Goal: Task Accomplishment & Management: Use online tool/utility

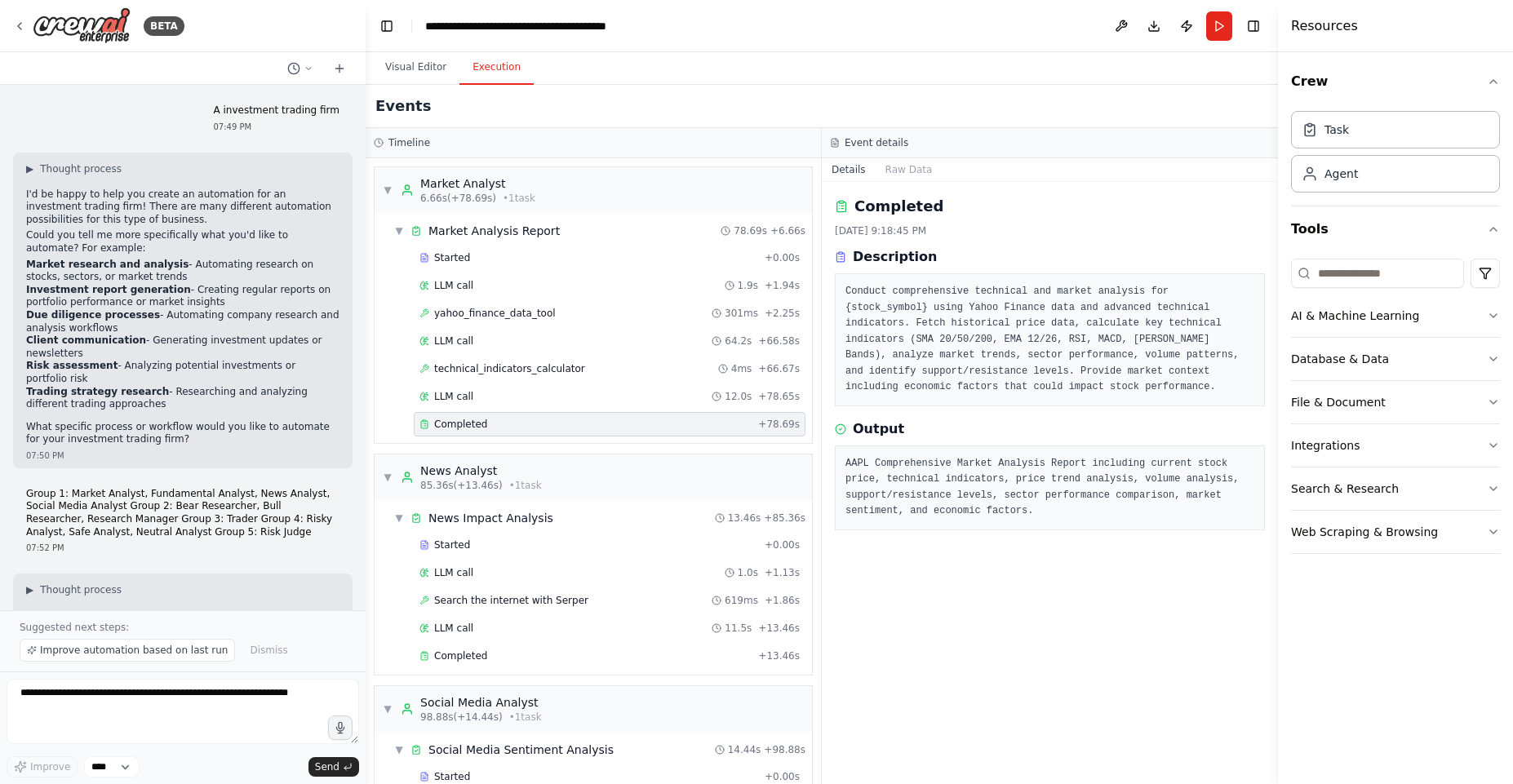
scroll to position [10898, 0]
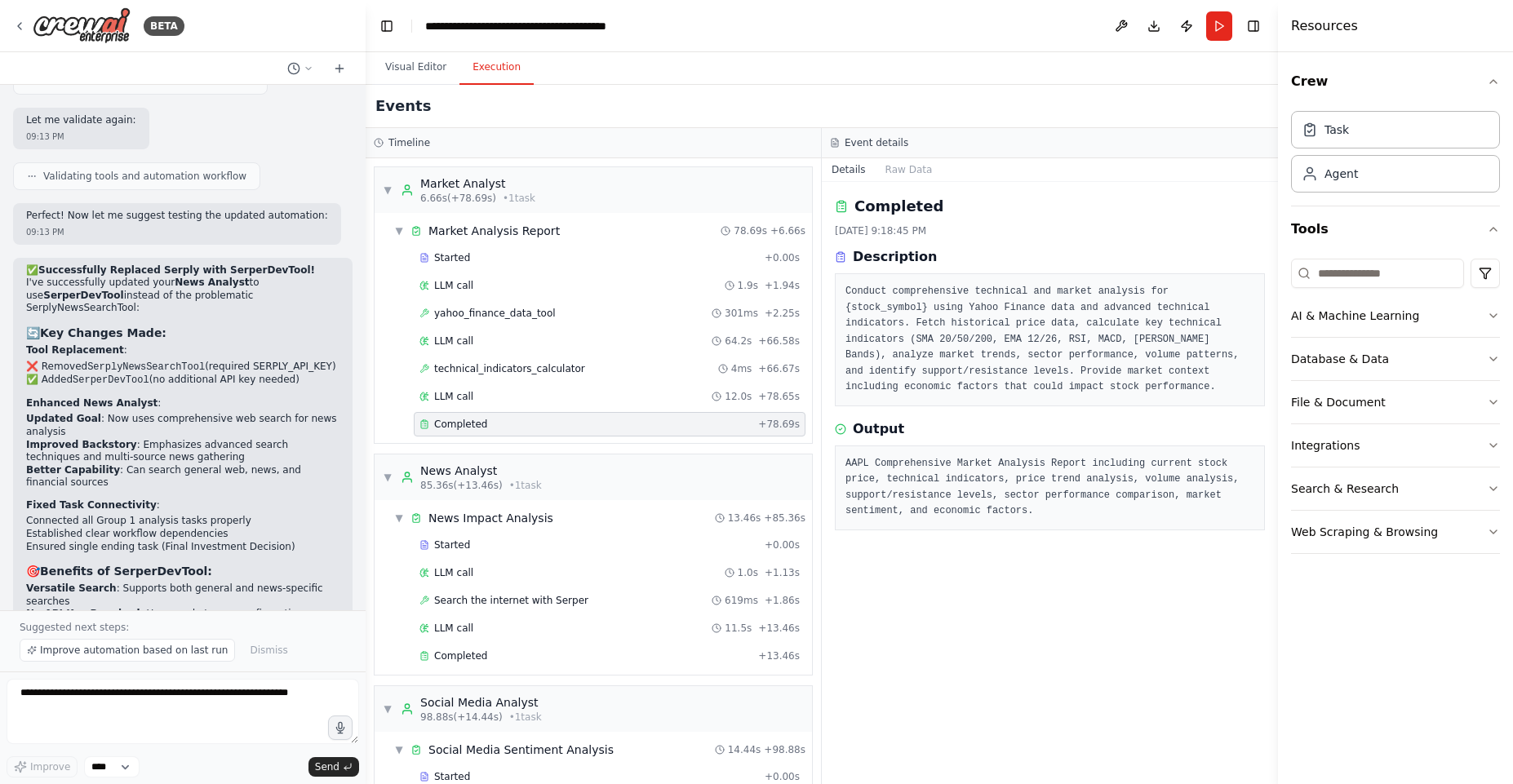
click at [576, 412] on div "Completed + 78.69s" at bounding box center [609, 424] width 392 height 24
click at [579, 383] on div "Started + 0.00s LLM call 1.9s + 1.94s yahoo_finance_data_tool 301ms + 2.25s LLM…" at bounding box center [600, 343] width 424 height 194
click at [565, 371] on span "technical_indicators_calculator" at bounding box center [510, 369] width 151 height 13
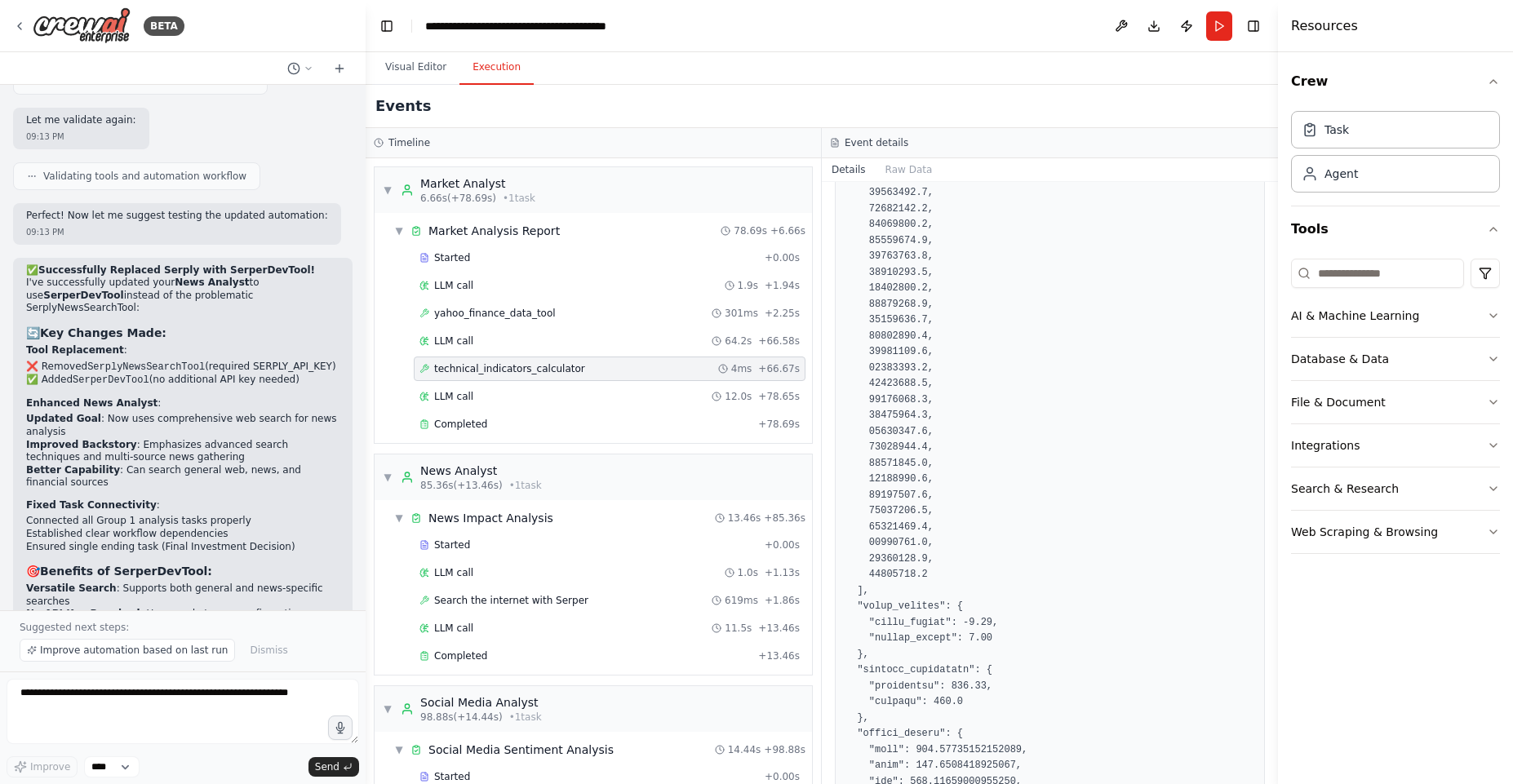
scroll to position [22890, 0]
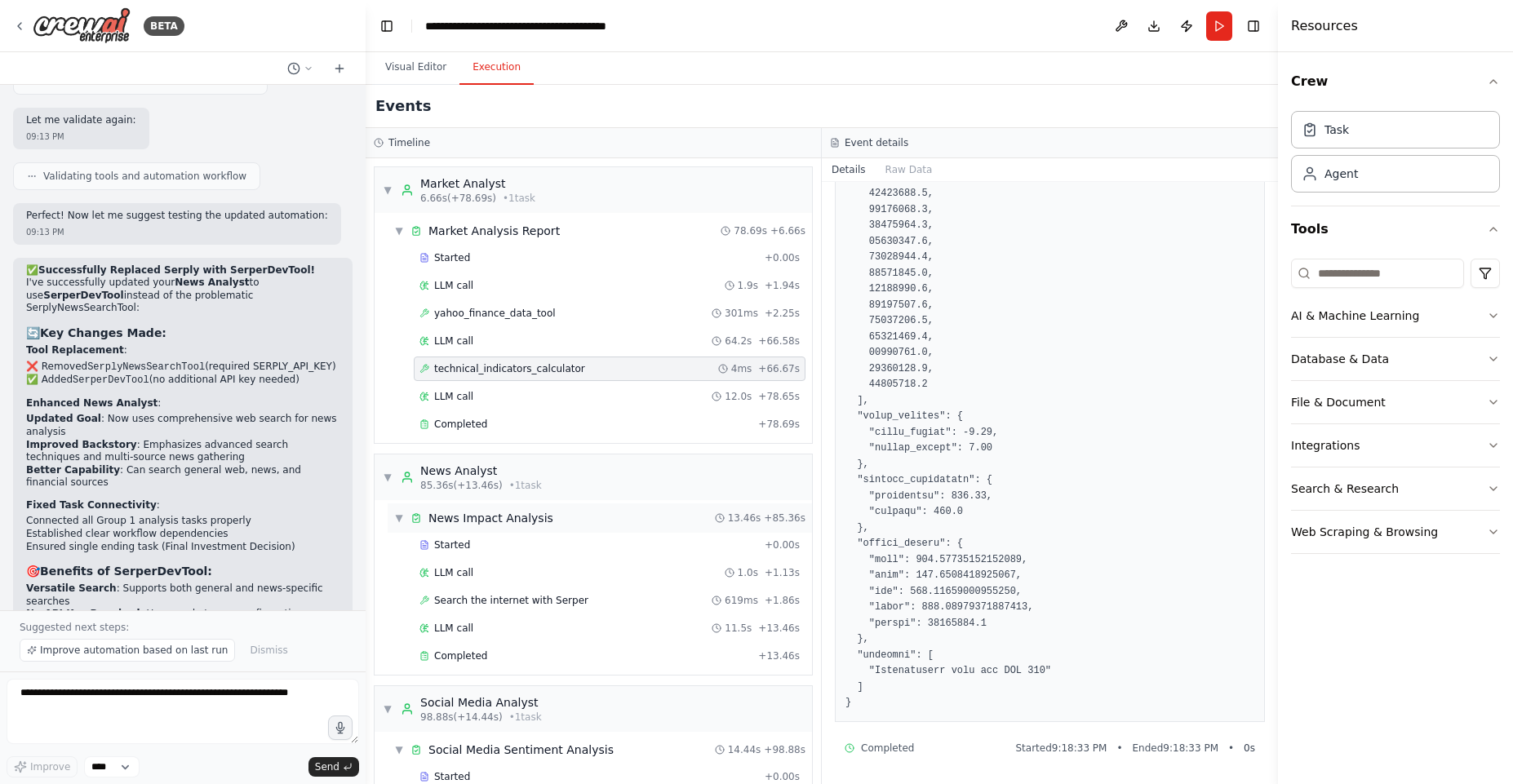
click at [574, 526] on div "▼ News Impact Analysis 13.46s + 85.36s" at bounding box center [600, 518] width 424 height 29
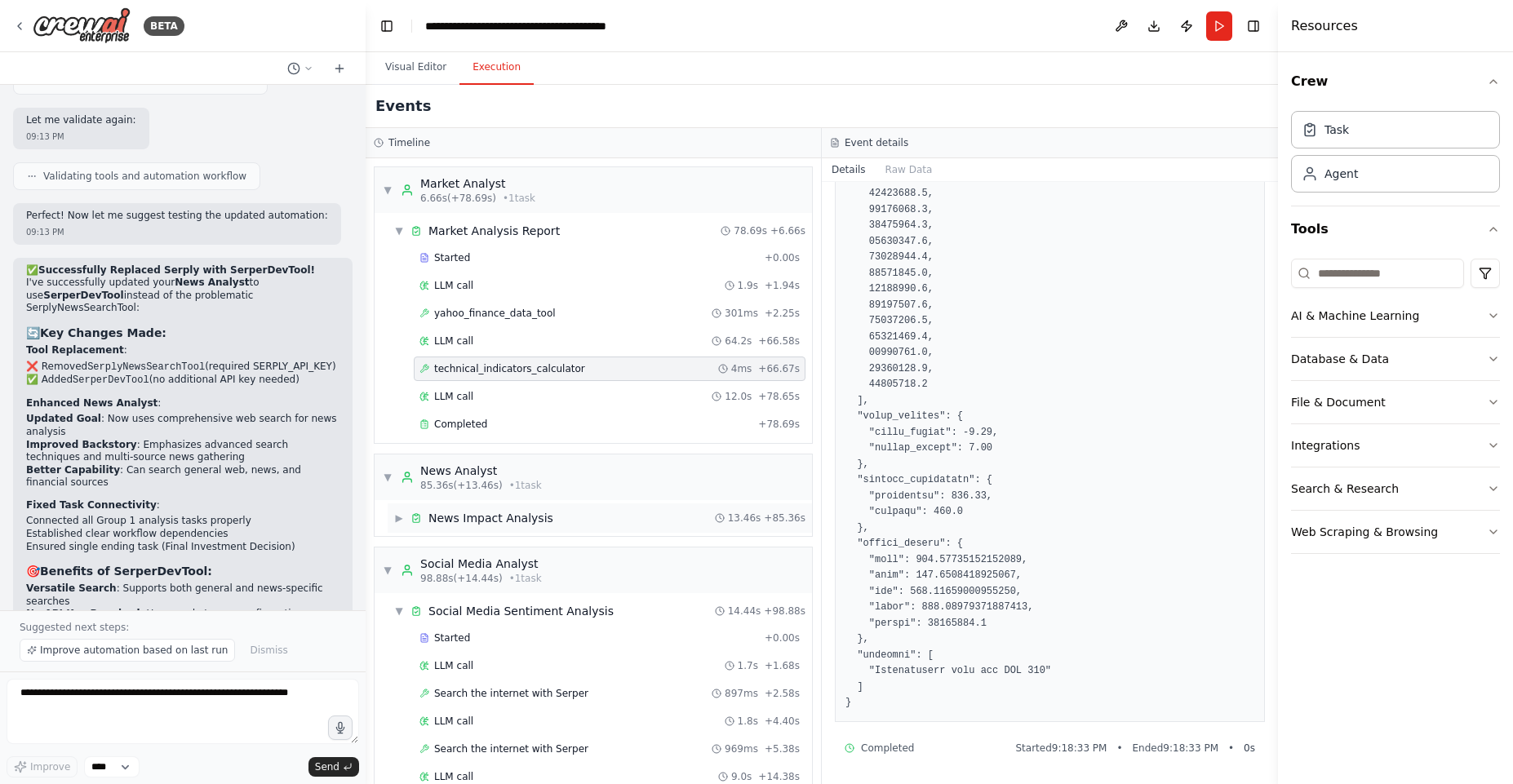
click at [574, 524] on div "▶ News Impact Analysis 13.46s + 85.36s" at bounding box center [600, 518] width 424 height 29
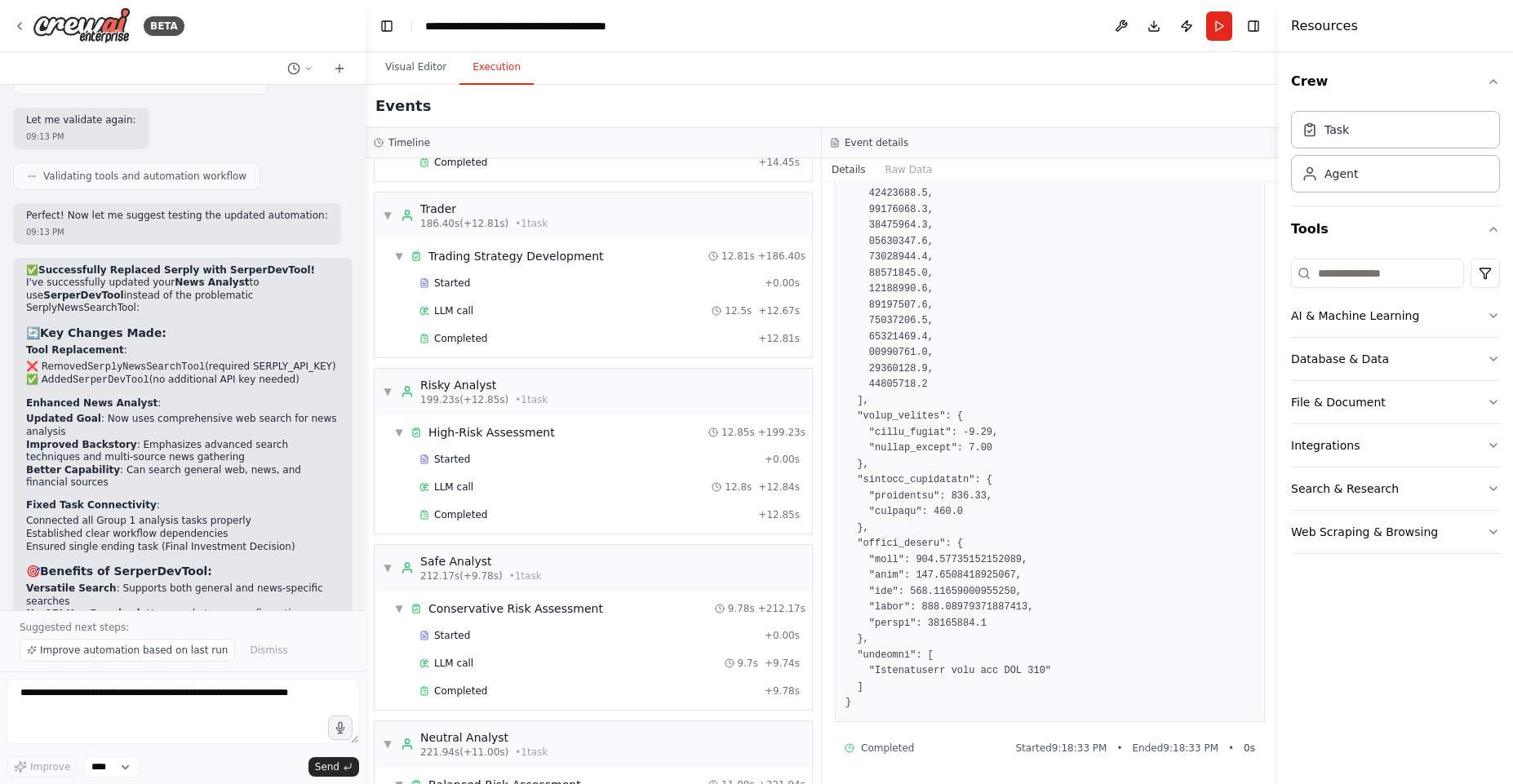
scroll to position [2005, 0]
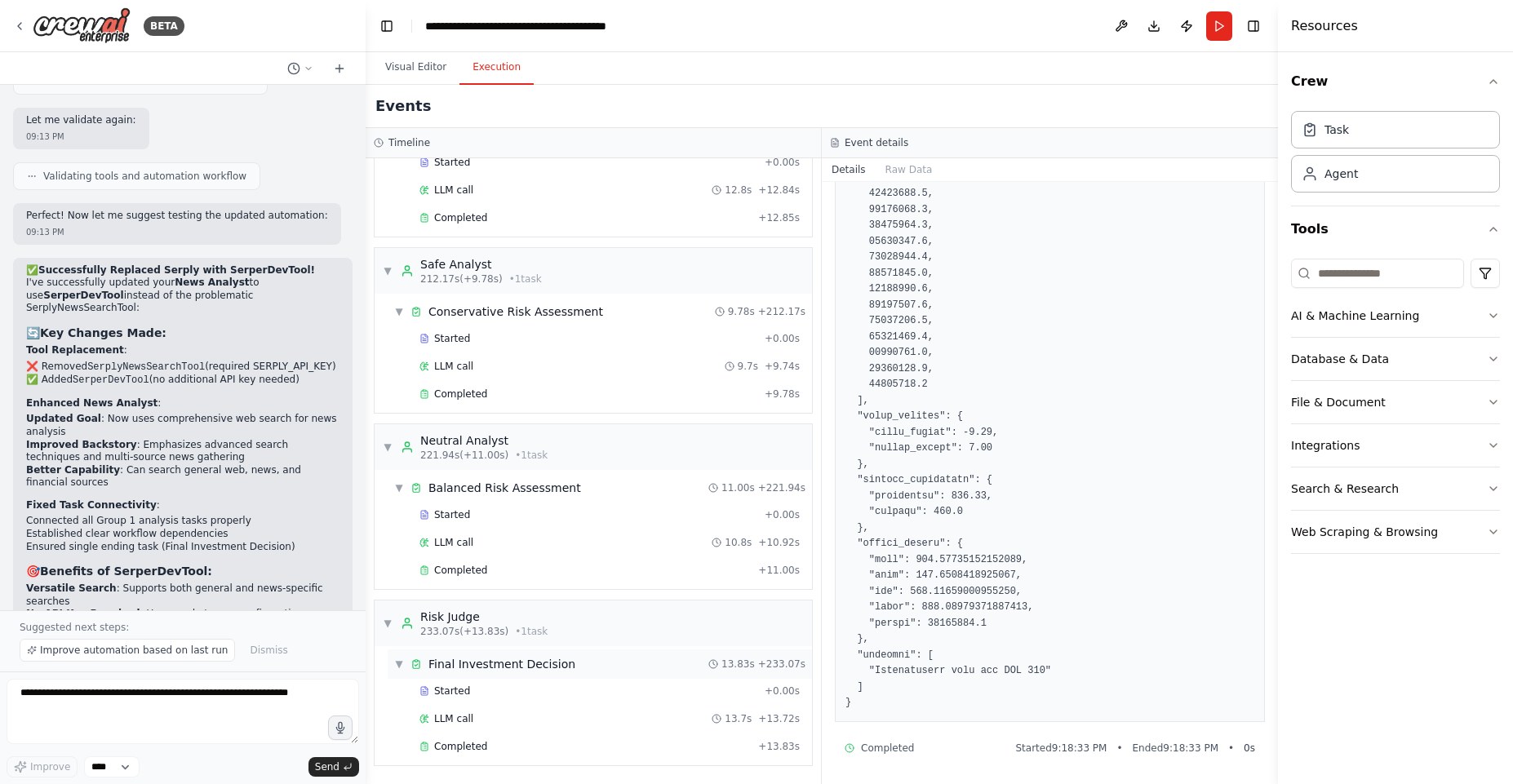
click at [507, 673] on div "▼ Final Investment Decision 13.83s + 233.07s" at bounding box center [600, 663] width 424 height 29
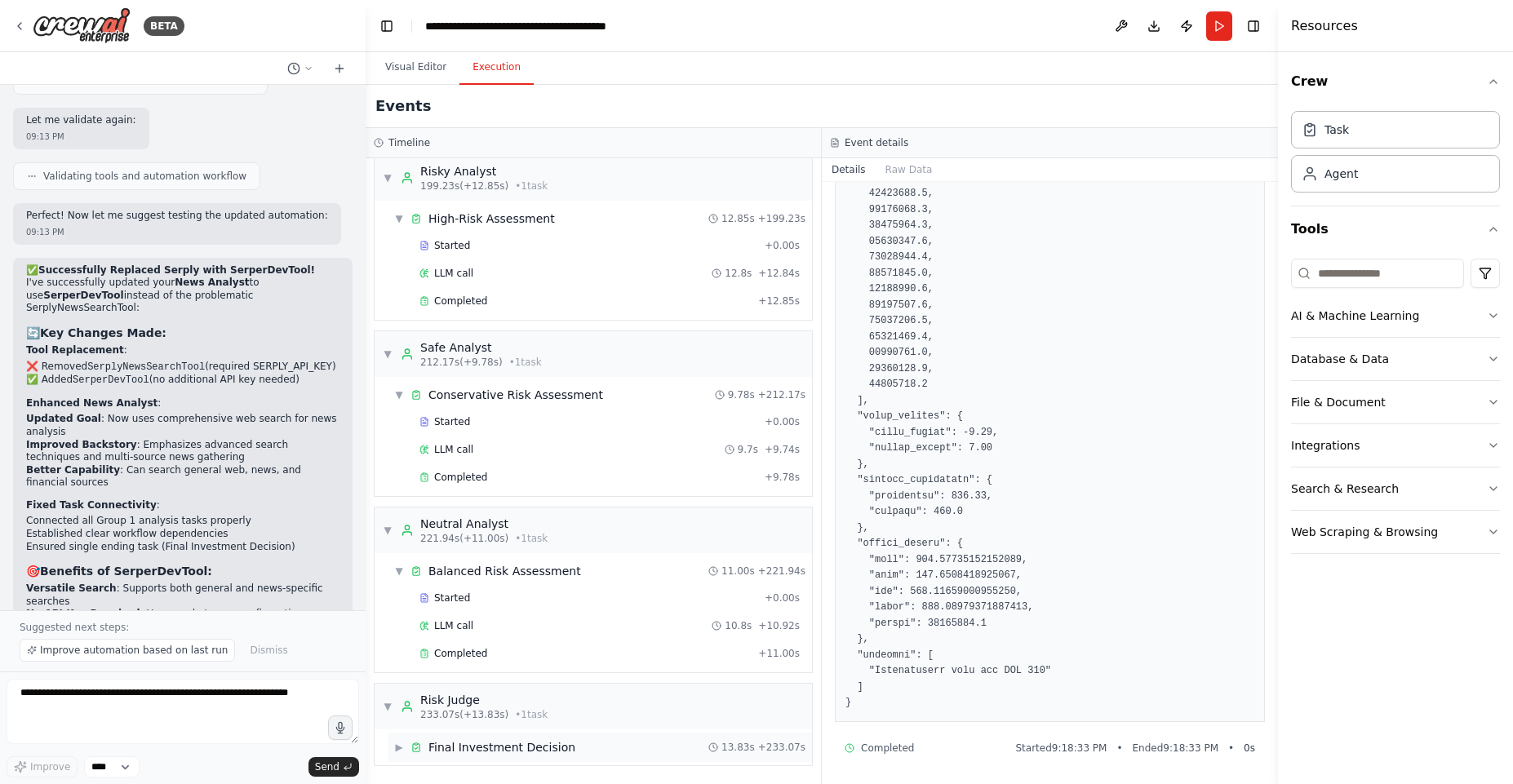
click at [484, 747] on div "Final Investment Decision" at bounding box center [502, 747] width 147 height 16
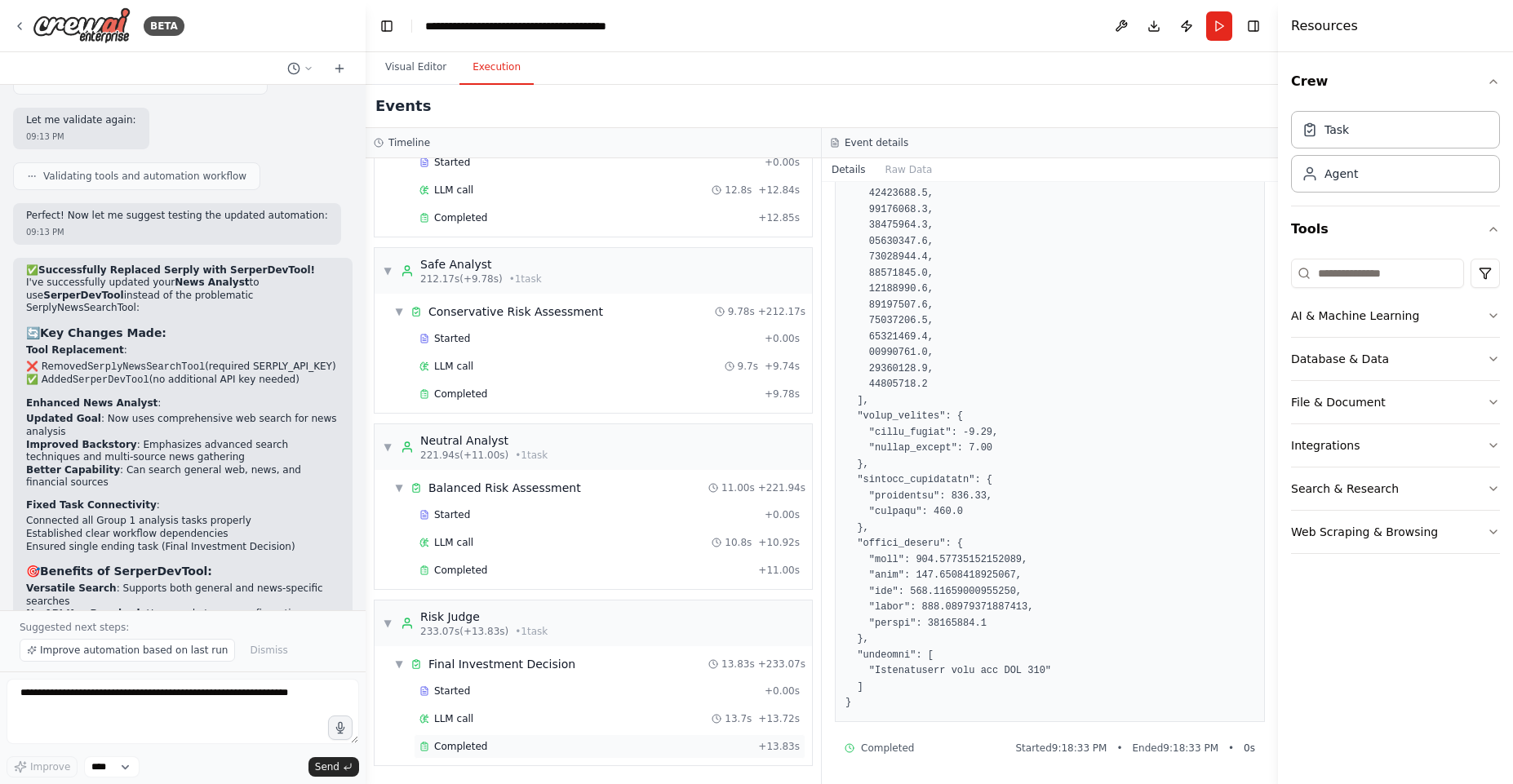
click at [505, 752] on div "Completed" at bounding box center [586, 747] width 333 height 13
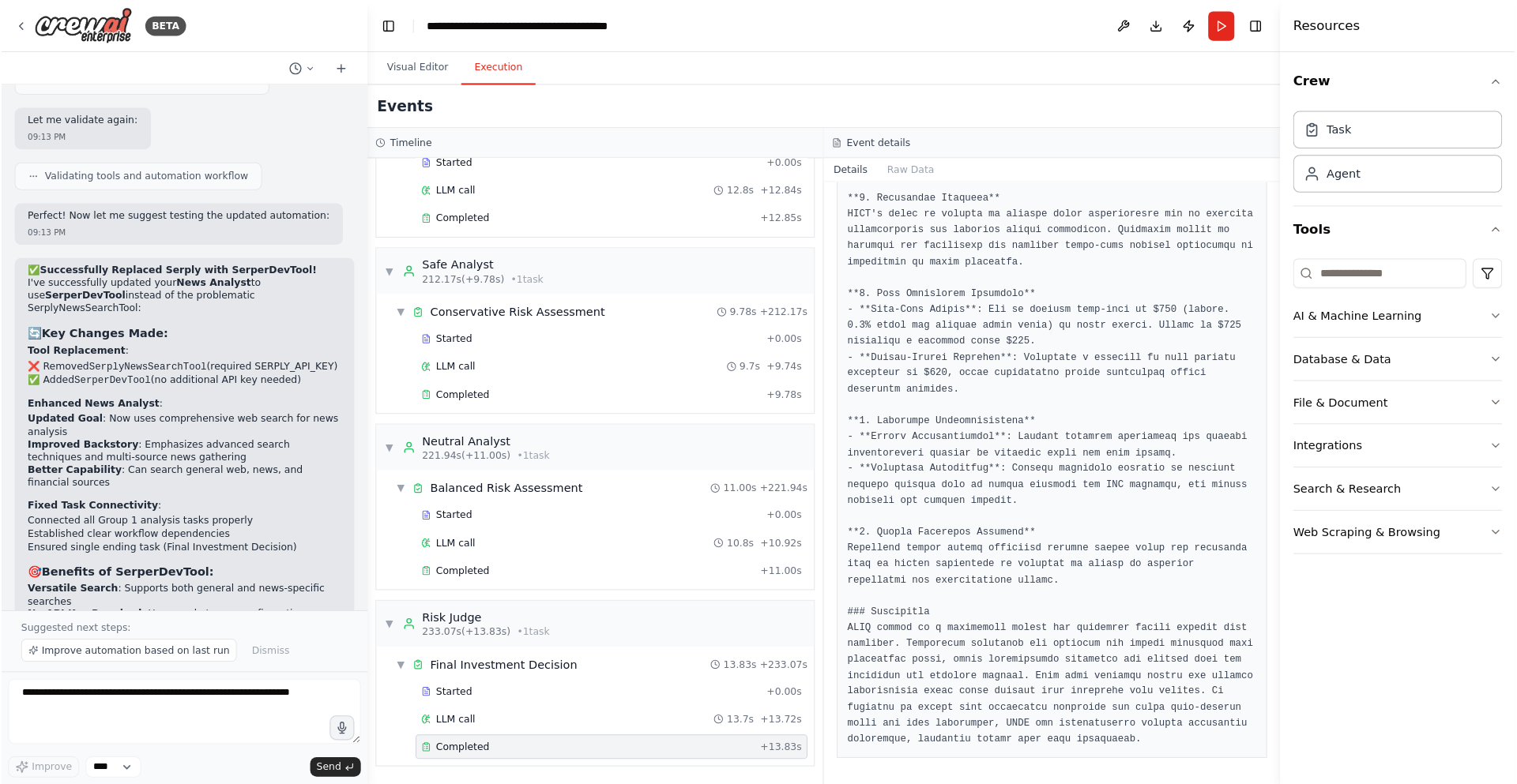
scroll to position [903, 0]
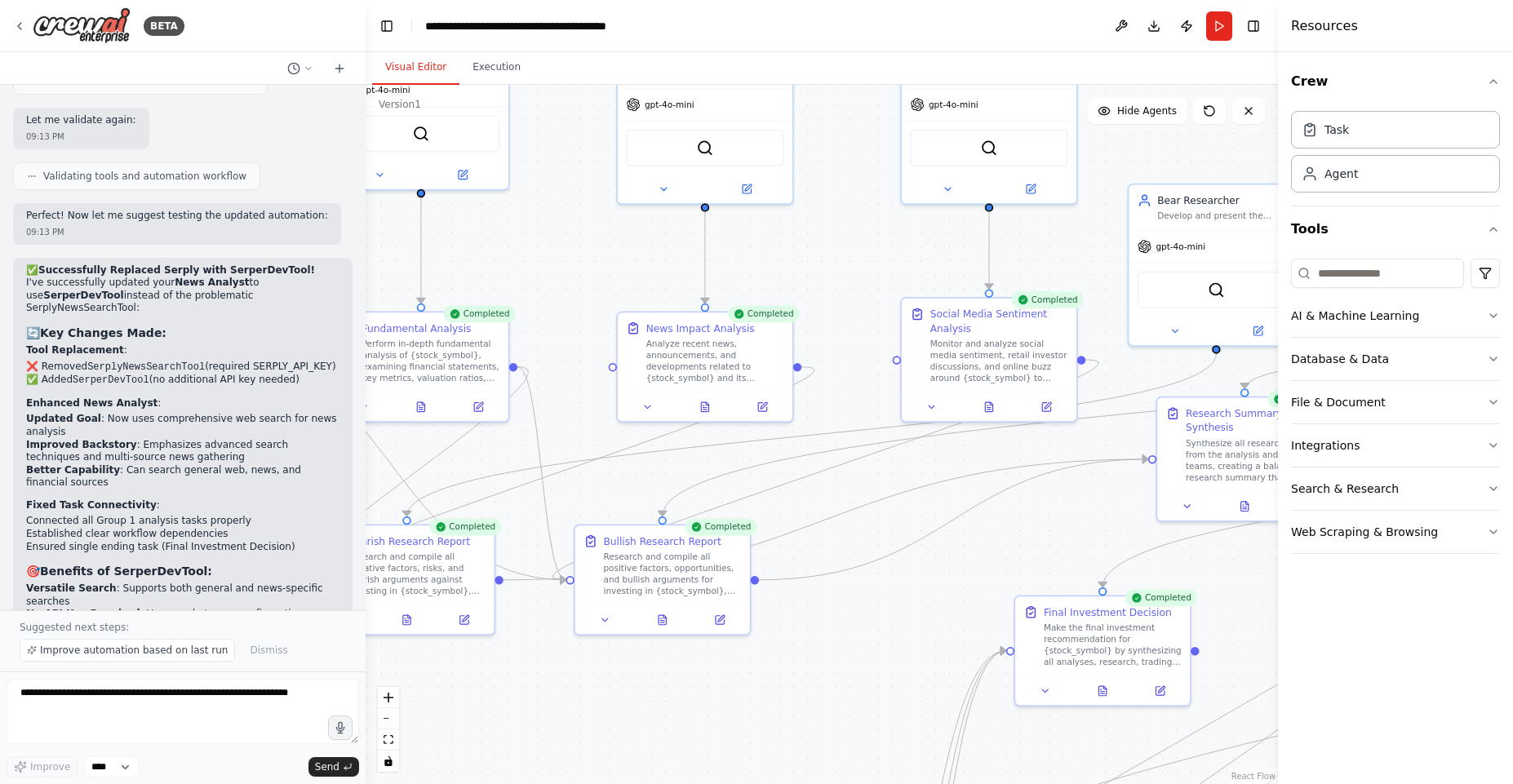
click at [419, 71] on button "Visual Editor" at bounding box center [415, 67] width 87 height 35
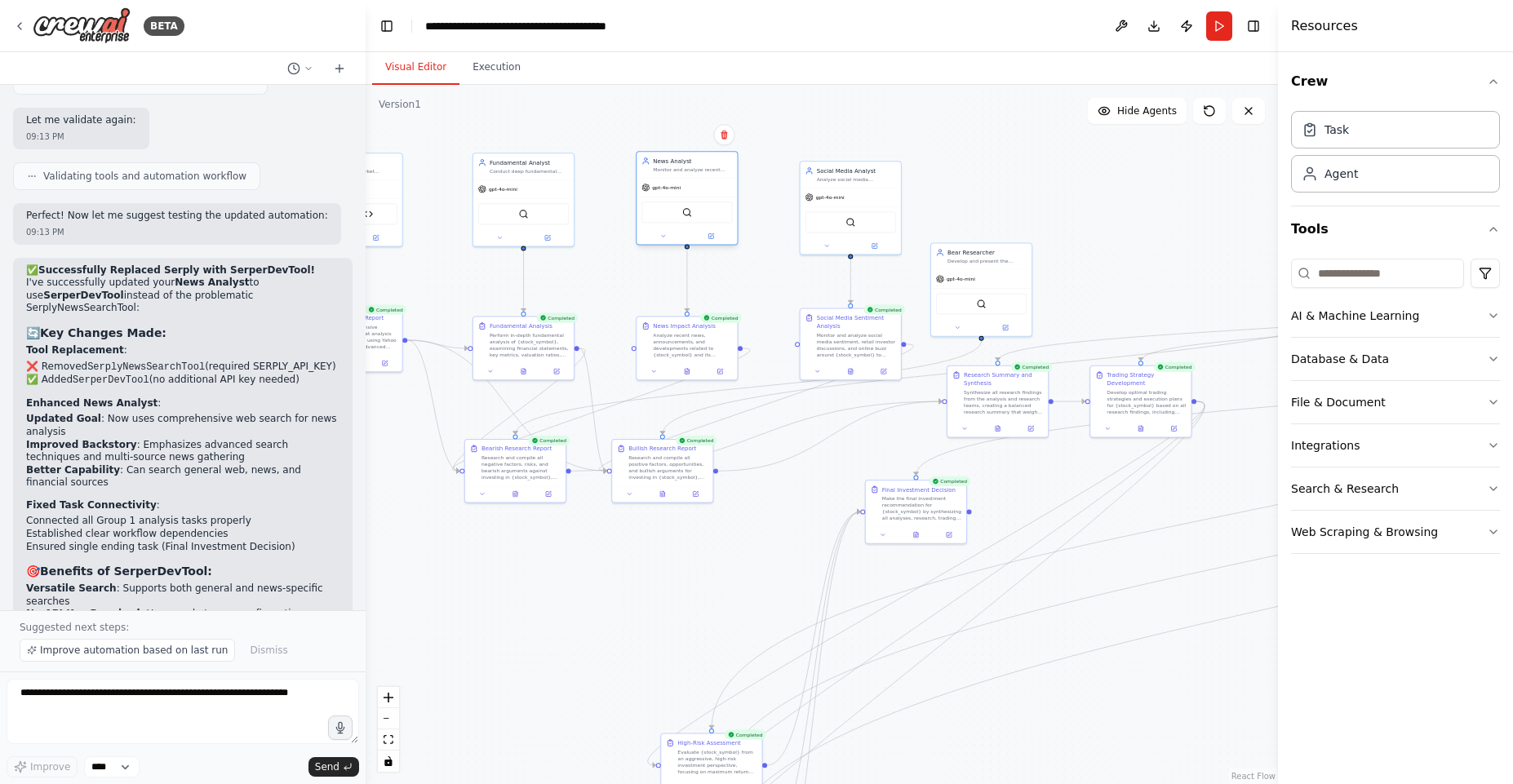
click at [680, 201] on div "SerperDevTool" at bounding box center [686, 213] width 100 height 32
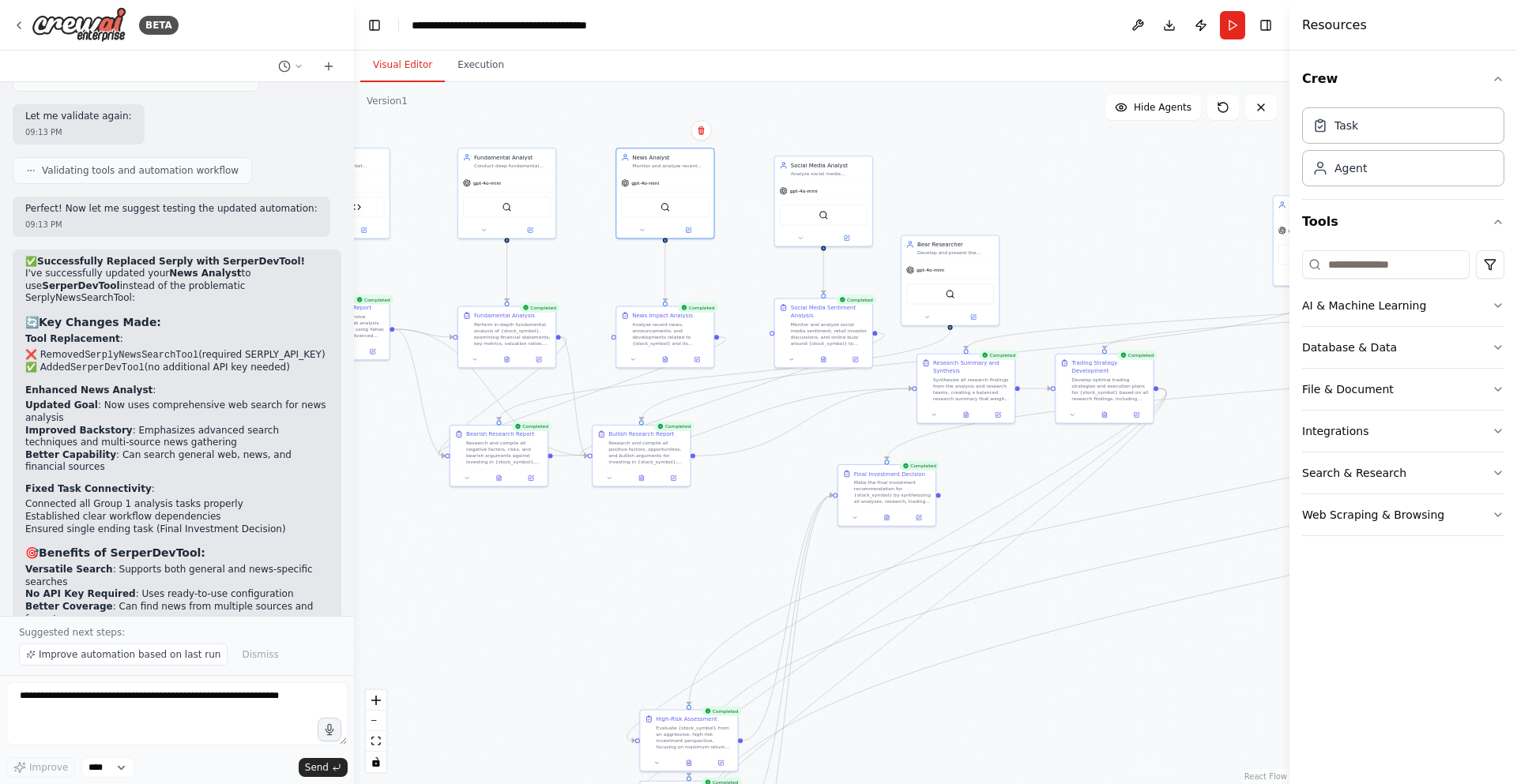
scroll to position [10520, 0]
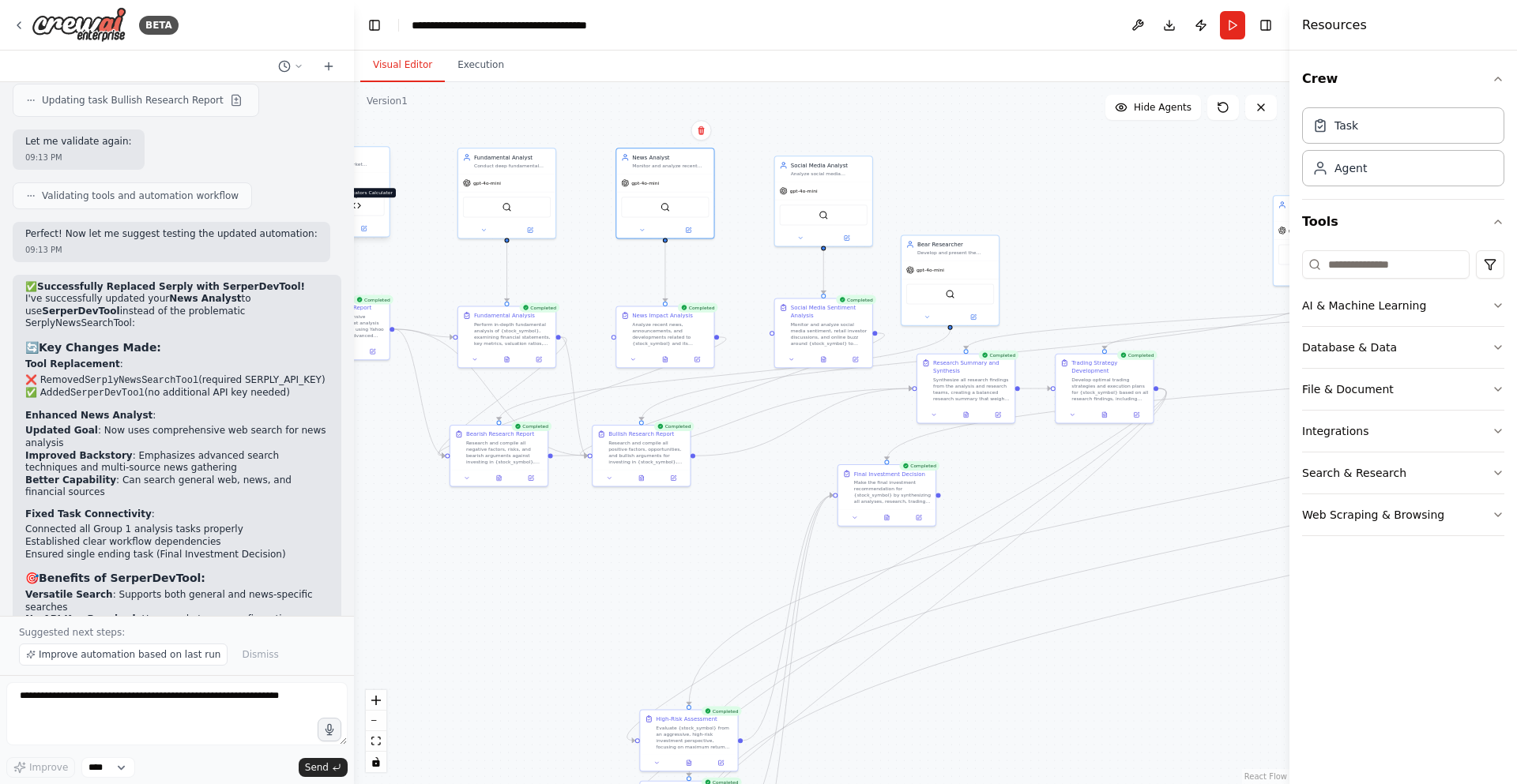
click at [356, 210] on img at bounding box center [356, 205] width 9 height 9
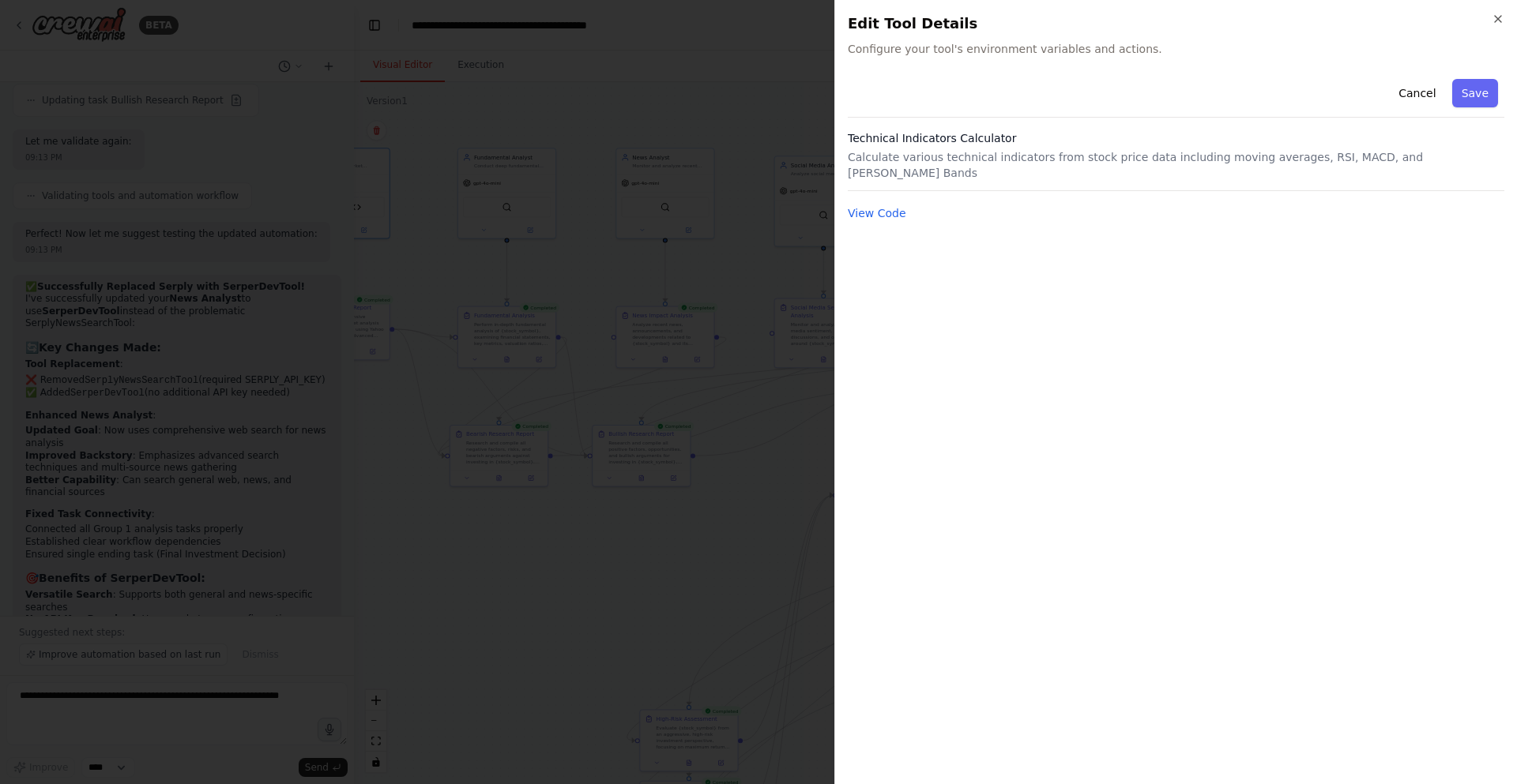
click at [357, 231] on div at bounding box center [758, 392] width 1517 height 784
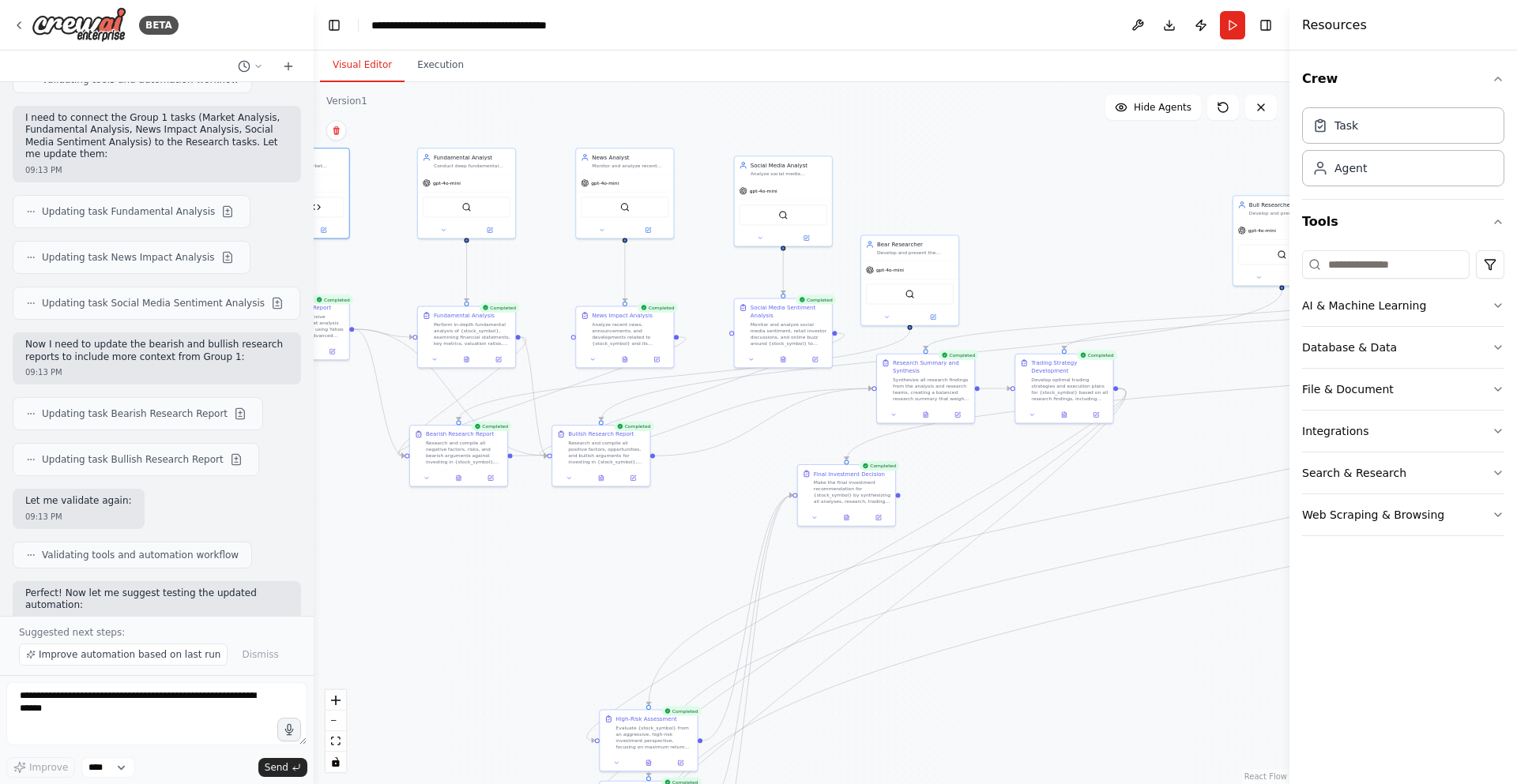
scroll to position [15326, 0]
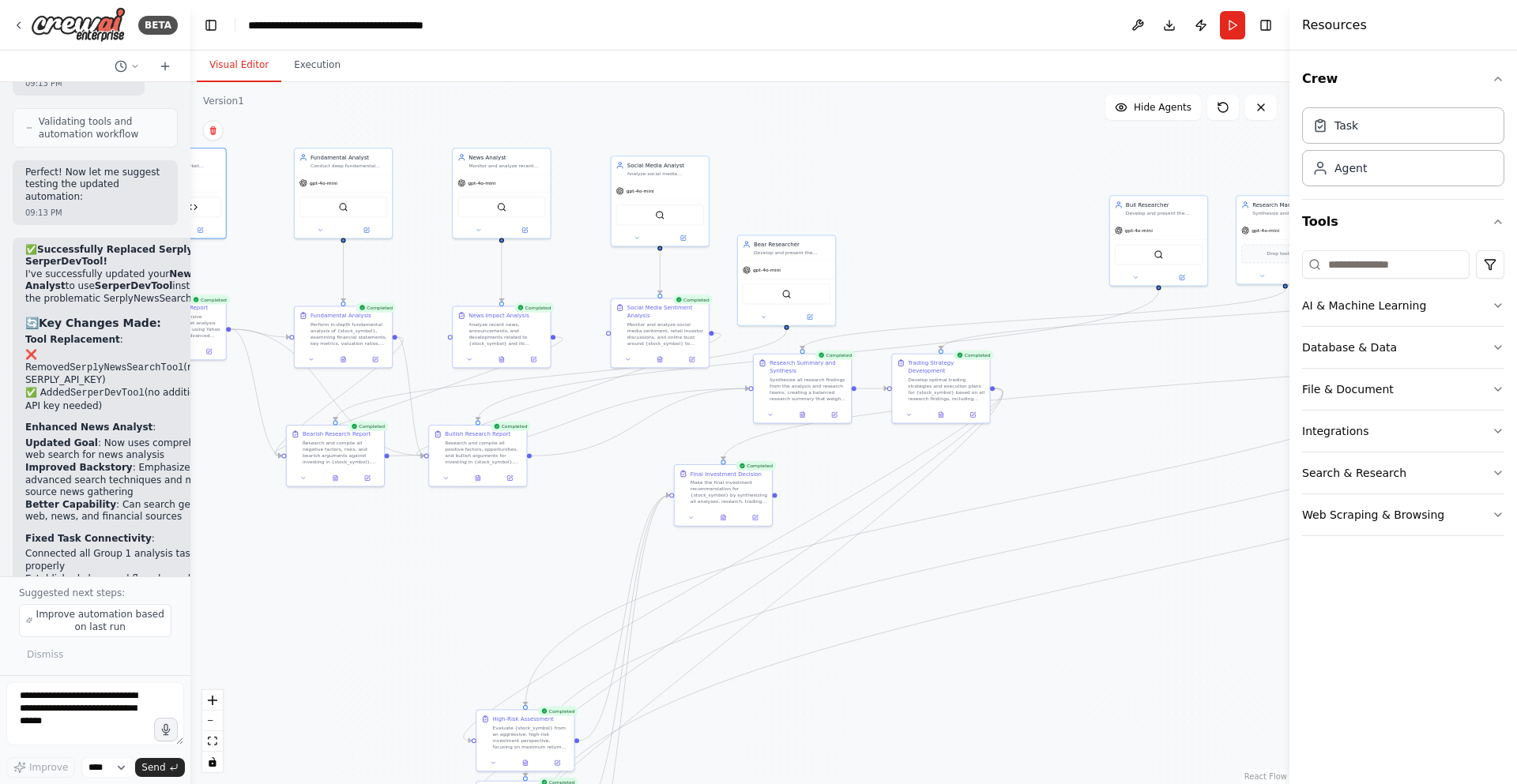
drag, startPoint x: 350, startPoint y: 252, endPoint x: 109, endPoint y: 256, distance: 241.0
click at [109, 256] on div "BETA A investment trading firm 07:49 PM ▶ Thought process I'd be happy to help …" at bounding box center [95, 392] width 191 height 784
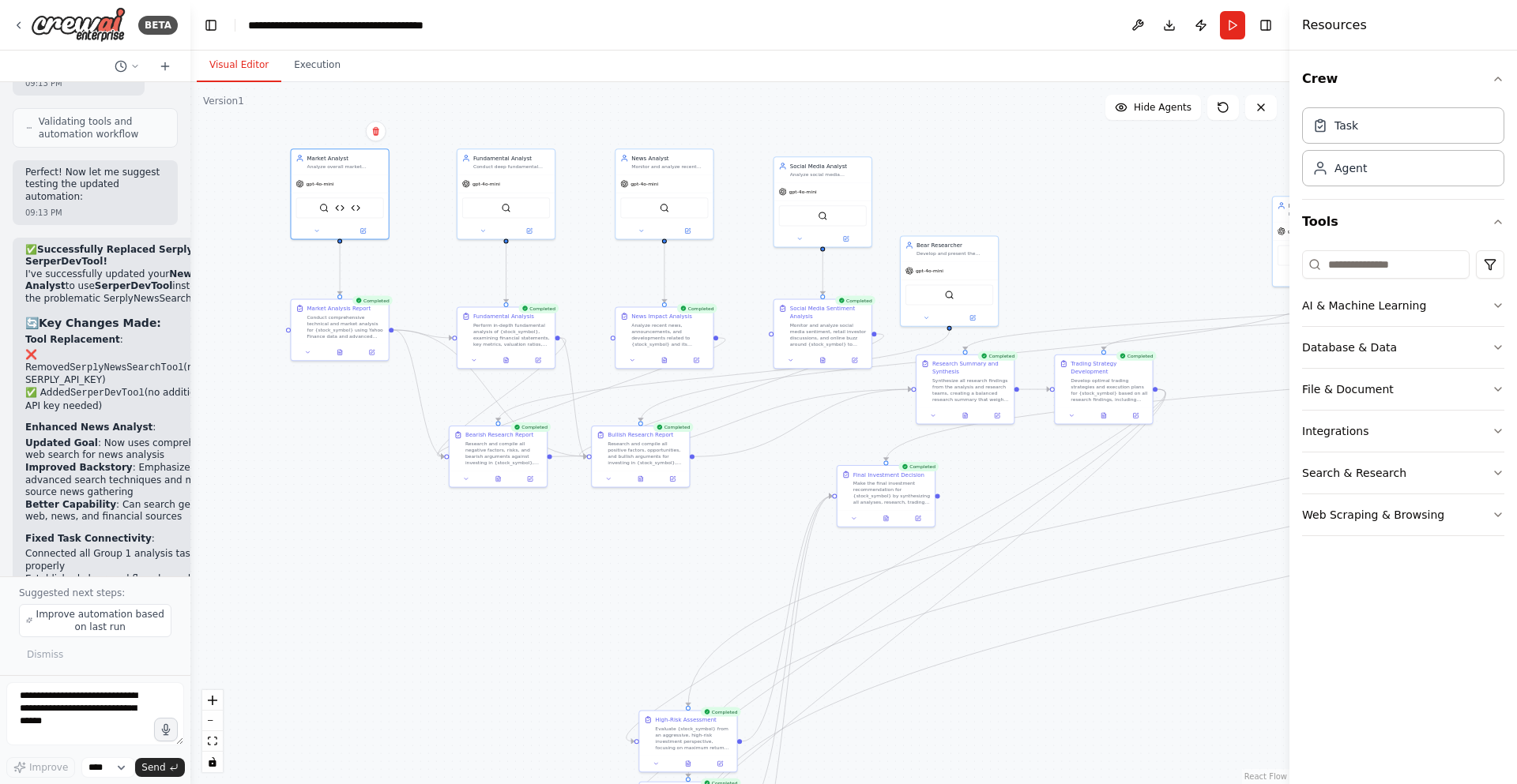
drag, startPoint x: 258, startPoint y: 264, endPoint x: 421, endPoint y: 265, distance: 163.0
click at [421, 265] on div ".deletable-edge-delete-btn { width: 20px; height: 20px; border: 0px solid #ffff…" at bounding box center [740, 433] width 1099 height 703
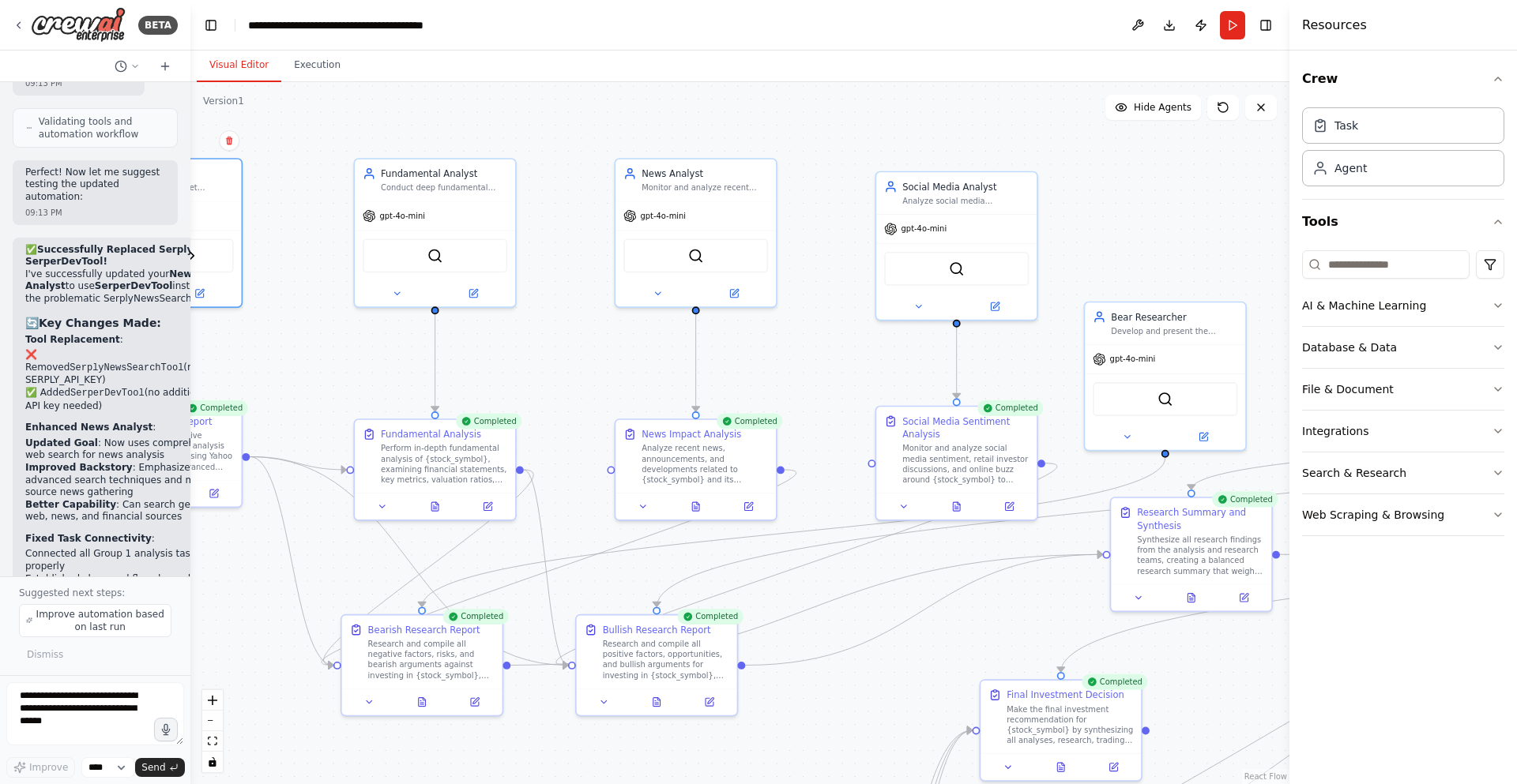
drag, startPoint x: 592, startPoint y: 312, endPoint x: 577, endPoint y: 358, distance: 48.4
click at [577, 358] on div ".deletable-edge-delete-btn { width: 20px; height: 20px; border: 0px solid #ffff…" at bounding box center [740, 433] width 1099 height 703
click at [692, 206] on div "gpt-4o-mini" at bounding box center [695, 214] width 160 height 28
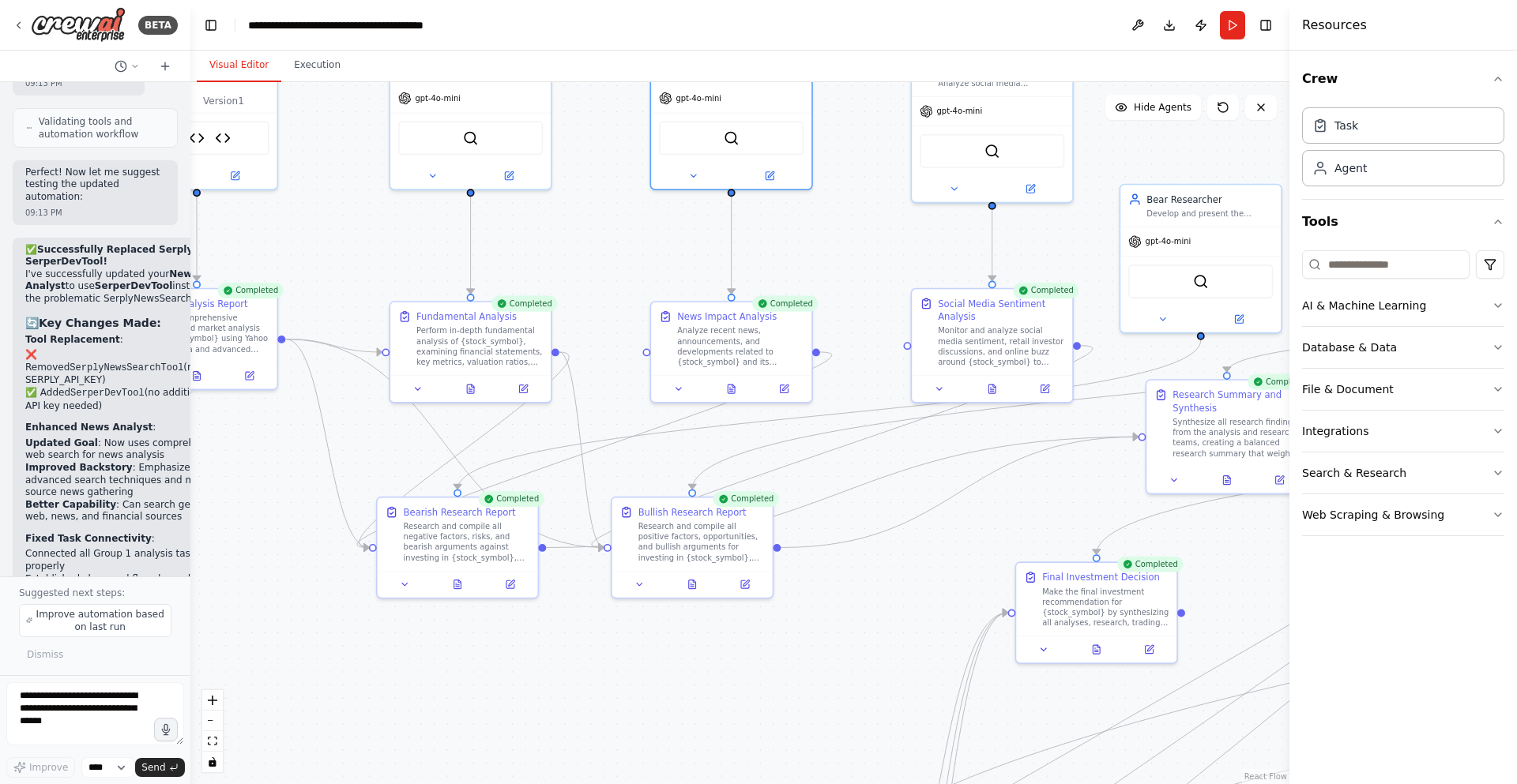
drag, startPoint x: 552, startPoint y: 359, endPoint x: 587, endPoint y: 241, distance: 123.1
click at [587, 241] on div ".deletable-edge-delete-btn { width: 20px; height: 20px; border: 0px solid #ffff…" at bounding box center [740, 433] width 1099 height 703
click at [721, 320] on div "News Impact Analysis Analyze recent news, announcements, and developments relat…" at bounding box center [741, 336] width 127 height 58
drag, startPoint x: 453, startPoint y: 339, endPoint x: 453, endPoint y: 327, distance: 12.0
click at [453, 327] on div "Perform in-depth fundamental analysis of {stock_symbol}, examining financial st…" at bounding box center [479, 331] width 127 height 42
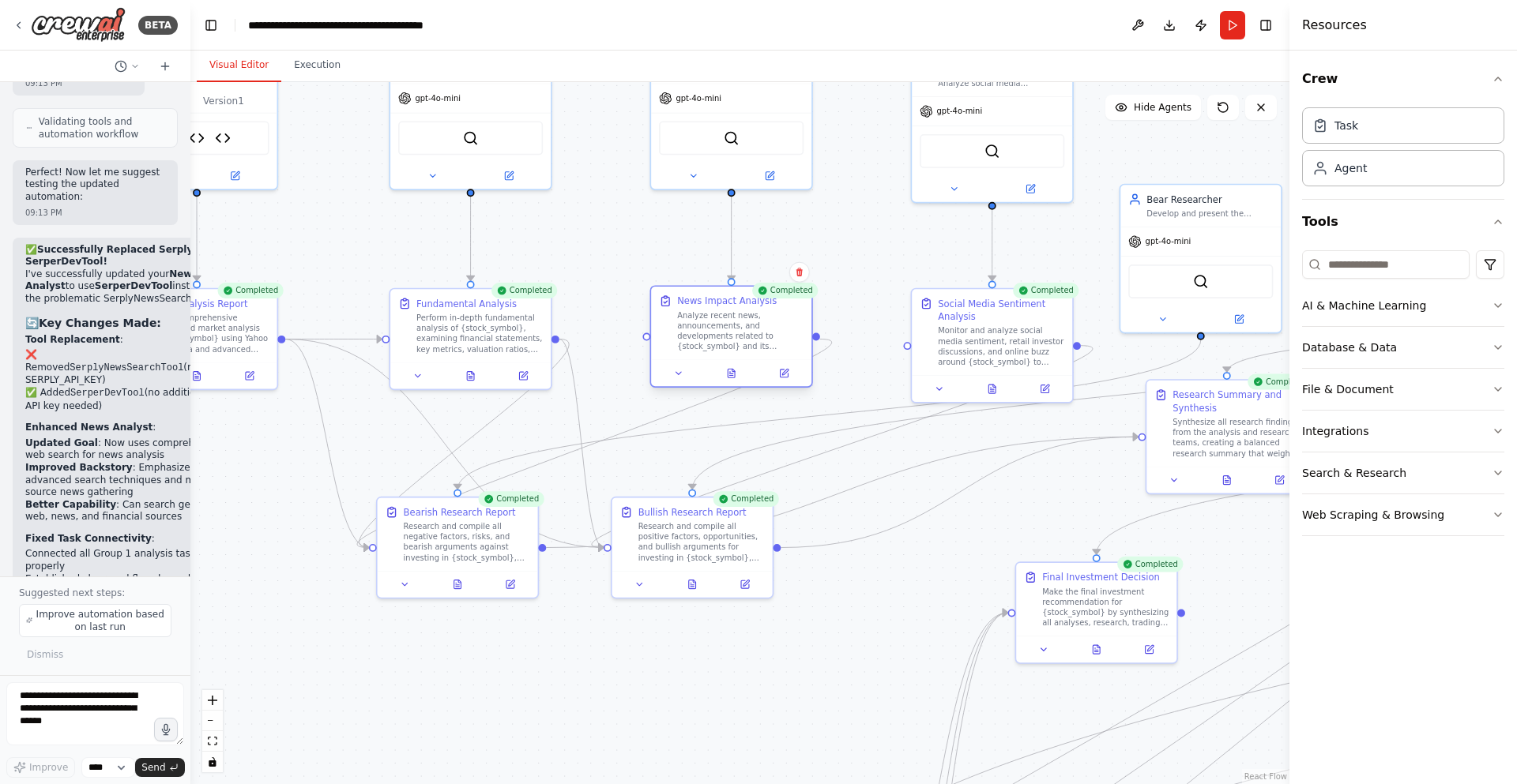
drag, startPoint x: 760, startPoint y: 333, endPoint x: 759, endPoint y: 323, distance: 10.0
click at [759, 323] on div "Analyze recent news, announcements, and developments related to {stock_symbol} …" at bounding box center [741, 331] width 127 height 42
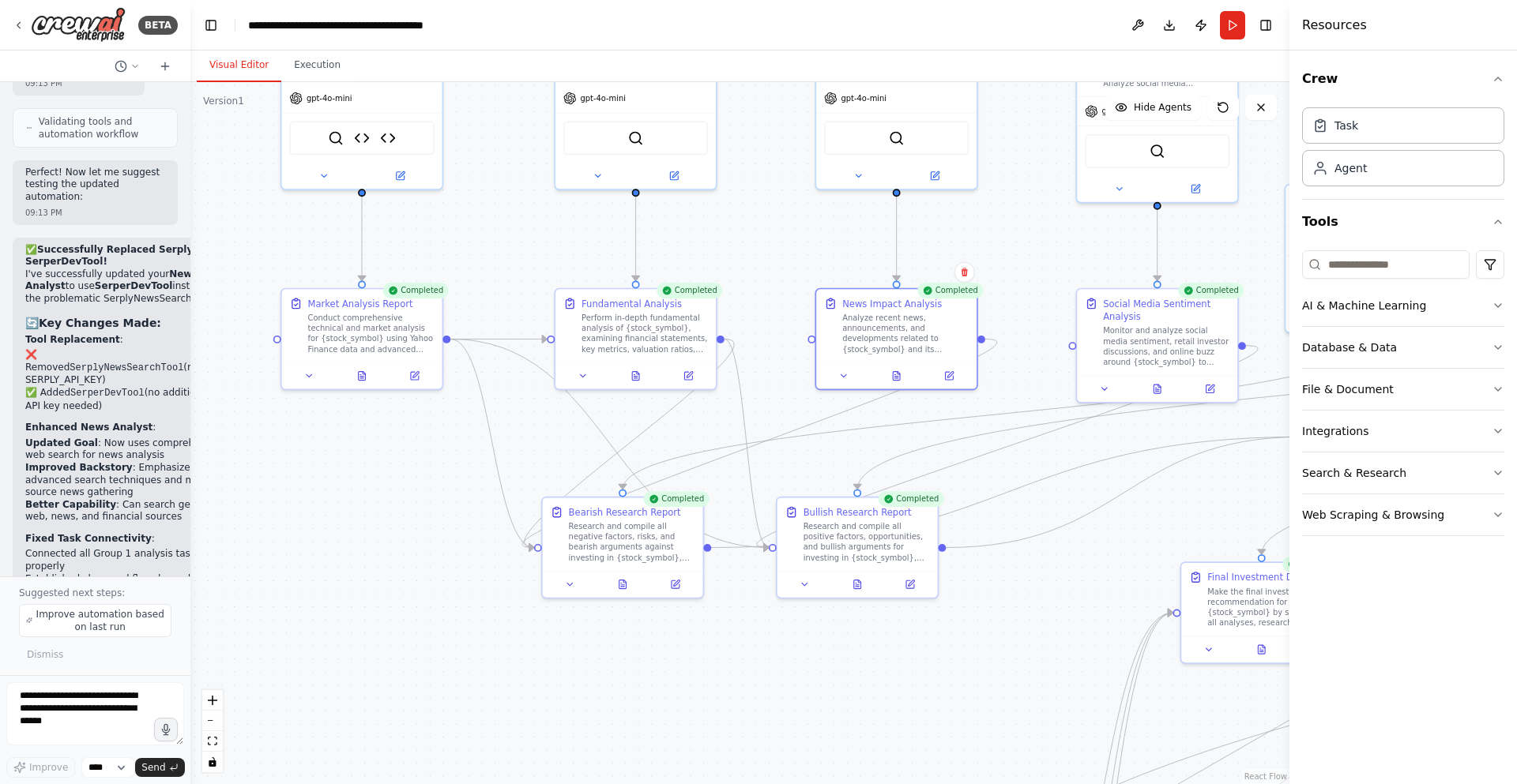
drag, startPoint x: 583, startPoint y: 265, endPoint x: 741, endPoint y: 265, distance: 158.0
click at [748, 265] on div ".deletable-edge-delete-btn { width: 20px; height: 20px; border: 0px solid #ffff…" at bounding box center [740, 433] width 1099 height 703
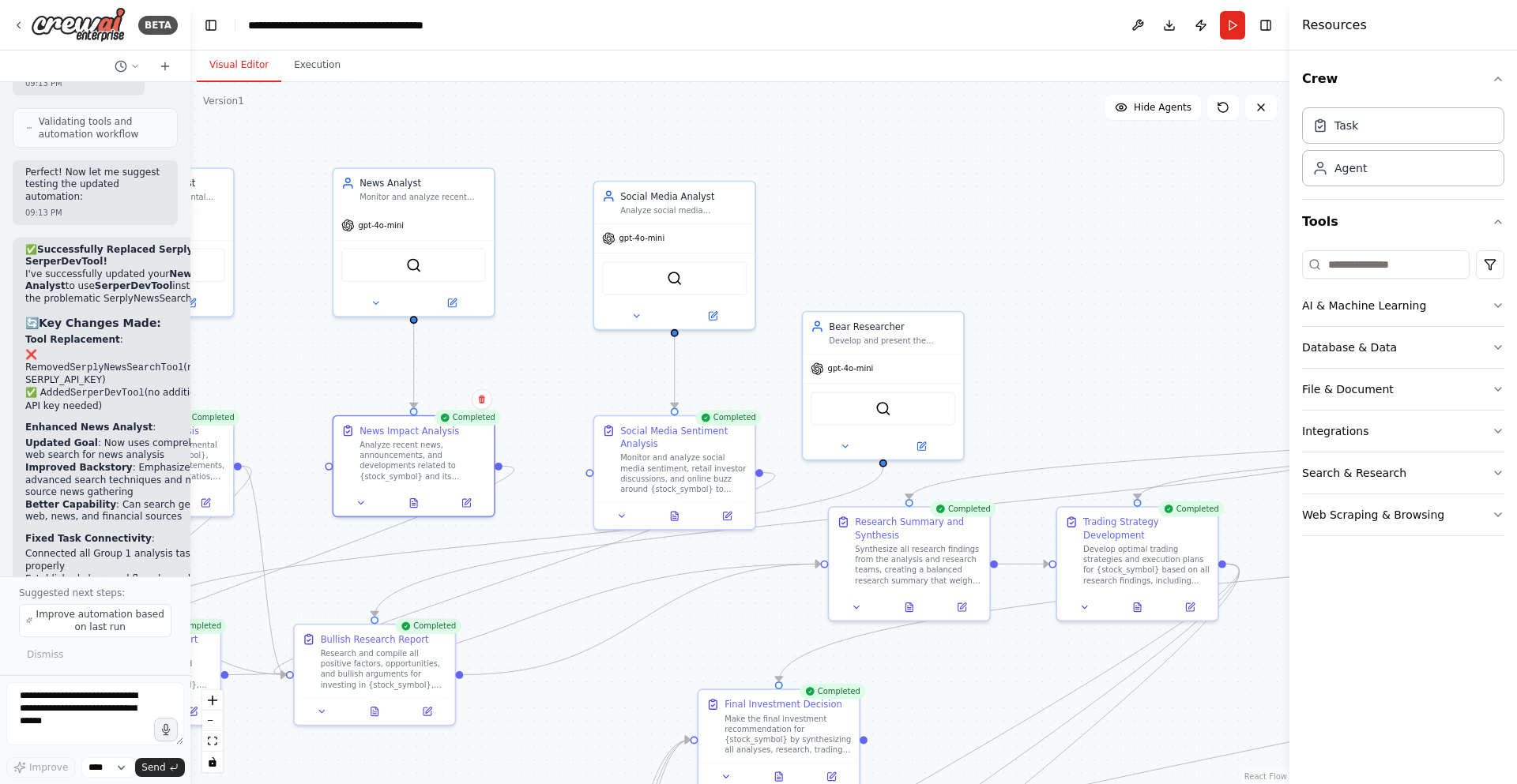
drag, startPoint x: 839, startPoint y: 457, endPoint x: 356, endPoint y: 584, distance: 499.4
click at [356, 584] on div ".deletable-edge-delete-btn { width: 20px; height: 20px; border: 0px solid #ffff…" at bounding box center [740, 433] width 1099 height 703
drag, startPoint x: 683, startPoint y: 234, endPoint x: 679, endPoint y: 215, distance: 19.4
click at [679, 215] on div "gpt-4o-mini" at bounding box center [674, 222] width 160 height 28
click at [676, 485] on div "Monitor and analyze social media sentiment, retail investor discussions, and on…" at bounding box center [684, 471] width 127 height 42
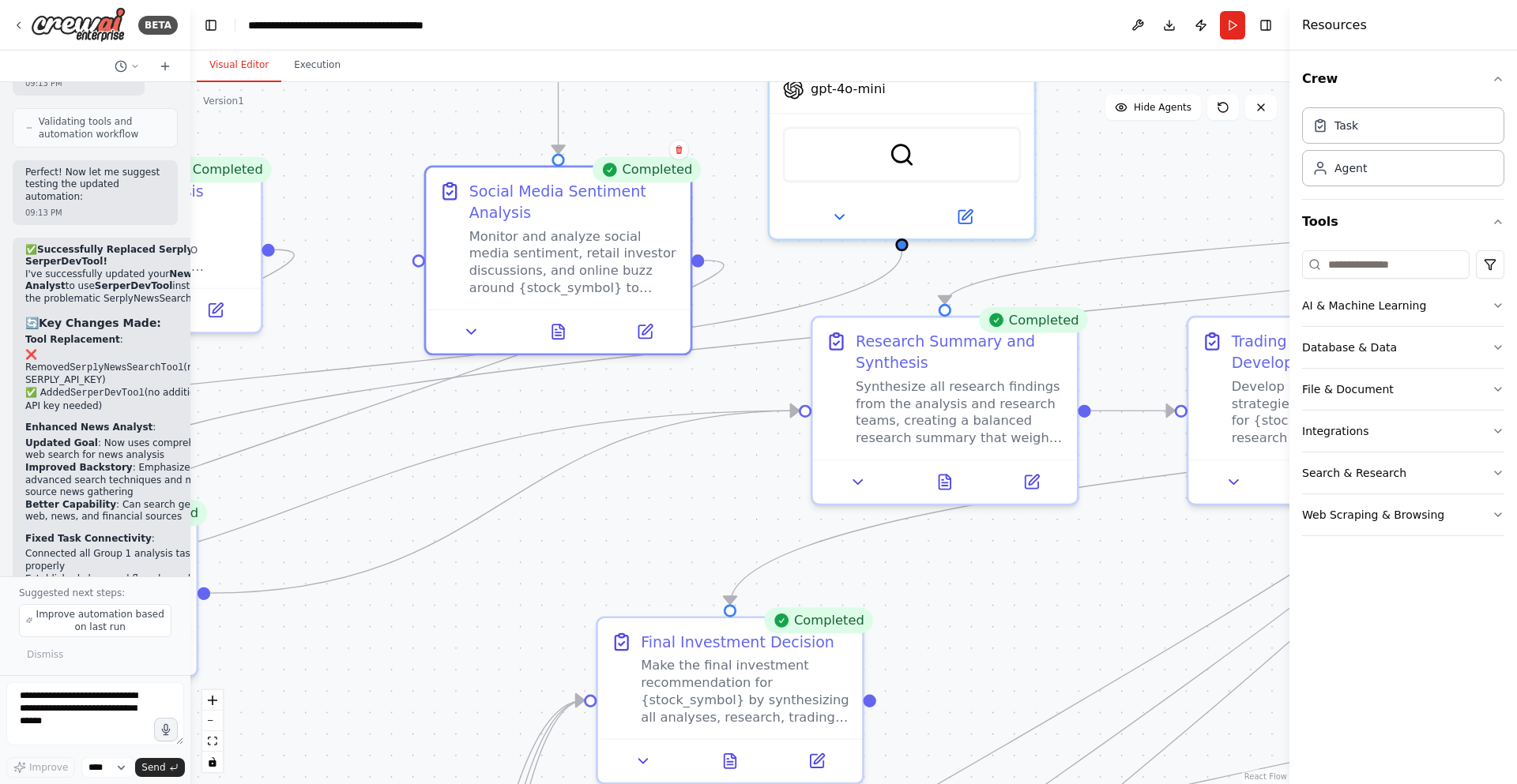
drag, startPoint x: 675, startPoint y: 661, endPoint x: 365, endPoint y: 428, distance: 387.8
click at [353, 426] on div ".deletable-edge-delete-btn { width: 20px; height: 20px; border: 0px solid #ffff…" at bounding box center [740, 433] width 1099 height 703
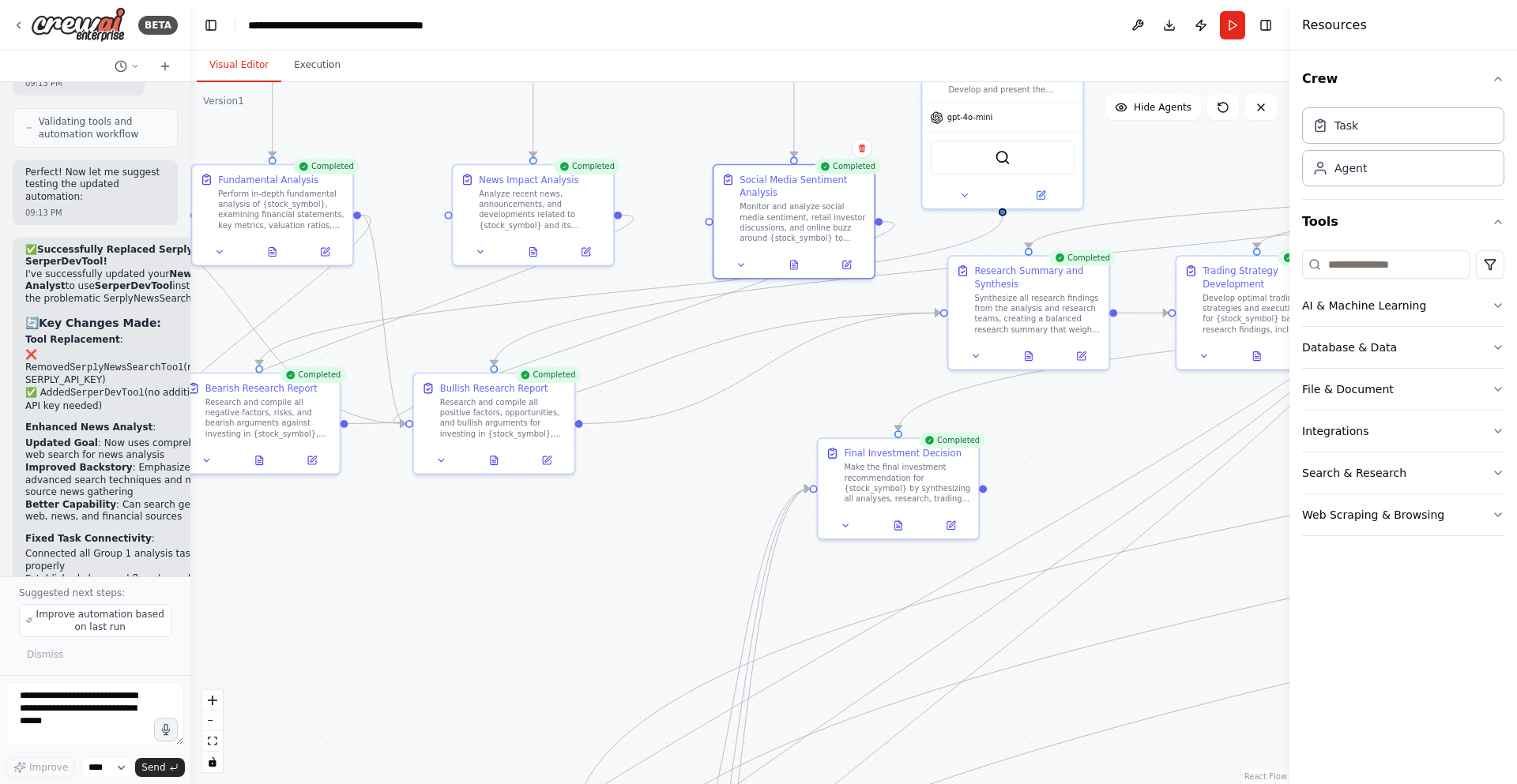
drag, startPoint x: 503, startPoint y: 427, endPoint x: 899, endPoint y: 327, distance: 408.4
click at [899, 328] on div ".deletable-edge-delete-btn { width: 20px; height: 20px; border: 0px solid #ffff…" at bounding box center [740, 433] width 1099 height 703
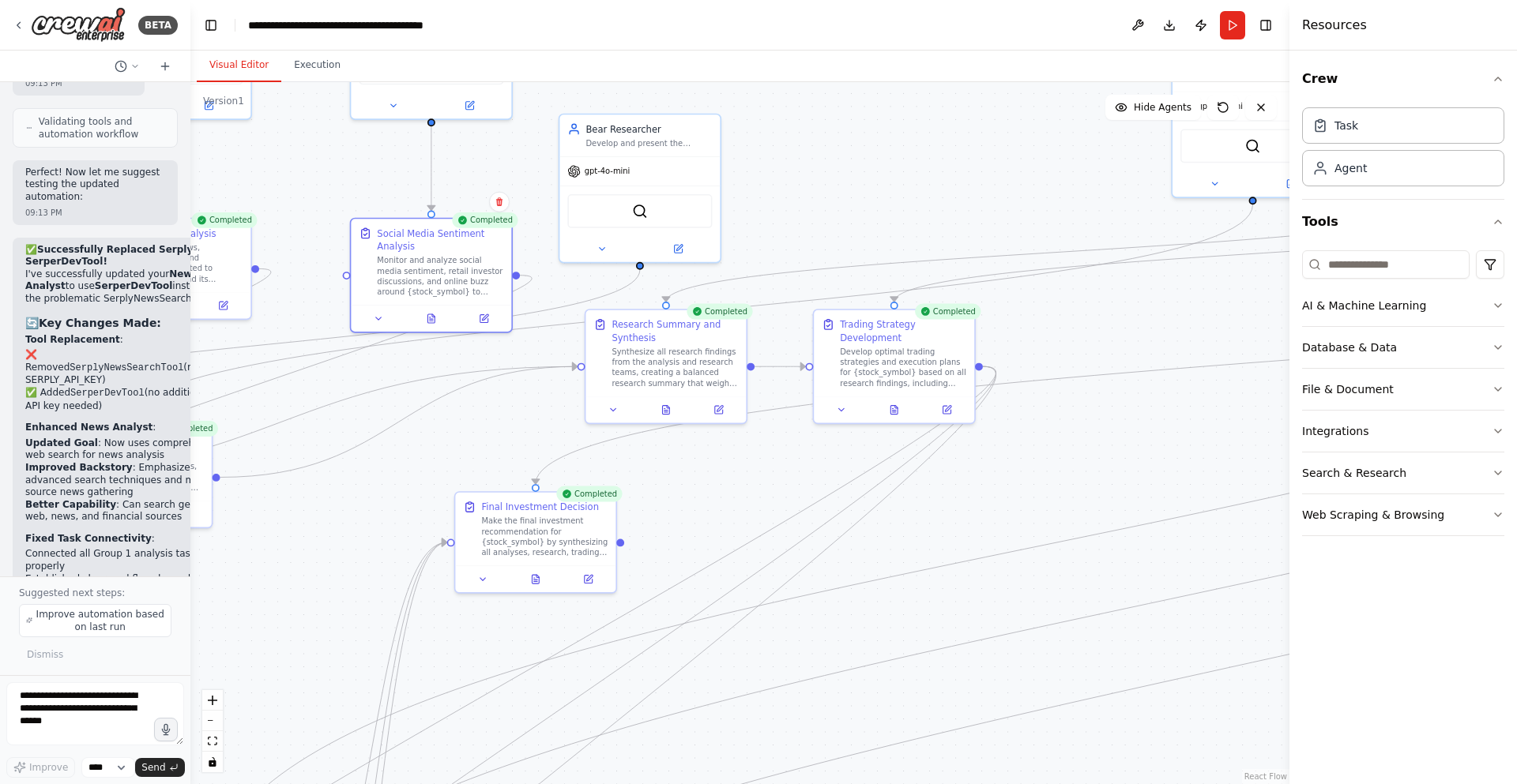
drag, startPoint x: 799, startPoint y: 415, endPoint x: 434, endPoint y: 480, distance: 370.7
click at [434, 480] on div ".deletable-edge-delete-btn { width: 20px; height: 20px; border: 0px solid #ffff…" at bounding box center [740, 433] width 1099 height 703
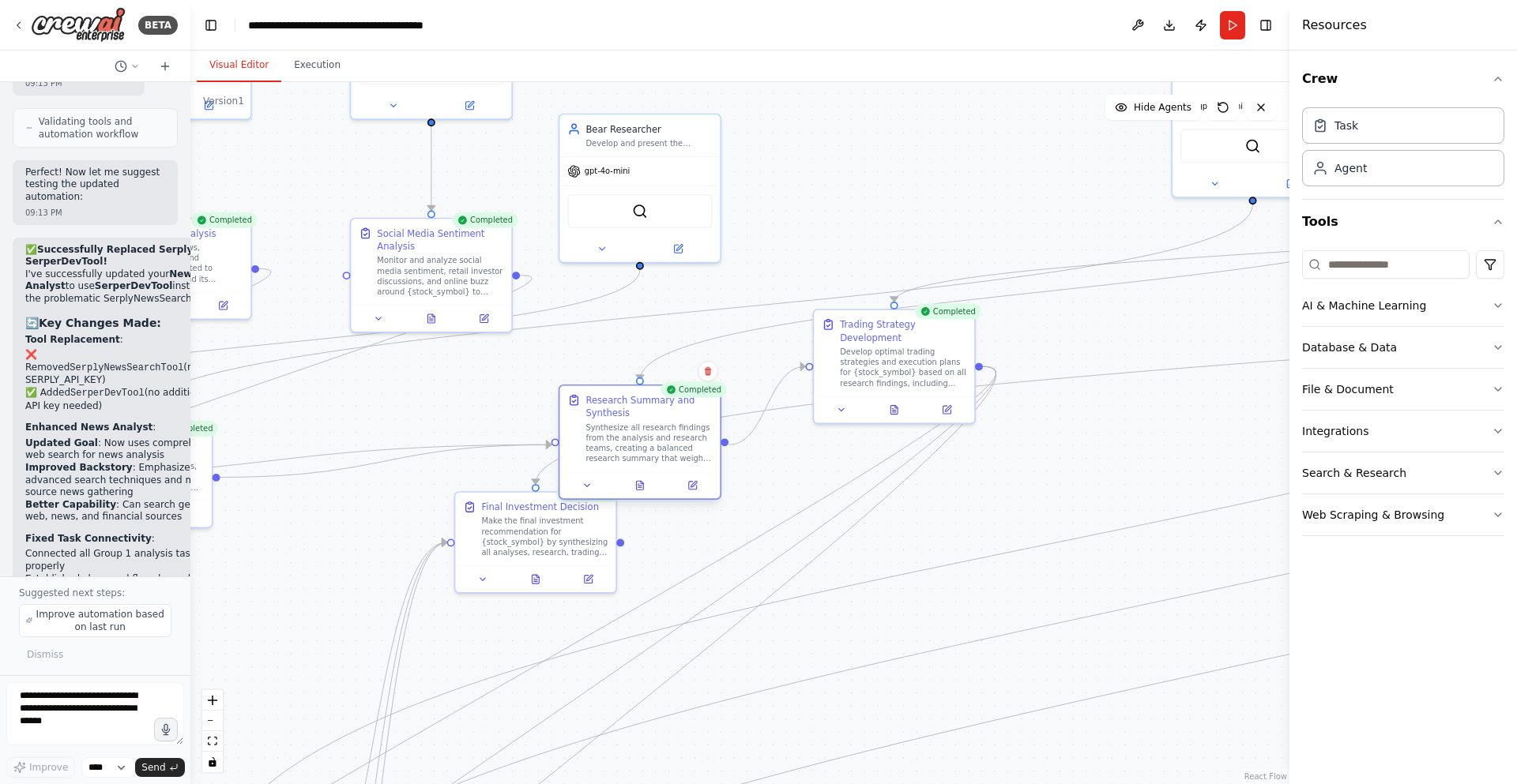
drag, startPoint x: 637, startPoint y: 378, endPoint x: 612, endPoint y: 462, distance: 87.6
click at [612, 462] on div "Synthesize all research findings from the analysis and research teams, creating…" at bounding box center [649, 443] width 127 height 42
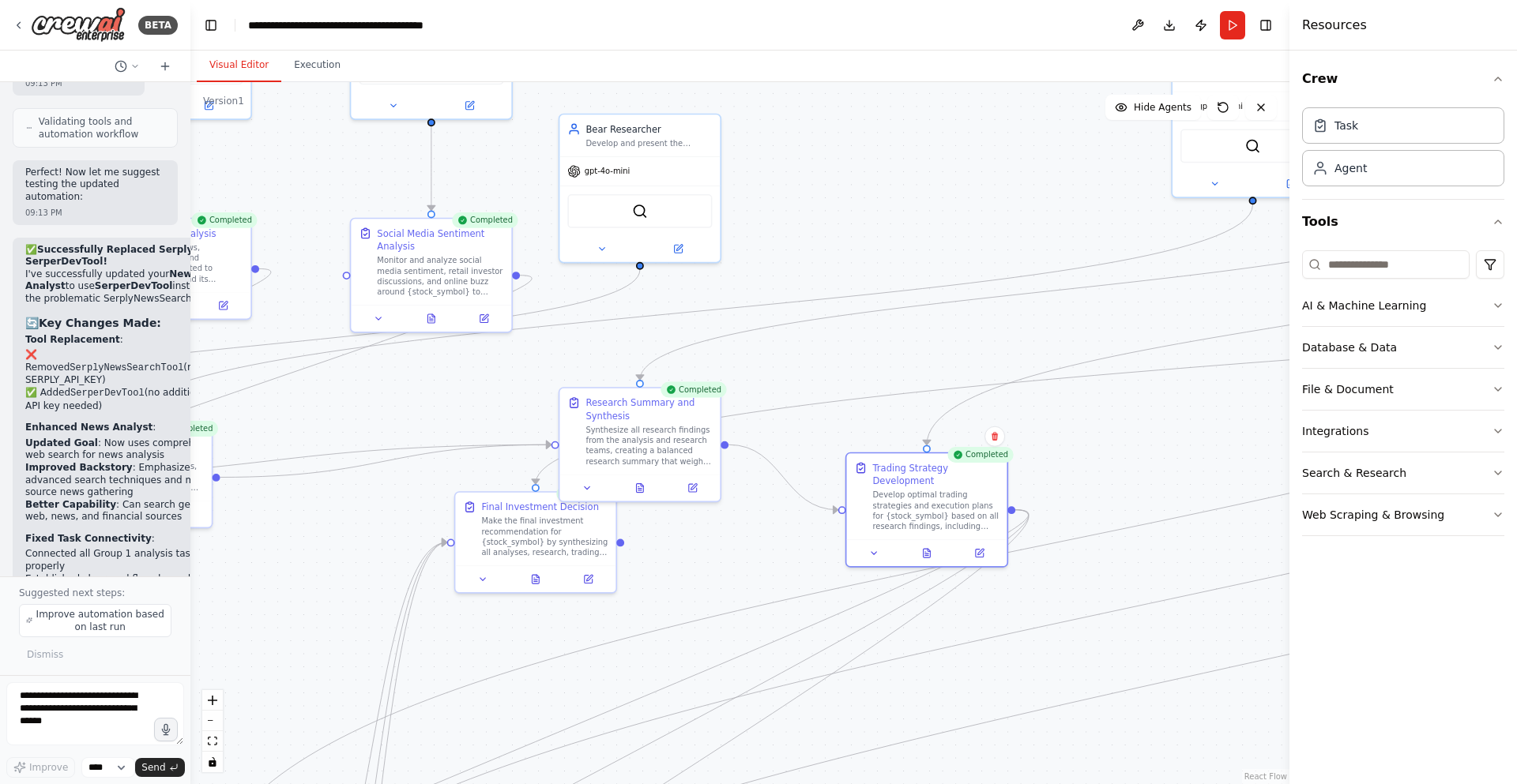
drag, startPoint x: 932, startPoint y: 370, endPoint x: 823, endPoint y: 350, distance: 110.8
click at [963, 525] on div "Develop optimal trading strategies and execution plans for {stock_symbol} based…" at bounding box center [935, 511] width 127 height 42
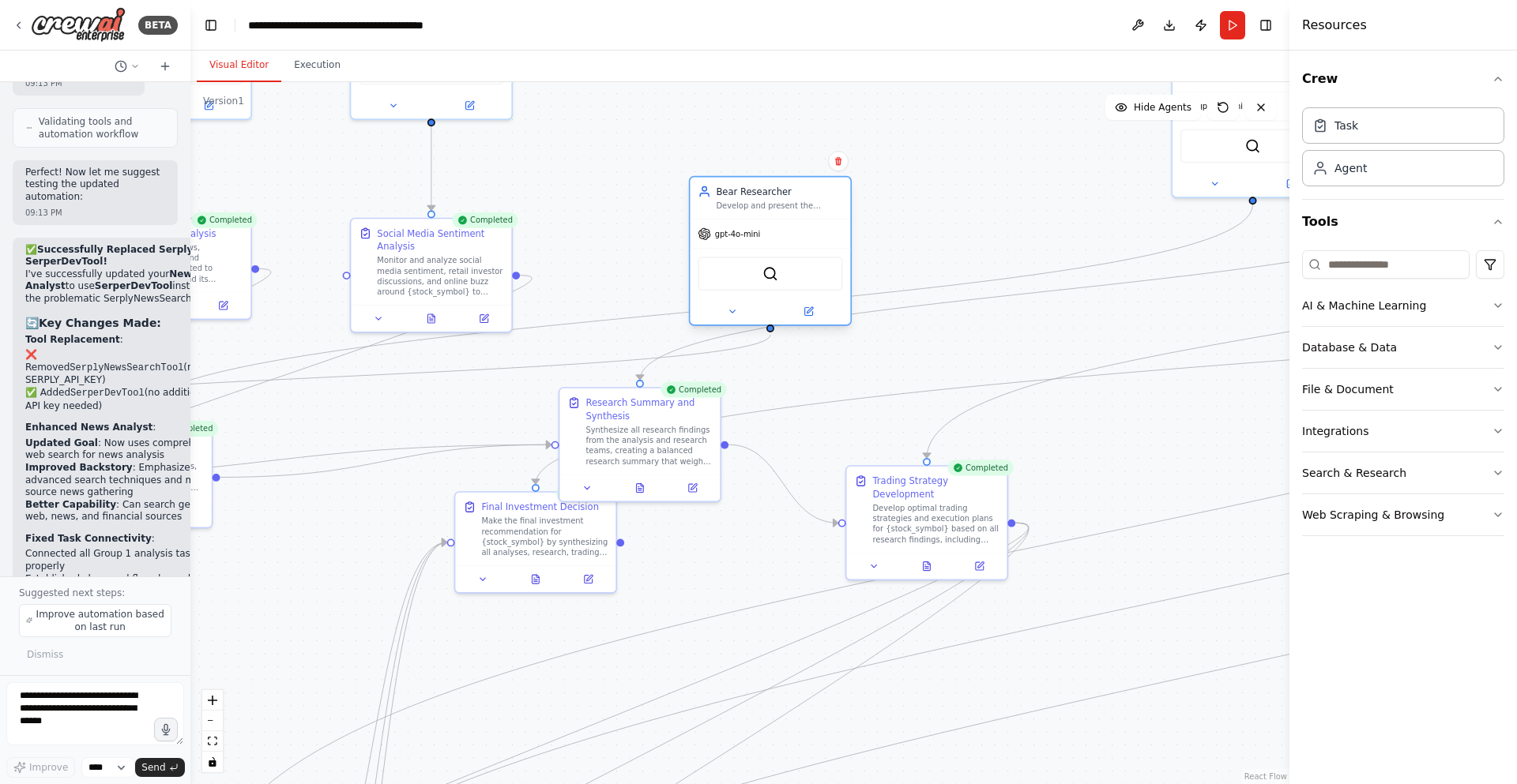
drag, startPoint x: 668, startPoint y: 213, endPoint x: 790, endPoint y: 268, distance: 133.8
click at [790, 268] on div "SerperDevTool" at bounding box center [770, 274] width 145 height 34
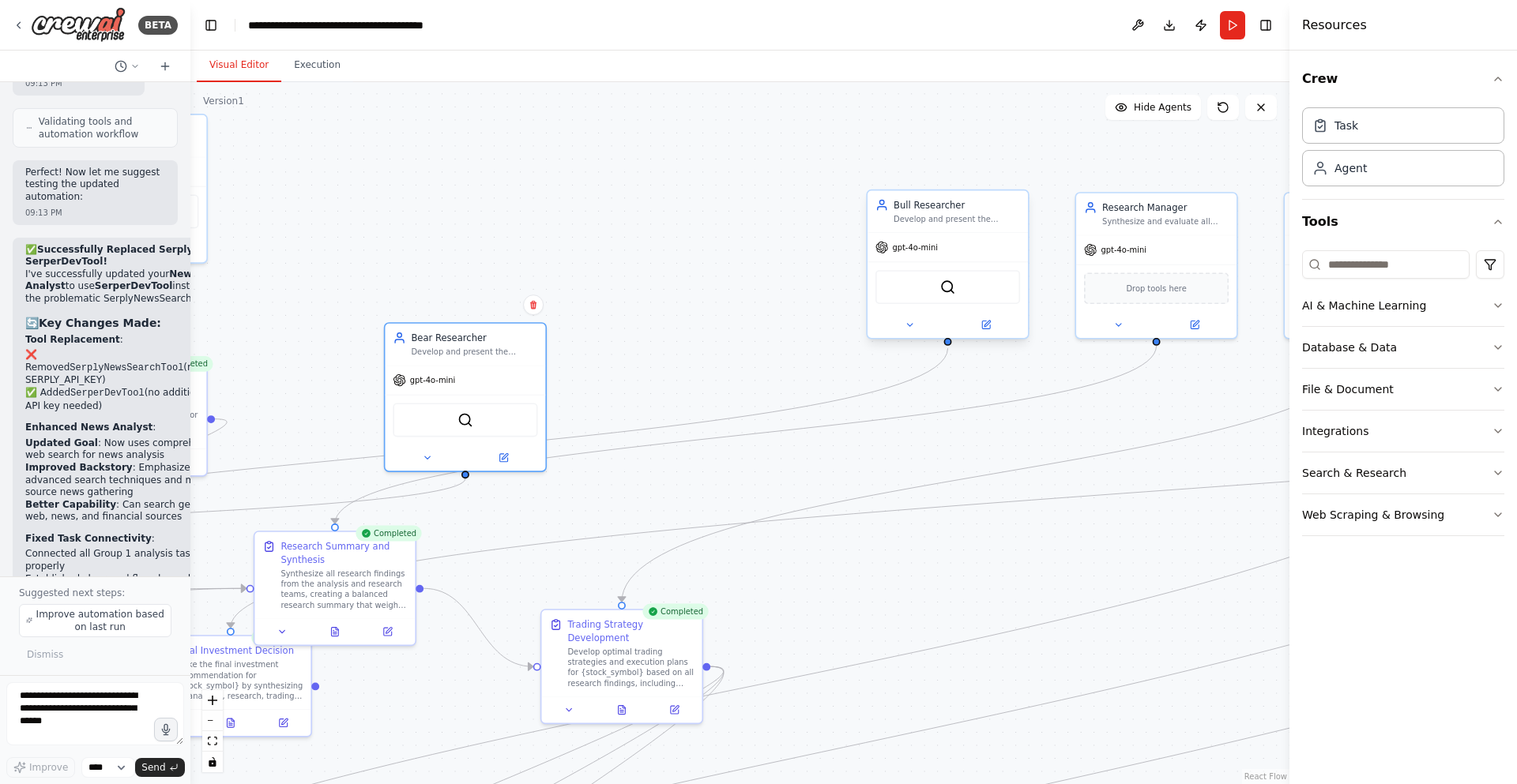
drag, startPoint x: 1038, startPoint y: 201, endPoint x: 926, endPoint y: 242, distance: 119.3
click at [734, 340] on div ".deletable-edge-delete-btn { width: 20px; height: 20px; border: 0px solid #ffff…" at bounding box center [740, 433] width 1099 height 703
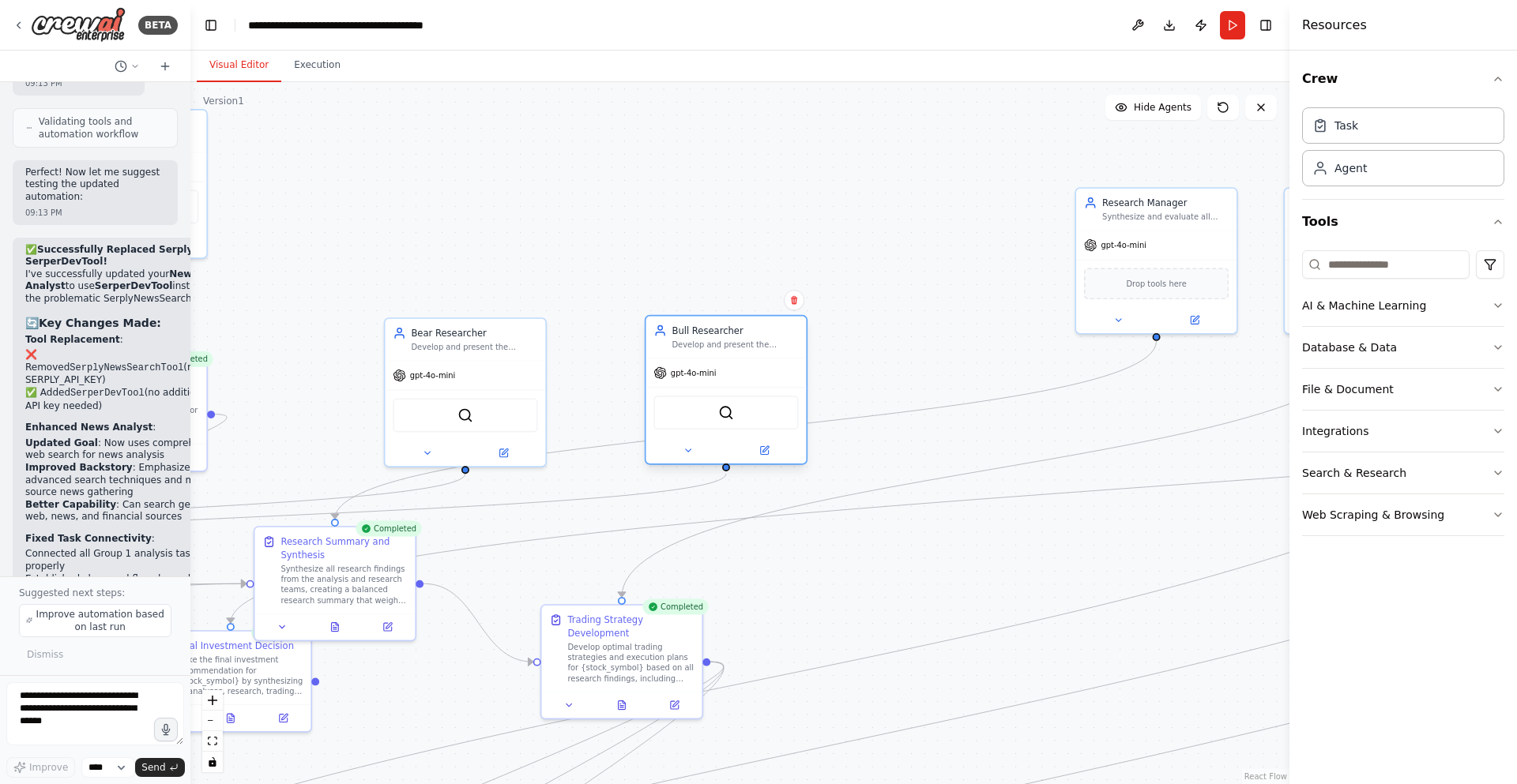
drag, startPoint x: 981, startPoint y: 205, endPoint x: 763, endPoint y: 338, distance: 255.4
click at [763, 338] on div "Bull Researcher Develop and present the strongest bullish case for investing in…" at bounding box center [735, 336] width 127 height 26
drag, startPoint x: 763, startPoint y: 338, endPoint x: 754, endPoint y: 344, distance: 10.8
click at [754, 344] on div "Bull Researcher Develop and present the strongest bullish case for investing in…" at bounding box center [722, 336] width 127 height 26
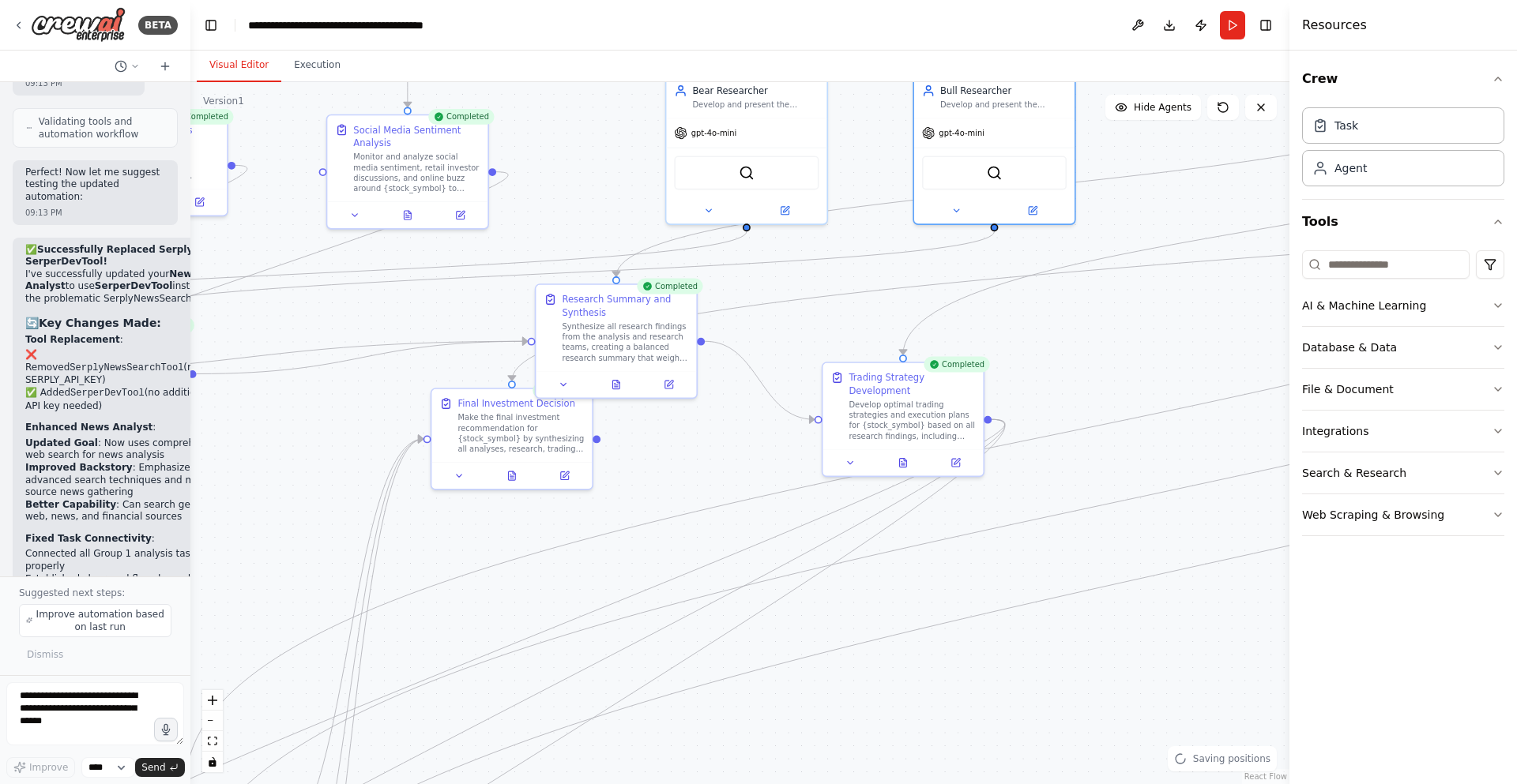
drag, startPoint x: 583, startPoint y: 253, endPoint x: 865, endPoint y: 10, distance: 372.3
click at [865, 10] on main "**********" at bounding box center [740, 392] width 1099 height 784
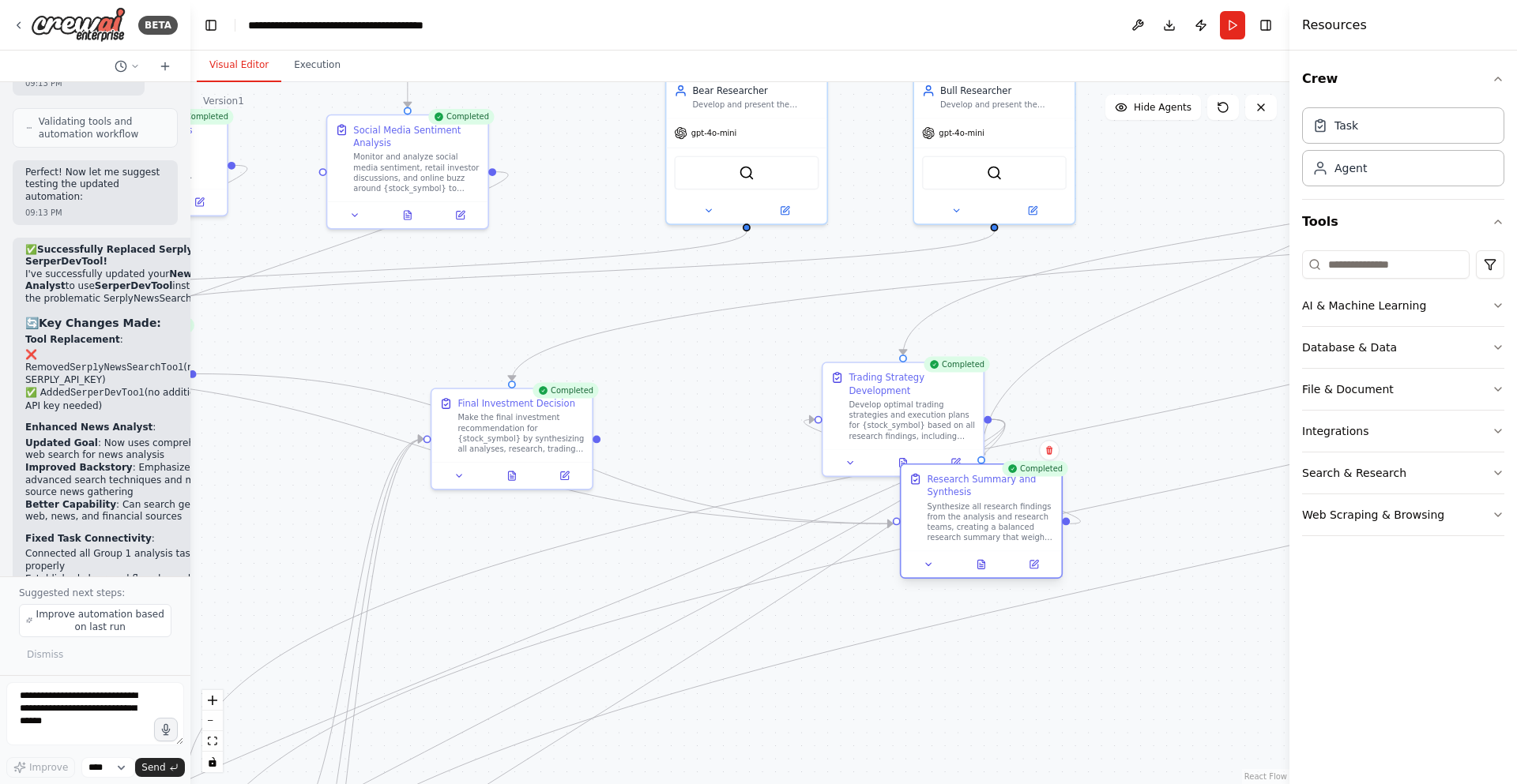
drag, startPoint x: 583, startPoint y: 372, endPoint x: 946, endPoint y: 554, distance: 406.1
click at [946, 554] on div at bounding box center [981, 565] width 160 height 27
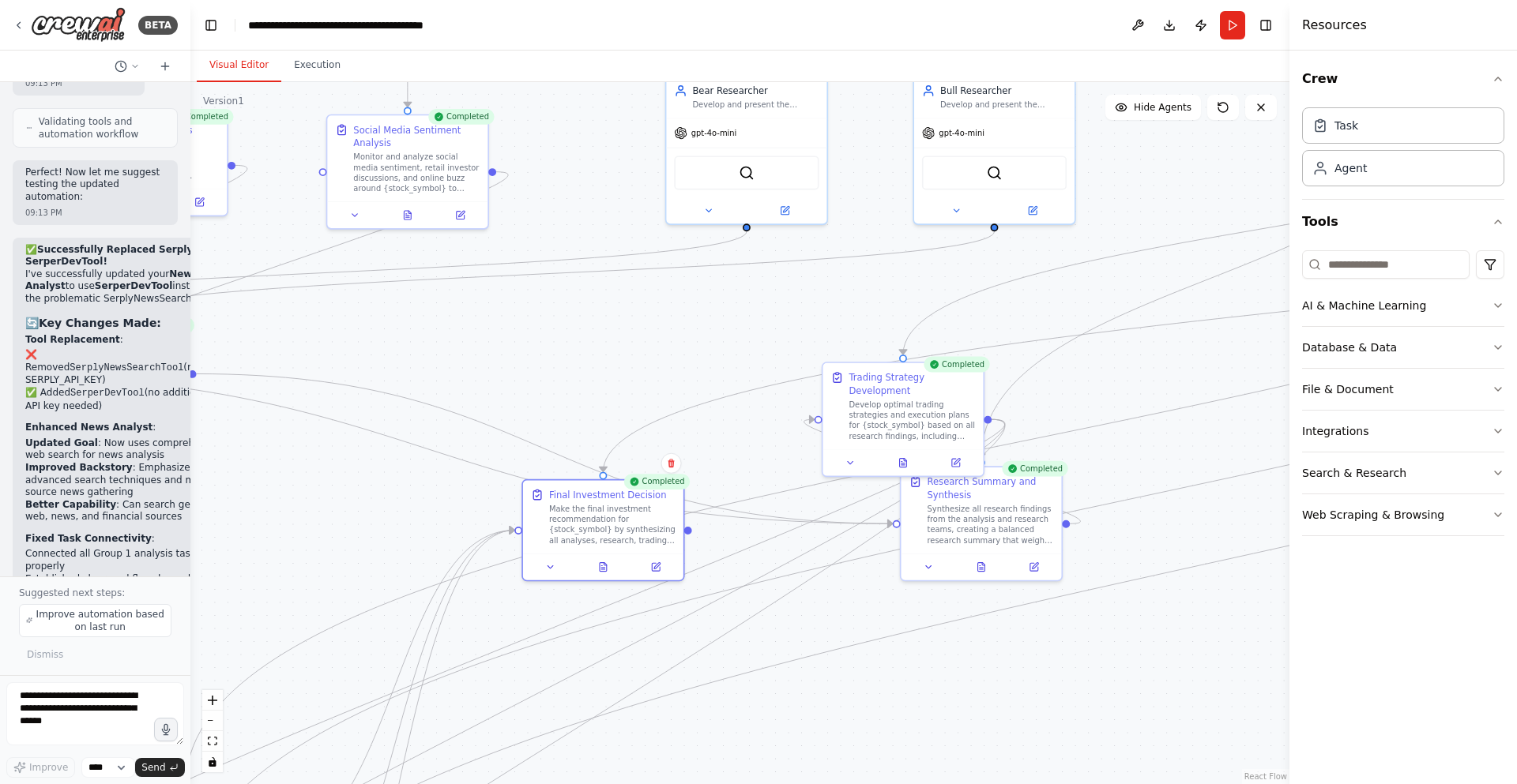
drag, startPoint x: 507, startPoint y: 427, endPoint x: 839, endPoint y: 618, distance: 383.0
click at [676, 546] on div "Make the final investment recommendation for {stock_symbol} by synthesizing all…" at bounding box center [612, 524] width 127 height 42
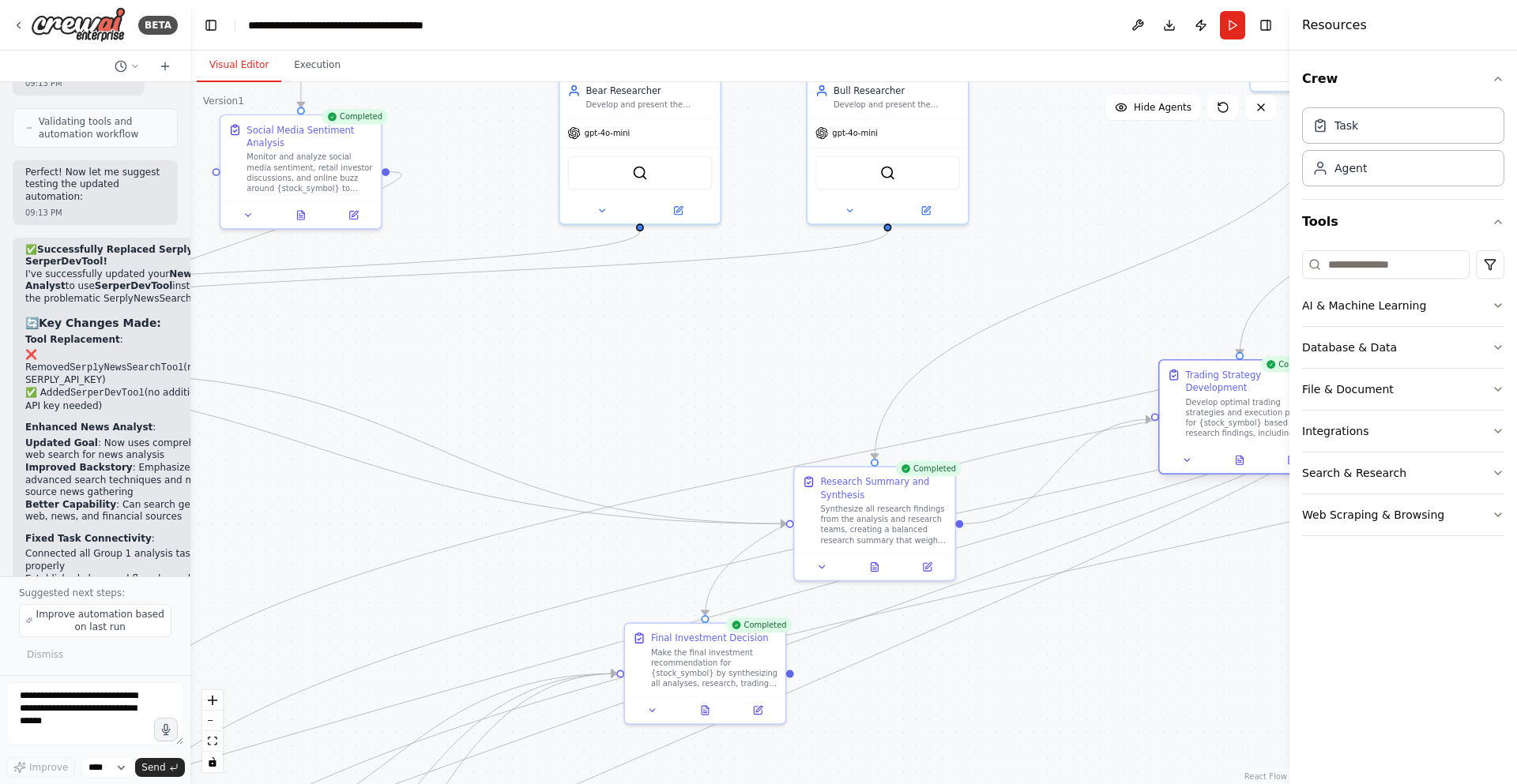
drag, startPoint x: 924, startPoint y: 396, endPoint x: 1194, endPoint y: 394, distance: 270.0
click at [1271, 398] on div "Develop optimal trading strategies and execution plans for {stock_symbol} based…" at bounding box center [1249, 418] width 127 height 42
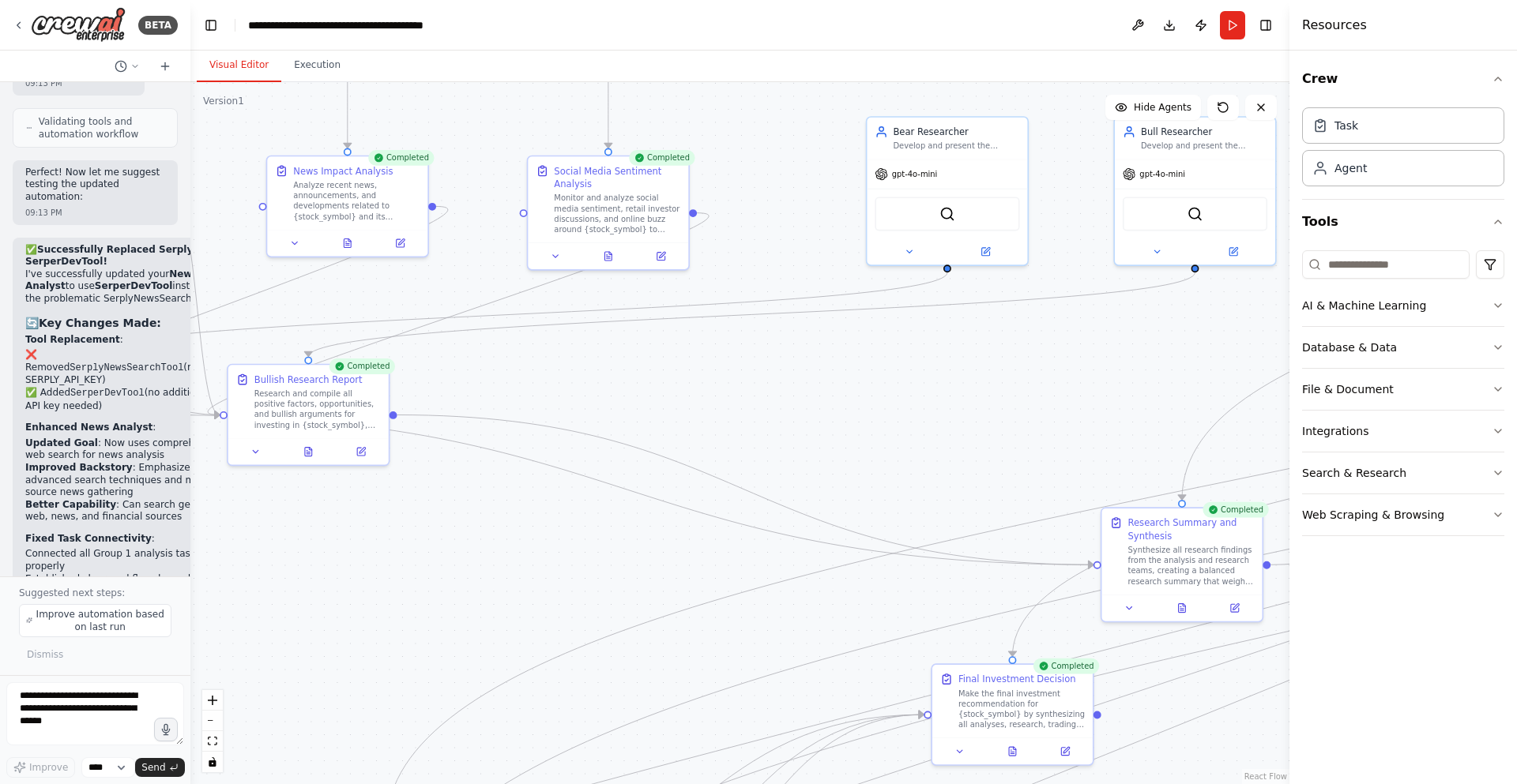
drag, startPoint x: 509, startPoint y: 340, endPoint x: 940, endPoint y: 369, distance: 432.0
click at [973, 371] on div ".deletable-edge-delete-btn { width: 20px; height: 20px; border: 0px solid #ffff…" at bounding box center [740, 433] width 1099 height 703
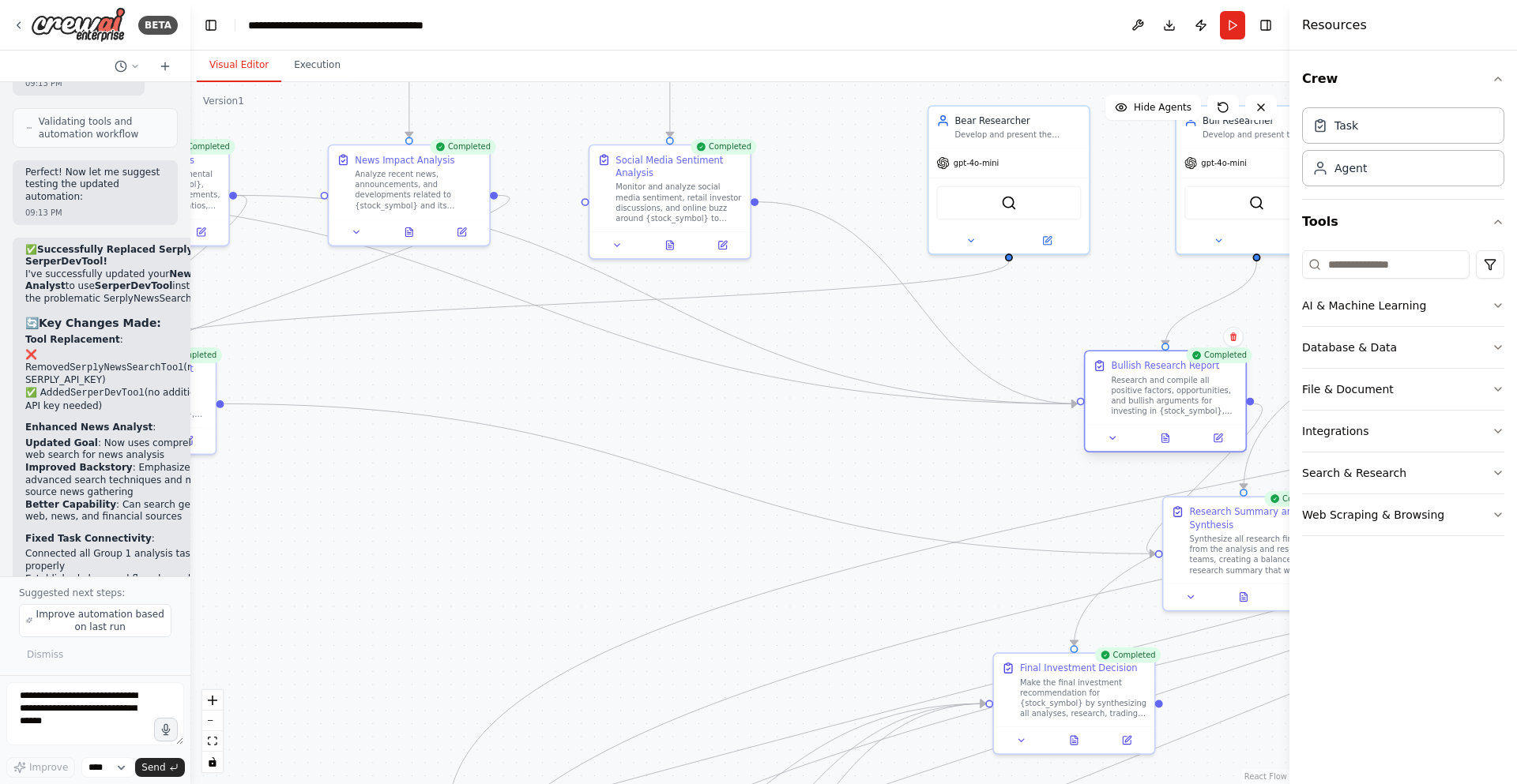
drag, startPoint x: 352, startPoint y: 387, endPoint x: 1154, endPoint y: 386, distance: 802.0
click at [1154, 386] on div "Research and compile all positive factors, opportunities, and bullish arguments…" at bounding box center [1174, 396] width 127 height 42
drag, startPoint x: 210, startPoint y: 386, endPoint x: 1034, endPoint y: 462, distance: 827.5
click at [1034, 462] on div "Bearish Research Report Research and compile all negative factors, risks, and b…" at bounding box center [961, 466] width 160 height 72
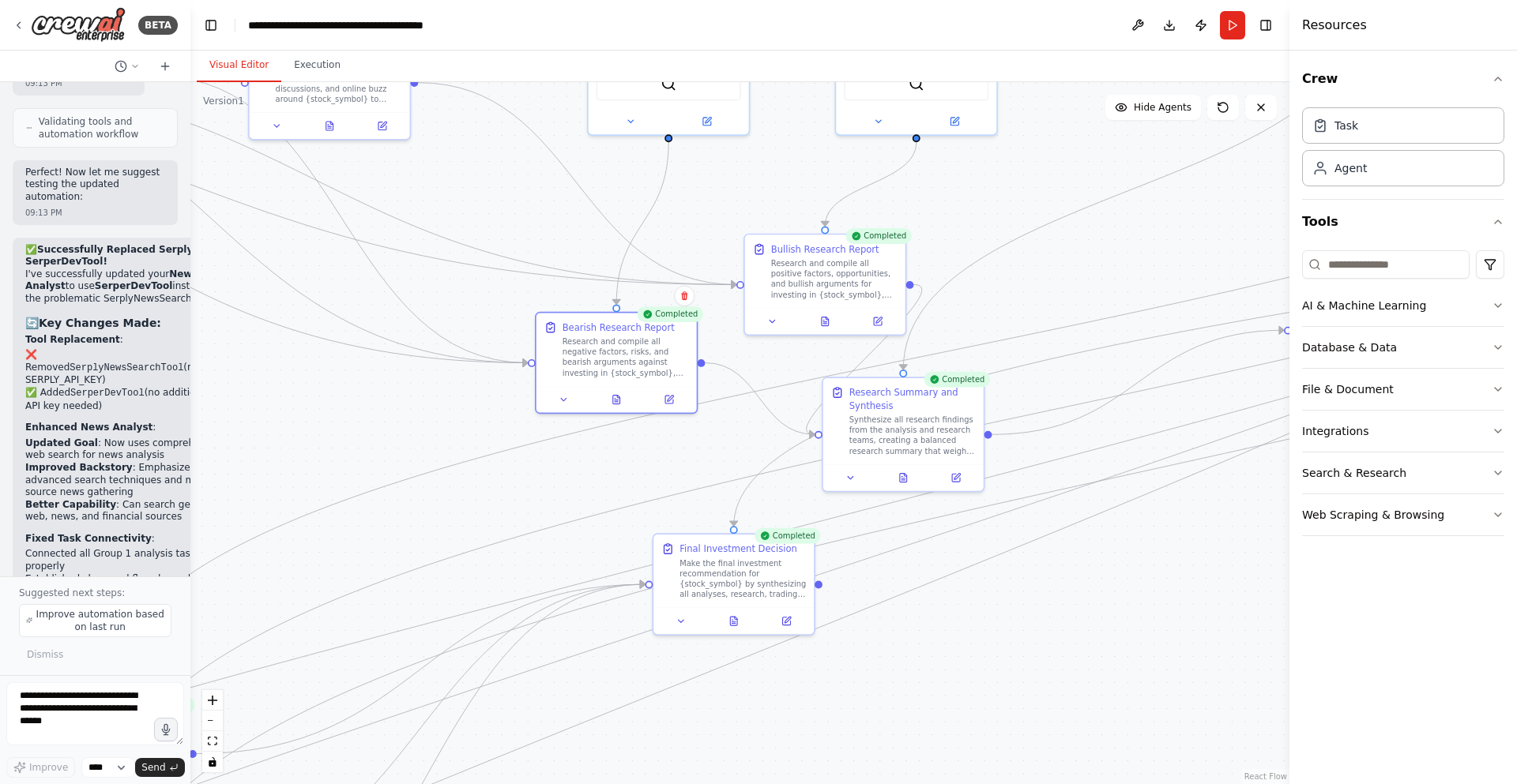
drag, startPoint x: 871, startPoint y: 280, endPoint x: 527, endPoint y: 161, distance: 364.0
click at [527, 161] on div ".deletable-edge-delete-btn { width: 20px; height: 20px; border: 0px solid #ffff…" at bounding box center [740, 433] width 1099 height 703
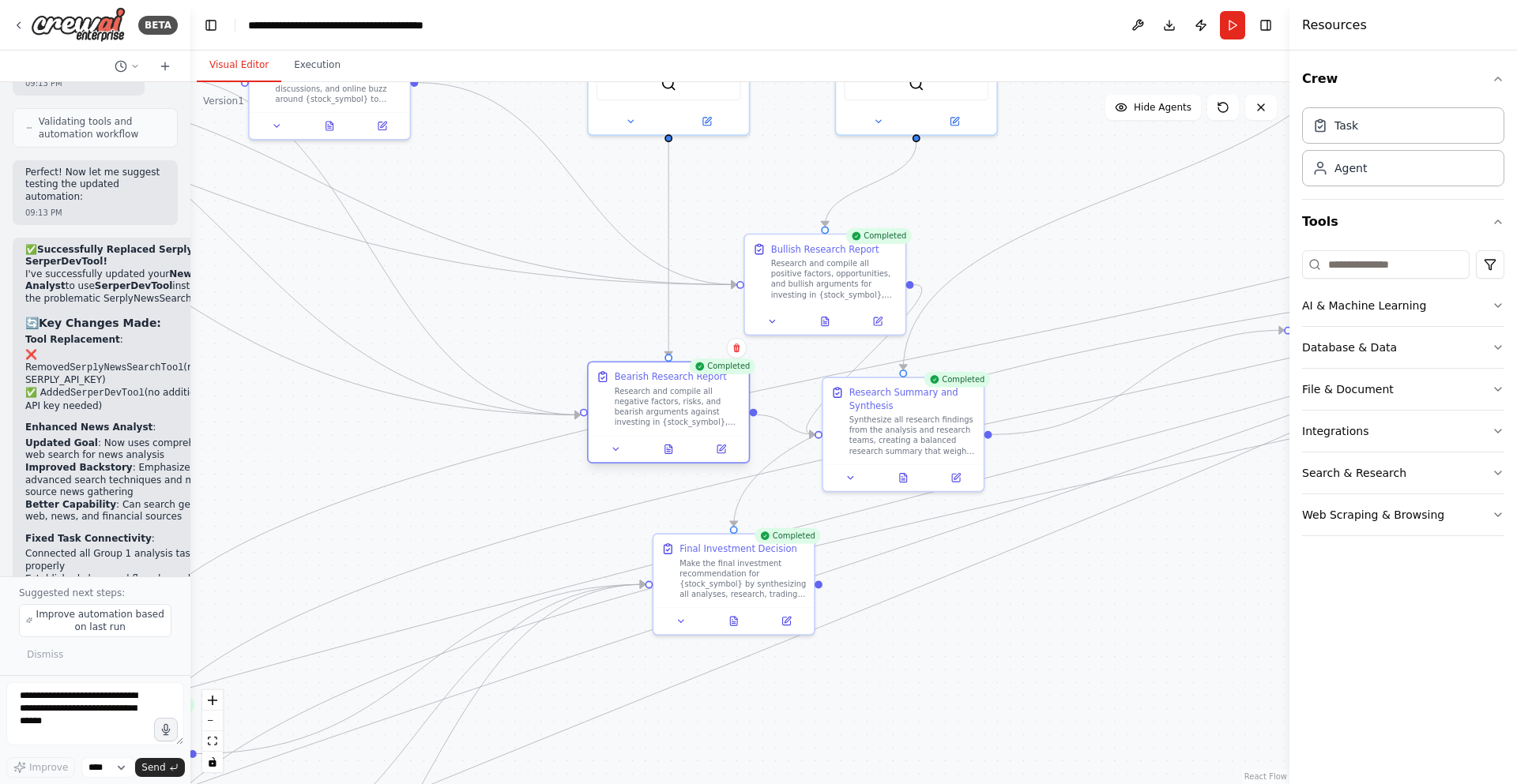
drag, startPoint x: 626, startPoint y: 357, endPoint x: 683, endPoint y: 409, distance: 77.2
click at [683, 409] on div "Research and compile all negative factors, risks, and bearish arguments against…" at bounding box center [678, 407] width 127 height 42
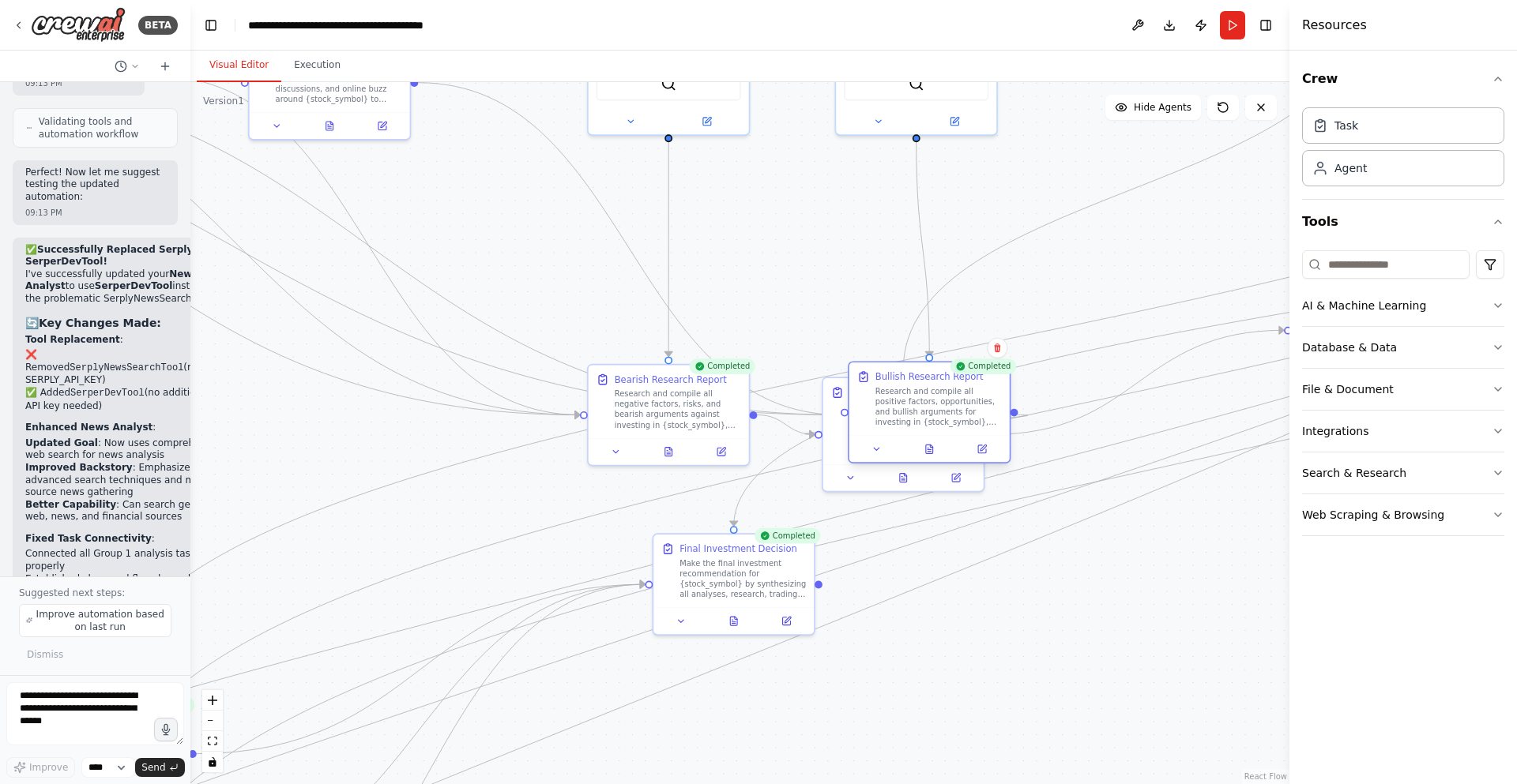
drag, startPoint x: 833, startPoint y: 293, endPoint x: 934, endPoint y: 424, distance: 165.4
click at [934, 424] on div "Research and compile all positive factors, opportunities, and bullish arguments…" at bounding box center [939, 407] width 127 height 42
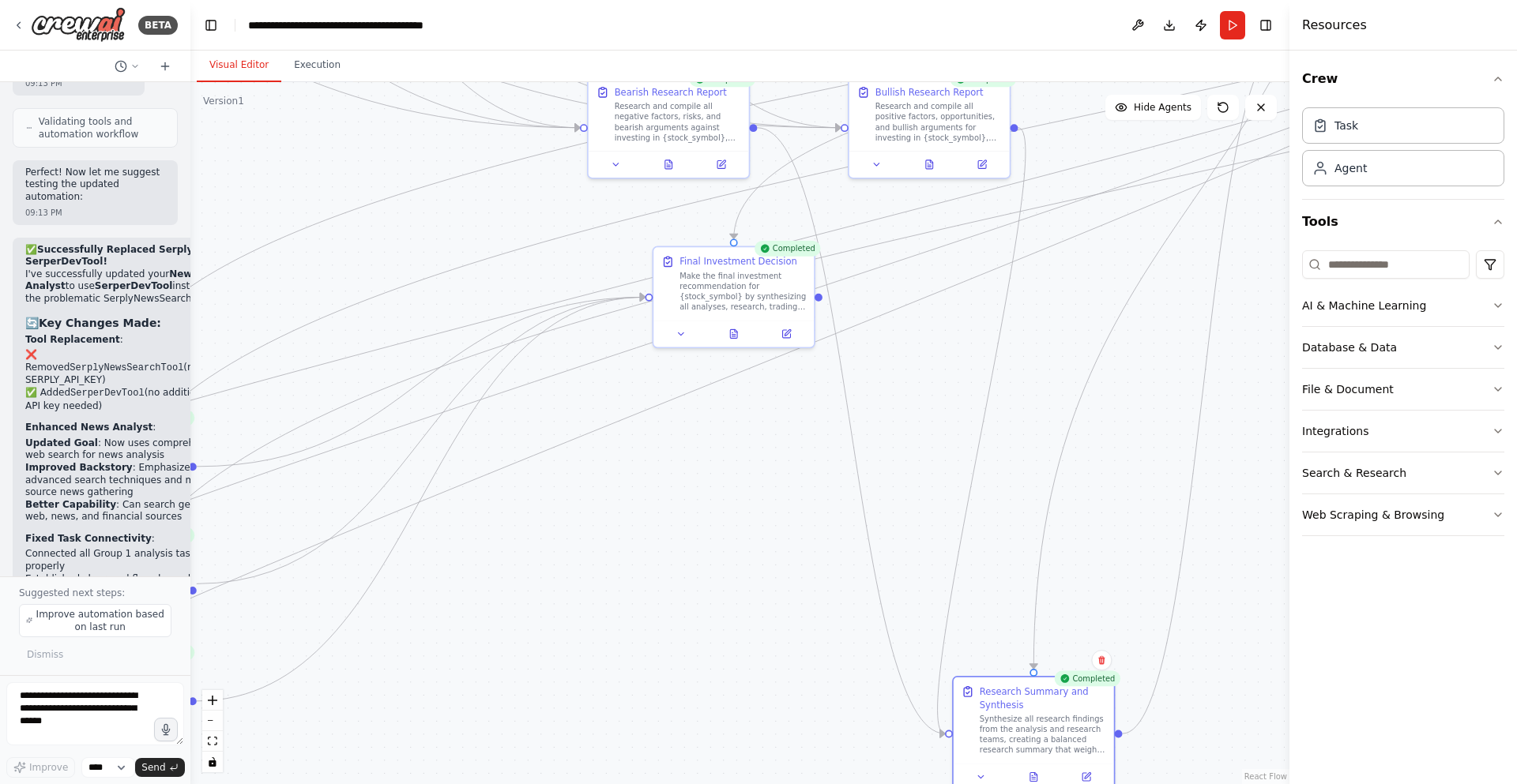
drag, startPoint x: 883, startPoint y: 477, endPoint x: 934, endPoint y: 534, distance: 76.5
click at [1006, 759] on button at bounding box center [1033, 777] width 55 height 15
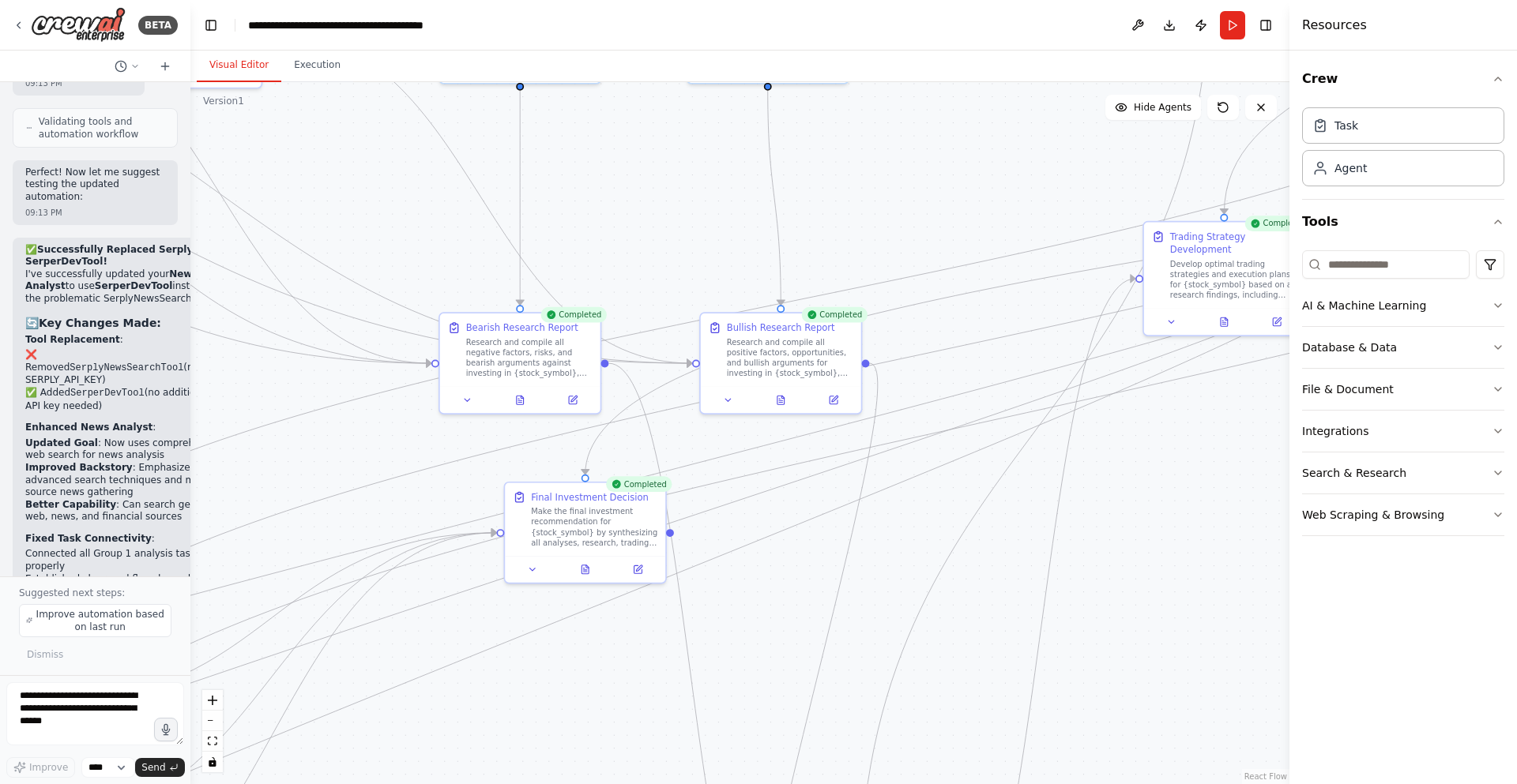
drag, startPoint x: 904, startPoint y: 228, endPoint x: 754, endPoint y: 515, distance: 323.8
click at [754, 515] on div ".deletable-edge-delete-btn { width: 20px; height: 20px; border: 0px solid #ffff…" at bounding box center [740, 433] width 1099 height 703
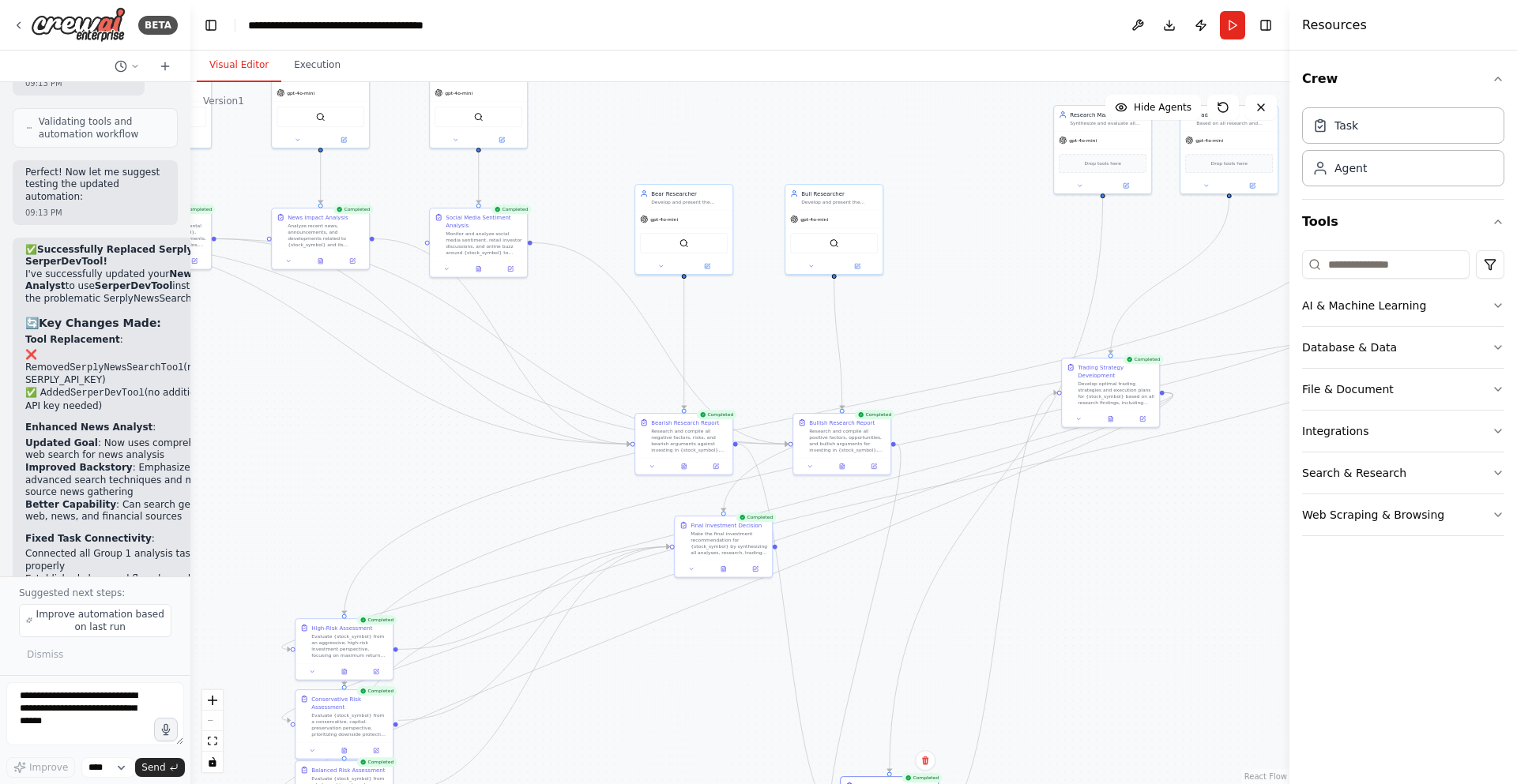
drag, startPoint x: 772, startPoint y: 205, endPoint x: 794, endPoint y: 324, distance: 121.0
click at [794, 324] on div ".deletable-edge-delete-btn { width: 20px; height: 20px; border: 0px solid #ffff…" at bounding box center [740, 433] width 1099 height 703
drag, startPoint x: 685, startPoint y: 445, endPoint x: 687, endPoint y: 365, distance: 80.0
click at [687, 365] on div "Research and compile all negative factors, risks, and bearish arguments against…" at bounding box center [693, 365] width 77 height 25
drag, startPoint x: 856, startPoint y: 424, endPoint x: 847, endPoint y: 358, distance: 66.6
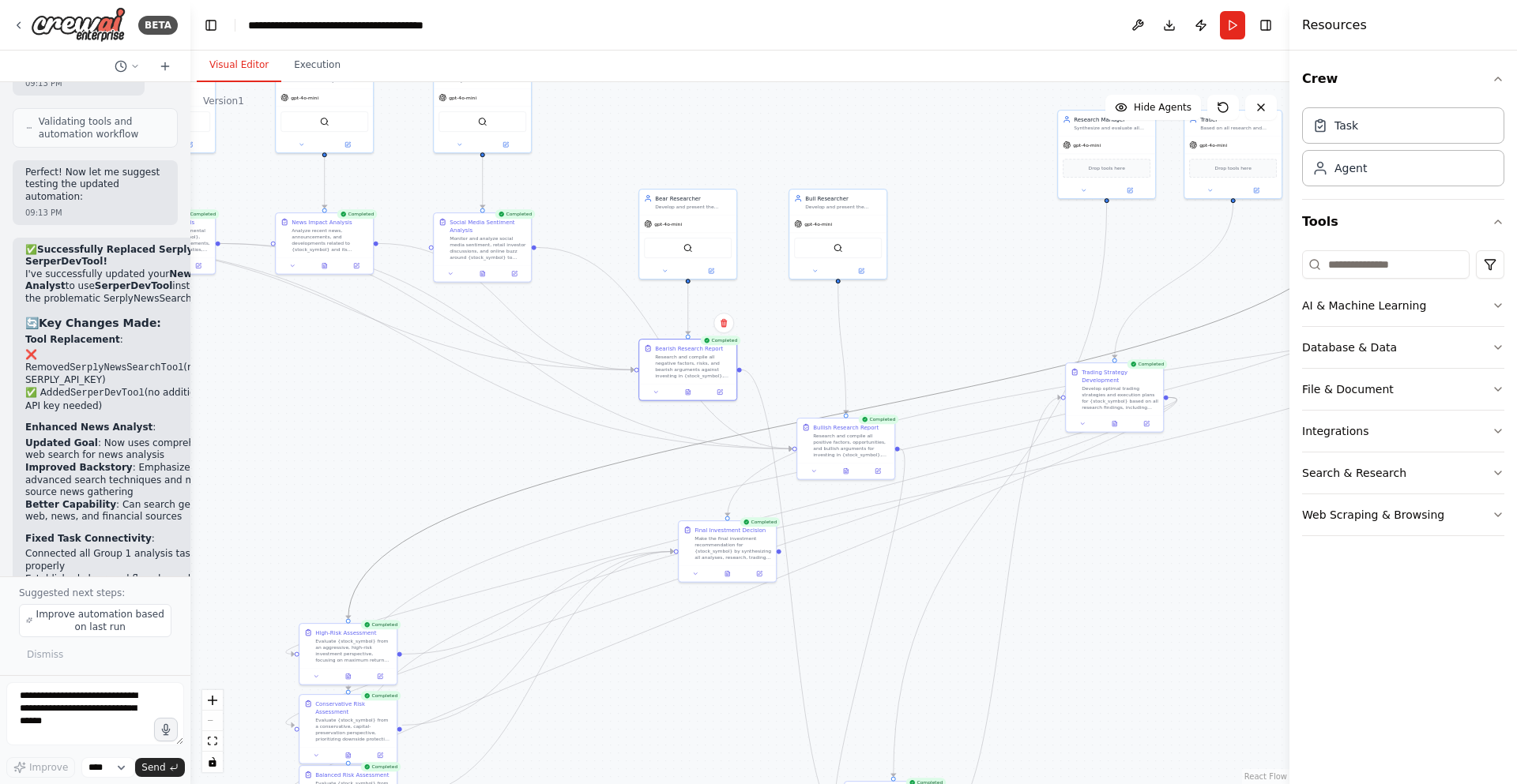
click at [260, 71] on div ".deletable-edge-delete-btn { width: 20px; height: 20px; border: 0px solid #ffff…" at bounding box center [260, 71] width 0 height 0
drag, startPoint x: 855, startPoint y: 422, endPoint x: 847, endPoint y: 368, distance: 54.6
click at [847, 368] on div "Research and compile all positive factors, opportunities, and bullish arguments…" at bounding box center [843, 365] width 77 height 25
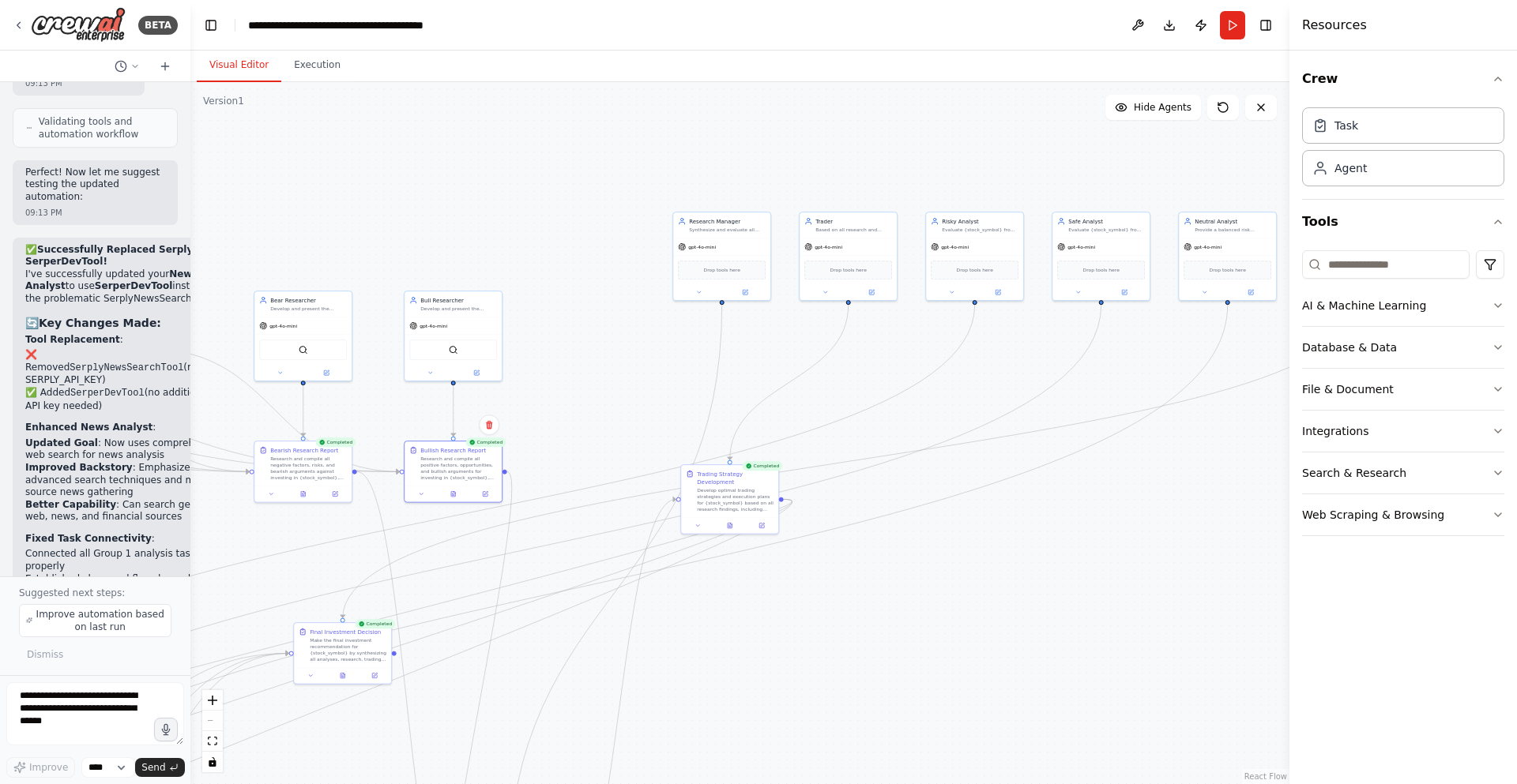
drag, startPoint x: 916, startPoint y: 347, endPoint x: 580, endPoint y: 360, distance: 336.3
click at [580, 360] on div ".deletable-edge-delete-btn { width: 20px; height: 20px; border: 0px solid #ffff…" at bounding box center [740, 433] width 1099 height 703
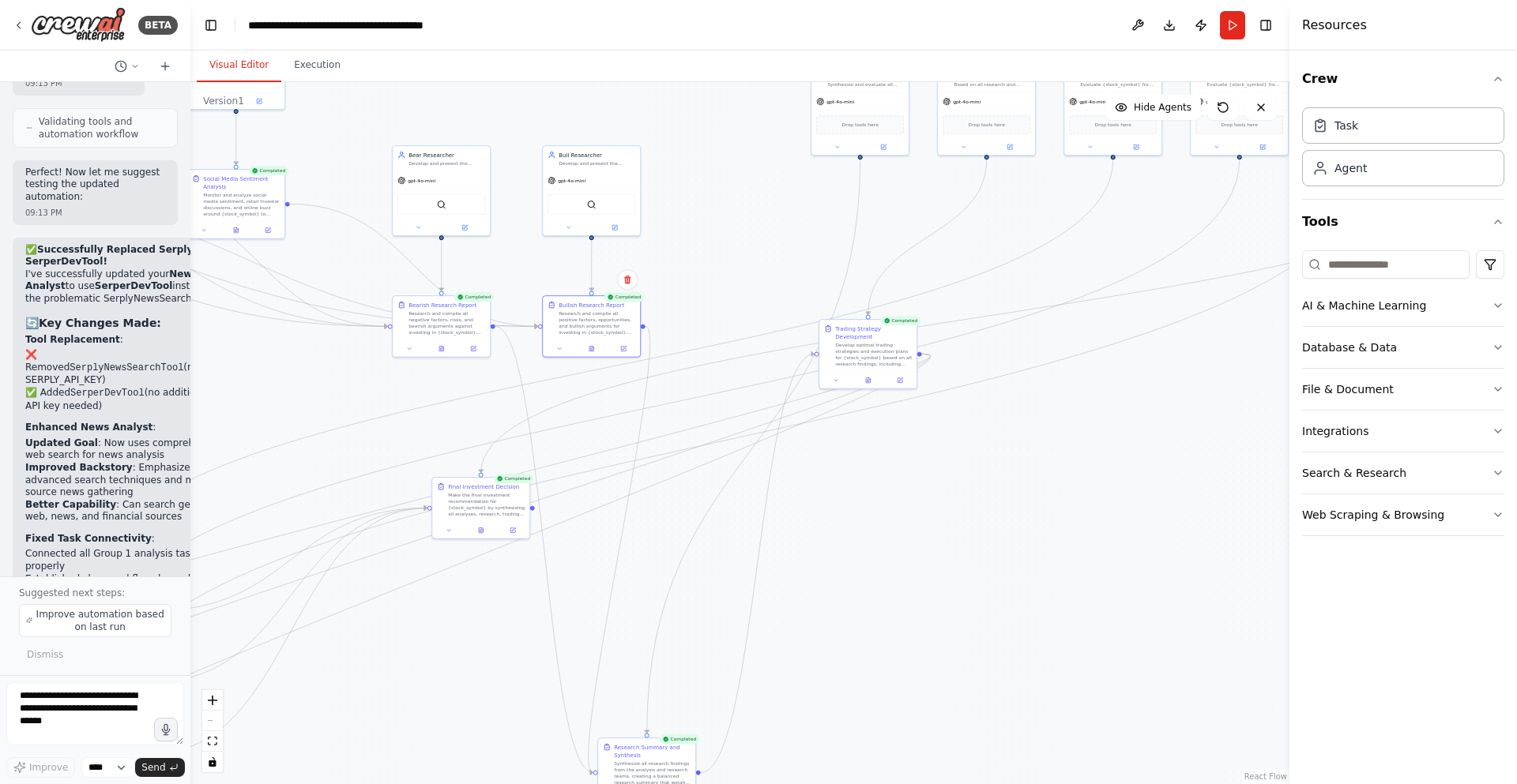
drag, startPoint x: 586, startPoint y: 389, endPoint x: 810, endPoint y: 273, distance: 252.3
click at [810, 273] on div ".deletable-edge-delete-btn { width: 20px; height: 20px; border: 0px solid #ffff…" at bounding box center [740, 433] width 1099 height 703
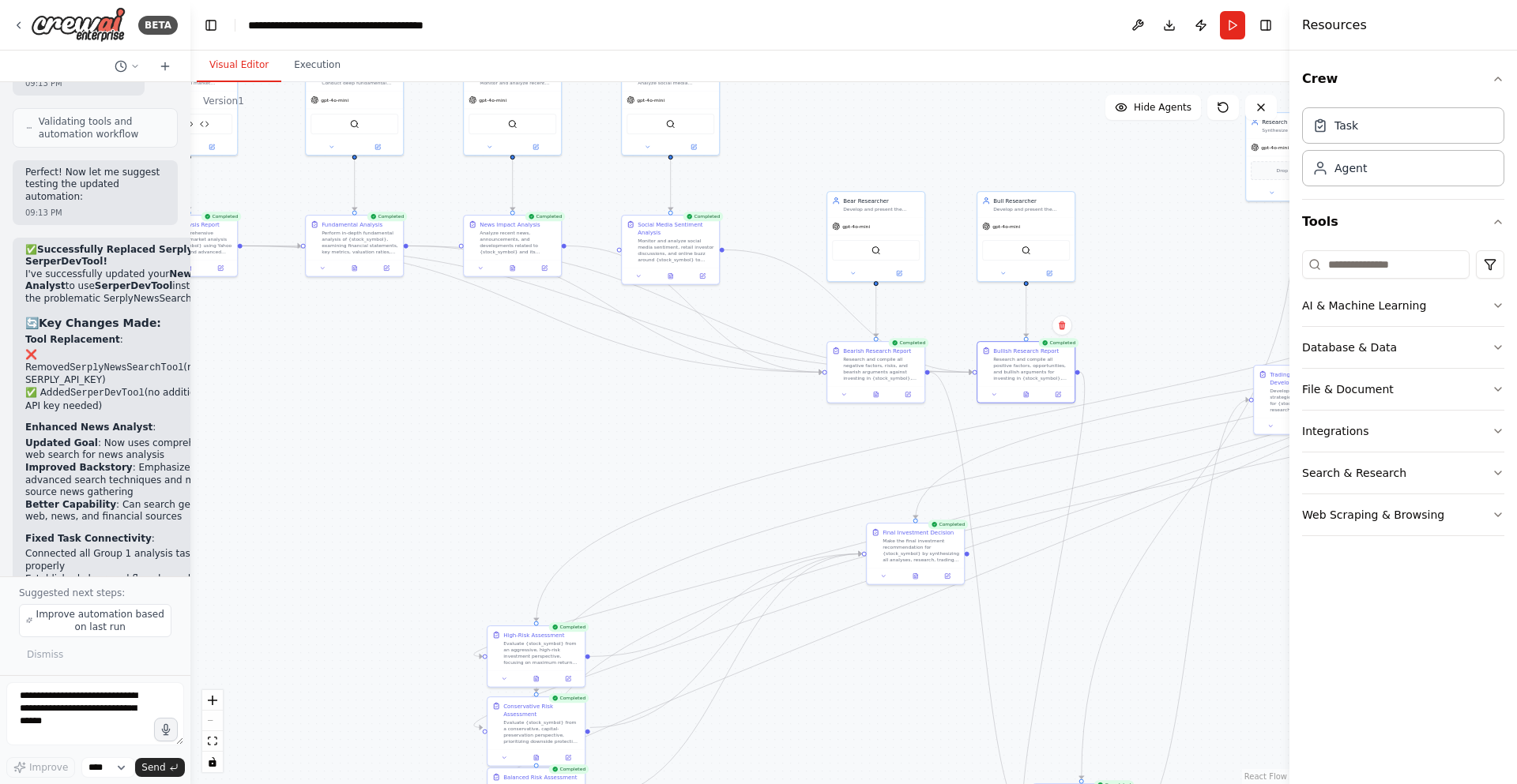
drag, startPoint x: 796, startPoint y: 275, endPoint x: 1152, endPoint y: 302, distance: 357.0
click at [1152, 302] on div ".deletable-edge-delete-btn { width: 20px; height: 20px; border: 0px solid #ffff…" at bounding box center [740, 433] width 1099 height 703
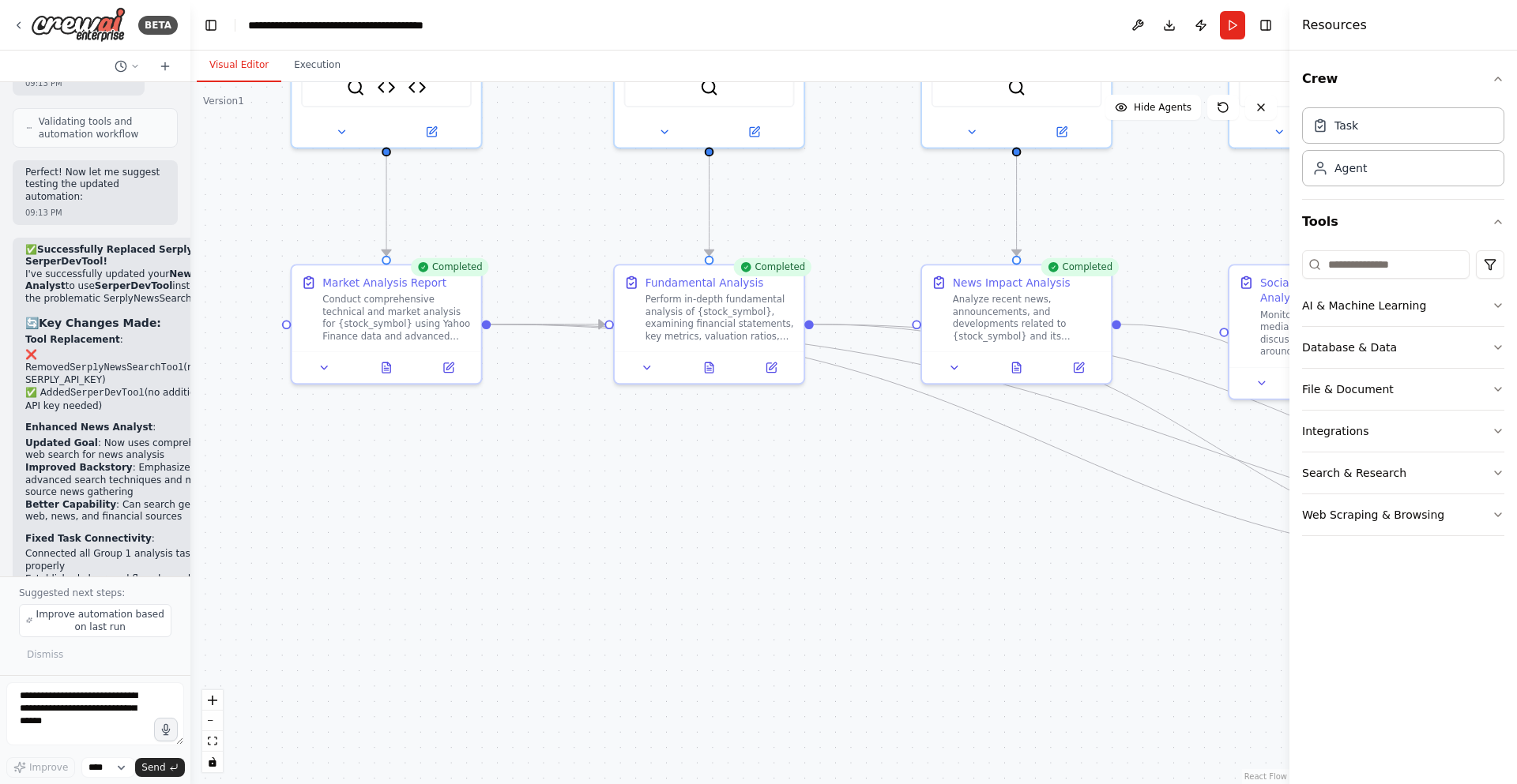
drag, startPoint x: 359, startPoint y: 430, endPoint x: 992, endPoint y: 534, distance: 641.5
click at [1029, 552] on div ".deletable-edge-delete-btn { width: 20px; height: 20px; border: 0px solid #ffff…" at bounding box center [740, 433] width 1099 height 703
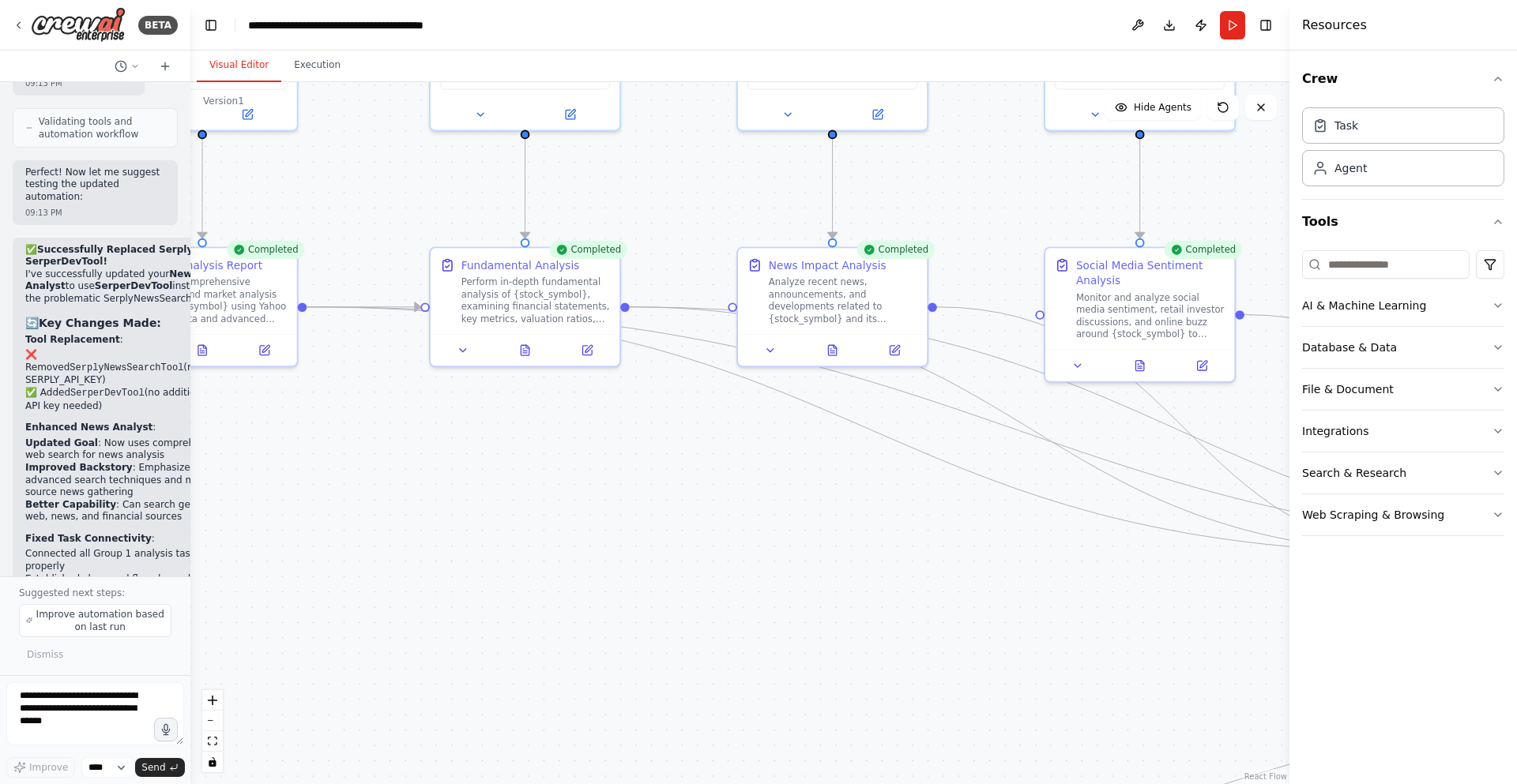
drag, startPoint x: 878, startPoint y: 459, endPoint x: 709, endPoint y: 453, distance: 169.1
click at [709, 453] on div ".deletable-edge-delete-btn { width: 20px; height: 20px; border: 0px solid #ffff…" at bounding box center [740, 433] width 1099 height 703
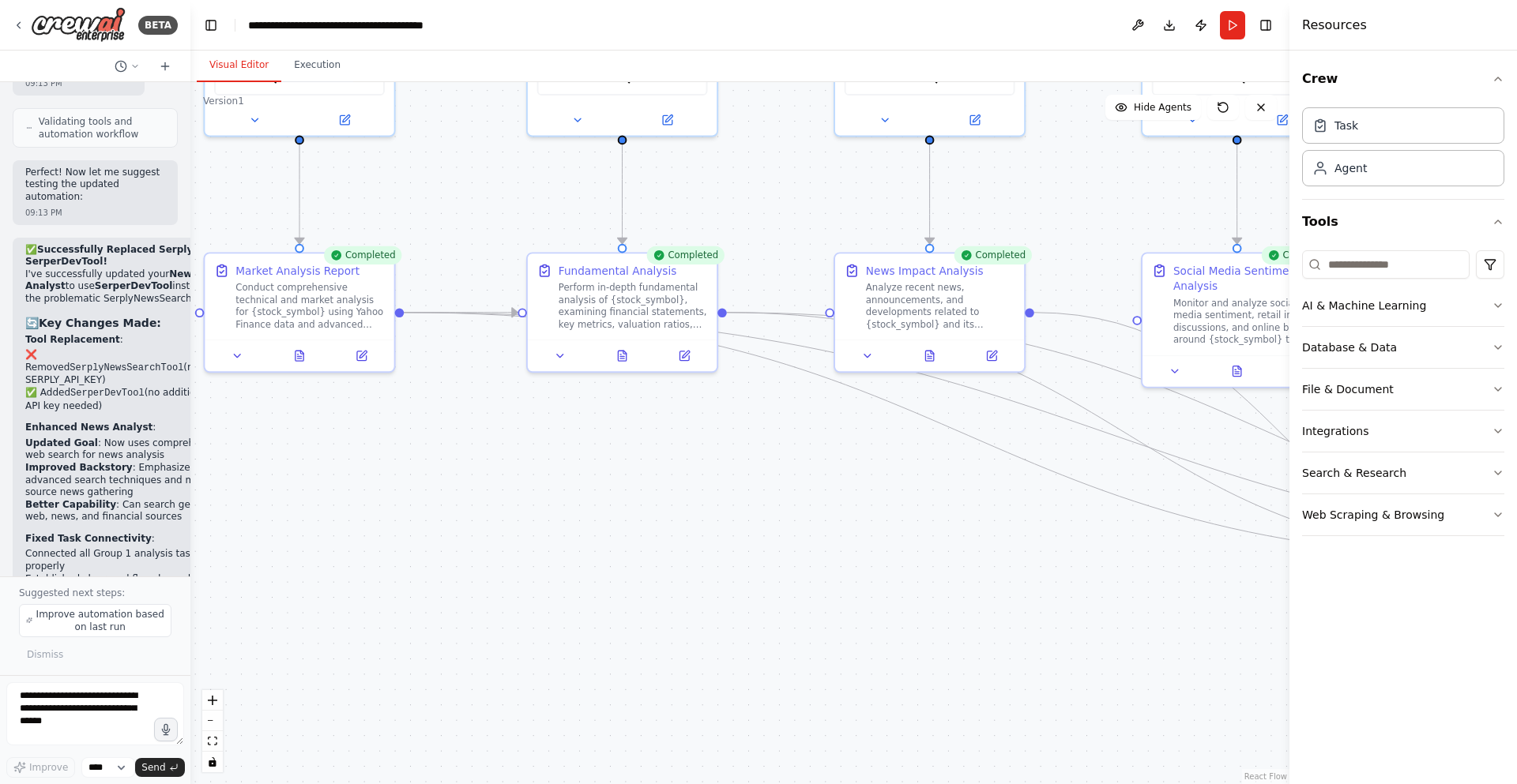
drag, startPoint x: 825, startPoint y: 470, endPoint x: 955, endPoint y: 475, distance: 130.1
click at [955, 475] on div ".deletable-edge-delete-btn { width: 20px; height: 20px; border: 0px solid #ffff…" at bounding box center [740, 433] width 1099 height 703
click at [510, 313] on icon "Edge from 5d325d6c-eef9-44c8-9e47-3a2c0613c933 to 09ead5fb-af98-4a3f-82db-819c7…" at bounding box center [1114, 436] width 1420 height 246
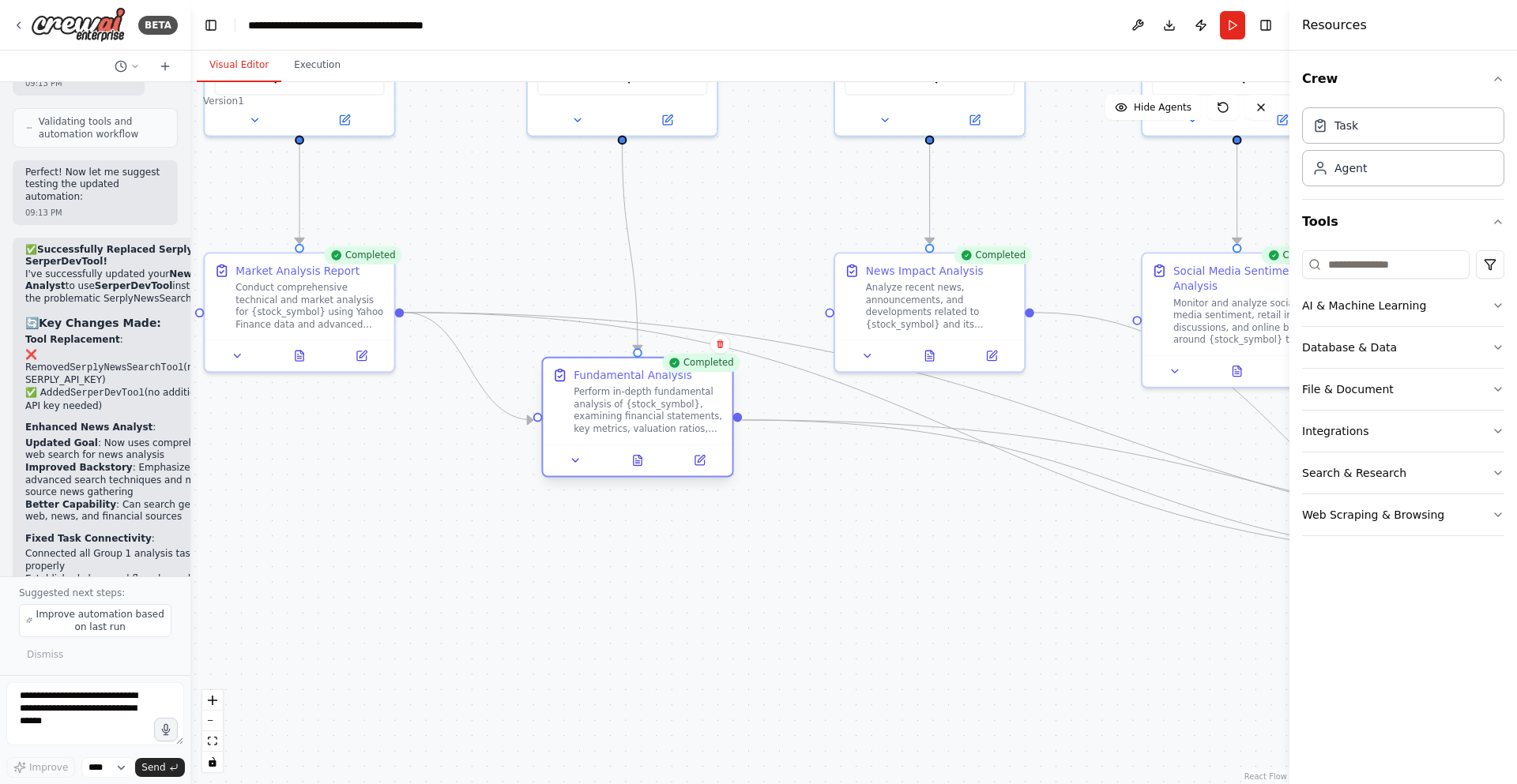
drag, startPoint x: 570, startPoint y: 330, endPoint x: 579, endPoint y: 434, distance: 104.4
click at [579, 434] on div "Fundamental Analysis Perform in-depth fundamental analysis of {stock_symbol}, e…" at bounding box center [637, 401] width 189 height 86
click at [527, 415] on circle "Edge from 5d325d6c-eef9-44c8-9e47-3a2c0613c933 to 0d0ea55a-f50b-45dc-beef-ceb14…" at bounding box center [525, 420] width 15 height 15
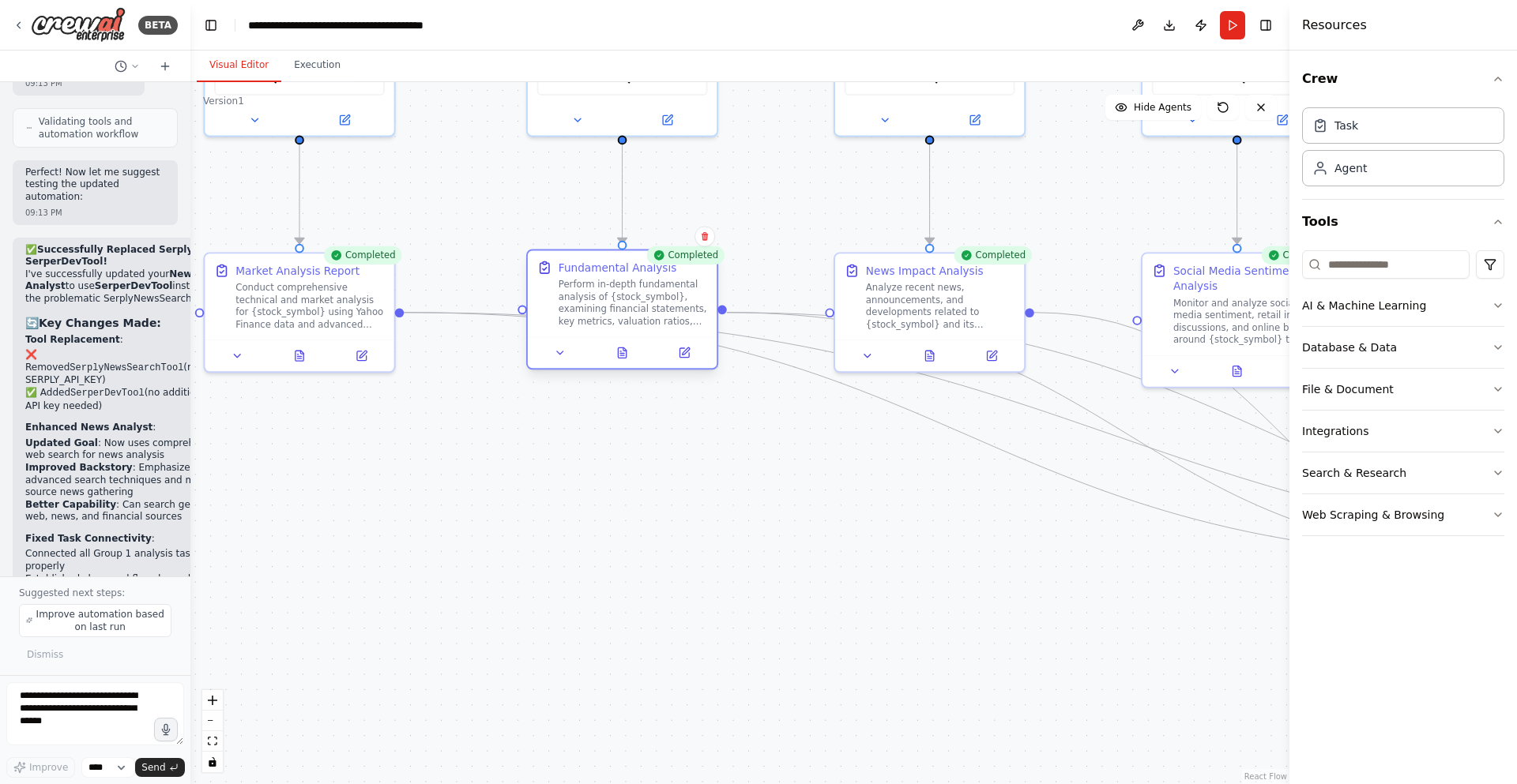
drag, startPoint x: 594, startPoint y: 396, endPoint x: 583, endPoint y: 291, distance: 105.6
click at [583, 291] on div "Perform in-depth fundamental analysis of {stock_symbol}, examining financial st…" at bounding box center [633, 302] width 149 height 49
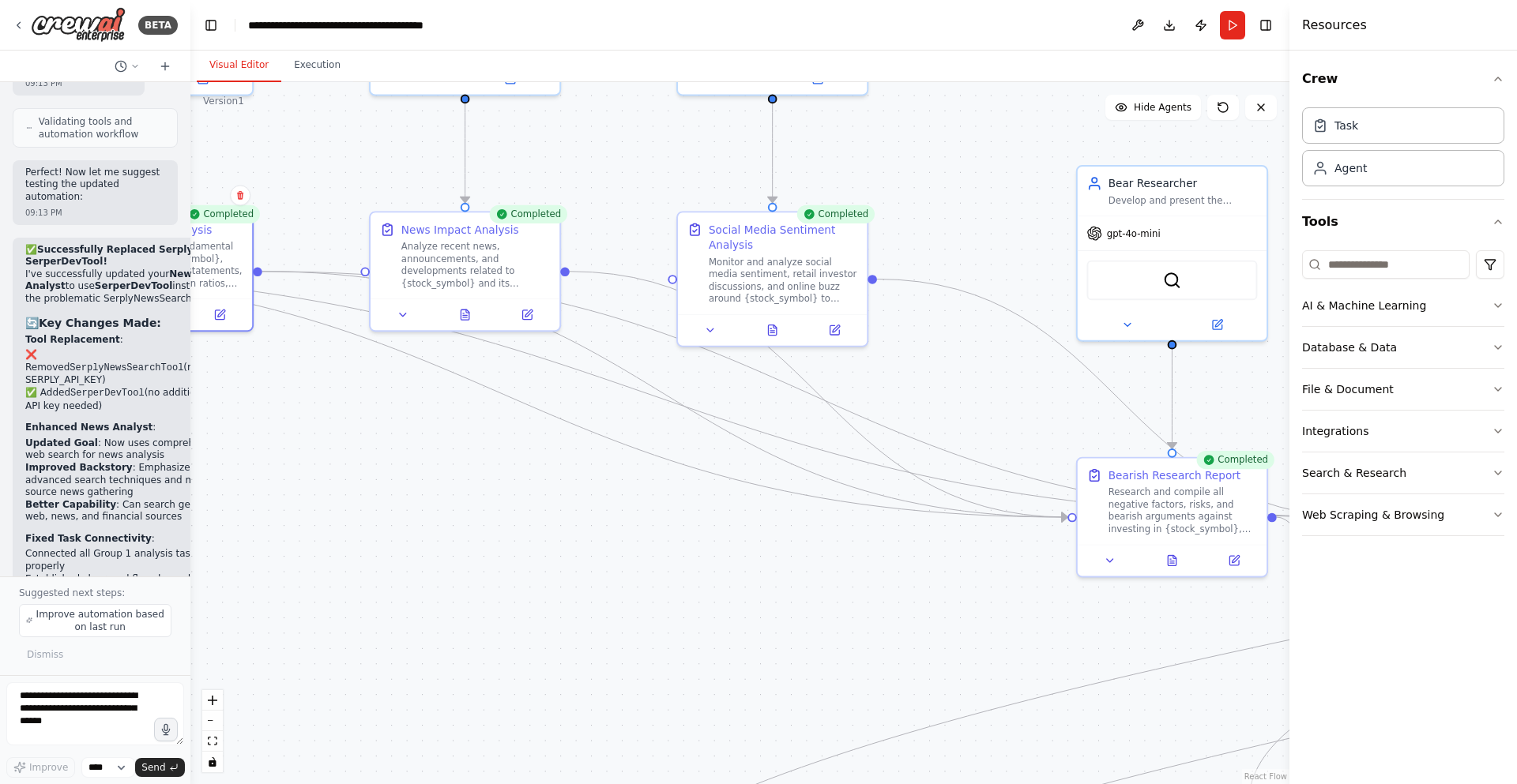
drag, startPoint x: 792, startPoint y: 492, endPoint x: 450, endPoint y: 444, distance: 345.4
click at [328, 449] on div ".deletable-edge-delete-btn { width: 20px; height: 20px; border: 0px solid #ffff…" at bounding box center [740, 433] width 1099 height 703
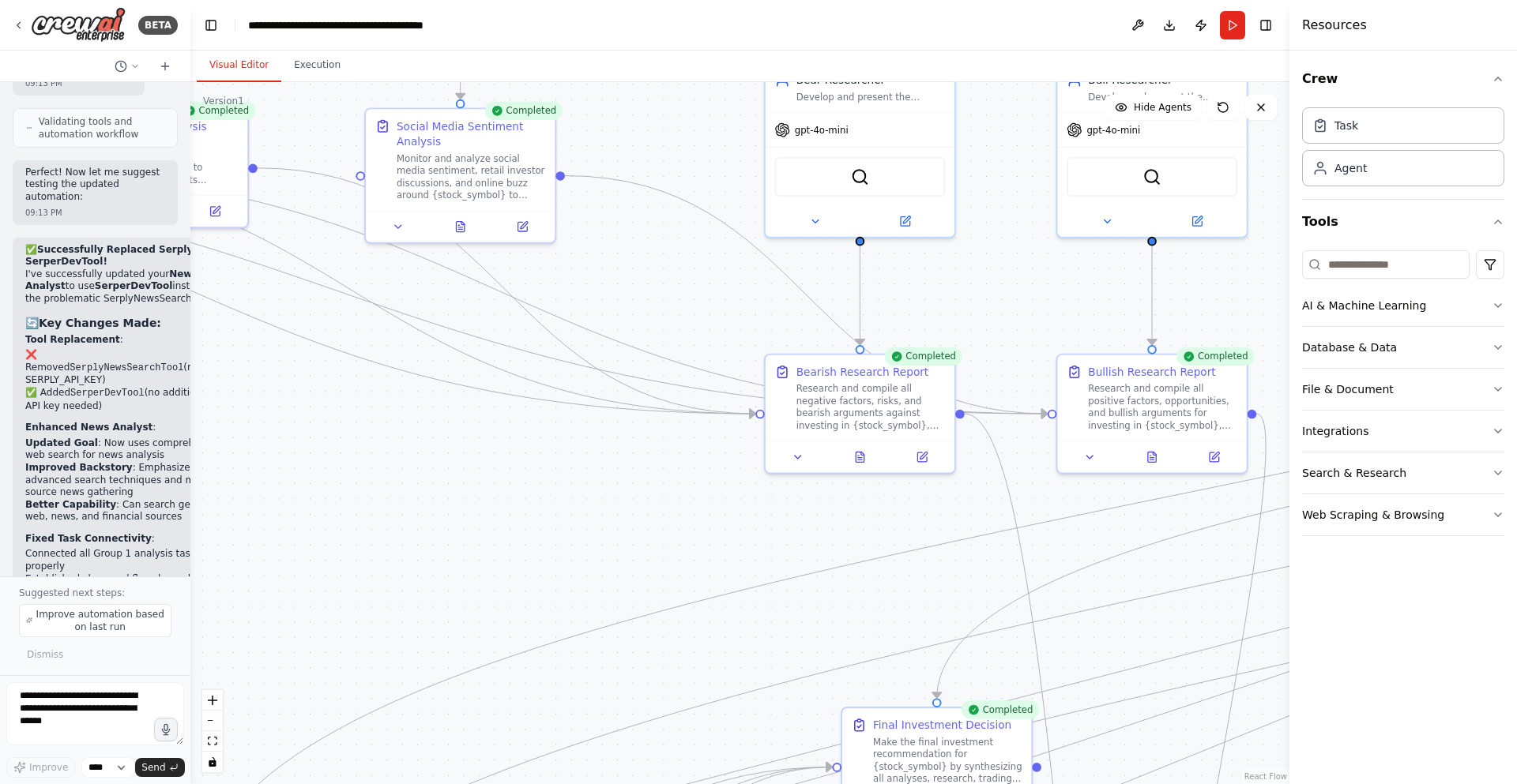
drag, startPoint x: 811, startPoint y: 540, endPoint x: 499, endPoint y: 438, distance: 328.2
click at [499, 438] on div ".deletable-edge-delete-btn { width: 20px; height: 20px; border: 0px solid #ffff…" at bounding box center [740, 433] width 1099 height 703
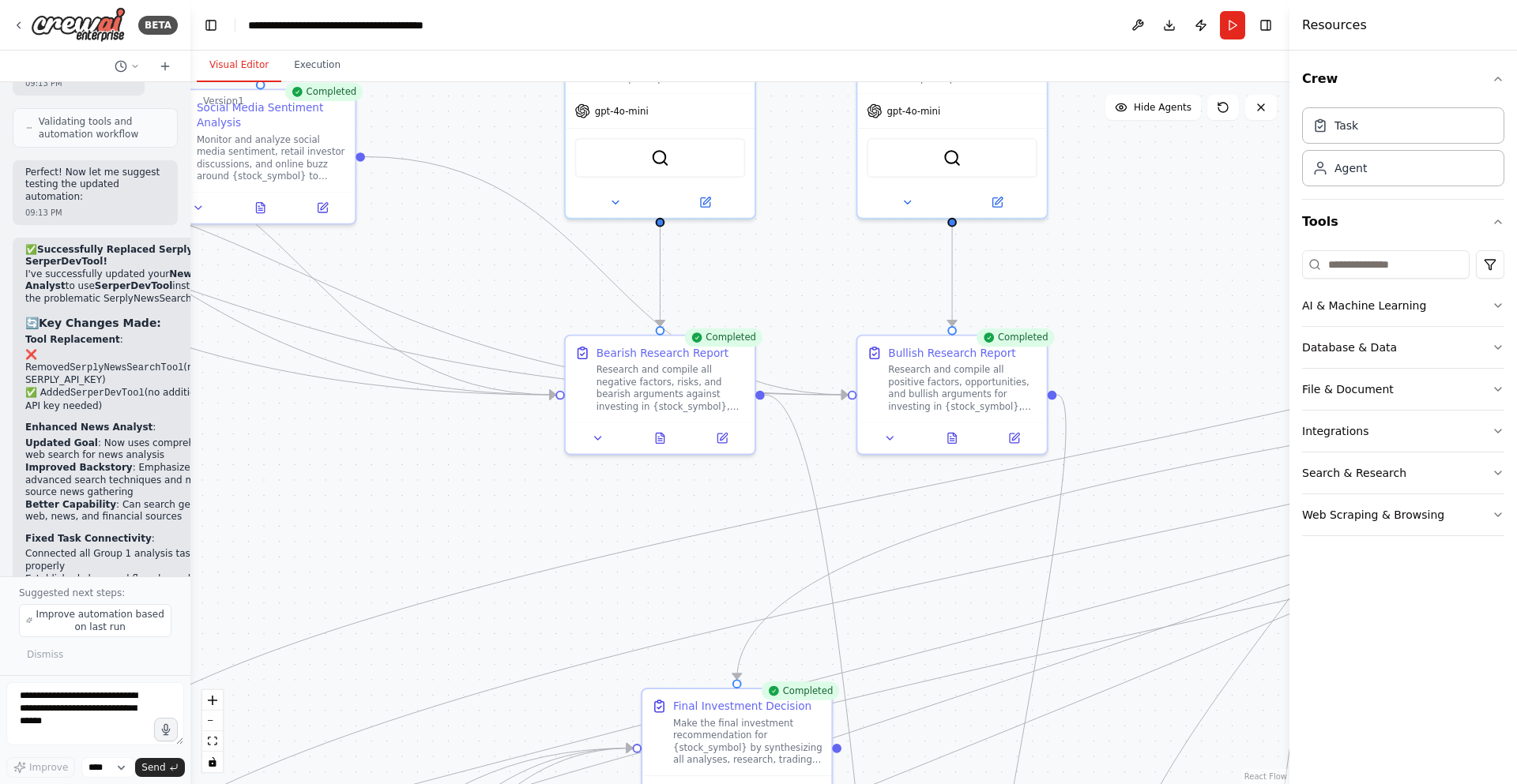
drag, startPoint x: 705, startPoint y: 443, endPoint x: 498, endPoint y: 421, distance: 208.2
click at [498, 421] on div ".deletable-edge-delete-btn { width: 20px; height: 20px; border: 0px solid #ffff…" at bounding box center [740, 433] width 1099 height 703
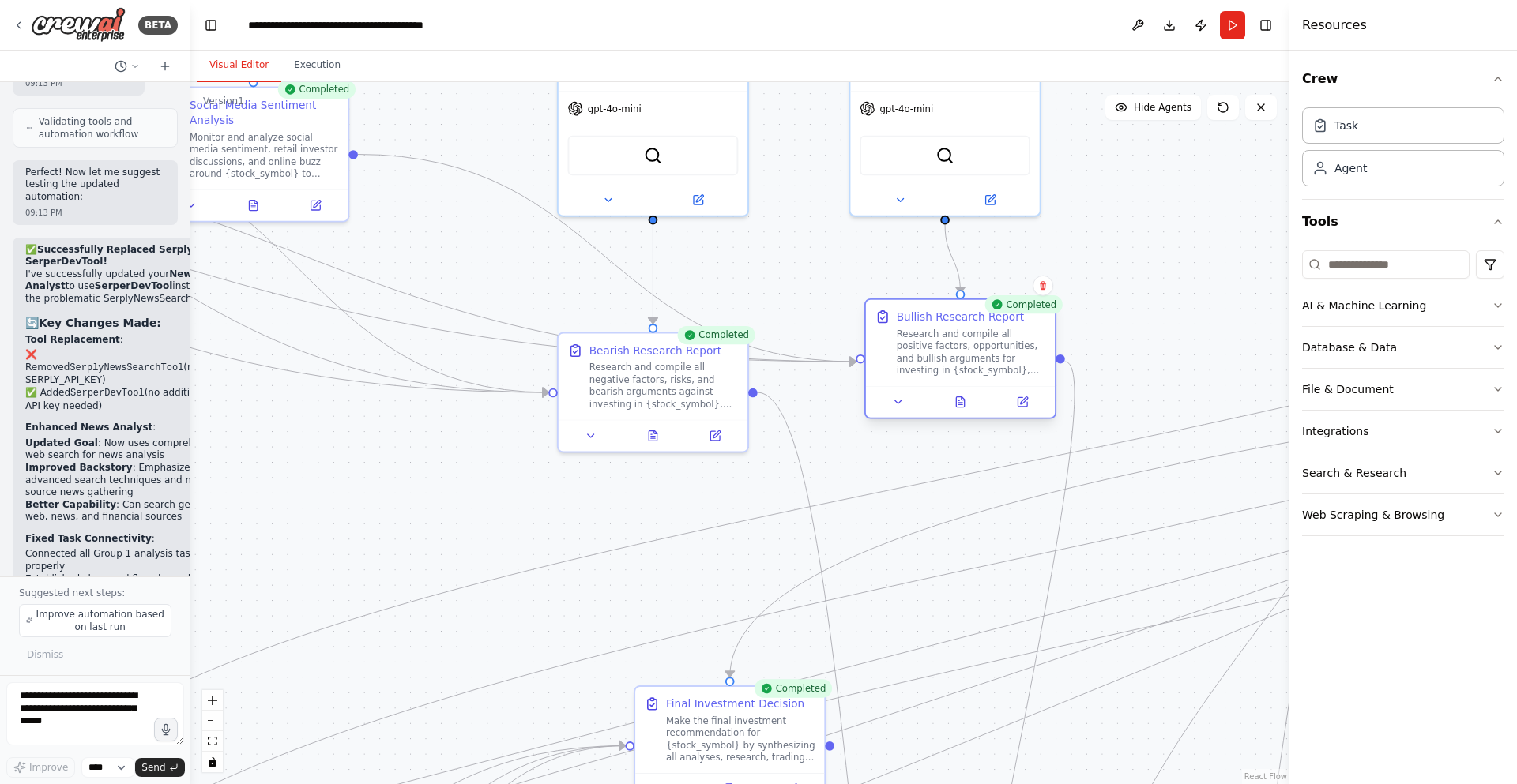
drag, startPoint x: 892, startPoint y: 373, endPoint x: 912, endPoint y: 337, distance: 41.2
click at [912, 337] on div "Research and compile all positive factors, opportunities, and bullish arguments…" at bounding box center [971, 353] width 149 height 49
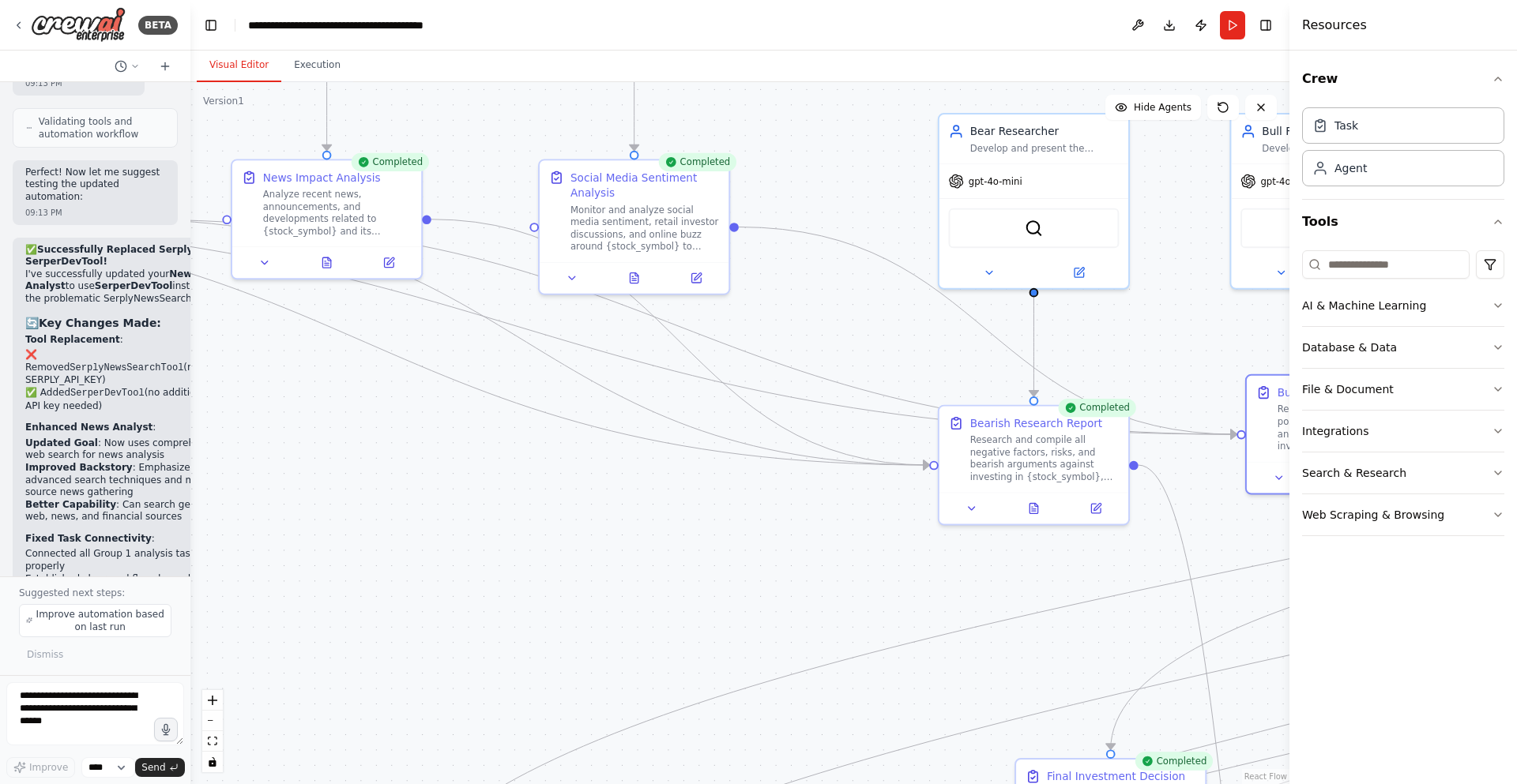
drag, startPoint x: 734, startPoint y: 242, endPoint x: 1091, endPoint y: 315, distance: 364.4
click at [1094, 316] on div ".deletable-edge-delete-btn { width: 20px; height: 20px; border: 0px solid #ffff…" at bounding box center [740, 433] width 1099 height 703
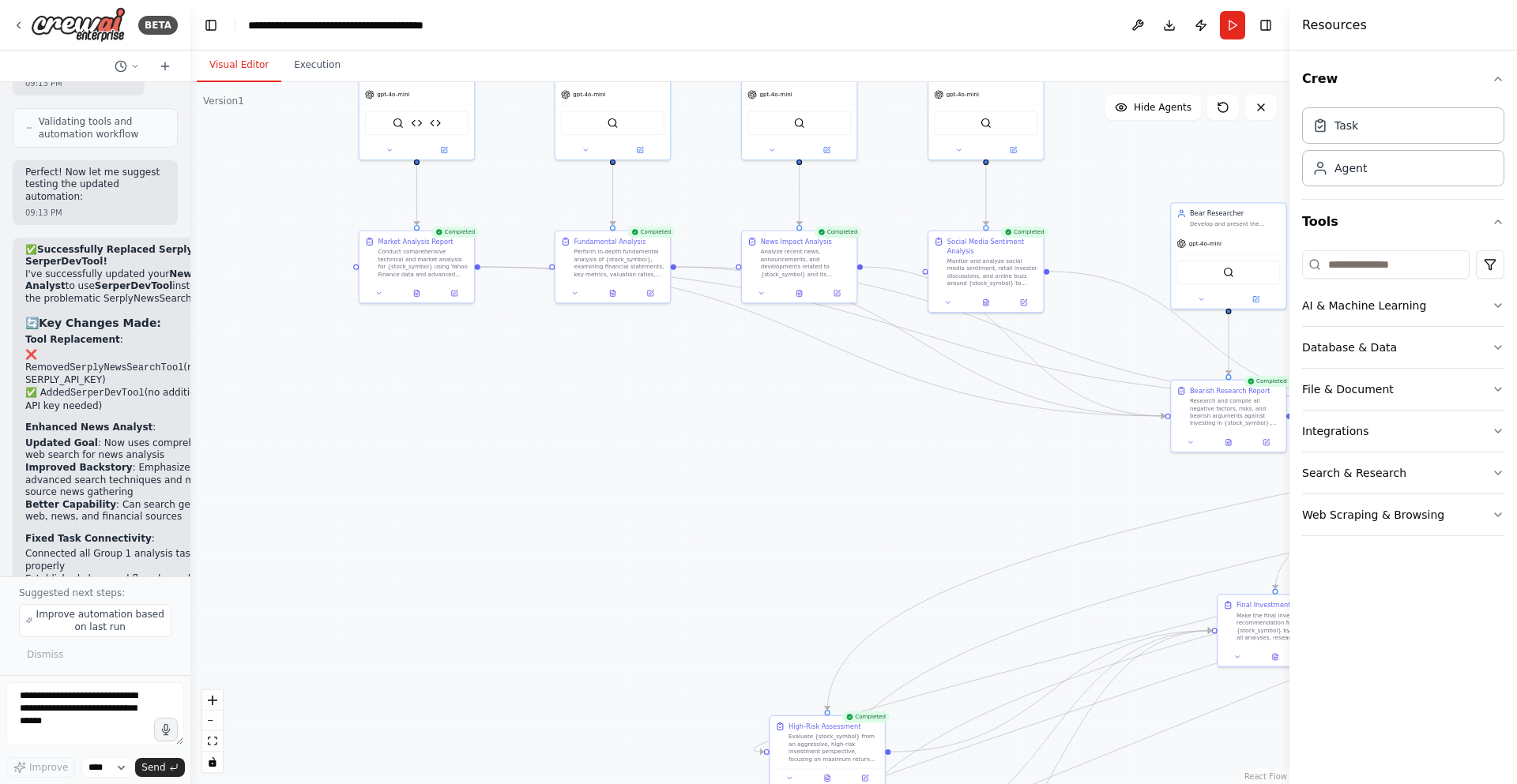
drag, startPoint x: 310, startPoint y: 278, endPoint x: 503, endPoint y: 288, distance: 193.3
click at [503, 288] on div ".deletable-edge-delete-btn { width: 20px; height: 20px; border: 0px solid #ffff…" at bounding box center [740, 433] width 1099 height 703
drag, startPoint x: 441, startPoint y: 271, endPoint x: 421, endPoint y: 322, distance: 54.8
click at [418, 330] on div "Conduct comprehensive technical and market analysis for {stock_symbol} using Ya…" at bounding box center [395, 345] width 90 height 30
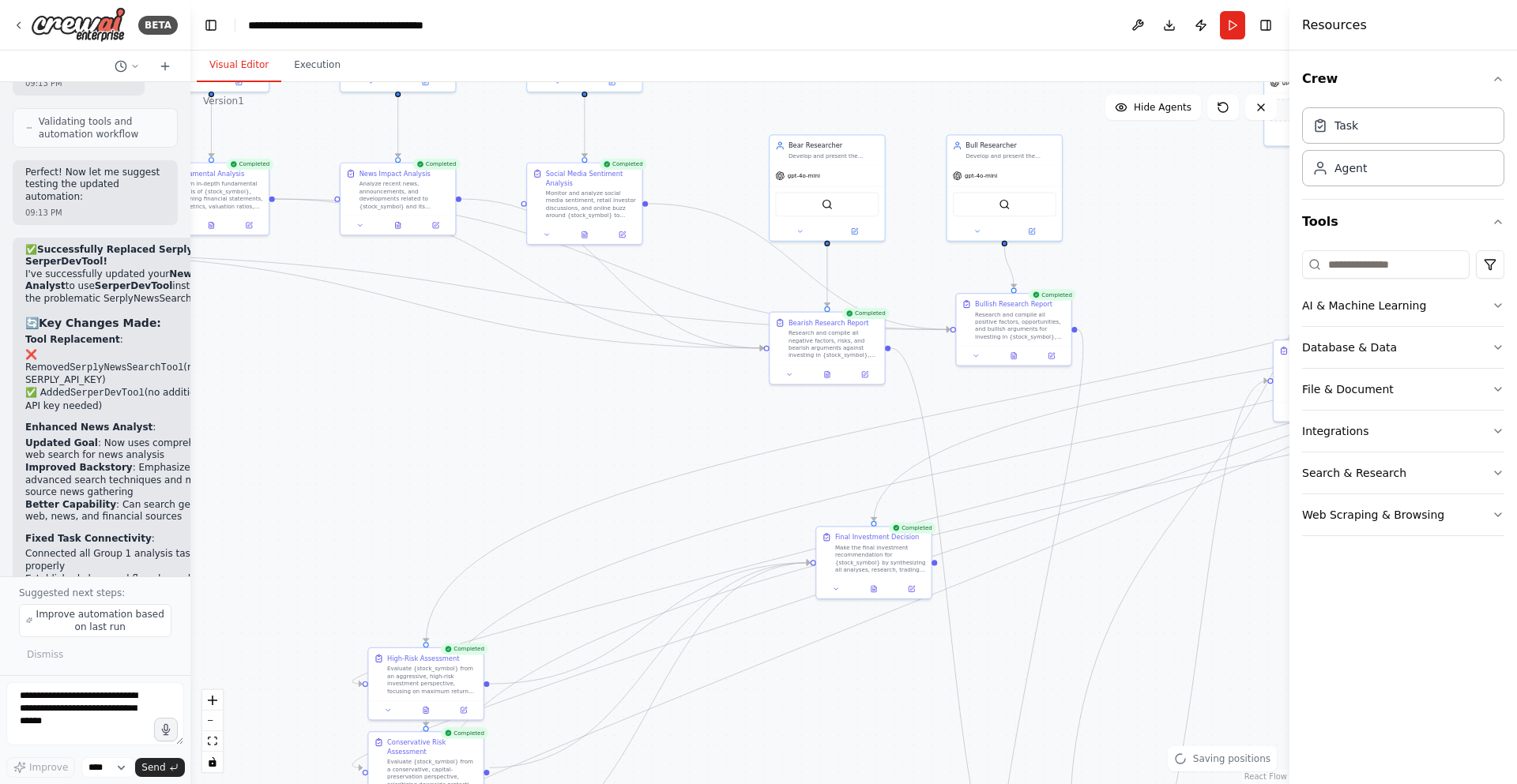
drag, startPoint x: 998, startPoint y: 511, endPoint x: 620, endPoint y: 438, distance: 385.0
click at [605, 446] on div ".deletable-edge-delete-btn { width: 20px; height: 20px; border: 0px solid #ffff…" at bounding box center [740, 433] width 1099 height 703
drag, startPoint x: 809, startPoint y: 354, endPoint x: 600, endPoint y: 434, distance: 223.8
click at [600, 434] on div "Bearish Research Report Research and compile all negative factors, risks, and b…" at bounding box center [622, 411] width 115 height 52
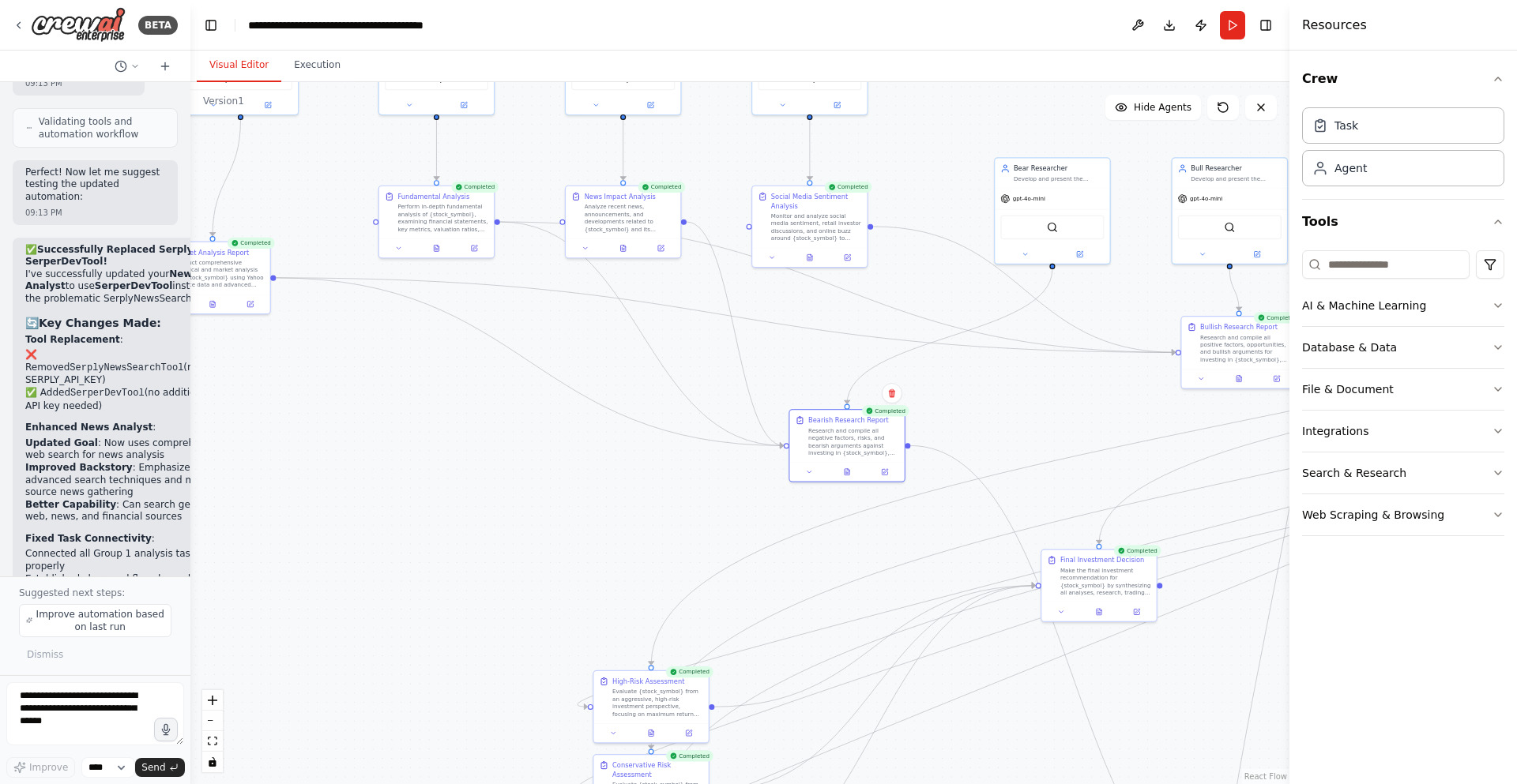
drag, startPoint x: 575, startPoint y: 316, endPoint x: 809, endPoint y: 334, distance: 234.7
click at [808, 335] on div ".deletable-edge-delete-btn { width: 20px; height: 20px; border: 0px solid #ffff…" at bounding box center [740, 433] width 1099 height 703
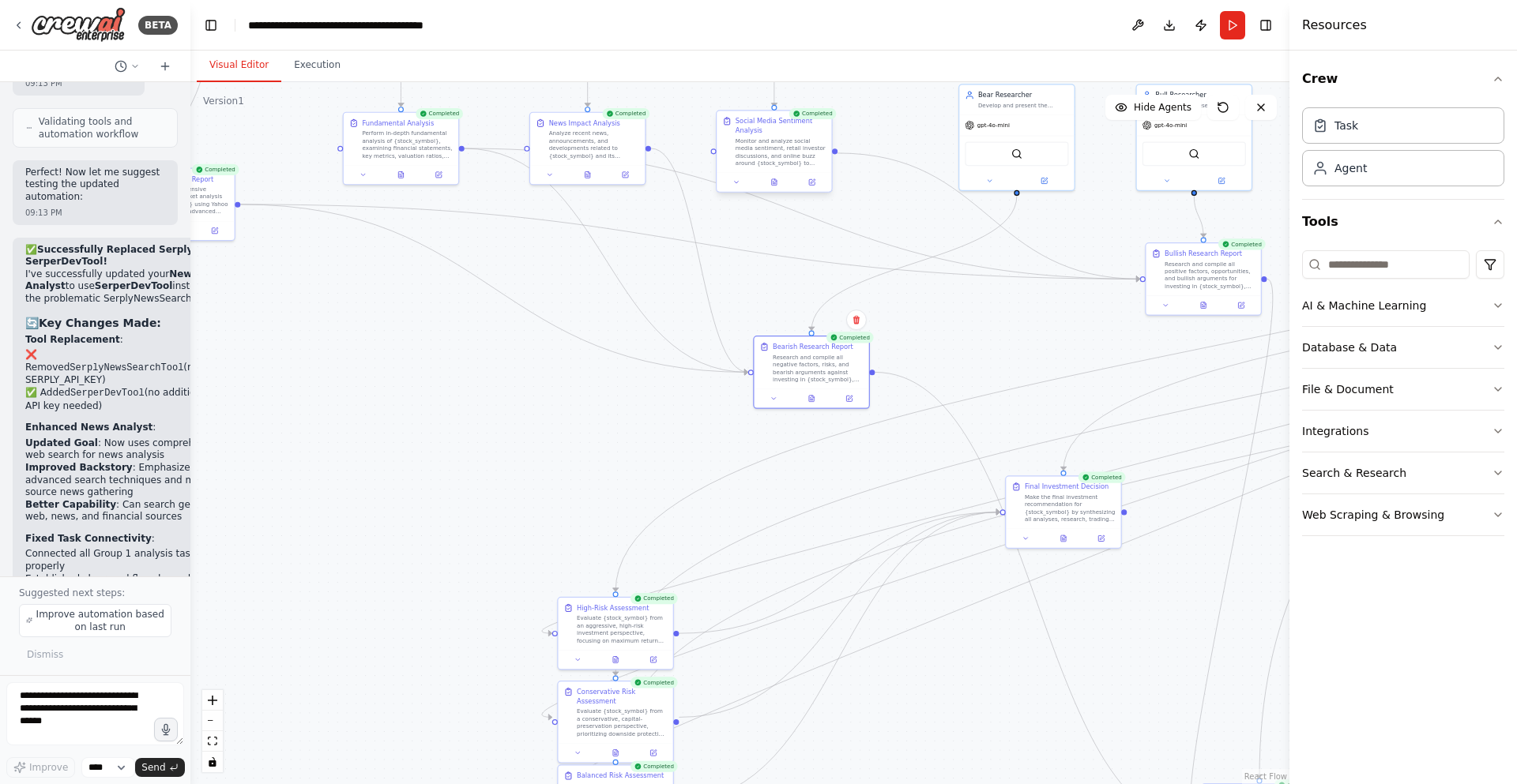
drag, startPoint x: 754, startPoint y: 222, endPoint x: 710, endPoint y: 153, distance: 81.8
click at [710, 153] on div ".deletable-edge-delete-btn { width: 20px; height: 20px; border: 0px solid #ffff…" at bounding box center [740, 433] width 1099 height 703
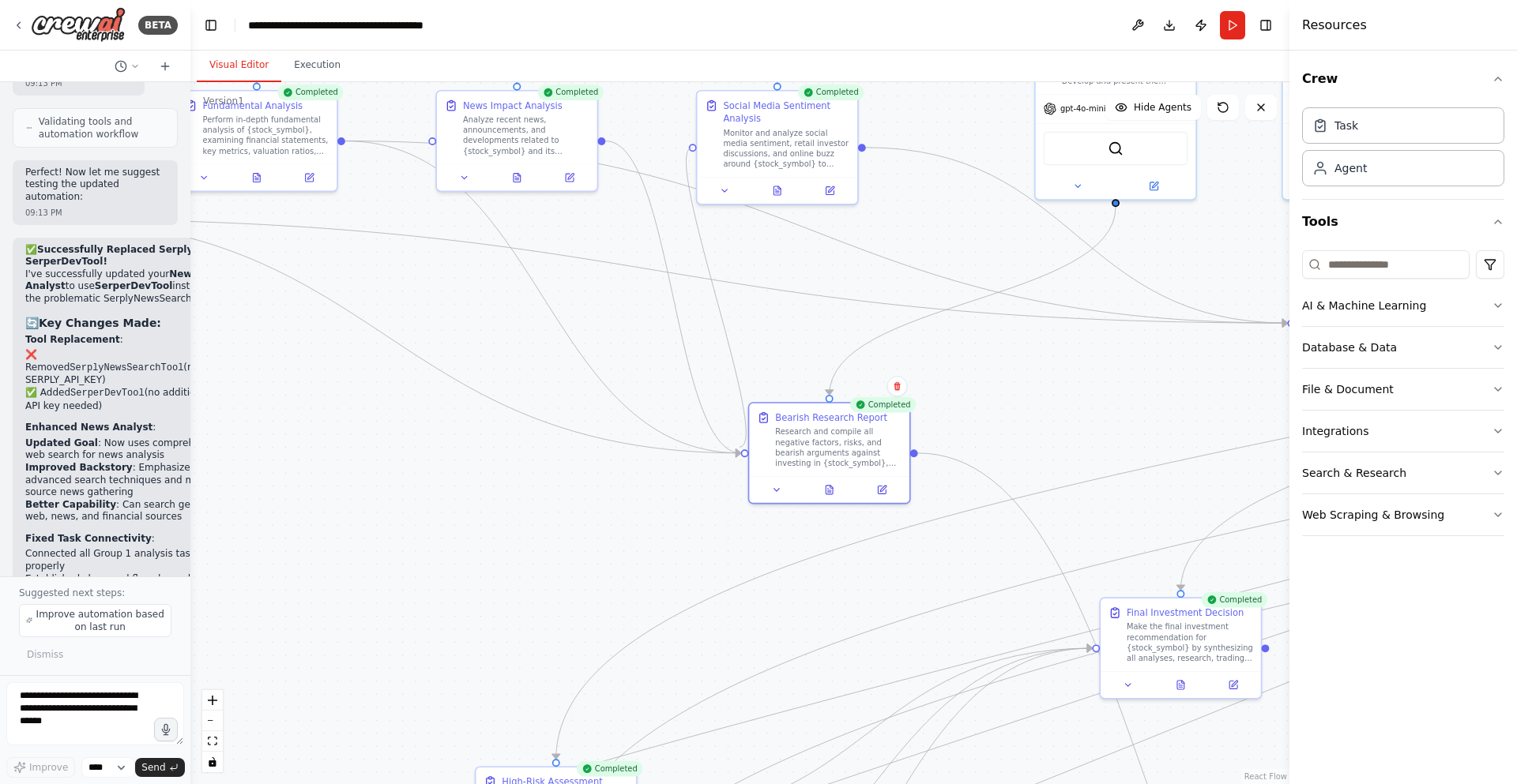
drag, startPoint x: 690, startPoint y: 146, endPoint x: 740, endPoint y: 447, distance: 305.1
click at [740, 434] on div ".deletable-edge-delete-btn { width: 20px; height: 20px; border: 0px solid #ffff…" at bounding box center [861, 144] width 905 height 578
drag, startPoint x: 691, startPoint y: 142, endPoint x: 770, endPoint y: 444, distance: 312.2
click at [770, 434] on div "Market Analyst Analyze overall market conditions, technical trends, and price m…" at bounding box center [861, 144] width 905 height 578
drag, startPoint x: 691, startPoint y: 146, endPoint x: 734, endPoint y: 450, distance: 307.0
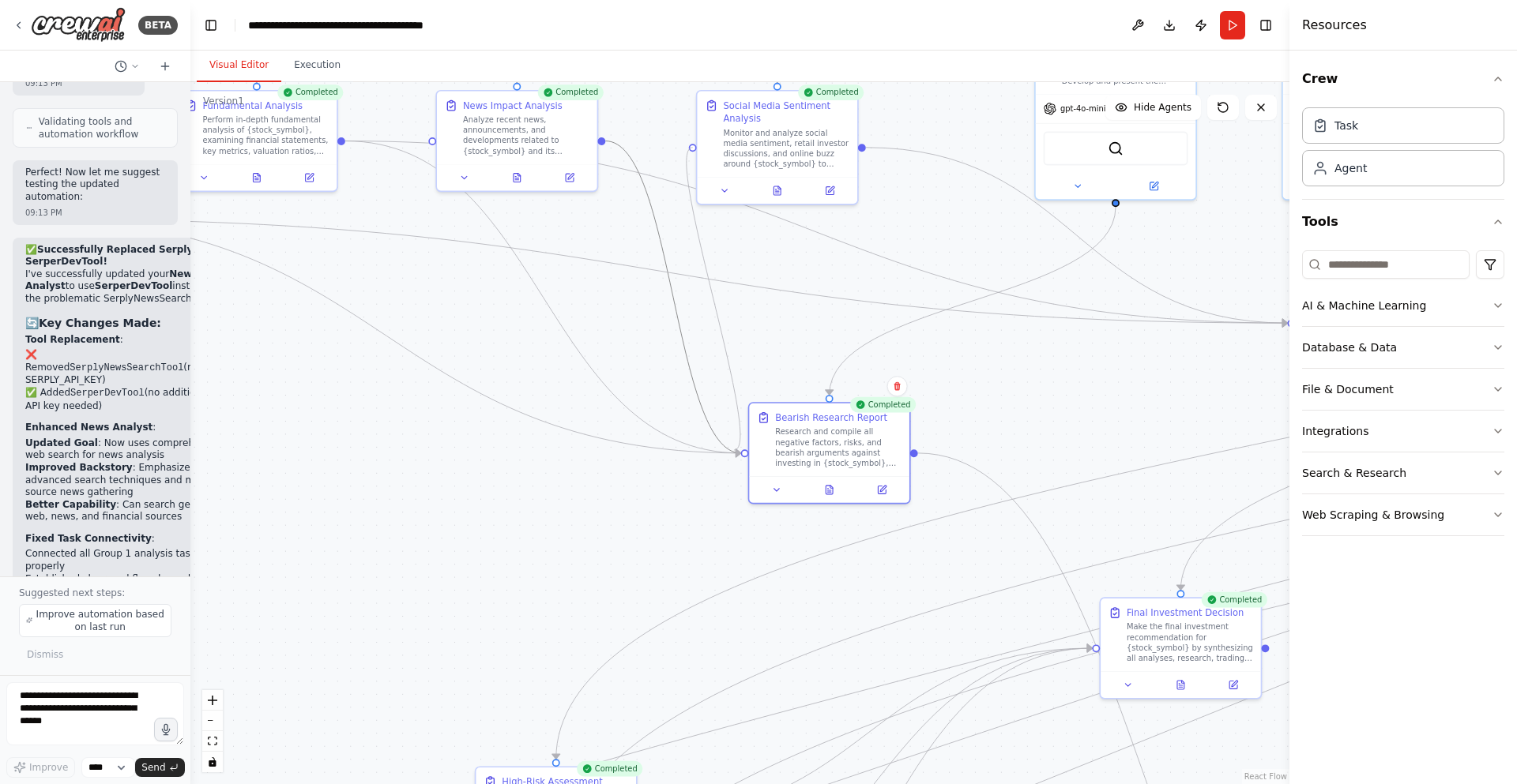
click at [734, 434] on div ".deletable-edge-delete-btn { width: 20px; height: 20px; border: 0px solid #ffff…" at bounding box center [861, 144] width 905 height 578
drag, startPoint x: 695, startPoint y: 142, endPoint x: 740, endPoint y: 453, distance: 314.2
click at [740, 434] on div ".deletable-edge-delete-btn { width: 20px; height: 20px; border: 0px solid #ffff…" at bounding box center [861, 144] width 905 height 578
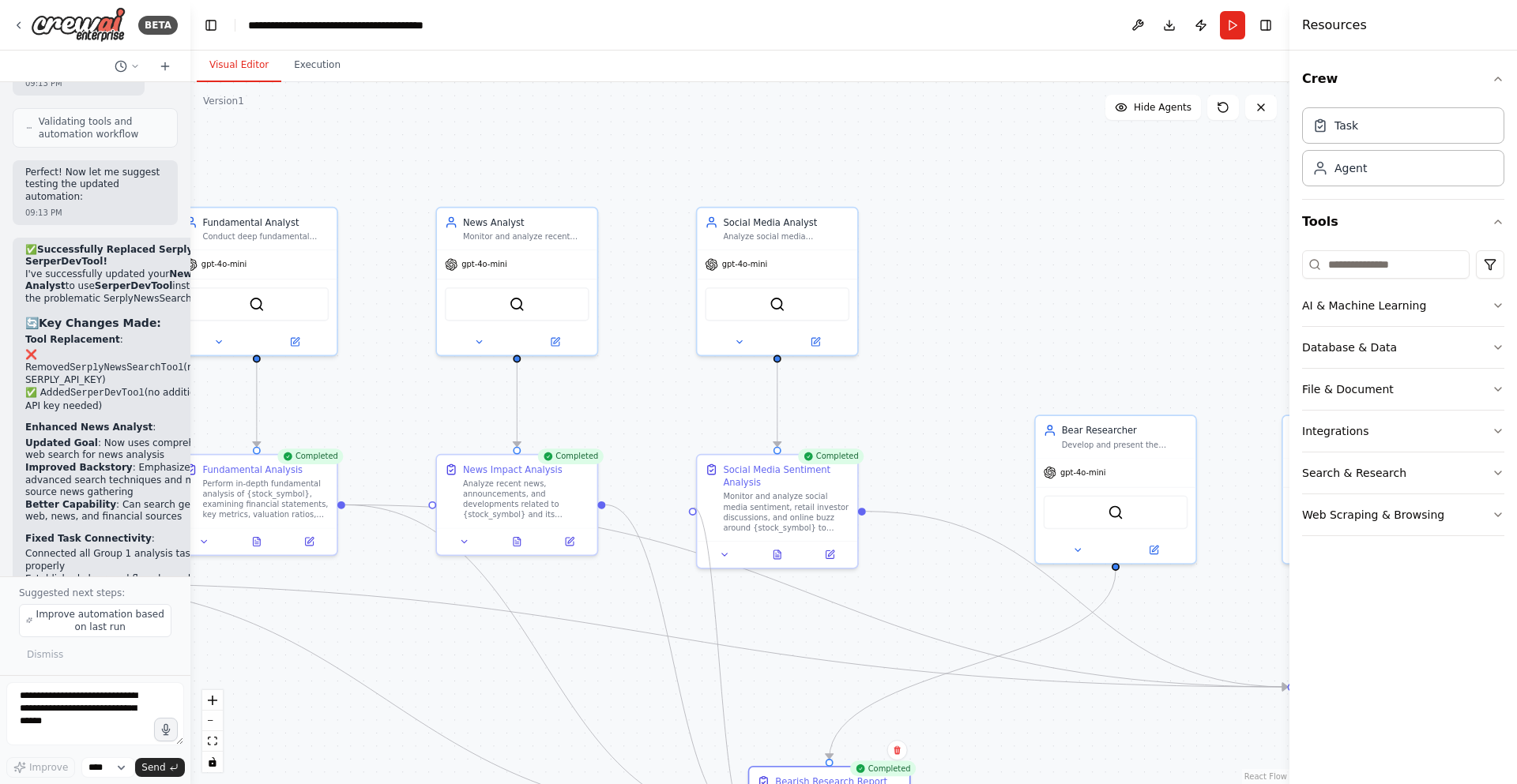
drag, startPoint x: 747, startPoint y: 452, endPoint x: 694, endPoint y: 508, distance: 77.1
click at [694, 508] on div ".deletable-edge-delete-btn { width: 20px; height: 20px; border: 0px solid #ffff…" at bounding box center [740, 433] width 1099 height 703
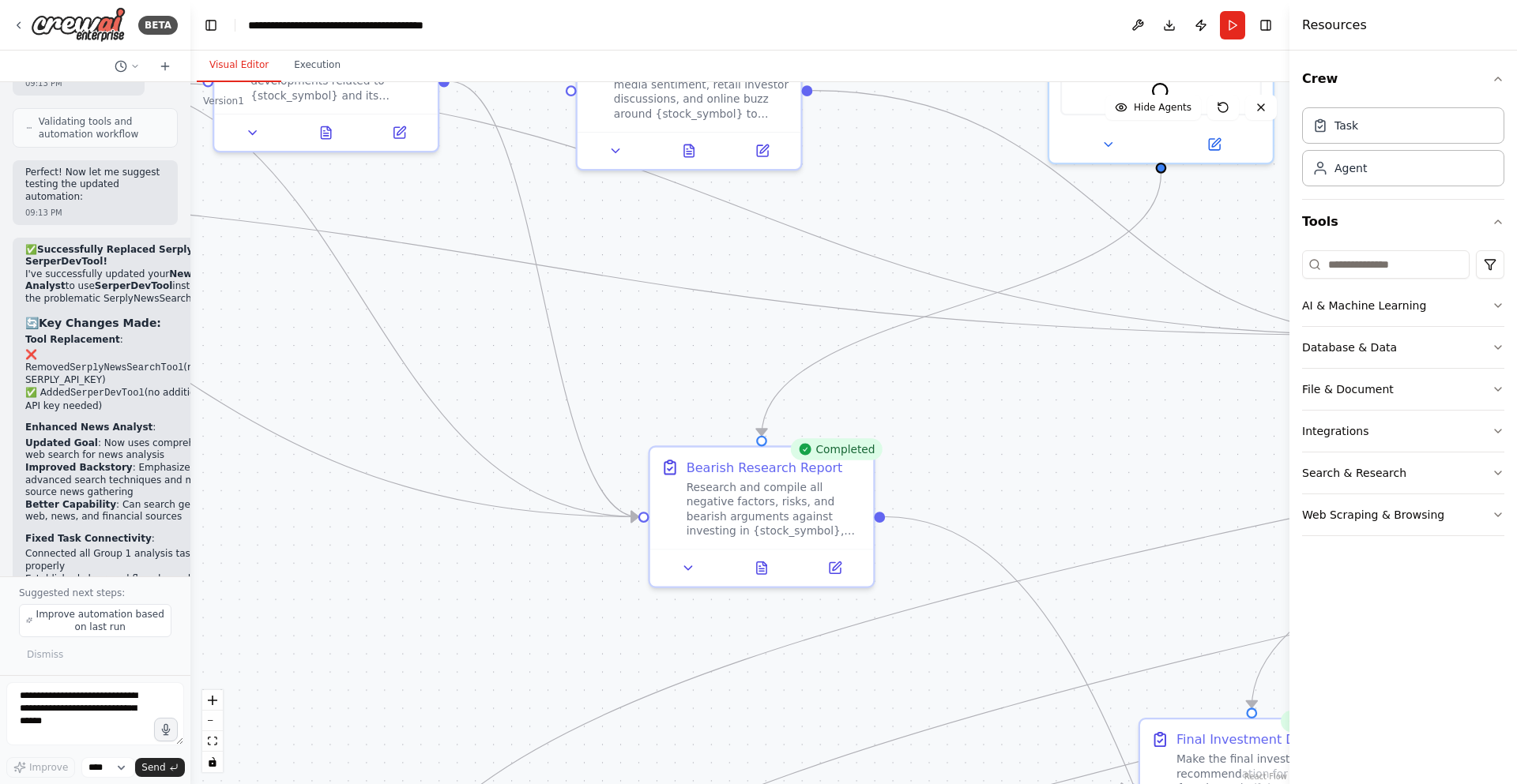
drag, startPoint x: 570, startPoint y: 137, endPoint x: 516, endPoint y: -69, distance: 213.0
click at [516, 0] on html "BETA A investment trading firm 07:49 PM ▶ Thought process I'd be happy to help …" at bounding box center [758, 392] width 1517 height 784
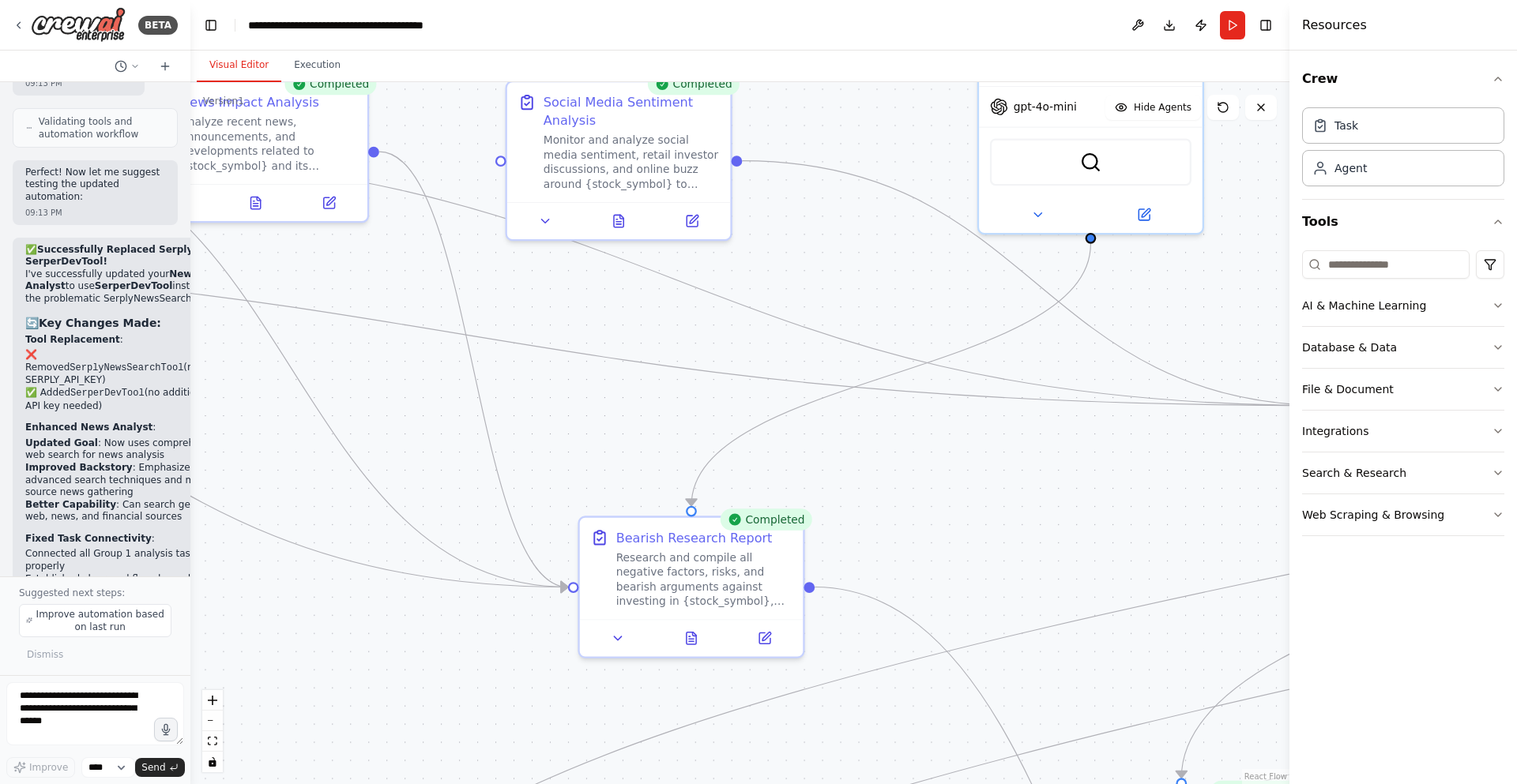
drag, startPoint x: 804, startPoint y: 345, endPoint x: 735, endPoint y: 415, distance: 98.3
click at [735, 415] on div ".deletable-edge-delete-btn { width: 20px; height: 20px; border: 0px solid #ffff…" at bounding box center [740, 433] width 1099 height 703
click at [1130, 25] on button at bounding box center [1138, 24] width 25 height 28
drag, startPoint x: 568, startPoint y: 571, endPoint x: 623, endPoint y: 639, distance: 87.5
click at [623, 639] on div ".deletable-edge-delete-btn { width: 20px; height: 20px; border: 0px solid #ffff…" at bounding box center [740, 433] width 1099 height 703
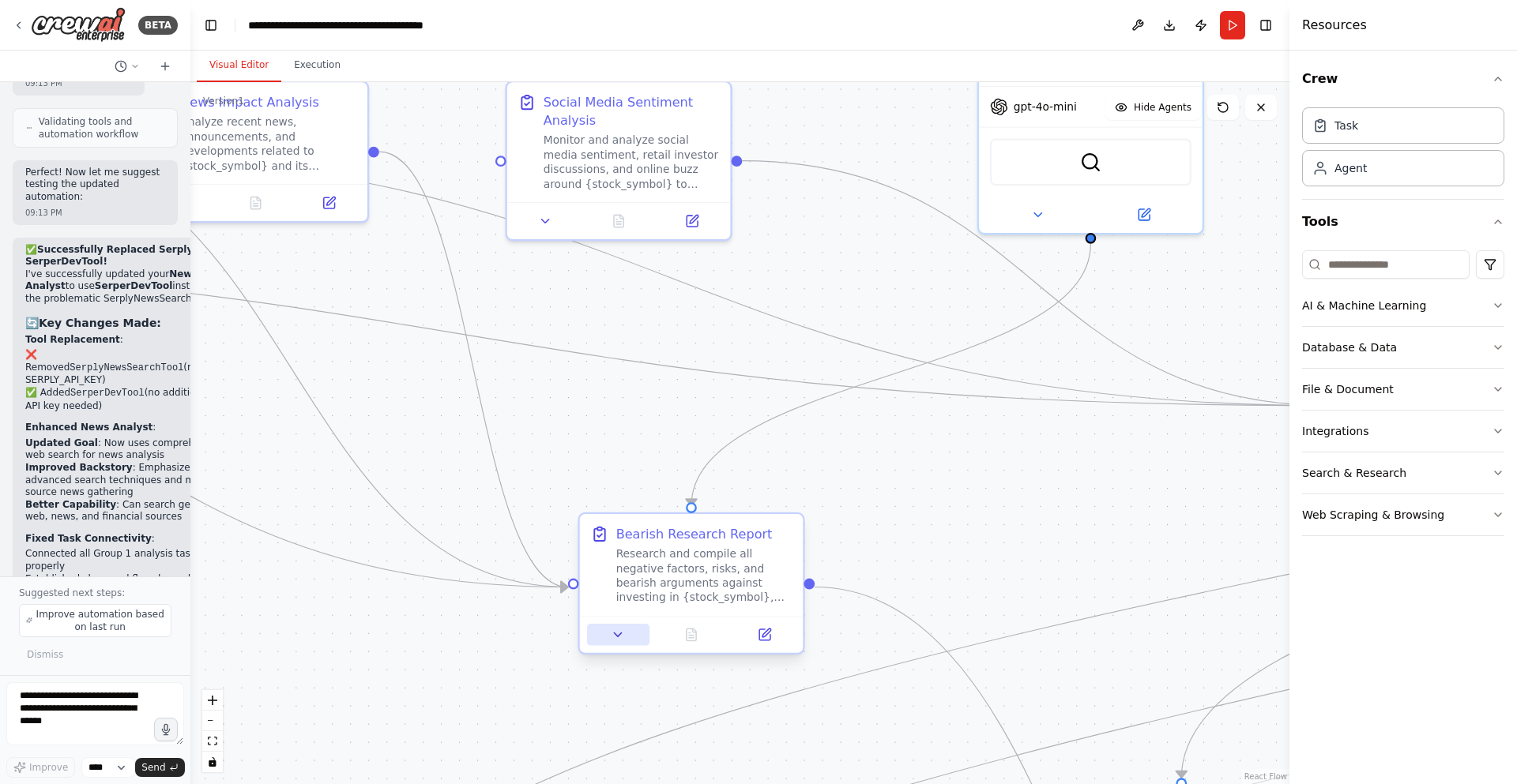
click at [621, 638] on icon at bounding box center [618, 635] width 14 height 14
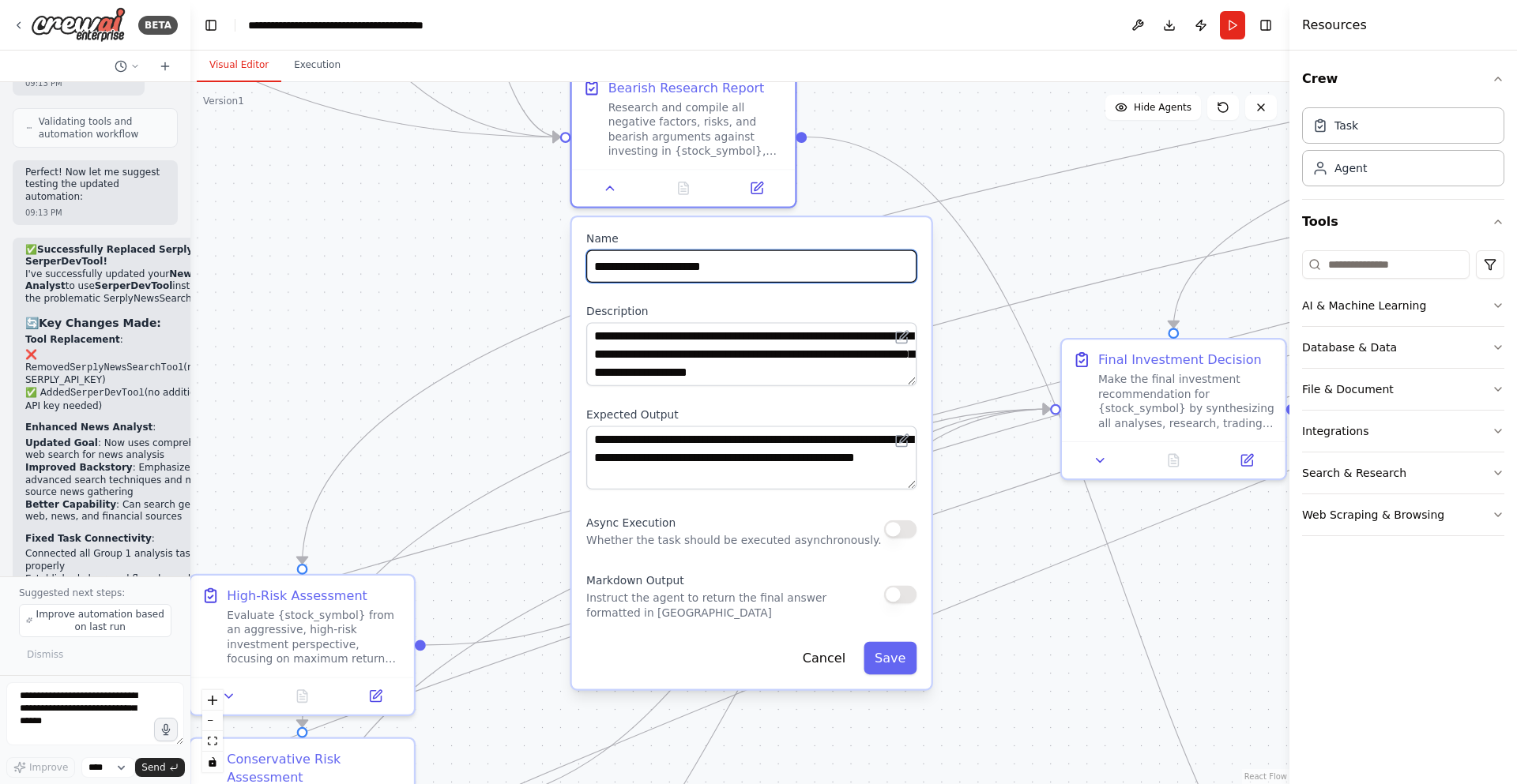
drag, startPoint x: 642, startPoint y: 432, endPoint x: 634, endPoint y: -19, distance: 451.1
click at [634, 0] on html "BETA A investment trading firm 07:49 PM ▶ Thought process I'd be happy to help …" at bounding box center [758, 392] width 1517 height 784
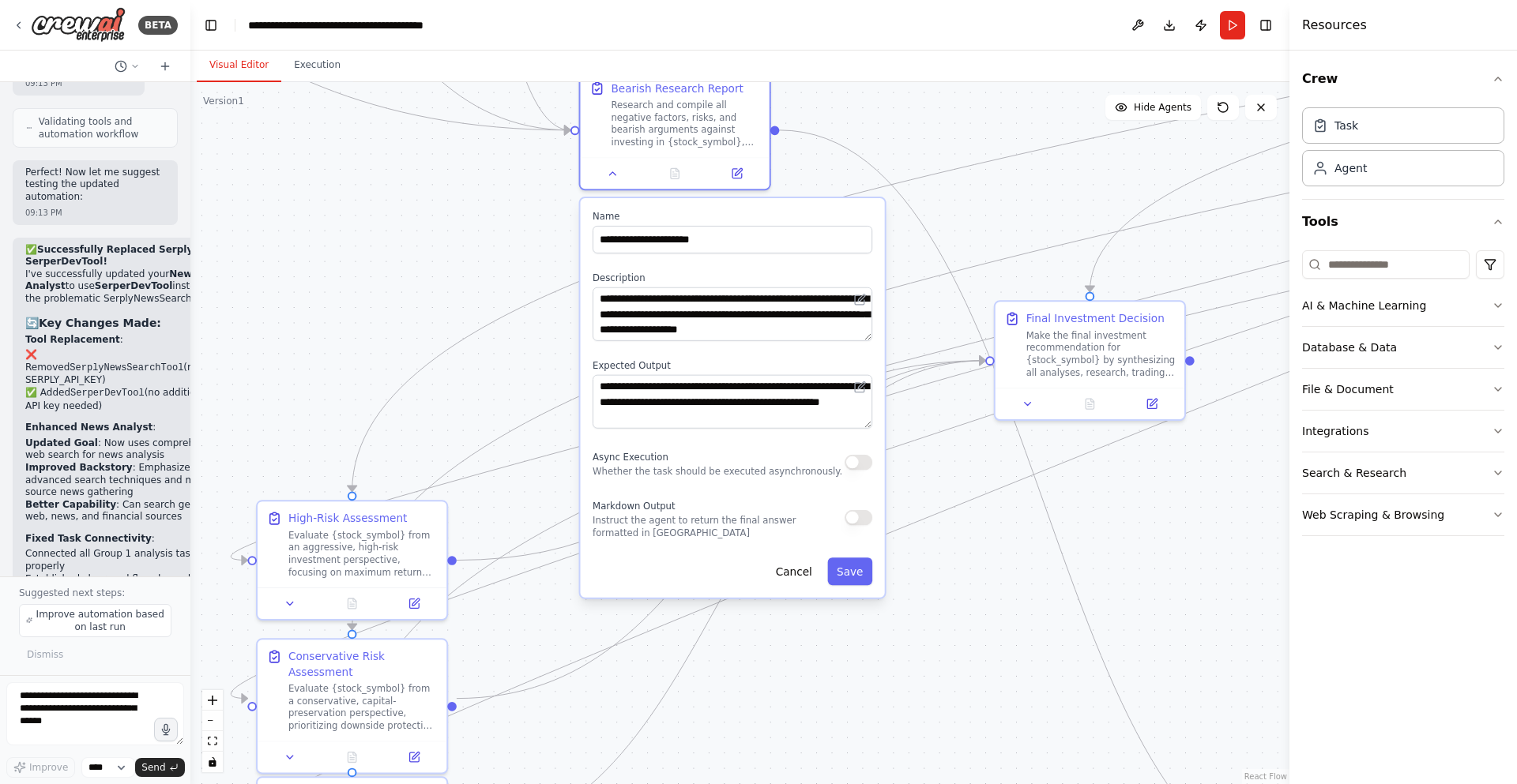
click at [809, 157] on div ".deletable-edge-delete-btn { width: 20px; height: 20px; border: 0px solid #ffff…" at bounding box center [740, 433] width 1099 height 703
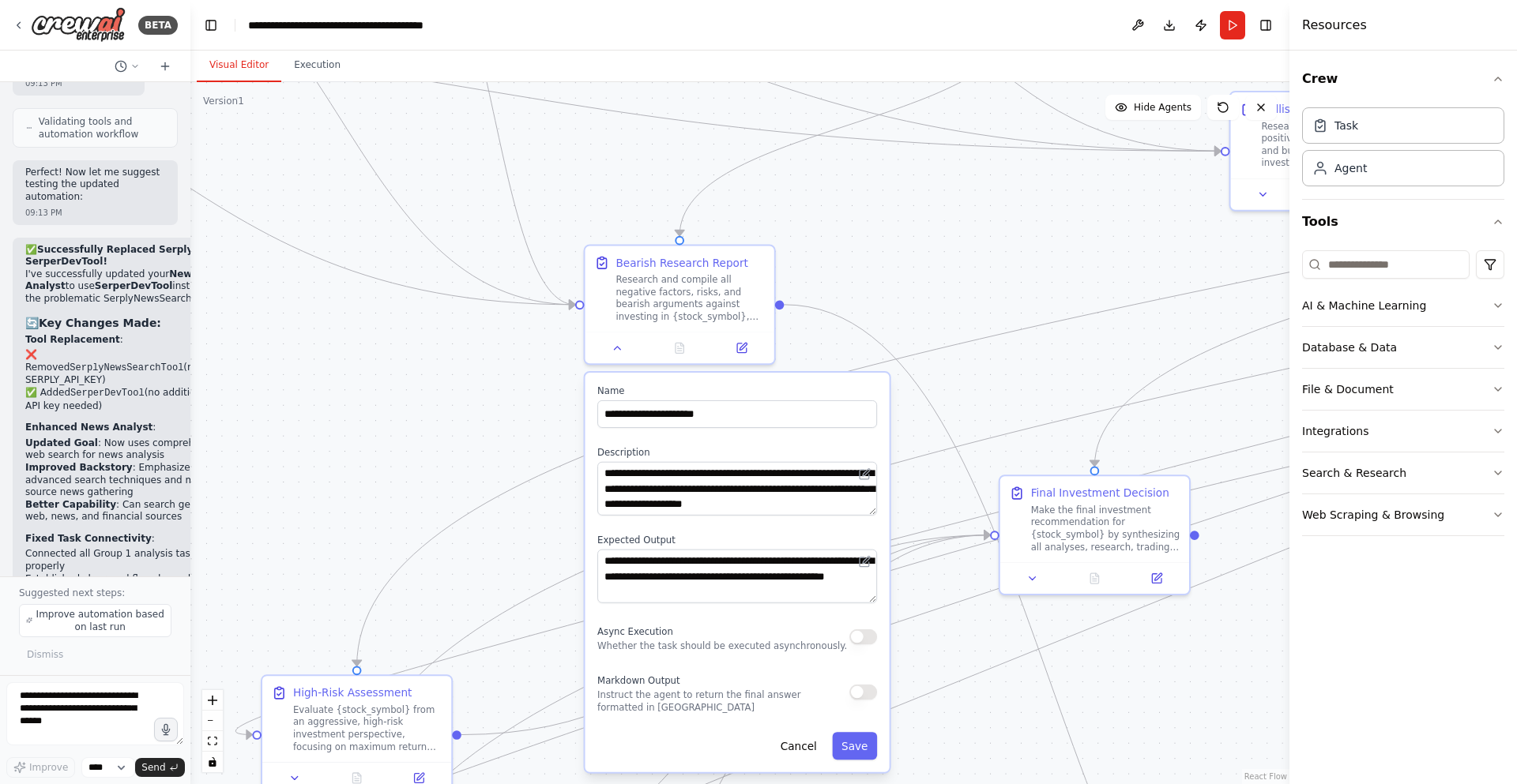
drag, startPoint x: 809, startPoint y: 157, endPoint x: 814, endPoint y: 332, distance: 175.1
click at [814, 332] on div ".deletable-edge-delete-btn { width: 20px; height: 20px; border: 0px solid #ffff…" at bounding box center [740, 433] width 1099 height 703
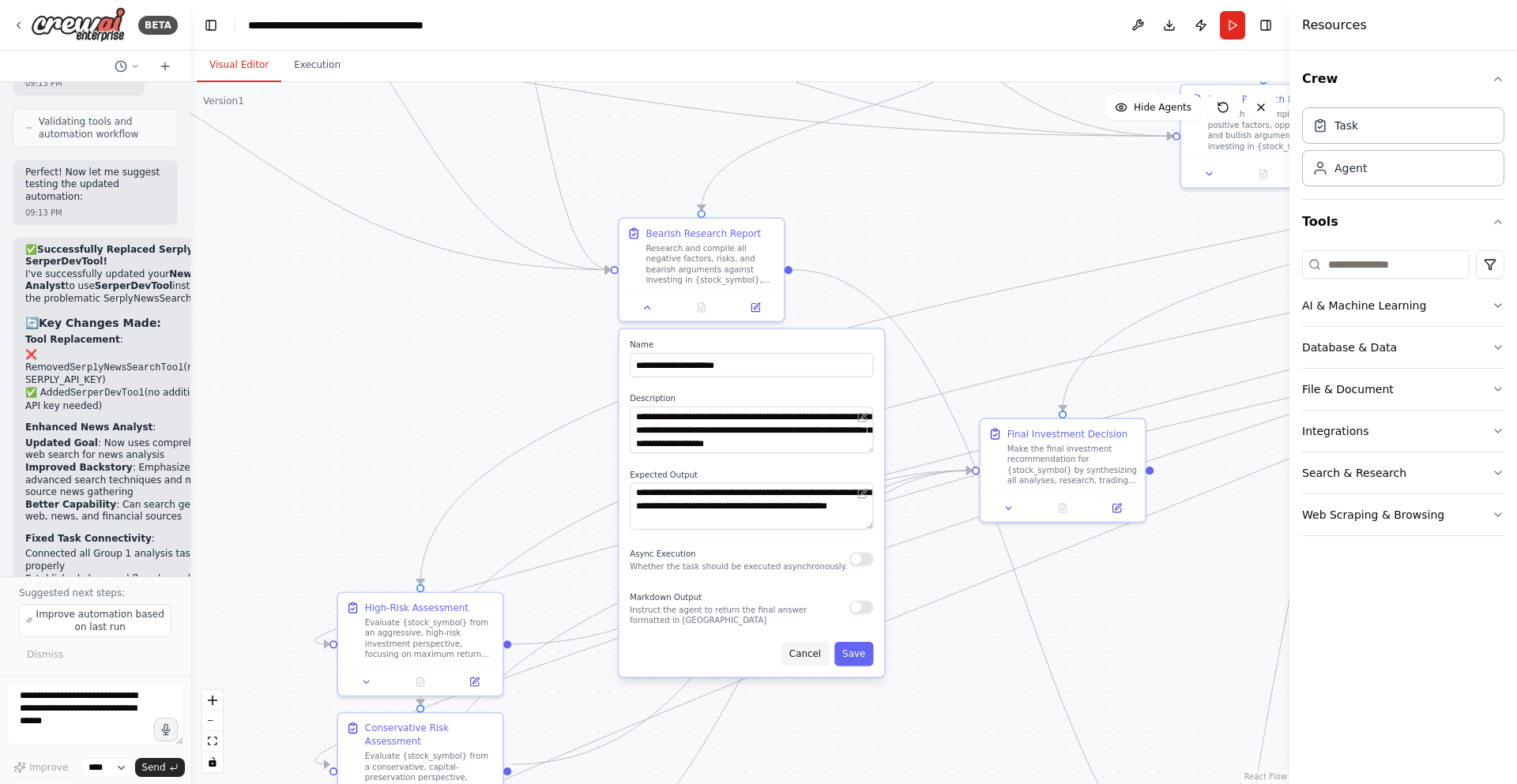
click at [804, 656] on button "Cancel" at bounding box center [805, 654] width 47 height 24
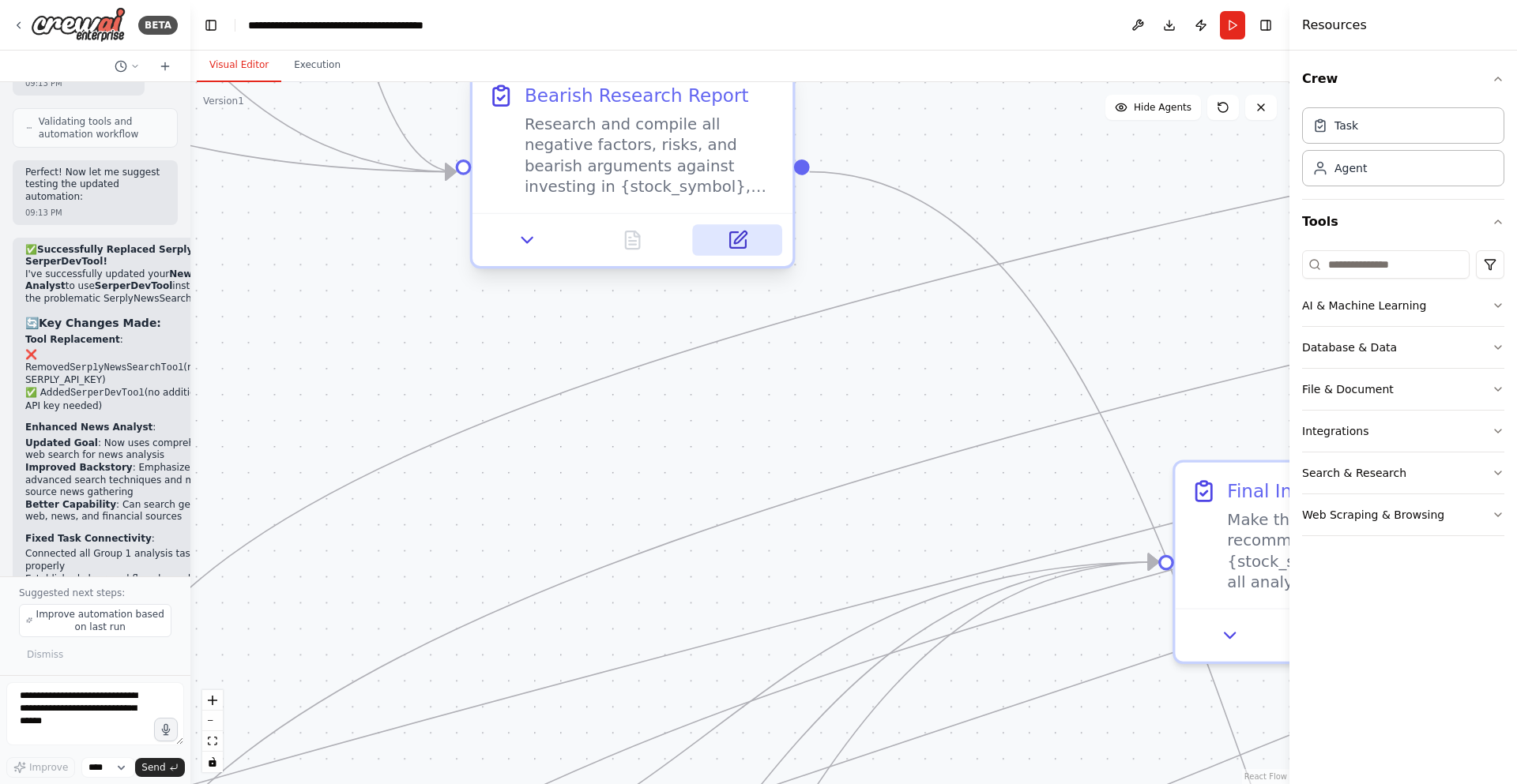
click at [739, 247] on icon at bounding box center [737, 240] width 15 height 15
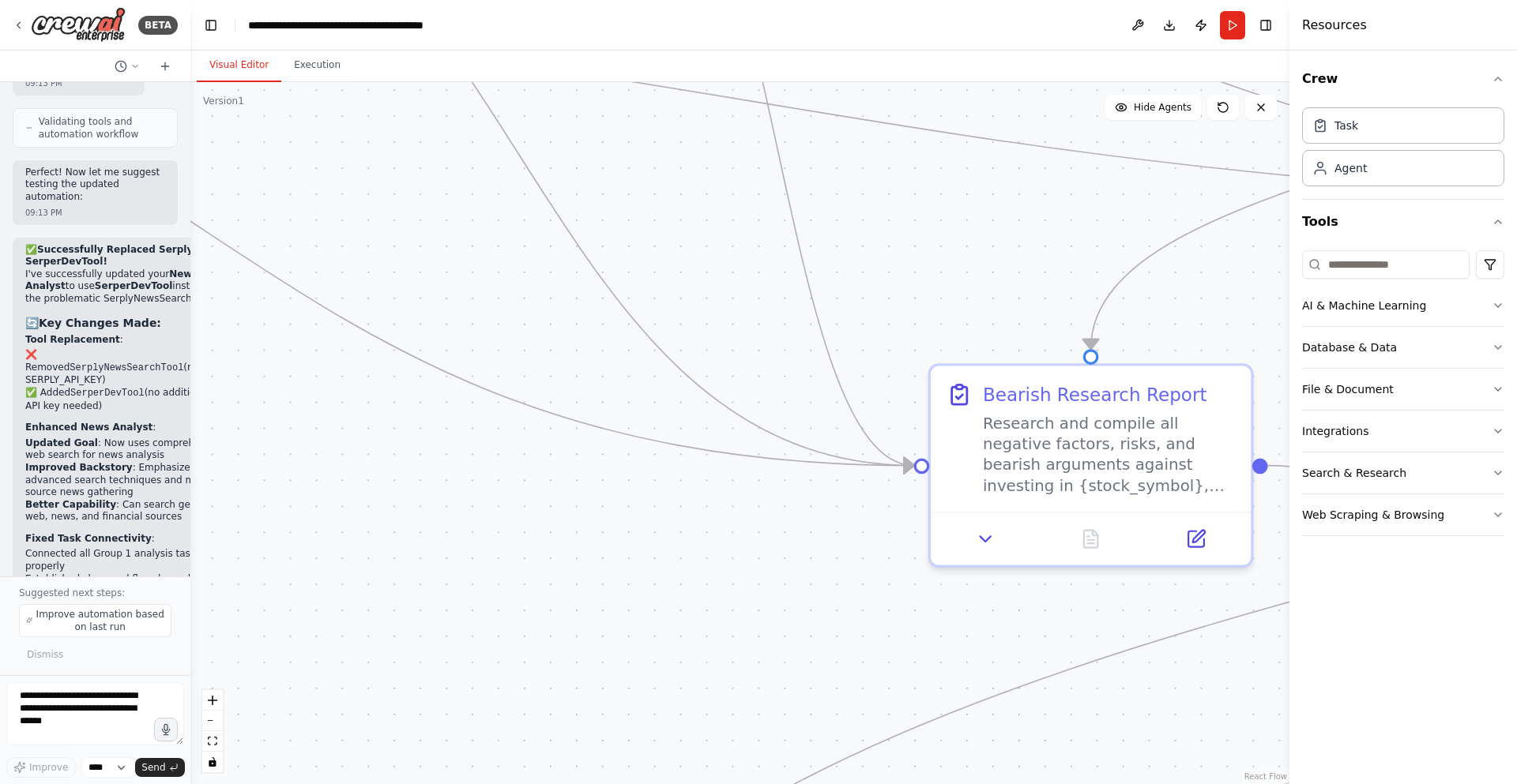
drag, startPoint x: 441, startPoint y: 260, endPoint x: 887, endPoint y: 537, distance: 525.0
click at [896, 551] on div ".deletable-edge-delete-btn { width: 20px; height: 20px; border: 0px solid #ffff…" at bounding box center [740, 433] width 1099 height 703
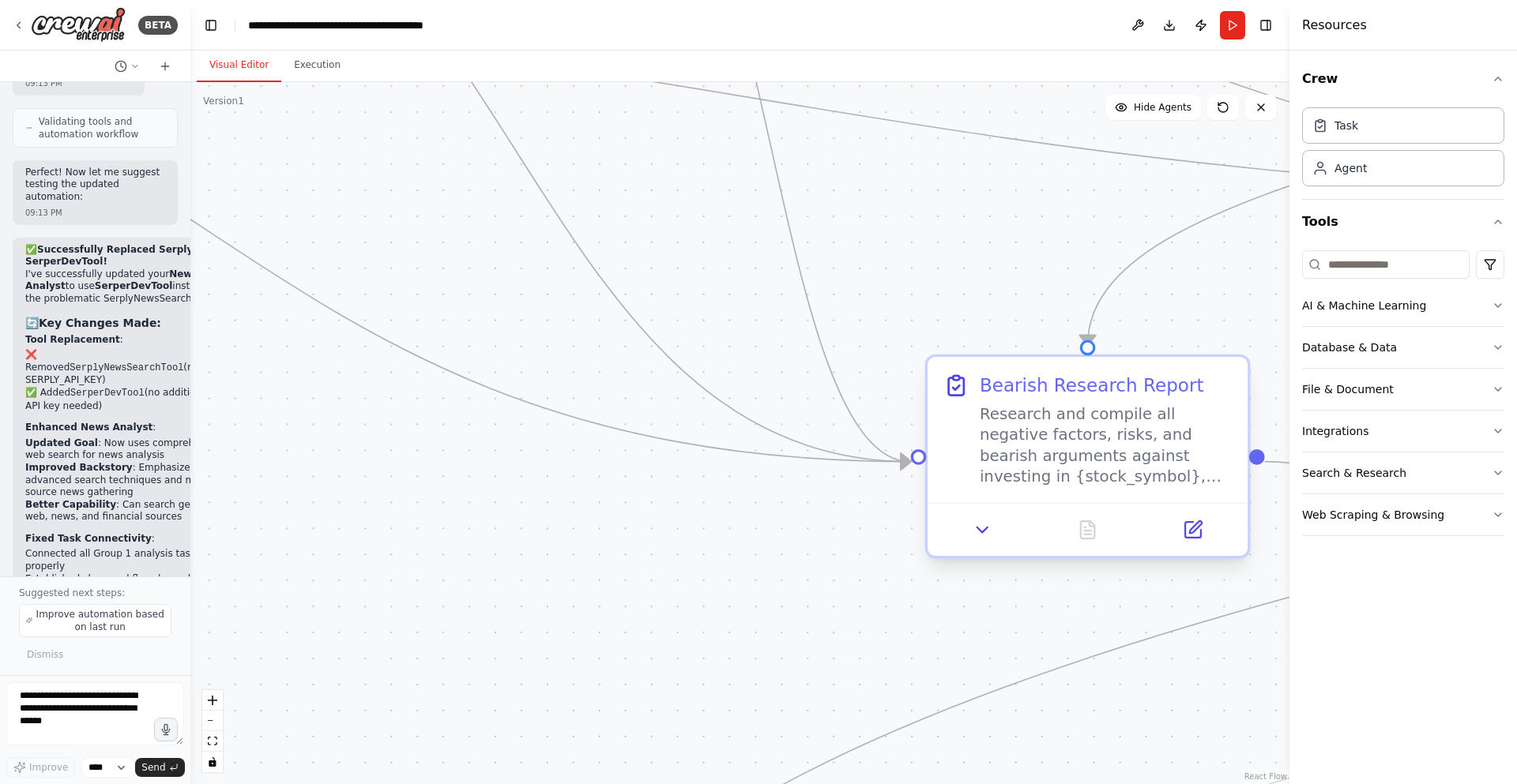
click at [911, 462] on circle "Edge from eb44bc73-3e03-4df6-a72d-73de79d3e79e to 2de6365b-6c2e-4a22-9128-e3abd…" at bounding box center [897, 461] width 26 height 26
click at [897, 466] on circle "Edge from 0d0ea55a-f50b-45dc-beef-ceb14e117100 to 2de6365b-6c2e-4a22-9128-e3abd…" at bounding box center [897, 461] width 26 height 26
click at [897, 462] on circle "Edge from 5d325d6c-eef9-44c8-9e47-3a2c0613c933 to 2de6365b-6c2e-4a22-9128-e3abd…" at bounding box center [897, 461] width 26 height 26
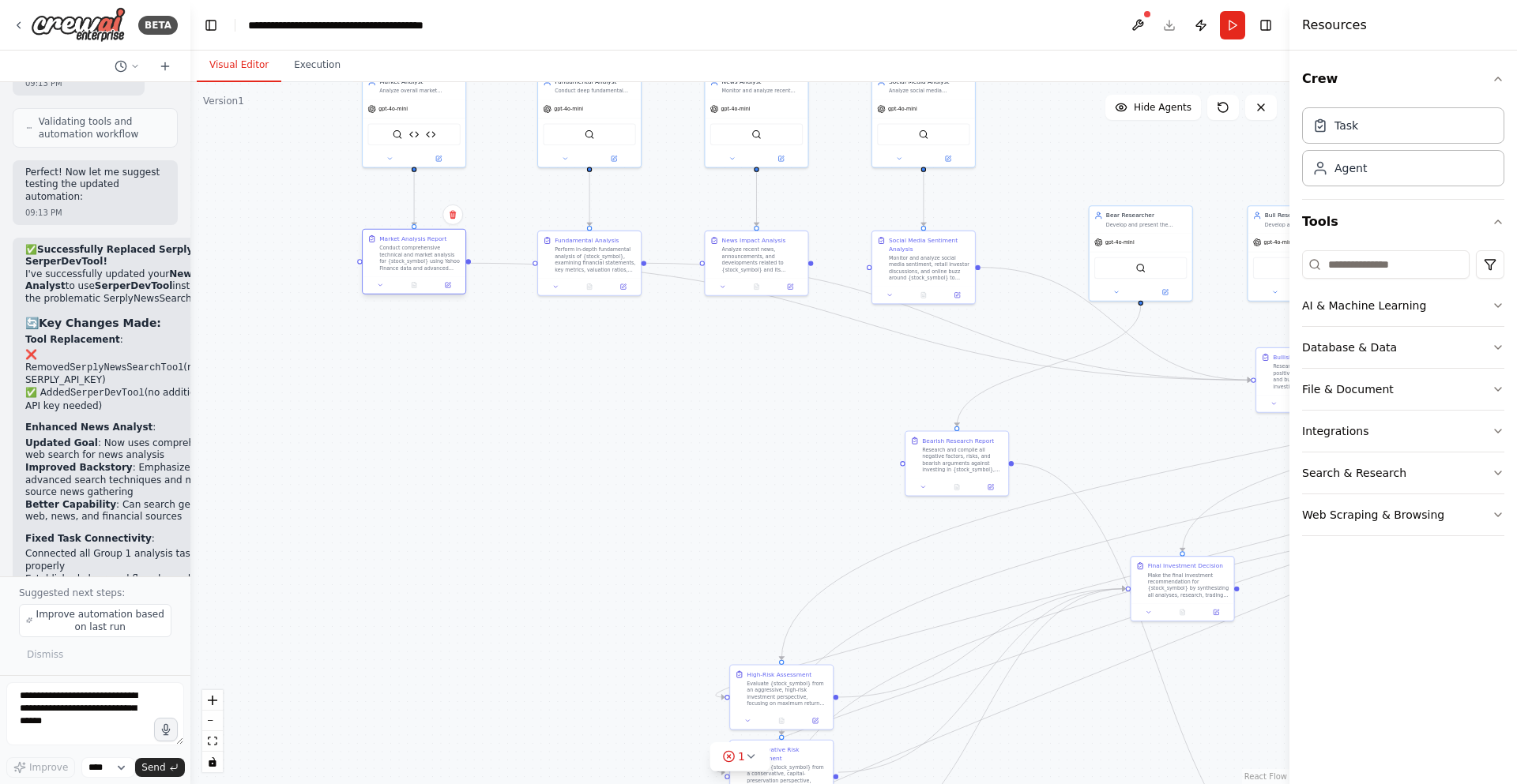
drag, startPoint x: 402, startPoint y: 269, endPoint x: 407, endPoint y: 248, distance: 21.6
click at [407, 248] on div "Conduct comprehensive technical and market analysis for {stock_symbol} using Ya…" at bounding box center [420, 259] width 81 height 27
click at [1251, 380] on div at bounding box center [1253, 378] width 5 height 5
click at [1253, 380] on div at bounding box center [1253, 378] width 5 height 5
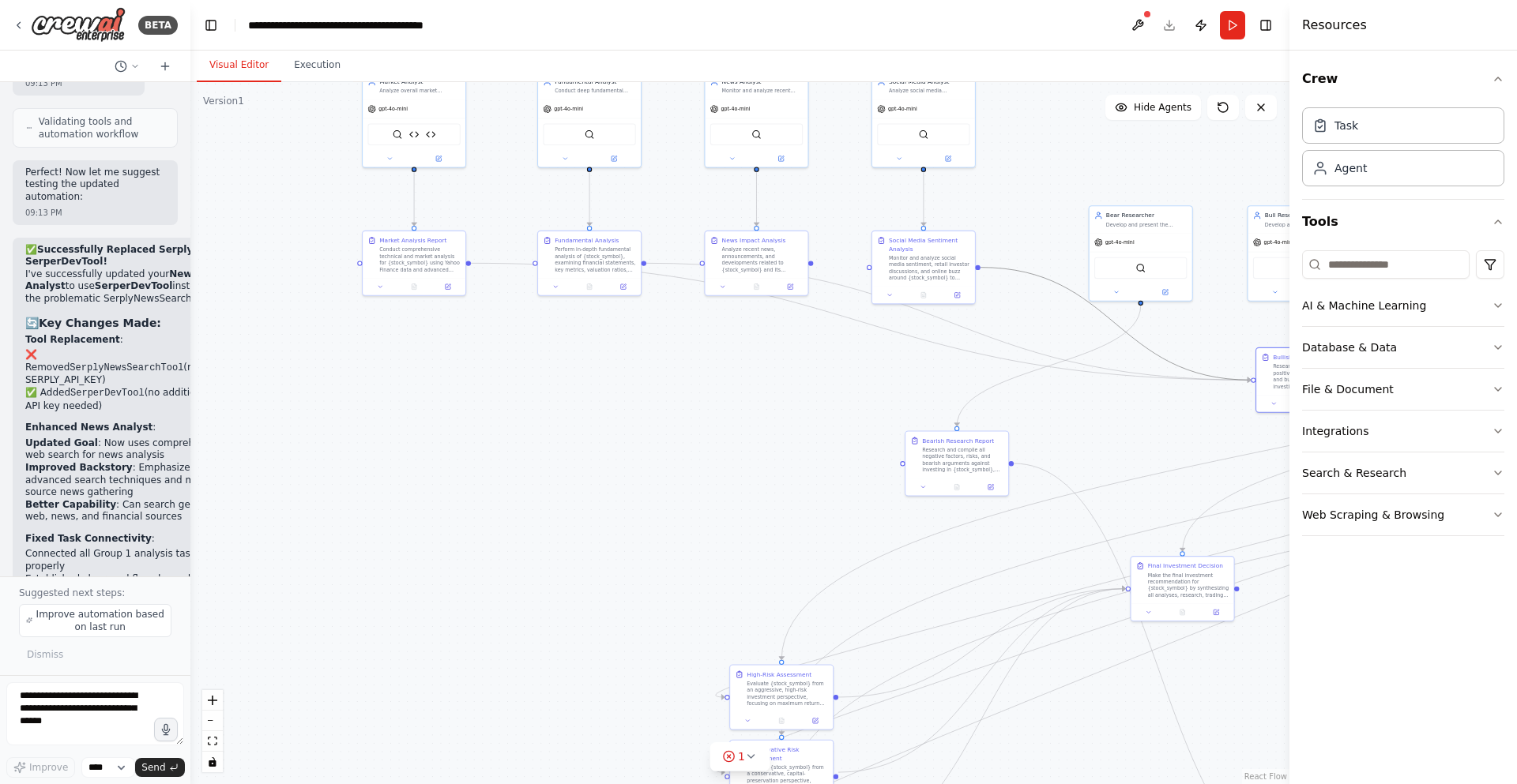
click at [1240, 379] on icon "Edge from 20bca918-8478-4a23-98d1-527c492e93b2 to 09ead5fb-af98-4a3f-82db-819c7…" at bounding box center [1115, 324] width 270 height 113
click at [1250, 379] on circle "Edge from 20bca918-8478-4a23-98d1-527c492e93b2 to 09ead5fb-af98-4a3f-82db-819c7…" at bounding box center [1247, 381] width 9 height 9
click at [1247, 382] on circle "Edge from 0d0ea55a-f50b-45dc-beef-ceb14e117100 to 09ead5fb-af98-4a3f-82db-819c7…" at bounding box center [1247, 381] width 9 height 9
click at [1247, 382] on circle "Edge from 5d325d6c-eef9-44c8-9e47-3a2c0613c933 to 09ead5fb-af98-4a3f-82db-819c7…" at bounding box center [1247, 381] width 9 height 9
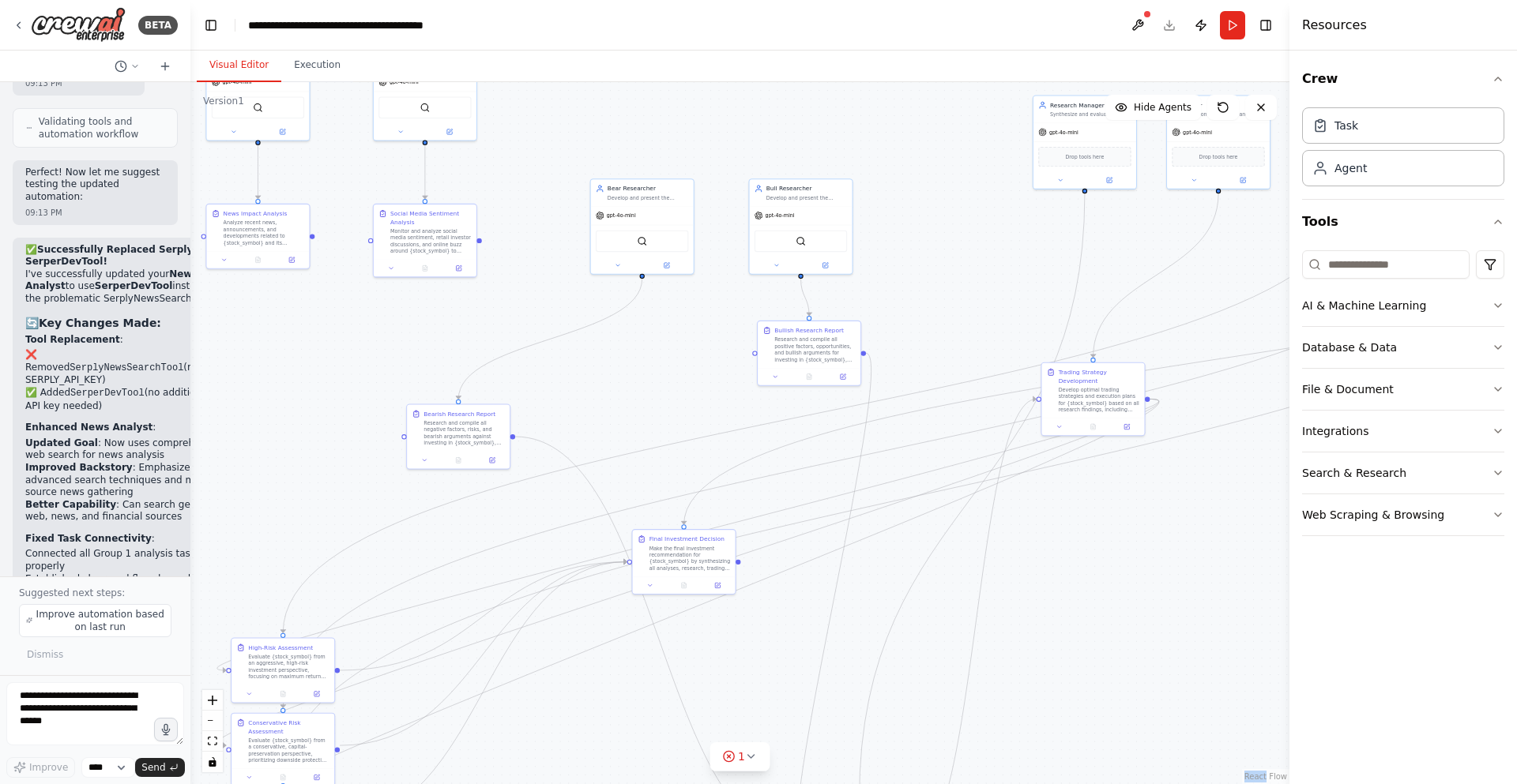
drag, startPoint x: 1216, startPoint y: 398, endPoint x: 716, endPoint y: 367, distance: 501.0
click at [716, 367] on div ".deletable-edge-delete-btn { width: 20px; height: 20px; border: 0px solid #ffff…" at bounding box center [740, 433] width 1099 height 703
drag, startPoint x: 697, startPoint y: 559, endPoint x: 772, endPoint y: 642, distance: 111.9
click at [764, 666] on div "Make the final investment recommendation for {stock_symbol} by synthesizing all…" at bounding box center [755, 670] width 81 height 27
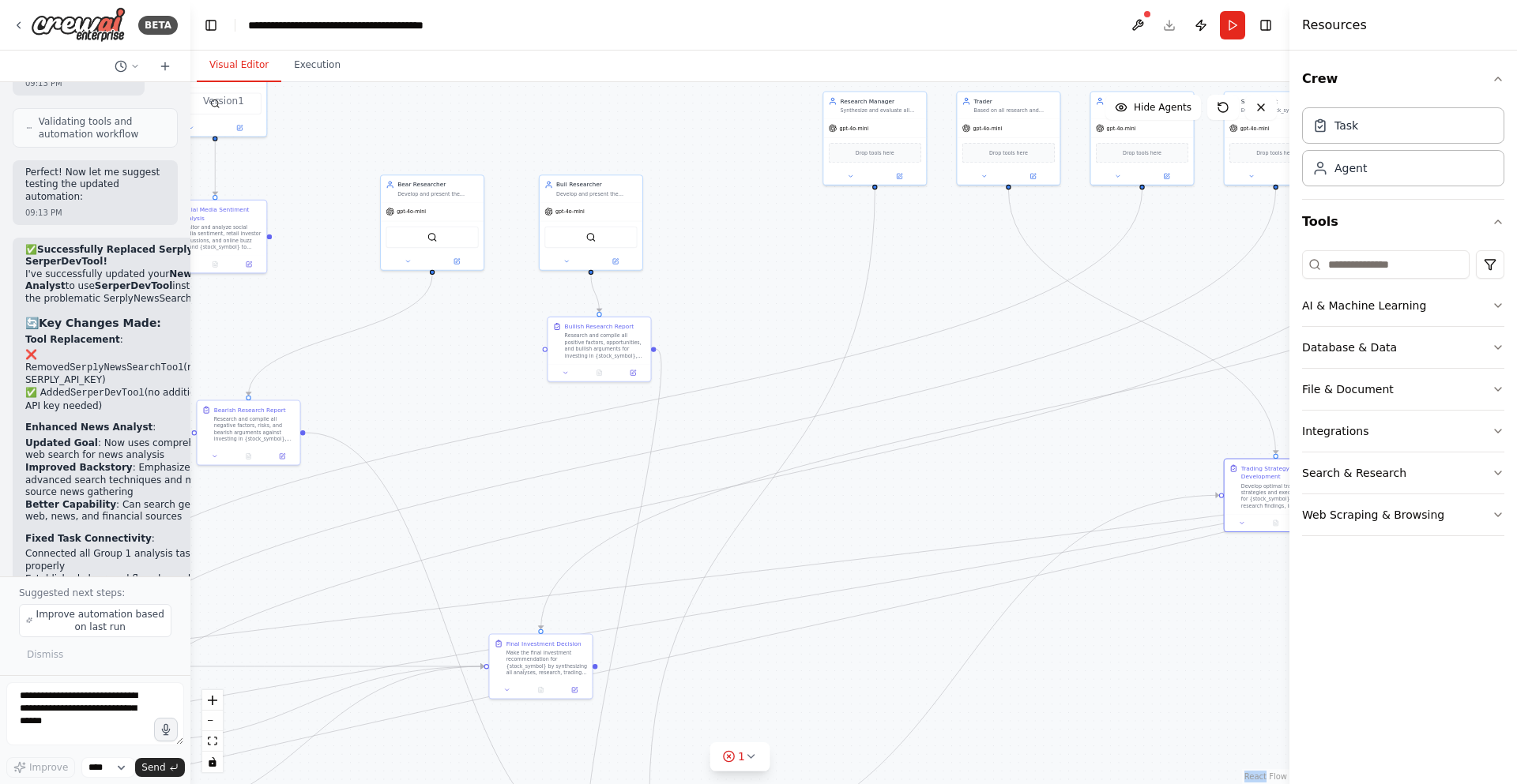
drag, startPoint x: 1093, startPoint y: 373, endPoint x: 1207, endPoint y: 431, distance: 127.9
click at [1284, 469] on div "BETA A investment trading firm 07:49 PM ▶ Thought process I'd be happy to help …" at bounding box center [758, 392] width 1517 height 784
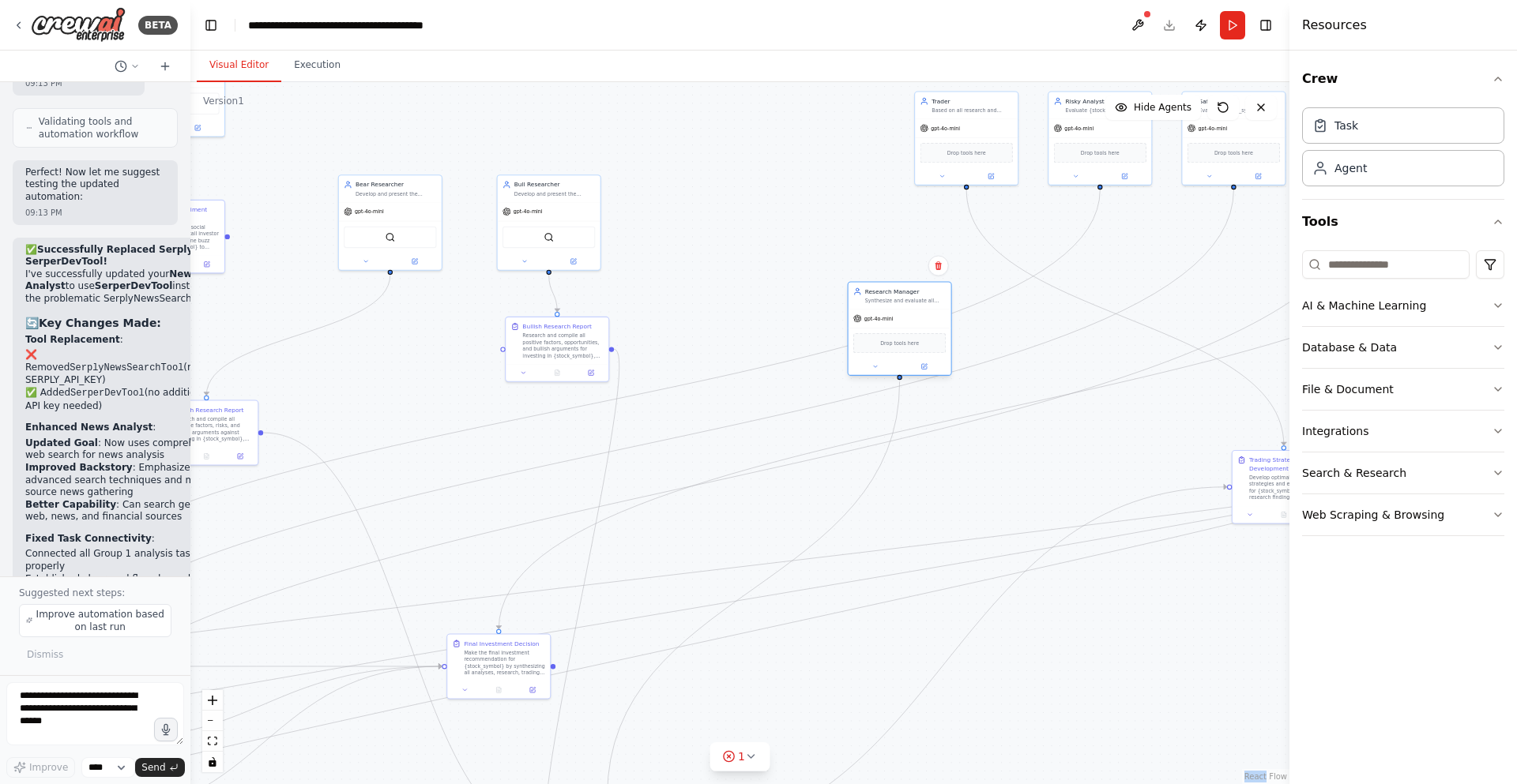
drag, startPoint x: 849, startPoint y: 146, endPoint x: 892, endPoint y: 326, distance: 185.1
click at [892, 334] on div "Drop tools here" at bounding box center [899, 344] width 92 height 20
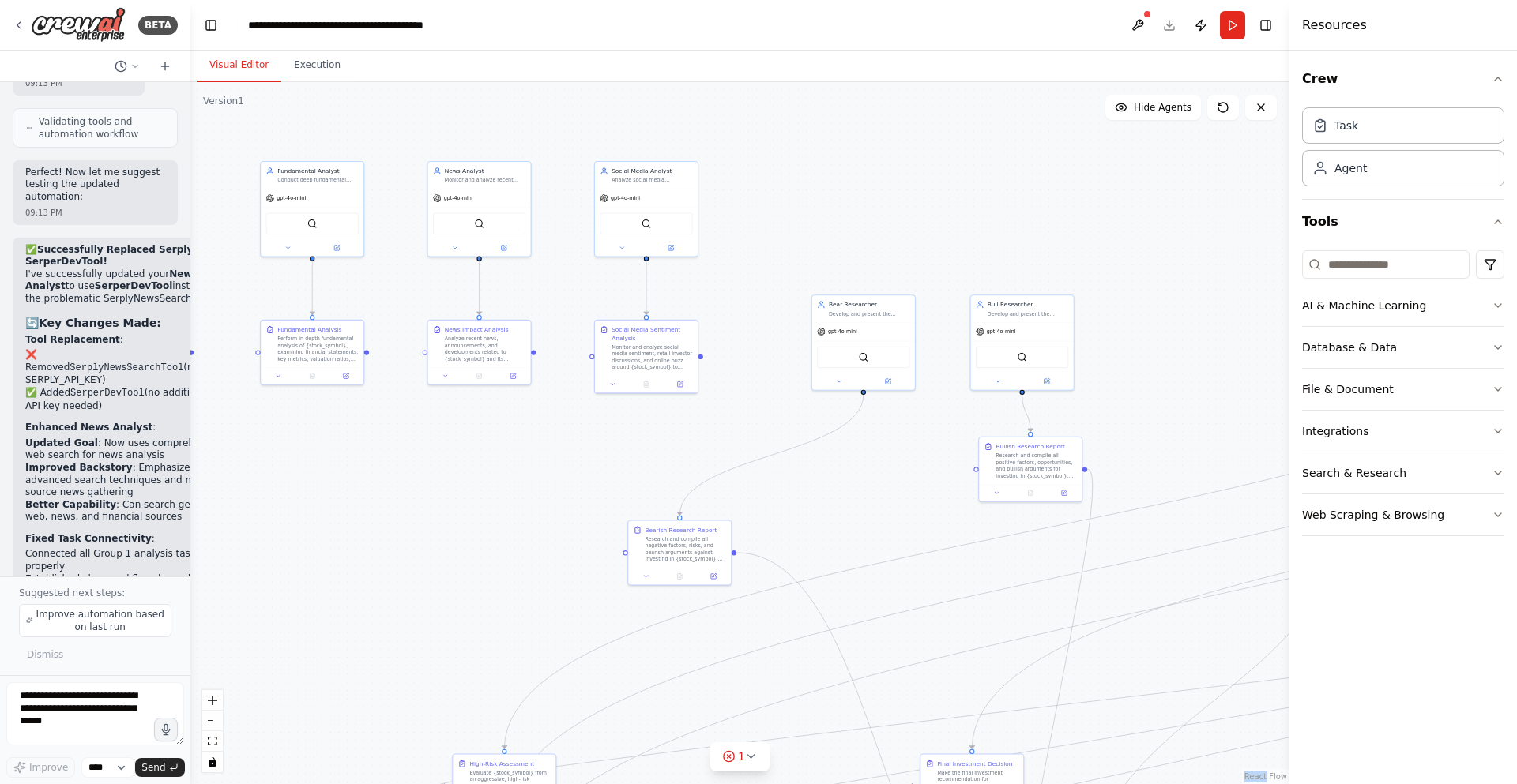
drag, startPoint x: 730, startPoint y: 296, endPoint x: 983, endPoint y: 428, distance: 285.4
click at [1130, 415] on div ".deletable-edge-delete-btn { width: 20px; height: 20px; border: 0px solid #ffff…" at bounding box center [740, 433] width 1099 height 703
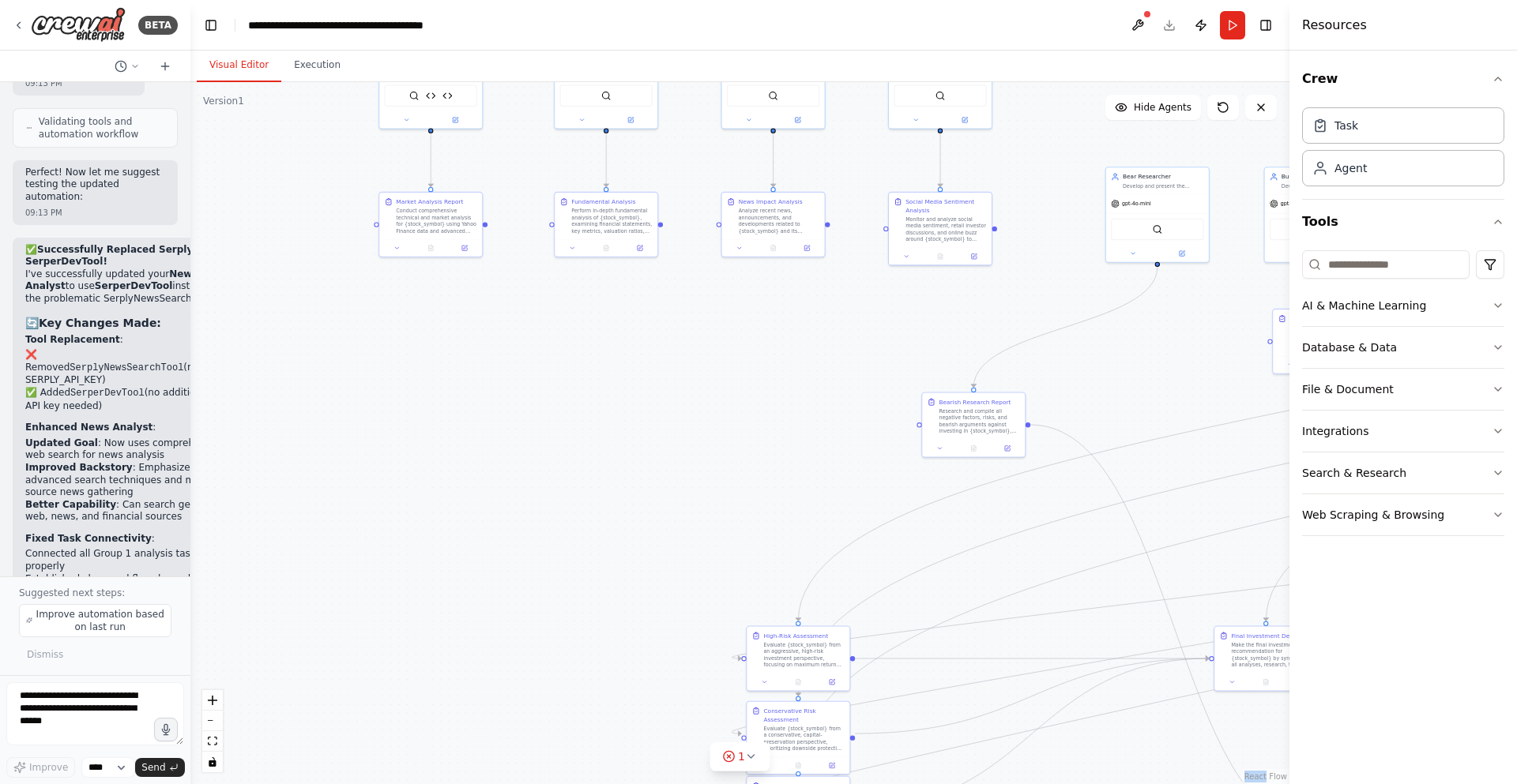
drag, startPoint x: 780, startPoint y: 483, endPoint x: 1074, endPoint y: 355, distance: 320.7
click at [1074, 355] on div ".deletable-edge-delete-btn { width: 20px; height: 20px; border: 0px solid #ffff…" at bounding box center [740, 433] width 1099 height 703
drag, startPoint x: 1149, startPoint y: 210, endPoint x: 452, endPoint y: 386, distance: 718.9
click at [452, 386] on div "gpt-4o-mini SerperDevTool" at bounding box center [464, 418] width 103 height 68
click at [970, 383] on circle "Edge from 64396e5a-53ed-4eaf-9381-2ecbb4d3a3a4 to 2de6365b-6c2e-4a22-9128-e3abd…" at bounding box center [974, 383] width 9 height 9
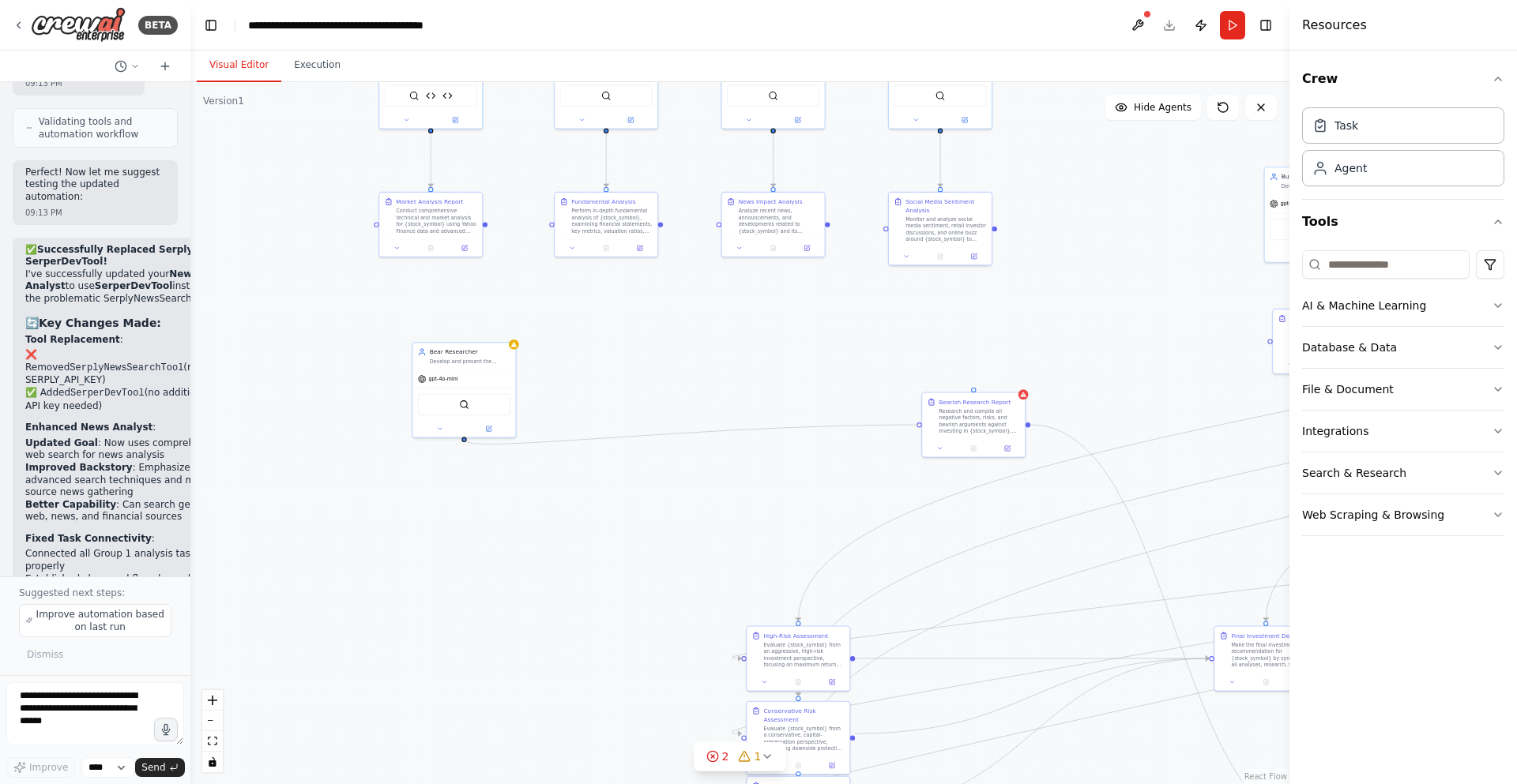
drag, startPoint x: 464, startPoint y: 439, endPoint x: 912, endPoint y: 422, distance: 448.3
click at [912, 422] on div ".deletable-edge-delete-btn { width: 20px; height: 20px; border: 0px solid #ffff…" at bounding box center [740, 433] width 1099 height 703
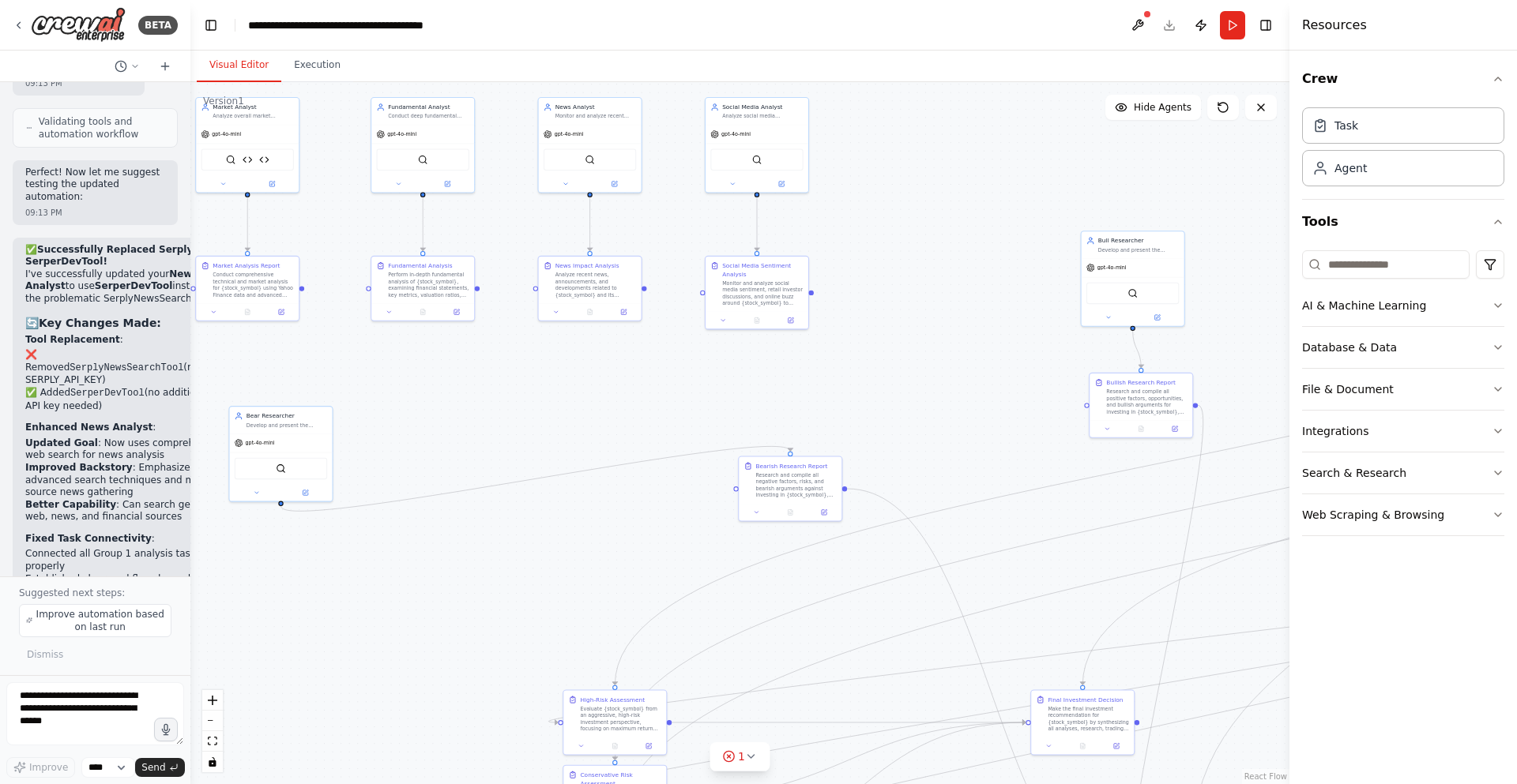
drag, startPoint x: 694, startPoint y: 343, endPoint x: 478, endPoint y: 413, distance: 227.1
click at [478, 413] on div ".deletable-edge-delete-btn { width: 20px; height: 20px; border: 0px solid #ffff…" at bounding box center [740, 433] width 1099 height 703
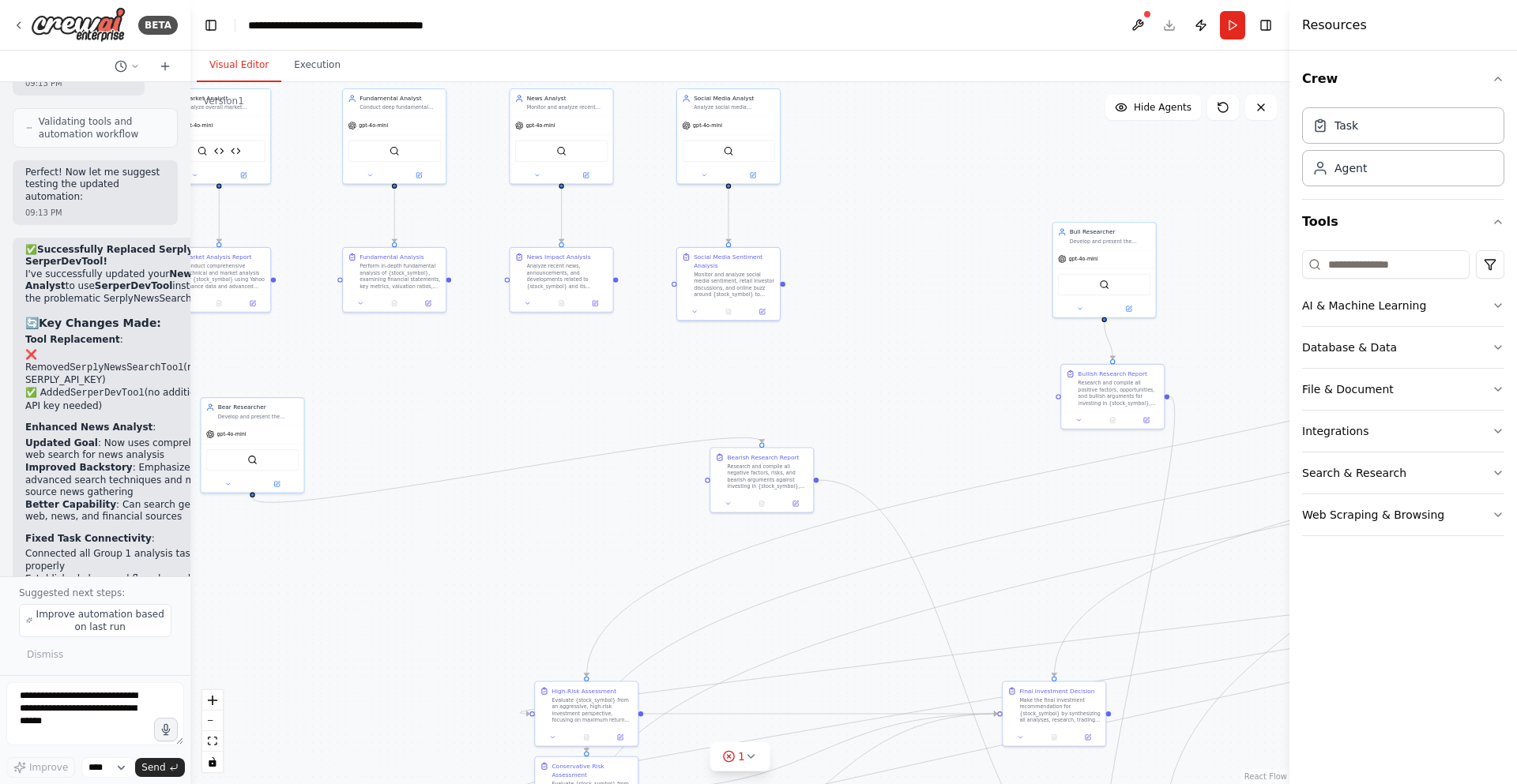
drag, startPoint x: 368, startPoint y: 408, endPoint x: 371, endPoint y: 392, distance: 16.3
click at [372, 392] on div ".deletable-edge-delete-btn { width: 20px; height: 20px; border: 0px solid #ffff…" at bounding box center [740, 433] width 1099 height 703
drag, startPoint x: 254, startPoint y: 424, endPoint x: 890, endPoint y: 276, distance: 653.0
click at [890, 276] on div "gpt-4o-mini" at bounding box center [887, 282] width 103 height 18
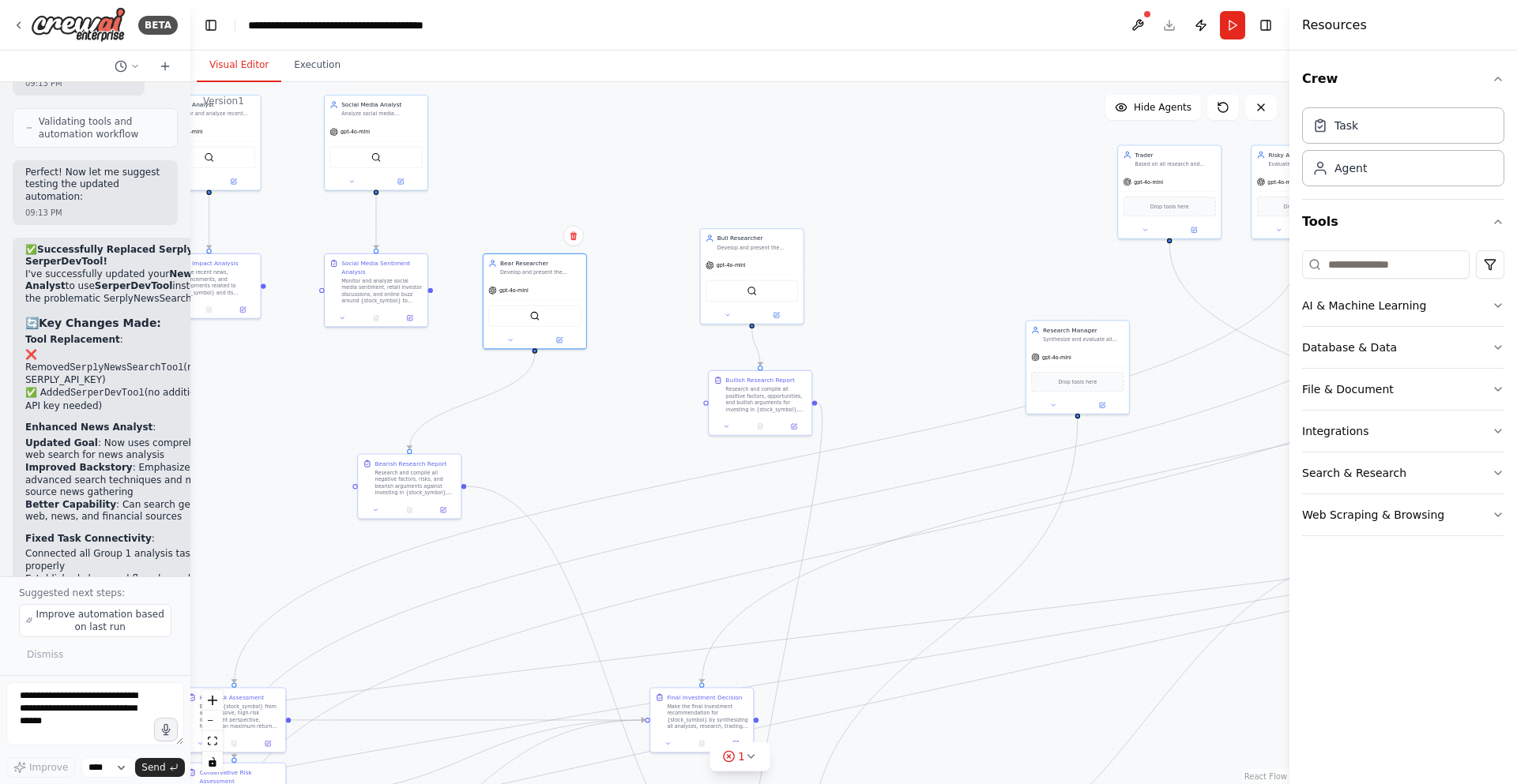
drag, startPoint x: 1033, startPoint y: 387, endPoint x: 668, endPoint y: 391, distance: 365.0
click at [668, 391] on div ".deletable-edge-delete-btn { width: 20px; height: 20px; border: 0px solid #ffff…" at bounding box center [740, 433] width 1099 height 703
drag, startPoint x: 715, startPoint y: 383, endPoint x: 697, endPoint y: 486, distance: 104.6
click at [705, 496] on div "Research and compile all positive factors, opportunities, and bullish arguments…" at bounding box center [745, 487] width 81 height 27
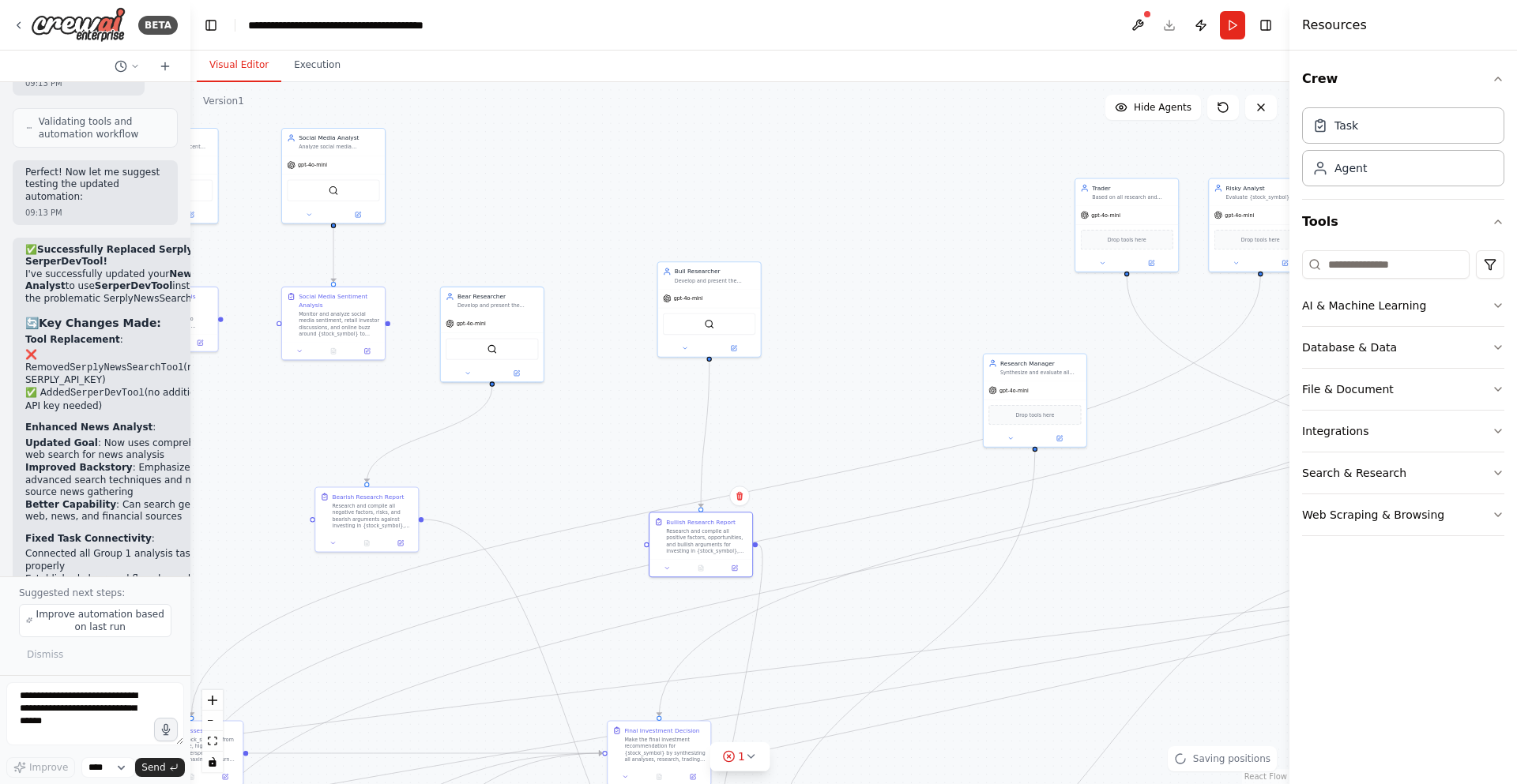
drag, startPoint x: 756, startPoint y: 222, endPoint x: 746, endPoint y: 243, distance: 23.3
click at [746, 243] on div ".deletable-edge-delete-btn { width: 20px; height: 20px; border: 0px solid #ffff…" at bounding box center [740, 433] width 1099 height 703
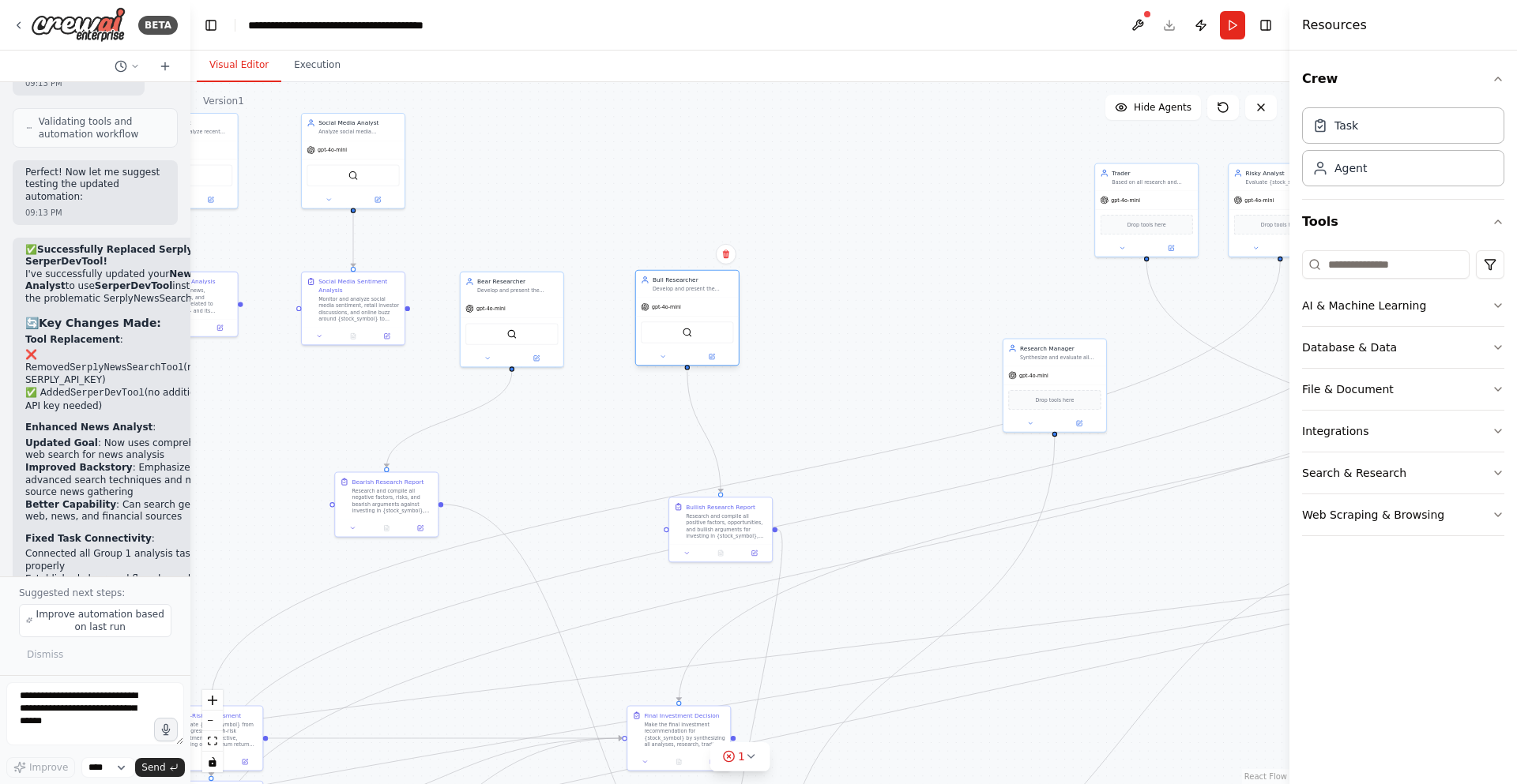
drag, startPoint x: 723, startPoint y: 273, endPoint x: 677, endPoint y: 299, distance: 52.8
click at [677, 299] on div "gpt-4o-mini" at bounding box center [687, 307] width 103 height 18
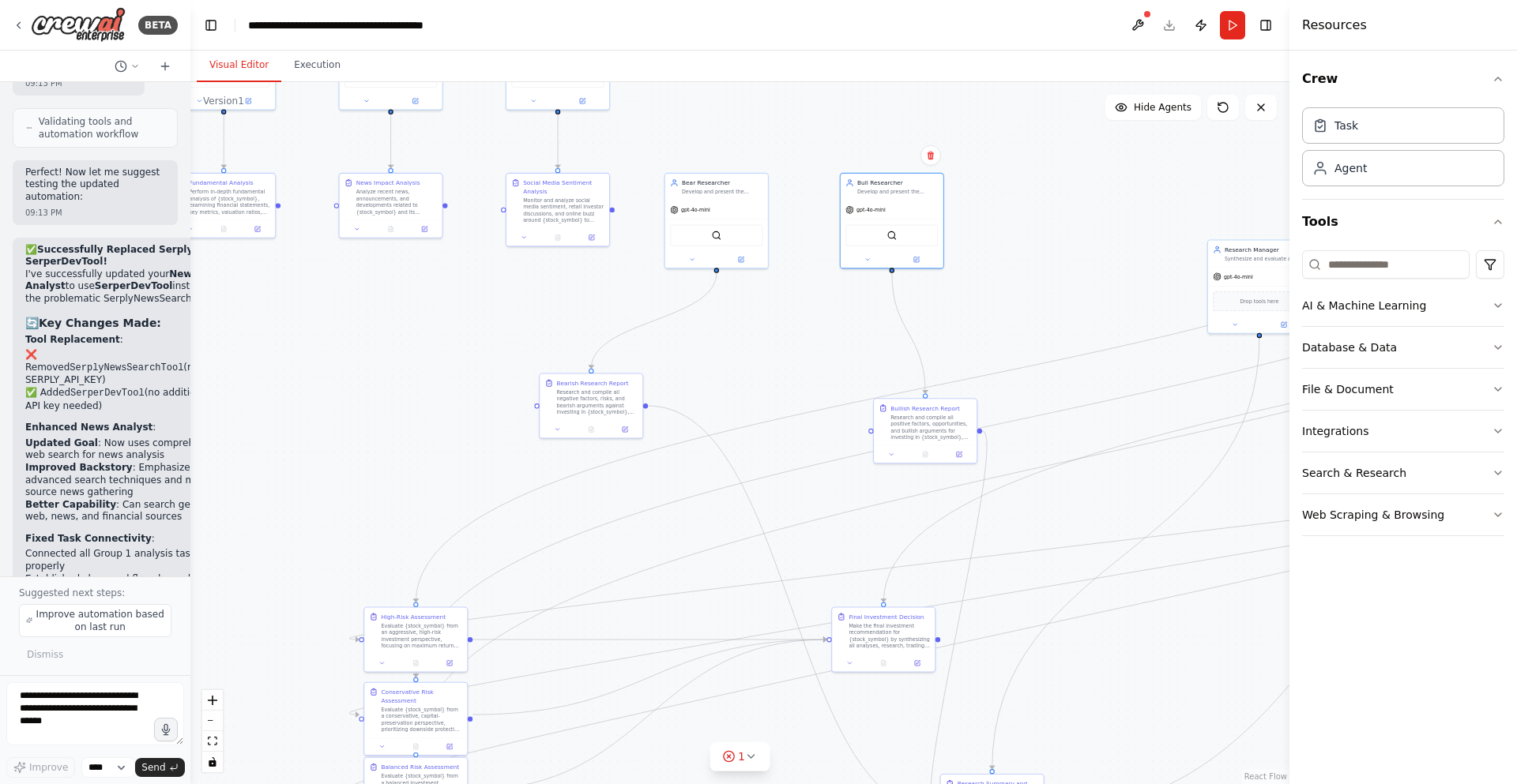
drag, startPoint x: 552, startPoint y: 449, endPoint x: 736, endPoint y: 359, distance: 204.8
click at [736, 359] on div ".deletable-edge-delete-btn { width: 20px; height: 20px; border: 0px solid #ffff…" at bounding box center [740, 433] width 1099 height 703
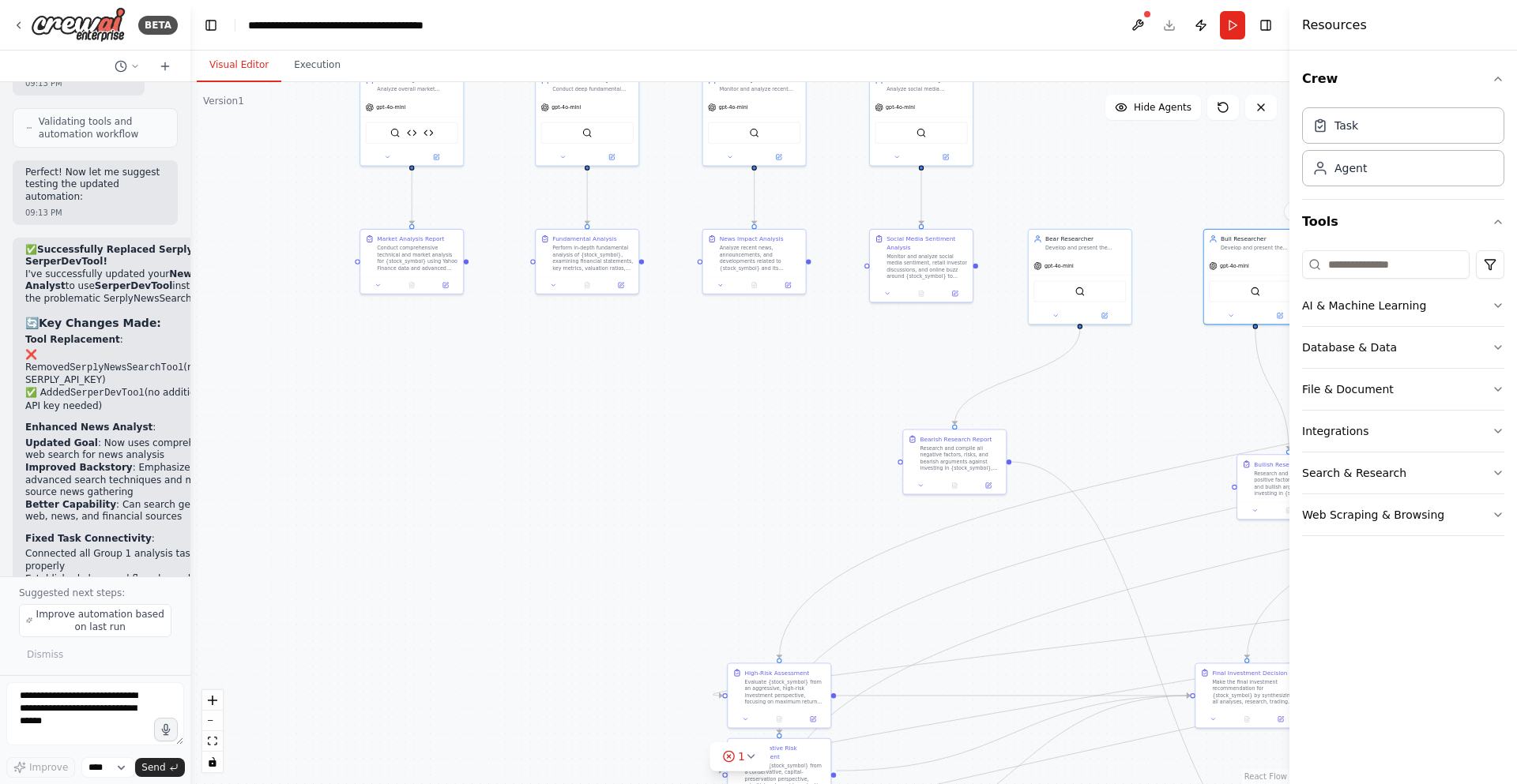
drag, startPoint x: 653, startPoint y: 370, endPoint x: 1017, endPoint y: 426, distance: 368.3
click at [1017, 426] on div ".deletable-edge-delete-btn { width: 20px; height: 20px; border: 0px solid #ffff…" at bounding box center [740, 433] width 1099 height 703
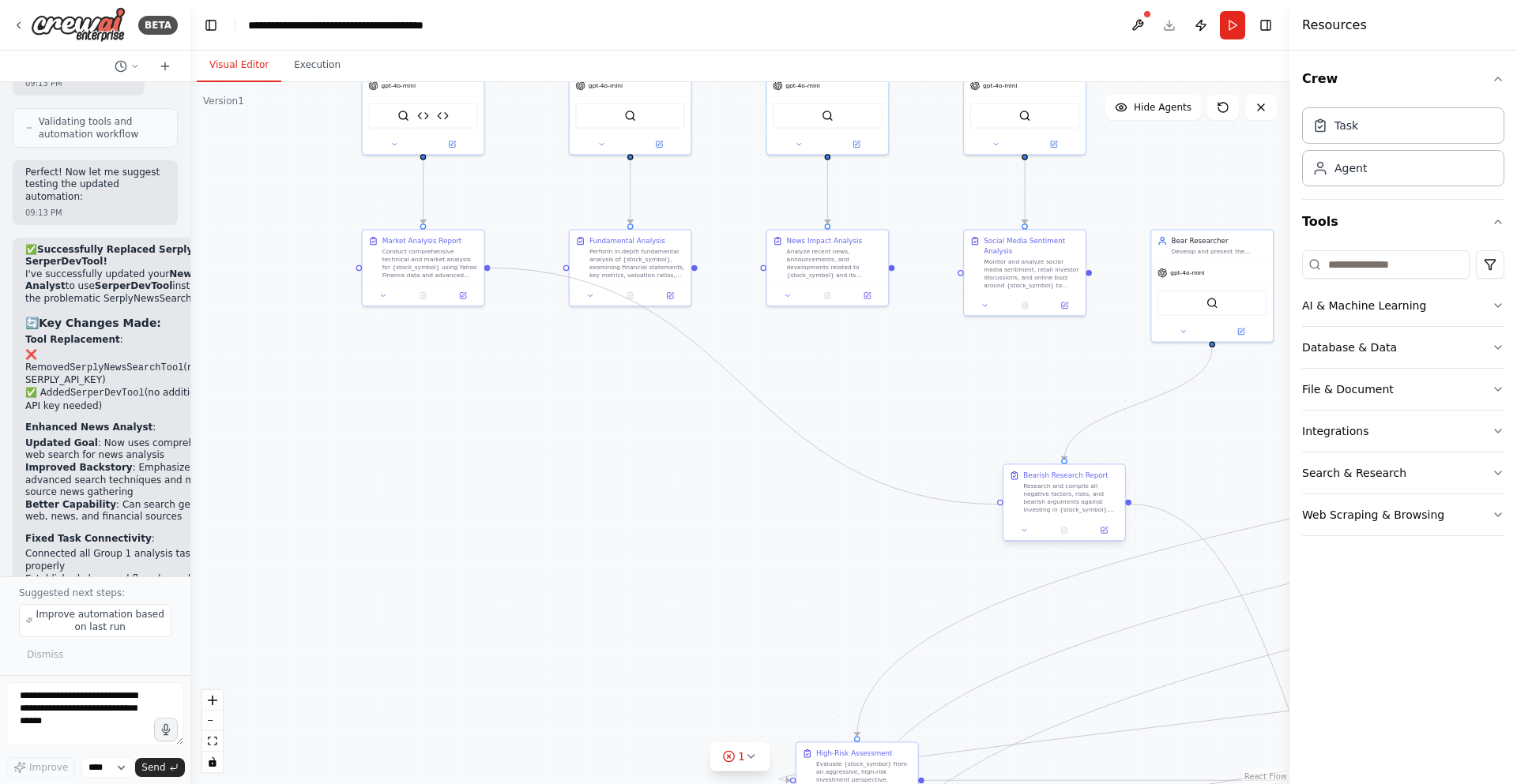
drag, startPoint x: 489, startPoint y: 265, endPoint x: 1002, endPoint y: 503, distance: 565.5
click at [1002, 490] on div "Market Analyst Analyze overall market conditions, technical trends, and price m…" at bounding box center [1089, 270] width 686 height 439
drag, startPoint x: 691, startPoint y: 266, endPoint x: 996, endPoint y: 503, distance: 386.3
click at [996, 490] on div ".deletable-edge-delete-btn { width: 20px; height: 20px; border: 0px solid #ffff…" at bounding box center [1089, 270] width 686 height 439
drag, startPoint x: 888, startPoint y: 265, endPoint x: 997, endPoint y: 502, distance: 260.9
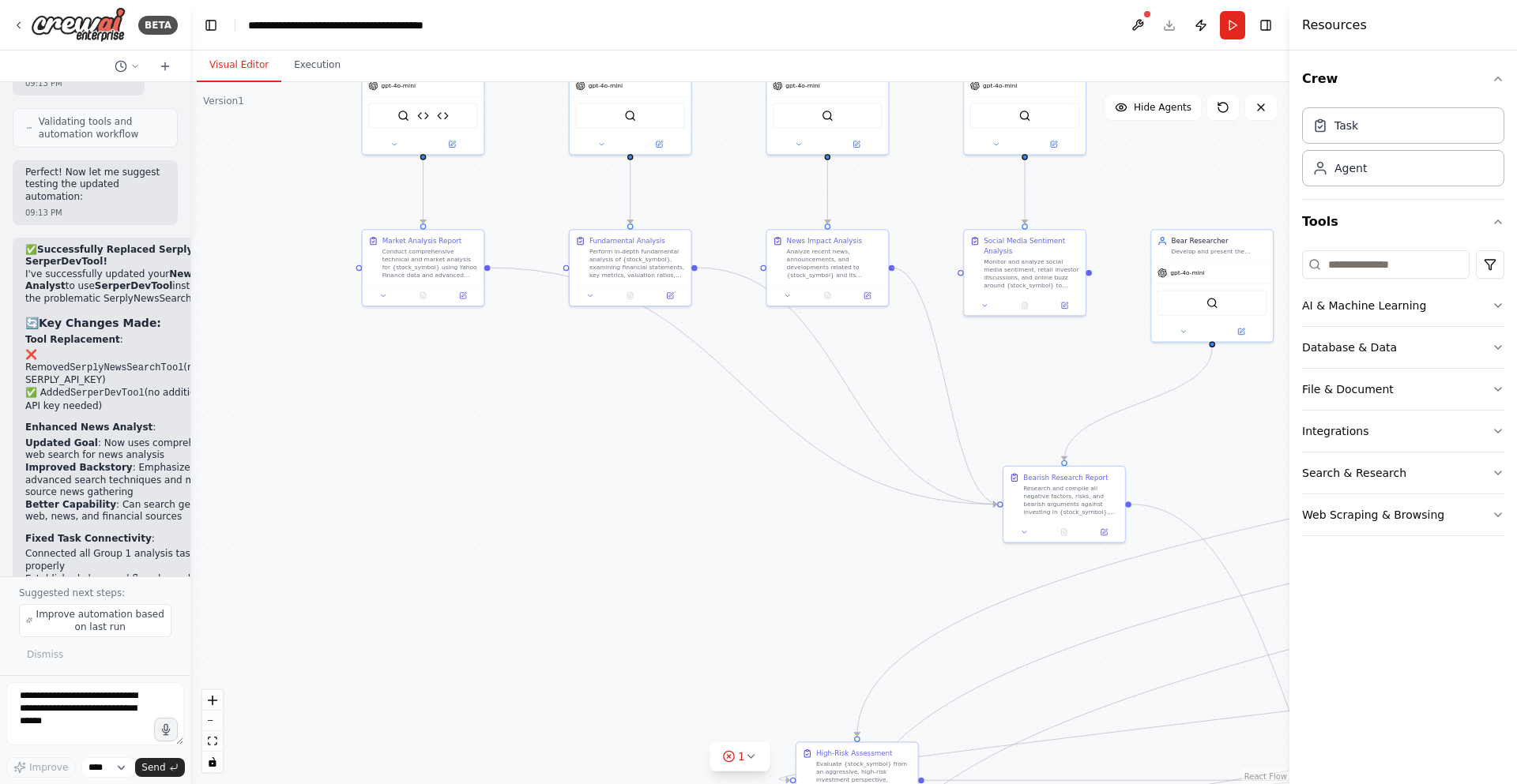
click at [997, 490] on div ".deletable-edge-delete-btn { width: 20px; height: 20px; border: 0px solid #ffff…" at bounding box center [1089, 270] width 686 height 439
drag, startPoint x: 1086, startPoint y: 272, endPoint x: 999, endPoint y: 502, distance: 245.9
click at [999, 490] on div "Market Analyst Analyze overall market conditions, technical trends, and price m…" at bounding box center [1089, 270] width 686 height 439
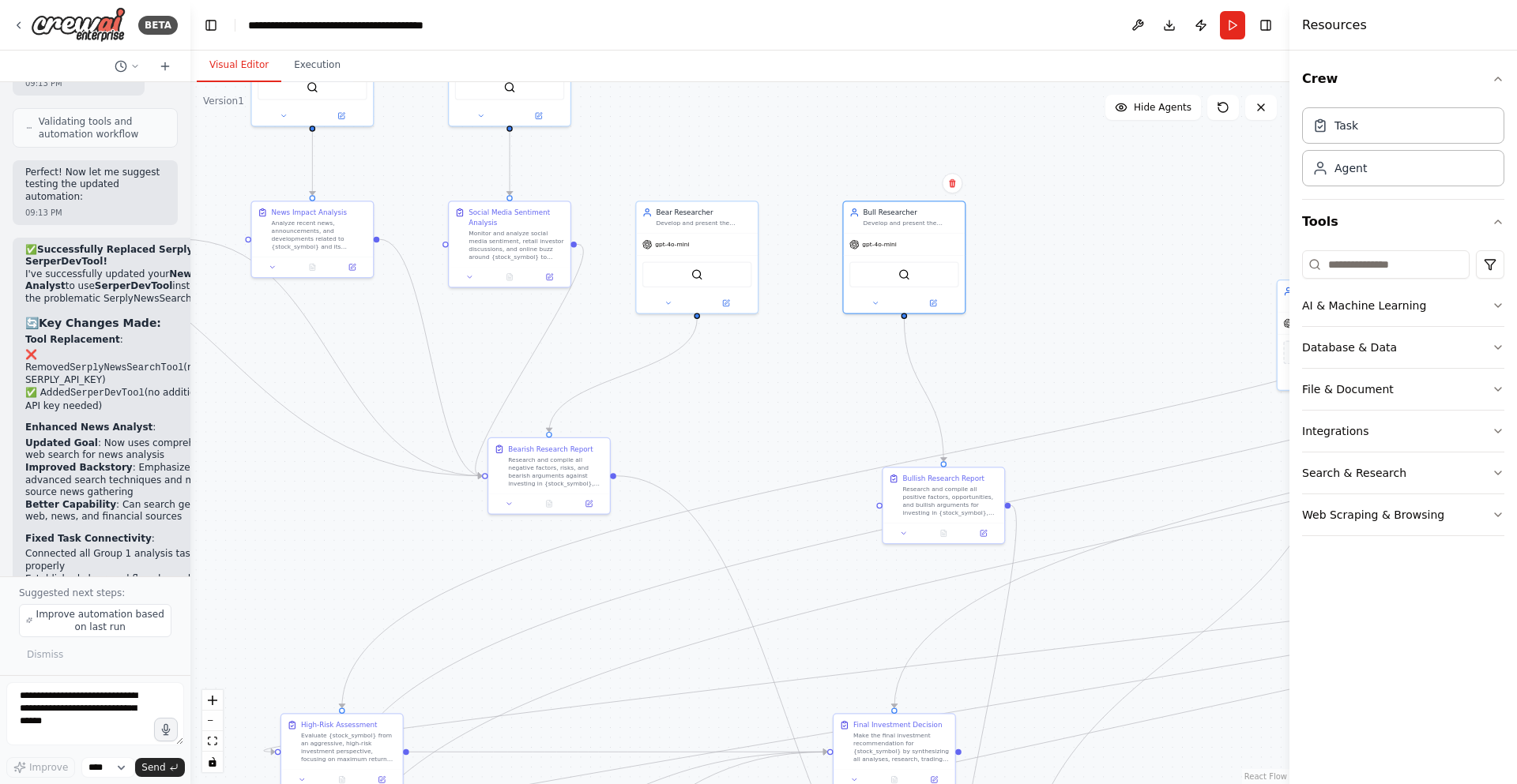
drag, startPoint x: 996, startPoint y: 347, endPoint x: 514, endPoint y: 321, distance: 482.7
click at [480, 317] on div ".deletable-edge-delete-btn { width: 20px; height: 20px; border: 0px solid #ffff…" at bounding box center [740, 433] width 1099 height 703
drag, startPoint x: 561, startPoint y: 476, endPoint x: 712, endPoint y: 465, distance: 151.4
click at [712, 465] on div "Research and compile all negative factors, risks, and bearish arguments against…" at bounding box center [704, 458] width 96 height 32
drag, startPoint x: 943, startPoint y: 487, endPoint x: 905, endPoint y: 443, distance: 58.1
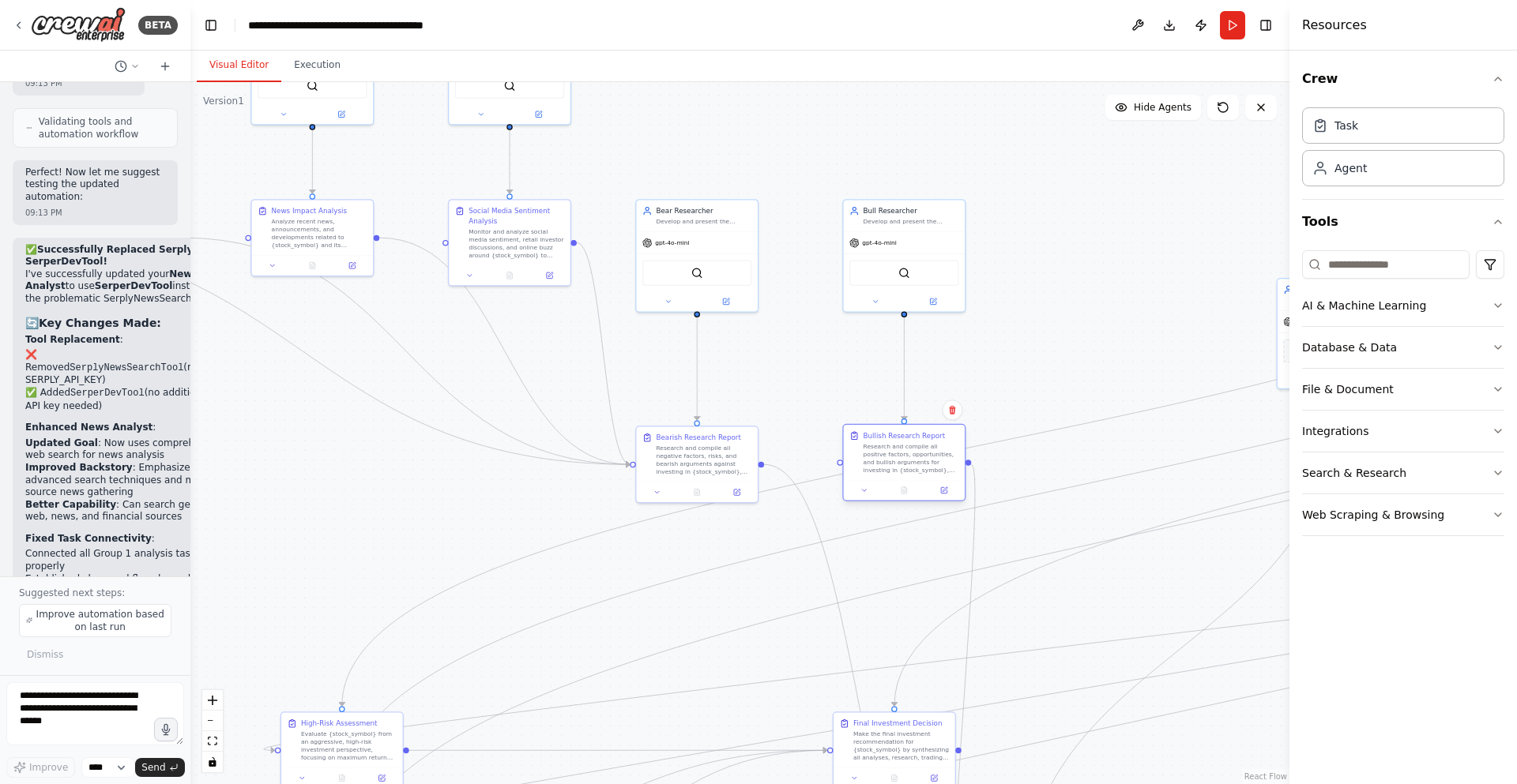
click at [905, 443] on div "Research and compile all positive factors, opportunities, and bullish arguments…" at bounding box center [912, 458] width 96 height 32
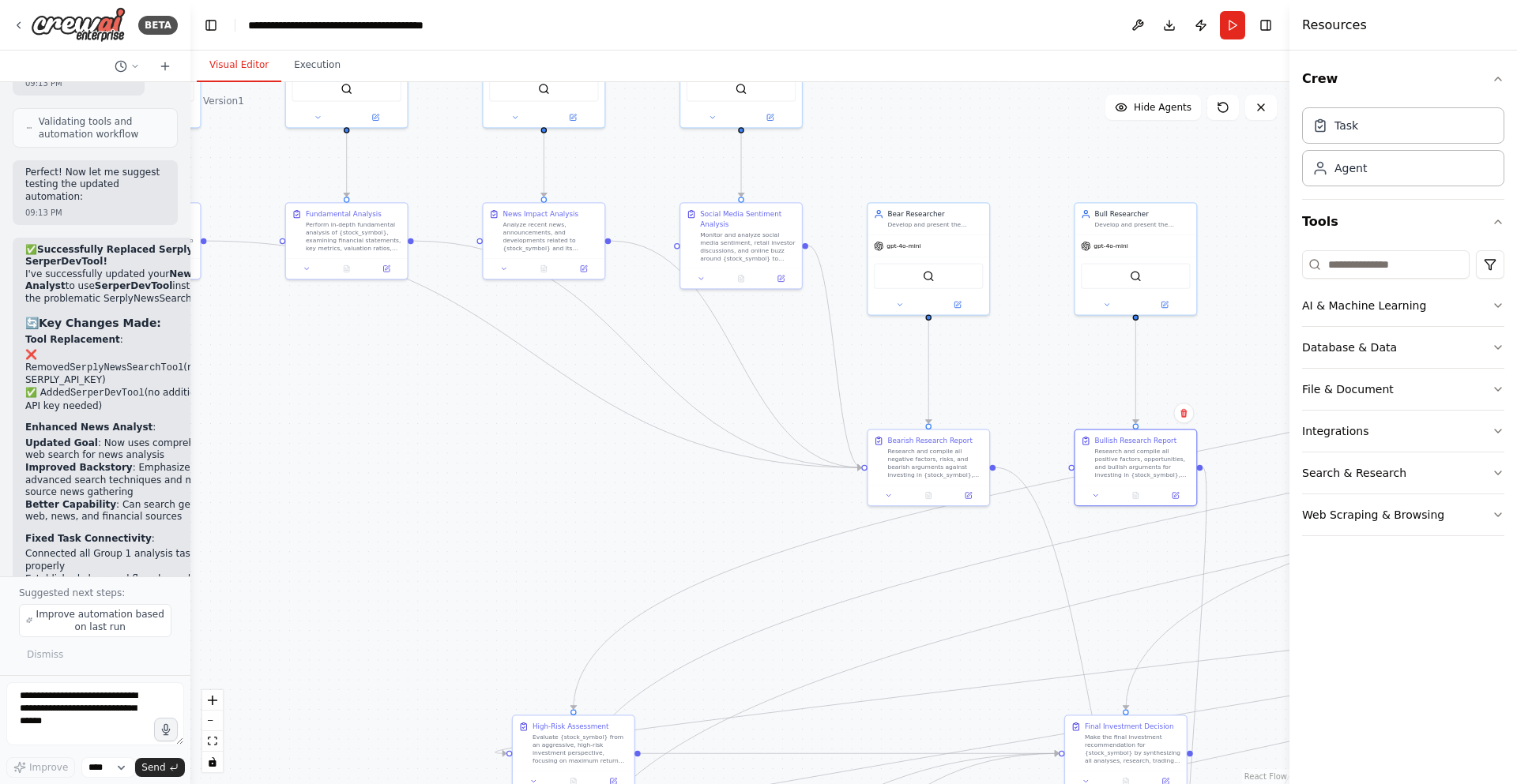
drag, startPoint x: 671, startPoint y: 363, endPoint x: 903, endPoint y: 365, distance: 232.0
click at [903, 365] on div ".deletable-edge-delete-btn { width: 20px; height: 20px; border: 0px solid #ffff…" at bounding box center [740, 433] width 1099 height 703
drag, startPoint x: 802, startPoint y: 244, endPoint x: 1076, endPoint y: 461, distance: 349.5
click at [1077, 463] on div "Market Analyst Analyze overall market conditions, technical trends, and price m…" at bounding box center [805, 243] width 686 height 439
click at [602, 242] on div "News Impact Analysis Analyze recent news, announcements, and developments relat…" at bounding box center [545, 229] width 122 height 55
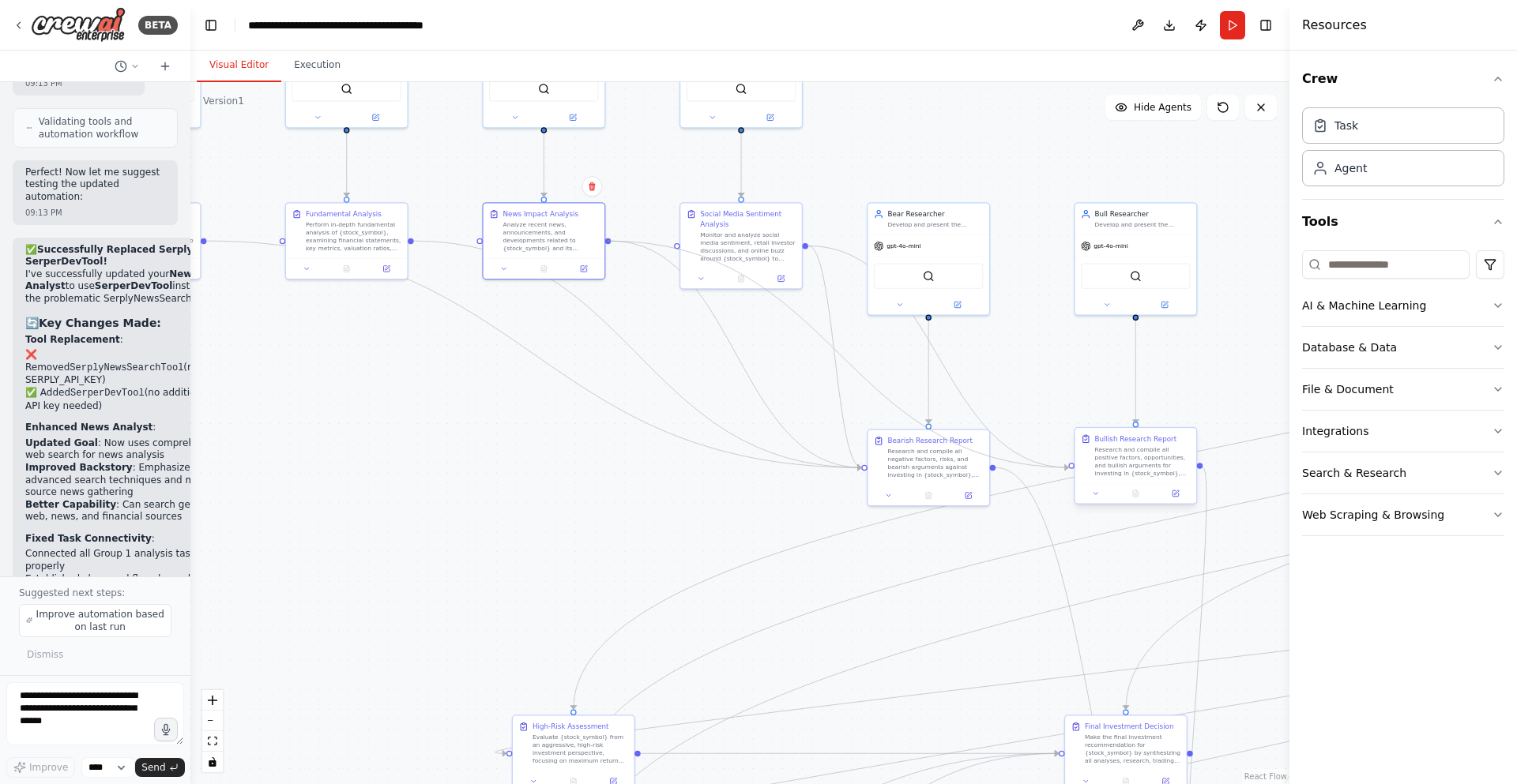
drag, startPoint x: 609, startPoint y: 239, endPoint x: 1071, endPoint y: 466, distance: 514.8
click at [1071, 463] on div "Market Analyst Analyze overall market conditions, technical trends, and price m…" at bounding box center [805, 243] width 686 height 439
drag, startPoint x: 409, startPoint y: 237, endPoint x: 1069, endPoint y: 468, distance: 699.3
click at [1069, 463] on div "Market Analyst Analyze overall market conditions, technical trends, and price m…" at bounding box center [805, 243] width 686 height 439
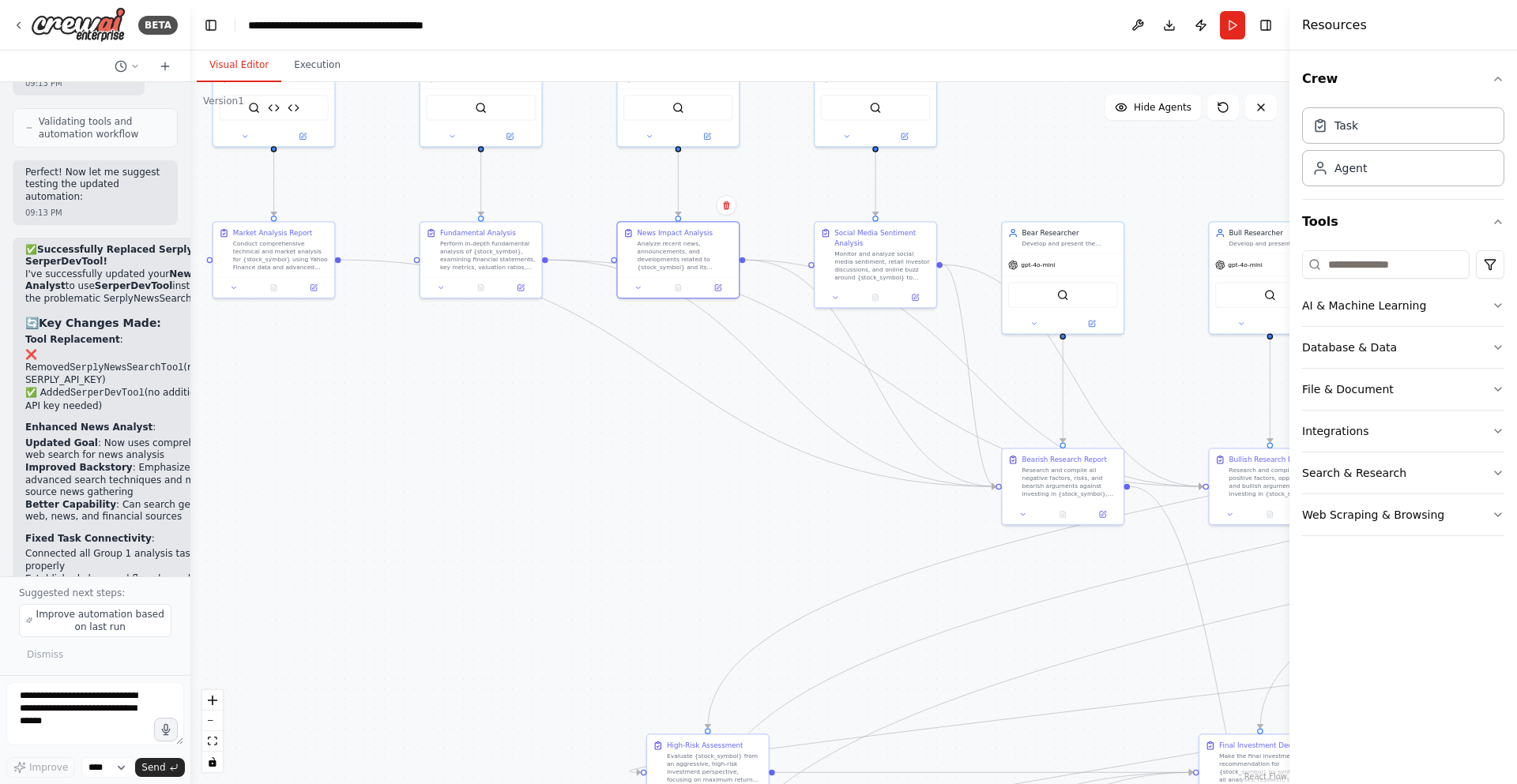
drag, startPoint x: 608, startPoint y: 362, endPoint x: 742, endPoint y: 381, distance: 135.3
click at [742, 381] on div ".deletable-edge-delete-btn { width: 20px; height: 20px; border: 0px solid #ffff…" at bounding box center [740, 433] width 1099 height 703
drag, startPoint x: 337, startPoint y: 257, endPoint x: 1201, endPoint y: 479, distance: 892.1
click at [1201, 479] on div ".deletable-edge-delete-btn { width: 20px; height: 20px; border: 0px solid #ffff…" at bounding box center [740, 433] width 1099 height 703
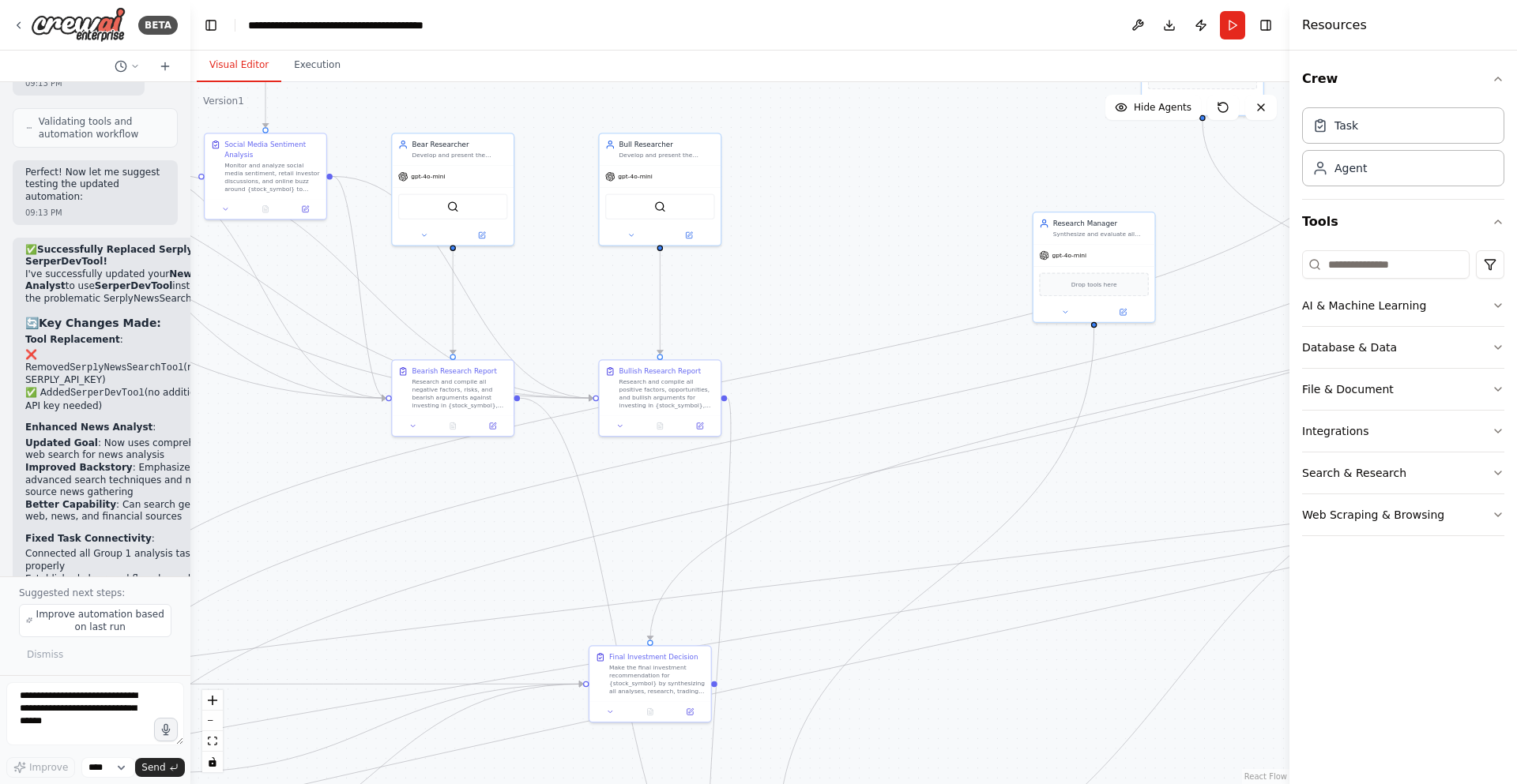
drag, startPoint x: 1190, startPoint y: 389, endPoint x: 580, endPoint y: 300, distance: 616.5
click at [580, 300] on div ".deletable-edge-delete-btn { width: 20px; height: 20px; border: 0px solid #ffff…" at bounding box center [740, 433] width 1099 height 703
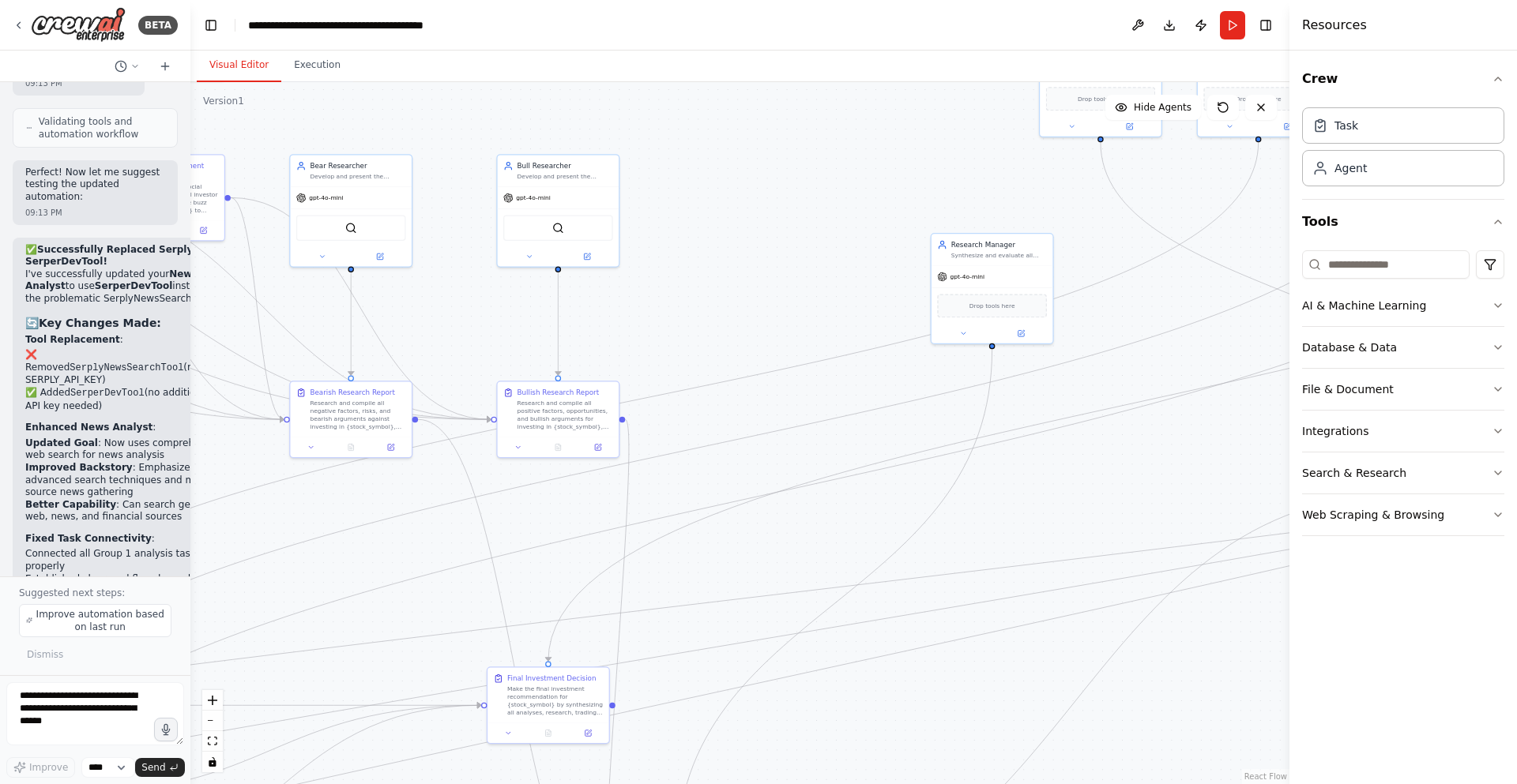
drag, startPoint x: 957, startPoint y: 291, endPoint x: 855, endPoint y: 313, distance: 104.3
click at [855, 313] on div ".deletable-edge-delete-btn { width: 20px; height: 20px; border: 0px solid #ffff…" at bounding box center [740, 433] width 1099 height 703
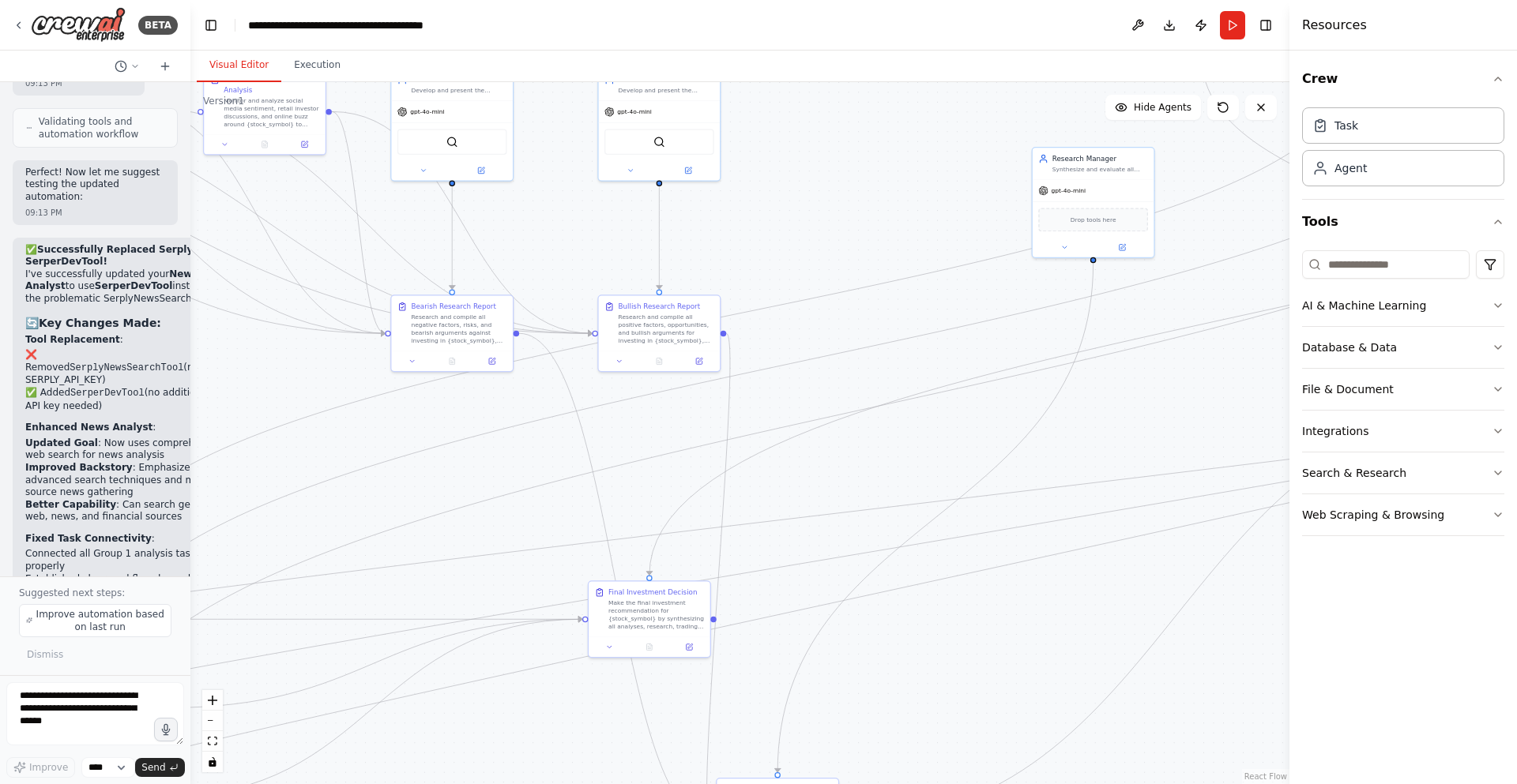
drag, startPoint x: 703, startPoint y: 303, endPoint x: 809, endPoint y: 185, distance: 158.6
click at [809, 185] on div ".deletable-edge-delete-btn { width: 20px; height: 20px; border: 0px solid #ffff…" at bounding box center [740, 433] width 1099 height 703
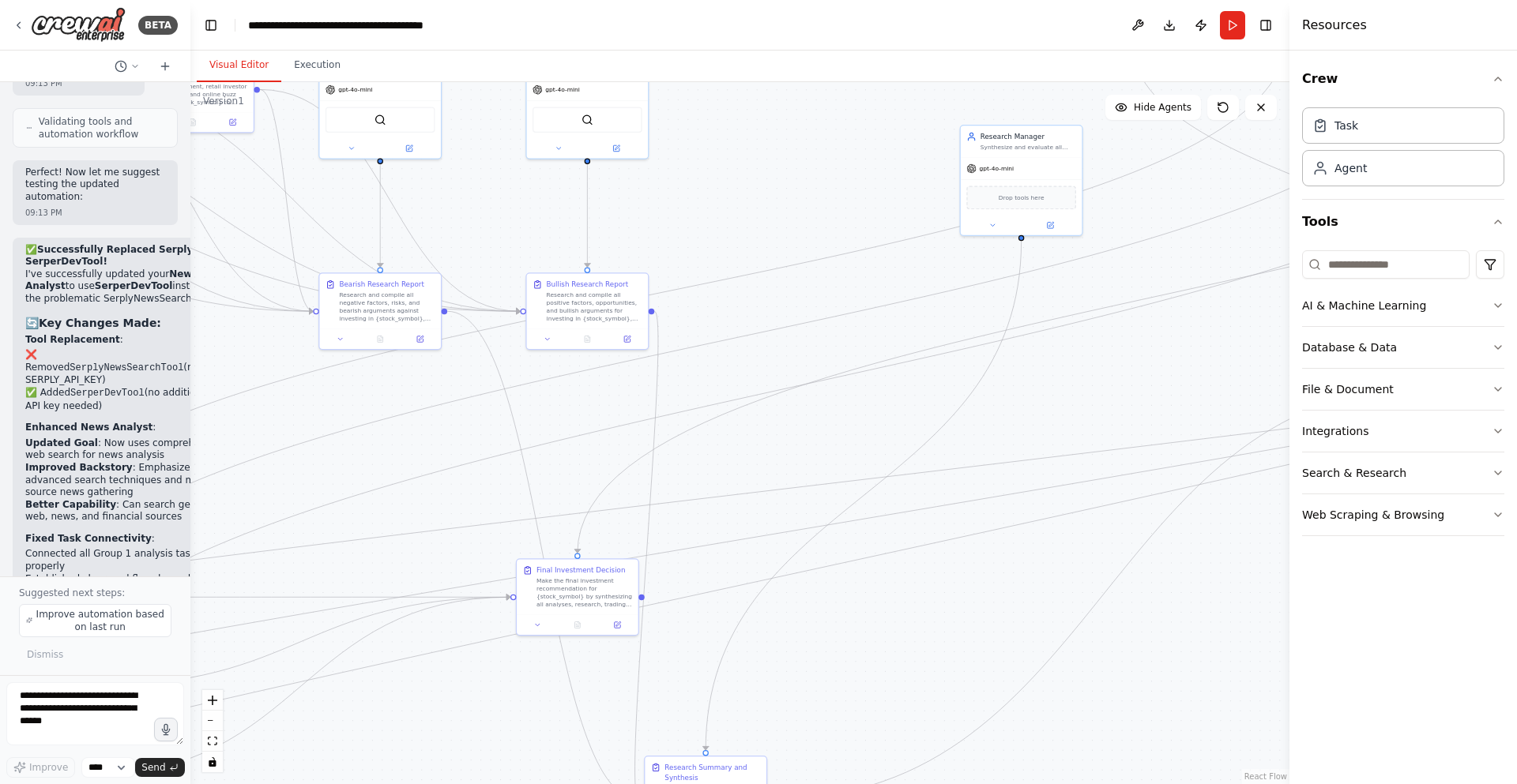
drag, startPoint x: 483, startPoint y: 434, endPoint x: 406, endPoint y: 443, distance: 77.5
click at [406, 443] on div ".deletable-edge-delete-btn { width: 20px; height: 20px; border: 0px solid #ffff…" at bounding box center [740, 433] width 1099 height 703
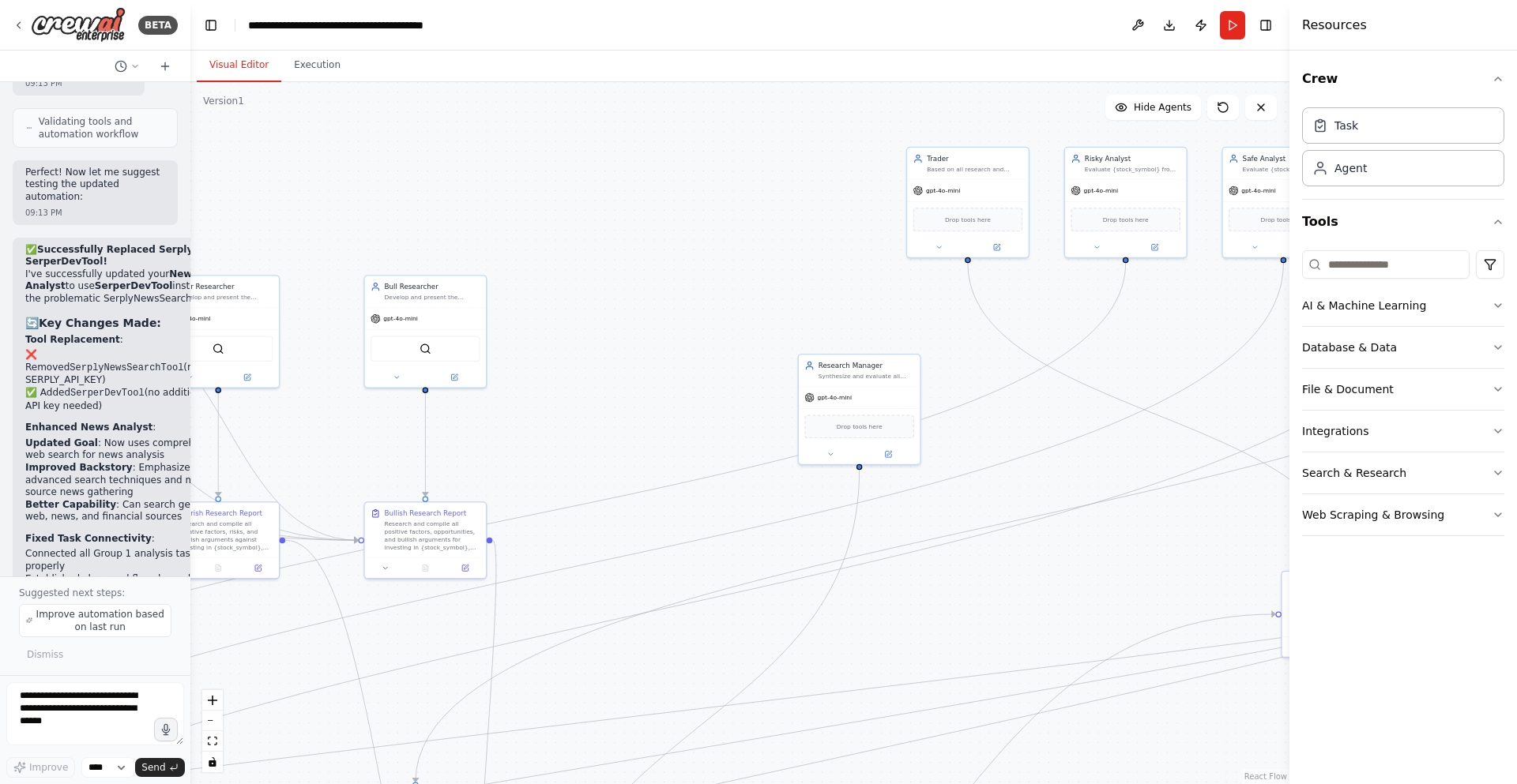
drag, startPoint x: 820, startPoint y: 163, endPoint x: 671, endPoint y: 392, distance: 273.2
click at [657, 392] on div ".deletable-edge-delete-btn { width: 20px; height: 20px; border: 0px solid #ffff…" at bounding box center [740, 433] width 1099 height 703
drag, startPoint x: 877, startPoint y: 381, endPoint x: 694, endPoint y: 298, distance: 200.9
click at [694, 298] on div "Research Manager Synthesize and evaluate all research from analysts and researc…" at bounding box center [681, 289] width 122 height 32
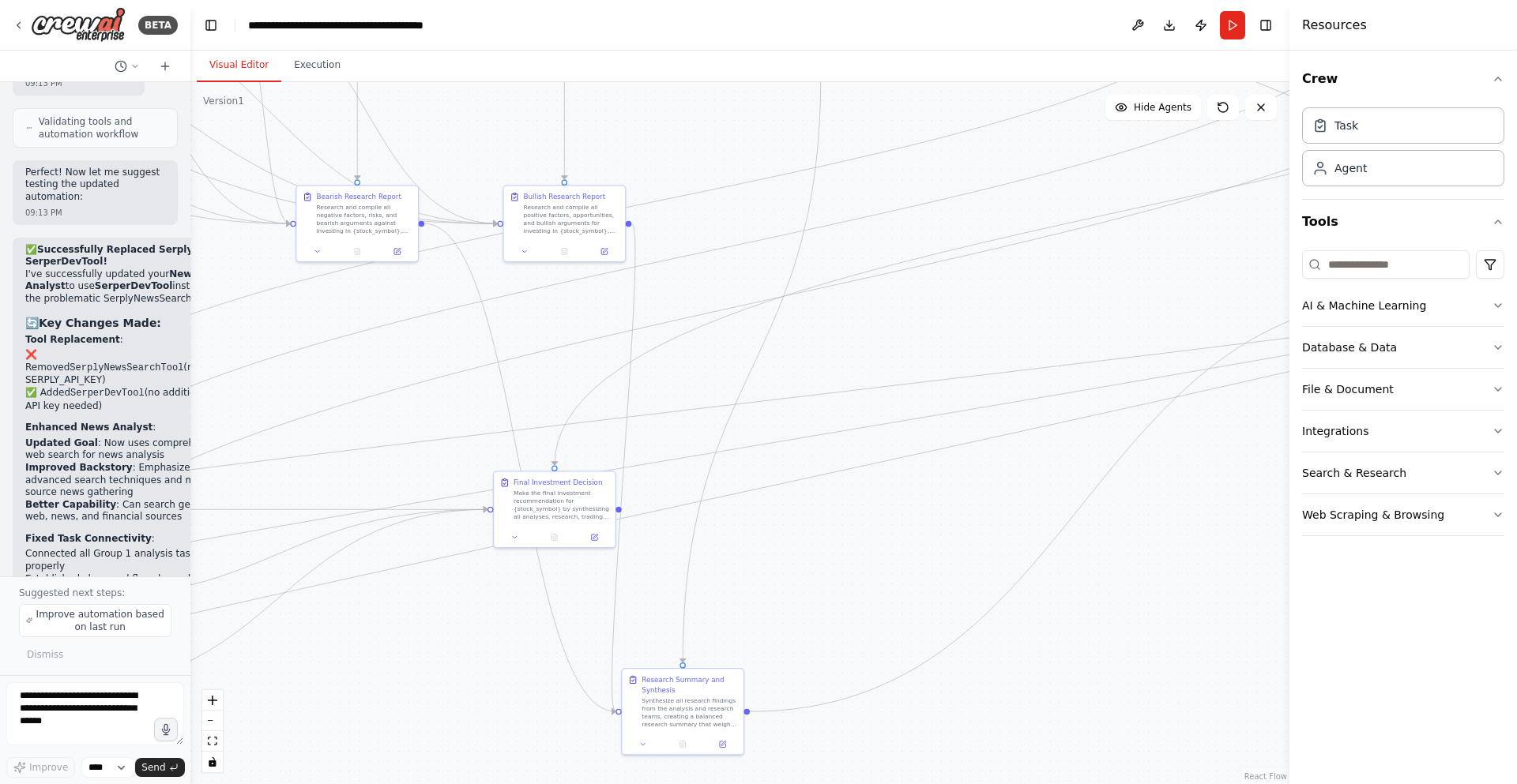
drag, startPoint x: 851, startPoint y: 640, endPoint x: 991, endPoint y: 323, distance: 346.5
click at [991, 323] on div ".deletable-edge-delete-btn { width: 20px; height: 20px; border: 0px solid #ffff…" at bounding box center [740, 433] width 1099 height 703
drag, startPoint x: 697, startPoint y: 685, endPoint x: 885, endPoint y: 365, distance: 371.1
click at [885, 365] on div "Synthesize all research findings from the analysis and research teams, creating…" at bounding box center [877, 374] width 96 height 32
drag, startPoint x: 561, startPoint y: 499, endPoint x: 1169, endPoint y: 474, distance: 608.5
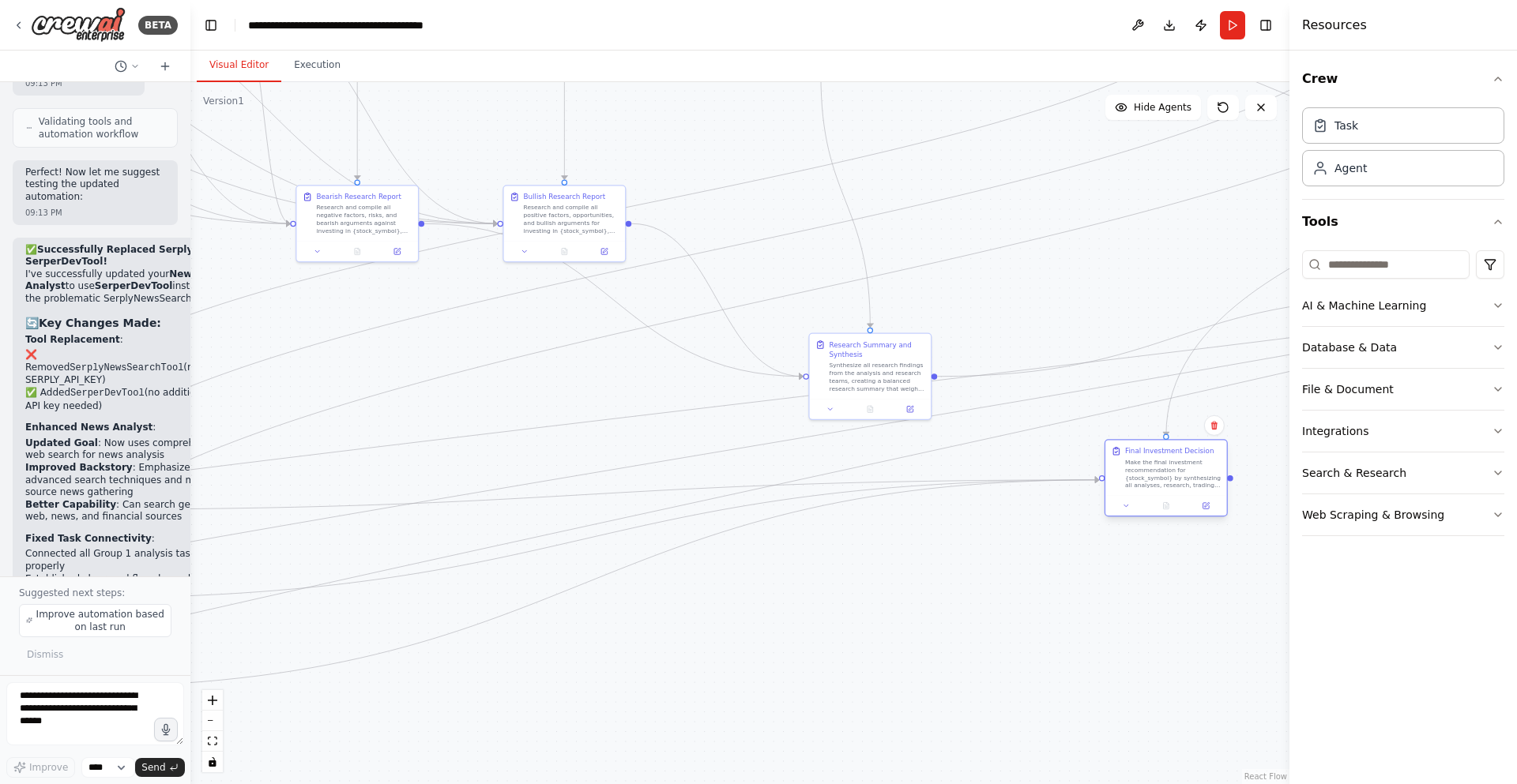
click at [1169, 474] on div "Make the final investment recommendation for {stock_symbol} by synthesizing all…" at bounding box center [1173, 474] width 96 height 32
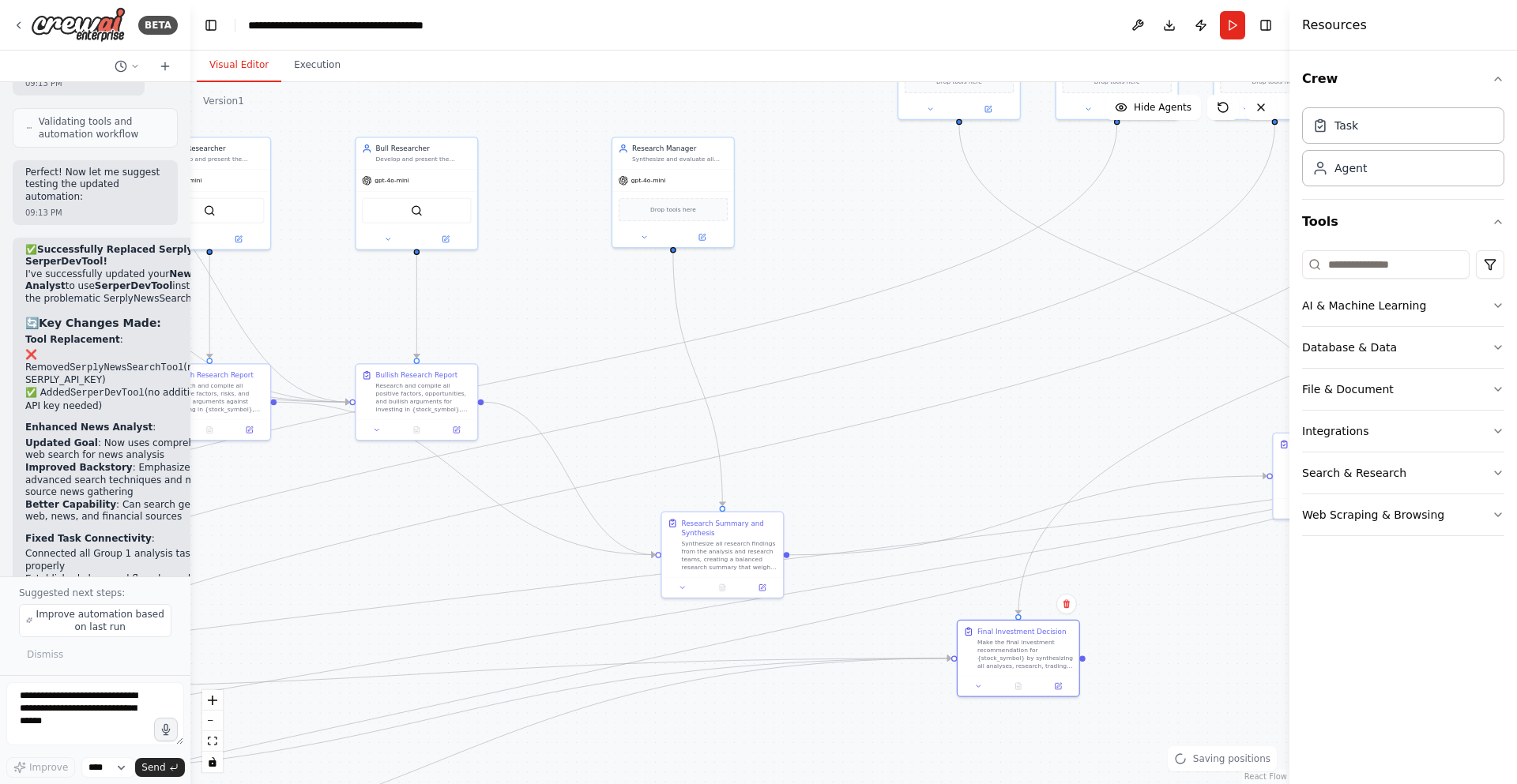
drag, startPoint x: 1076, startPoint y: 288, endPoint x: 926, endPoint y: 468, distance: 234.3
click at [926, 468] on div ".deletable-edge-delete-btn { width: 20px; height: 20px; border: 0px solid #ffff…" at bounding box center [740, 433] width 1099 height 703
drag, startPoint x: 735, startPoint y: 546, endPoint x: 681, endPoint y: 441, distance: 118.1
click at [673, 523] on div "Synthesize all research findings from the analysis and research teams, creating…" at bounding box center [669, 537] width 96 height 32
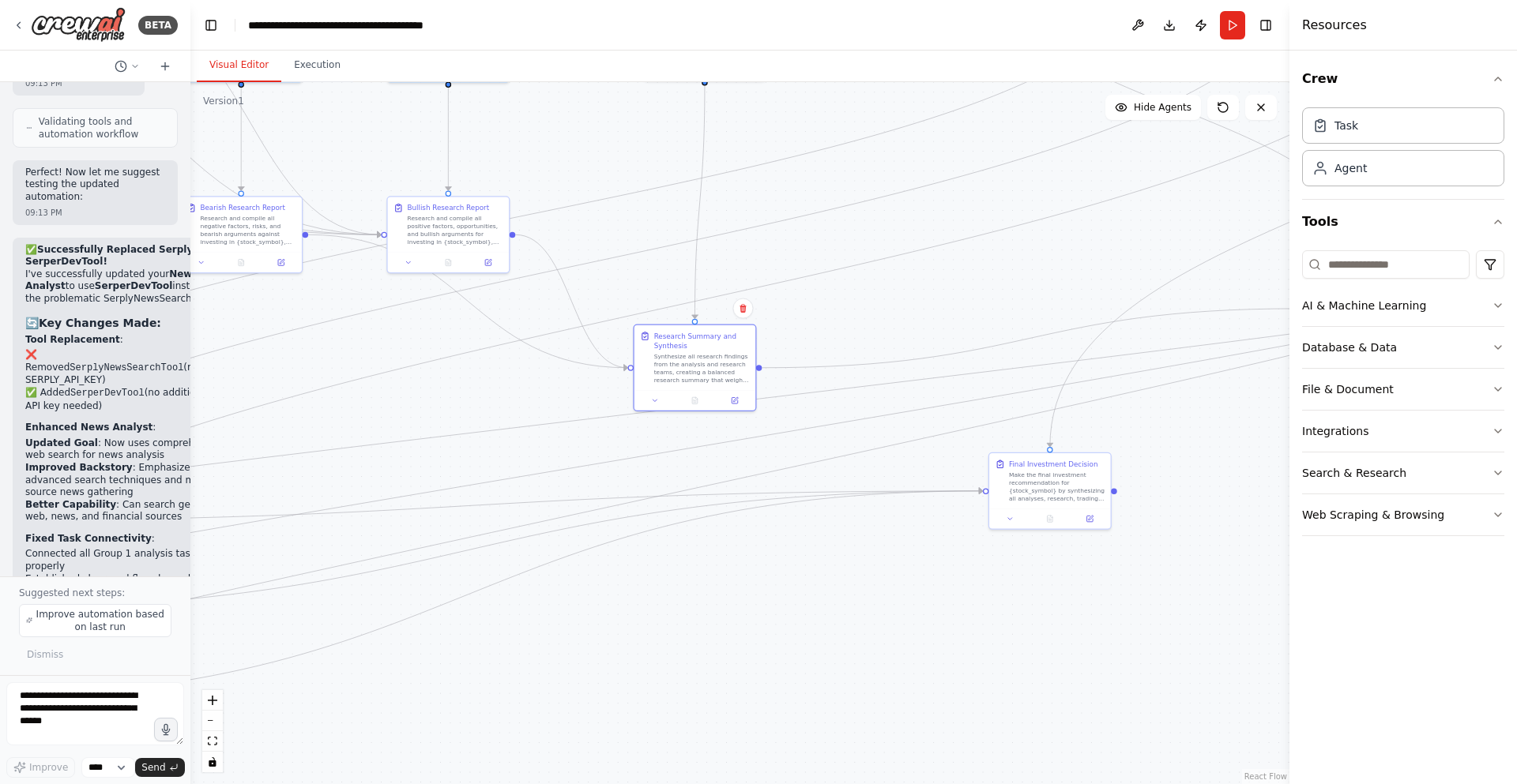
drag, startPoint x: 586, startPoint y: 352, endPoint x: 620, endPoint y: 183, distance: 172.4
click at [620, 183] on div ".deletable-edge-delete-btn { width: 20px; height: 20px; border: 0px solid #ffff…" at bounding box center [740, 433] width 1099 height 703
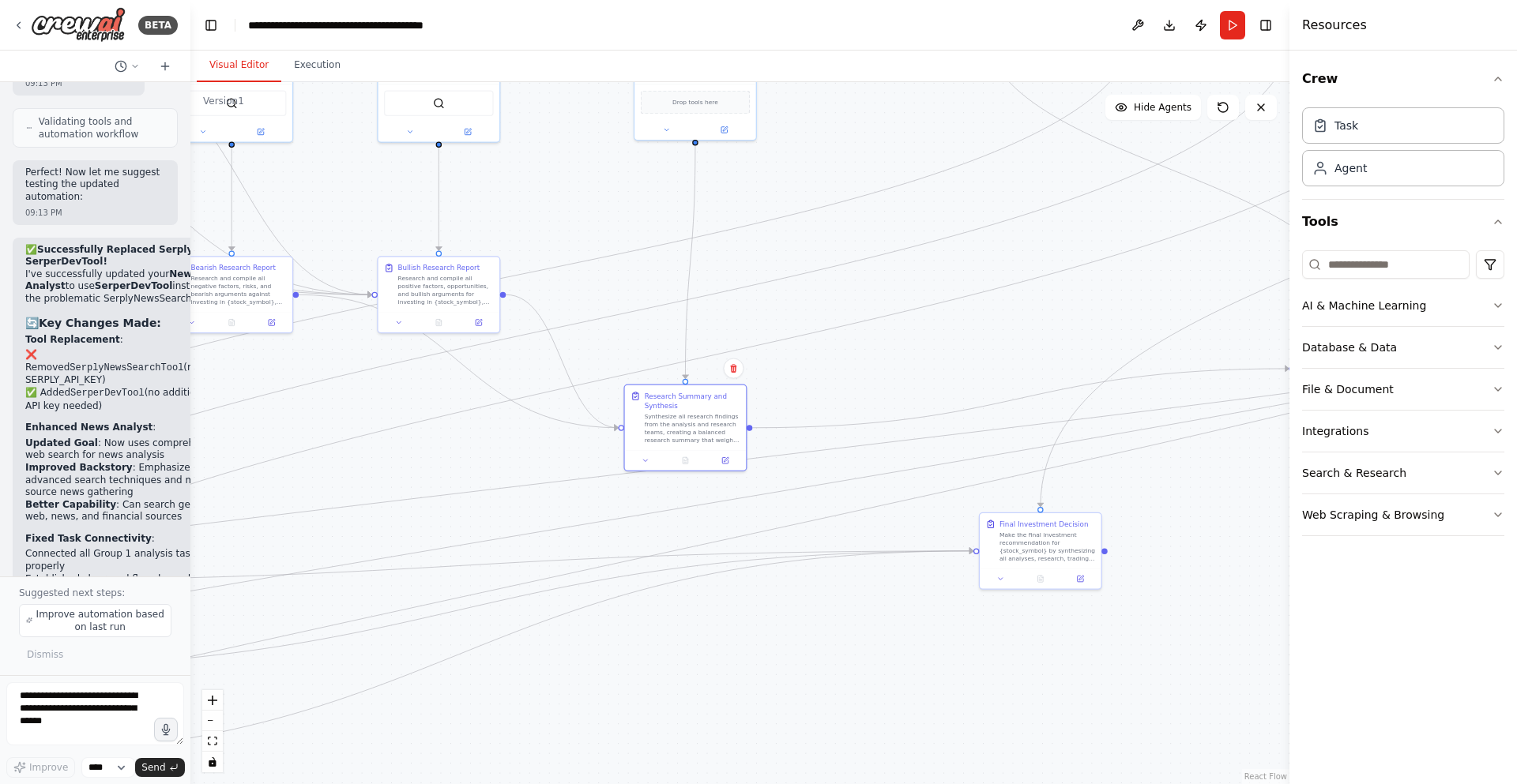
drag, startPoint x: 635, startPoint y: 157, endPoint x: 623, endPoint y: 222, distance: 66.1
click at [623, 222] on div ".deletable-edge-delete-btn { width: 20px; height: 20px; border: 0px solid #ffff…" at bounding box center [740, 433] width 1099 height 703
drag, startPoint x: 684, startPoint y: 114, endPoint x: 652, endPoint y: 345, distance: 233.2
click at [652, 345] on div "Drop tools here" at bounding box center [663, 332] width 122 height 36
drag, startPoint x: 652, startPoint y: 431, endPoint x: 628, endPoint y: 503, distance: 75.9
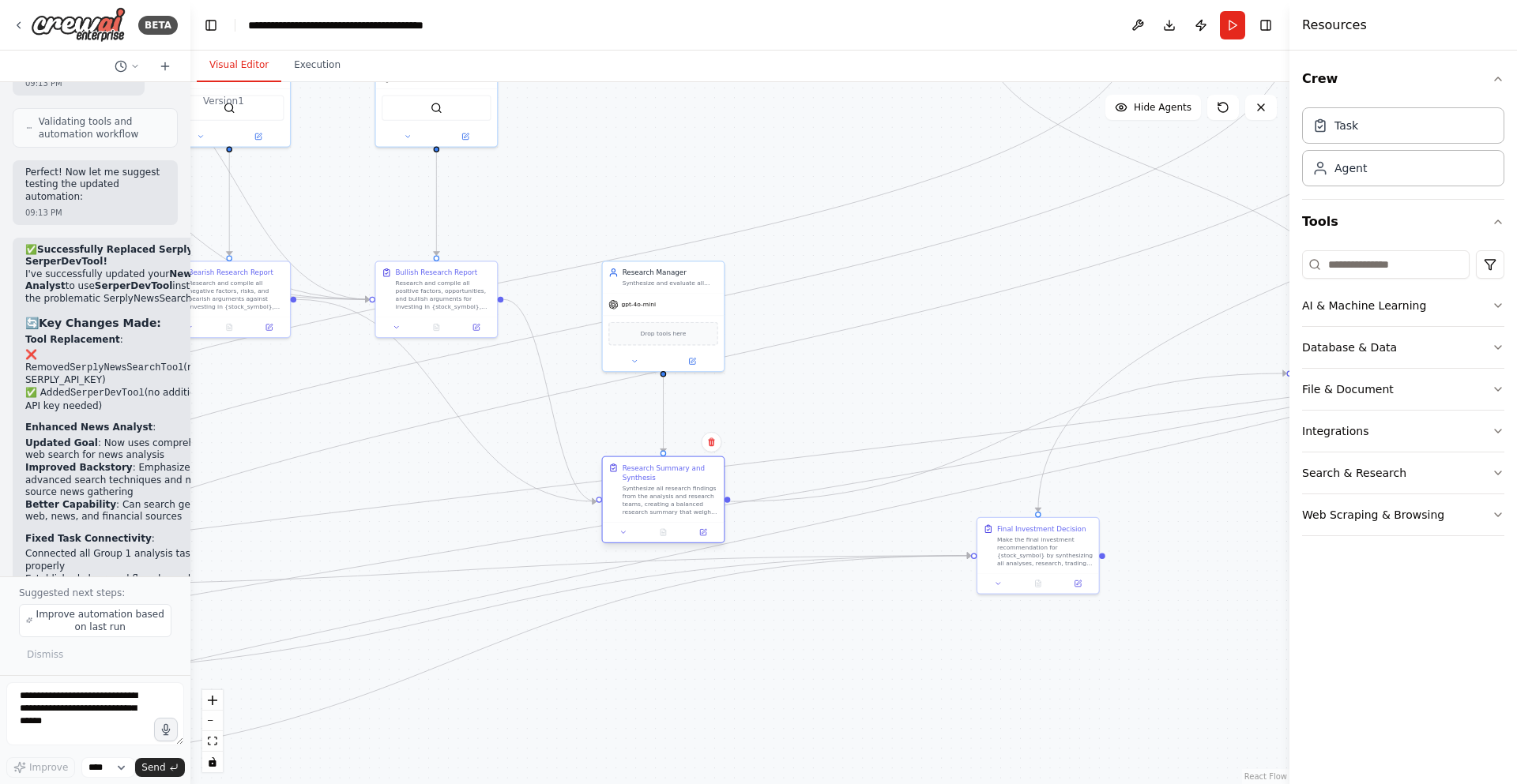
click at [628, 503] on div "Synthesize all research findings from the analysis and research teams, creating…" at bounding box center [670, 500] width 96 height 32
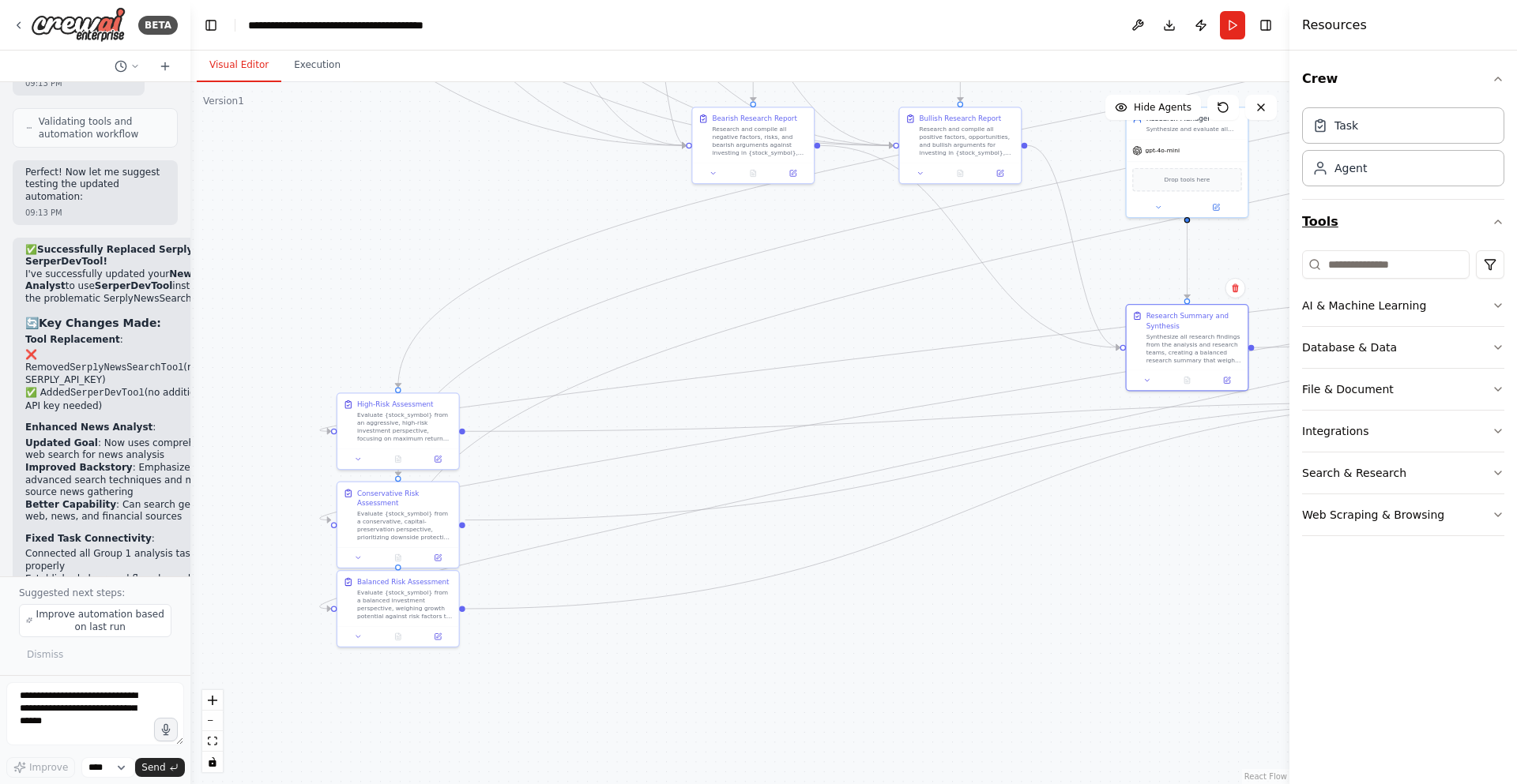
drag, startPoint x: 786, startPoint y: 382, endPoint x: 1310, endPoint y: 228, distance: 546.2
click at [1310, 228] on div "BETA A investment trading firm 07:49 PM ▶ Thought process I'd be happy to help …" at bounding box center [758, 392] width 1517 height 784
drag, startPoint x: 422, startPoint y: 428, endPoint x: 1099, endPoint y: 568, distance: 691.3
click at [1094, 569] on div "Evaluate {stock_symbol} from an aggressive, high-risk investment perspective, f…" at bounding box center [1046, 573] width 96 height 32
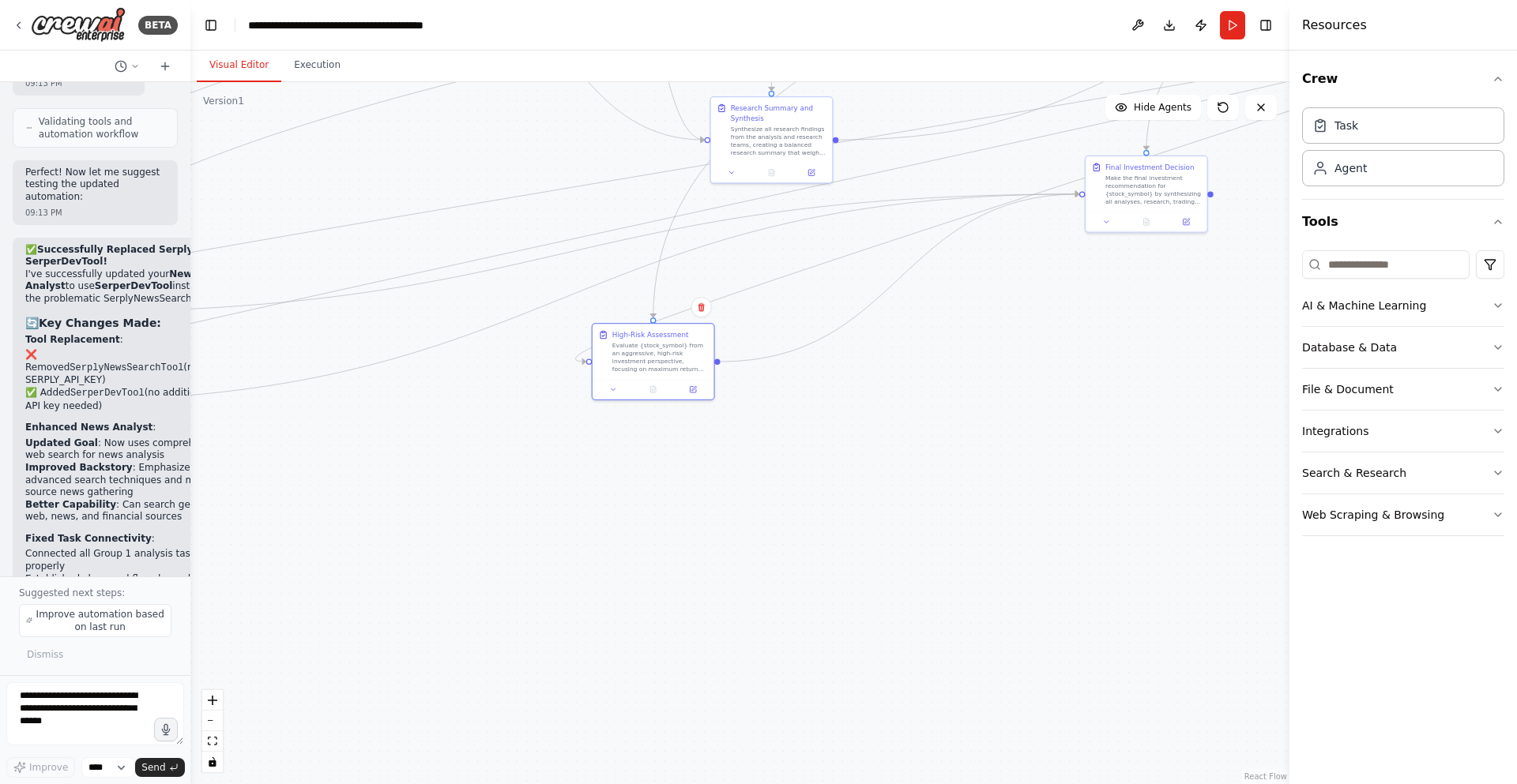
drag, startPoint x: 640, startPoint y: 527, endPoint x: 342, endPoint y: 454, distance: 306.8
click at [342, 454] on div ".deletable-edge-delete-btn { width: 20px; height: 20px; border: 0px solid #ffff…" at bounding box center [740, 433] width 1099 height 703
drag, startPoint x: 671, startPoint y: 357, endPoint x: 1048, endPoint y: 237, distance: 395.6
click at [1048, 237] on div "Evaluate {stock_symbol} from an aggressive, high-risk investment perspective, f…" at bounding box center [1026, 237] width 96 height 32
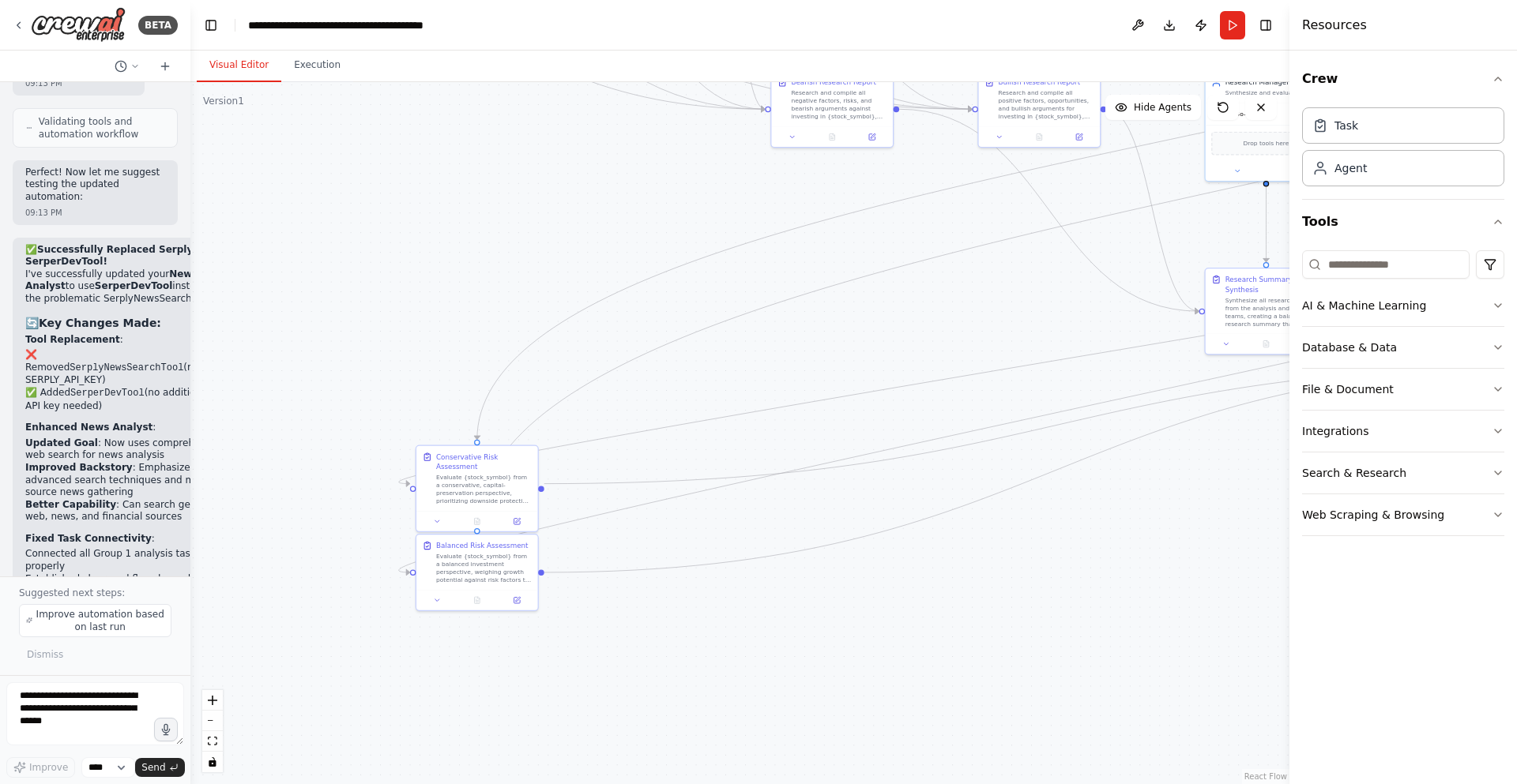
drag, startPoint x: 682, startPoint y: 335, endPoint x: 1161, endPoint y: 484, distance: 501.6
click at [1169, 495] on div ".deletable-edge-delete-btn { width: 20px; height: 20px; border: 0px solid #ffff…" at bounding box center [740, 433] width 1099 height 703
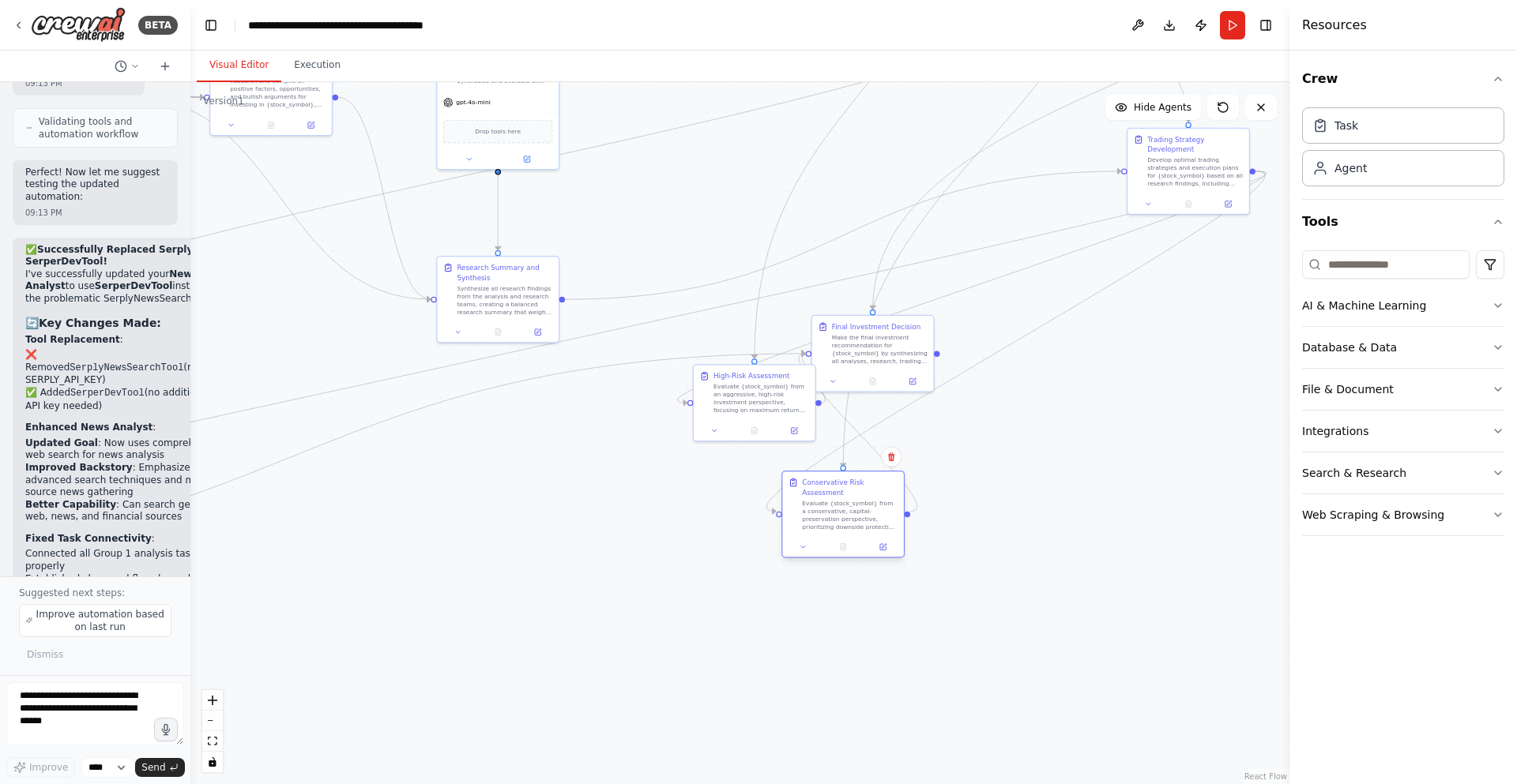
drag, startPoint x: 428, startPoint y: 474, endPoint x: 809, endPoint y: 514, distance: 383.1
click at [809, 514] on div "Evaluate {stock_symbol} from a conservative, capital-preservation perspective, …" at bounding box center [850, 515] width 96 height 32
drag, startPoint x: 865, startPoint y: 359, endPoint x: 1135, endPoint y: 346, distance: 270.3
click at [1135, 346] on div "Make the final investment recommendation for {stock_symbol} by synthesizing all…" at bounding box center [1146, 337] width 96 height 32
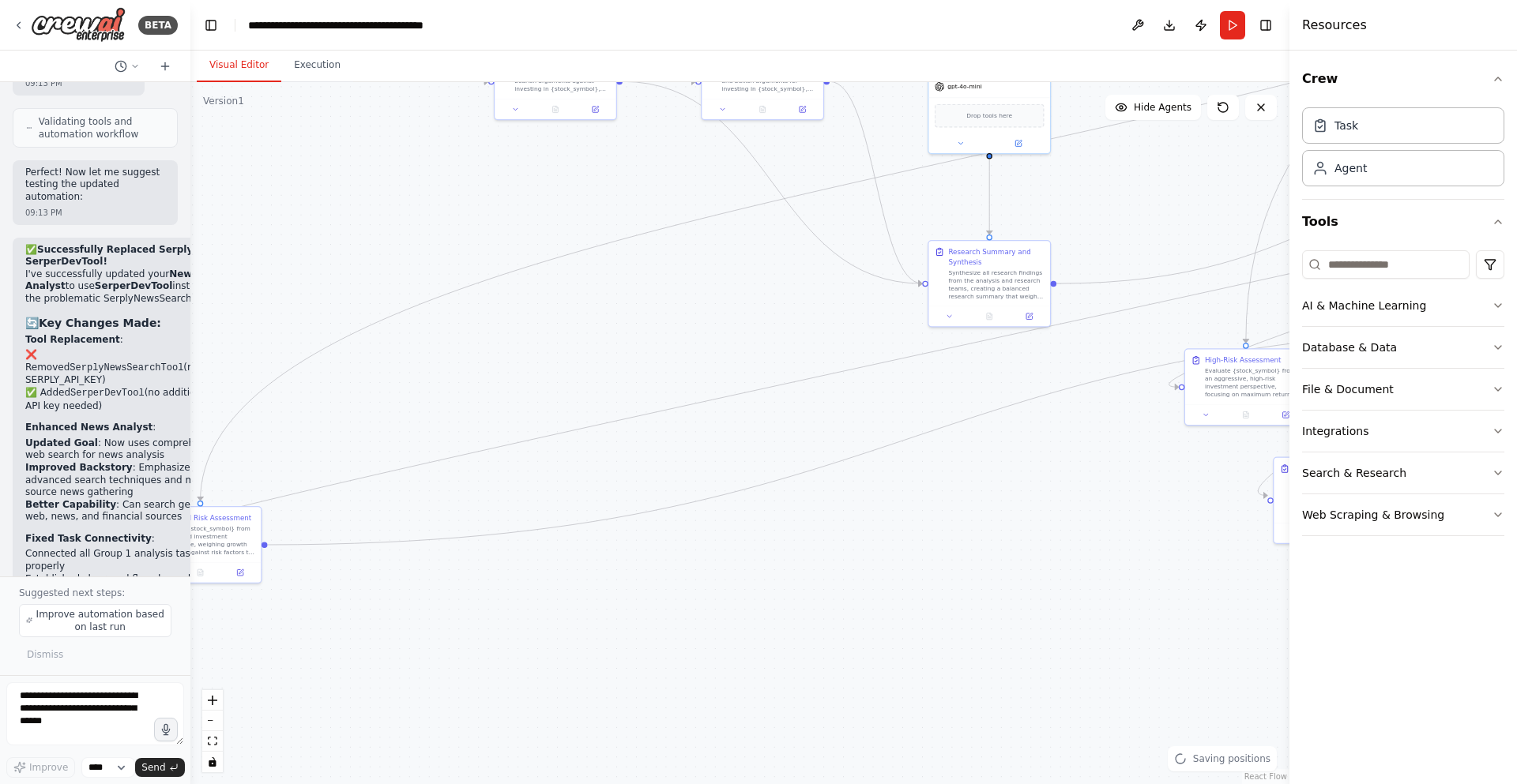
drag, startPoint x: 602, startPoint y: 488, endPoint x: 978, endPoint y: 477, distance: 376.2
click at [978, 480] on div ".deletable-edge-delete-btn { width: 20px; height: 20px; border: 0px solid #ffff…" at bounding box center [740, 433] width 1099 height 703
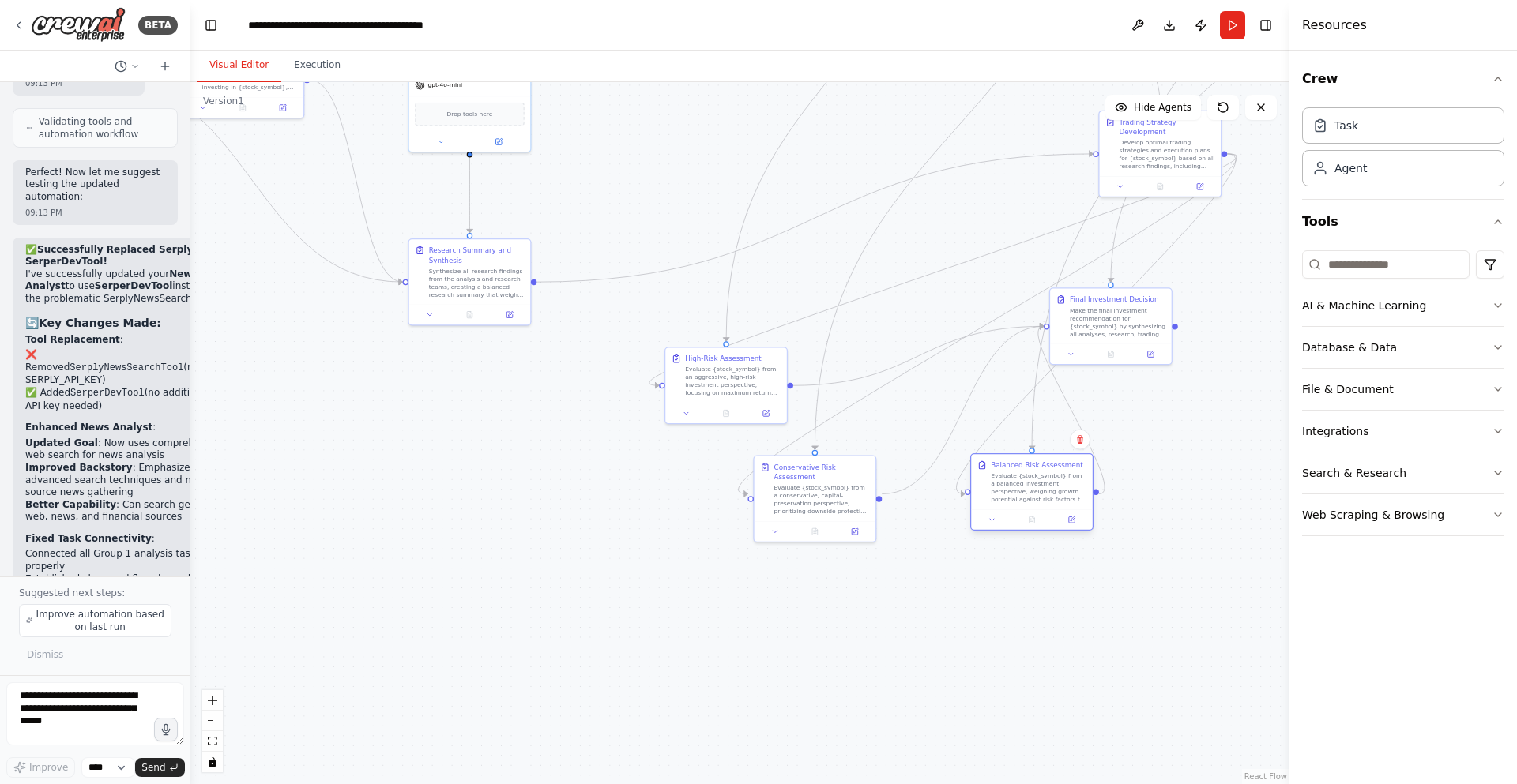
drag, startPoint x: 219, startPoint y: 527, endPoint x: 1068, endPoint y: 482, distance: 850.2
click at [1068, 482] on div "Evaluate {stock_symbol} from a balanced investment perspective, weighing growth…" at bounding box center [1038, 487] width 96 height 32
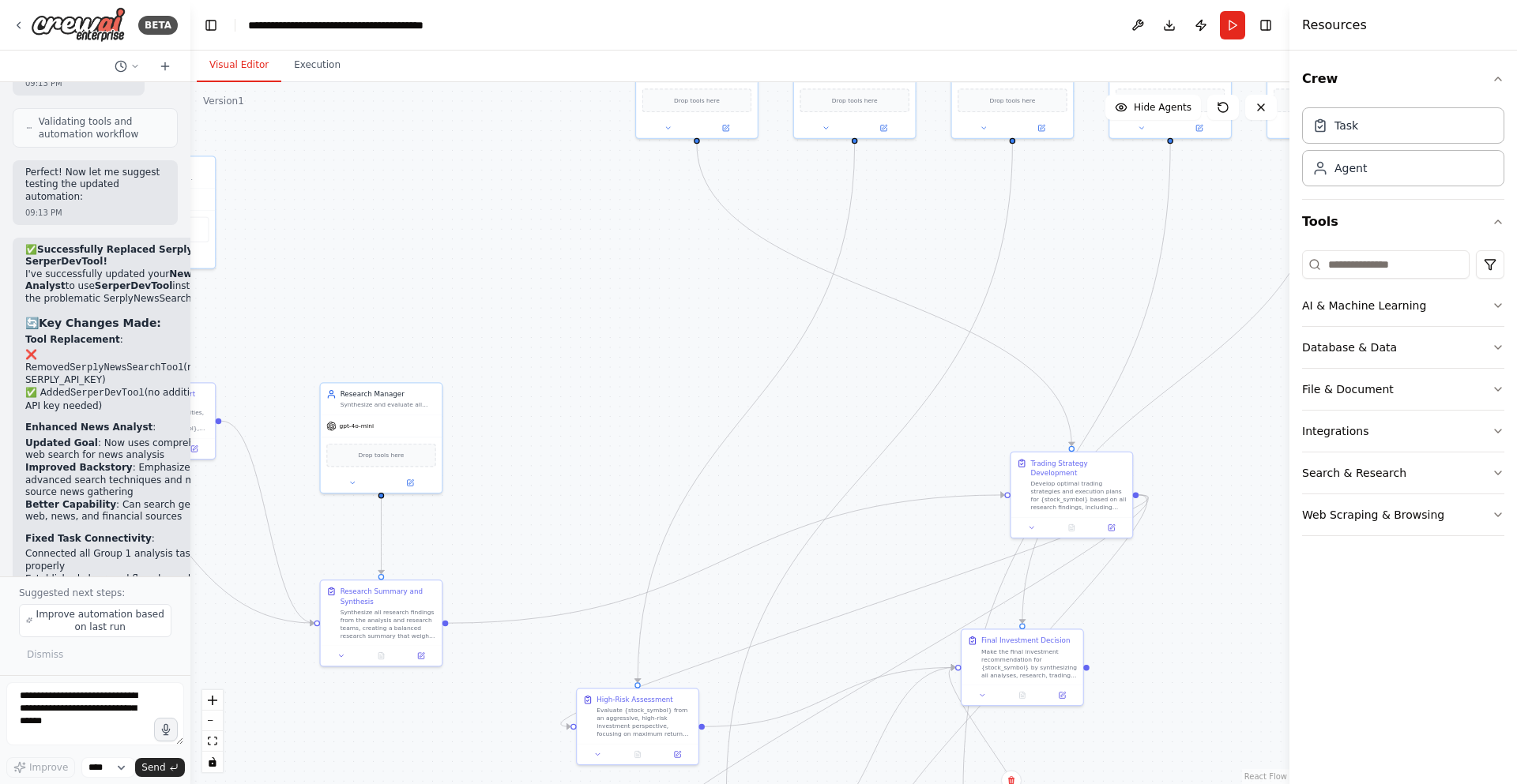
drag, startPoint x: 636, startPoint y: 181, endPoint x: 545, endPoint y: 525, distance: 355.8
click at [545, 525] on div ".deletable-edge-delete-btn { width: 20px; height: 20px; border: 0px solid #ffff…" at bounding box center [740, 433] width 1099 height 703
drag, startPoint x: 718, startPoint y: 103, endPoint x: 608, endPoint y: 467, distance: 380.3
click at [608, 467] on div "Drop tools here" at bounding box center [587, 459] width 109 height 24
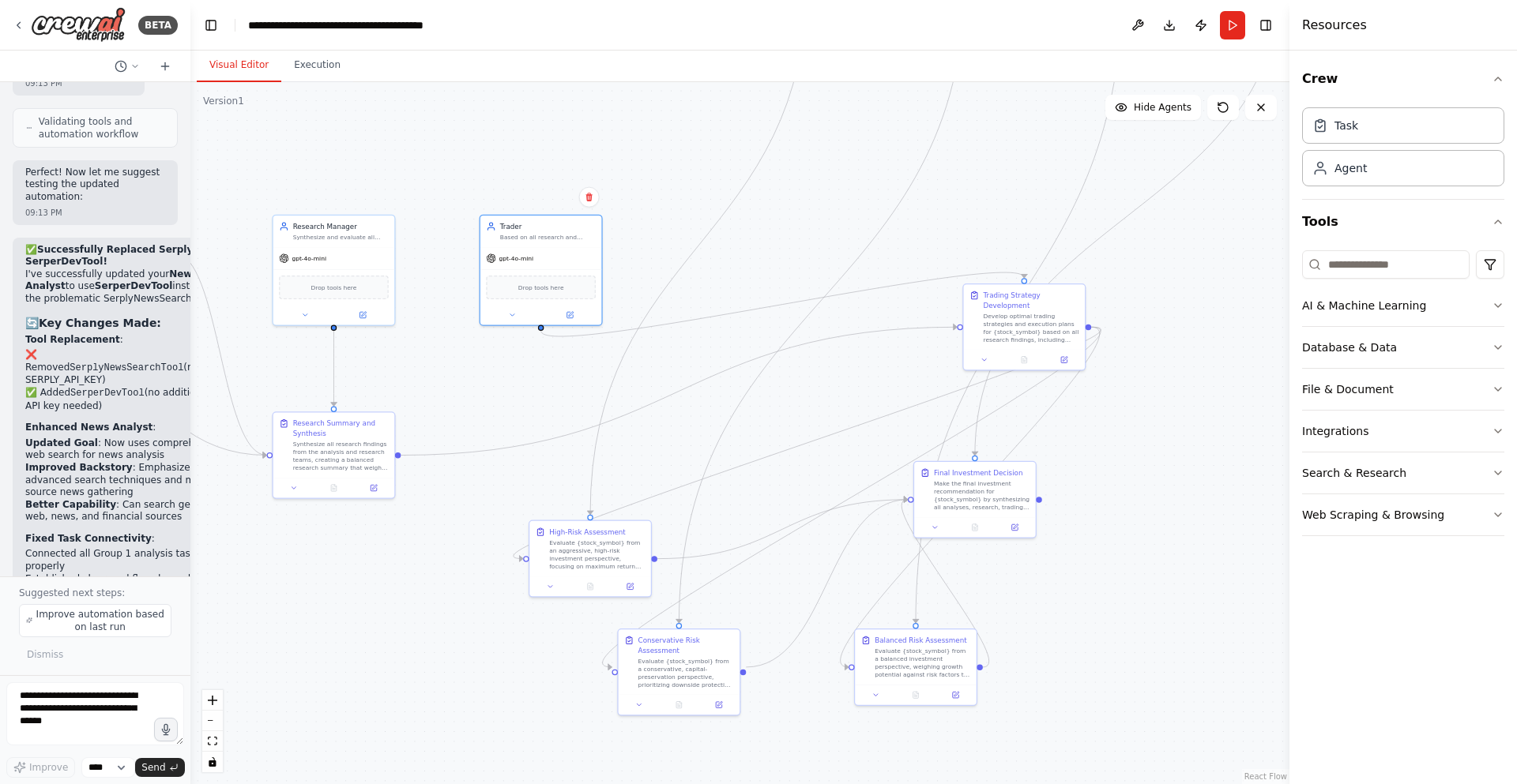
drag, startPoint x: 562, startPoint y: 540, endPoint x: 516, endPoint y: 366, distance: 180.0
click at [516, 366] on div ".deletable-edge-delete-btn { width: 20px; height: 20px; border: 0px solid #ffff…" at bounding box center [740, 433] width 1099 height 703
drag, startPoint x: 1029, startPoint y: 321, endPoint x: 542, endPoint y: 453, distance: 504.6
click at [542, 453] on div "Develop optimal trading strategies and execution plans for {stock_symbol} based…" at bounding box center [548, 454] width 96 height 32
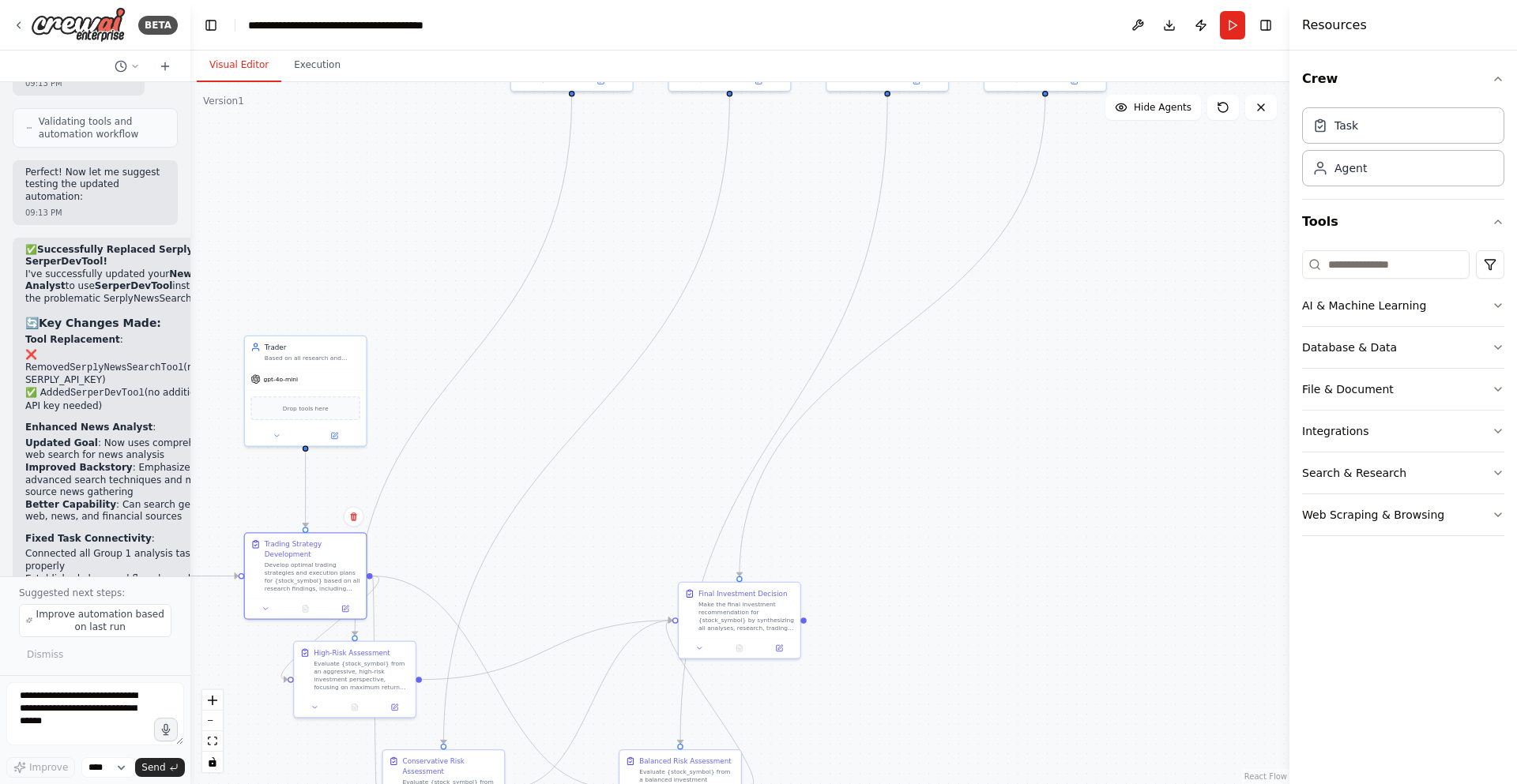
drag, startPoint x: 471, startPoint y: 499, endPoint x: 431, endPoint y: 534, distance: 53.2
click at [431, 534] on div ".deletable-edge-delete-btn { width: 20px; height: 20px; border: 0px solid #ffff…" at bounding box center [740, 433] width 1099 height 703
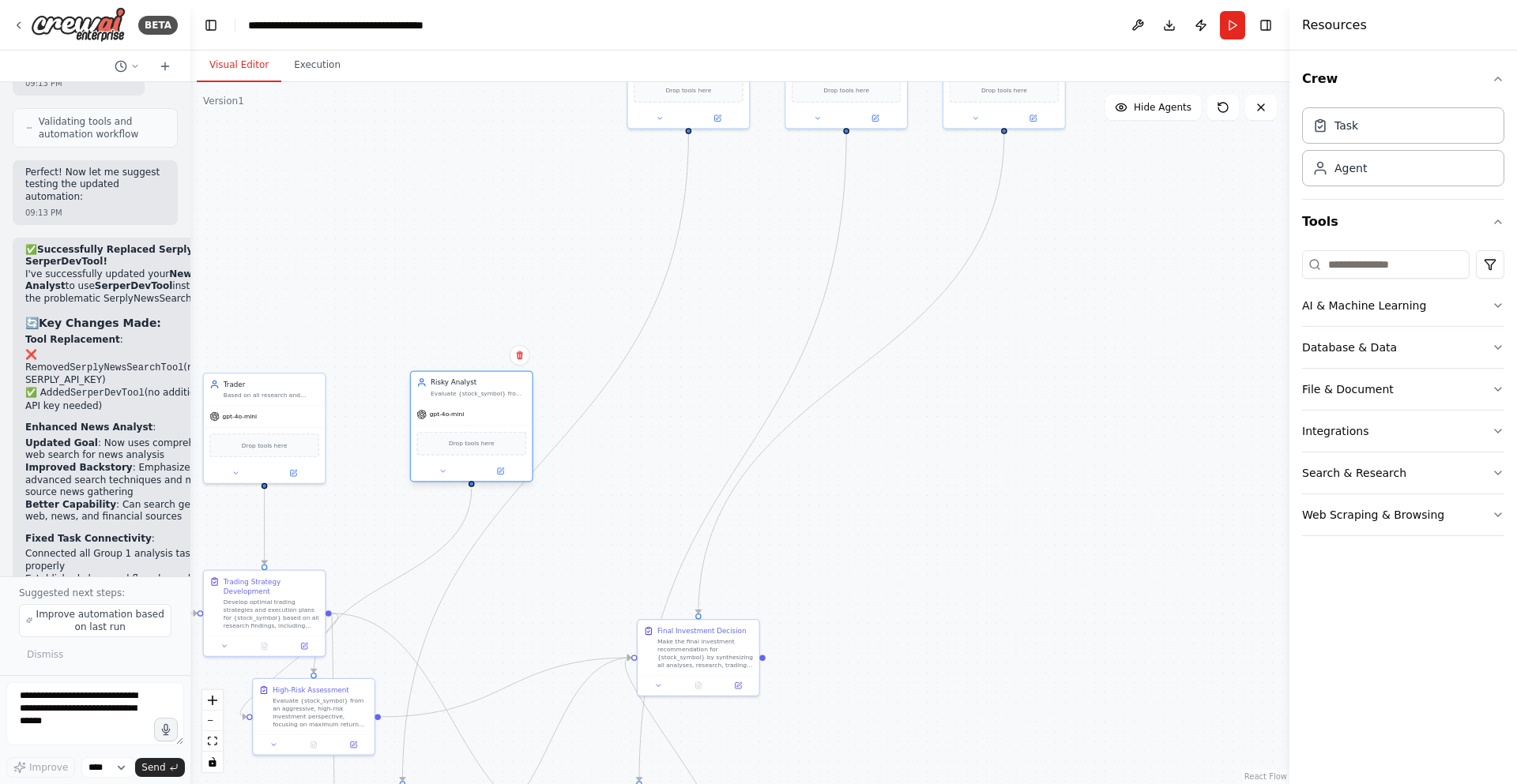
drag, startPoint x: 534, startPoint y: 109, endPoint x: 471, endPoint y: 469, distance: 365.5
click at [471, 469] on div at bounding box center [471, 471] width 122 height 20
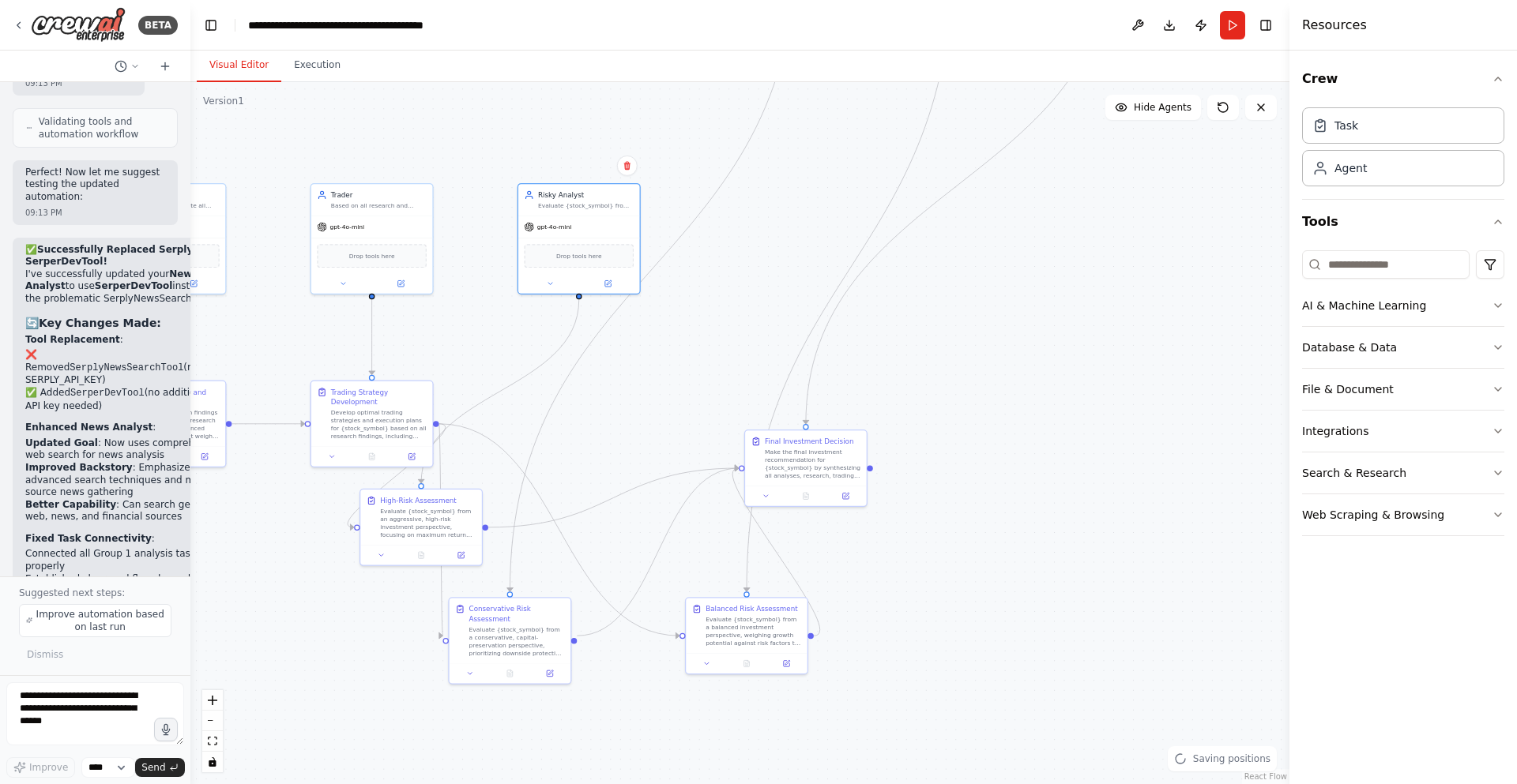
drag, startPoint x: 569, startPoint y: 516, endPoint x: 678, endPoint y: 322, distance: 222.5
click at [678, 323] on div ".deletable-edge-delete-btn { width: 20px; height: 20px; border: 0px solid #ffff…" at bounding box center [740, 433] width 1099 height 703
drag, startPoint x: 460, startPoint y: 500, endPoint x: 621, endPoint y: 391, distance: 194.4
click at [621, 391] on div "High-Risk Assessment Evaluate {stock_symbol} from an aggressive, high-risk inve…" at bounding box center [588, 403] width 96 height 43
drag, startPoint x: 522, startPoint y: 615, endPoint x: 583, endPoint y: 597, distance: 63.6
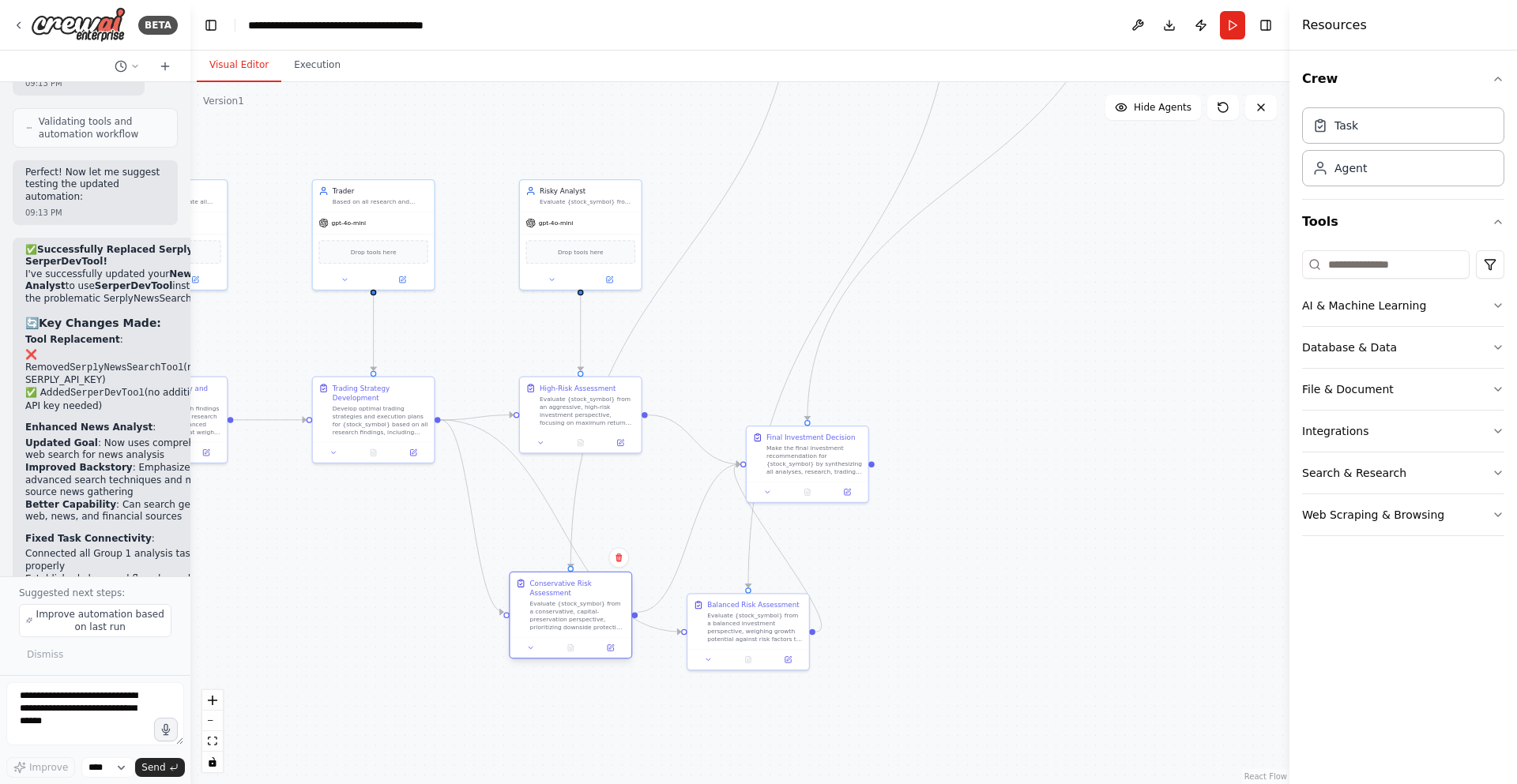
click at [583, 600] on div "Evaluate {stock_symbol} from a conservative, capital-preservation perspective, …" at bounding box center [577, 616] width 96 height 32
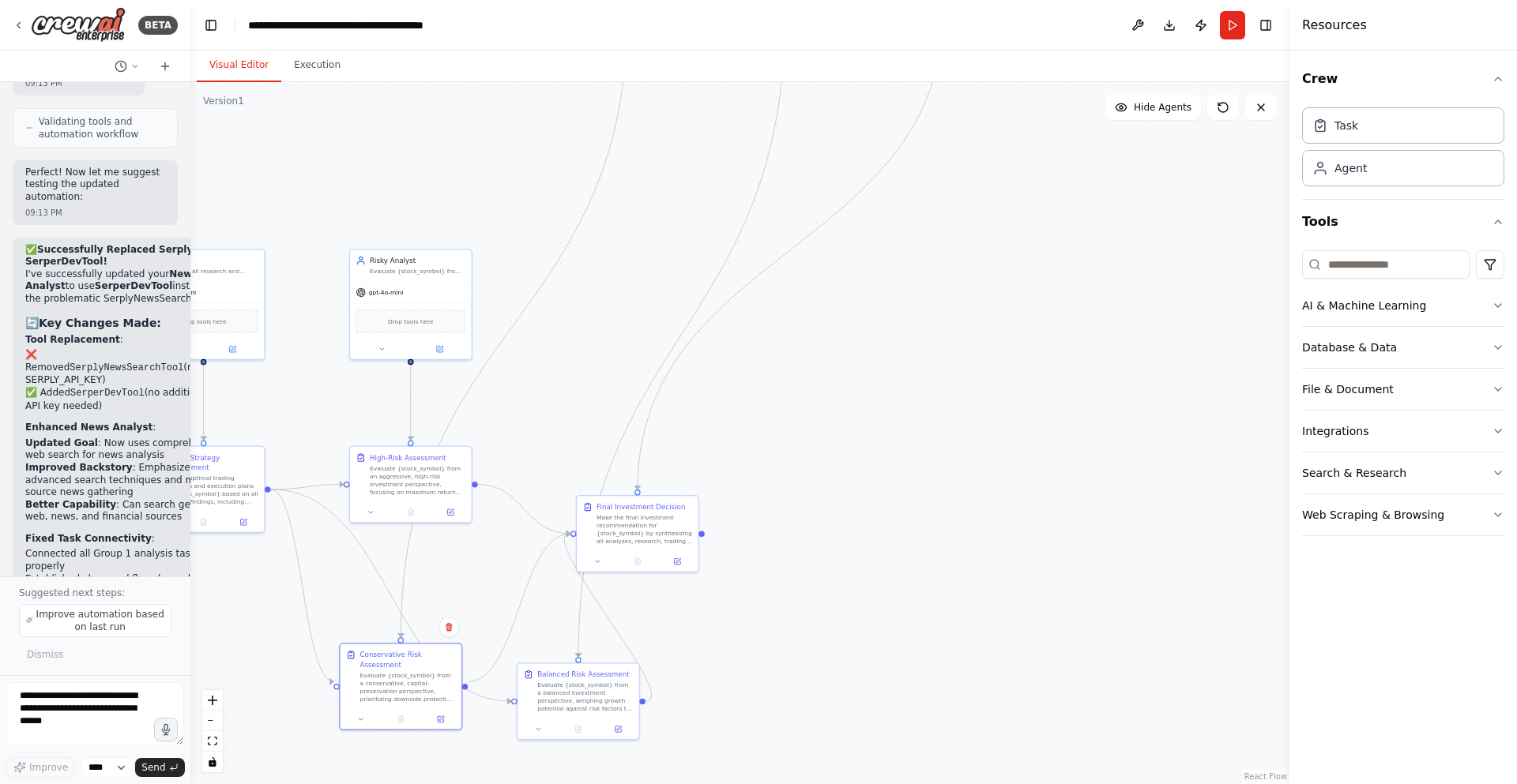
drag, startPoint x: 661, startPoint y: 490, endPoint x: 493, endPoint y: 551, distance: 178.7
click at [491, 556] on div ".deletable-edge-delete-btn { width: 20px; height: 20px; border: 0px solid #ffff…" at bounding box center [740, 433] width 1099 height 703
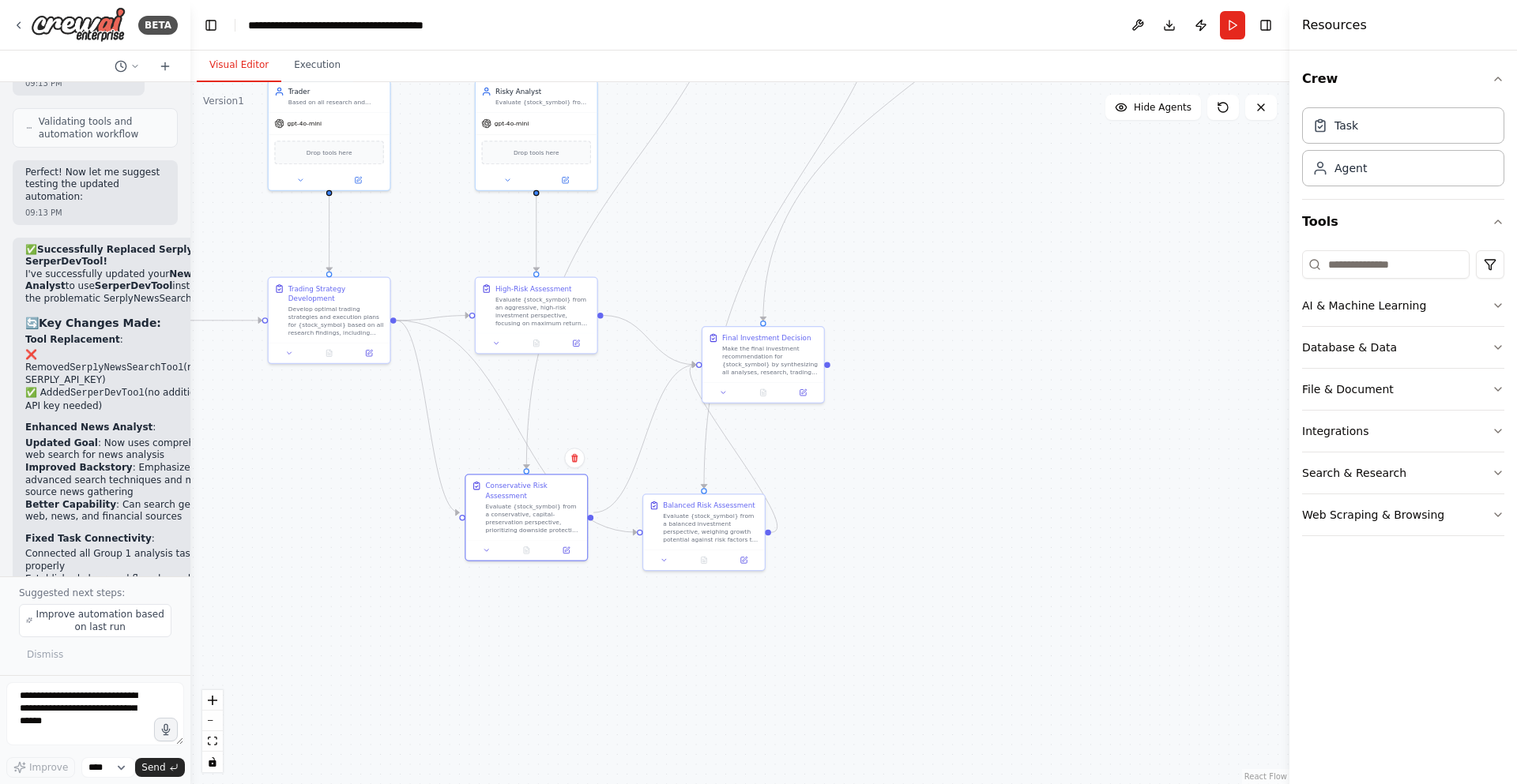
drag, startPoint x: 532, startPoint y: 419, endPoint x: 656, endPoint y: 253, distance: 207.2
click at [656, 253] on div ".deletable-edge-delete-btn { width: 20px; height: 20px; border: 0px solid #ffff…" at bounding box center [740, 433] width 1099 height 703
drag, startPoint x: 503, startPoint y: 510, endPoint x: 340, endPoint y: 609, distance: 190.7
click at [340, 609] on div "Evaluate {stock_symbol} from a conservative, capital-preservation perspective, …" at bounding box center [376, 615] width 96 height 32
drag, startPoint x: 539, startPoint y: 295, endPoint x: 616, endPoint y: 683, distance: 395.6
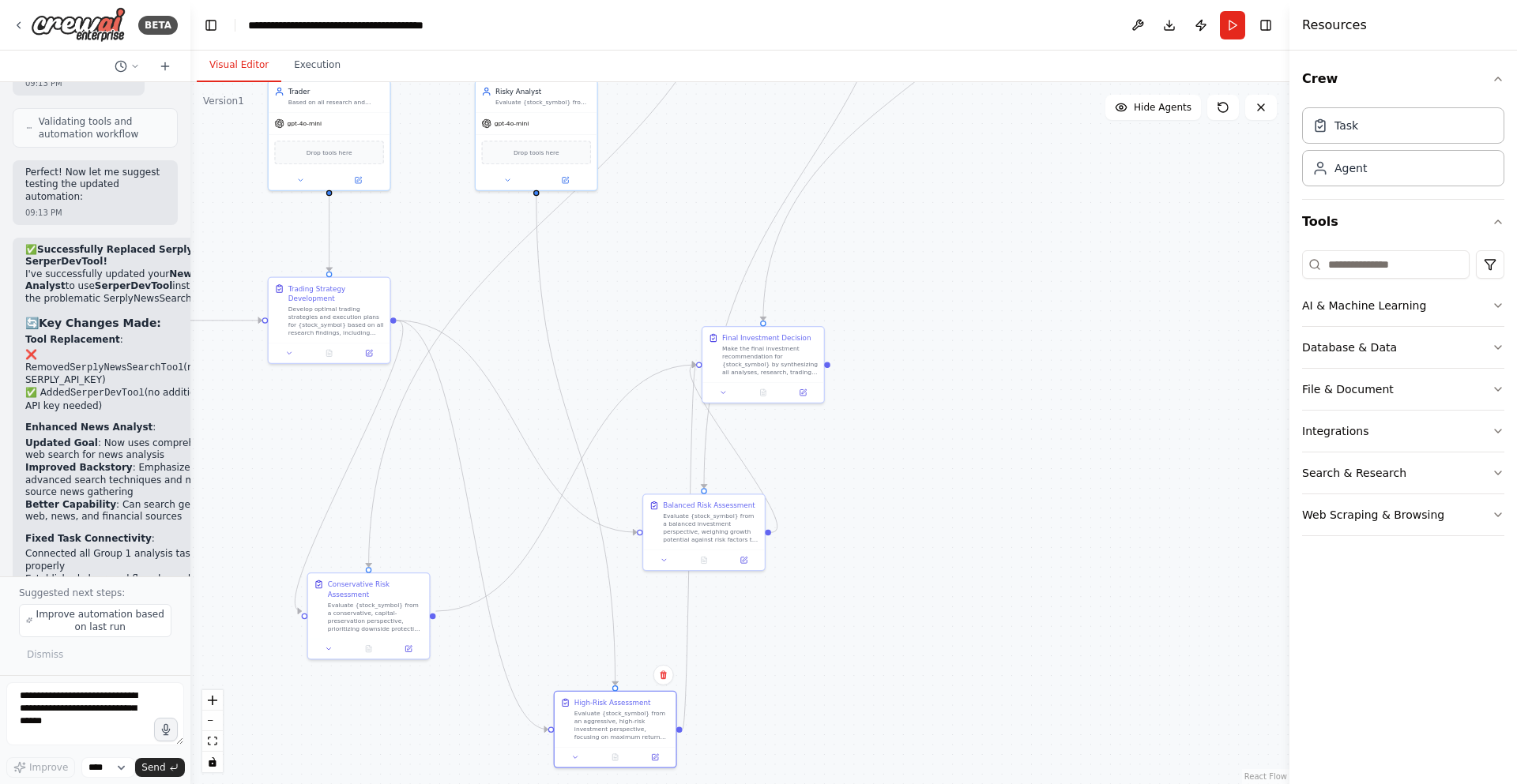
click at [630, 715] on div "High-Risk Assessment Evaluate {stock_symbol} from an aggressive, high-risk inve…" at bounding box center [622, 720] width 96 height 43
drag, startPoint x: 545, startPoint y: 118, endPoint x: 540, endPoint y: 315, distance: 197.1
click at [540, 315] on div "gpt-4o-mini" at bounding box center [536, 319] width 122 height 22
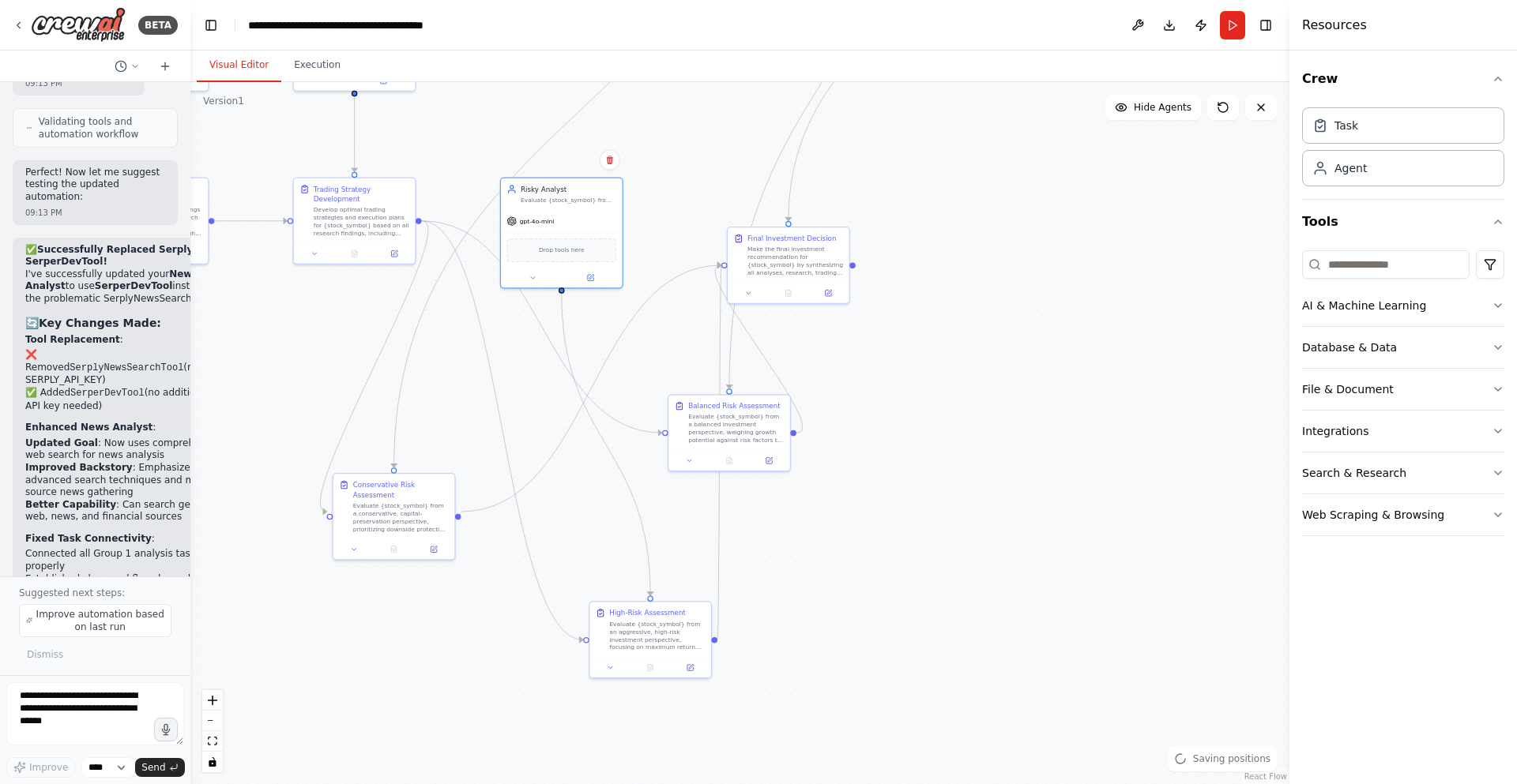
drag, startPoint x: 696, startPoint y: 211, endPoint x: 721, endPoint y: 111, distance: 103.1
click at [721, 111] on div ".deletable-edge-delete-btn { width: 20px; height: 20px; border: 0px solid #ffff…" at bounding box center [740, 433] width 1099 height 703
click at [621, 553] on div ".deletable-edge-delete-btn { width: 20px; height: 20px; border: 0px solid #ffff…" at bounding box center [740, 433] width 1099 height 703
drag, startPoint x: 619, startPoint y: 606, endPoint x: 534, endPoint y: 395, distance: 227.5
click at [534, 395] on div "High-Risk Assessment Evaluate {stock_symbol} from an aggressive, high-risk inve…" at bounding box center [562, 420] width 122 height 55
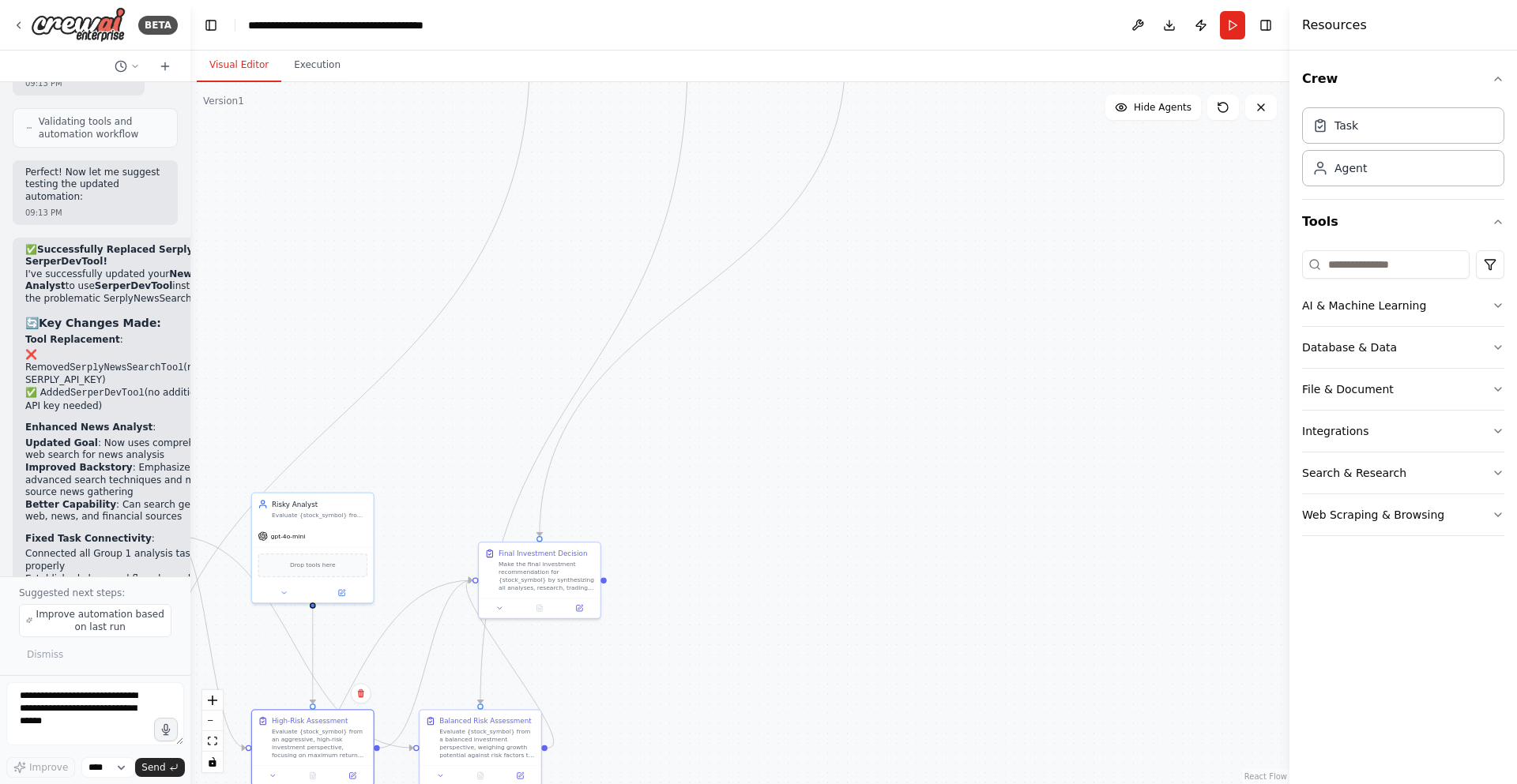
drag, startPoint x: 855, startPoint y: 414, endPoint x: 622, endPoint y: 723, distance: 387.0
click at [622, 723] on div ".deletable-edge-delete-btn { width: 20px; height: 20px; border: 0px solid #ffff…" at bounding box center [740, 433] width 1099 height 703
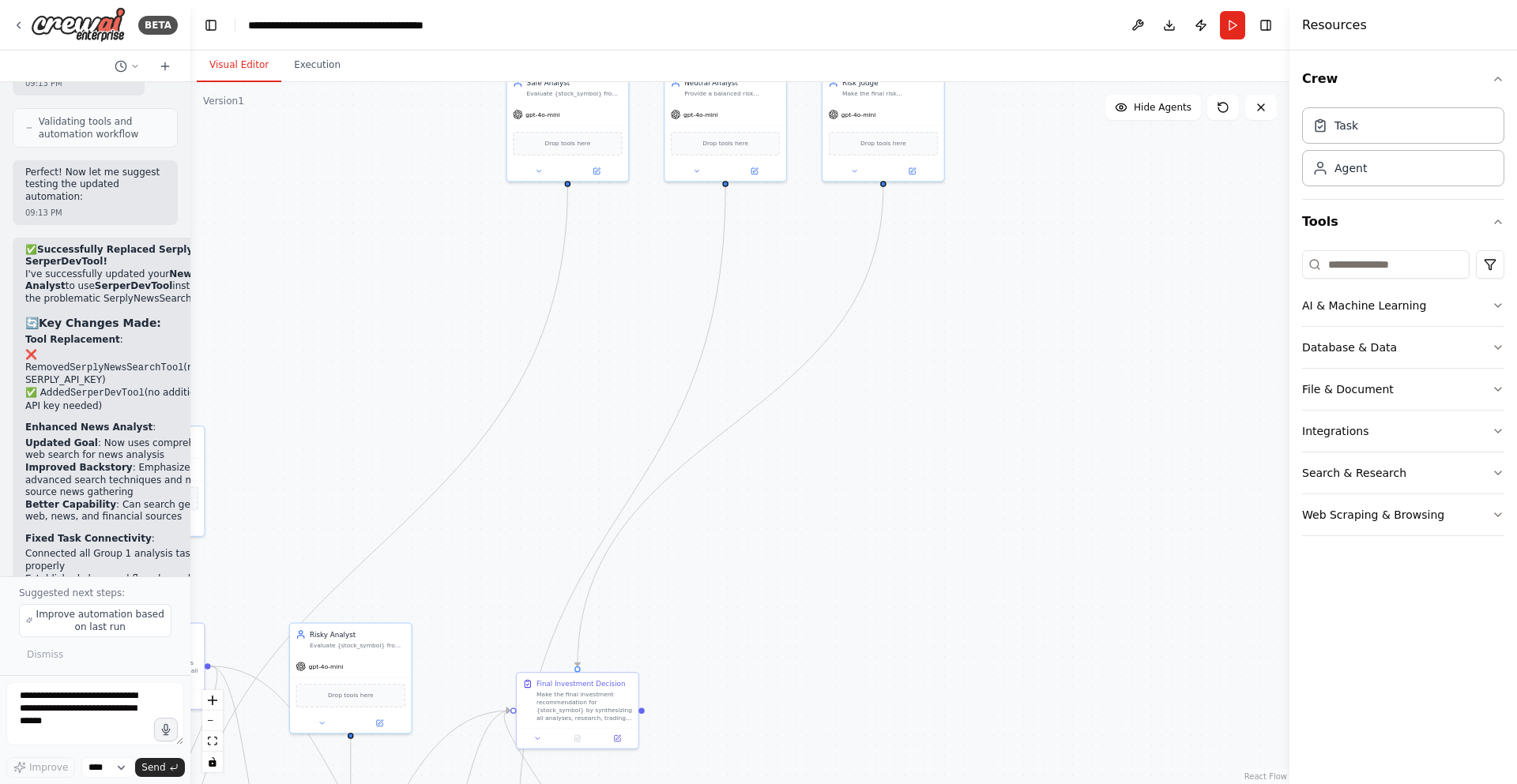
drag, startPoint x: 653, startPoint y: 280, endPoint x: 692, endPoint y: 309, distance: 48.6
click at [699, 333] on div ".deletable-edge-delete-btn { width: 20px; height: 20px; border: 0px solid #ffff…" at bounding box center [740, 433] width 1099 height 703
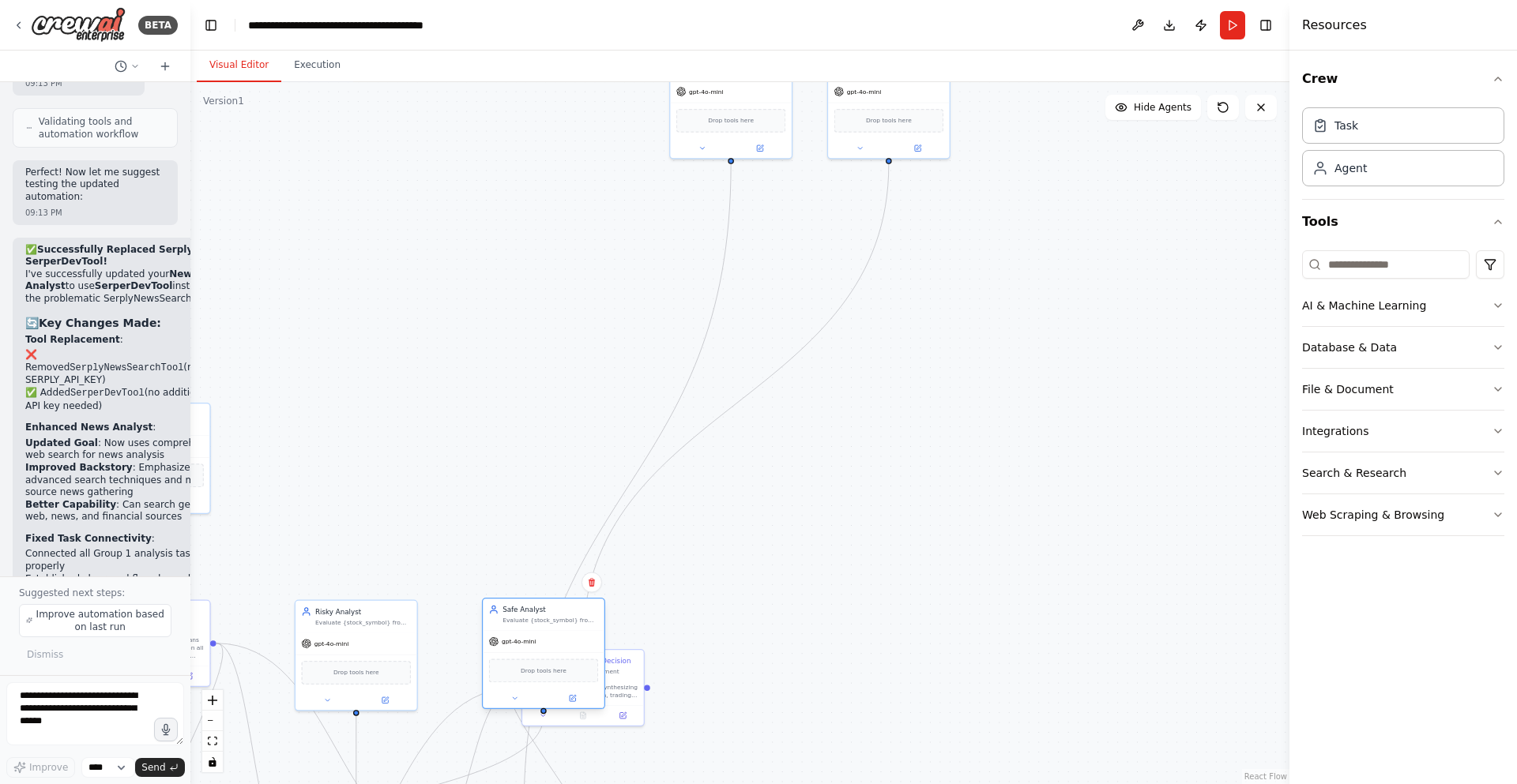
drag, startPoint x: 575, startPoint y: 135, endPoint x: 545, endPoint y: 686, distance: 551.8
click at [545, 686] on div "Drop tools here" at bounding box center [544, 671] width 122 height 36
drag, startPoint x: 683, startPoint y: 144, endPoint x: 703, endPoint y: 696, distance: 552.4
click at [703, 696] on button at bounding box center [722, 698] width 56 height 12
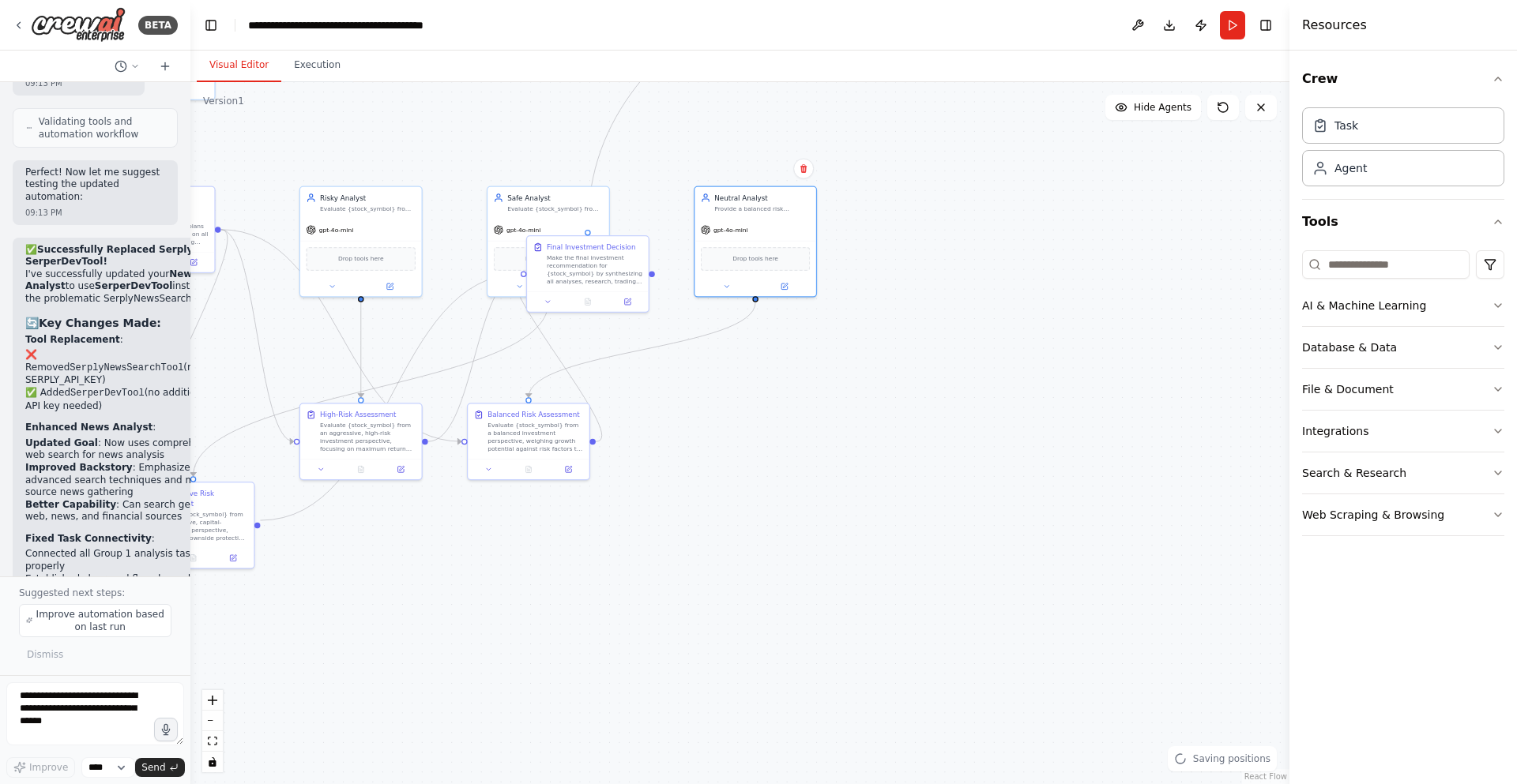
drag, startPoint x: 940, startPoint y: 640, endPoint x: 934, endPoint y: 180, distance: 460.0
click at [948, 177] on div ".deletable-edge-delete-btn { width: 20px; height: 20px; border: 0px solid #ffff…" at bounding box center [740, 433] width 1099 height 703
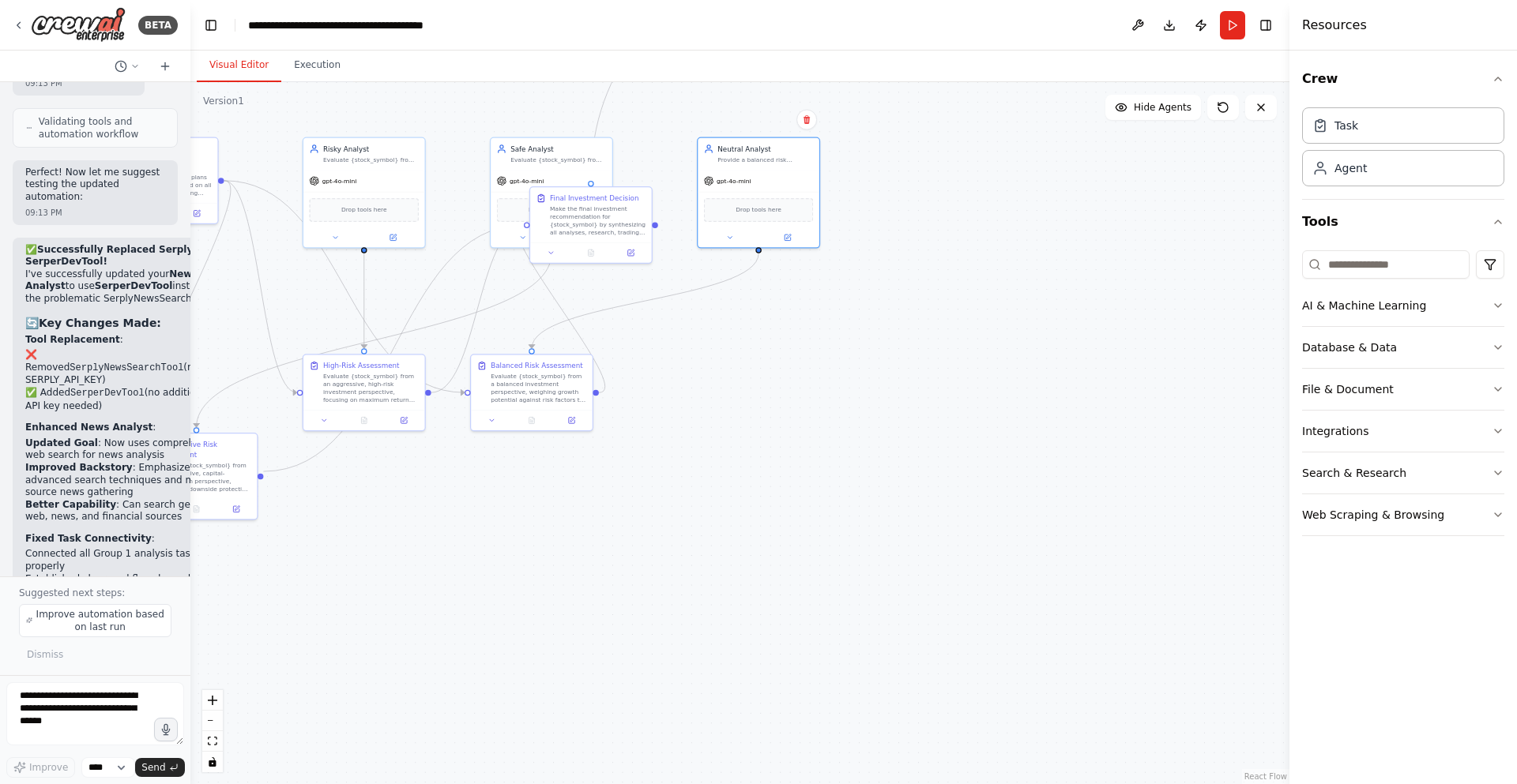
click at [718, 356] on div ".deletable-edge-delete-btn { width: 20px; height: 20px; border: 0px solid #ffff…" at bounding box center [740, 433] width 1099 height 703
drag, startPoint x: 624, startPoint y: 192, endPoint x: 1091, endPoint y: 465, distance: 540.9
click at [1091, 465] on div "Final Investment Decision Make the final investment recommendation for {stock_s…" at bounding box center [1064, 488] width 122 height 55
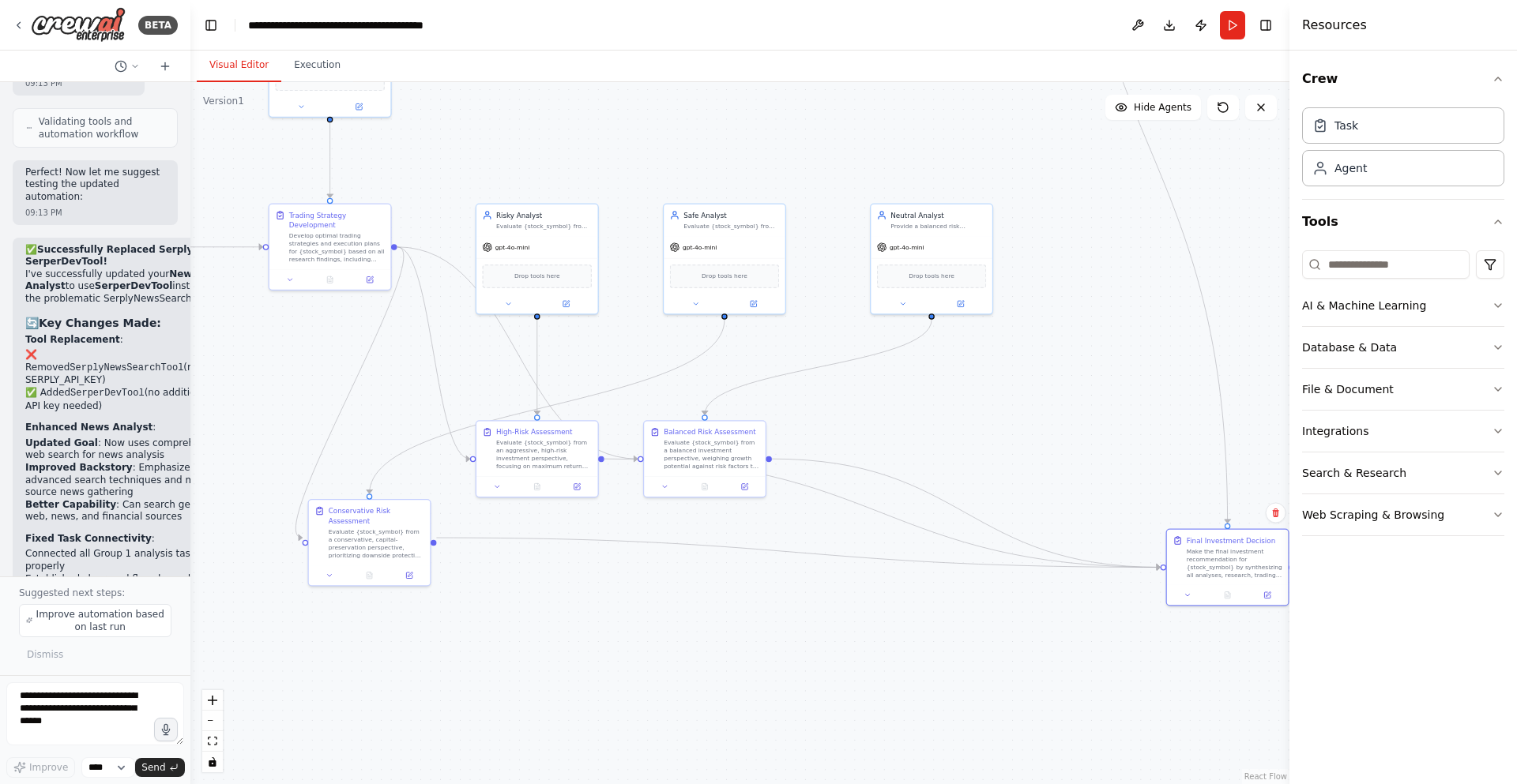
drag, startPoint x: 765, startPoint y: 359, endPoint x: 940, endPoint y: 430, distance: 188.9
click at [940, 430] on div ".deletable-edge-delete-btn { width: 20px; height: 20px; border: 0px solid #ffff…" at bounding box center [740, 433] width 1099 height 703
drag, startPoint x: 719, startPoint y: 465, endPoint x: 736, endPoint y: 465, distance: 17.0
click at [736, 465] on div "Evaluate {stock_symbol} from a balanced investment perspective, weighing growth…" at bounding box center [732, 458] width 96 height 32
drag, startPoint x: 736, startPoint y: 453, endPoint x: 948, endPoint y: 458, distance: 212.1
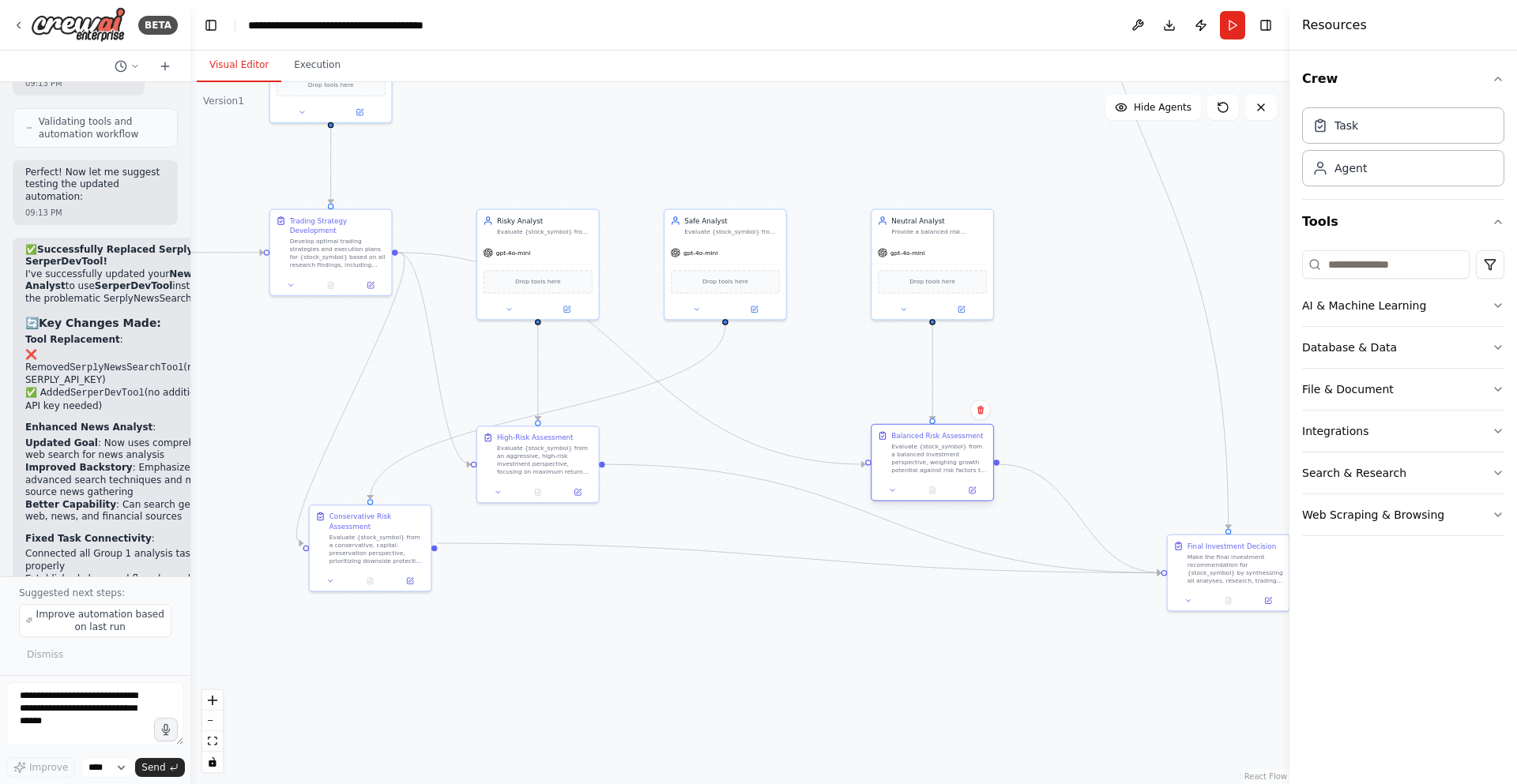
click at [948, 458] on div "Evaluate {stock_symbol} from a balanced investment perspective, weighing growth…" at bounding box center [939, 458] width 96 height 32
drag, startPoint x: 380, startPoint y: 535, endPoint x: 734, endPoint y: 459, distance: 362.1
click at [734, 459] on div "Evaluate {stock_symbol} from a conservative, capital-preservation perspective, …" at bounding box center [732, 468] width 96 height 32
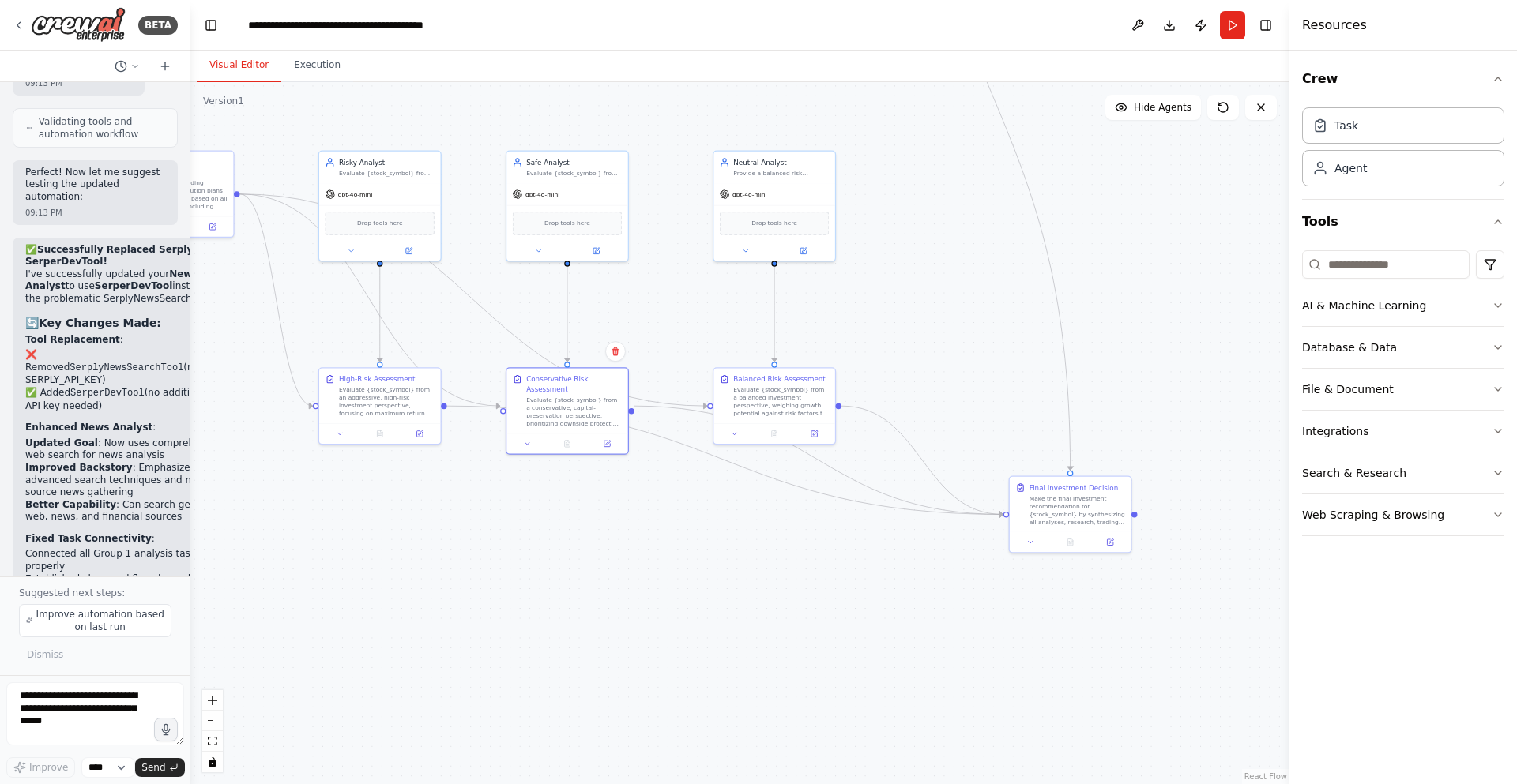
drag, startPoint x: 735, startPoint y: 542, endPoint x: 578, endPoint y: 484, distance: 167.4
click at [578, 484] on div ".deletable-edge-delete-btn { width: 20px; height: 20px; border: 0px solid #ffff…" at bounding box center [740, 433] width 1099 height 703
drag, startPoint x: 1017, startPoint y: 524, endPoint x: 945, endPoint y: 676, distance: 168.2
click at [945, 676] on div "Final Investment Decision Make the final investment recommendation for {stock_s…" at bounding box center [1000, 649] width 122 height 55
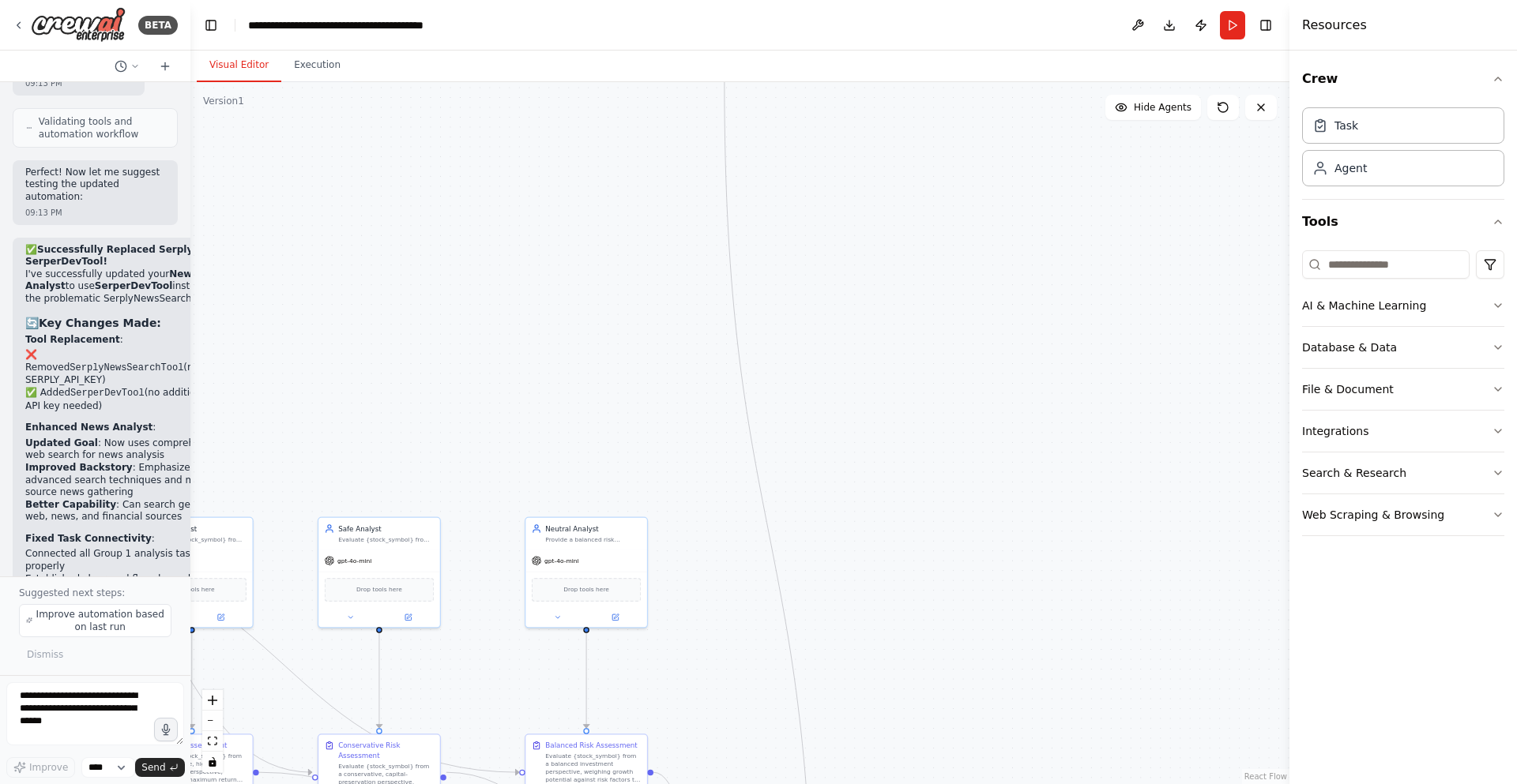
drag, startPoint x: 1151, startPoint y: 226, endPoint x: 938, endPoint y: 616, distance: 444.4
click at [938, 616] on div ".deletable-edge-delete-btn { width: 20px; height: 20px; border: 0px solid #ffff…" at bounding box center [740, 433] width 1099 height 703
drag, startPoint x: 875, startPoint y: 317, endPoint x: 834, endPoint y: 454, distance: 143.0
click at [834, 454] on div ".deletable-edge-delete-btn { width: 20px; height: 20px; border: 0px solid #ffff…" at bounding box center [740, 433] width 1099 height 703
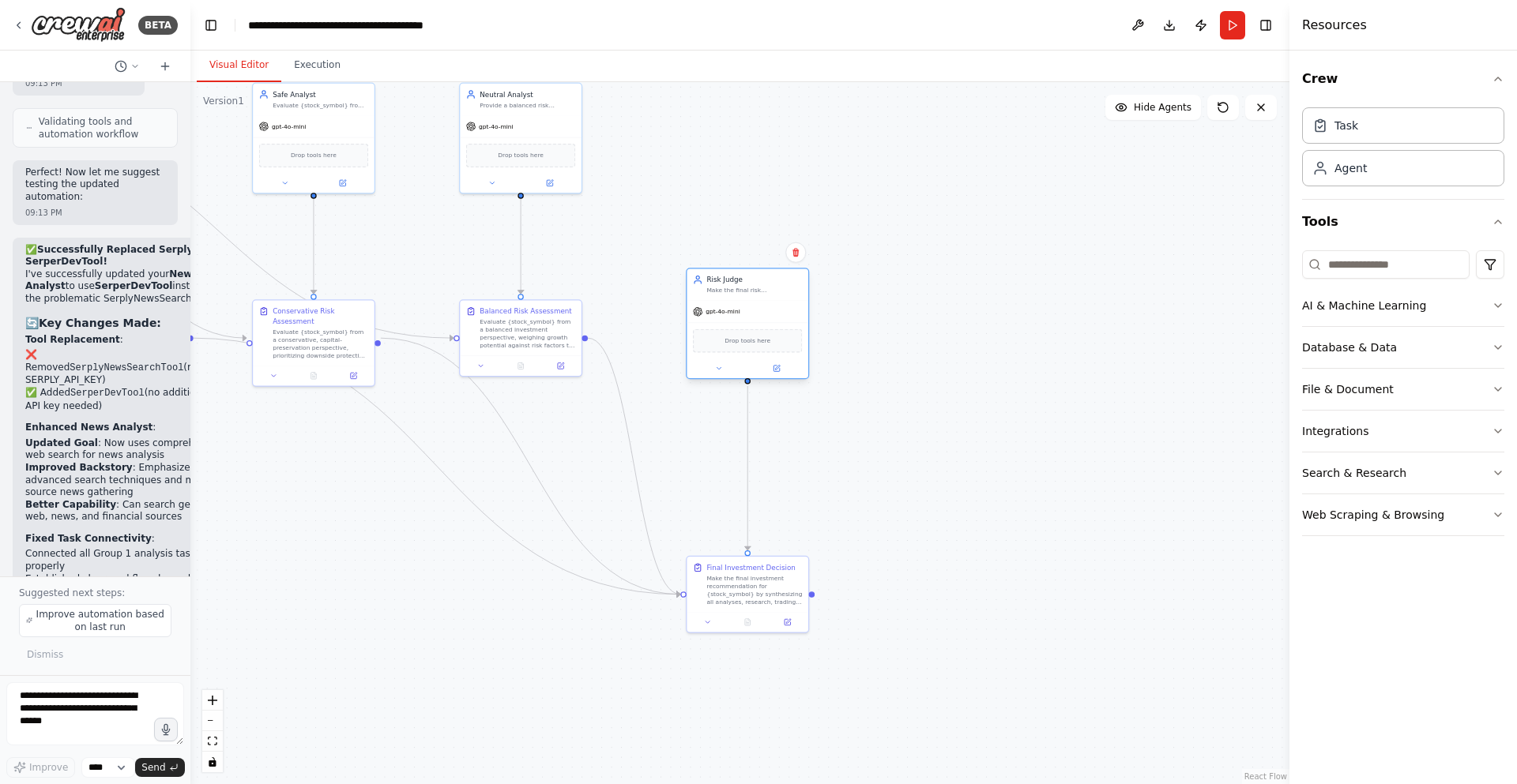
drag, startPoint x: 691, startPoint y: 137, endPoint x: 777, endPoint y: 279, distance: 166.0
click at [777, 279] on div "Risk Judge" at bounding box center [754, 279] width 96 height 9
drag, startPoint x: 740, startPoint y: 571, endPoint x: 740, endPoint y: 505, distance: 66.0
click at [740, 505] on div "Make the final investment recommendation for {stock_symbol} by synthesizing all…" at bounding box center [754, 519] width 96 height 32
drag, startPoint x: 748, startPoint y: 345, endPoint x: 747, endPoint y: 379, distance: 34.0
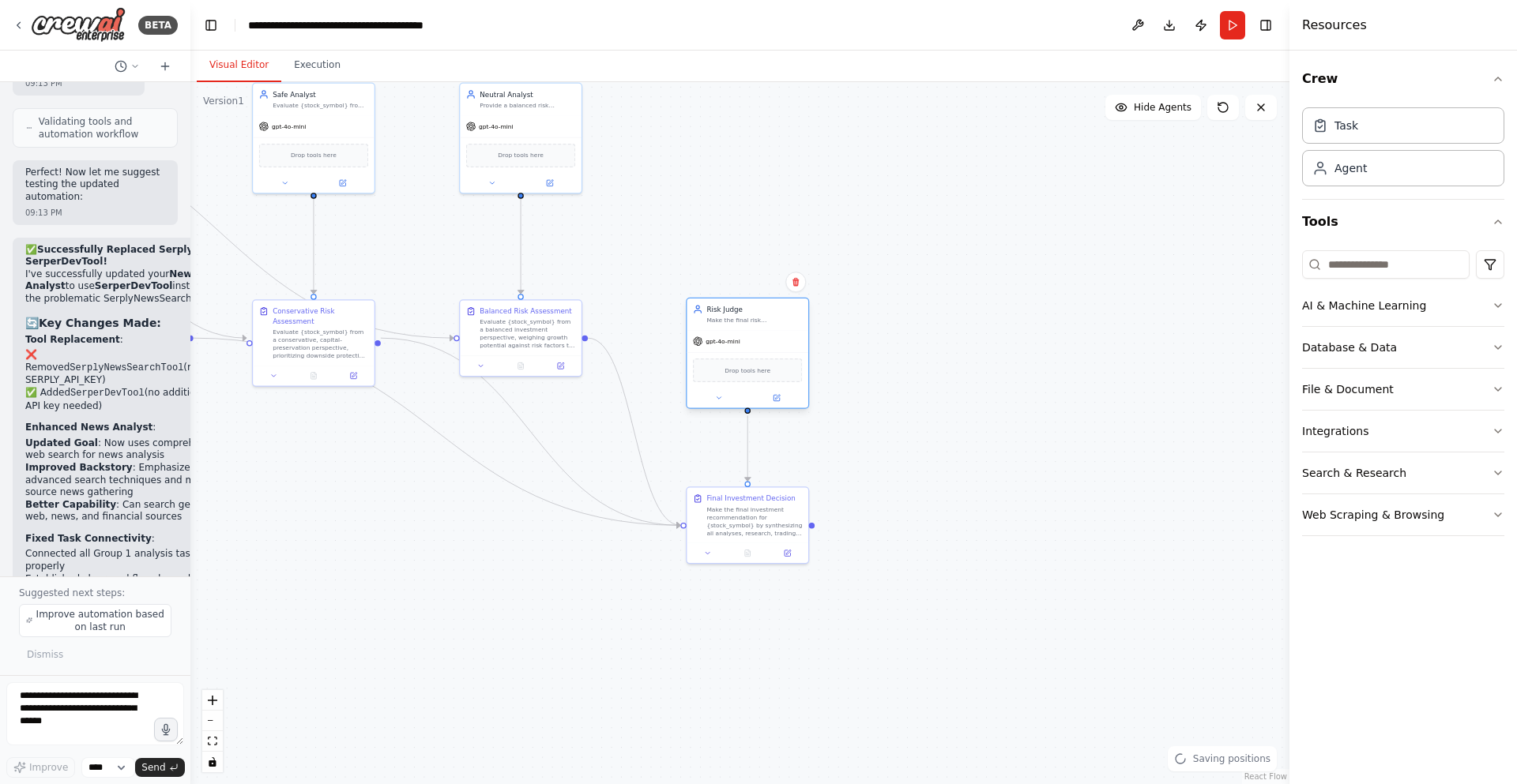
click at [747, 379] on div "Drop tools here" at bounding box center [747, 371] width 109 height 24
click at [919, 433] on div ".deletable-edge-delete-btn { width: 20px; height: 20px; border: 0px solid #ffff…" at bounding box center [740, 433] width 1099 height 703
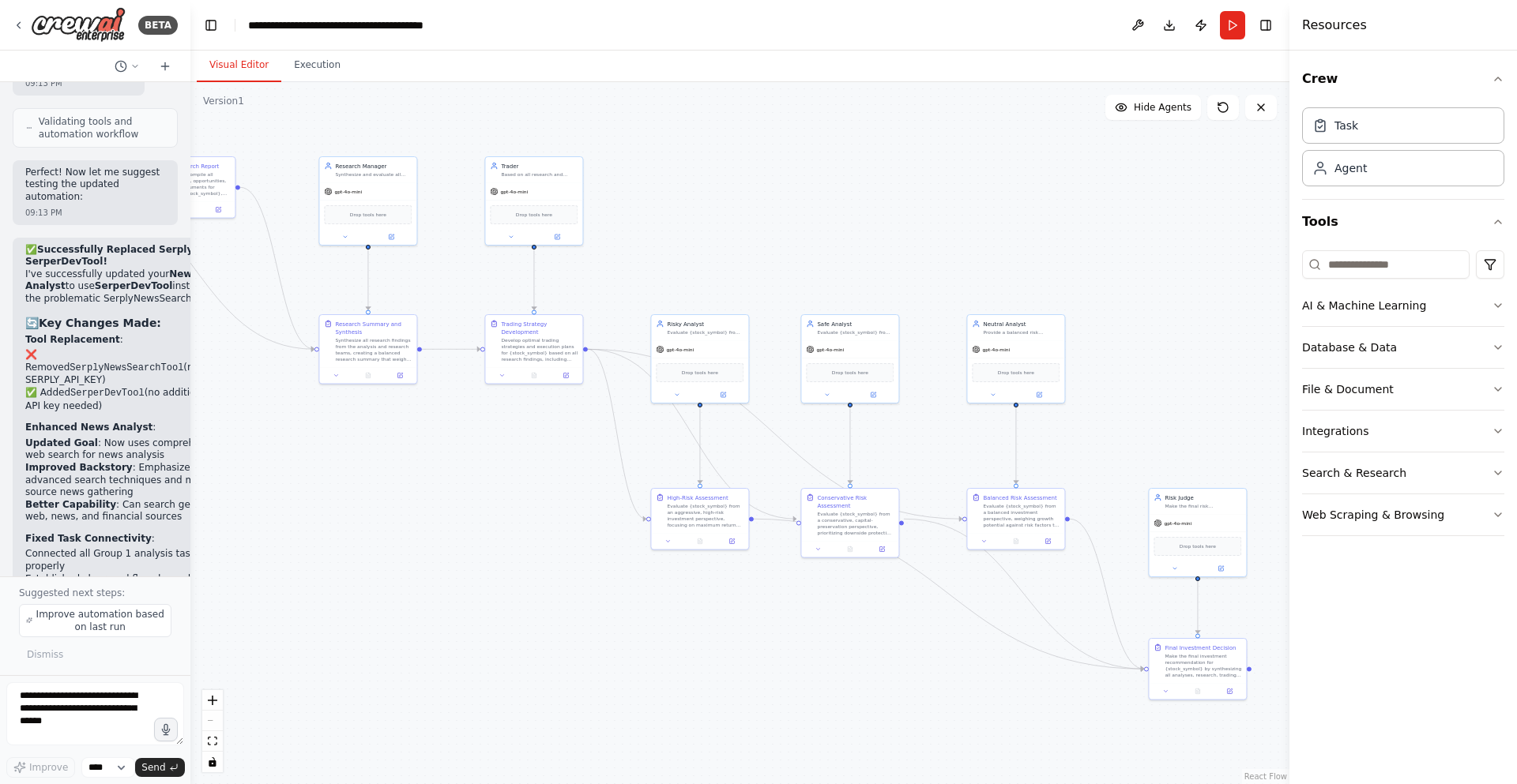
drag, startPoint x: 801, startPoint y: 210, endPoint x: 1177, endPoint y: 386, distance: 415.2
click at [1215, 406] on div ".deletable-edge-delete-btn { width: 20px; height: 20px; border: 0px solid #ffff…" at bounding box center [740, 433] width 1099 height 703
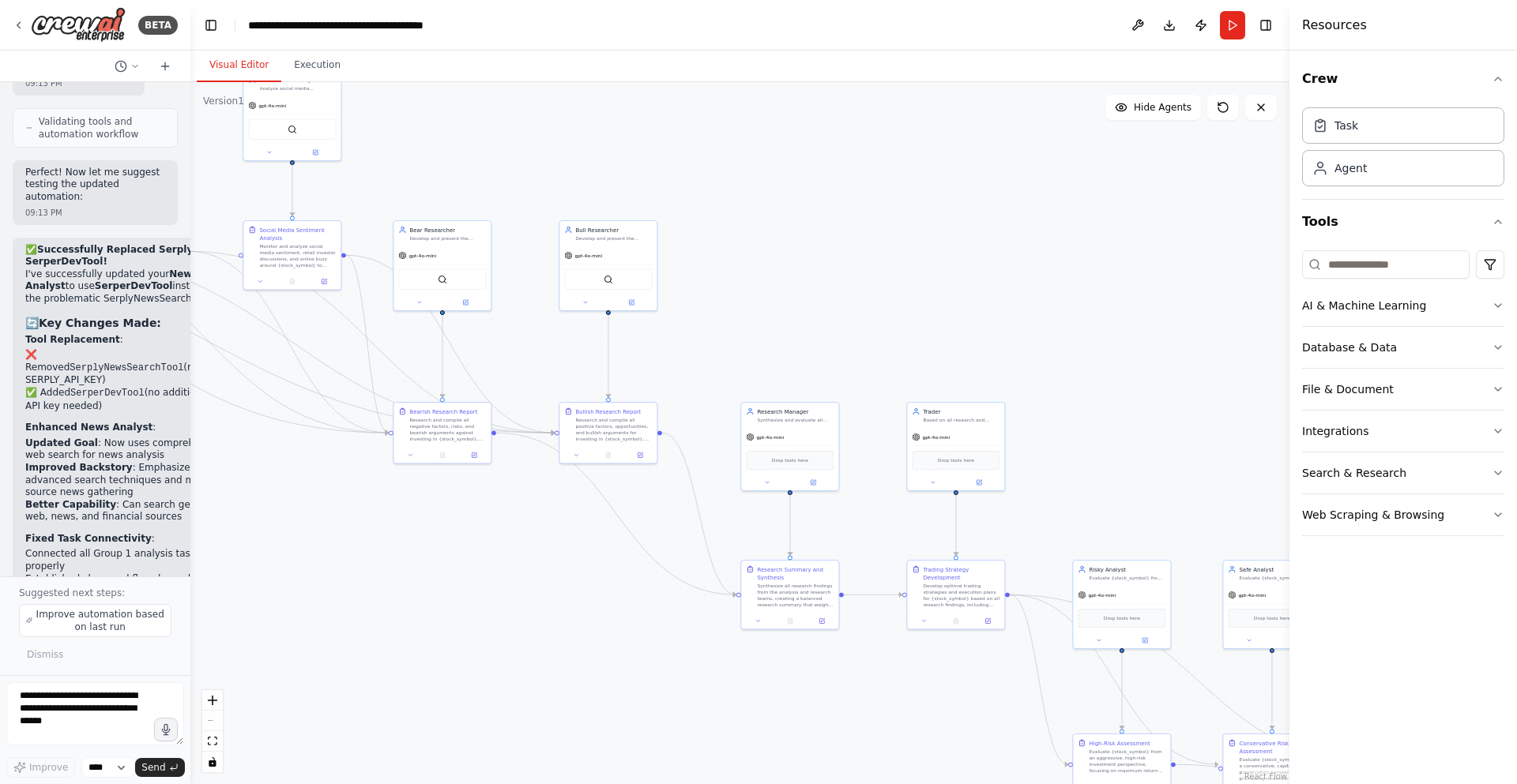
drag, startPoint x: 728, startPoint y: 184, endPoint x: 1131, endPoint y: 419, distance: 466.5
click at [1151, 431] on div ".deletable-edge-delete-btn { width: 20px; height: 20px; border: 0px solid #ffff…" at bounding box center [740, 433] width 1099 height 703
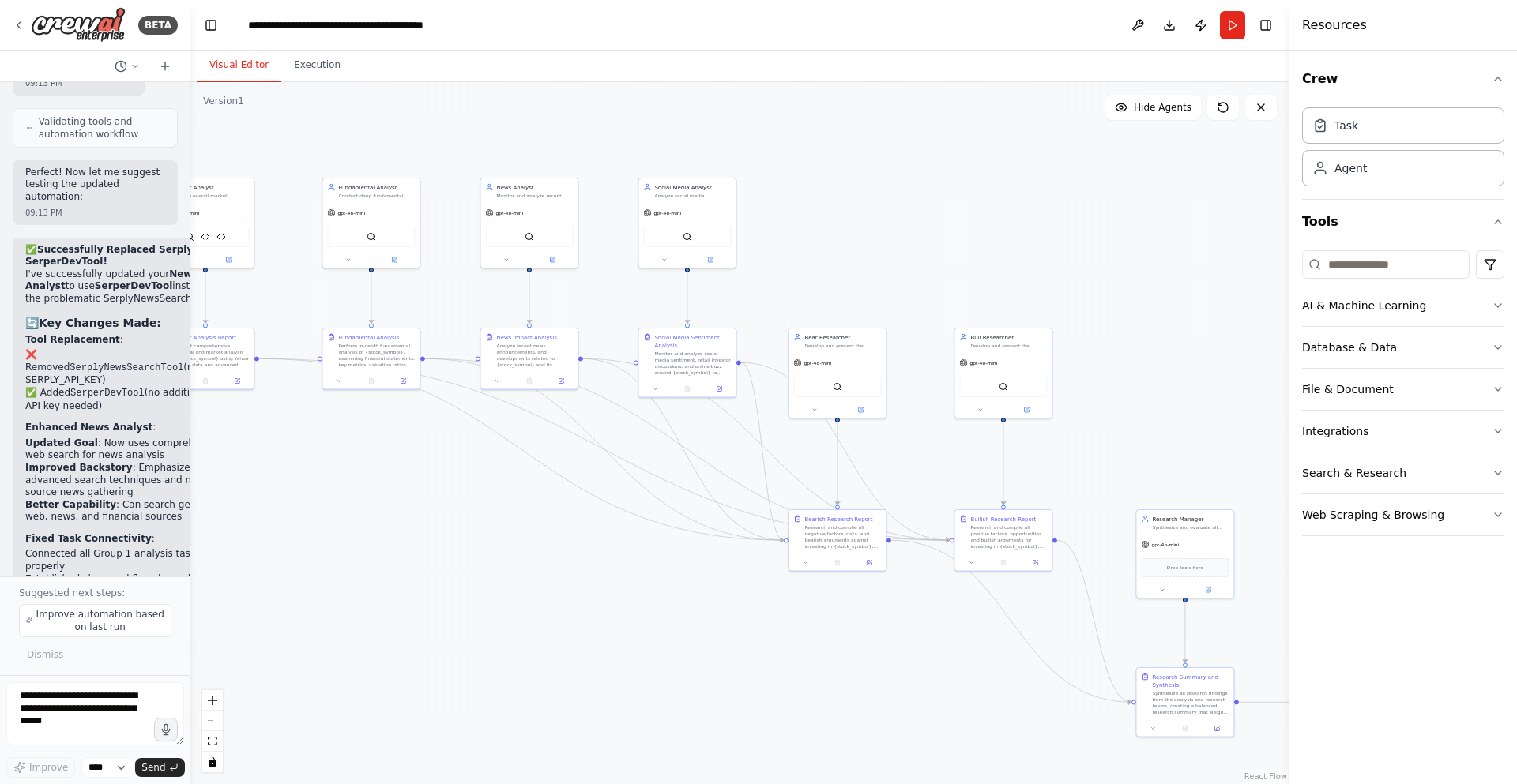
drag, startPoint x: 778, startPoint y: 313, endPoint x: 1171, endPoint y: 420, distance: 407.3
click at [1171, 420] on div ".deletable-edge-delete-btn { width: 20px; height: 20px; border: 0px solid #ffff…" at bounding box center [740, 433] width 1099 height 703
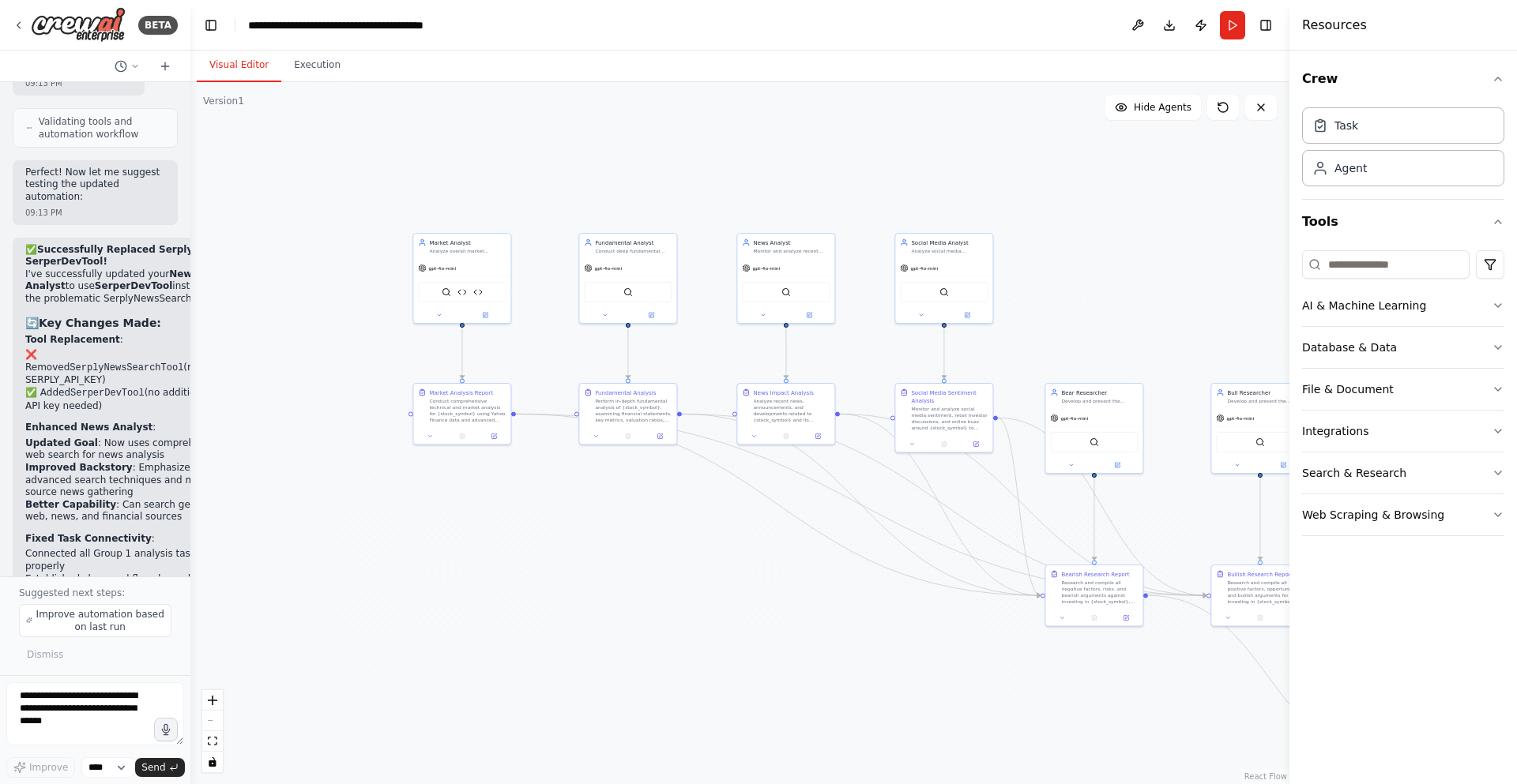
drag, startPoint x: 862, startPoint y: 254, endPoint x: 1119, endPoint y: 309, distance: 262.8
click at [1119, 309] on div ".deletable-edge-delete-btn { width: 20px; height: 20px; border: 0px solid #ffff…" at bounding box center [740, 433] width 1099 height 703
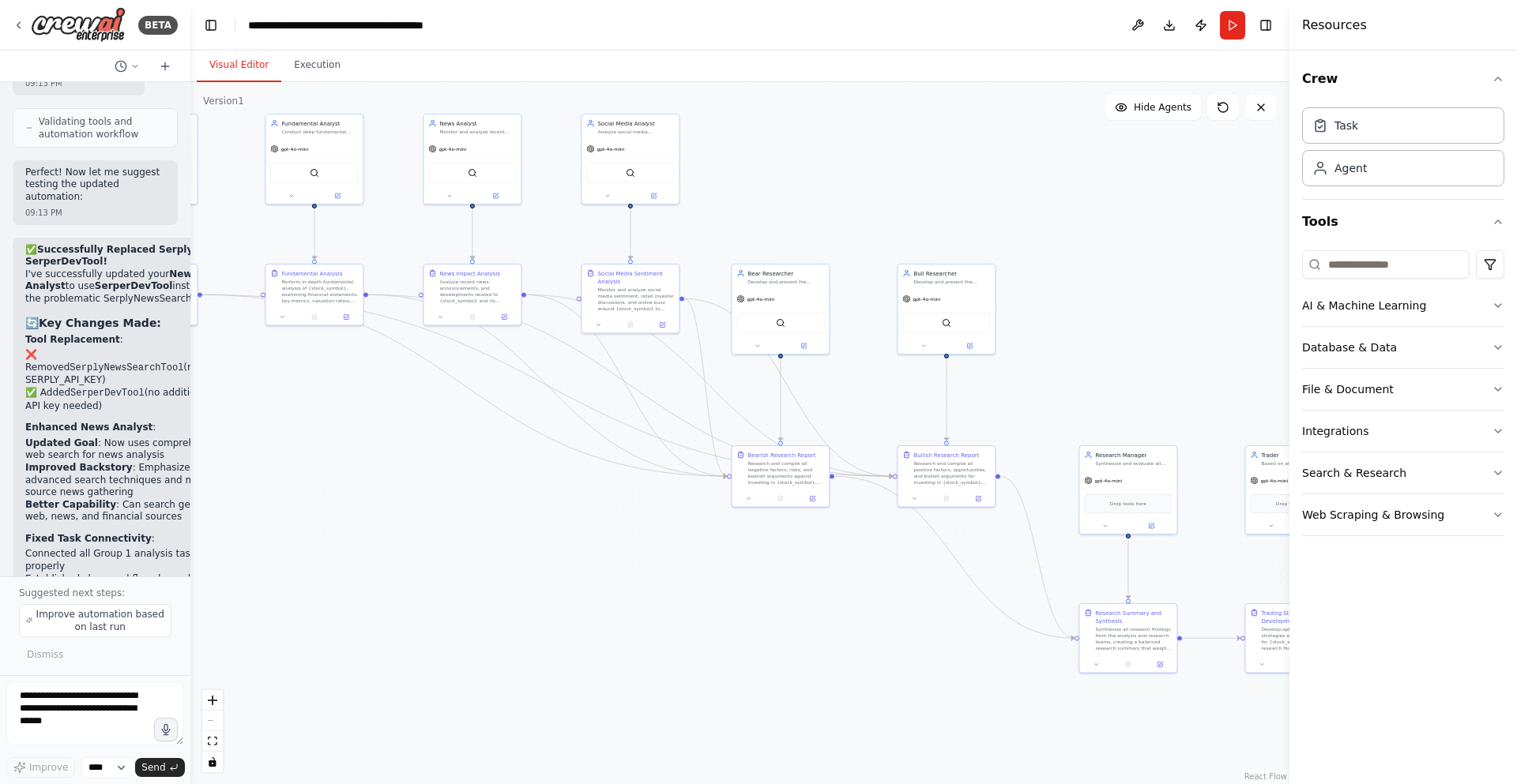
drag, startPoint x: 1097, startPoint y: 316, endPoint x: 734, endPoint y: 188, distance: 384.9
click at [734, 188] on div ".deletable-edge-delete-btn { width: 20px; height: 20px; border: 0px solid #ffff…" at bounding box center [740, 433] width 1099 height 703
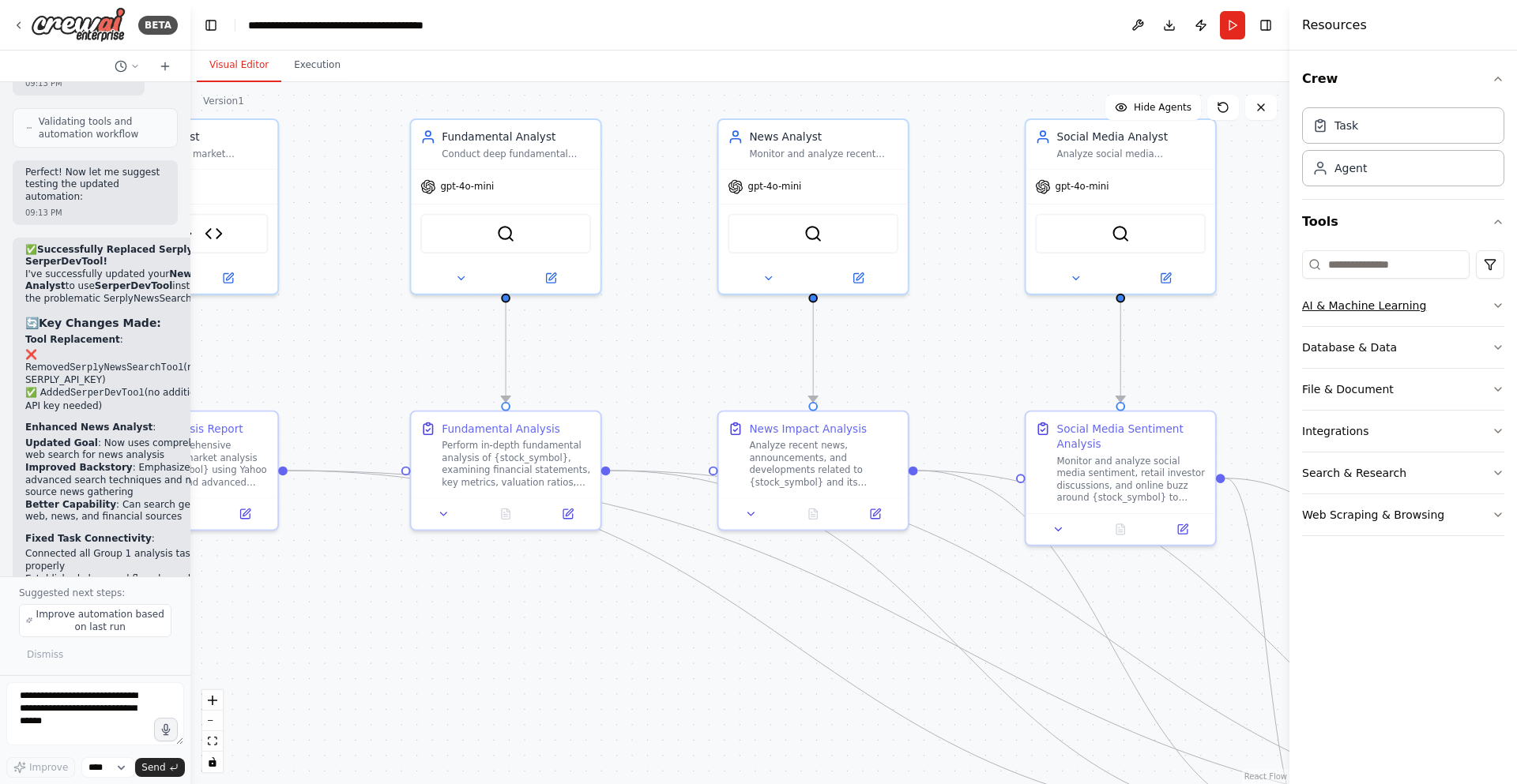
drag, startPoint x: 724, startPoint y: 193, endPoint x: 1419, endPoint y: 288, distance: 701.5
click at [1419, 288] on div "BETA A investment trading firm 07:49 PM ▶ Thought process I'd be happy to help …" at bounding box center [758, 392] width 1517 height 784
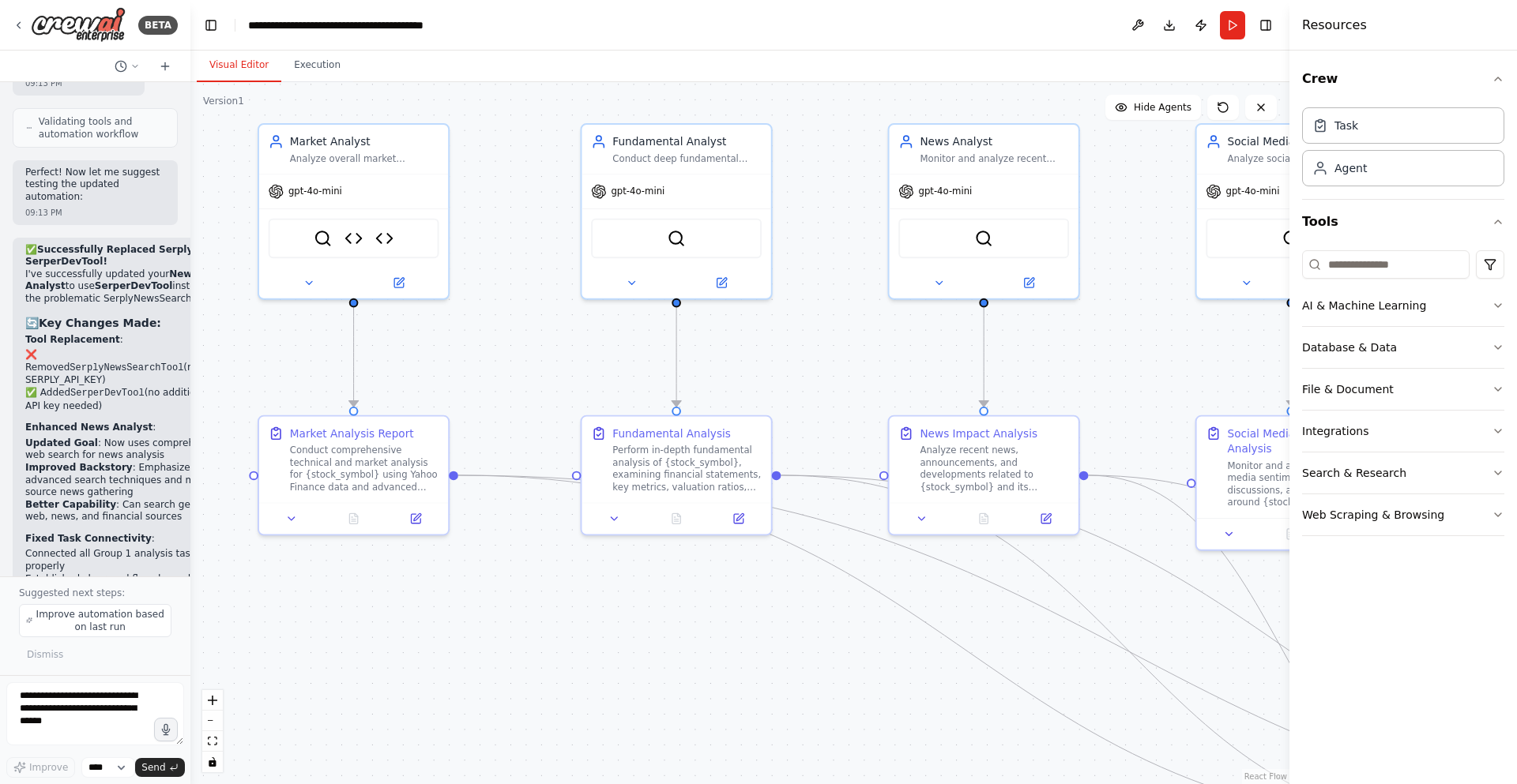
drag, startPoint x: 634, startPoint y: 311, endPoint x: 804, endPoint y: 313, distance: 170.0
click at [804, 313] on div ".deletable-edge-delete-btn { width: 20px; height: 20px; border: 0px solid #ffff…" at bounding box center [740, 433] width 1099 height 703
click at [1426, 184] on div "Agent" at bounding box center [1404, 167] width 203 height 36
click at [1370, 114] on div "Task" at bounding box center [1404, 125] width 203 height 36
drag, startPoint x: 1163, startPoint y: 30, endPoint x: 525, endPoint y: 40, distance: 638.1
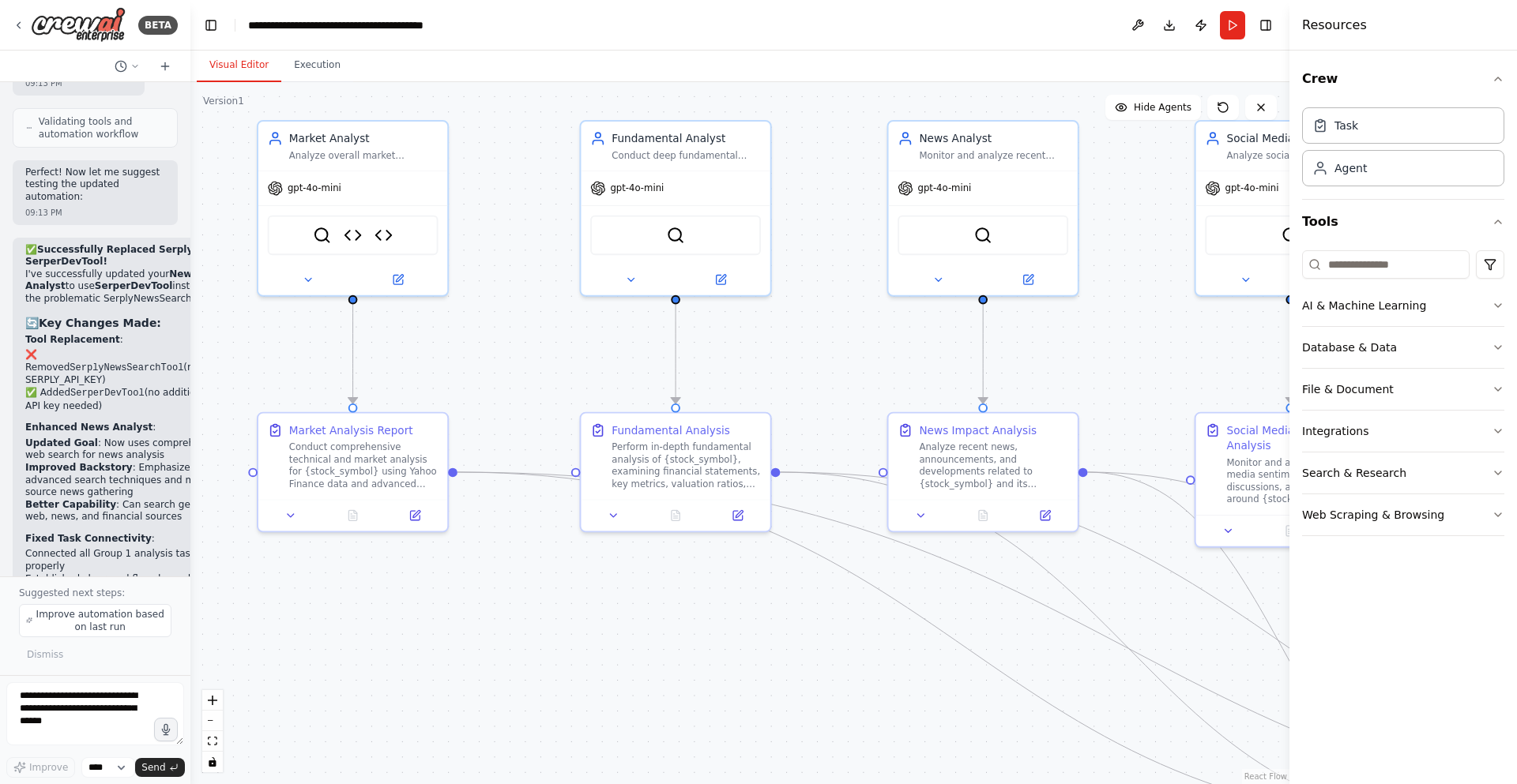
click at [555, 41] on header "**********" at bounding box center [740, 25] width 1099 height 51
click at [14, 24] on icon at bounding box center [19, 24] width 13 height 12
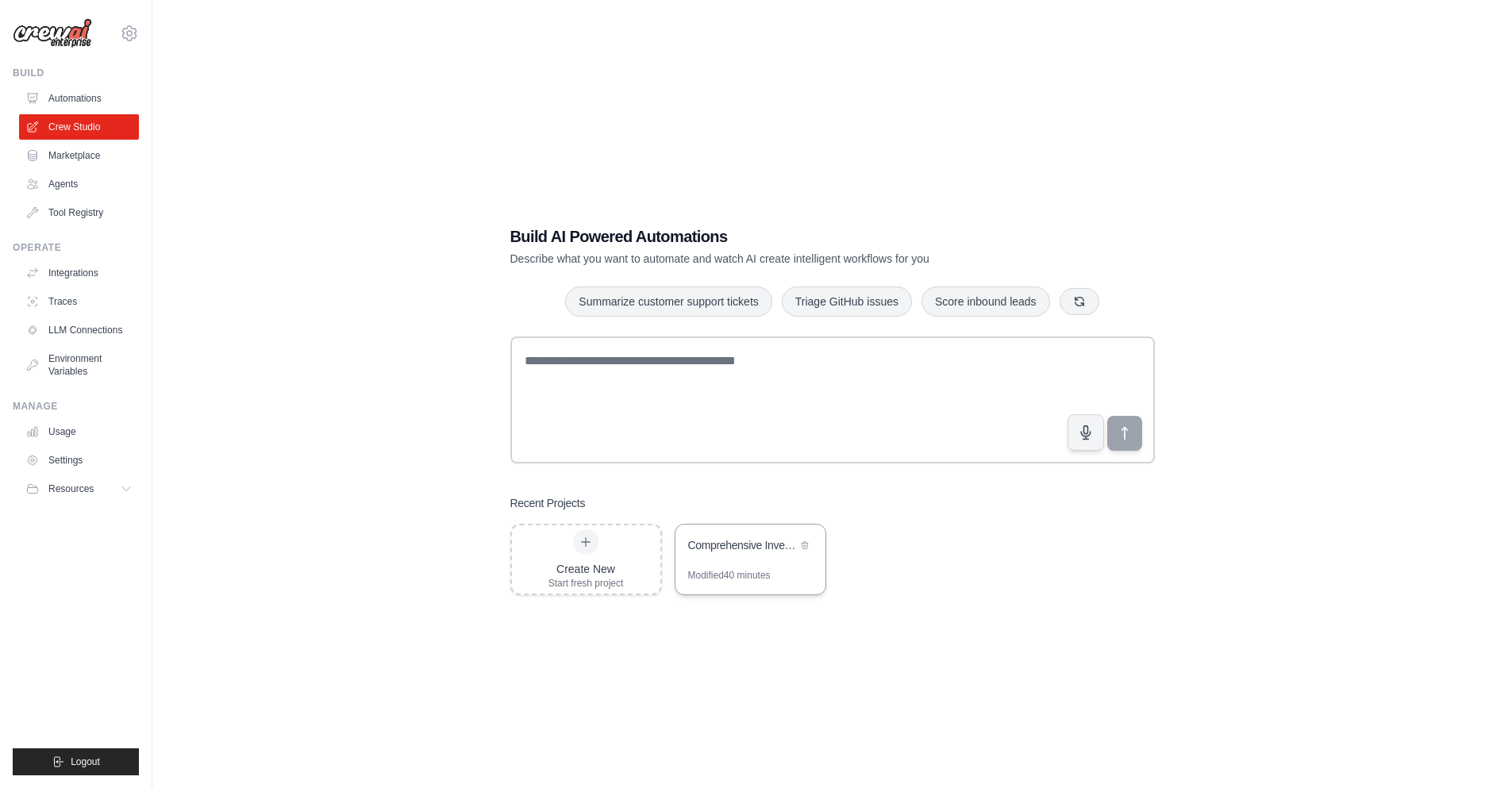
click at [764, 567] on div "Comprehensive Investment Analysis Automation" at bounding box center [750, 546] width 150 height 45
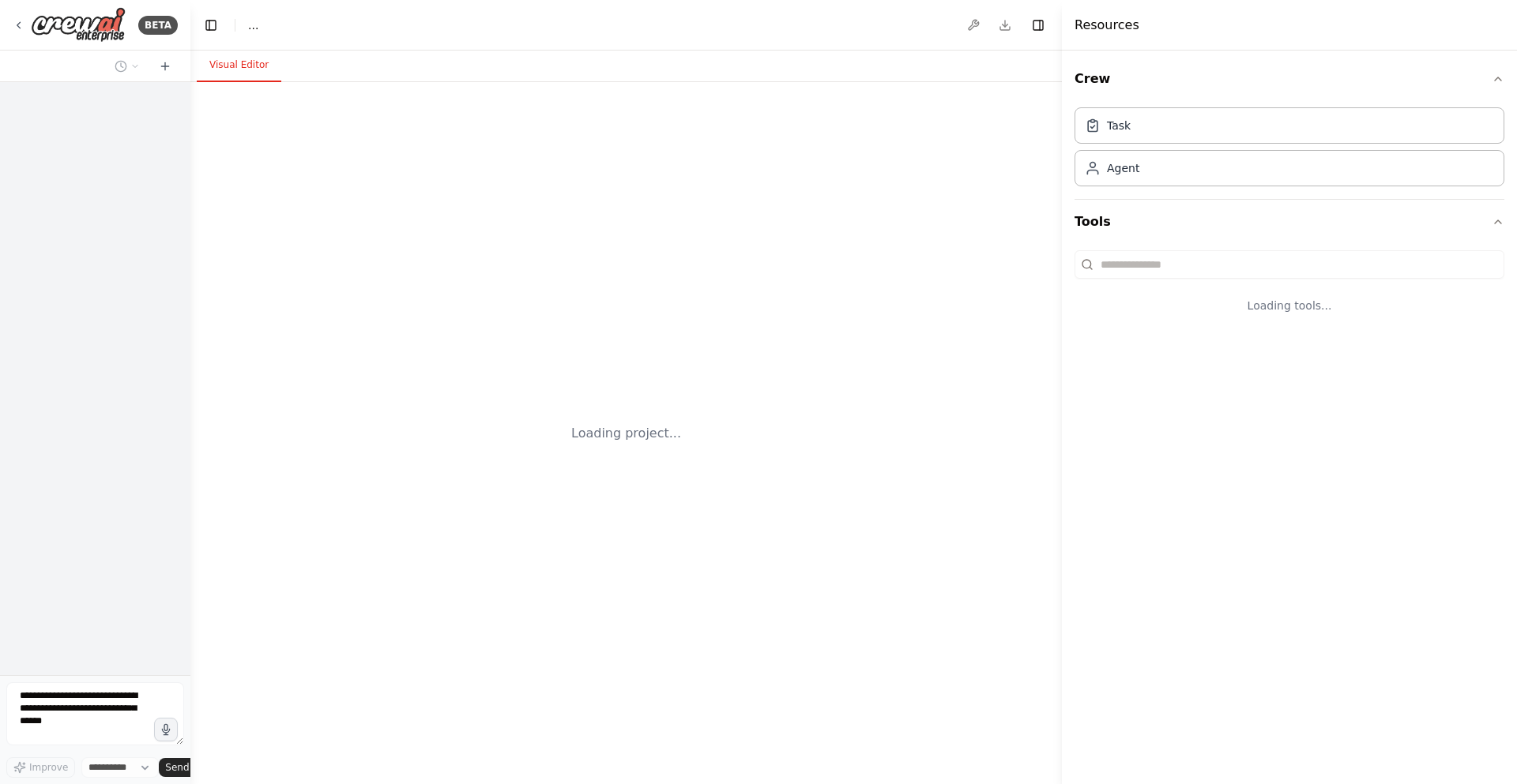
select select "****"
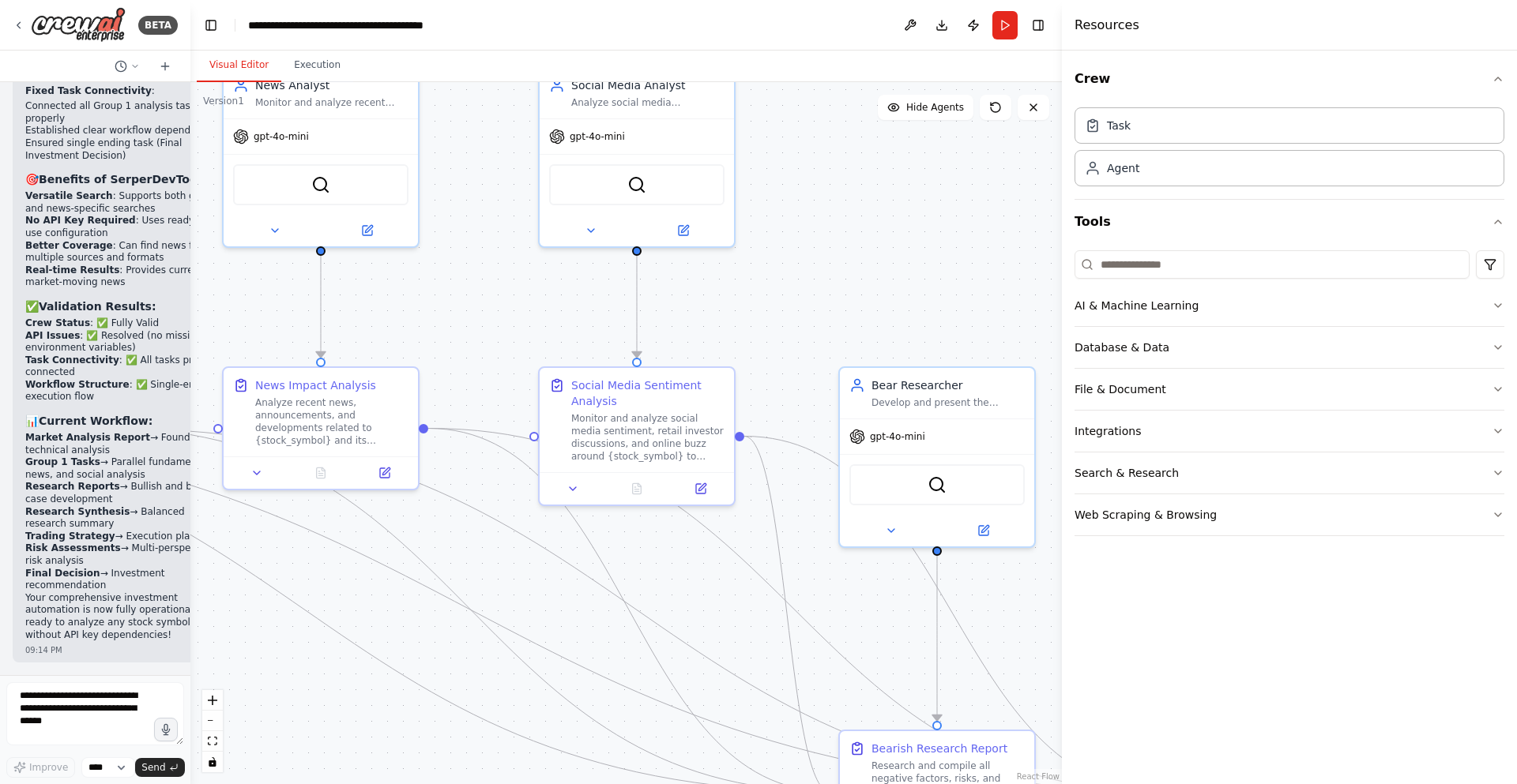
scroll to position [15856, 0]
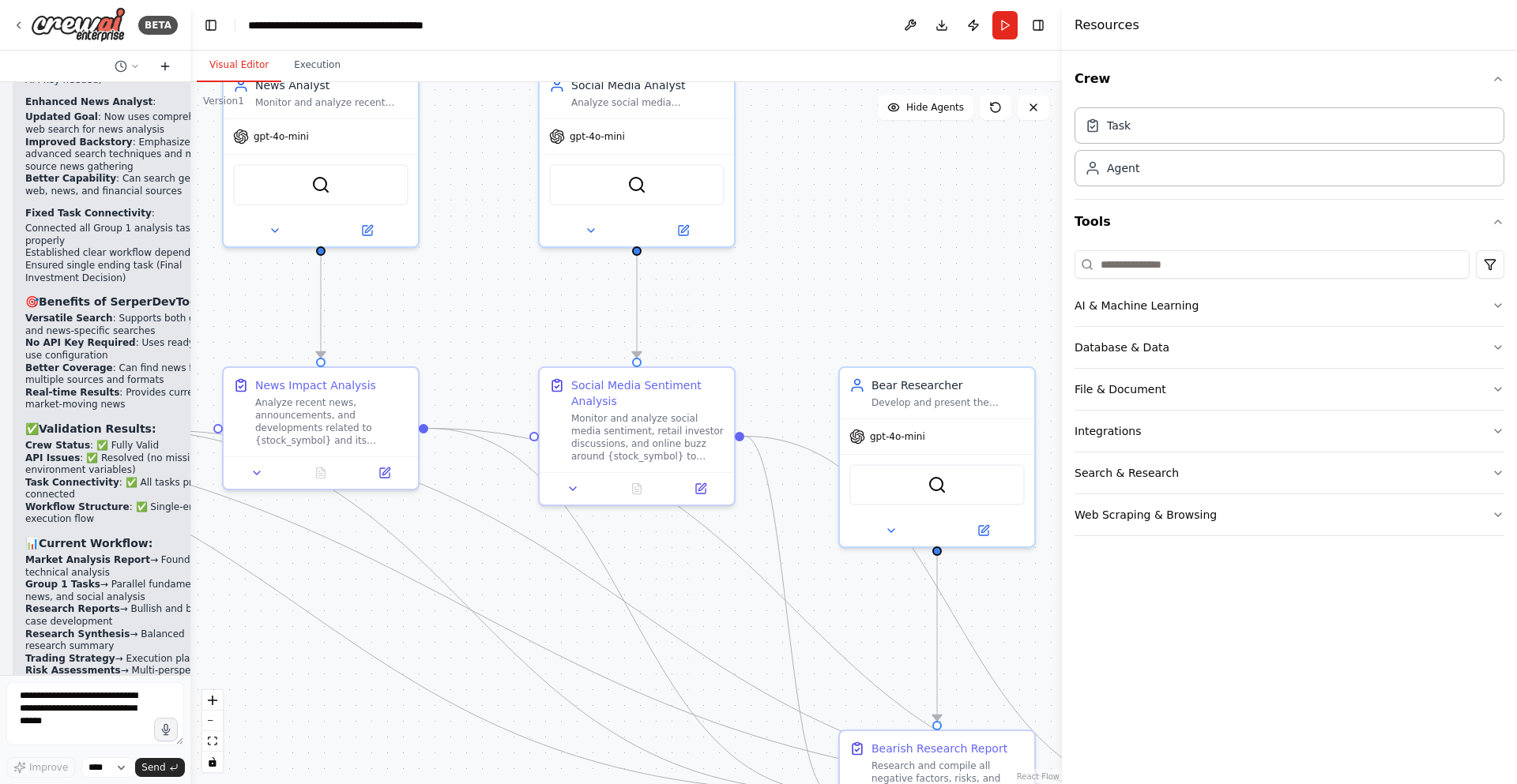
click at [166, 64] on icon at bounding box center [166, 66] width 0 height 7
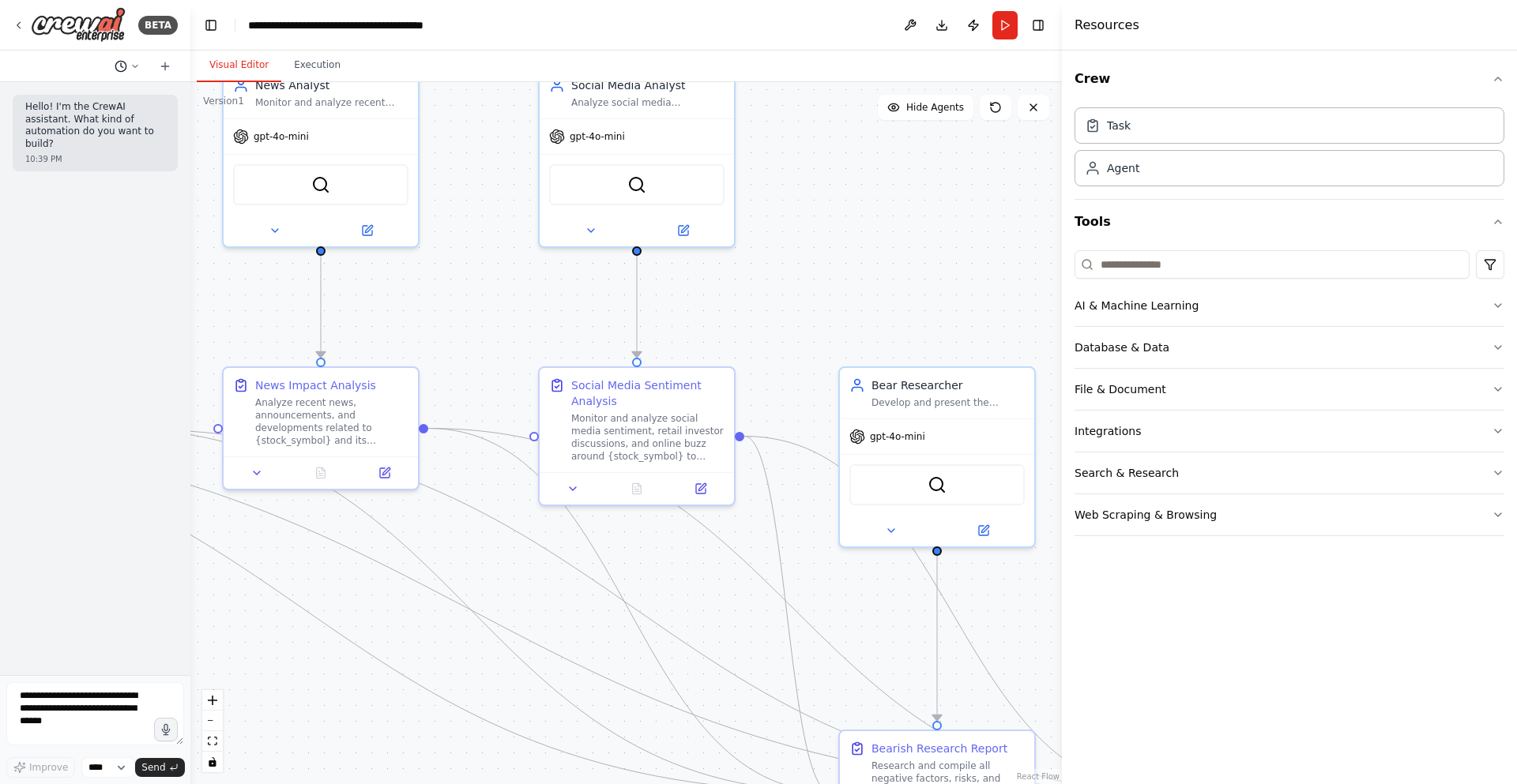
click at [124, 66] on icon at bounding box center [121, 66] width 13 height 13
click at [100, 122] on span "replace the serply search with tavily search" at bounding box center [68, 124] width 103 height 13
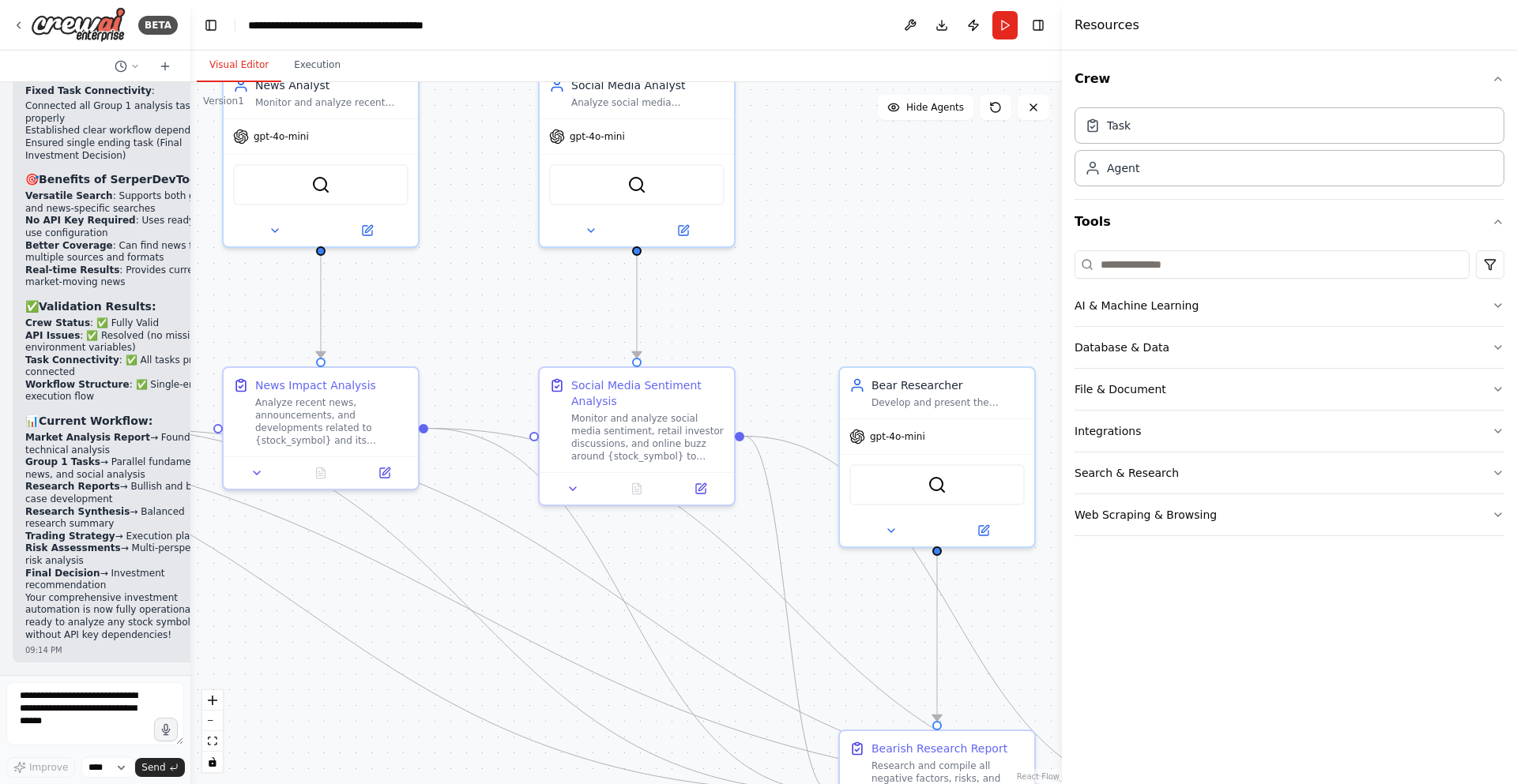
scroll to position [15856, 0]
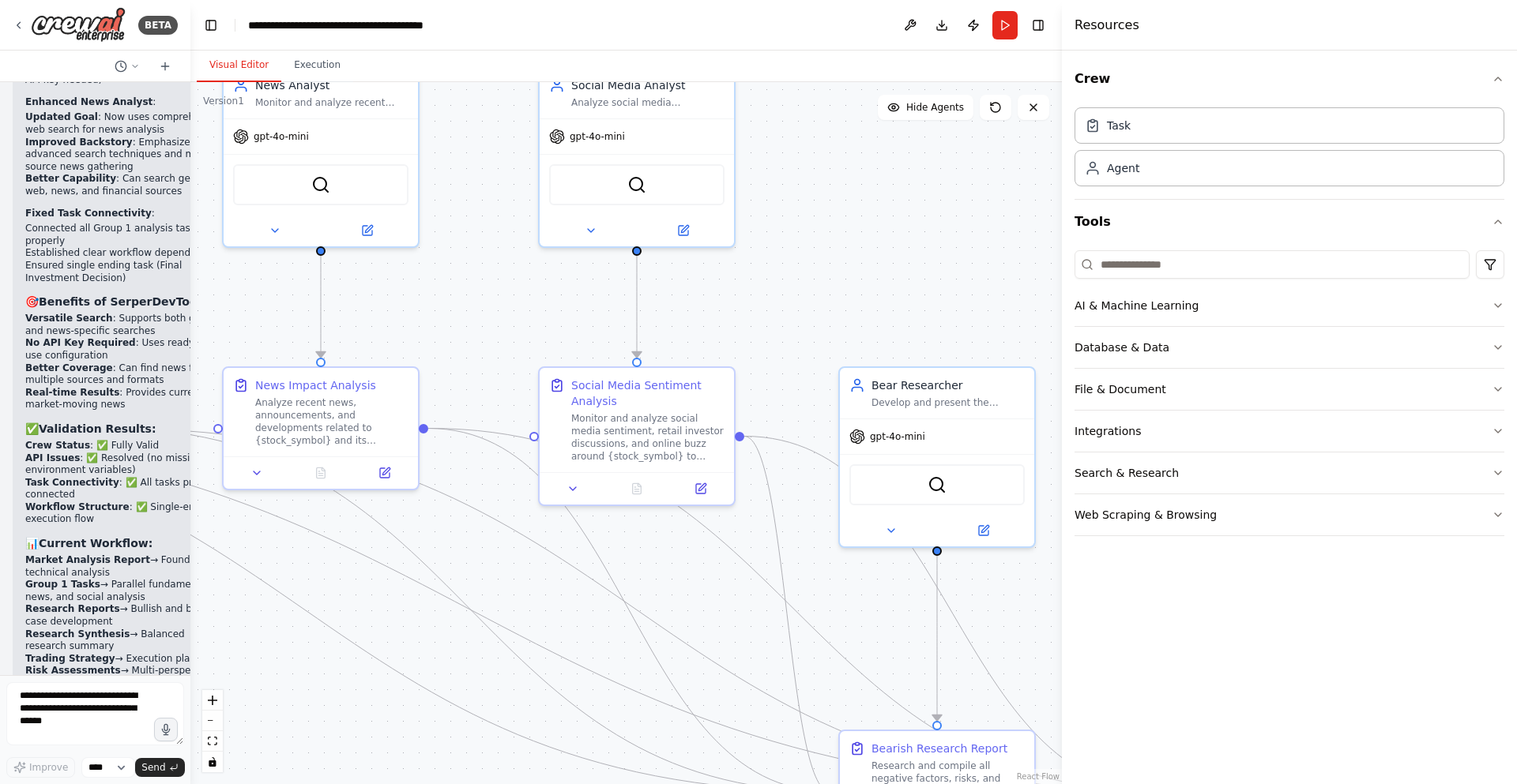
click at [192, 102] on div ".deletable-edge-delete-btn { width: 20px; height: 20px; border: 0px solid #ffff…" at bounding box center [626, 433] width 871 height 703
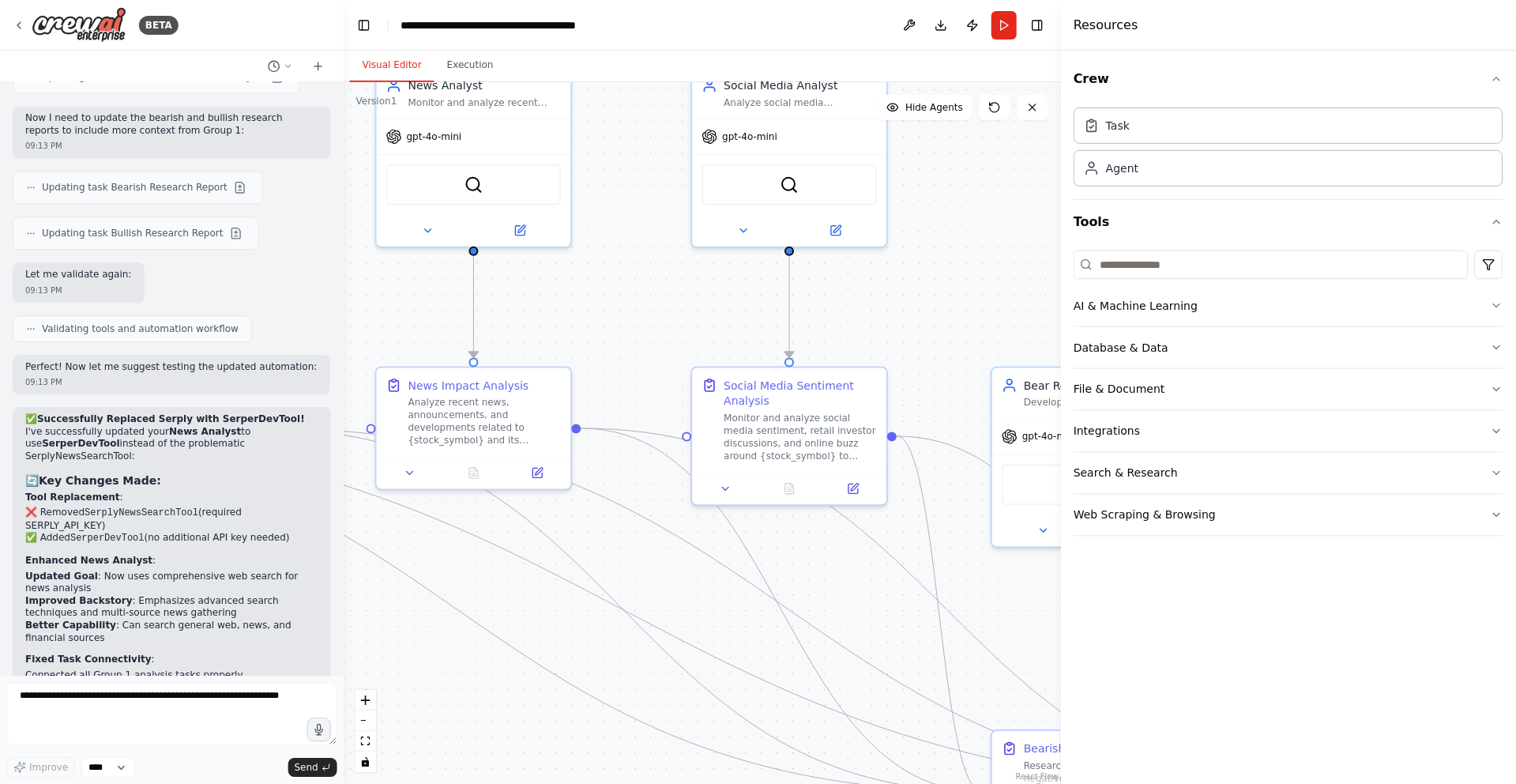
scroll to position [10727, 0]
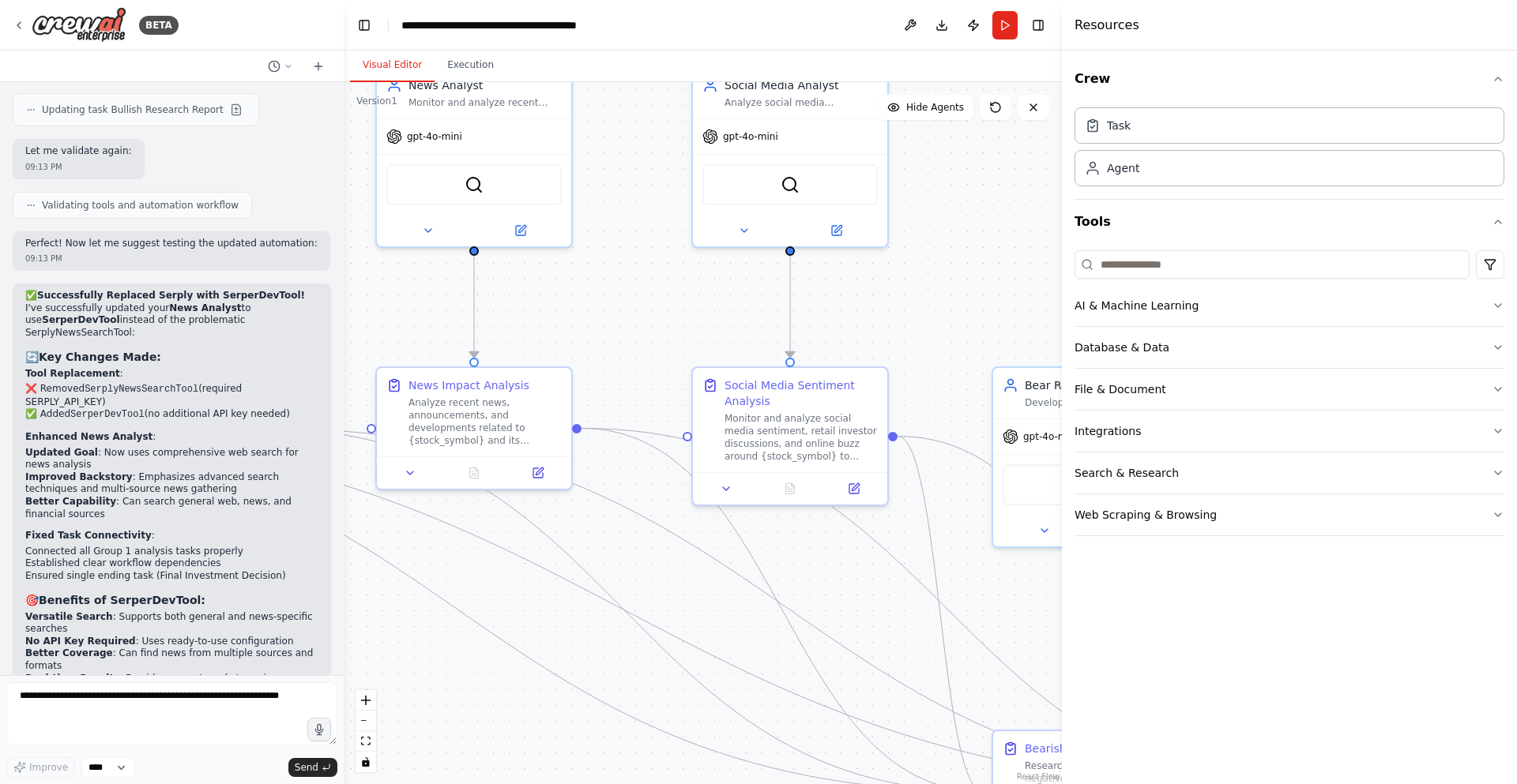
drag, startPoint x: 186, startPoint y: 106, endPoint x: 344, endPoint y: 133, distance: 160.3
click at [344, 133] on div "BETA A investment trading firm 07:49 PM ▶ Thought process I'd be happy to help …" at bounding box center [758, 392] width 1517 height 784
click at [941, 33] on button "Download" at bounding box center [942, 24] width 25 height 28
click at [948, 304] on div ".deletable-edge-delete-btn { width: 20px; height: 20px; border: 0px solid #ffff…" at bounding box center [703, 433] width 718 height 703
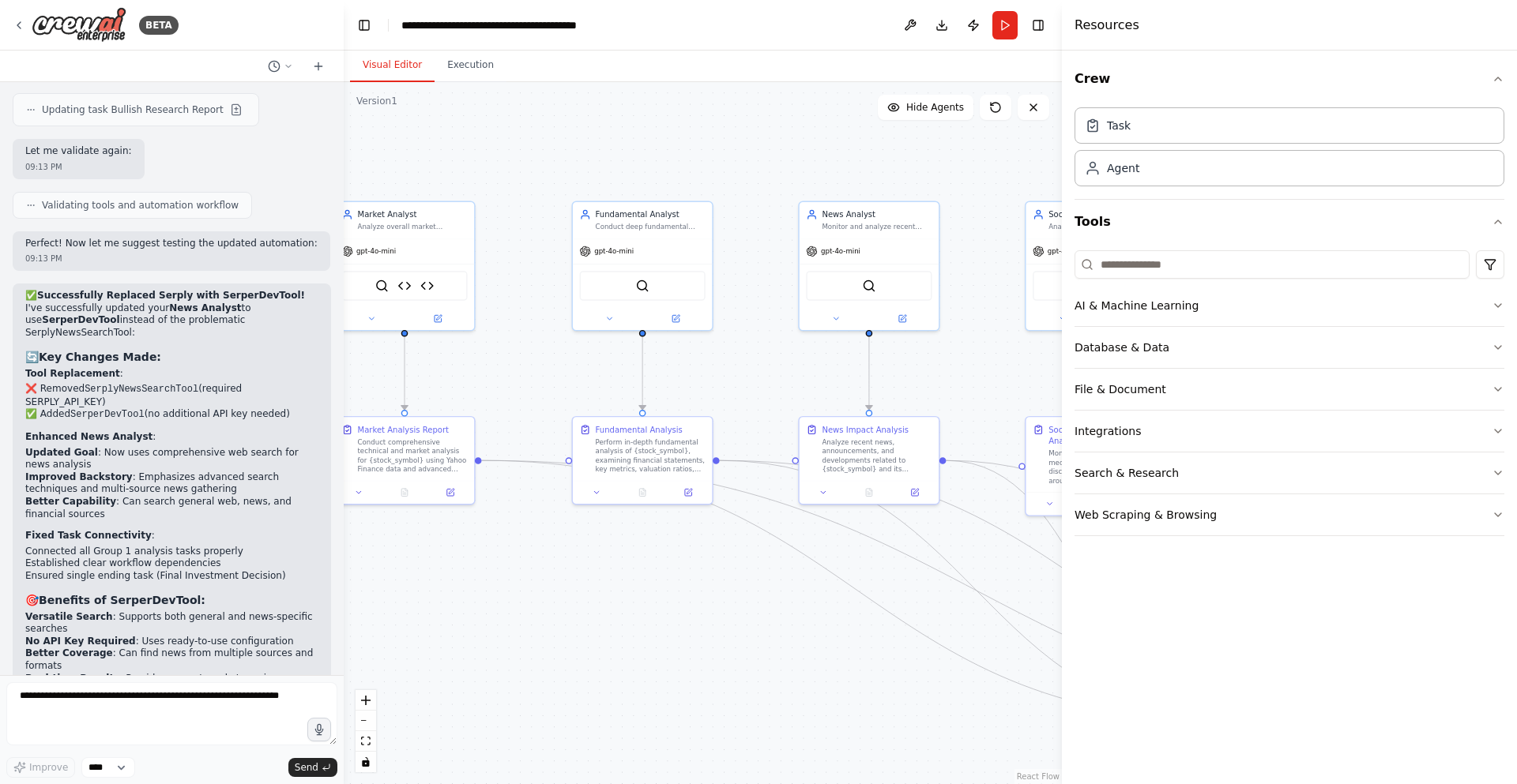
drag, startPoint x: 656, startPoint y: 302, endPoint x: 1038, endPoint y: 350, distance: 385.0
click at [1038, 350] on div ".deletable-edge-delete-btn { width: 20px; height: 20px; border: 0px solid #ffff…" at bounding box center [703, 433] width 718 height 703
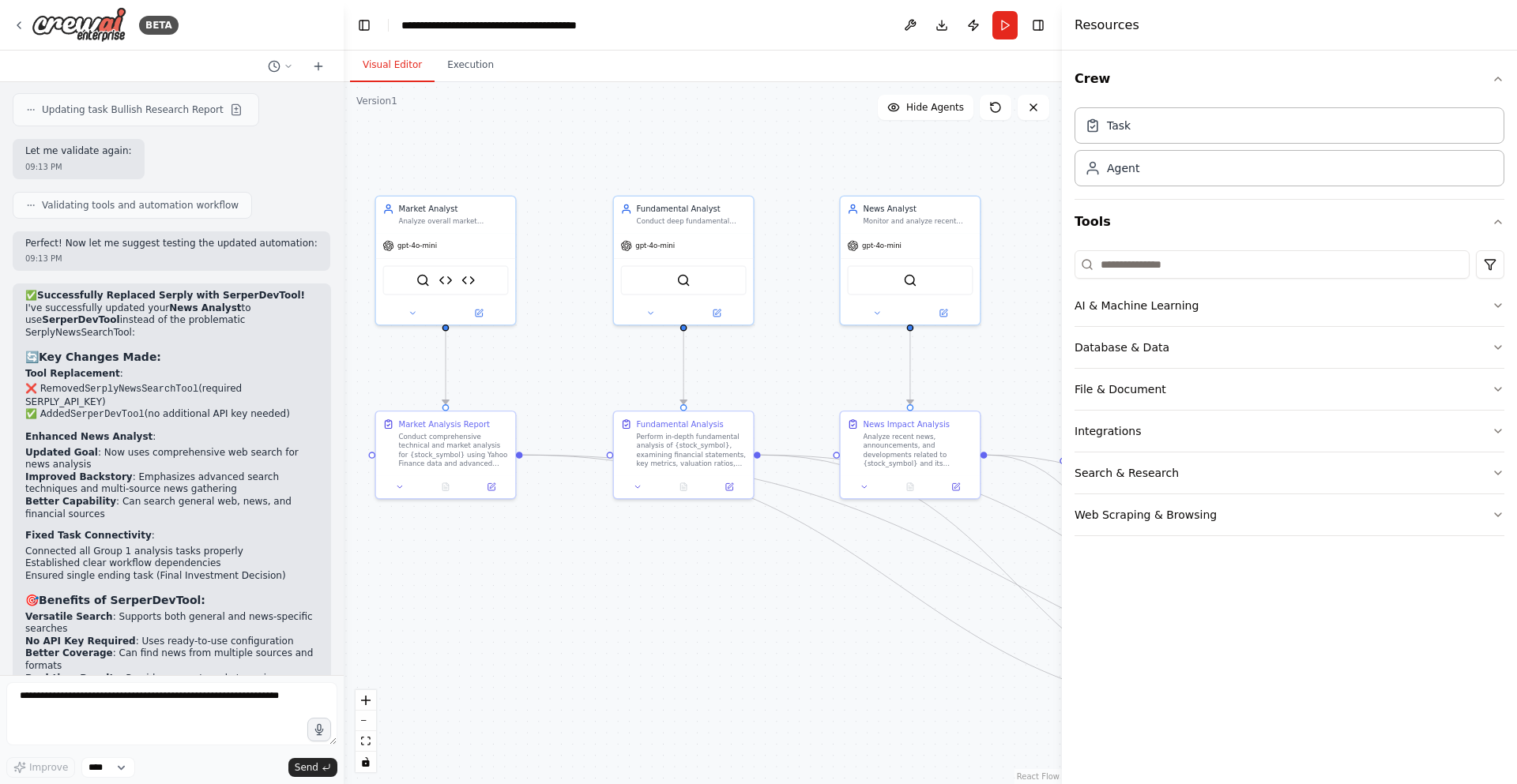
click at [797, 354] on div ".deletable-edge-delete-btn { width: 20px; height: 20px; border: 0px solid #ffff…" at bounding box center [703, 433] width 718 height 703
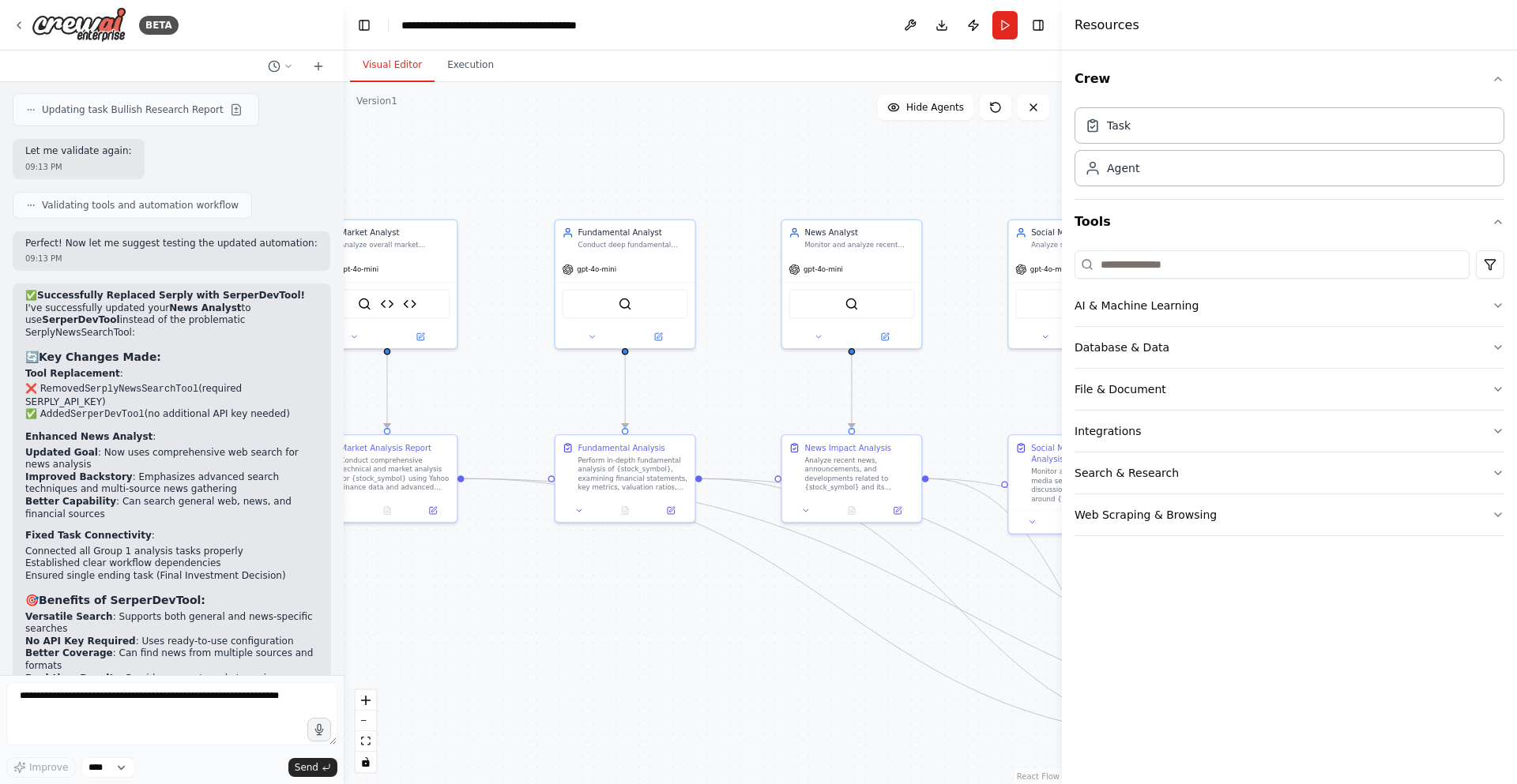
drag, startPoint x: 787, startPoint y: 359, endPoint x: 725, endPoint y: 384, distance: 66.9
click at [725, 384] on div ".deletable-edge-delete-btn { width: 20px; height: 20px; border: 0px solid #ffff…" at bounding box center [703, 433] width 718 height 703
click at [636, 271] on div "gpt-4o-mini" at bounding box center [621, 270] width 139 height 25
click at [649, 342] on button at bounding box center [654, 336] width 64 height 14
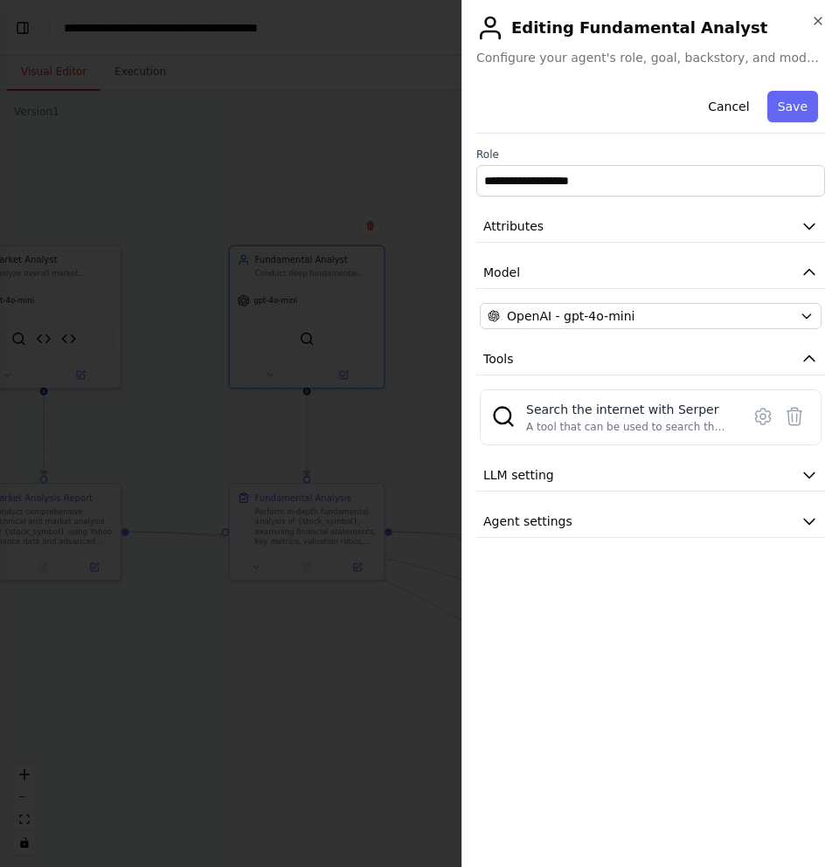
scroll to position [15305, 0]
click at [605, 236] on button "Attributes" at bounding box center [650, 227] width 349 height 32
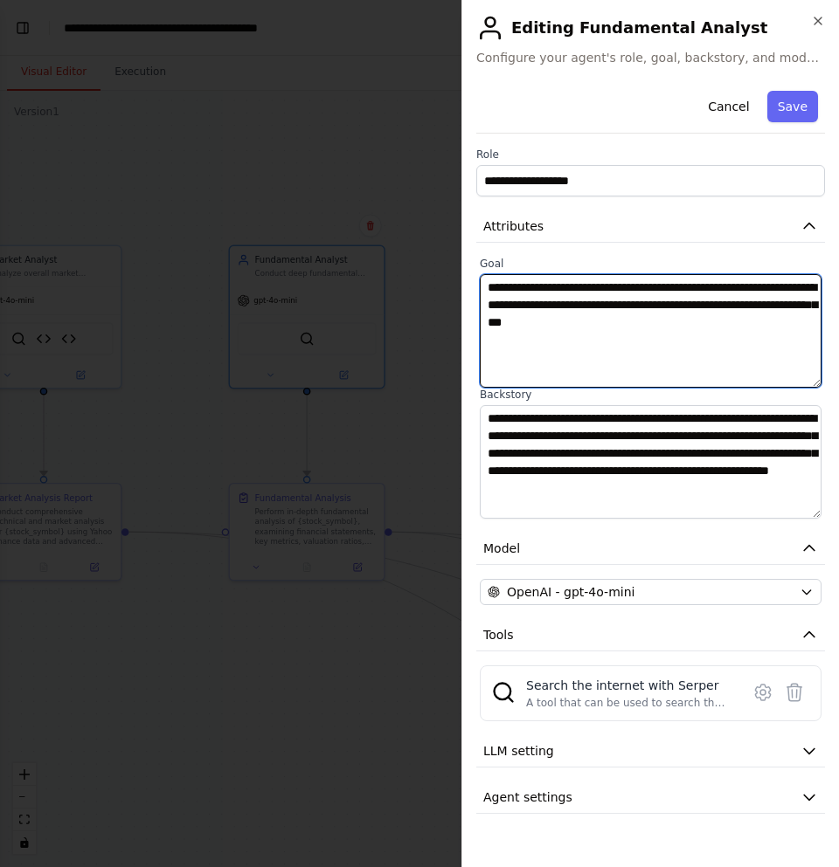
click at [582, 300] on textarea "**********" at bounding box center [651, 331] width 342 height 114
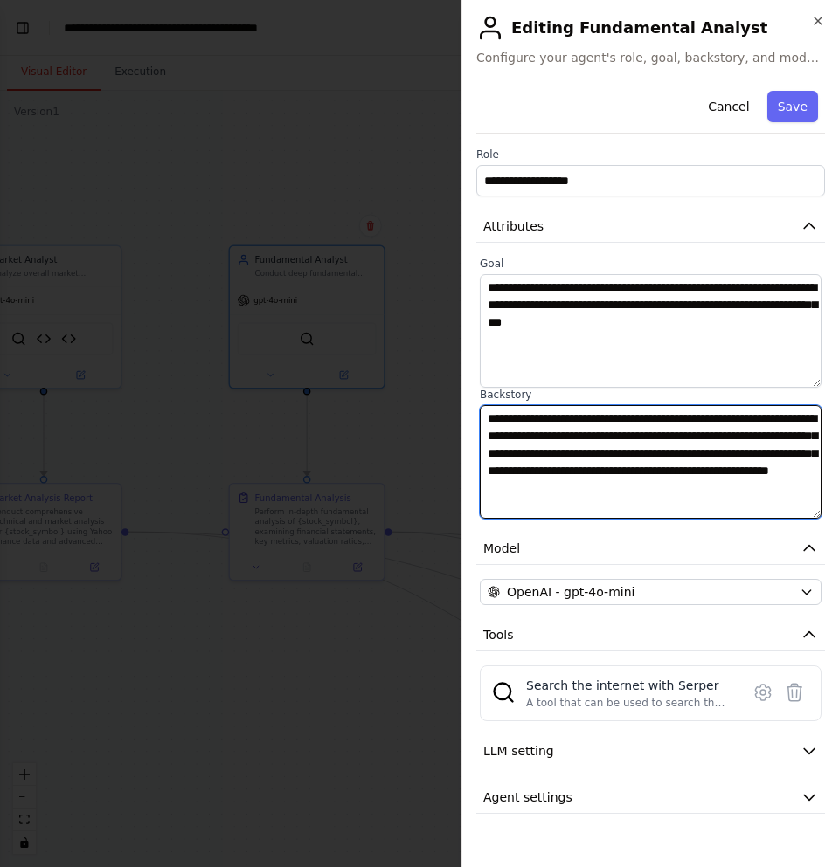
click at [599, 466] on textarea "**********" at bounding box center [651, 462] width 342 height 114
click at [627, 504] on textarea "**********" at bounding box center [651, 462] width 342 height 114
paste textarea "**********"
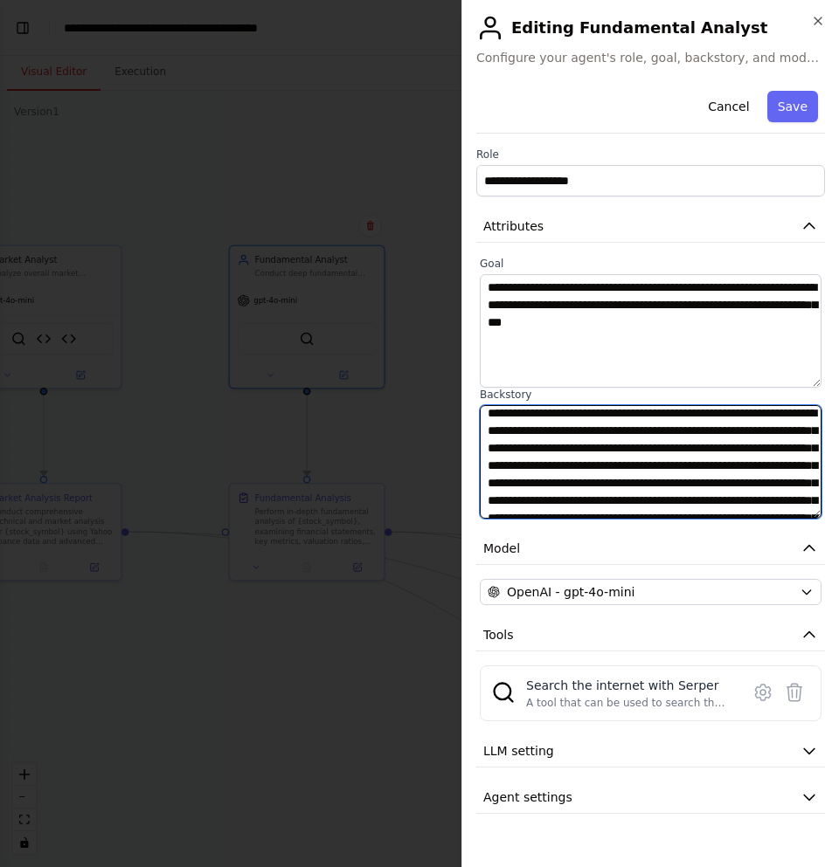
scroll to position [66, 0]
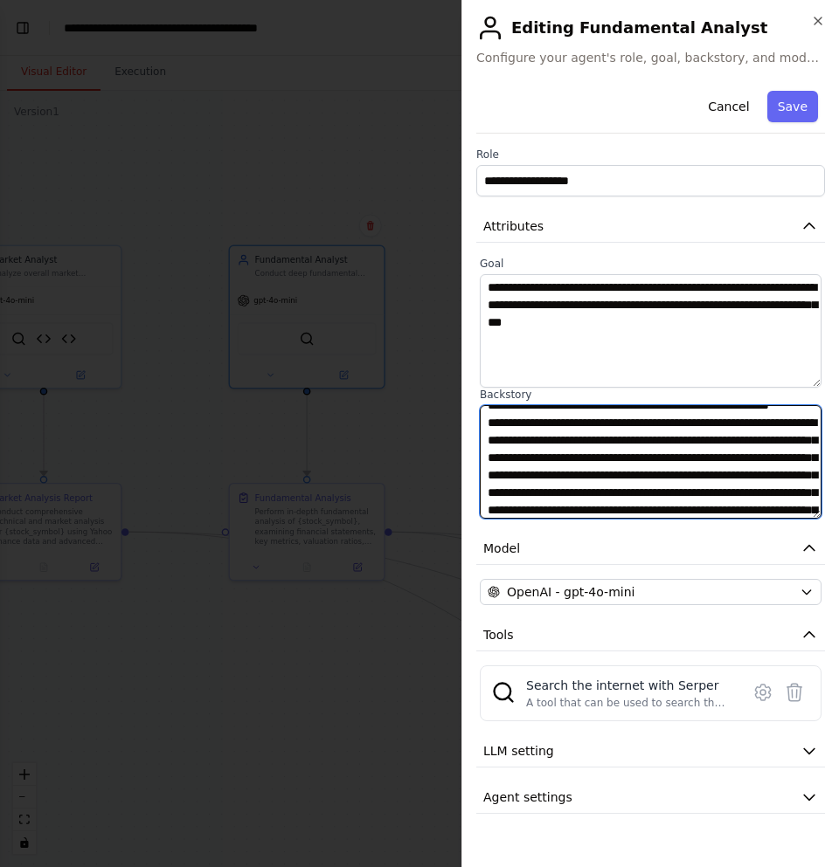
click at [604, 466] on textarea "**********" at bounding box center [651, 462] width 342 height 114
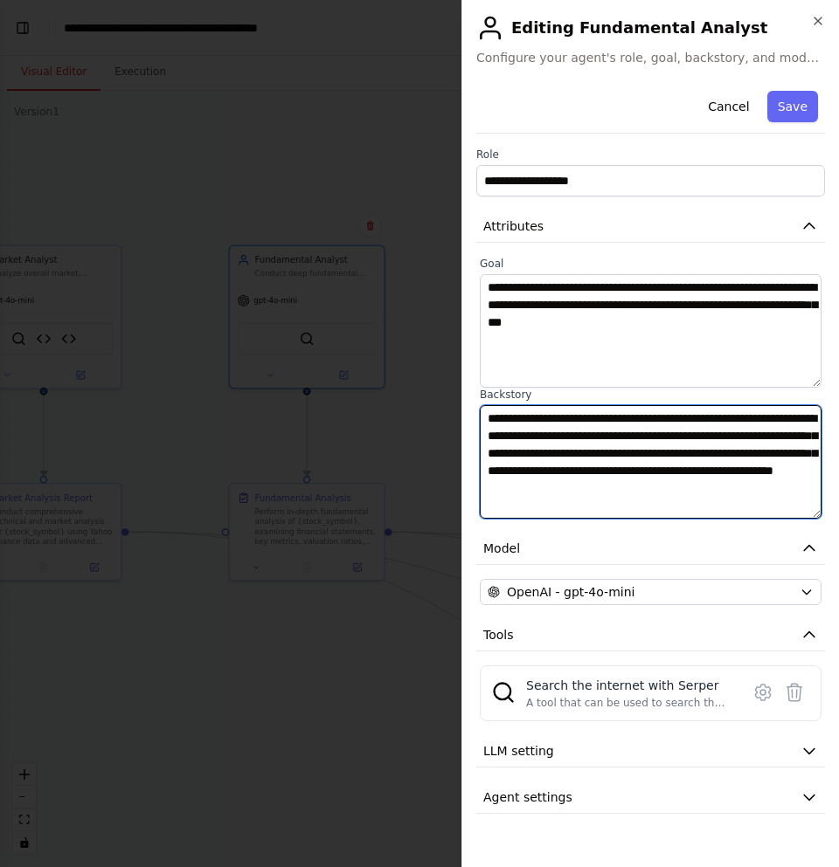
scroll to position [0, 0]
type textarea "**********"
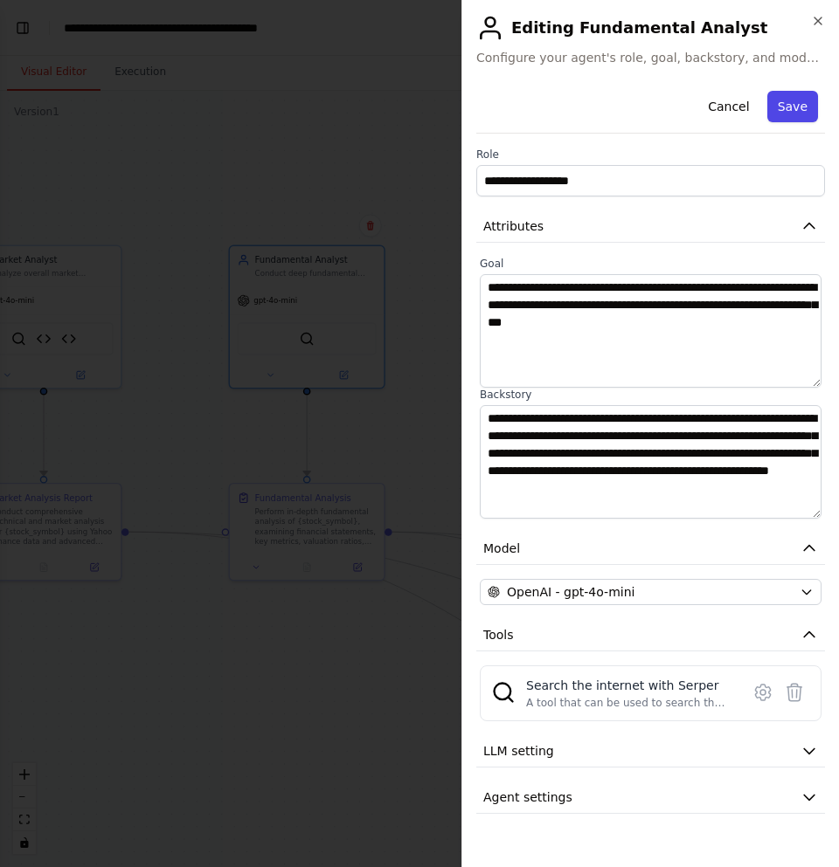
click at [796, 102] on button "Save" at bounding box center [792, 106] width 51 height 31
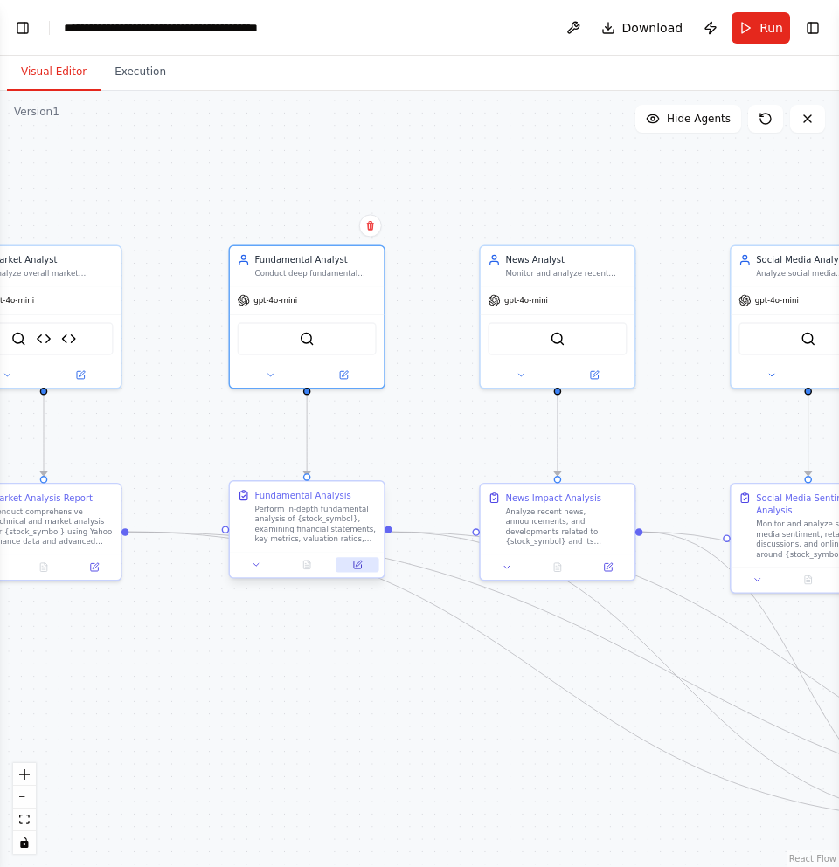
click at [358, 570] on icon at bounding box center [357, 565] width 10 height 10
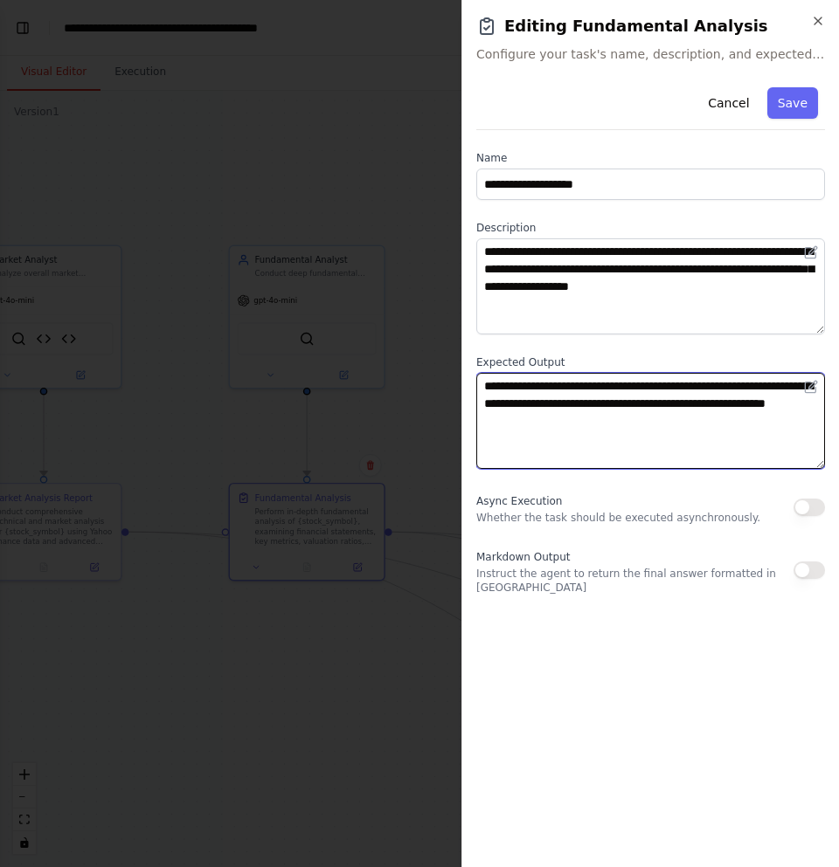
click at [628, 429] on textarea "**********" at bounding box center [650, 421] width 349 height 96
drag, startPoint x: 623, startPoint y: 427, endPoint x: 463, endPoint y: 377, distance: 167.4
click at [463, 377] on div "**********" at bounding box center [649, 433] width 377 height 867
paste textarea "**********"
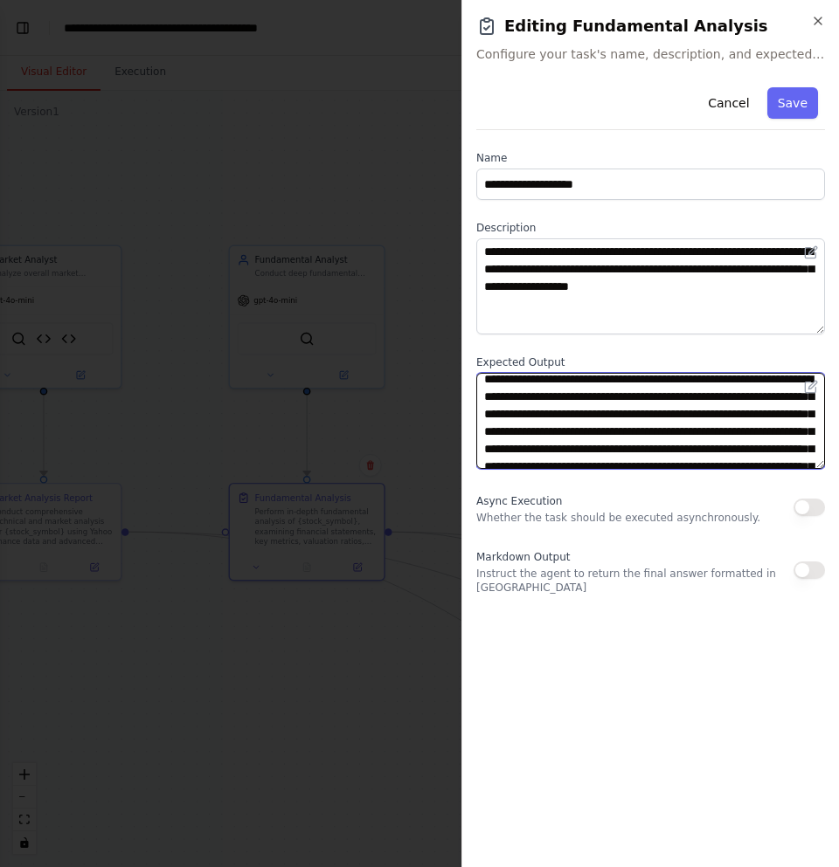
scroll to position [157, 0]
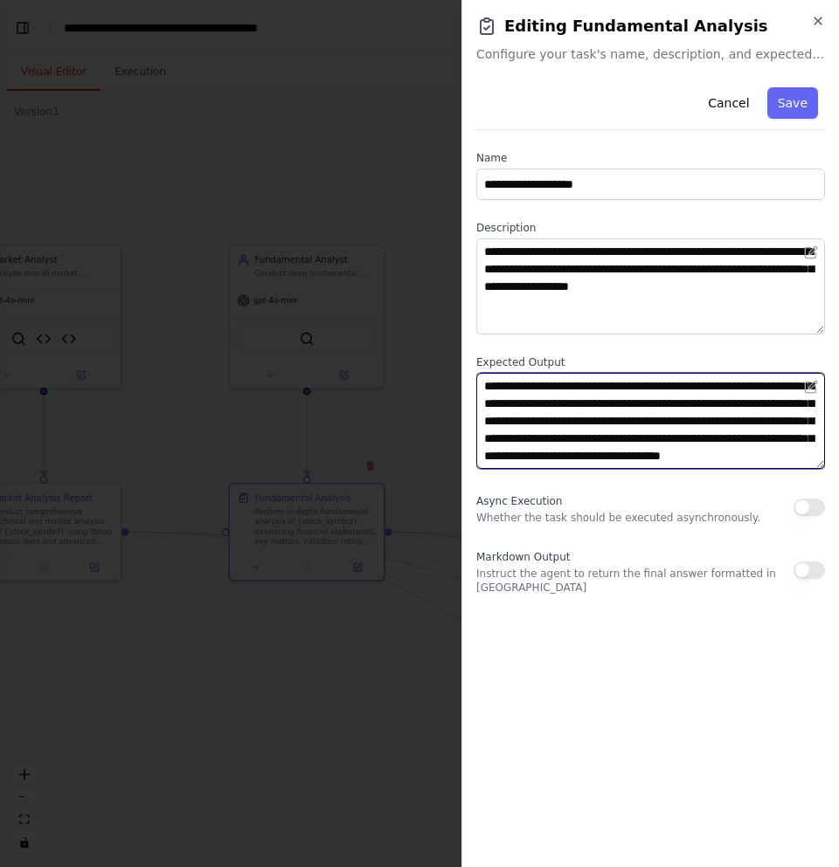
click at [722, 385] on textarea "**********" at bounding box center [650, 421] width 349 height 96
click at [621, 383] on textarea "**********" at bounding box center [650, 421] width 349 height 96
type textarea "**********"
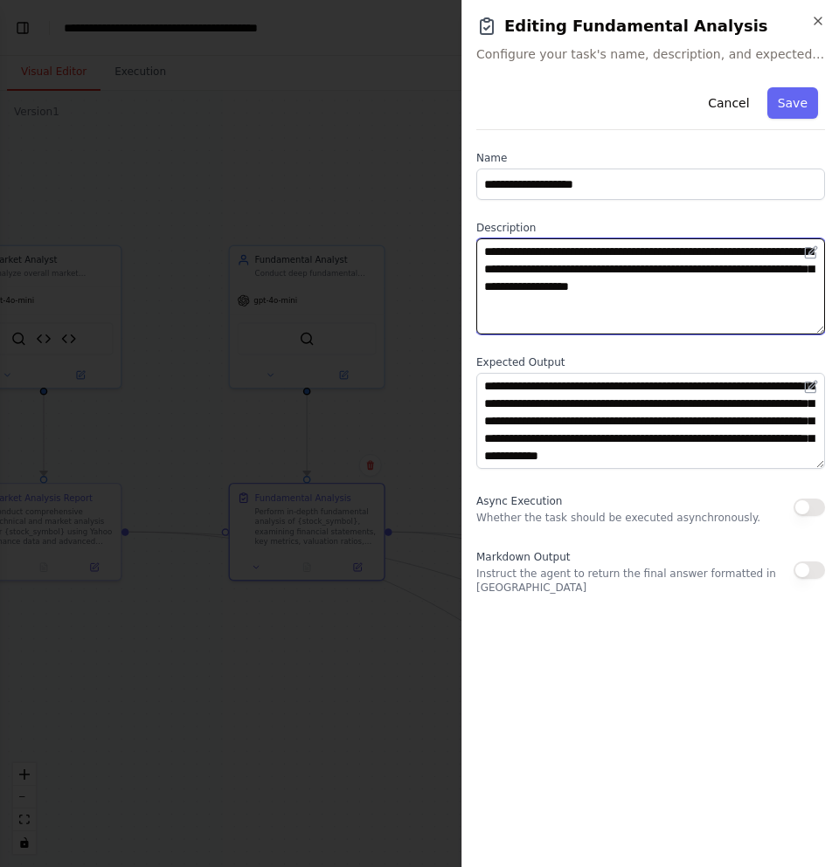
click at [628, 264] on textarea "**********" at bounding box center [650, 286] width 349 height 96
paste textarea "**********"
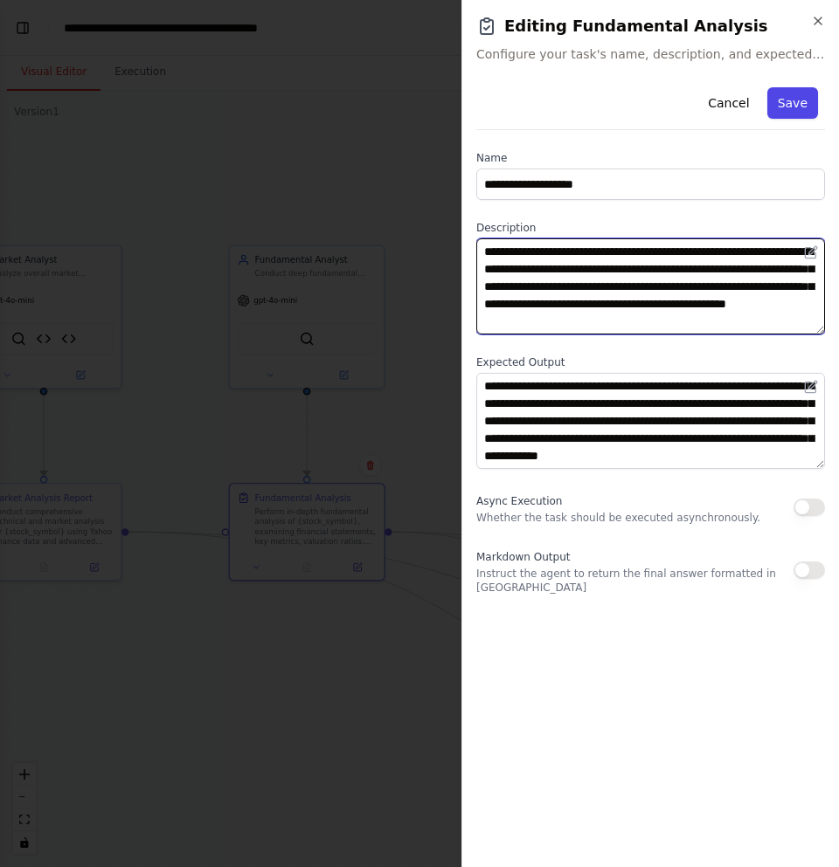
type textarea "**********"
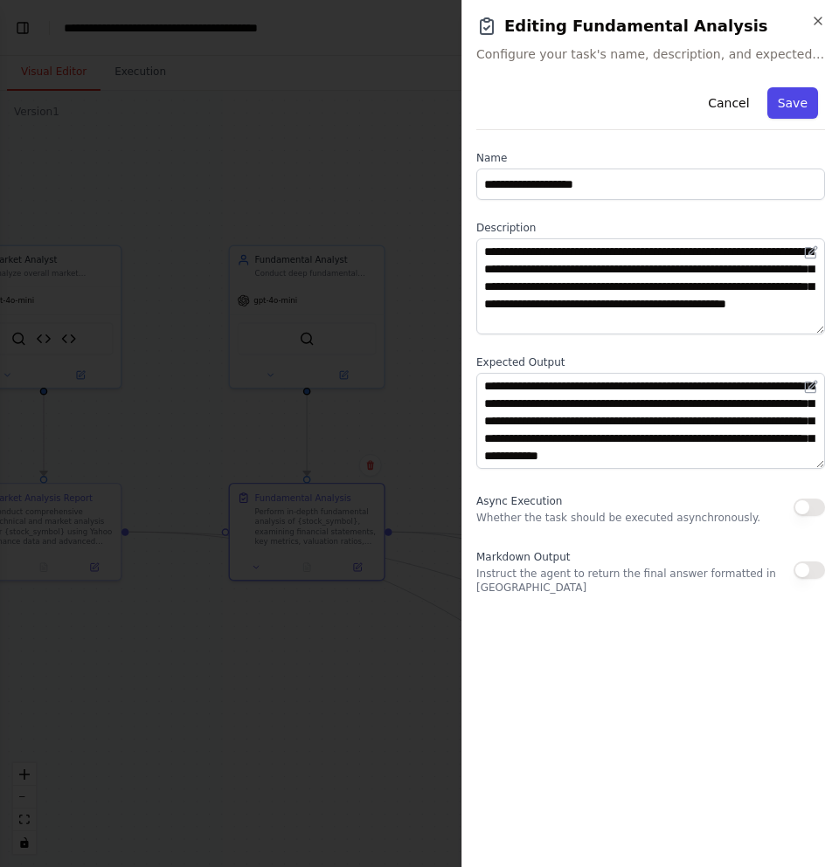
click at [815, 100] on button "Save" at bounding box center [792, 102] width 51 height 31
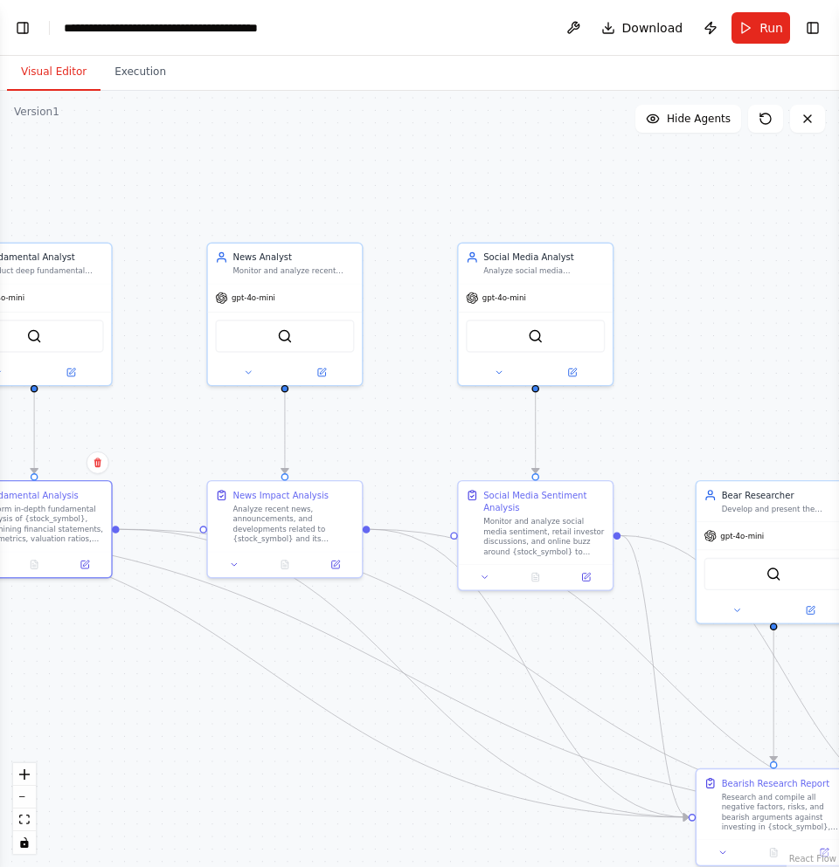
drag, startPoint x: 452, startPoint y: 428, endPoint x: 180, endPoint y: 425, distance: 272.5
click at [180, 425] on div ".deletable-edge-delete-btn { width: 20px; height: 20px; border: 0px solid #ffff…" at bounding box center [419, 479] width 839 height 777
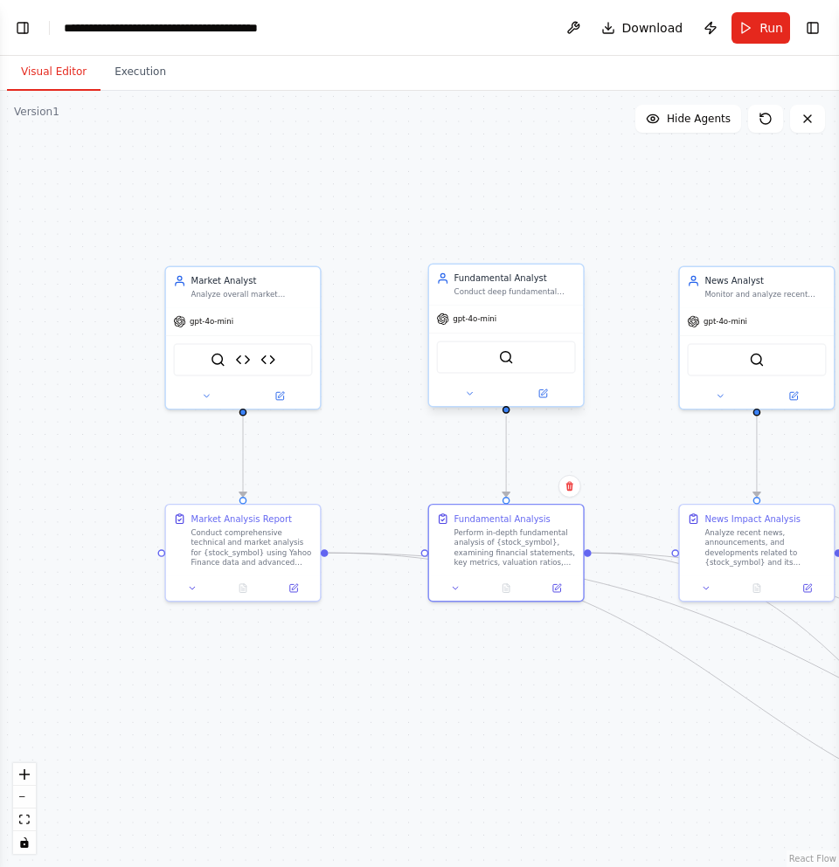
drag, startPoint x: 114, startPoint y: 294, endPoint x: 469, endPoint y: 307, distance: 354.9
click at [575, 318] on div ".deletable-edge-delete-btn { width: 20px; height: 20px; border: 0px solid #ffff…" at bounding box center [419, 479] width 839 height 777
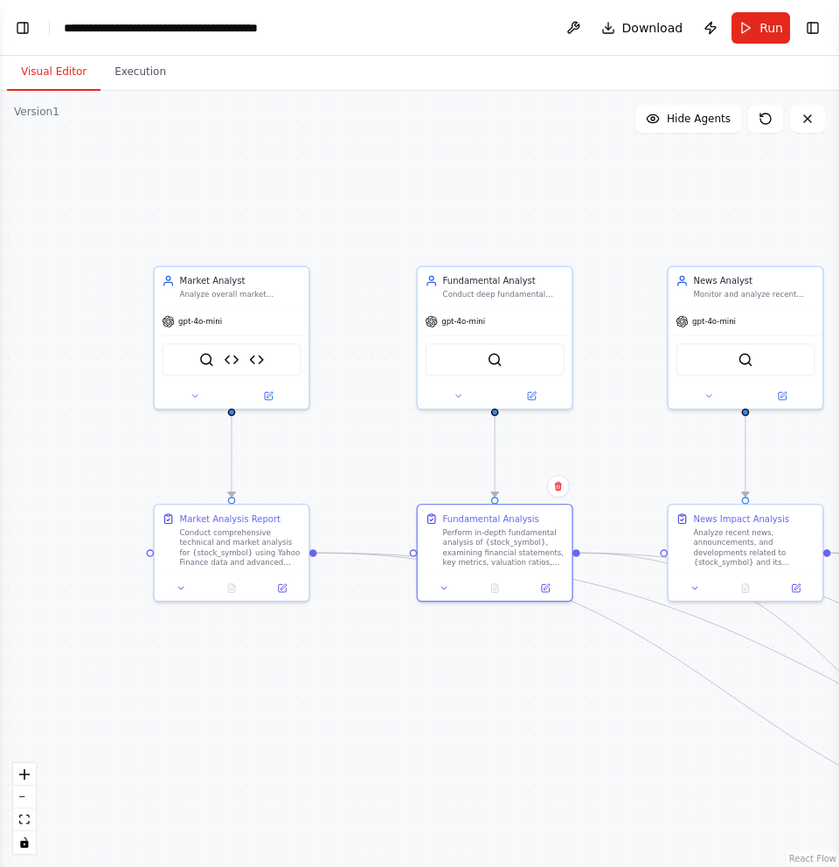
click at [50, 81] on button "Visual Editor" at bounding box center [53, 72] width 93 height 37
click at [60, 83] on button "Visual Editor" at bounding box center [53, 72] width 93 height 37
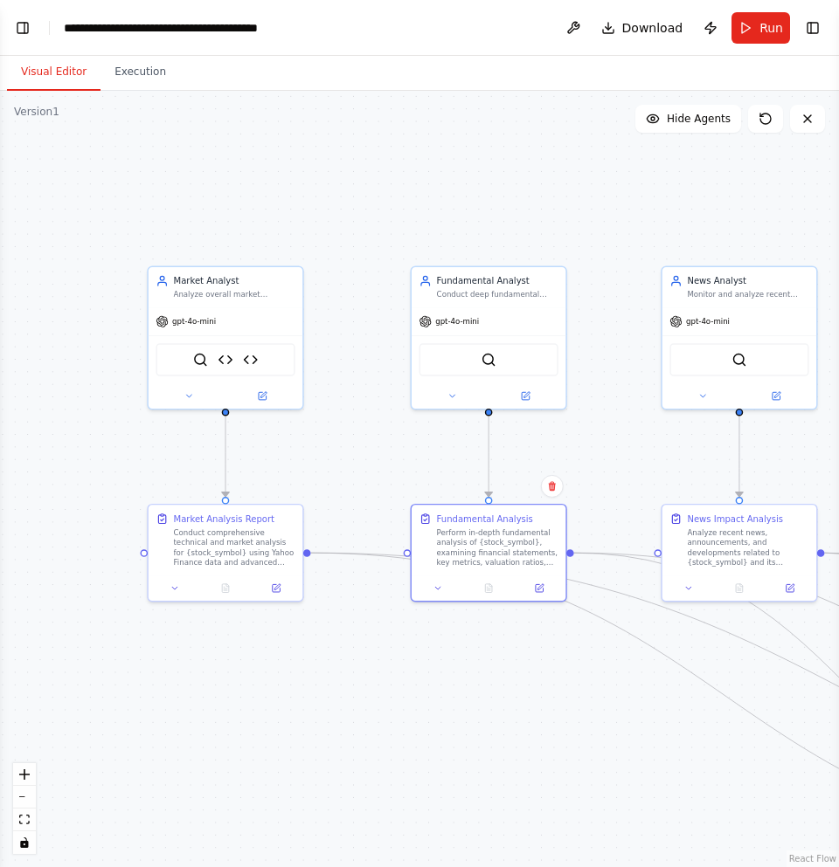
click at [264, 192] on div ".deletable-edge-delete-btn { width: 20px; height: 20px; border: 0px solid #ffff…" at bounding box center [419, 479] width 839 height 777
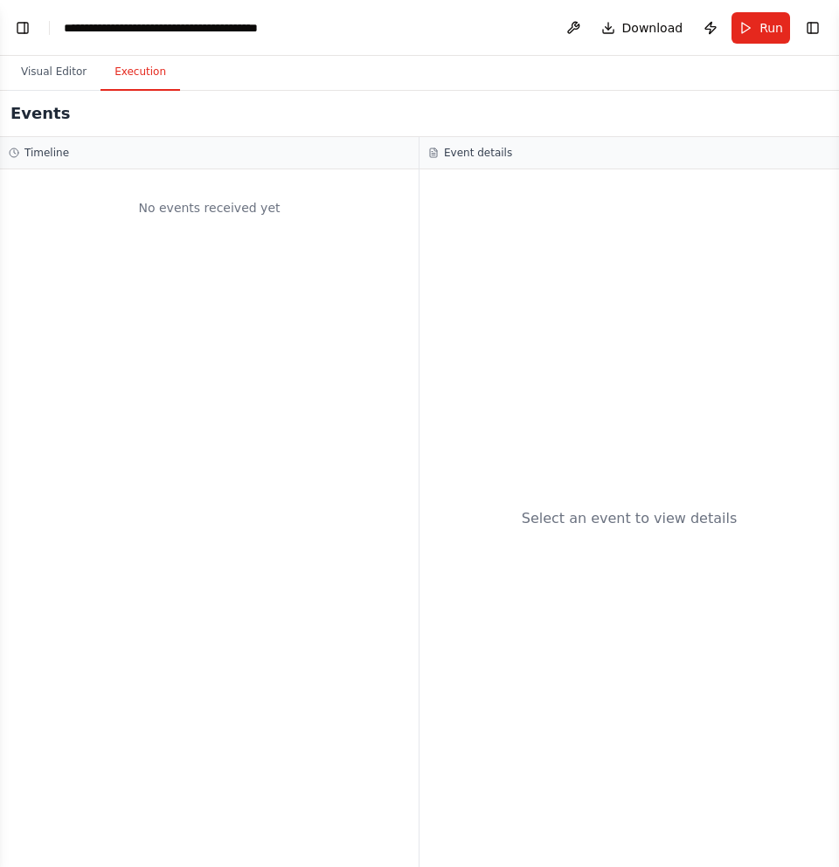
click at [134, 79] on button "Execution" at bounding box center [139, 72] width 79 height 37
click at [66, 75] on button "Visual Editor" at bounding box center [53, 72] width 93 height 37
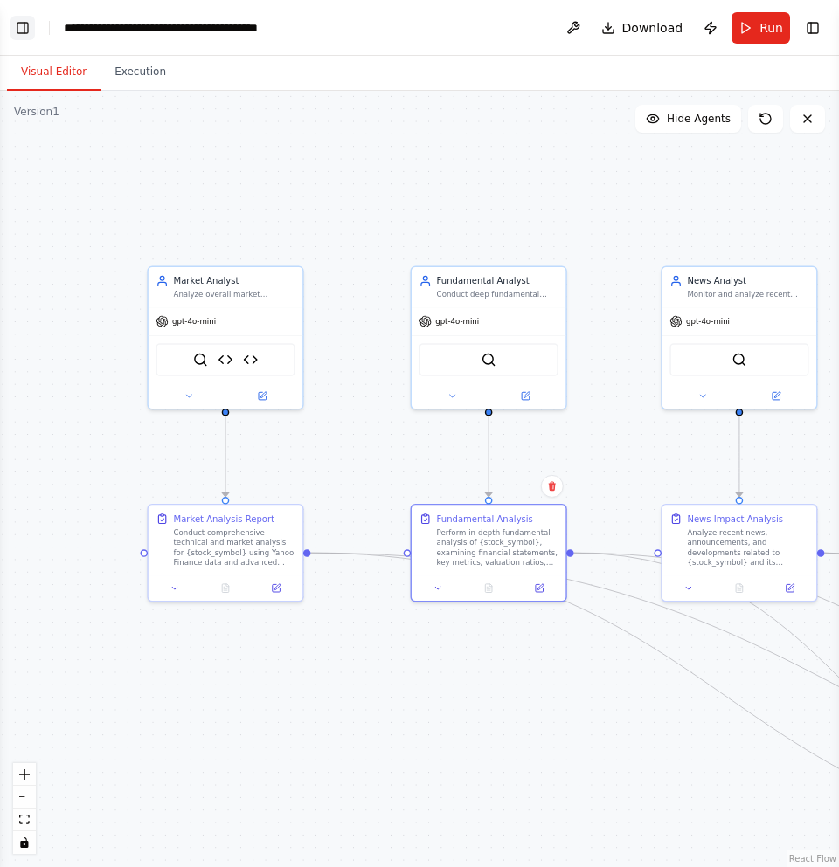
click at [25, 34] on button "Toggle Left Sidebar" at bounding box center [22, 28] width 24 height 24
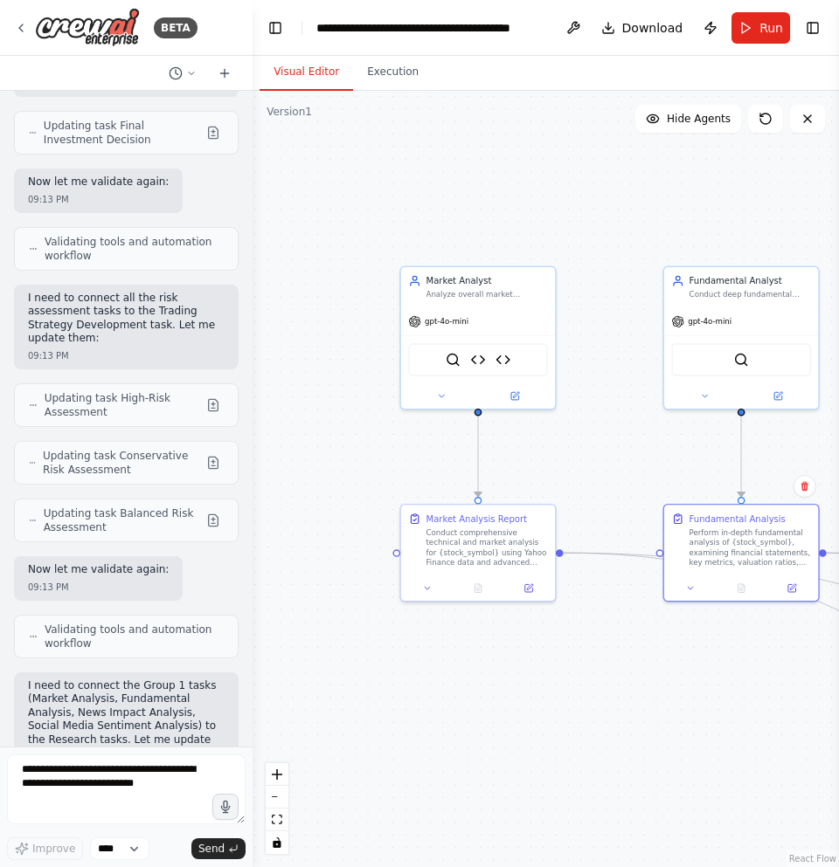
scroll to position [13837, 0]
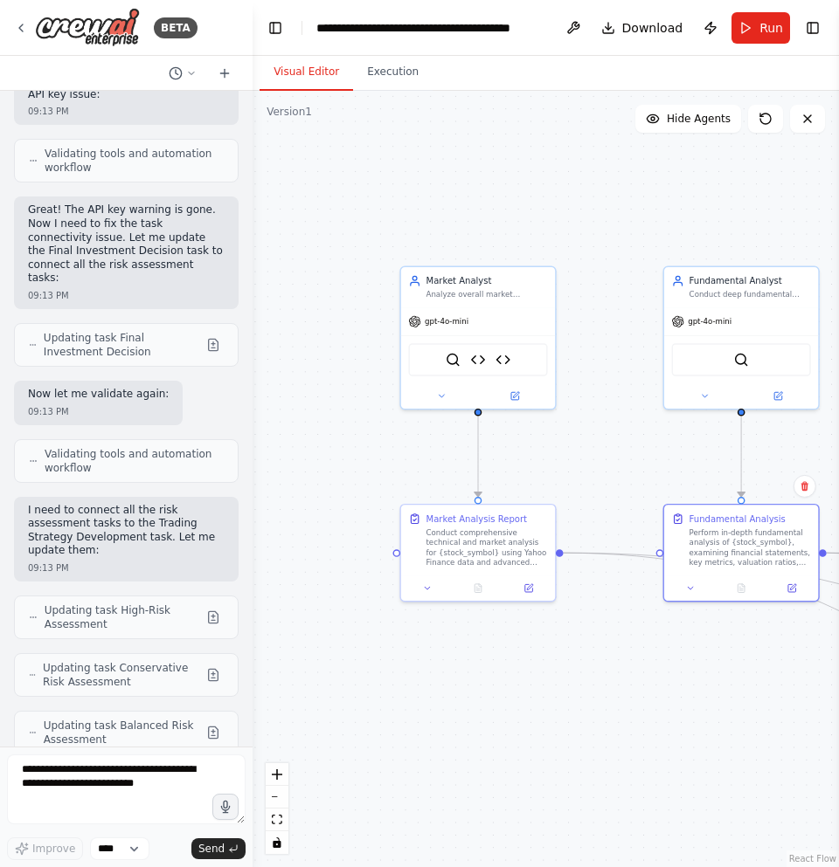
click at [145, 719] on span "Updating task Balanced Risk Assessment" at bounding box center [121, 733] width 155 height 28
click at [204, 722] on button at bounding box center [213, 732] width 21 height 21
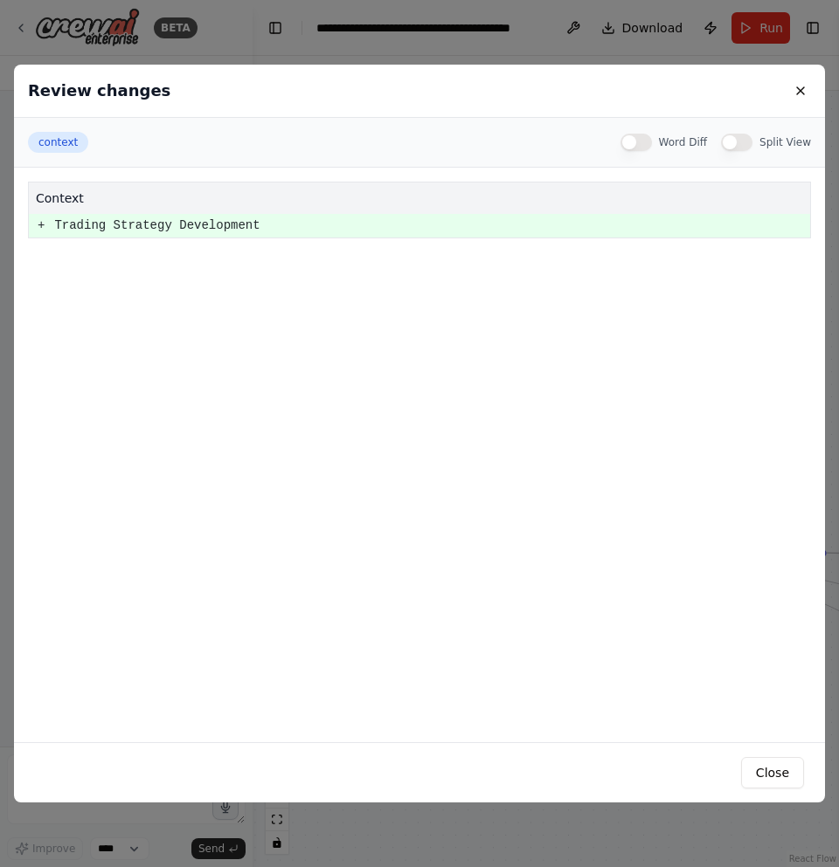
click at [111, 234] on pre "Trading Strategy Development" at bounding box center [431, 226] width 755 height 22
click at [808, 96] on button at bounding box center [800, 90] width 21 height 21
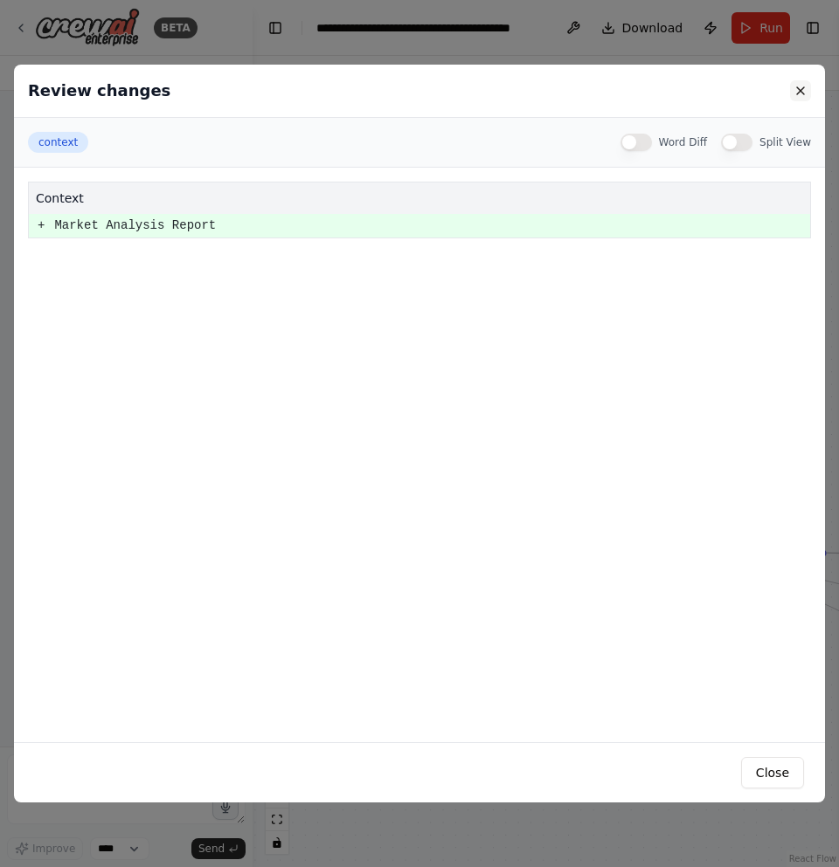
click at [808, 95] on button at bounding box center [800, 90] width 21 height 21
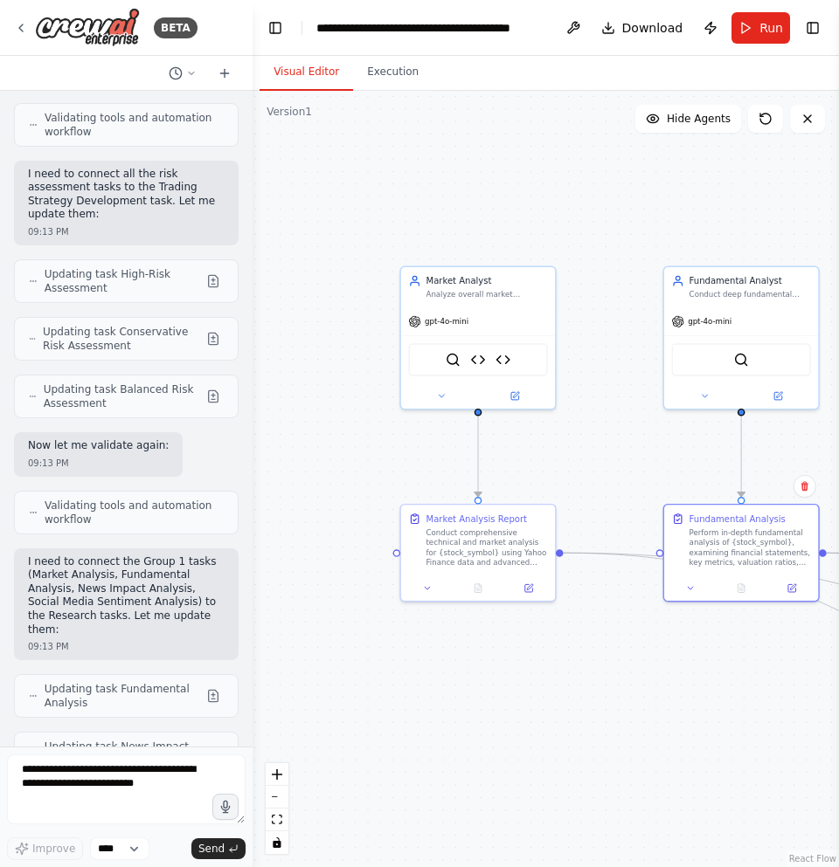
scroll to position [14256, 0]
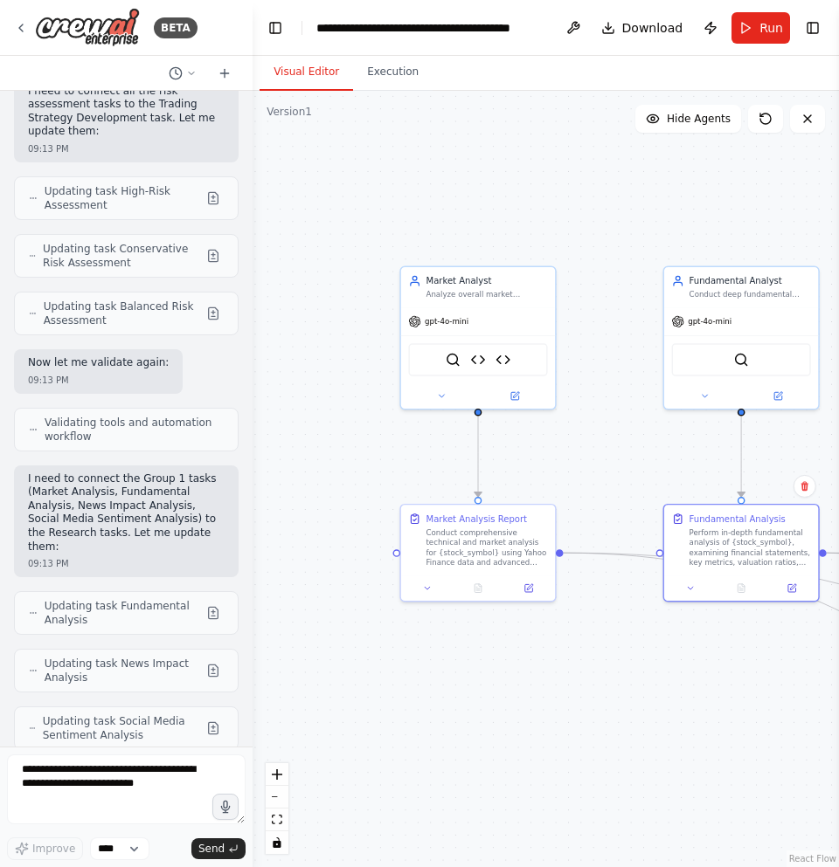
click at [204, 861] on button at bounding box center [213, 871] width 21 height 21
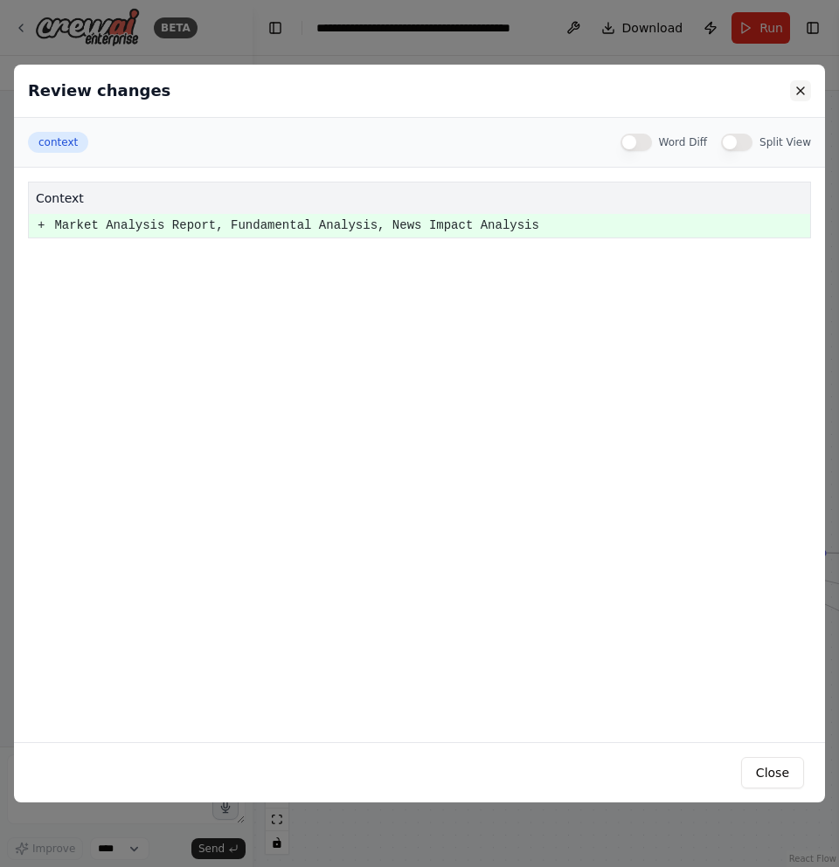
click at [799, 93] on button at bounding box center [800, 90] width 21 height 21
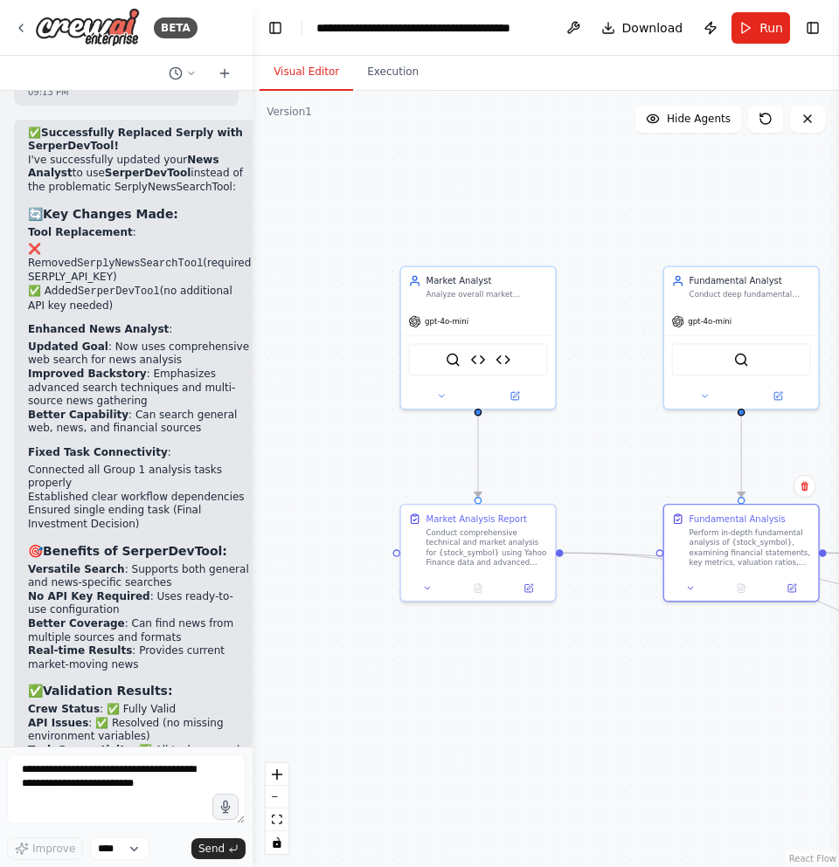
scroll to position [15305, 0]
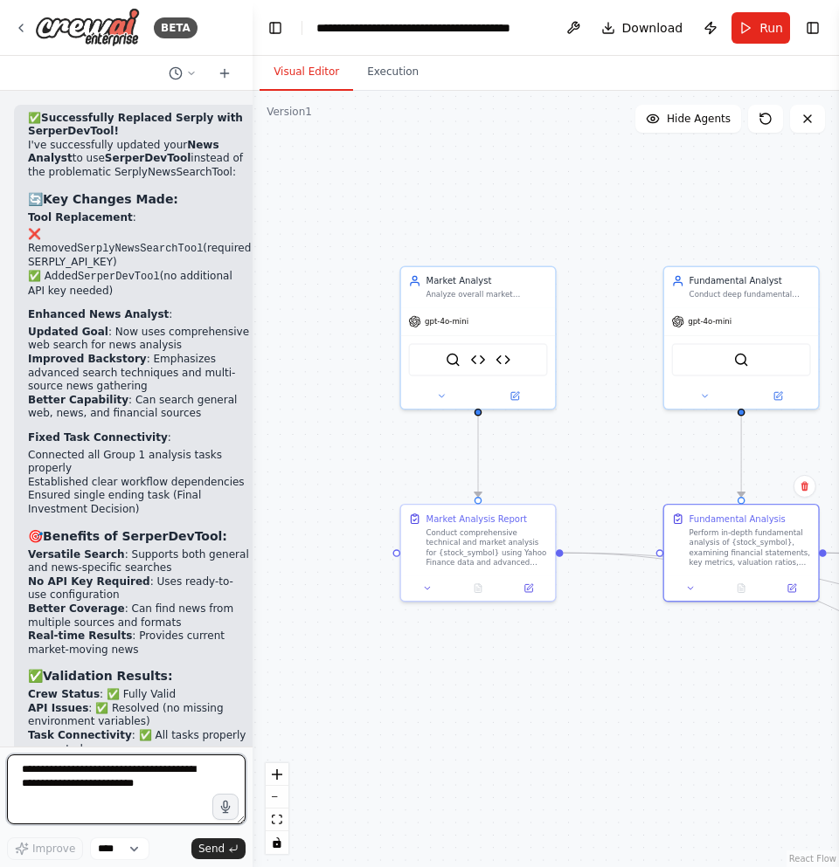
click at [140, 787] on textarea at bounding box center [126, 790] width 238 height 70
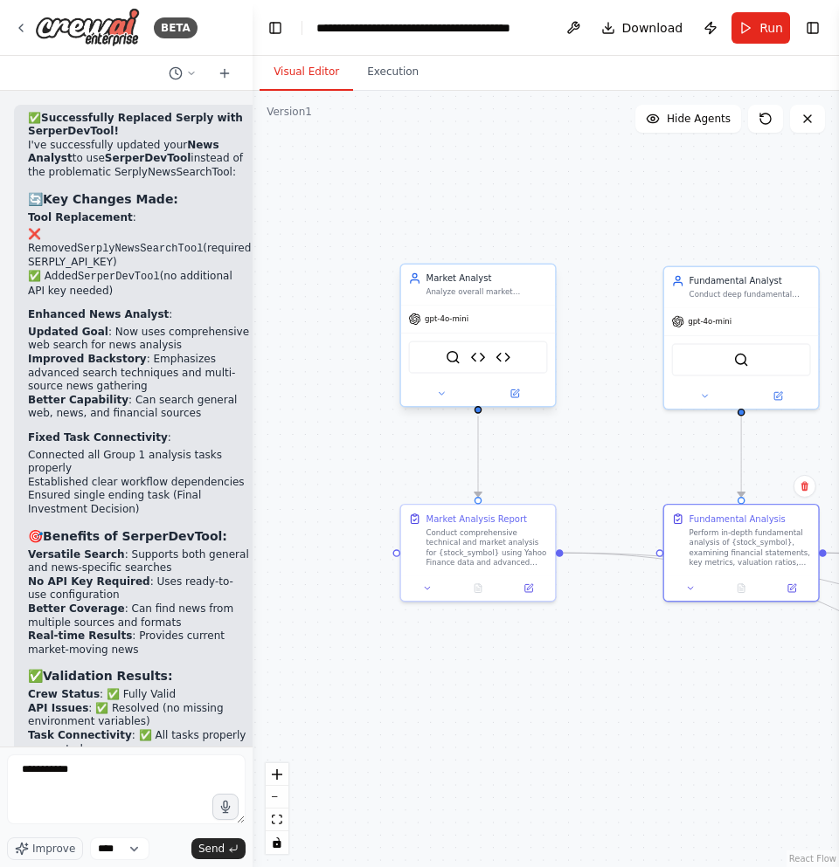
click at [528, 404] on div at bounding box center [478, 393] width 154 height 25
click at [520, 386] on button at bounding box center [515, 393] width 71 height 15
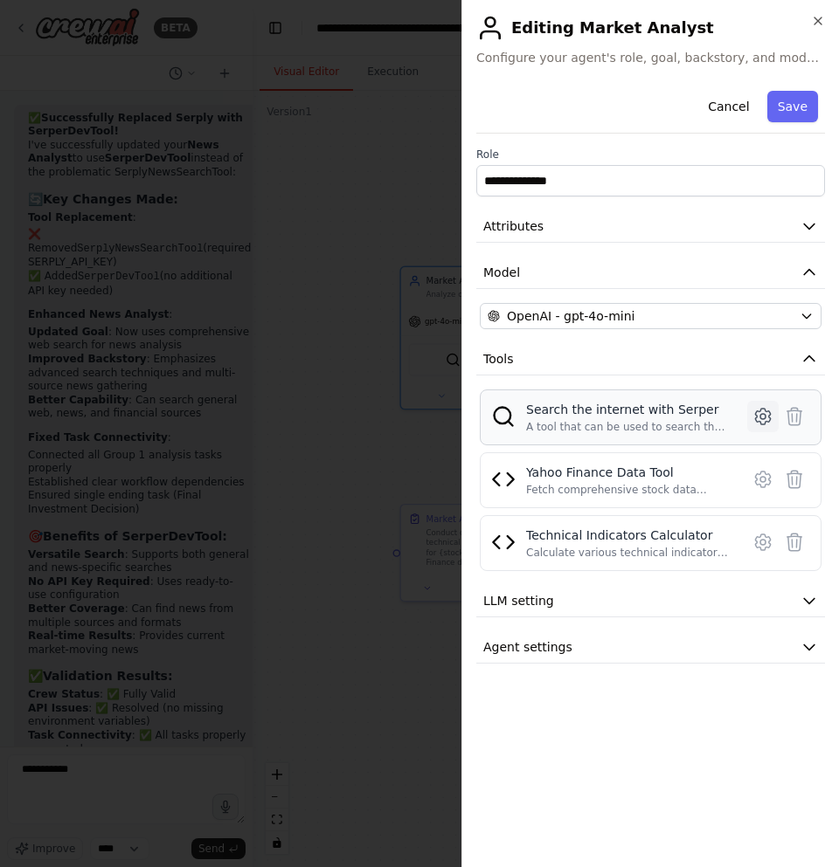
click at [749, 418] on button at bounding box center [762, 416] width 31 height 31
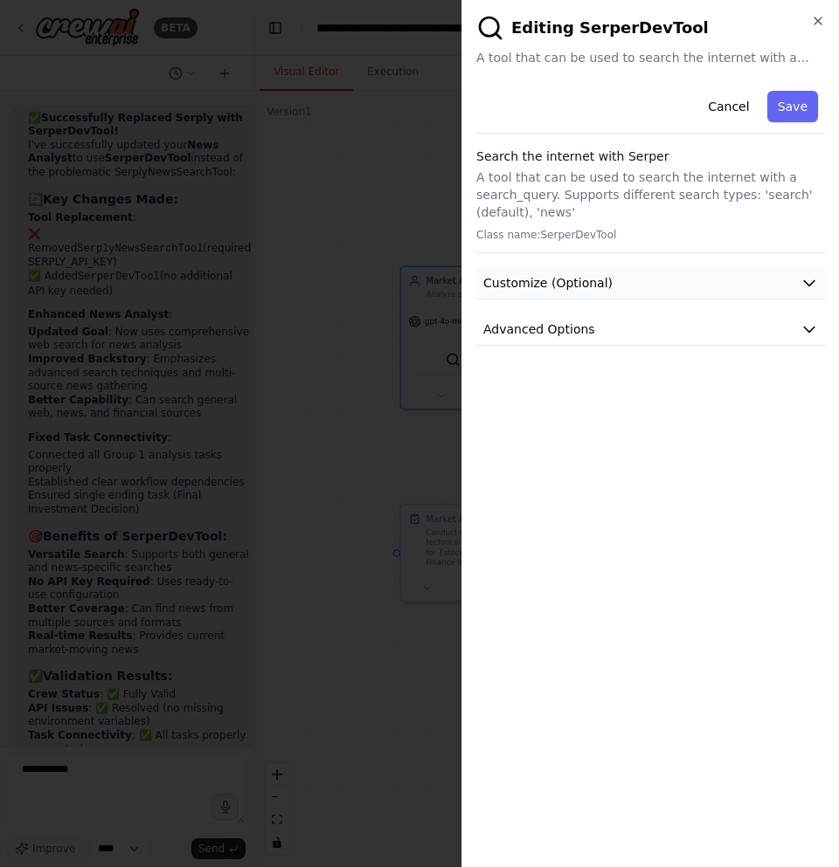
click at [679, 295] on button "Customize (Optional)" at bounding box center [650, 283] width 349 height 32
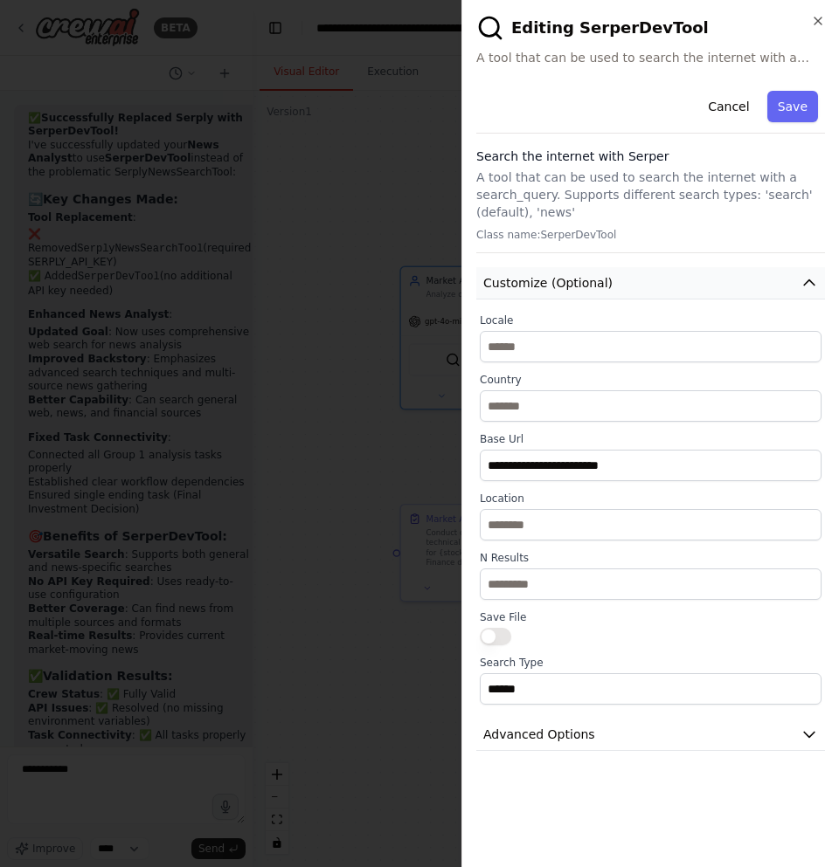
click at [679, 295] on button "Customize (Optional)" at bounding box center [650, 283] width 349 height 32
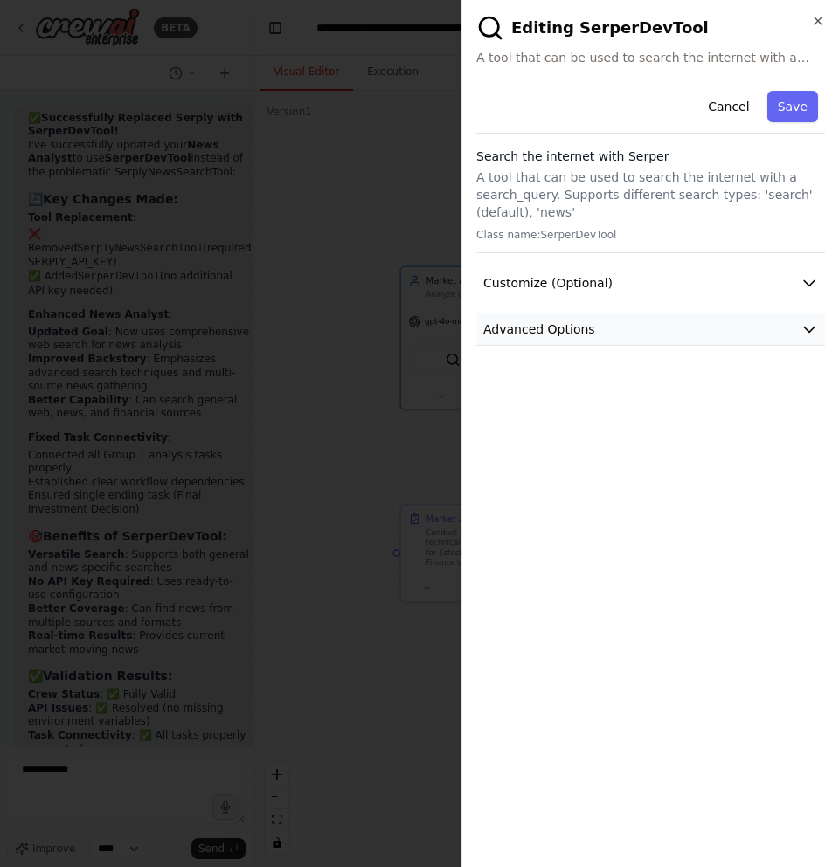
click at [650, 334] on button "Advanced Options" at bounding box center [650, 330] width 349 height 32
click at [722, 97] on button "Cancel" at bounding box center [728, 106] width 62 height 31
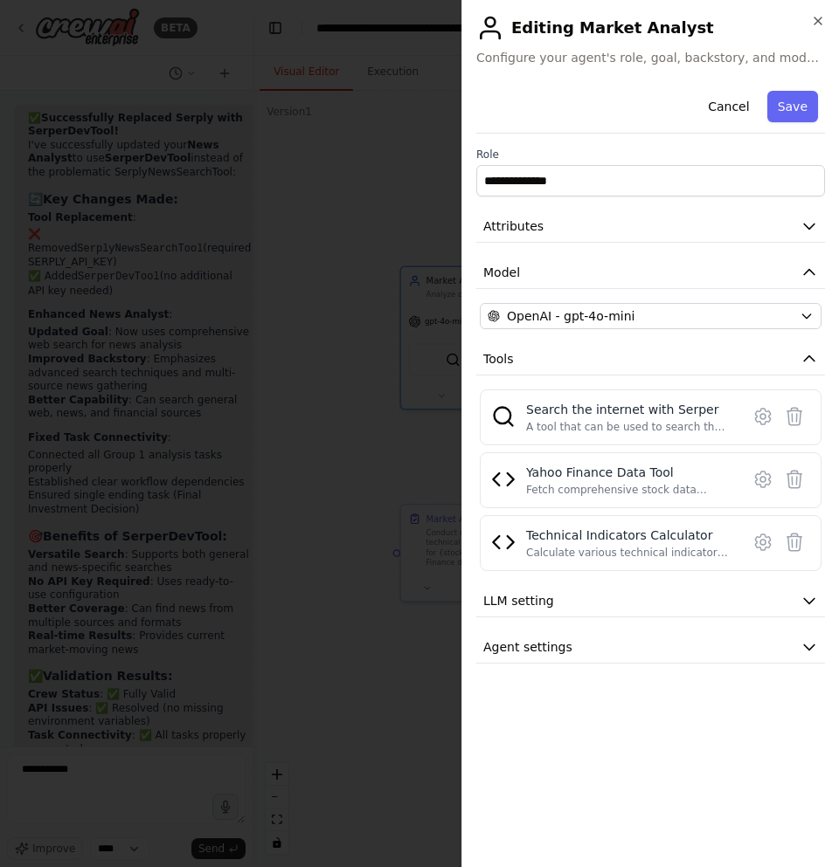
click at [563, 618] on div "**********" at bounding box center [650, 374] width 349 height 580
click at [563, 595] on button "LLM setting" at bounding box center [650, 601] width 349 height 32
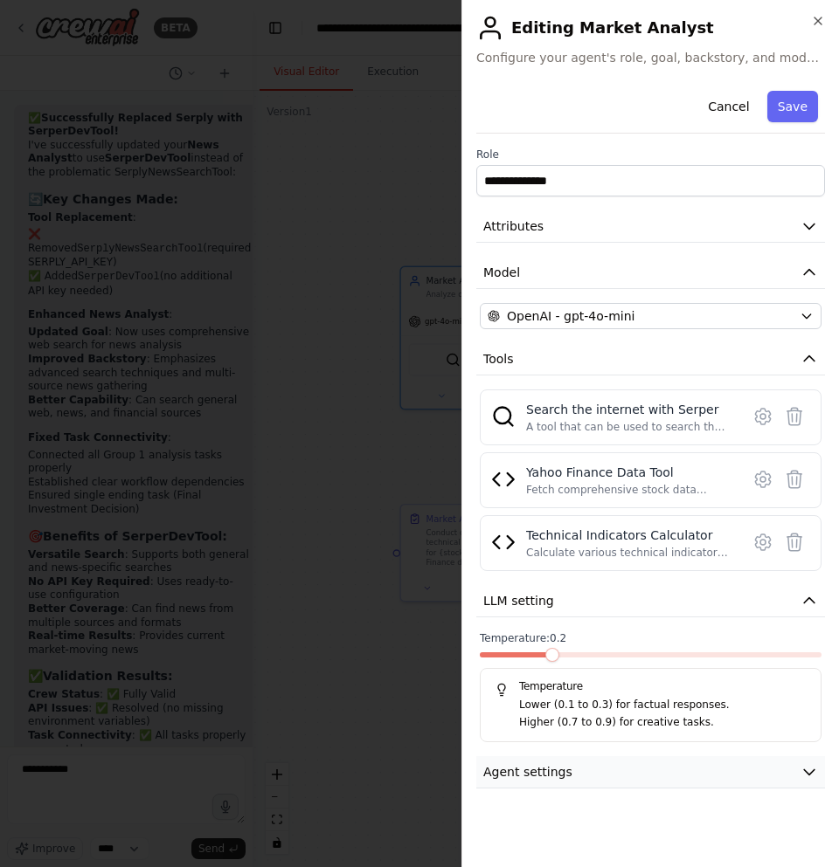
click at [542, 772] on span "Agent settings" at bounding box center [527, 771] width 89 height 17
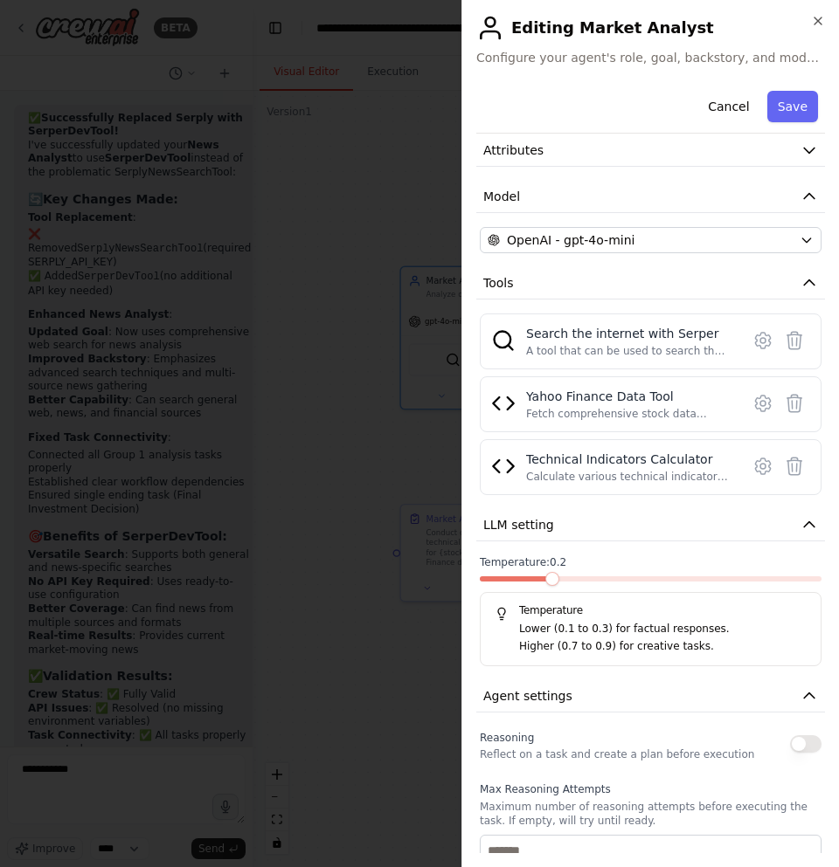
scroll to position [418, 0]
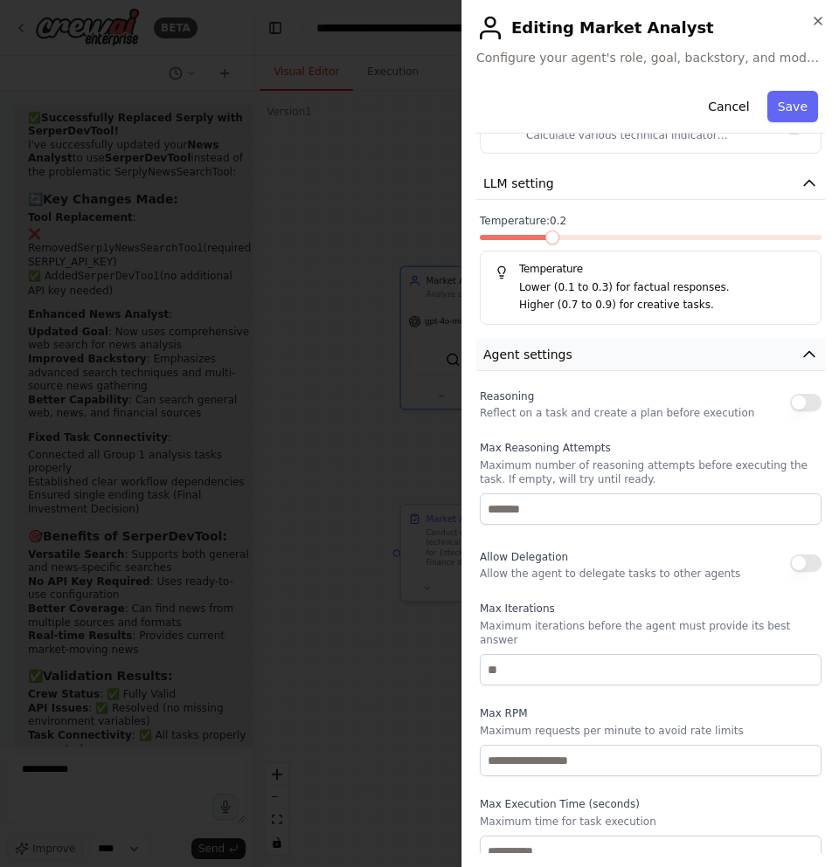
click at [570, 348] on button "Agent settings" at bounding box center [650, 355] width 349 height 32
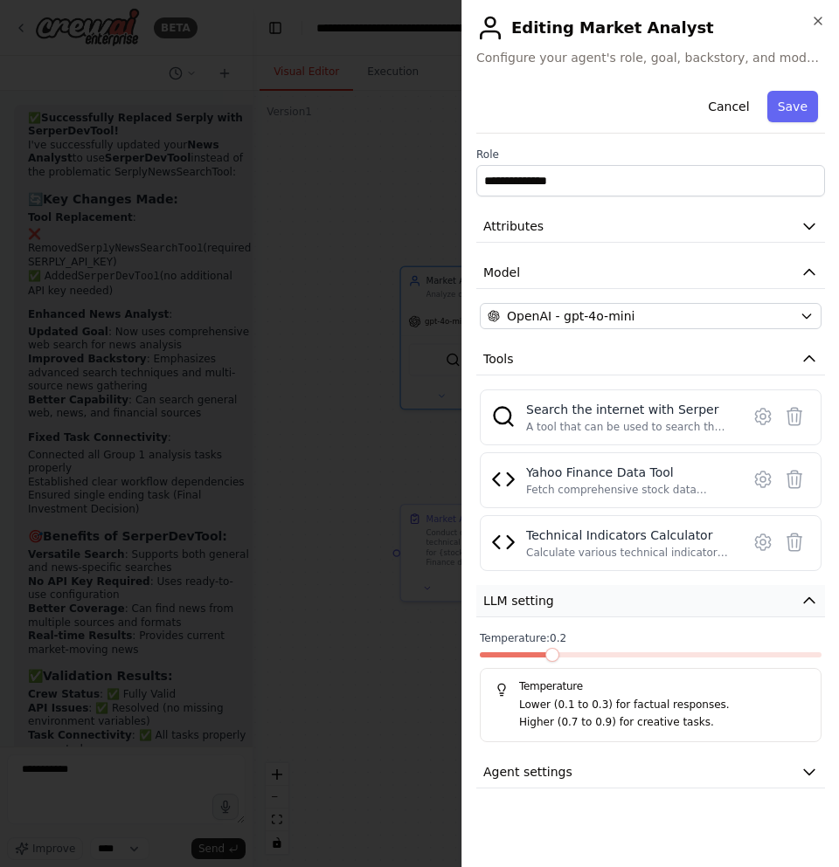
drag, startPoint x: 572, startPoint y: 620, endPoint x: 570, endPoint y: 603, distance: 17.7
click at [571, 620] on div "**********" at bounding box center [650, 436] width 349 height 705
click at [570, 603] on button "LLM setting" at bounding box center [650, 601] width 349 height 32
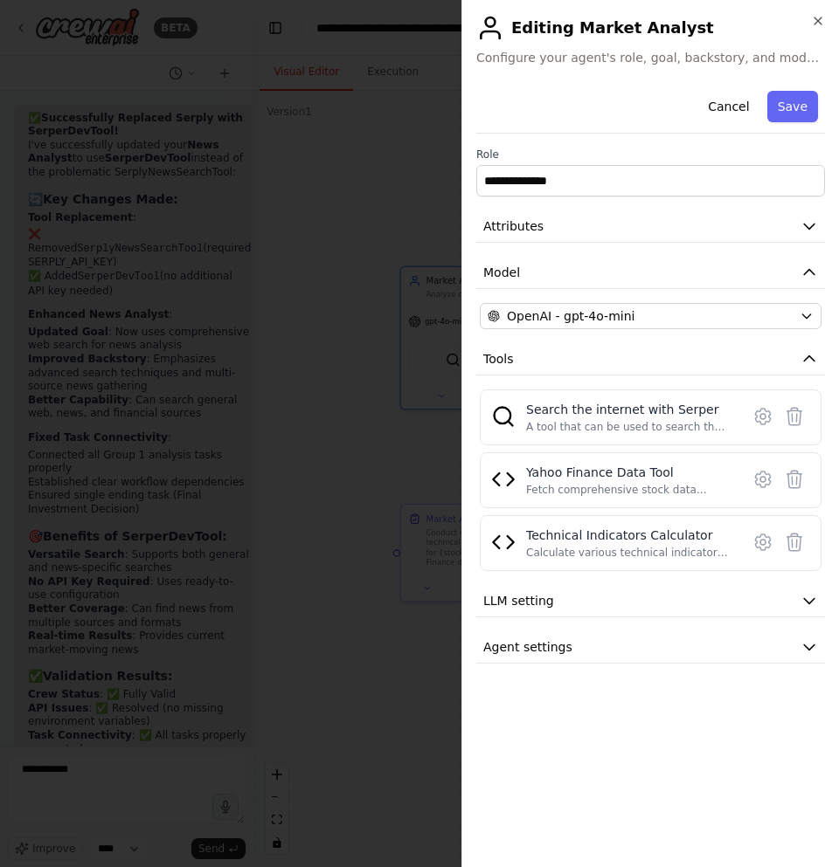
click at [830, 359] on div "**********" at bounding box center [649, 433] width 377 height 867
click at [805, 361] on icon "button" at bounding box center [808, 358] width 17 height 17
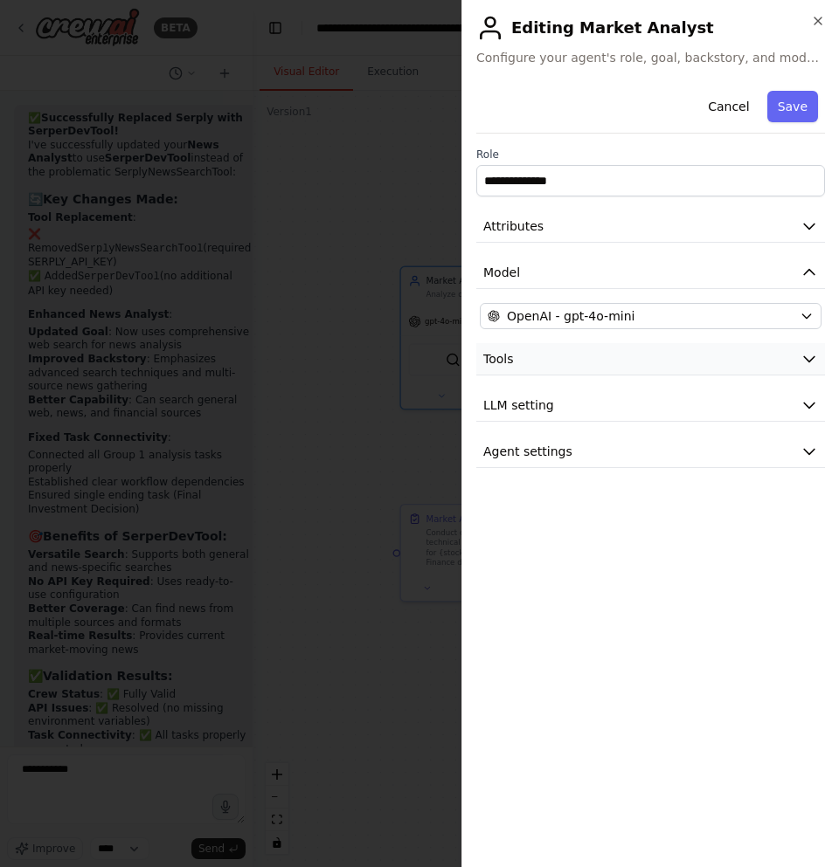
click at [805, 361] on icon "button" at bounding box center [808, 358] width 17 height 17
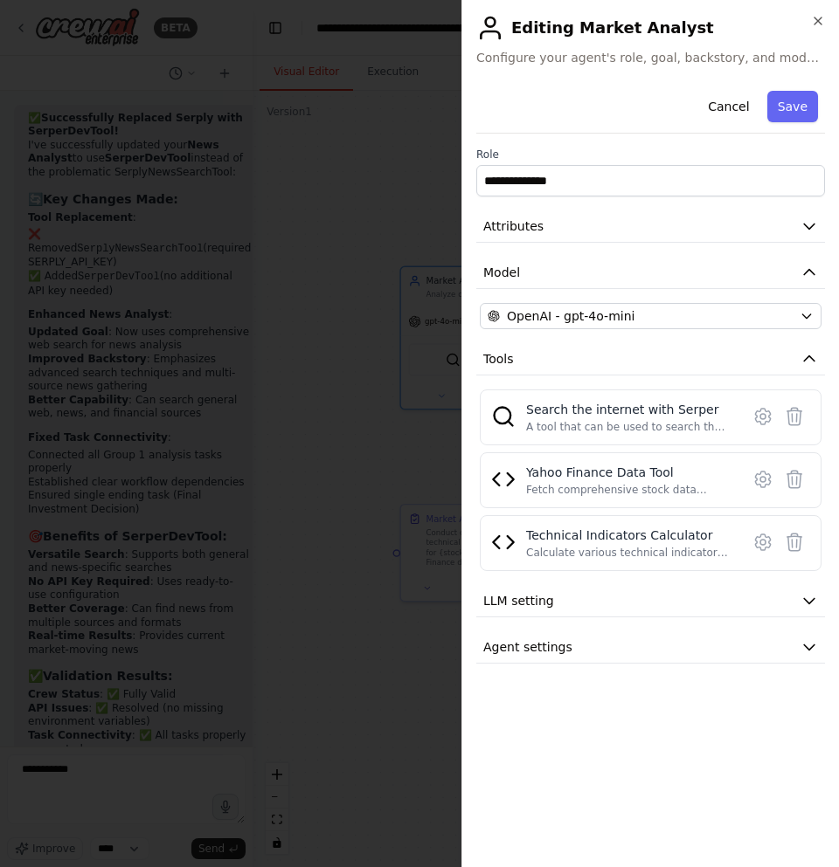
click at [352, 404] on div at bounding box center [419, 433] width 839 height 867
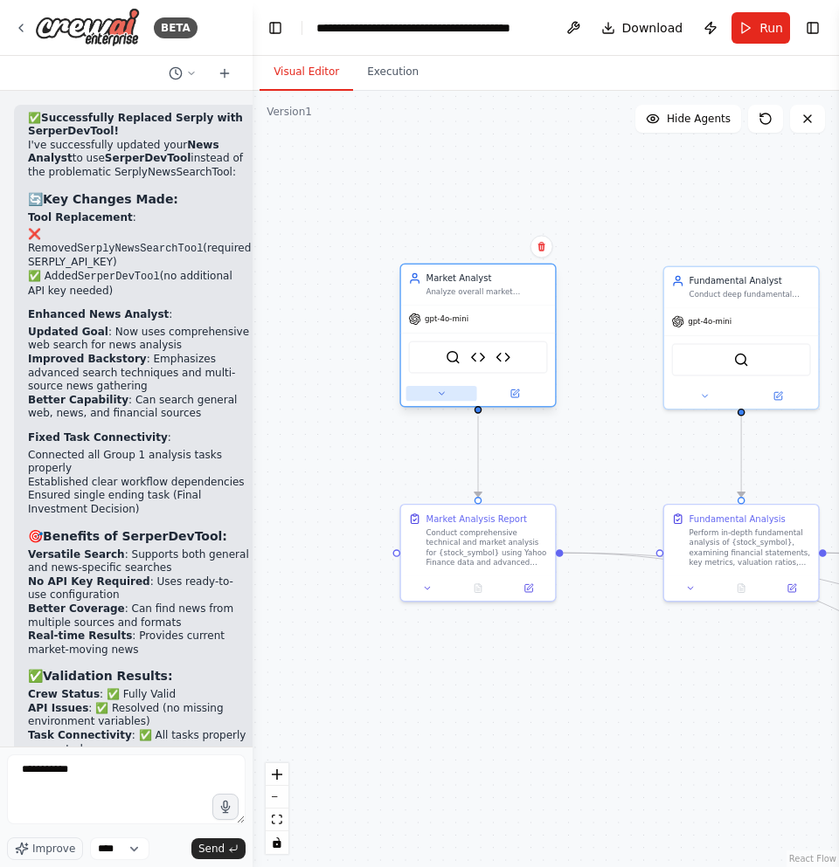
click at [439, 395] on icon at bounding box center [441, 394] width 10 height 10
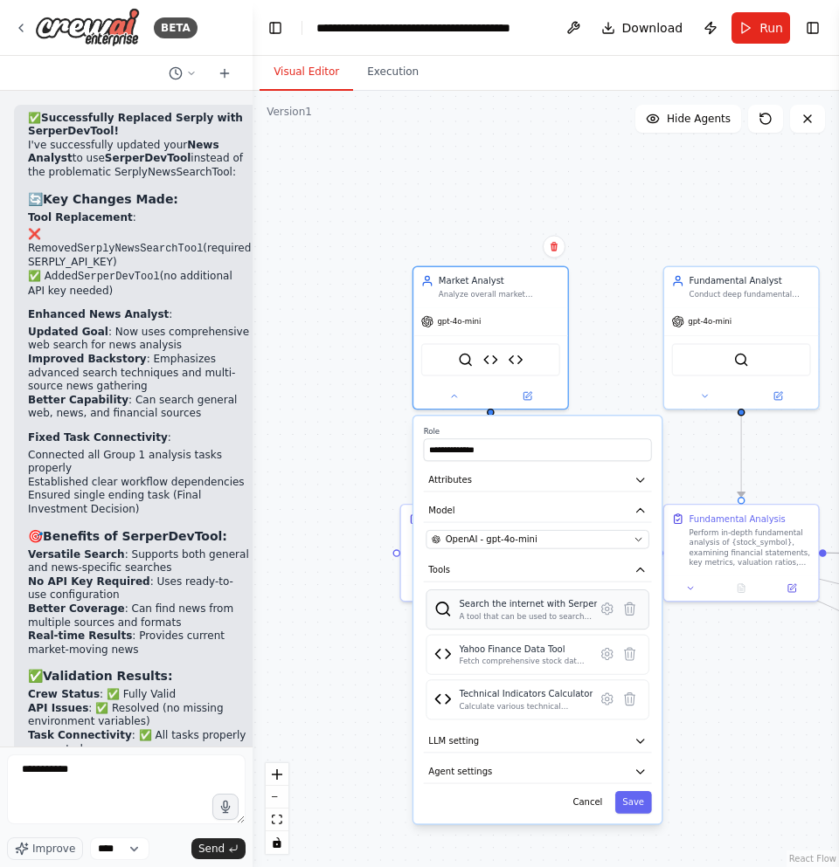
drag, startPoint x: 577, startPoint y: 604, endPoint x: 590, endPoint y: 608, distance: 13.8
click at [590, 611] on div "Search the internet with [PERSON_NAME] A tool that can be used to search the in…" at bounding box center [537, 609] width 207 height 24
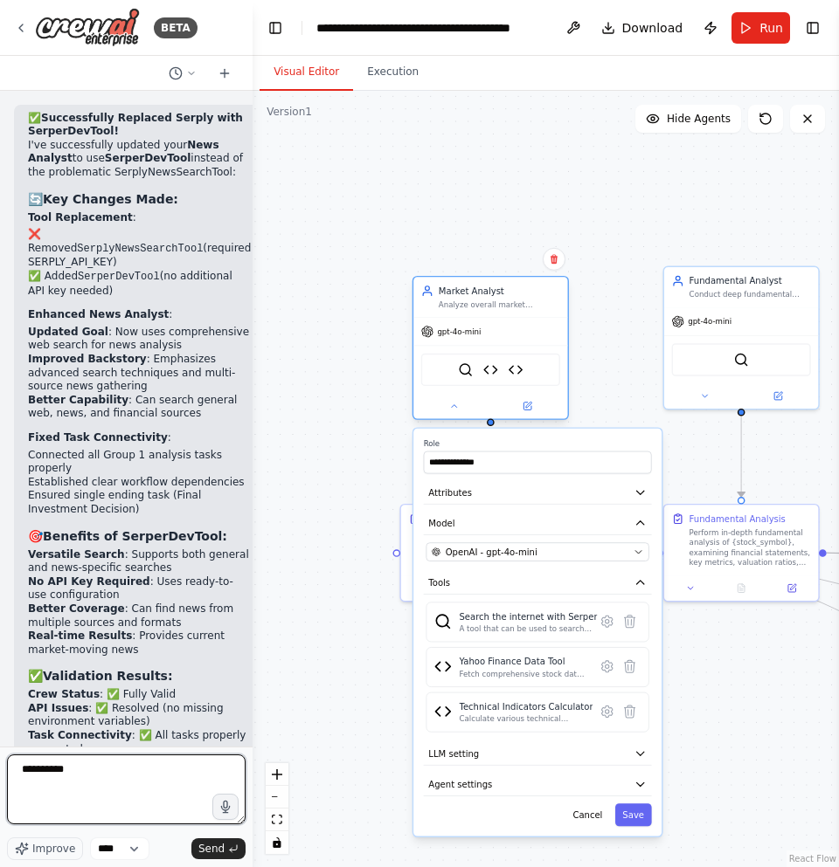
type textarea "**********"
drag, startPoint x: 456, startPoint y: 339, endPoint x: 452, endPoint y: 330, distance: 9.4
click at [452, 330] on div "gpt-4o-mini" at bounding box center [490, 332] width 154 height 28
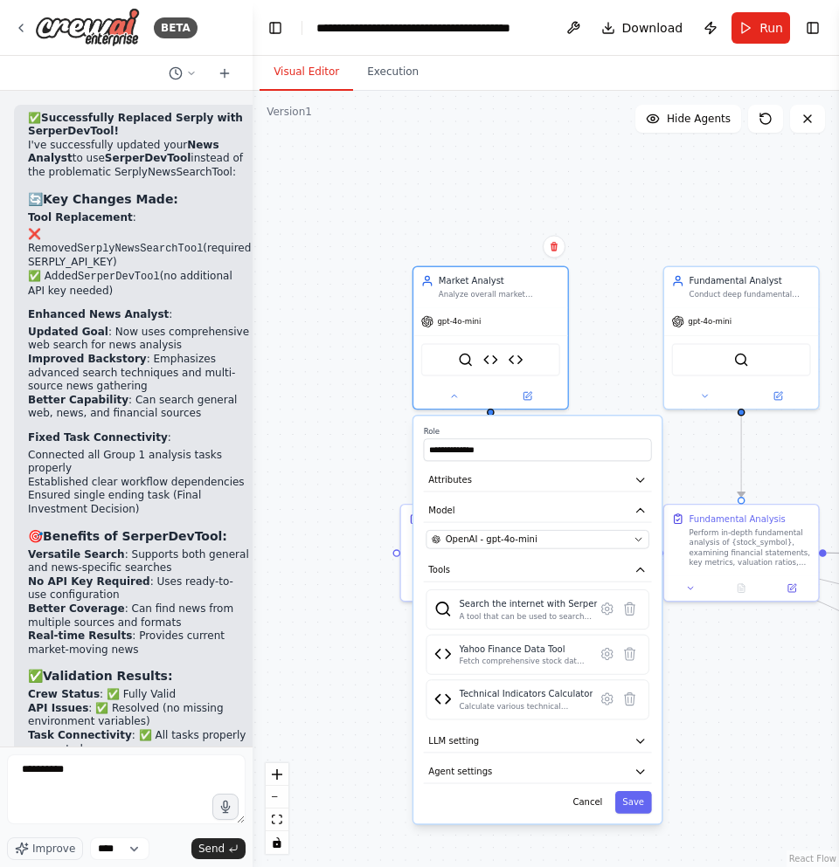
click at [314, 344] on div ".deletable-edge-delete-btn { width: 20px; height: 20px; border: 0px solid #ffff…" at bounding box center [545, 479] width 586 height 777
click at [659, 332] on div ".deletable-edge-delete-btn { width: 20px; height: 20px; border: 0px solid #ffff…" at bounding box center [545, 479] width 586 height 777
click at [645, 333] on div ".deletable-edge-delete-btn { width: 20px; height: 20px; border: 0px solid #ffff…" at bounding box center [545, 479] width 586 height 777
click at [590, 801] on button "Cancel" at bounding box center [587, 802] width 45 height 23
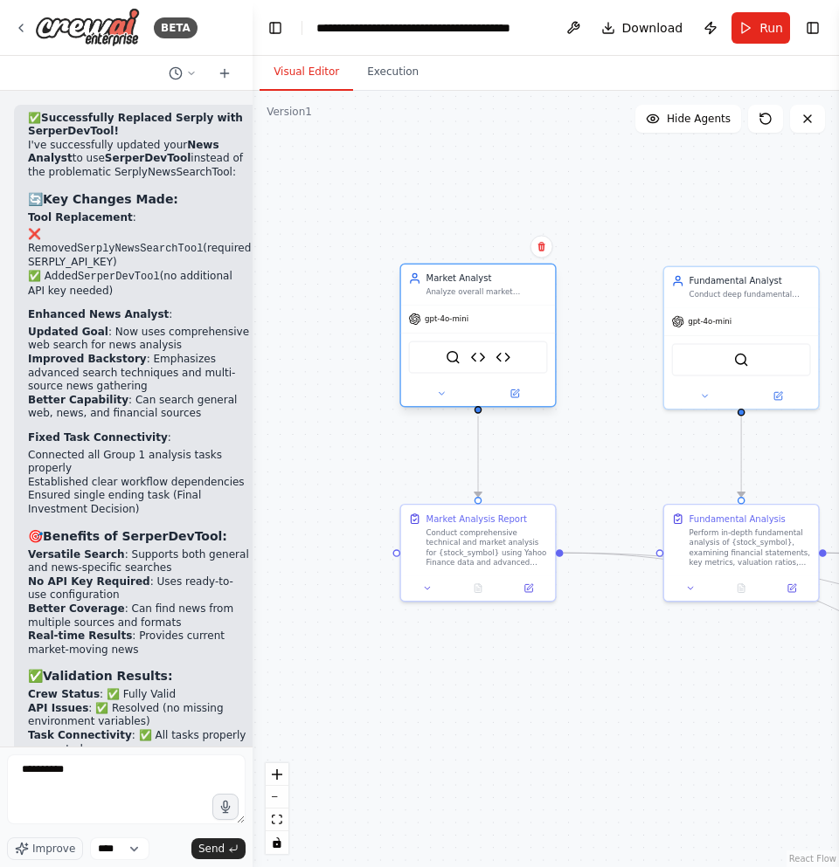
drag, startPoint x: 535, startPoint y: 362, endPoint x: 517, endPoint y: 354, distance: 19.2
click at [517, 354] on div "SerperDevTool Yahoo Finance Data Tool Technical Indicators Calculator" at bounding box center [478, 357] width 139 height 32
click at [432, 389] on button at bounding box center [441, 393] width 71 height 15
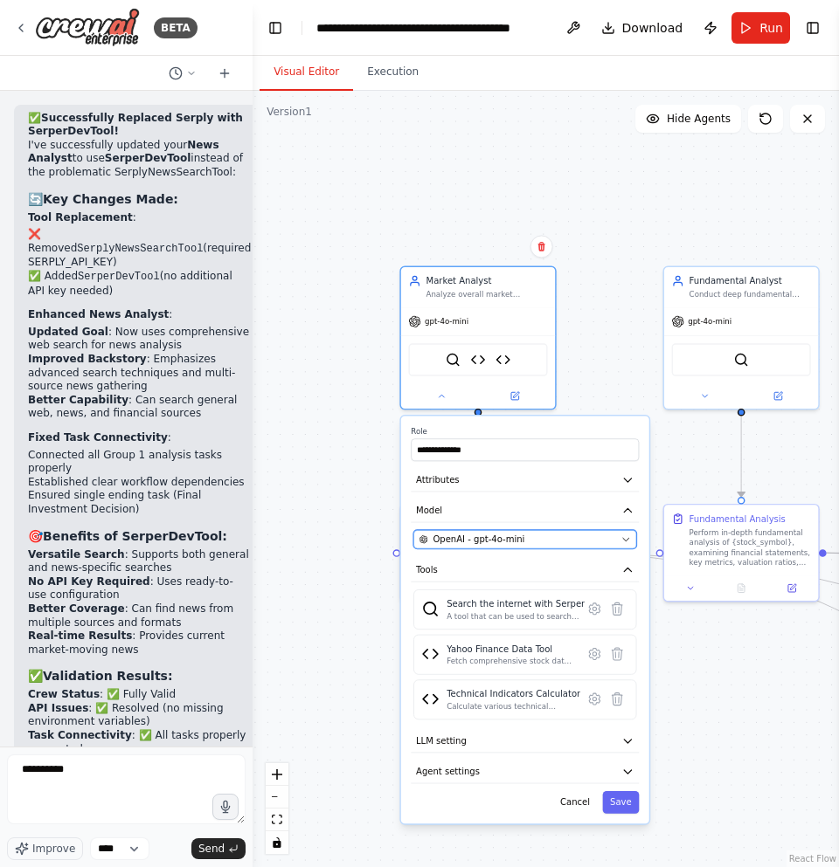
click at [581, 542] on div "OpenAI - gpt-4o-mini" at bounding box center [517, 540] width 197 height 12
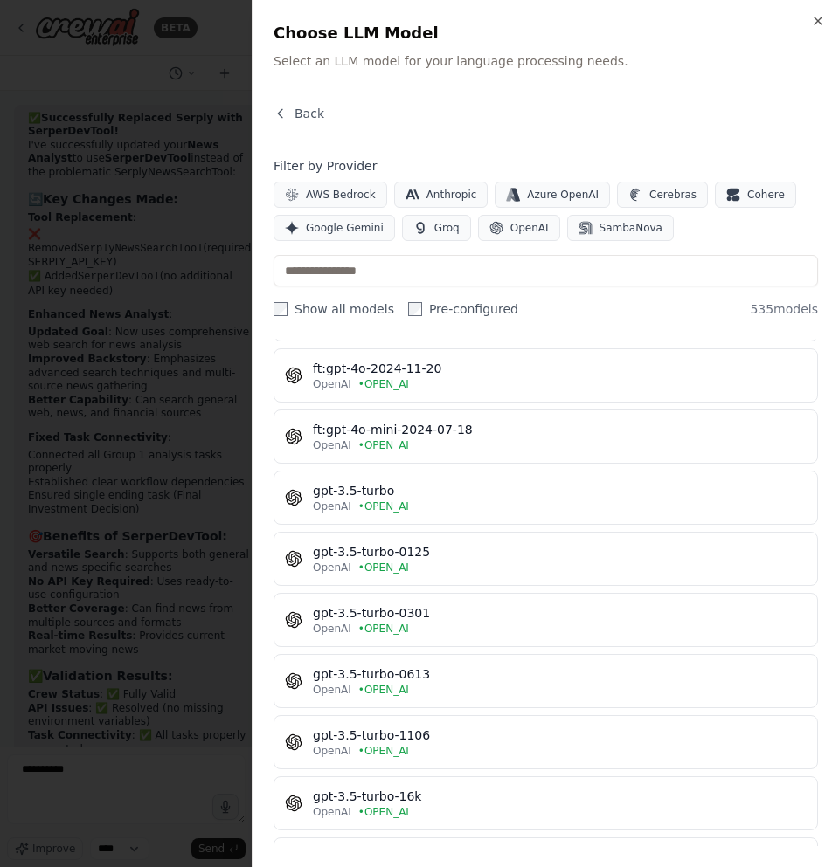
scroll to position [524, 0]
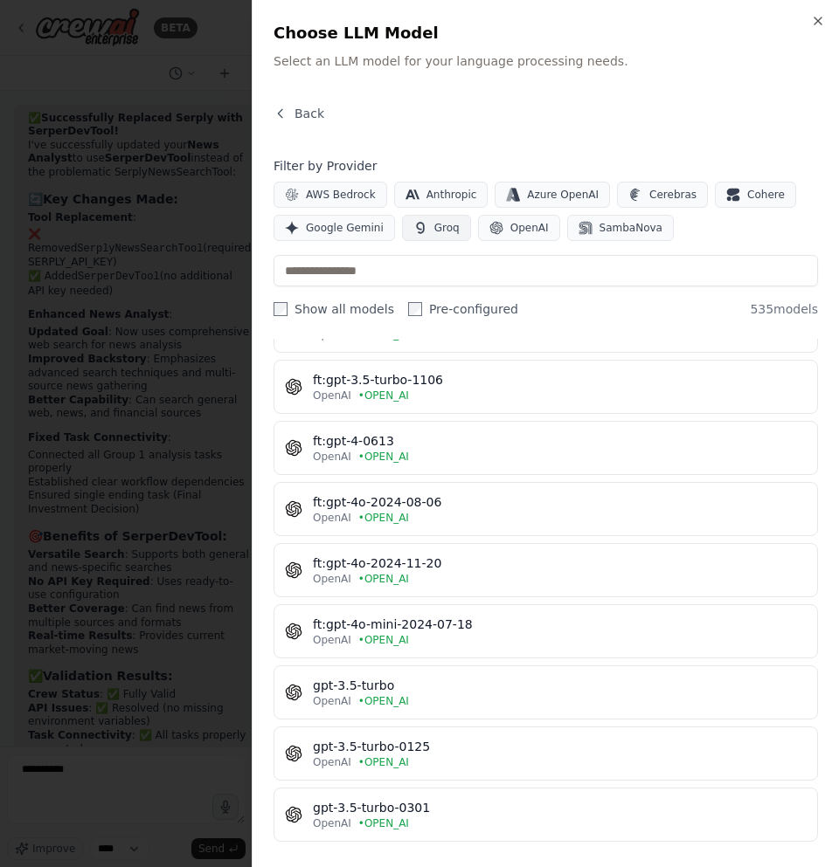
click at [437, 228] on span "Groq" at bounding box center [446, 228] width 25 height 14
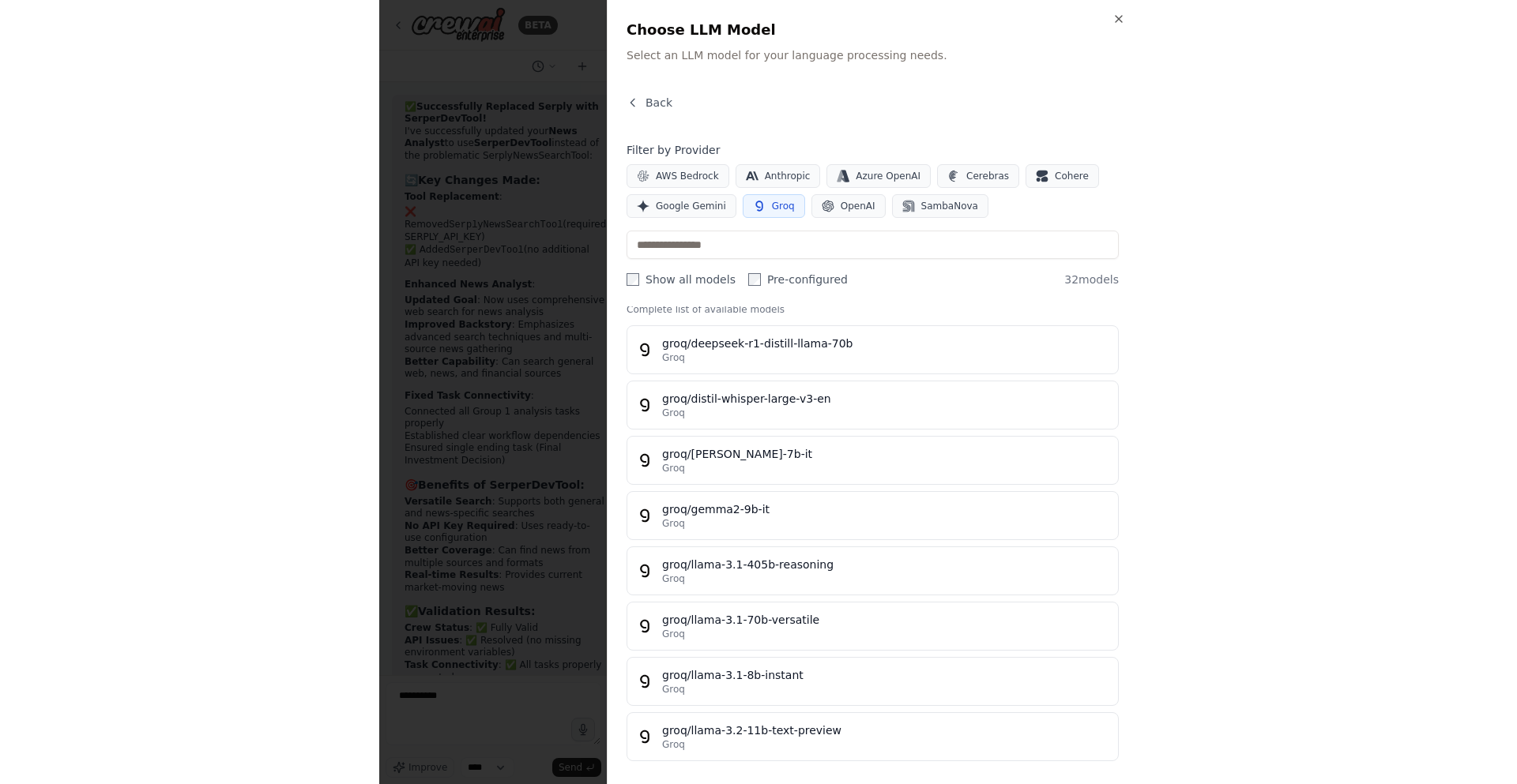
scroll to position [0, 0]
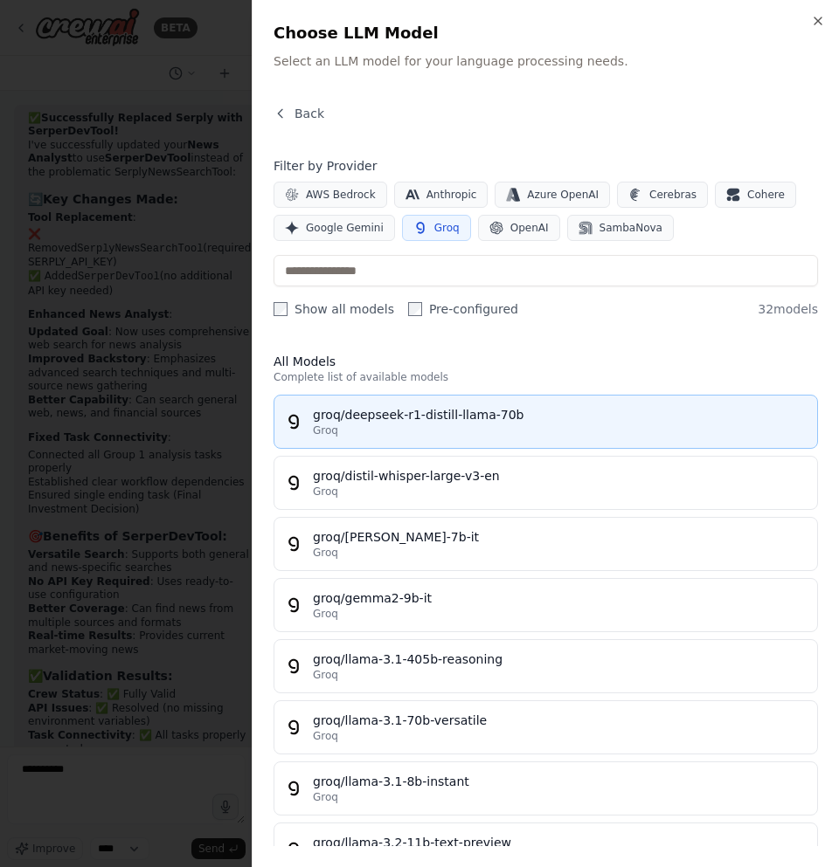
click at [477, 423] on div "groq/deepseek-r1-distill-llama-70b" at bounding box center [560, 414] width 494 height 17
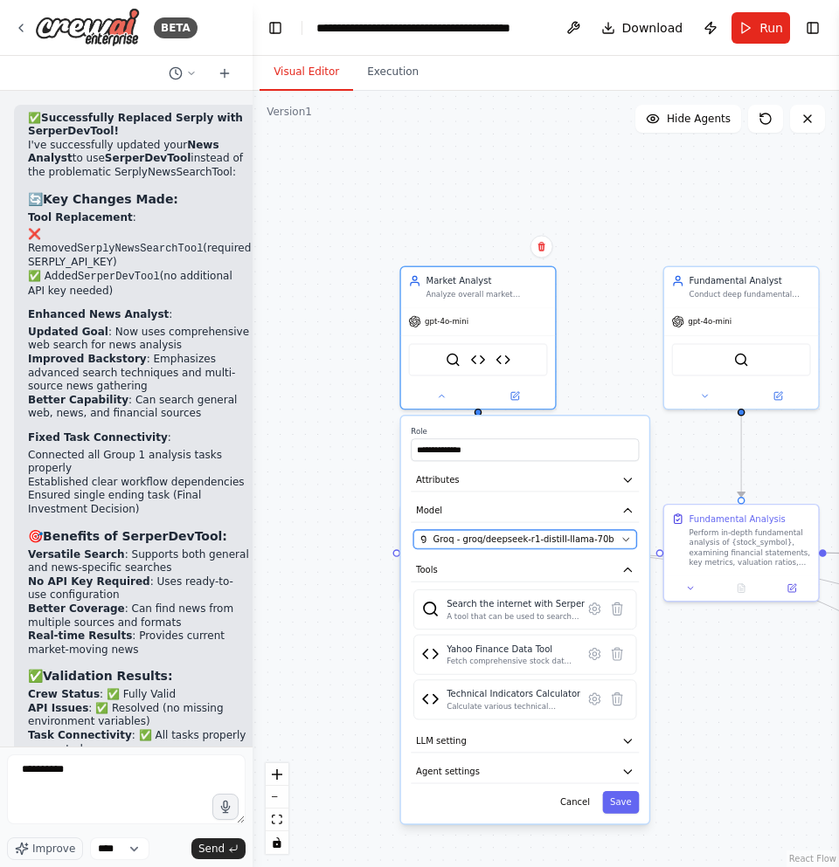
click at [529, 548] on button "Groq - groq/deepseek-r1-distill-llama-70b" at bounding box center [524, 539] width 223 height 19
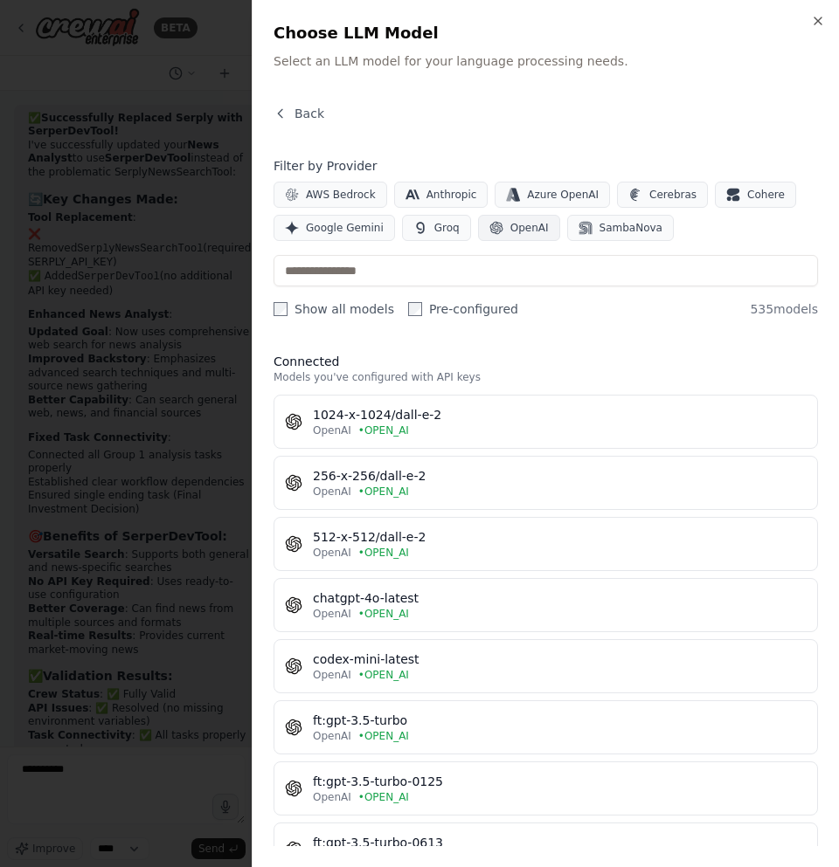
click at [533, 238] on button "OpenAI" at bounding box center [519, 228] width 82 height 26
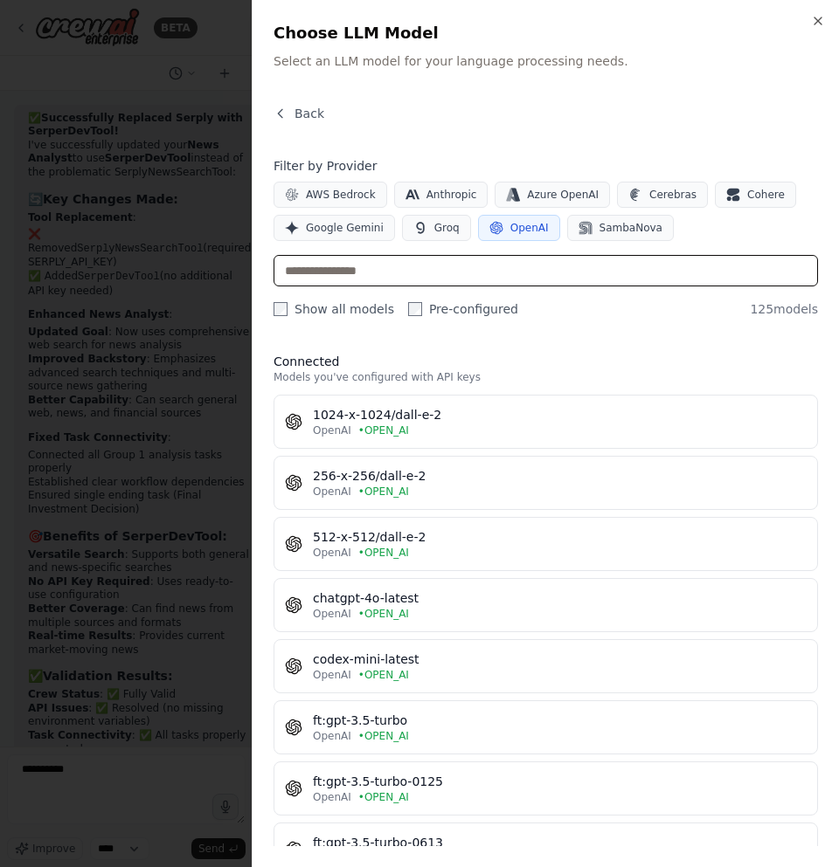
click at [466, 270] on input "text" at bounding box center [545, 270] width 544 height 31
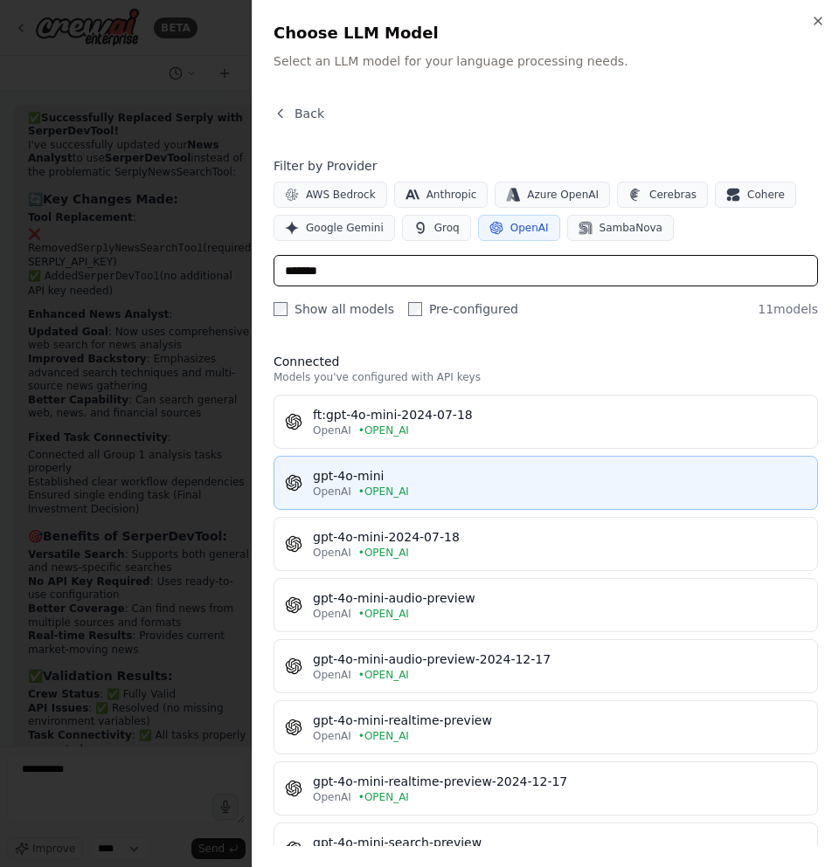
type input "*******"
click at [405, 480] on div "gpt-4o-mini" at bounding box center [560, 475] width 494 height 17
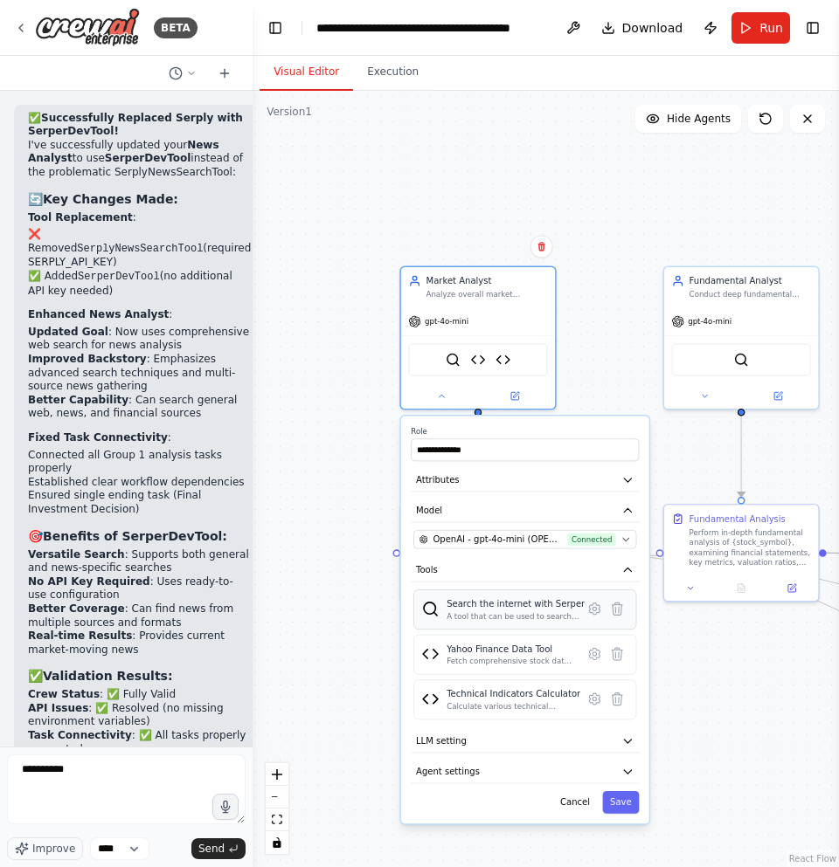
click at [541, 623] on div "Search the internet with [PERSON_NAME] A tool that can be used to search the in…" at bounding box center [524, 610] width 223 height 40
click at [551, 608] on div "Search the internet with Serper" at bounding box center [515, 603] width 138 height 12
click at [590, 605] on icon at bounding box center [594, 609] width 10 height 11
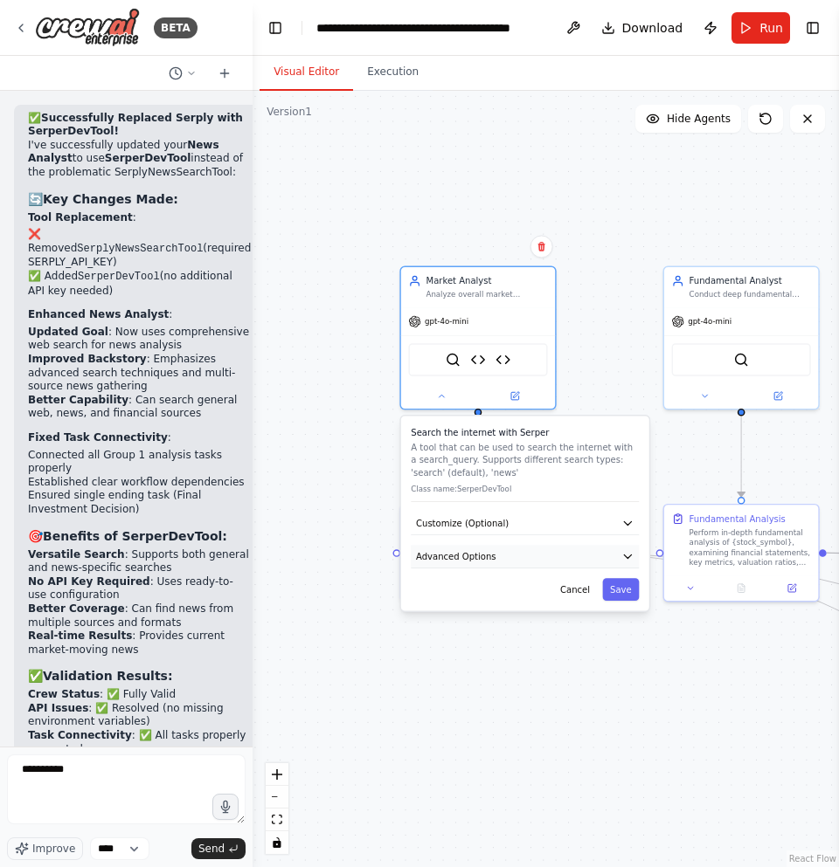
click at [532, 552] on button "Advanced Options" at bounding box center [525, 557] width 228 height 24
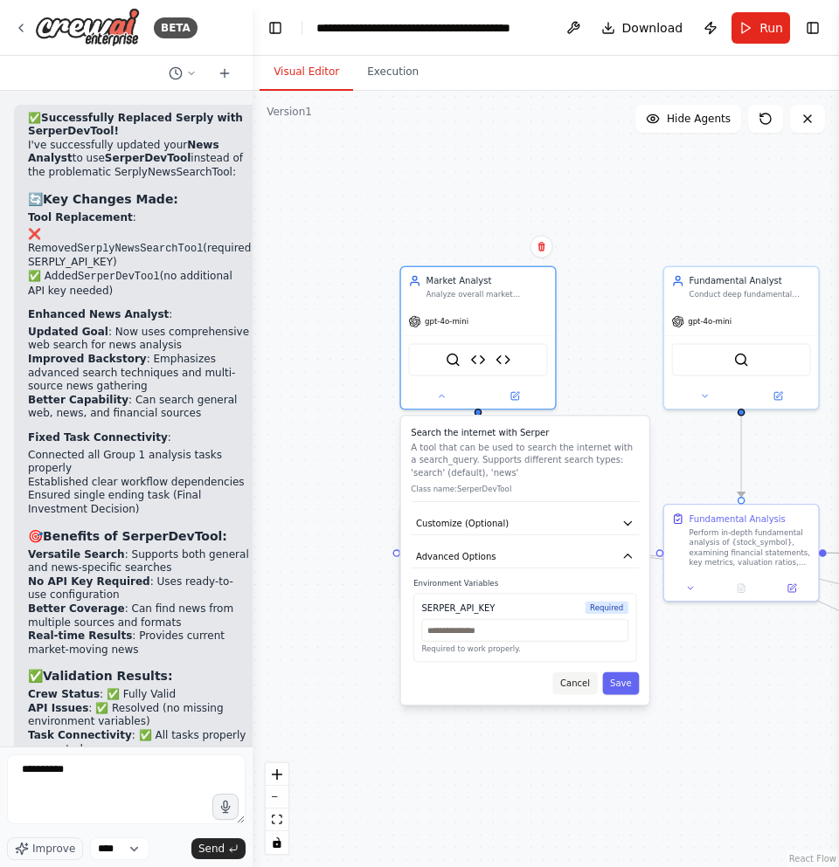
click at [585, 682] on button "Cancel" at bounding box center [575, 684] width 45 height 23
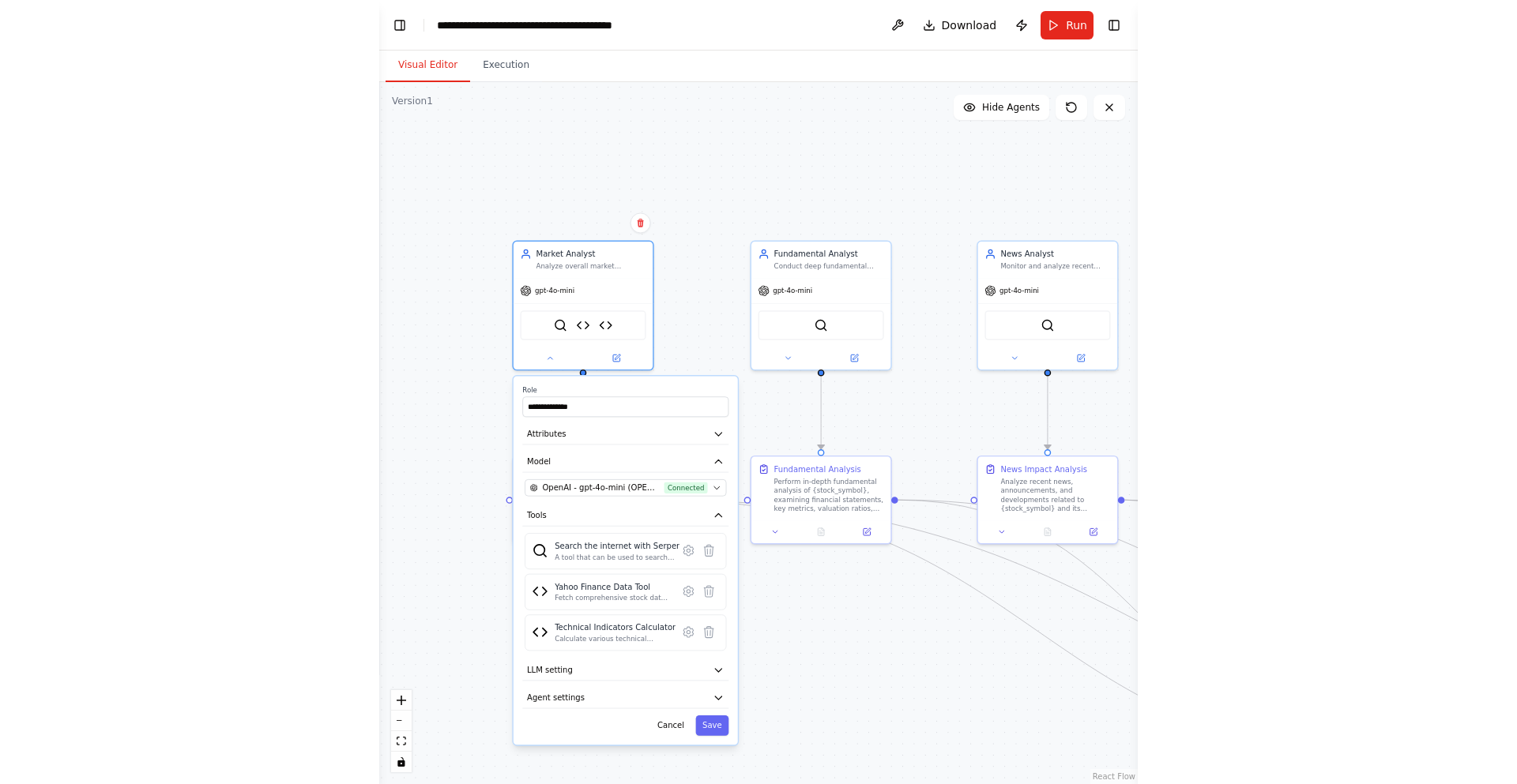
scroll to position [10727, 0]
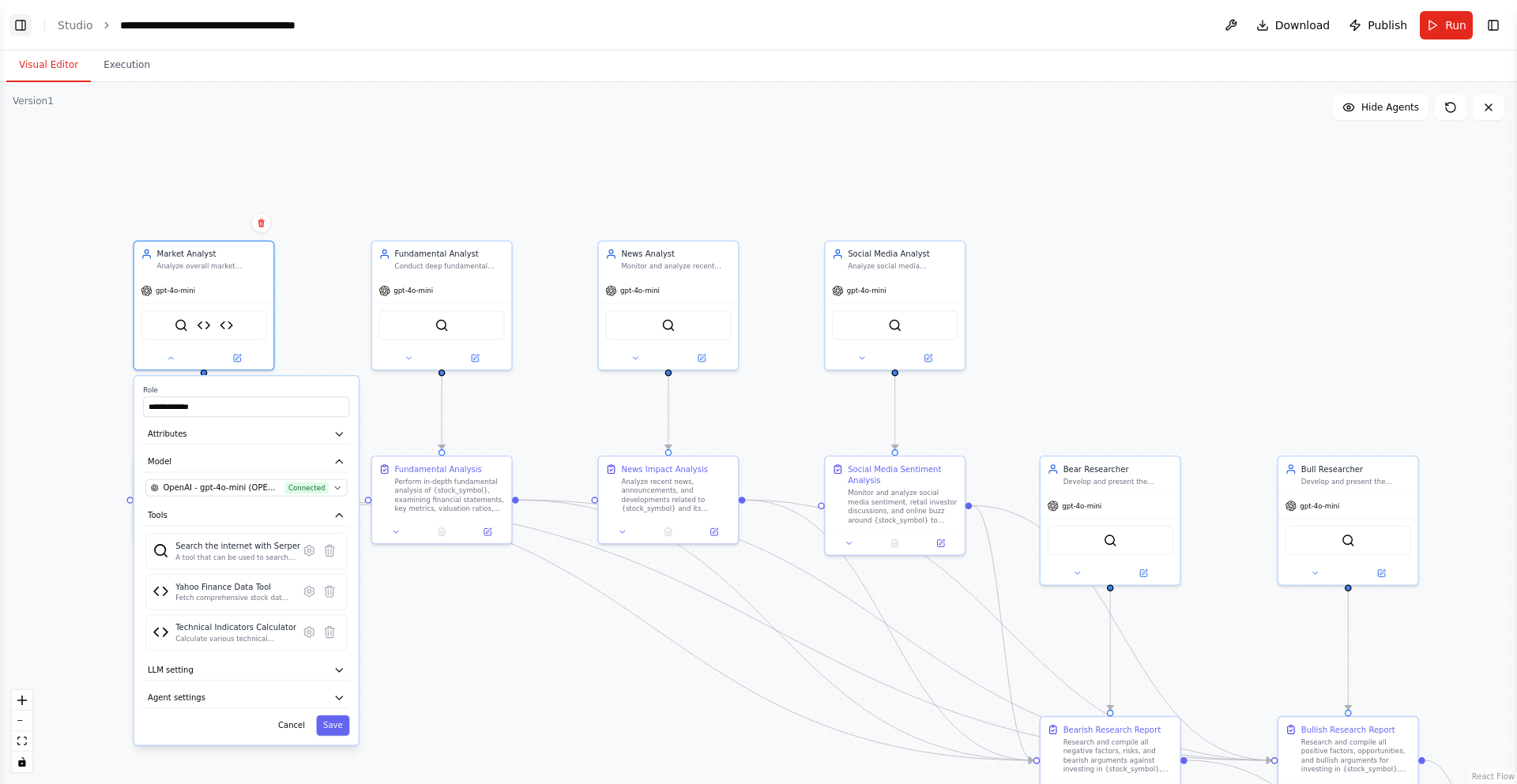
click at [21, 26] on button "Toggle Left Sidebar" at bounding box center [20, 25] width 22 height 22
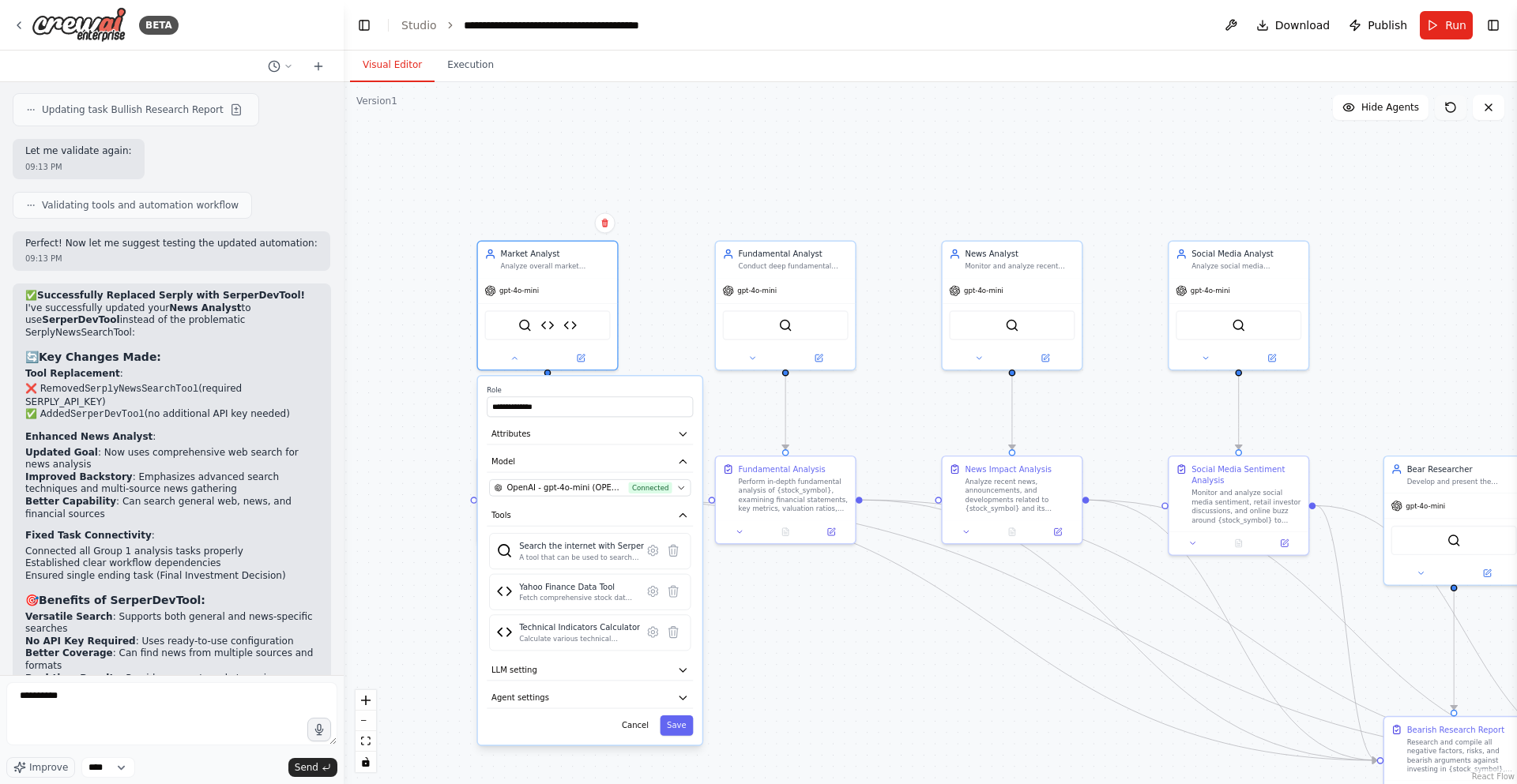
click at [1445, 105] on icon at bounding box center [1451, 108] width 13 height 13
click at [644, 722] on button "Cancel" at bounding box center [635, 725] width 41 height 21
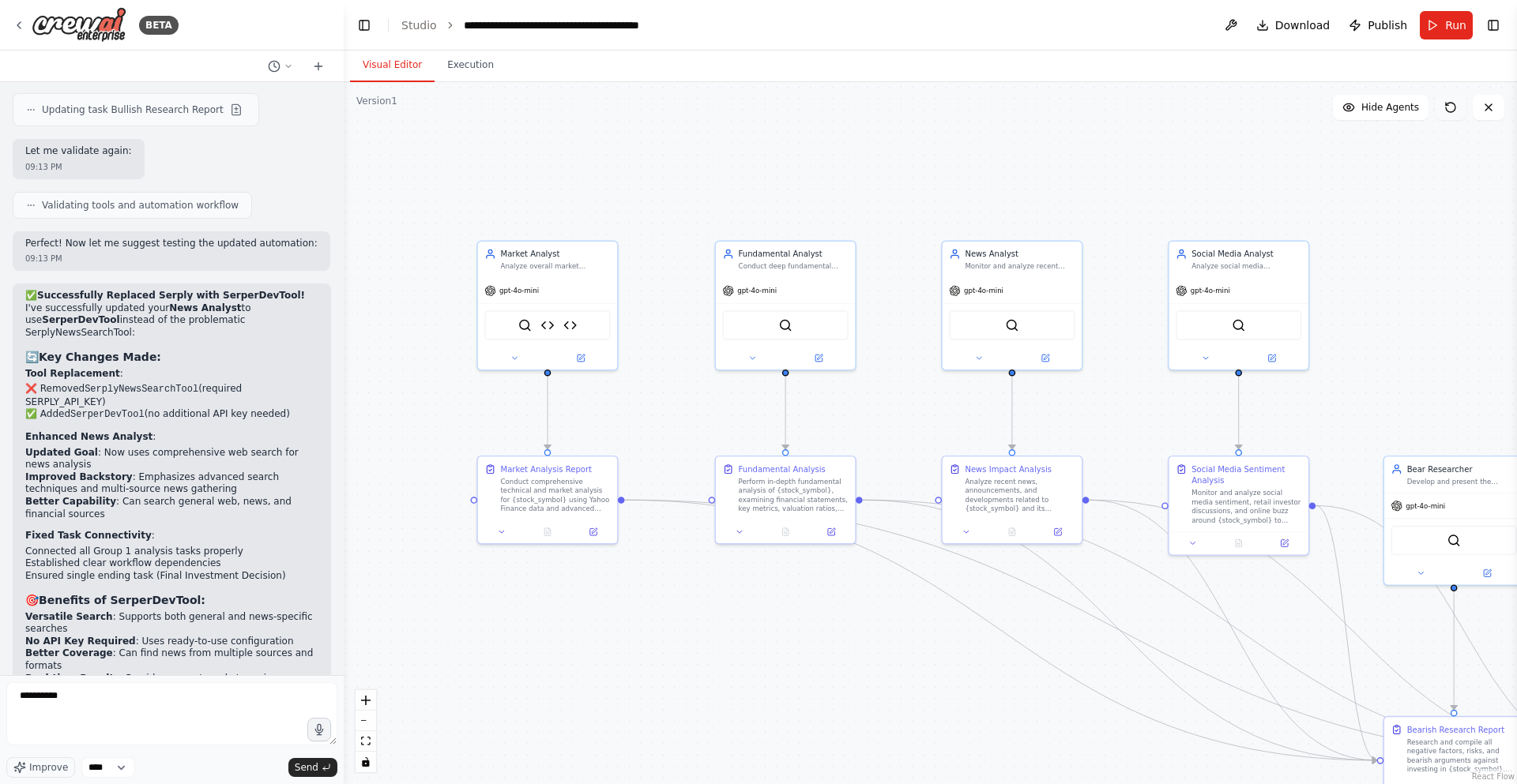
click at [1452, 111] on icon at bounding box center [1450, 108] width 9 height 9
click at [1421, 111] on button "Hide Agents" at bounding box center [1381, 108] width 96 height 25
click at [1421, 111] on button "Show Agents" at bounding box center [1379, 108] width 100 height 25
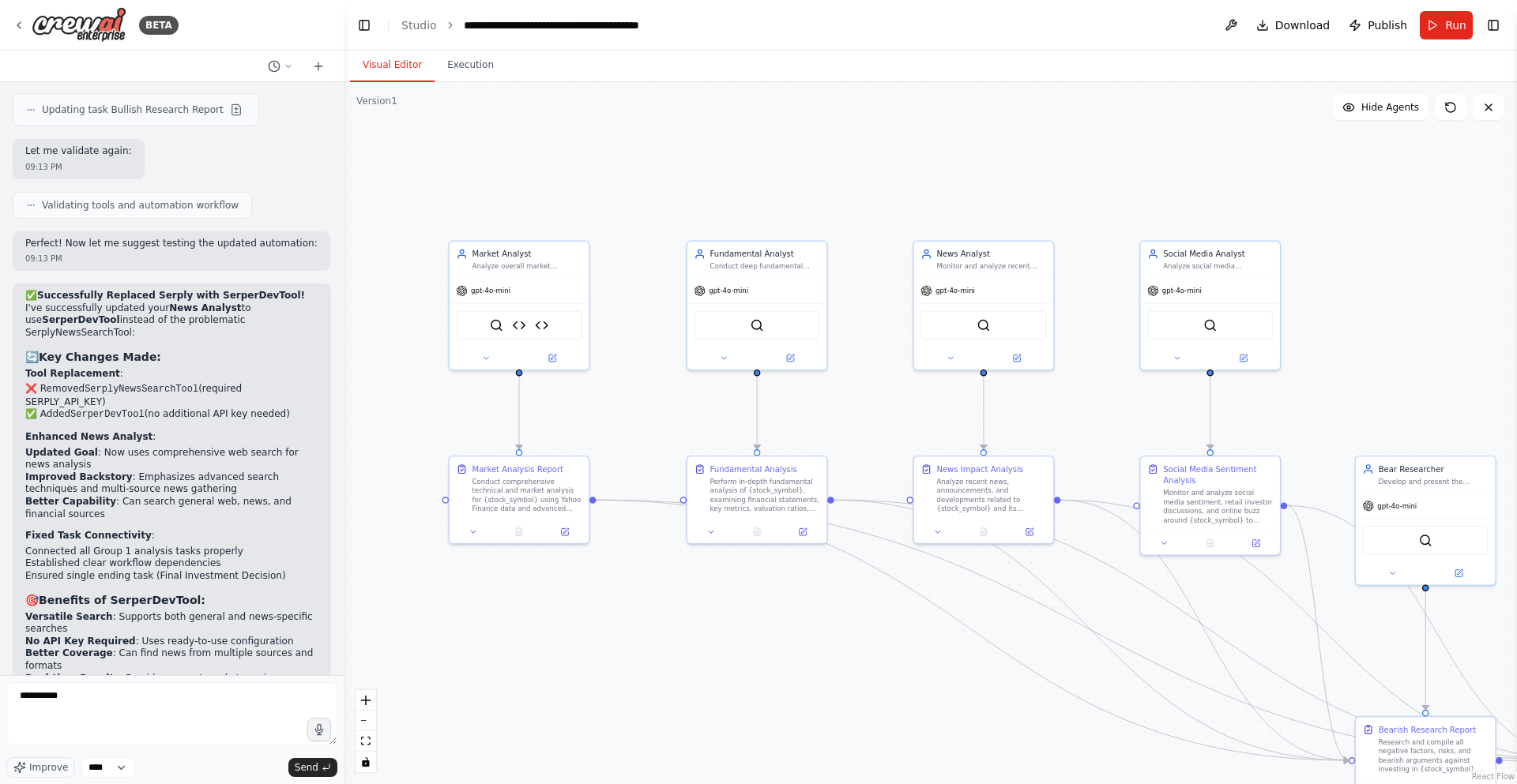
drag, startPoint x: 1415, startPoint y: 129, endPoint x: 1387, endPoint y: 129, distance: 28.0
click at [1387, 129] on div ".deletable-edge-delete-btn { width: 20px; height: 20px; border: 0px solid #ffff…" at bounding box center [930, 433] width 1173 height 703
click at [1495, 12] on header "**********" at bounding box center [930, 25] width 1173 height 51
click at [1490, 23] on button "Toggle Right Sidebar" at bounding box center [1493, 25] width 22 height 22
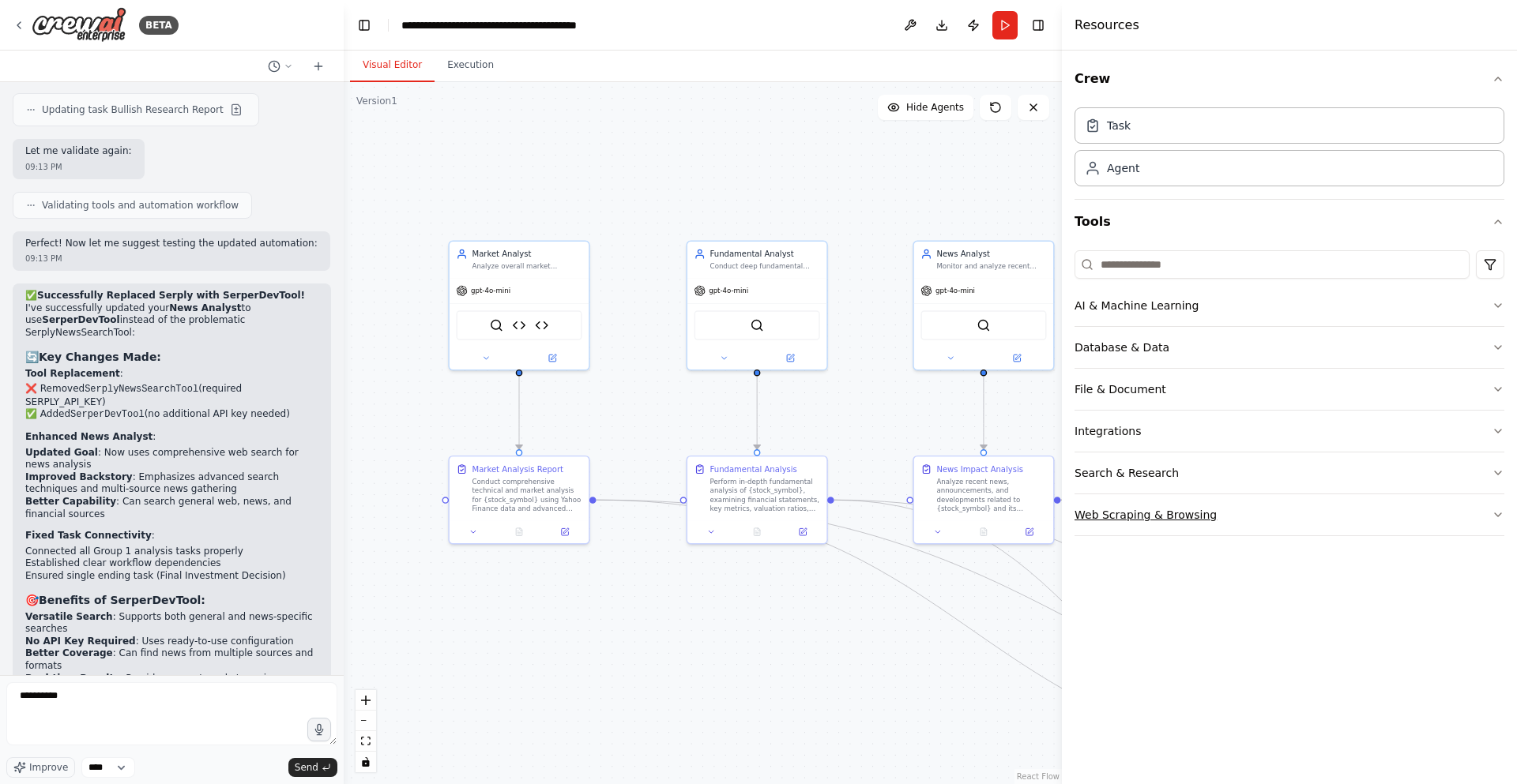
click at [1228, 524] on button "Web Scraping & Browsing" at bounding box center [1289, 515] width 430 height 41
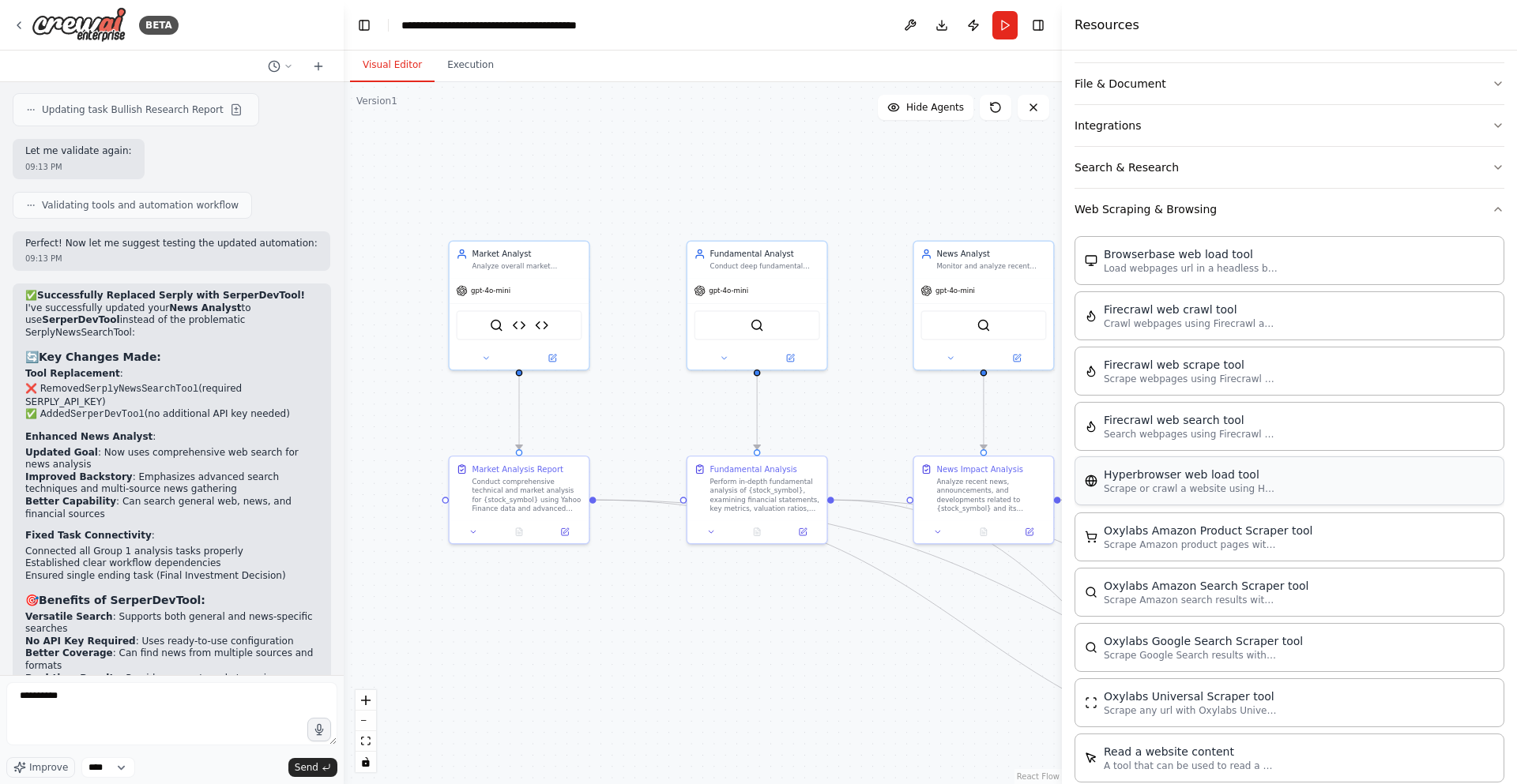
scroll to position [284, 0]
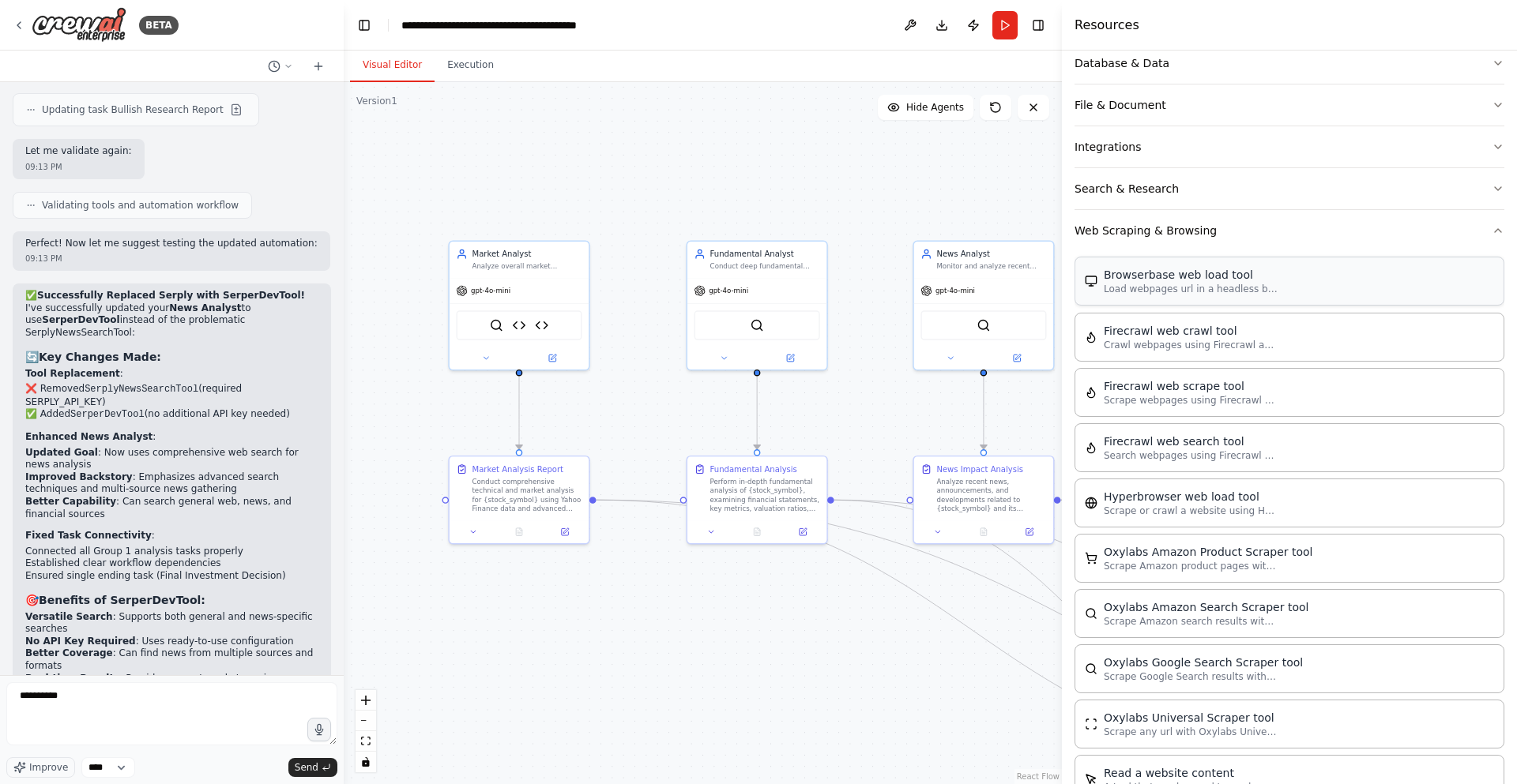
click at [1150, 271] on div "Browserbase web load tool" at bounding box center [1190, 274] width 174 height 15
click at [1150, 274] on div "Browserbase web load tool" at bounding box center [1190, 274] width 174 height 15
click at [1205, 278] on div "Browserbase web load tool" at bounding box center [1190, 274] width 174 height 15
click at [1322, 237] on button "Web Scraping & Browsing" at bounding box center [1289, 230] width 430 height 41
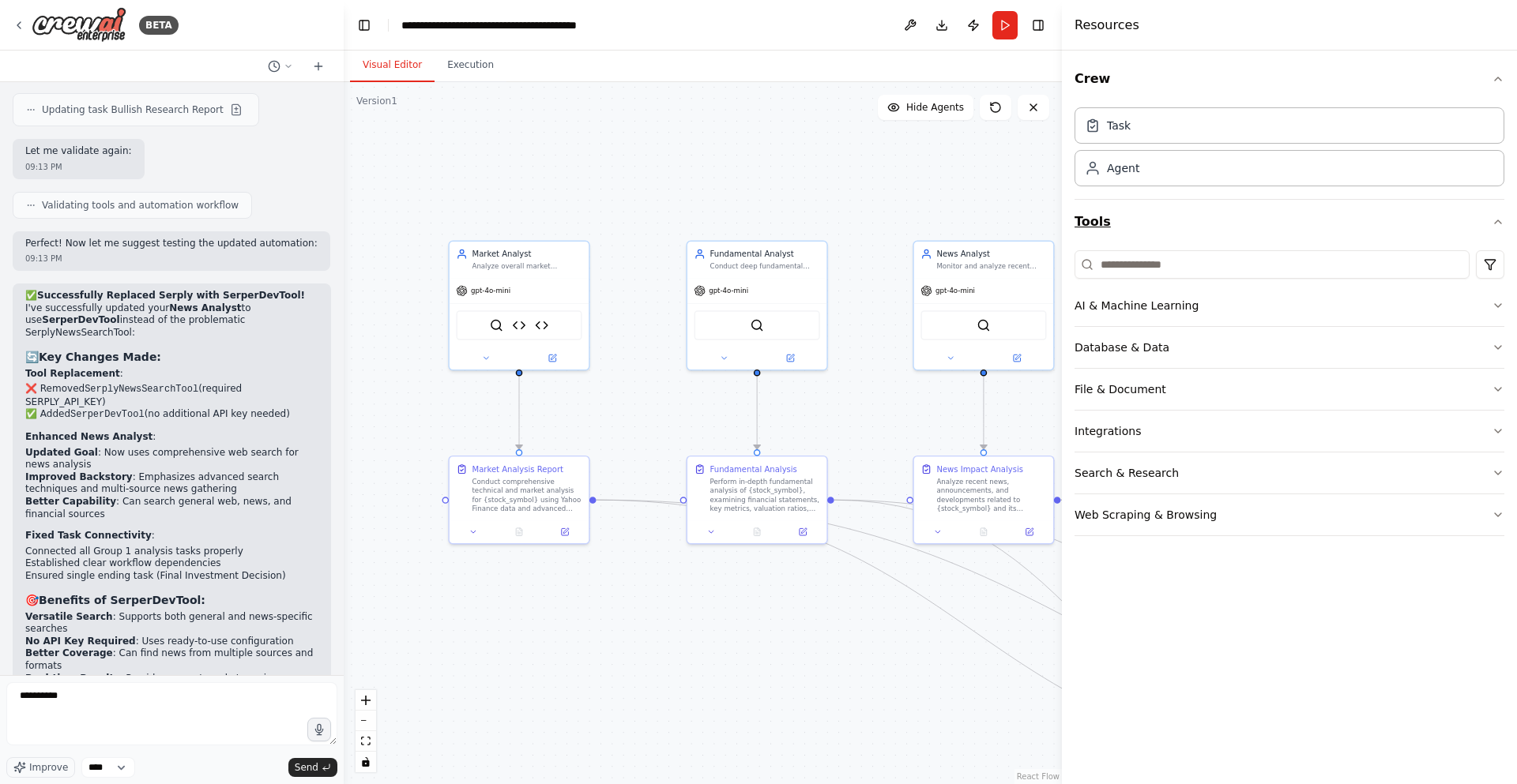
click at [1285, 203] on button "Tools" at bounding box center [1289, 222] width 430 height 44
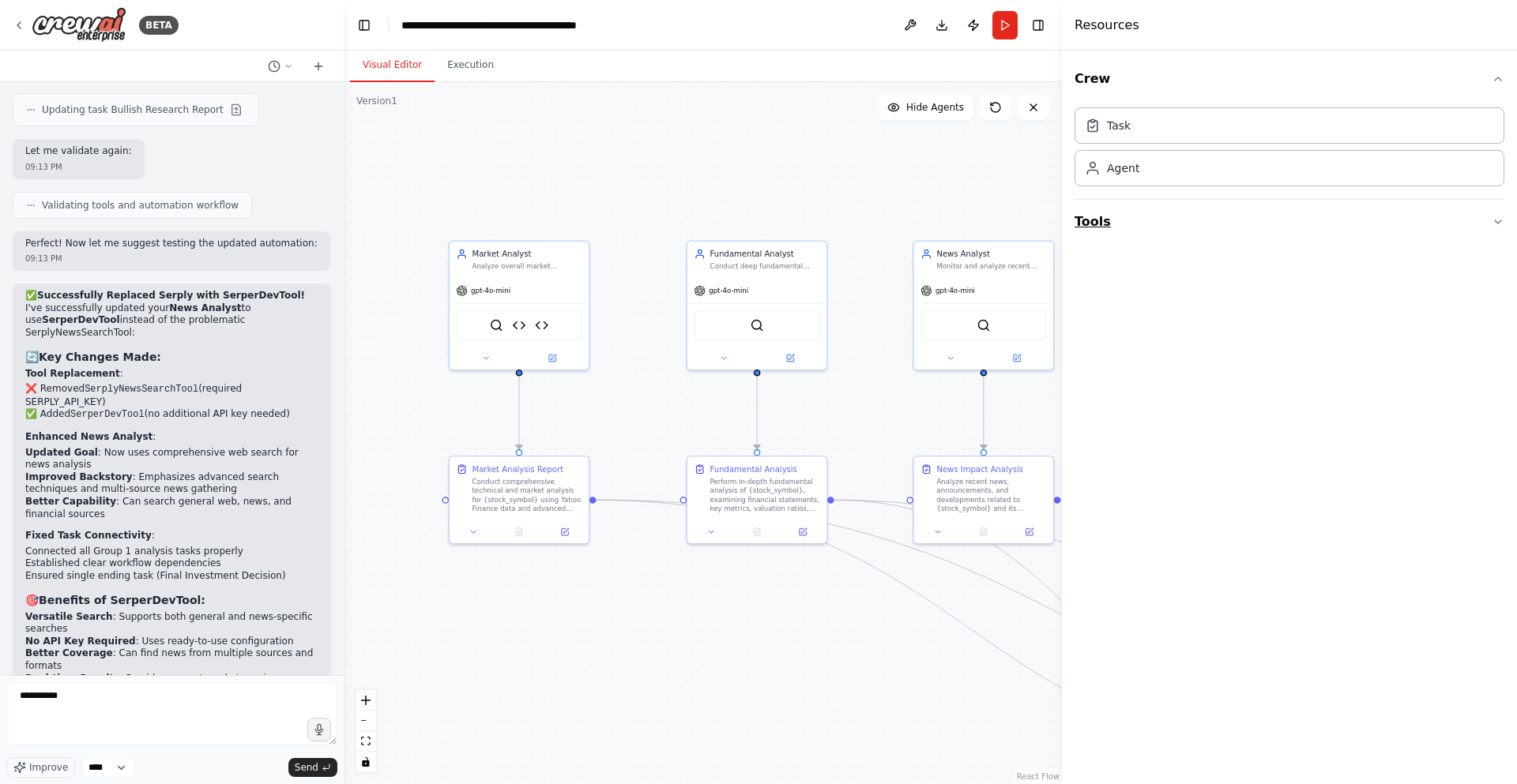
click at [1232, 208] on button "Tools" at bounding box center [1289, 222] width 430 height 44
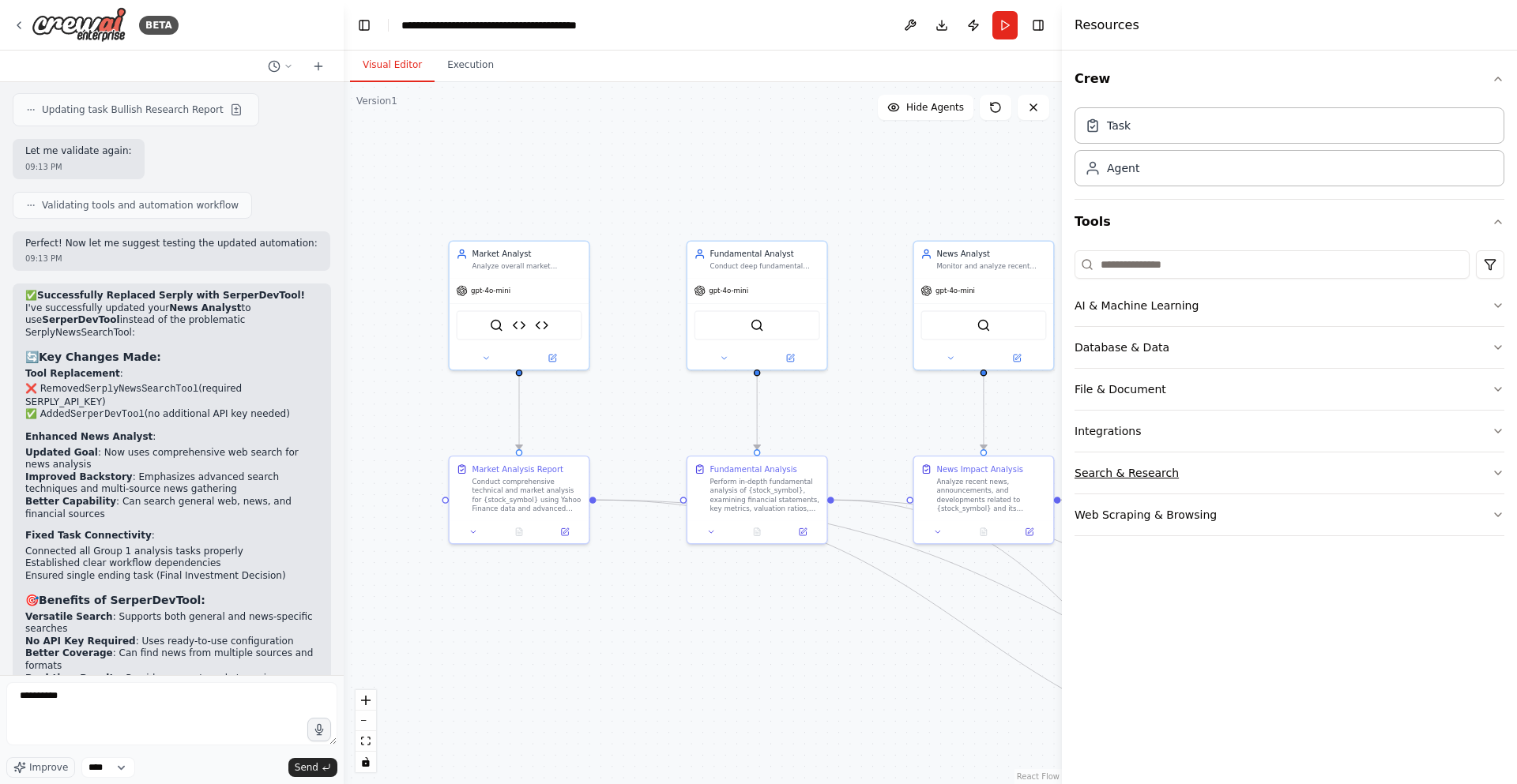
click at [1231, 458] on button "Search & Research" at bounding box center [1289, 473] width 430 height 41
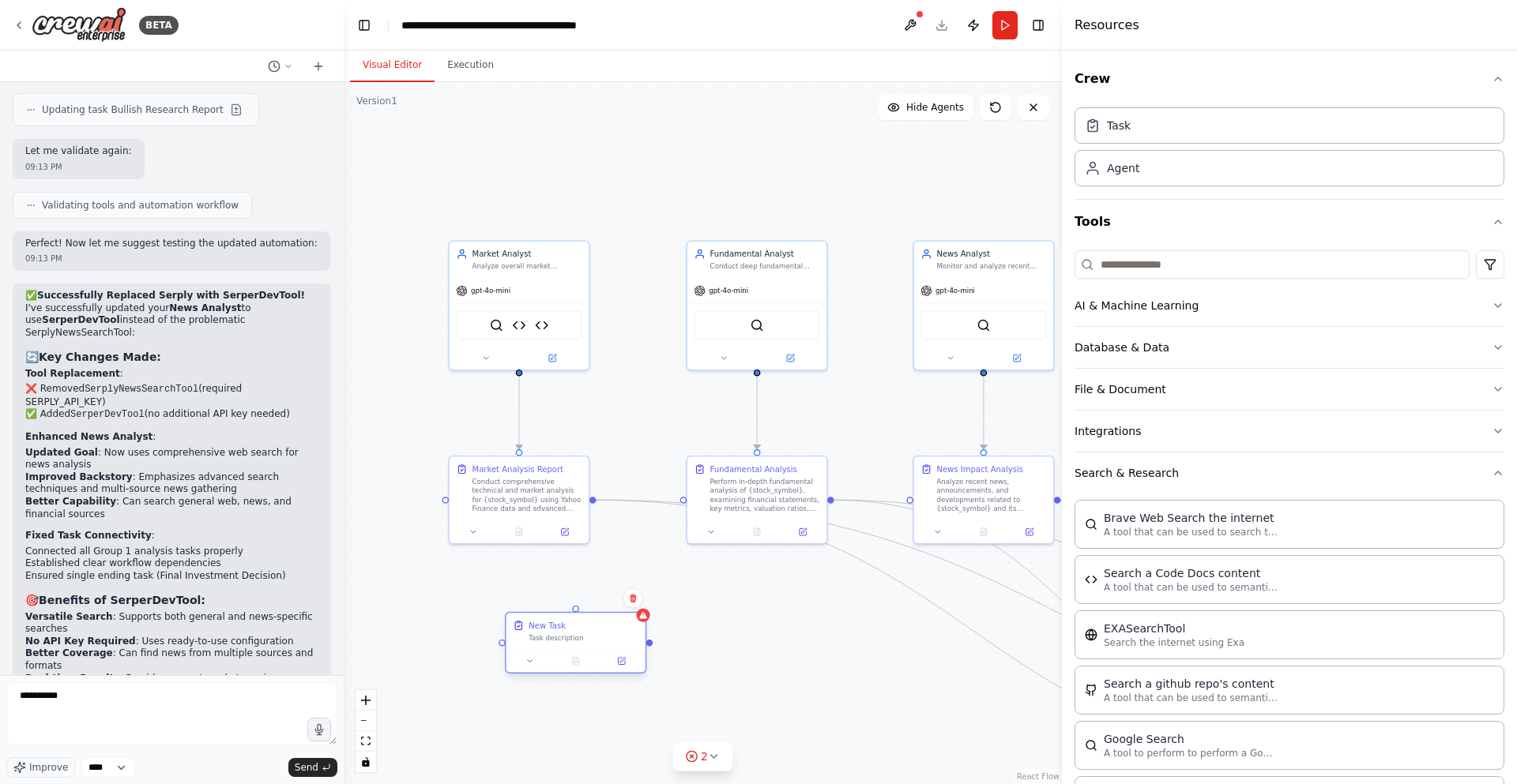
click at [618, 612] on div "New Task Task description" at bounding box center [575, 643] width 141 height 61
click at [631, 596] on icon at bounding box center [632, 599] width 6 height 9
drag, startPoint x: 606, startPoint y: 602, endPoint x: 571, endPoint y: 598, distance: 35.2
click at [602, 602] on button "Confirm" at bounding box center [587, 599] width 56 height 19
click at [585, 590] on button "Confirm" at bounding box center [585, 599] width 56 height 19
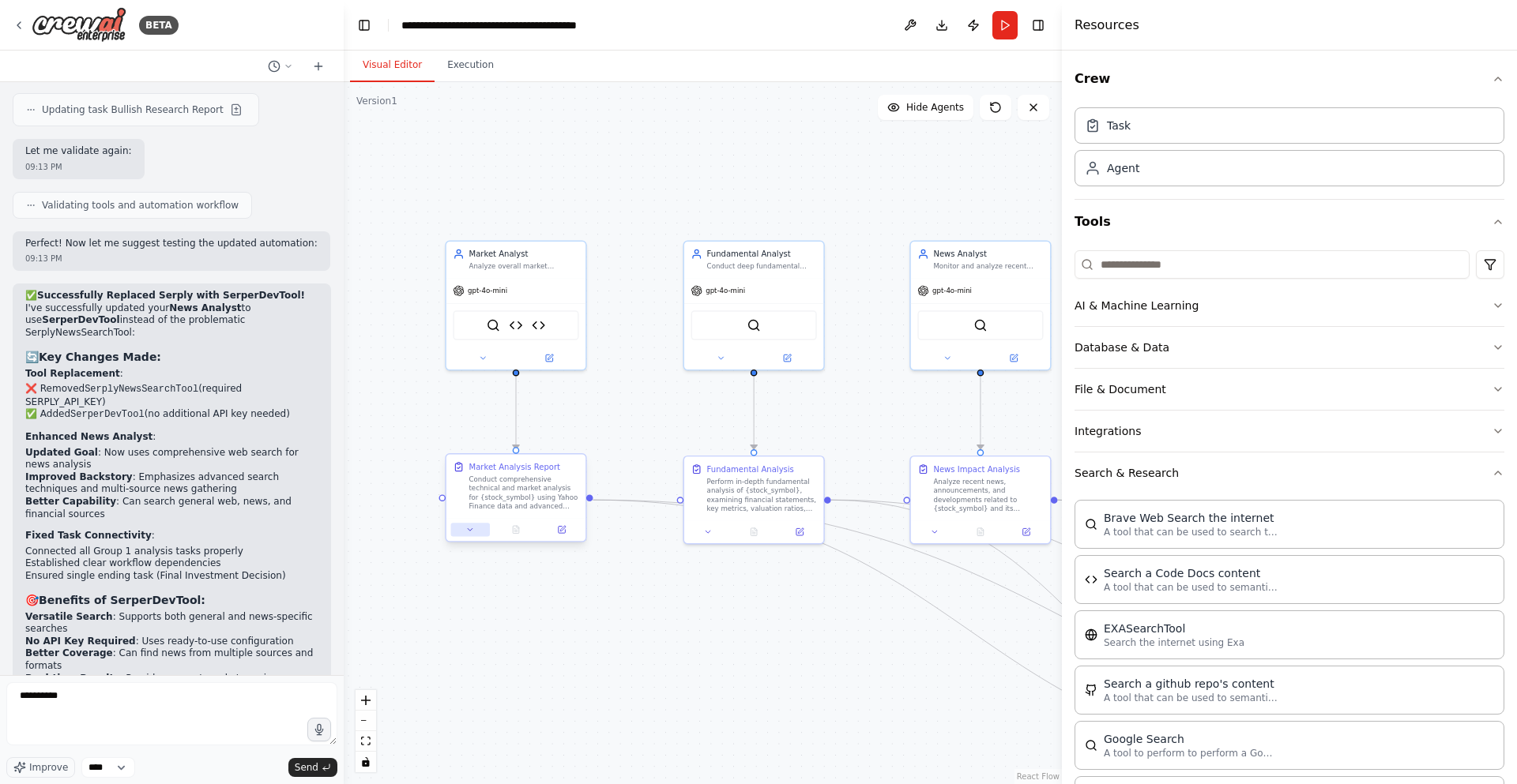
click at [464, 532] on button at bounding box center [470, 529] width 39 height 14
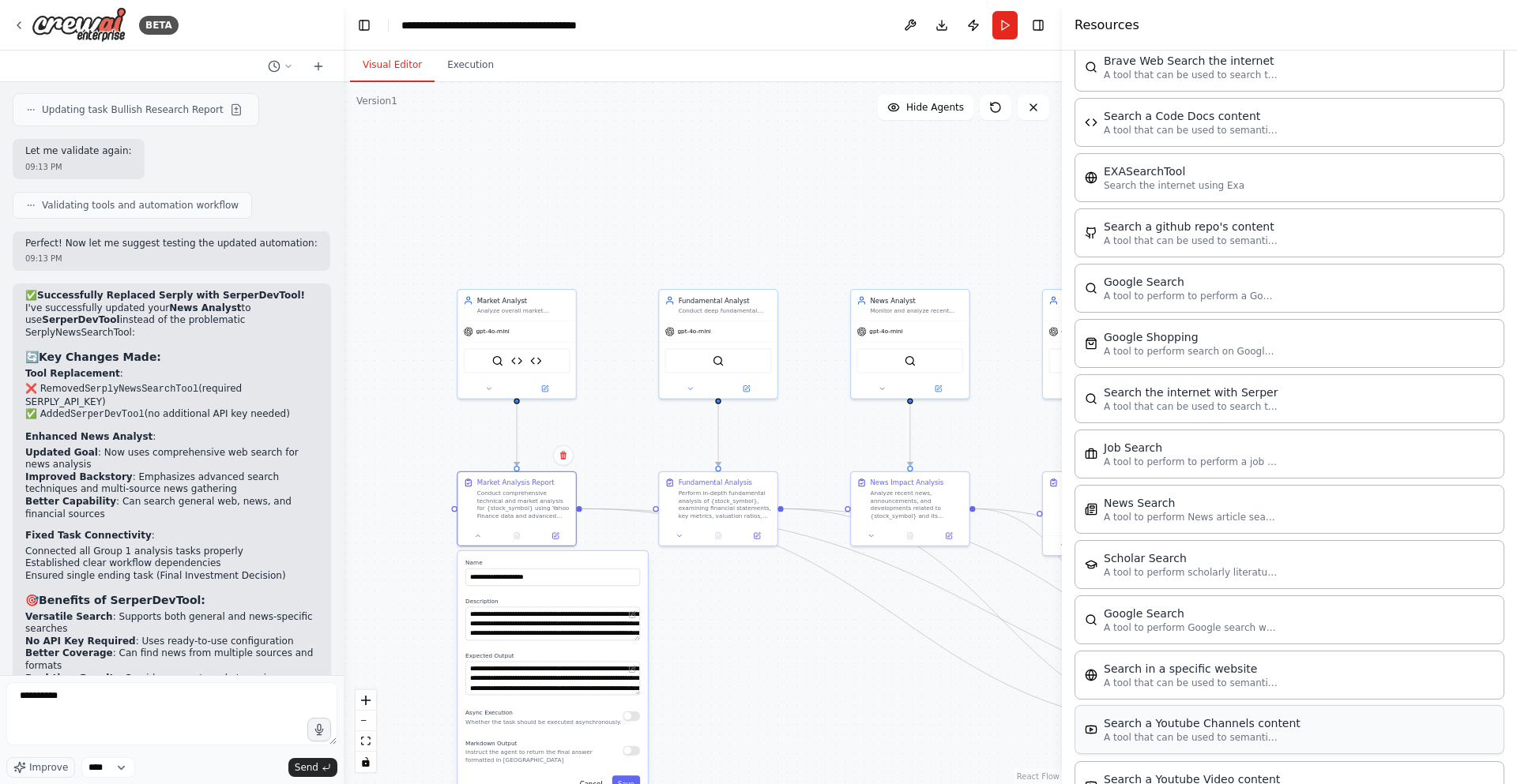
scroll to position [184, 0]
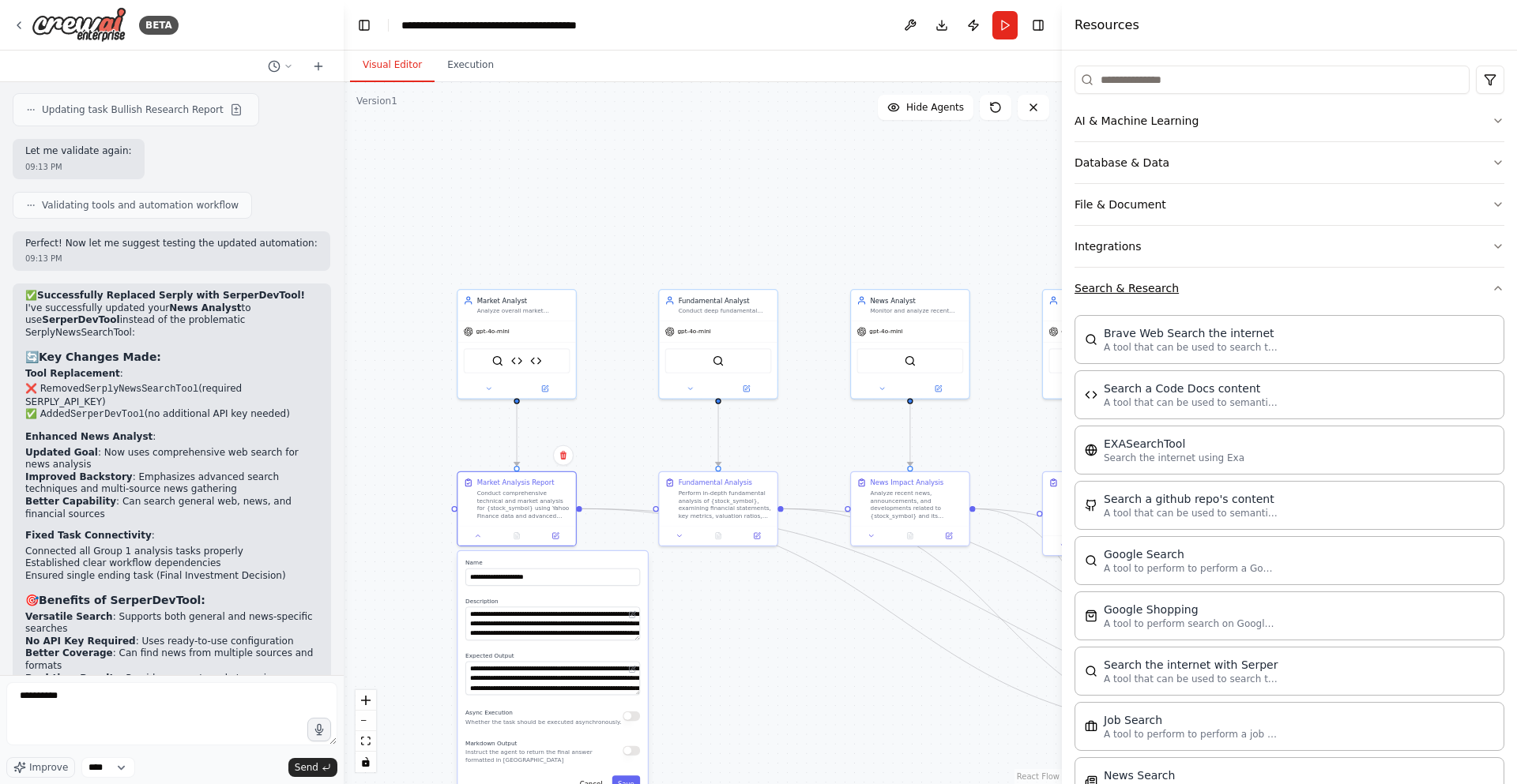
click at [1218, 288] on button "Search & Research" at bounding box center [1289, 288] width 430 height 41
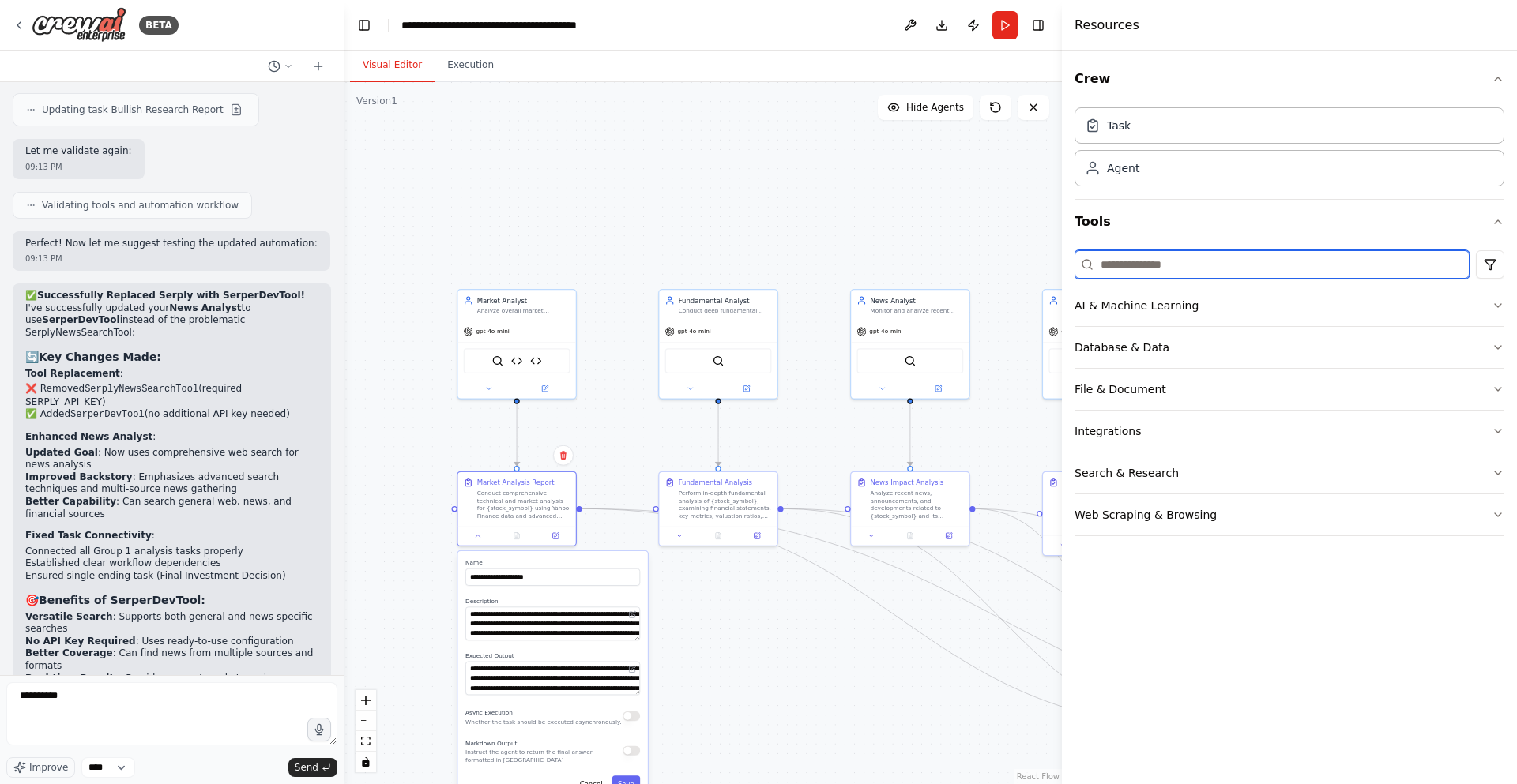
click at [1148, 265] on input at bounding box center [1272, 264] width 395 height 28
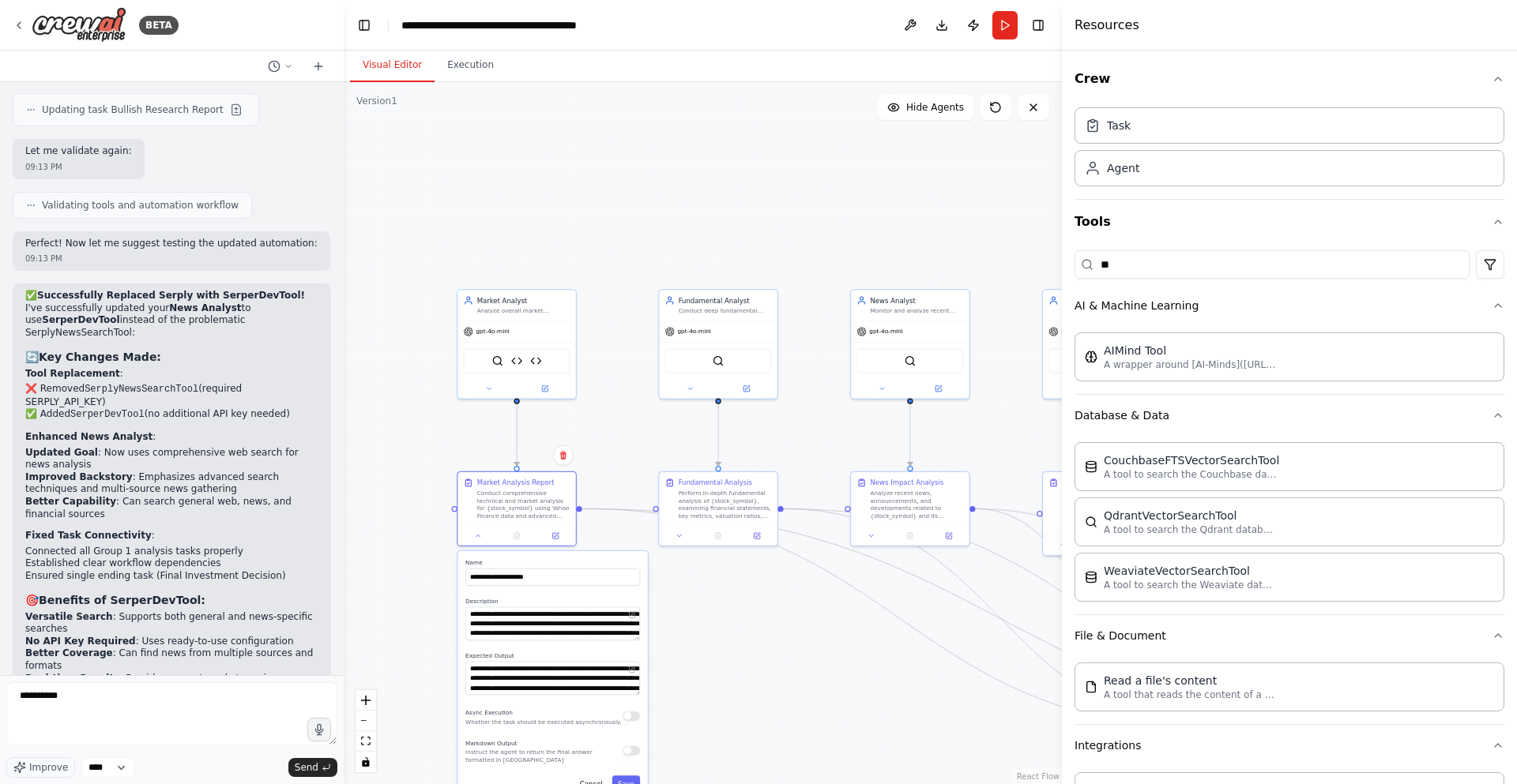
click at [644, 404] on div ".deletable-edge-delete-btn { width: 20px; height: 20px; border: 0px solid #ffff…" at bounding box center [703, 433] width 718 height 703
click at [633, 374] on div ".deletable-edge-delete-btn { width: 20px; height: 20px; border: 0px solid #ffff…" at bounding box center [703, 433] width 718 height 703
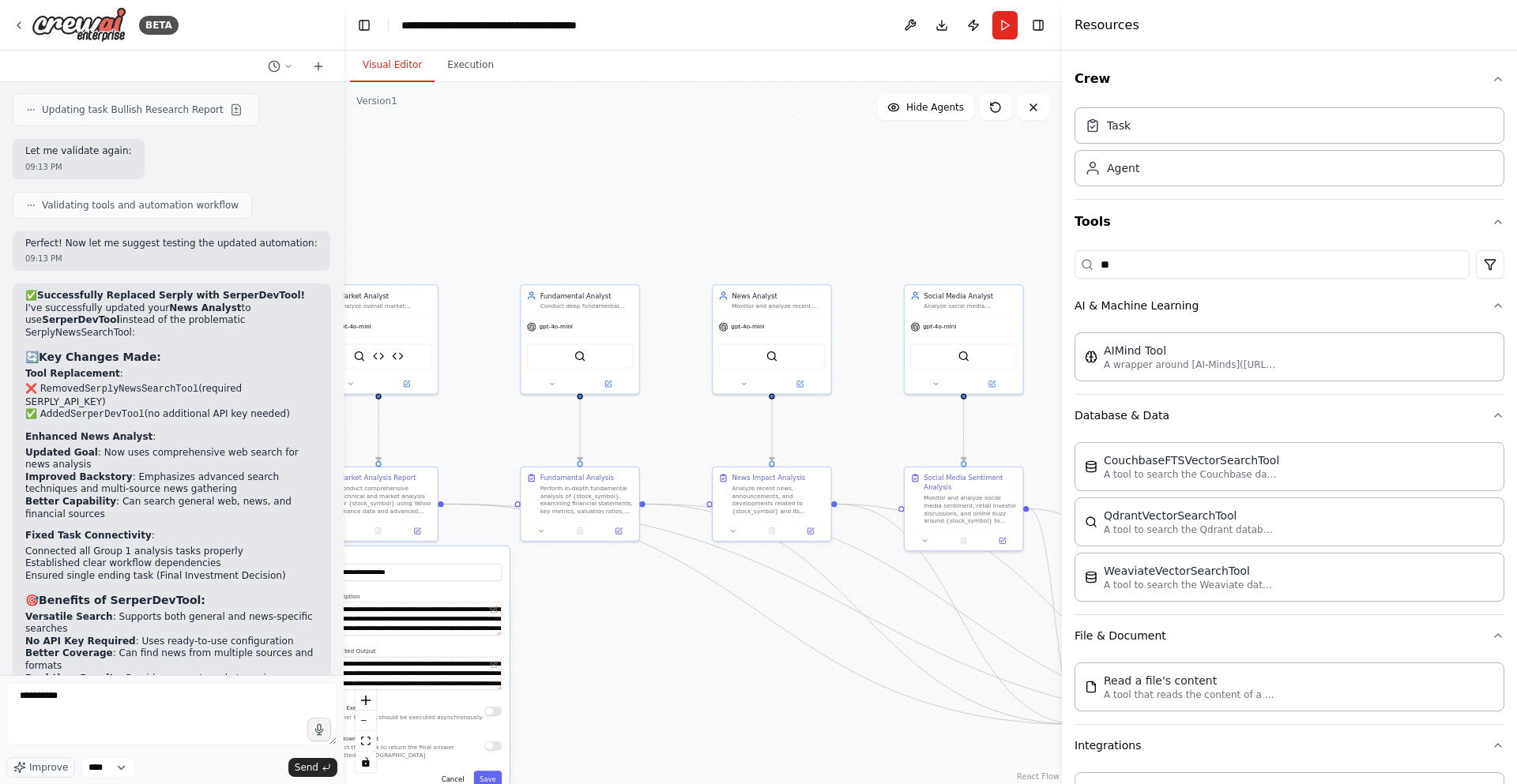
drag, startPoint x: 846, startPoint y: 415, endPoint x: 693, endPoint y: 410, distance: 153.1
click at [693, 410] on div ".deletable-edge-delete-btn { width: 20px; height: 20px; border: 0px solid #ffff…" at bounding box center [703, 433] width 718 height 703
click at [747, 316] on div "gpt-4o-mini" at bounding box center [757, 326] width 118 height 22
click at [764, 351] on div "SerperDevTool" at bounding box center [758, 354] width 107 height 25
click at [730, 385] on icon at bounding box center [730, 382] width 8 height 8
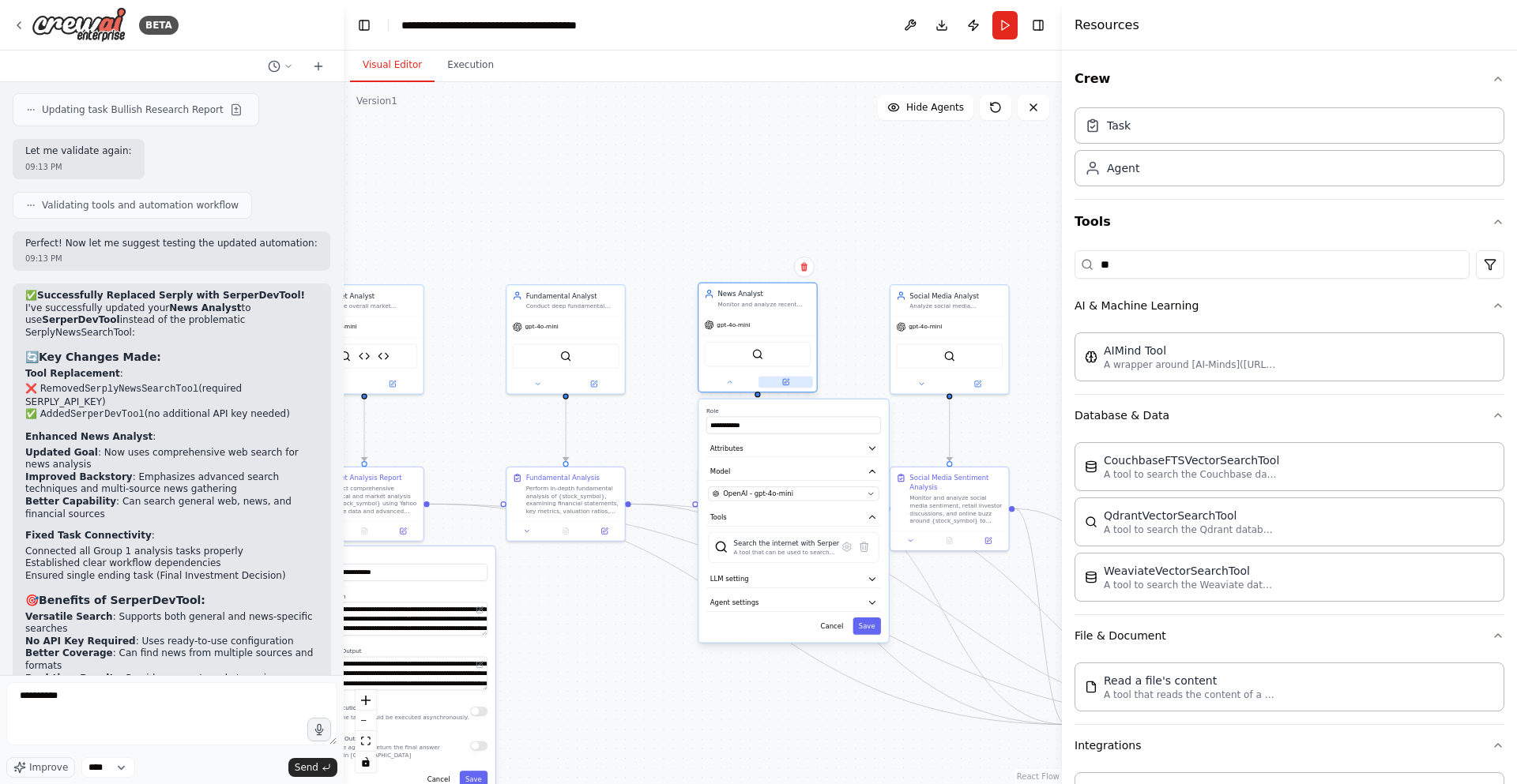
click at [792, 386] on button at bounding box center [786, 383] width 54 height 12
click at [788, 386] on button at bounding box center [786, 383] width 54 height 12
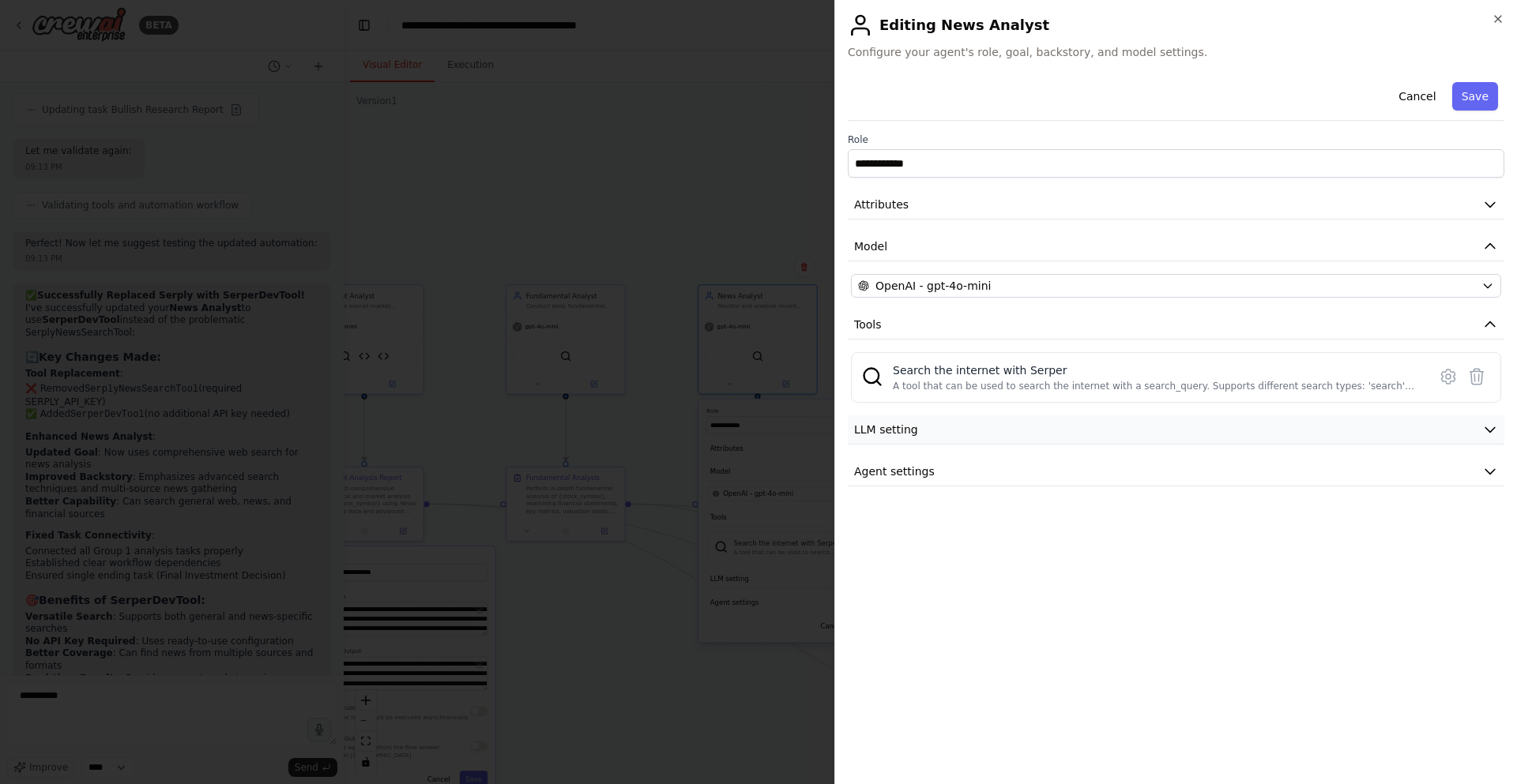
click at [938, 422] on button "LLM setting" at bounding box center [1176, 430] width 657 height 29
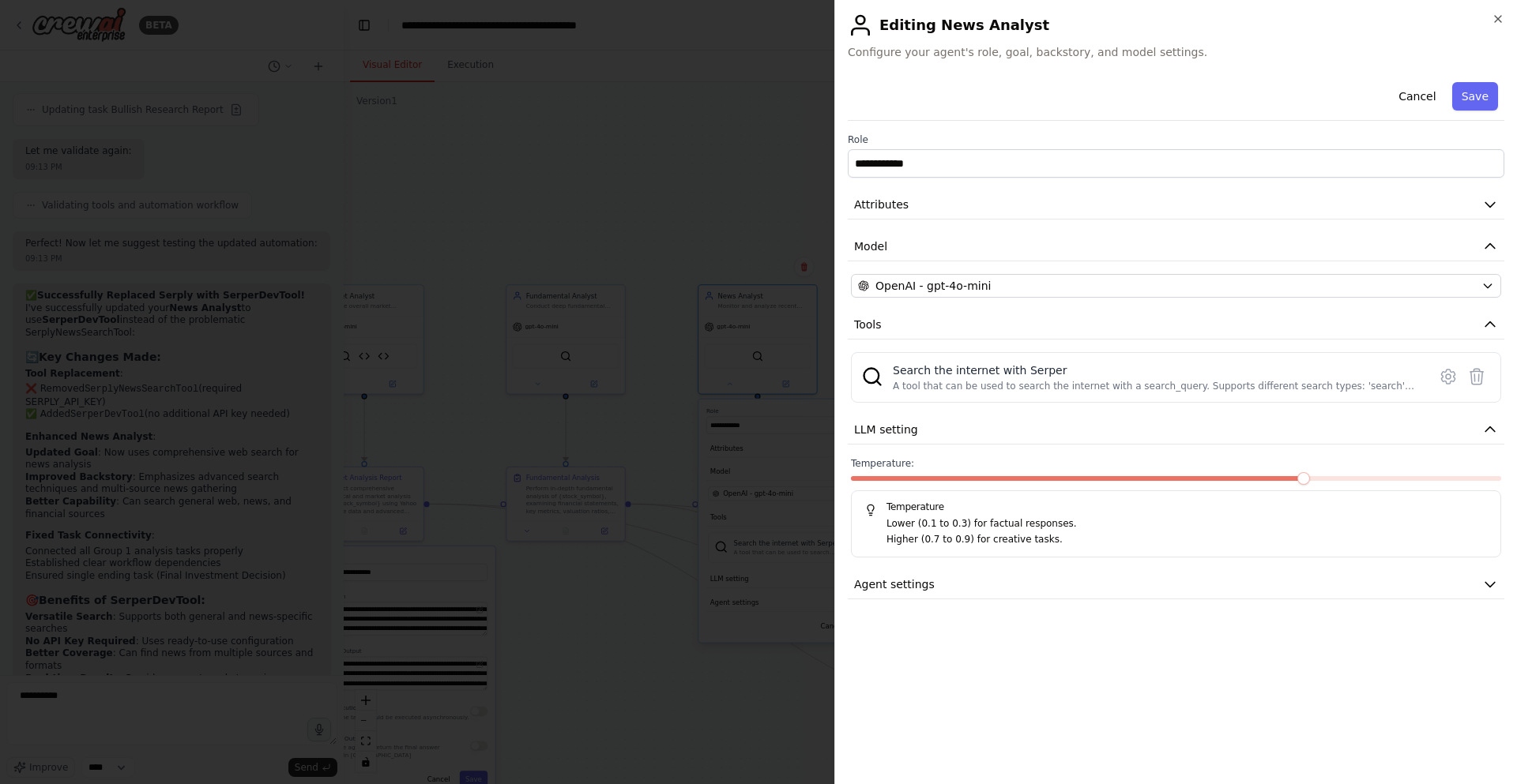
drag, startPoint x: 943, startPoint y: 484, endPoint x: 931, endPoint y: 485, distance: 12.0
click at [935, 484] on div at bounding box center [1176, 482] width 650 height 11
click at [912, 477] on span at bounding box center [884, 478] width 65 height 5
click at [978, 476] on span at bounding box center [984, 478] width 13 height 13
click at [932, 584] on button "Agent settings" at bounding box center [1176, 585] width 657 height 29
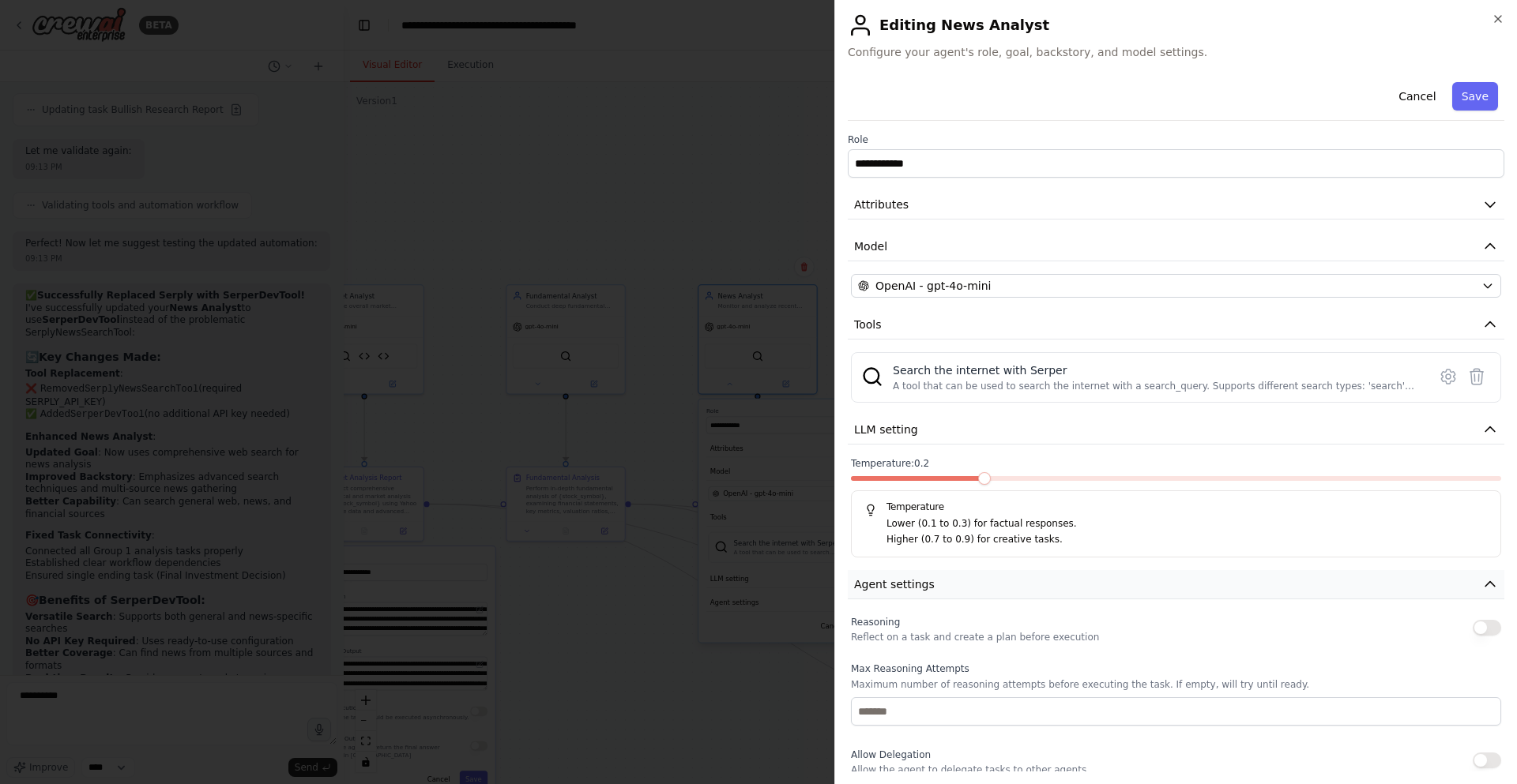
click at [932, 584] on button "Agent settings" at bounding box center [1176, 585] width 657 height 29
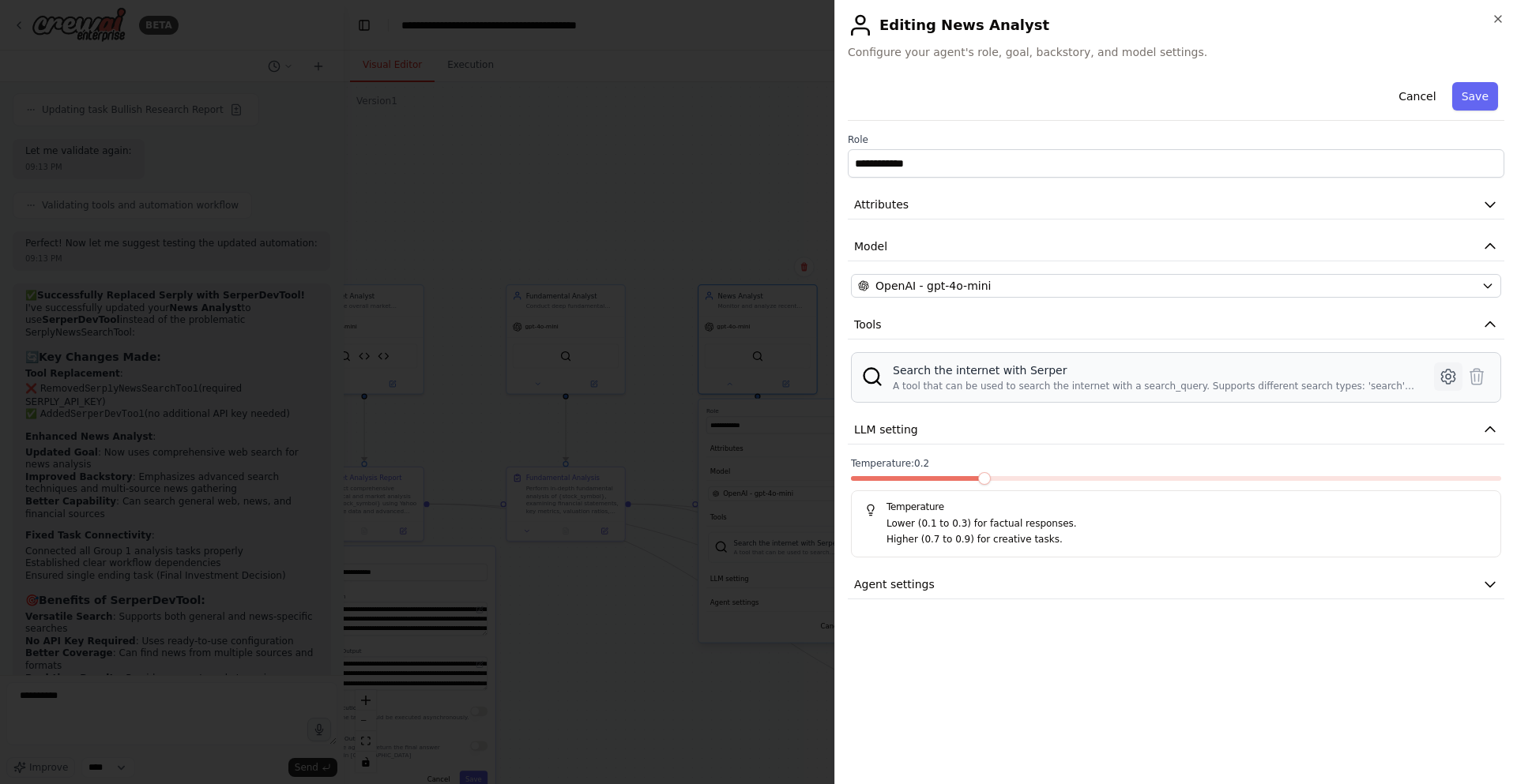
click at [1452, 380] on icon at bounding box center [1448, 376] width 19 height 19
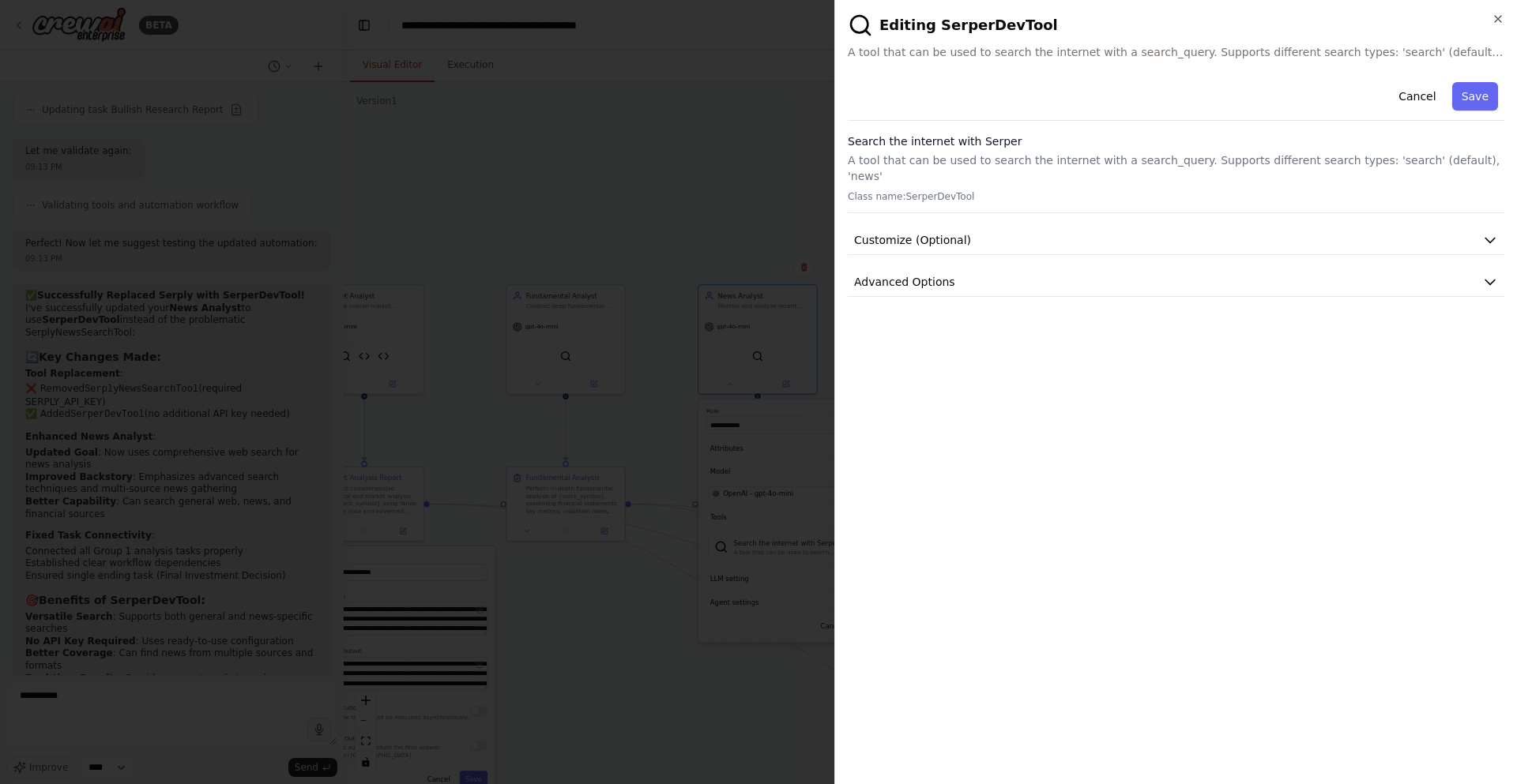
click at [785, 128] on div at bounding box center [758, 392] width 1517 height 784
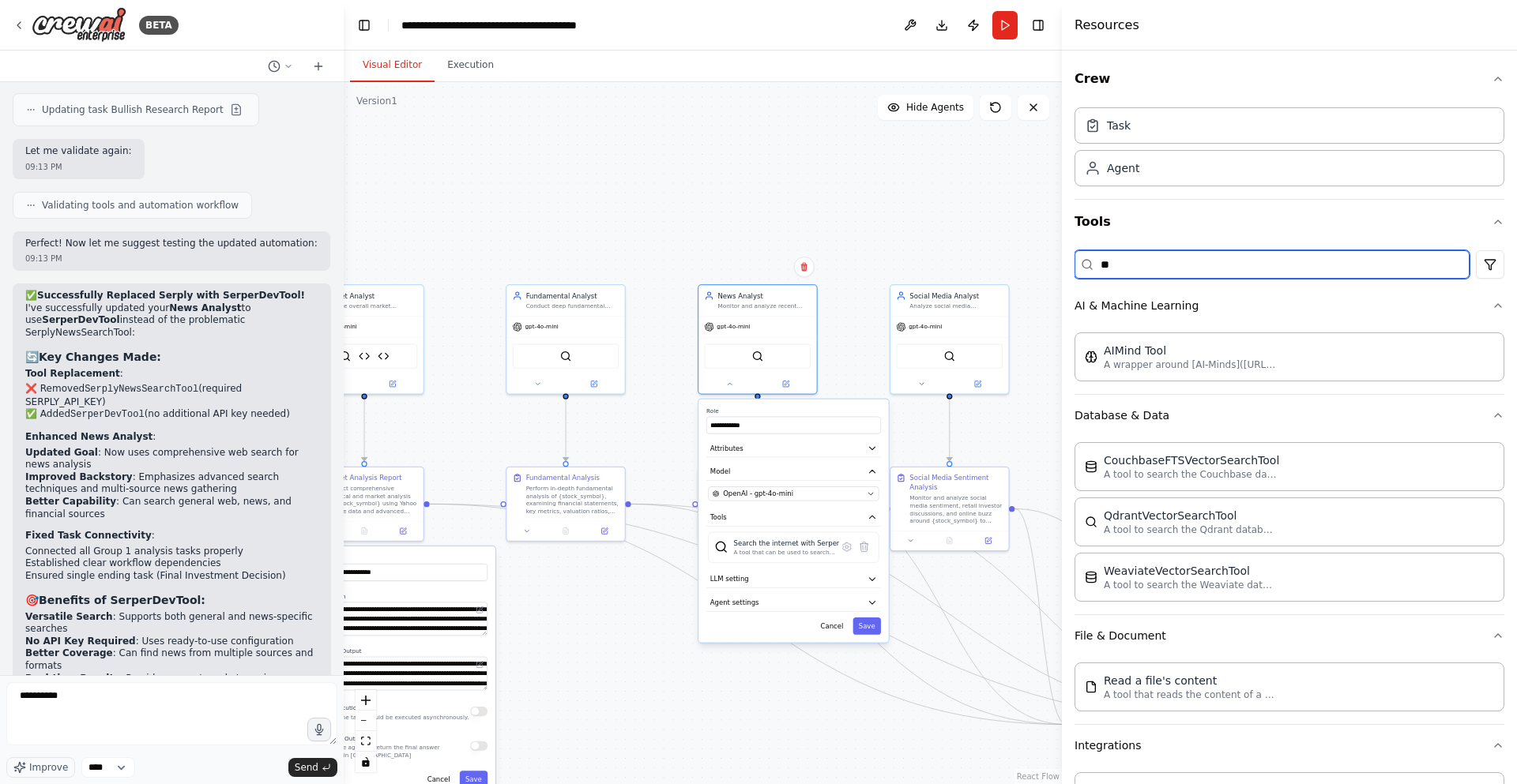
click at [1137, 269] on input "**" at bounding box center [1272, 264] width 395 height 28
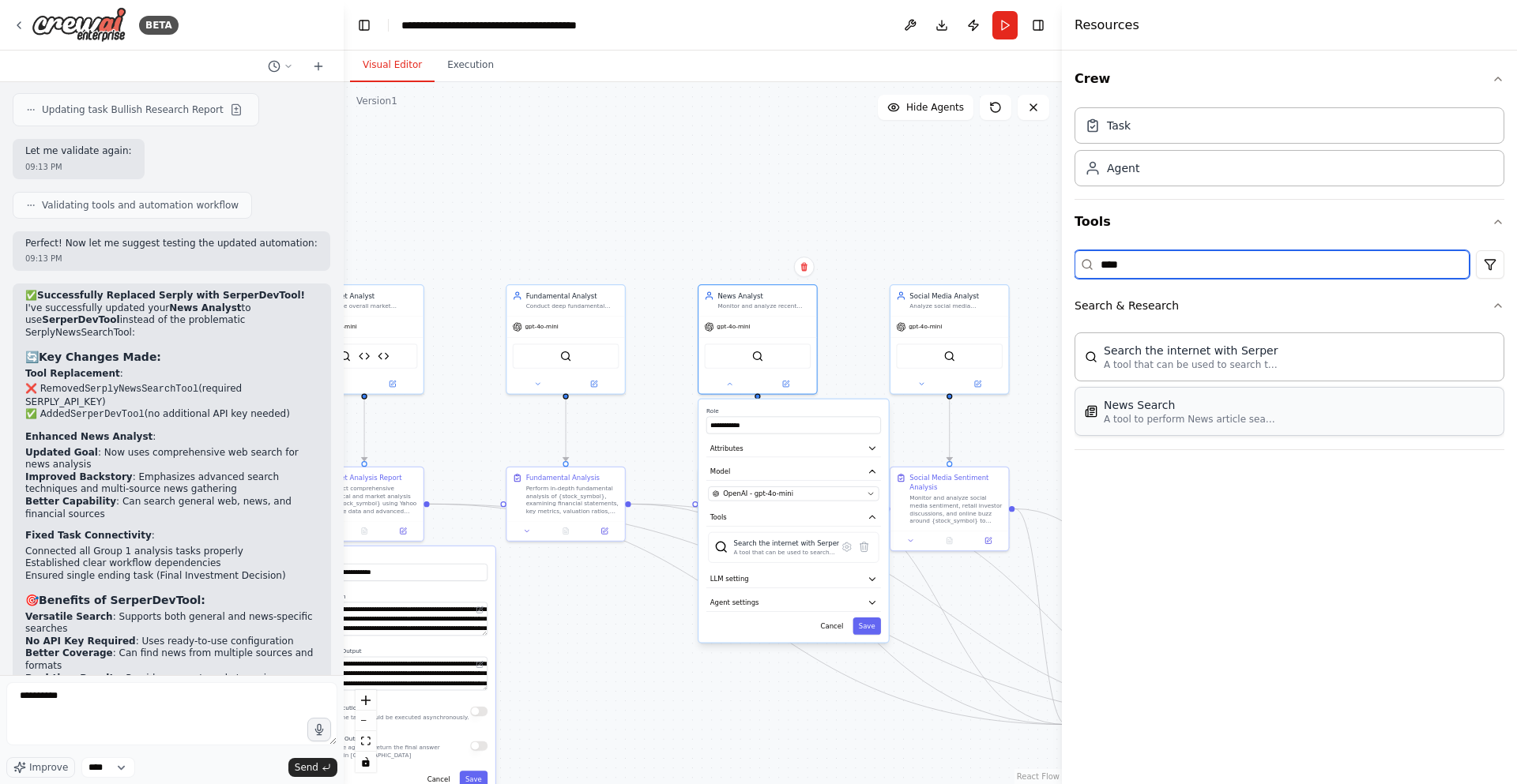
type input "****"
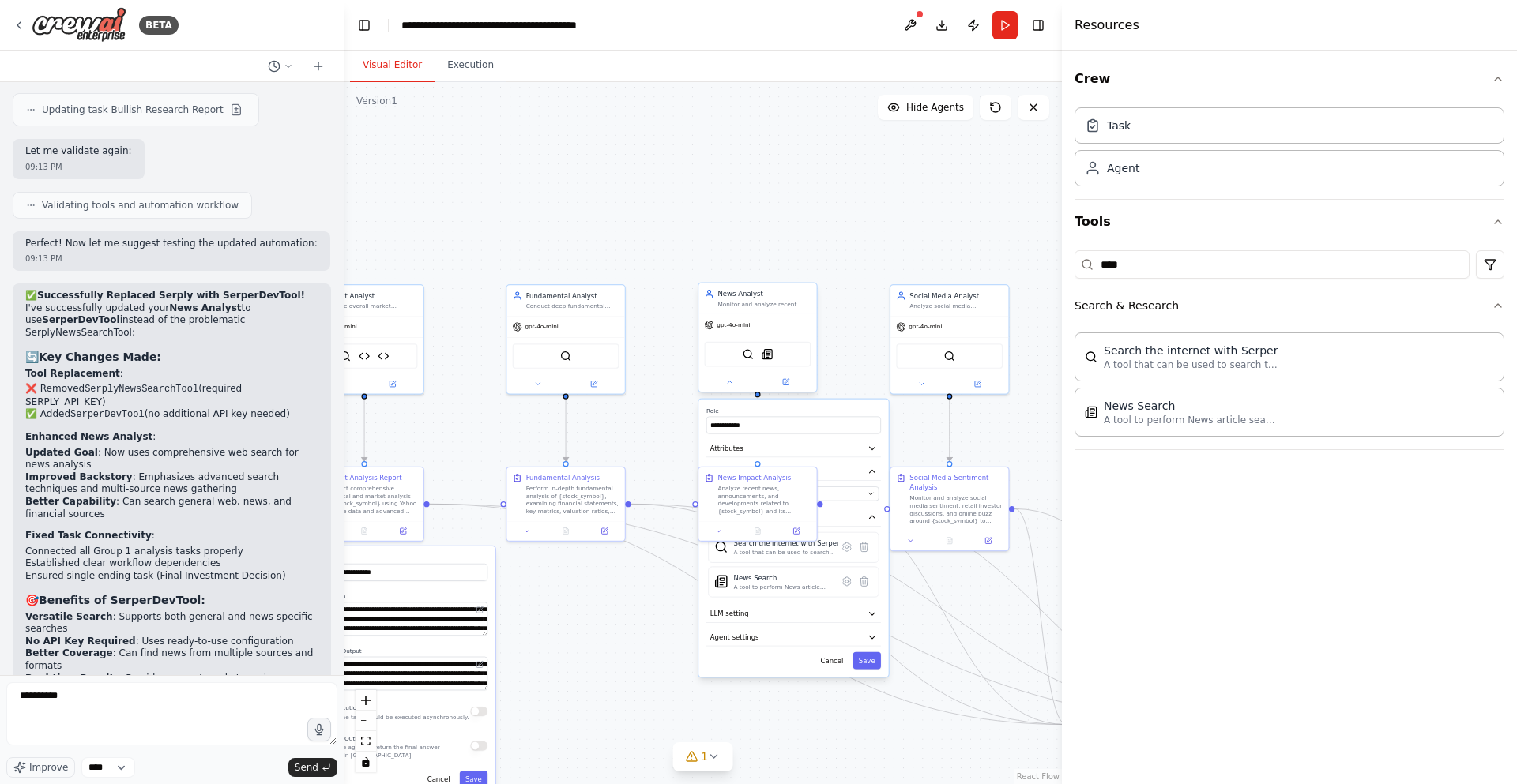
click at [772, 322] on div "gpt-4o-mini" at bounding box center [757, 326] width 118 height 22
click at [859, 550] on icon at bounding box center [864, 546] width 12 height 12
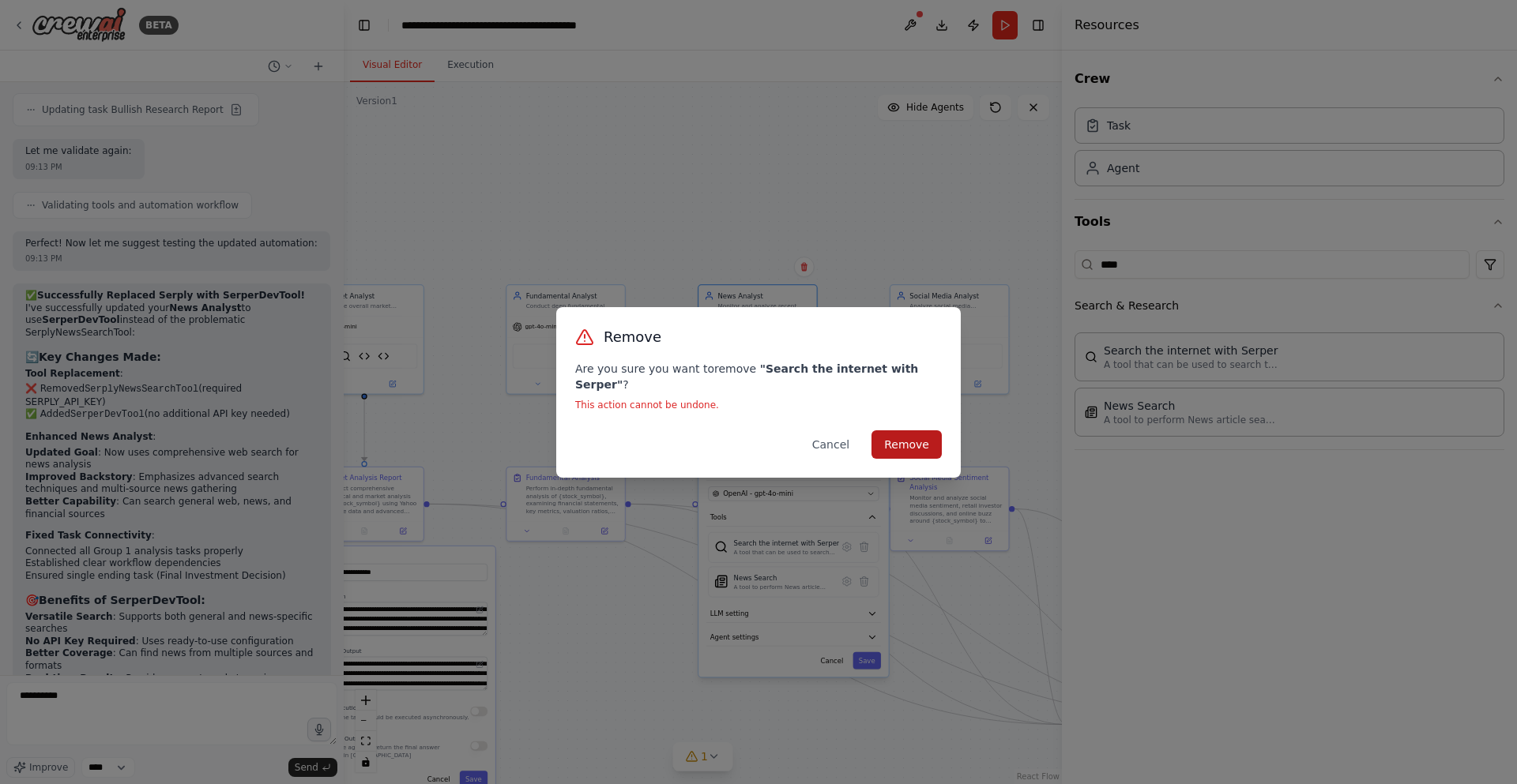
click at [909, 439] on button "Remove" at bounding box center [906, 444] width 71 height 28
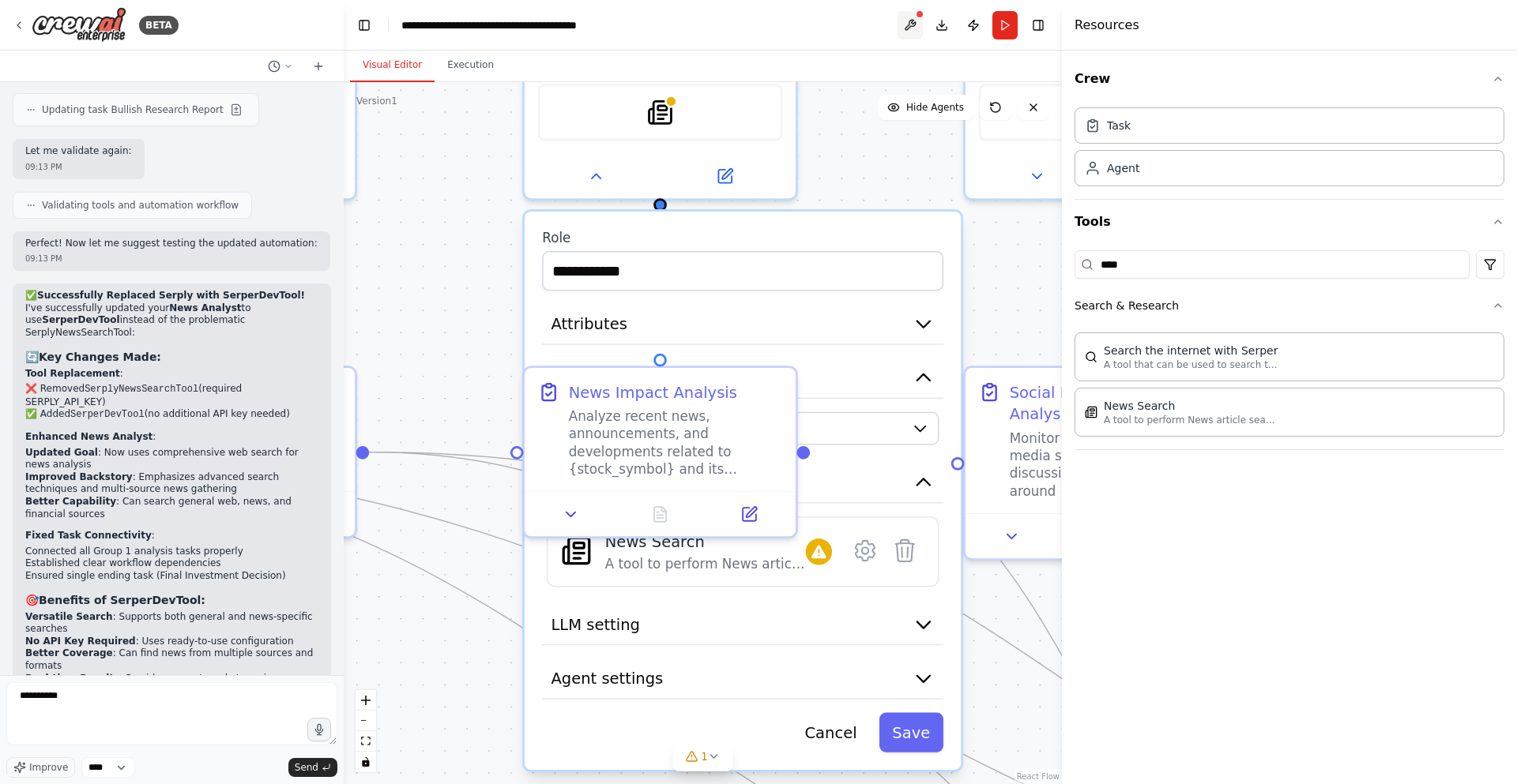
click at [915, 24] on button at bounding box center [910, 24] width 25 height 28
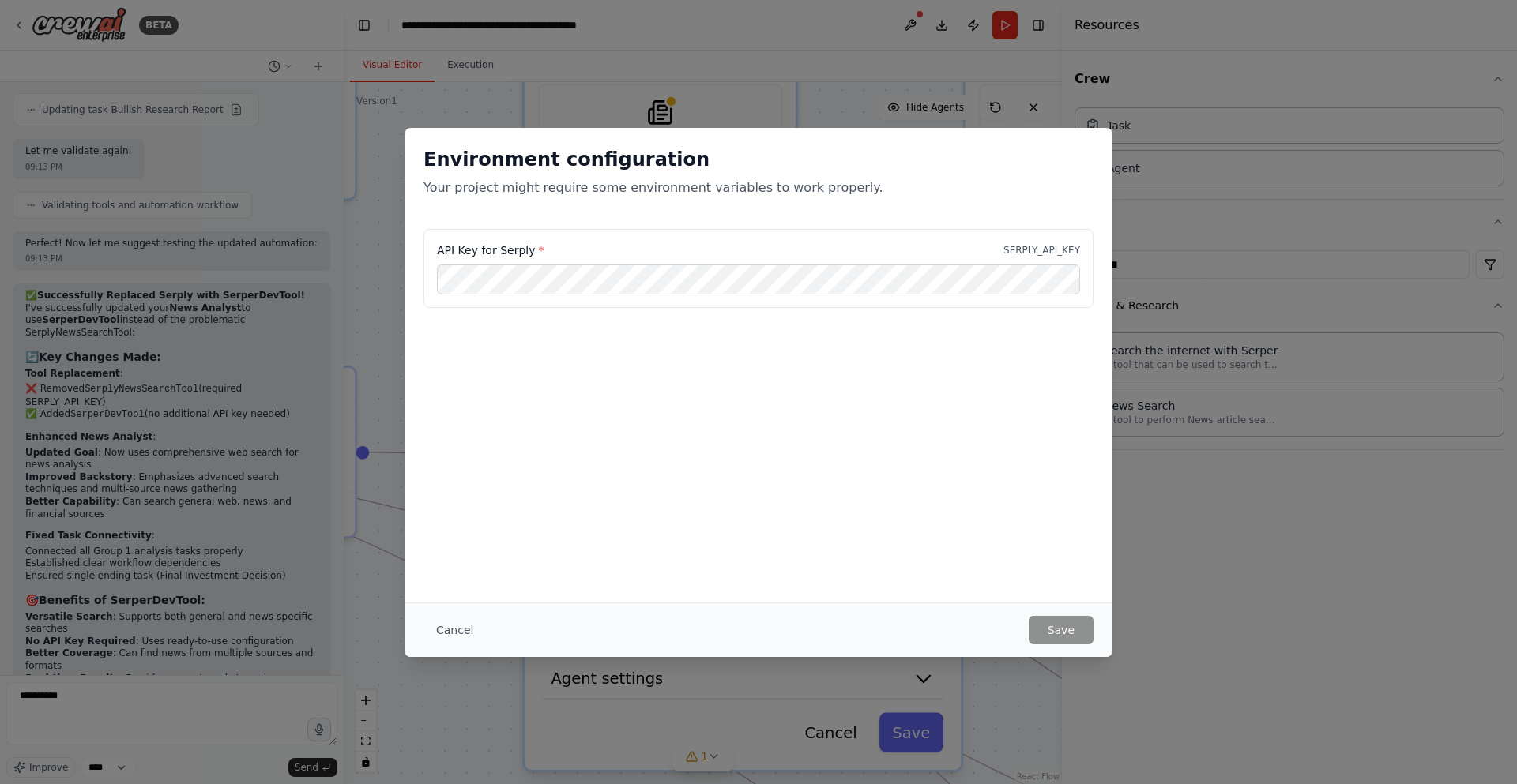
click at [1029, 255] on p "SERPLY_API_KEY" at bounding box center [1041, 250] width 77 height 13
copy p "SERPLY_API_KEY"
click at [1065, 623] on button "Save" at bounding box center [1061, 629] width 65 height 28
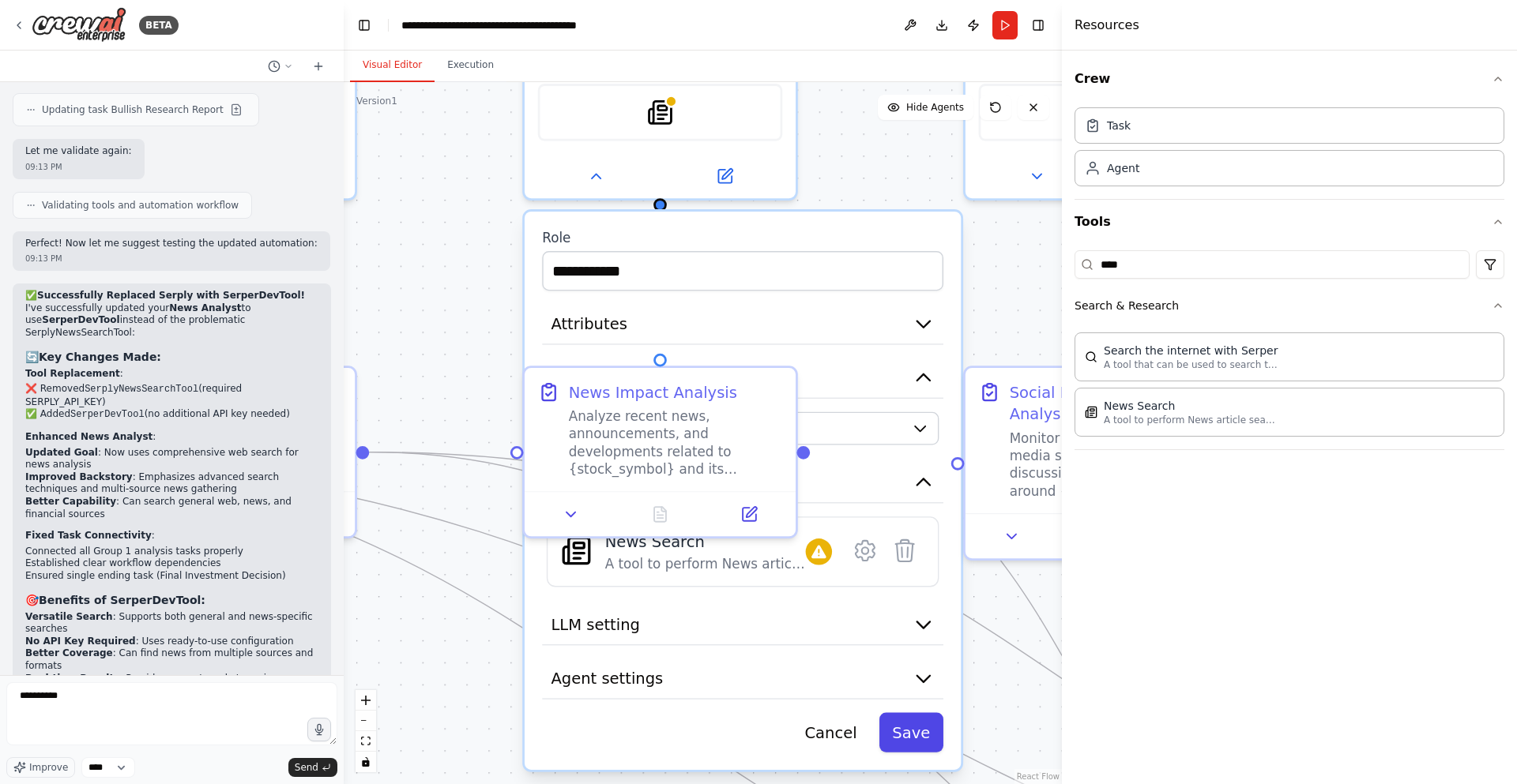
click at [924, 746] on button "Save" at bounding box center [911, 732] width 64 height 40
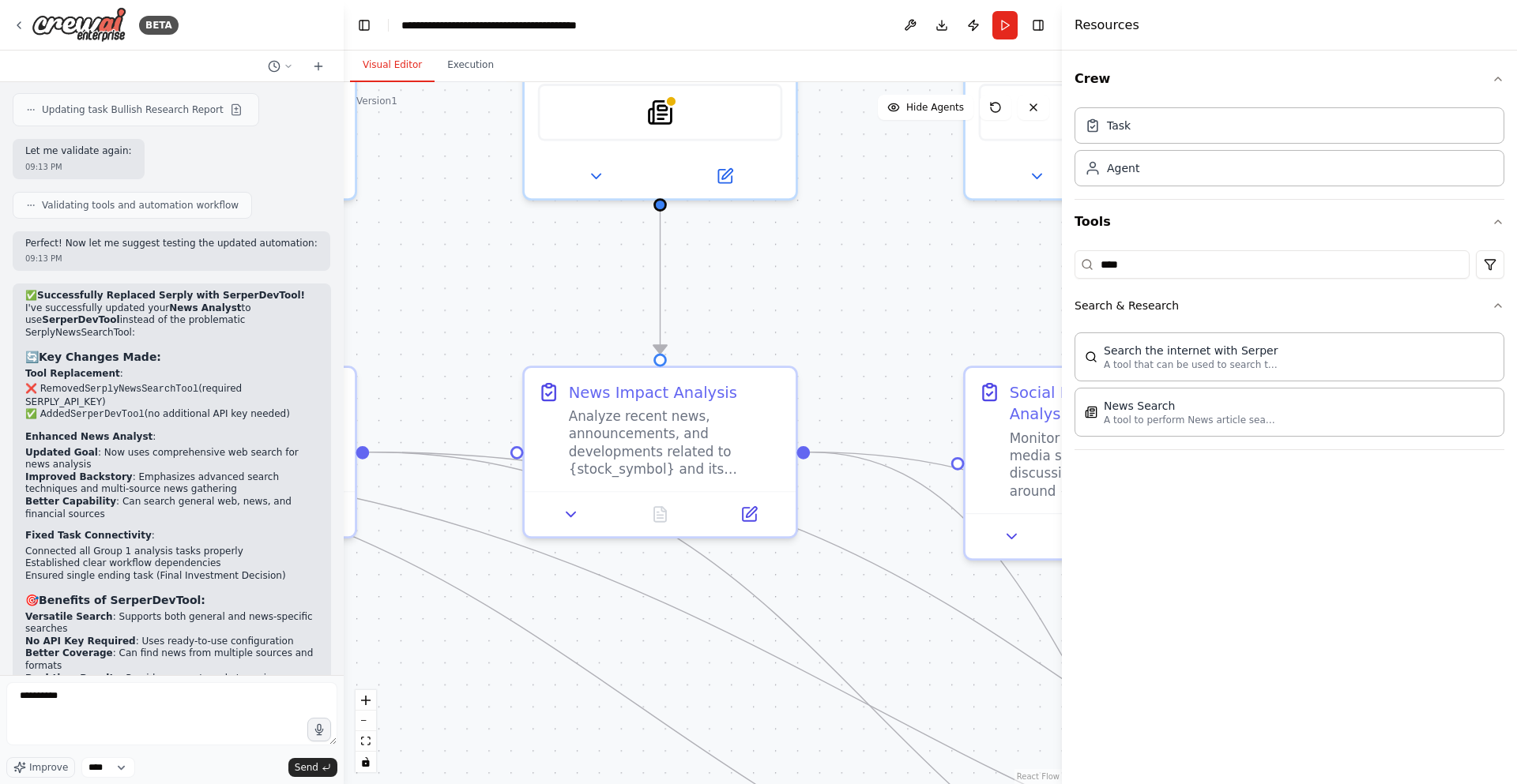
click at [800, 295] on div ".deletable-edge-delete-btn { width: 20px; height: 20px; border: 0px solid #ffff…" at bounding box center [703, 433] width 718 height 703
click at [751, 165] on button at bounding box center [725, 172] width 125 height 26
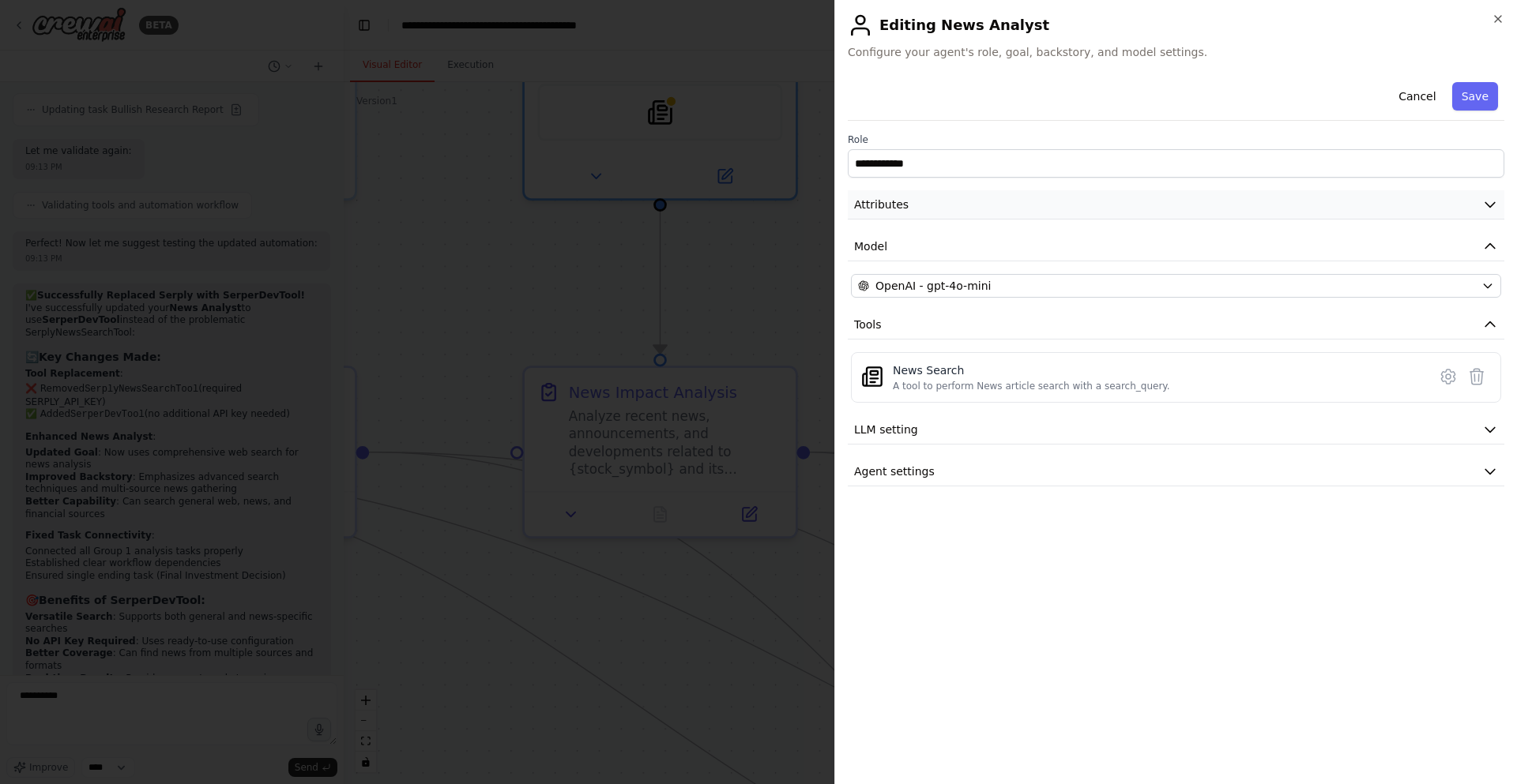
click at [949, 197] on button "Attributes" at bounding box center [1176, 205] width 657 height 29
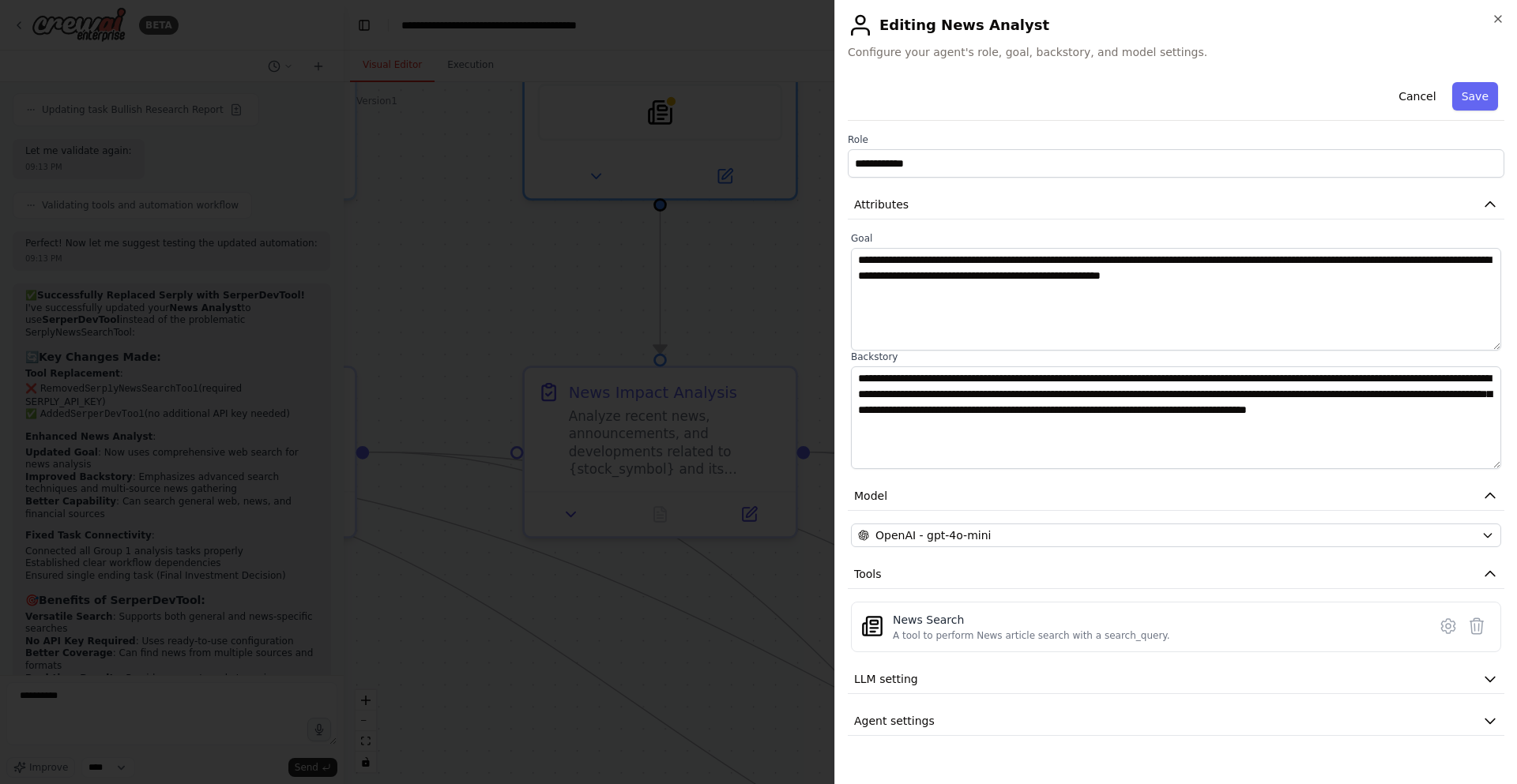
click at [703, 315] on div at bounding box center [758, 392] width 1517 height 784
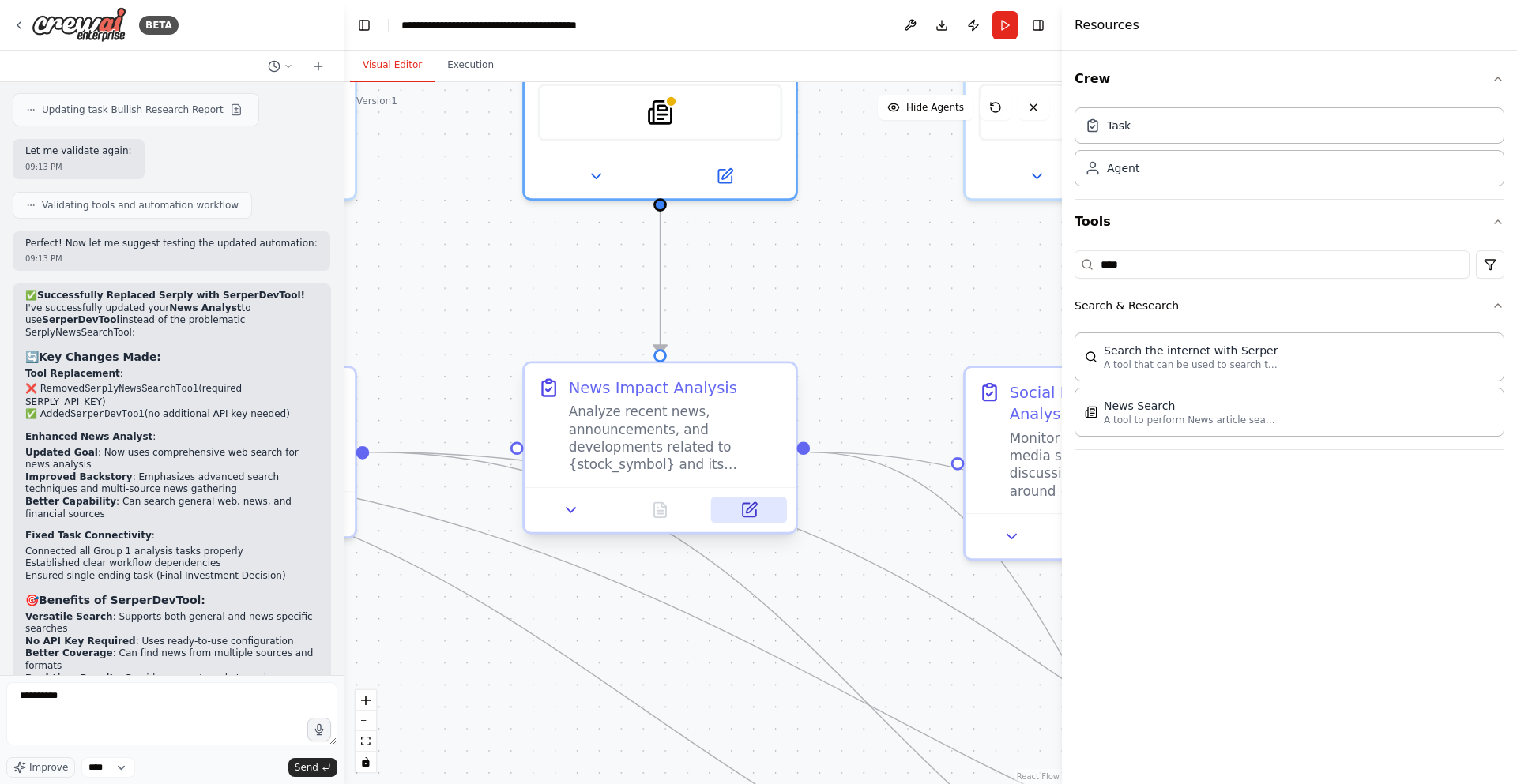
click at [754, 505] on icon at bounding box center [751, 507] width 10 height 10
click at [724, 173] on icon at bounding box center [726, 169] width 10 height 10
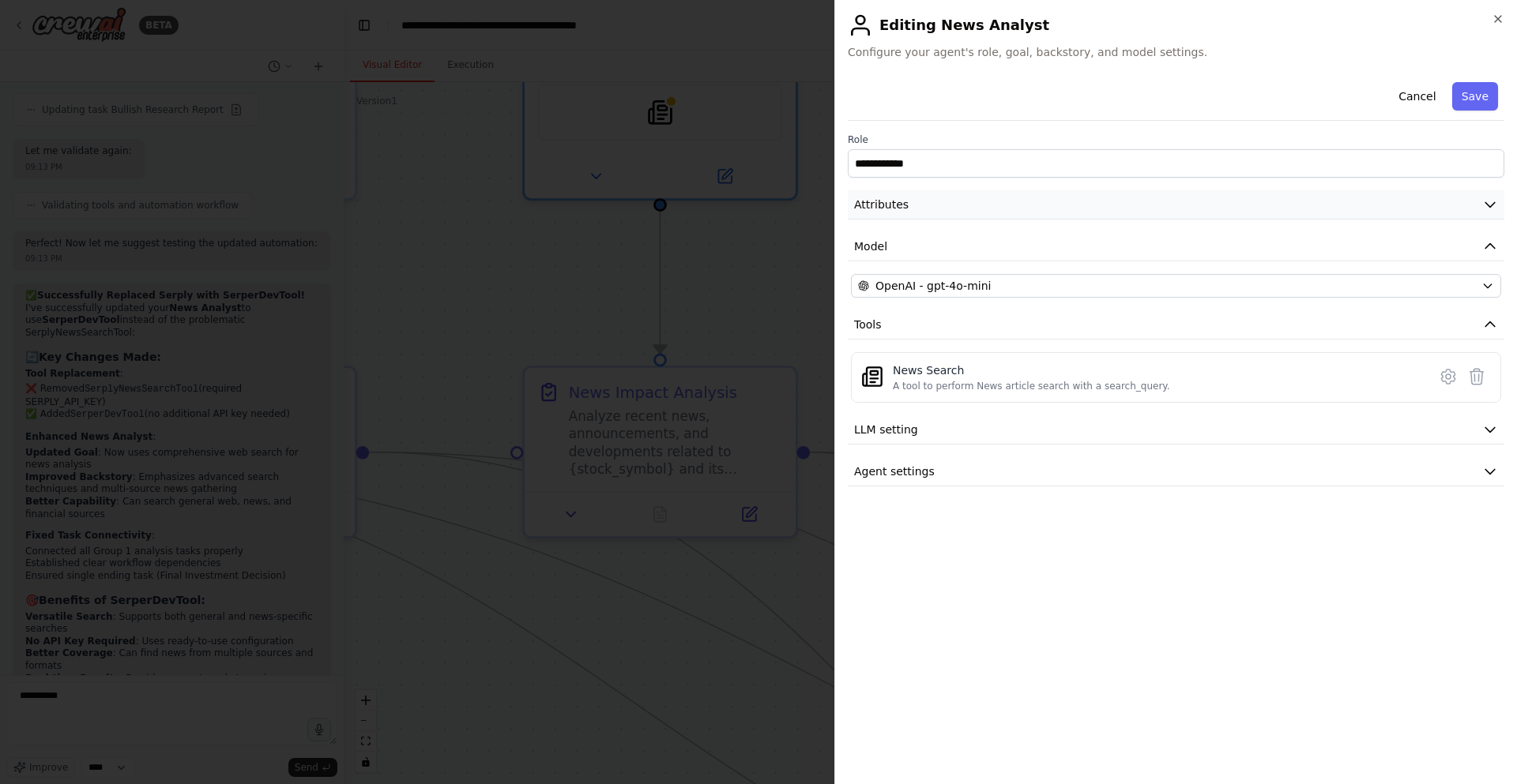
click at [927, 208] on button "Attributes" at bounding box center [1176, 205] width 657 height 29
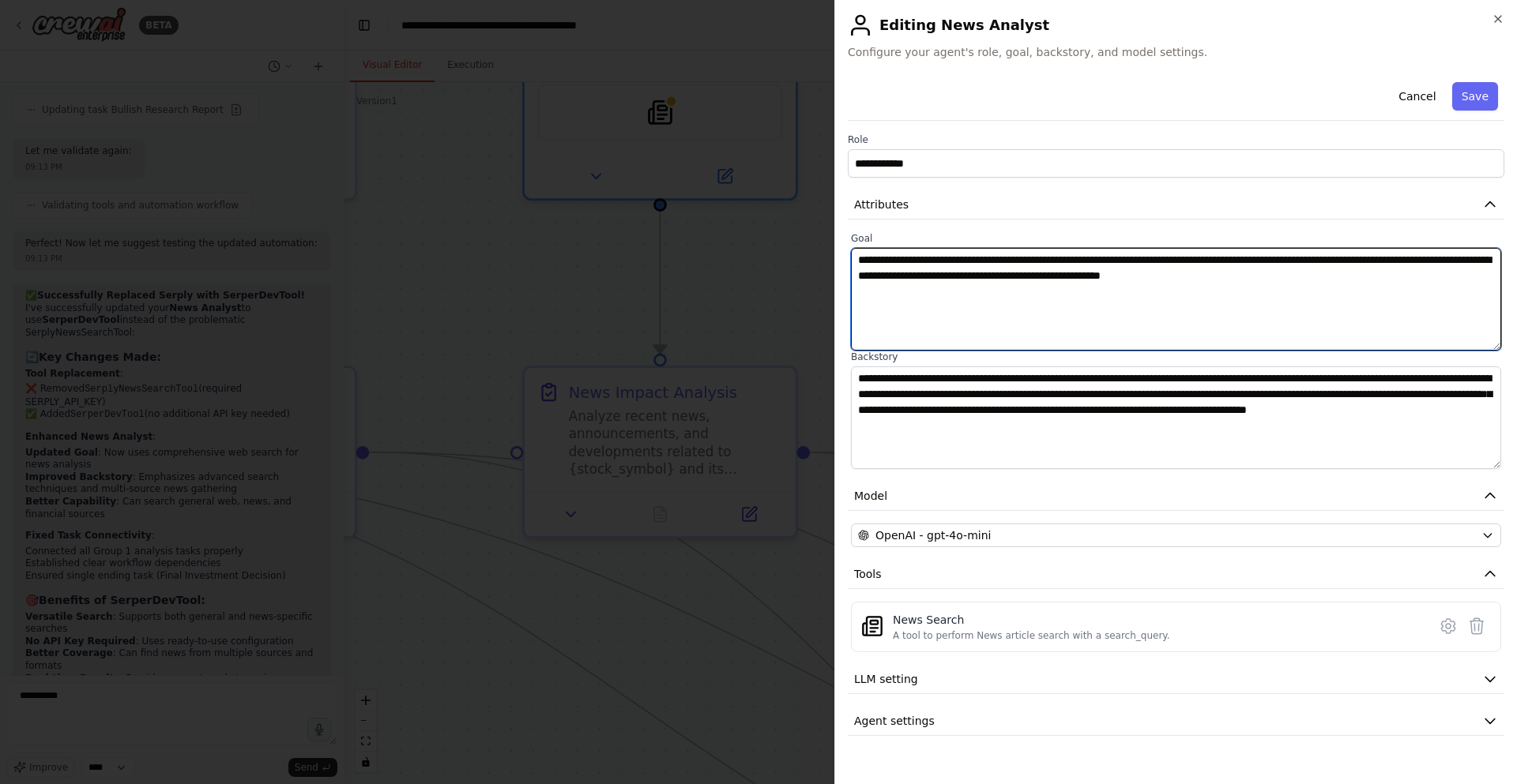
click at [934, 262] on textarea "**********" at bounding box center [1176, 299] width 650 height 103
drag, startPoint x: 936, startPoint y: 274, endPoint x: 695, endPoint y: 270, distance: 241.0
click at [695, 270] on body "BETA A investment trading firm 07:49 PM ▶ Thought process I'd be happy to help …" at bounding box center [758, 392] width 1517 height 784
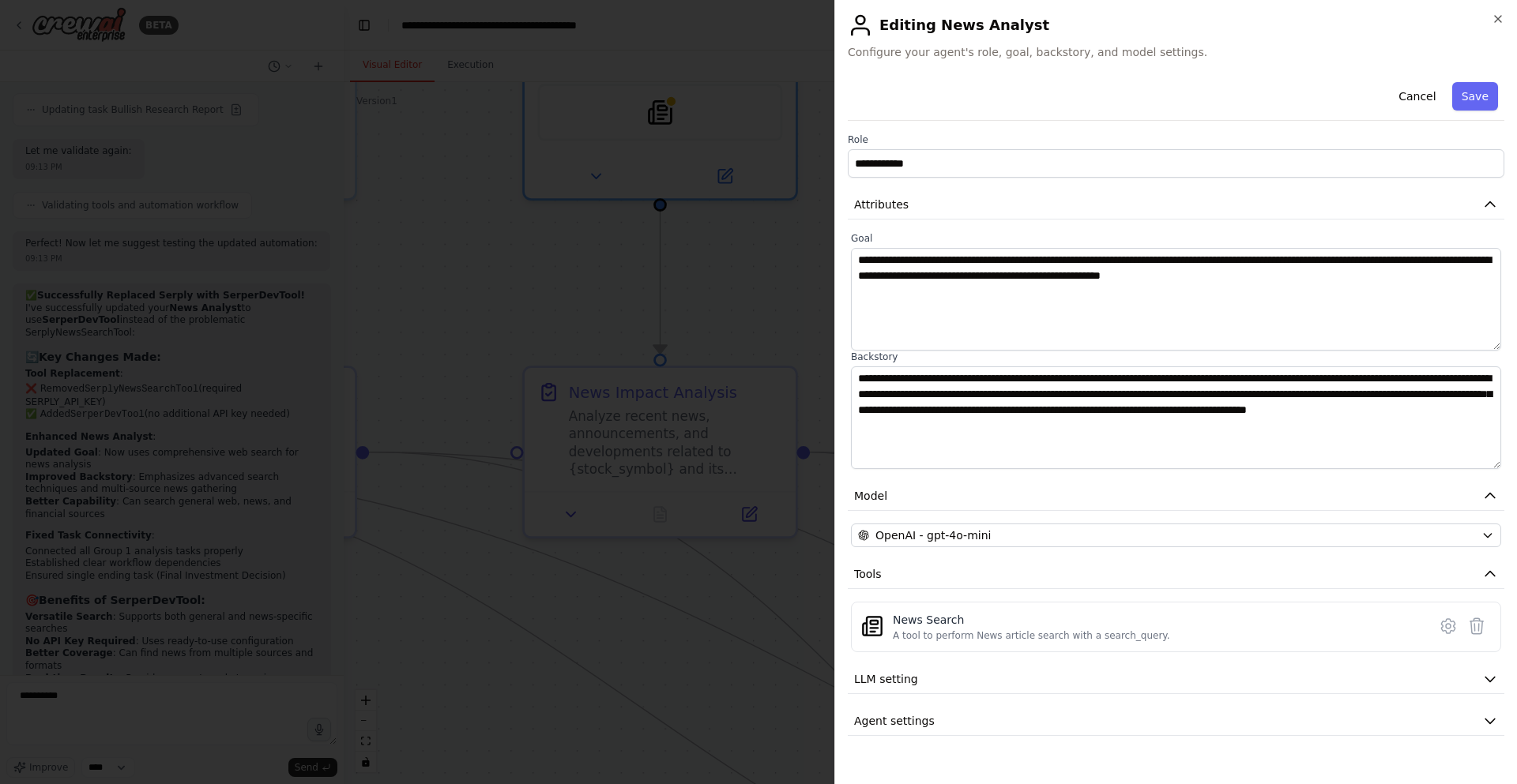
click at [777, 317] on div at bounding box center [758, 392] width 1517 height 784
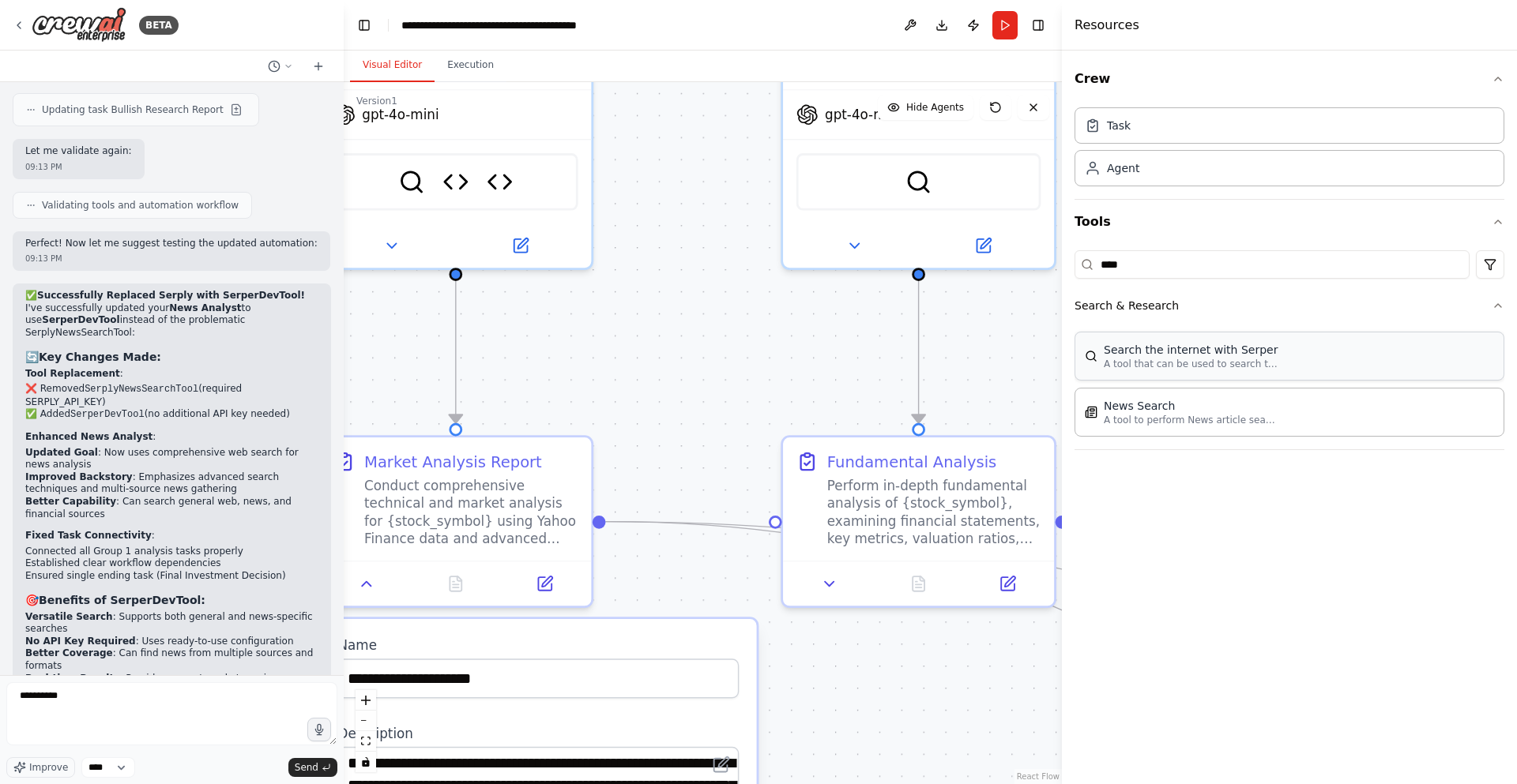
drag, startPoint x: 519, startPoint y: 298, endPoint x: 1218, endPoint y: 368, distance: 702.5
click at [1218, 368] on div "BETA A investment trading firm 07:49 PM ▶ Thought process I'd be happy to help …" at bounding box center [758, 392] width 1517 height 784
click at [504, 228] on button at bounding box center [521, 241] width 125 height 26
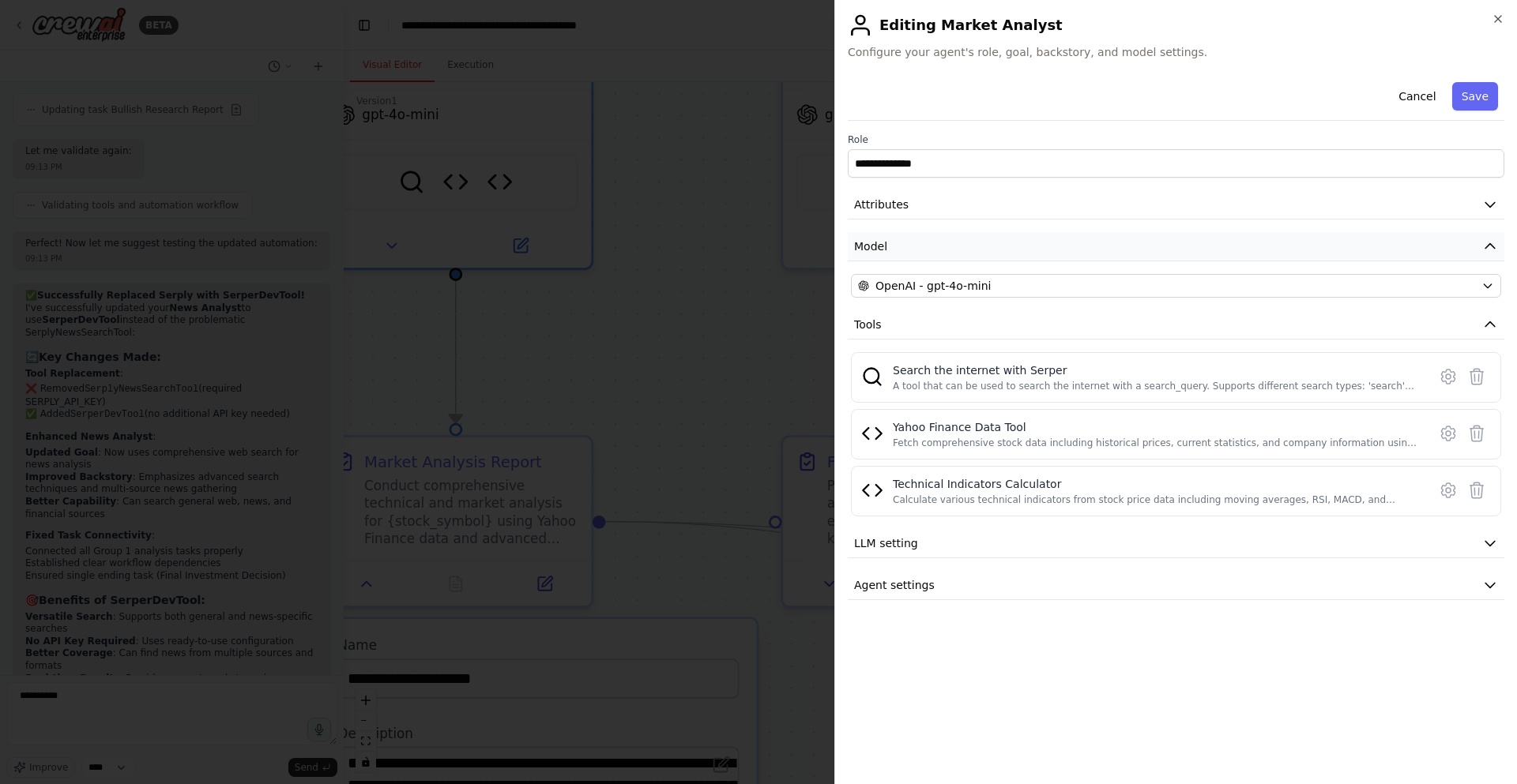
click at [1030, 240] on button "Model" at bounding box center [1176, 247] width 657 height 29
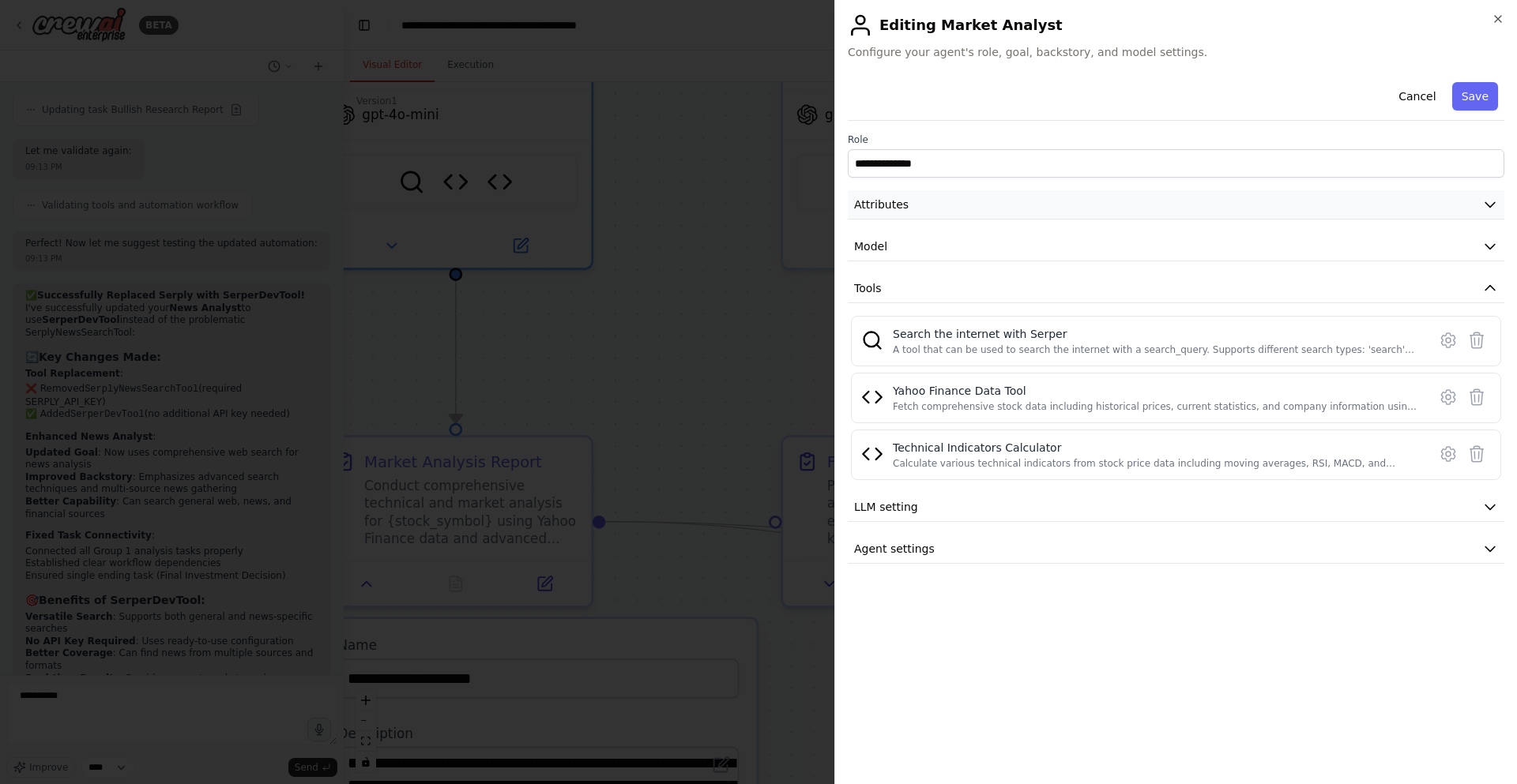
click at [1017, 214] on button "Attributes" at bounding box center [1176, 205] width 657 height 29
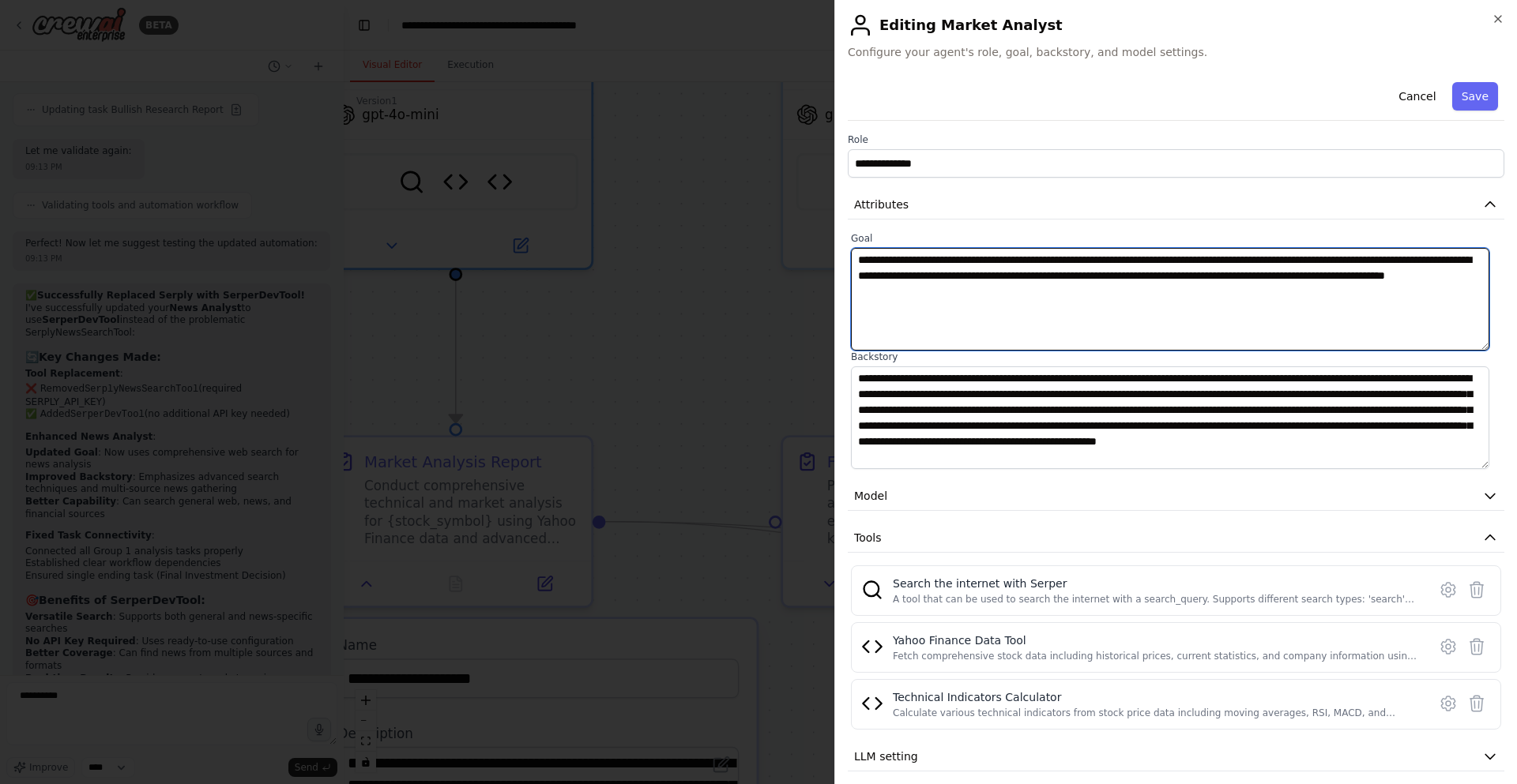
click at [1076, 272] on textarea "**********" at bounding box center [1171, 299] width 639 height 103
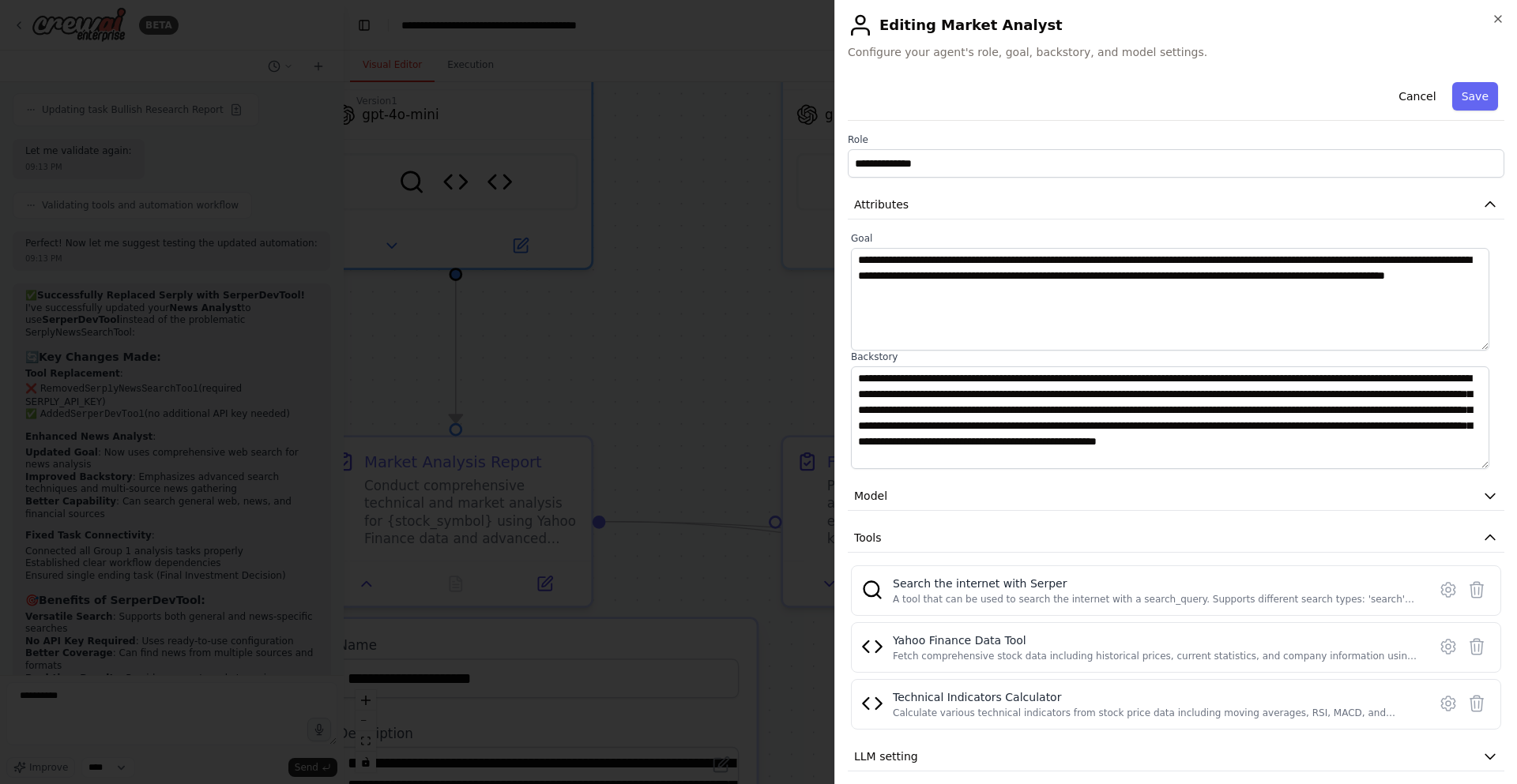
click at [665, 328] on div at bounding box center [758, 392] width 1517 height 784
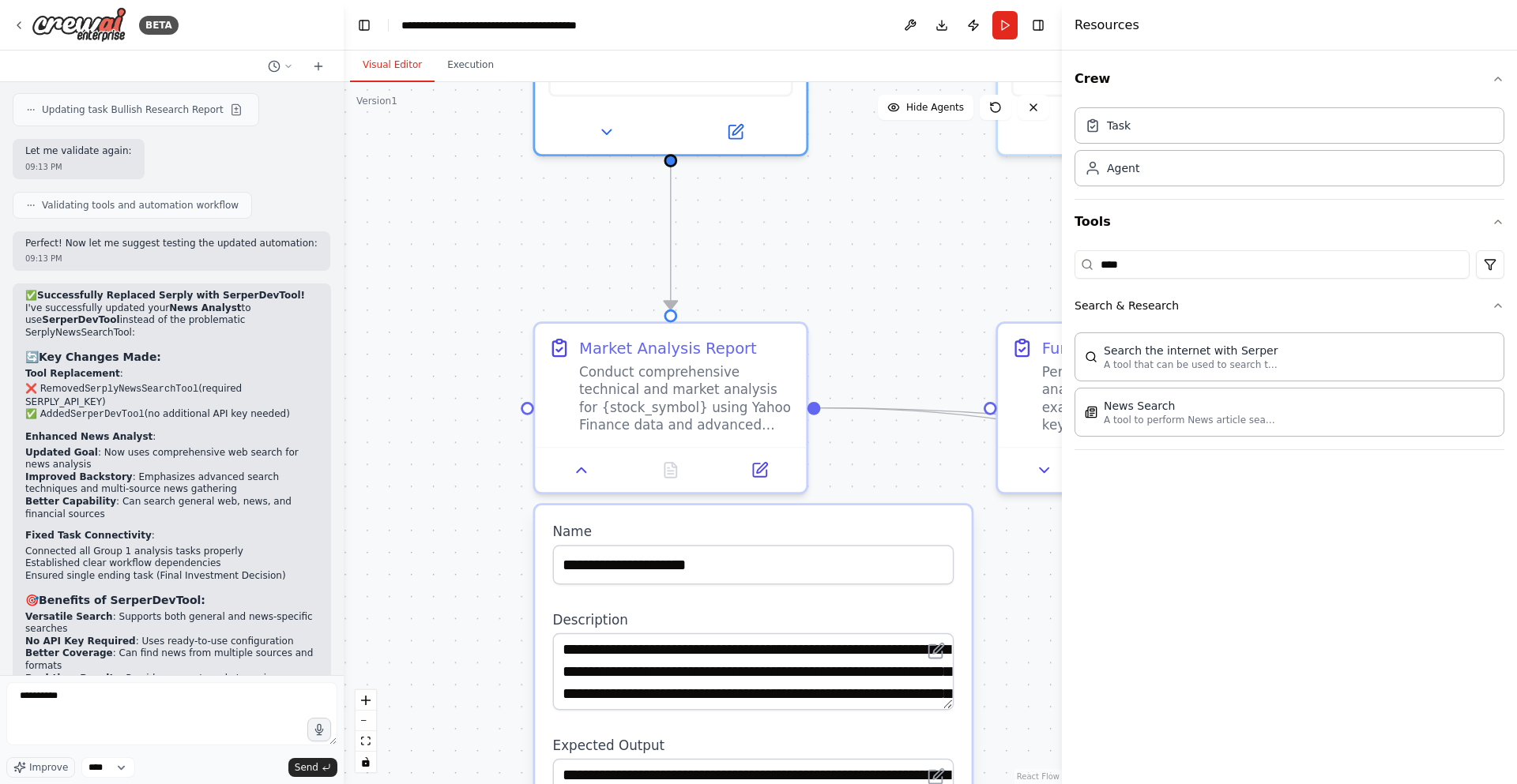
drag, startPoint x: 631, startPoint y: 348, endPoint x: 849, endPoint y: 230, distance: 247.9
click at [849, 230] on div ".deletable-edge-delete-btn { width: 20px; height: 20px; border: 0px solid #ffff…" at bounding box center [703, 433] width 718 height 703
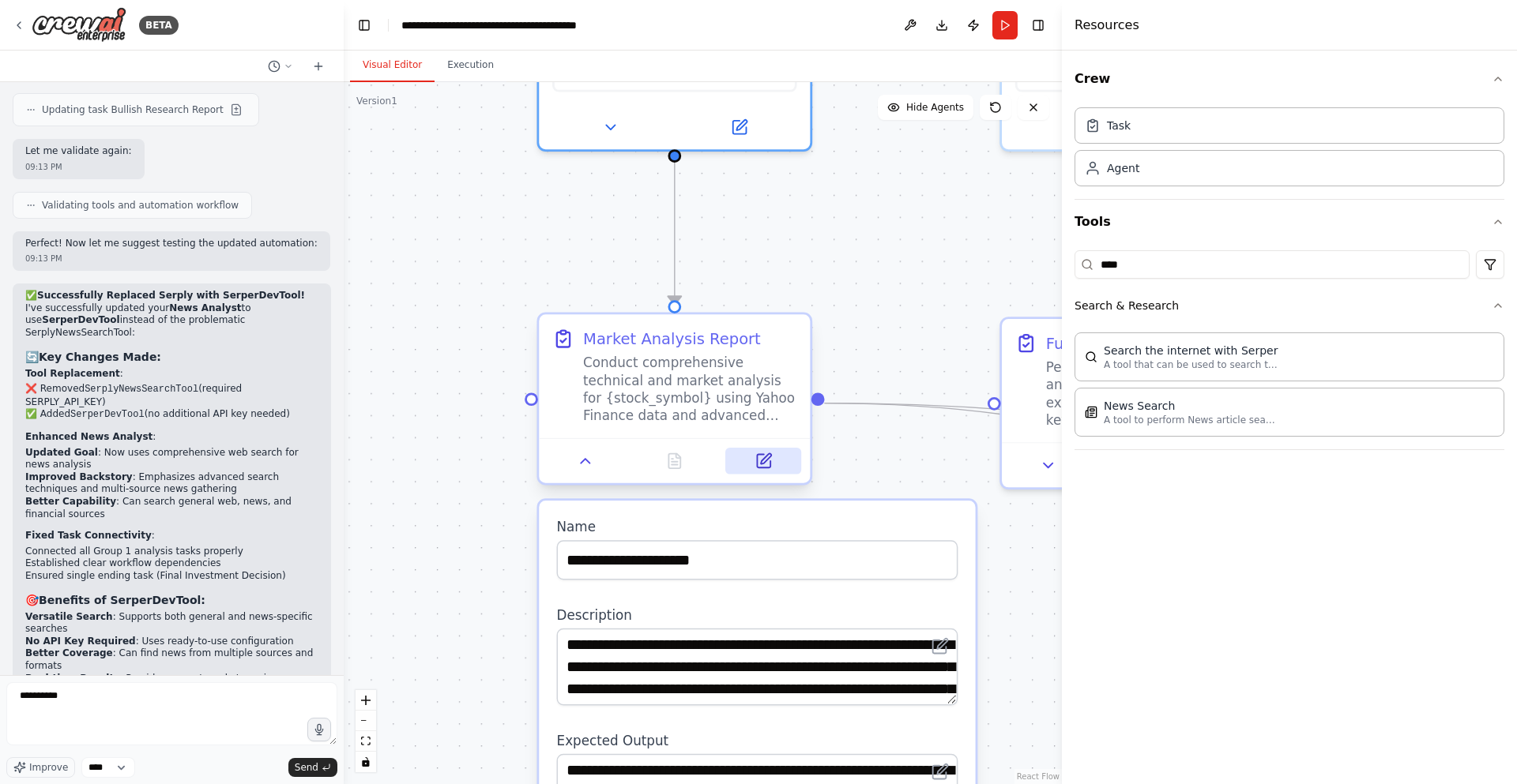
click at [769, 465] on icon at bounding box center [763, 460] width 14 height 14
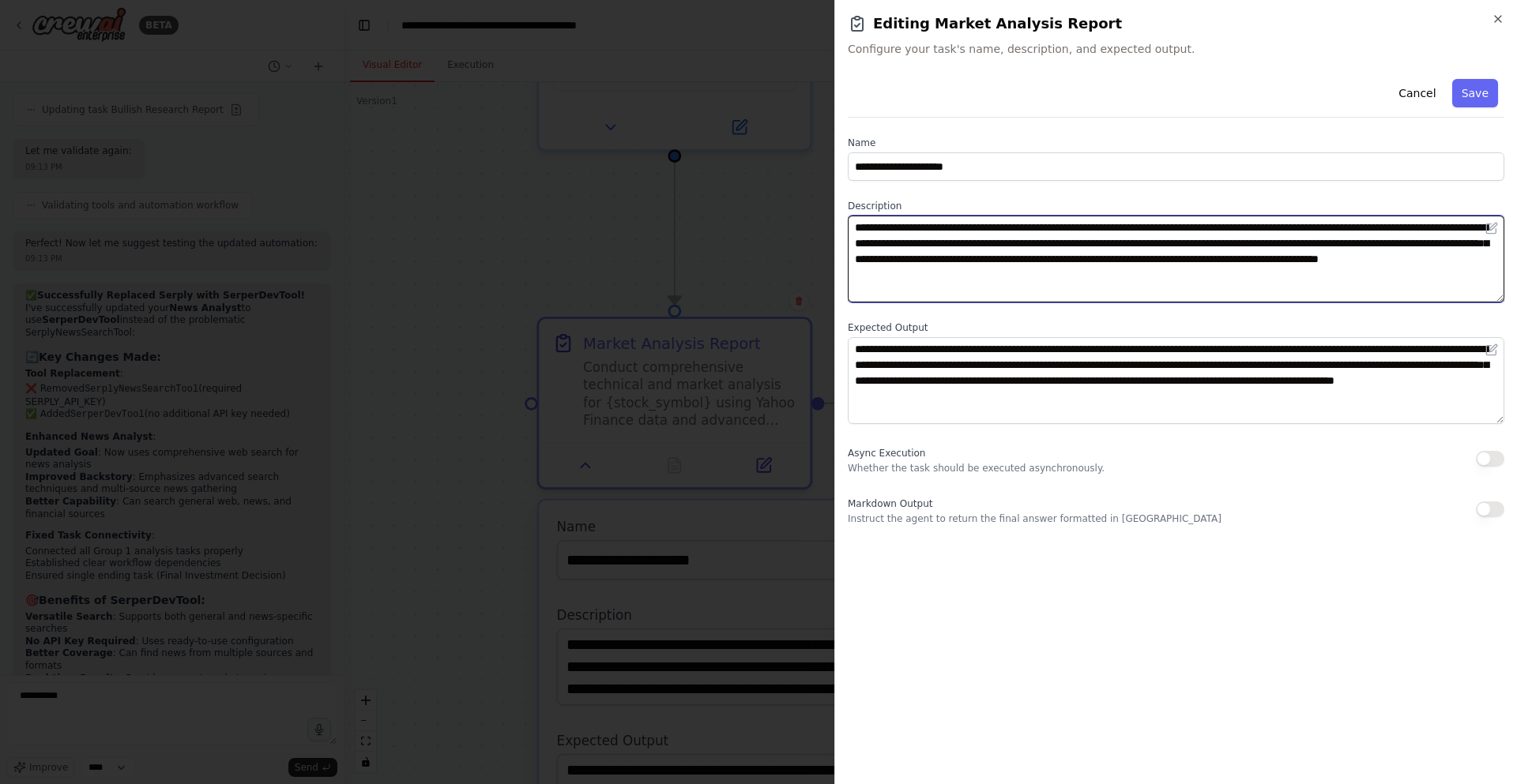
click at [887, 233] on textarea "**********" at bounding box center [1176, 259] width 657 height 87
drag, startPoint x: 887, startPoint y: 233, endPoint x: 1312, endPoint y: 284, distance: 428.0
click at [1312, 284] on textarea "**********" at bounding box center [1176, 259] width 657 height 87
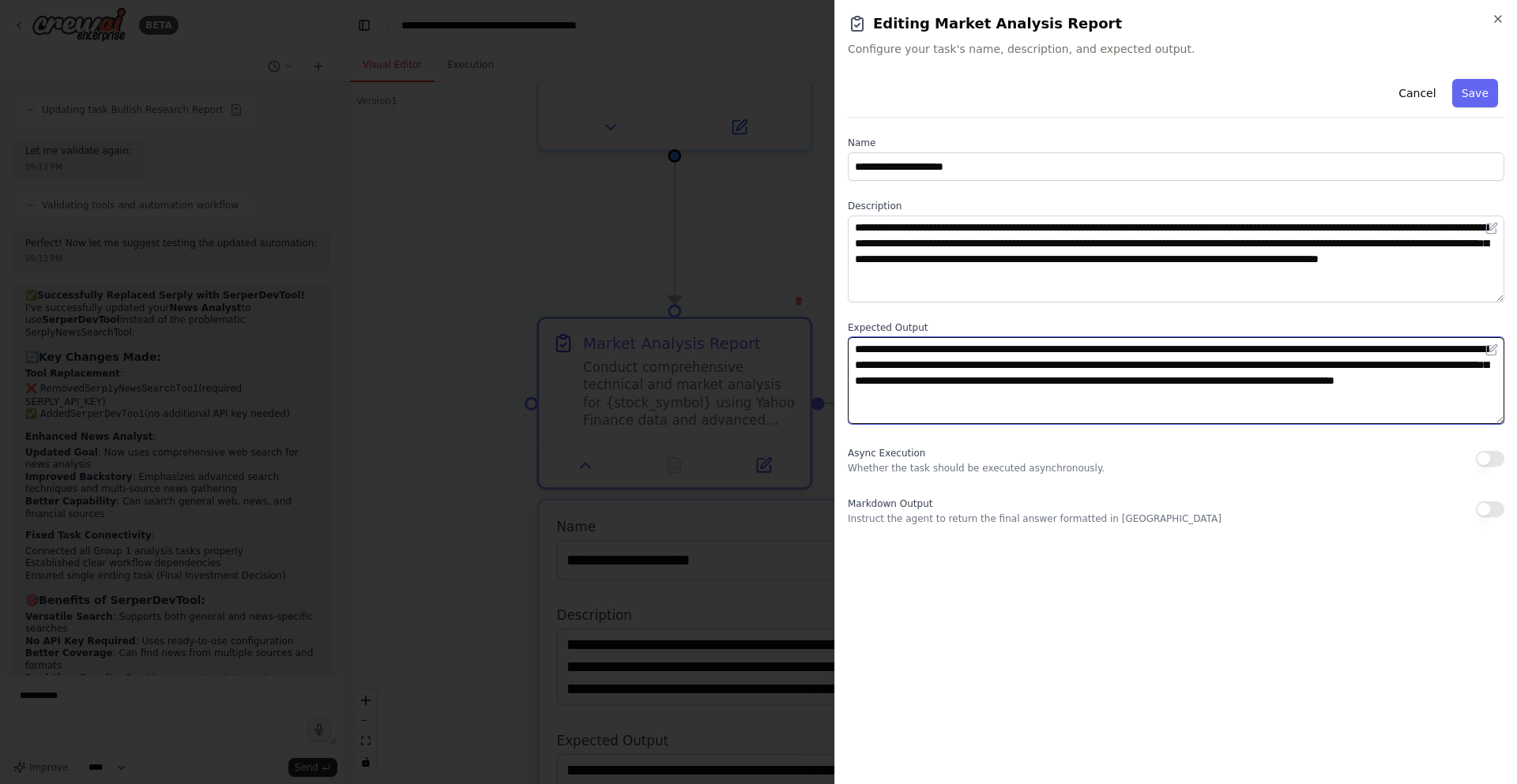
click at [902, 360] on textarea "**********" at bounding box center [1176, 381] width 657 height 87
drag, startPoint x: 902, startPoint y: 360, endPoint x: 904, endPoint y: 375, distance: 15.1
click at [904, 375] on textarea "**********" at bounding box center [1176, 381] width 657 height 87
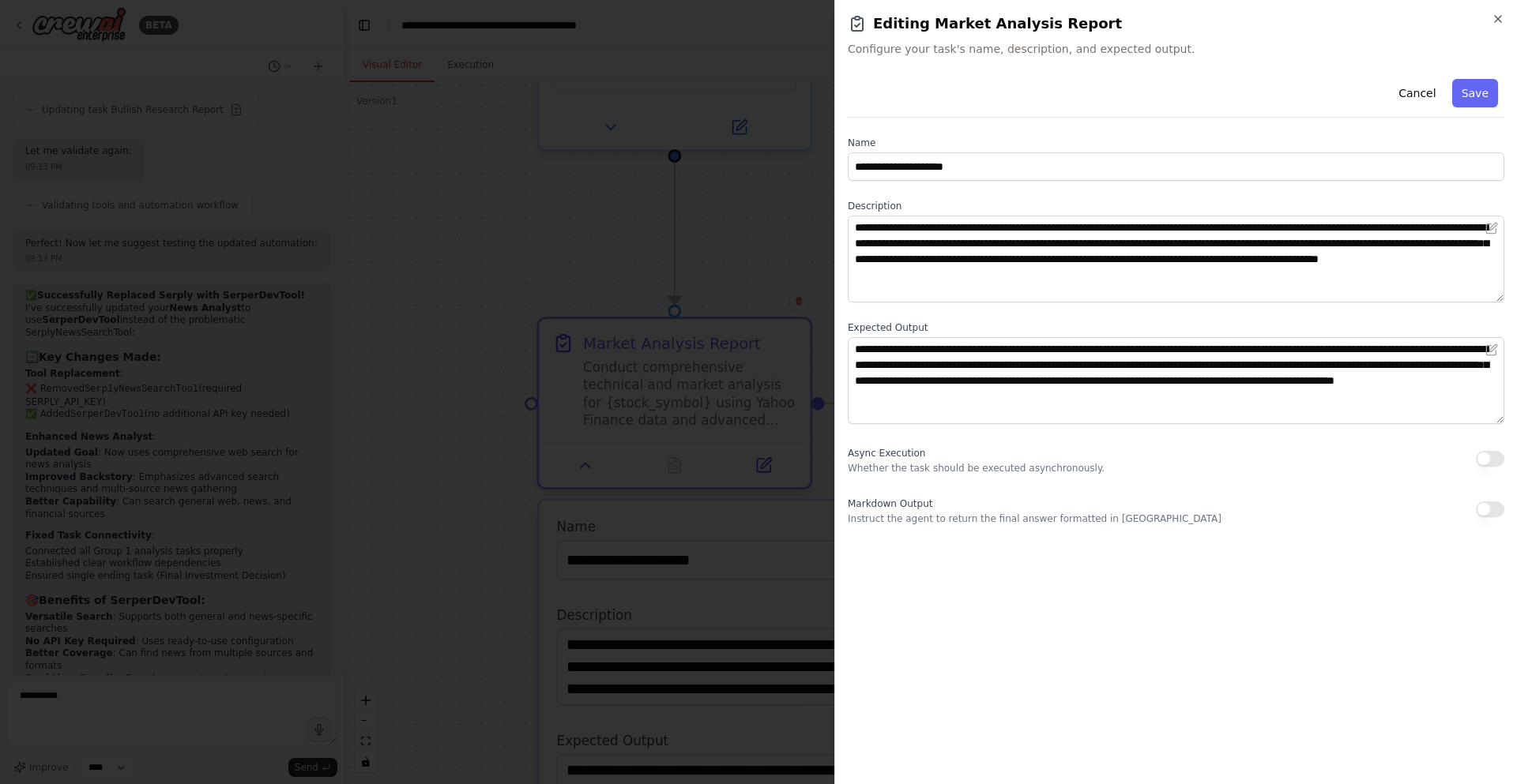
click at [564, 237] on div at bounding box center [758, 392] width 1517 height 784
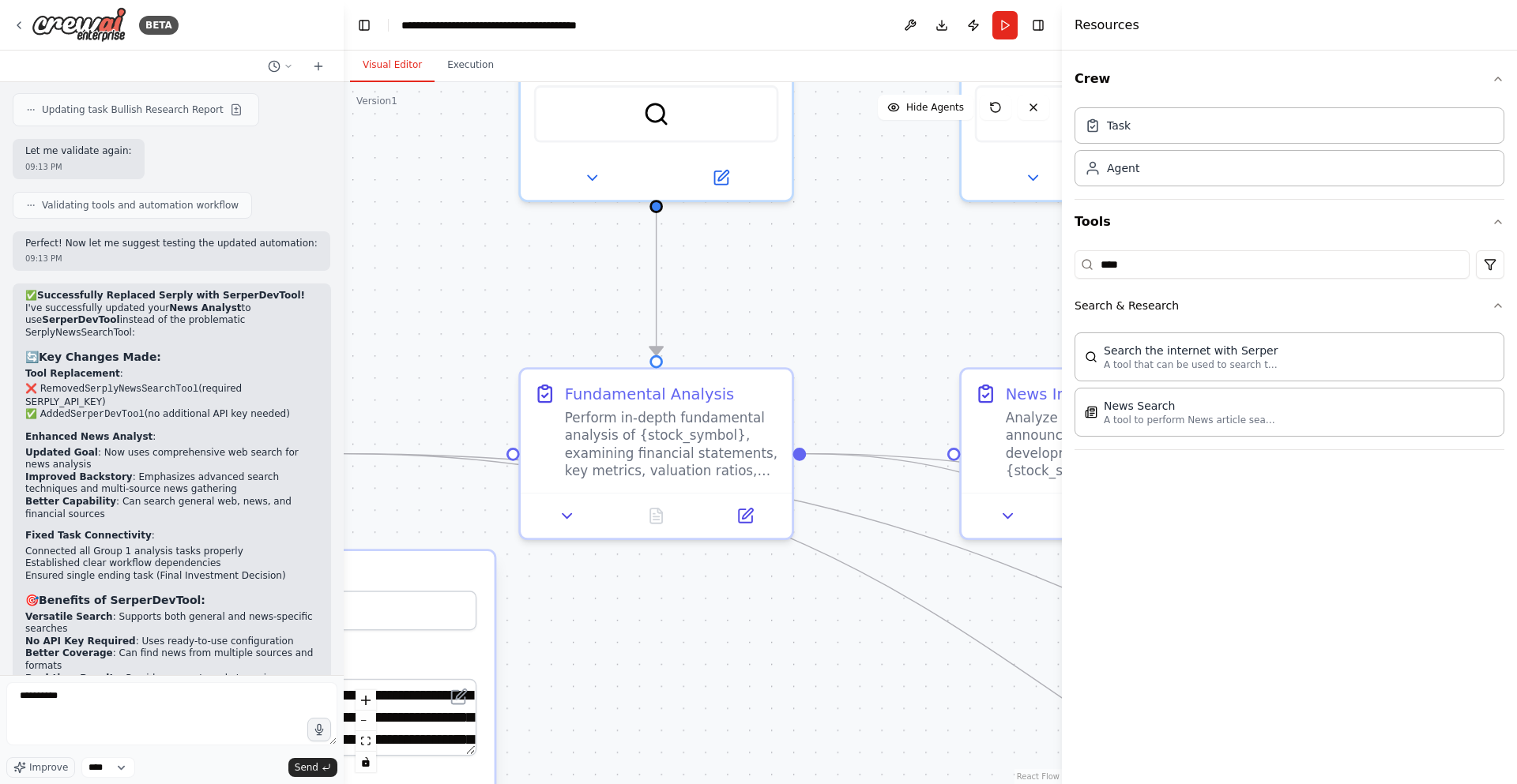
drag, startPoint x: 962, startPoint y: 265, endPoint x: 498, endPoint y: 315, distance: 466.7
click at [498, 315] on div ".deletable-edge-delete-btn { width: 20px; height: 20px; border: 0px solid #ffff…" at bounding box center [703, 433] width 718 height 703
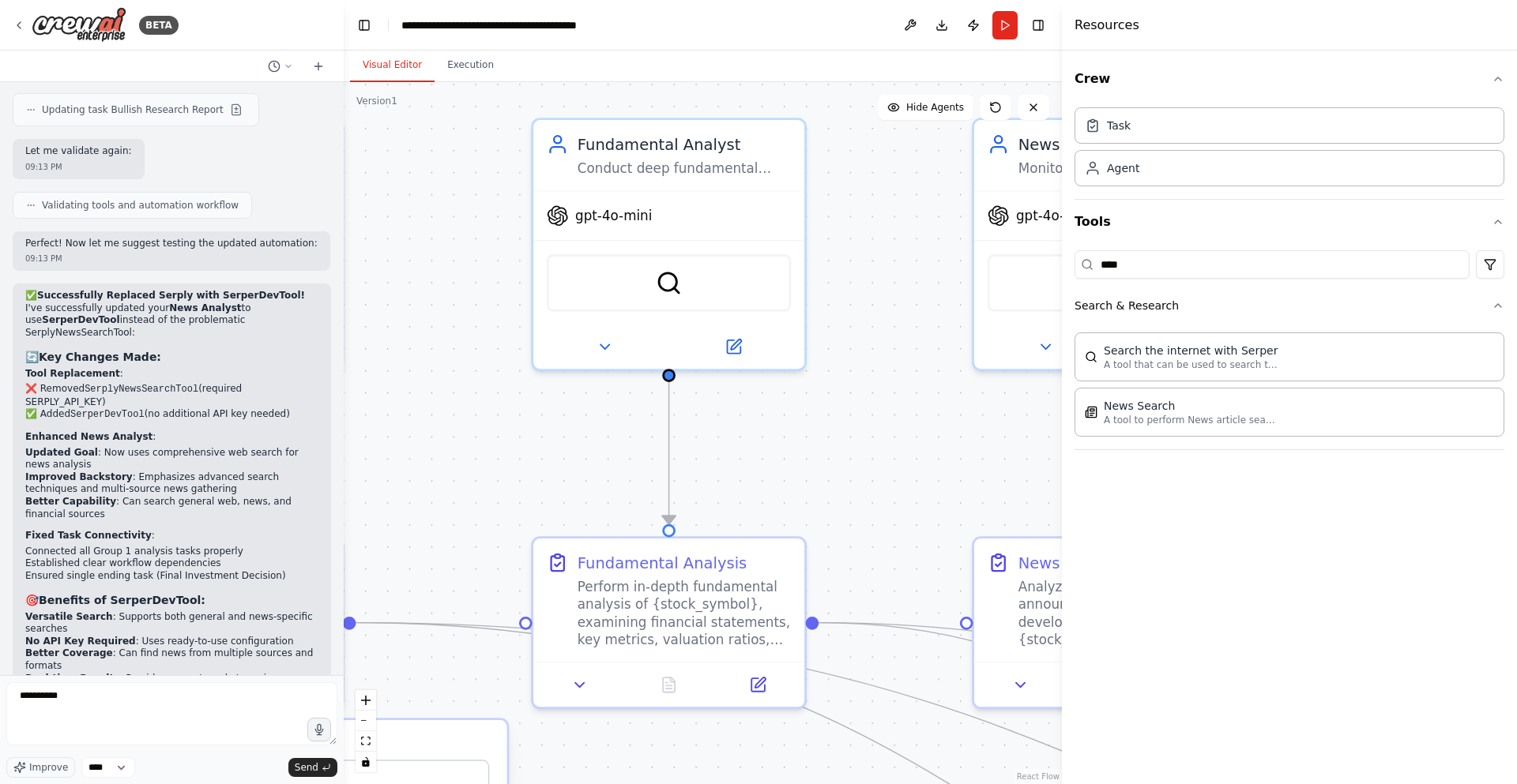
drag, startPoint x: 544, startPoint y: 346, endPoint x: 567, endPoint y: 465, distance: 121.2
click at [567, 465] on div ".deletable-edge-delete-btn { width: 20px; height: 20px; border: 0px solid #ffff…" at bounding box center [703, 433] width 718 height 703
click at [739, 346] on icon at bounding box center [734, 342] width 14 height 14
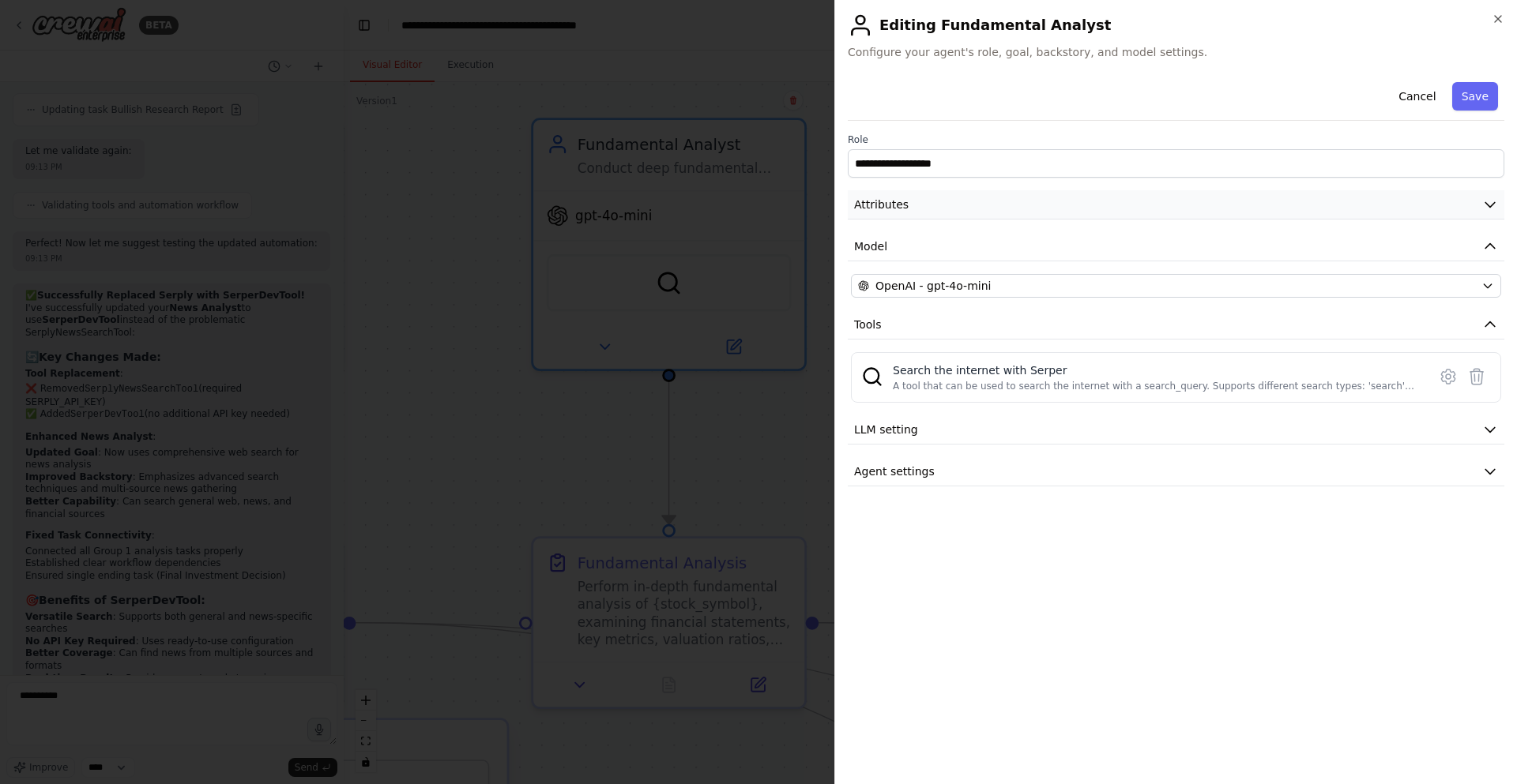
click at [981, 193] on button "Attributes" at bounding box center [1176, 205] width 657 height 29
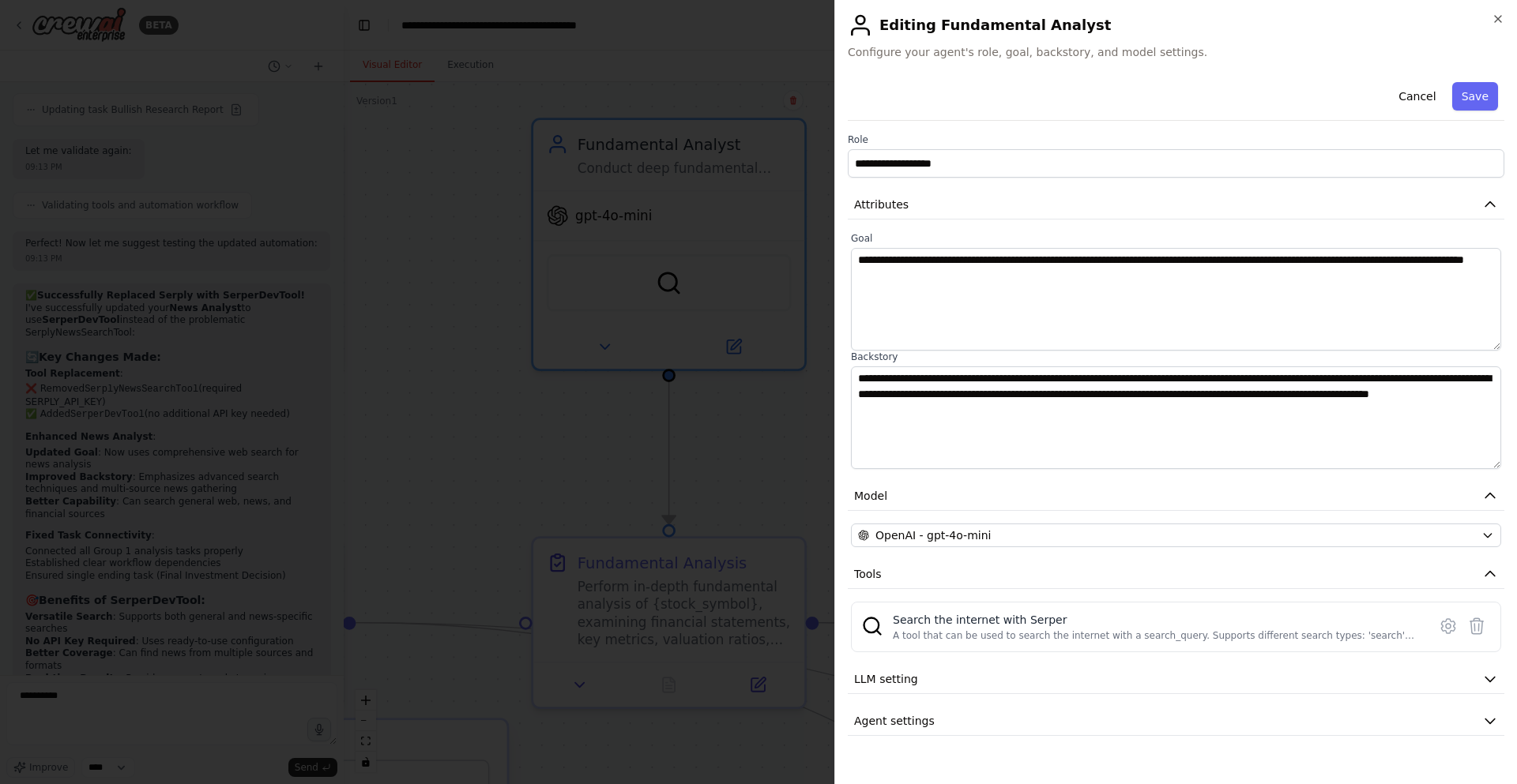
click at [793, 458] on div at bounding box center [758, 392] width 1517 height 784
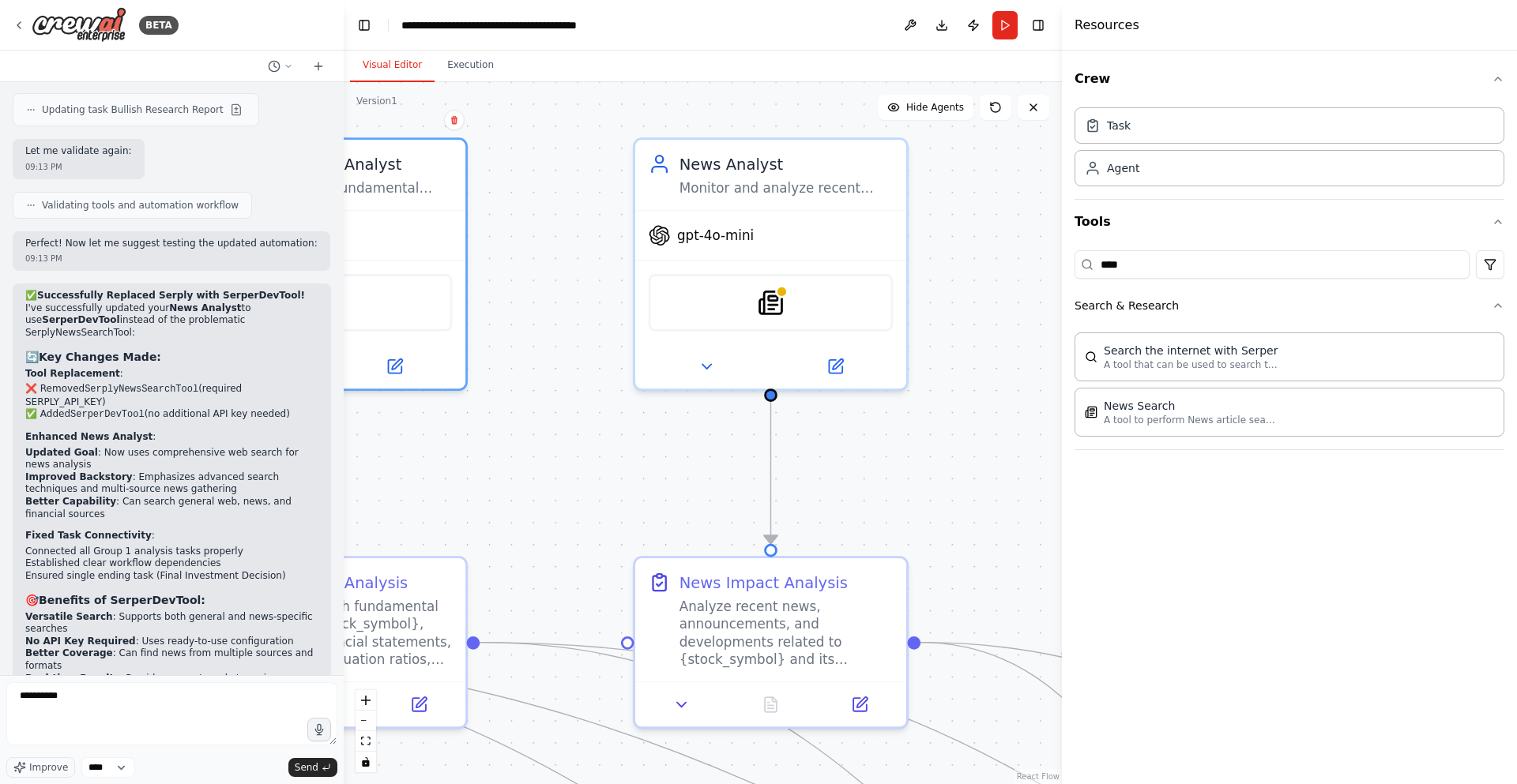
drag, startPoint x: 902, startPoint y: 411, endPoint x: 562, endPoint y: 431, distance: 340.6
click at [562, 431] on div ".deletable-edge-delete-btn { width: 20px; height: 20px; border: 0px solid #ffff…" at bounding box center [703, 433] width 718 height 703
click at [877, 368] on button at bounding box center [834, 362] width 125 height 26
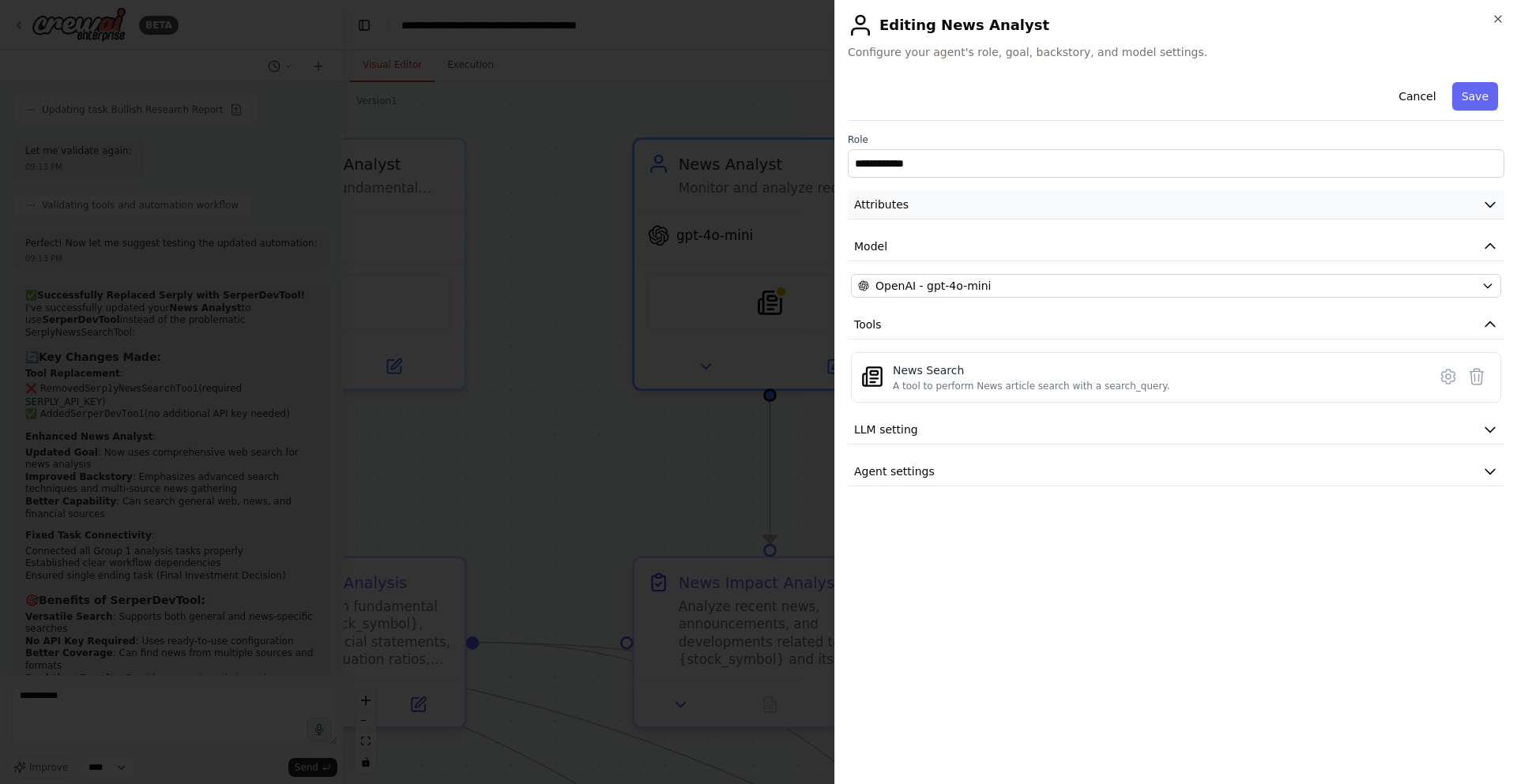
click at [904, 192] on button "Attributes" at bounding box center [1176, 205] width 657 height 29
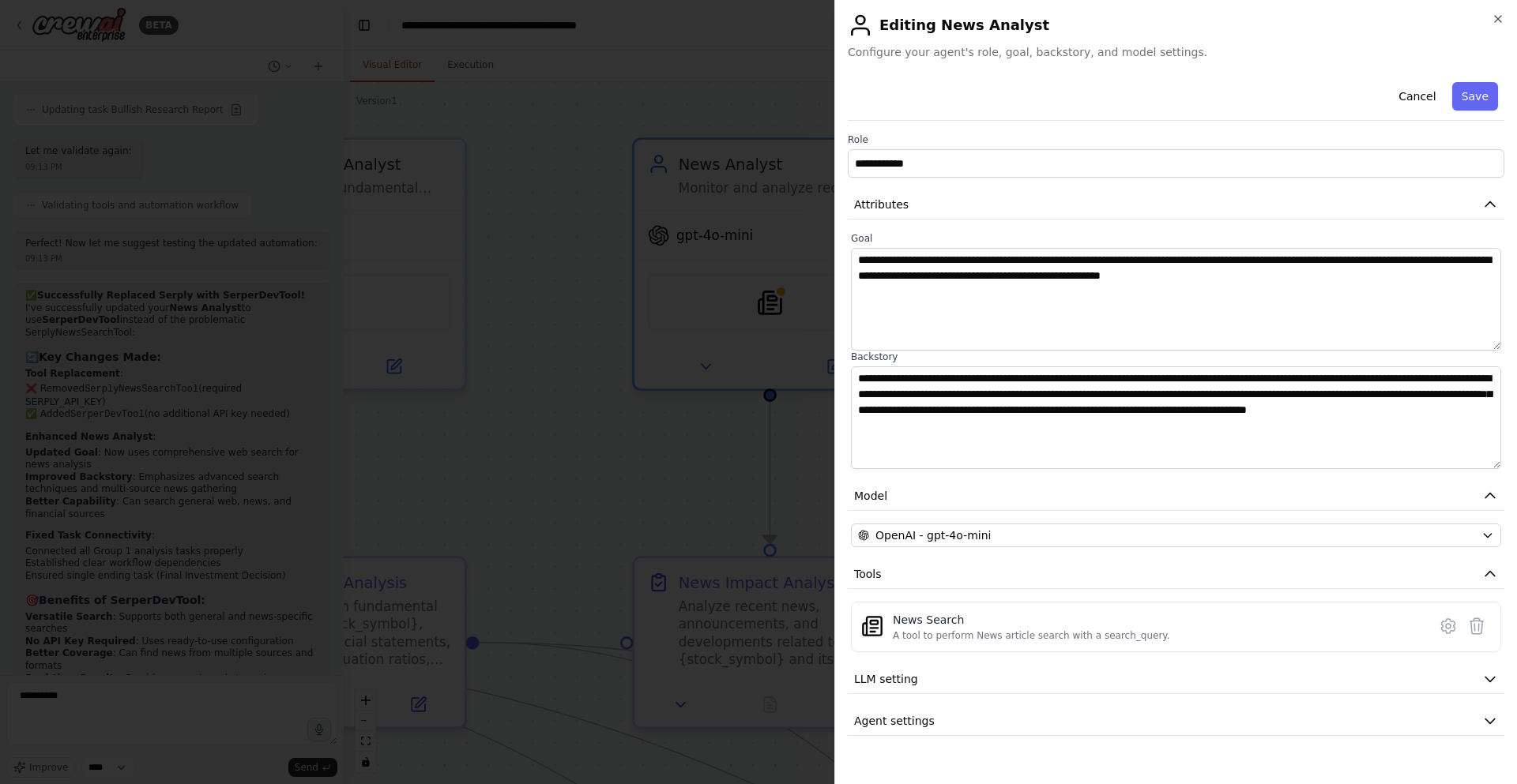
click at [724, 426] on div at bounding box center [758, 392] width 1517 height 784
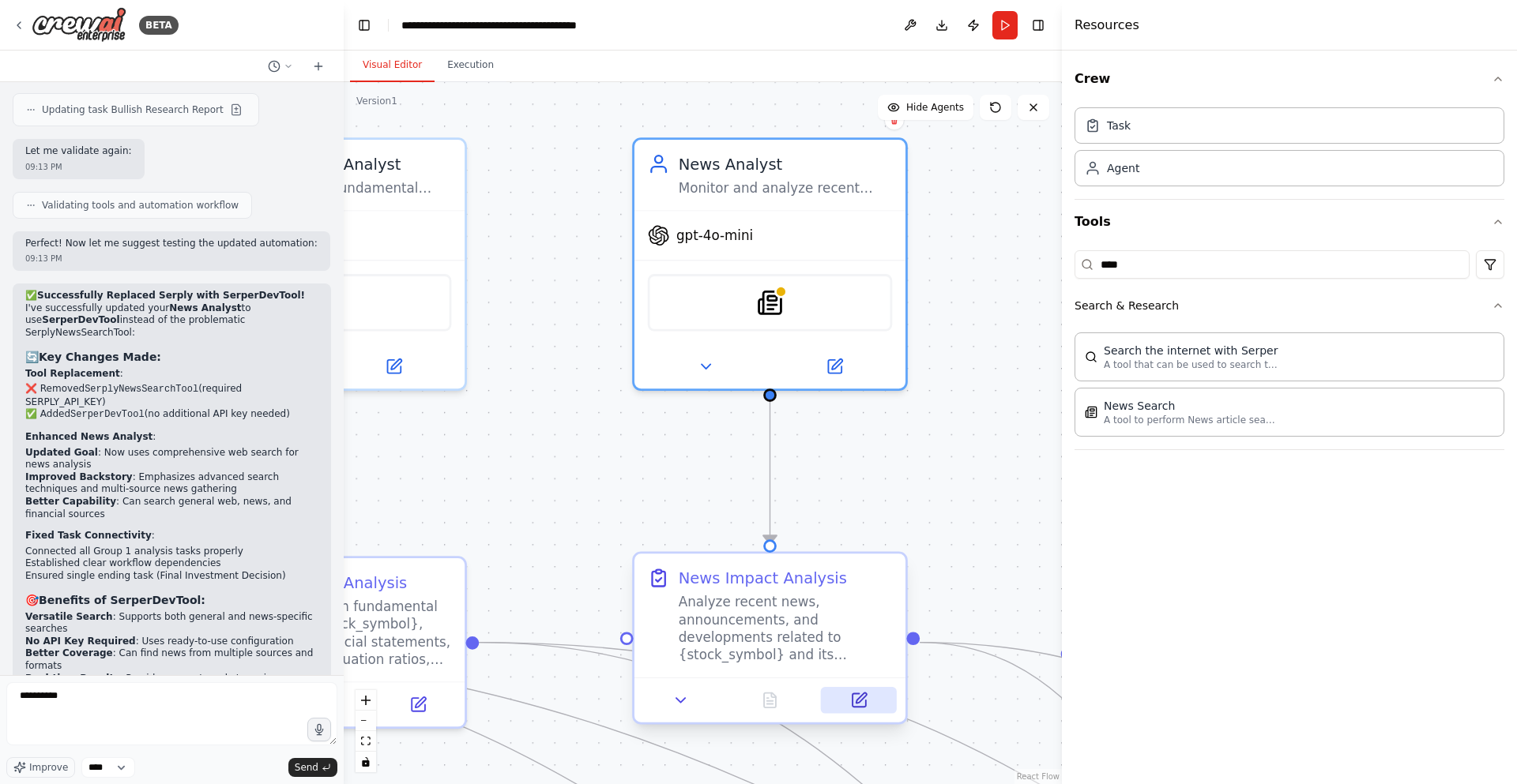
click at [868, 702] on icon at bounding box center [858, 700] width 17 height 17
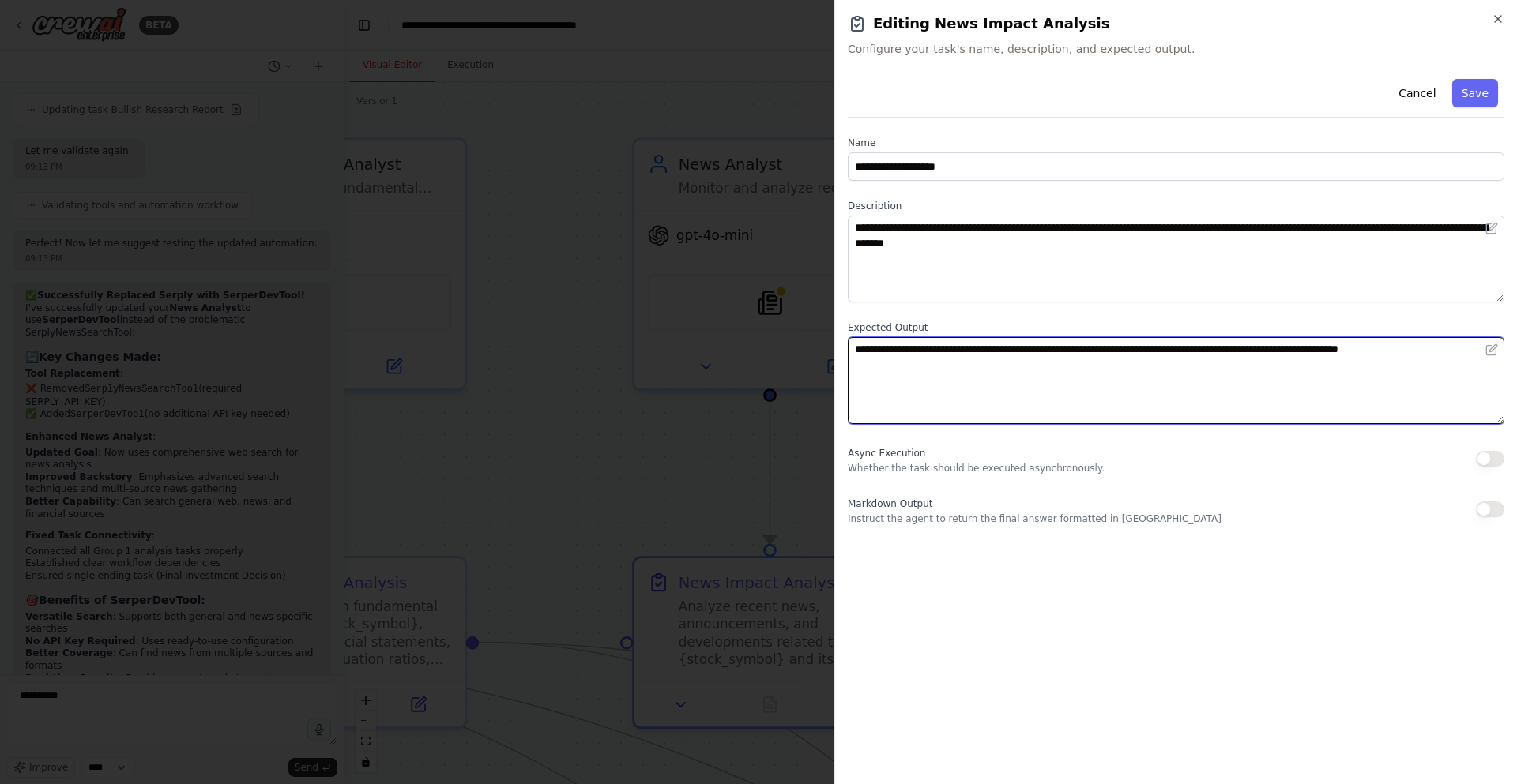
click at [906, 374] on textarea "**********" at bounding box center [1176, 381] width 657 height 87
paste textarea "**********"
click at [852, 350] on textarea "**********" at bounding box center [1176, 381] width 657 height 87
paste textarea "**********"
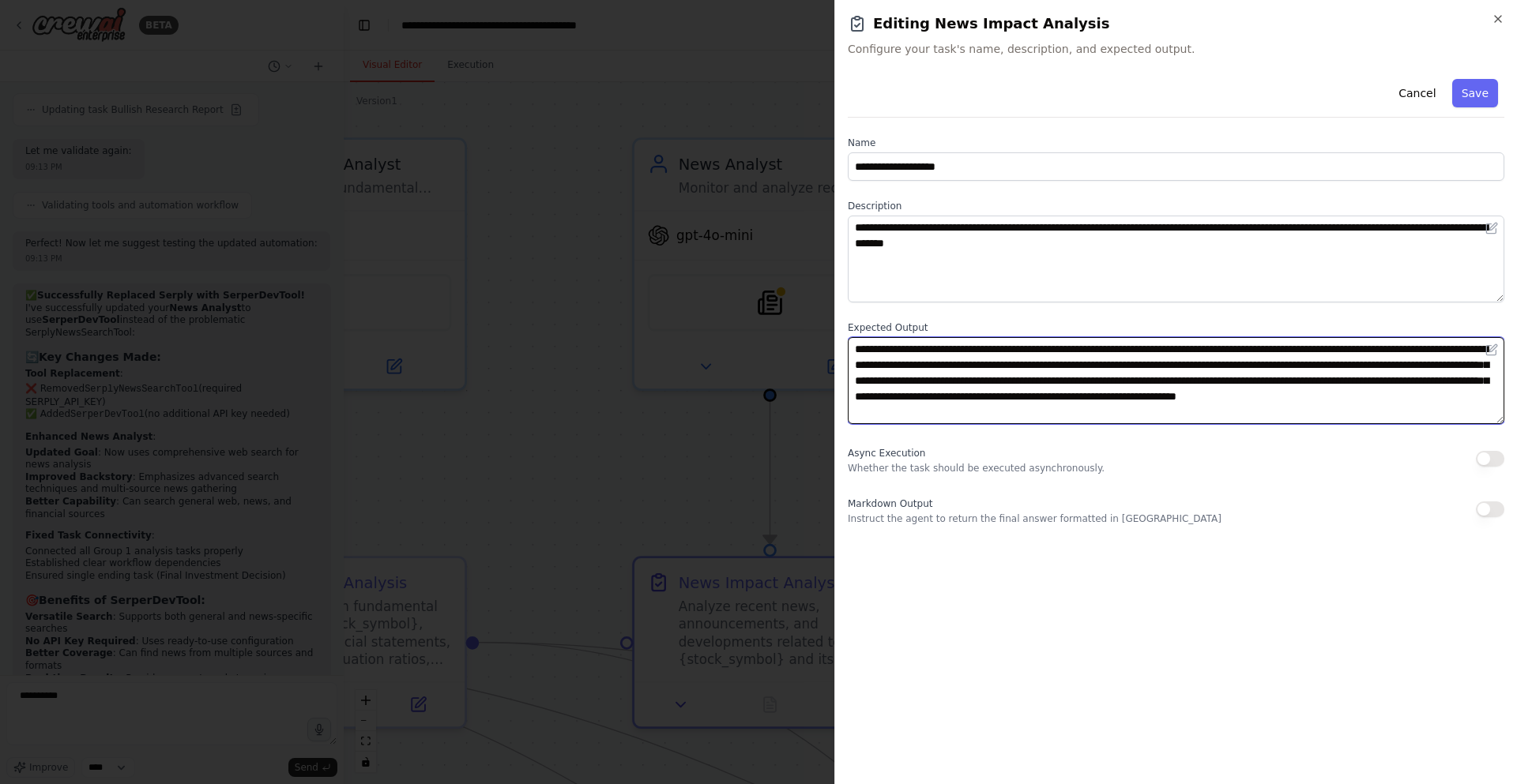
click at [1276, 372] on textarea "**********" at bounding box center [1176, 381] width 657 height 87
click at [1284, 383] on textarea "**********" at bounding box center [1176, 381] width 657 height 87
paste textarea "**********"
type textarea "**********"
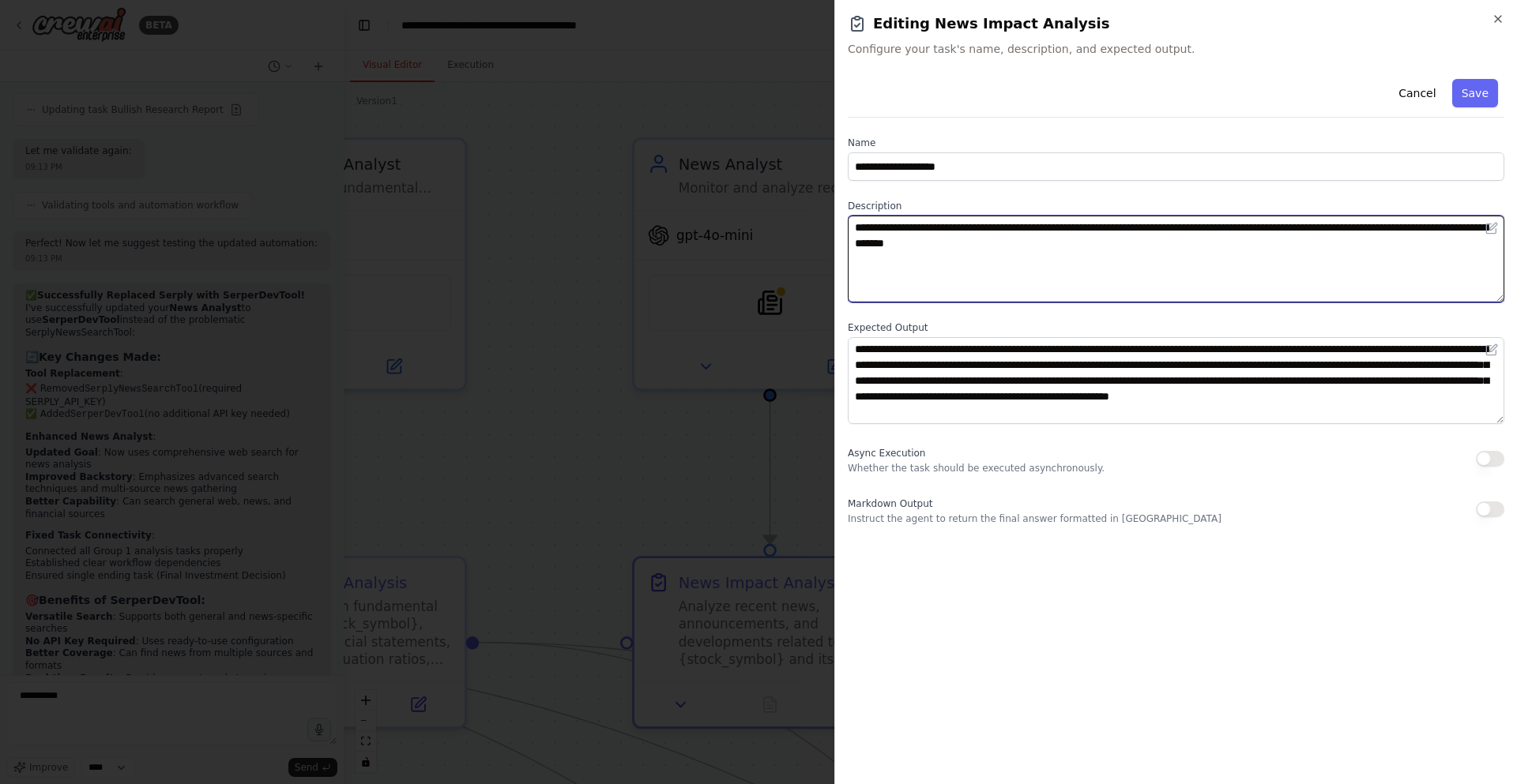
click at [1218, 260] on textarea "**********" at bounding box center [1176, 259] width 657 height 87
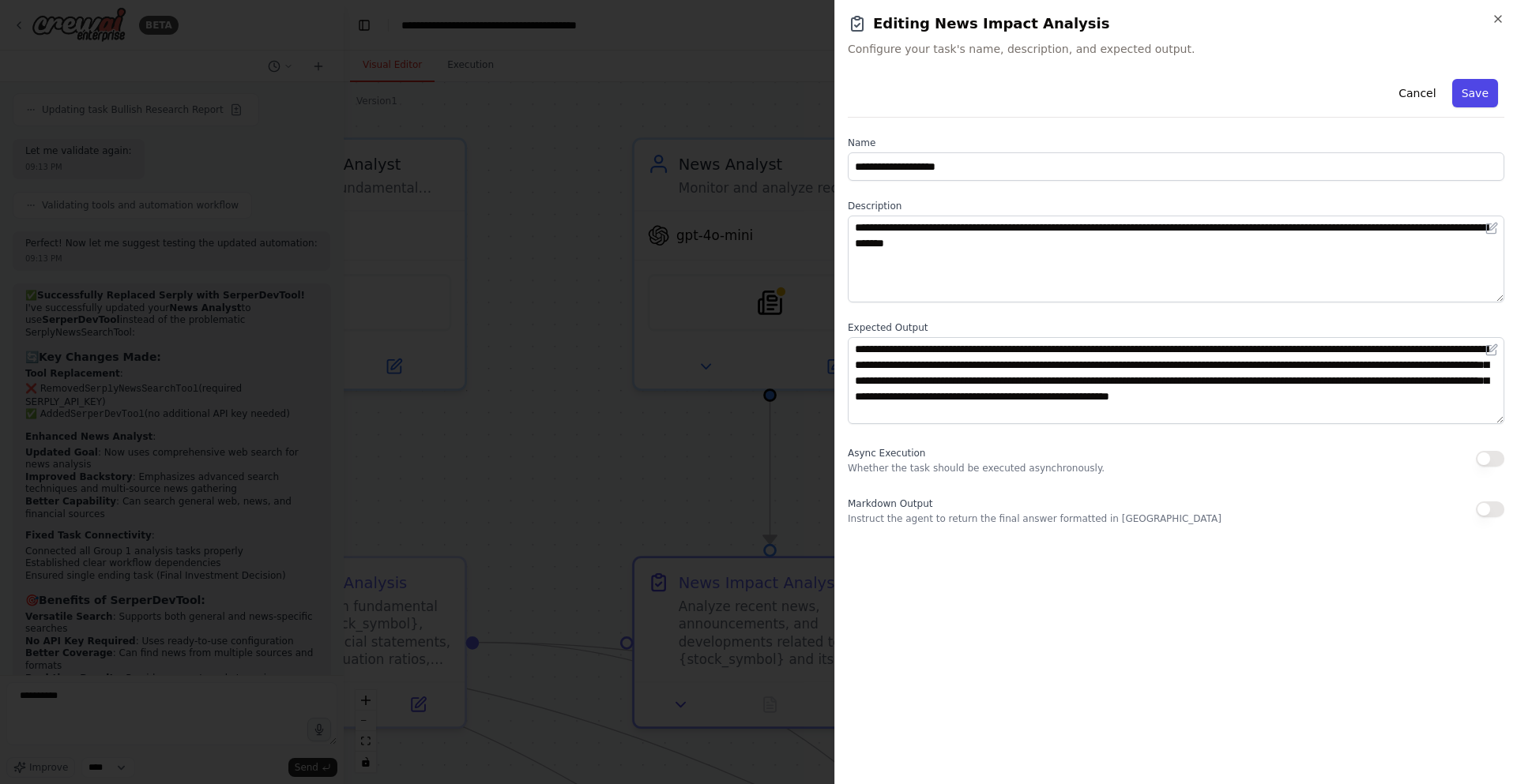
click at [1481, 106] on button "Save" at bounding box center [1474, 92] width 46 height 28
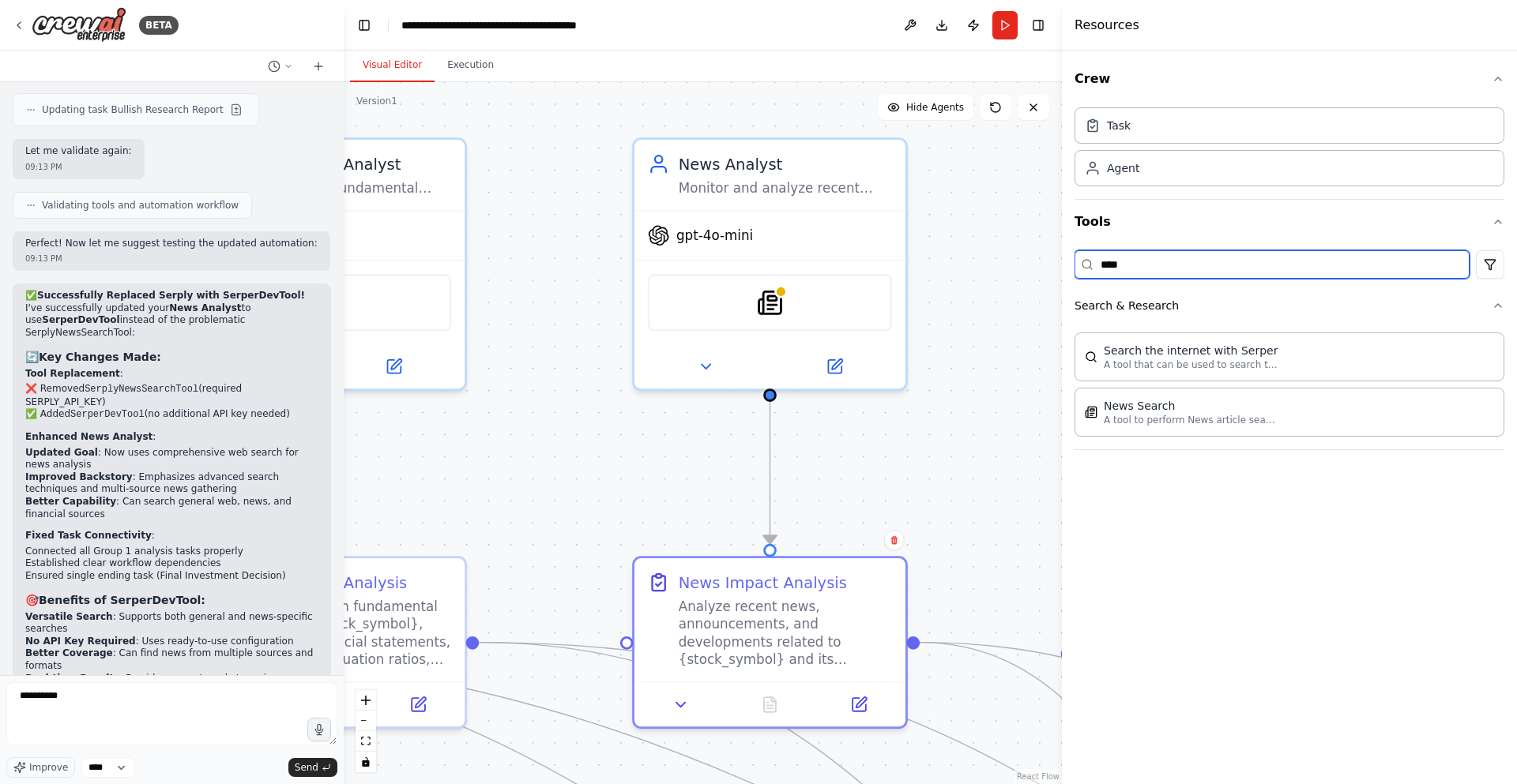
click at [1228, 263] on input "****" at bounding box center [1272, 264] width 395 height 28
click at [1206, 228] on button "Tools" at bounding box center [1289, 222] width 430 height 44
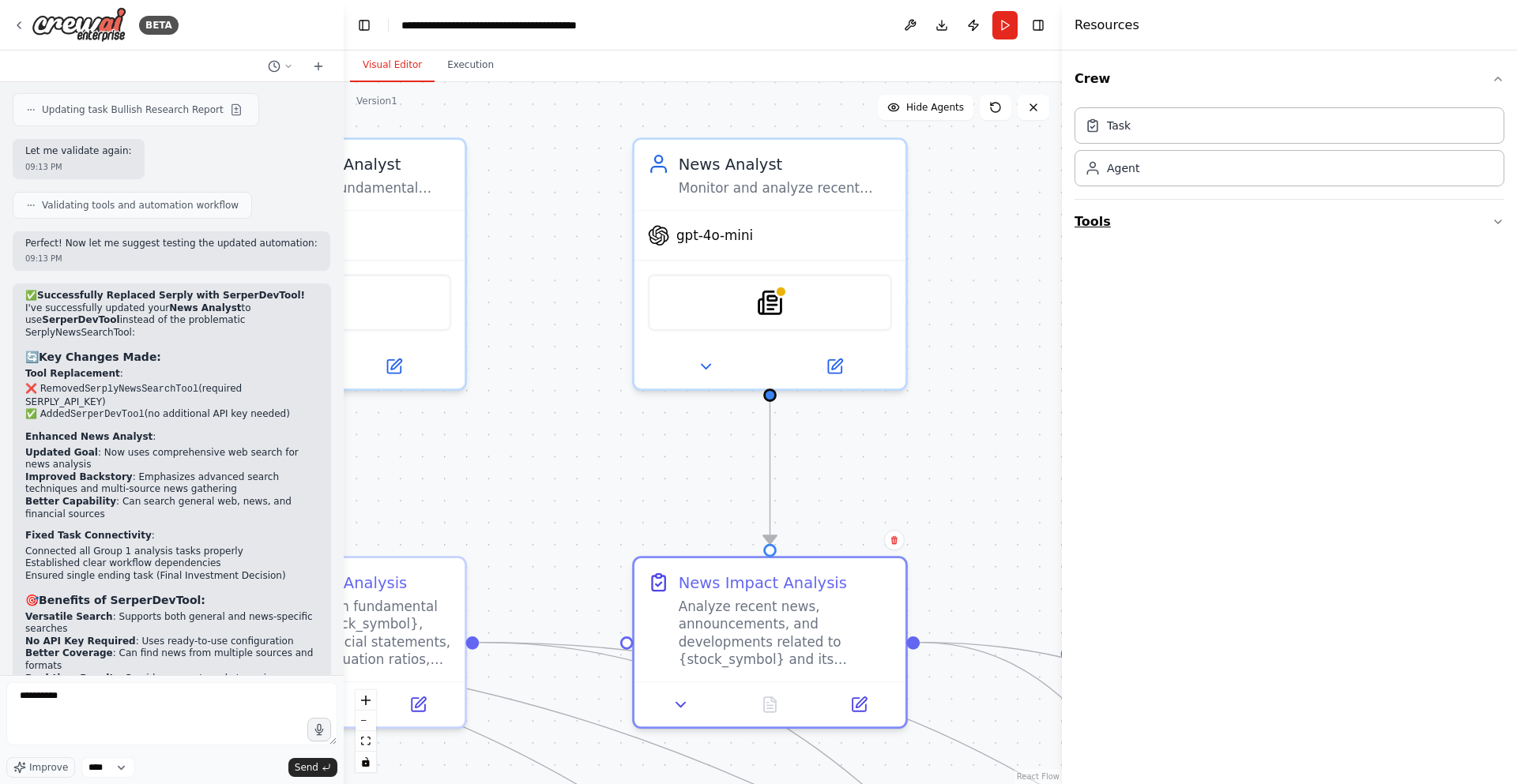
click at [1206, 228] on button "Tools" at bounding box center [1289, 222] width 430 height 44
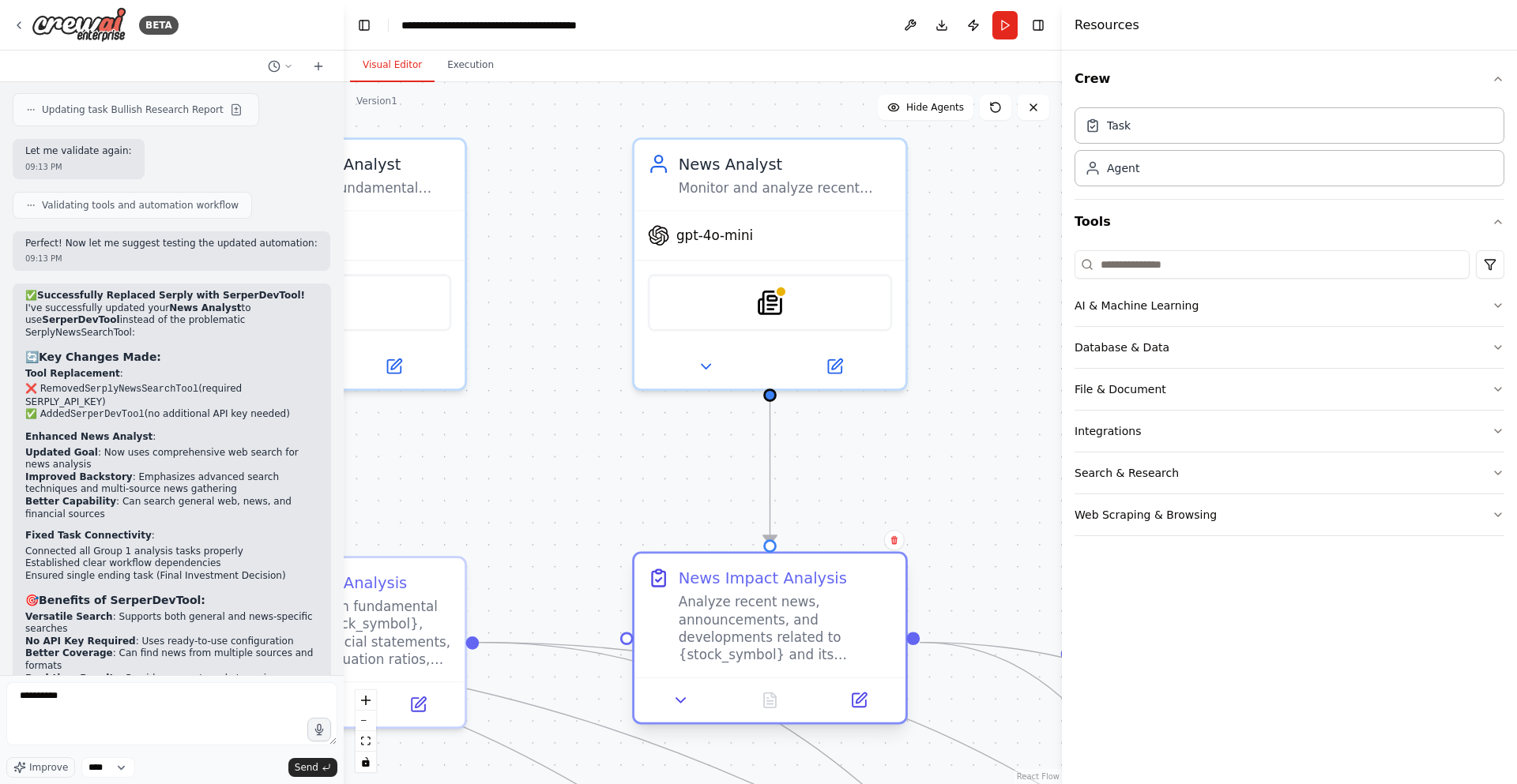
click at [863, 722] on div at bounding box center [770, 700] width 271 height 45
click at [862, 707] on icon at bounding box center [859, 700] width 14 height 14
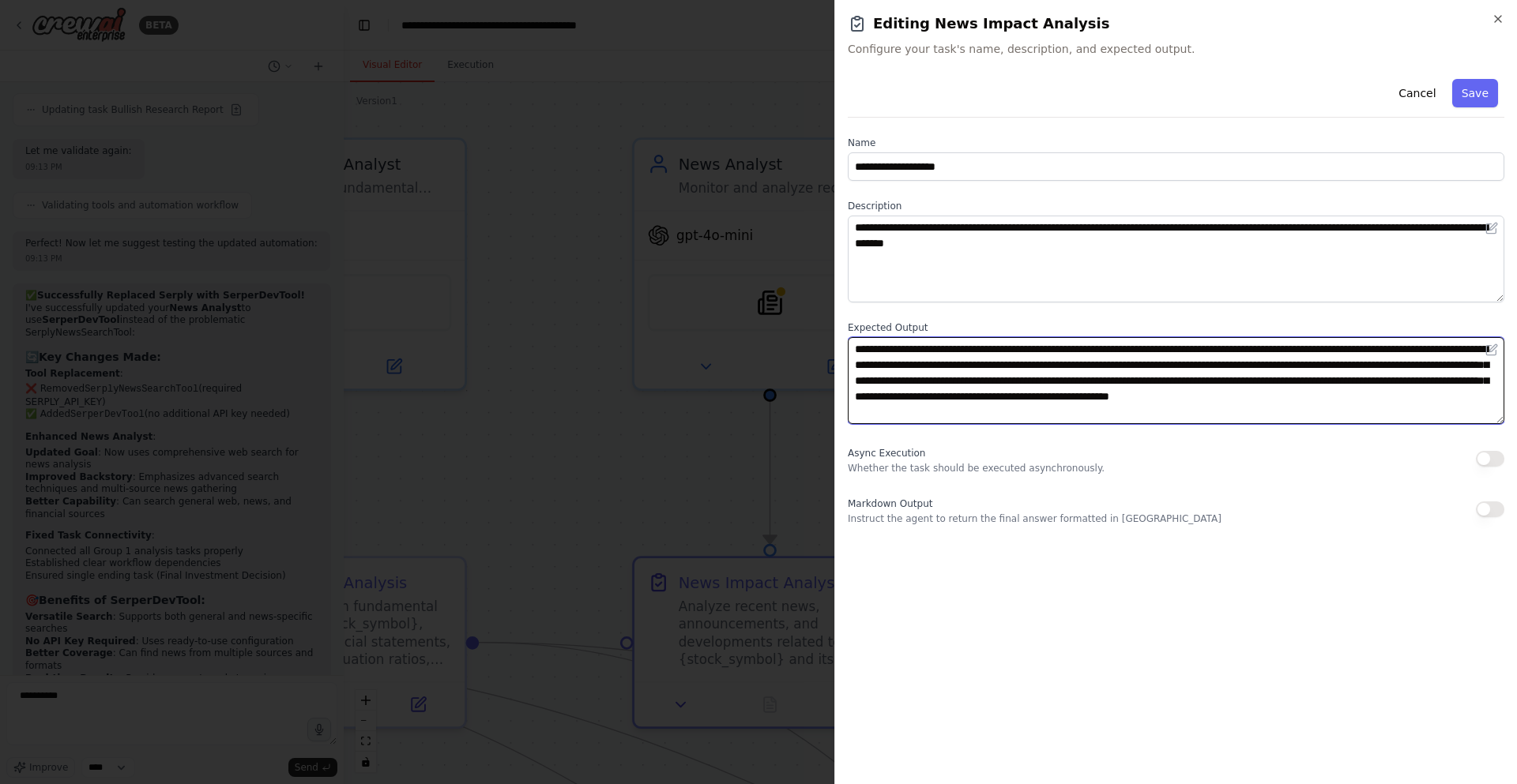
click at [1317, 352] on textarea "**********" at bounding box center [1176, 381] width 657 height 87
drag, startPoint x: 1317, startPoint y: 352, endPoint x: 1397, endPoint y: 347, distance: 80.2
click at [1398, 347] on textarea "**********" at bounding box center [1176, 381] width 657 height 87
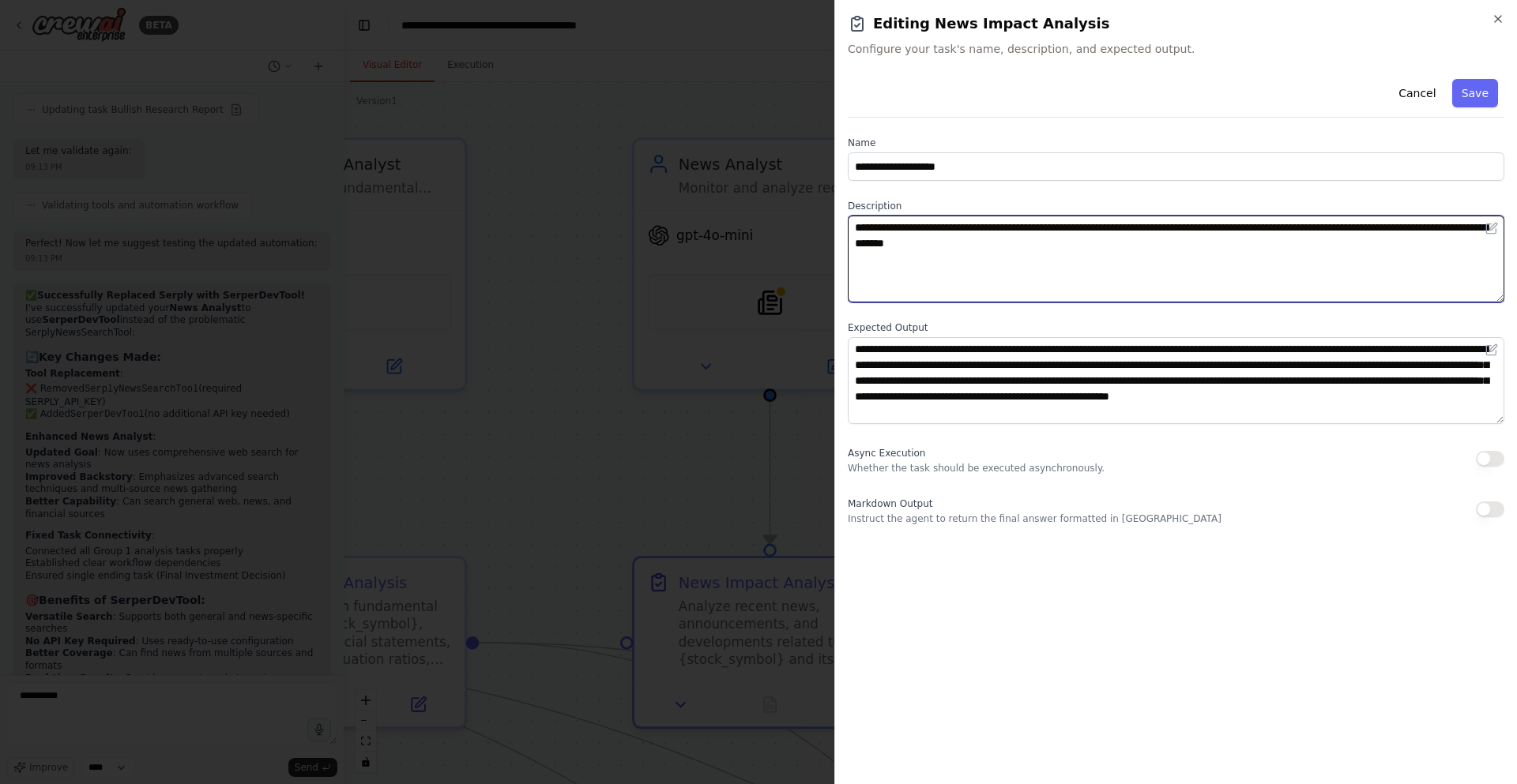
click at [1140, 244] on textarea "**********" at bounding box center [1176, 259] width 657 height 87
paste textarea "**********"
type textarea "**********"
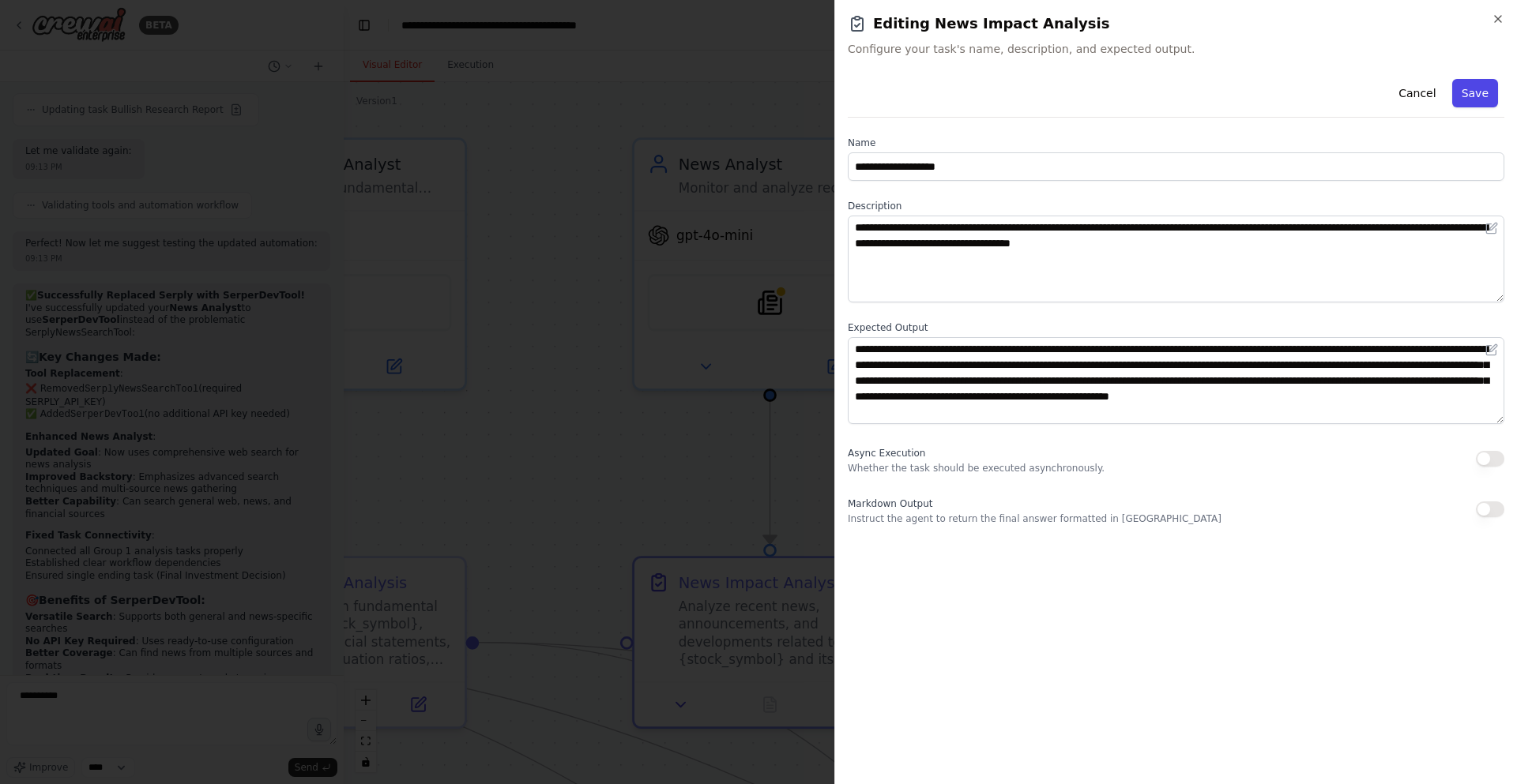
click at [1473, 86] on button "Save" at bounding box center [1474, 92] width 46 height 28
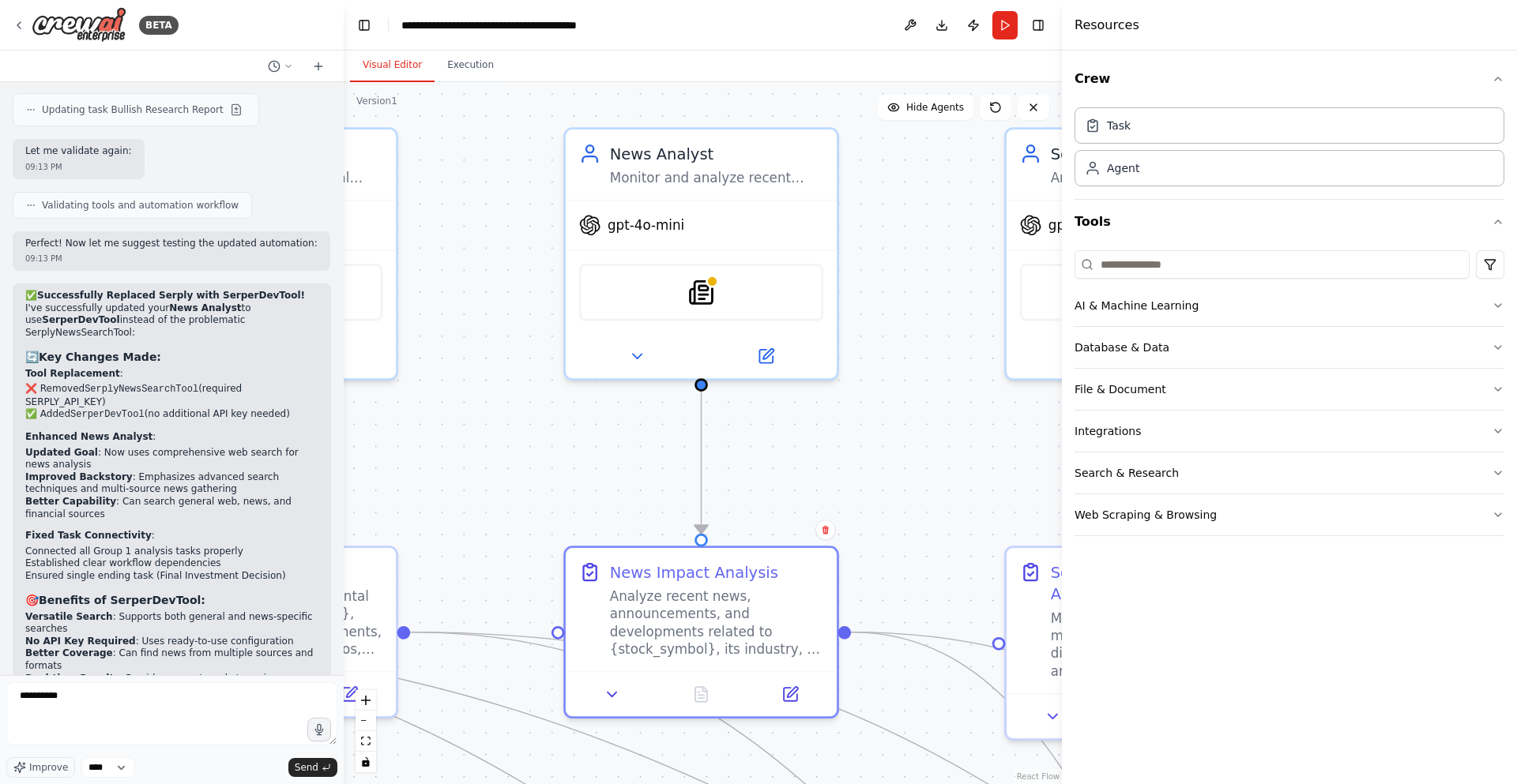
drag, startPoint x: 895, startPoint y: 490, endPoint x: 727, endPoint y: 447, distance: 173.4
click at [727, 447] on div ".deletable-edge-delete-btn { width: 20px; height: 20px; border: 0px solid #ffff…" at bounding box center [703, 433] width 718 height 703
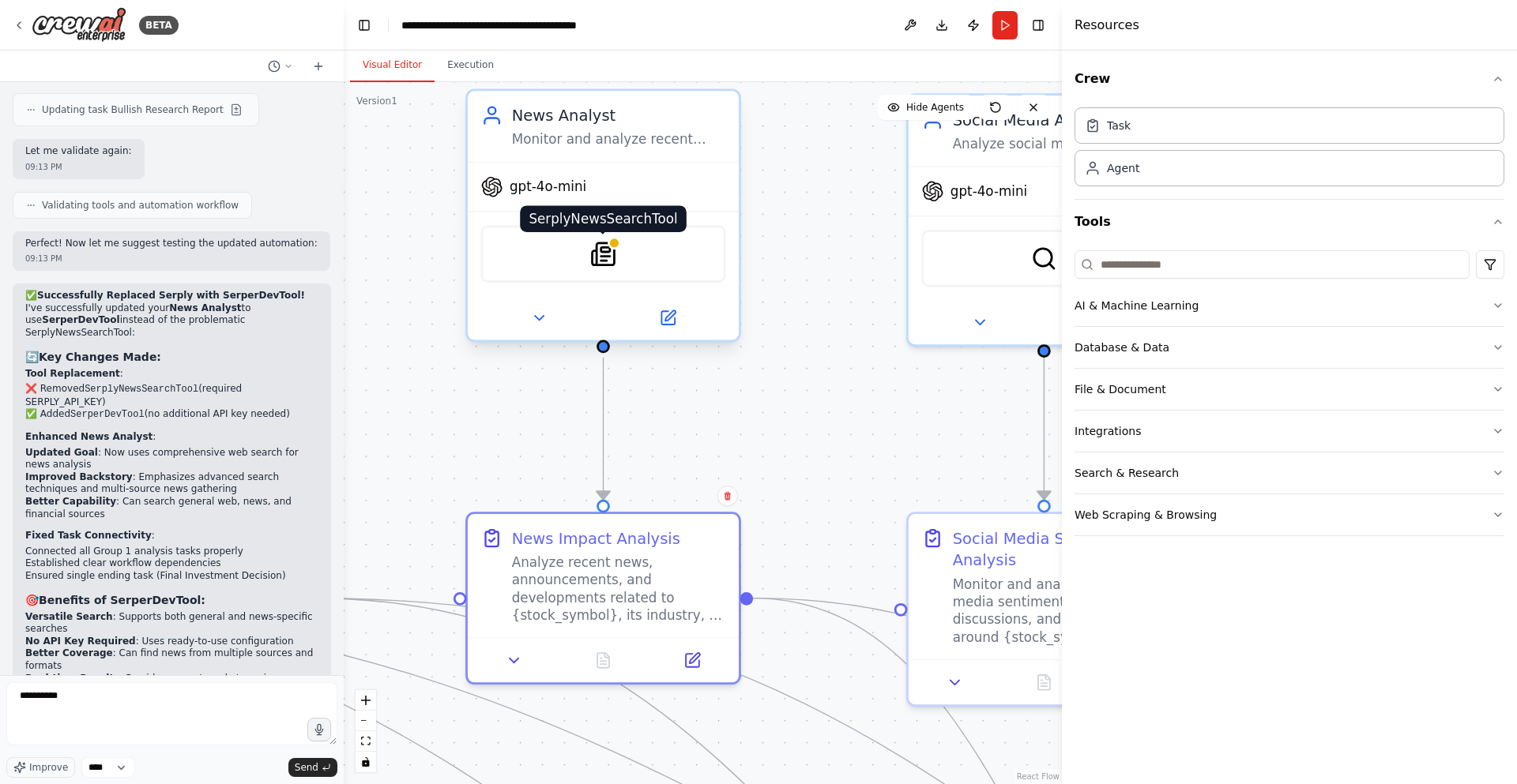
click at [619, 247] on div at bounding box center [614, 242] width 14 height 14
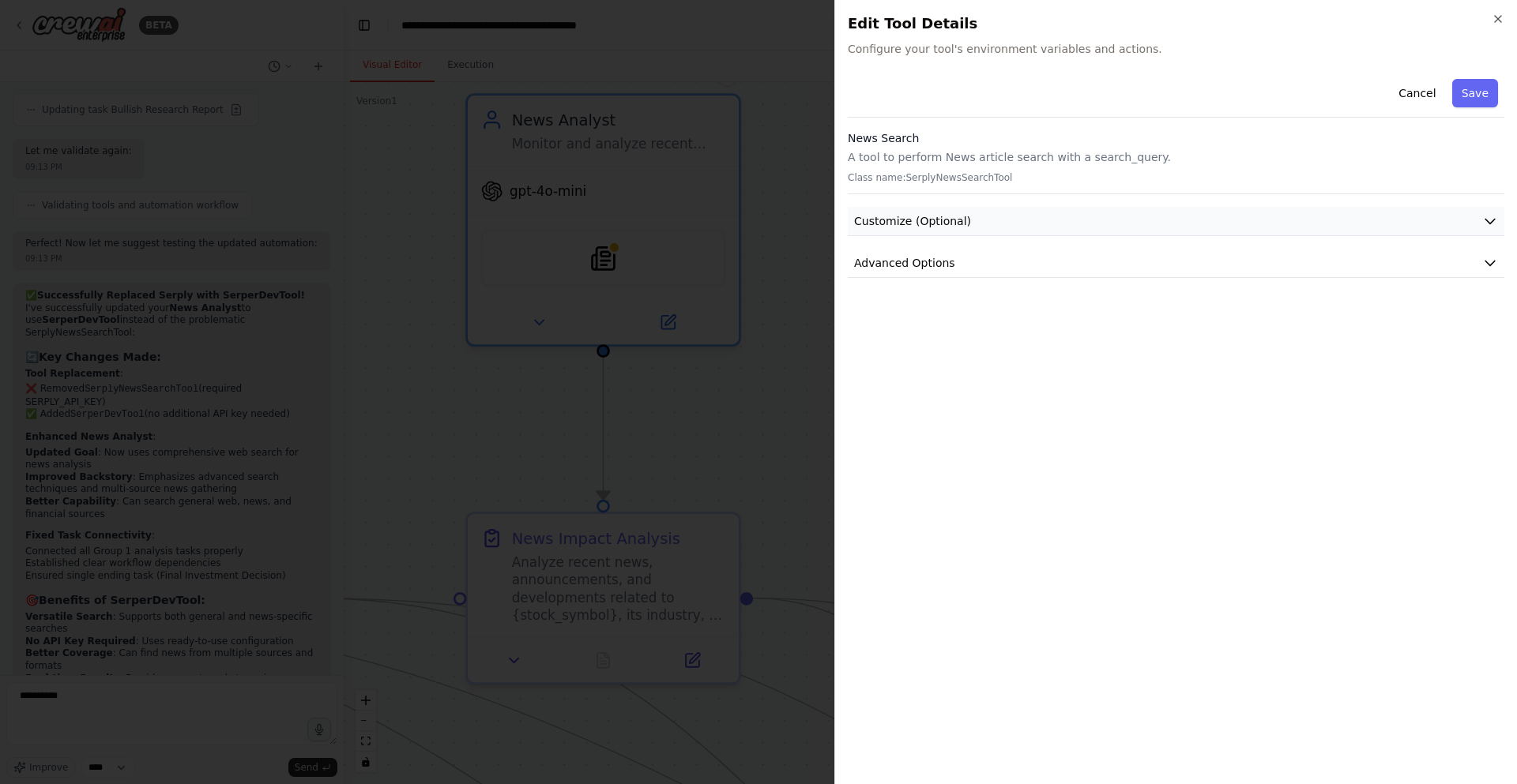
click at [989, 226] on button "Customize (Optional)" at bounding box center [1176, 222] width 657 height 29
click at [983, 431] on button "Advanced Options" at bounding box center [1176, 428] width 657 height 29
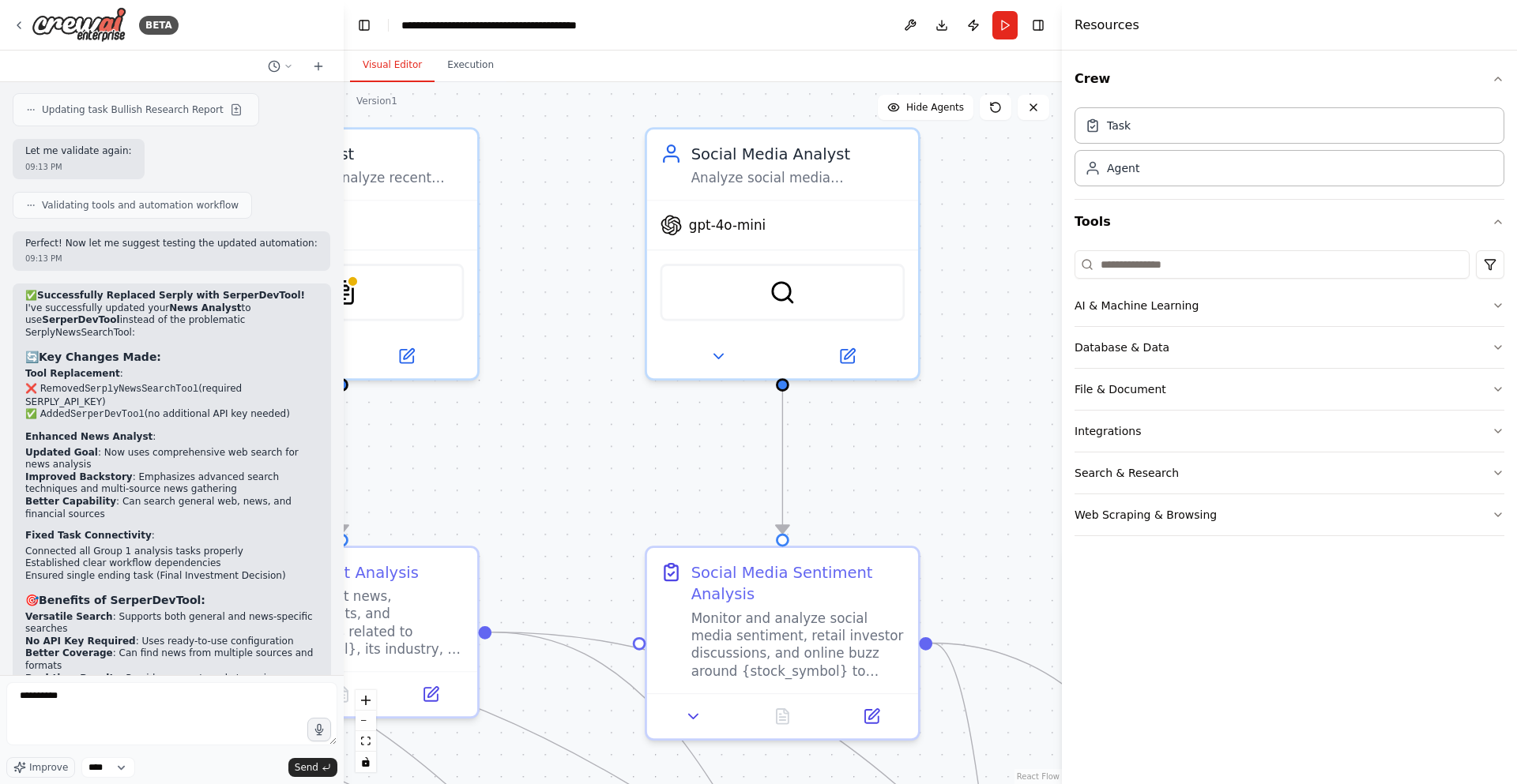
drag, startPoint x: 884, startPoint y: 328, endPoint x: 621, endPoint y: 360, distance: 264.9
click at [621, 362] on div ".deletable-edge-delete-btn { width: 20px; height: 20px; border: 0px solid #ffff…" at bounding box center [703, 433] width 718 height 703
click at [1212, 480] on button "Search & Research" at bounding box center [1289, 473] width 430 height 41
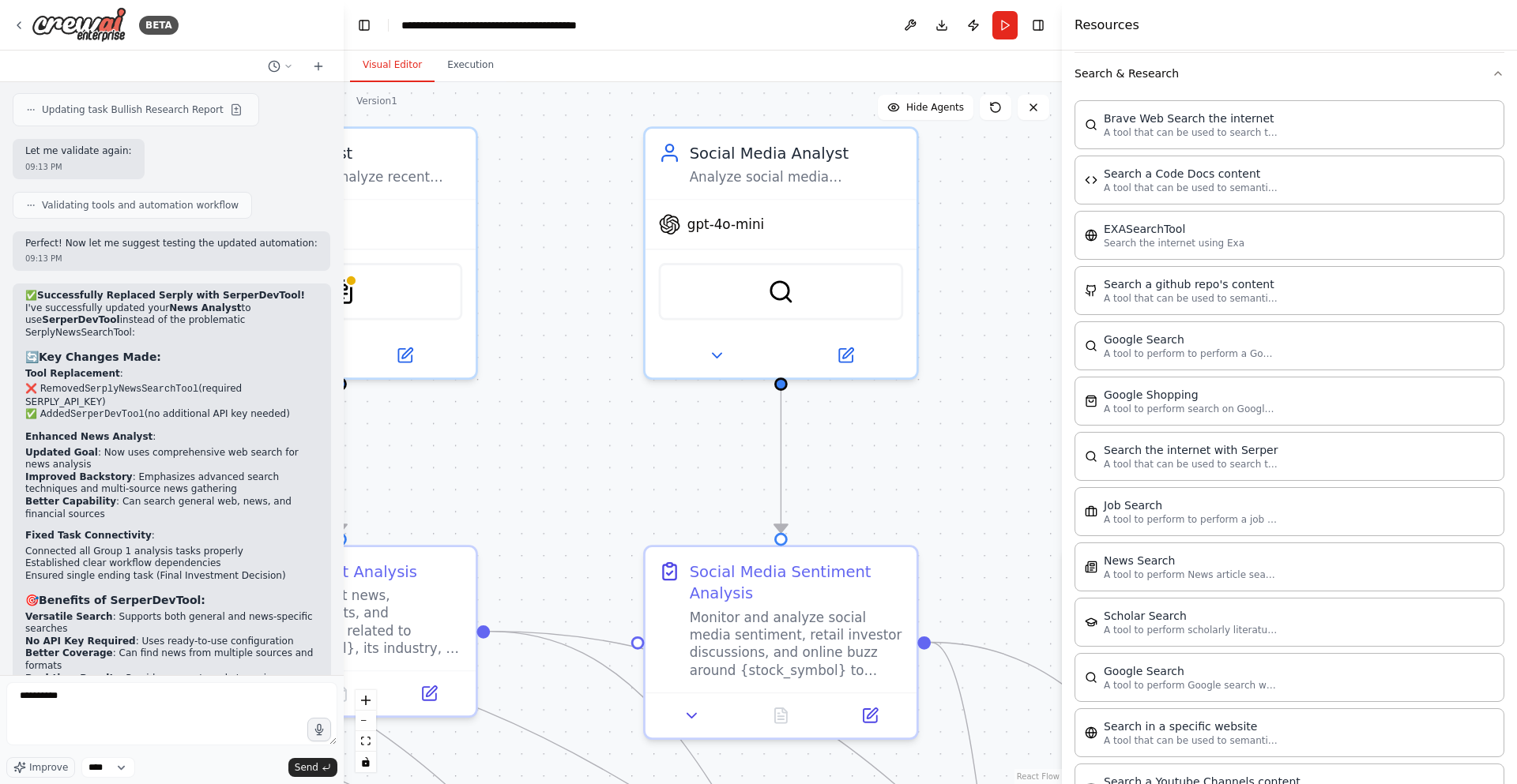
scroll to position [374, 0]
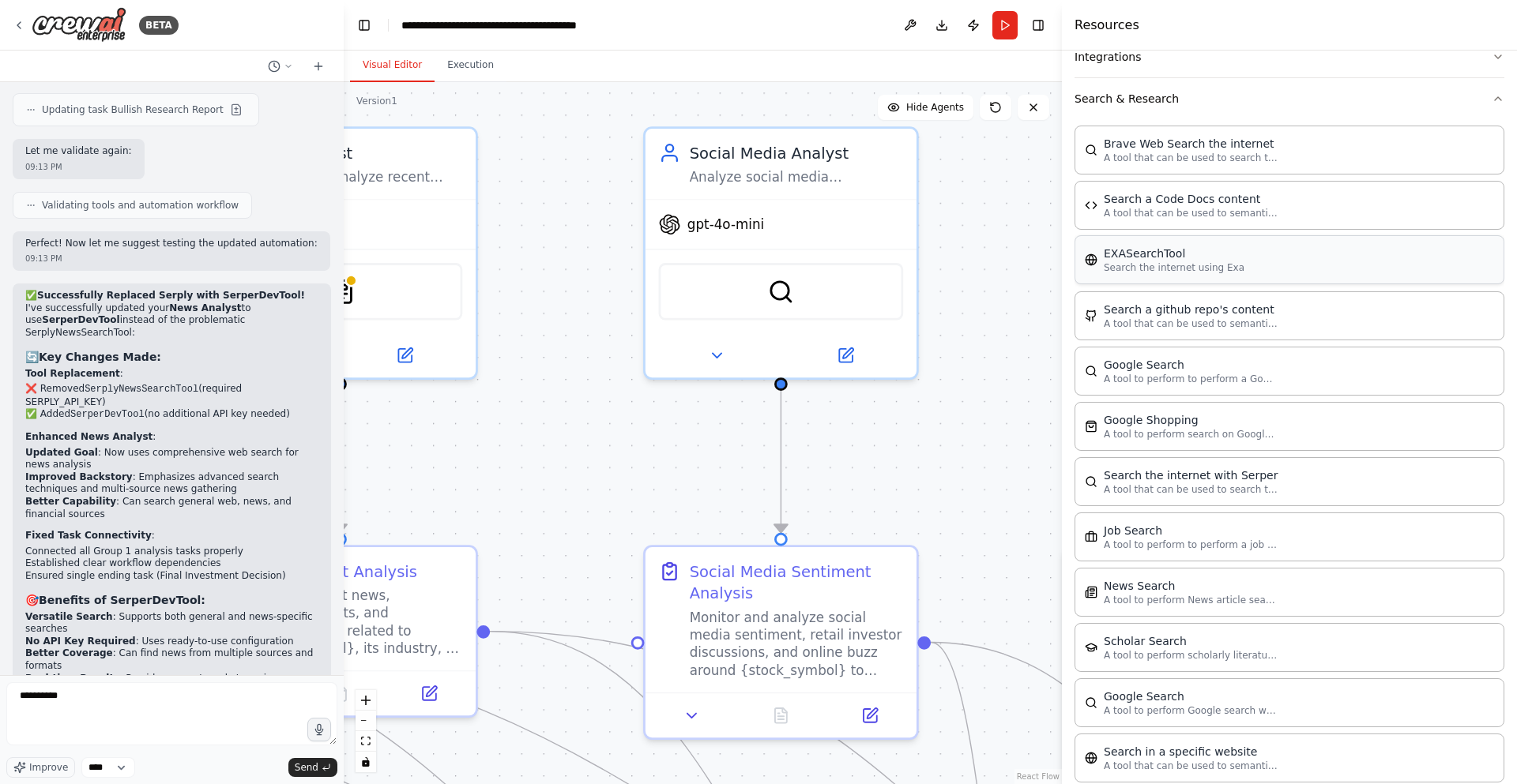
click at [1162, 263] on p "Search the internet using Exa" at bounding box center [1173, 268] width 140 height 13
click at [909, 31] on button at bounding box center [910, 24] width 25 height 28
type input "**********"
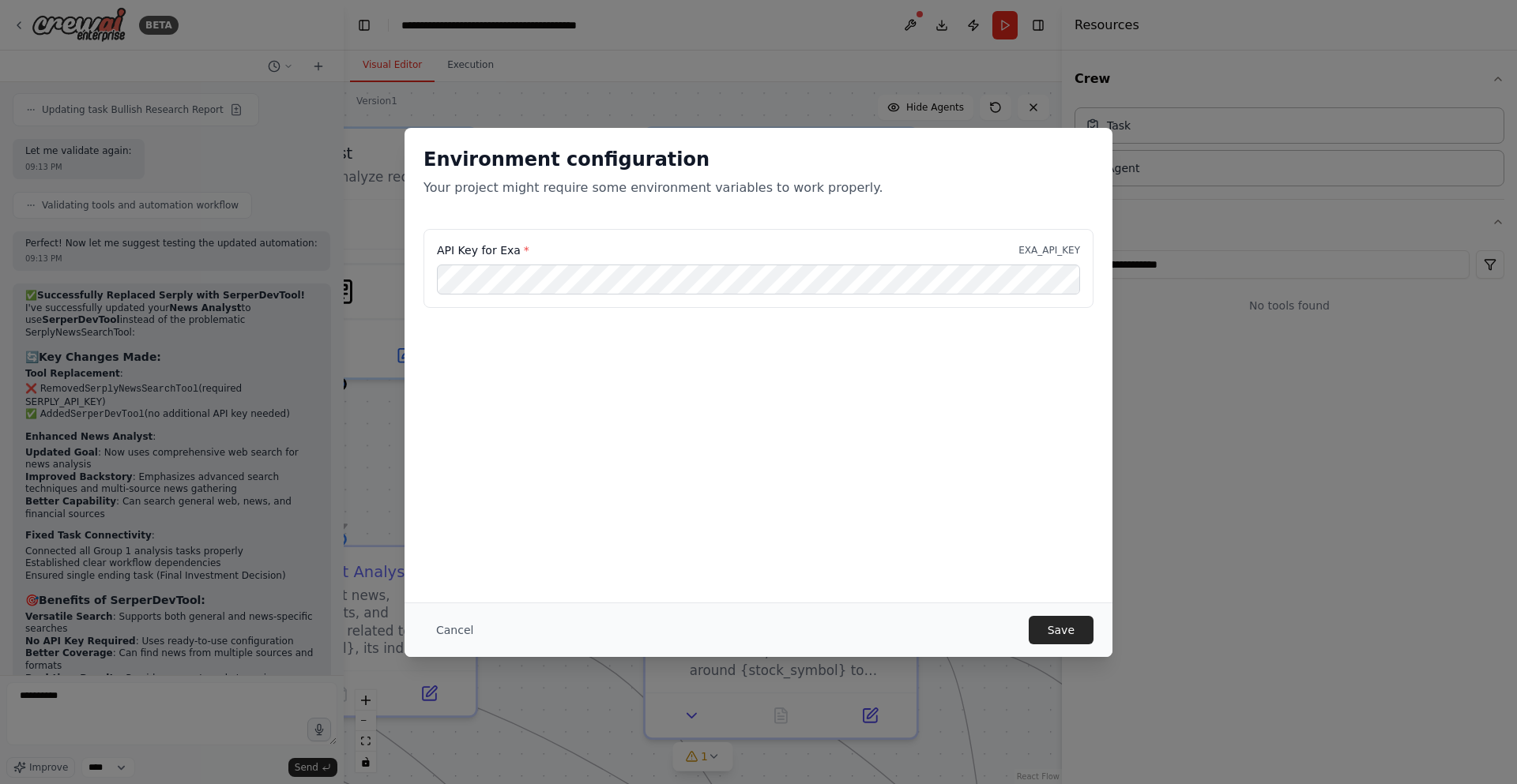
scroll to position [0, 0]
click at [828, 311] on div "API Key for Exa * EXA_API_KEY" at bounding box center [758, 278] width 708 height 98
click at [1072, 632] on button "Save" at bounding box center [1061, 629] width 65 height 28
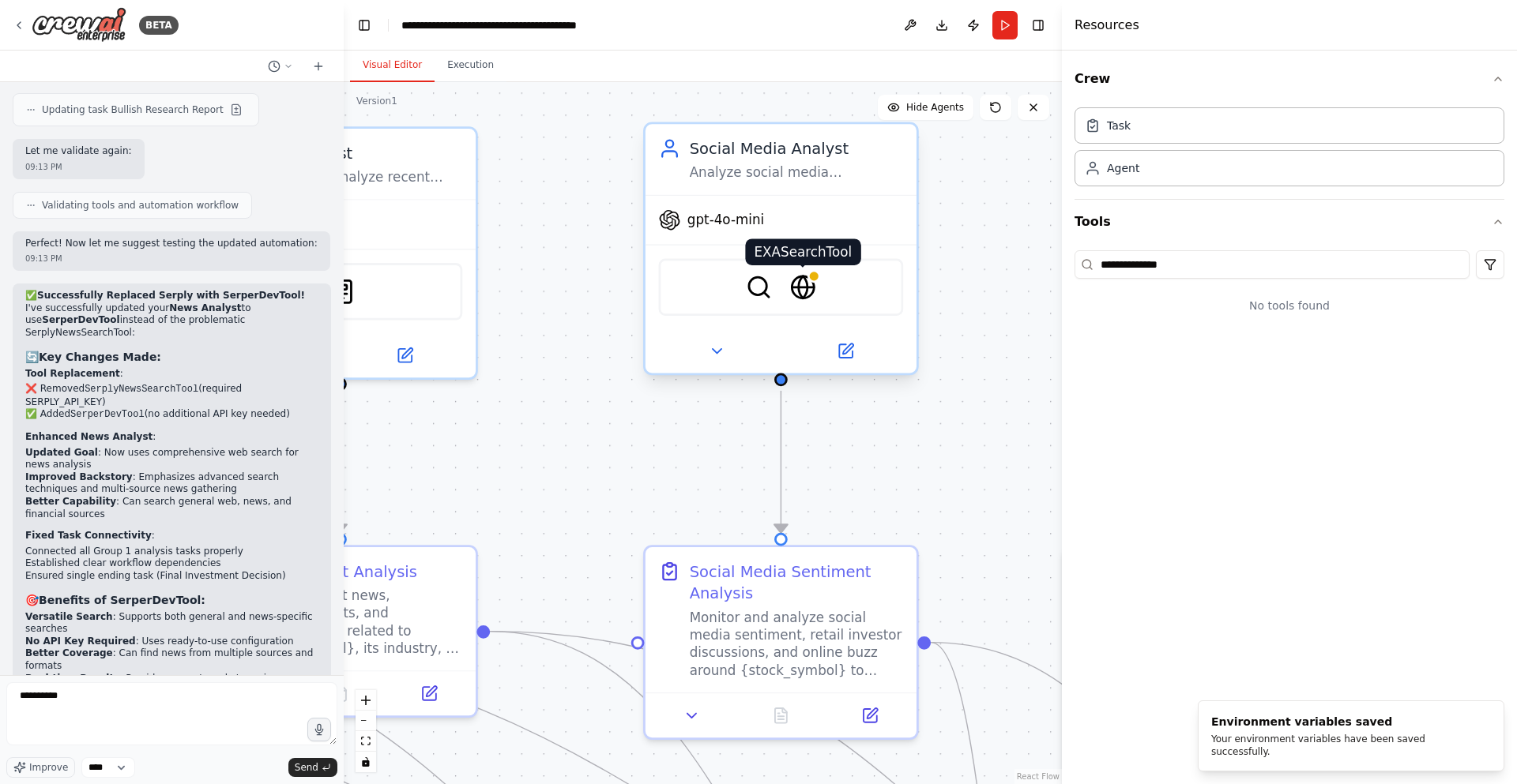
click at [791, 285] on img at bounding box center [802, 287] width 26 height 26
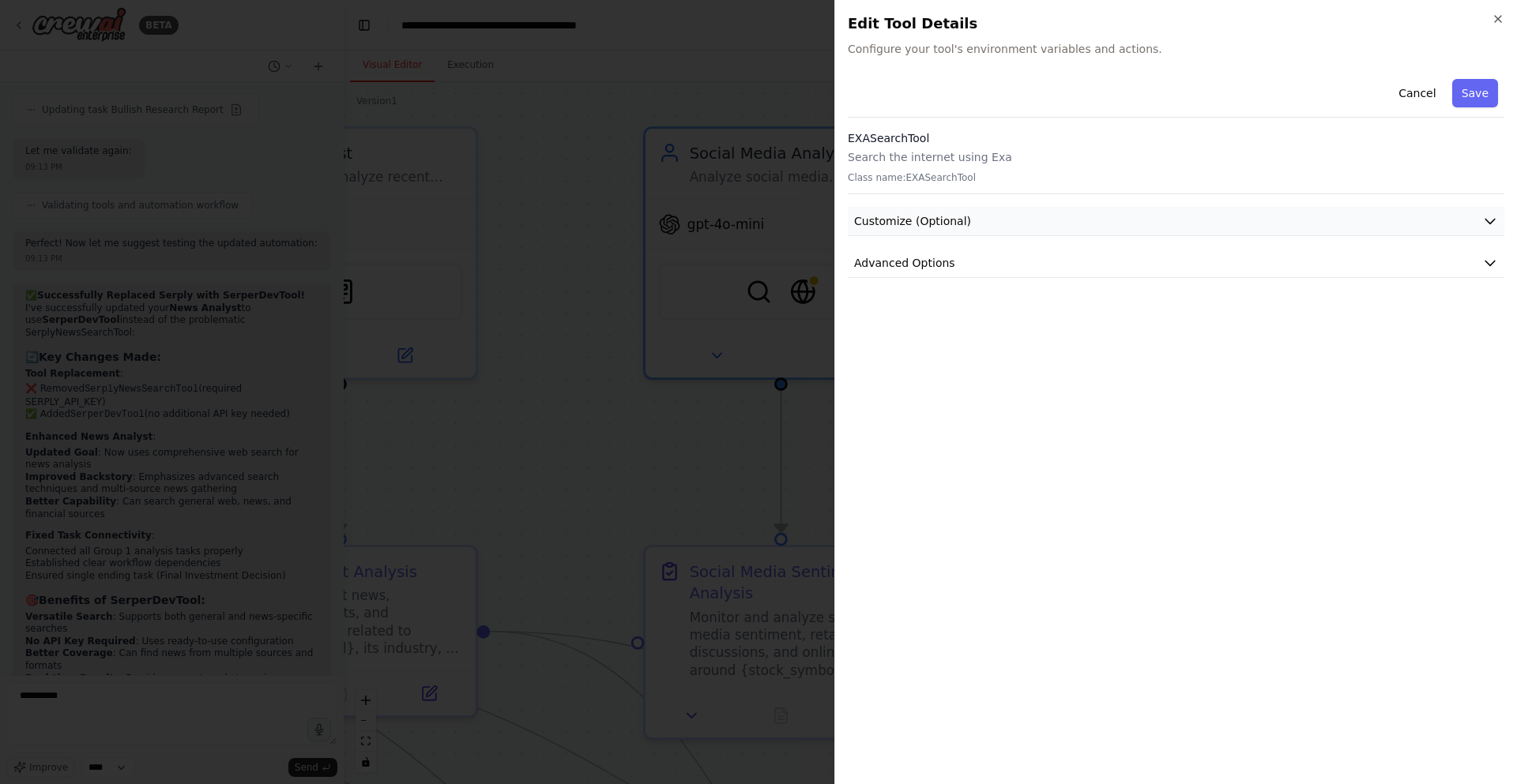
click at [978, 235] on button "Customize (Optional)" at bounding box center [1176, 222] width 657 height 29
click at [961, 227] on span "Customize (Optional)" at bounding box center [912, 221] width 117 height 15
click at [953, 228] on span "Customize (Optional)" at bounding box center [912, 221] width 117 height 15
click at [943, 269] on span "Advanced Options" at bounding box center [905, 262] width 101 height 15
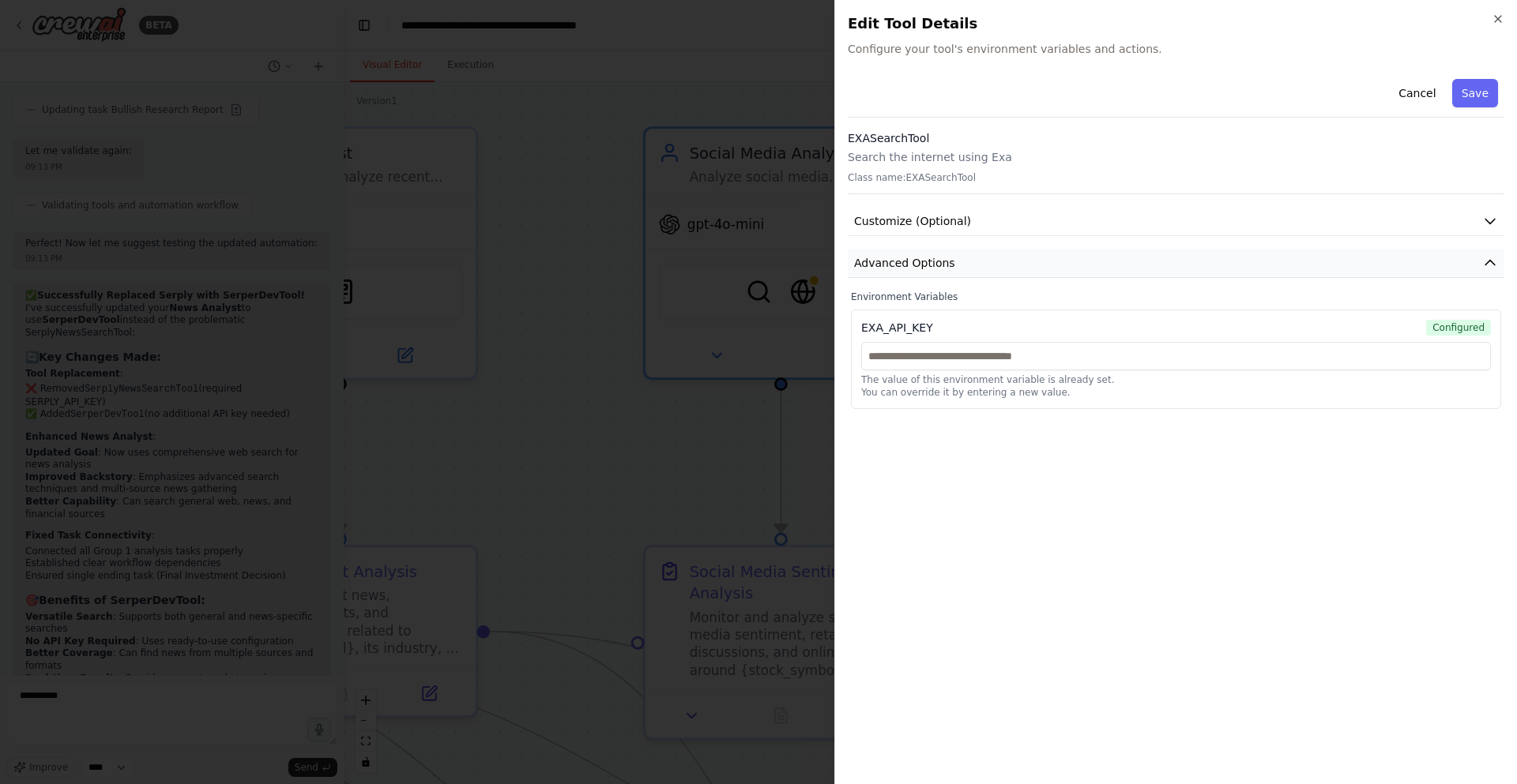
click at [943, 268] on span "Advanced Options" at bounding box center [905, 262] width 101 height 15
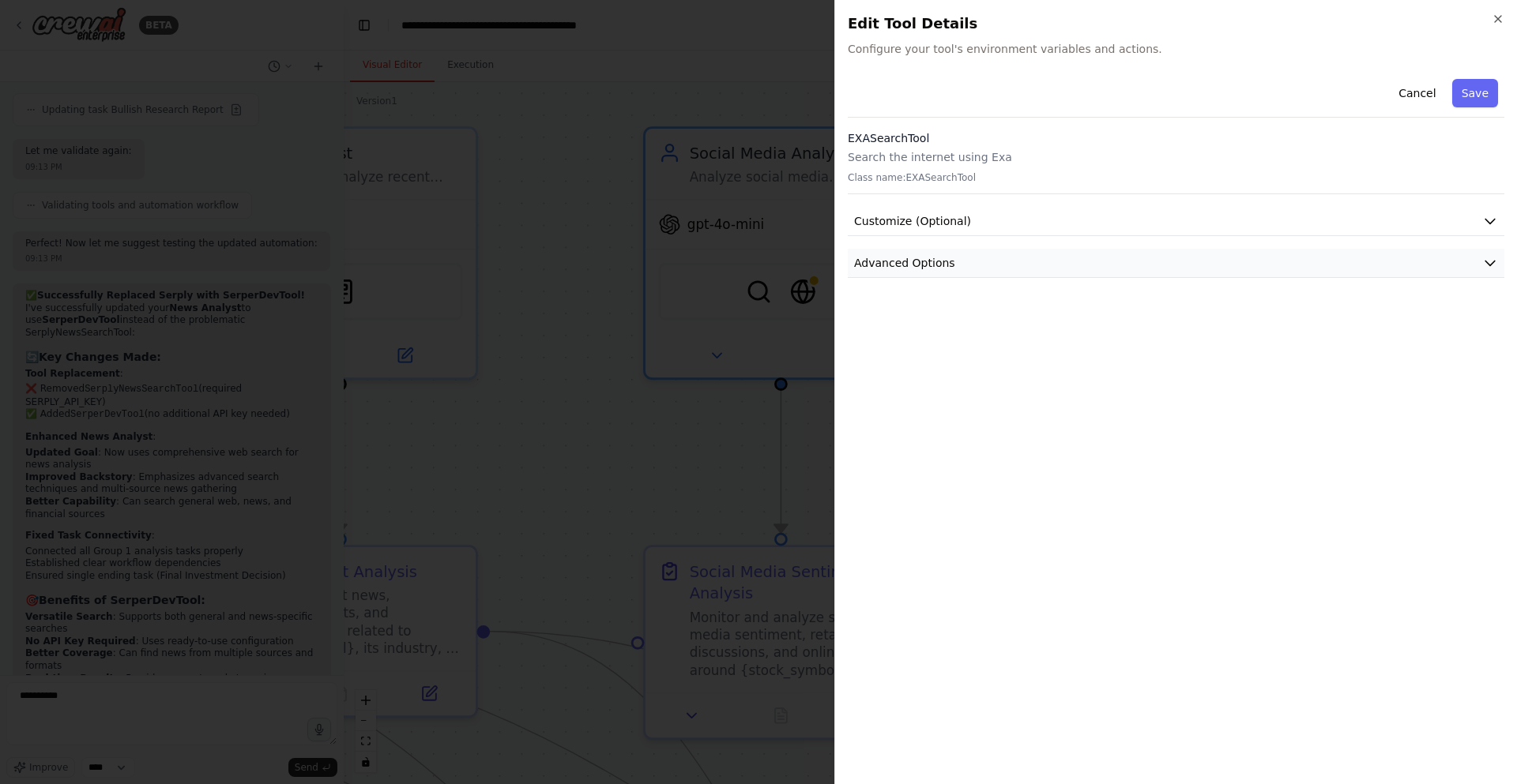
click at [960, 249] on button "Advanced Options" at bounding box center [1176, 263] width 657 height 29
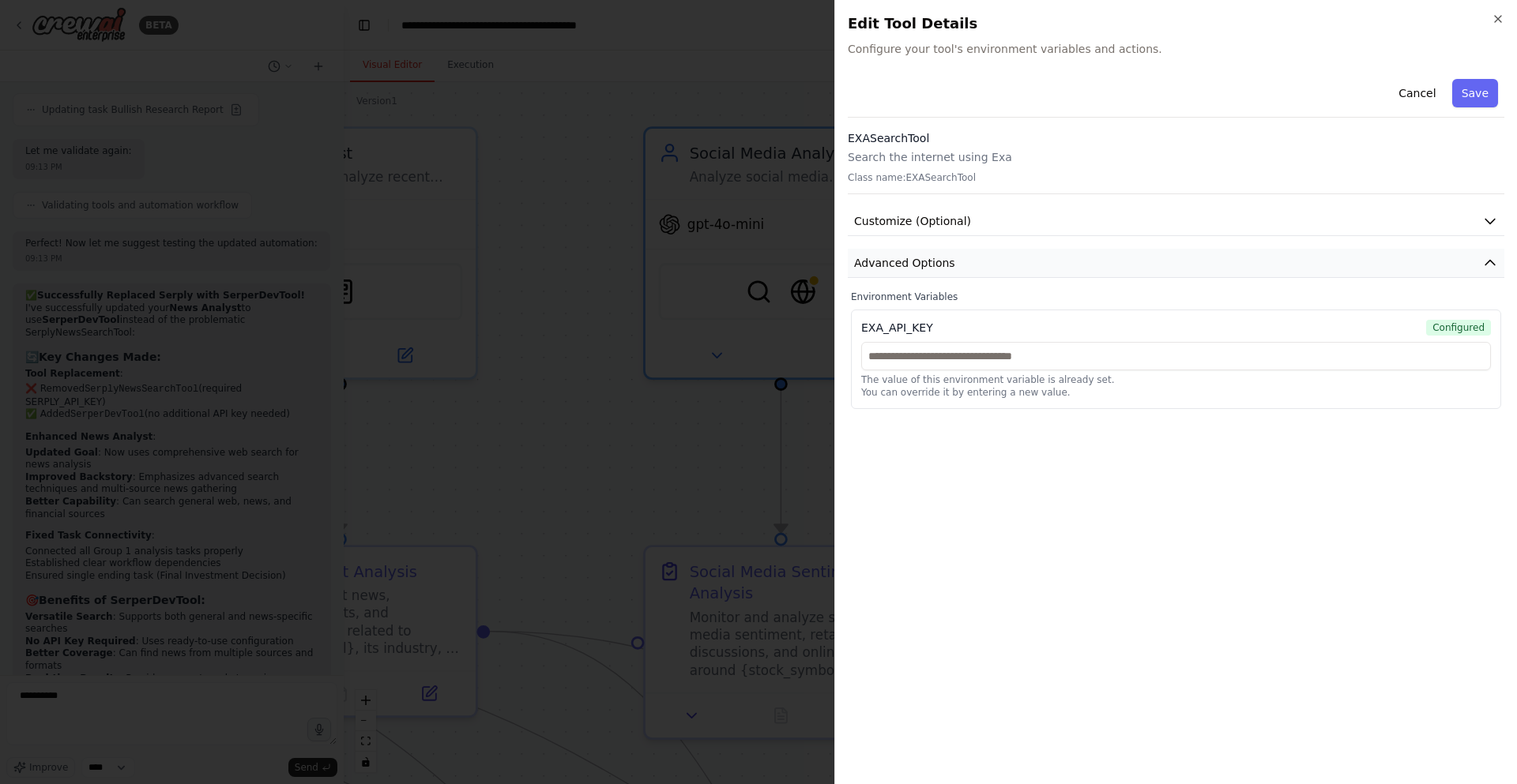
click at [960, 251] on button "Advanced Options" at bounding box center [1176, 263] width 657 height 29
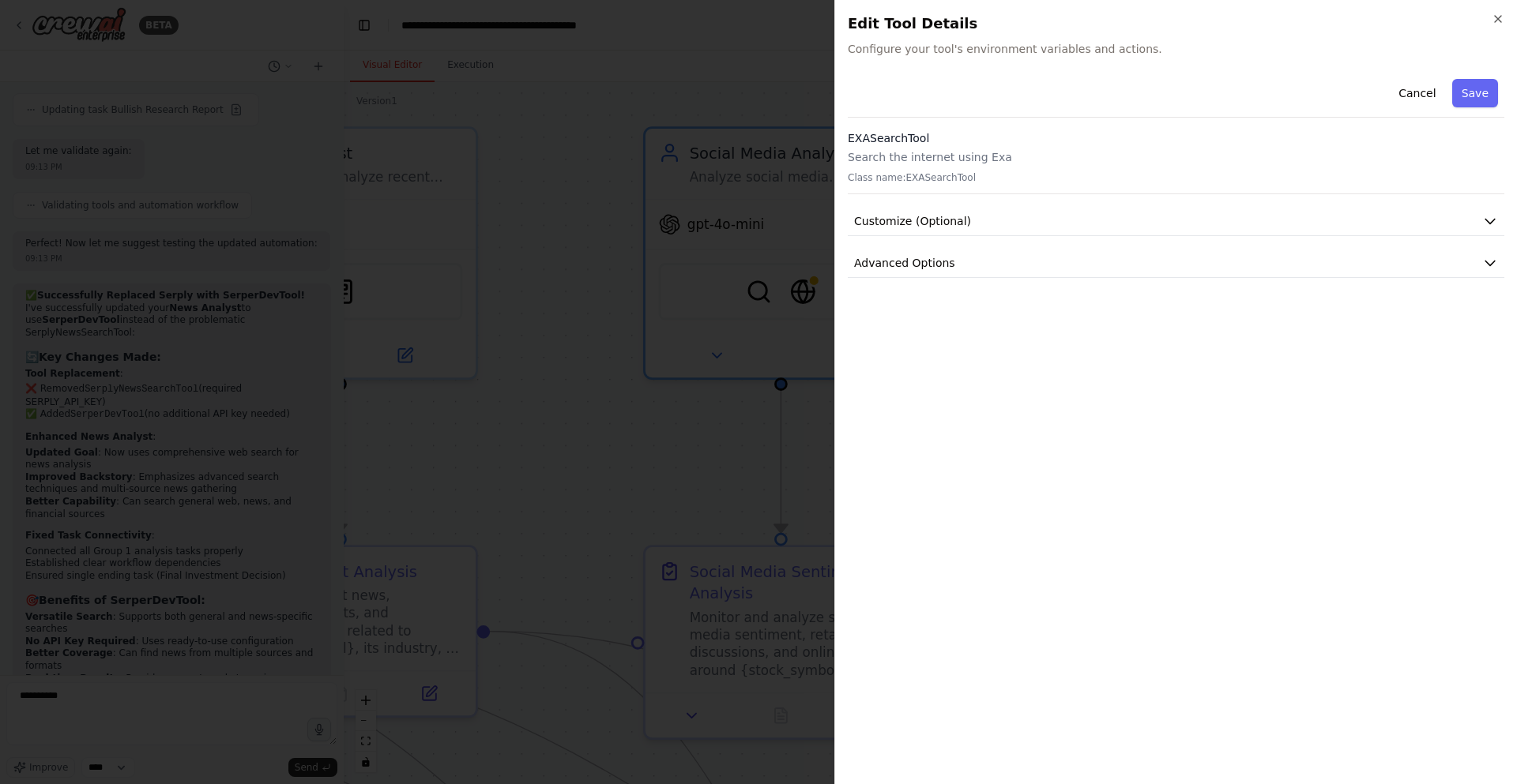
click at [756, 268] on div at bounding box center [758, 392] width 1517 height 784
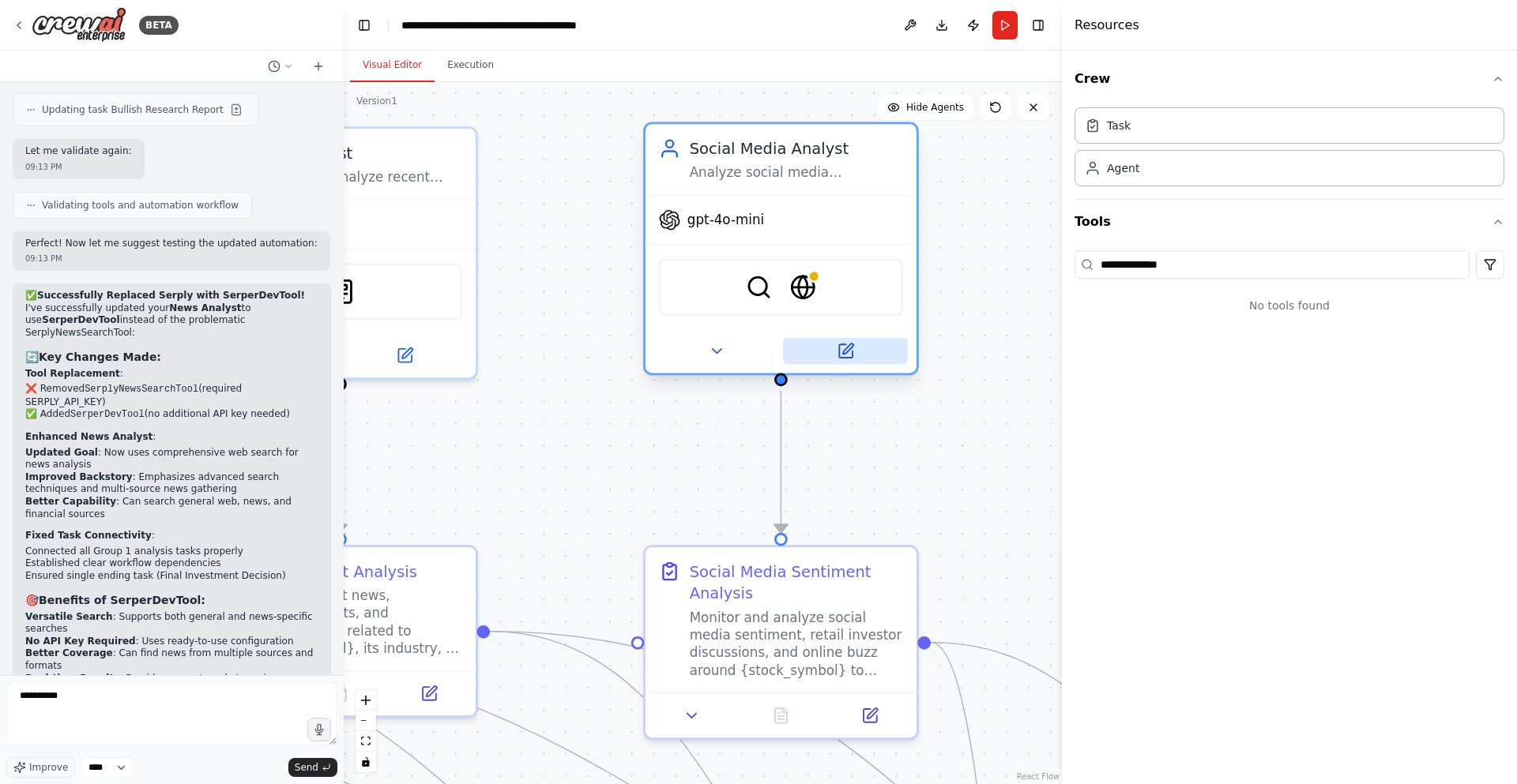
click at [852, 360] on button at bounding box center [846, 351] width 125 height 26
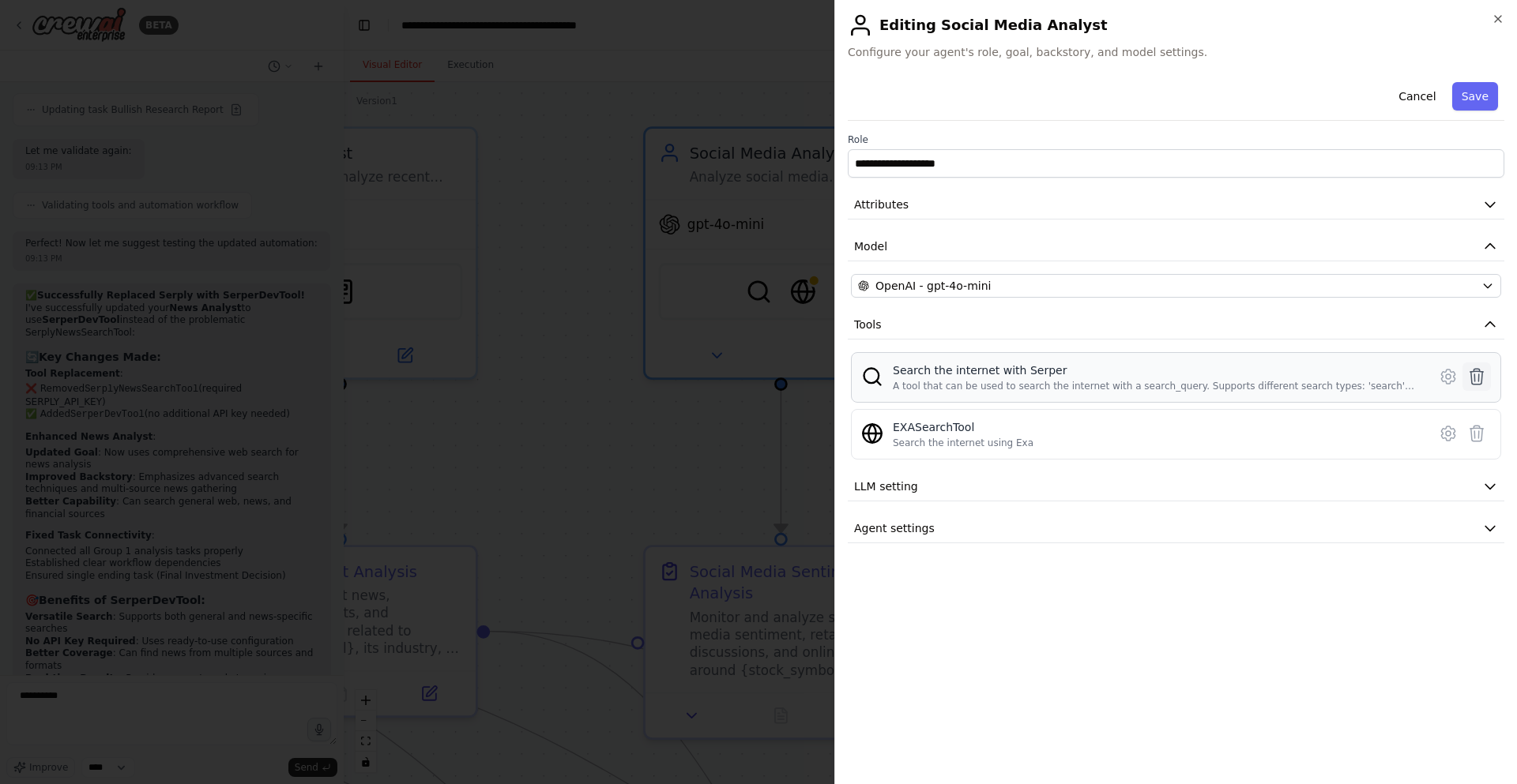
click at [1484, 383] on icon at bounding box center [1476, 376] width 19 height 19
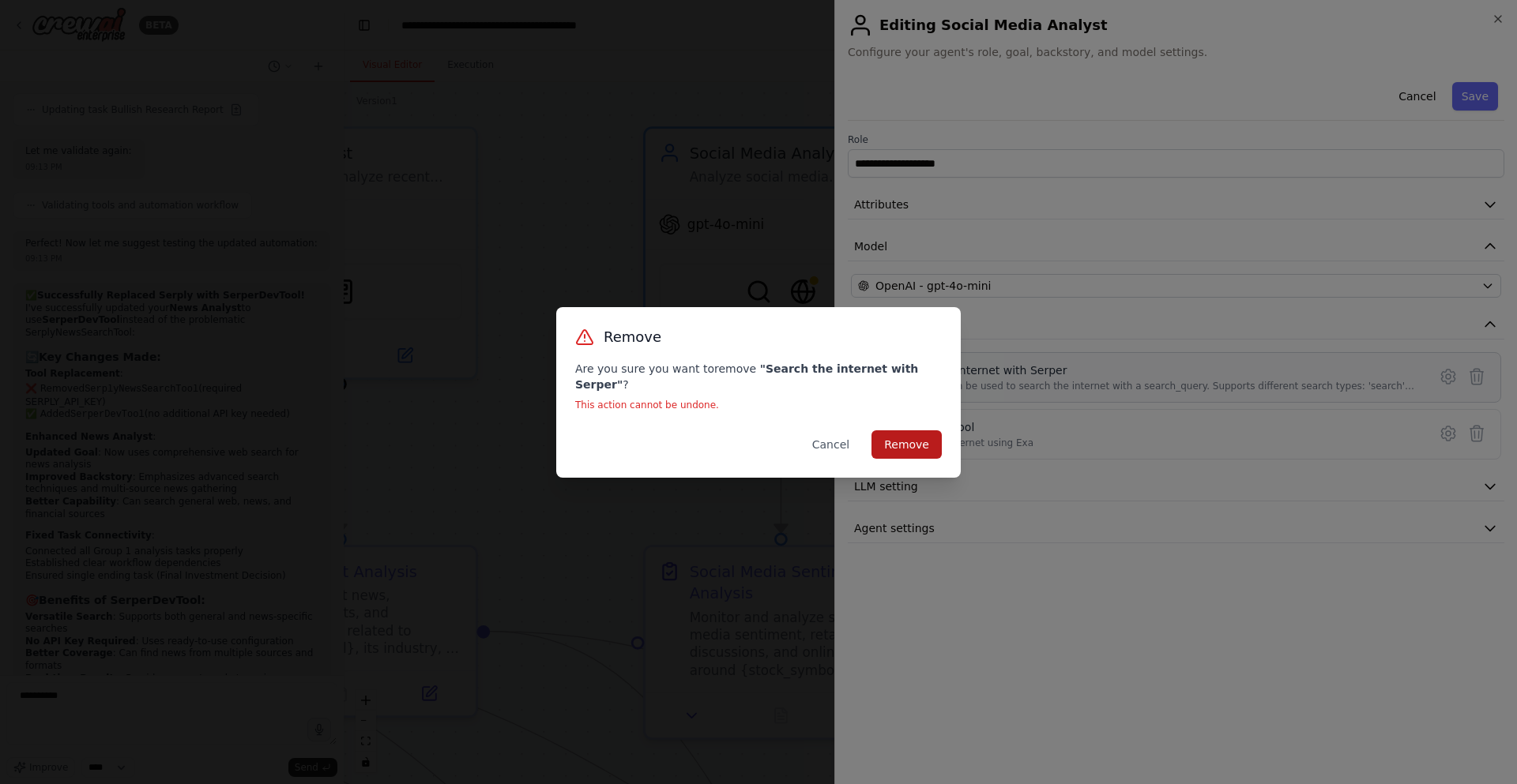
click at [907, 434] on button "Remove" at bounding box center [906, 444] width 71 height 28
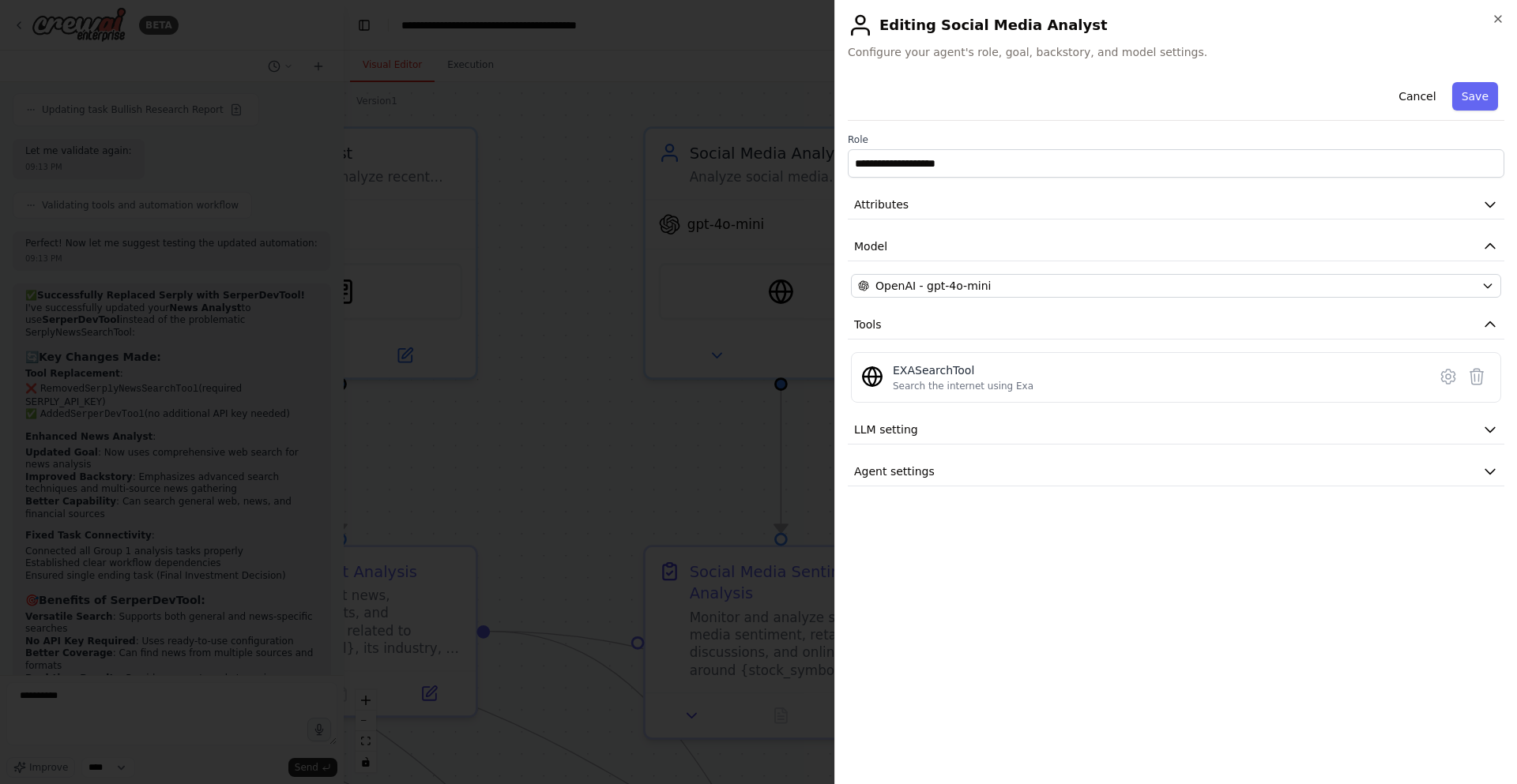
click at [720, 399] on div at bounding box center [758, 392] width 1517 height 784
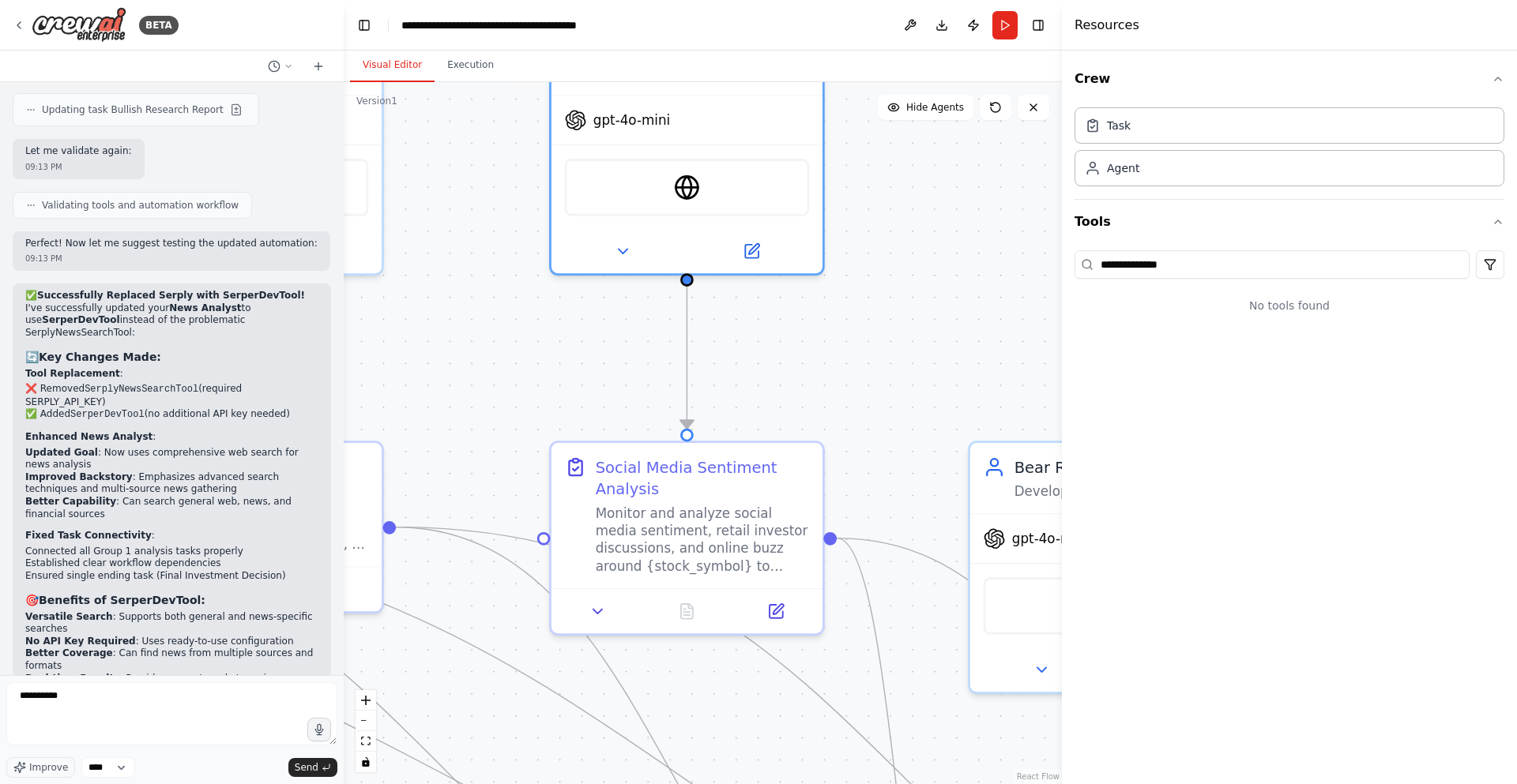
drag, startPoint x: 934, startPoint y: 421, endPoint x: 839, endPoint y: 316, distance: 141.6
click at [839, 316] on div ".deletable-edge-delete-btn { width: 20px; height: 20px; border: 0px solid #ffff…" at bounding box center [703, 433] width 718 height 703
click at [754, 247] on icon at bounding box center [752, 247] width 14 height 14
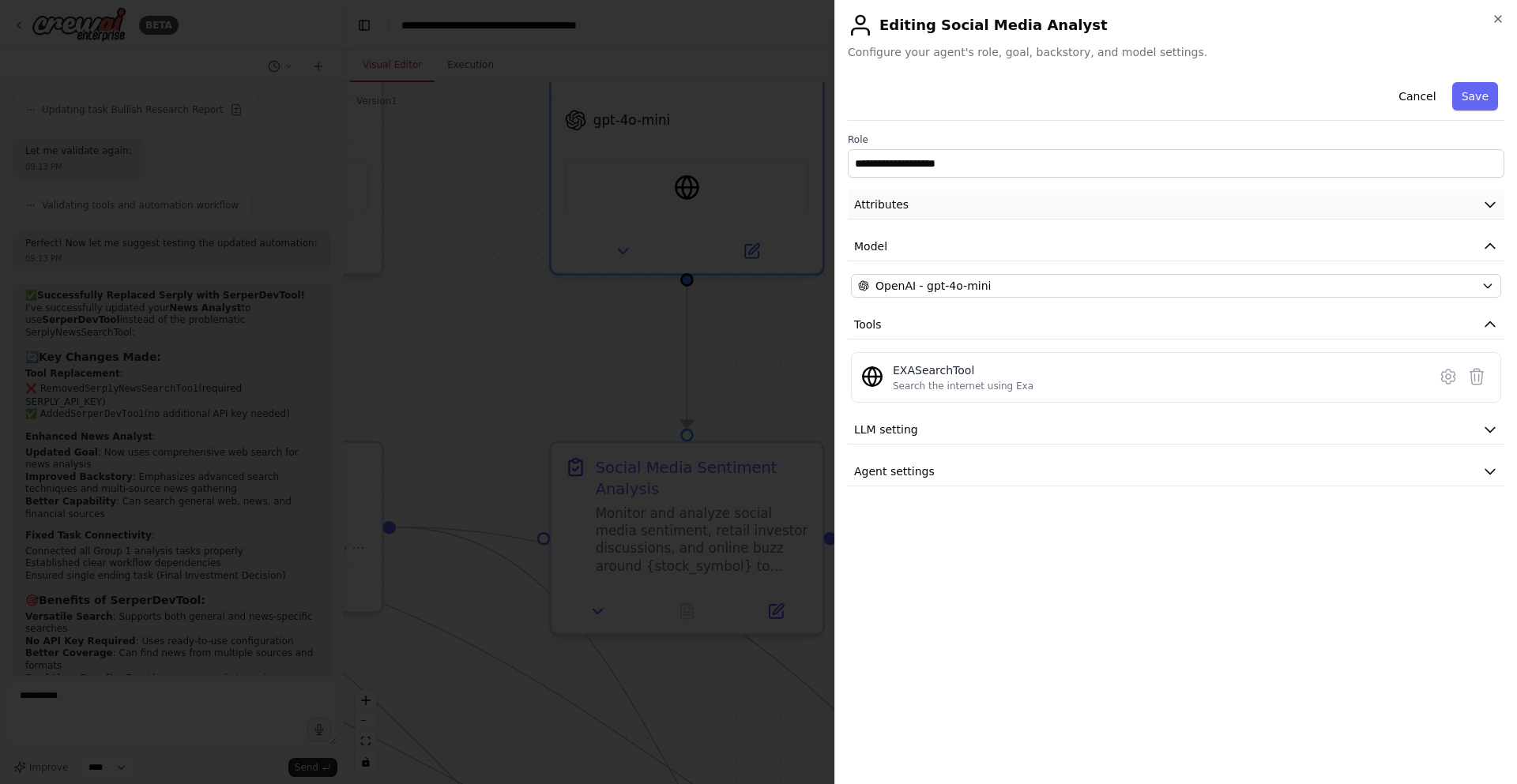
click at [1014, 205] on button "Attributes" at bounding box center [1176, 205] width 657 height 29
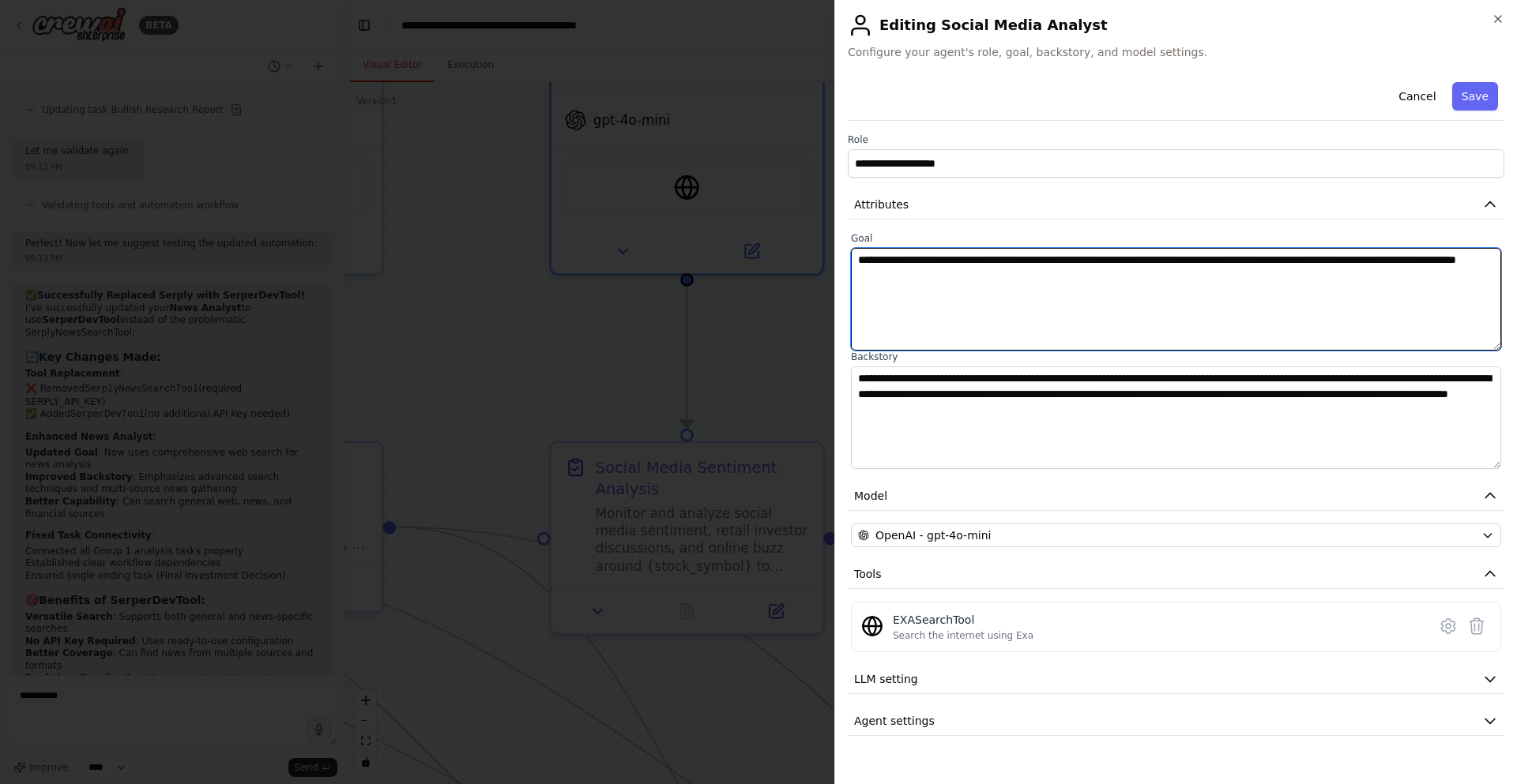
click at [1101, 284] on textarea "**********" at bounding box center [1176, 299] width 650 height 103
click at [1000, 280] on textarea "**********" at bounding box center [1176, 299] width 650 height 103
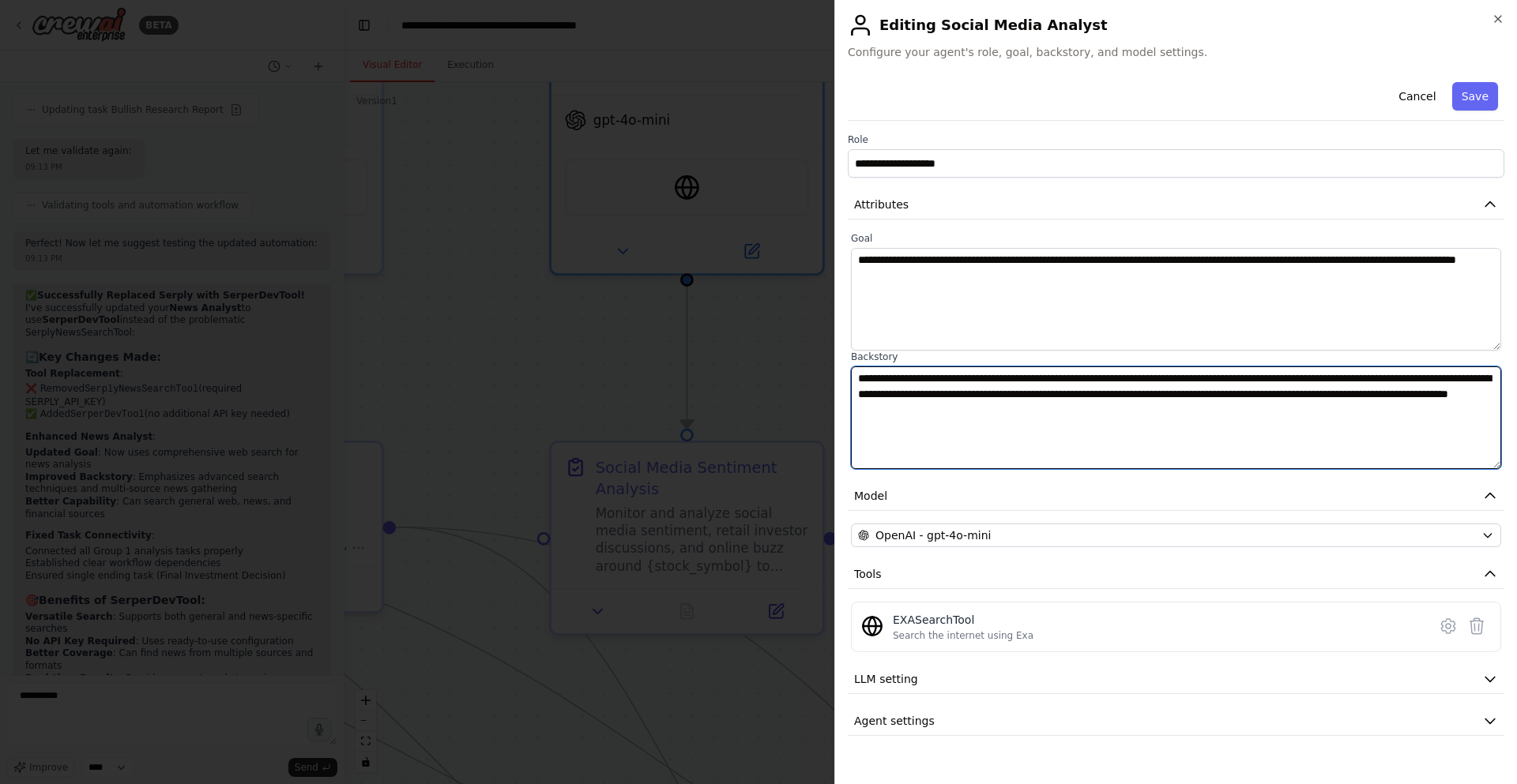
click at [889, 405] on textarea "**********" at bounding box center [1176, 418] width 650 height 103
click at [892, 382] on textarea "**********" at bounding box center [1176, 418] width 650 height 103
type textarea "**********"
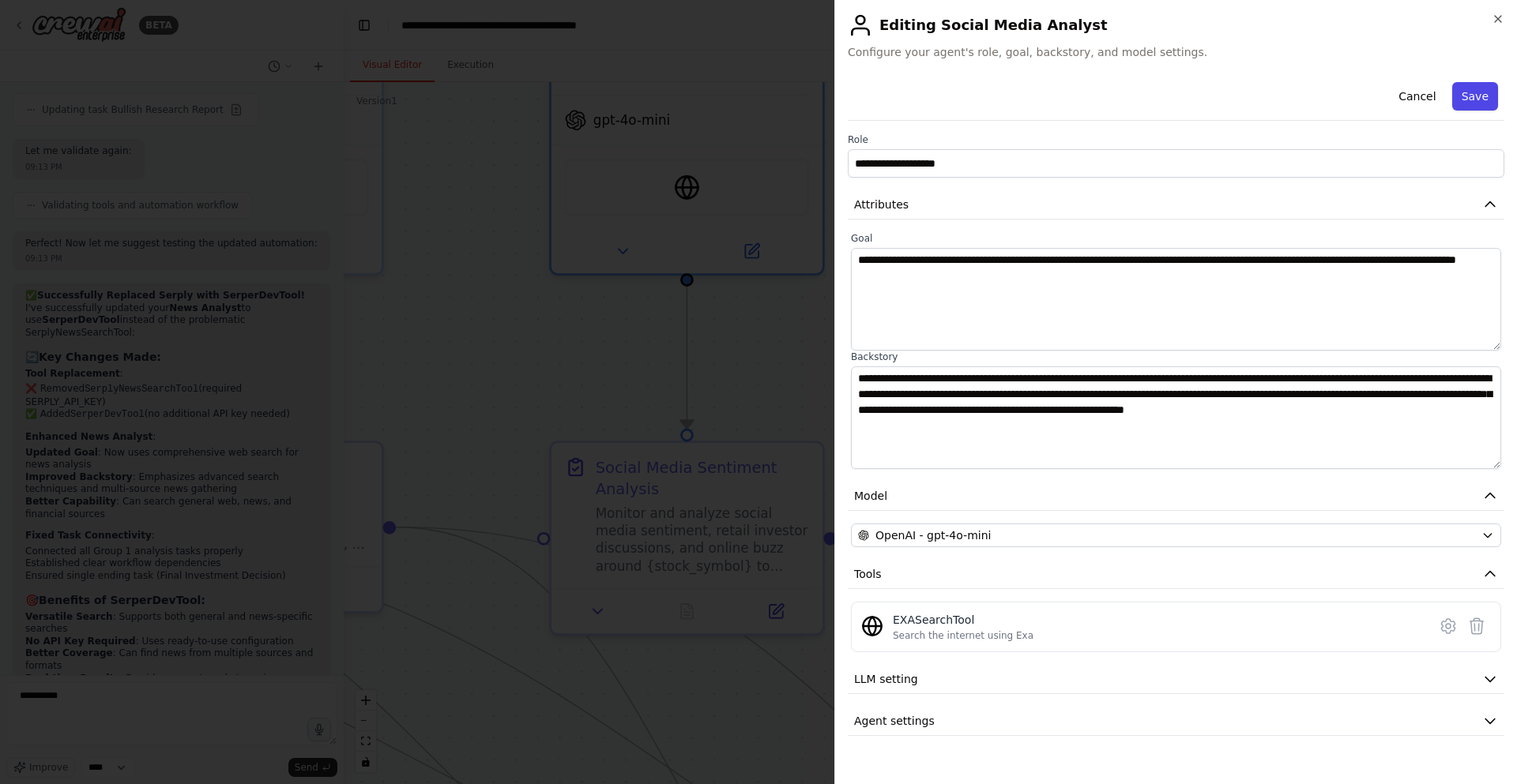
click at [1477, 93] on button "Save" at bounding box center [1474, 96] width 46 height 28
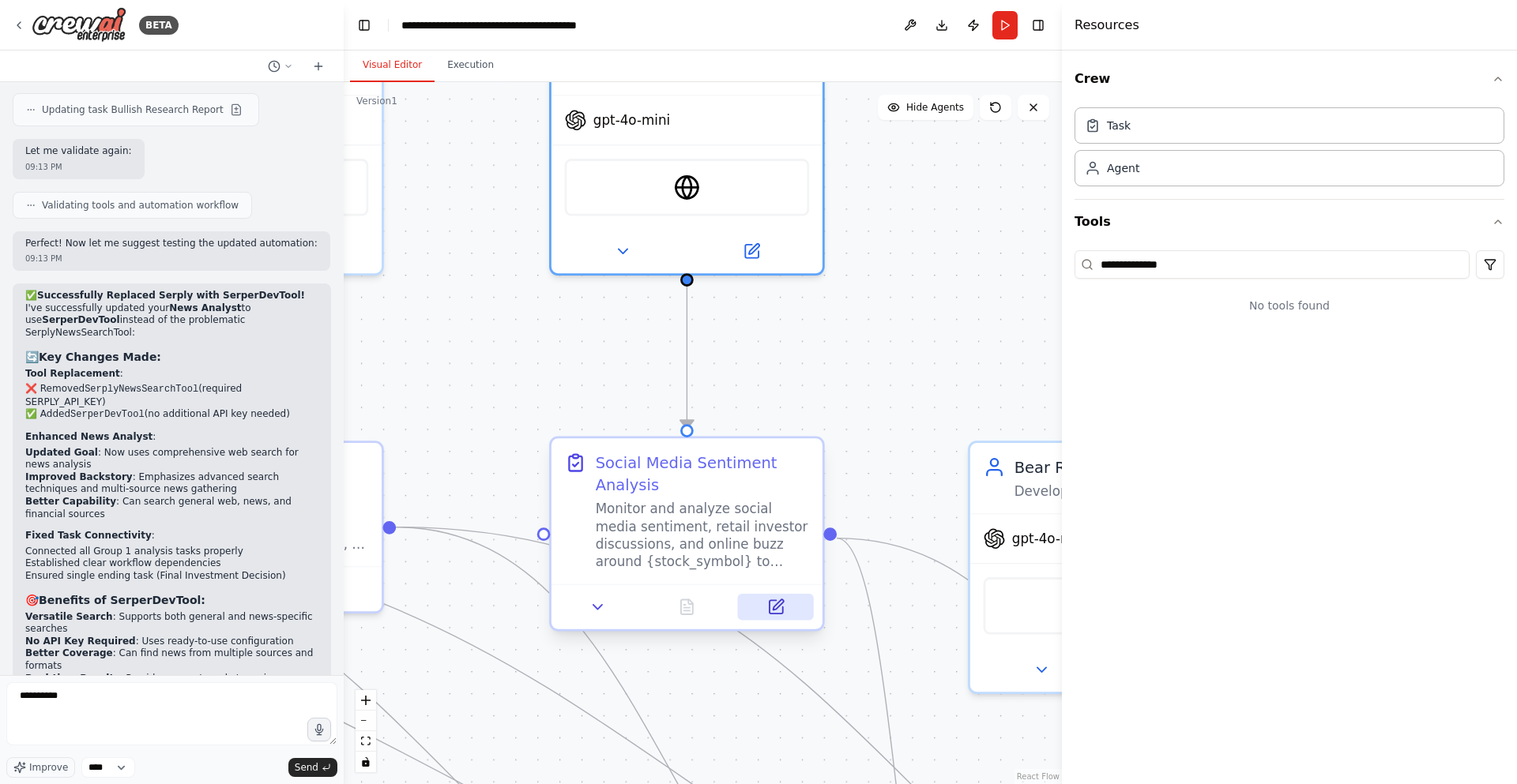
click at [779, 609] on icon at bounding box center [776, 607] width 14 height 14
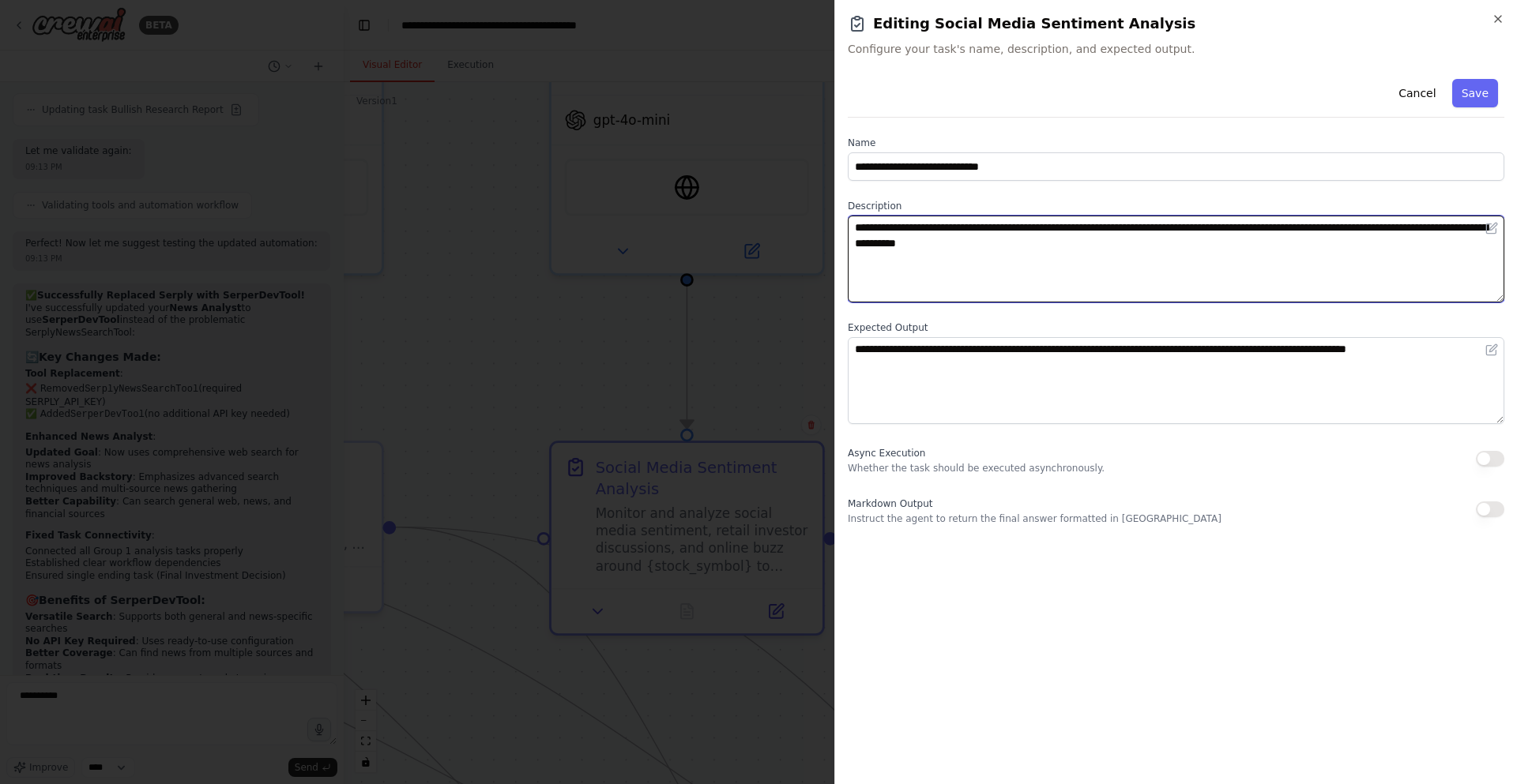
click at [972, 253] on textarea "**********" at bounding box center [1176, 259] width 657 height 87
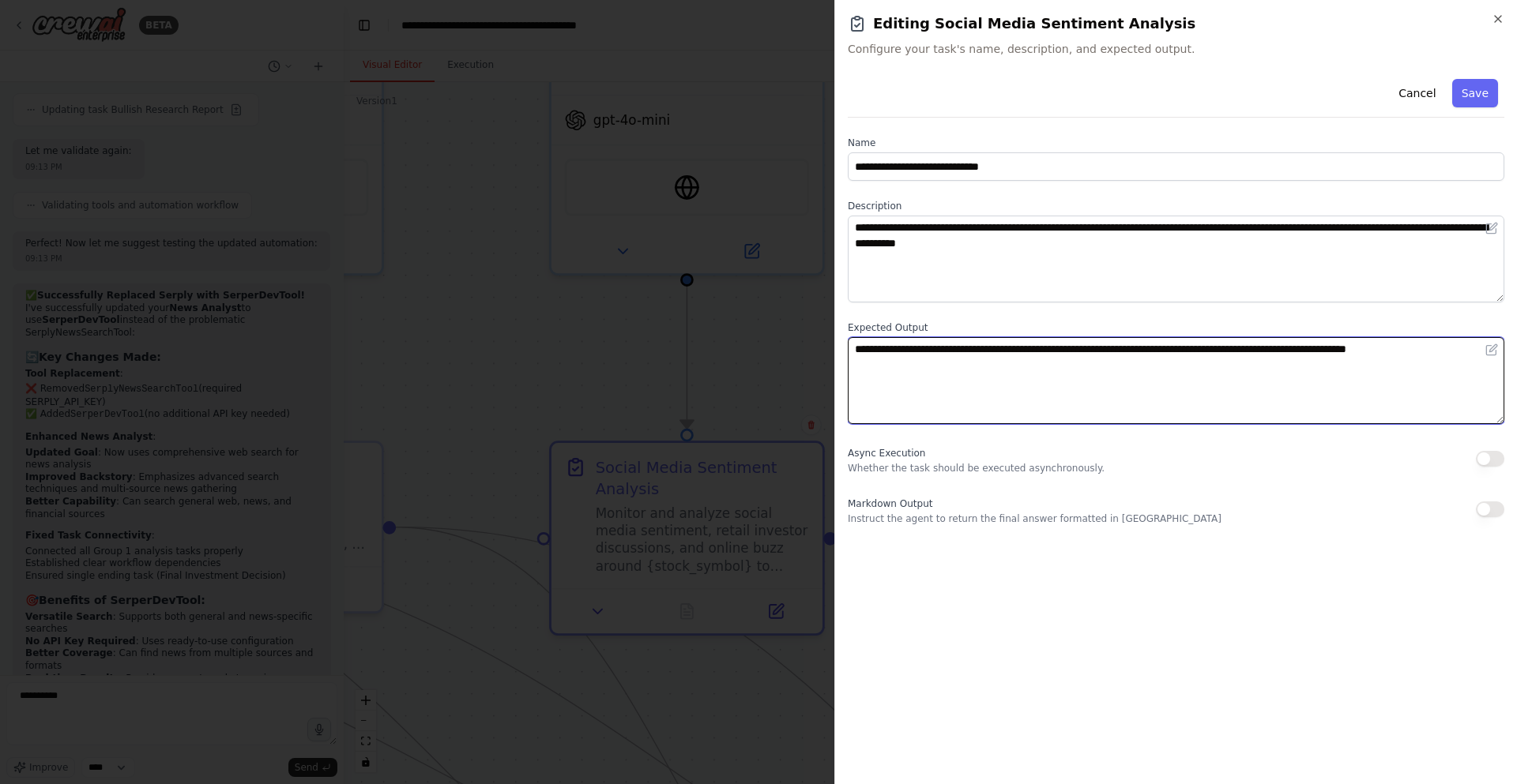
click at [991, 372] on textarea "**********" at bounding box center [1176, 381] width 657 height 87
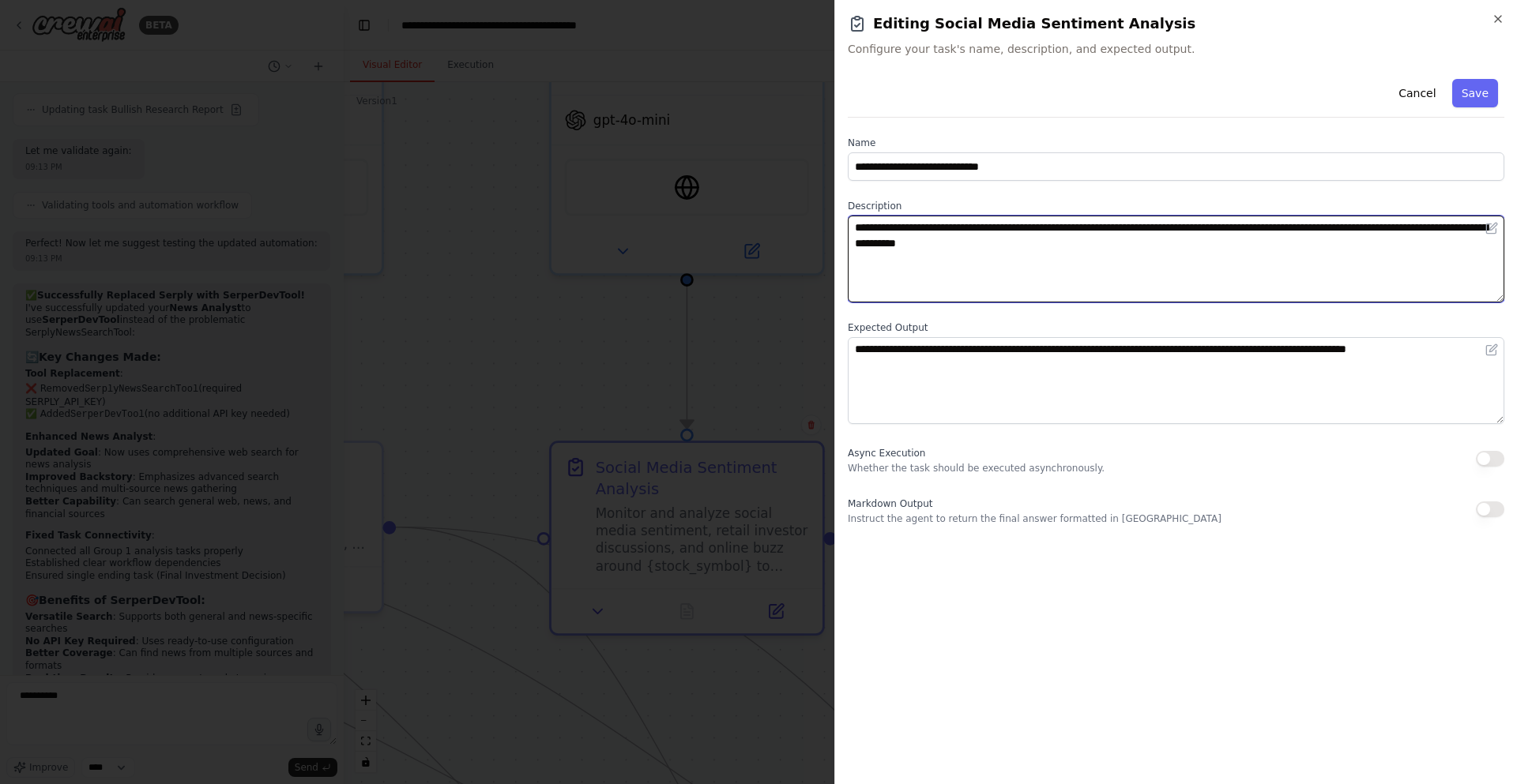
click at [1146, 240] on textarea "**********" at bounding box center [1176, 259] width 657 height 87
click at [1121, 241] on textarea "**********" at bounding box center [1176, 259] width 657 height 87
type textarea "**********"
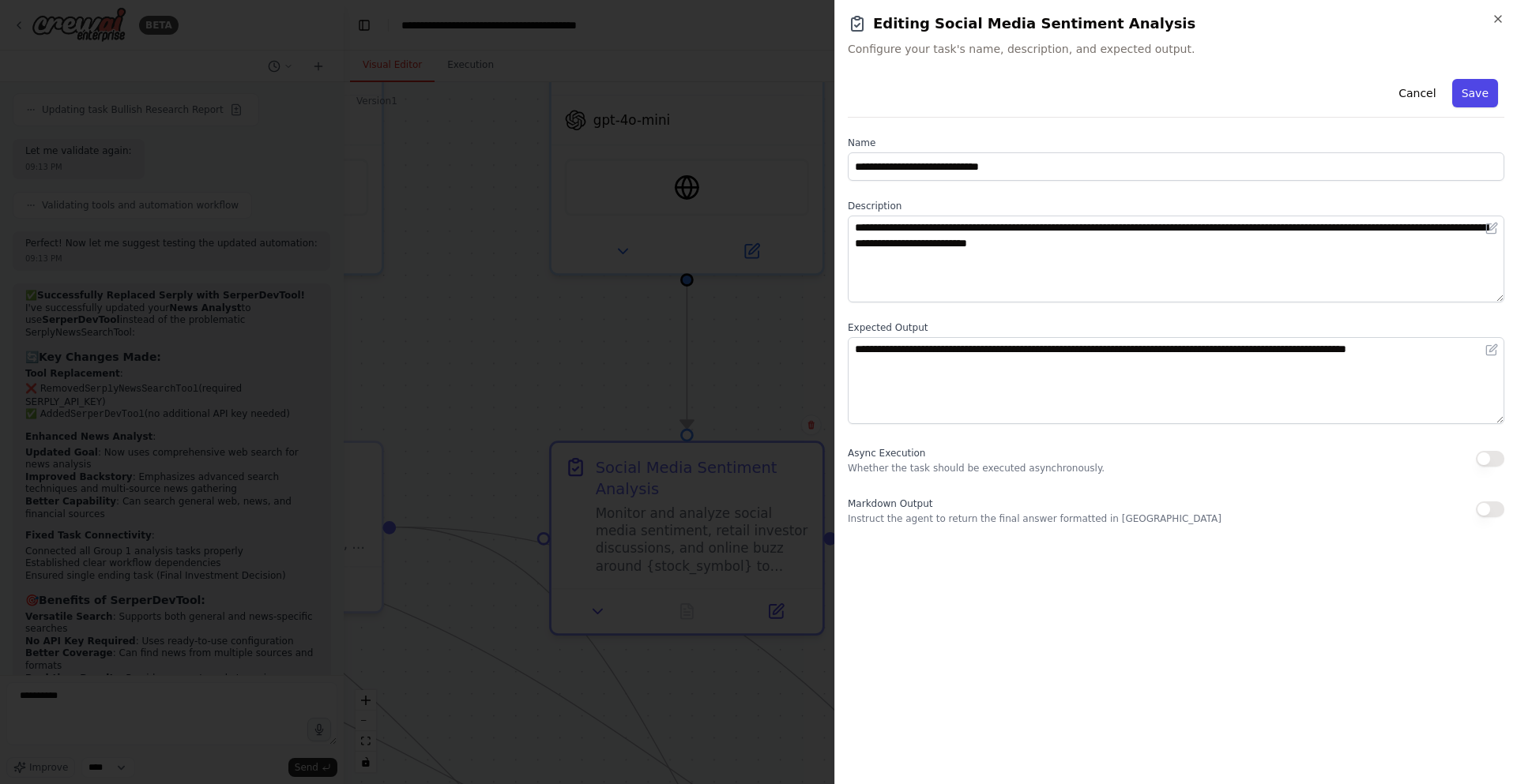
click at [1487, 91] on button "Save" at bounding box center [1474, 92] width 46 height 28
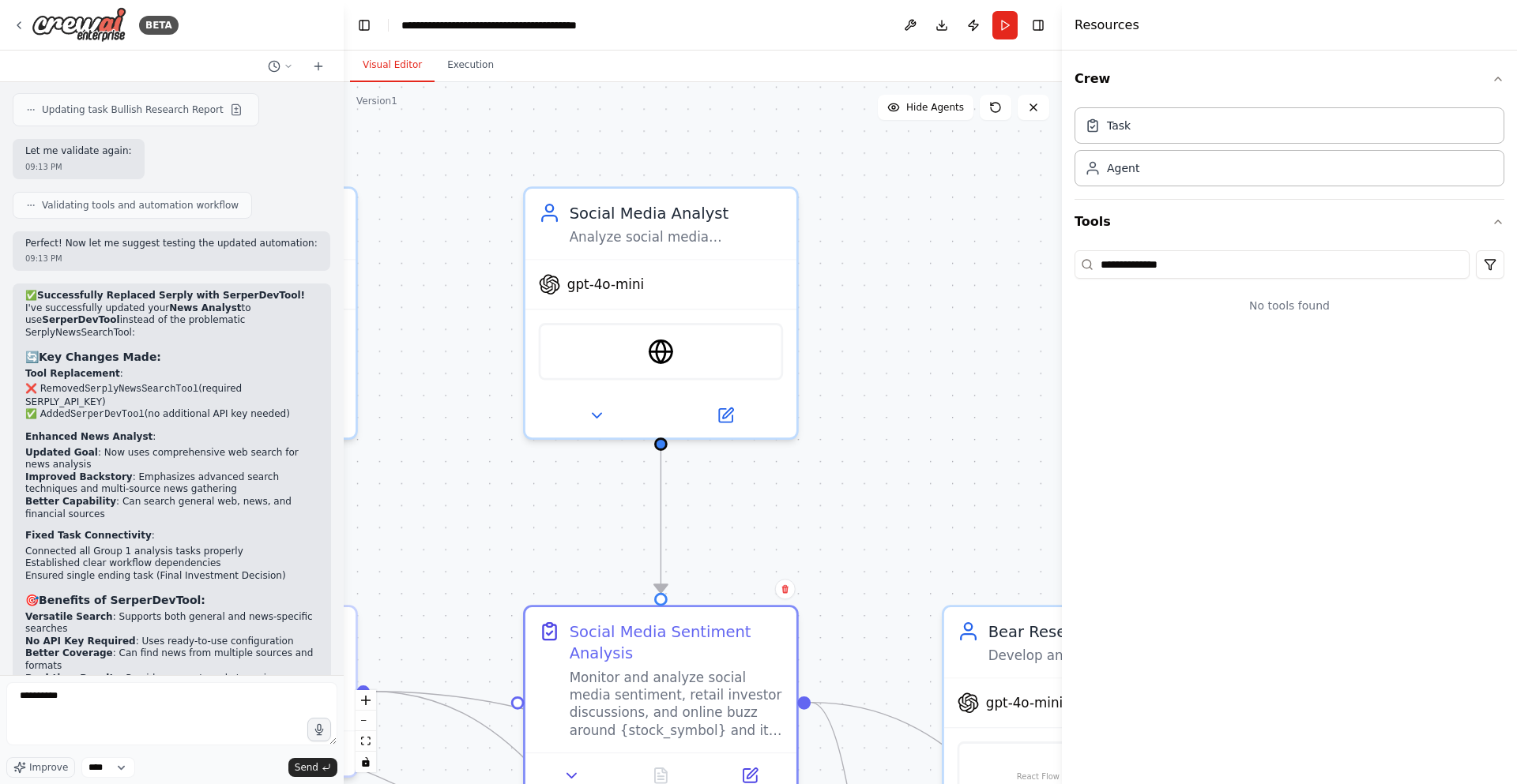
drag, startPoint x: 968, startPoint y: 250, endPoint x: 935, endPoint y: 416, distance: 169.2
click at [935, 416] on div ".deletable-edge-delete-btn { width: 20px; height: 20px; border: 0px solid #ffff…" at bounding box center [703, 433] width 718 height 703
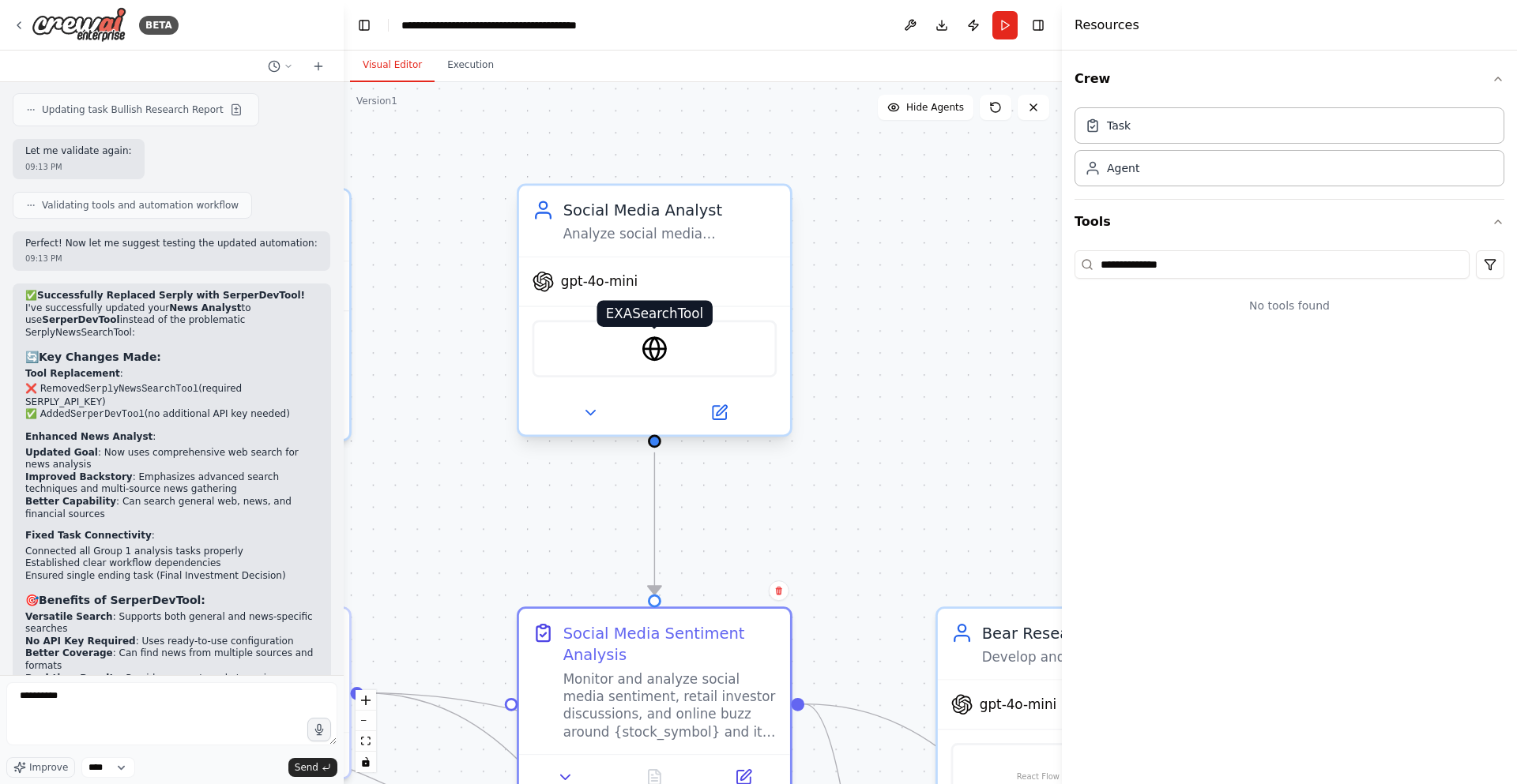
click at [647, 347] on img at bounding box center [654, 348] width 26 height 26
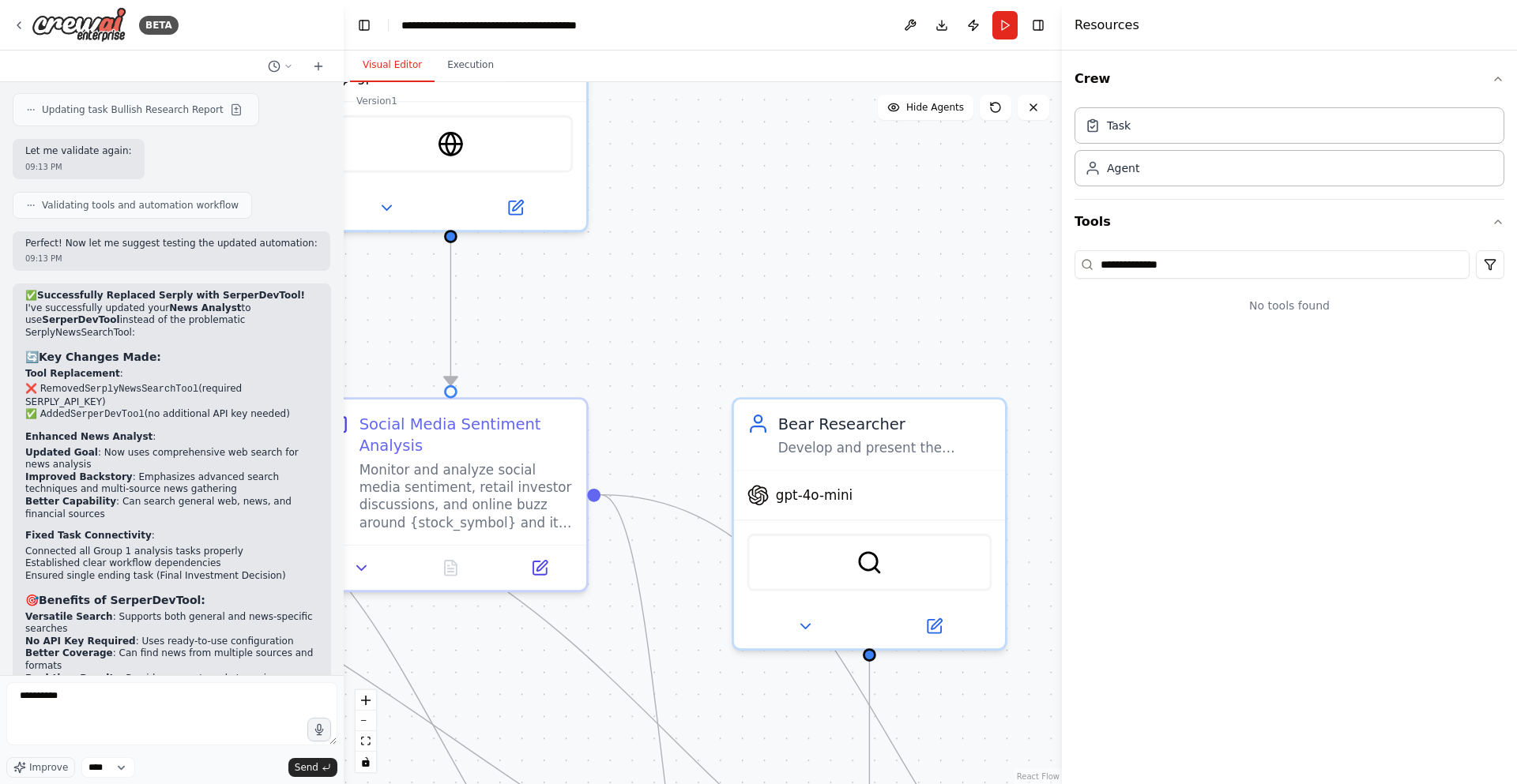
drag, startPoint x: 865, startPoint y: 358, endPoint x: 651, endPoint y: 119, distance: 320.8
click at [658, 134] on div ".deletable-edge-delete-btn { width: 20px; height: 20px; border: 0px solid #ffff…" at bounding box center [703, 433] width 718 height 703
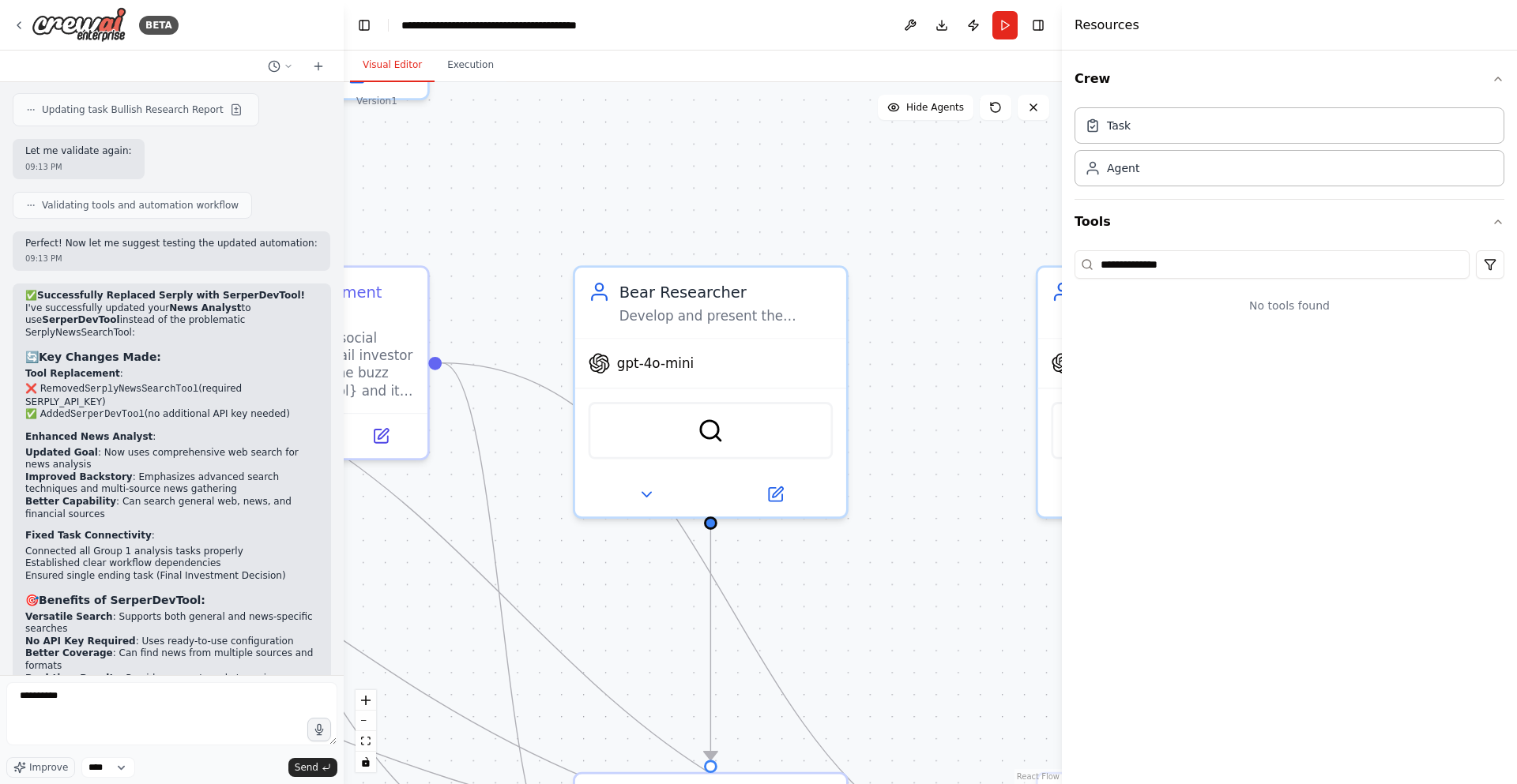
drag, startPoint x: 808, startPoint y: 269, endPoint x: 653, endPoint y: 151, distance: 194.8
click at [653, 151] on div ".deletable-edge-delete-btn { width: 20px; height: 20px; border: 0px solid #ffff…" at bounding box center [703, 433] width 718 height 703
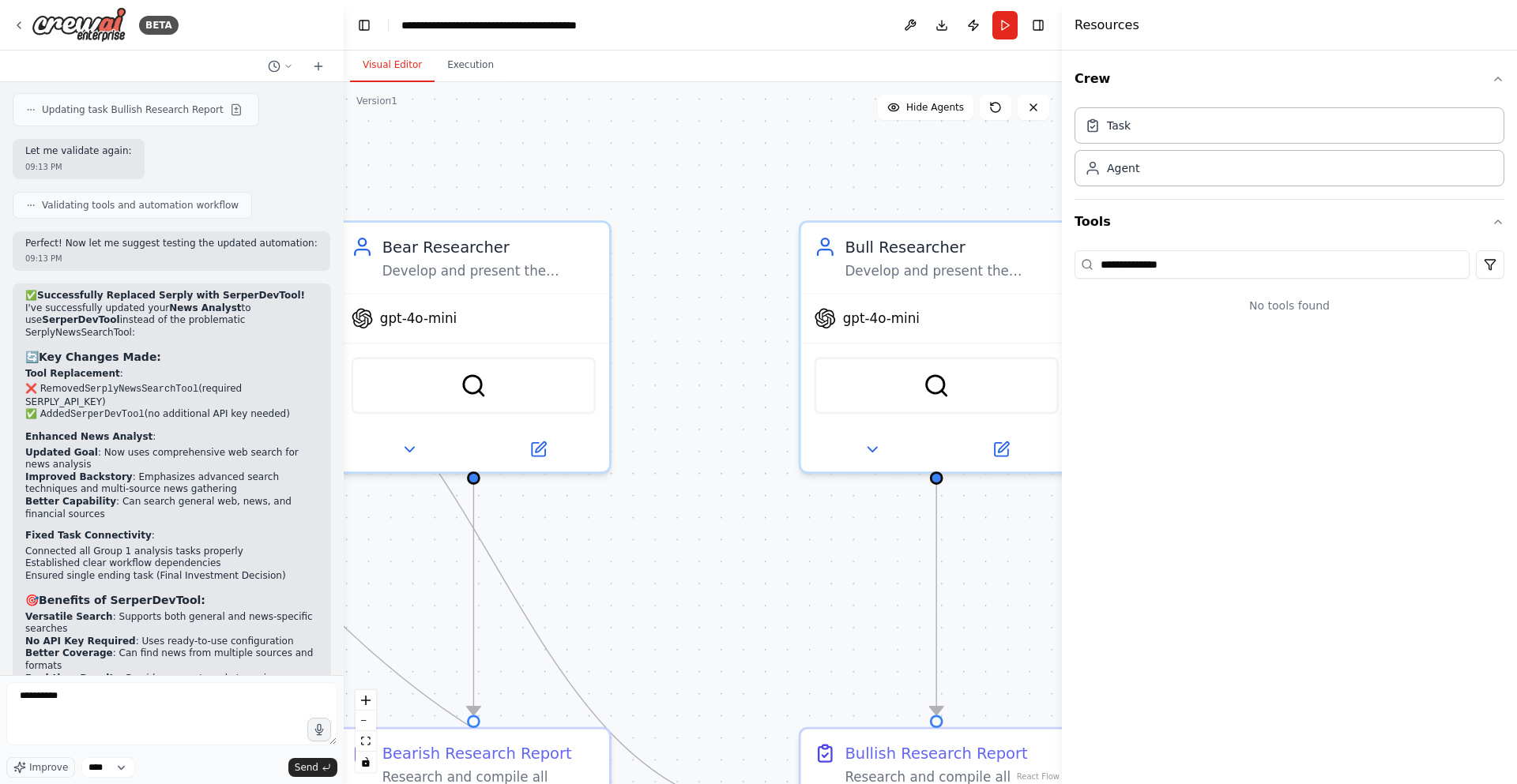
drag, startPoint x: 861, startPoint y: 237, endPoint x: 635, endPoint y: 192, distance: 230.4
click at [635, 192] on div ".deletable-edge-delete-btn { width: 20px; height: 20px; border: 0px solid #ffff…" at bounding box center [703, 433] width 718 height 703
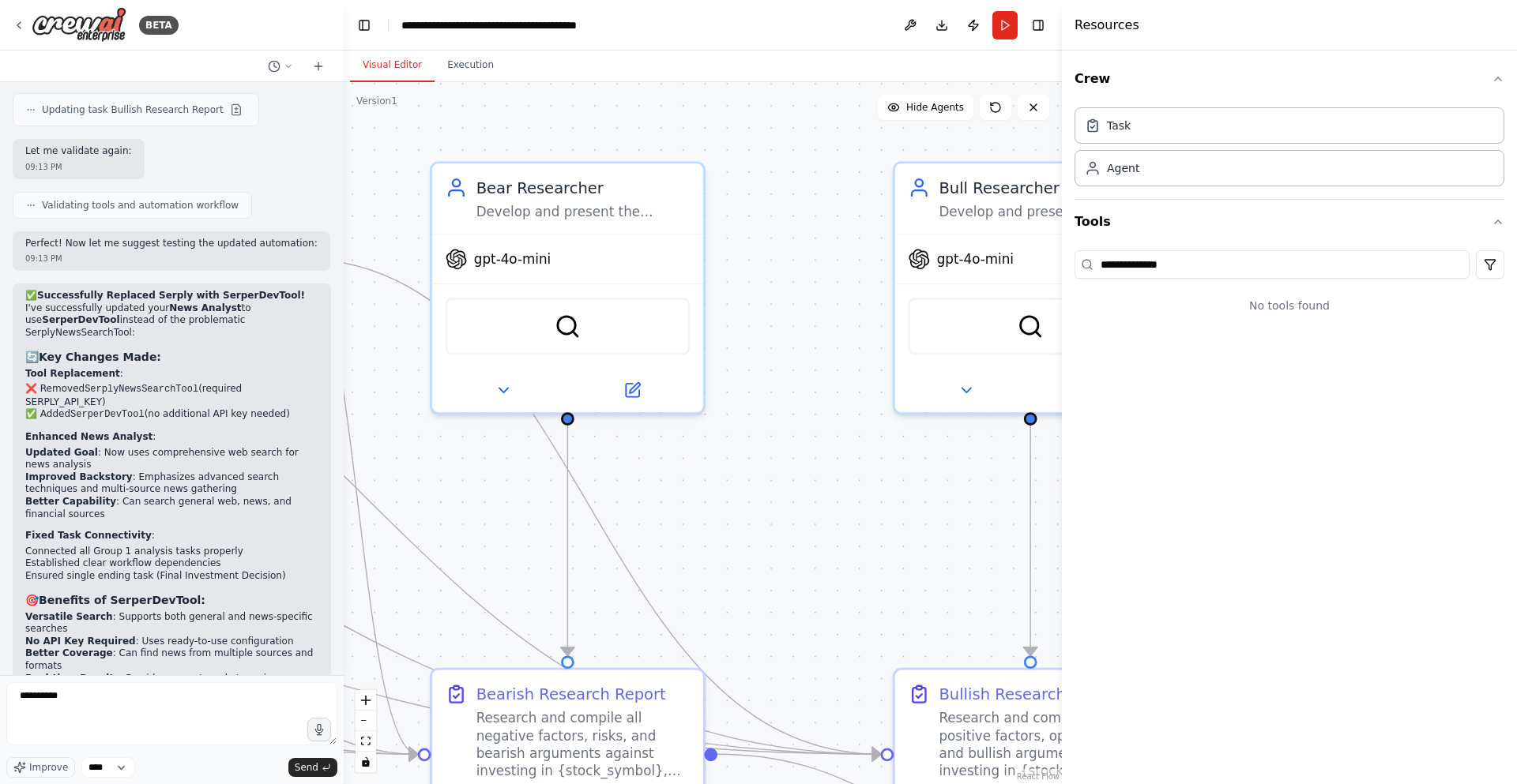
drag, startPoint x: 718, startPoint y: 421, endPoint x: 807, endPoint y: 364, distance: 105.7
click at [812, 364] on div ".deletable-edge-delete-btn { width: 20px; height: 20px; border: 0px solid #ffff…" at bounding box center [703, 433] width 718 height 703
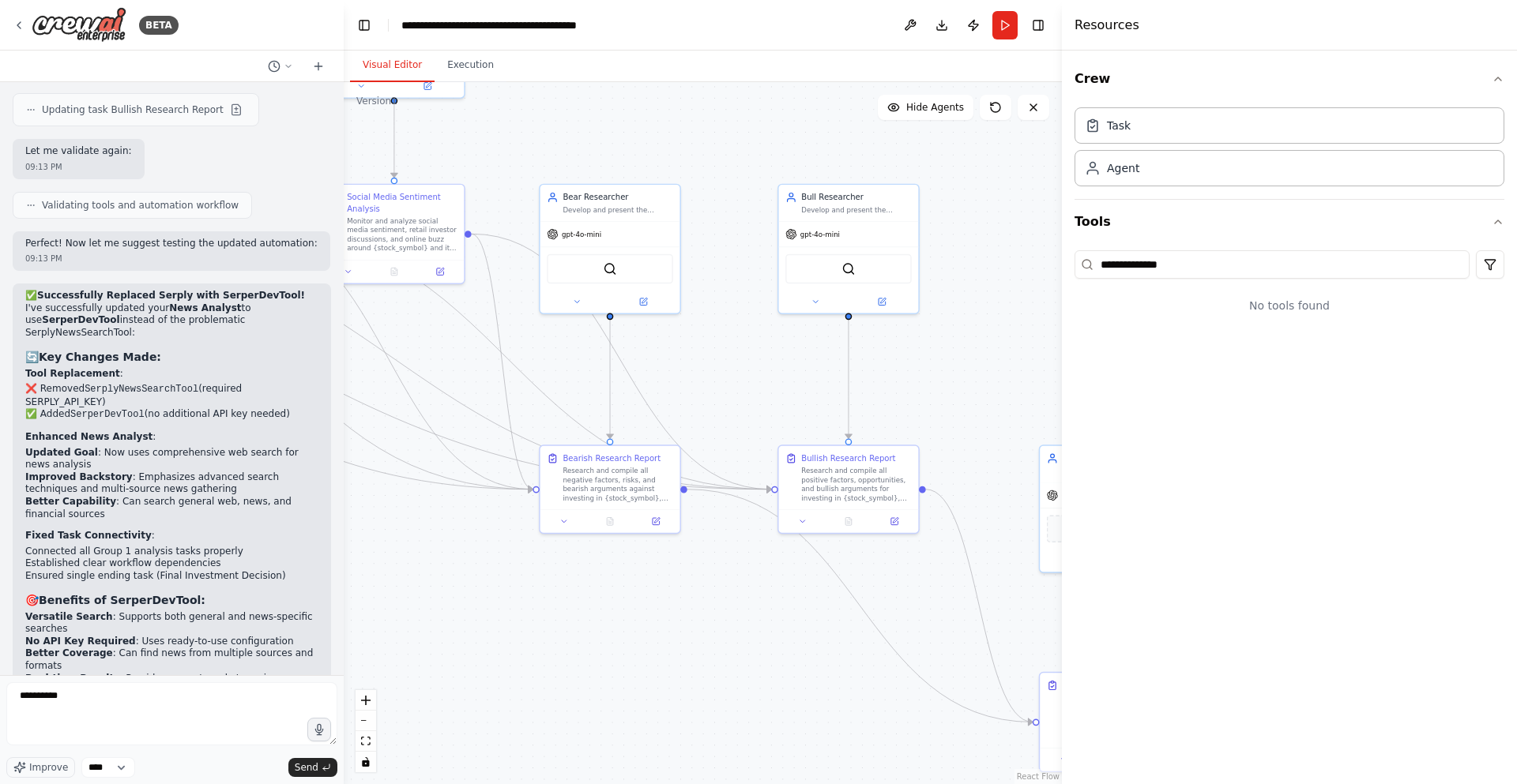
drag, startPoint x: 807, startPoint y: 364, endPoint x: 734, endPoint y: 288, distance: 105.4
click at [734, 288] on div ".deletable-edge-delete-btn { width: 20px; height: 20px; border: 0px solid #ffff…" at bounding box center [703, 433] width 718 height 703
click at [136, 703] on textarea "**********" at bounding box center [172, 714] width 331 height 63
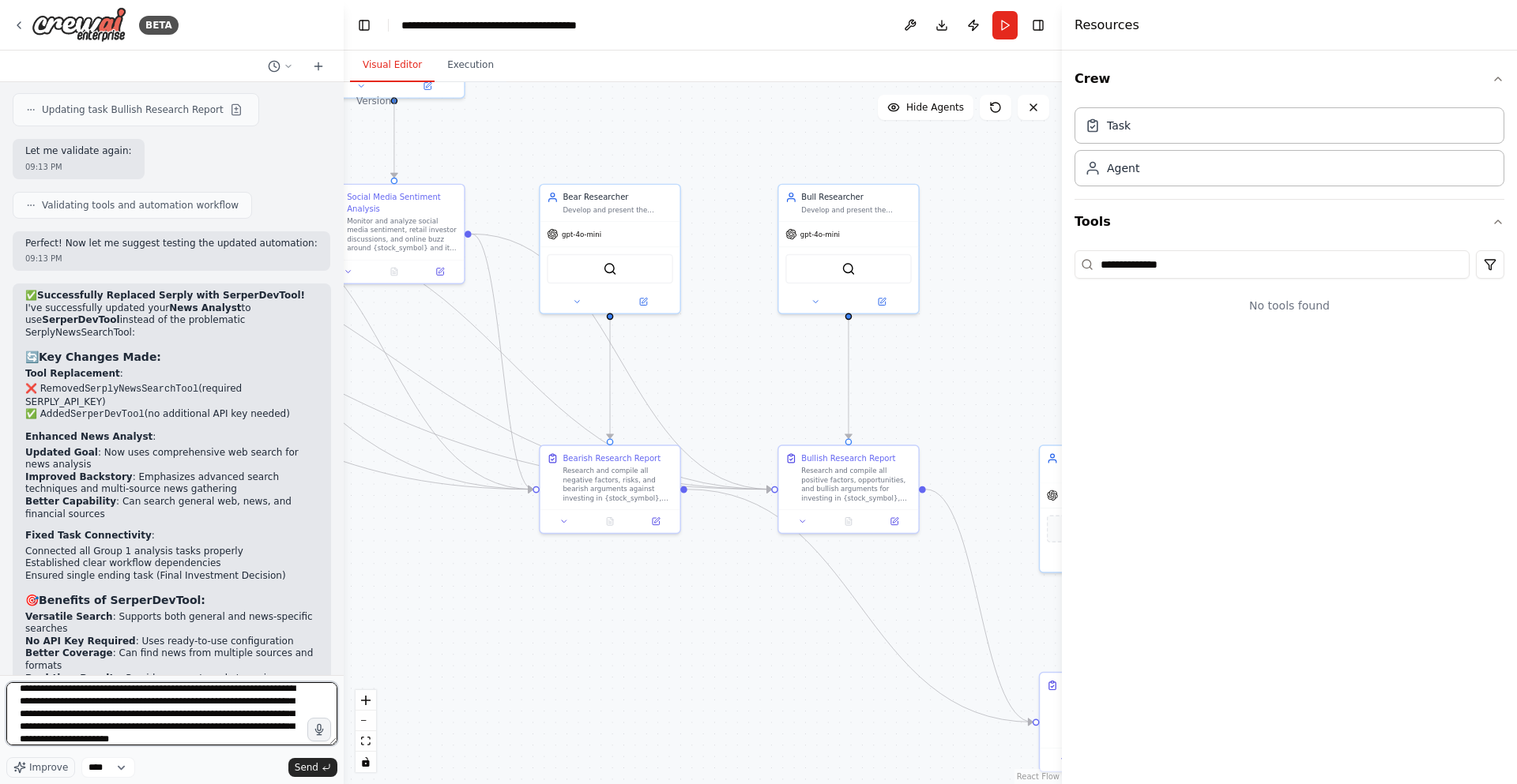
scroll to position [20, 0]
click at [37, 763] on span "Improve" at bounding box center [48, 768] width 39 height 13
click at [138, 733] on textarea "**********" at bounding box center [172, 714] width 331 height 63
click at [159, 684] on textarea at bounding box center [172, 714] width 331 height 63
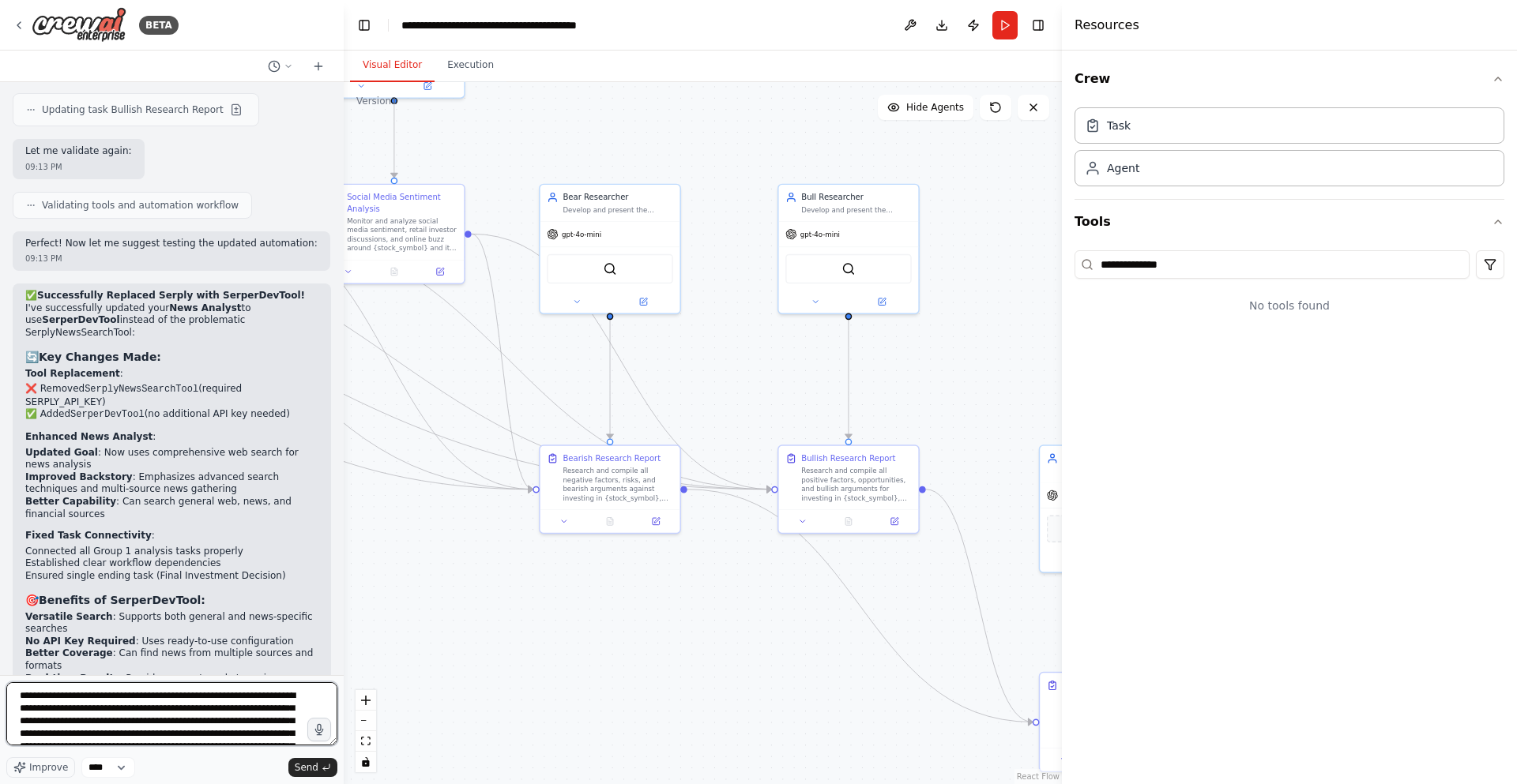
click at [166, 697] on textarea at bounding box center [172, 714] width 331 height 63
type textarea "**********"
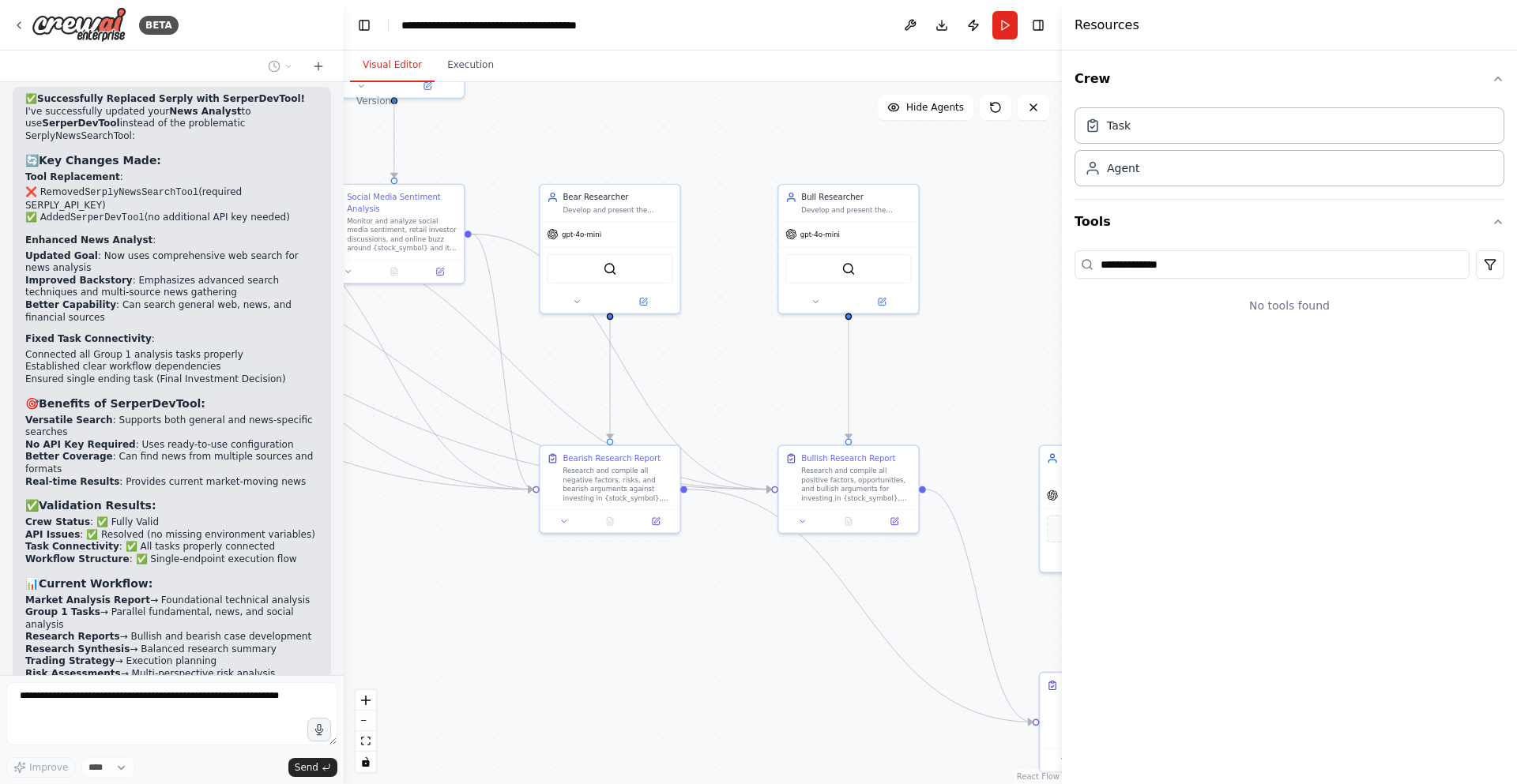
scroll to position [11108, 0]
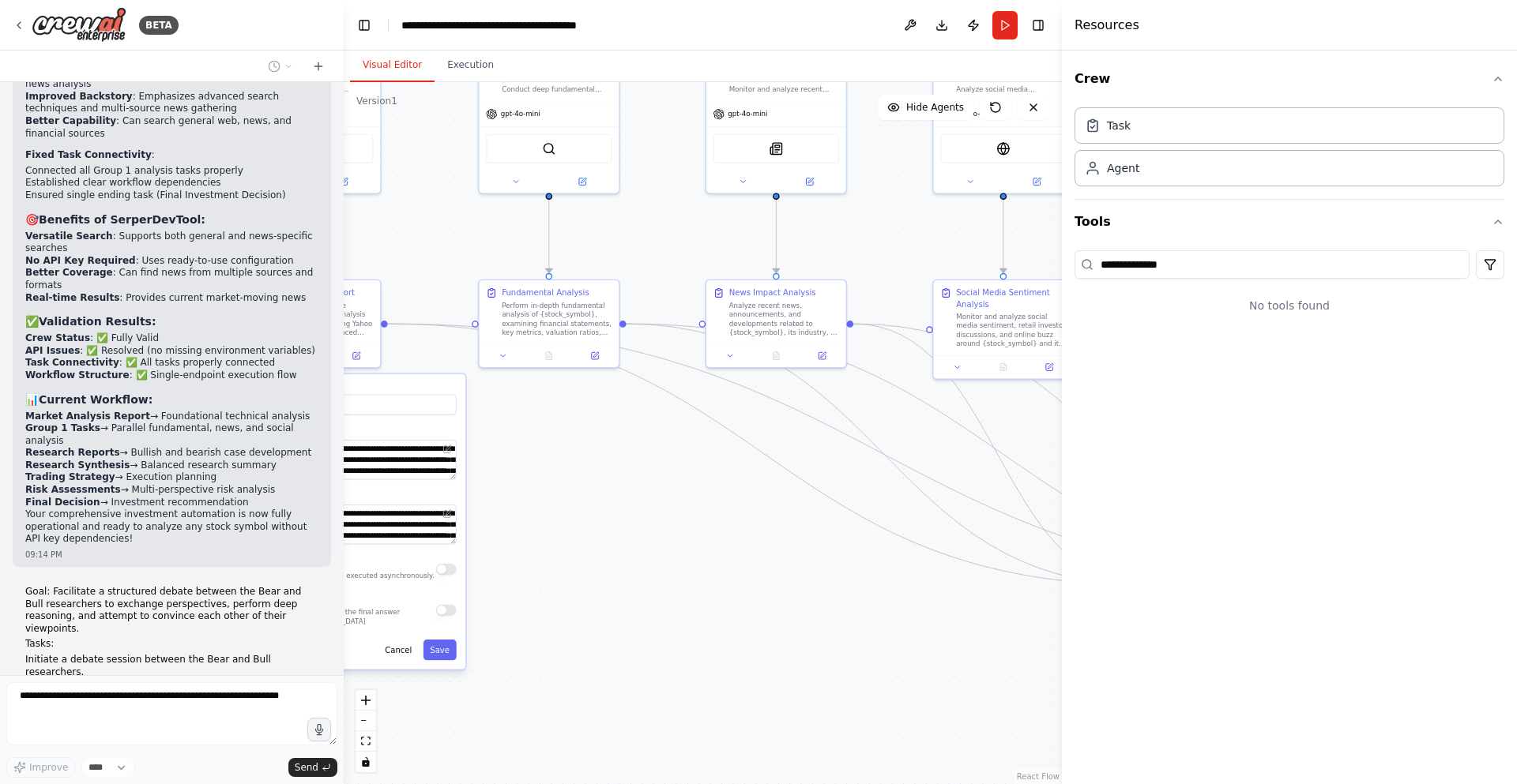
drag, startPoint x: 563, startPoint y: 351, endPoint x: 864, endPoint y: 445, distance: 315.3
click at [1171, 447] on div "BETA A investment trading firm 07:49 PM ▶ Thought process I'd be happy to help …" at bounding box center [758, 392] width 1517 height 784
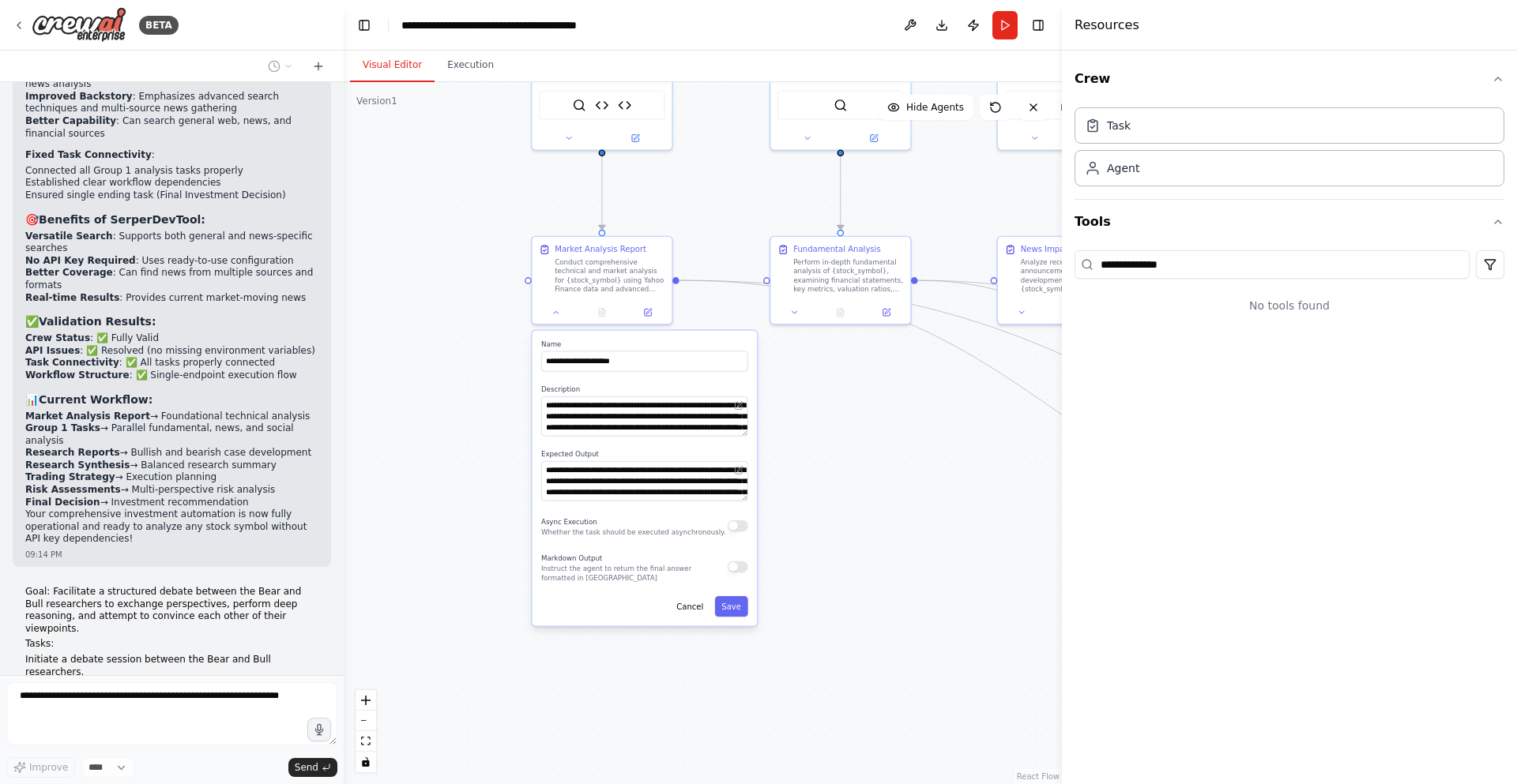
drag, startPoint x: 600, startPoint y: 447, endPoint x: 875, endPoint y: 396, distance: 279.7
click at [875, 396] on div ".deletable-edge-delete-btn { width: 20px; height: 20px; border: 0px solid #ffff…" at bounding box center [703, 433] width 718 height 703
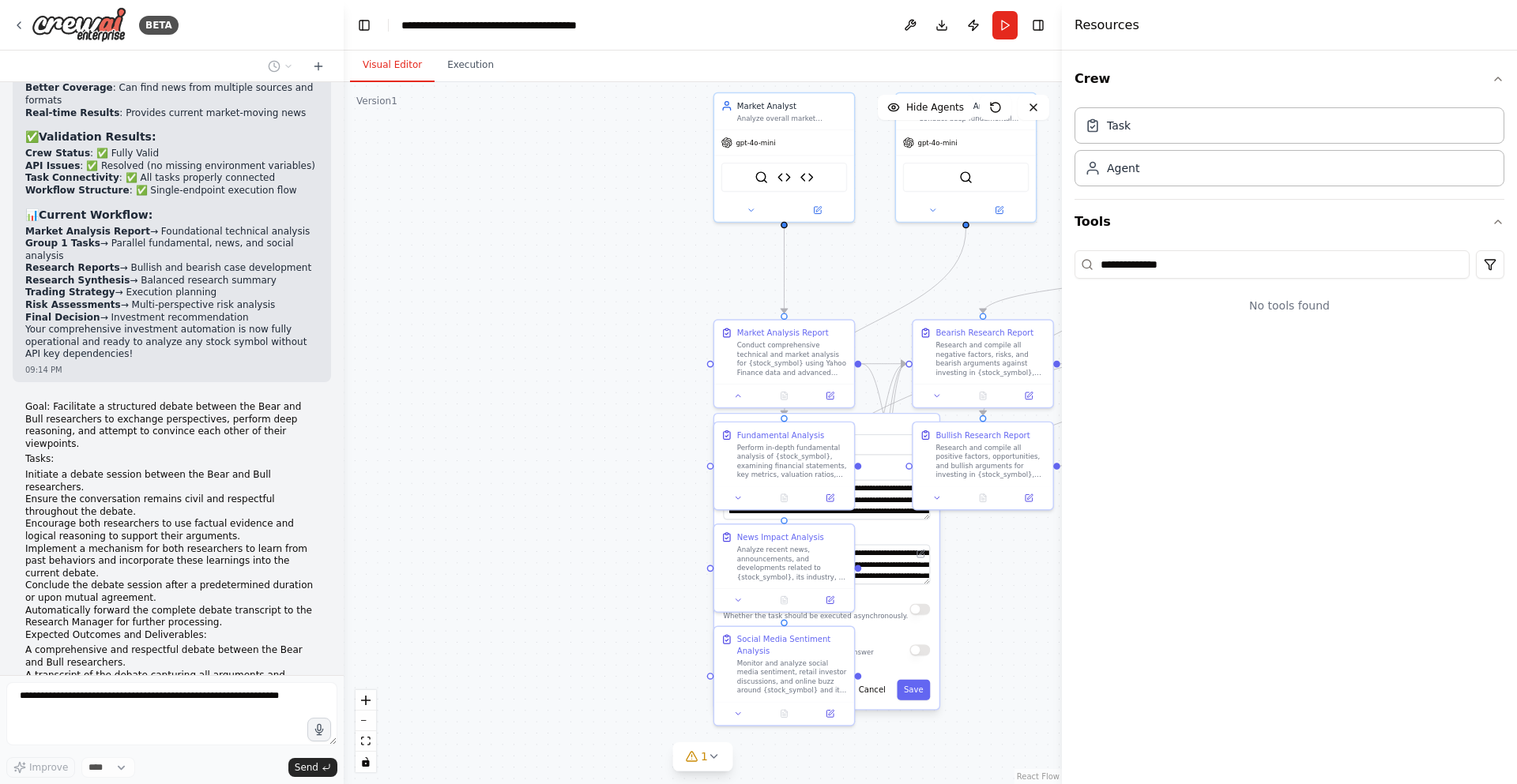
scroll to position [11305, 0]
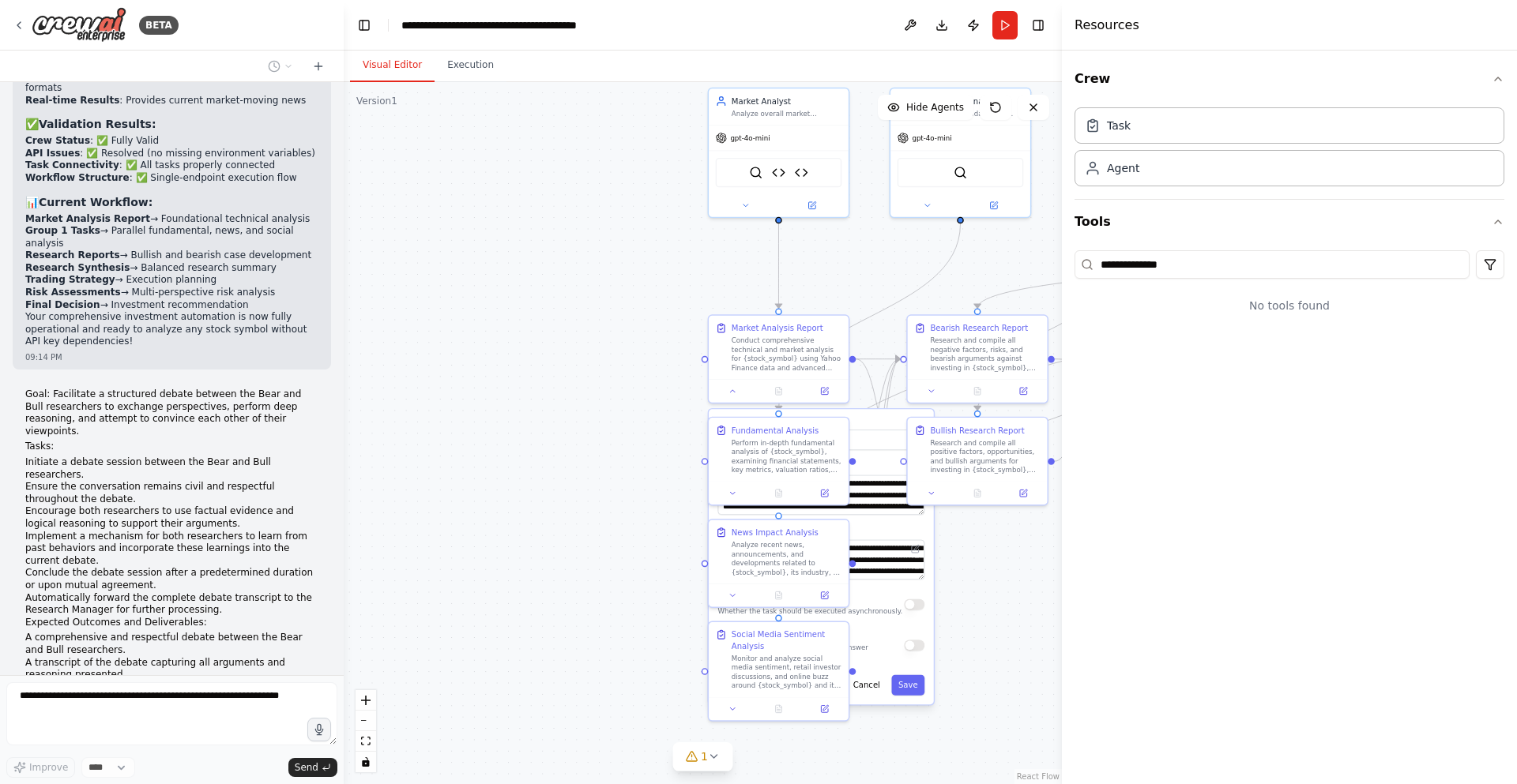
drag, startPoint x: 757, startPoint y: 433, endPoint x: 456, endPoint y: 435, distance: 301.0
click at [456, 435] on div ".deletable-edge-delete-btn { width: 20px; height: 20px; border: 0px solid #ffff…" at bounding box center [703, 433] width 718 height 703
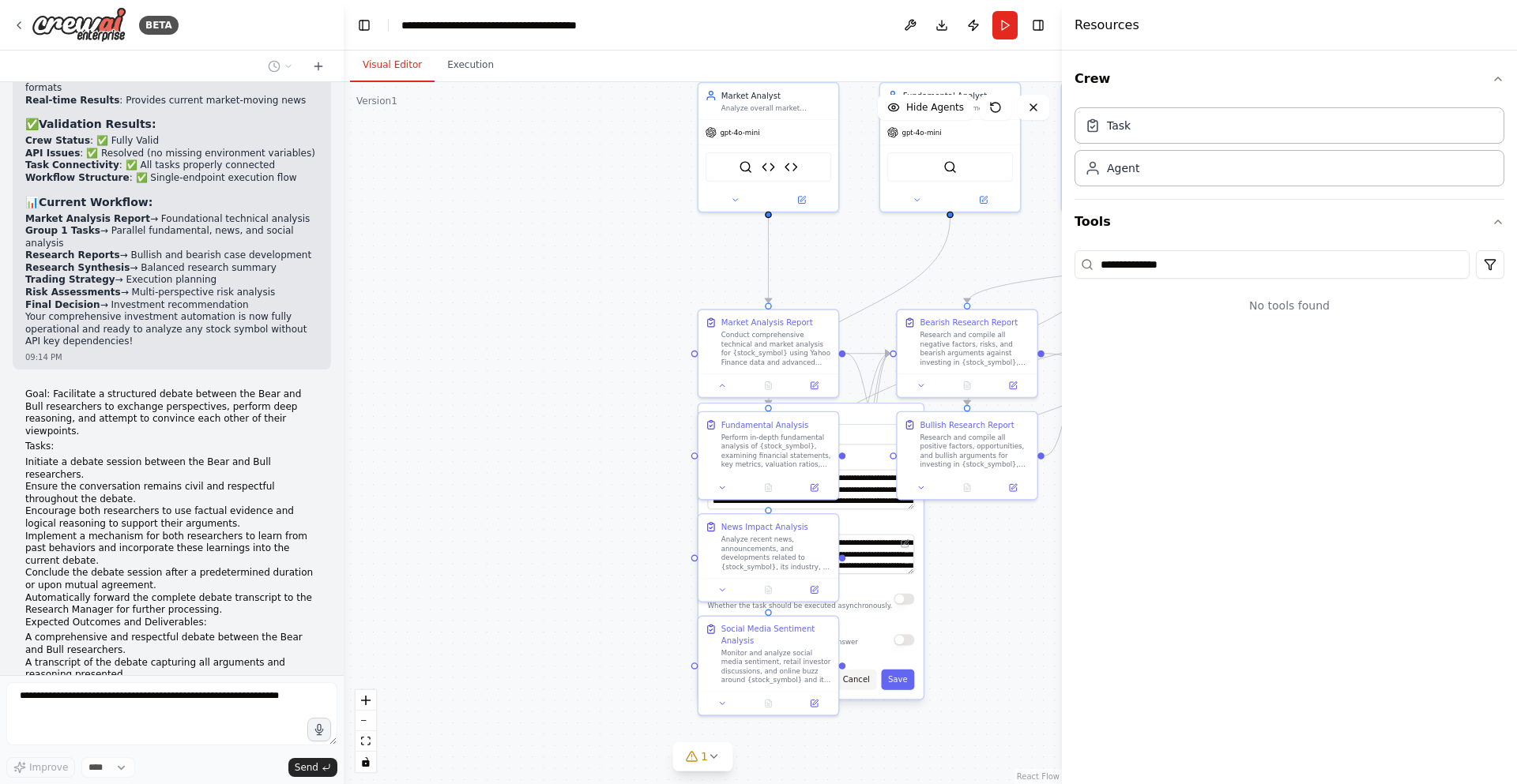
click at [864, 679] on button "Cancel" at bounding box center [856, 680] width 41 height 21
click at [767, 131] on div "gpt-4o-mini" at bounding box center [768, 130] width 140 height 25
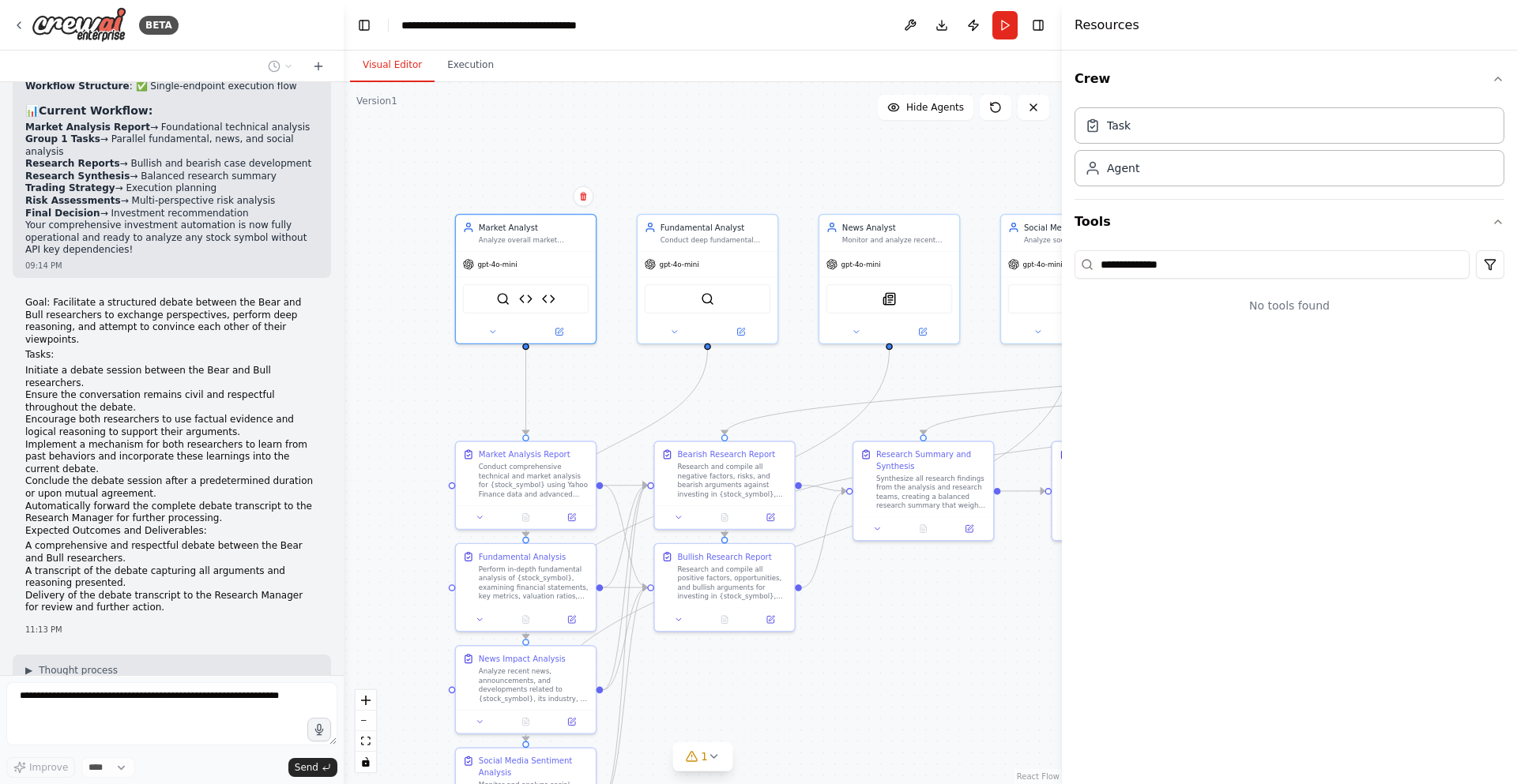
drag, startPoint x: 620, startPoint y: 241, endPoint x: 377, endPoint y: 373, distance: 276.5
click at [377, 373] on div ".deletable-edge-delete-btn { width: 20px; height: 20px; border: 0px solid #ffff…" at bounding box center [703, 433] width 718 height 703
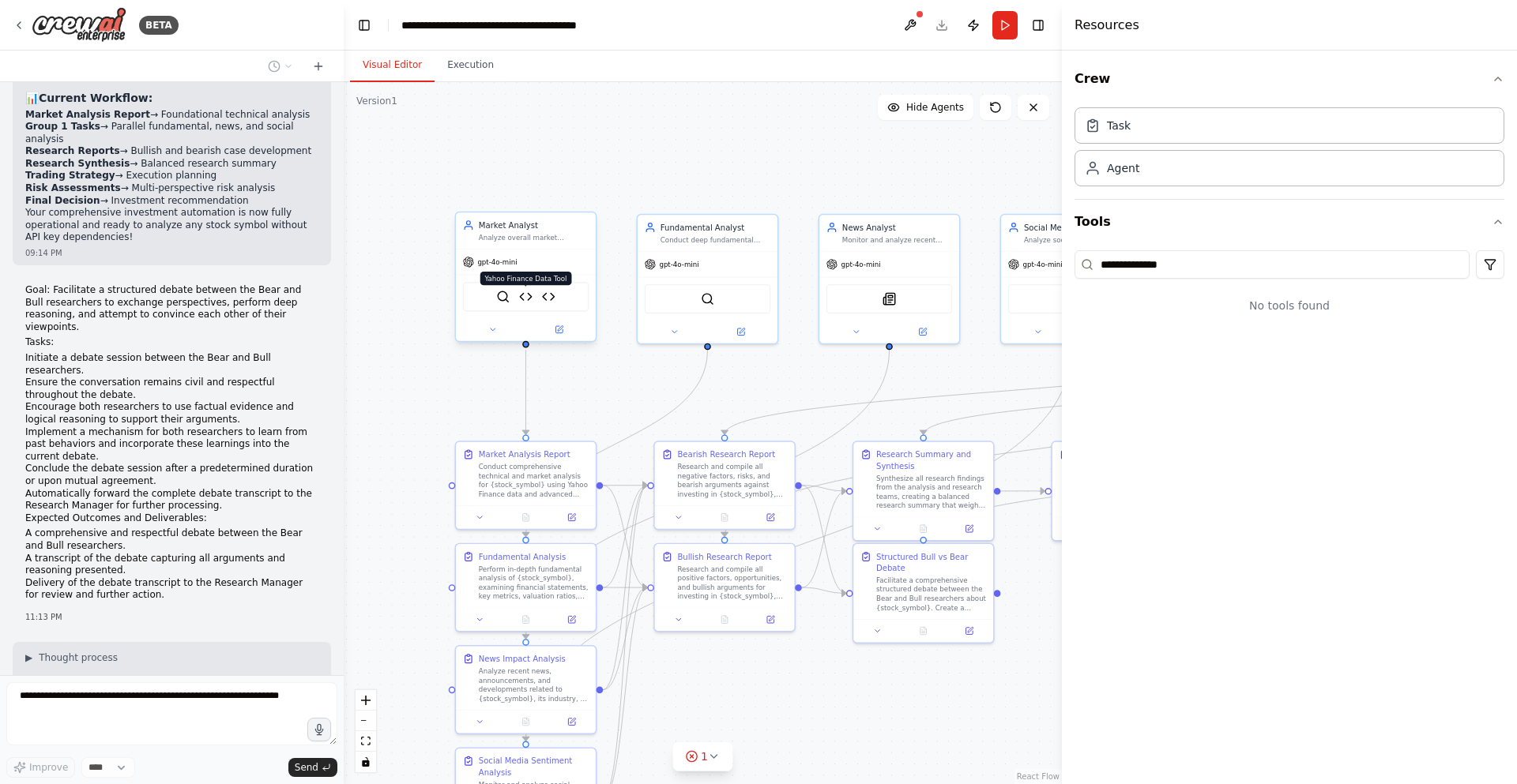
click at [526, 300] on img at bounding box center [526, 297] width 14 height 14
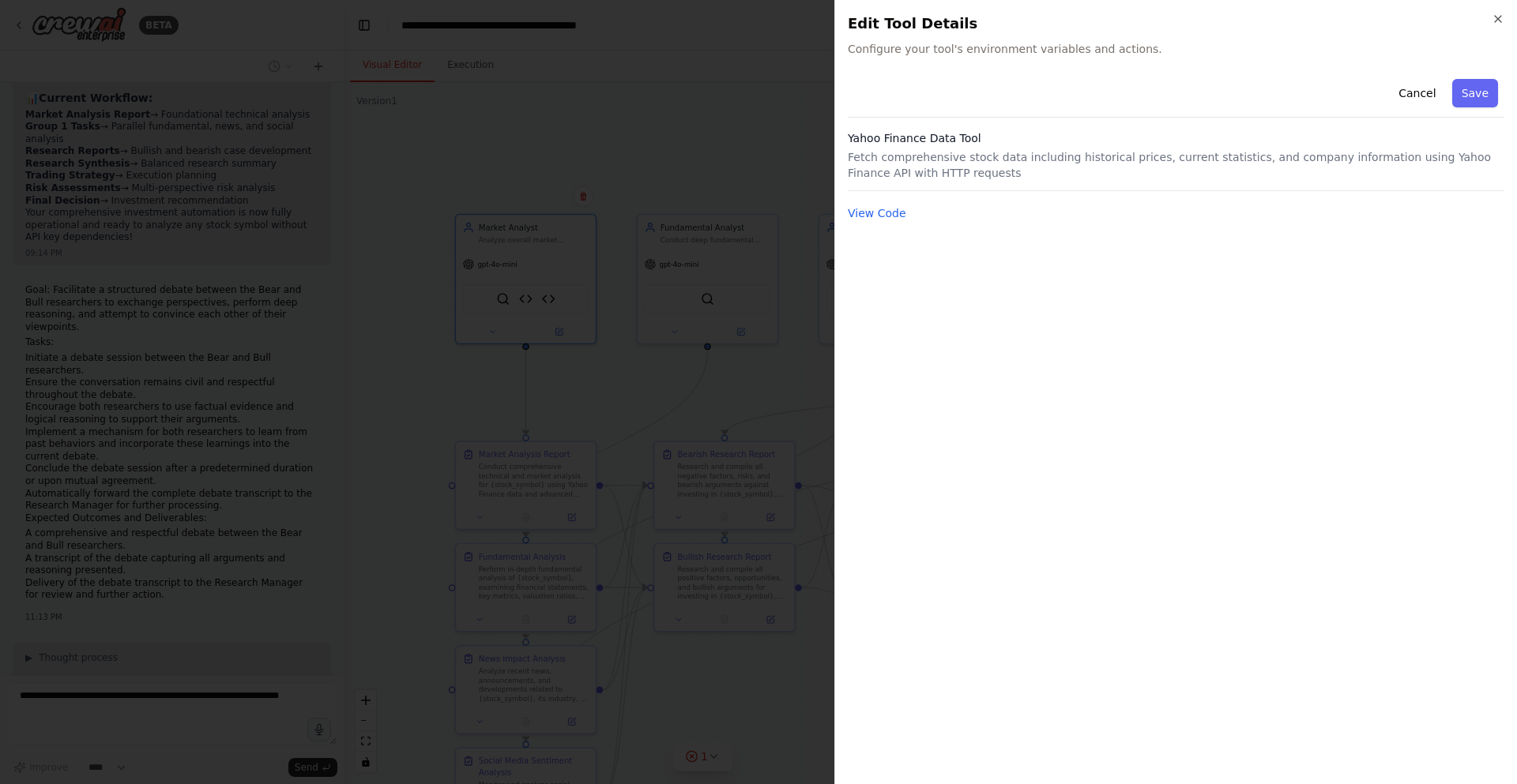
click at [1018, 143] on h3 "Yahoo Finance Data Tool" at bounding box center [1176, 137] width 657 height 15
drag, startPoint x: 1494, startPoint y: 15, endPoint x: 1468, endPoint y: 34, distance: 32.2
click at [1495, 15] on icon "button" at bounding box center [1498, 19] width 13 height 13
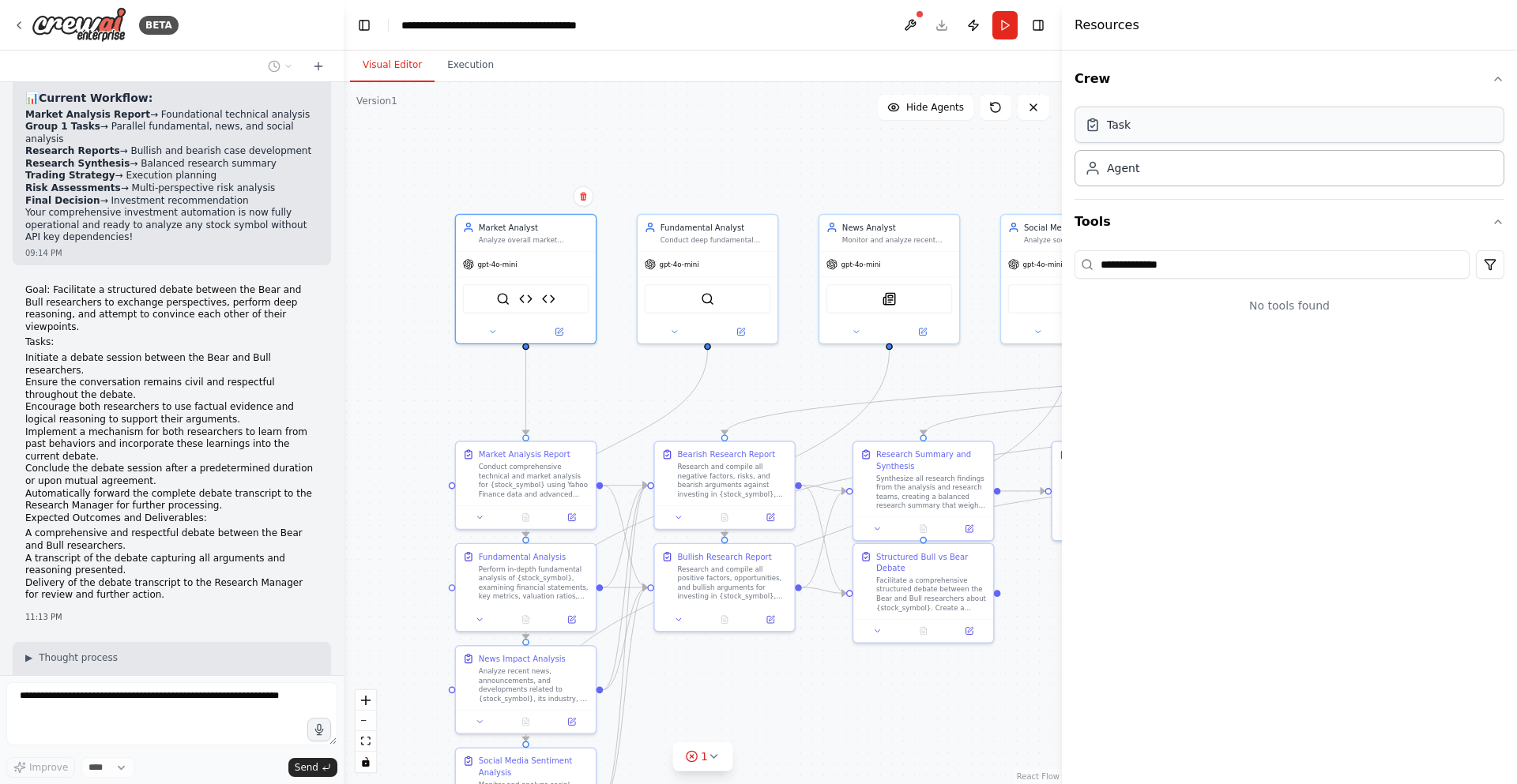
click at [1124, 128] on div "Task" at bounding box center [1119, 124] width 24 height 15
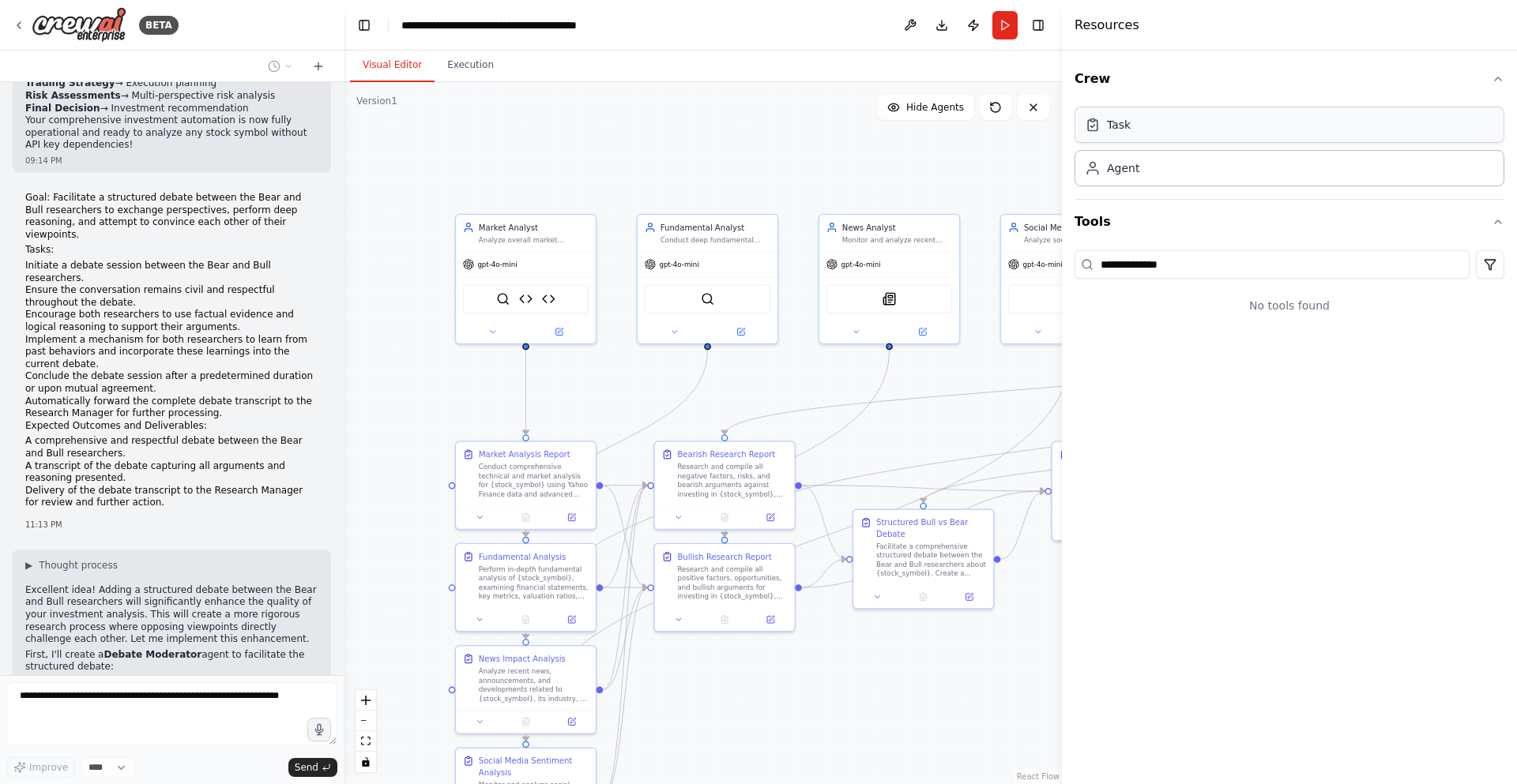
scroll to position [11514, 0]
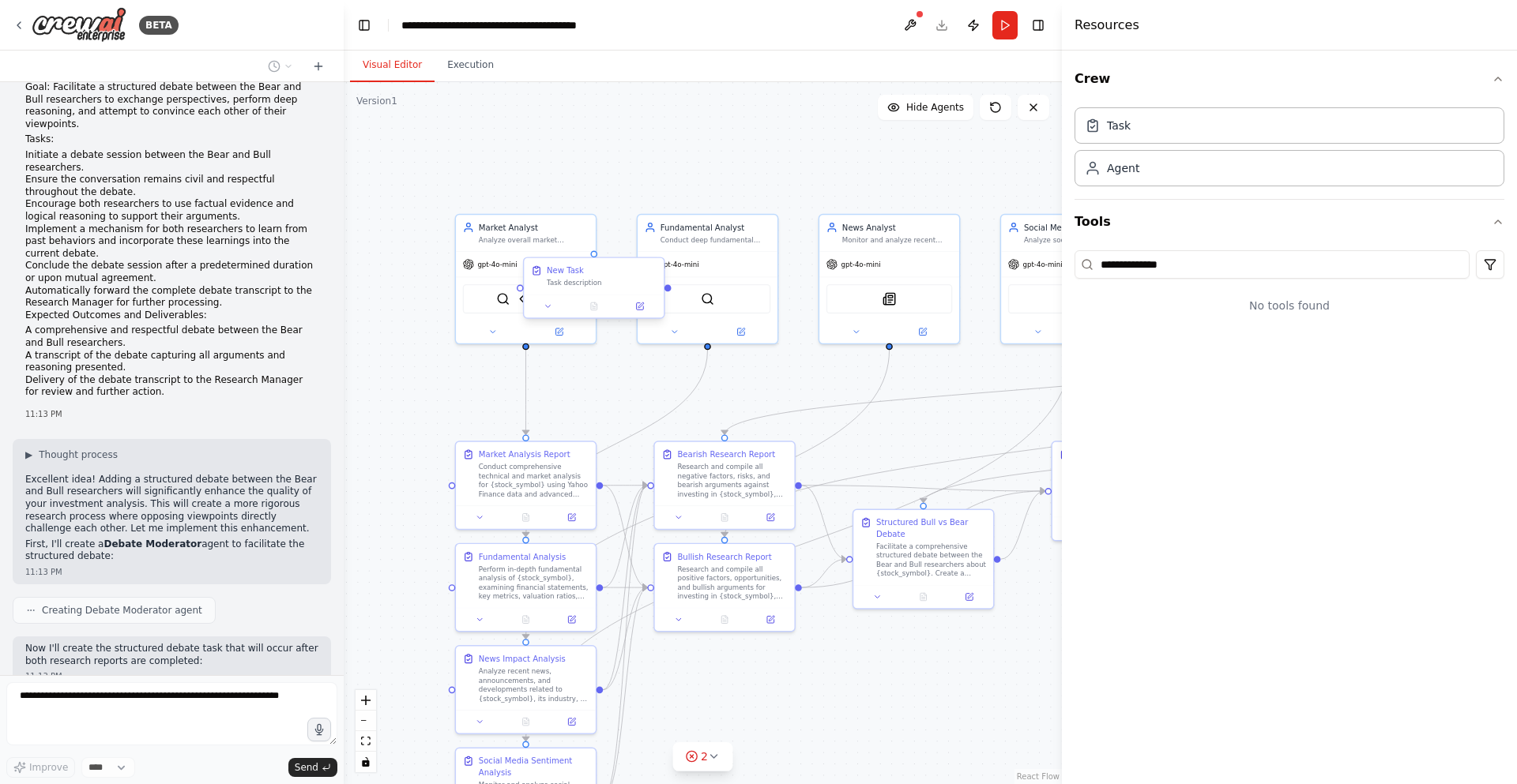
click at [595, 267] on div "New Task" at bounding box center [601, 270] width 109 height 11
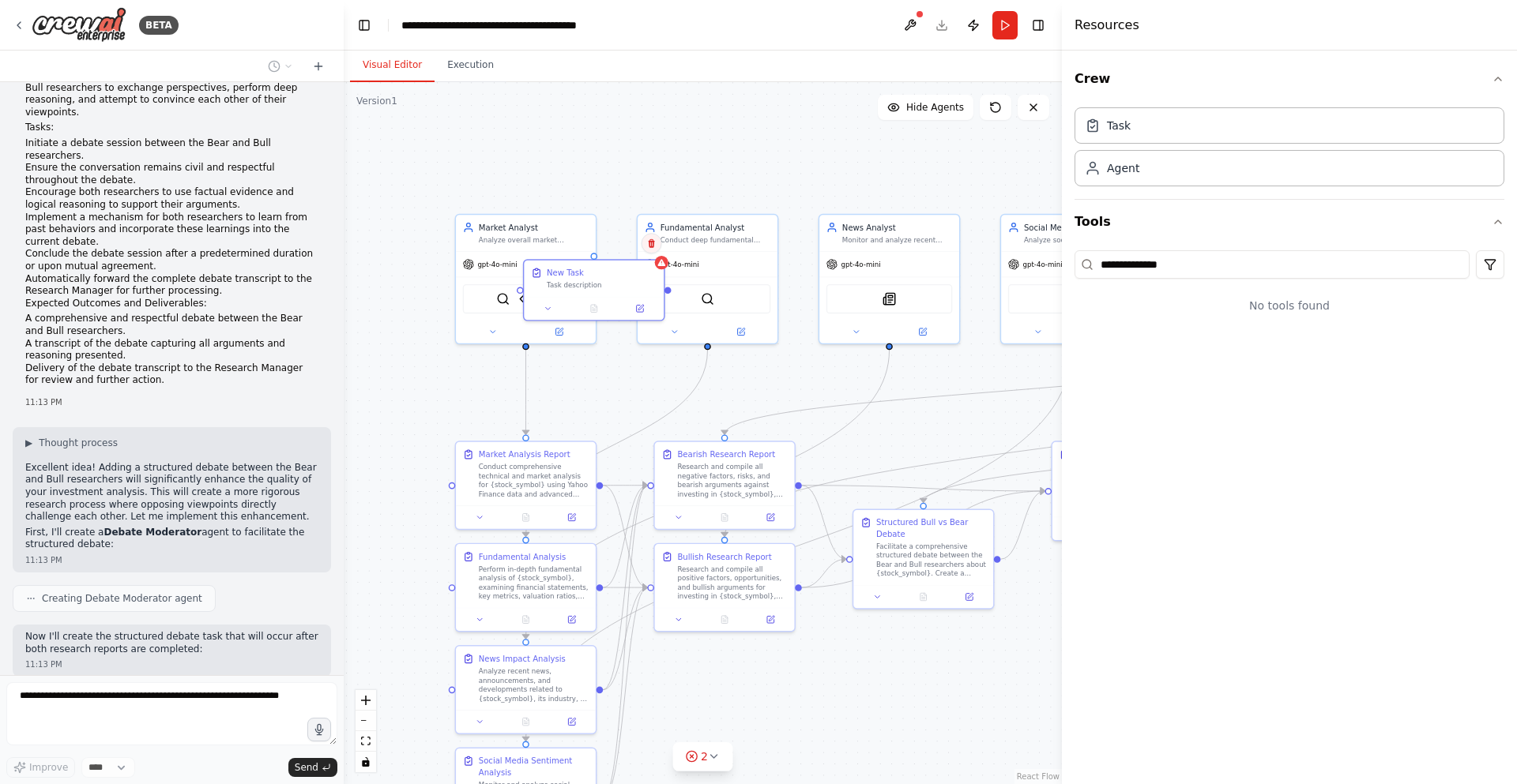
click at [653, 242] on icon at bounding box center [650, 244] width 6 height 9
click at [628, 246] on button "Confirm" at bounding box center [606, 243] width 56 height 19
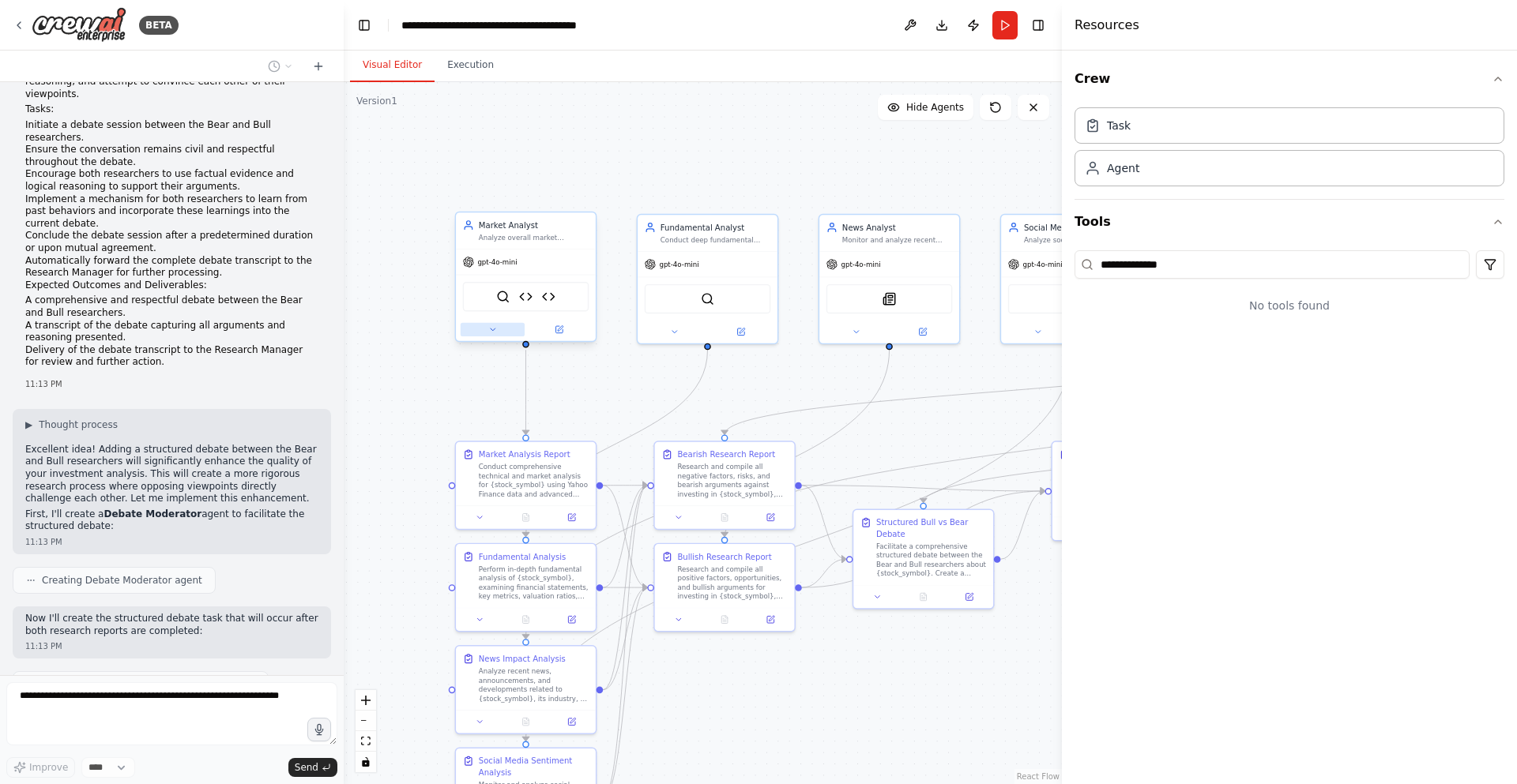
scroll to position [11723, 0]
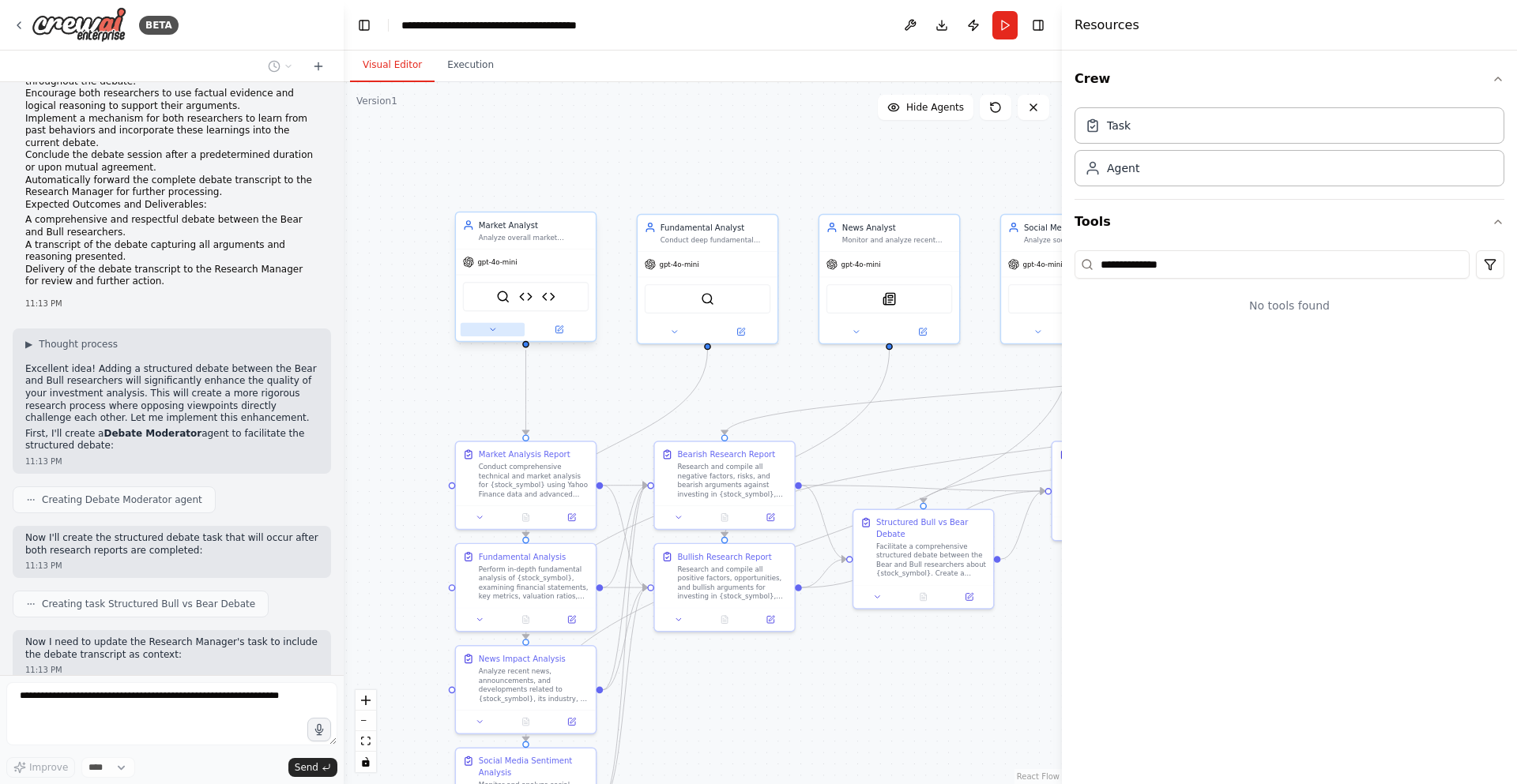
click at [488, 323] on button at bounding box center [492, 329] width 64 height 14
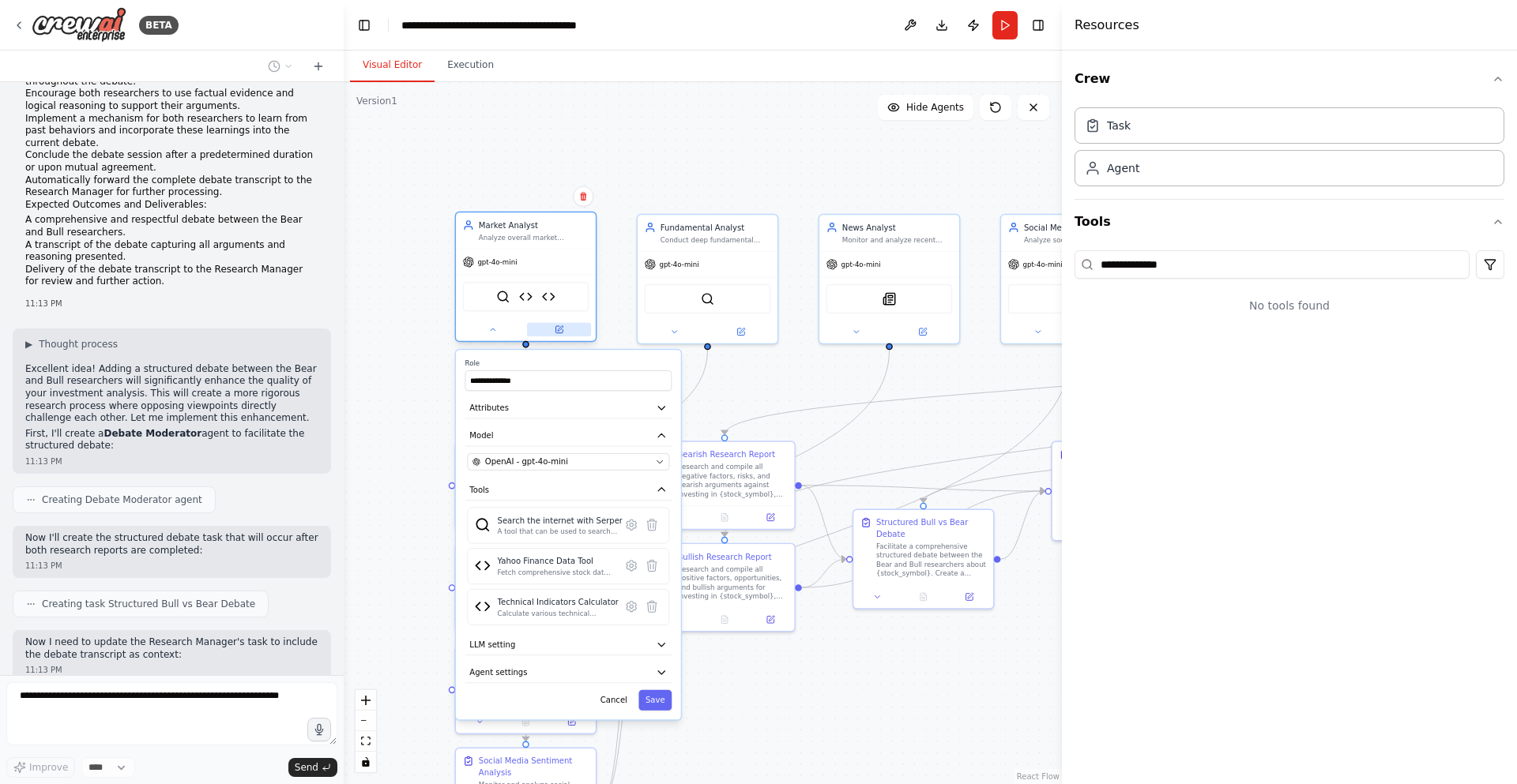
click at [572, 329] on button at bounding box center [559, 329] width 64 height 14
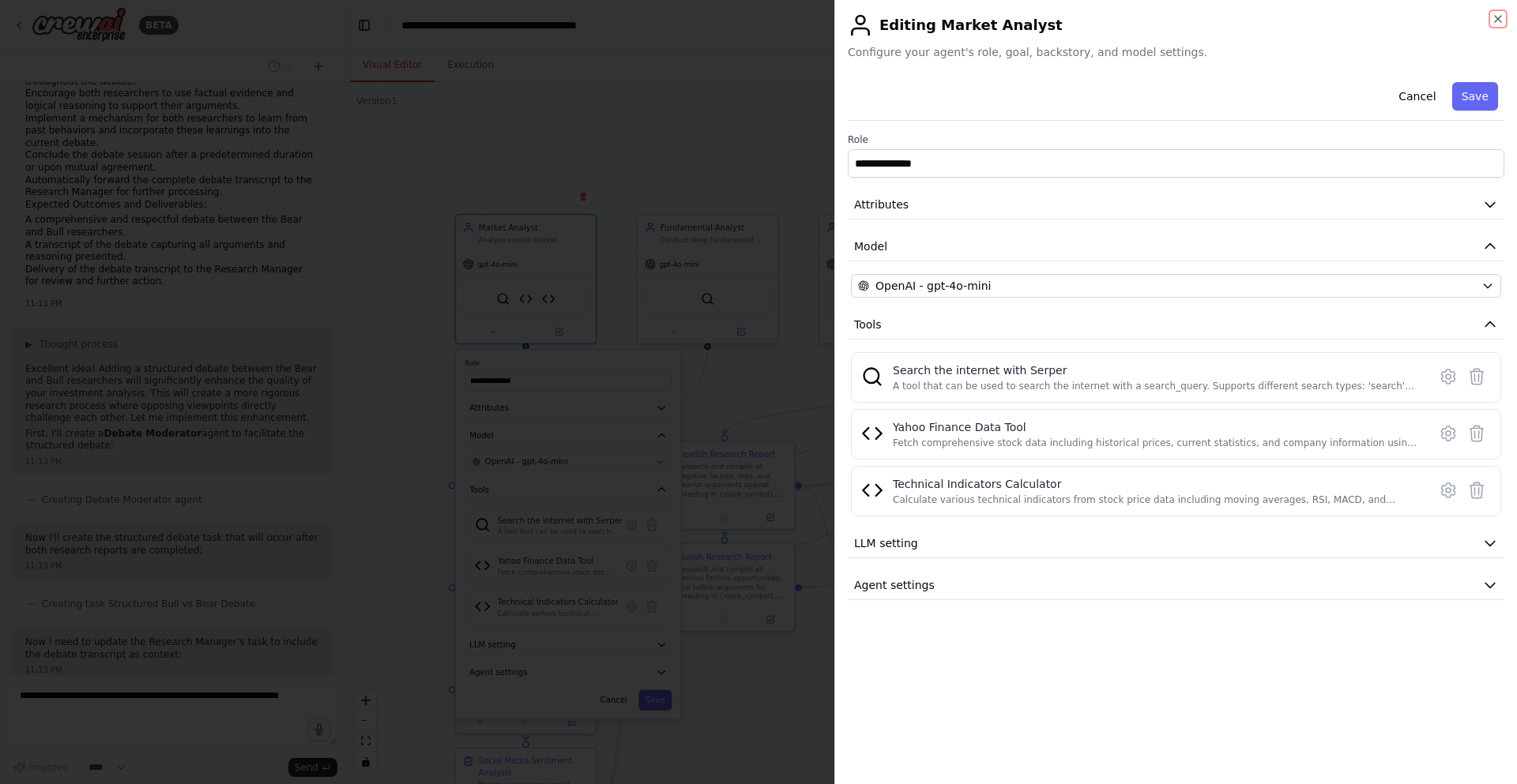
scroll to position [11736, 0]
click at [495, 334] on div at bounding box center [758, 392] width 1517 height 784
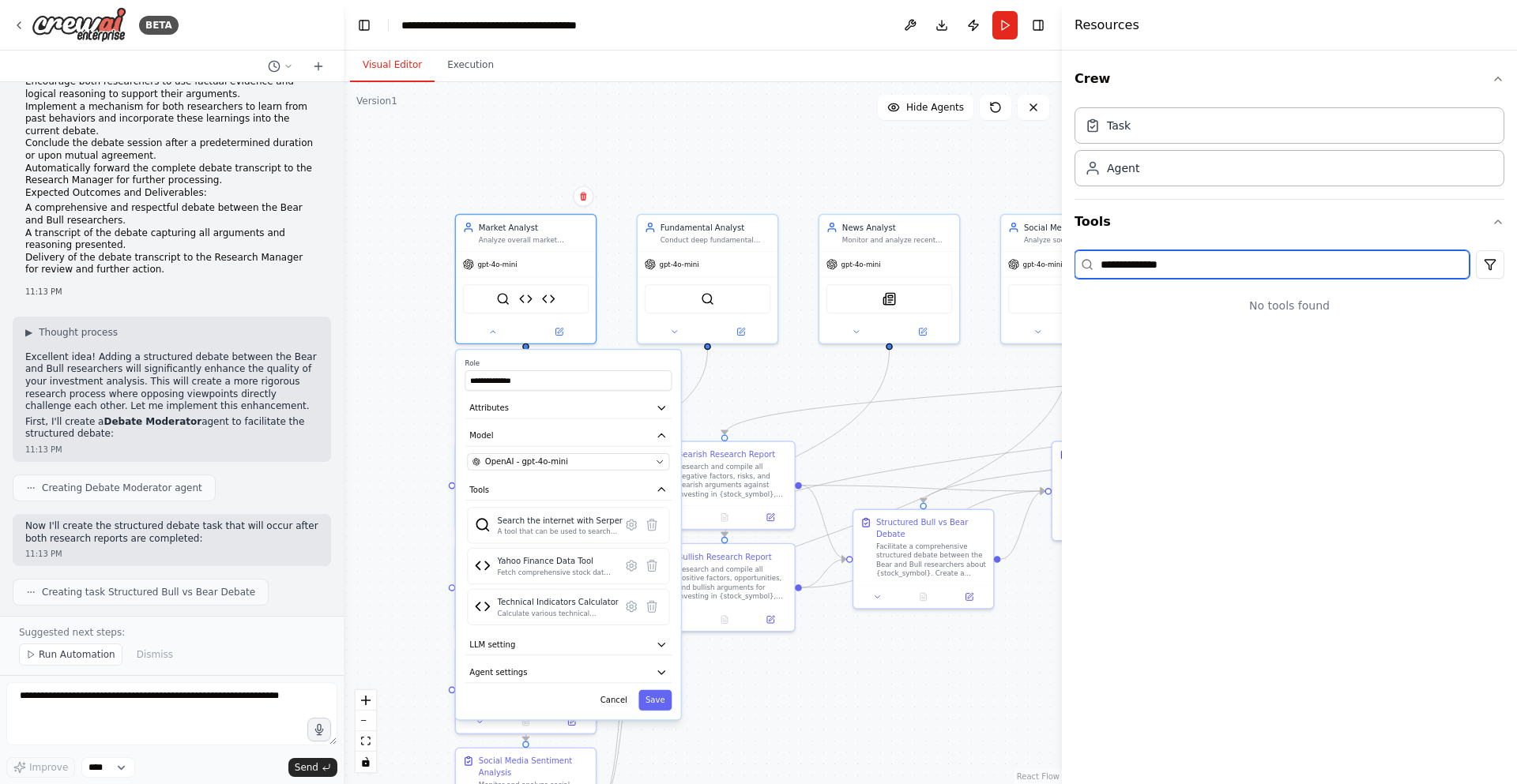
click at [1319, 271] on input "**********" at bounding box center [1272, 264] width 395 height 28
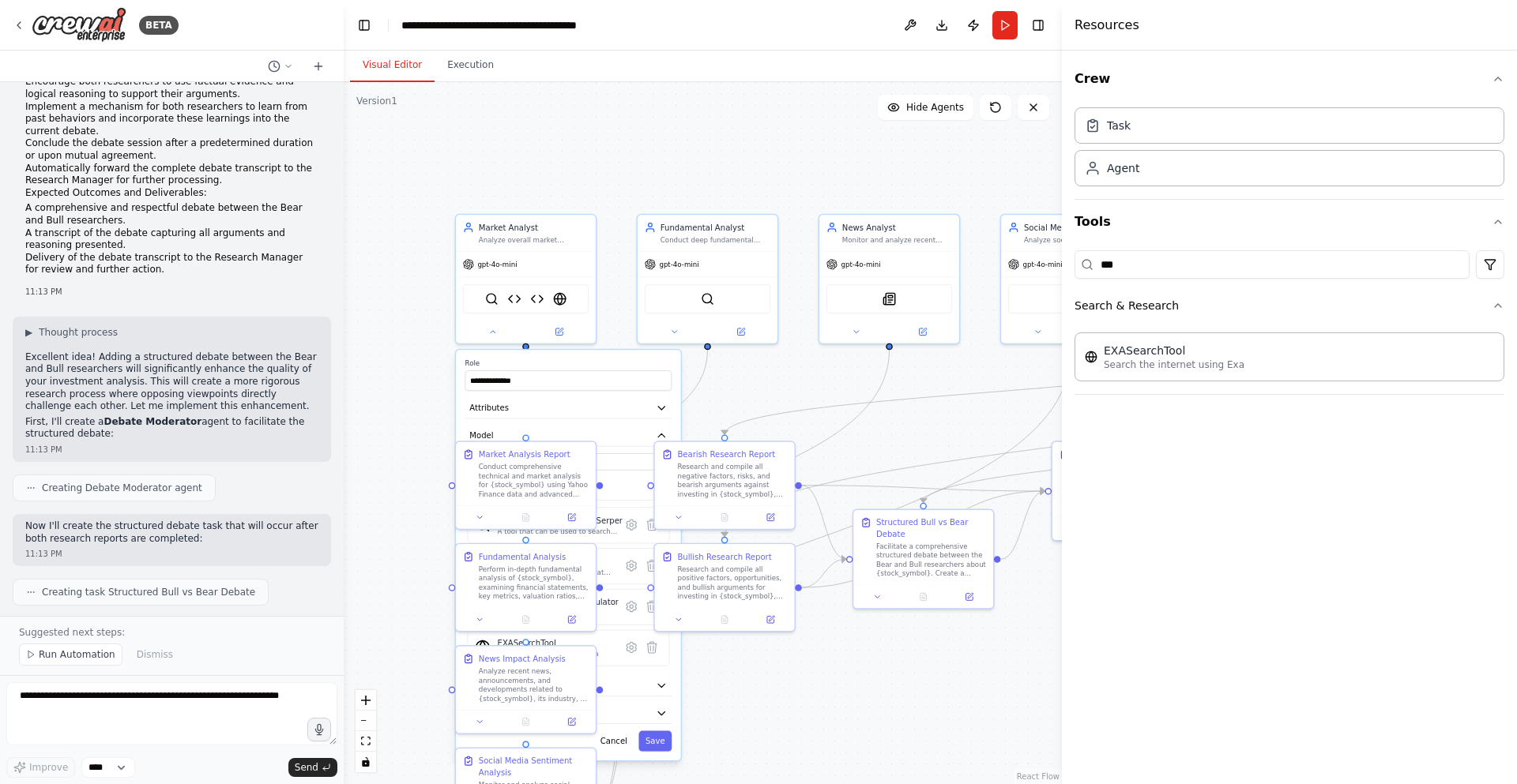
click at [621, 360] on label "Role" at bounding box center [568, 364] width 207 height 9
click at [632, 528] on icon at bounding box center [631, 524] width 9 height 10
click at [647, 510] on button "Save" at bounding box center [655, 506] width 33 height 21
click at [664, 739] on button "Save" at bounding box center [655, 741] width 33 height 21
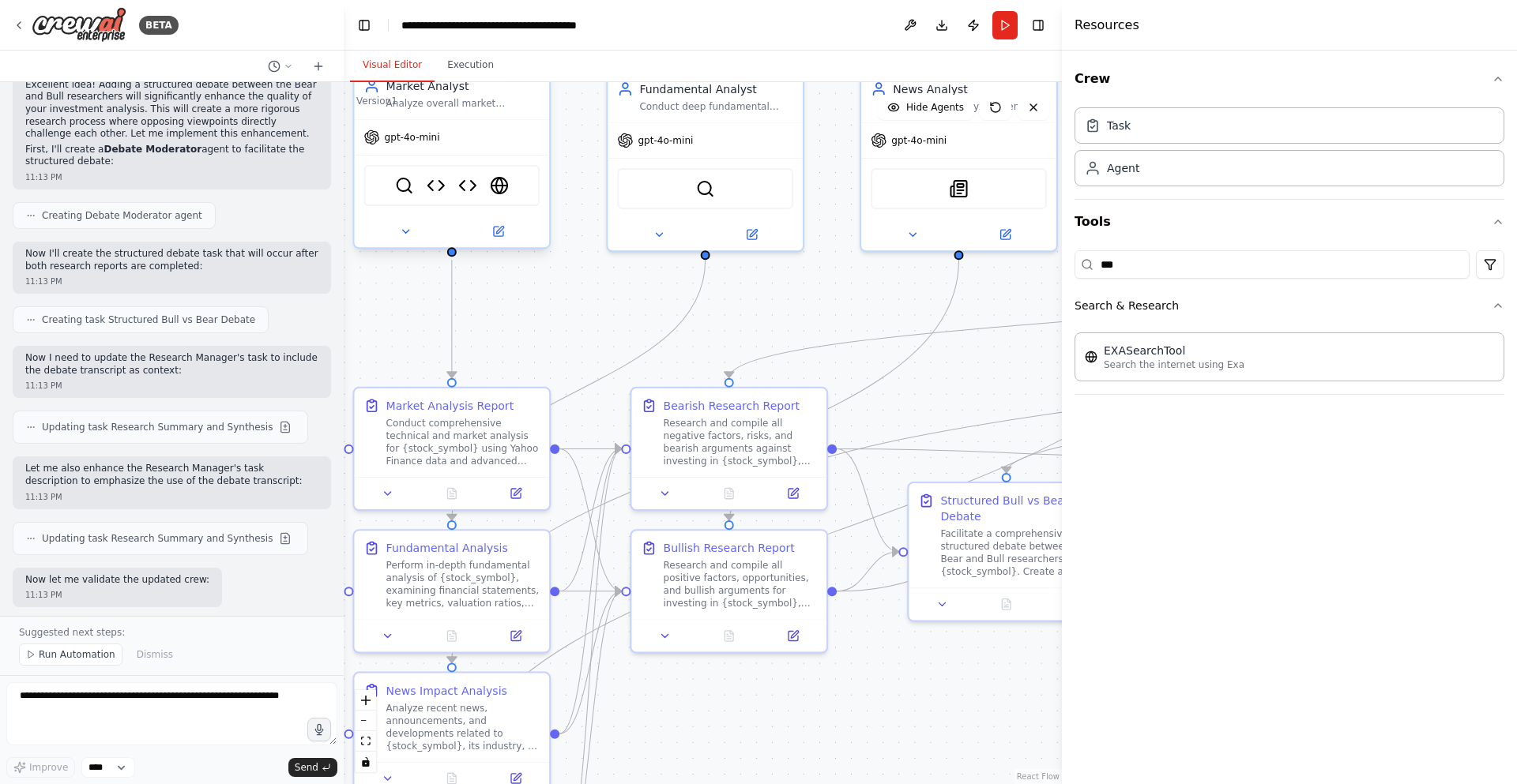
click at [502, 241] on div at bounding box center [452, 231] width 195 height 32
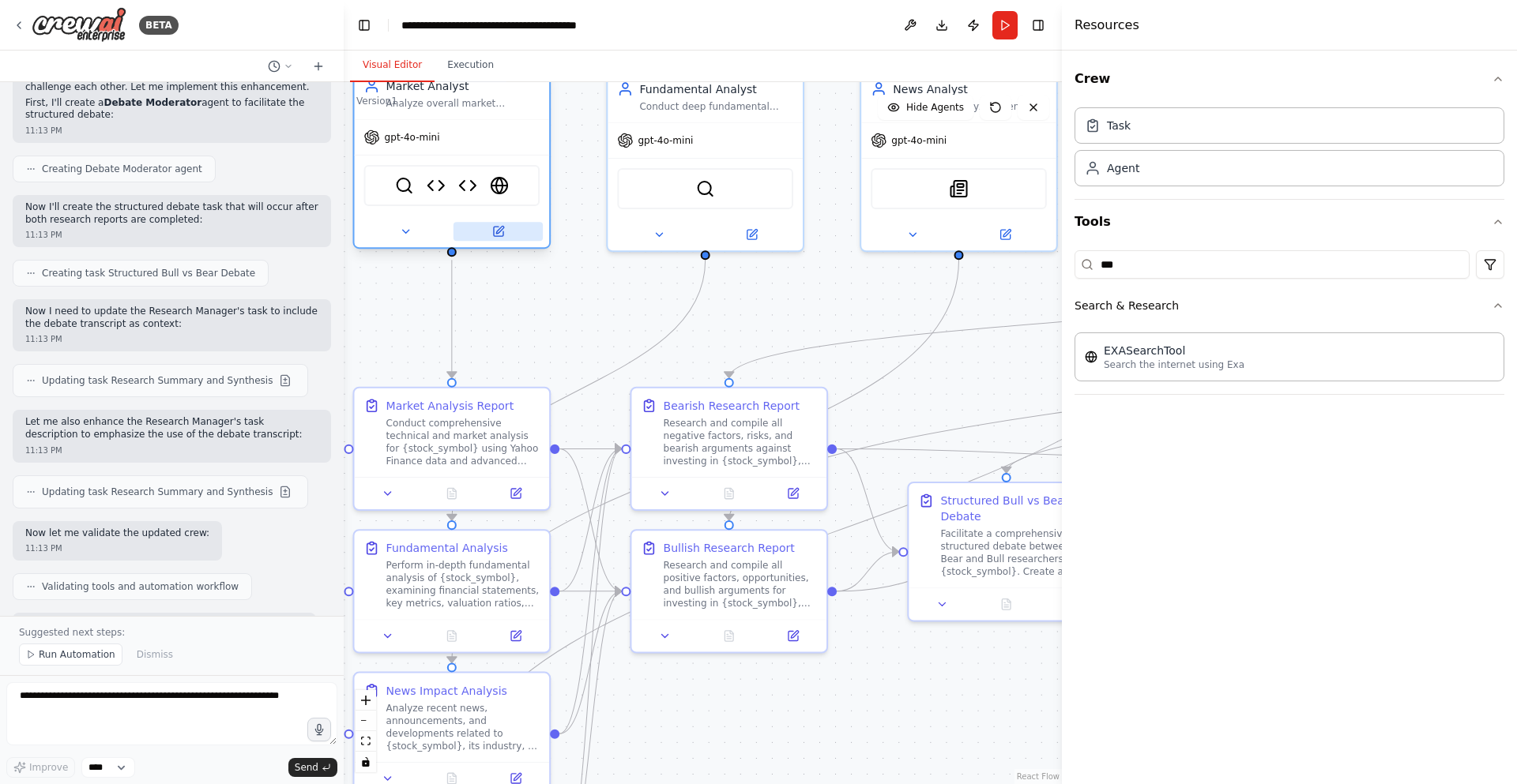
click at [500, 233] on icon at bounding box center [498, 231] width 9 height 9
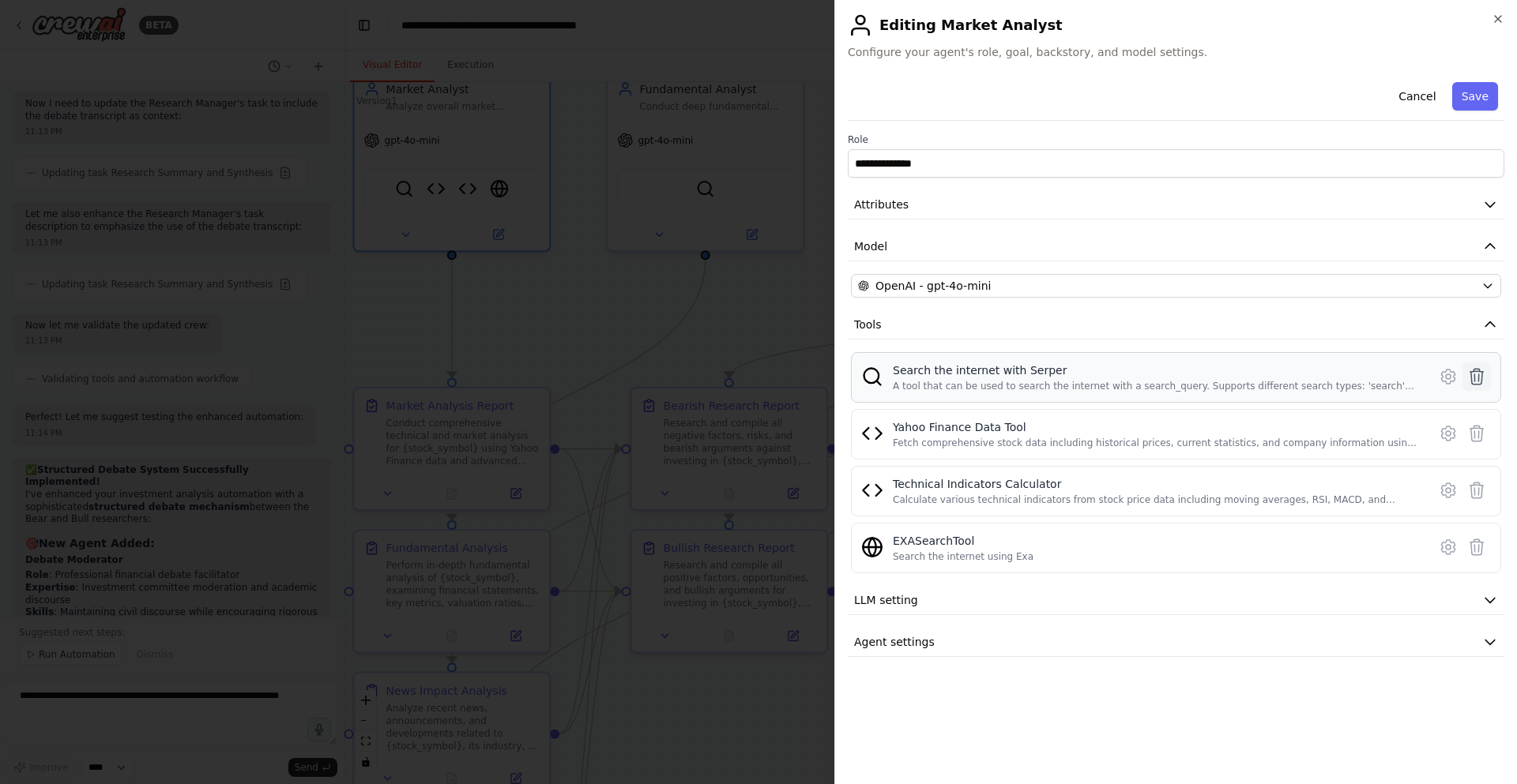
click at [1480, 379] on icon at bounding box center [1476, 376] width 19 height 19
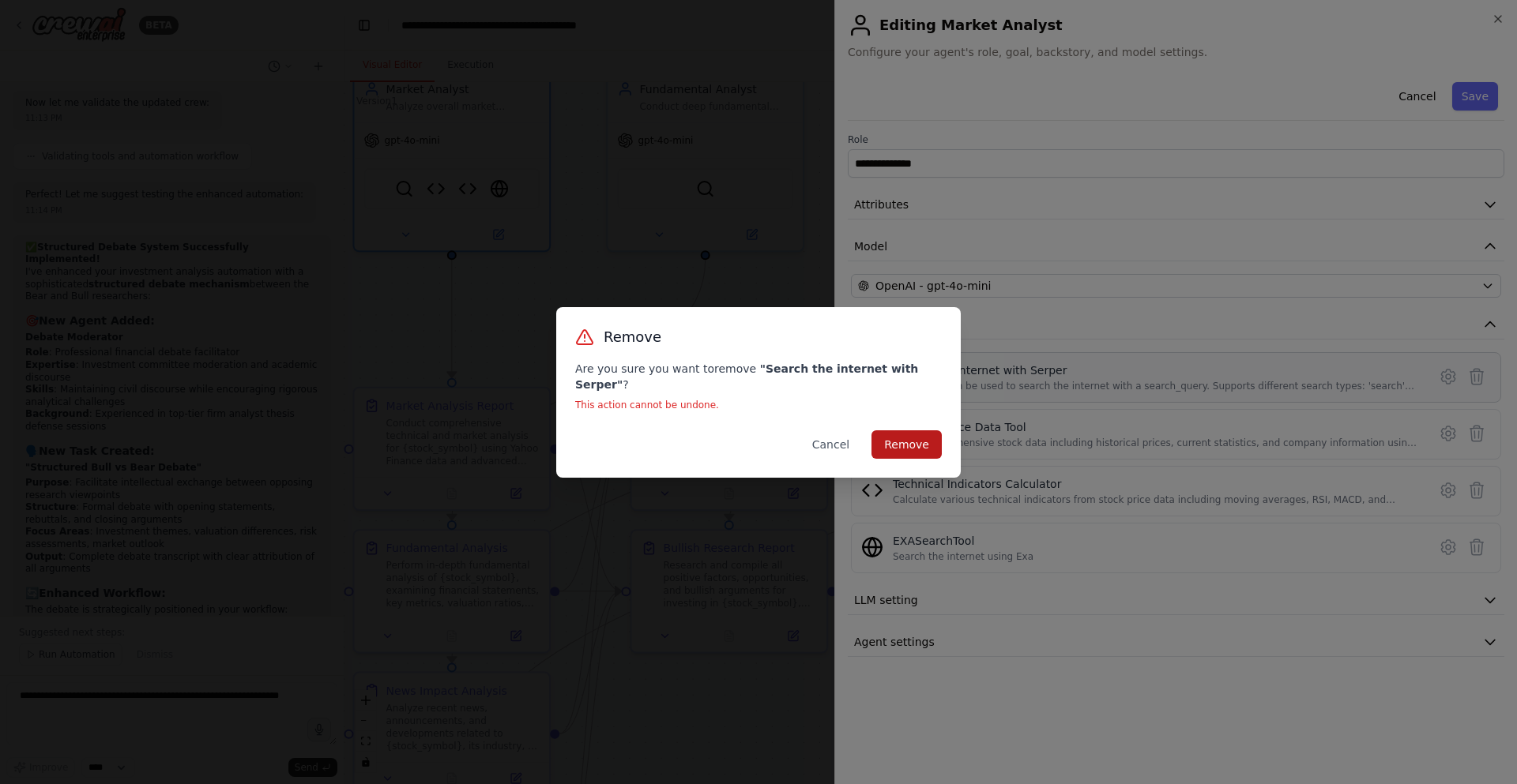
click at [917, 437] on button "Remove" at bounding box center [906, 444] width 71 height 28
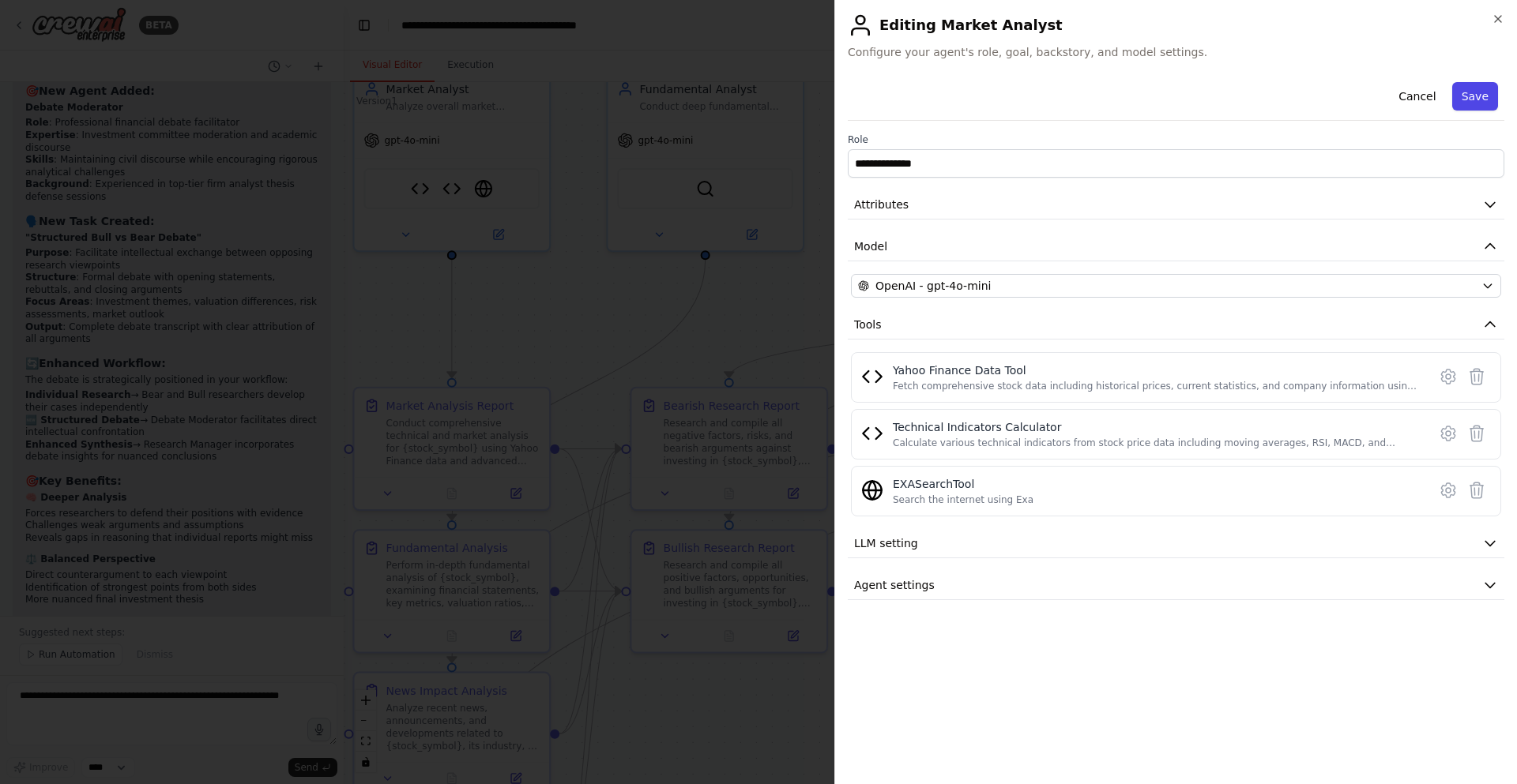
click at [1488, 99] on button "Save" at bounding box center [1474, 96] width 46 height 28
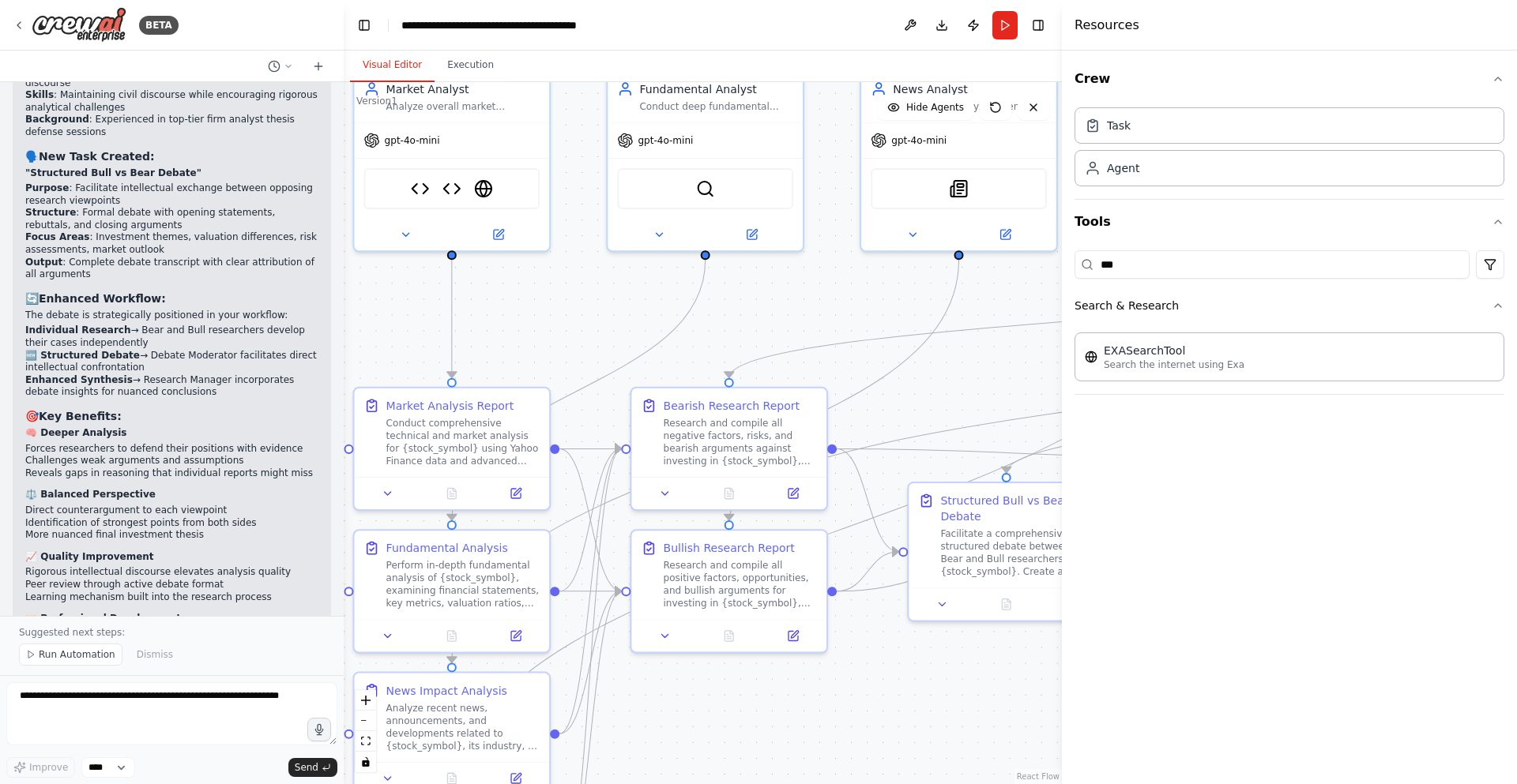
scroll to position [12792, 0]
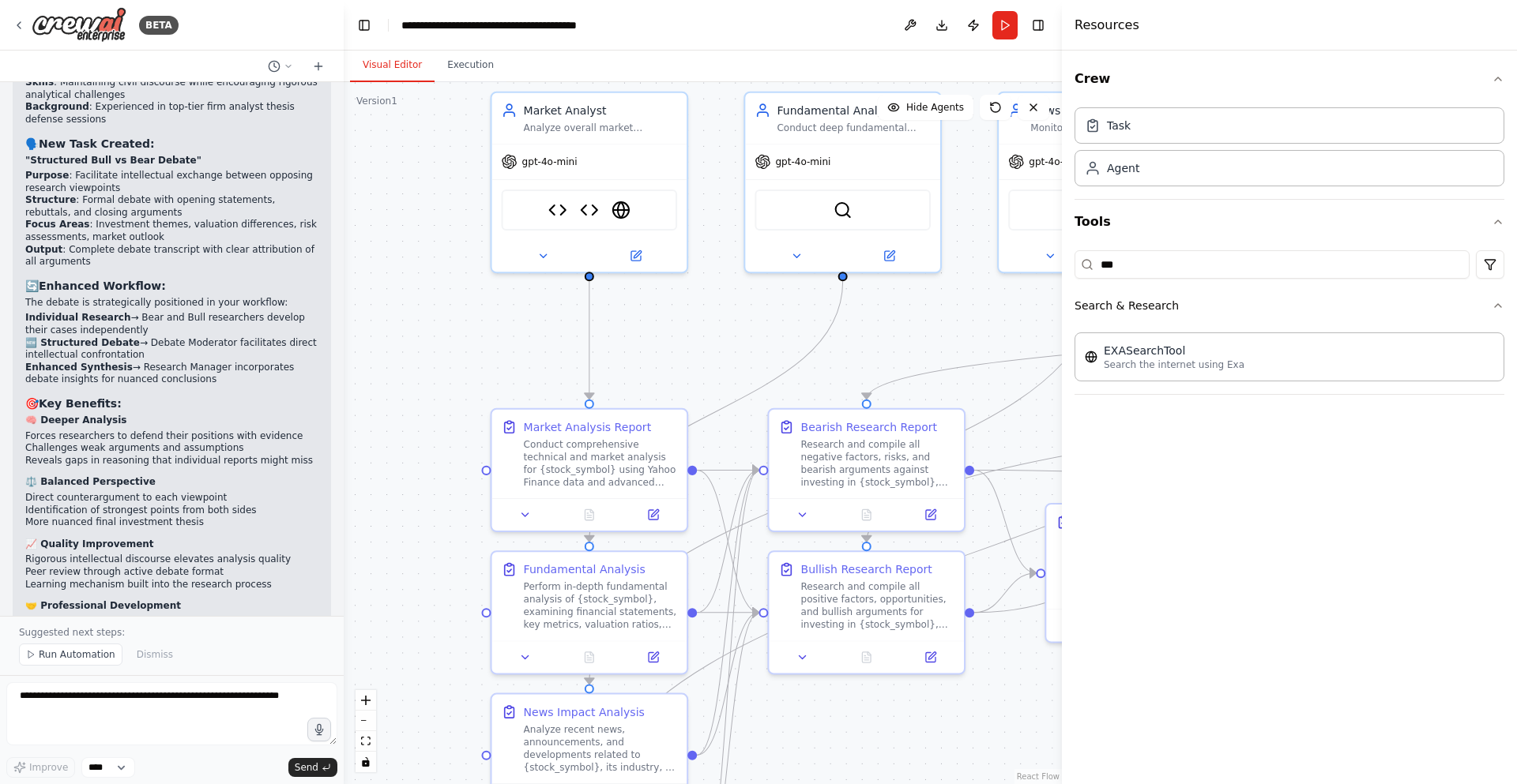
drag, startPoint x: 630, startPoint y: 326, endPoint x: 767, endPoint y: 347, distance: 138.6
click at [767, 347] on div ".deletable-edge-delete-btn { width: 20px; height: 20px; border: 0px solid #ffff…" at bounding box center [703, 433] width 718 height 703
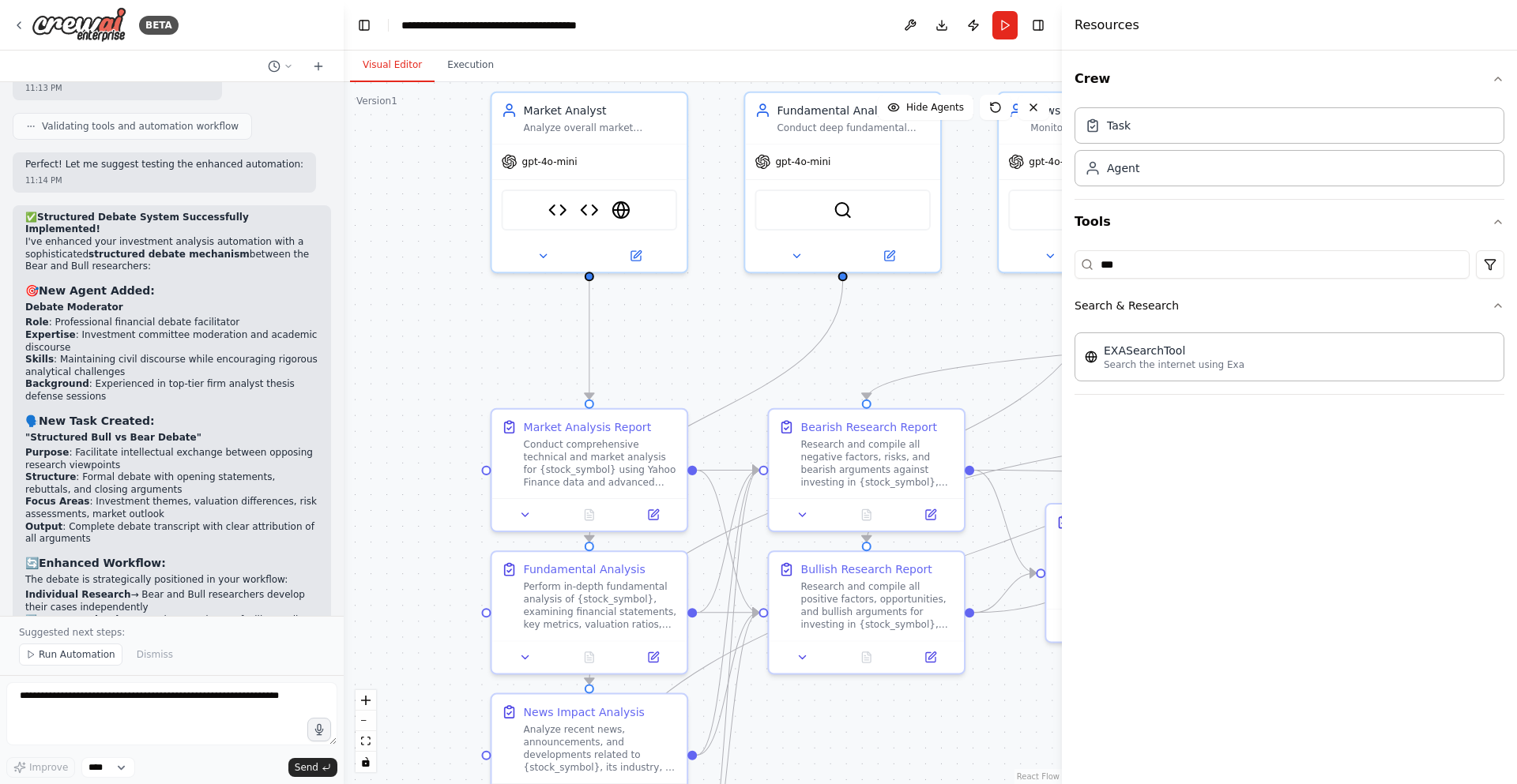
scroll to position [12508, 0]
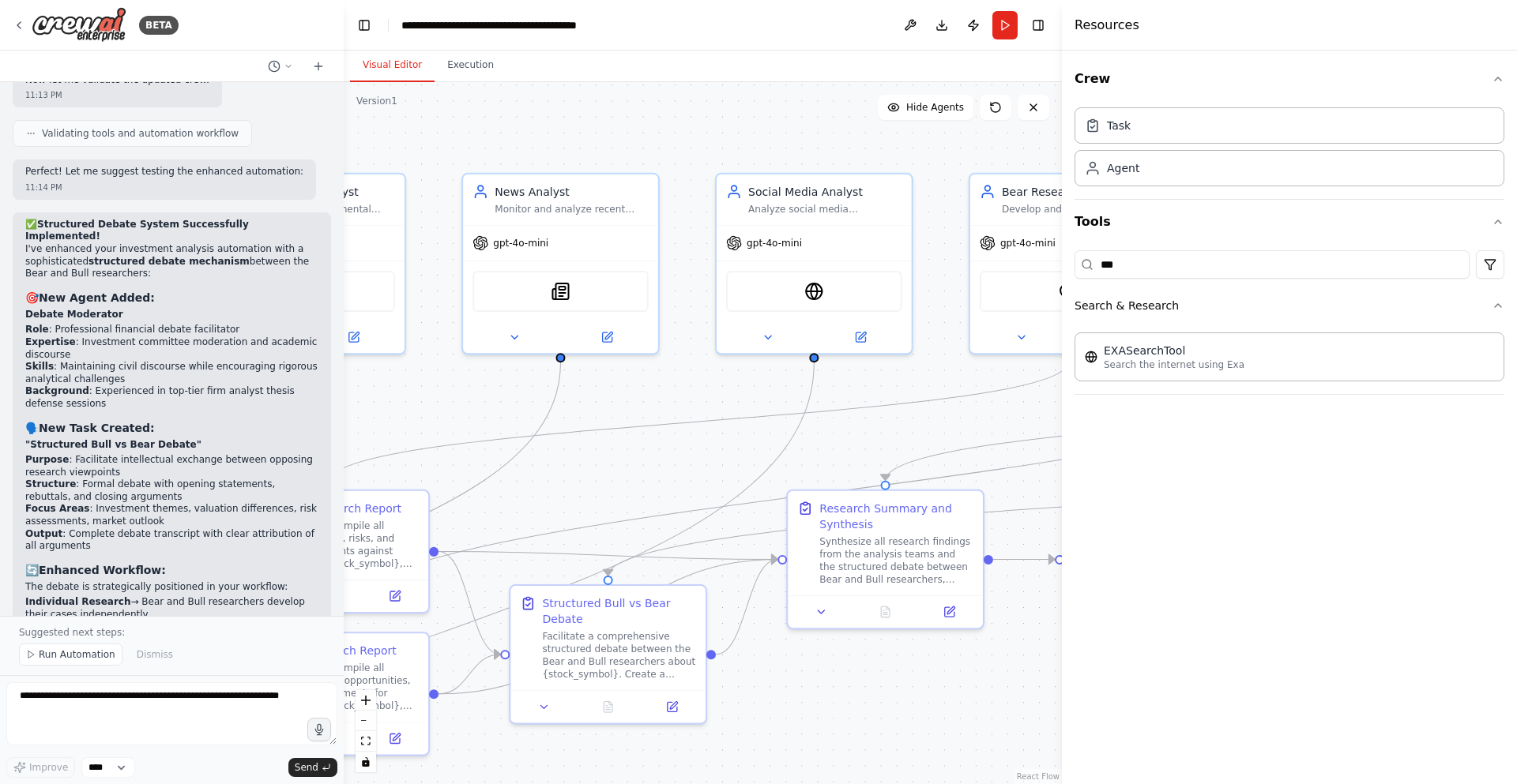
drag, startPoint x: 915, startPoint y: 316, endPoint x: 673, endPoint y: 387, distance: 252.2
click at [381, 396] on div ".deletable-edge-delete-btn { width: 20px; height: 20px; border: 0px solid #ffff…" at bounding box center [703, 433] width 718 height 703
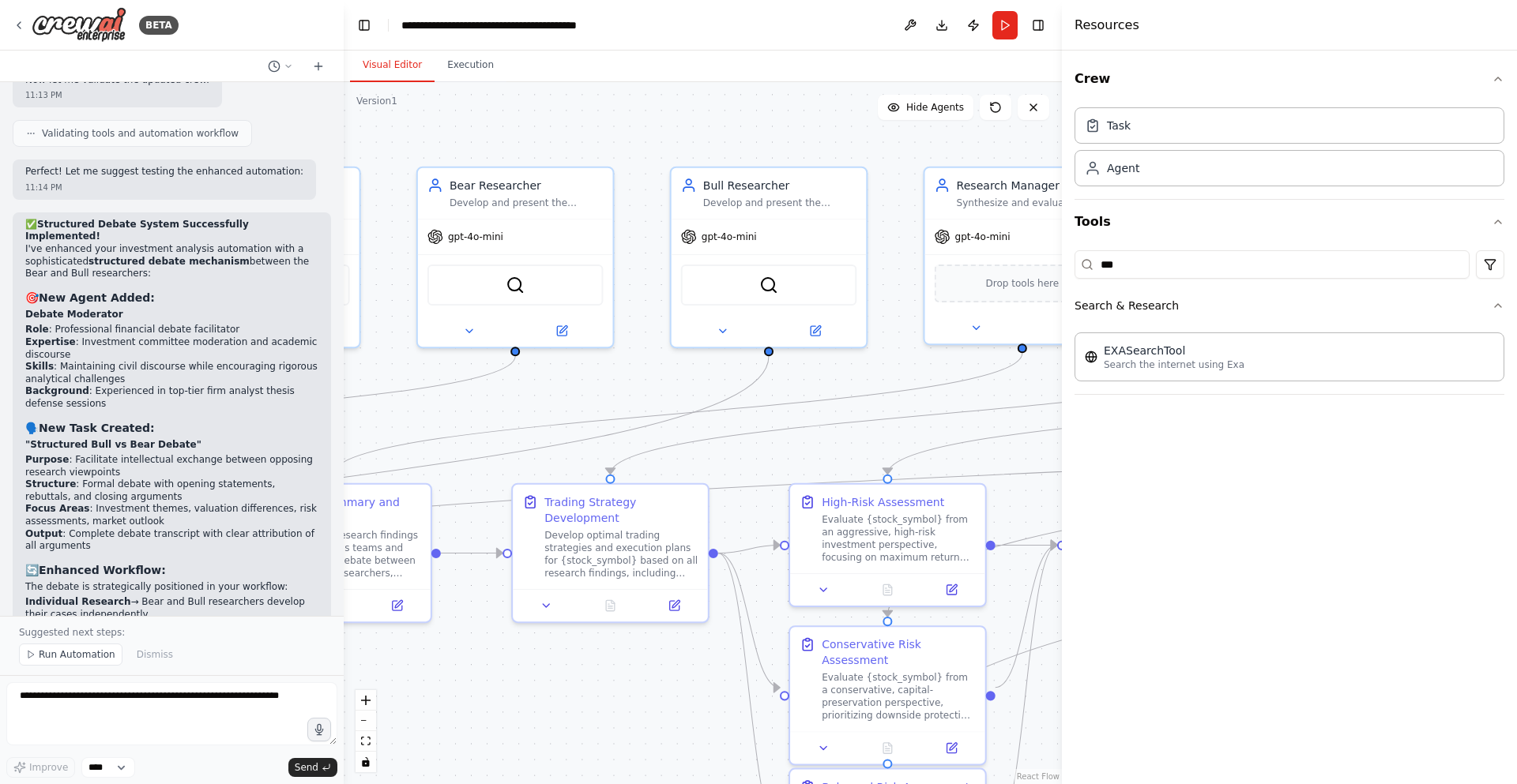
drag, startPoint x: 916, startPoint y: 420, endPoint x: 379, endPoint y: 410, distance: 537.1
click at [366, 412] on div ".deletable-edge-delete-btn { width: 20px; height: 20px; border: 0px solid #ffff…" at bounding box center [703, 433] width 718 height 703
drag, startPoint x: 897, startPoint y: 392, endPoint x: 718, endPoint y: 415, distance: 180.5
click at [718, 415] on icon "Edge from 96b8190c-3c1d-4dc4-996a-ad0e36c11b9d to 71613372-b739-484d-ac45-6a560…" at bounding box center [681, 411] width 689 height 121
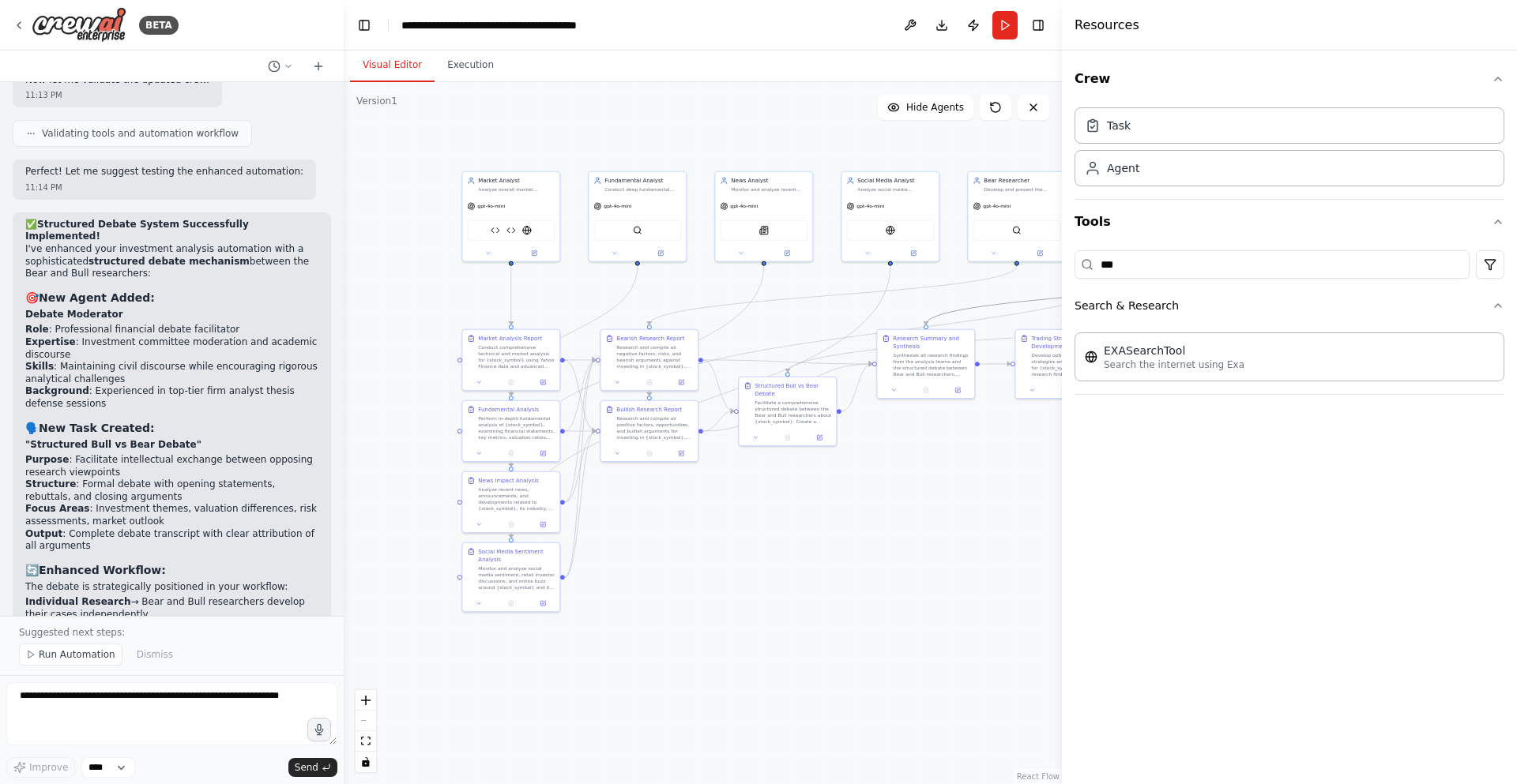
drag, startPoint x: 594, startPoint y: 609, endPoint x: 889, endPoint y: 516, distance: 309.3
click at [914, 521] on div ".deletable-edge-delete-btn { width: 20px; height: 20px; border: 0px solid #ffff…" at bounding box center [703, 433] width 718 height 703
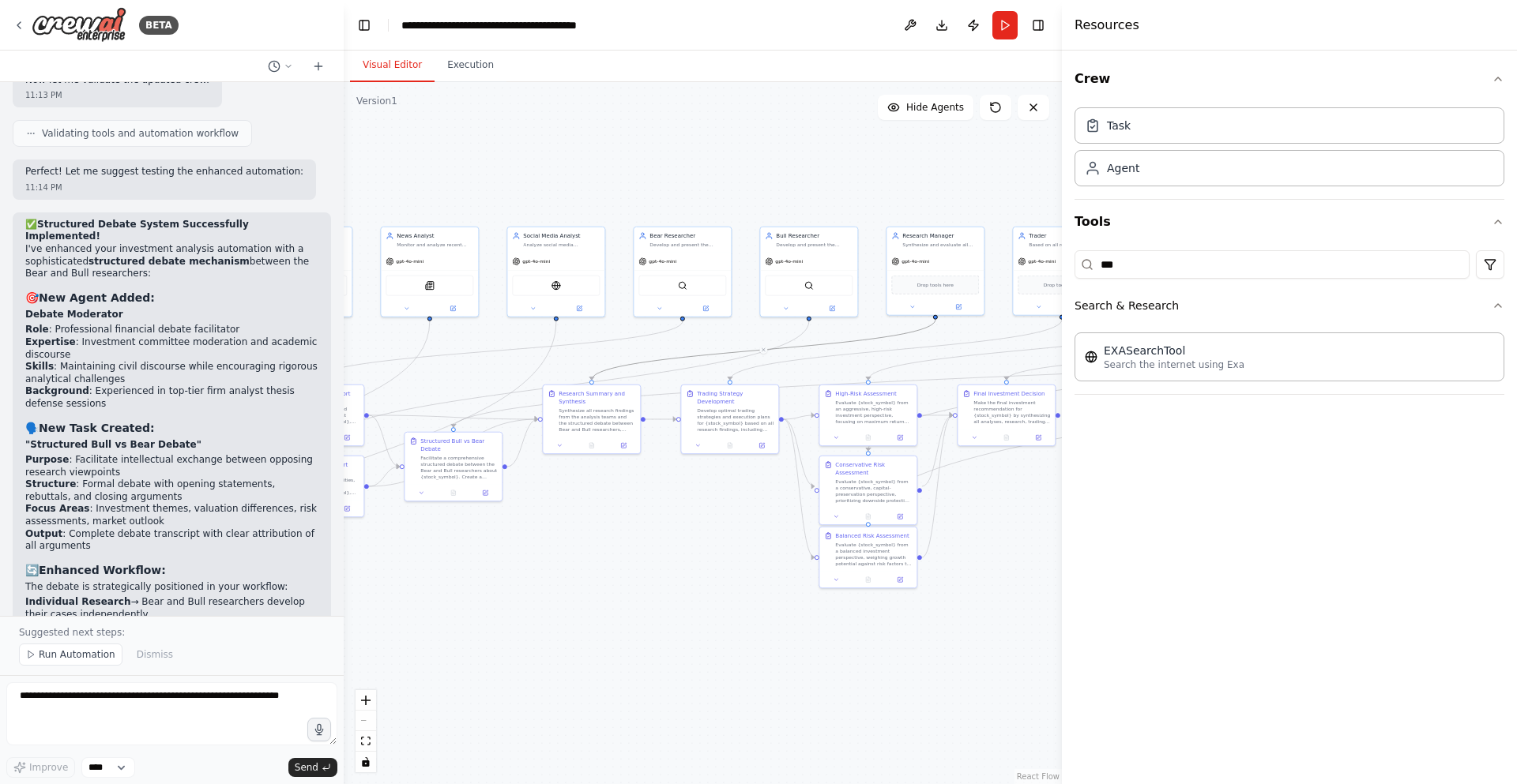
drag, startPoint x: 885, startPoint y: 460, endPoint x: 574, endPoint y: 518, distance: 316.4
click at [574, 518] on div ".deletable-edge-delete-btn { width: 20px; height: 20px; border: 0px solid #ffff…" at bounding box center [703, 433] width 718 height 703
drag, startPoint x: 443, startPoint y: 450, endPoint x: 659, endPoint y: 564, distance: 244.2
click at [659, 564] on div "Structured Bull vs Bear Debate Facilitate a comprehensive structured debate bet…" at bounding box center [672, 567] width 77 height 43
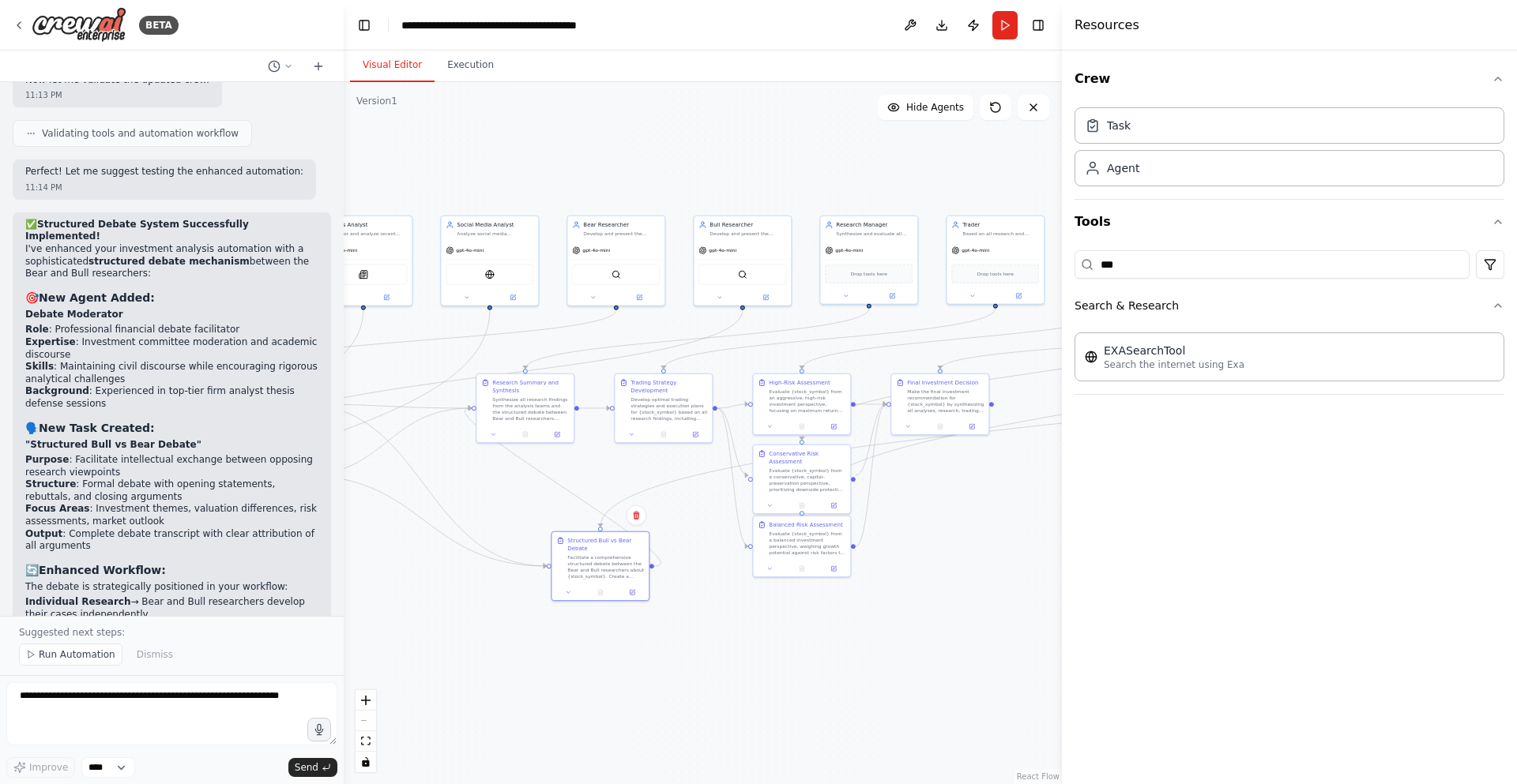
drag, startPoint x: 818, startPoint y: 609, endPoint x: 752, endPoint y: 597, distance: 67.1
click at [752, 597] on div ".deletable-edge-delete-btn { width: 20px; height: 20px; border: 0px solid #ffff…" at bounding box center [703, 433] width 718 height 703
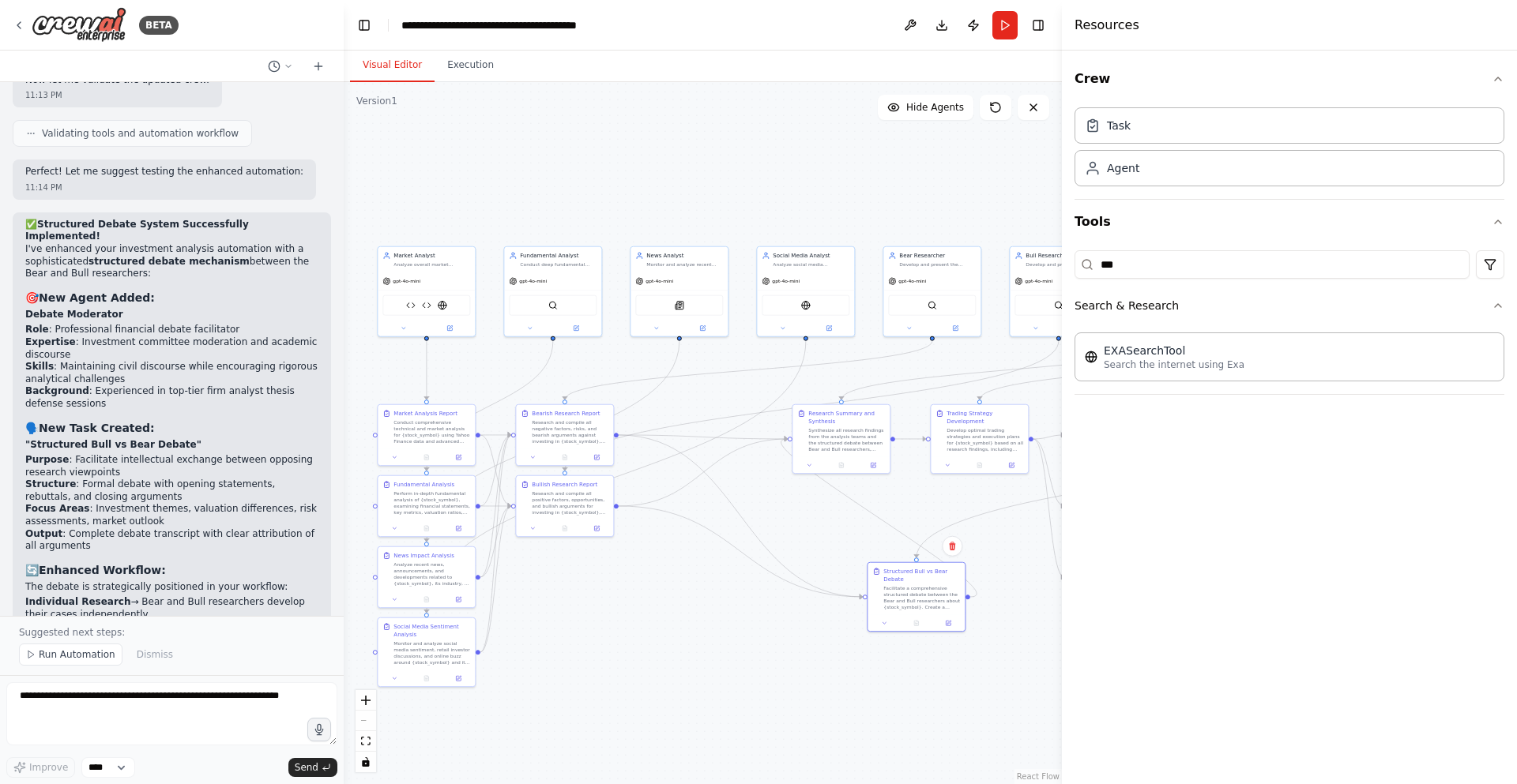
drag, startPoint x: 727, startPoint y: 597, endPoint x: 1016, endPoint y: 621, distance: 290.0
click at [1040, 628] on div ".deletable-edge-delete-btn { width: 20px; height: 20px; border: 0px solid #ffff…" at bounding box center [703, 433] width 718 height 703
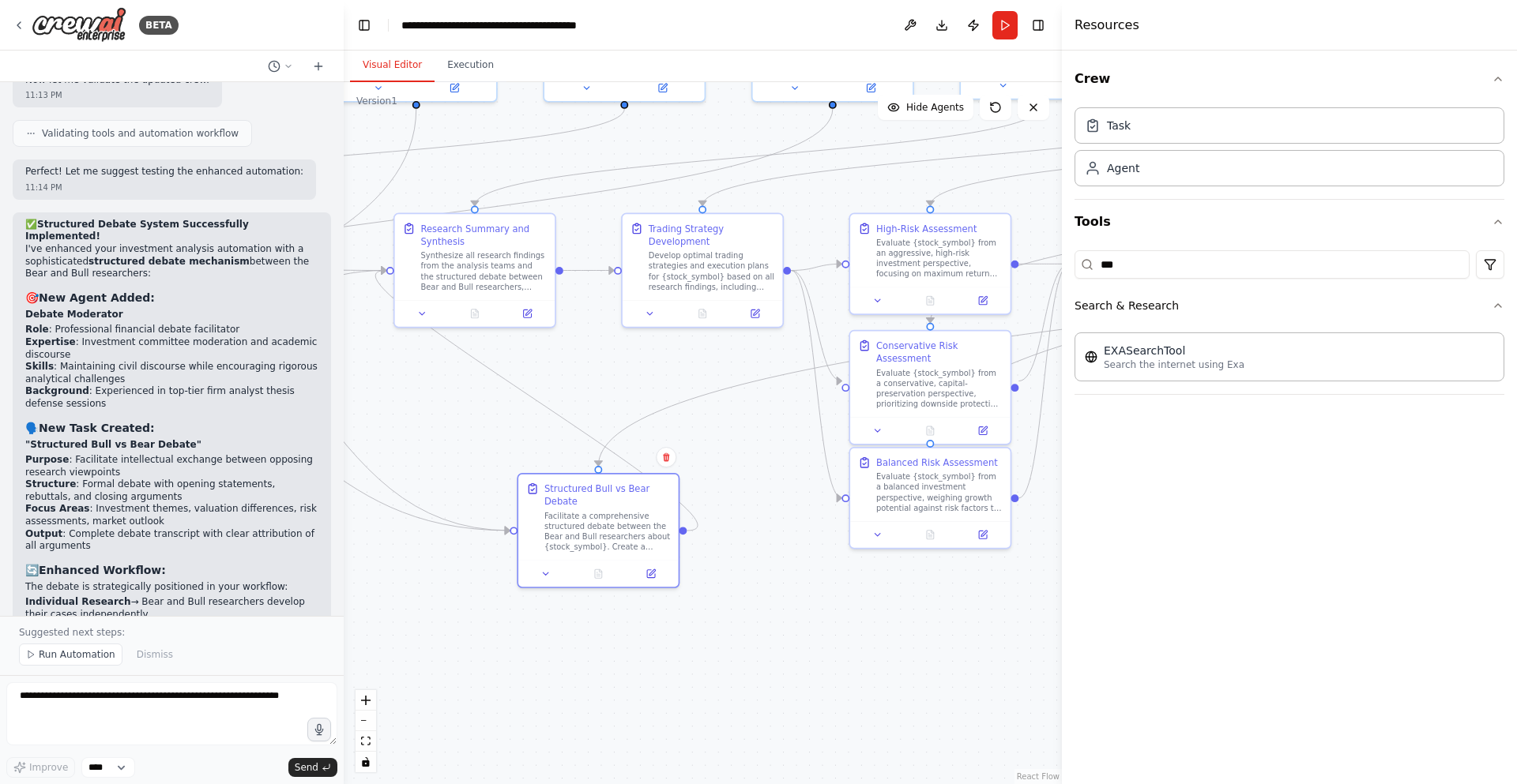
drag, startPoint x: 873, startPoint y: 592, endPoint x: 415, endPoint y: 414, distance: 491.4
click at [415, 414] on div ".deletable-edge-delete-btn { width: 20px; height: 20px; border: 0px solid #ffff…" at bounding box center [703, 433] width 718 height 703
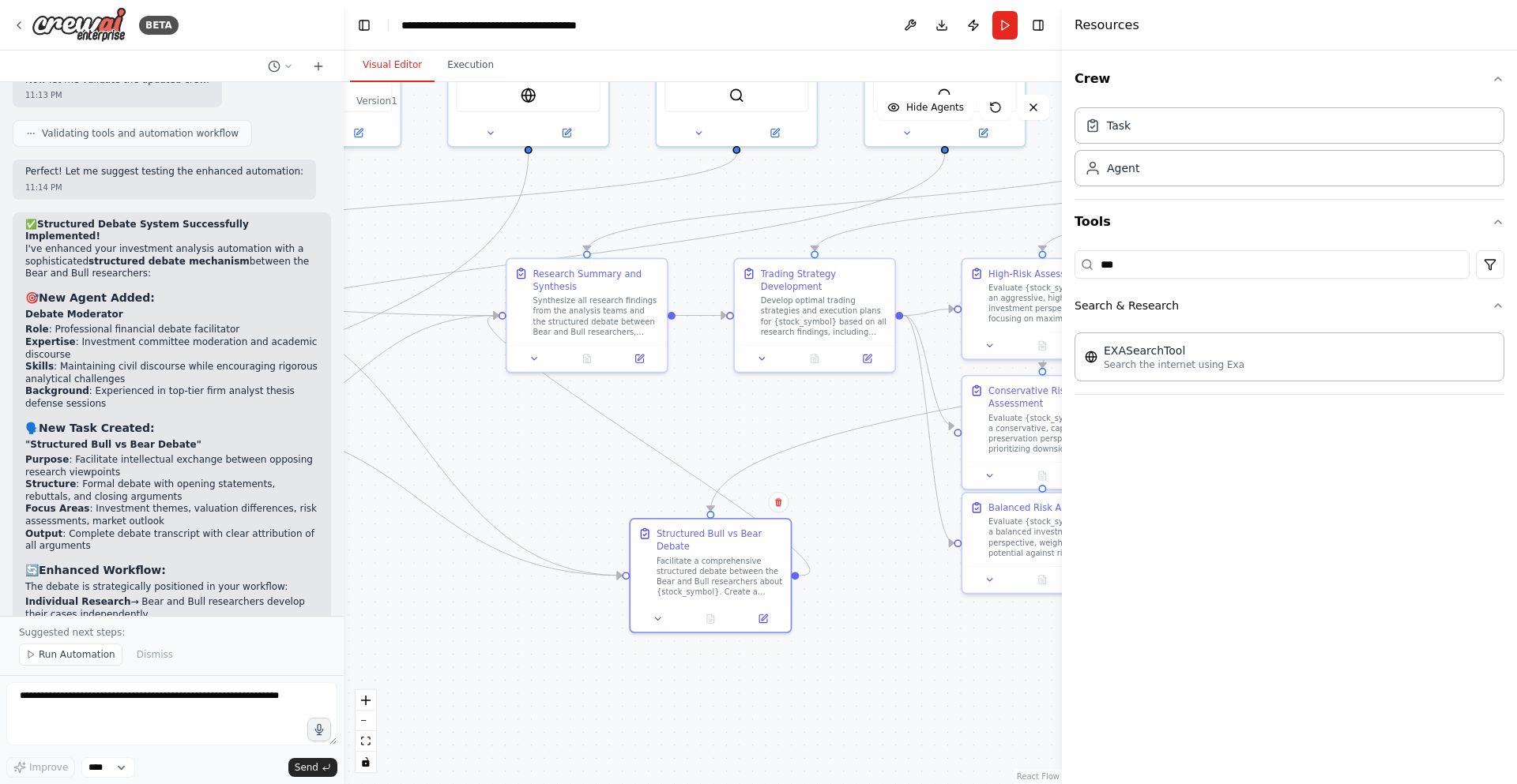
drag, startPoint x: 747, startPoint y: 504, endPoint x: 805, endPoint y: 493, distance: 59.0
click at [858, 548] on div ".deletable-edge-delete-btn { width: 20px; height: 20px; border: 0px solid #ffff…" at bounding box center [703, 433] width 718 height 703
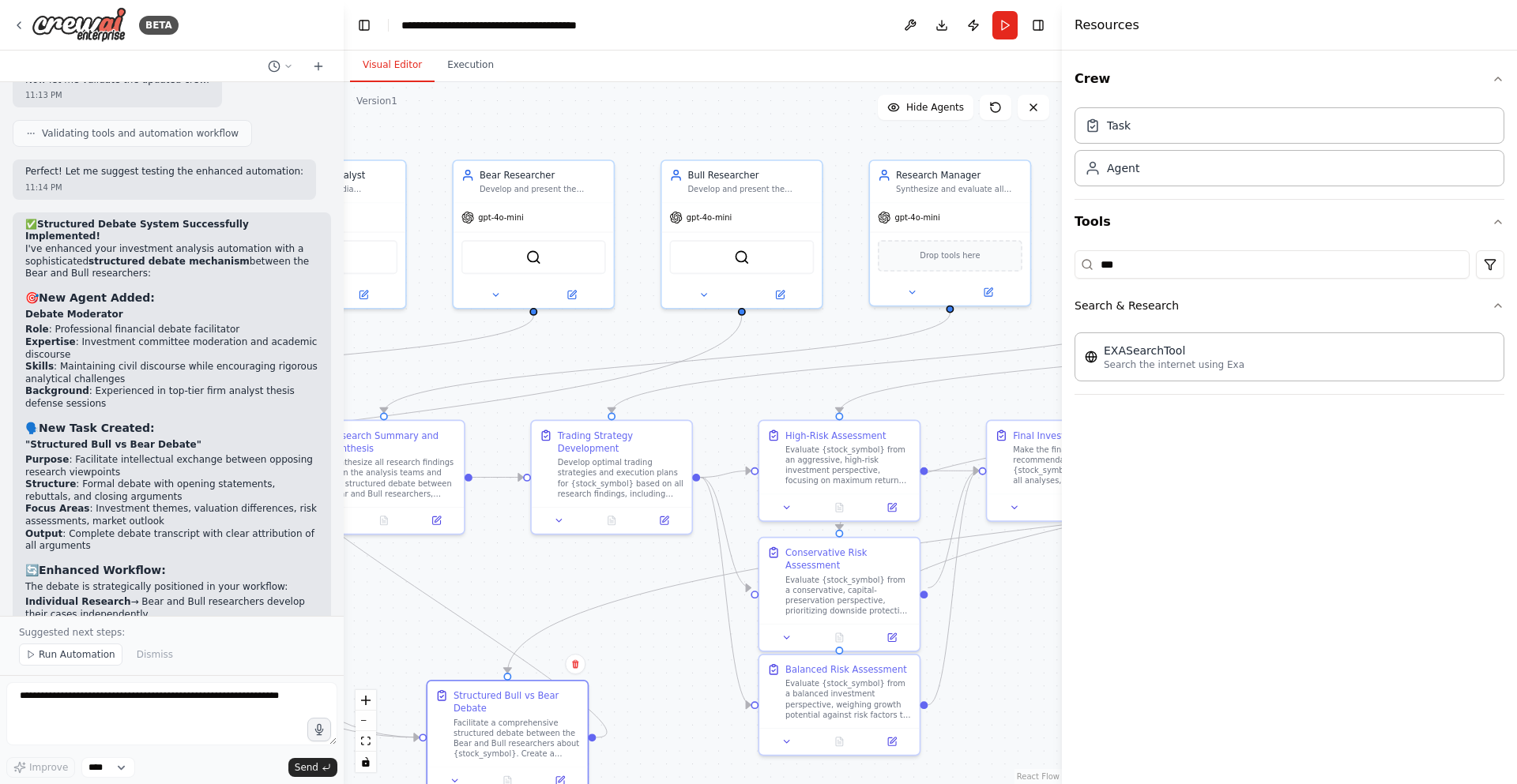
drag, startPoint x: 683, startPoint y: 401, endPoint x: 490, endPoint y: 551, distance: 244.4
click at [488, 554] on div ".deletable-edge-delete-btn { width: 20px; height: 20px; border: 0px solid #ffff…" at bounding box center [703, 433] width 718 height 703
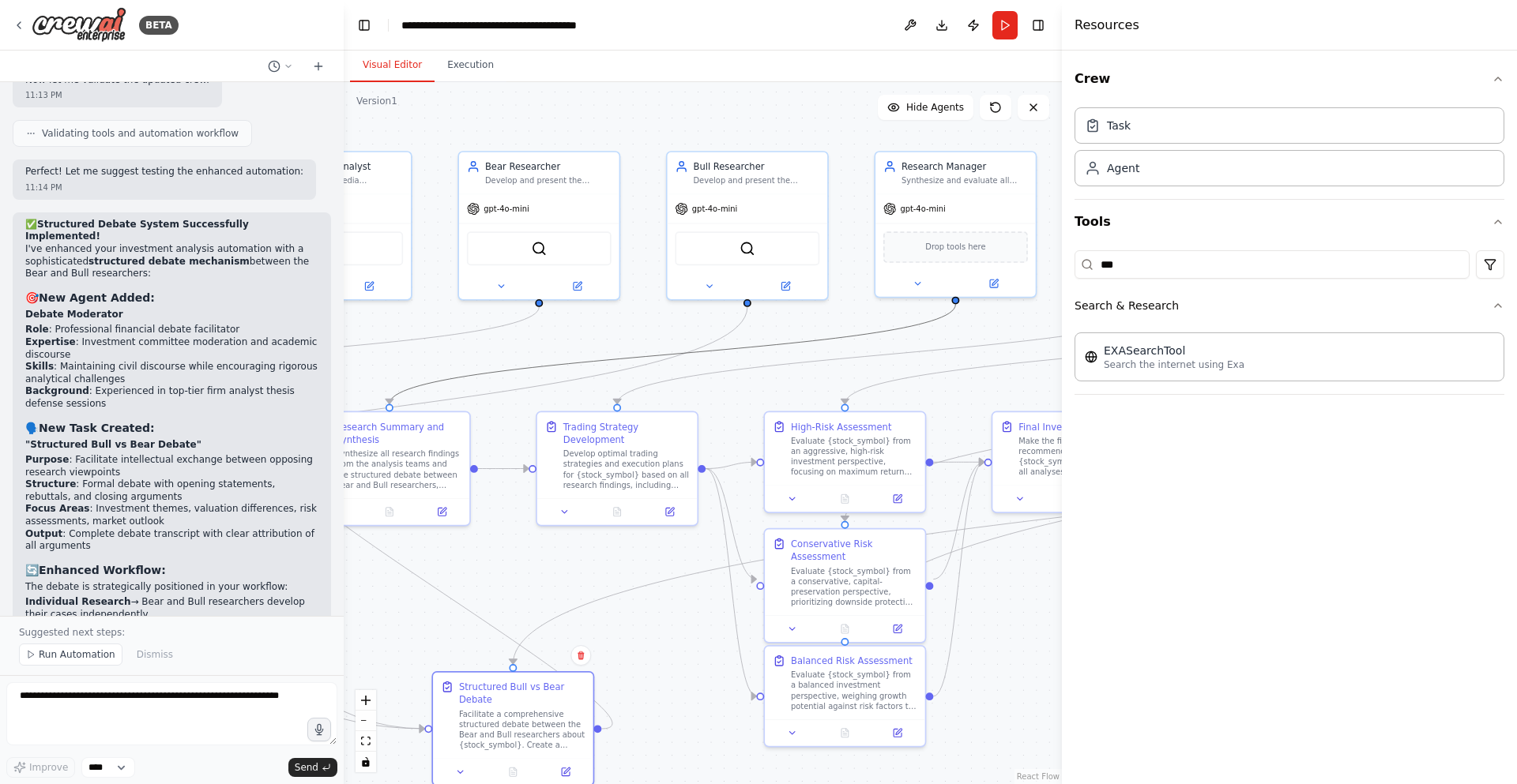
click at [838, 334] on icon "Edge from 96b8190c-3c1d-4dc4-996a-ad0e36c11b9d to 71613372-b739-484d-ac45-6a560…" at bounding box center [673, 354] width 566 height 99
drag, startPoint x: 778, startPoint y: 367, endPoint x: 808, endPoint y: 388, distance: 36.6
click at [809, 393] on div ".deletable-edge-delete-btn { width: 20px; height: 20px; border: 0px solid #ffff…" at bounding box center [703, 433] width 718 height 703
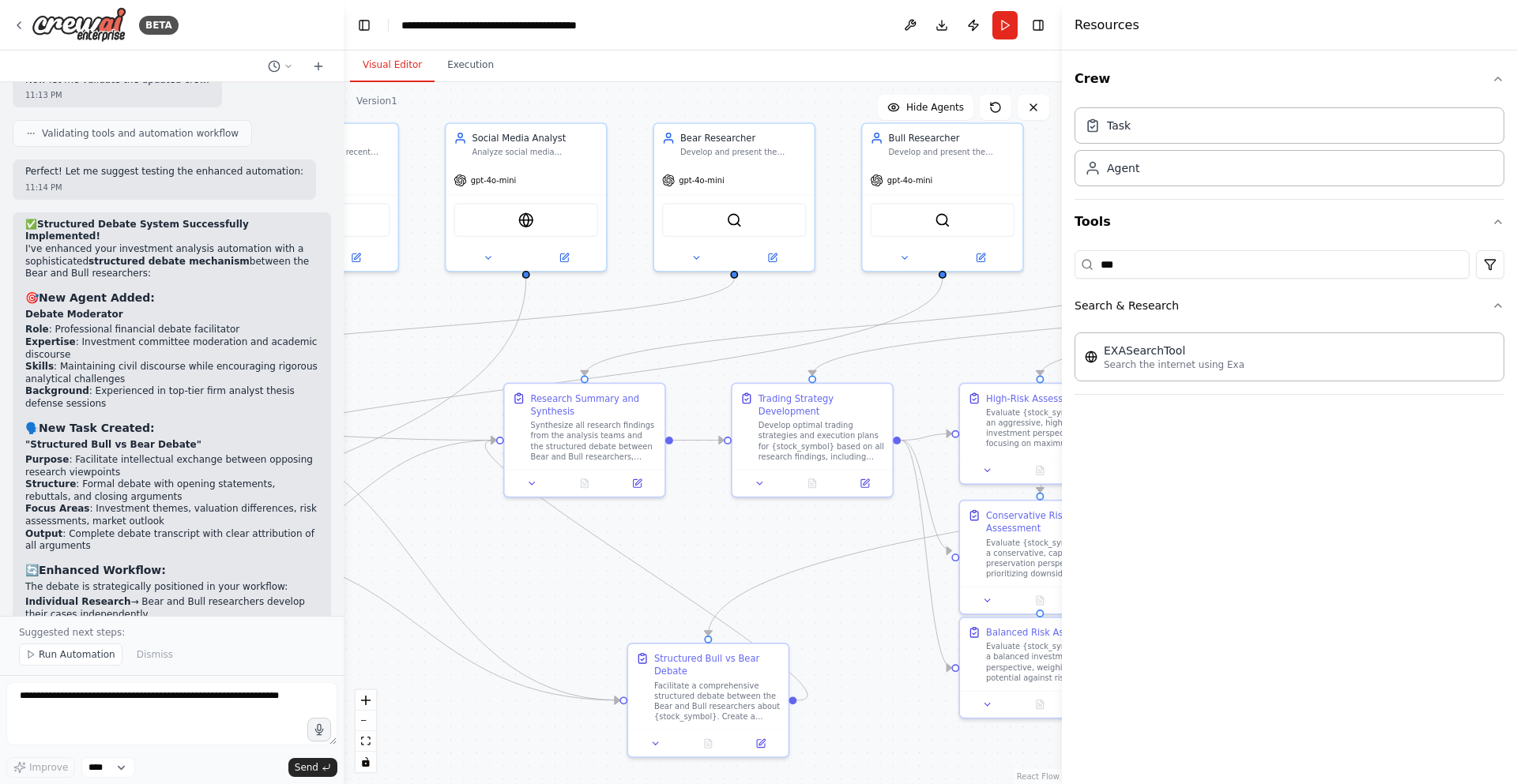
drag, startPoint x: 804, startPoint y: 387, endPoint x: 1000, endPoint y: 359, distance: 198.0
click at [1000, 359] on div ".deletable-edge-delete-btn { width: 20px; height: 20px; border: 0px solid #ffff…" at bounding box center [703, 433] width 718 height 703
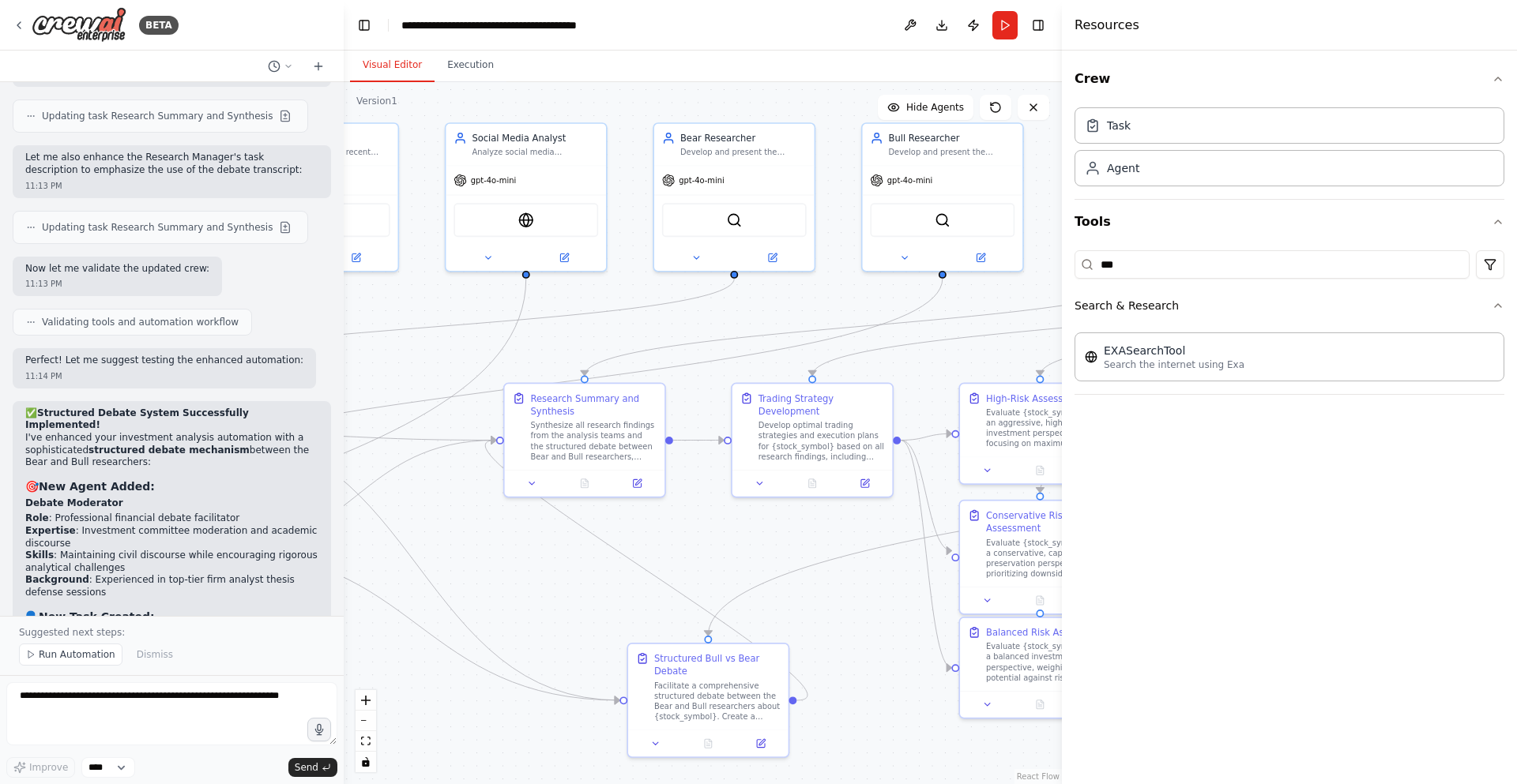
scroll to position [12318, 0]
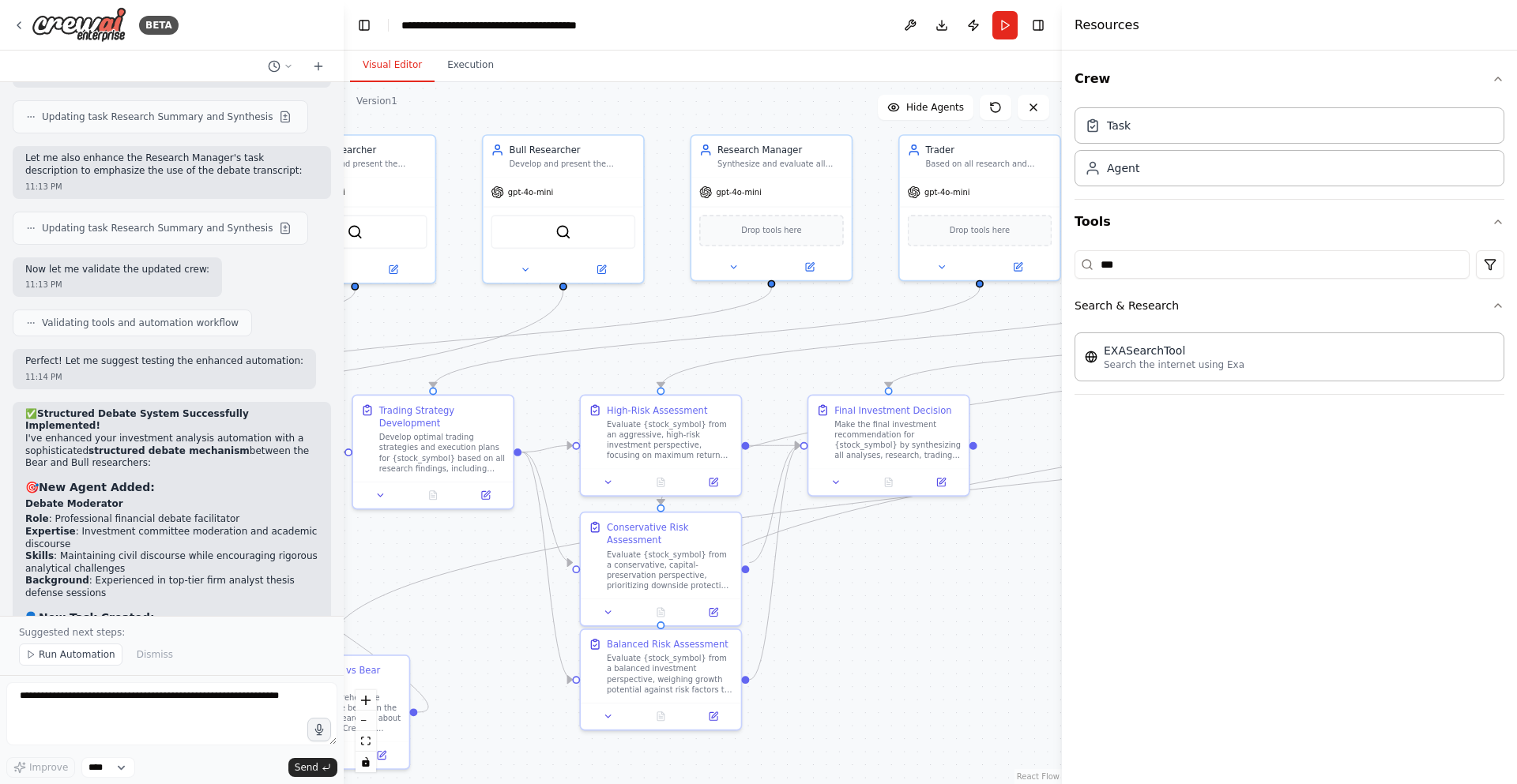
drag, startPoint x: 701, startPoint y: 324, endPoint x: 322, endPoint y: 335, distance: 379.2
click at [322, 335] on div "BETA A investment trading firm 07:49 PM ▶ Thought process I'd be happy to help …" at bounding box center [758, 392] width 1517 height 784
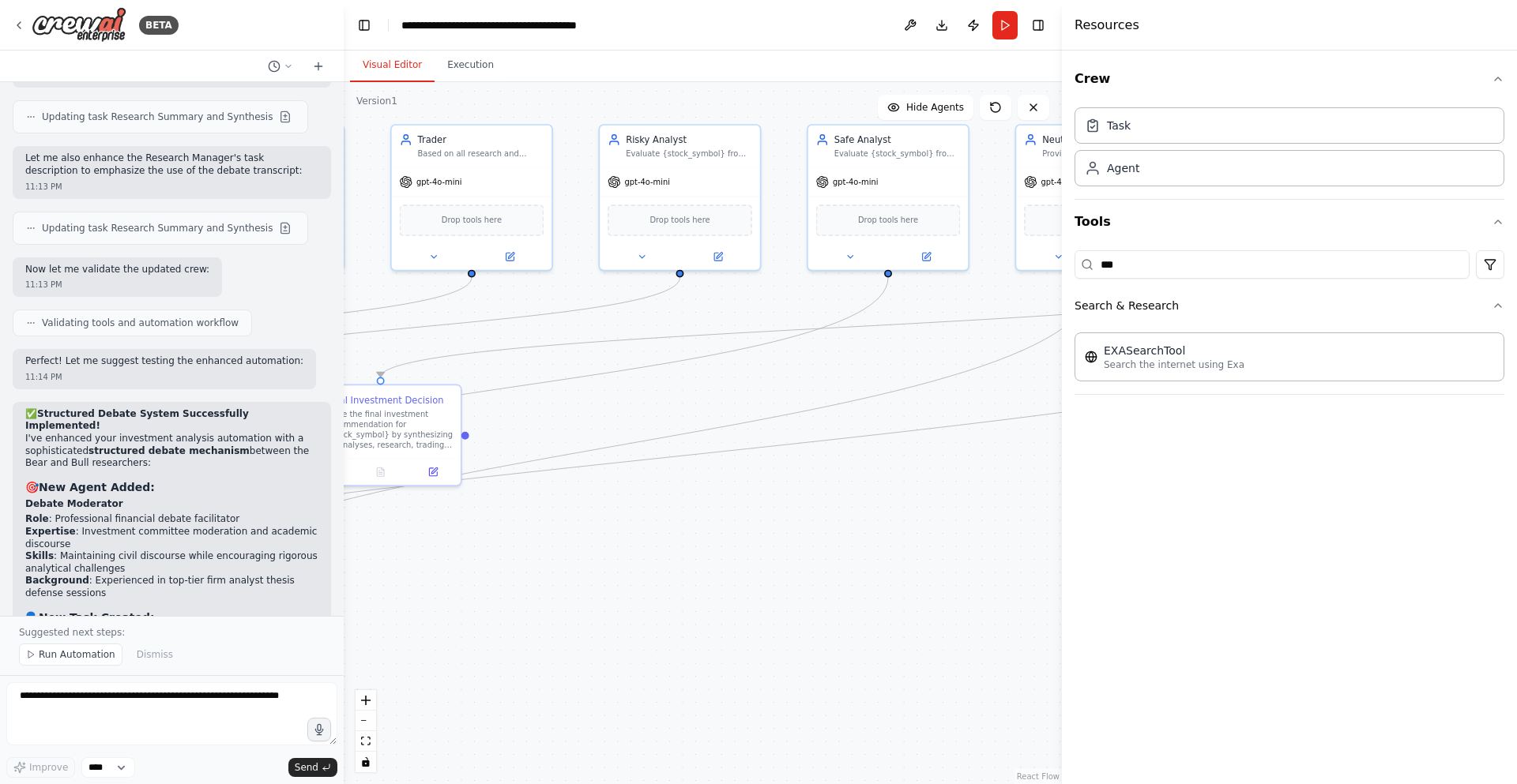
drag, startPoint x: 885, startPoint y: 328, endPoint x: 376, endPoint y: 317, distance: 509.1
click at [376, 317] on div ".deletable-edge-delete-btn { width: 20px; height: 20px; border: 0px solid #ffff…" at bounding box center [703, 433] width 718 height 703
drag, startPoint x: 896, startPoint y: 326, endPoint x: 434, endPoint y: 313, distance: 462.2
click at [431, 314] on div ".deletable-edge-delete-btn { width: 20px; height: 20px; border: 0px solid #ffff…" at bounding box center [703, 433] width 718 height 703
drag, startPoint x: 978, startPoint y: 367, endPoint x: 897, endPoint y: 475, distance: 135.0
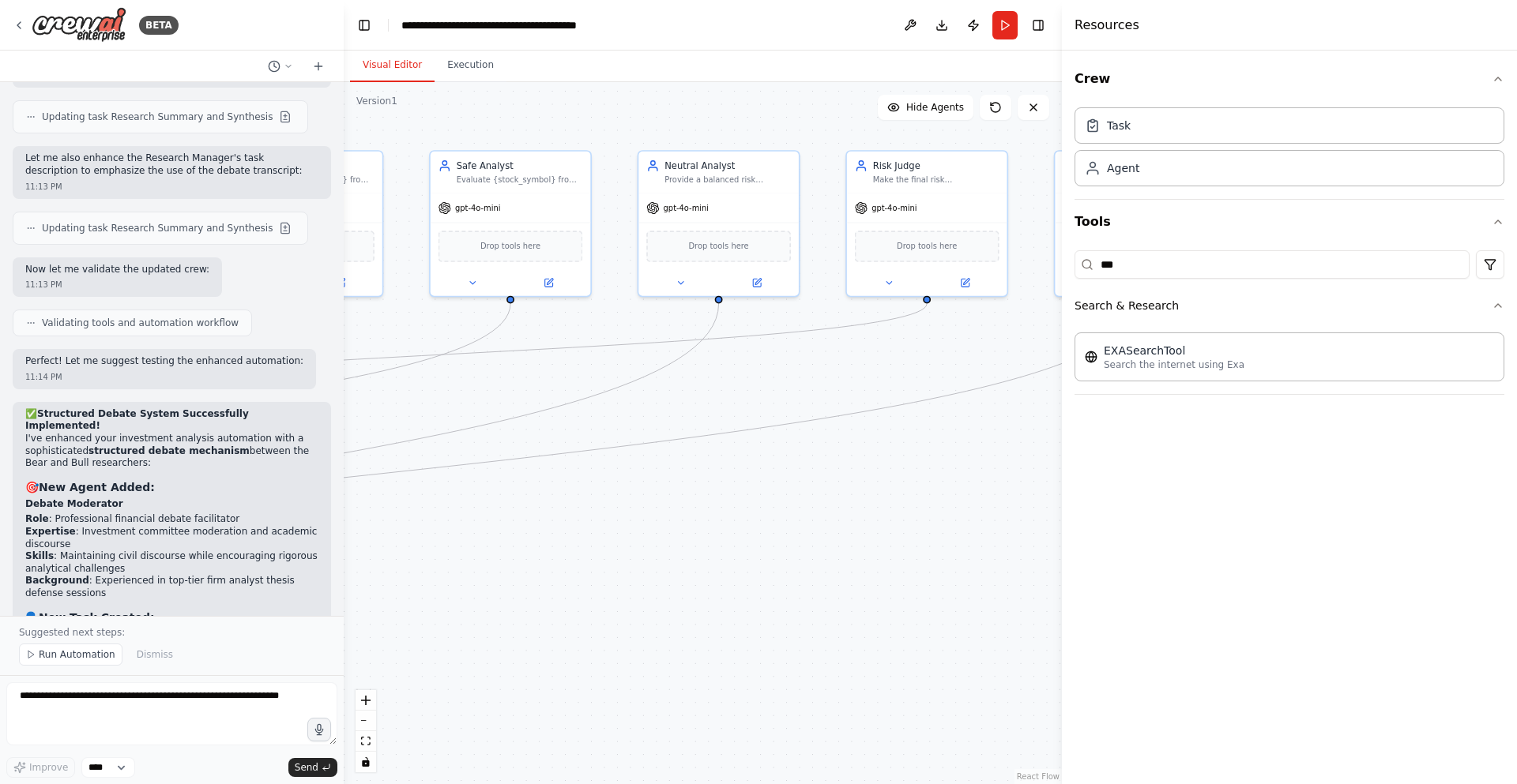
drag, startPoint x: 896, startPoint y: 508, endPoint x: 546, endPoint y: 513, distance: 350.0
click at [545, 519] on div ".deletable-edge-delete-btn { width: 20px; height: 20px; border: 0px solid #ffff…" at bounding box center [703, 433] width 718 height 703
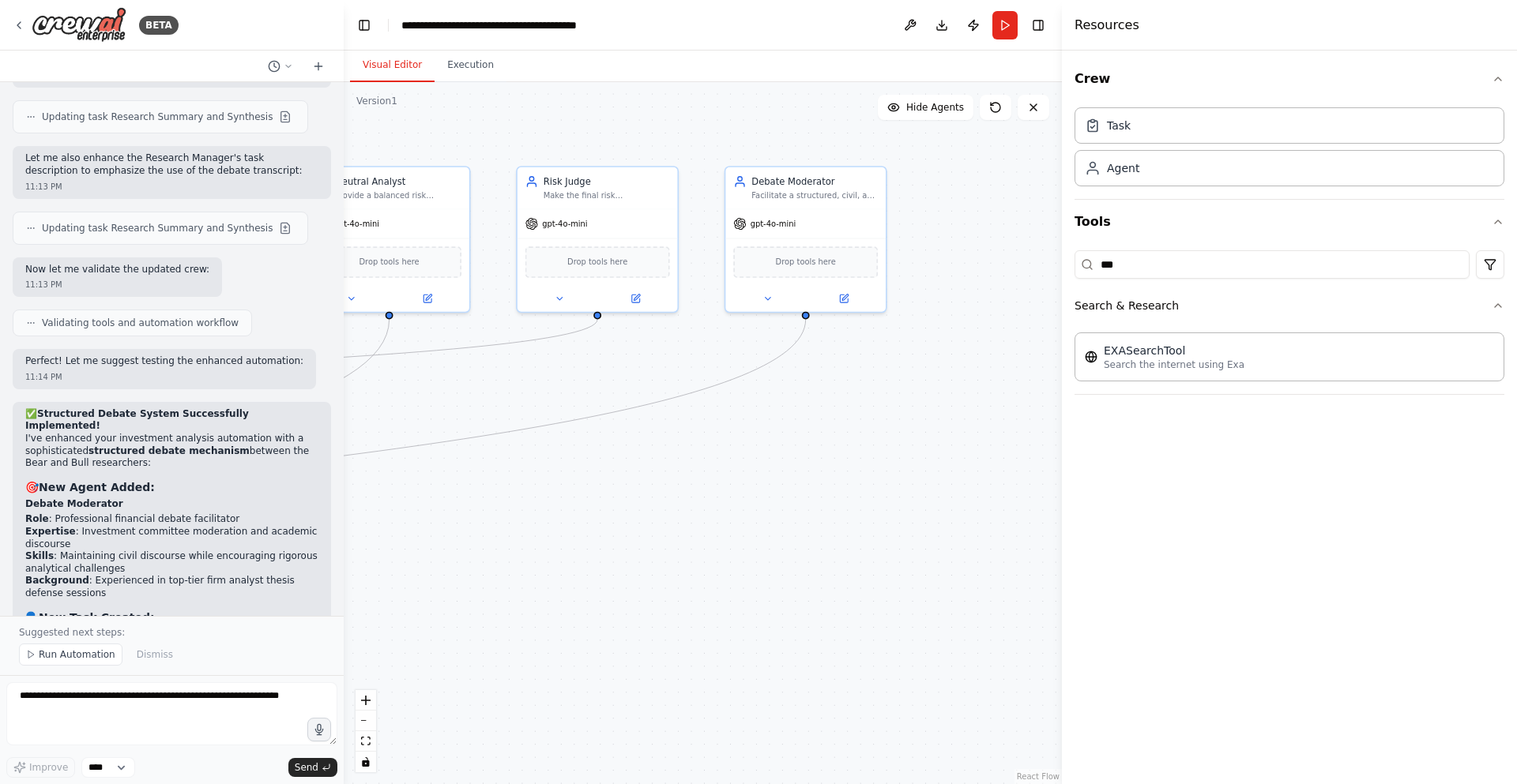
drag, startPoint x: 886, startPoint y: 462, endPoint x: 557, endPoint y: 477, distance: 329.3
click at [557, 477] on div ".deletable-edge-delete-btn { width: 20px; height: 20px; border: 0px solid #ffff…" at bounding box center [703, 433] width 718 height 703
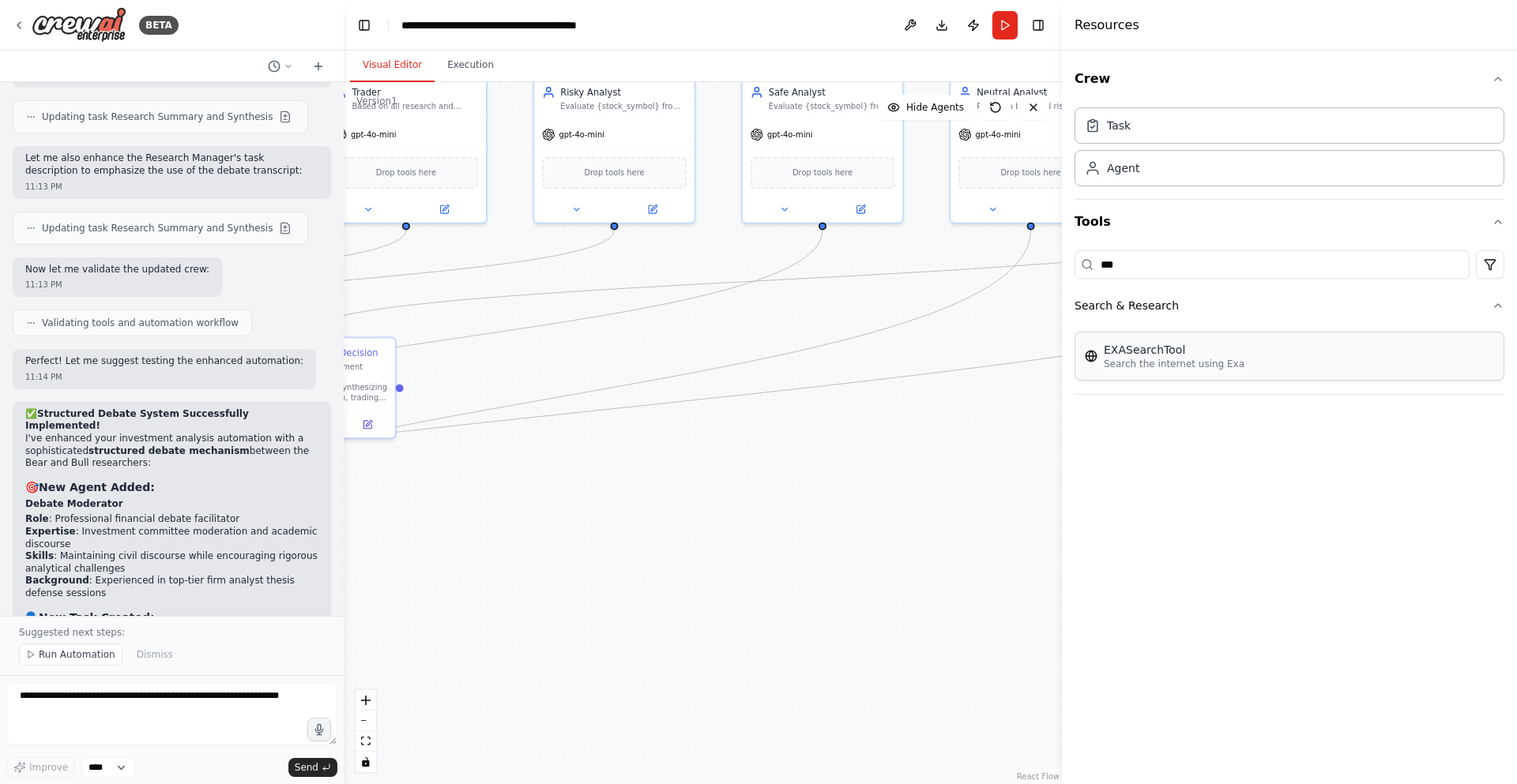
drag, startPoint x: 628, startPoint y: 457, endPoint x: 1270, endPoint y: 367, distance: 648.3
click at [1270, 367] on div "BETA A investment trading firm 07:49 PM ▶ Thought process I'd be happy to help …" at bounding box center [758, 392] width 1517 height 784
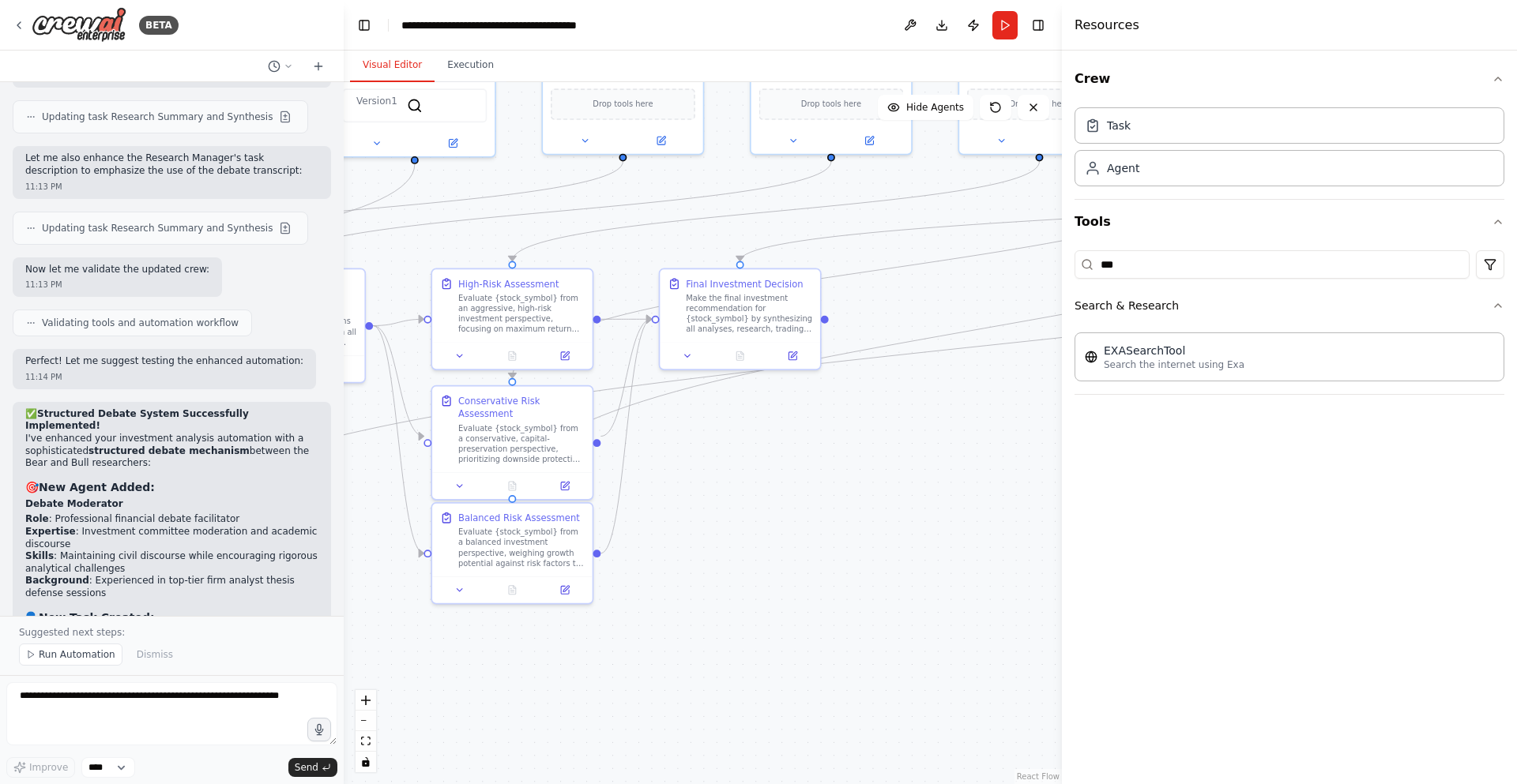
drag, startPoint x: 561, startPoint y: 495, endPoint x: 991, endPoint y: 423, distance: 436.0
click at [991, 423] on div ".deletable-edge-delete-btn { width: 20px; height: 20px; border: 0px solid #ffff…" at bounding box center [703, 433] width 718 height 703
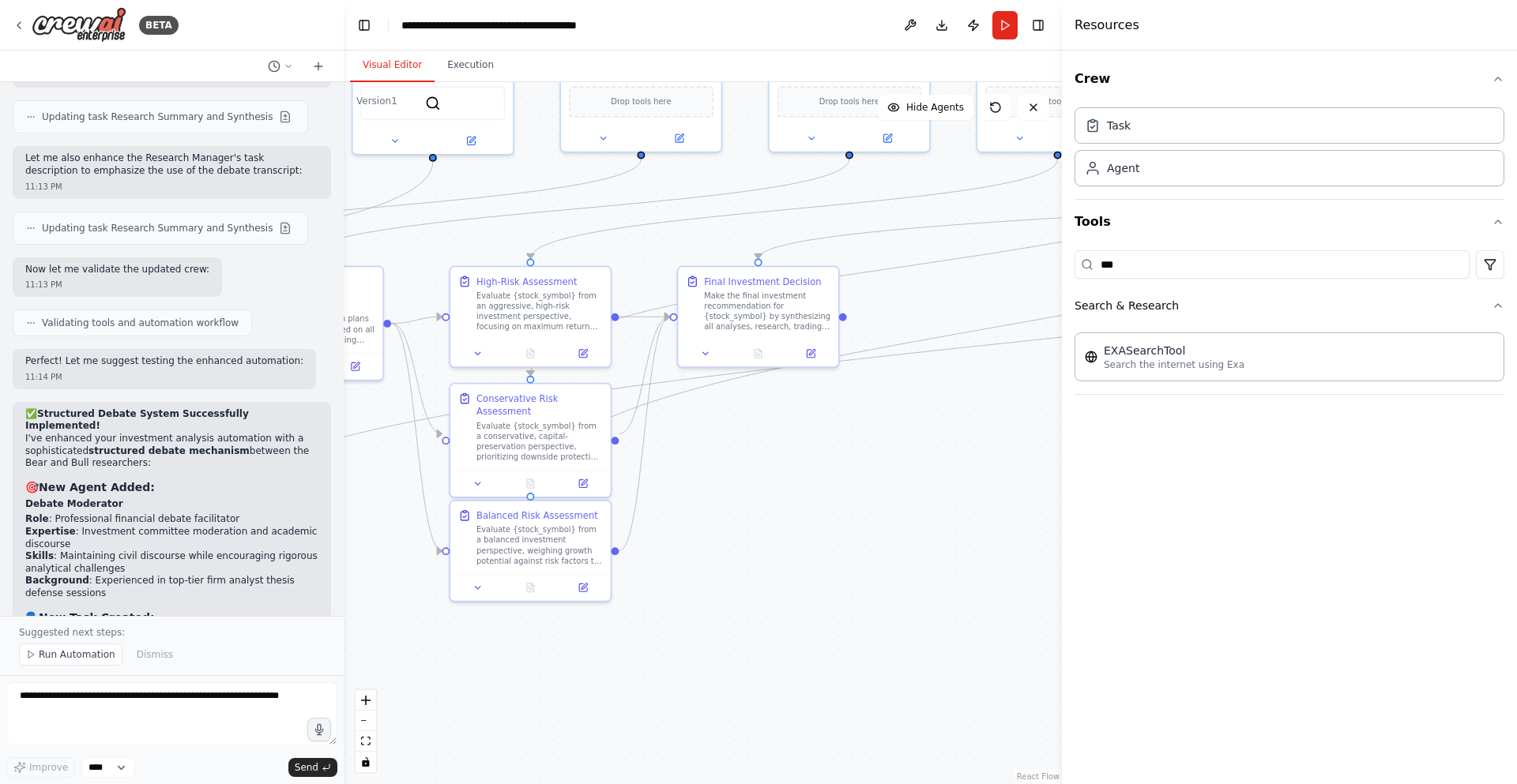
drag, startPoint x: 653, startPoint y: 412, endPoint x: 665, endPoint y: 412, distance: 12.0
click at [665, 412] on div ".deletable-edge-delete-btn { width: 20px; height: 20px; border: 0px solid #ffff…" at bounding box center [703, 433] width 718 height 703
click at [668, 399] on icon "Edge from 378b7fdf-b50a-496d-bb7a-9f12b8d3dbf9 to 76392f74-bc87-44b8-ab55-26623…" at bounding box center [1001, 326] width 943 height 334
drag, startPoint x: 556, startPoint y: 555, endPoint x: 665, endPoint y: 571, distance: 110.2
click at [665, 578] on div "Evaluate {stock_symbol} from a balanced investment perspective, weighing growth…" at bounding box center [650, 569] width 127 height 42
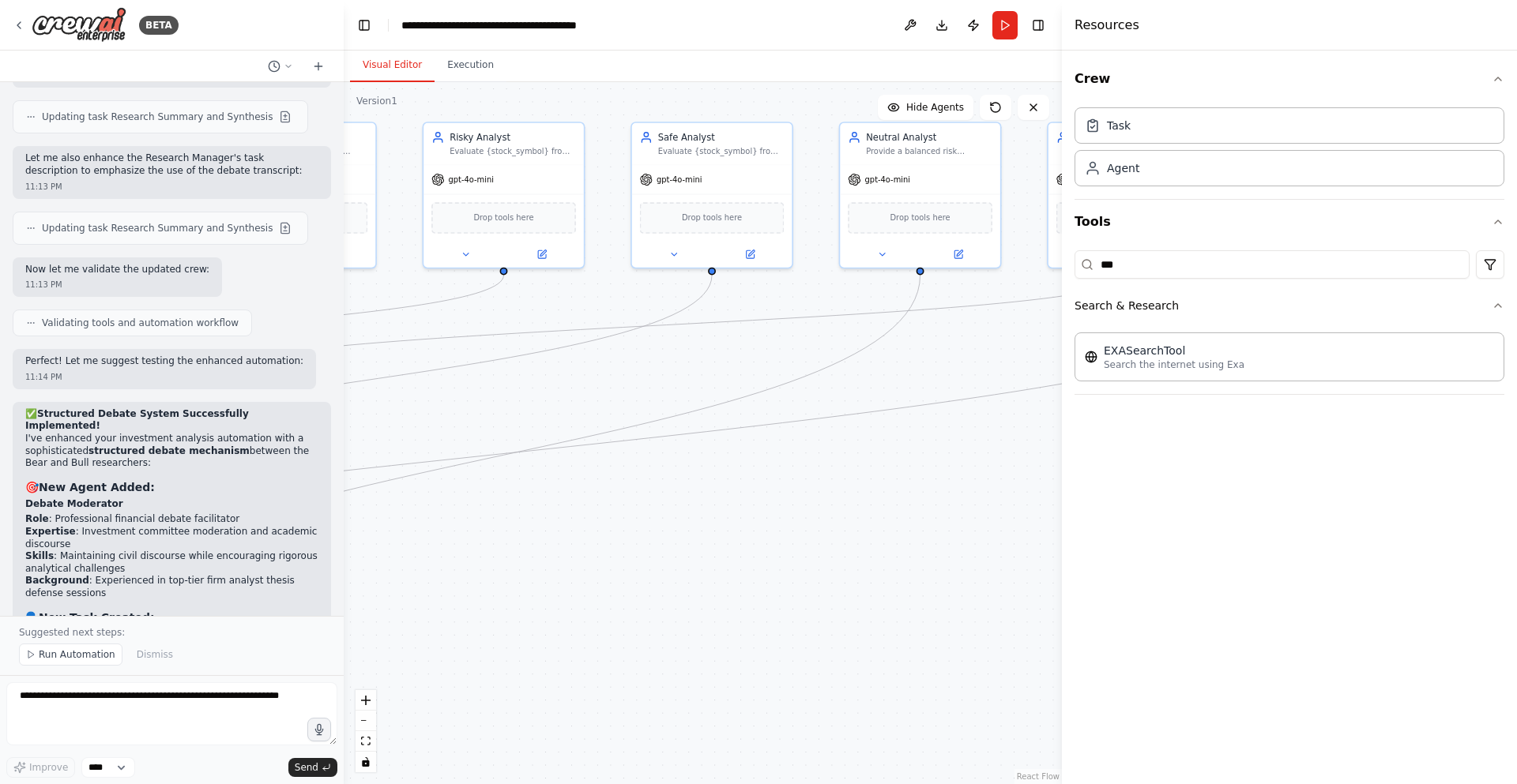
drag, startPoint x: 839, startPoint y: 460, endPoint x: 297, endPoint y: 565, distance: 552.1
click at [297, 568] on div "BETA A investment trading firm 07:49 PM ▶ Thought process I'd be happy to help …" at bounding box center [758, 392] width 1517 height 784
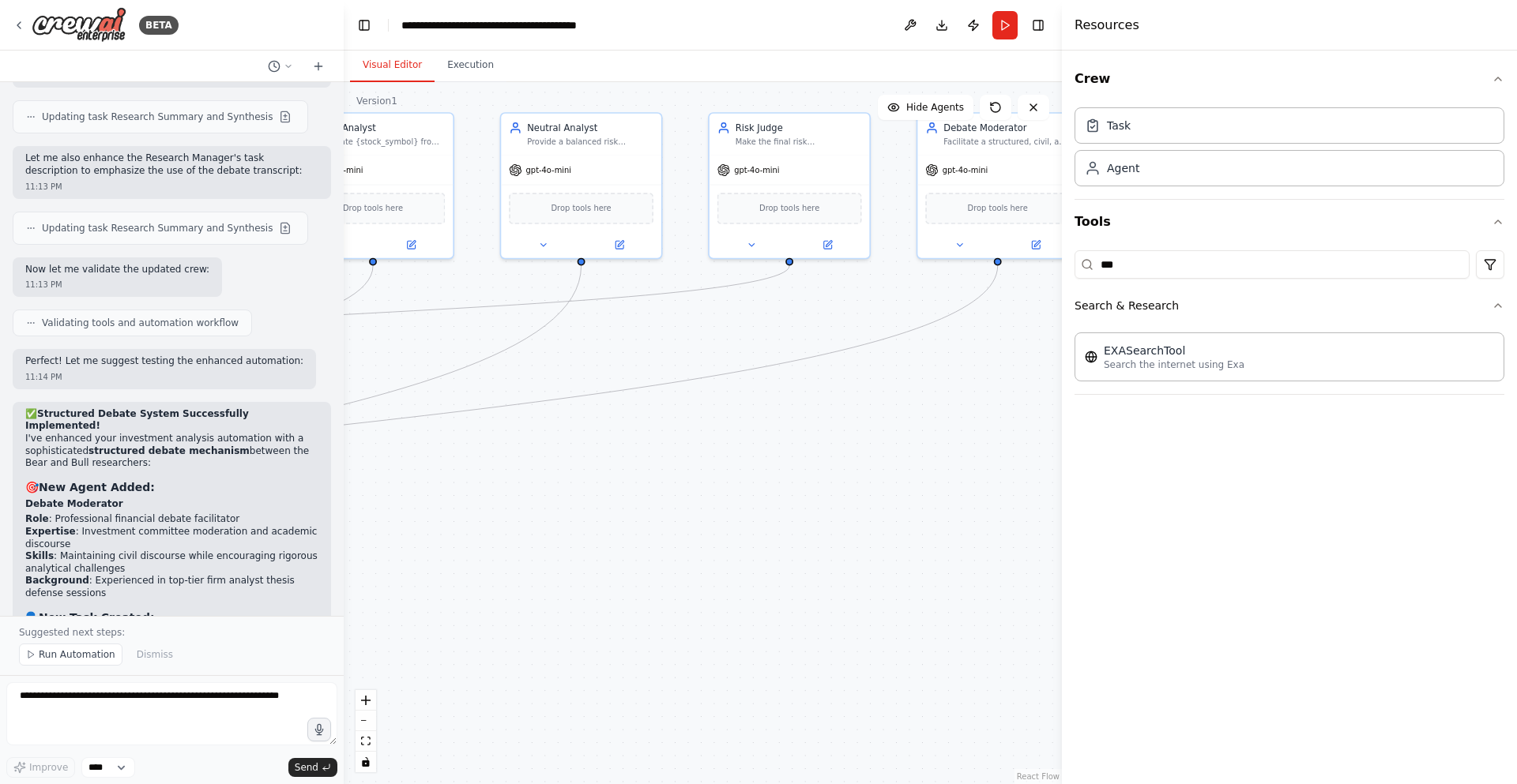
drag, startPoint x: 812, startPoint y: 509, endPoint x: 464, endPoint y: 509, distance: 348.0
click at [460, 509] on div ".deletable-edge-delete-btn { width: 20px; height: 20px; border: 0px solid #ffff…" at bounding box center [703, 433] width 718 height 703
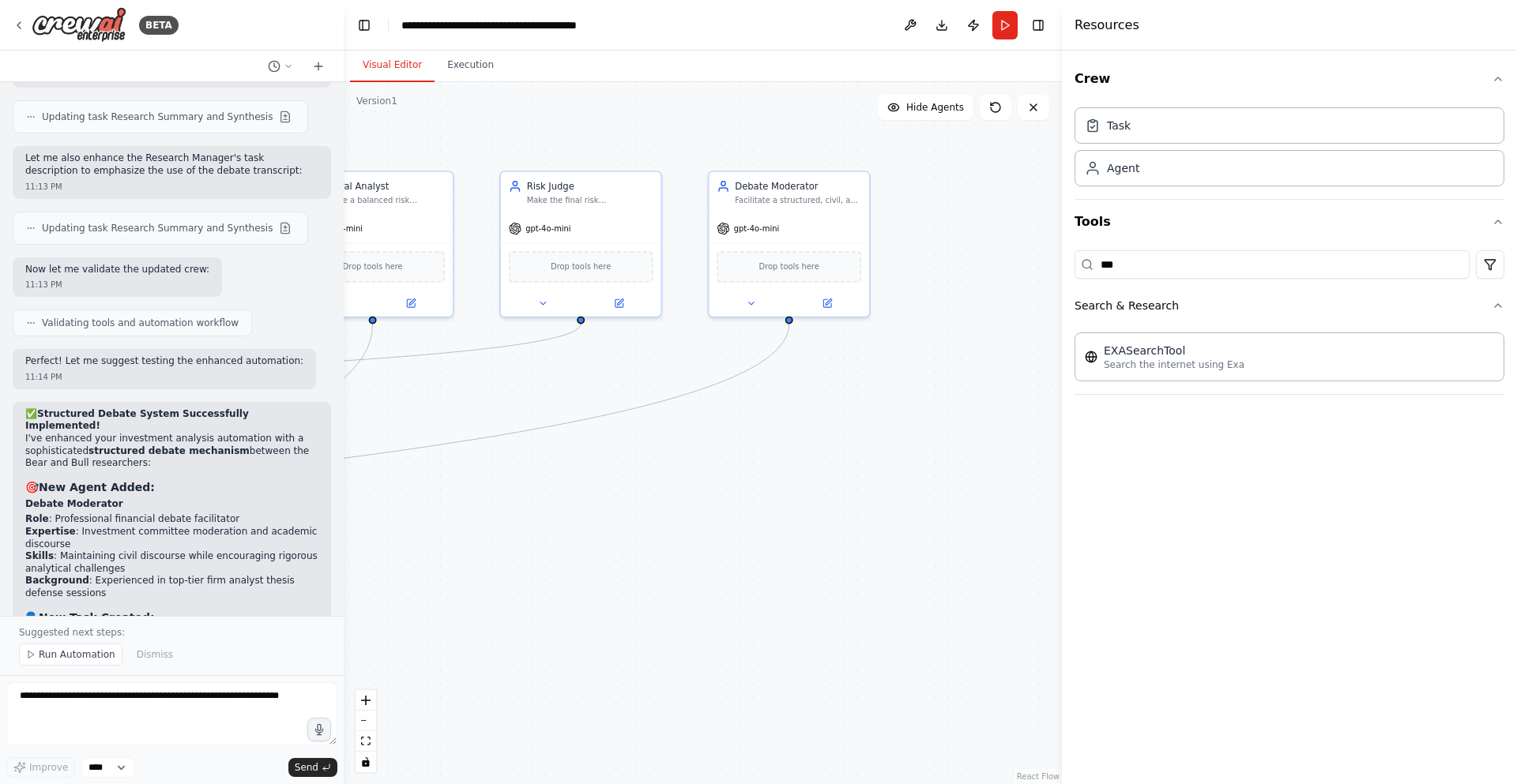
drag, startPoint x: 814, startPoint y: 456, endPoint x: 630, endPoint y: 485, distance: 186.3
click at [608, 511] on div ".deletable-edge-delete-btn { width: 20px; height: 20px; border: 0px solid #ffff…" at bounding box center [703, 433] width 718 height 703
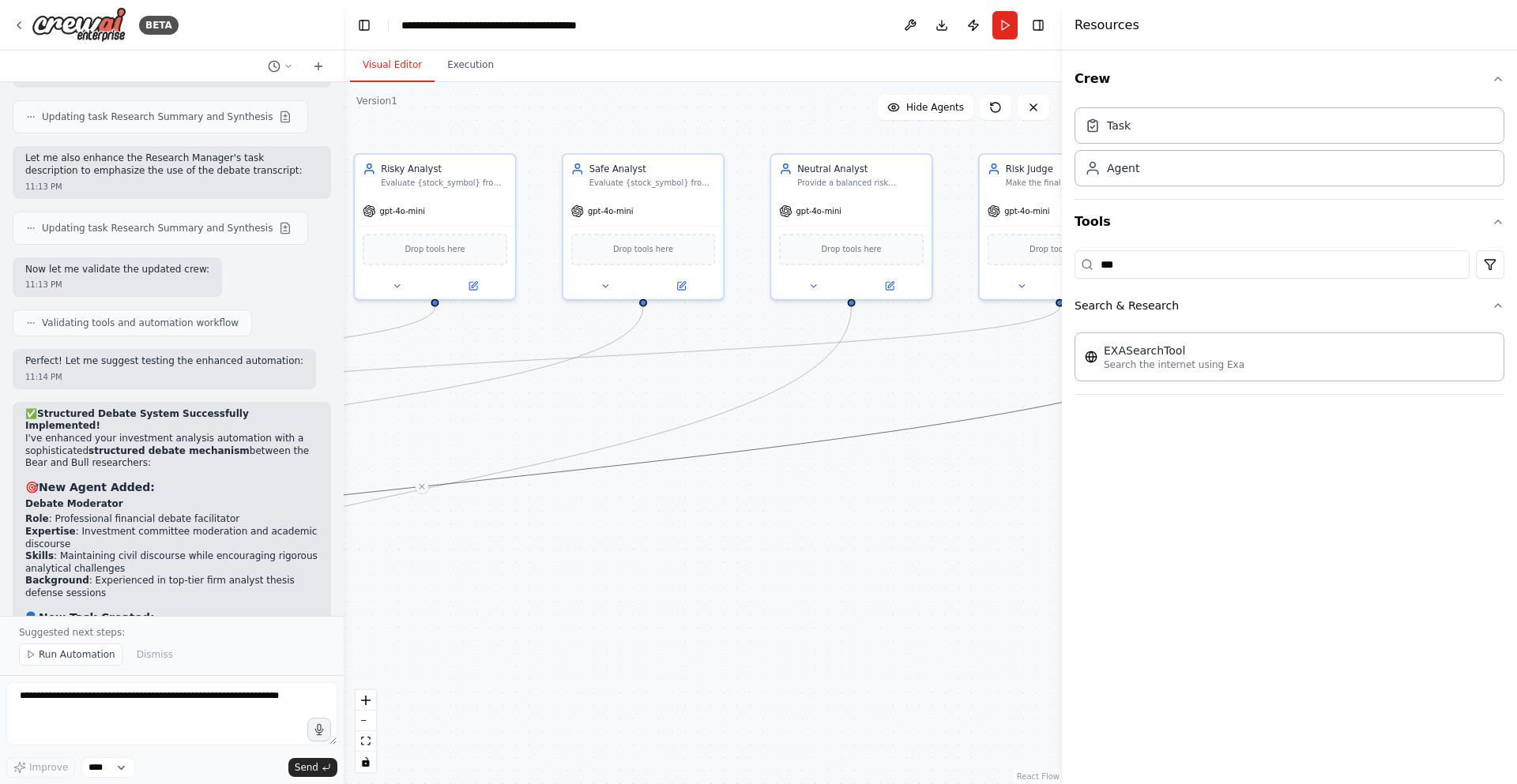
drag, startPoint x: 693, startPoint y: 459, endPoint x: 1171, endPoint y: 444, distance: 478.2
click at [1171, 444] on div "BETA A investment trading firm 07:49 PM ▶ Thought process I'd be happy to help …" at bounding box center [758, 392] width 1517 height 784
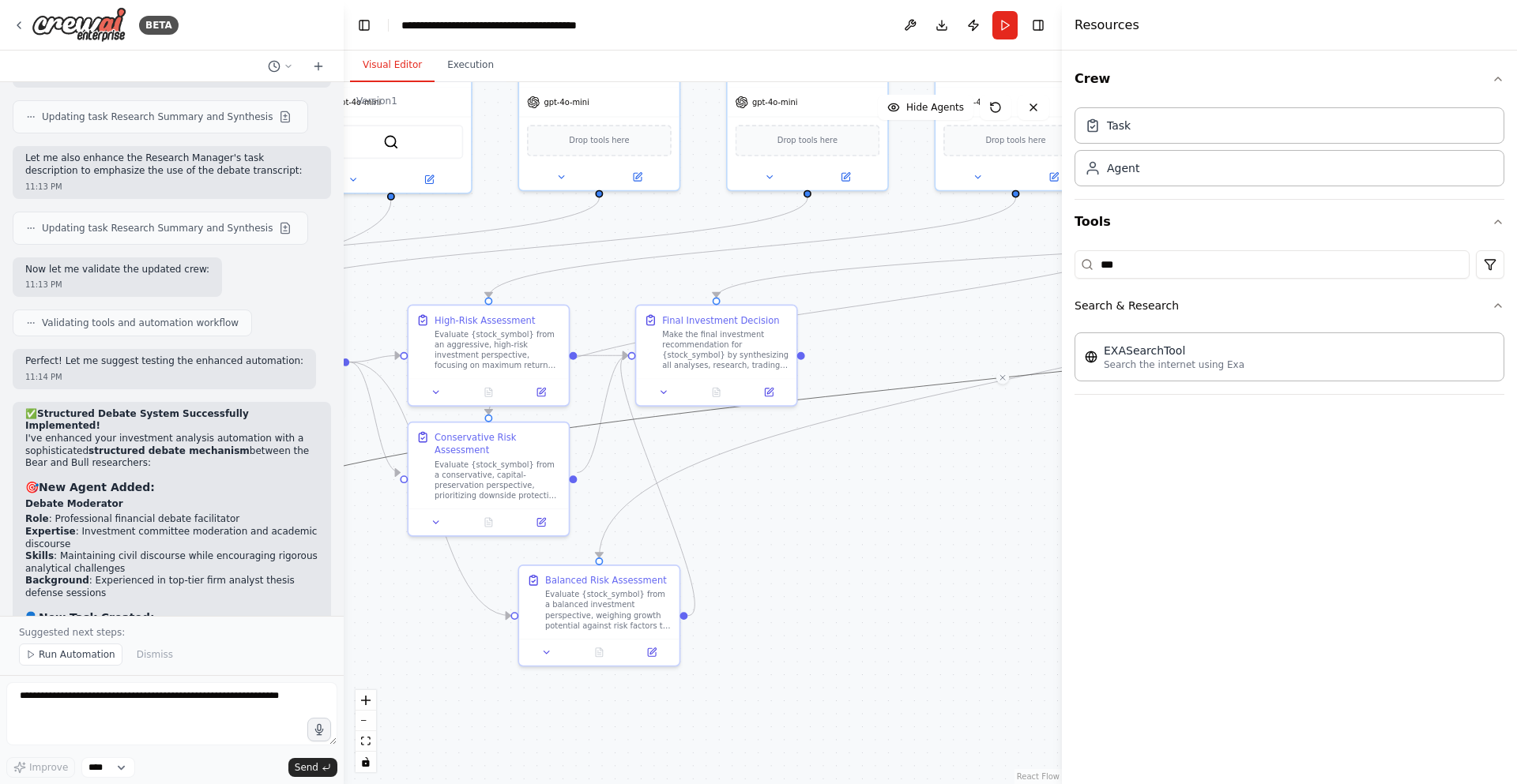
drag, startPoint x: 553, startPoint y: 542, endPoint x: 1133, endPoint y: 433, distance: 590.2
click at [1133, 433] on div "BETA A investment trading firm 07:49 PM ▶ Thought process I'd be happy to help …" at bounding box center [758, 392] width 1517 height 784
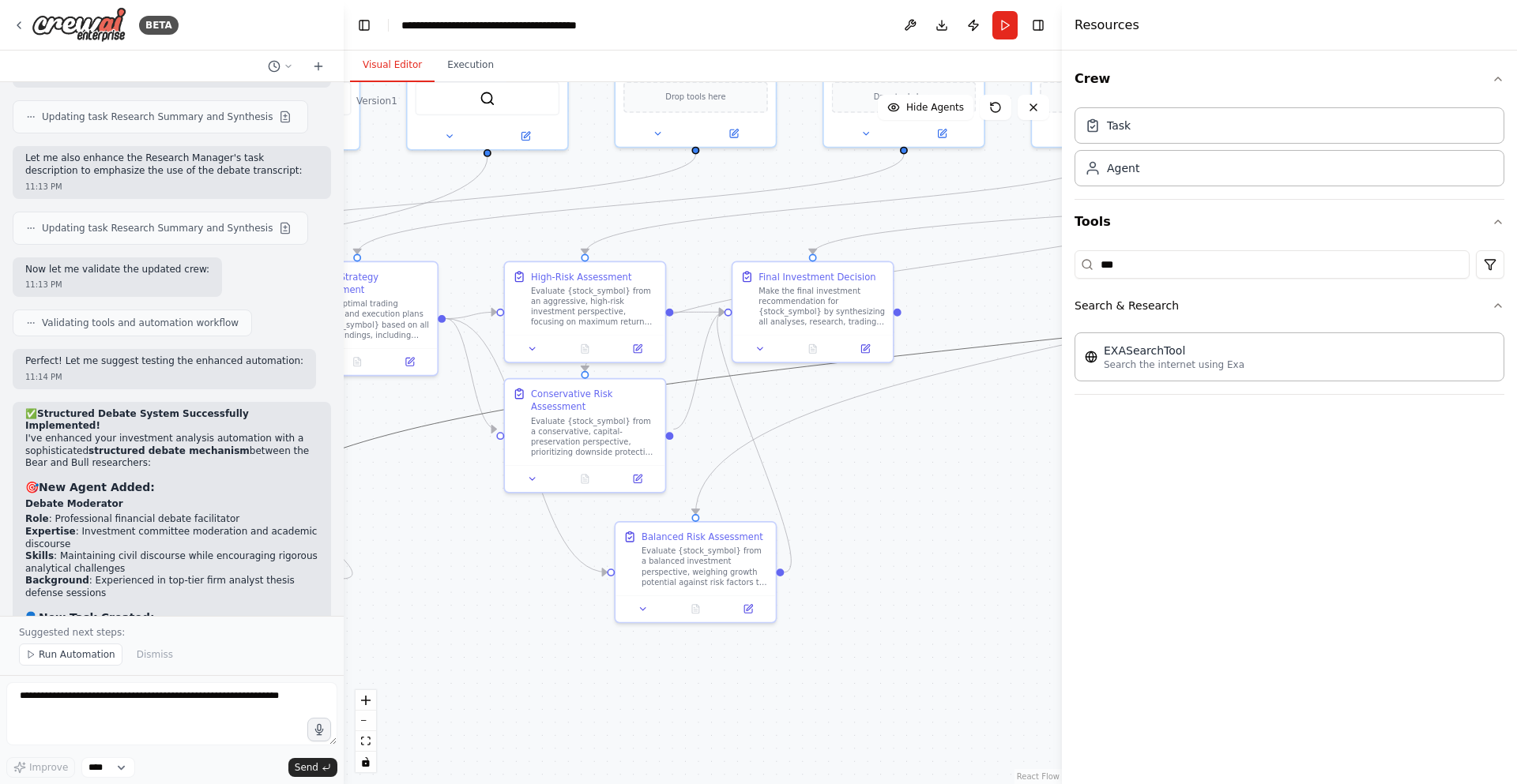
drag, startPoint x: 746, startPoint y: 577, endPoint x: 830, endPoint y: 538, distance: 92.6
click at [830, 538] on div ".deletable-edge-delete-btn { width: 20px; height: 20px; border: 0px solid #ffff…" at bounding box center [703, 433] width 718 height 703
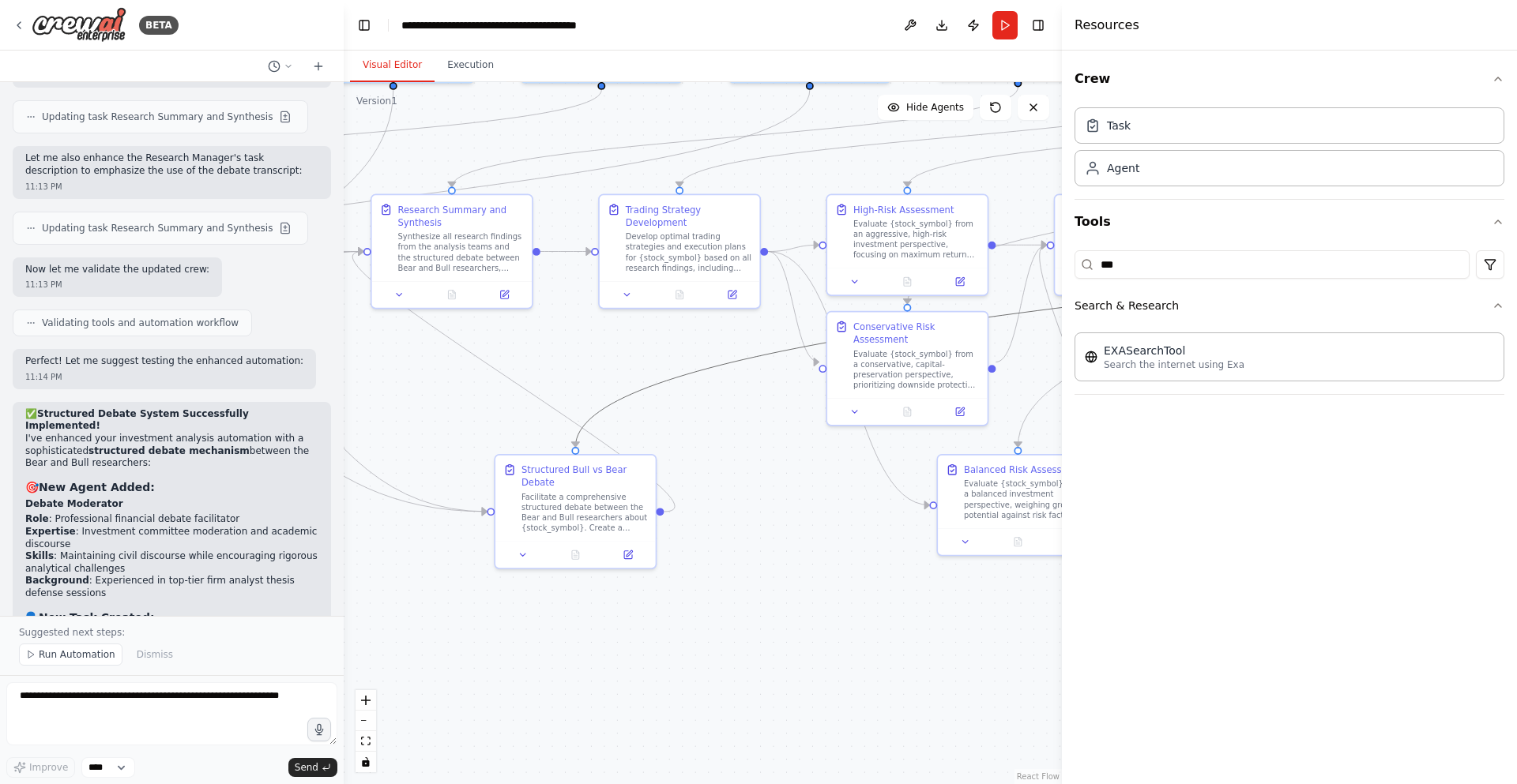
drag, startPoint x: 595, startPoint y: 558, endPoint x: 779, endPoint y: 505, distance: 191.5
click at [779, 505] on div ".deletable-edge-delete-btn { width: 20px; height: 20px; border: 0px solid #ffff…" at bounding box center [703, 433] width 718 height 703
drag, startPoint x: 981, startPoint y: 484, endPoint x: 868, endPoint y: 463, distance: 114.9
click at [868, 463] on div "Evaluate {stock_symbol} from a balanced investment perspective, weighing growth…" at bounding box center [923, 471] width 127 height 42
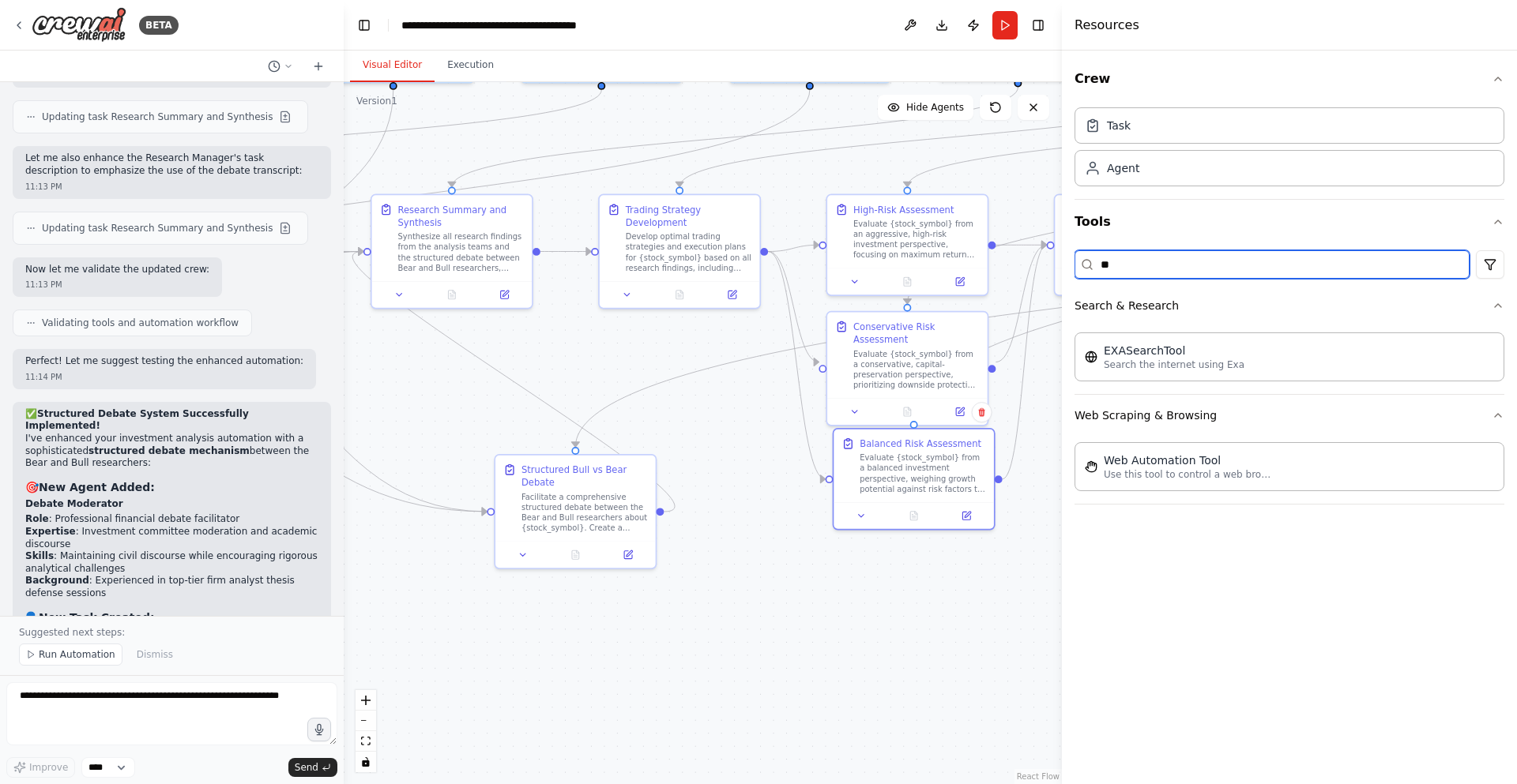
type input "**"
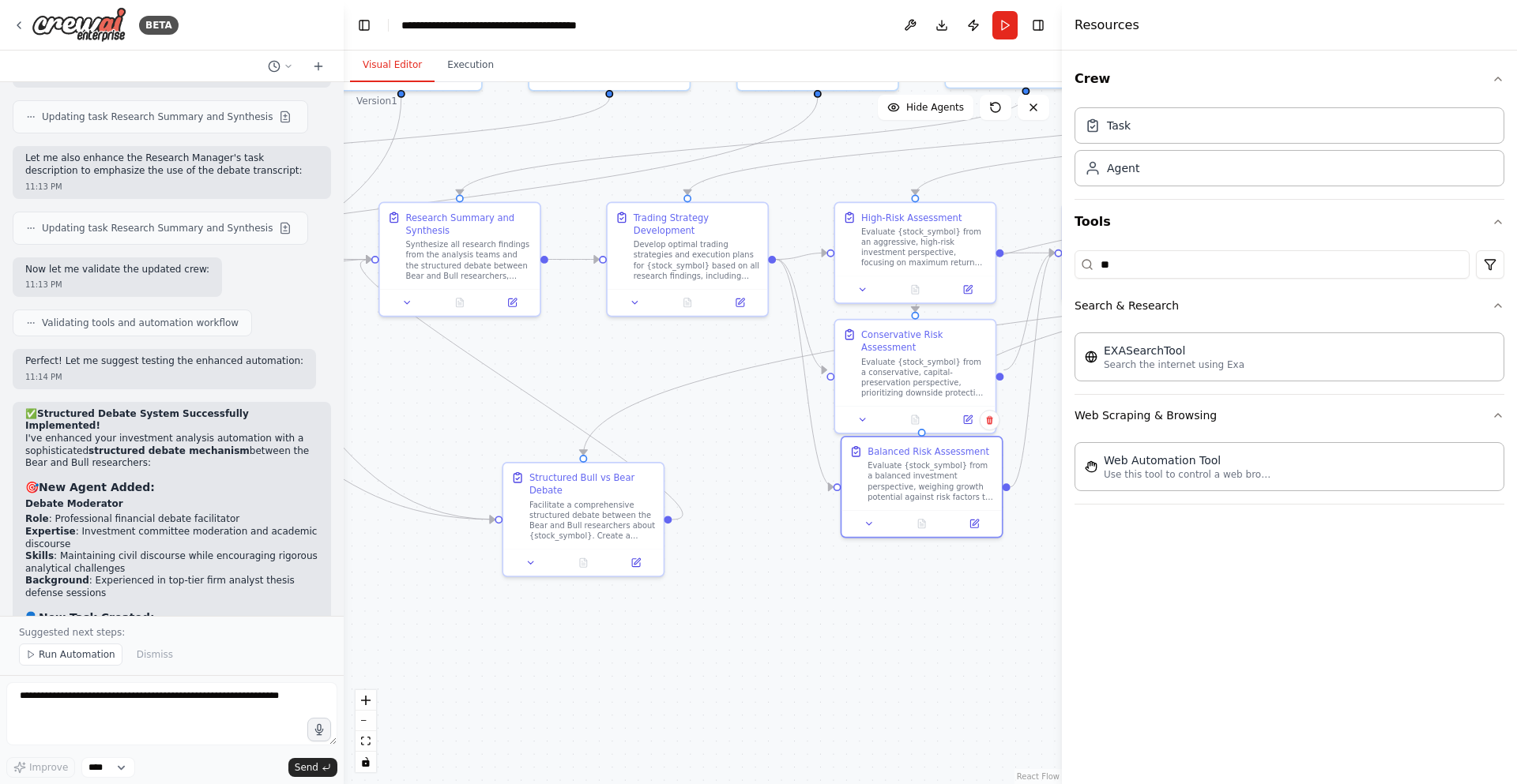
drag, startPoint x: 716, startPoint y: 420, endPoint x: 723, endPoint y: 428, distance: 10.6
click at [723, 428] on div ".deletable-edge-delete-btn { width: 20px; height: 20px; border: 0px solid #ffff…" at bounding box center [703, 433] width 718 height 703
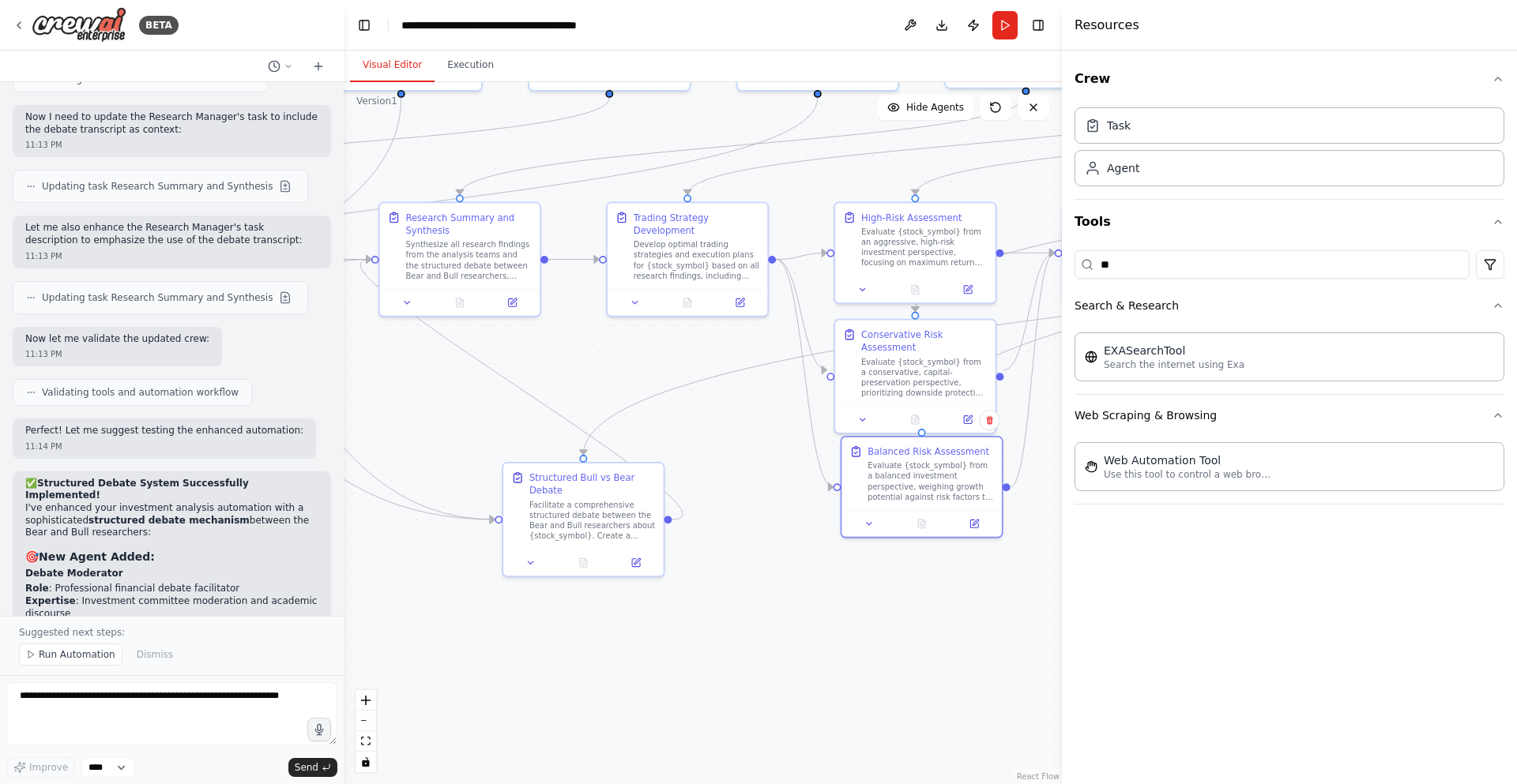
scroll to position [12223, 0]
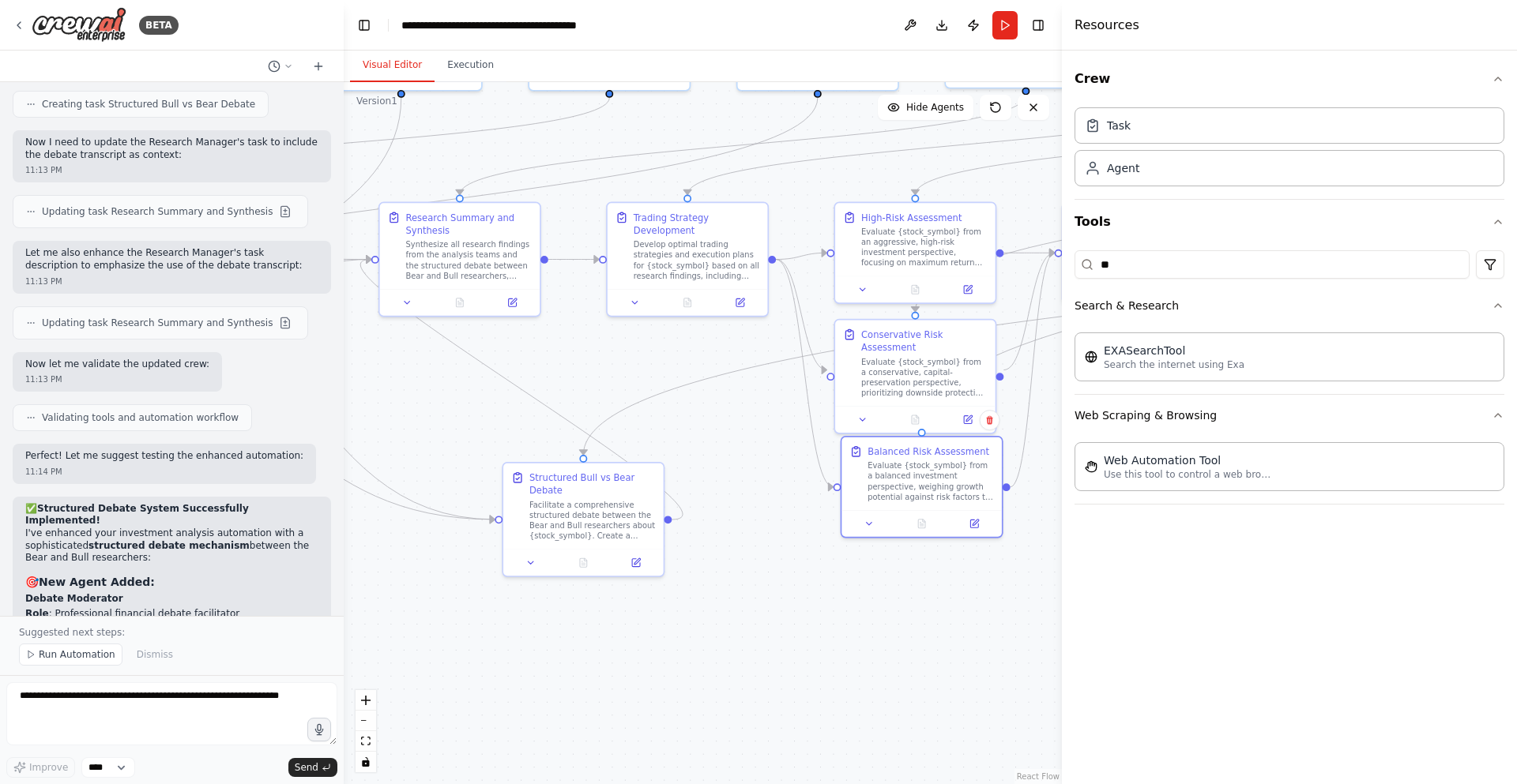
click at [36, 593] on strong "Debate Moderator" at bounding box center [74, 599] width 98 height 11
drag, startPoint x: 38, startPoint y: 274, endPoint x: 115, endPoint y: 283, distance: 77.5
click at [115, 593] on p "Debate Moderator" at bounding box center [172, 600] width 293 height 13
copy div "Debate Moderator"
click at [132, 708] on textarea at bounding box center [172, 714] width 331 height 63
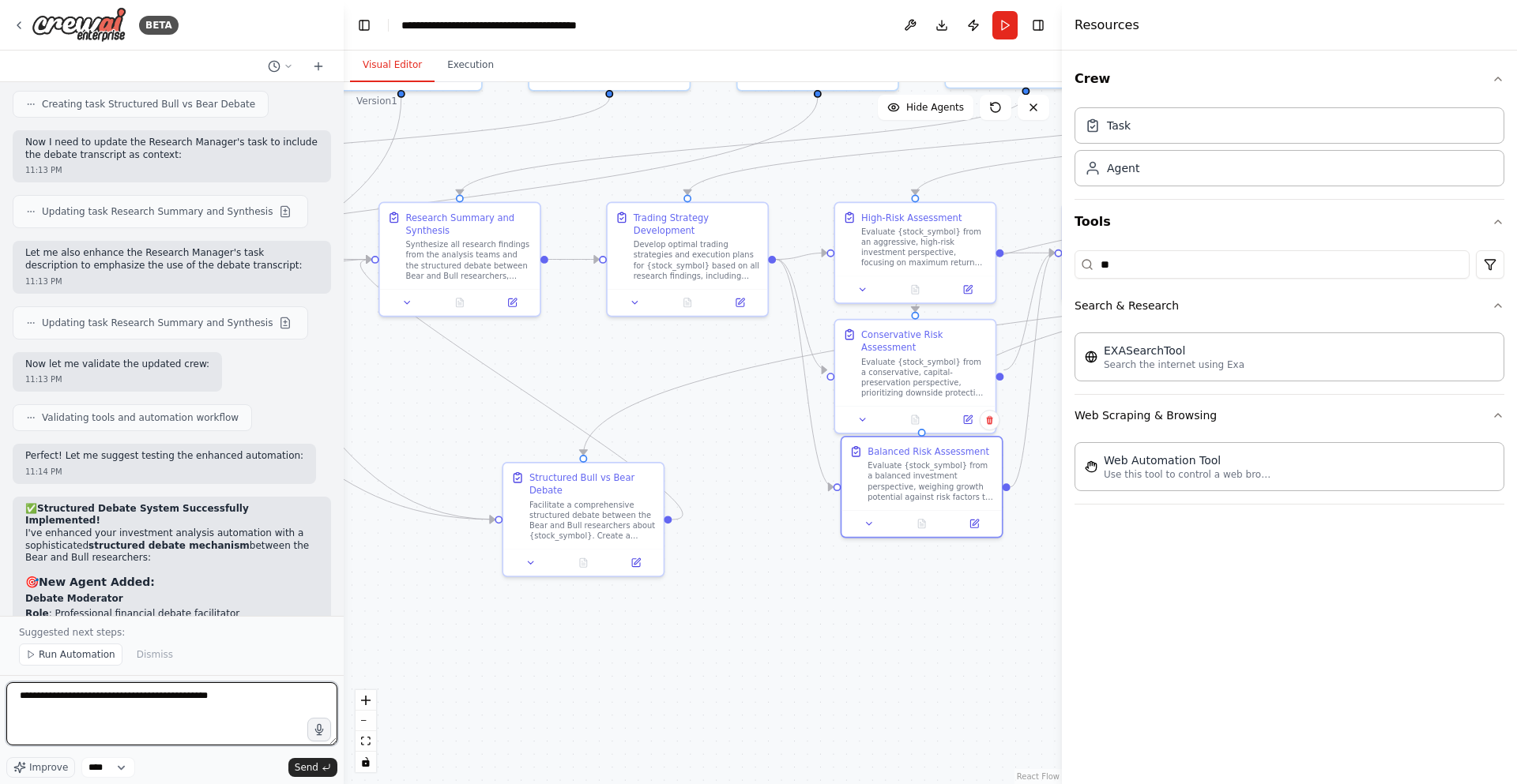
paste textarea "**********"
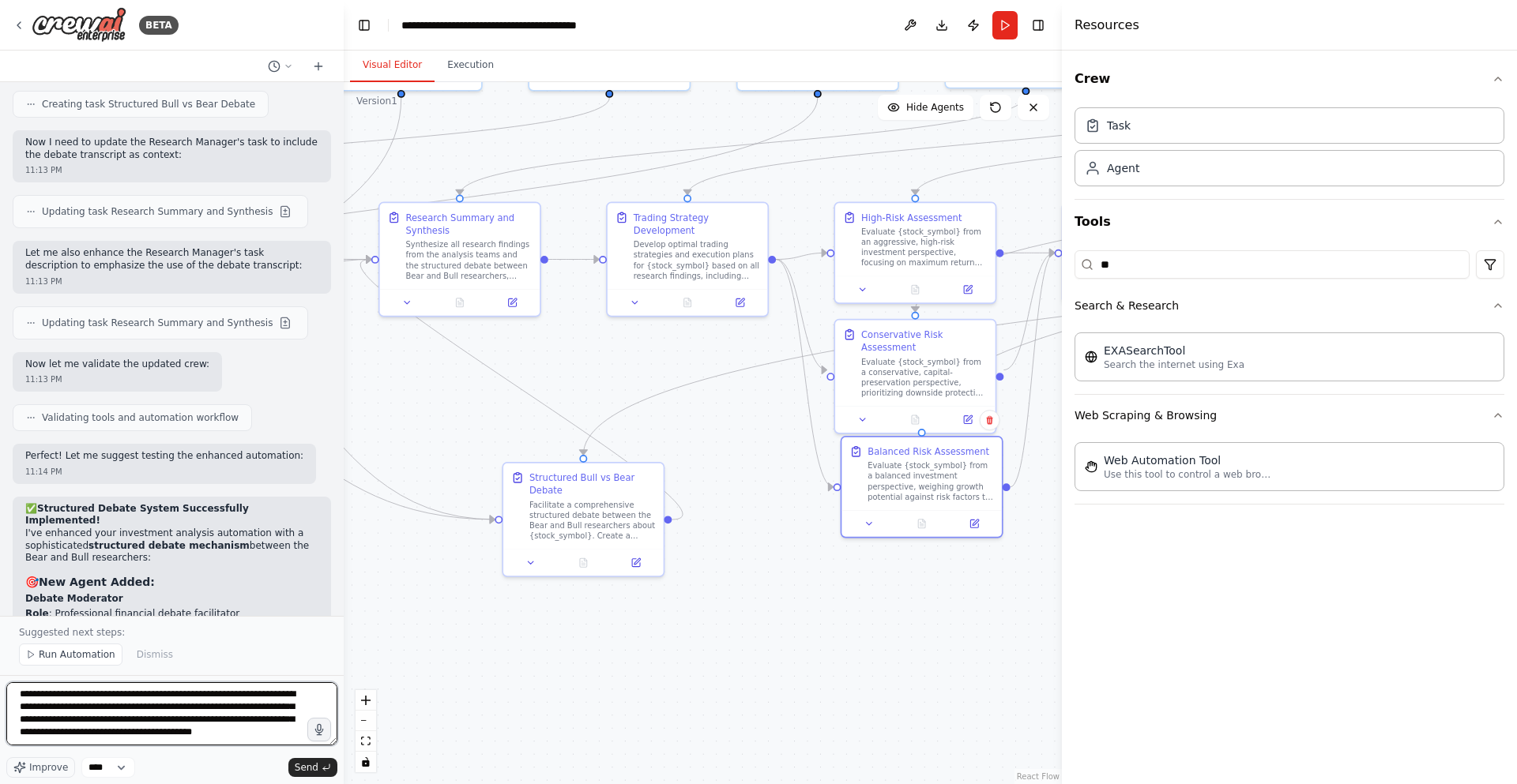
type textarea "**********"
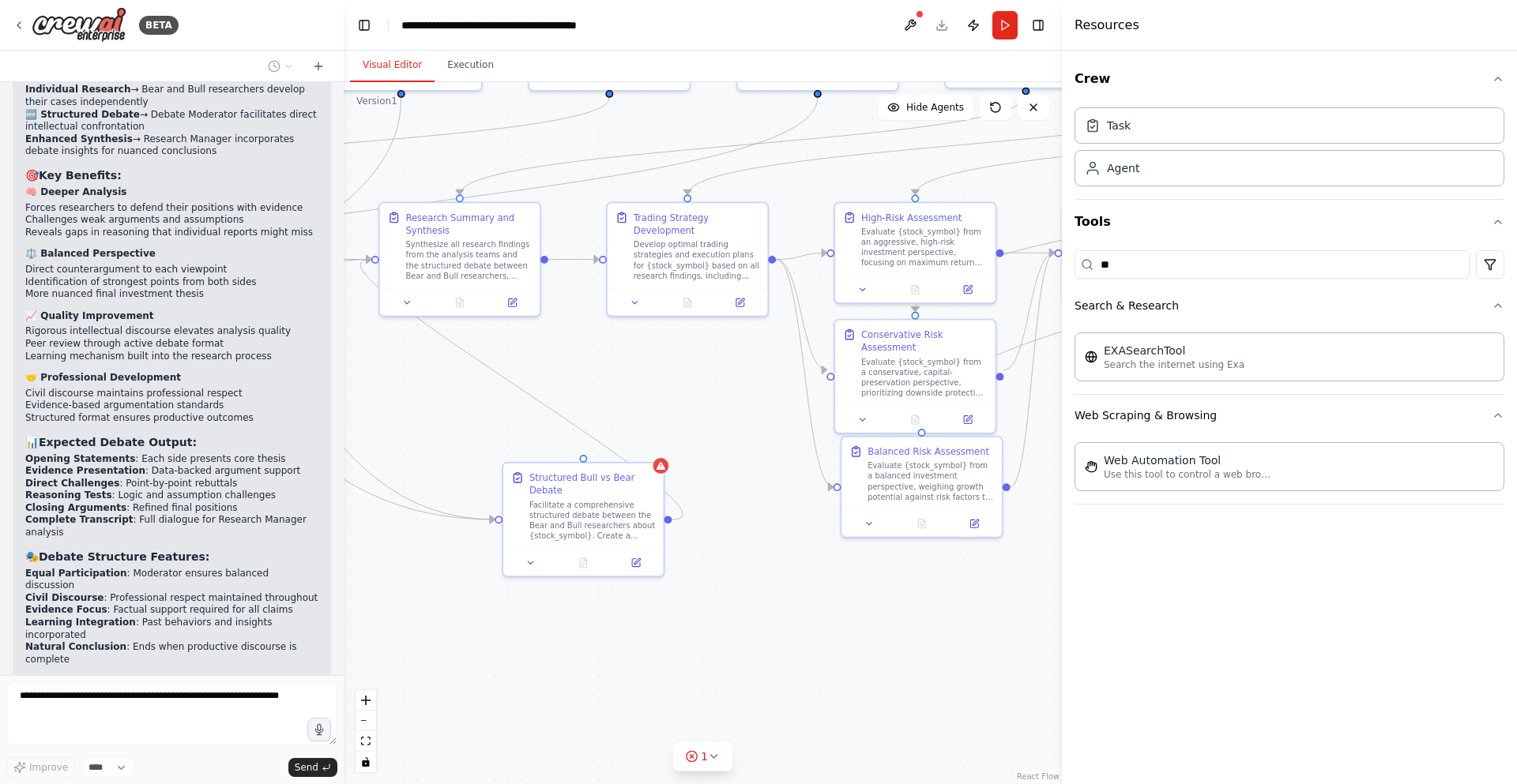
scroll to position [13033, 0]
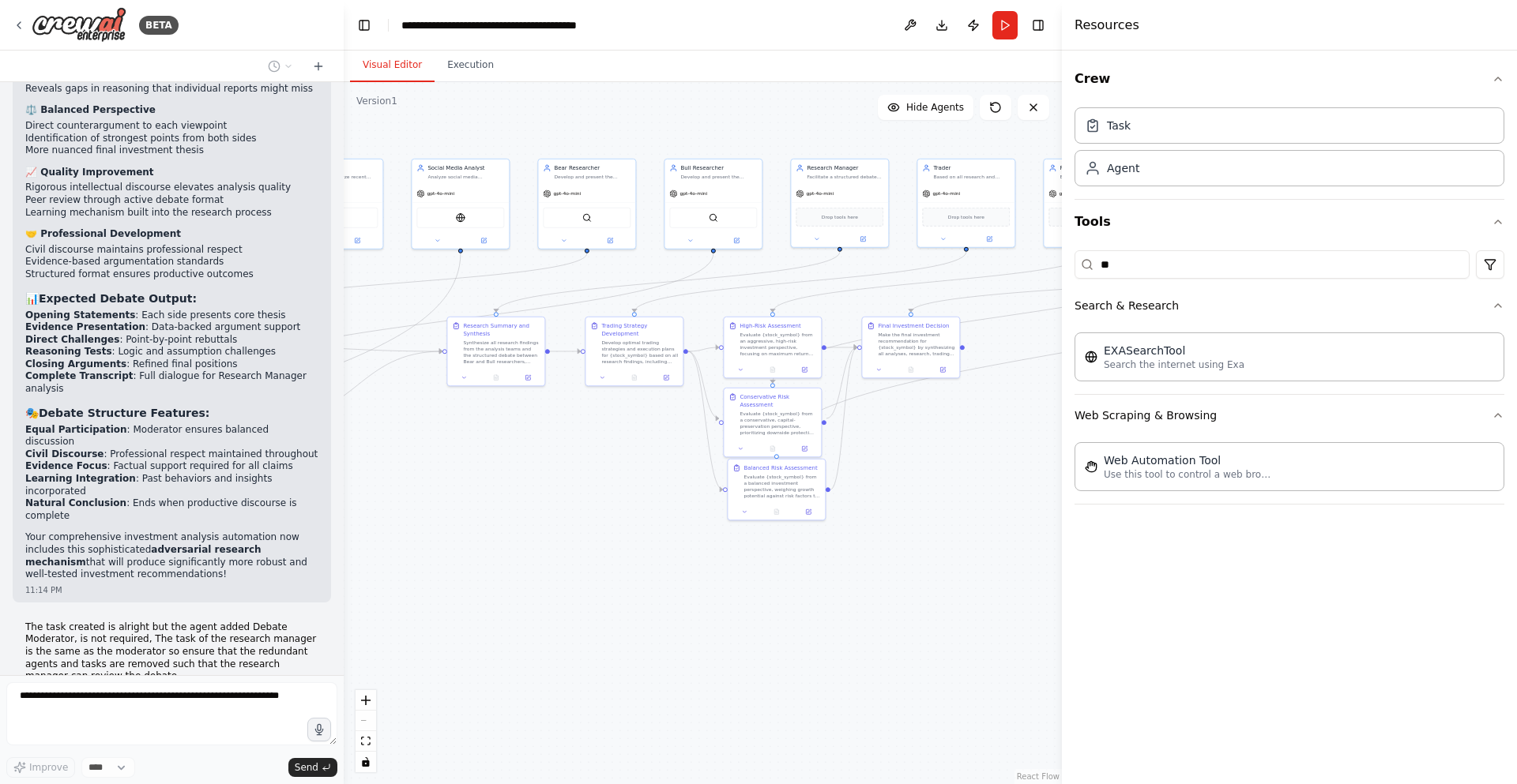
scroll to position [13177, 0]
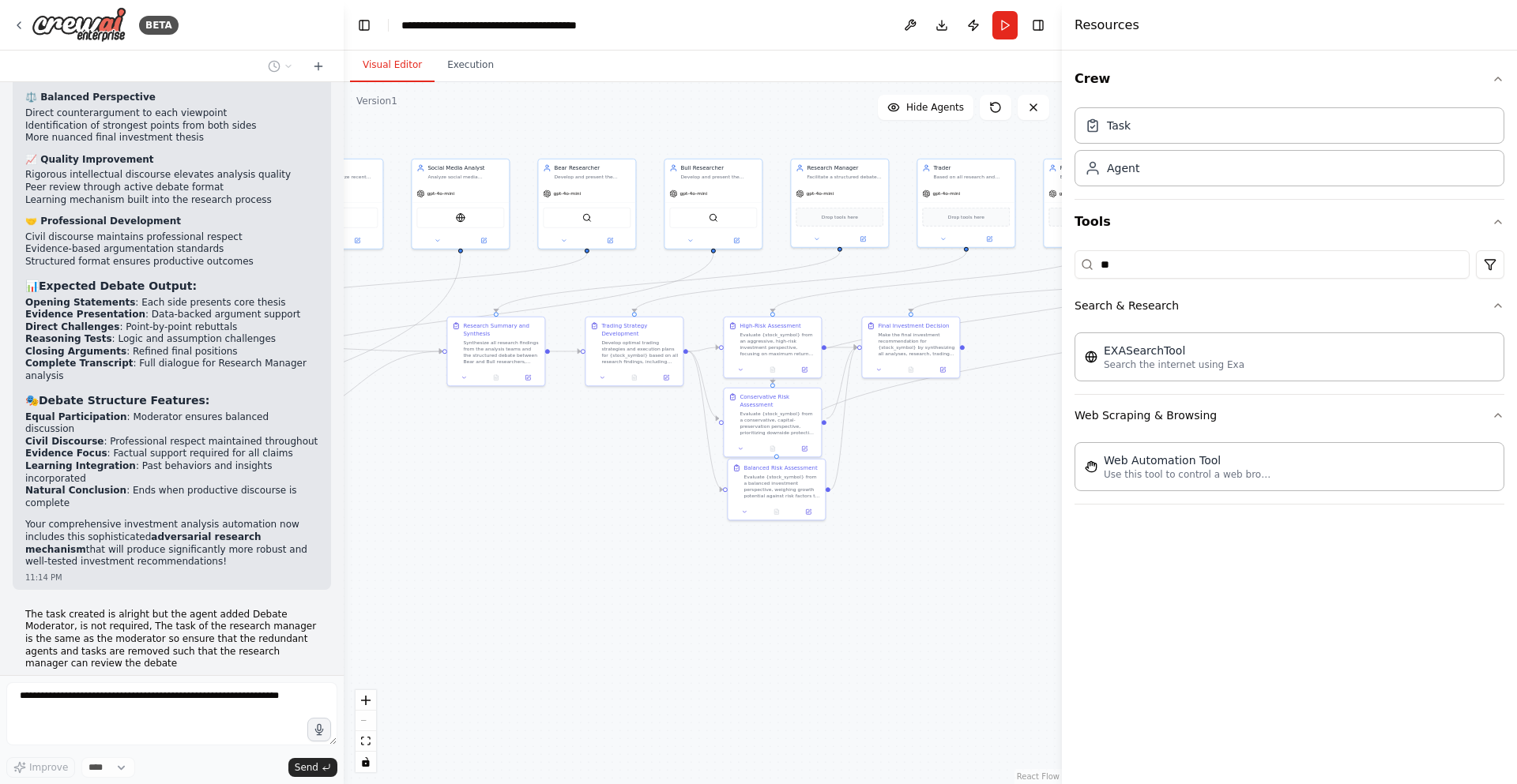
click at [553, 494] on div ".deletable-edge-delete-btn { width: 20px; height: 20px; border: 0px solid #ffff…" at bounding box center [703, 433] width 718 height 703
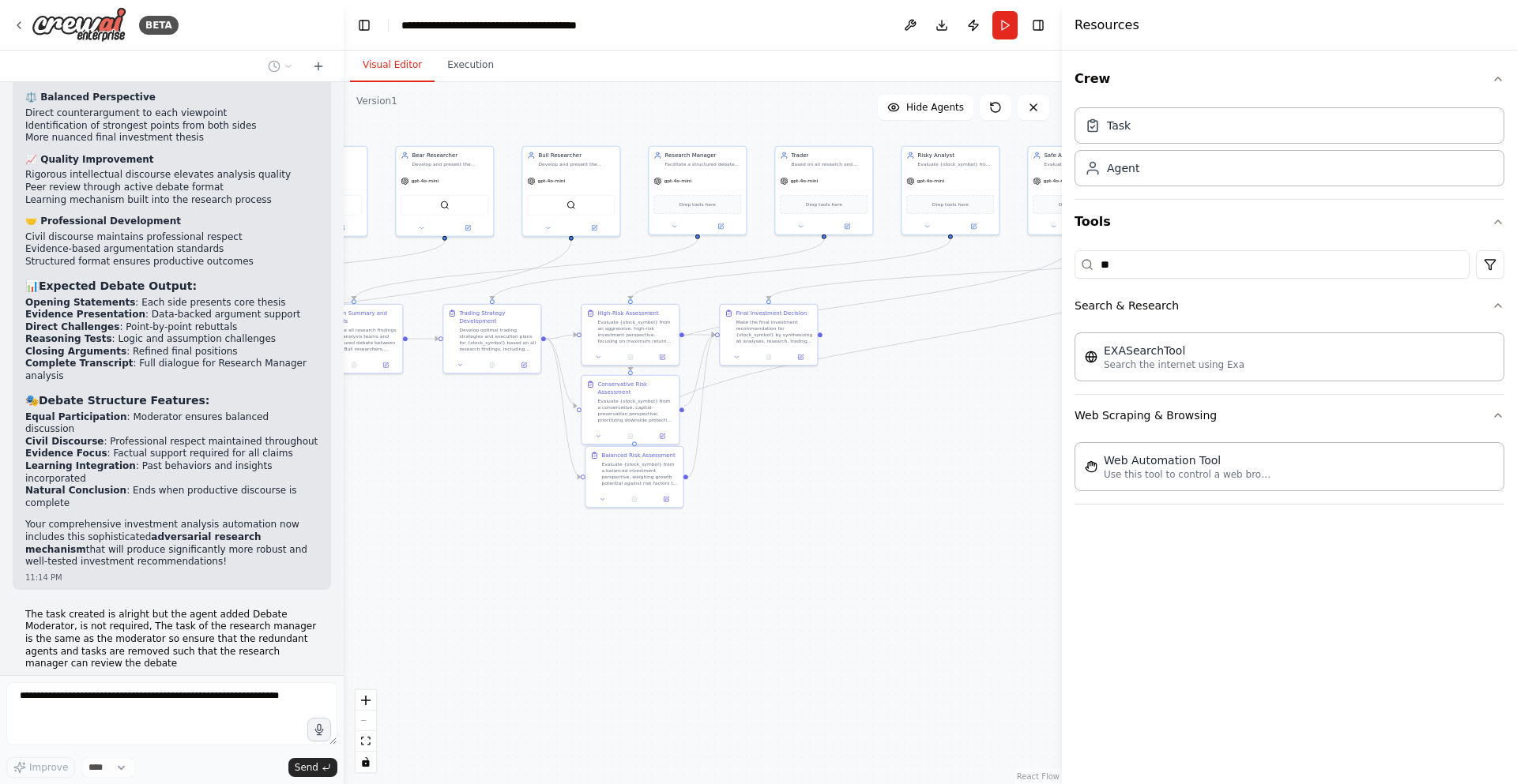
drag, startPoint x: 543, startPoint y: 511, endPoint x: 412, endPoint y: 472, distance: 136.7
click at [412, 472] on div ".deletable-edge-delete-btn { width: 20px; height: 20px; border: 0px solid #ffff…" at bounding box center [703, 433] width 718 height 703
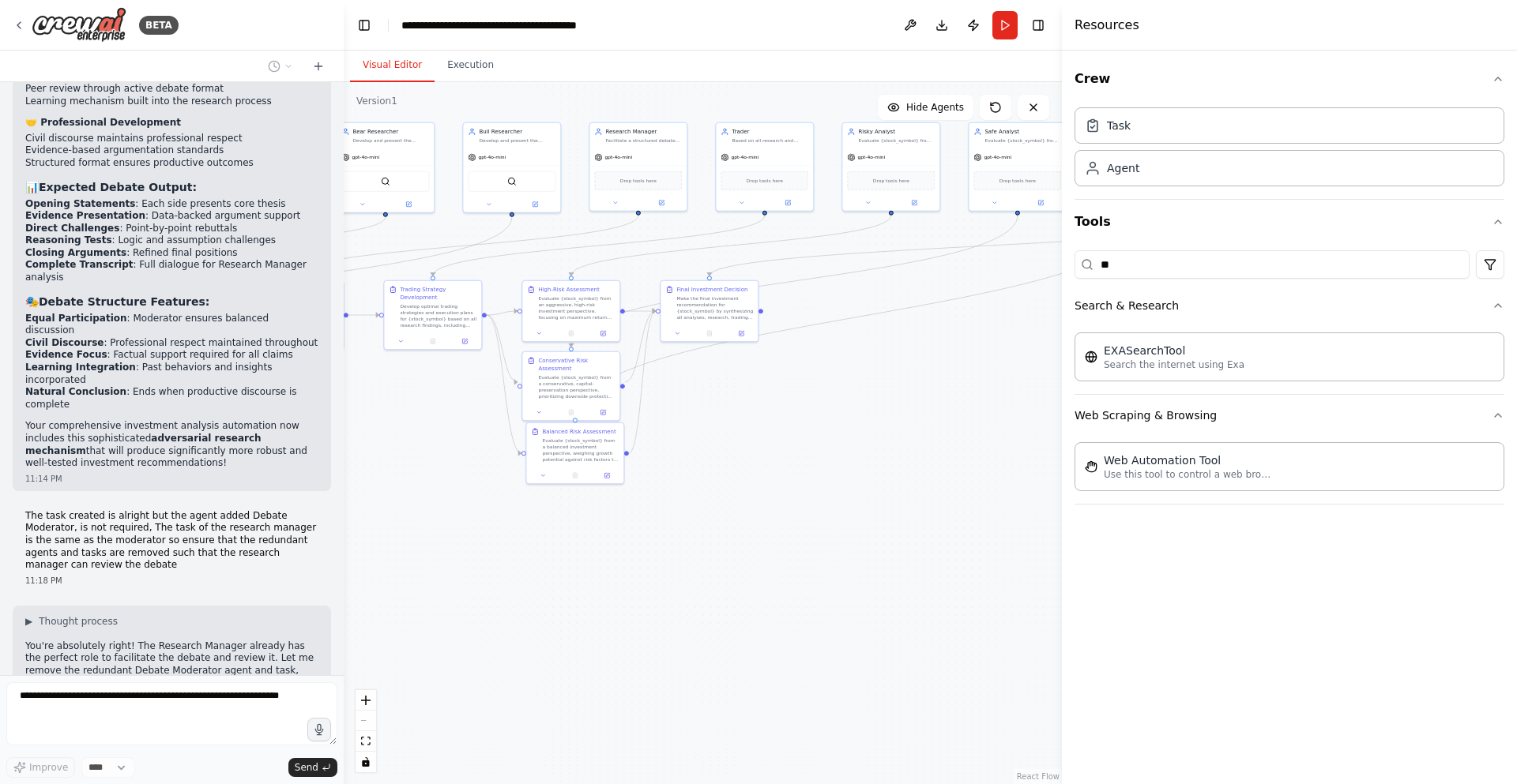
scroll to position [13287, 0]
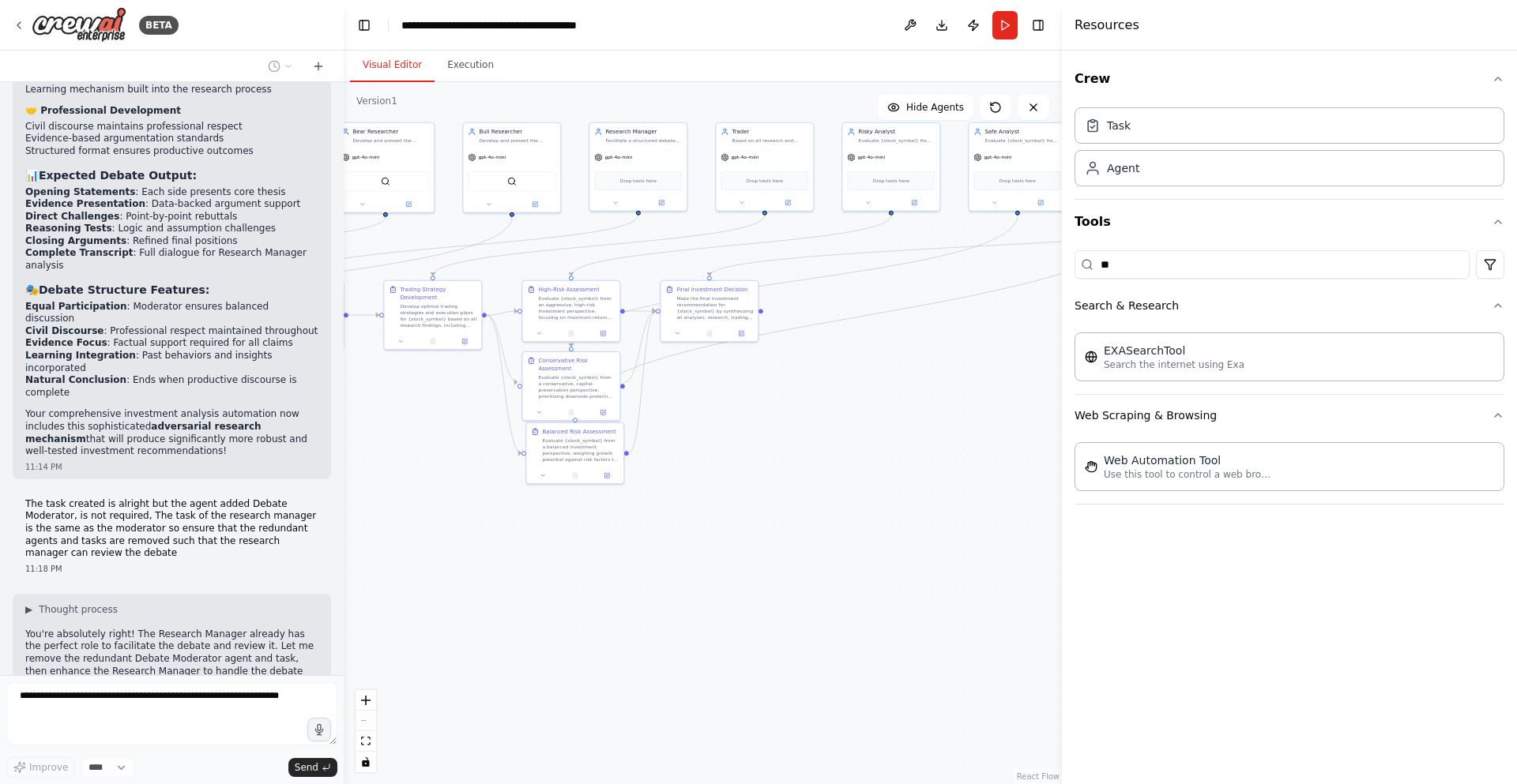
drag, startPoint x: 510, startPoint y: 530, endPoint x: 382, endPoint y: 484, distance: 136.0
click at [401, 496] on div ".deletable-edge-delete-btn { width: 20px; height: 20px; border: 0px solid #ffff…" at bounding box center [703, 433] width 718 height 703
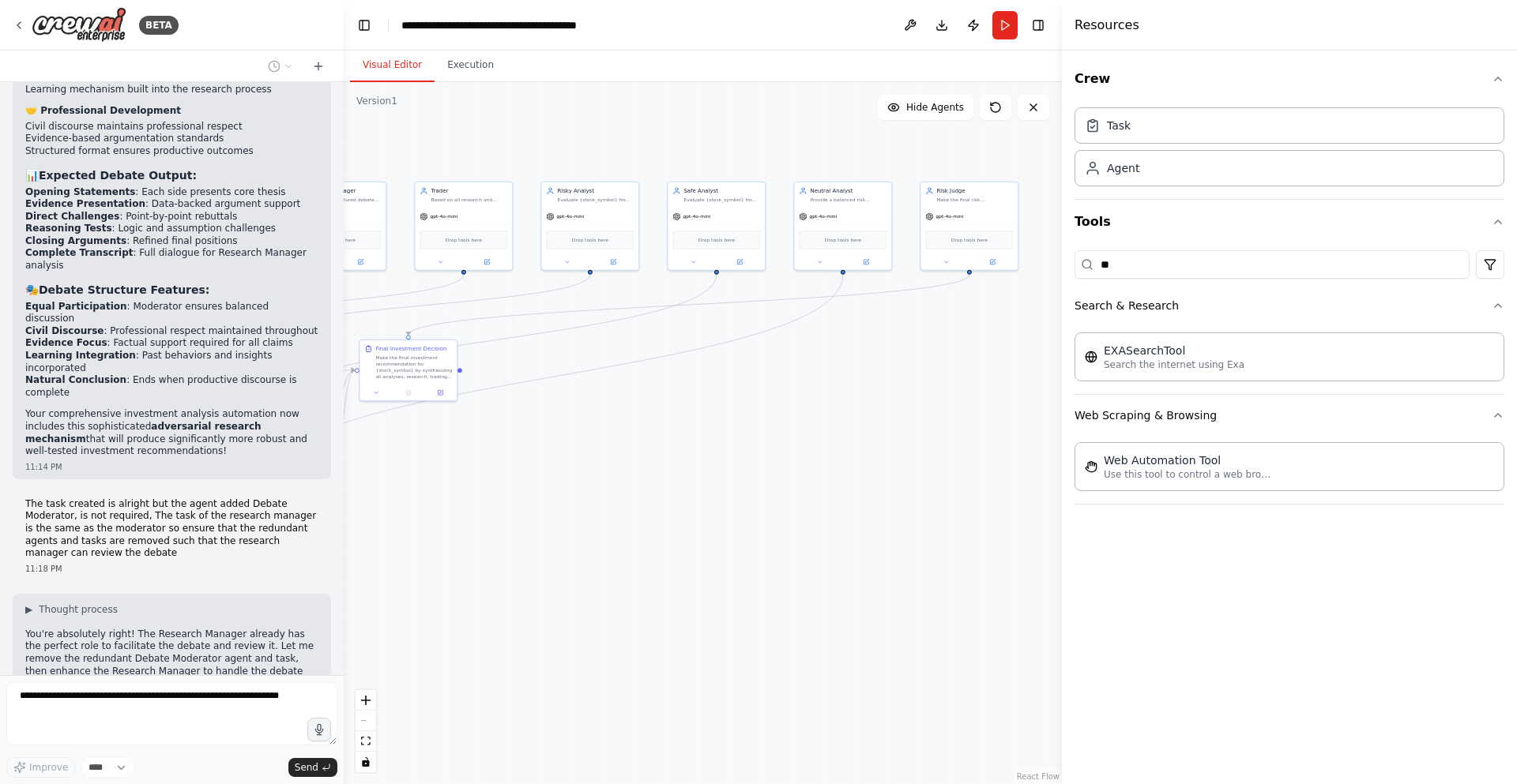
drag, startPoint x: 715, startPoint y: 459, endPoint x: 490, endPoint y: 543, distance: 240.2
click at [490, 543] on div ".deletable-edge-delete-btn { width: 20px; height: 20px; border: 0px solid #ffff…" at bounding box center [703, 433] width 718 height 703
drag, startPoint x: 710, startPoint y: 507, endPoint x: 900, endPoint y: 459, distance: 196.0
click at [899, 459] on div ".deletable-edge-delete-btn { width: 20px; height: 20px; border: 0px solid #ffff…" at bounding box center [703, 433] width 718 height 703
drag, startPoint x: 652, startPoint y: 516, endPoint x: 1135, endPoint y: 477, distance: 484.6
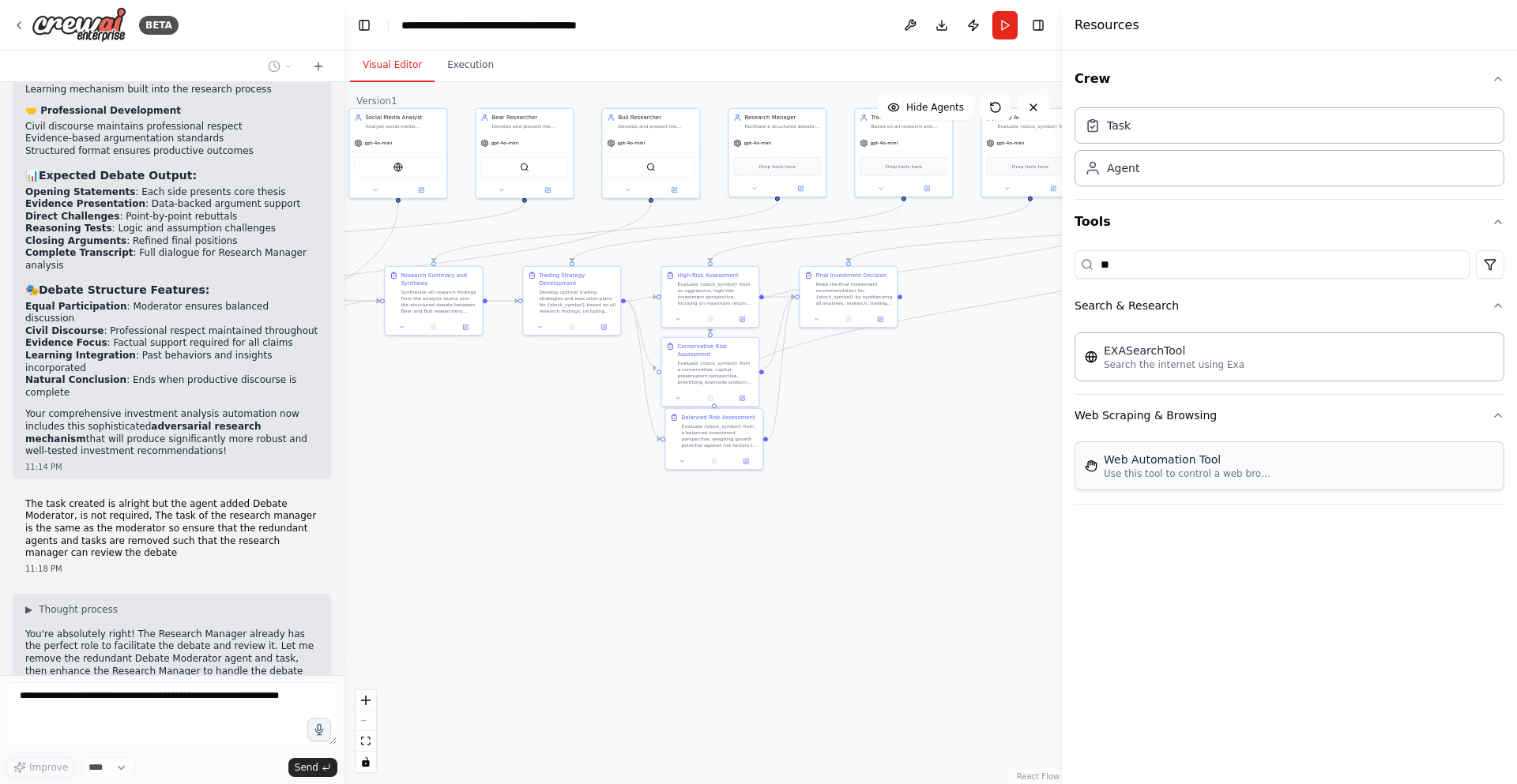
click at [1135, 477] on div "BETA A investment trading firm 07:49 PM ▶ Thought process I'd be happy to help …" at bounding box center [758, 392] width 1517 height 784
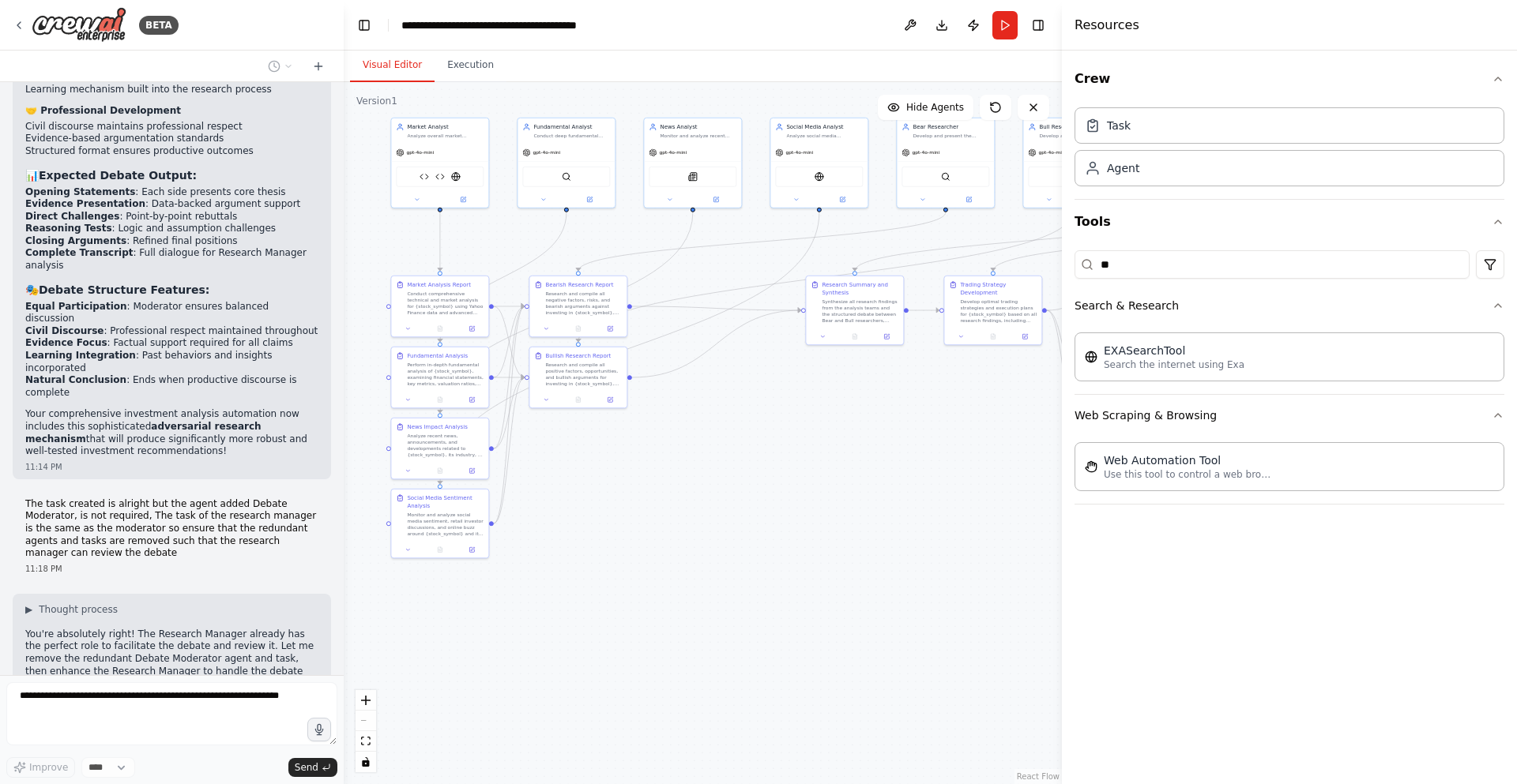
drag, startPoint x: 780, startPoint y: 455, endPoint x: 947, endPoint y: 488, distance: 170.2
click at [982, 484] on div ".deletable-edge-delete-btn { width: 20px; height: 20px; border: 0px solid #ffff…" at bounding box center [703, 433] width 718 height 703
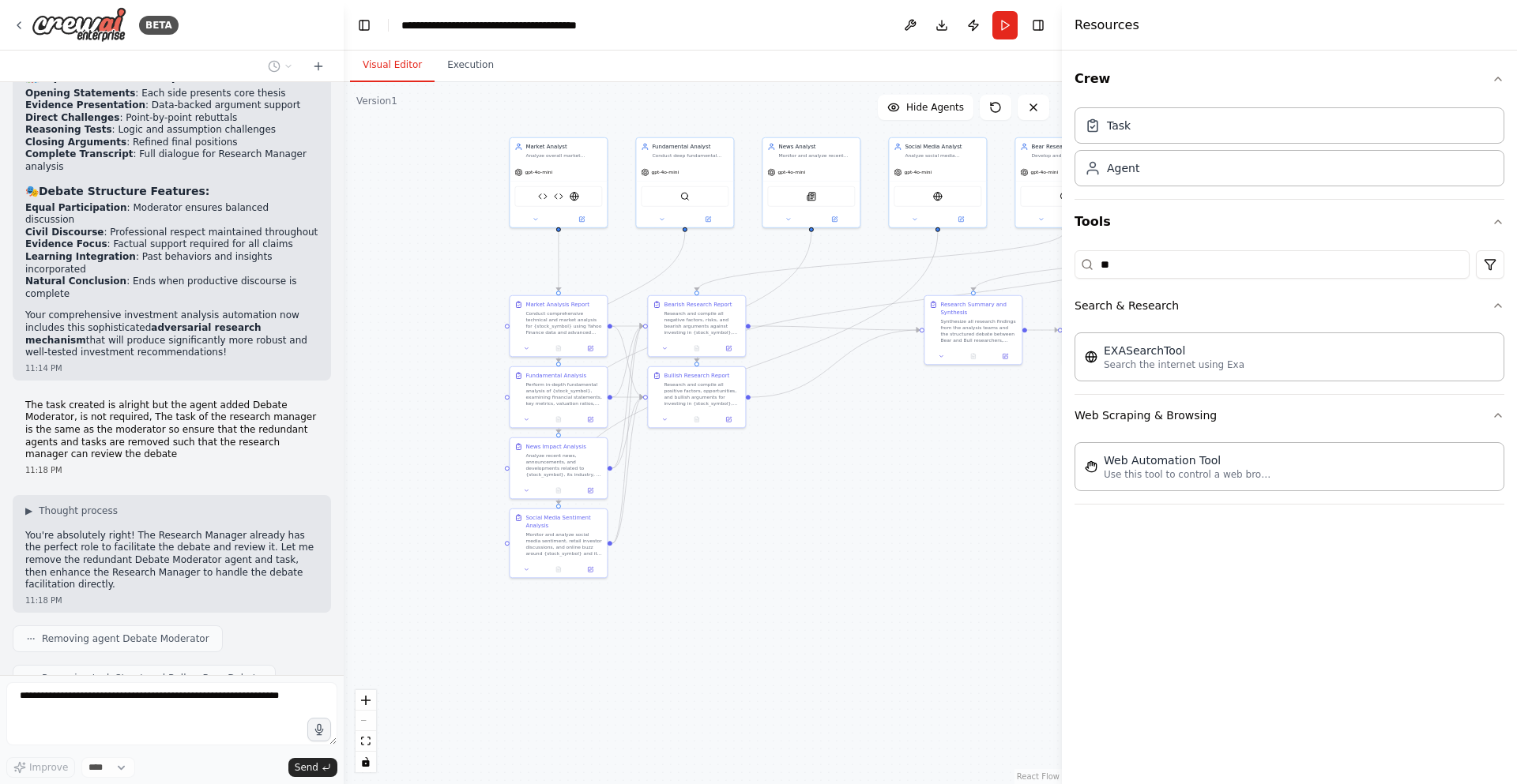
drag, startPoint x: 794, startPoint y: 492, endPoint x: 910, endPoint y: 511, distance: 117.5
click at [911, 512] on div ".deletable-edge-delete-btn { width: 20px; height: 20px; border: 0px solid #ffff…" at bounding box center [703, 433] width 718 height 703
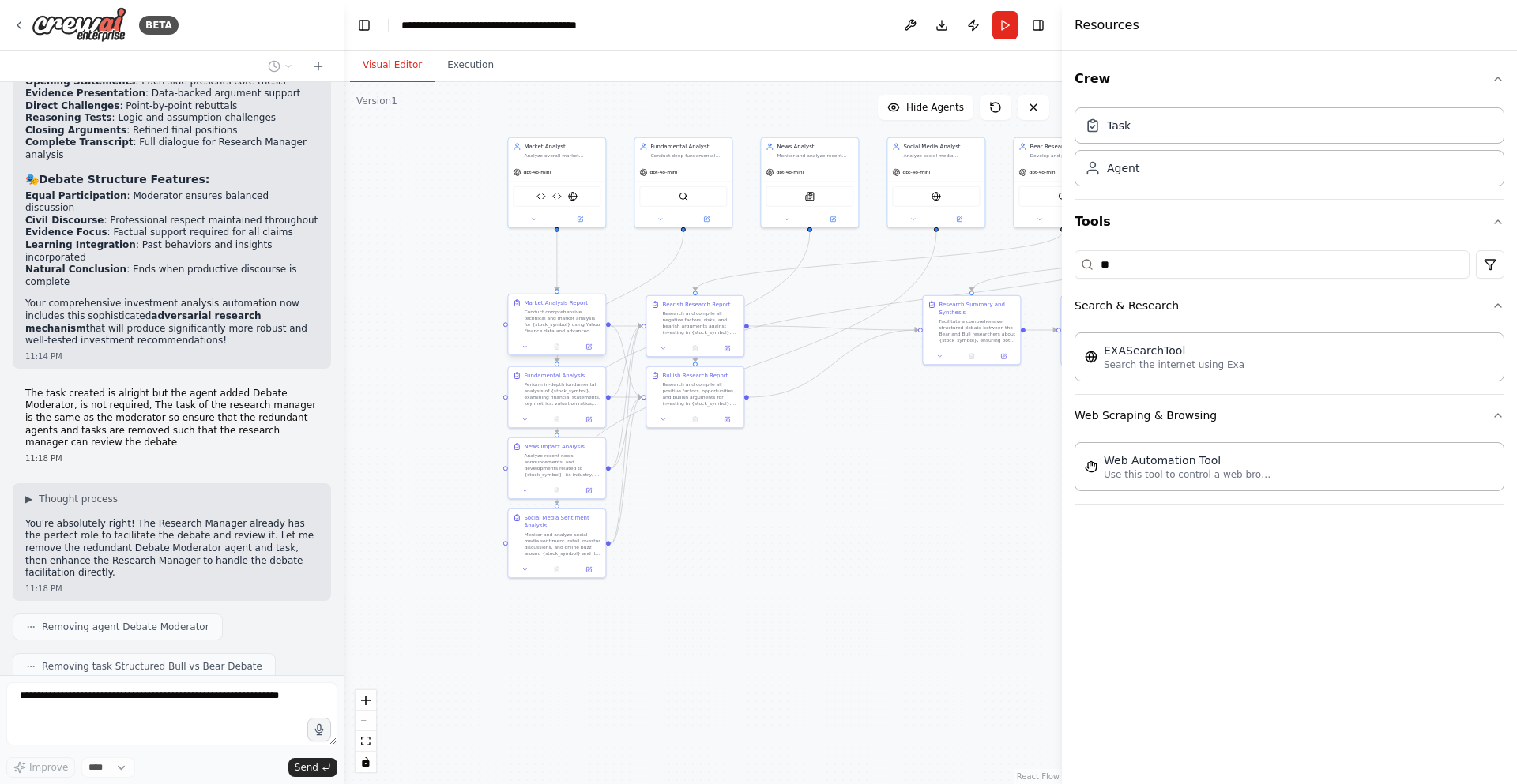
click at [564, 316] on div "Conduct comprehensive technical and market analysis for {stock_symbol} using Ya…" at bounding box center [562, 322] width 77 height 25
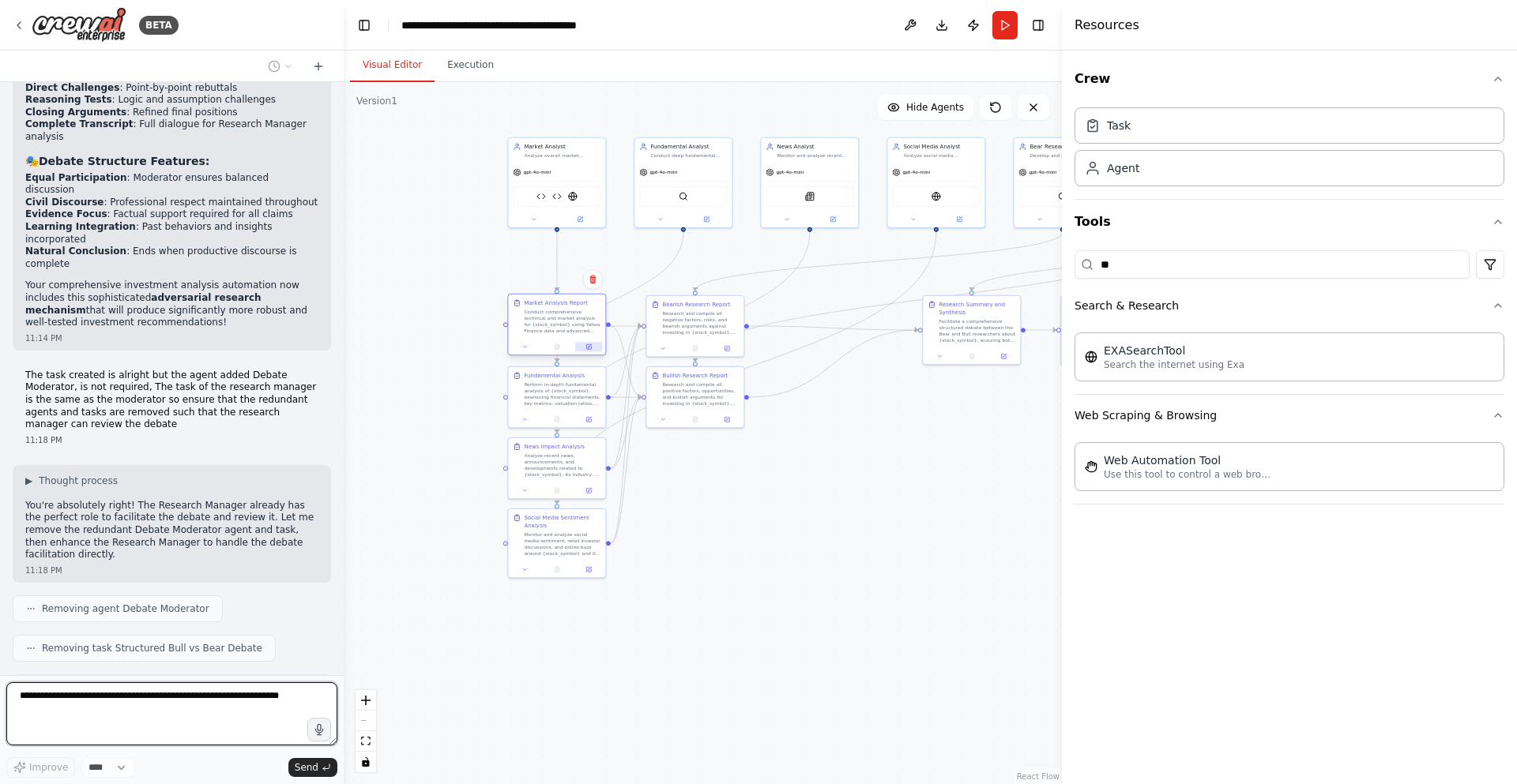
click at [584, 345] on button at bounding box center [589, 346] width 27 height 9
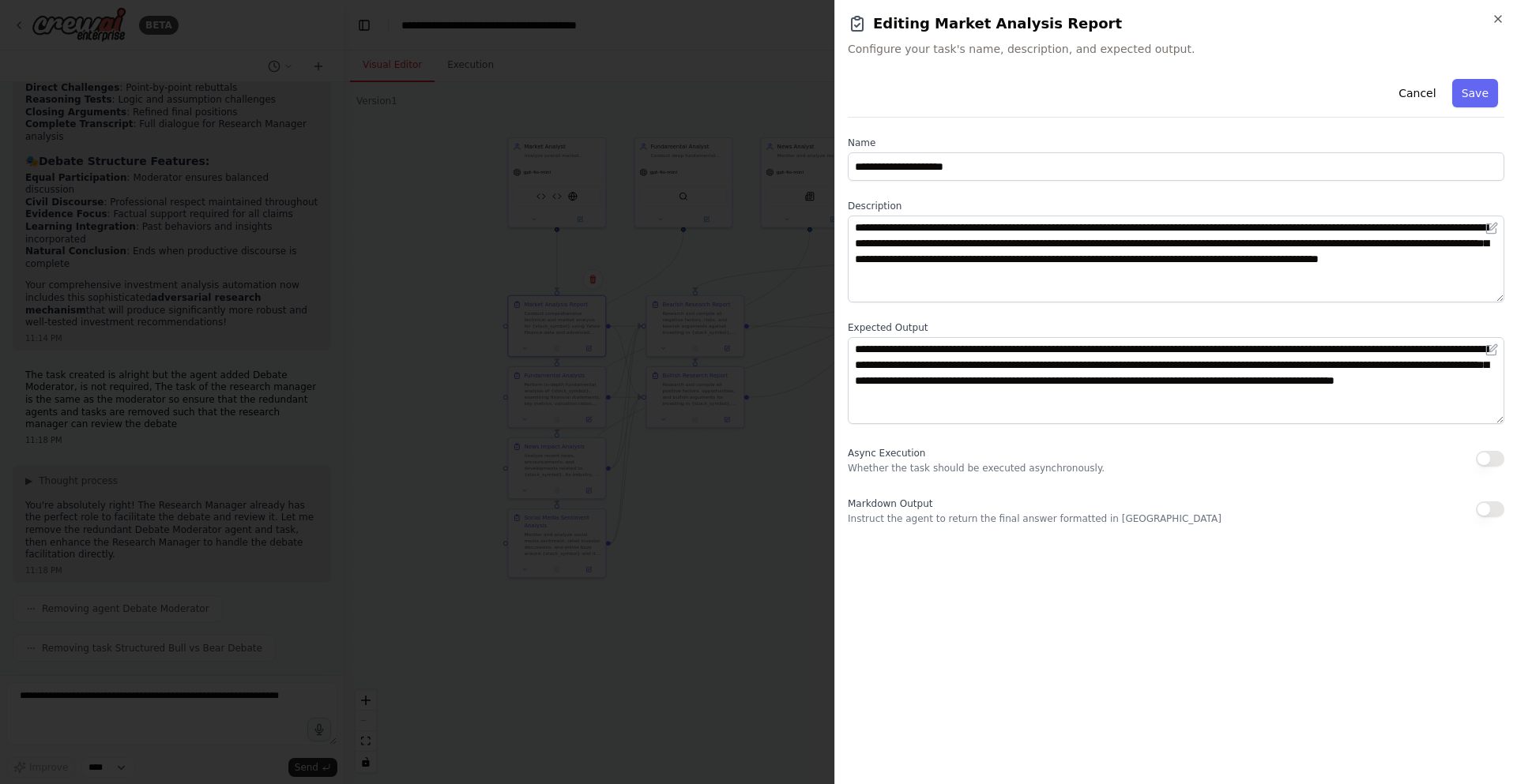
scroll to position [13496, 0]
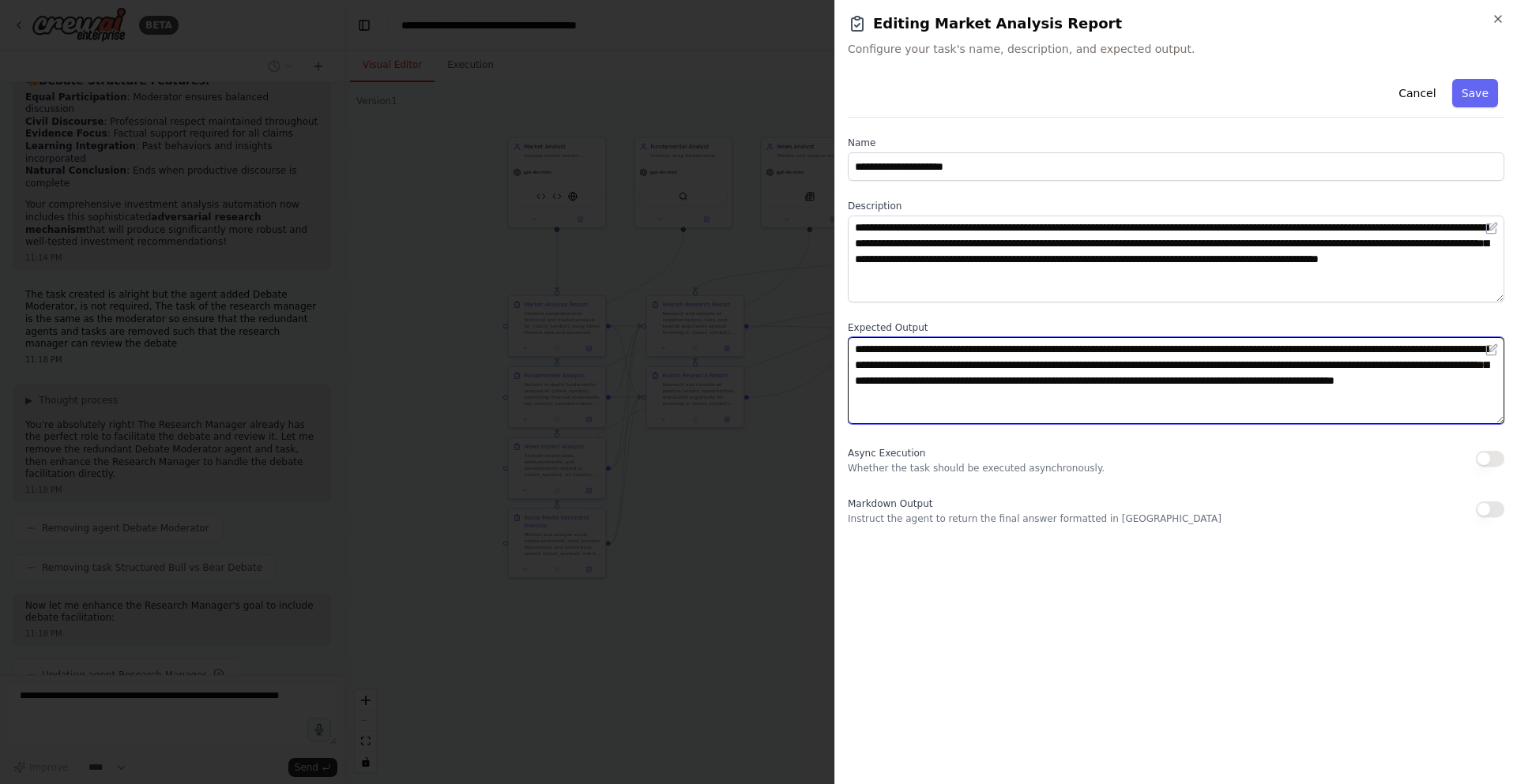
click at [975, 343] on textarea "**********" at bounding box center [1176, 381] width 657 height 87
click at [1002, 382] on textarea "**********" at bounding box center [1176, 381] width 657 height 87
click at [1058, 403] on textarea "**********" at bounding box center [1176, 381] width 657 height 87
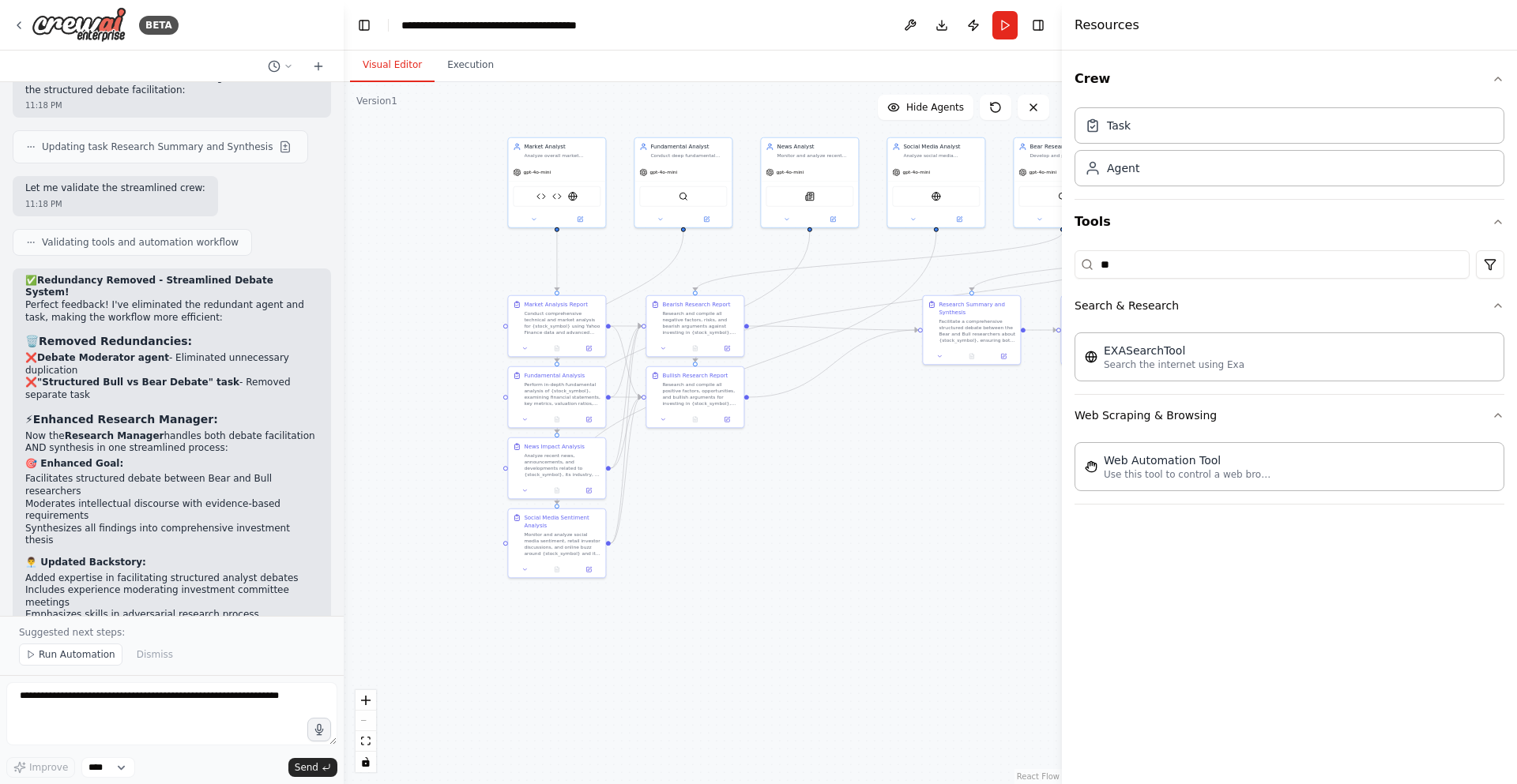
scroll to position [14258, 0]
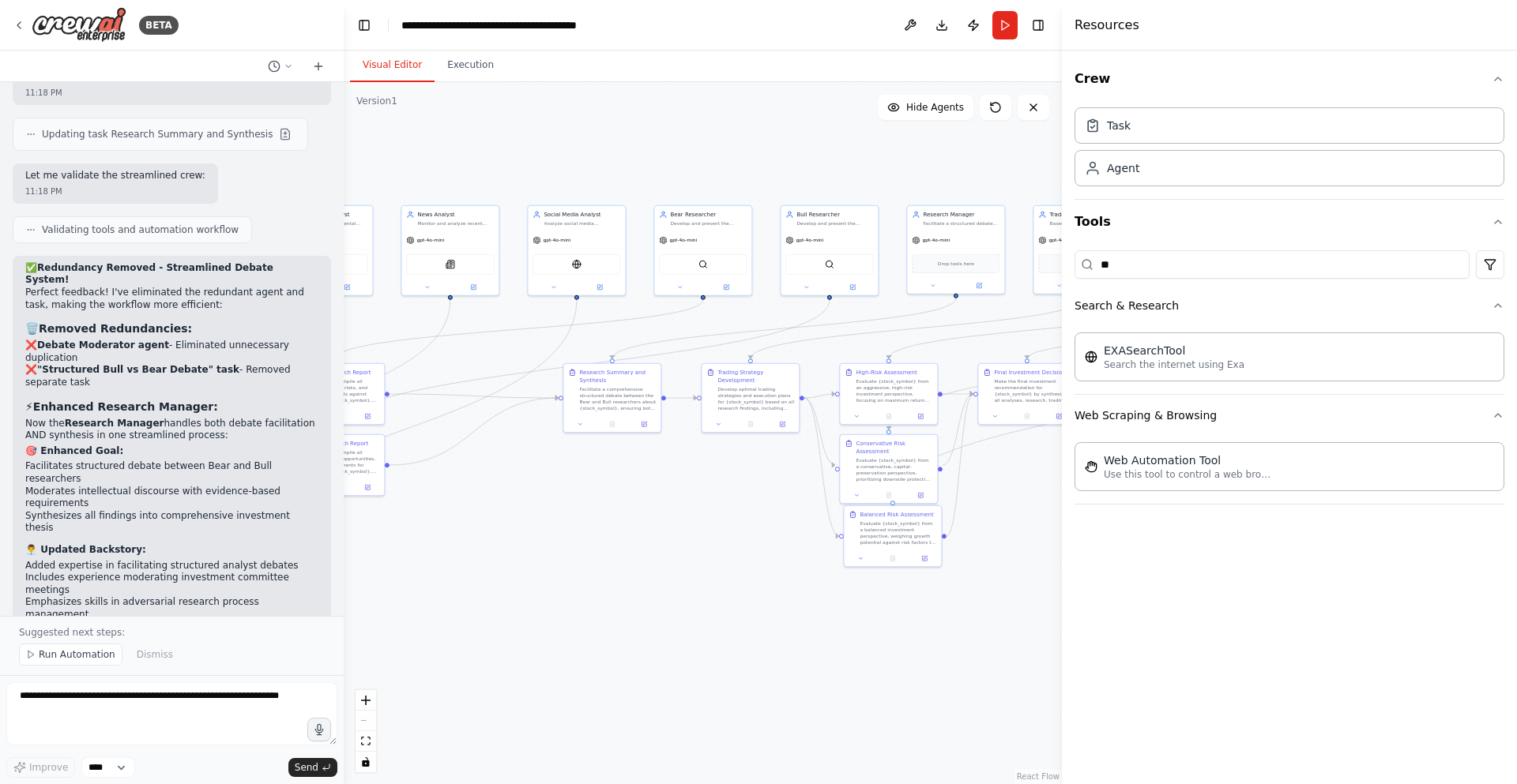
drag, startPoint x: 927, startPoint y: 477, endPoint x: 565, endPoint y: 544, distance: 368.1
click at [565, 544] on div ".deletable-edge-delete-btn { width: 20px; height: 20px; border: 0px solid #ffff…" at bounding box center [703, 433] width 718 height 703
click at [635, 319] on icon "Edge from 64396e5a-53ed-4eaf-9381-2ecbb4d3a3a4 to 2de6365b-6c2e-4a22-9128-e3abd…" at bounding box center [517, 330] width 367 height 60
drag, startPoint x: 577, startPoint y: 574, endPoint x: 821, endPoint y: 579, distance: 244.1
click at [821, 579] on div ".deletable-edge-delete-btn { width: 20px; height: 20px; border: 0px solid #ffff…" at bounding box center [703, 433] width 718 height 703
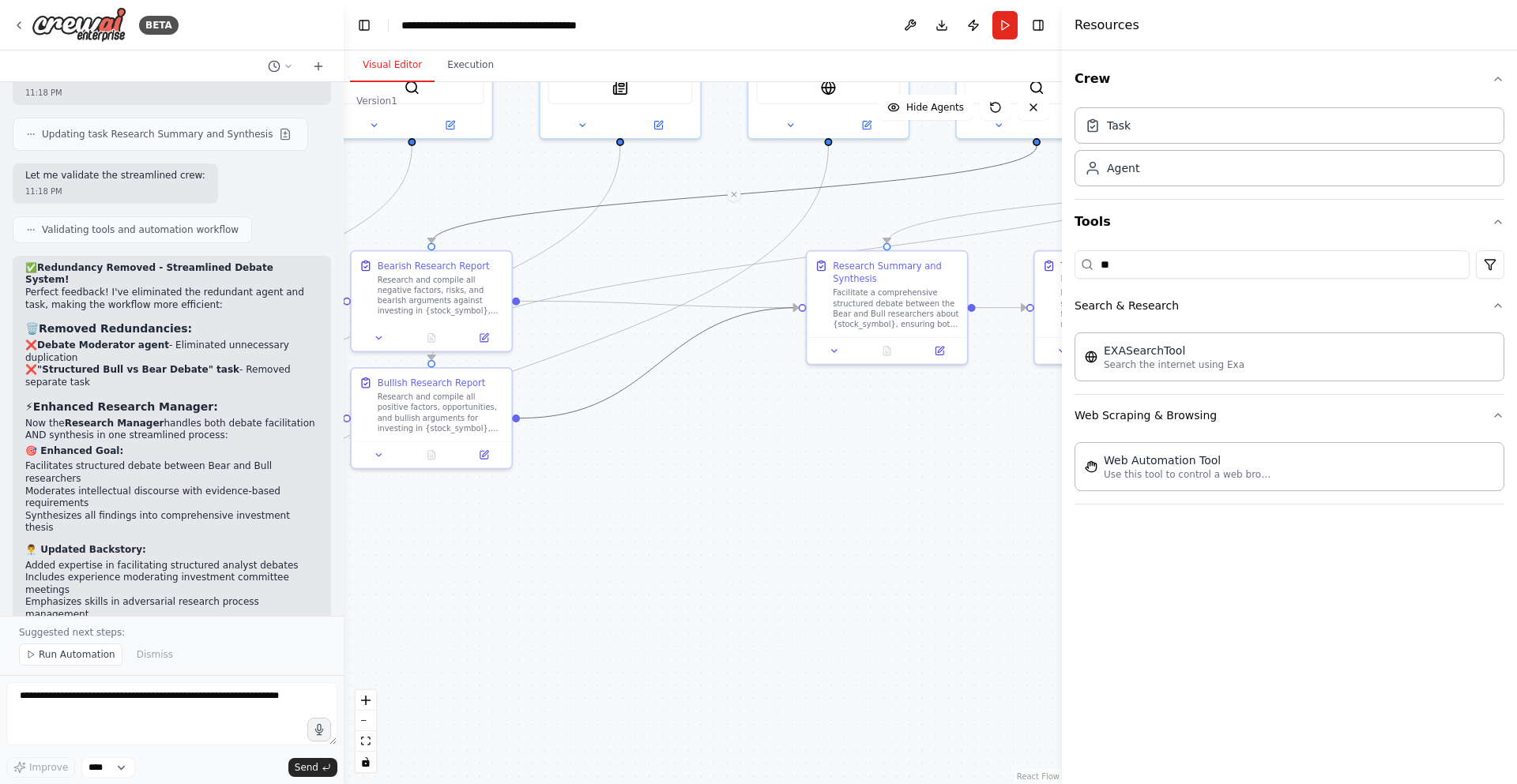
click at [647, 372] on icon "Edge from 09ead5fb-af98-4a3f-82db-819c78e3feff to 71613372-b739-484d-ac45-6a560…" at bounding box center [659, 364] width 278 height 110
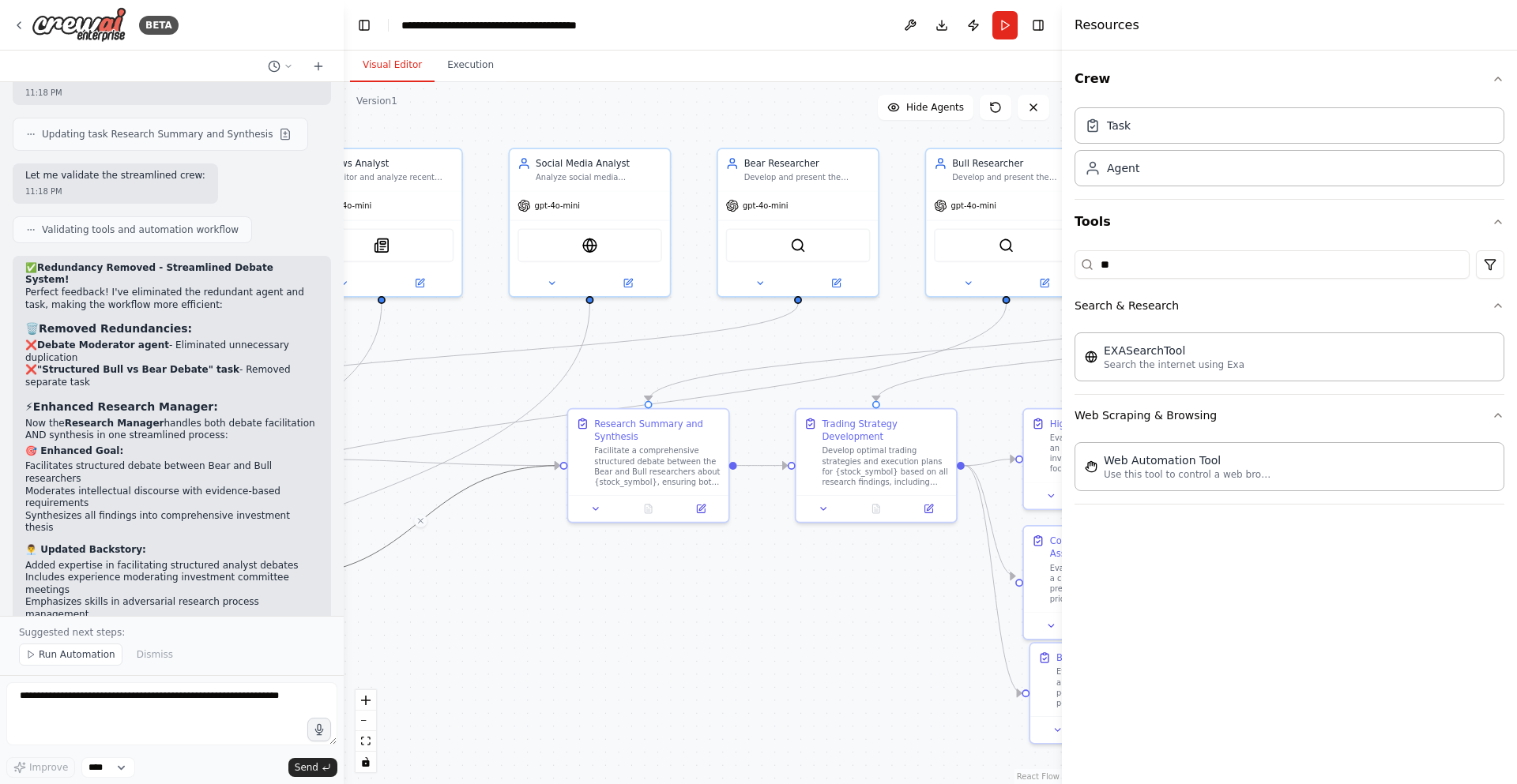
drag, startPoint x: 924, startPoint y: 463, endPoint x: 686, endPoint y: 621, distance: 285.7
click at [686, 621] on div ".deletable-edge-delete-btn { width: 20px; height: 20px; border: 0px solid #ffff…" at bounding box center [703, 433] width 718 height 703
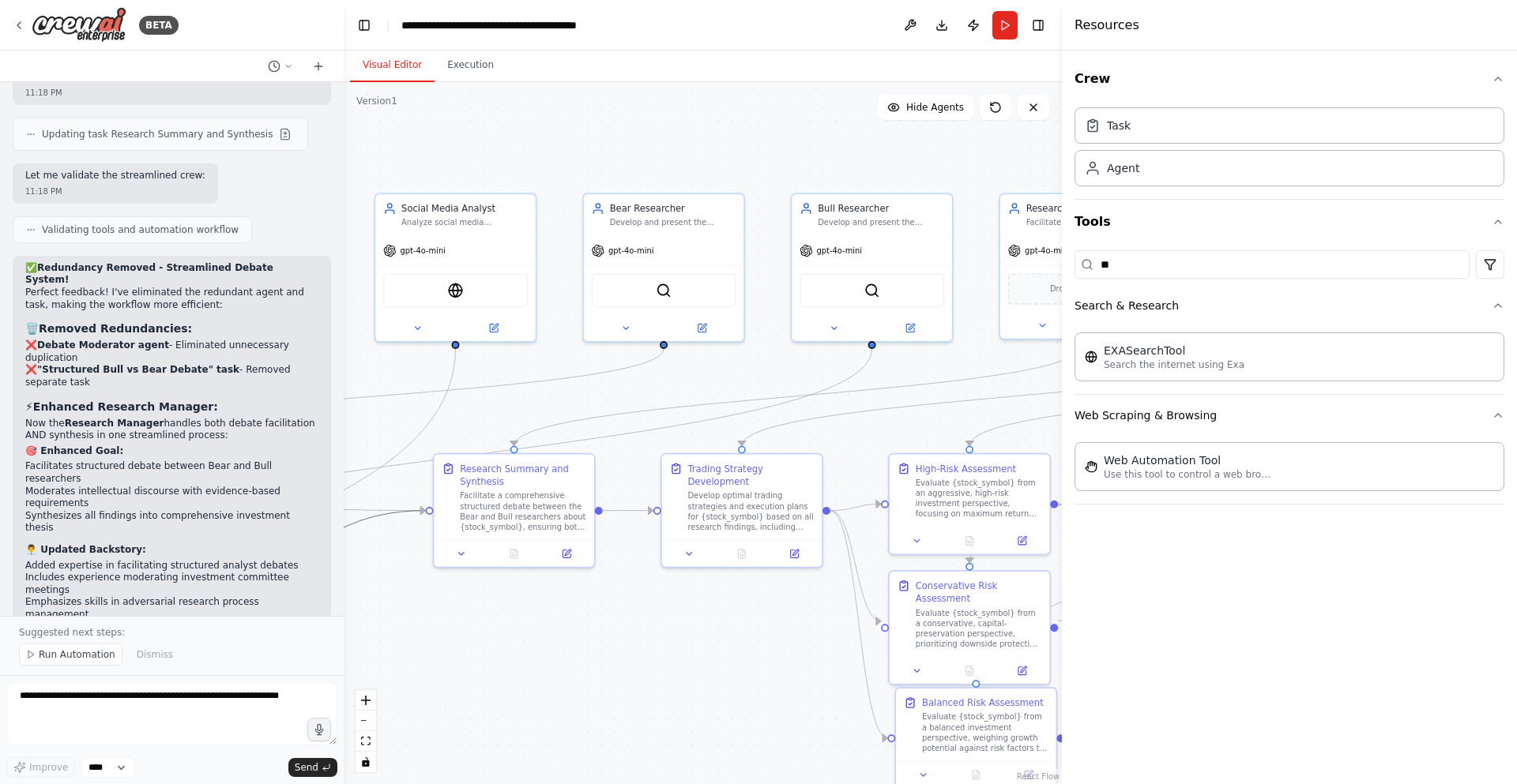
drag, startPoint x: 751, startPoint y: 588, endPoint x: 616, endPoint y: 633, distance: 142.3
click at [616, 633] on div ".deletable-edge-delete-btn { width: 20px; height: 20px; border: 0px solid #ffff…" at bounding box center [703, 433] width 718 height 703
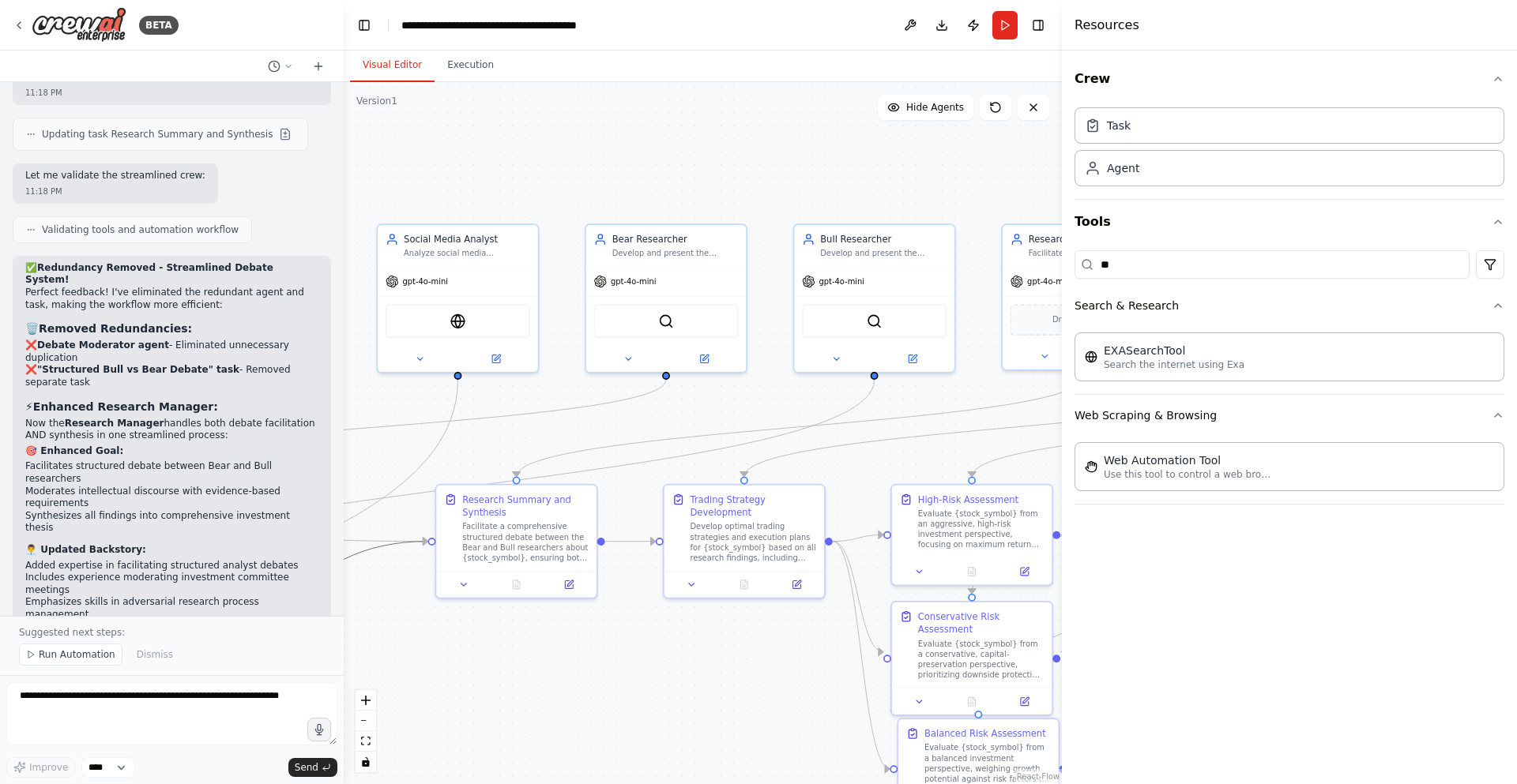
drag, startPoint x: 993, startPoint y: 415, endPoint x: 994, endPoint y: 446, distance: 31.0
click at [994, 446] on div ".deletable-edge-delete-btn { width: 20px; height: 20px; border: 0px solid #ffff…" at bounding box center [703, 433] width 718 height 703
drag, startPoint x: 590, startPoint y: 631, endPoint x: 819, endPoint y: 602, distance: 230.8
click at [819, 602] on div ".deletable-edge-delete-btn { width: 20px; height: 20px; border: 0px solid #ffff…" at bounding box center [703, 433] width 718 height 703
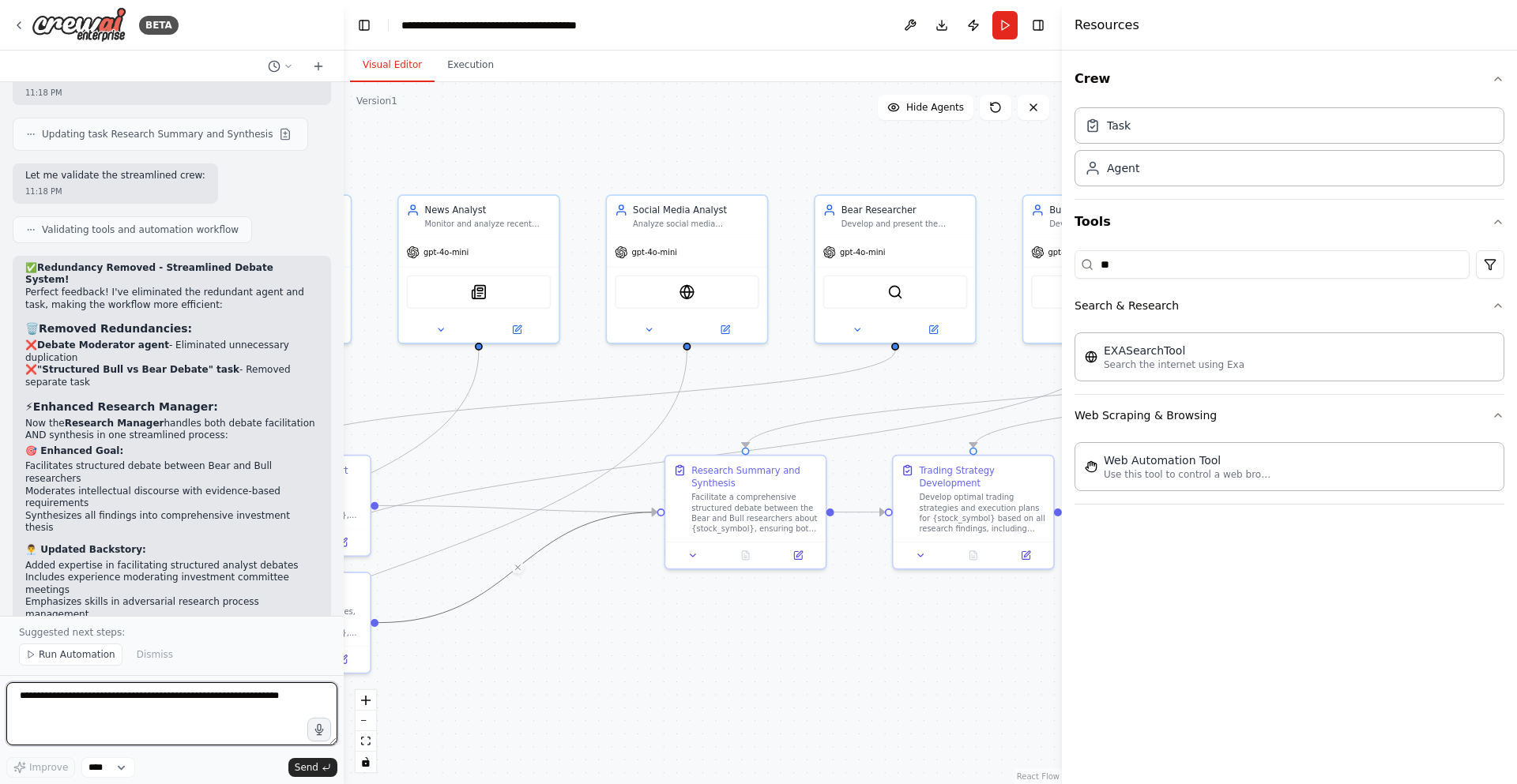
drag, startPoint x: 265, startPoint y: 691, endPoint x: 246, endPoint y: 707, distance: 24.8
click at [246, 707] on textarea at bounding box center [172, 714] width 331 height 63
type textarea "*******"
type textarea "***"
type textarea "**********"
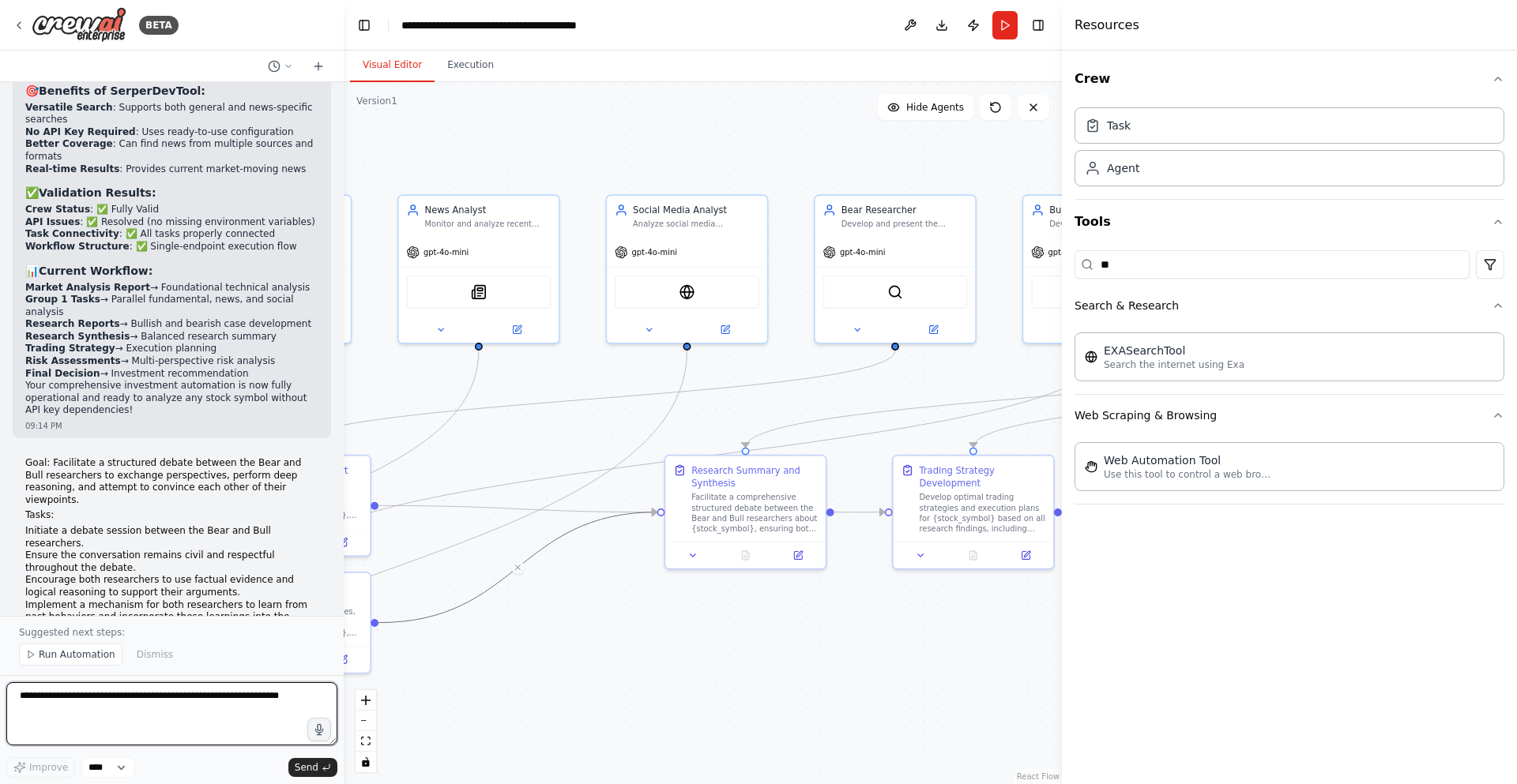
scroll to position [11226, 0]
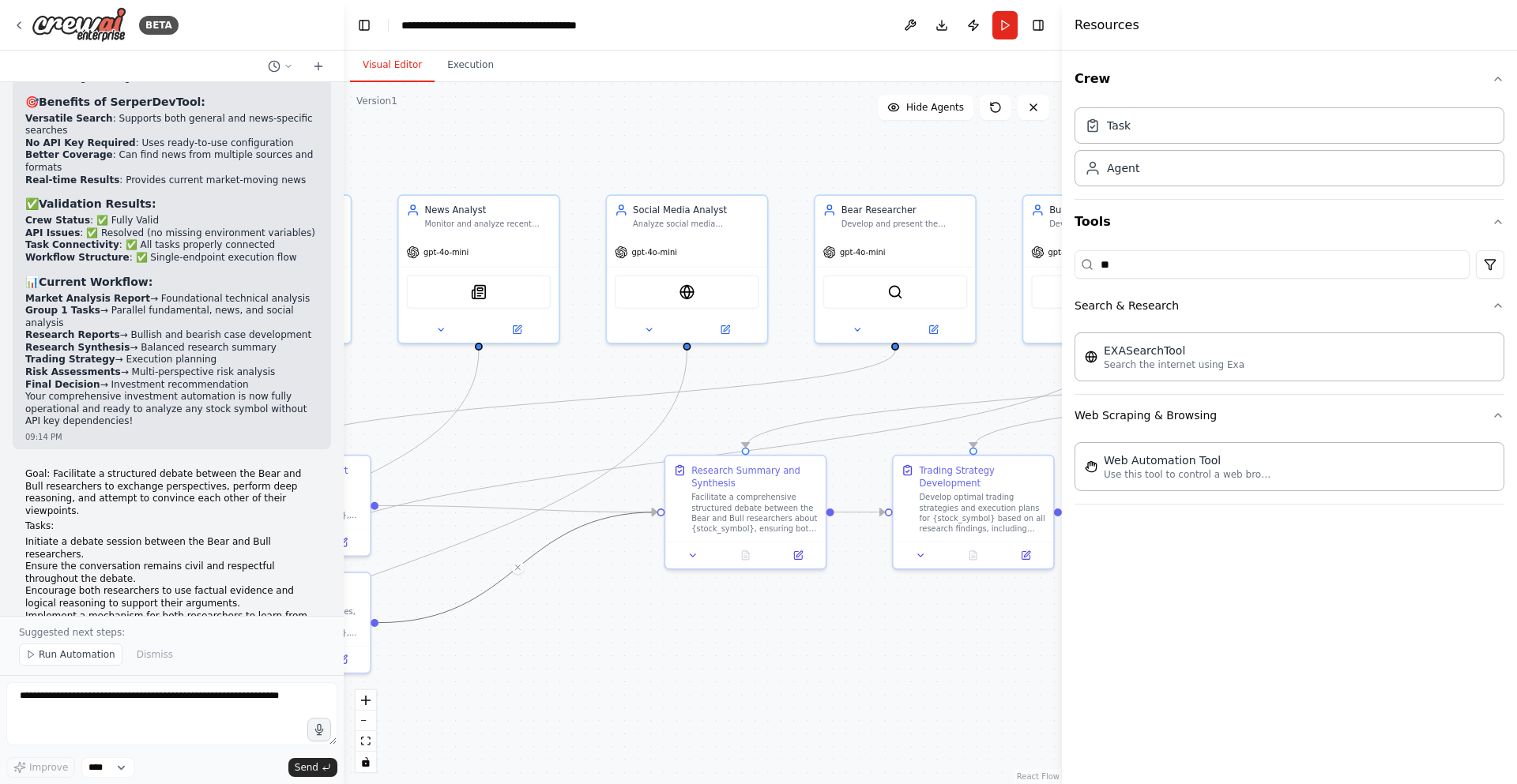
click at [43, 468] on p "Goal: Facilitate a structured debate between the Bear and Bull researchers to e…" at bounding box center [172, 493] width 293 height 49
click at [38, 468] on p "Goal: Facilitate a structured debate between the Bear and Bull researchers to e…" at bounding box center [172, 493] width 293 height 49
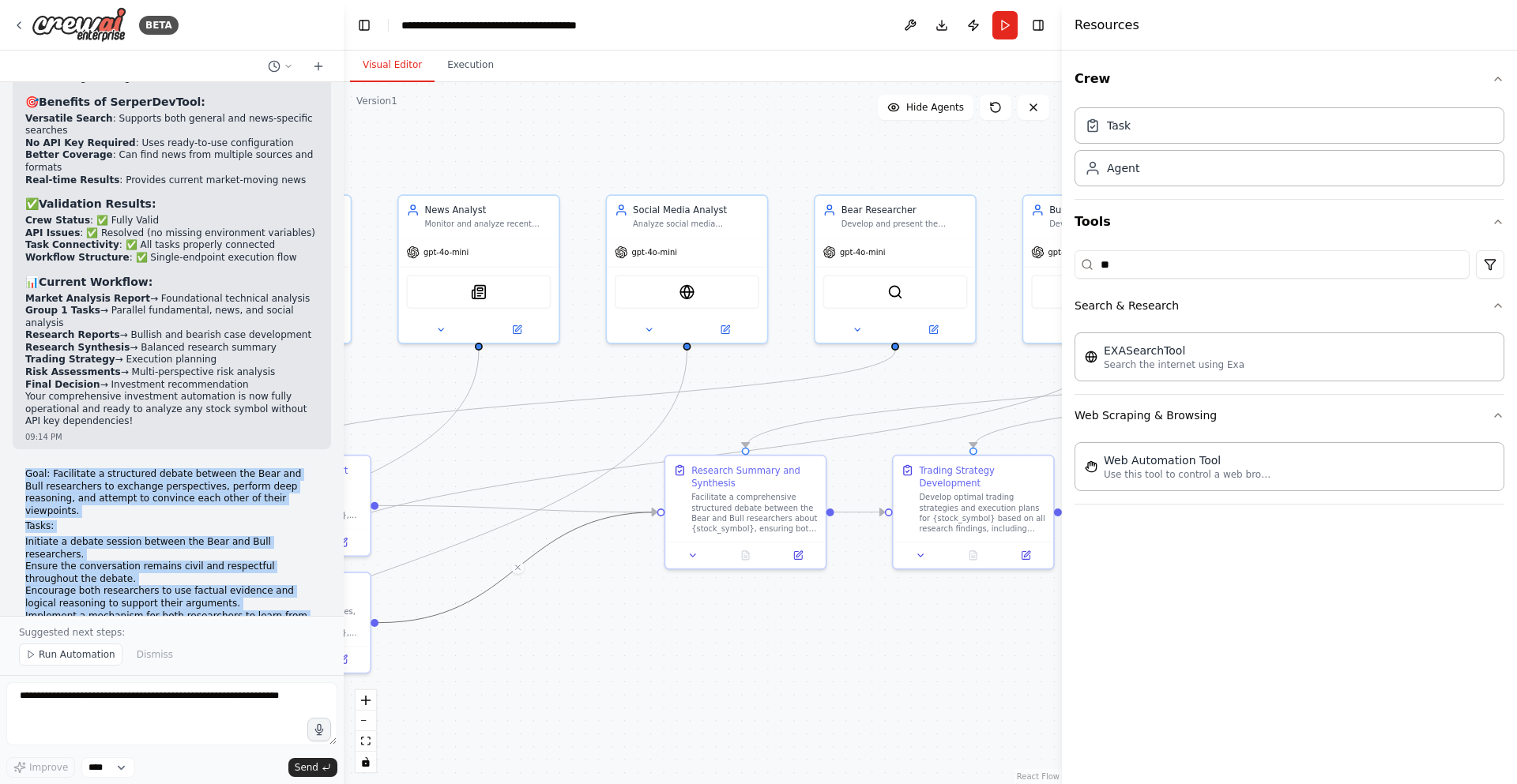
drag, startPoint x: 38, startPoint y: 191, endPoint x: 167, endPoint y: 467, distance: 304.7
click at [167, 468] on div "Goal: Facilitate a structured debate between the Bear and Bull researchers to e…" at bounding box center [172, 627] width 293 height 317
copy div "Goal: Facilitate a structured debate between the Bear and Bull researchers to e…"
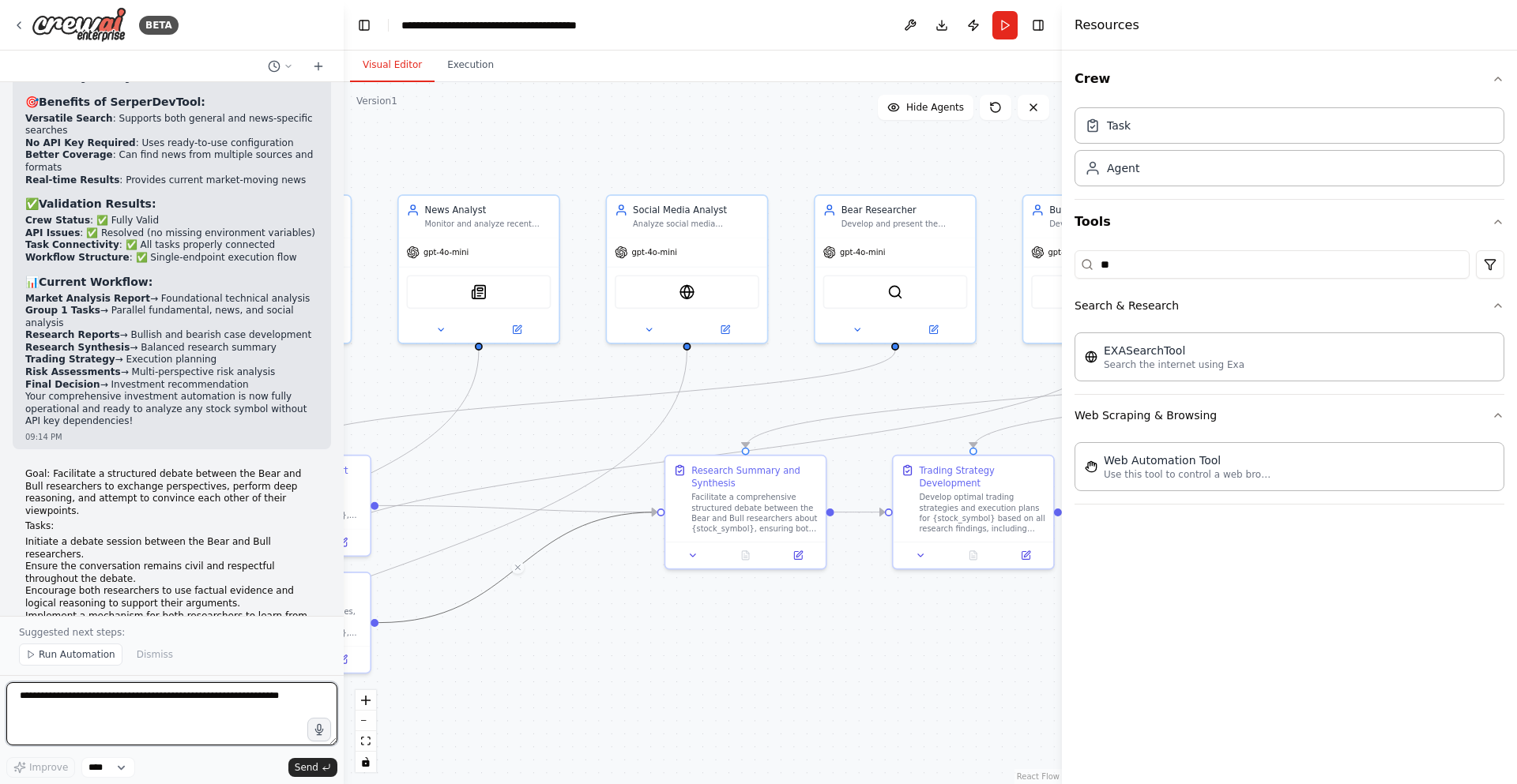
click at [163, 690] on textarea at bounding box center [172, 714] width 331 height 63
paste textarea "**********"
click at [216, 717] on textarea at bounding box center [172, 714] width 331 height 63
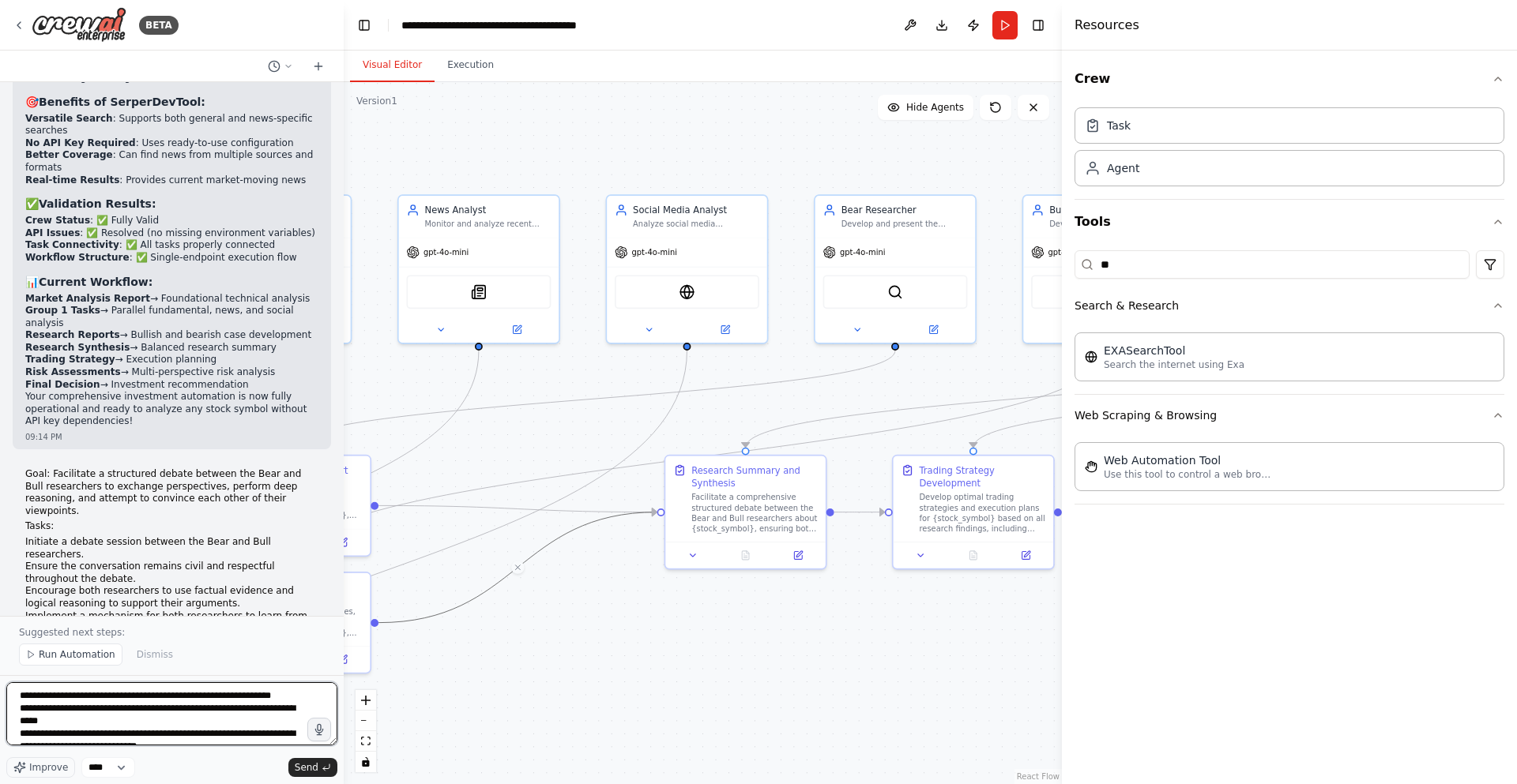
scroll to position [0, 0]
click at [185, 695] on textarea at bounding box center [172, 714] width 331 height 63
click at [203, 712] on textarea at bounding box center [172, 714] width 331 height 63
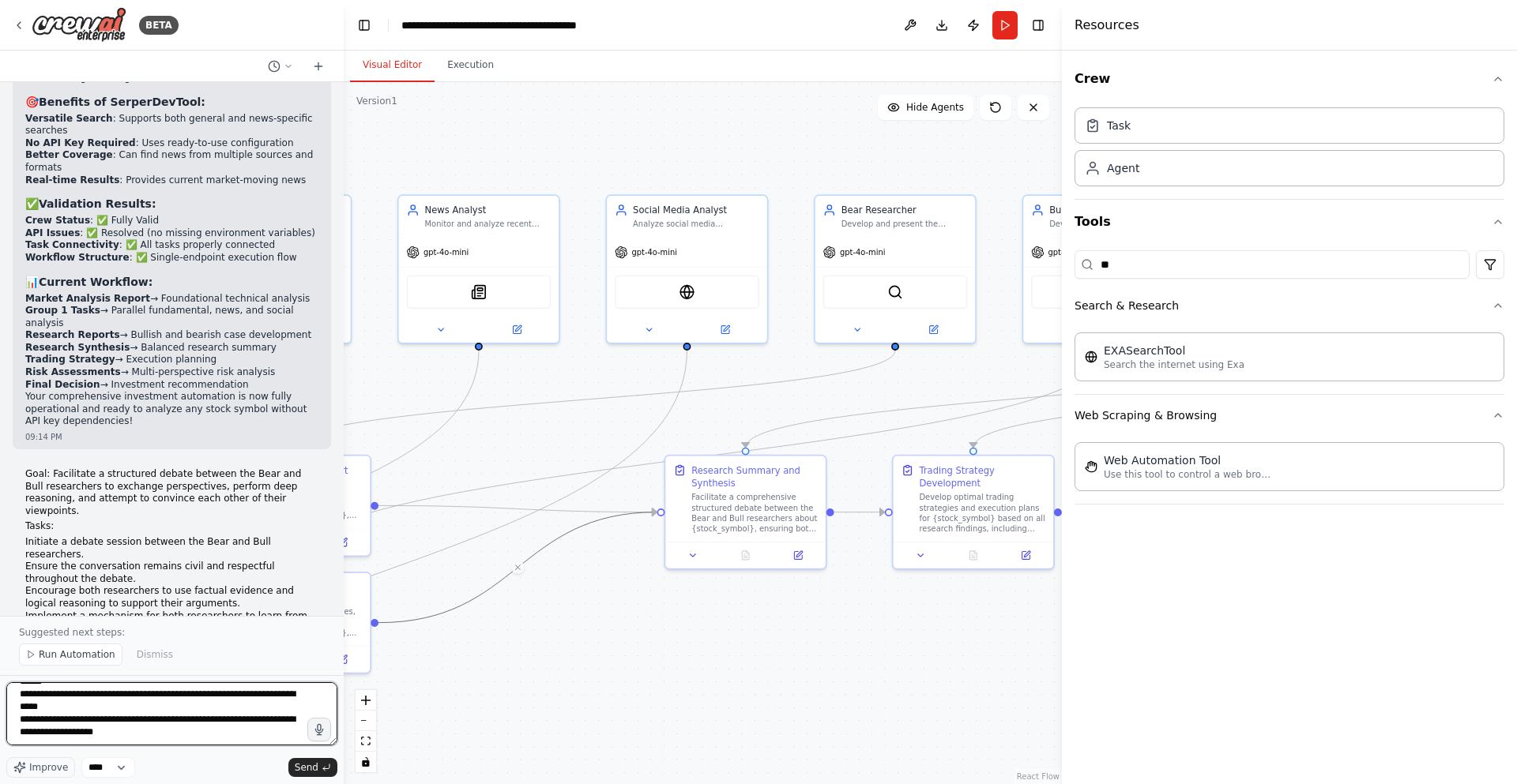
scroll to position [340, 0]
click at [203, 712] on textarea at bounding box center [172, 714] width 331 height 63
click at [196, 726] on textarea at bounding box center [172, 714] width 331 height 63
type textarea "**********"
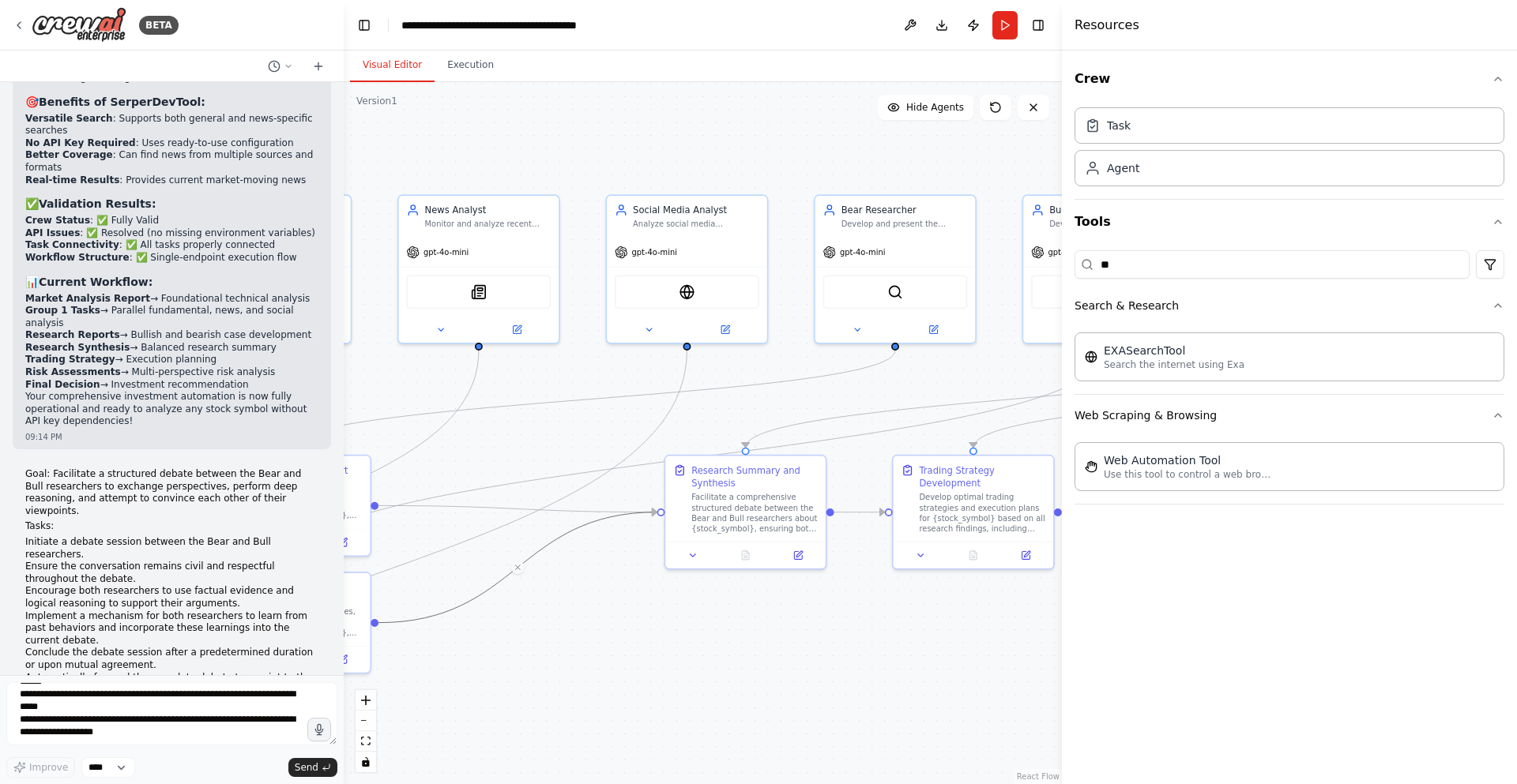
scroll to position [0, 0]
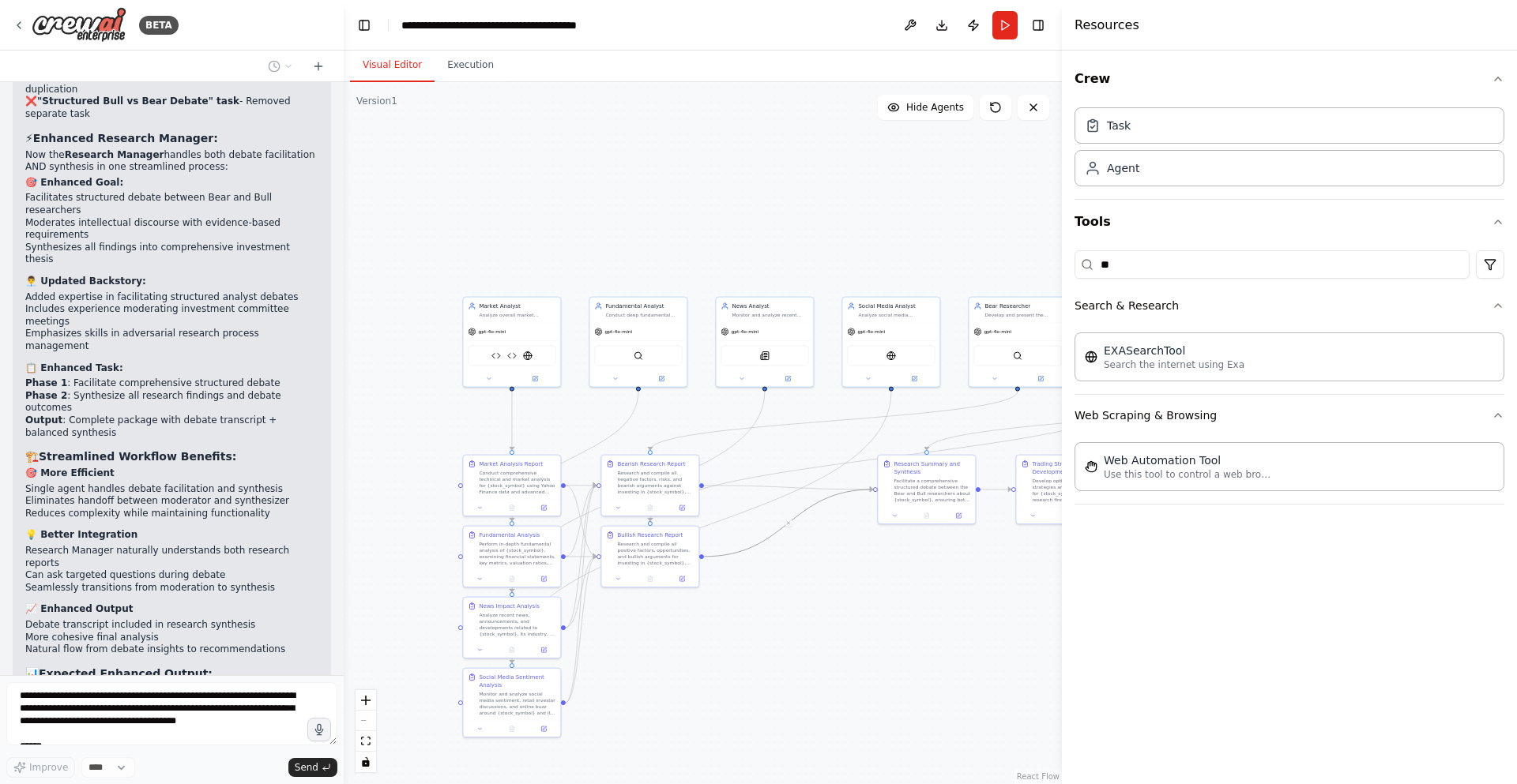
drag, startPoint x: 626, startPoint y: 617, endPoint x: 913, endPoint y: 540, distance: 297.1
click at [919, 549] on div ".deletable-edge-delete-btn { width: 20px; height: 20px; border: 0px solid #ffff…" at bounding box center [703, 433] width 718 height 703
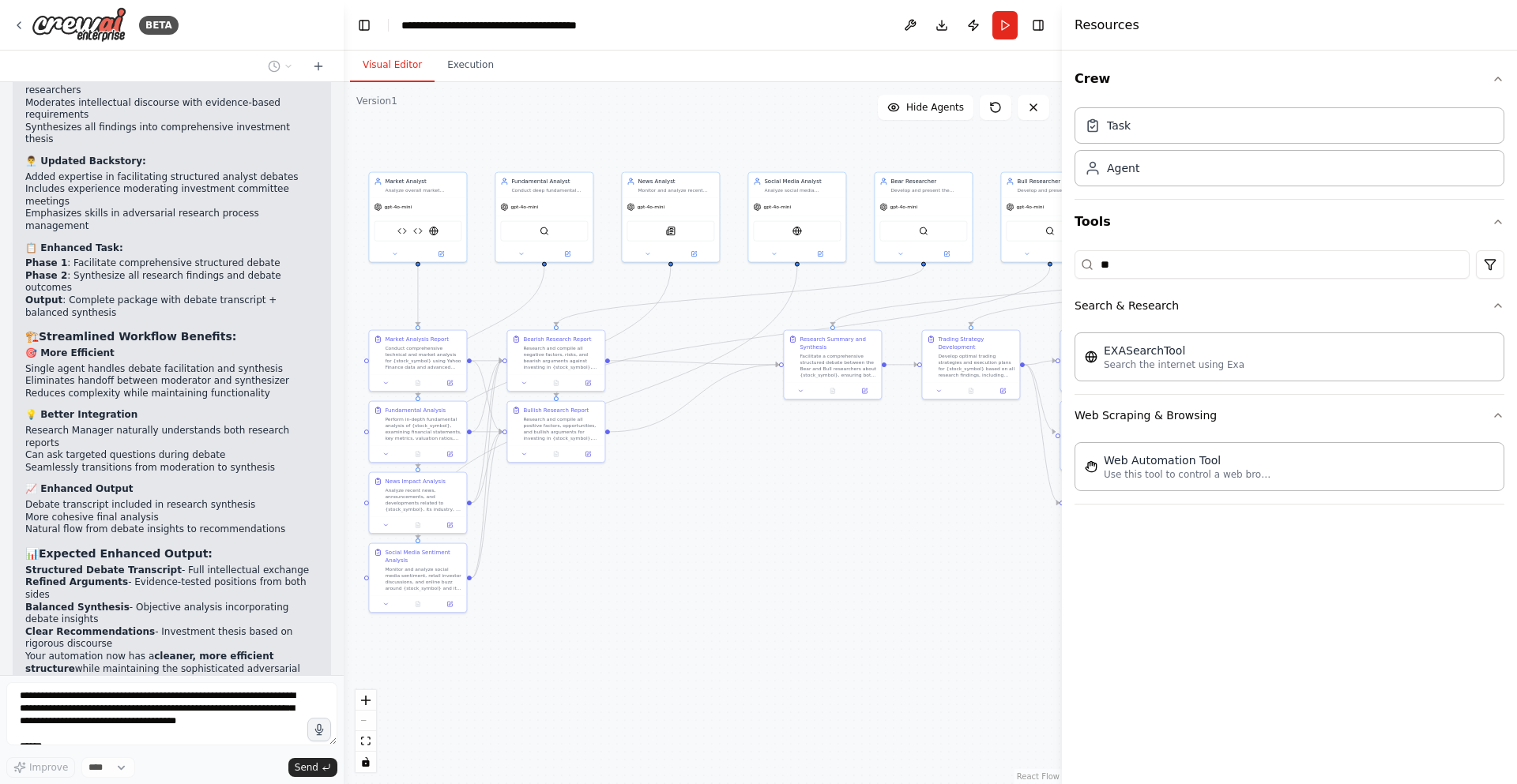
drag, startPoint x: 915, startPoint y: 534, endPoint x: 818, endPoint y: 418, distance: 151.2
click at [812, 421] on div ".deletable-edge-delete-btn { width: 20px; height: 20px; border: 0px solid #ffff…" at bounding box center [703, 433] width 718 height 703
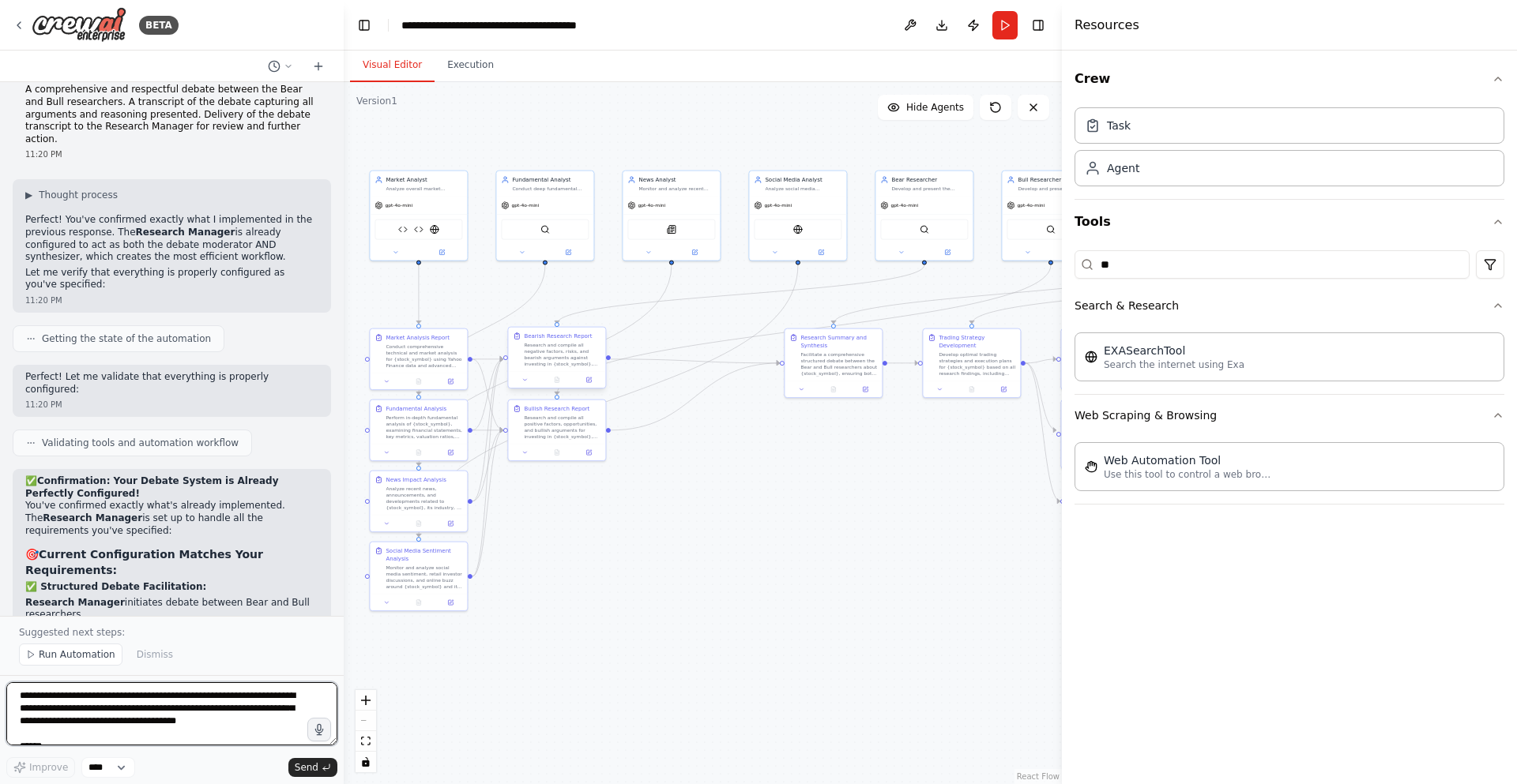
scroll to position [15538, 0]
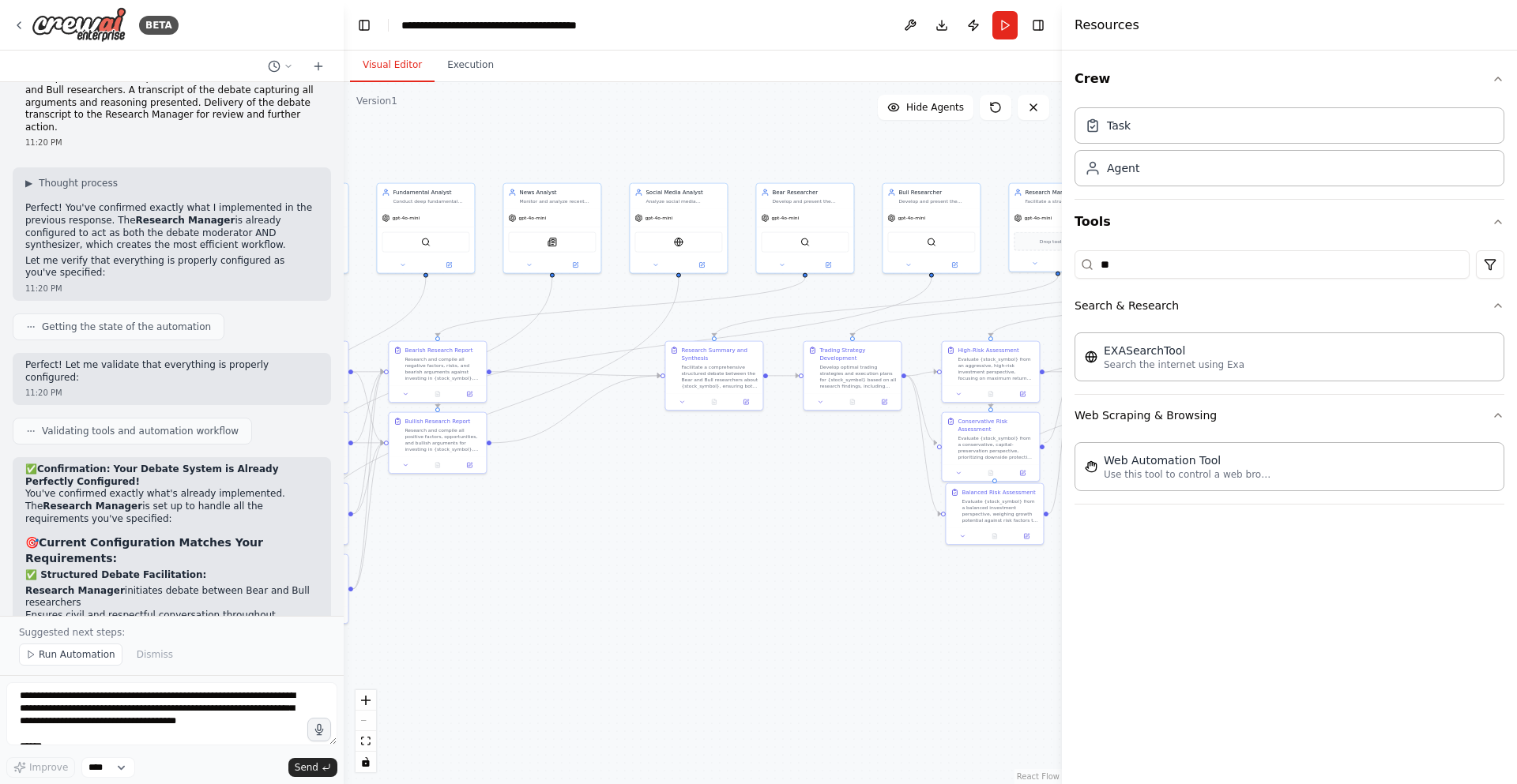
drag, startPoint x: 727, startPoint y: 303, endPoint x: 609, endPoint y: 316, distance: 118.7
click at [609, 316] on div ".deletable-edge-delete-btn { width: 20px; height: 20px; border: 0px solid #ffff…" at bounding box center [703, 433] width 718 height 703
click at [839, 203] on div "Bear Researcher Develop and present the strongest bearish case against investin…" at bounding box center [804, 195] width 97 height 25
click at [836, 262] on button at bounding box center [829, 264] width 45 height 9
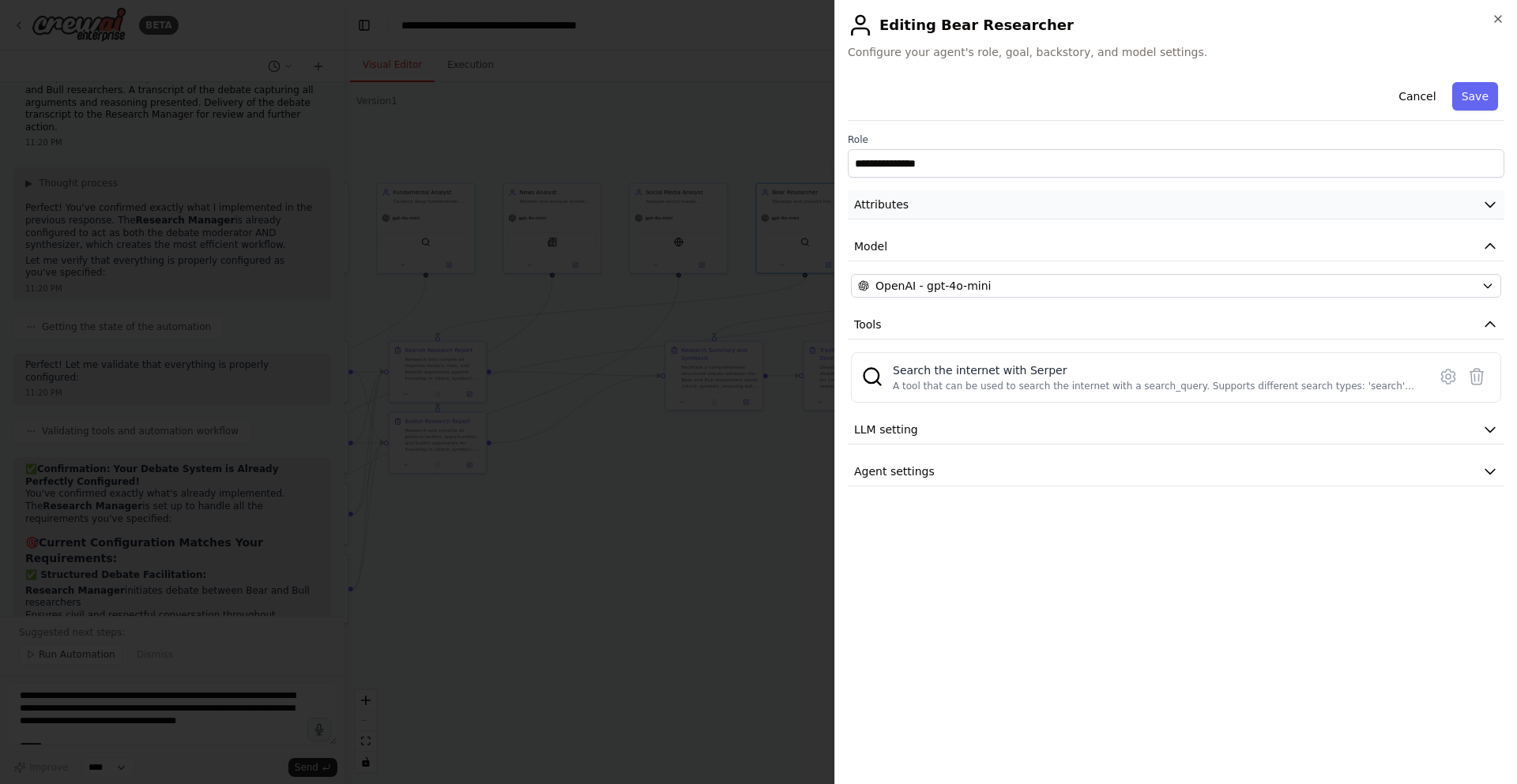
click at [984, 209] on button "Attributes" at bounding box center [1176, 205] width 657 height 29
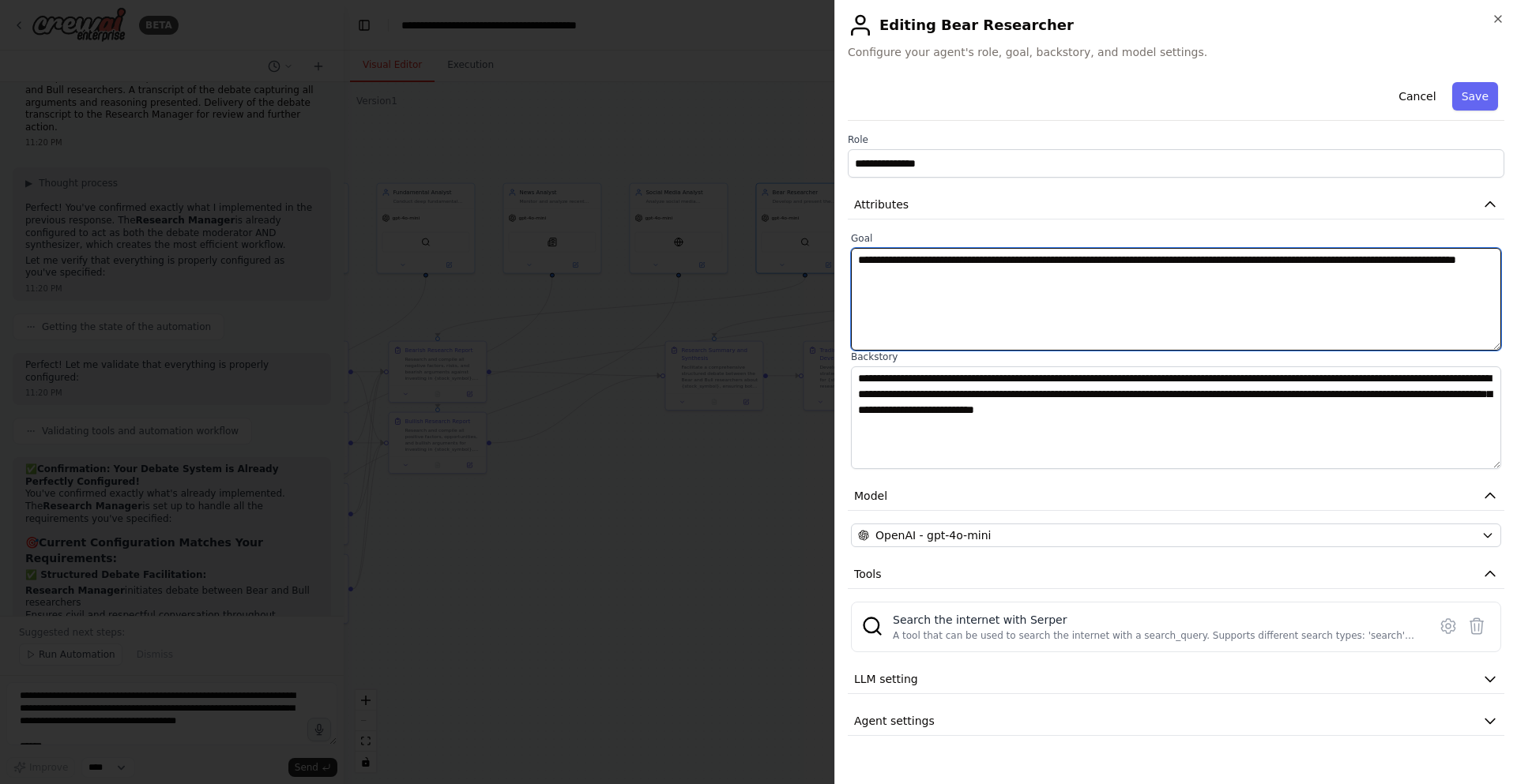
click at [971, 271] on textarea "**********" at bounding box center [1176, 299] width 650 height 103
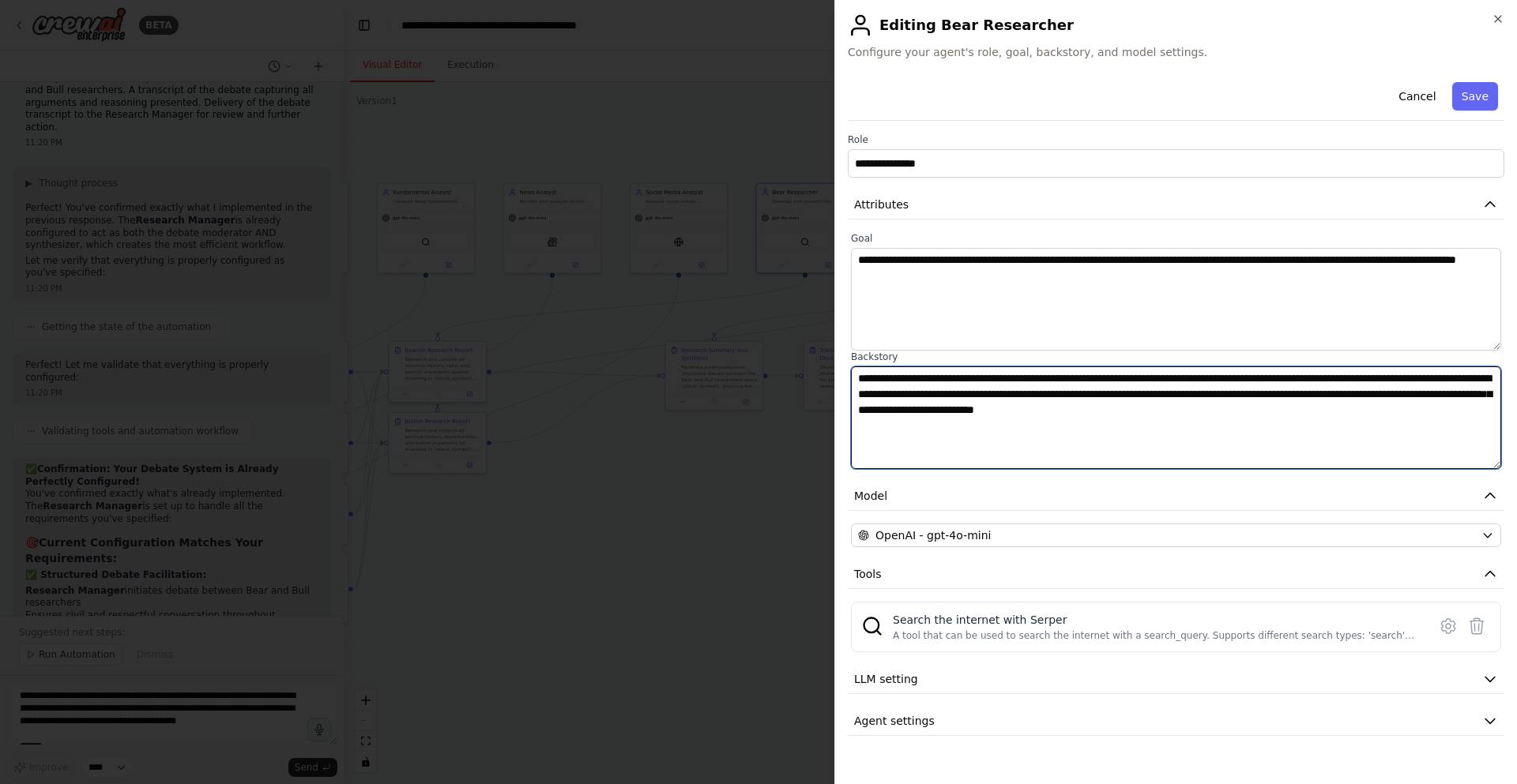
click at [943, 399] on textarea "**********" at bounding box center [1176, 418] width 650 height 103
click at [945, 378] on textarea "**********" at bounding box center [1176, 418] width 650 height 103
click at [962, 391] on textarea "**********" at bounding box center [1176, 418] width 650 height 103
click at [1091, 426] on textarea "**********" at bounding box center [1176, 418] width 650 height 103
paste textarea "**********"
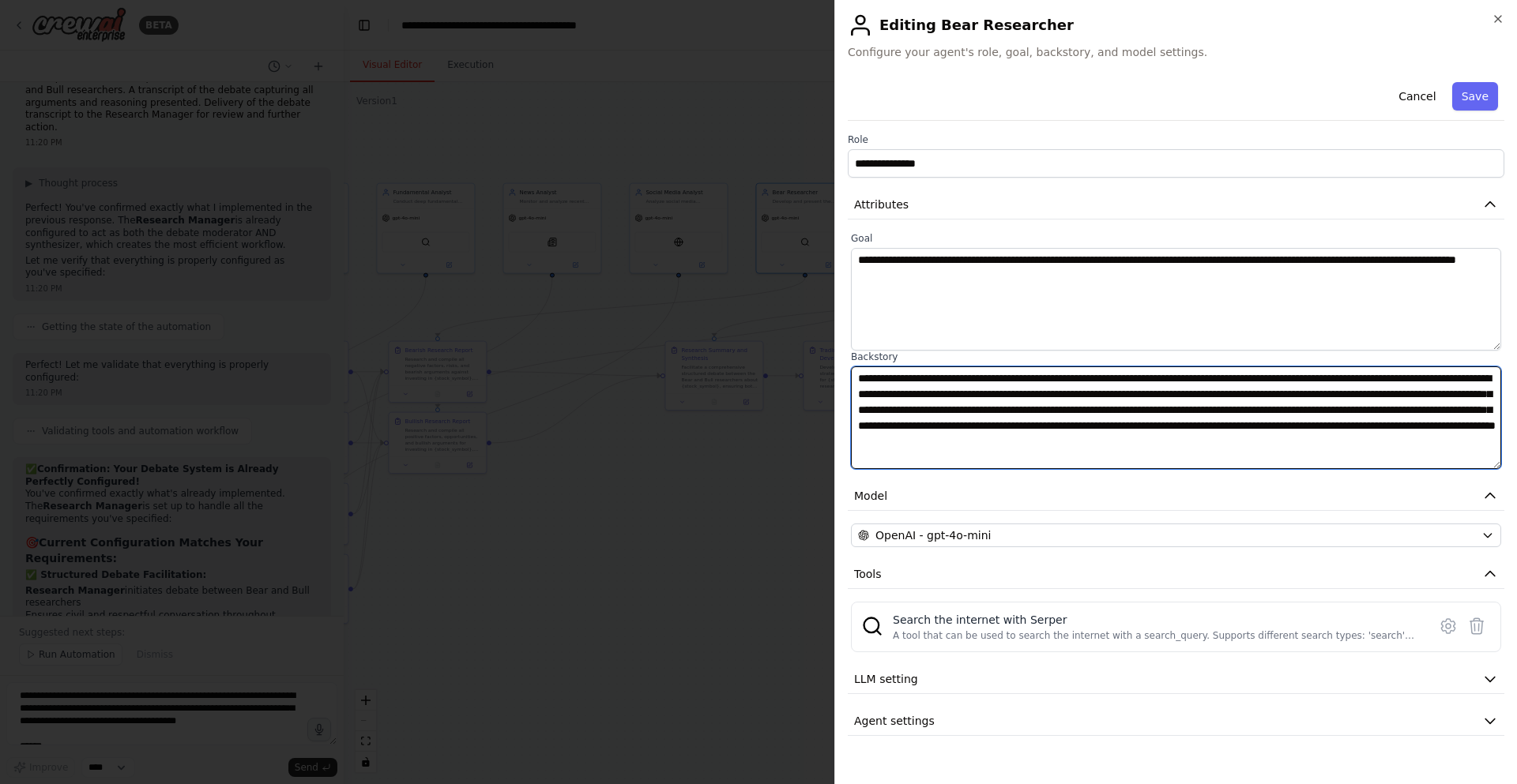
scroll to position [0, 0]
click at [1057, 389] on textarea "**********" at bounding box center [1176, 418] width 650 height 103
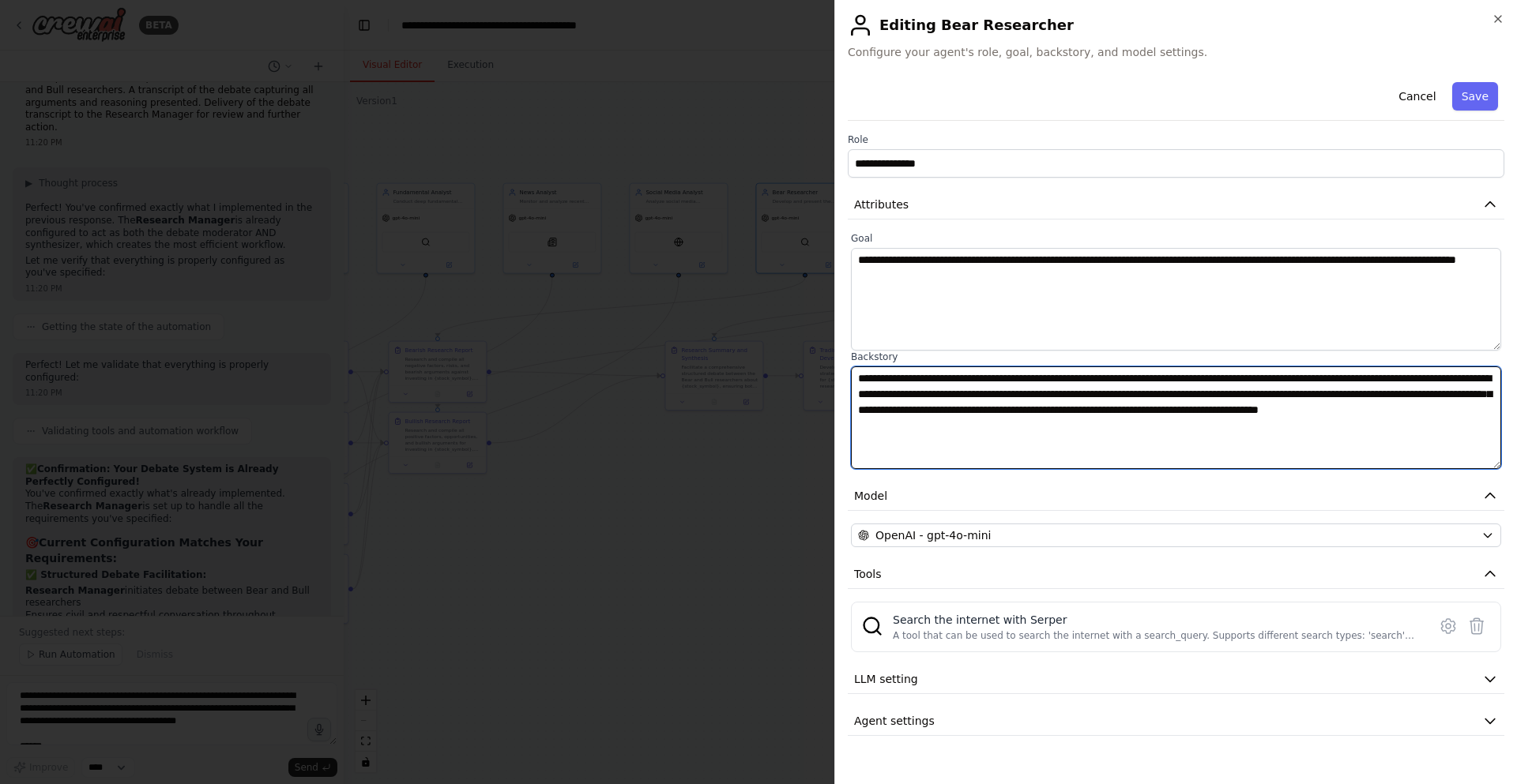
type textarea "**********"
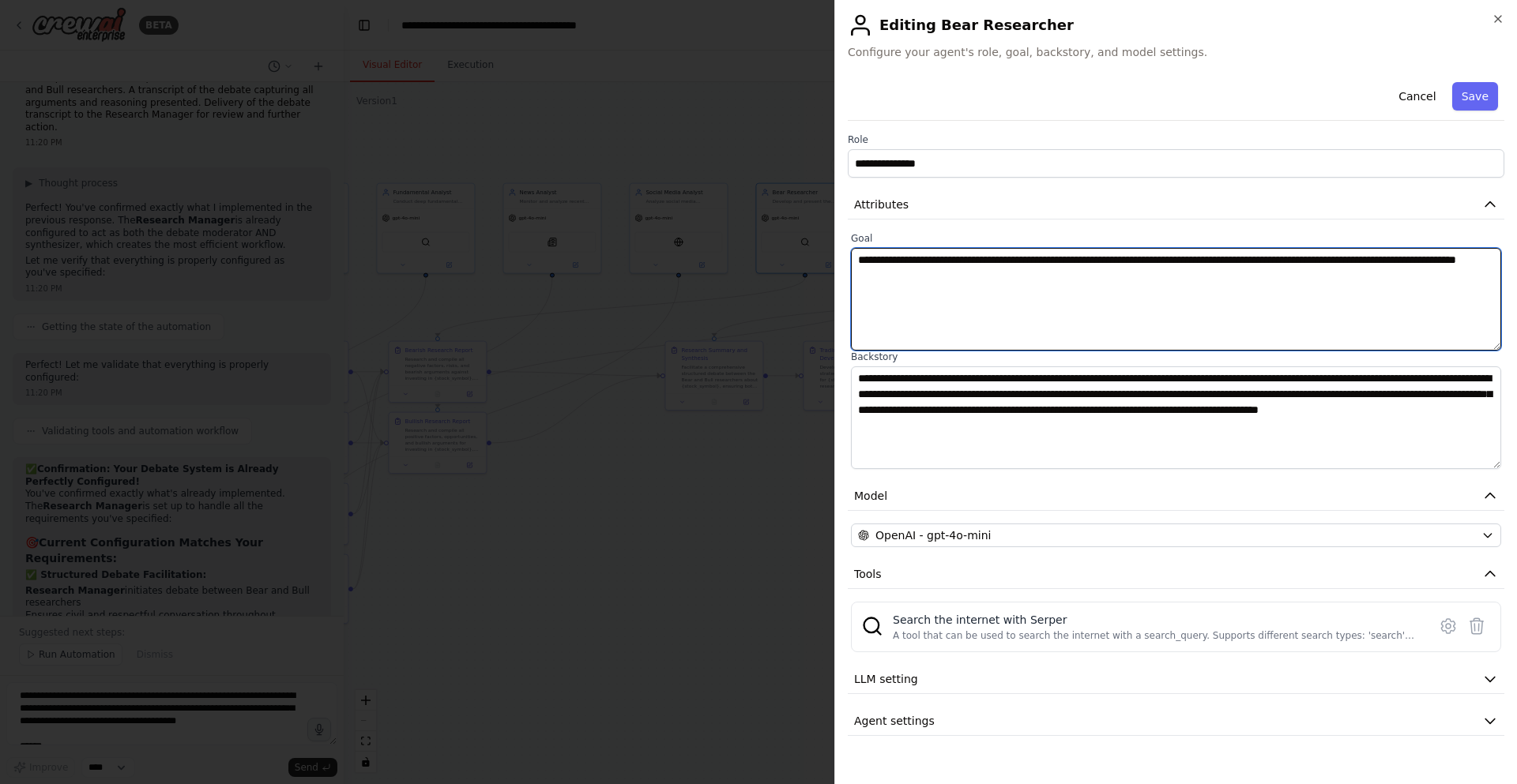
click at [1022, 271] on textarea "**********" at bounding box center [1176, 299] width 650 height 103
paste textarea "**********"
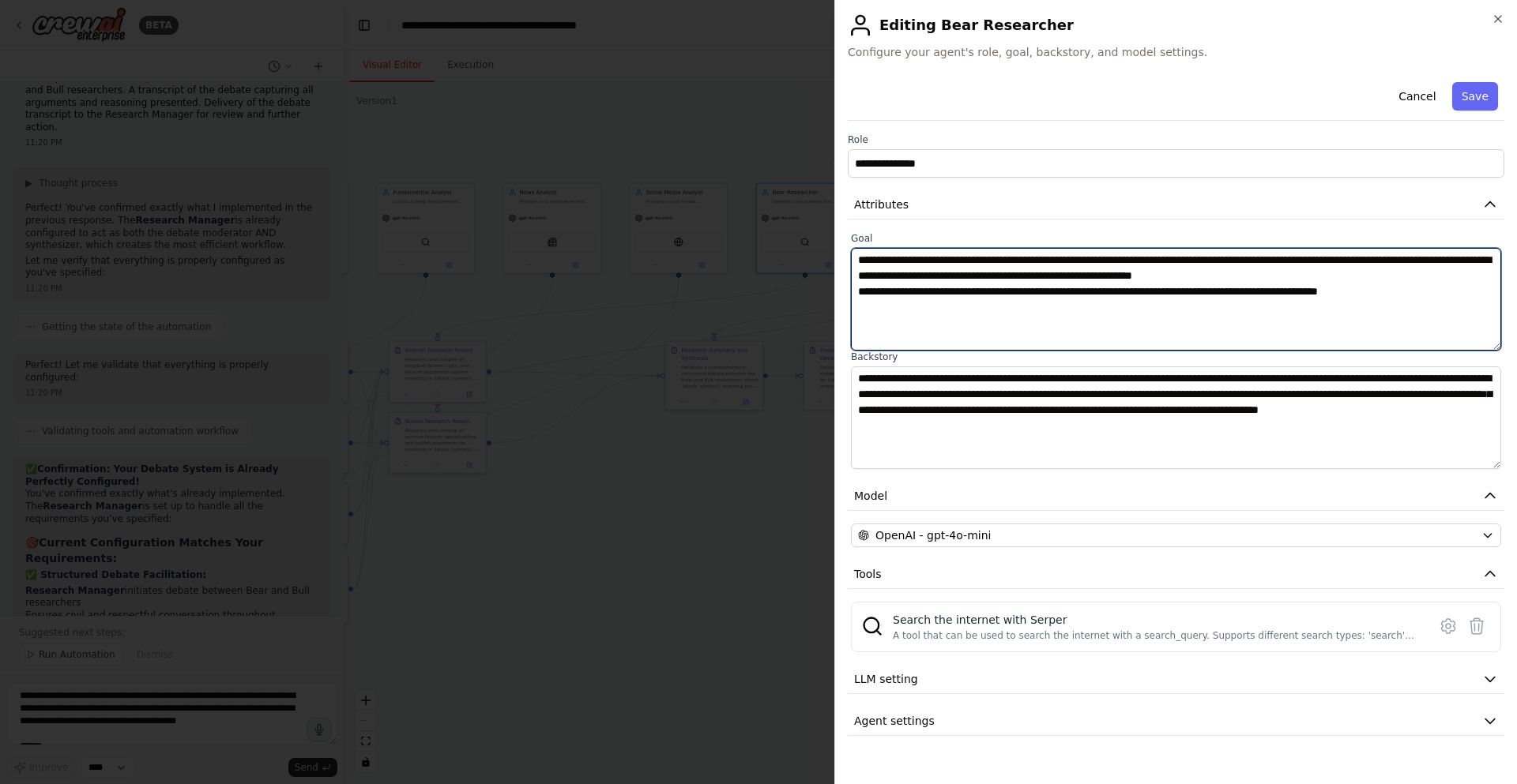
click at [1025, 272] on textarea "**********" at bounding box center [1176, 299] width 650 height 103
click at [1146, 276] on textarea "**********" at bounding box center [1176, 299] width 650 height 103
click at [1290, 260] on textarea "**********" at bounding box center [1176, 299] width 650 height 103
drag, startPoint x: 1290, startPoint y: 260, endPoint x: 1403, endPoint y: 257, distance: 113.0
click at [1403, 257] on textarea "**********" at bounding box center [1176, 299] width 650 height 103
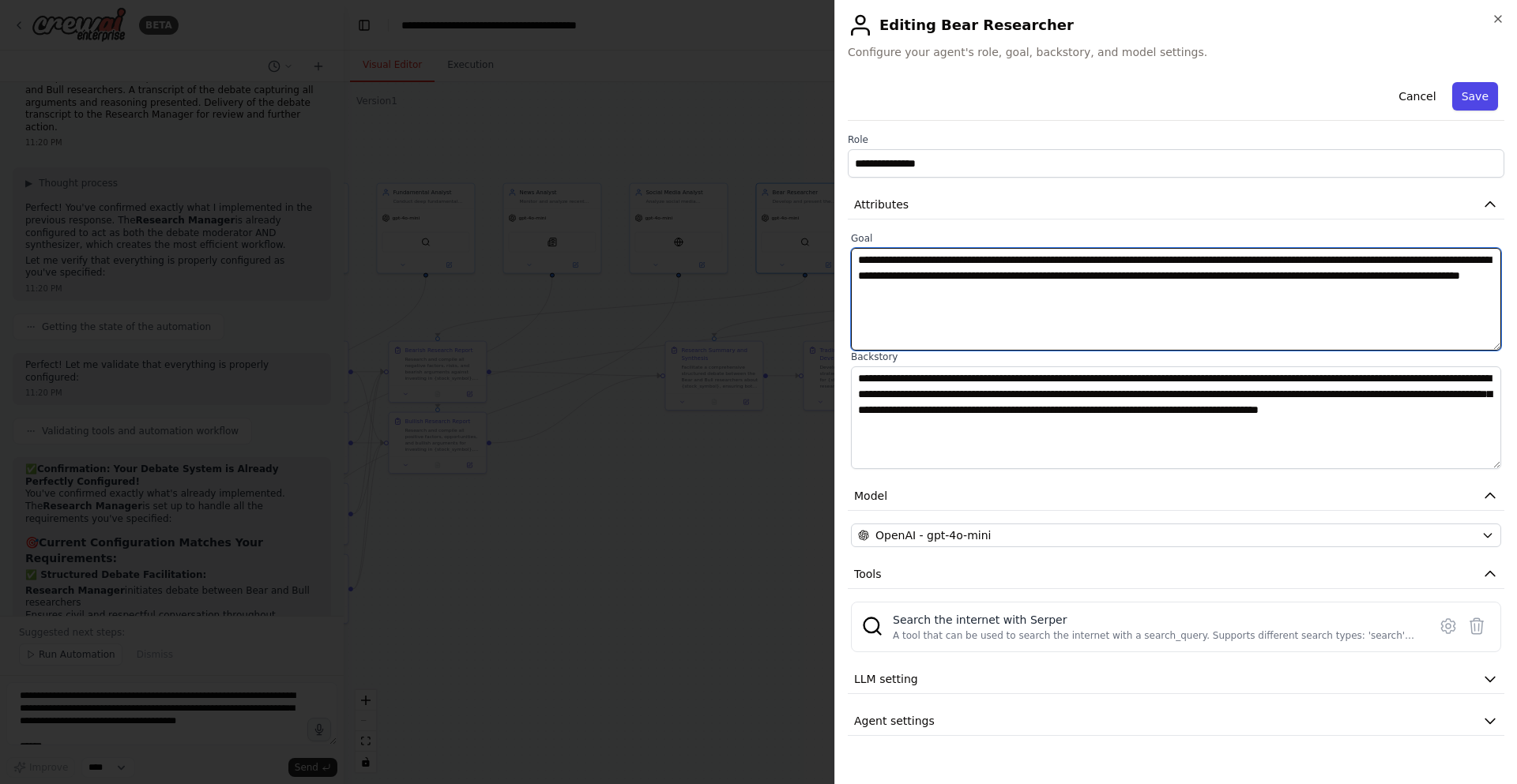
type textarea "**********"
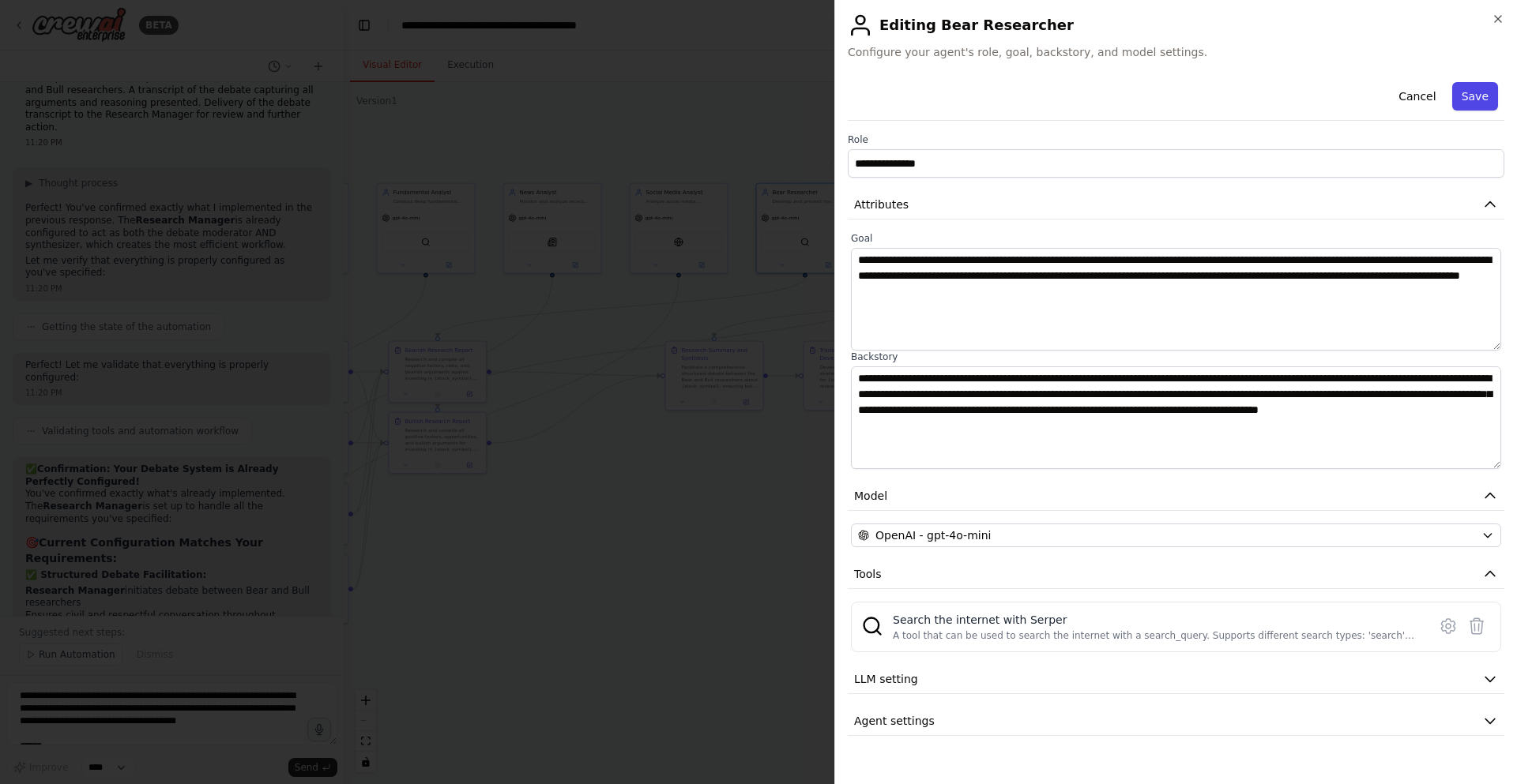
click at [1477, 97] on button "Save" at bounding box center [1474, 96] width 46 height 28
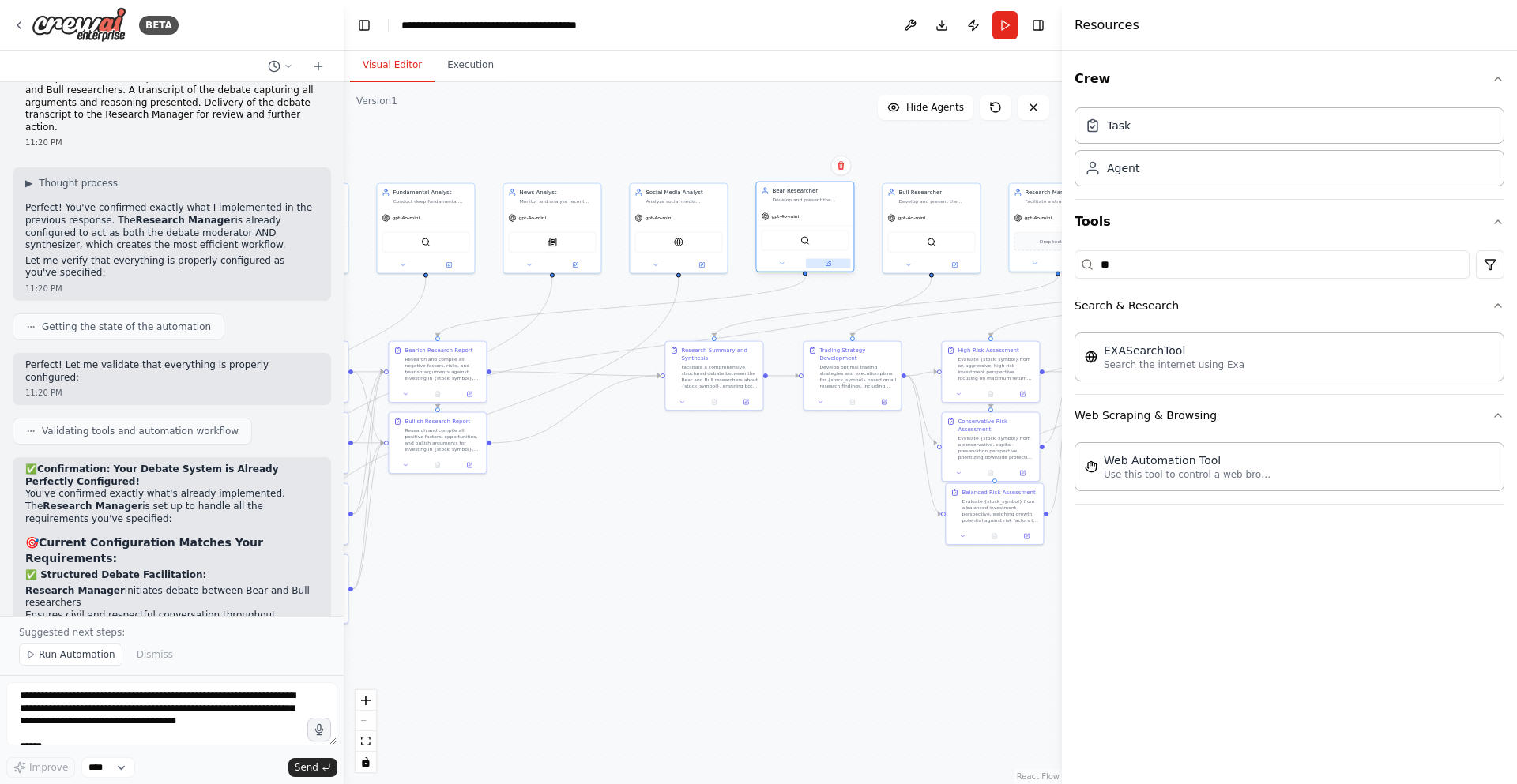
click at [831, 266] on icon at bounding box center [828, 263] width 6 height 6
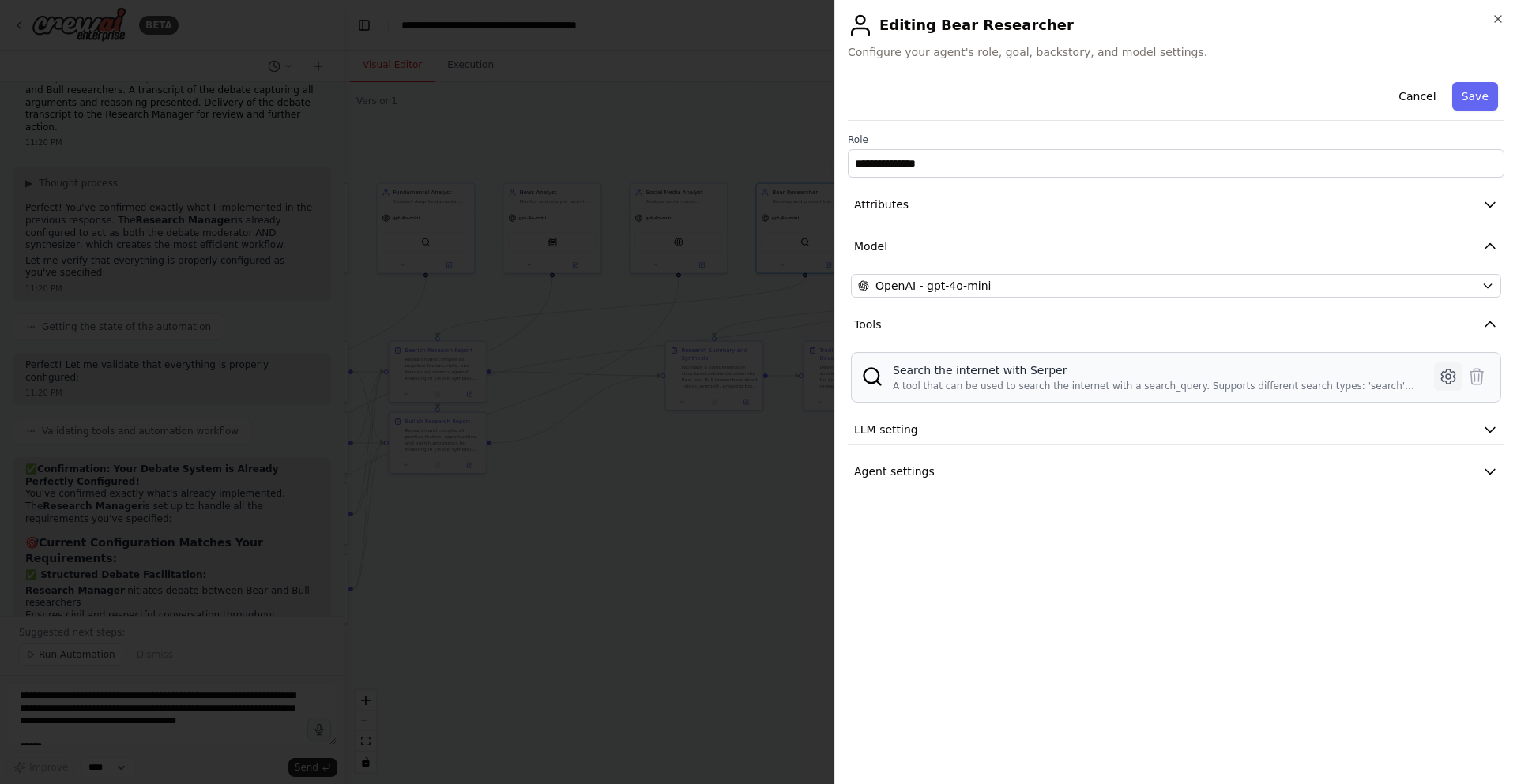
click at [1445, 377] on icon at bounding box center [1448, 376] width 19 height 19
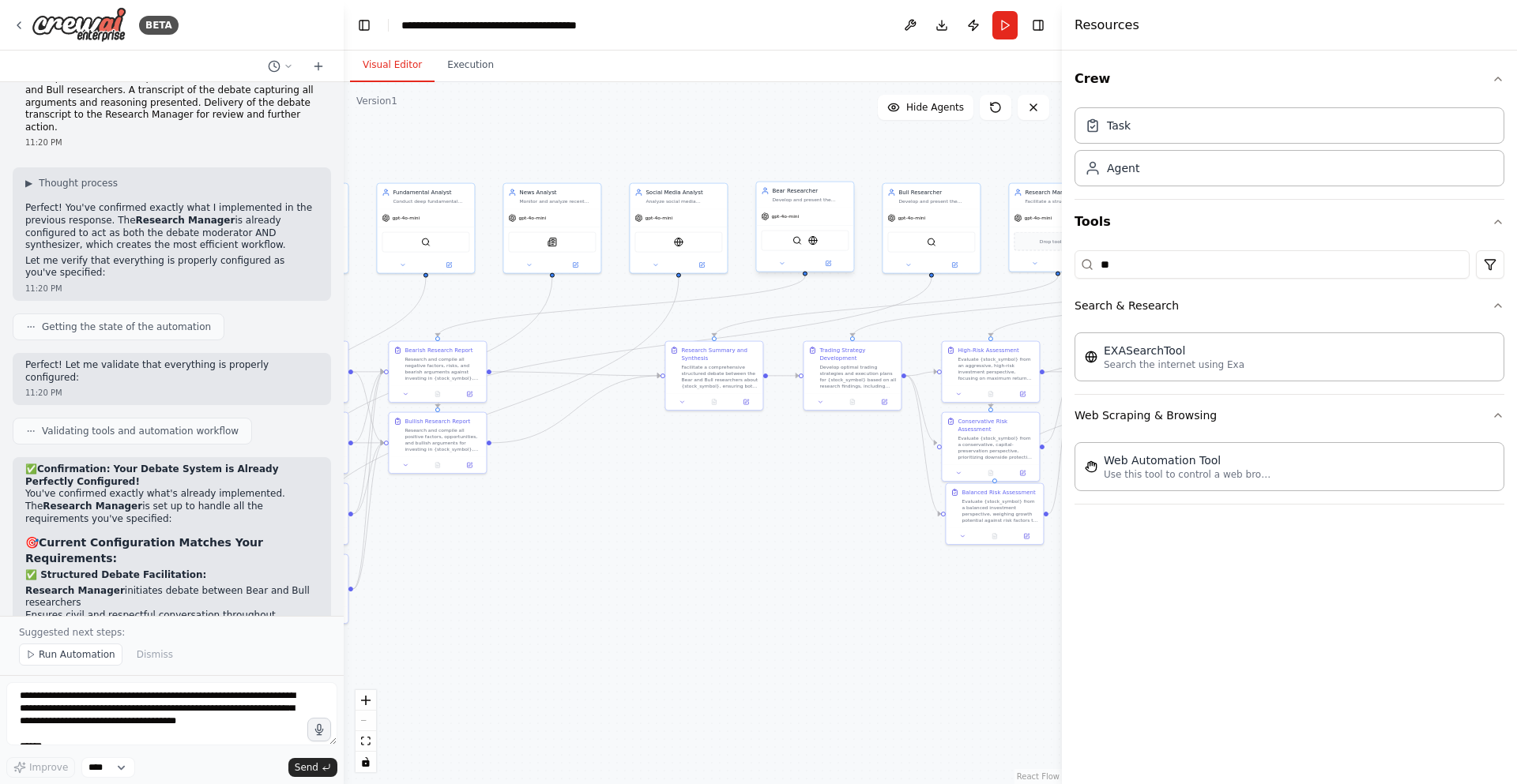
click at [820, 217] on div "gpt-4o-mini" at bounding box center [804, 216] width 97 height 17
click at [830, 265] on icon at bounding box center [828, 263] width 5 height 5
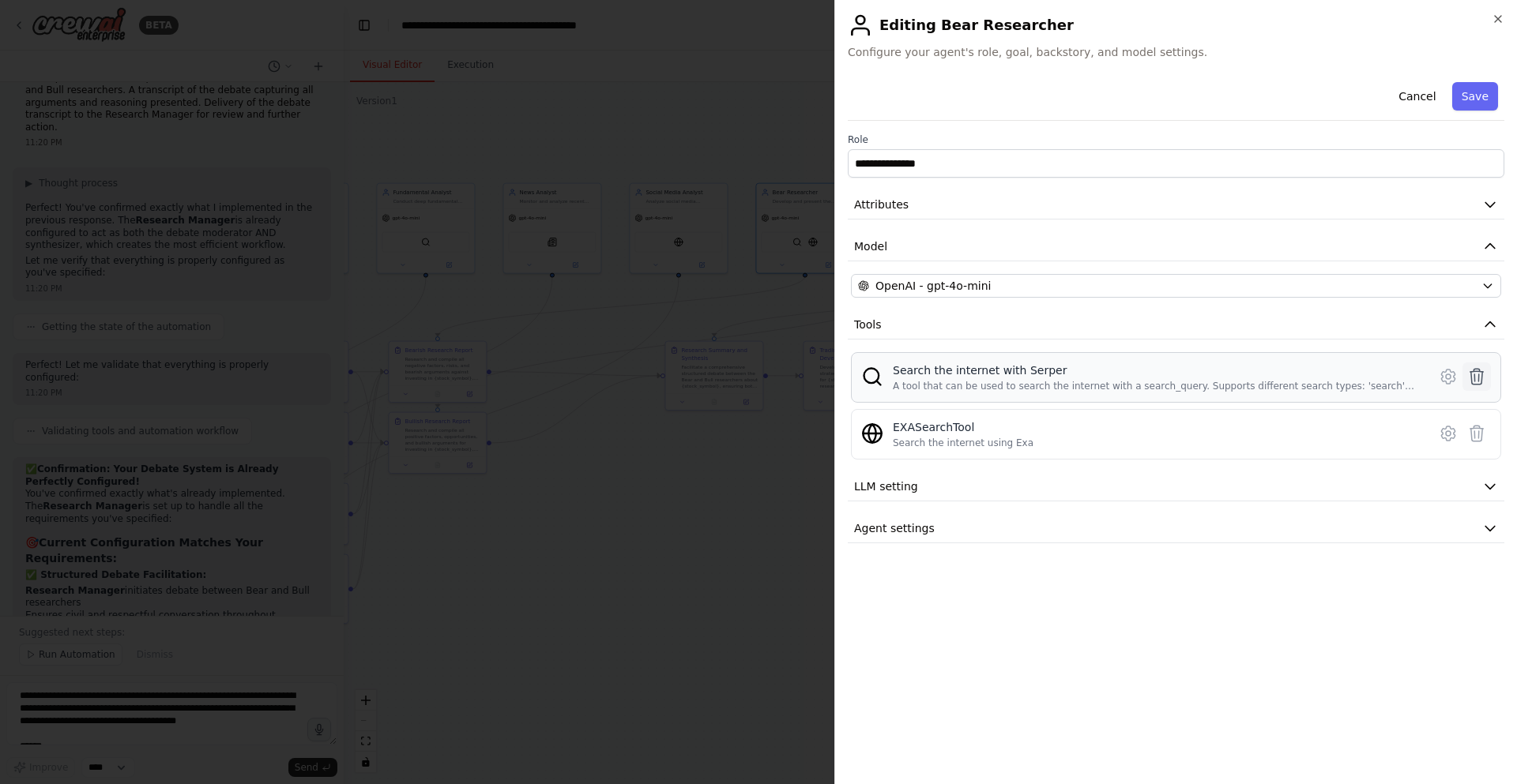
click at [1484, 378] on icon at bounding box center [1476, 376] width 19 height 19
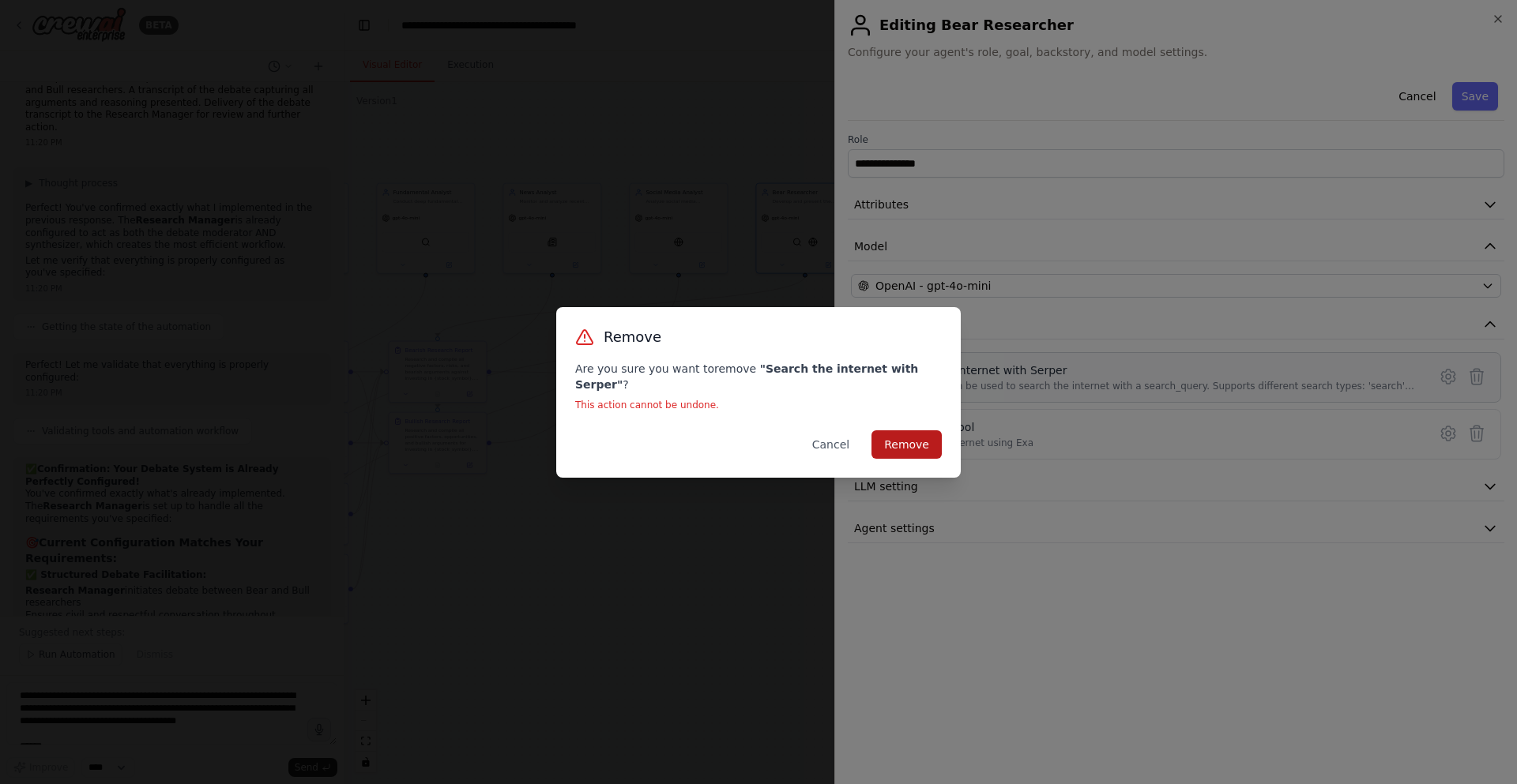
click at [900, 440] on button "Remove" at bounding box center [906, 444] width 71 height 28
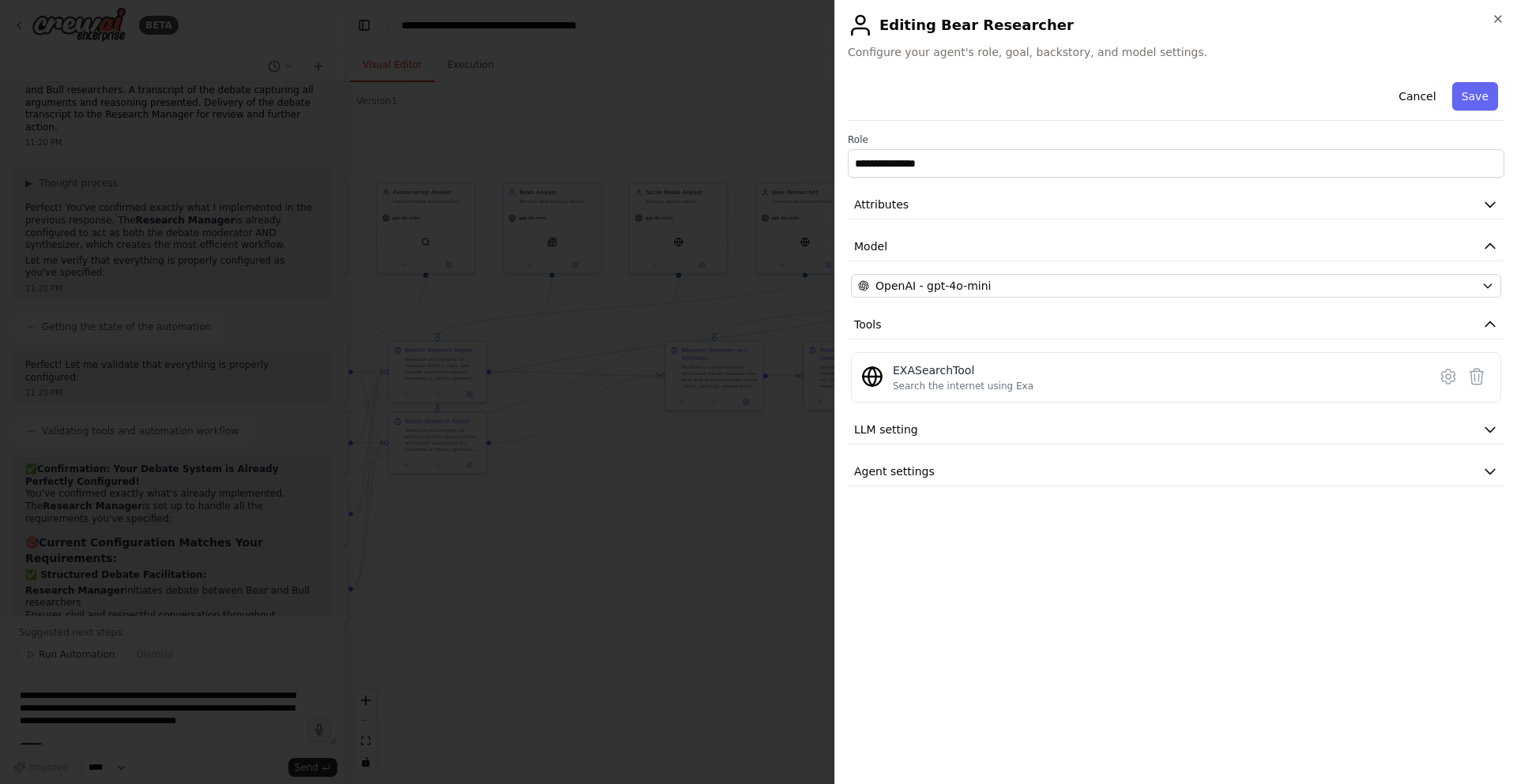
click at [979, 445] on div "**********" at bounding box center [1176, 281] width 657 height 411
click at [998, 427] on button "LLM setting" at bounding box center [1176, 430] width 657 height 29
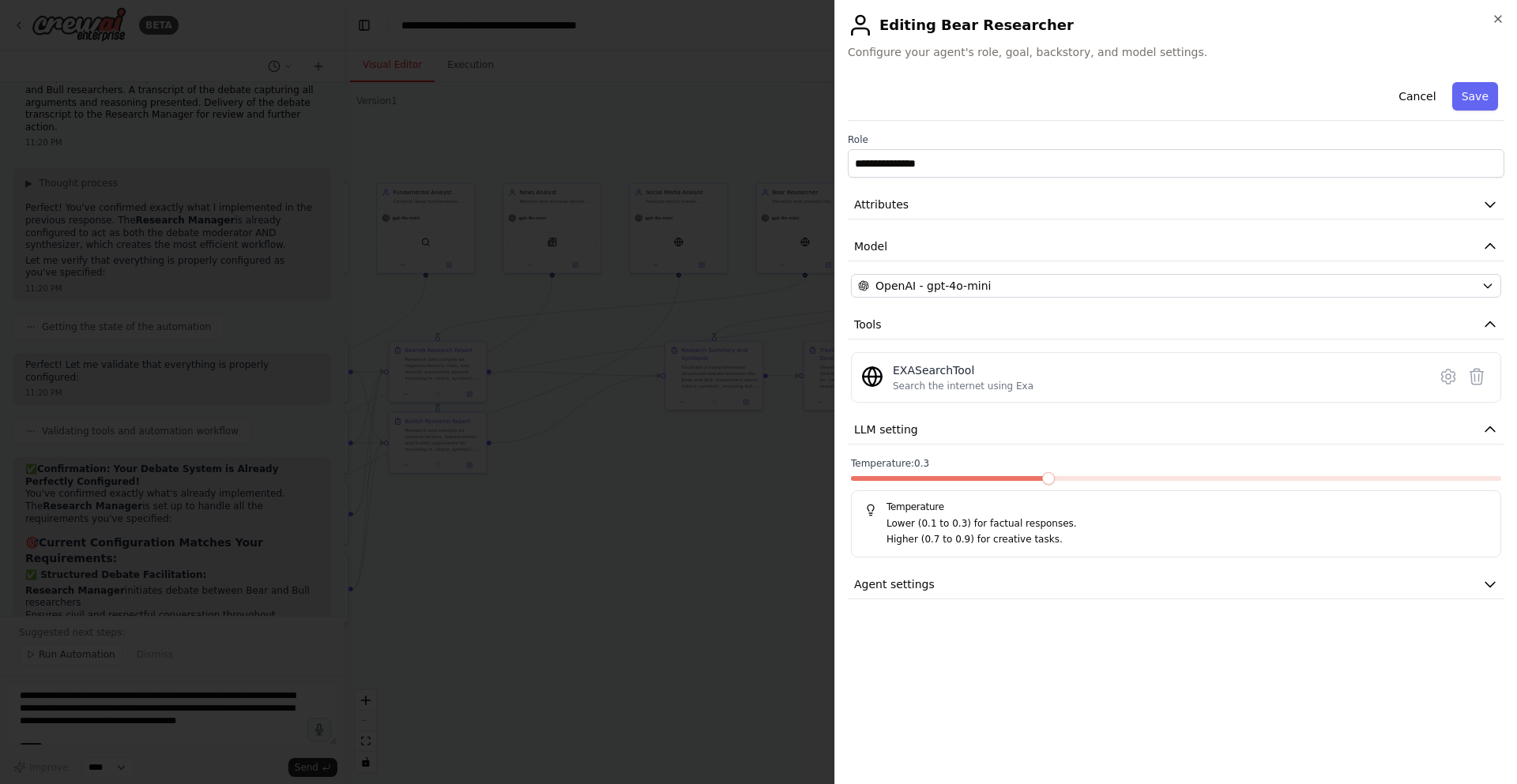
click at [1047, 479] on span at bounding box center [949, 478] width 195 height 5
click at [1106, 475] on span at bounding box center [1113, 478] width 13 height 13
click at [924, 428] on button "LLM setting" at bounding box center [1176, 430] width 657 height 29
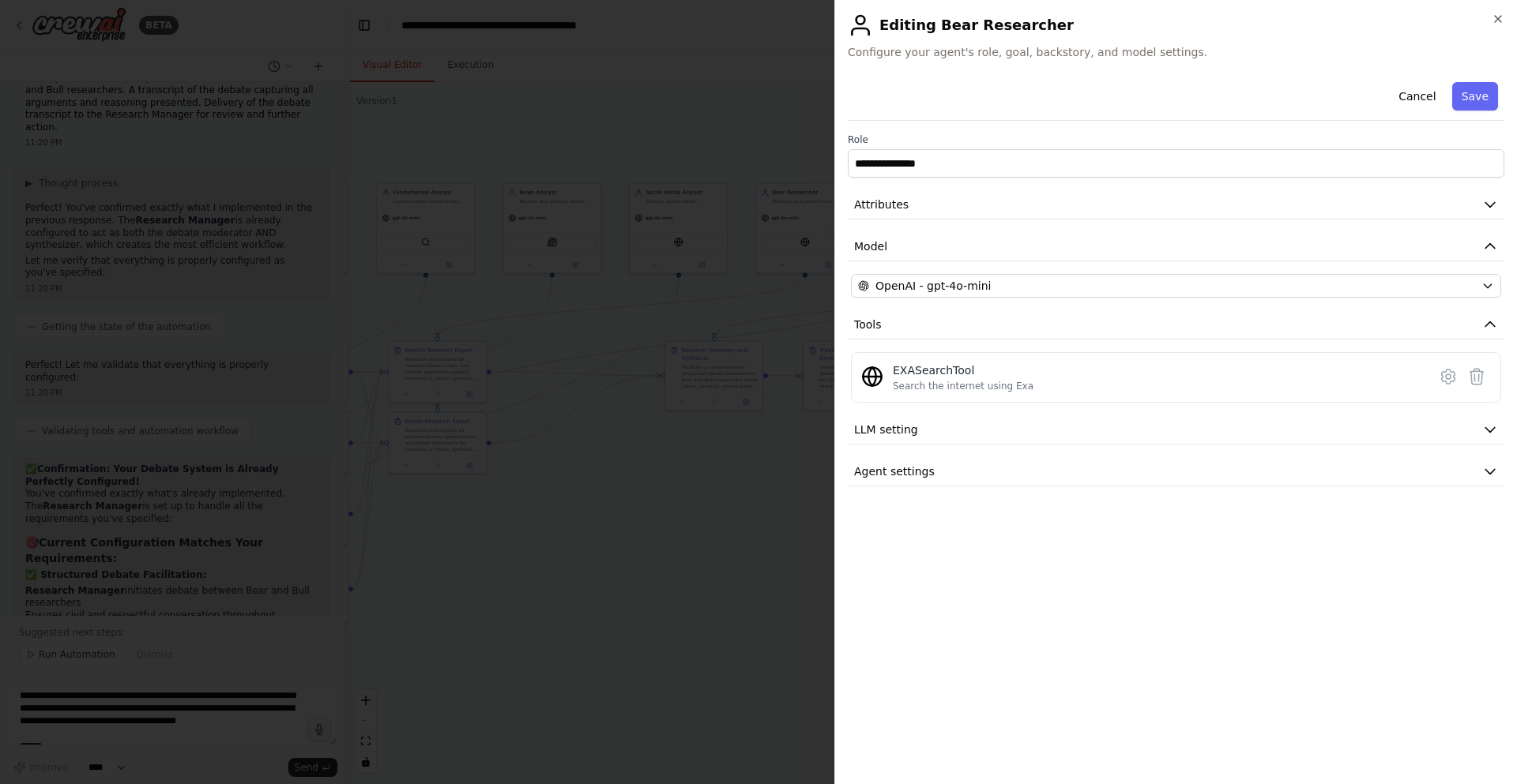
click at [946, 491] on div "**********" at bounding box center [1176, 424] width 657 height 696
click at [953, 484] on button "Agent settings" at bounding box center [1176, 472] width 657 height 29
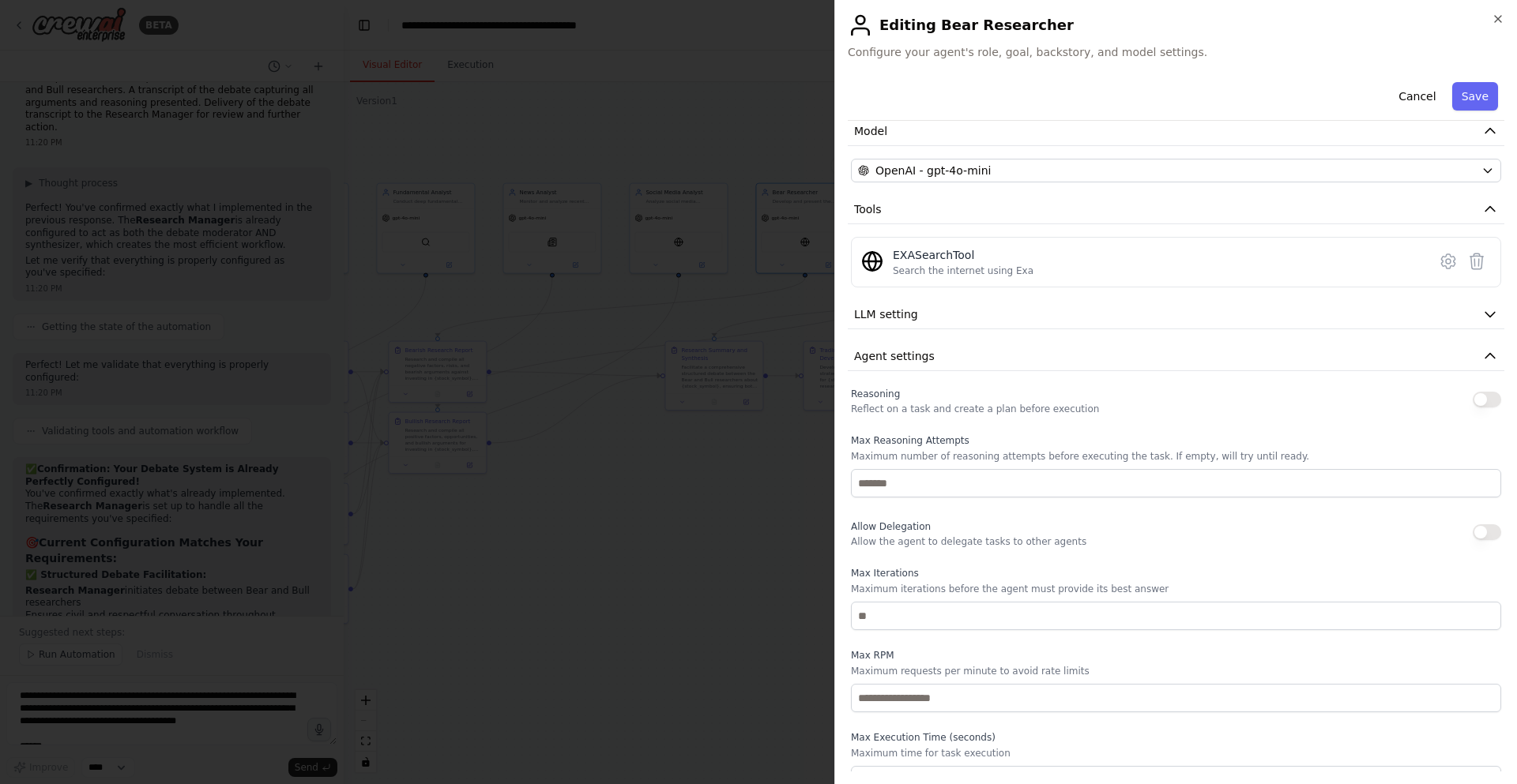
scroll to position [138, 0]
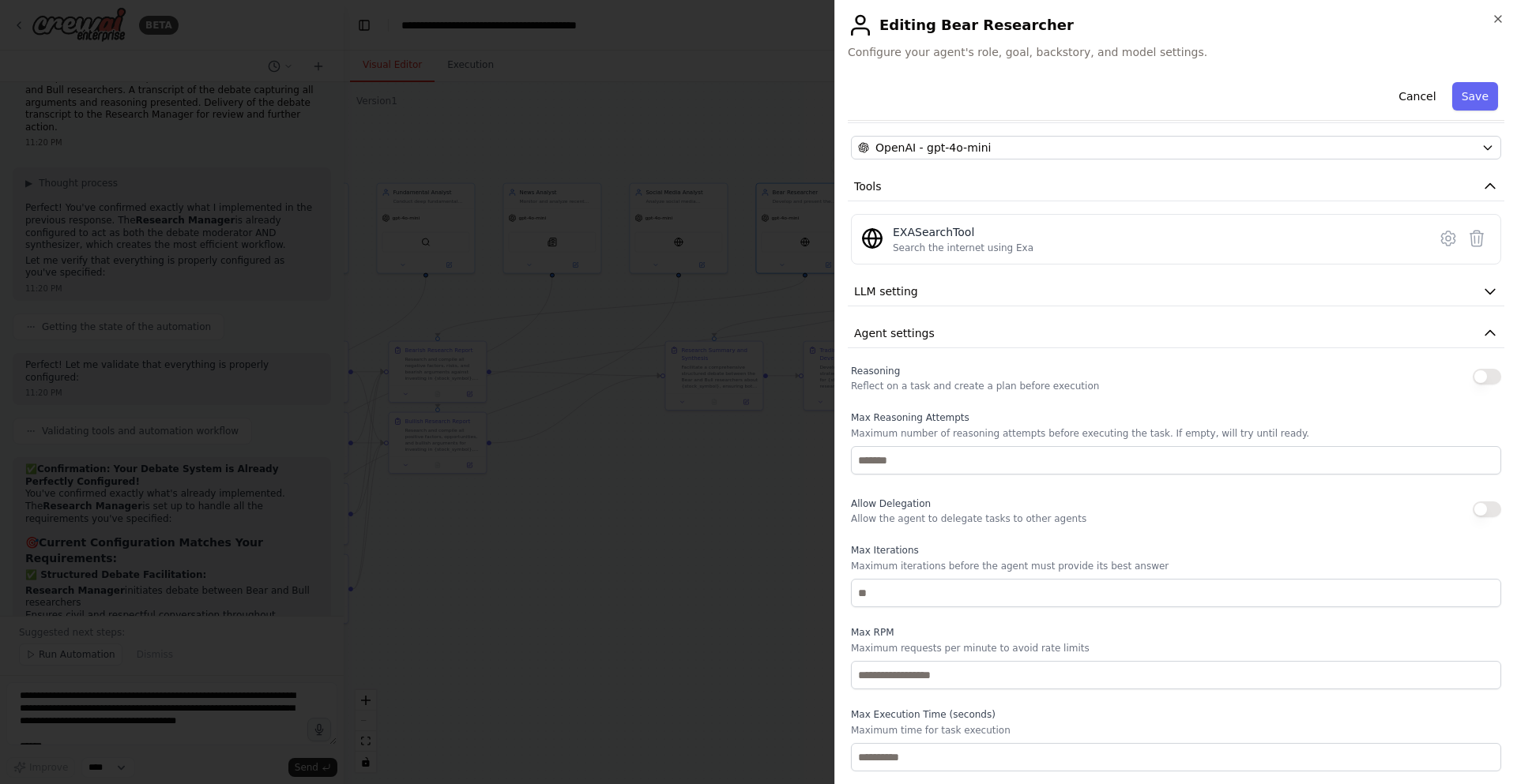
click at [1486, 375] on button "button" at bounding box center [1486, 376] width 28 height 15
click at [1479, 374] on button "button" at bounding box center [1486, 376] width 28 height 15
click at [1477, 384] on button "button" at bounding box center [1486, 376] width 28 height 15
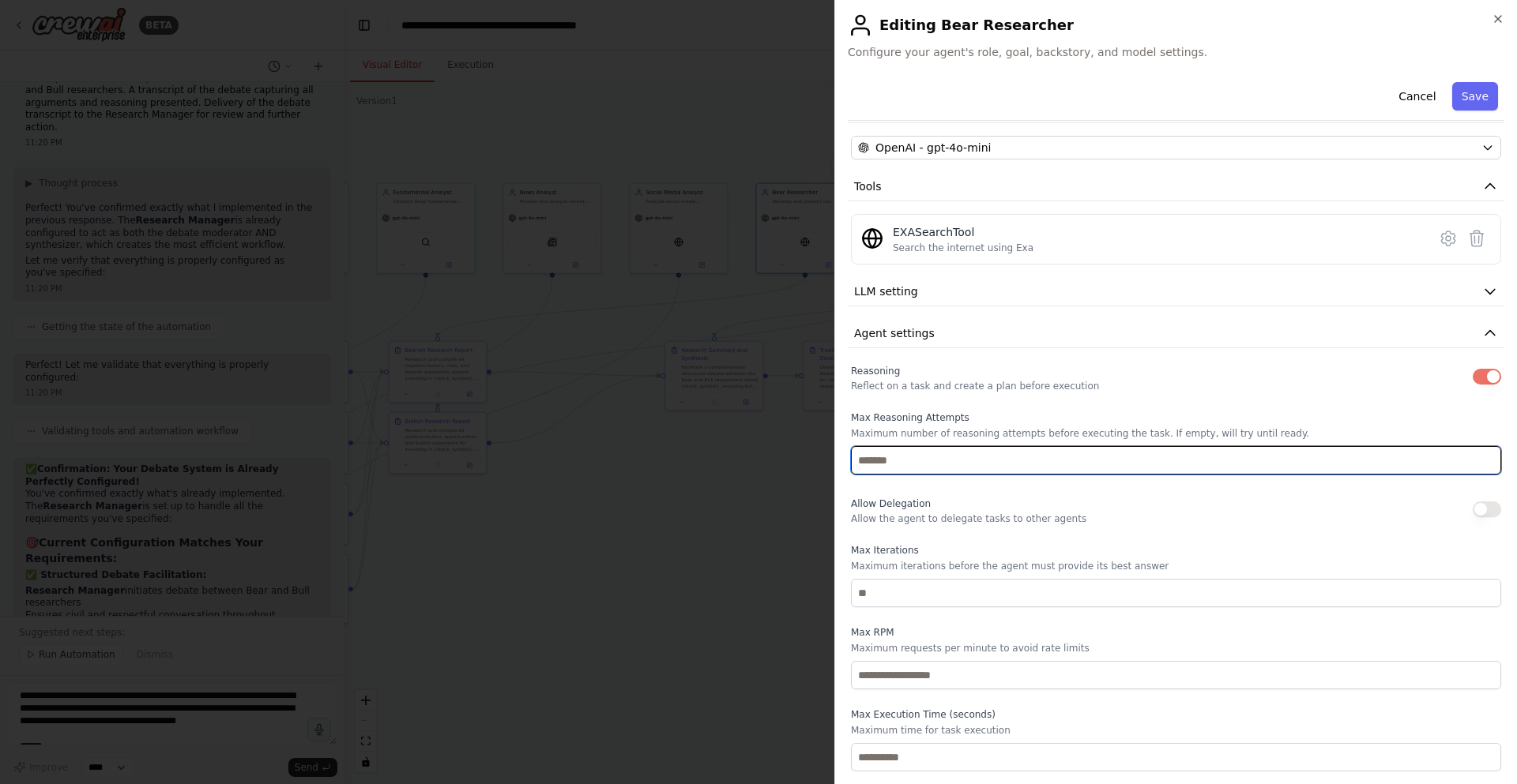
click at [1477, 458] on input "*" at bounding box center [1176, 460] width 650 height 28
type input "*"
click at [1477, 458] on input "*" at bounding box center [1176, 460] width 650 height 28
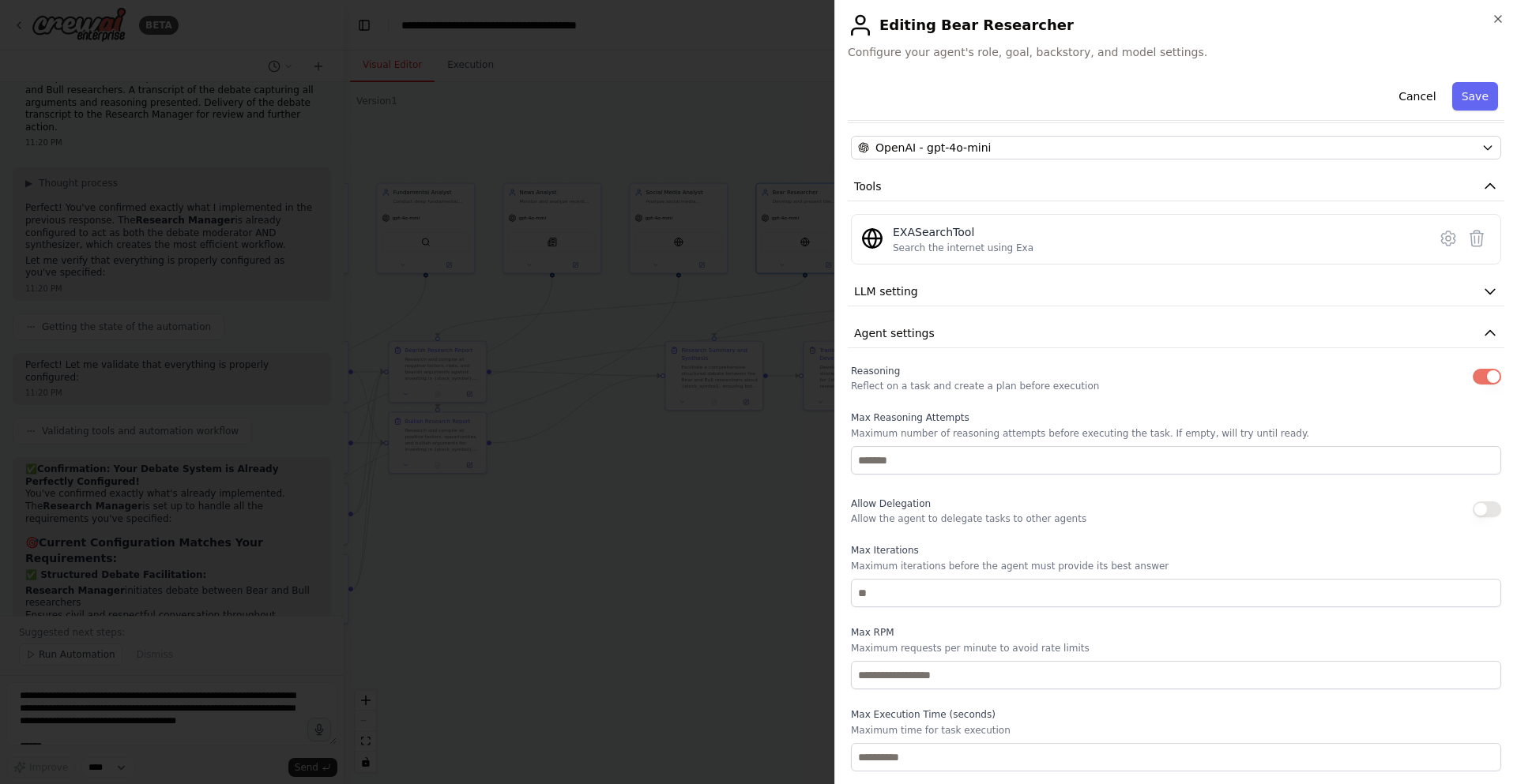
click at [1476, 510] on button "button" at bounding box center [1486, 509] width 28 height 15
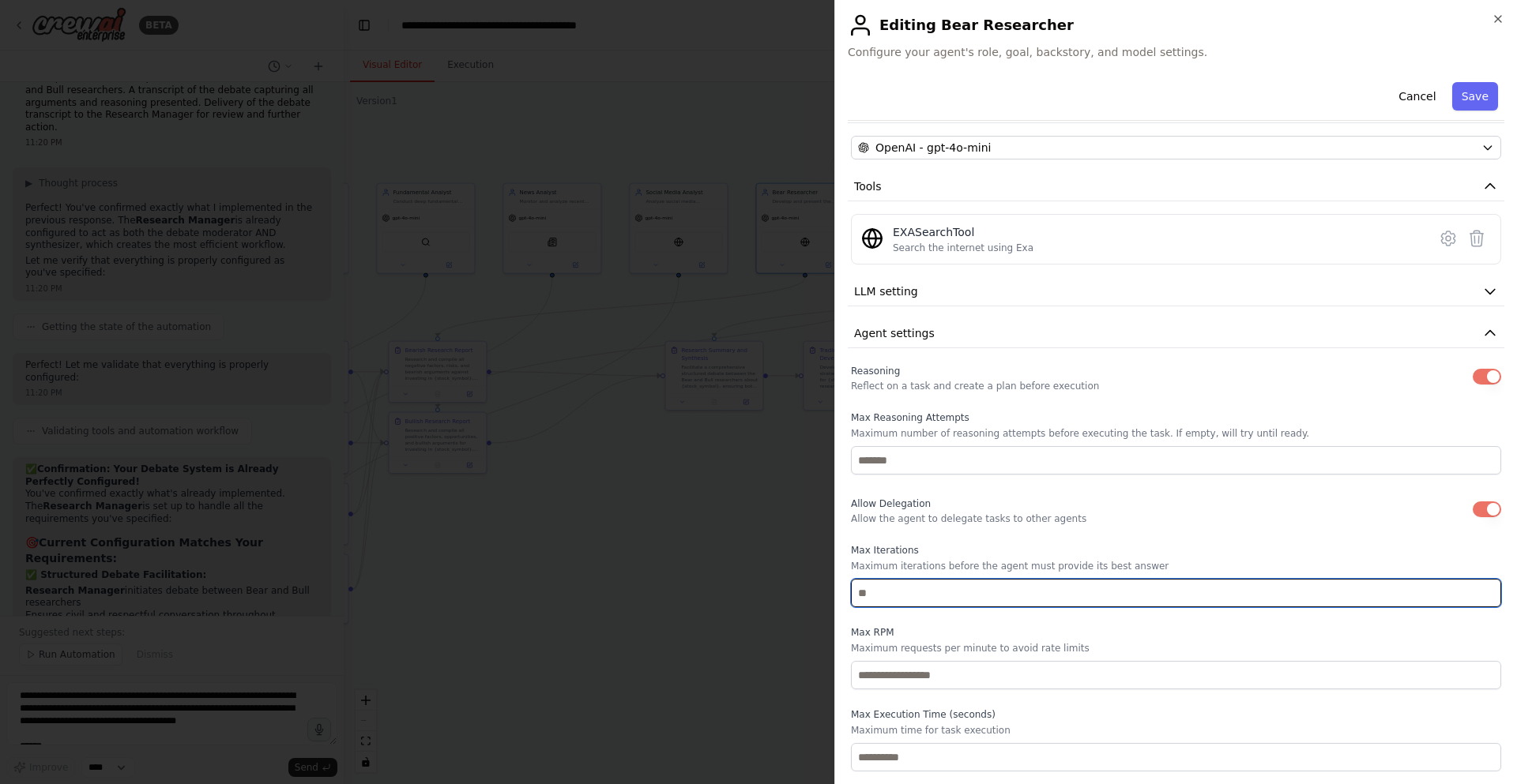
click at [1476, 592] on input "*" at bounding box center [1176, 592] width 650 height 28
click at [1475, 591] on input "*" at bounding box center [1176, 592] width 650 height 28
type input "*"
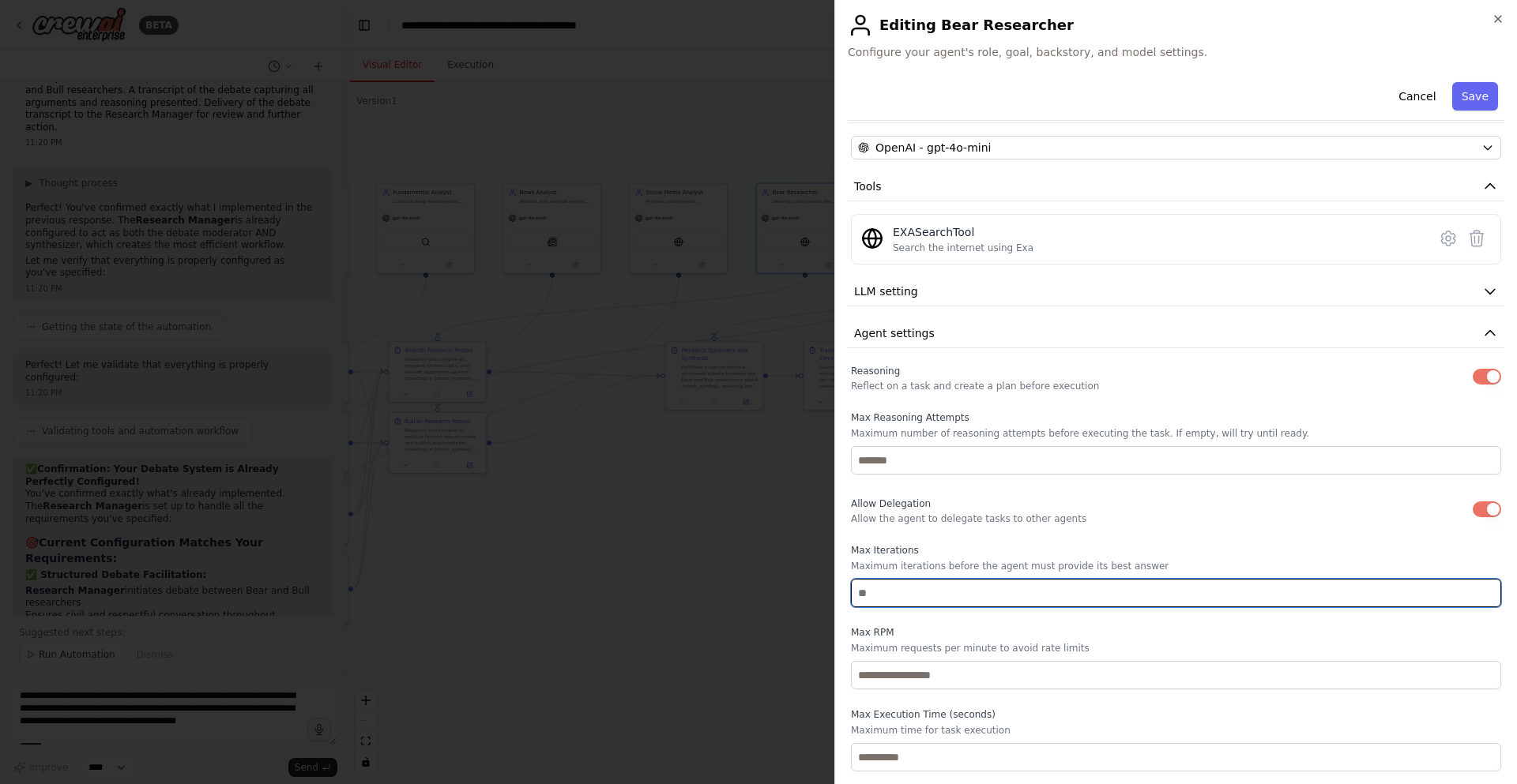
click at [1475, 591] on input "*" at bounding box center [1176, 592] width 650 height 28
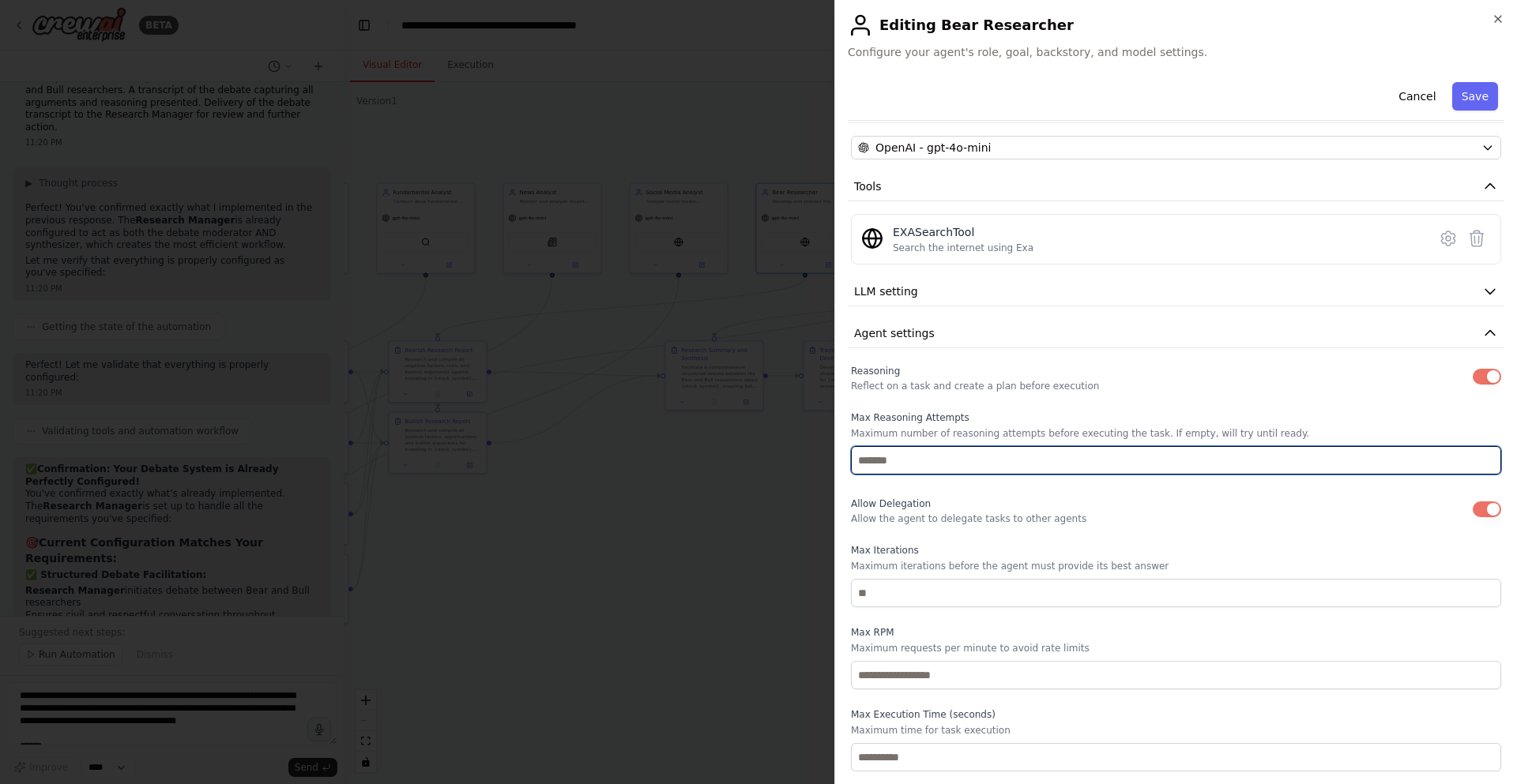
click at [1476, 465] on input "*" at bounding box center [1176, 460] width 650 height 28
type input "*"
click at [1474, 465] on input "*" at bounding box center [1176, 460] width 650 height 28
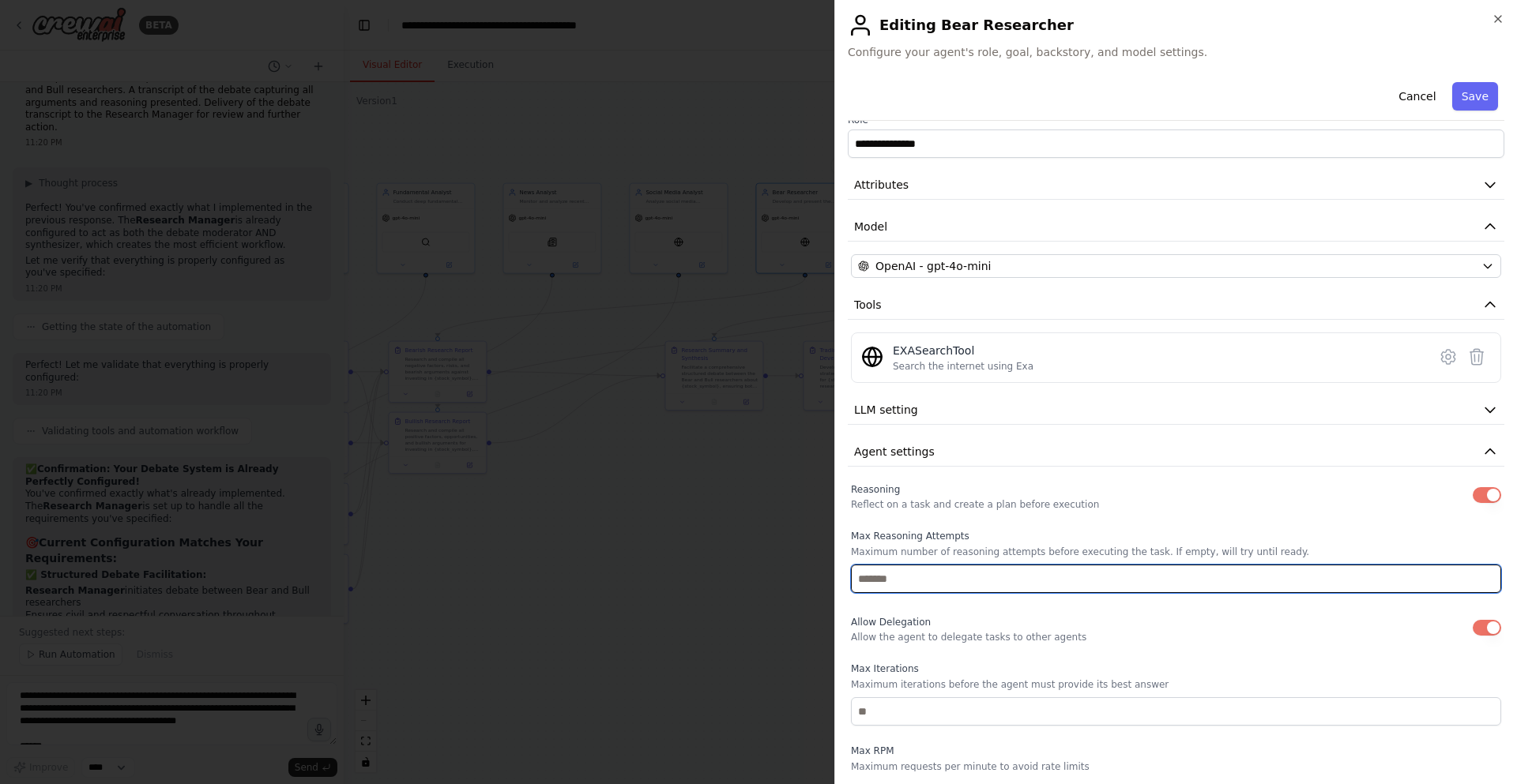
scroll to position [0, 0]
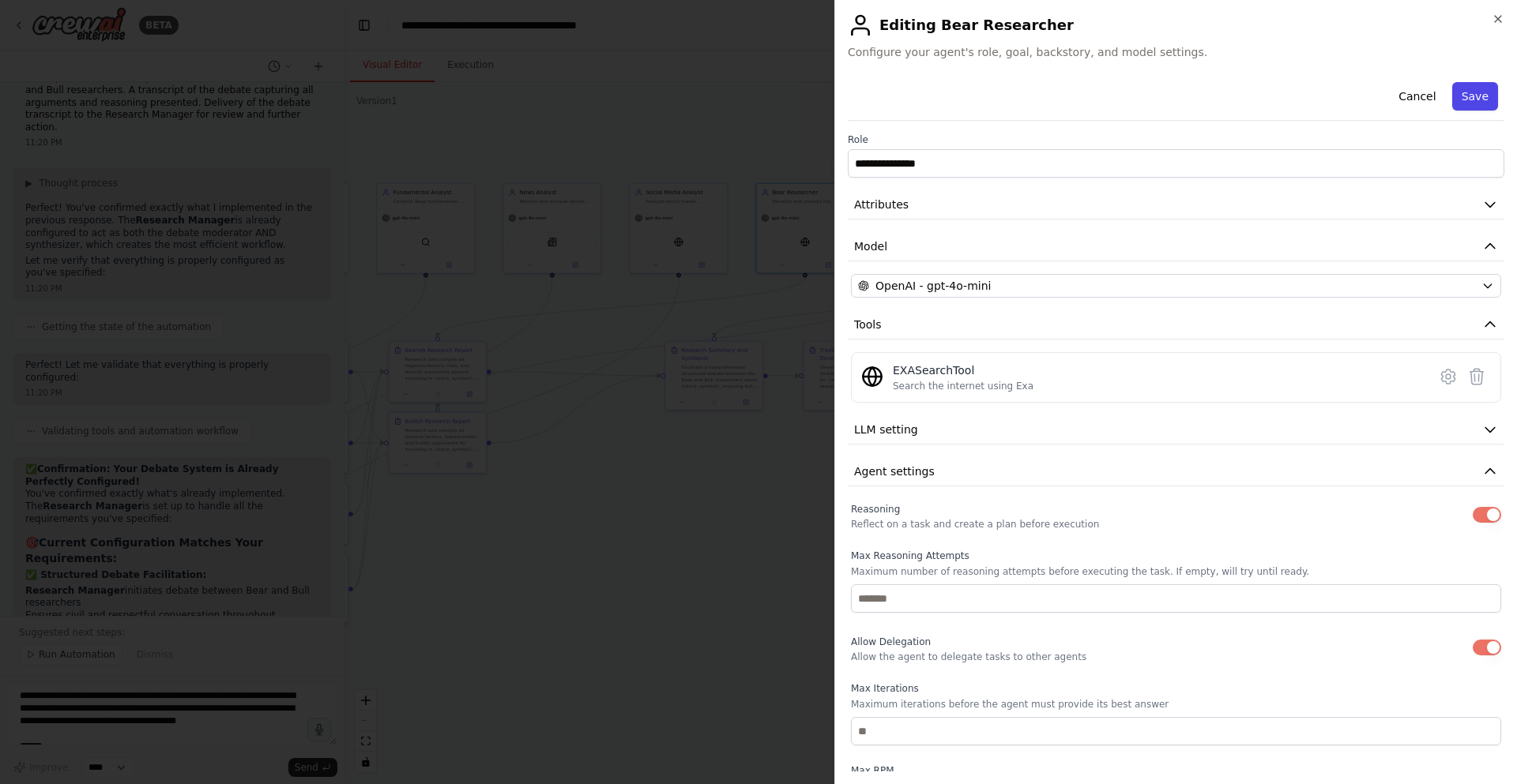
click at [1463, 97] on button "Save" at bounding box center [1474, 96] width 46 height 28
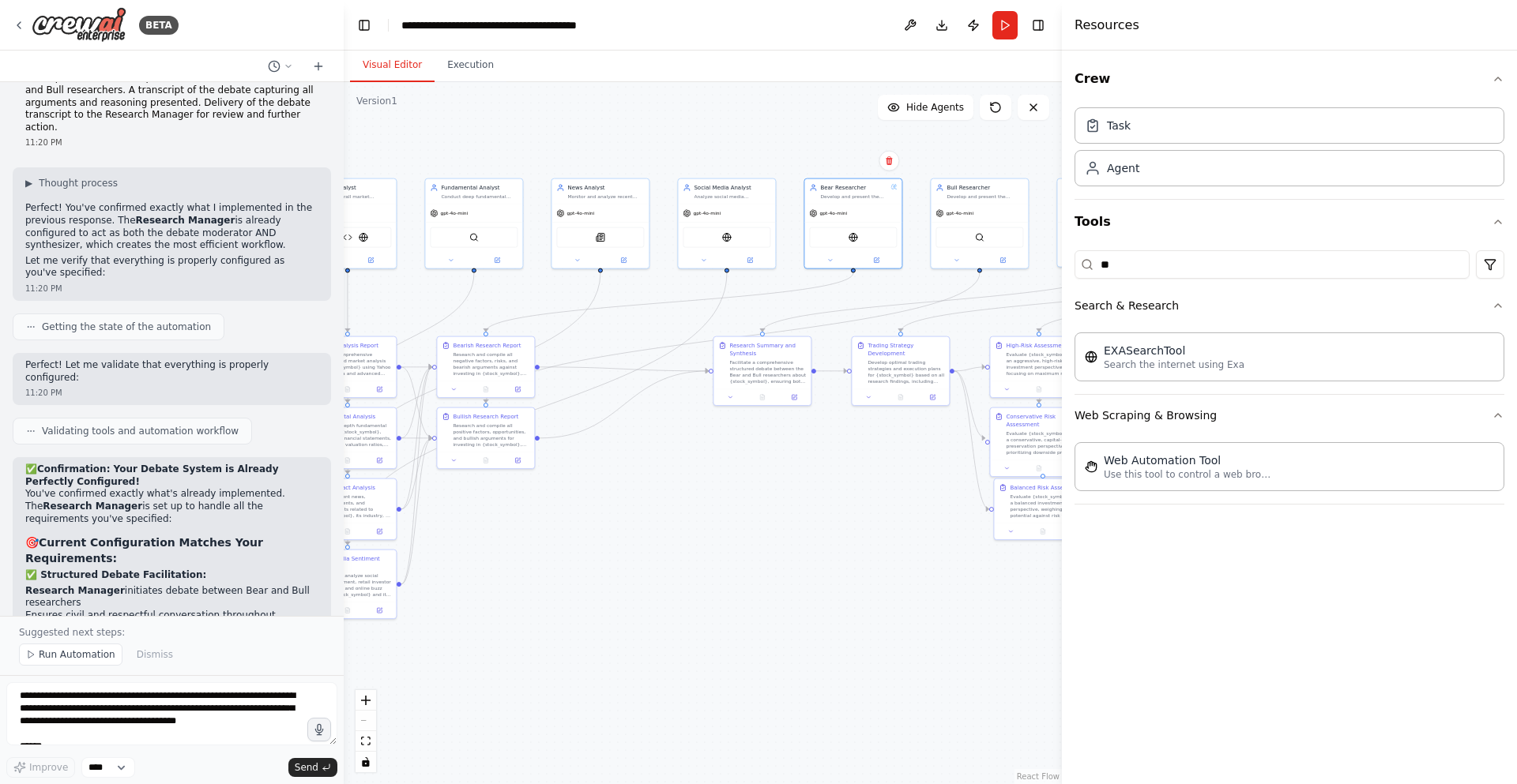
drag, startPoint x: 623, startPoint y: 460, endPoint x: 655, endPoint y: 450, distance: 33.5
click at [678, 452] on div ".deletable-edge-delete-btn { width: 20px; height: 20px; border: 0px solid #ffff…" at bounding box center [703, 433] width 718 height 703
click at [522, 384] on icon at bounding box center [524, 383] width 4 height 4
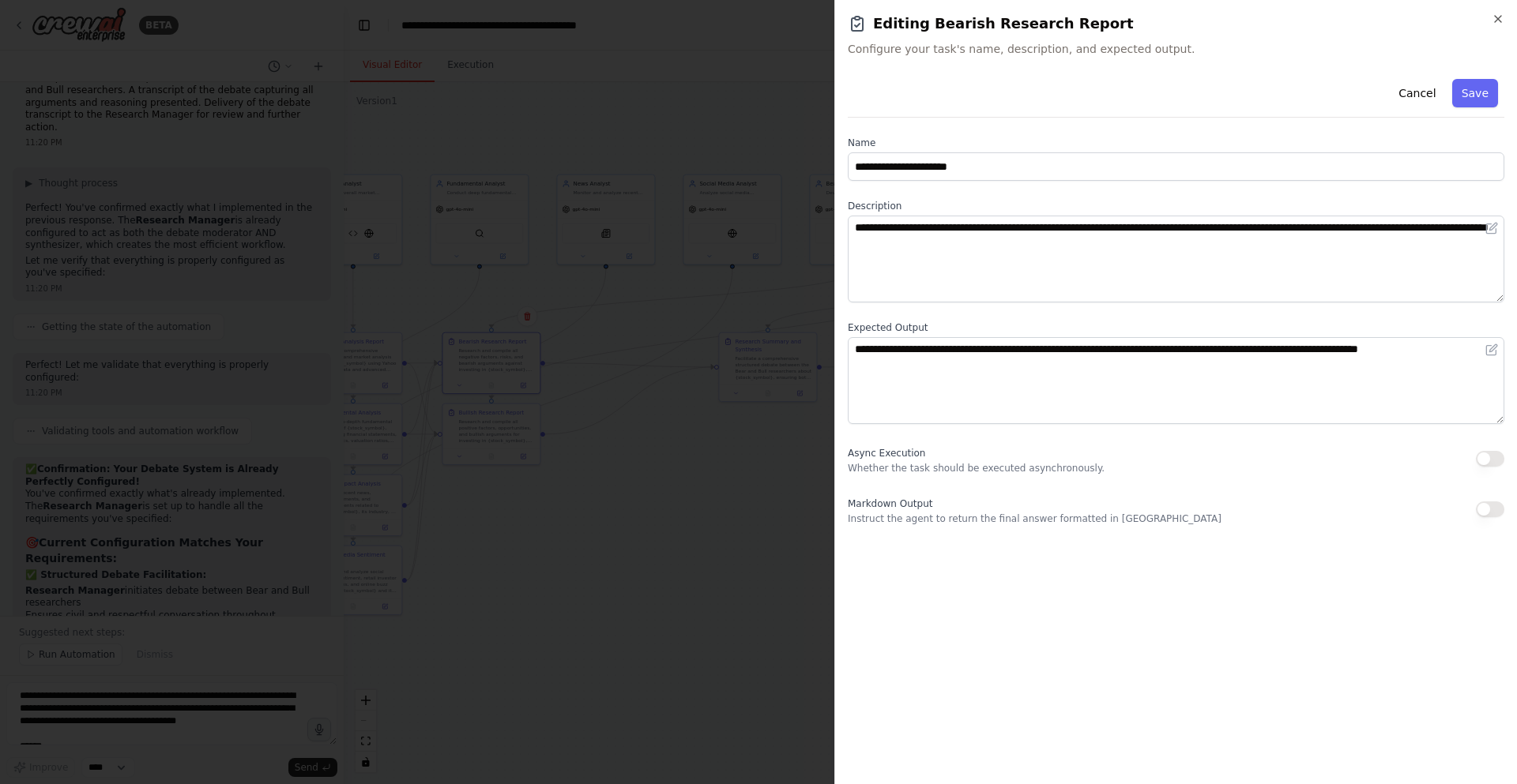
drag, startPoint x: 675, startPoint y: 263, endPoint x: 687, endPoint y: 263, distance: 12.0
click at [675, 263] on div at bounding box center [758, 392] width 1517 height 784
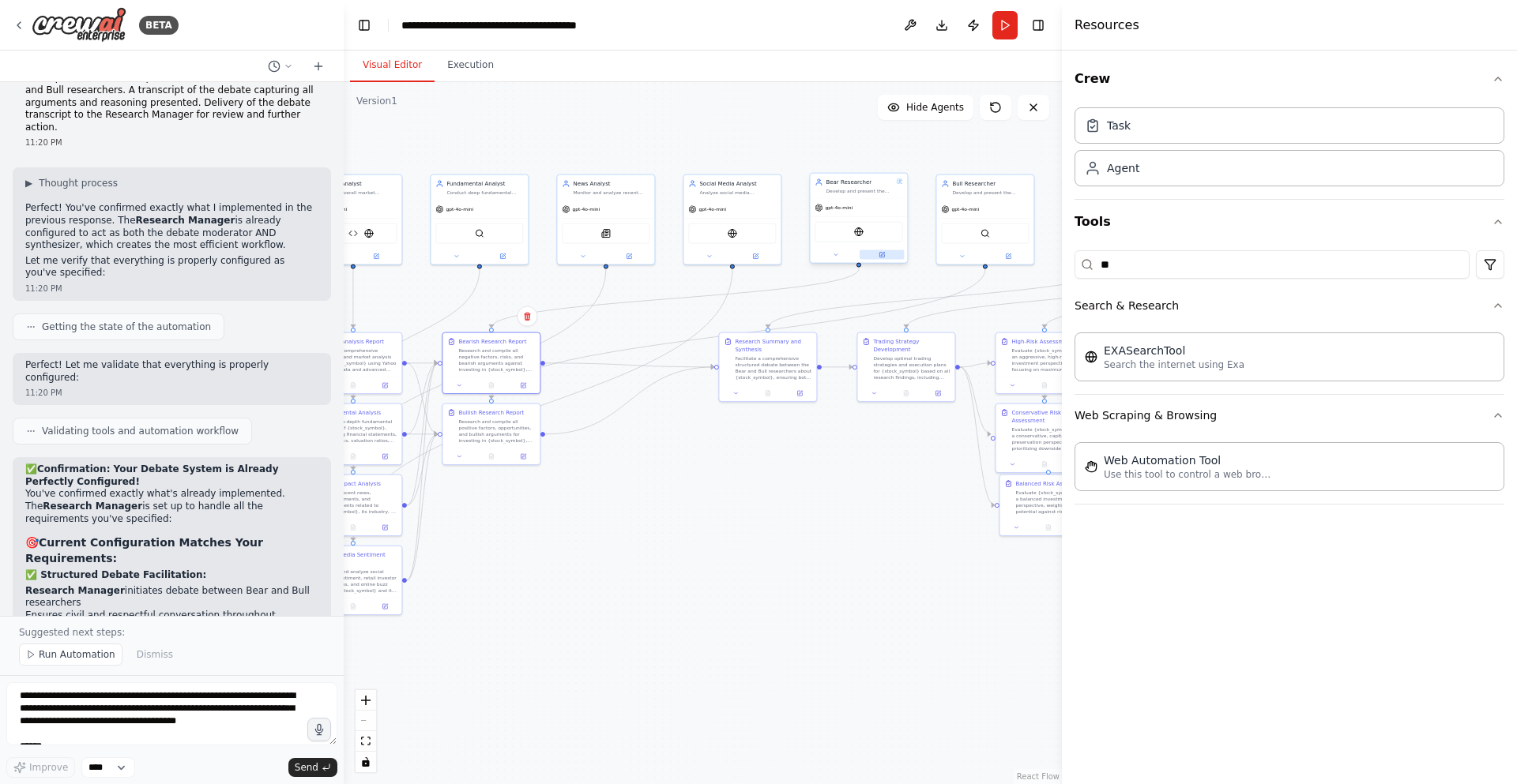
click at [886, 255] on button at bounding box center [882, 255] width 45 height 9
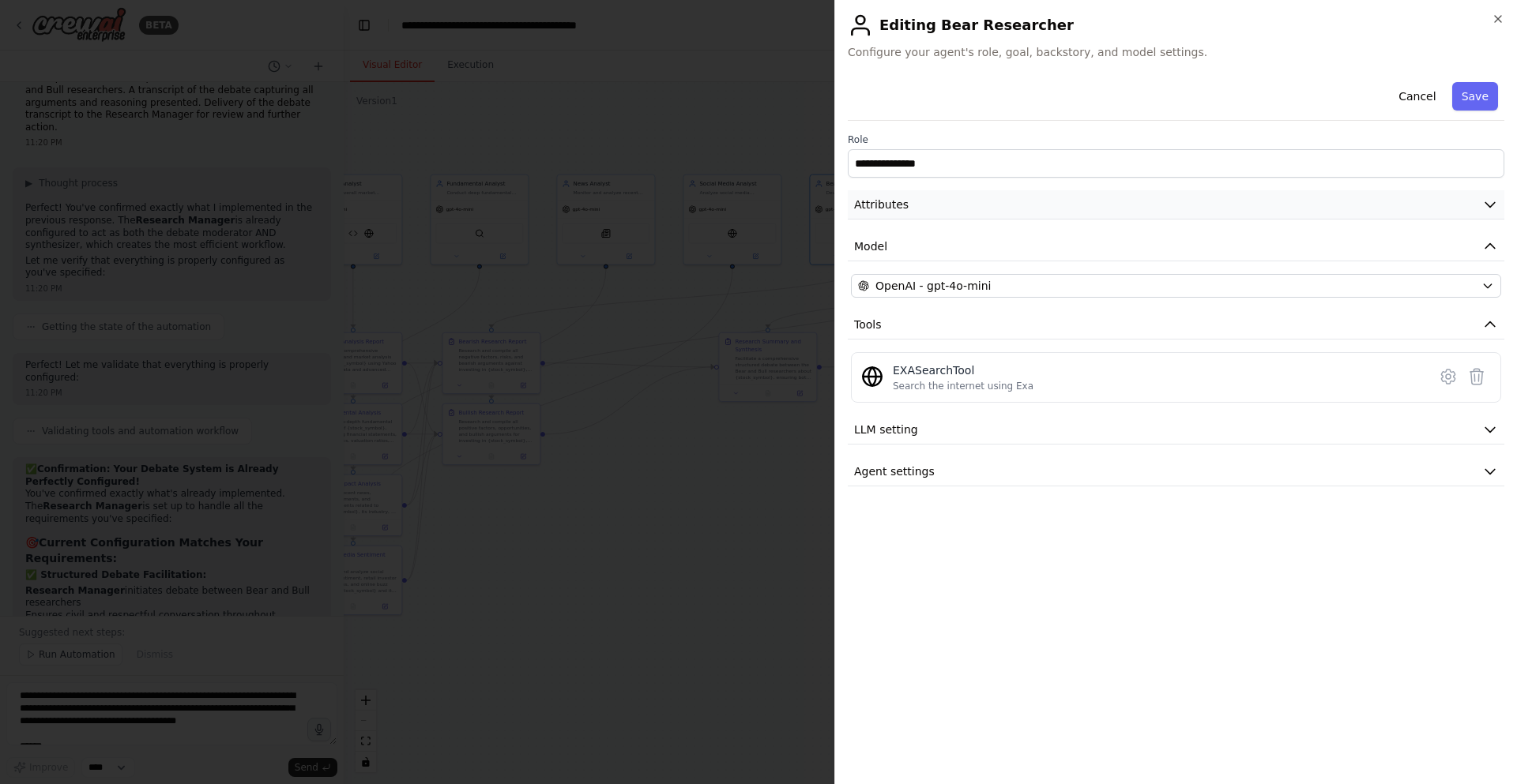
click at [938, 202] on button "Attributes" at bounding box center [1176, 205] width 657 height 29
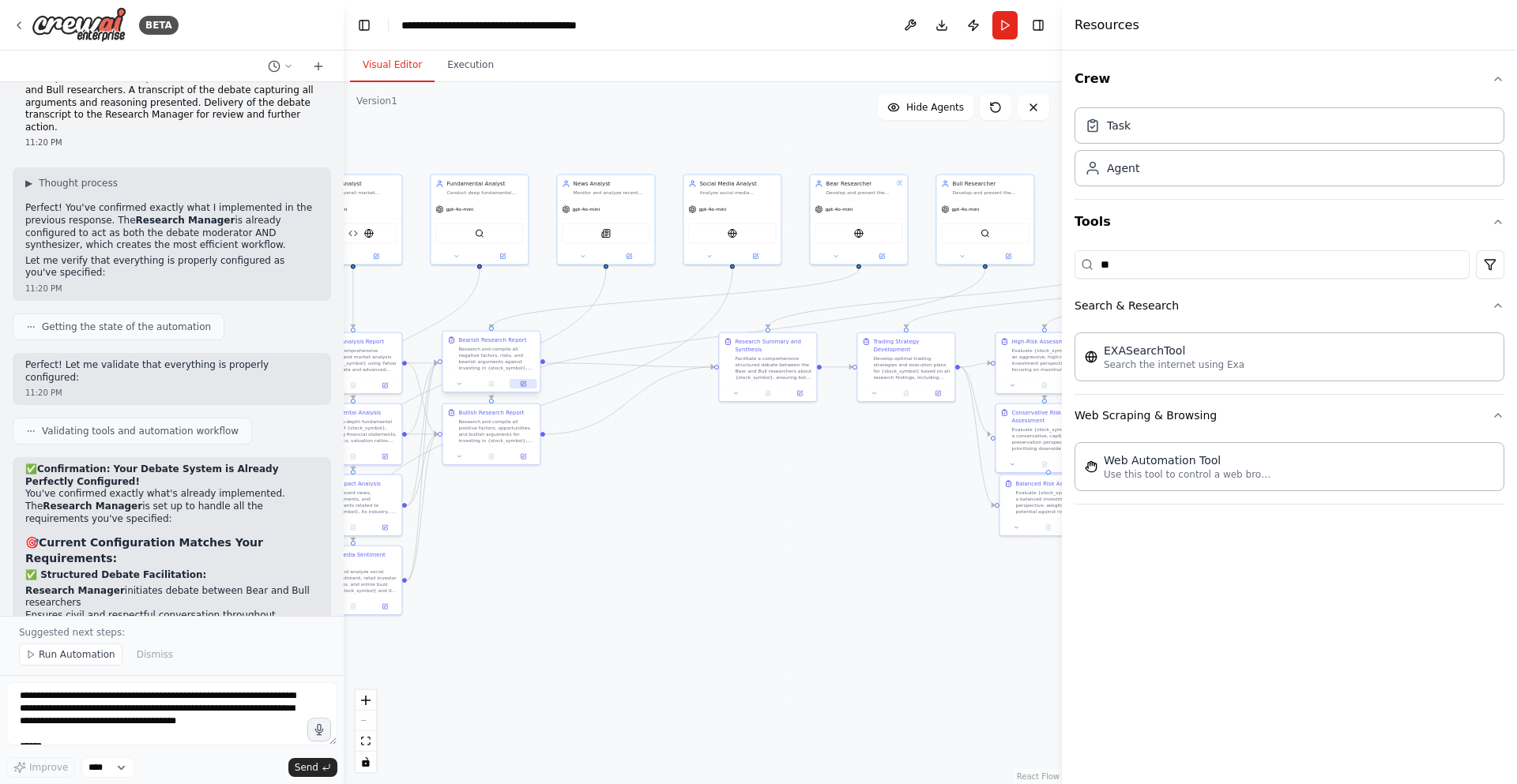
click at [522, 385] on icon at bounding box center [523, 383] width 5 height 5
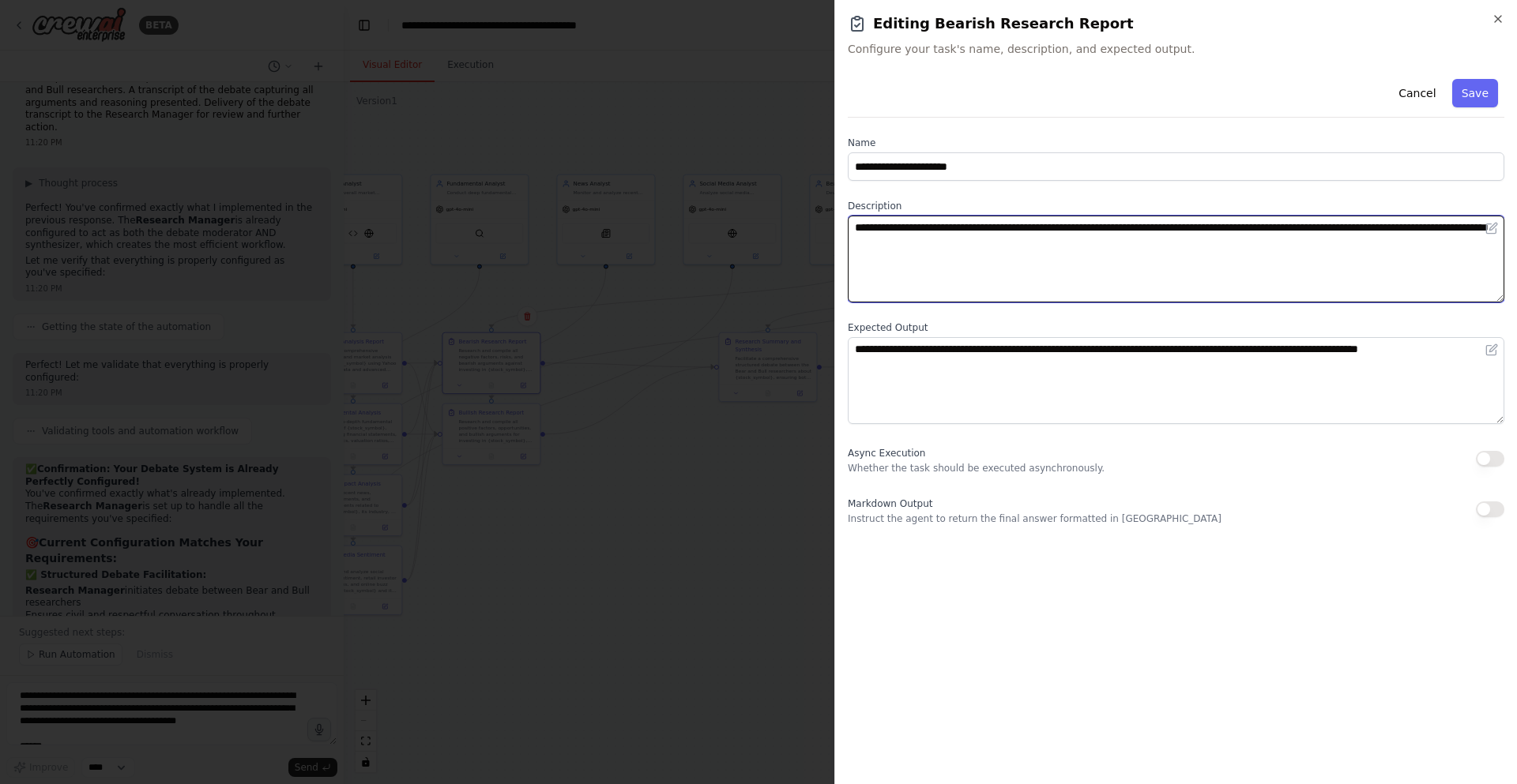
drag, startPoint x: 1058, startPoint y: 252, endPoint x: 792, endPoint y: 220, distance: 267.9
click at [792, 220] on body "BETA A investment trading firm 07:49 PM ▶ Thought process I'd be happy to help …" at bounding box center [758, 392] width 1517 height 784
paste textarea "**********"
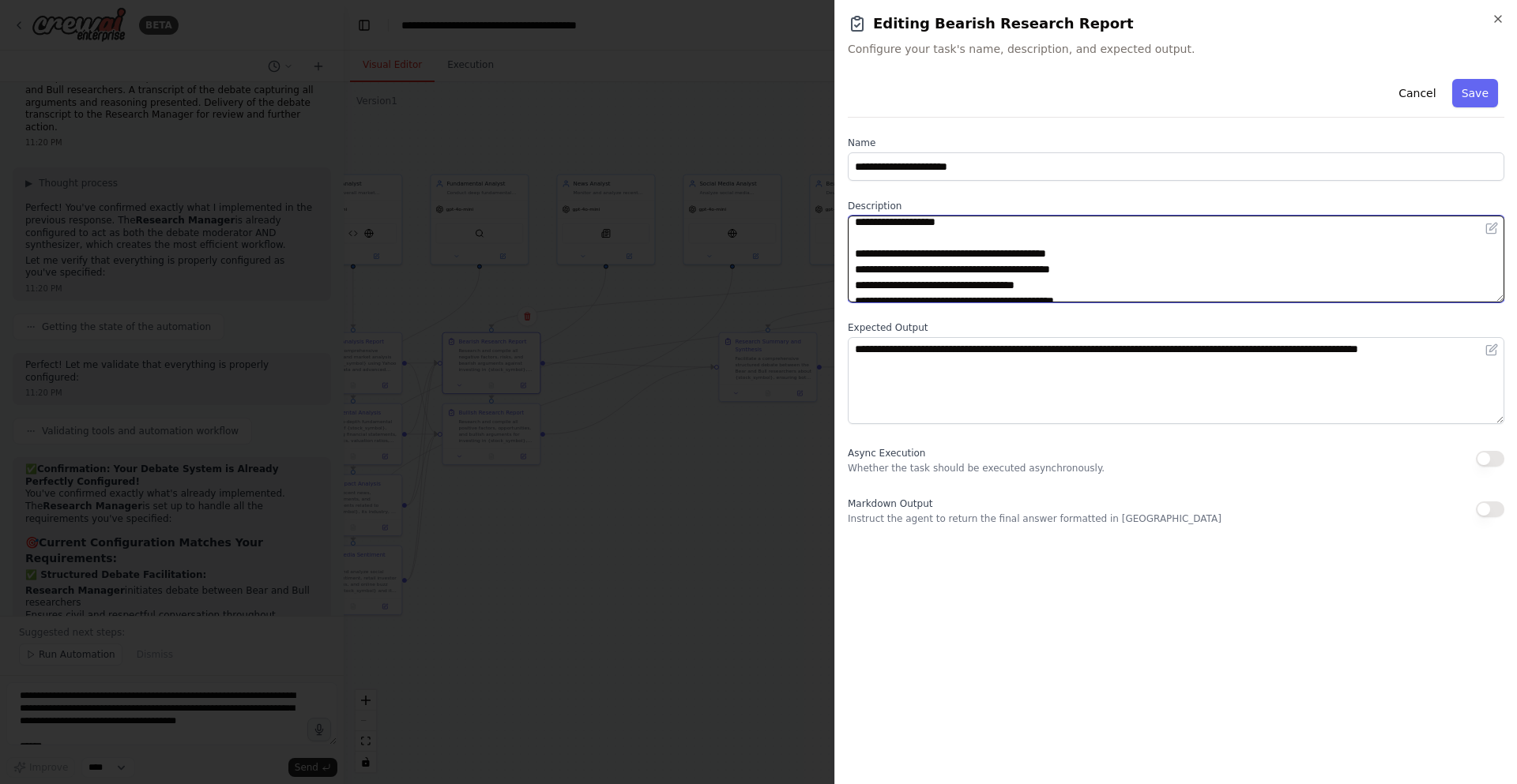
scroll to position [142, 0]
click at [868, 269] on textarea at bounding box center [1176, 259] width 657 height 87
click at [877, 265] on textarea at bounding box center [1176, 259] width 657 height 87
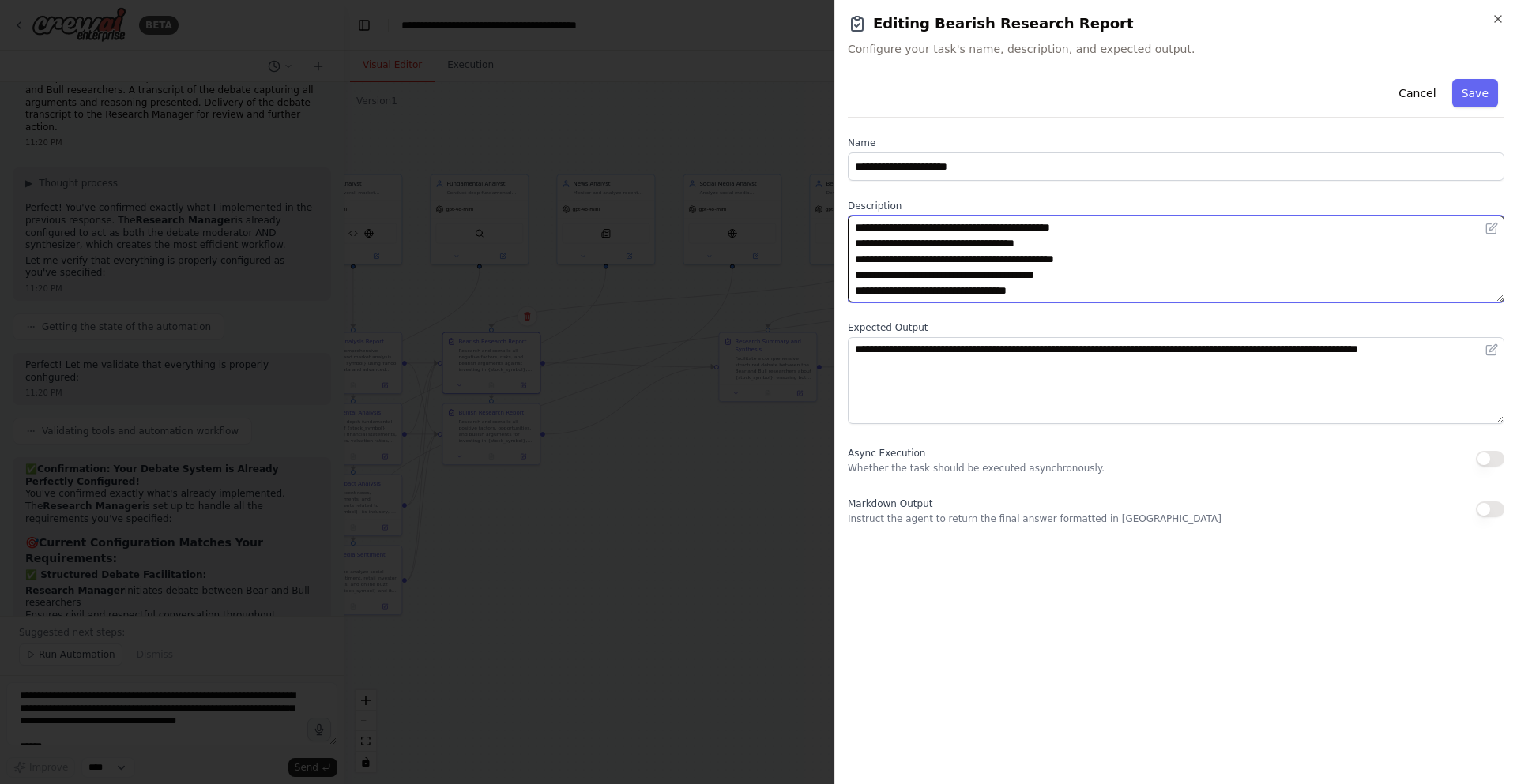
type textarea "**********"
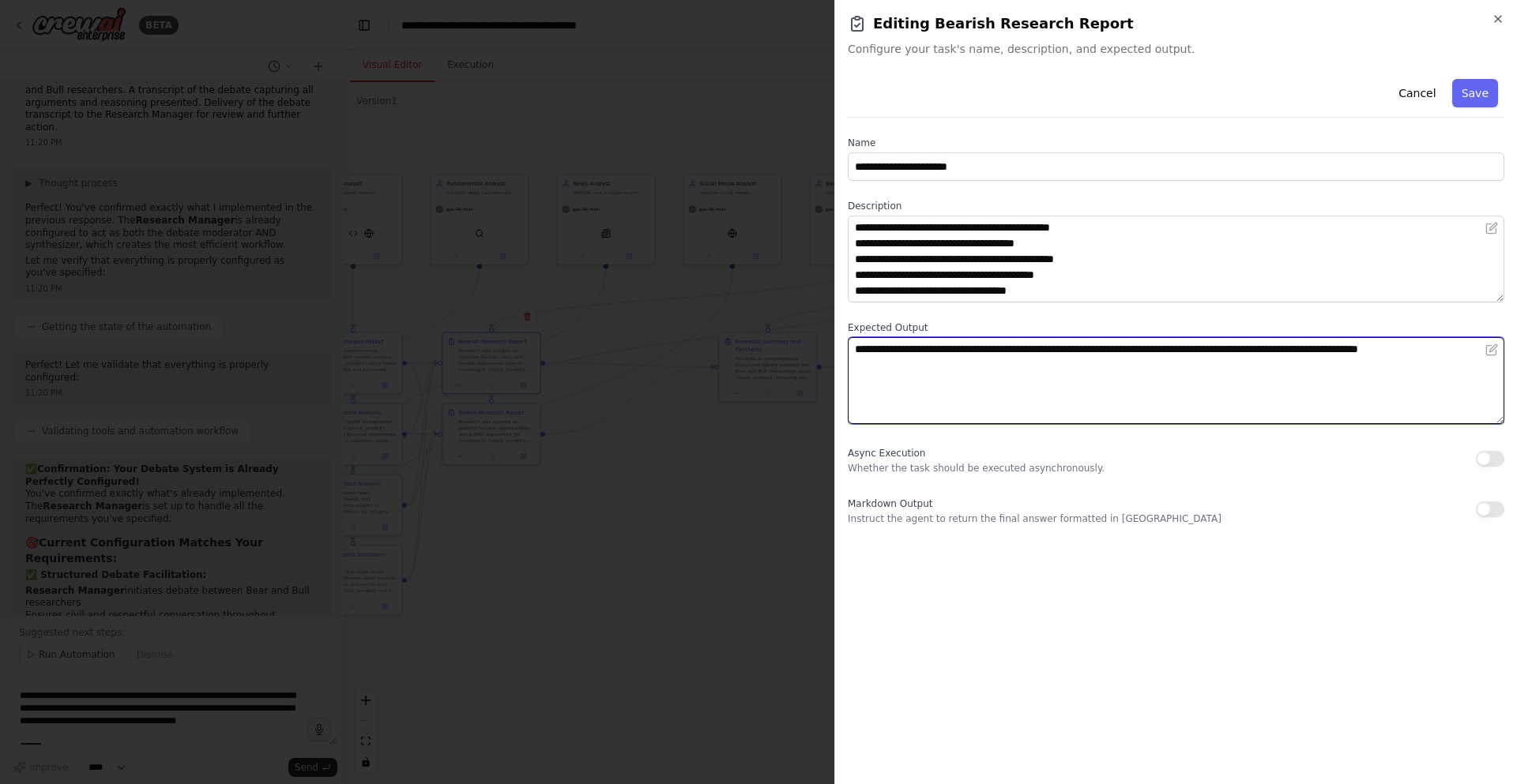
click at [927, 409] on textarea "**********" at bounding box center [1176, 381] width 657 height 87
click at [1040, 372] on textarea "**********" at bounding box center [1176, 381] width 657 height 87
paste textarea "**********"
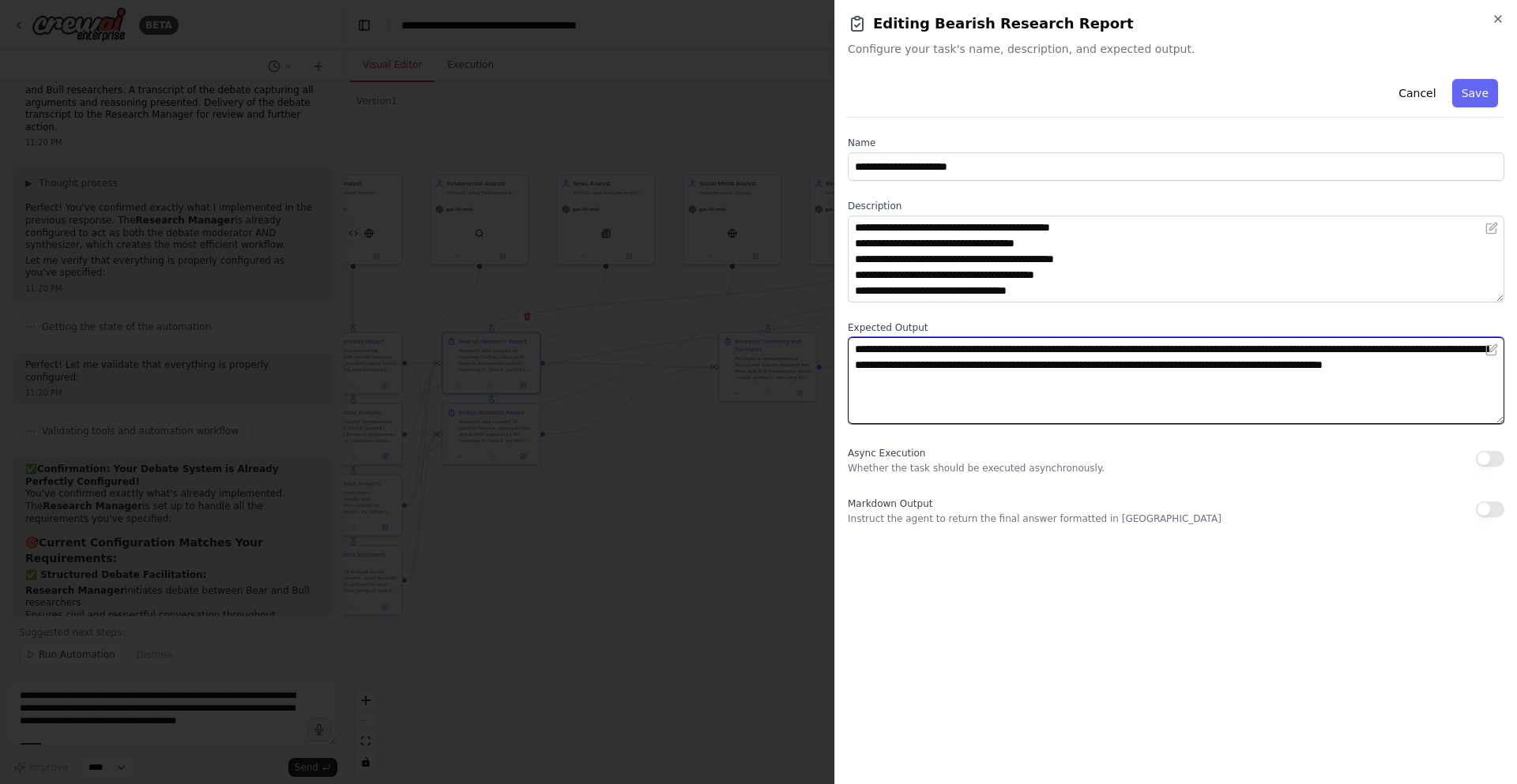
click at [1357, 350] on textarea "**********" at bounding box center [1176, 381] width 657 height 87
click at [1443, 351] on textarea "**********" at bounding box center [1176, 381] width 657 height 87
click at [935, 353] on textarea "**********" at bounding box center [1176, 381] width 657 height 87
click at [1060, 360] on textarea "**********" at bounding box center [1176, 381] width 657 height 87
click at [1152, 360] on textarea "**********" at bounding box center [1176, 381] width 657 height 87
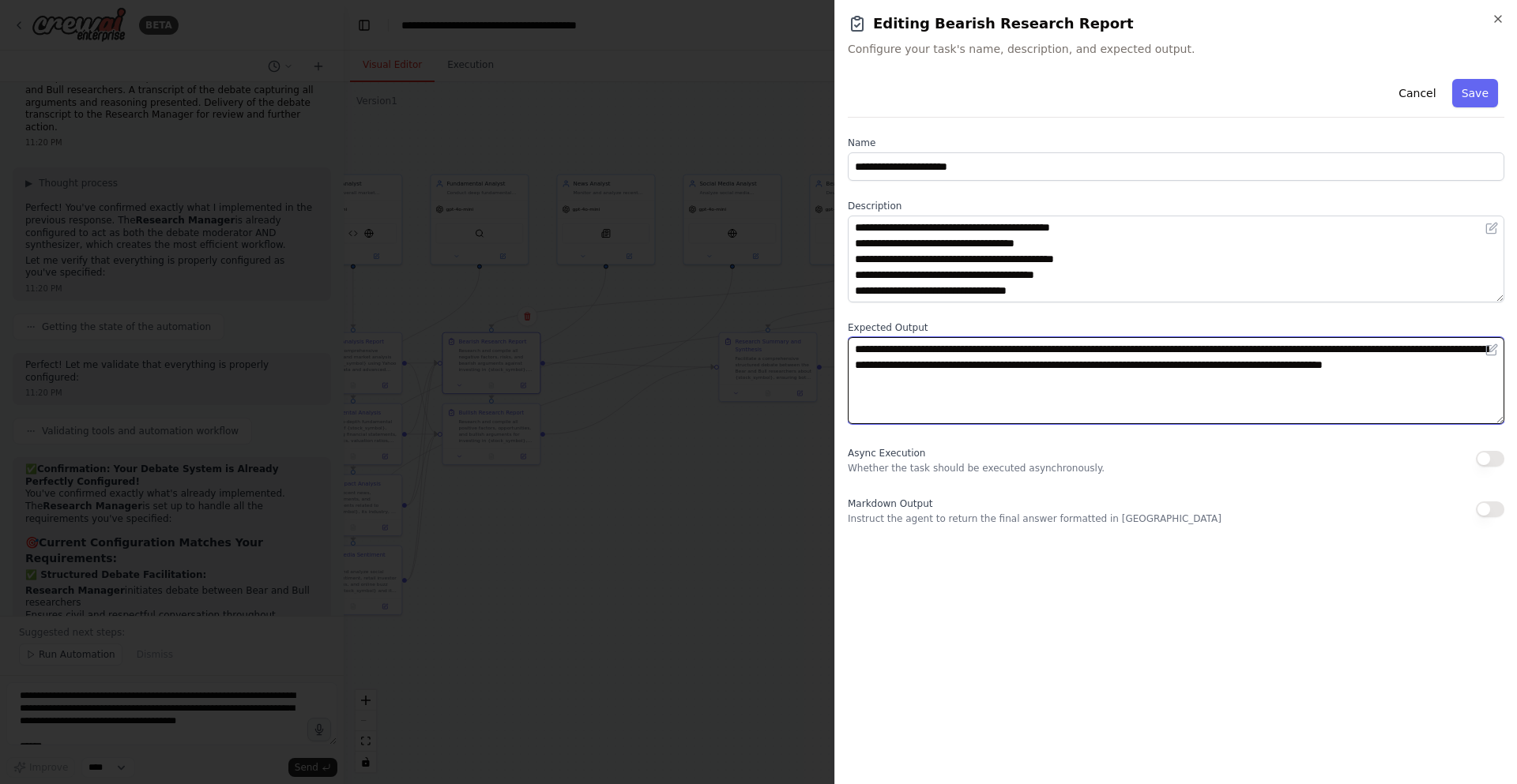
click at [1168, 363] on textarea "**********" at bounding box center [1176, 381] width 657 height 87
type textarea "**********"
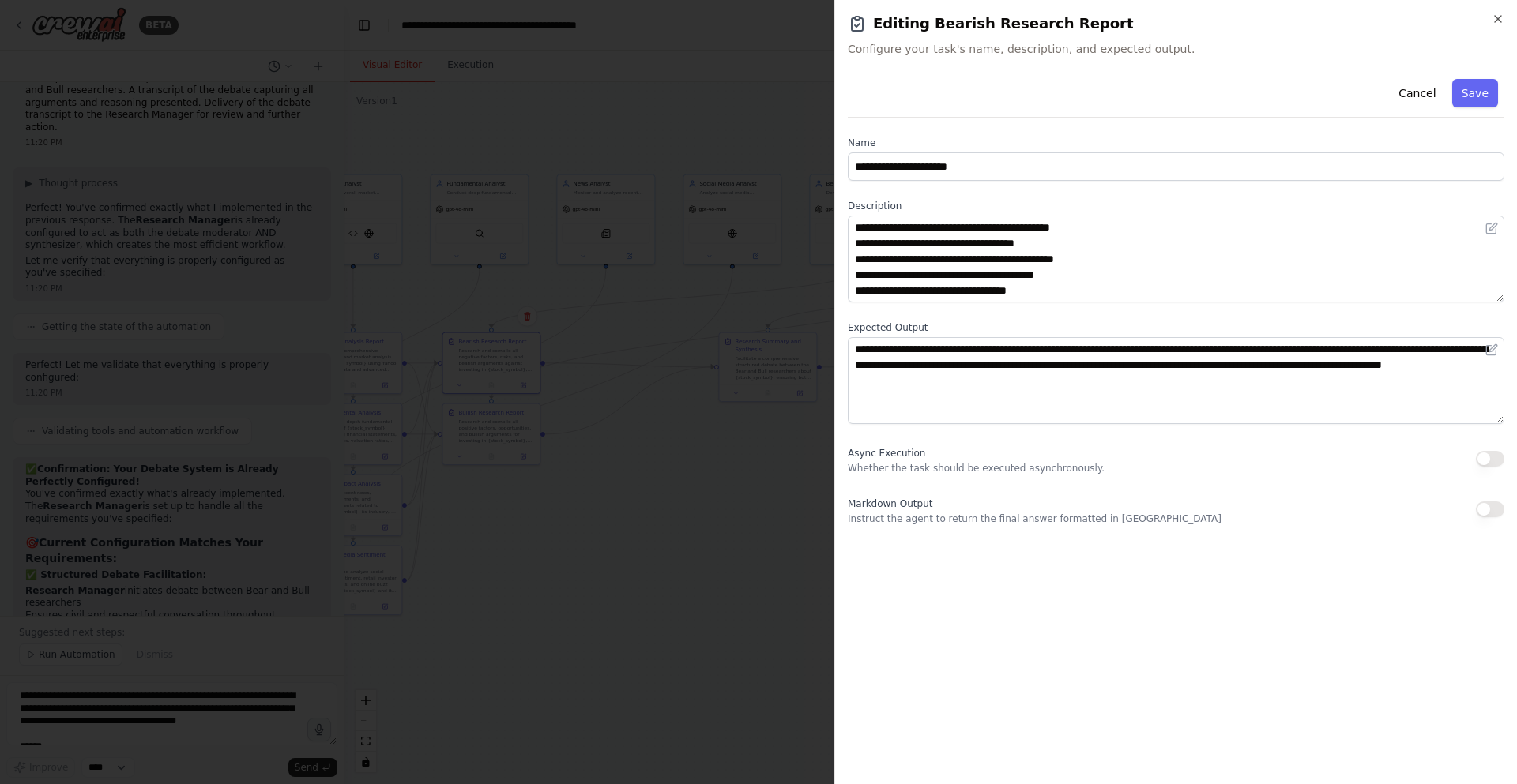
click at [1253, 442] on div "**********" at bounding box center [1176, 298] width 657 height 453
click at [1470, 99] on button "Save" at bounding box center [1474, 92] width 46 height 28
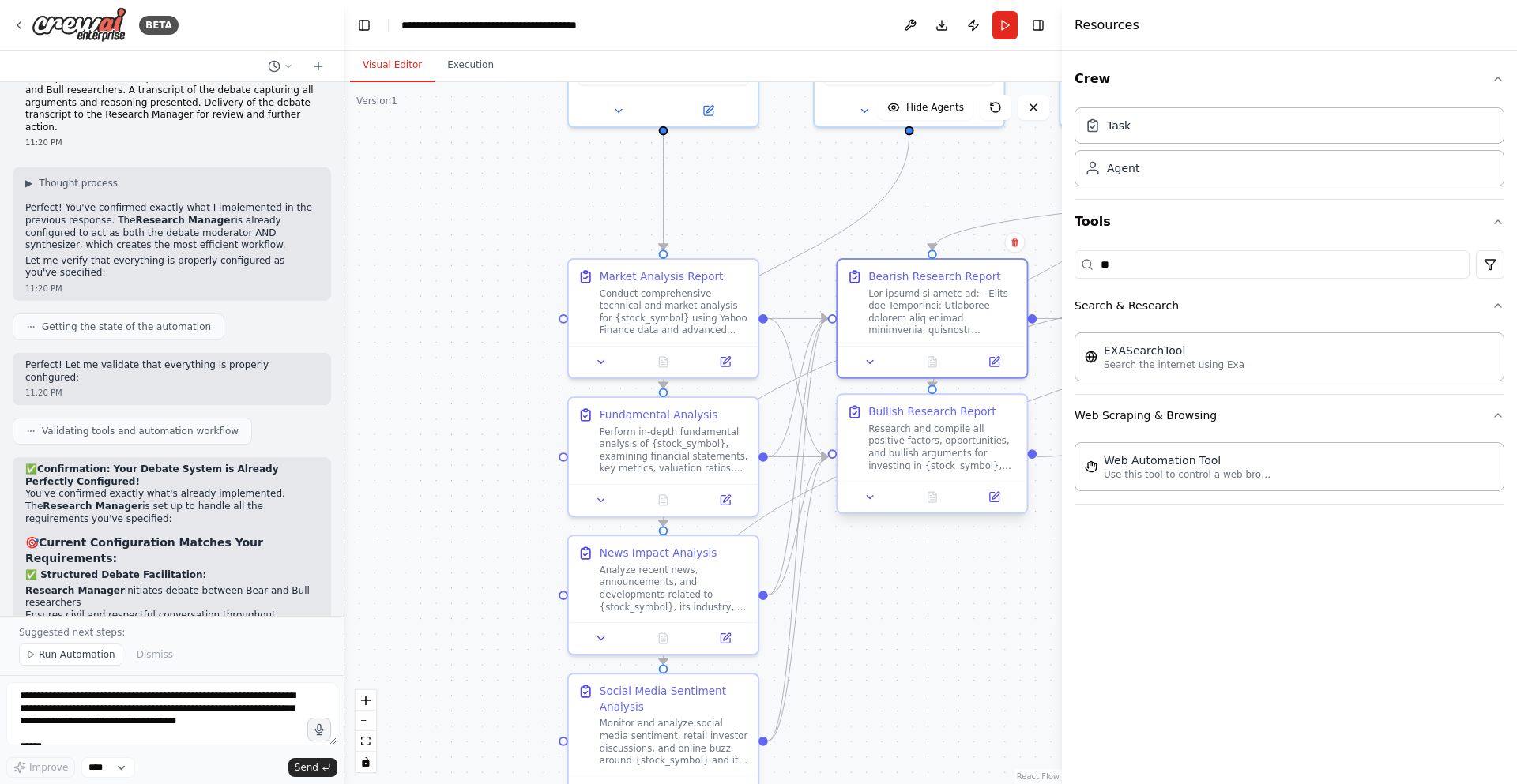
drag, startPoint x: 779, startPoint y: 450, endPoint x: 1025, endPoint y: 391, distance: 253.0
click at [1127, 449] on div "BETA A investment trading firm 07:49 PM ▶ Thought process I'd be happy to help …" at bounding box center [758, 392] width 1517 height 784
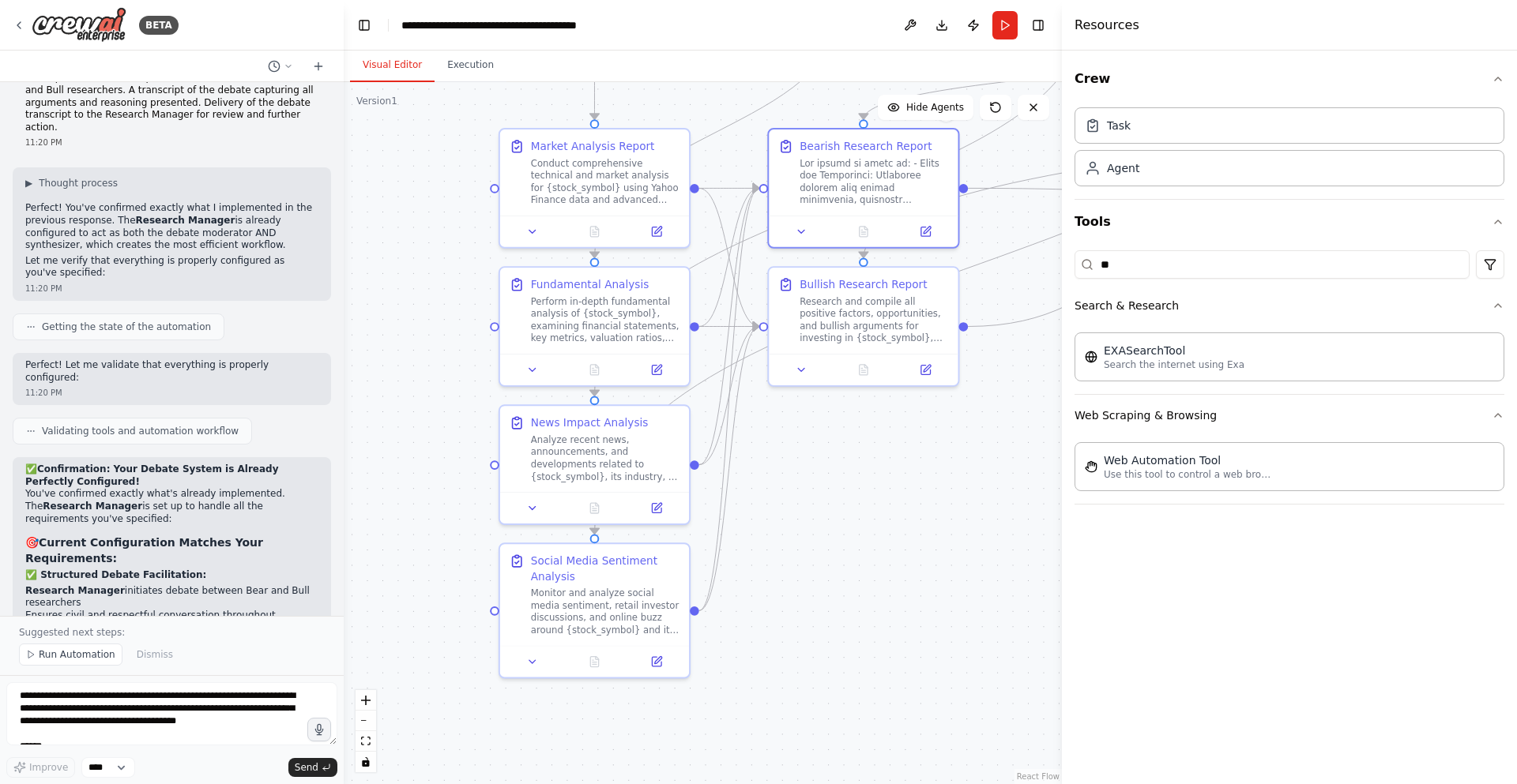
drag, startPoint x: 860, startPoint y: 634, endPoint x: 787, endPoint y: 509, distance: 144.8
click at [787, 509] on div ".deletable-edge-delete-btn { width: 20px; height: 20px; border: 0px solid #ffff…" at bounding box center [703, 433] width 718 height 703
click at [169, 708] on textarea at bounding box center [172, 714] width 331 height 63
click at [920, 104] on span "Hide Agents" at bounding box center [935, 108] width 58 height 13
click at [920, 104] on span "Show Agents" at bounding box center [934, 108] width 62 height 13
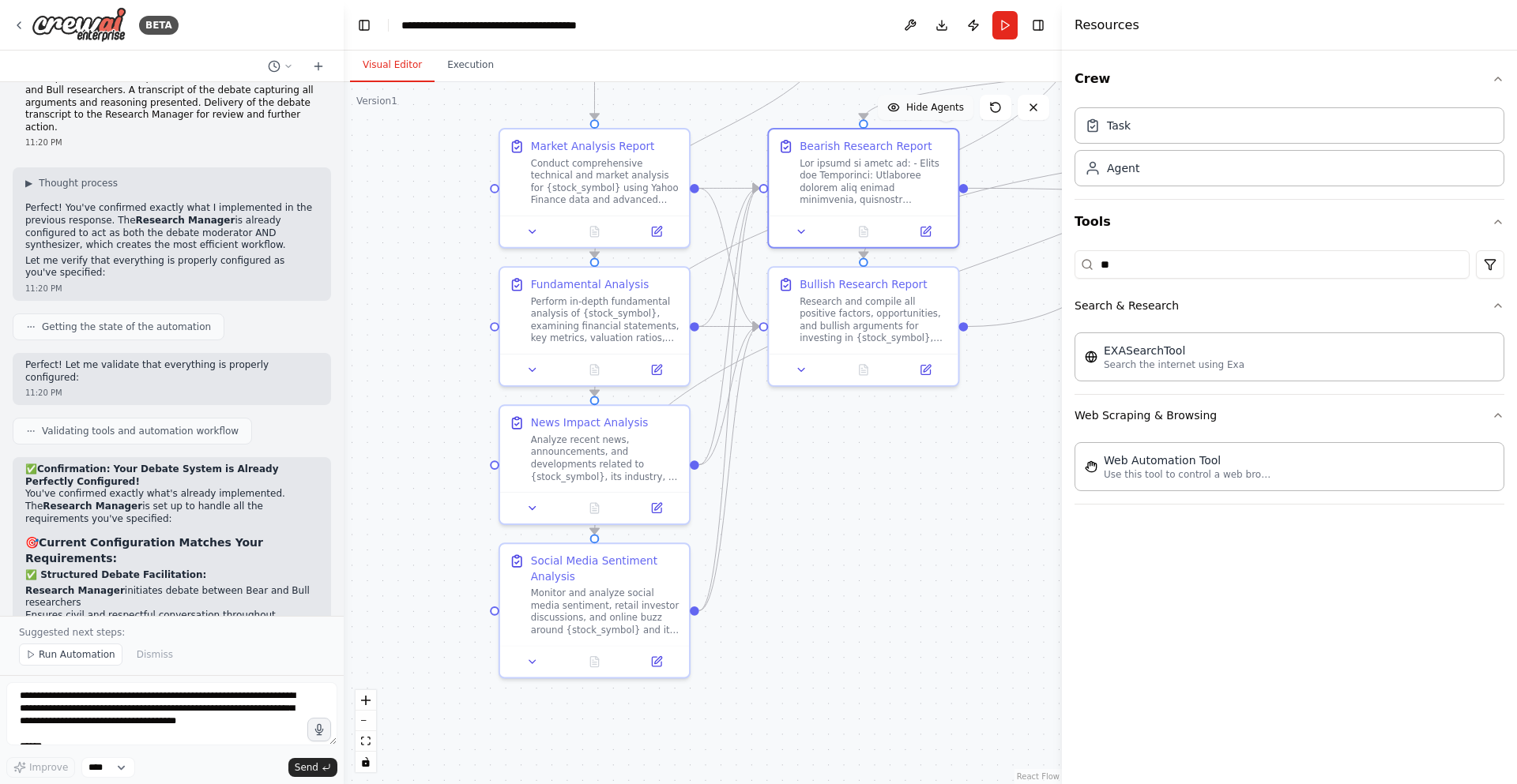
click at [920, 104] on span "Hide Agents" at bounding box center [935, 108] width 58 height 13
click at [920, 104] on span "Show Agents" at bounding box center [934, 108] width 62 height 13
click at [133, 698] on textarea at bounding box center [172, 714] width 331 height 63
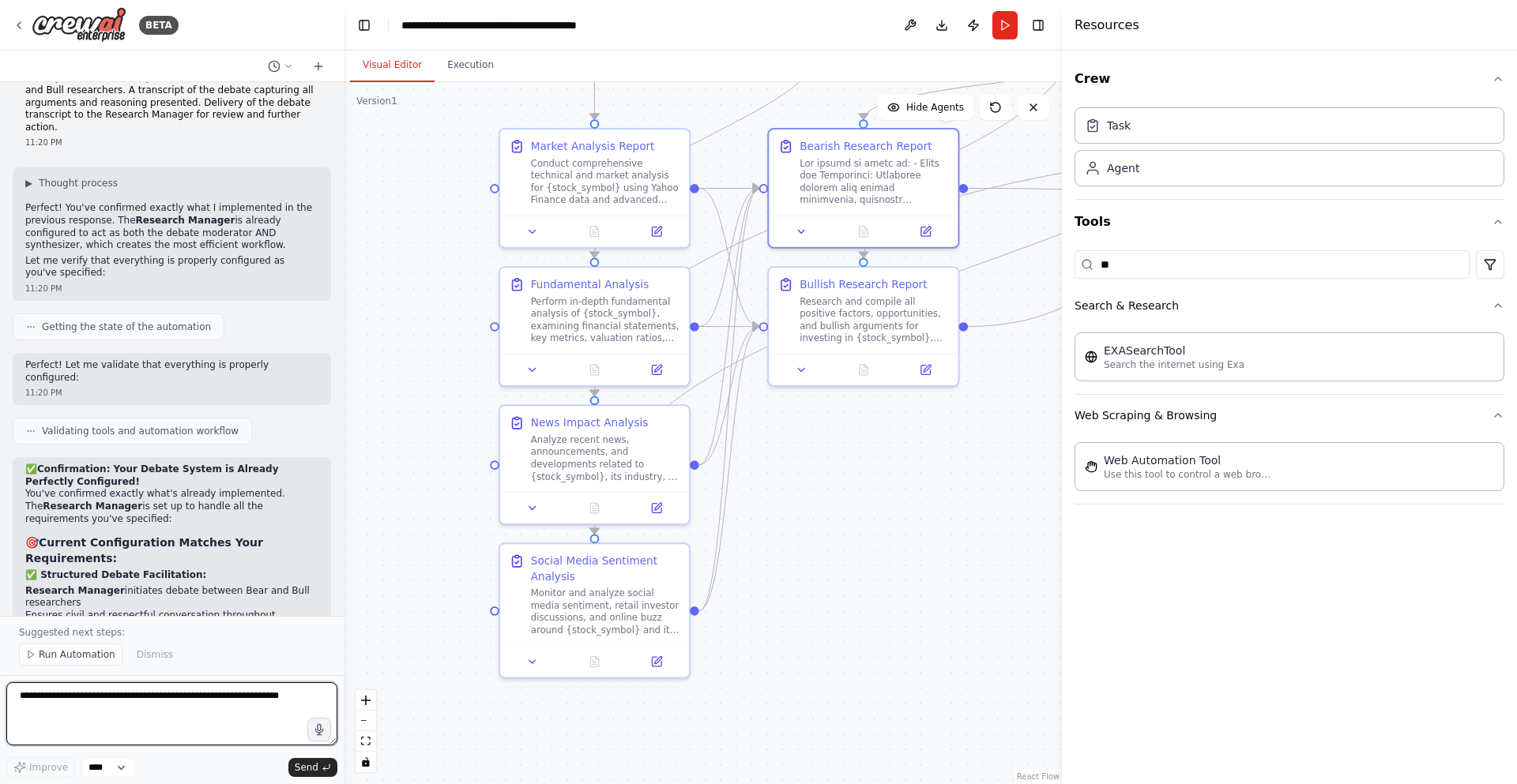
type textarea "*"
type textarea "***"
click at [729, 188] on icon "Edge from 5d325d6c-eef9-44c8-9e47-3a2c0613c933 to 2de6365b-6c2e-4a22-9128-e3abd…" at bounding box center [729, 188] width 60 height 0
click at [992, 260] on icon "Edge from a36bfacf-f547-4cf9-a96a-e0643e82fa4d to 20bca918-8478-4a23-98d1-527c4…" at bounding box center [963, 269] width 738 height 529
click at [916, 230] on button at bounding box center [925, 229] width 53 height 18
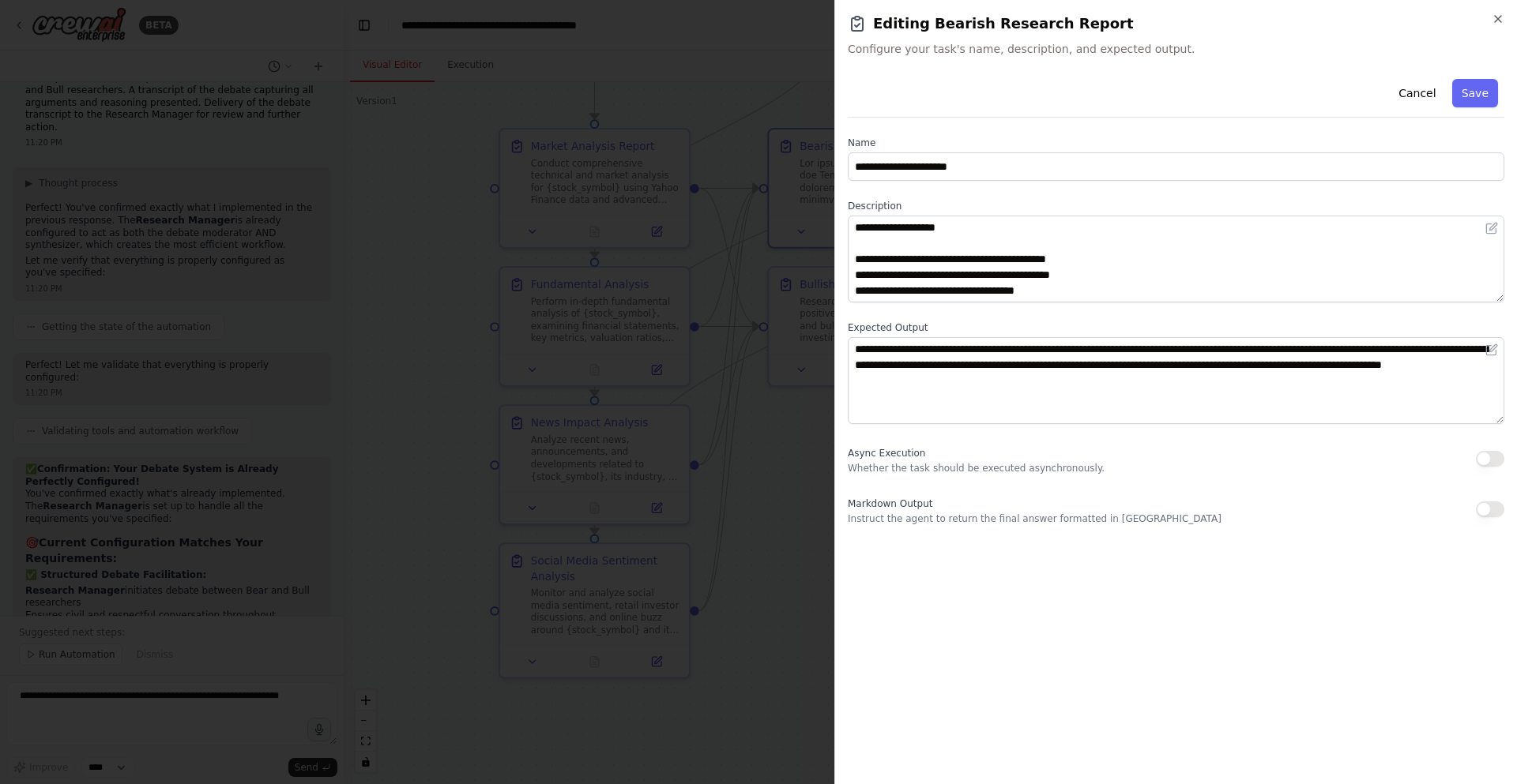
scroll to position [190, 0]
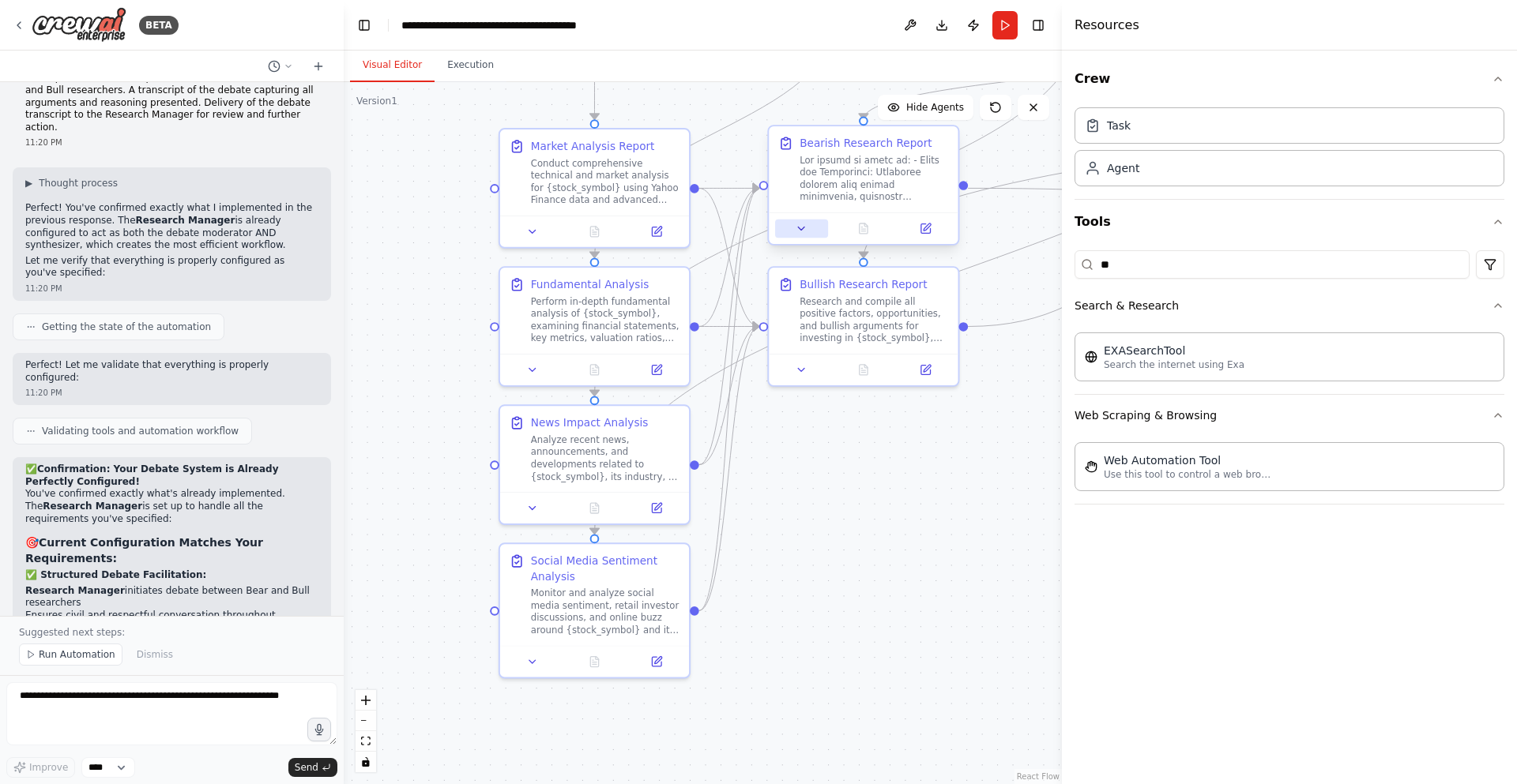
click at [800, 223] on icon at bounding box center [802, 229] width 13 height 13
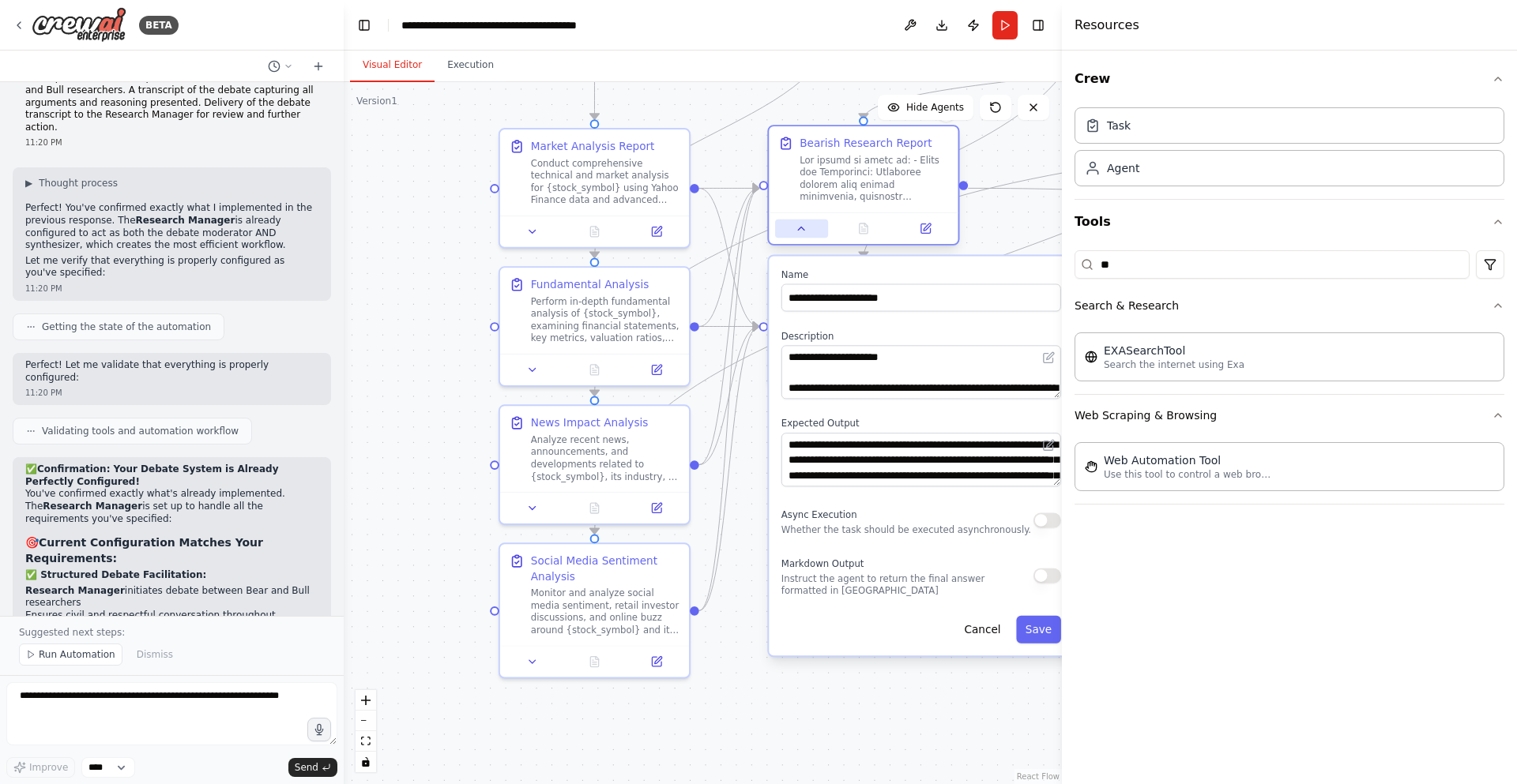
click at [800, 223] on icon at bounding box center [802, 229] width 13 height 13
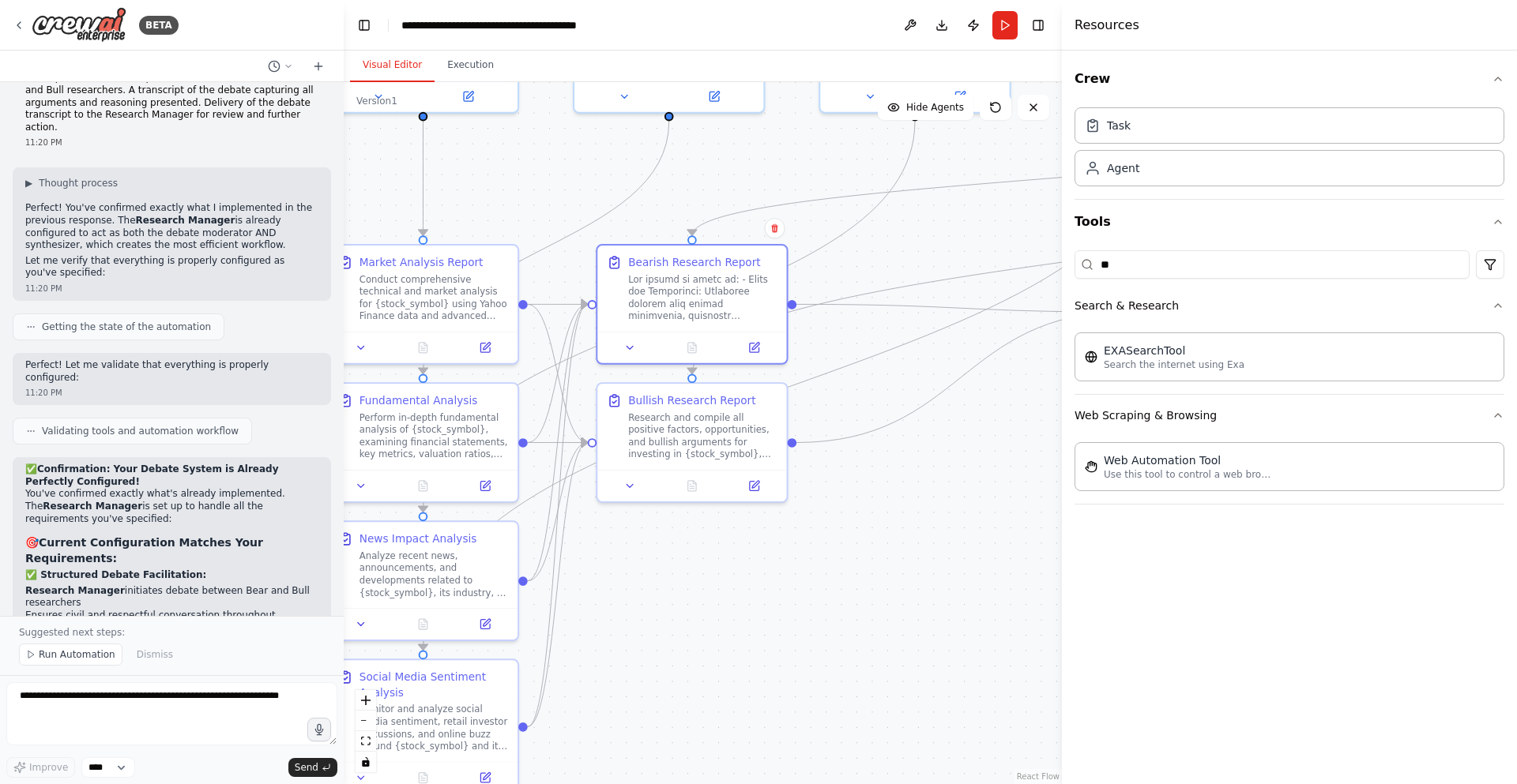
drag, startPoint x: 996, startPoint y: 229, endPoint x: 825, endPoint y: 346, distance: 207.2
click at [825, 346] on div ".deletable-edge-delete-btn { width: 20px; height: 20px; border: 0px solid #ffff…" at bounding box center [703, 433] width 718 height 703
click at [460, 73] on button "Execution" at bounding box center [469, 65] width 71 height 33
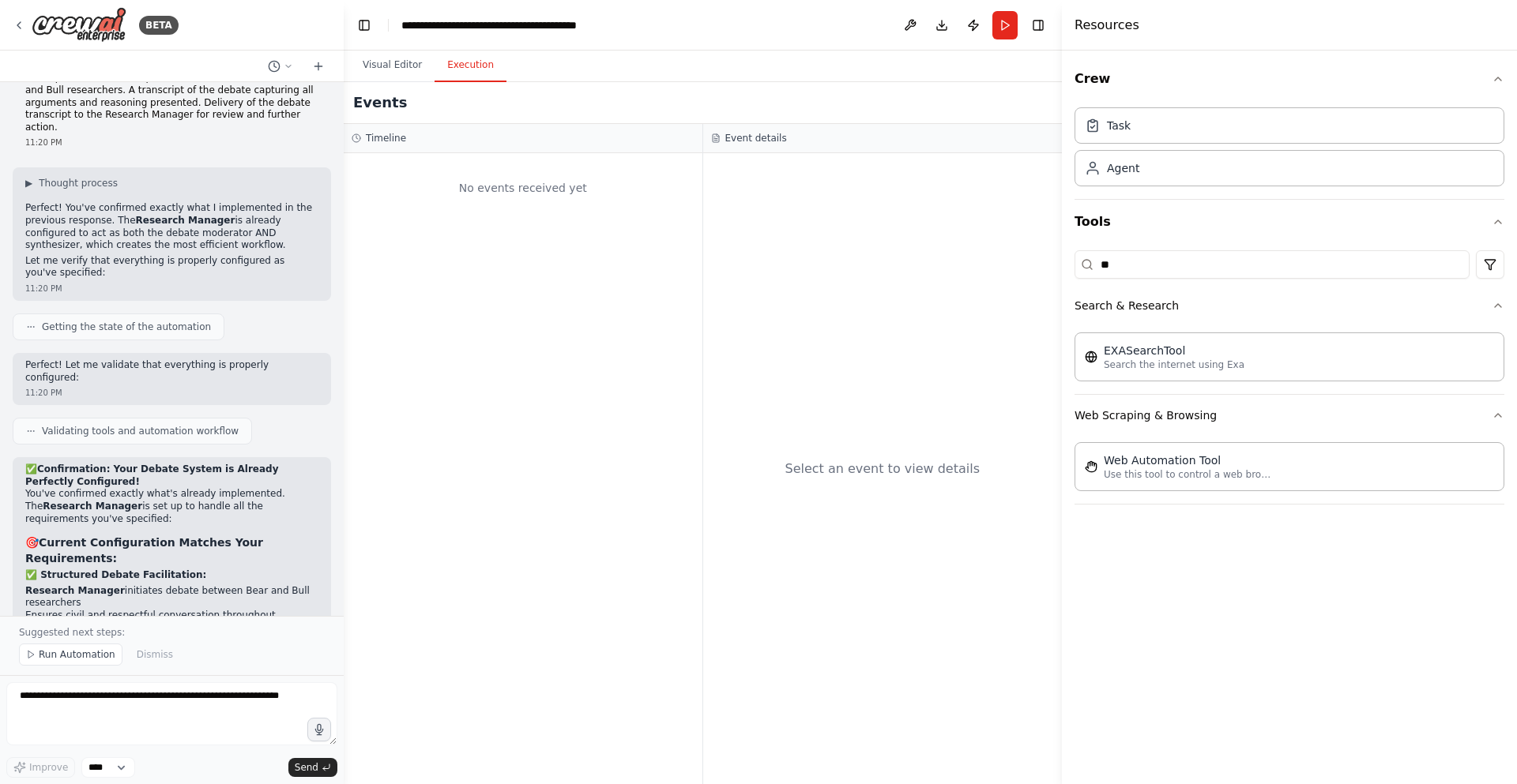
click at [372, 138] on h3 "Timeline" at bounding box center [385, 138] width 41 height 13
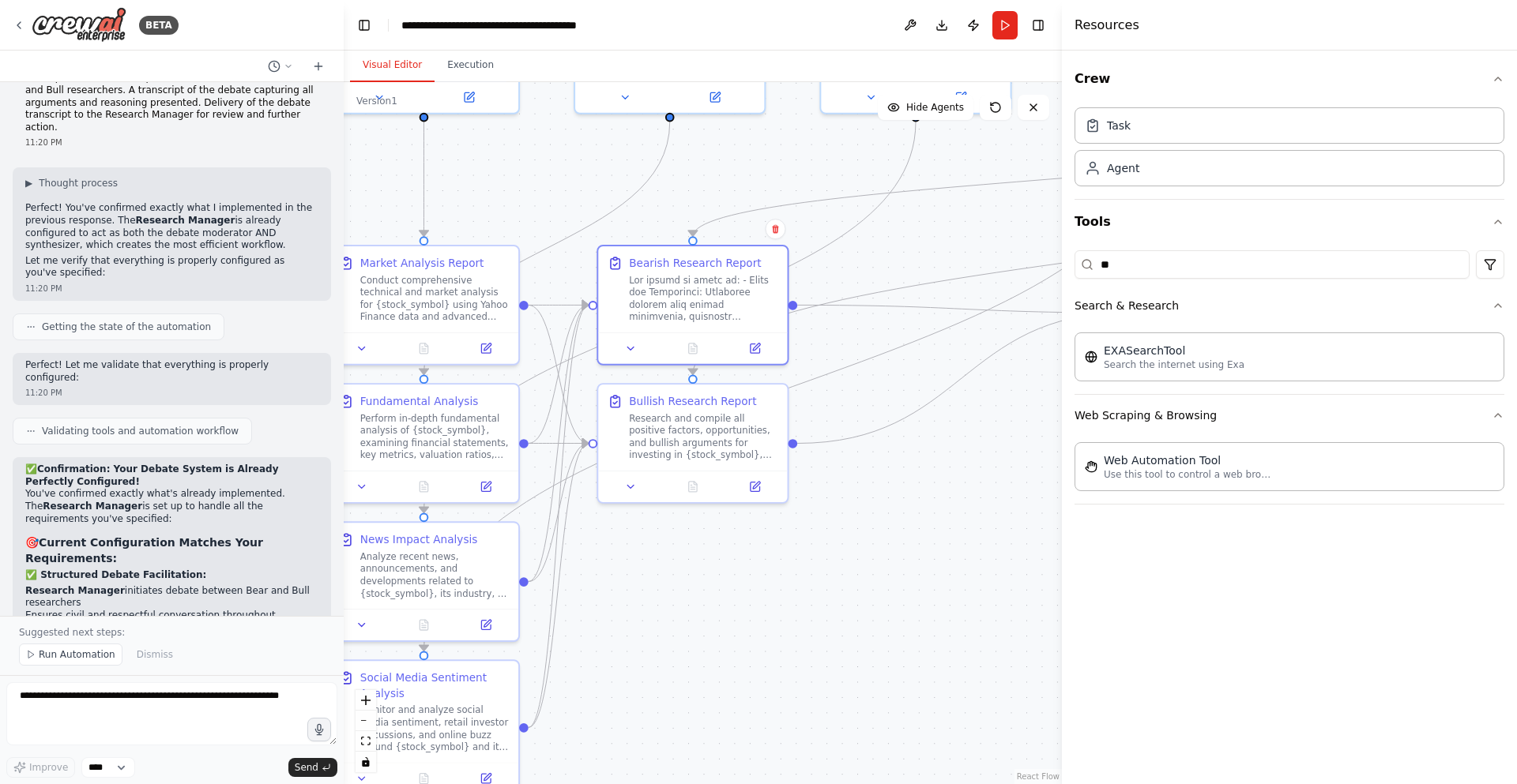
click at [379, 73] on button "Visual Editor" at bounding box center [392, 65] width 84 height 33
click at [1010, 26] on button "Run" at bounding box center [1005, 24] width 25 height 28
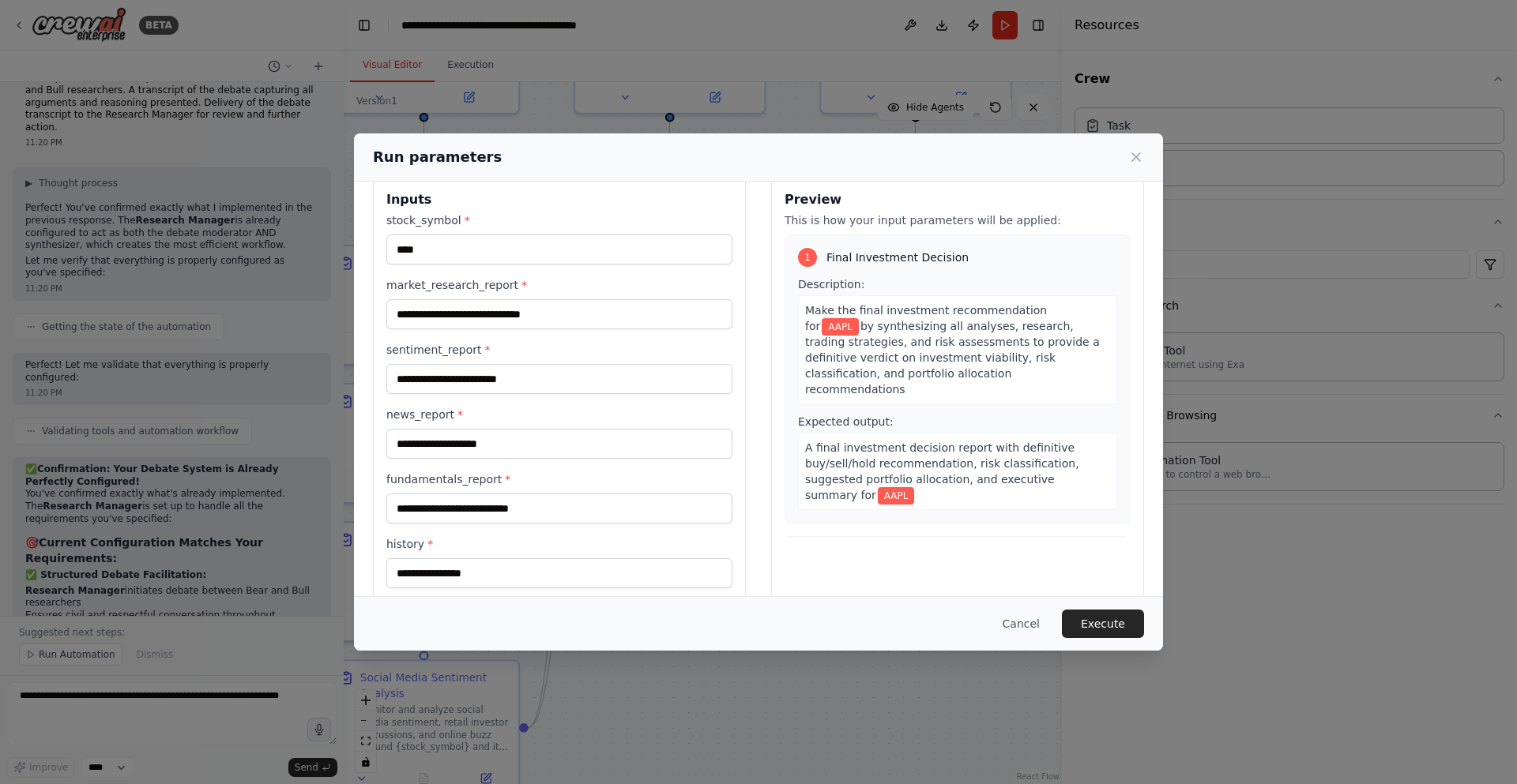
scroll to position [0, 0]
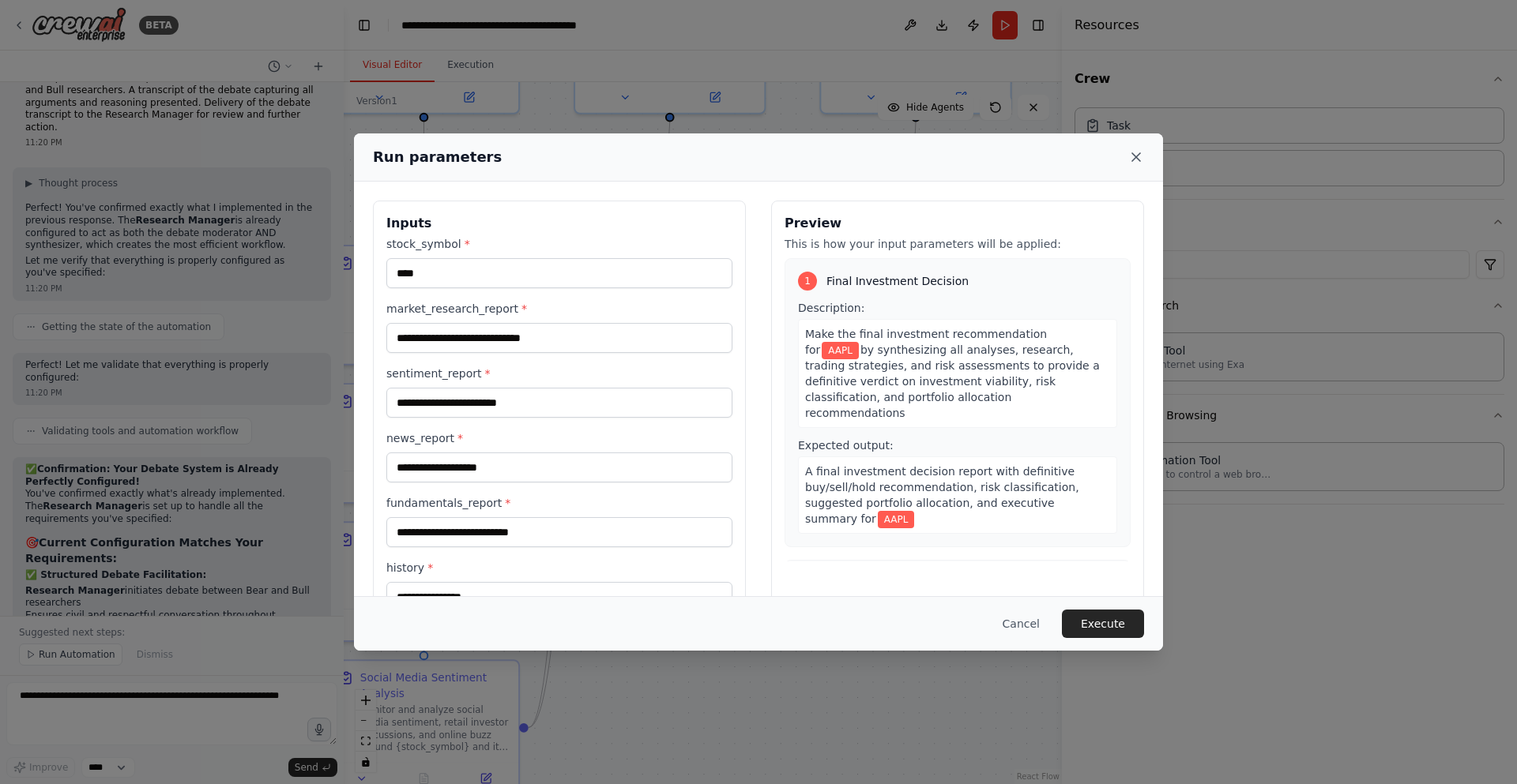
click at [1135, 152] on icon at bounding box center [1135, 156] width 15 height 15
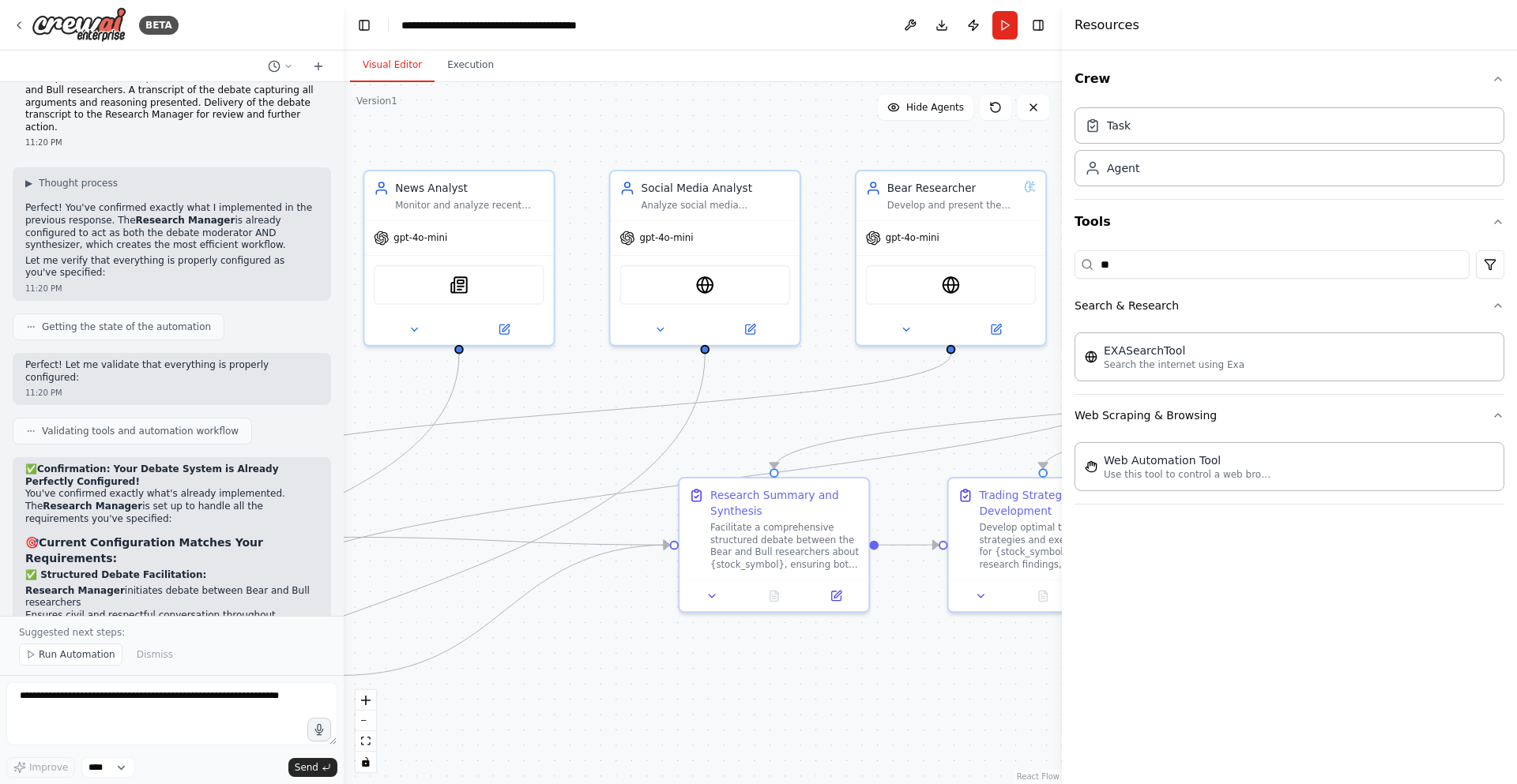
drag, startPoint x: 818, startPoint y: 161, endPoint x: 361, endPoint y: 393, distance: 512.5
click at [361, 393] on div ".deletable-edge-delete-btn { width: 20px; height: 20px; border: 0px solid #ffff…" at bounding box center [703, 433] width 718 height 703
click at [913, 324] on button at bounding box center [906, 326] width 87 height 18
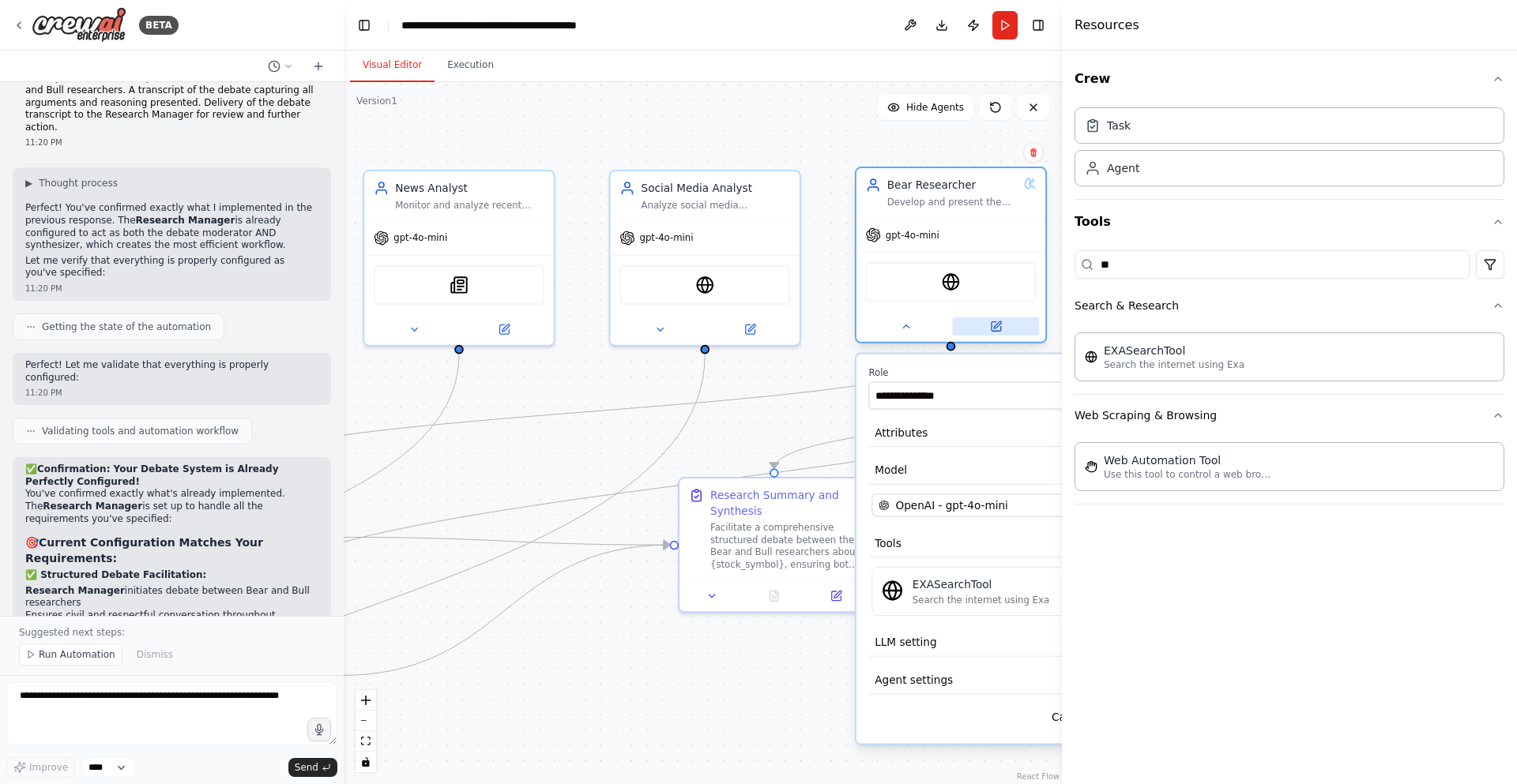
click at [1001, 334] on button at bounding box center [996, 326] width 87 height 18
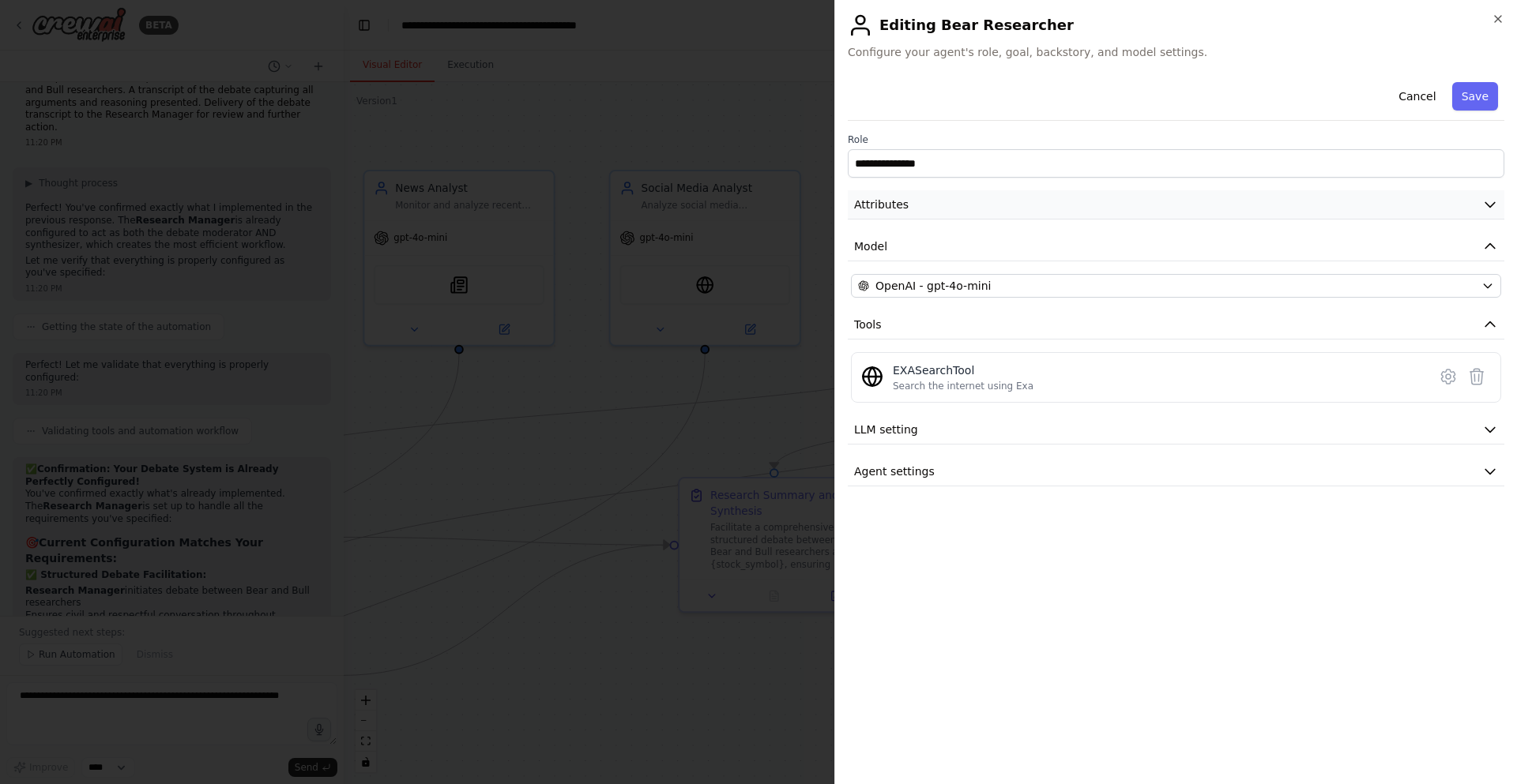
click at [931, 207] on button "Attributes" at bounding box center [1176, 205] width 657 height 29
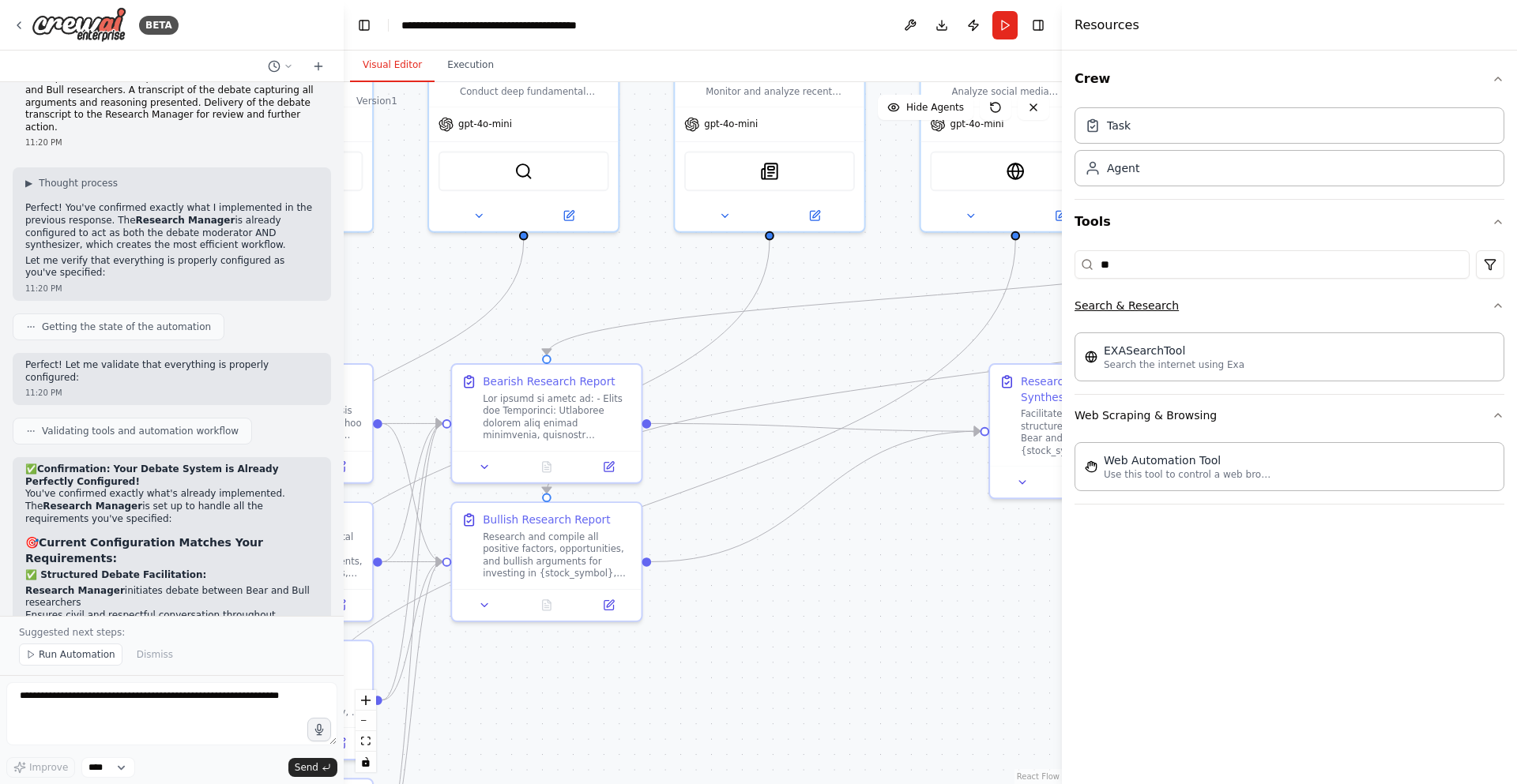
drag, startPoint x: 751, startPoint y: 420, endPoint x: 1109, endPoint y: 297, distance: 378.5
click at [1109, 297] on div "BETA A investment trading firm 07:49 PM ▶ Thought process I'd be happy to help …" at bounding box center [758, 392] width 1517 height 784
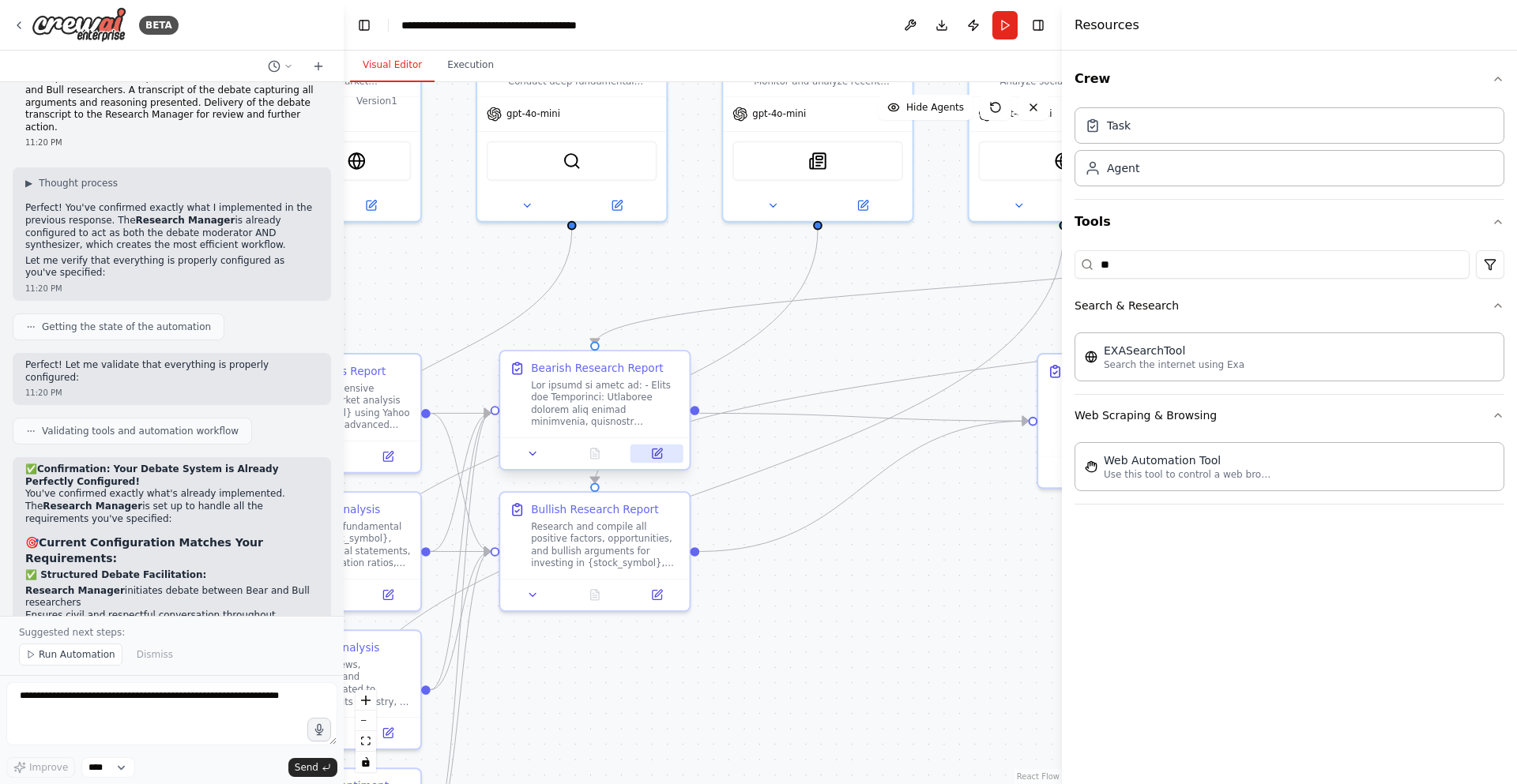
click at [668, 448] on button at bounding box center [657, 454] width 53 height 18
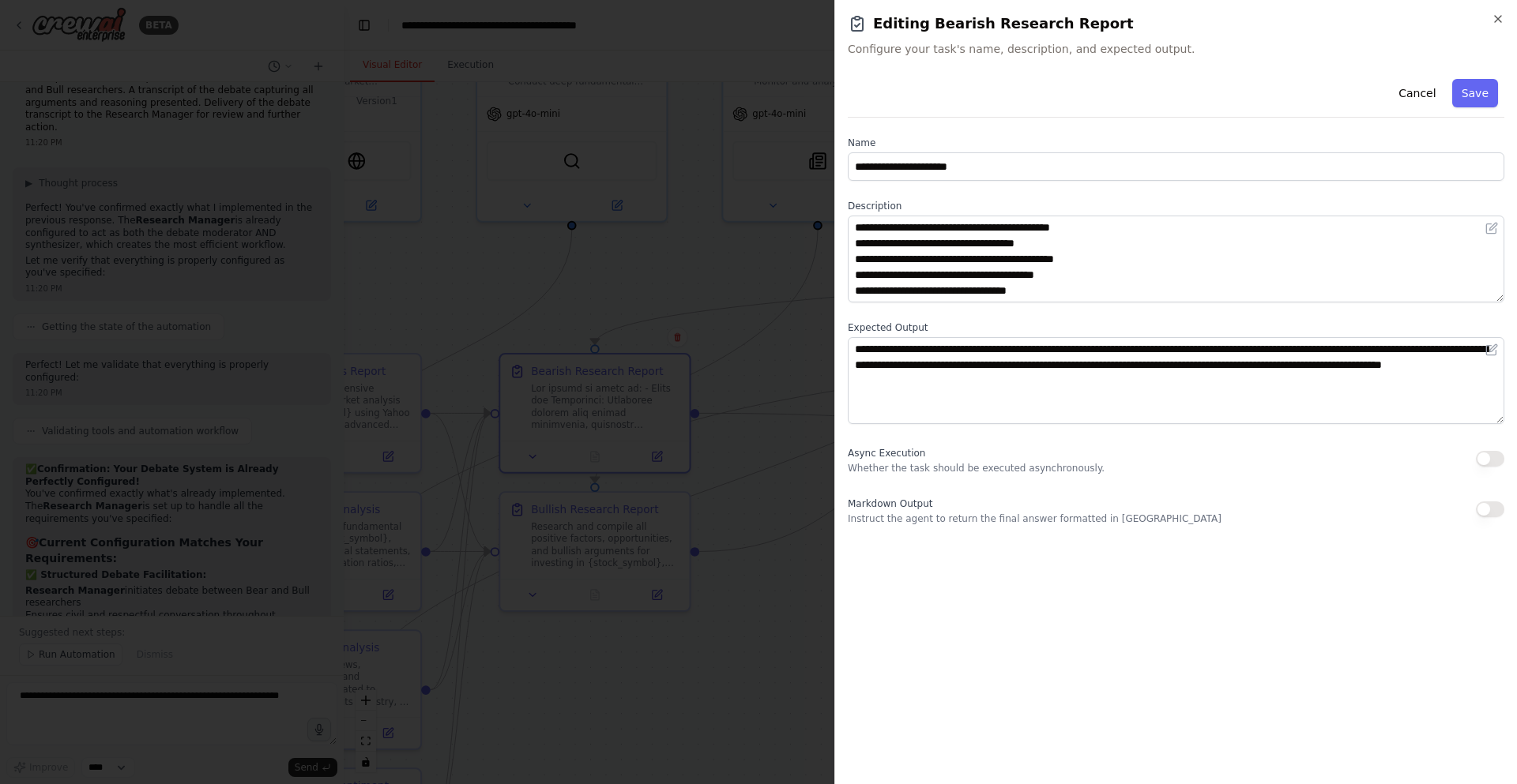
scroll to position [237, 0]
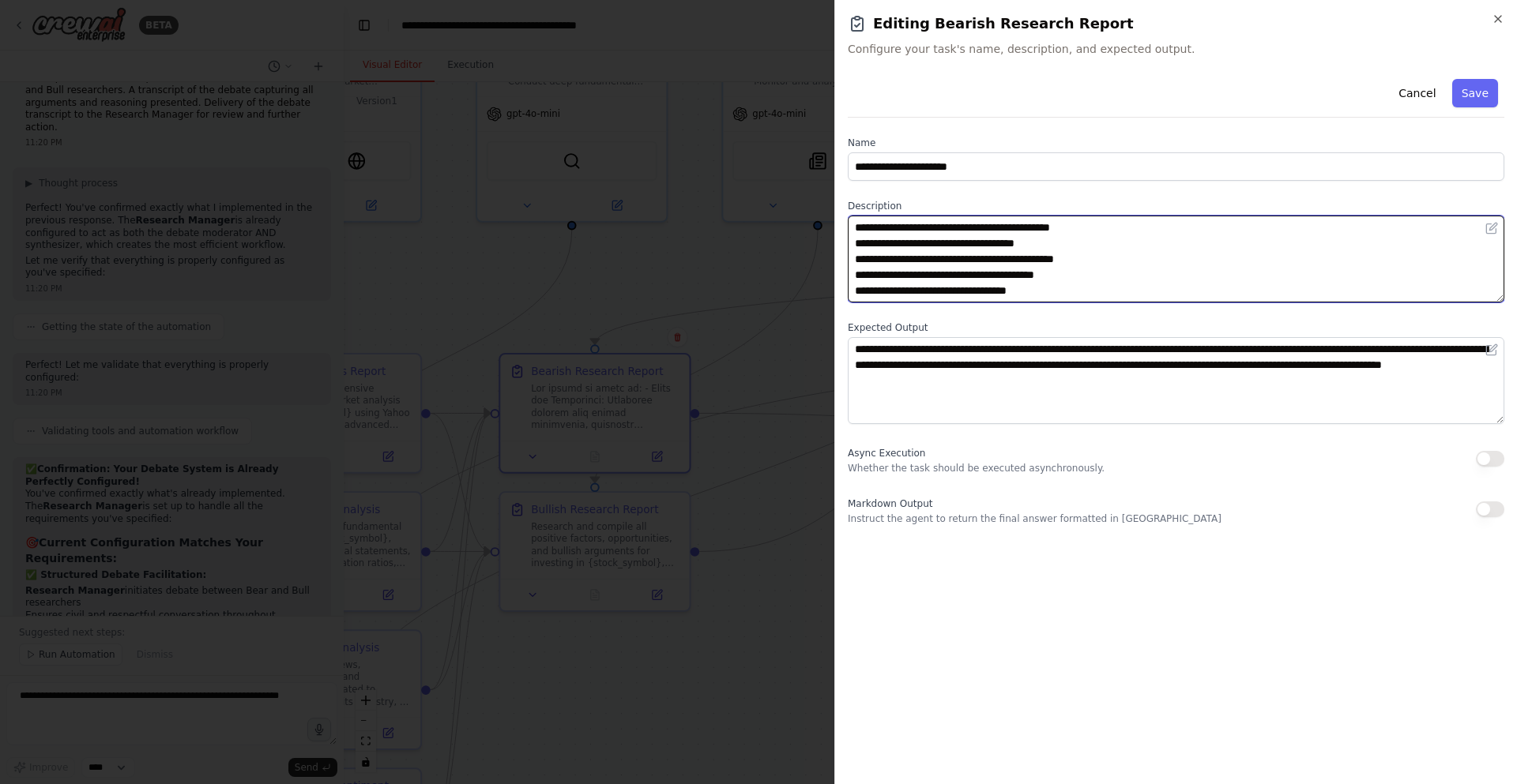
click at [955, 253] on textarea at bounding box center [1176, 259] width 657 height 87
type textarea "**********"
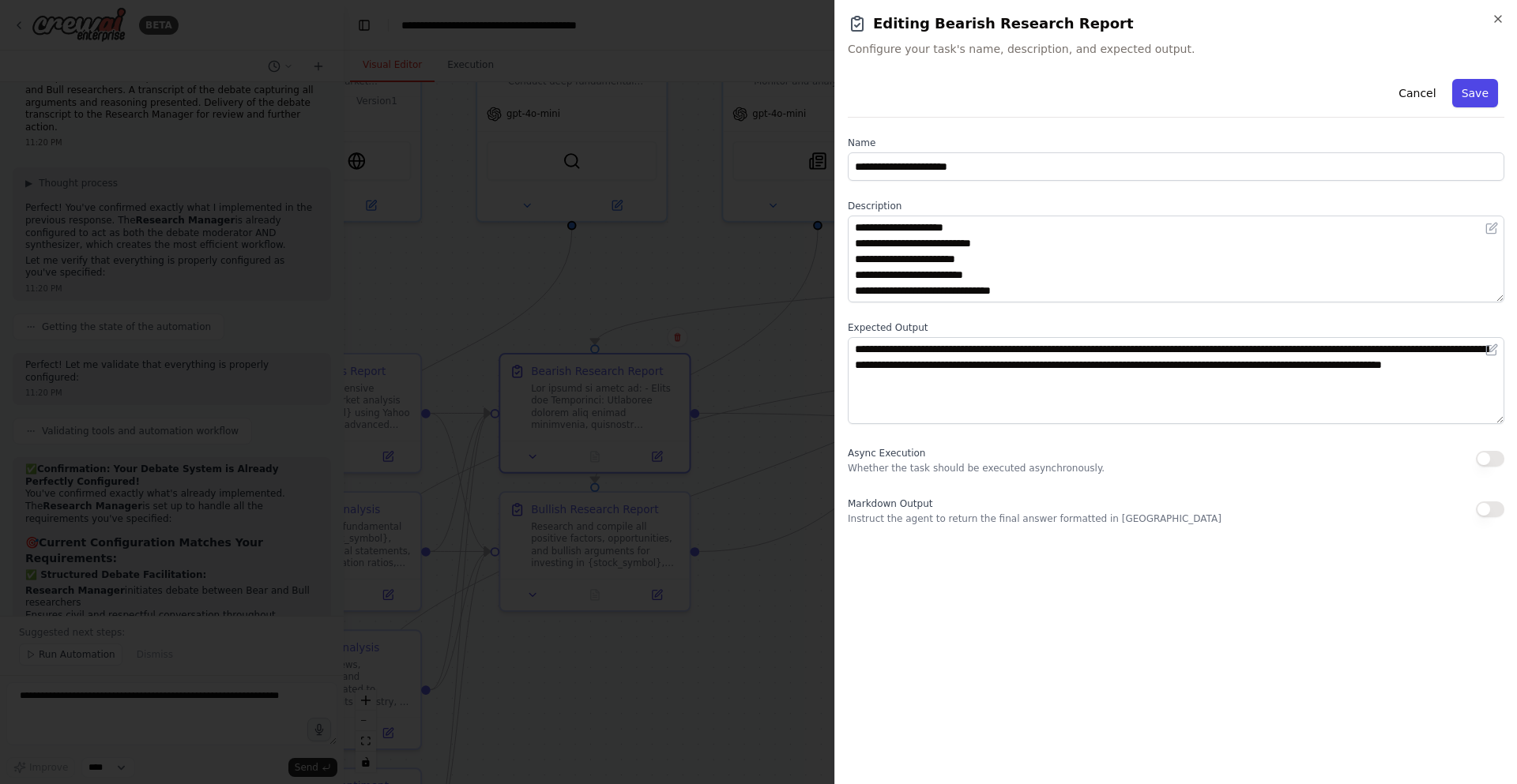
click at [1472, 91] on button "Save" at bounding box center [1474, 92] width 46 height 28
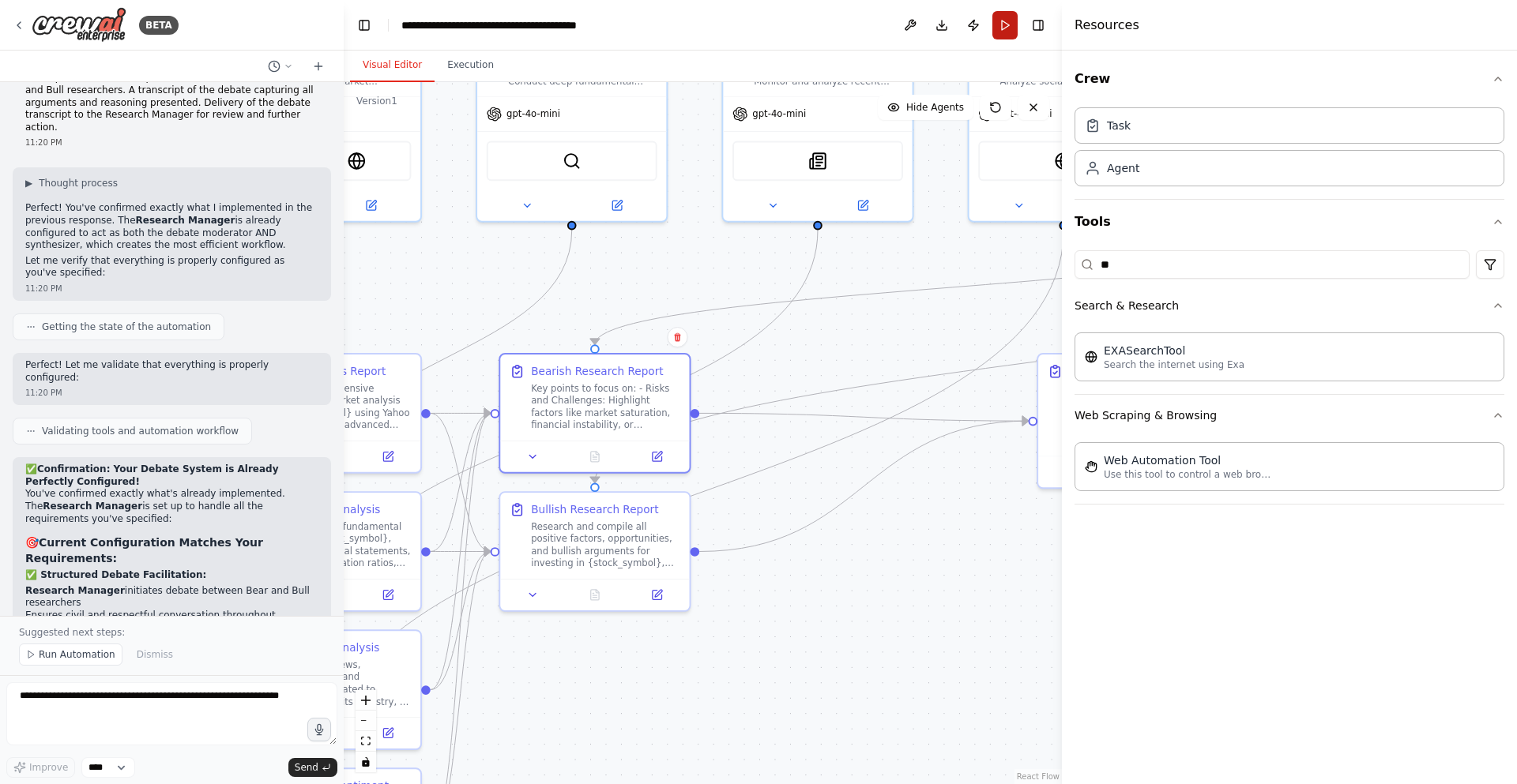
click at [1006, 33] on button "Run" at bounding box center [1005, 24] width 25 height 28
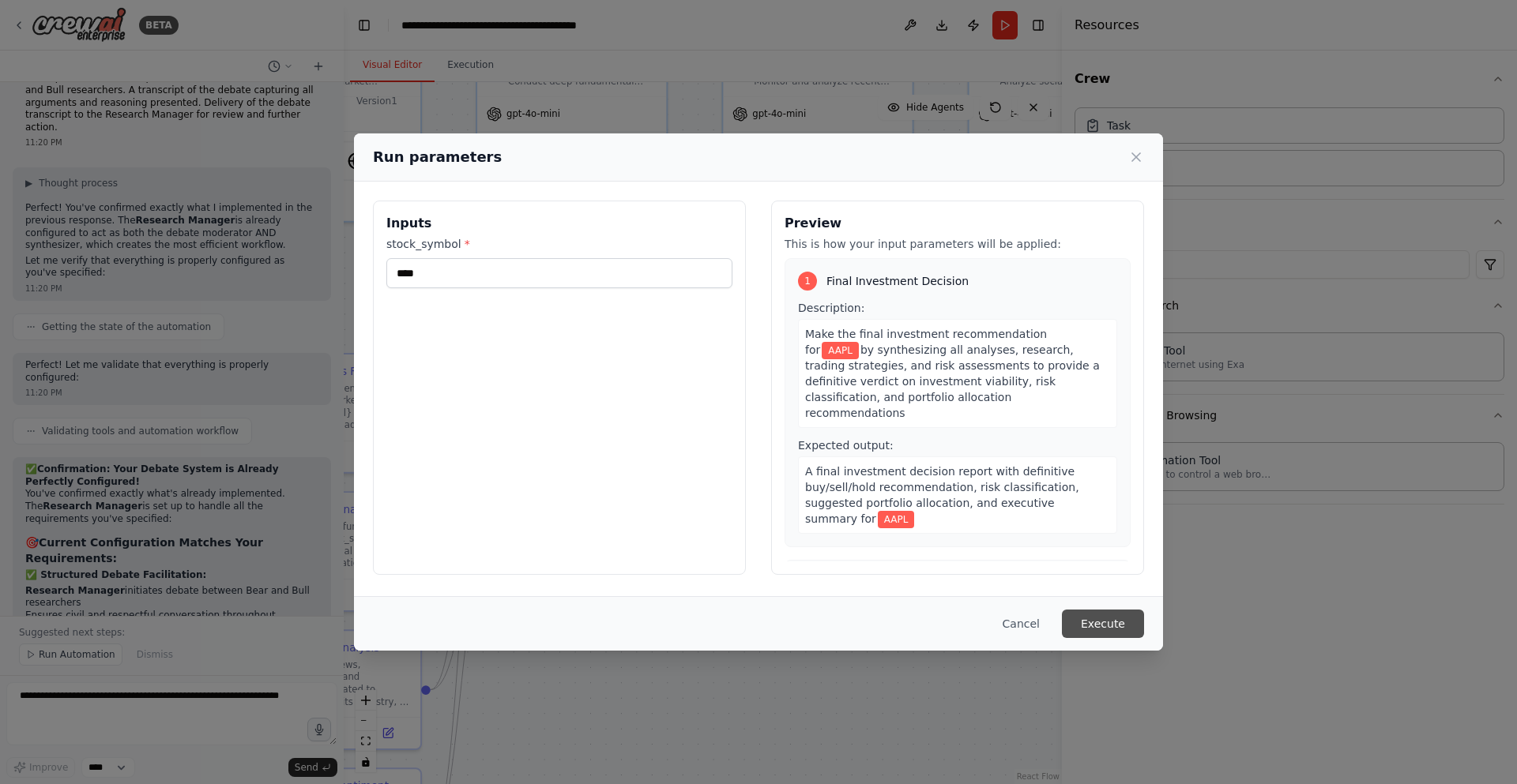
click at [1104, 619] on button "Execute" at bounding box center [1103, 623] width 82 height 28
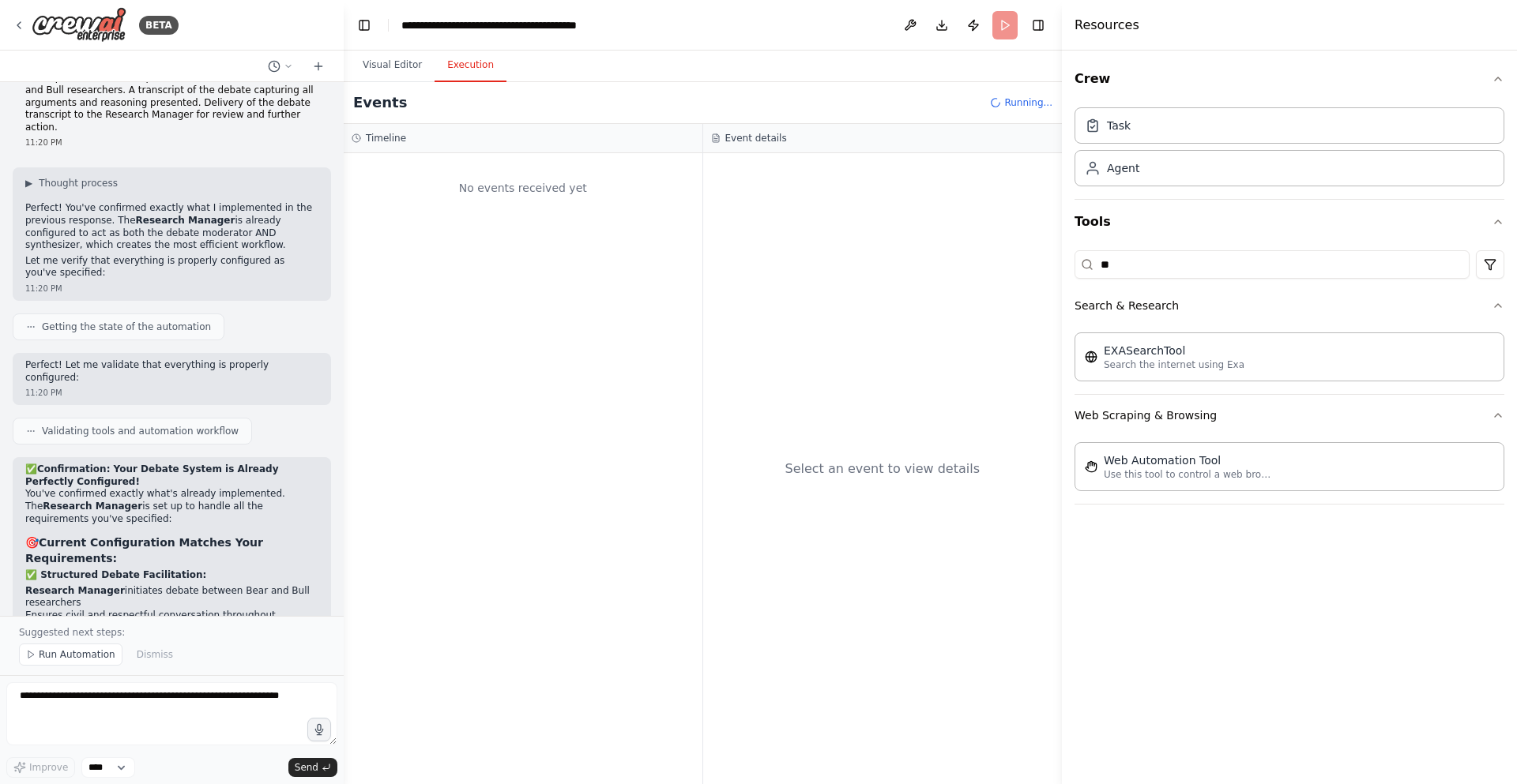
click at [479, 69] on button "Execution" at bounding box center [469, 65] width 71 height 33
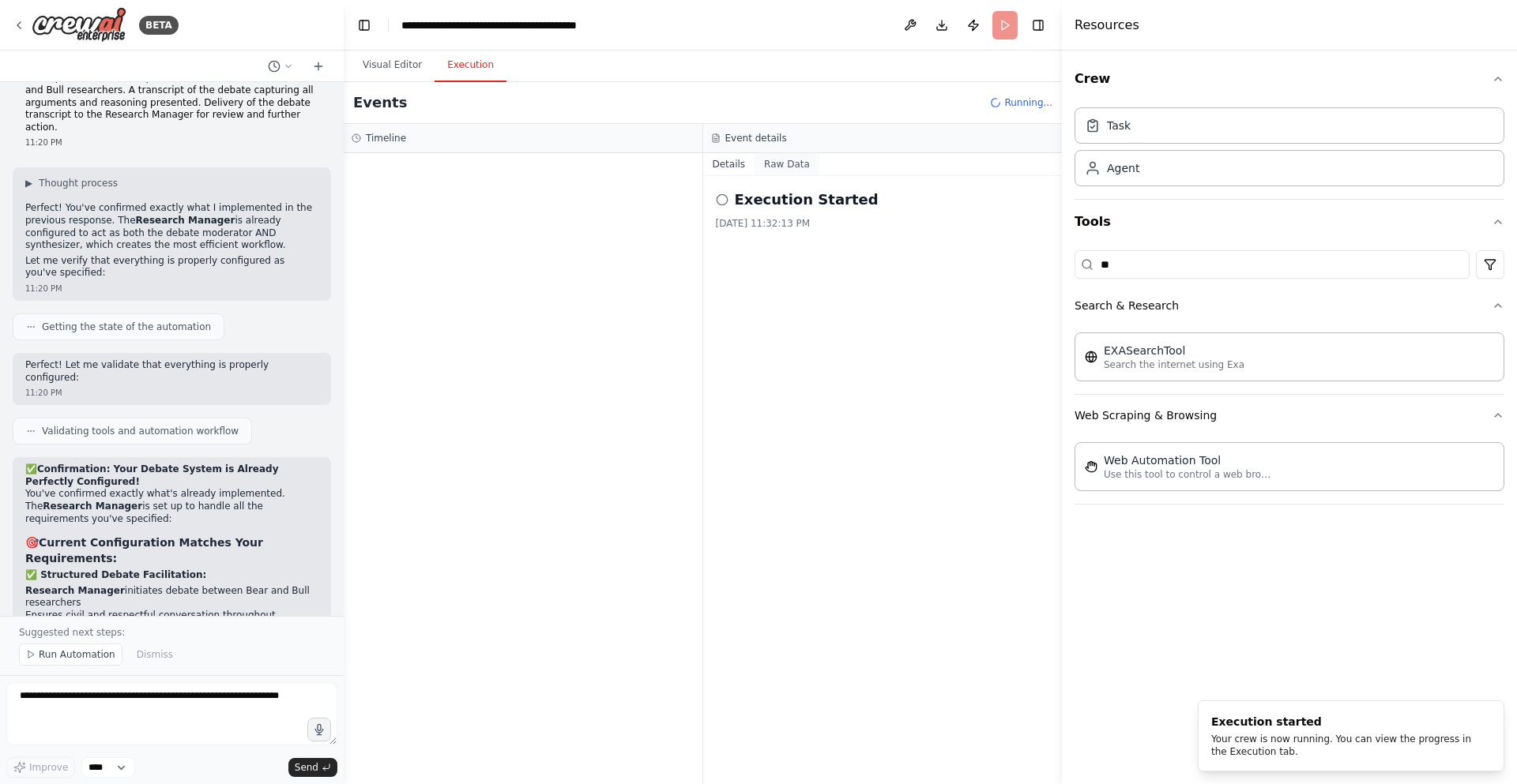
click at [794, 173] on button "Raw Data" at bounding box center [787, 164] width 65 height 22
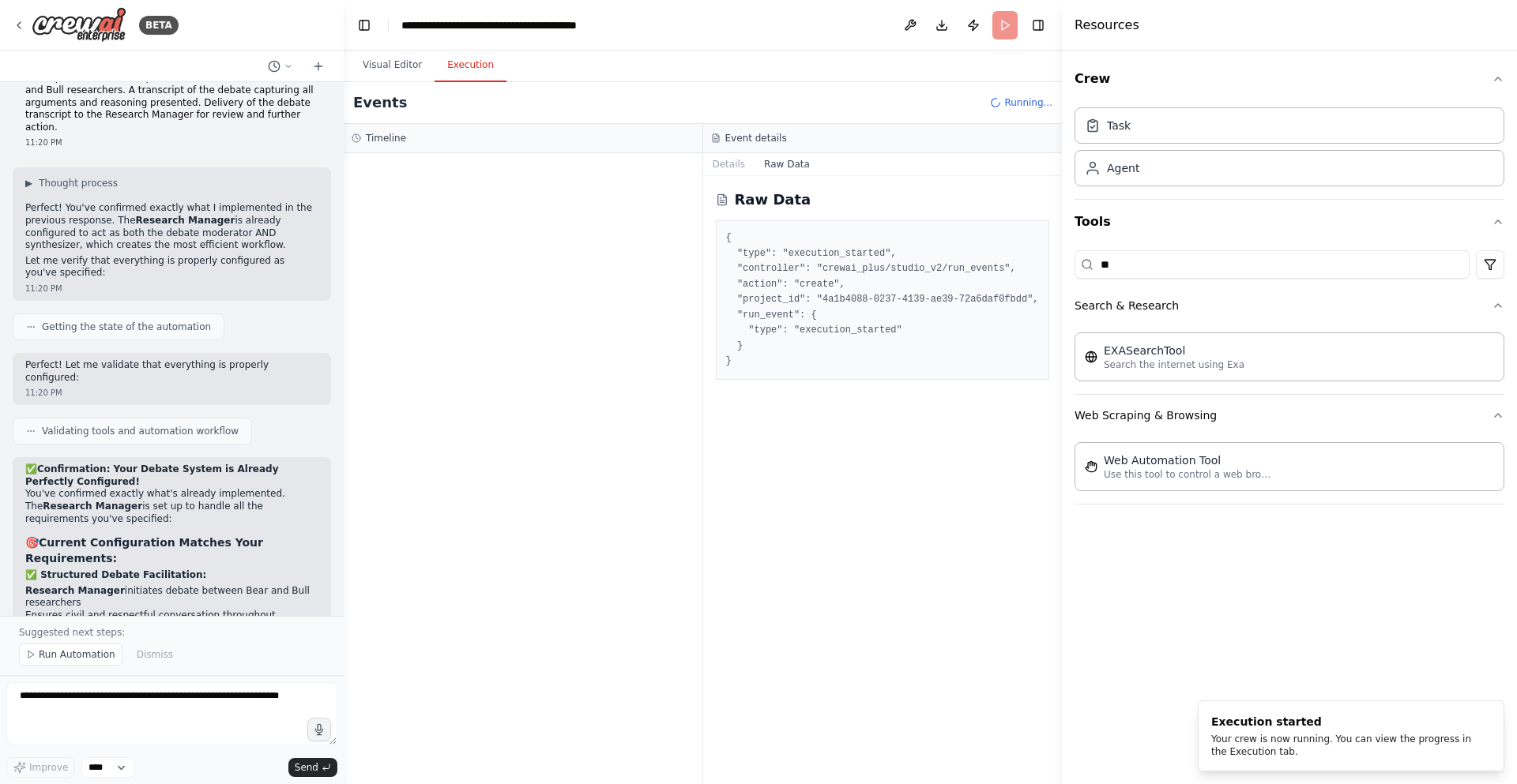
click at [583, 179] on div at bounding box center [523, 468] width 359 height 631
click at [731, 165] on button "Details" at bounding box center [729, 164] width 52 height 22
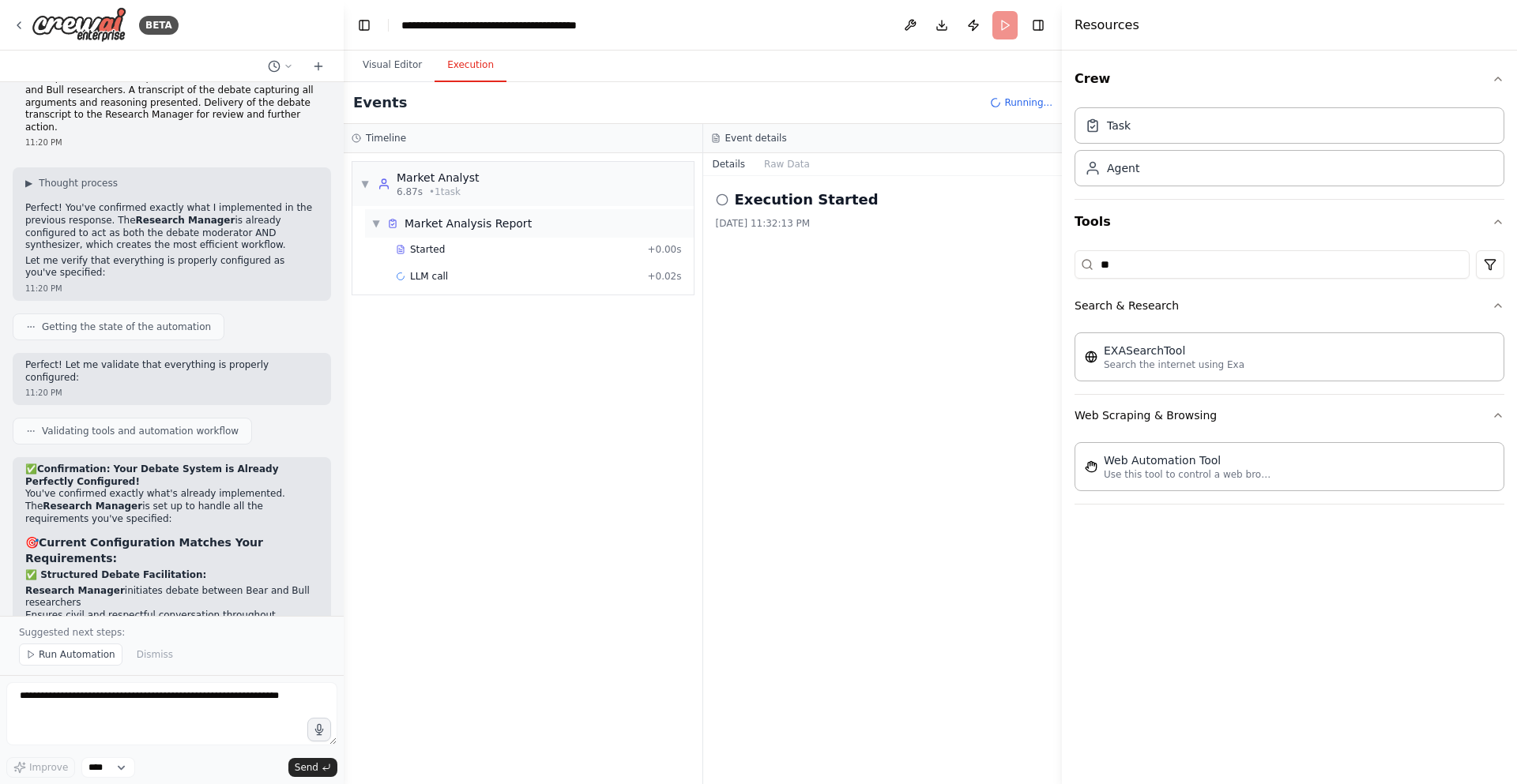
click at [558, 222] on div "▼ Market Analysis Report" at bounding box center [529, 222] width 328 height 28
click at [592, 217] on div "▶ Market Analysis Report" at bounding box center [529, 222] width 328 height 28
click at [518, 252] on div "Started" at bounding box center [518, 250] width 245 height 13
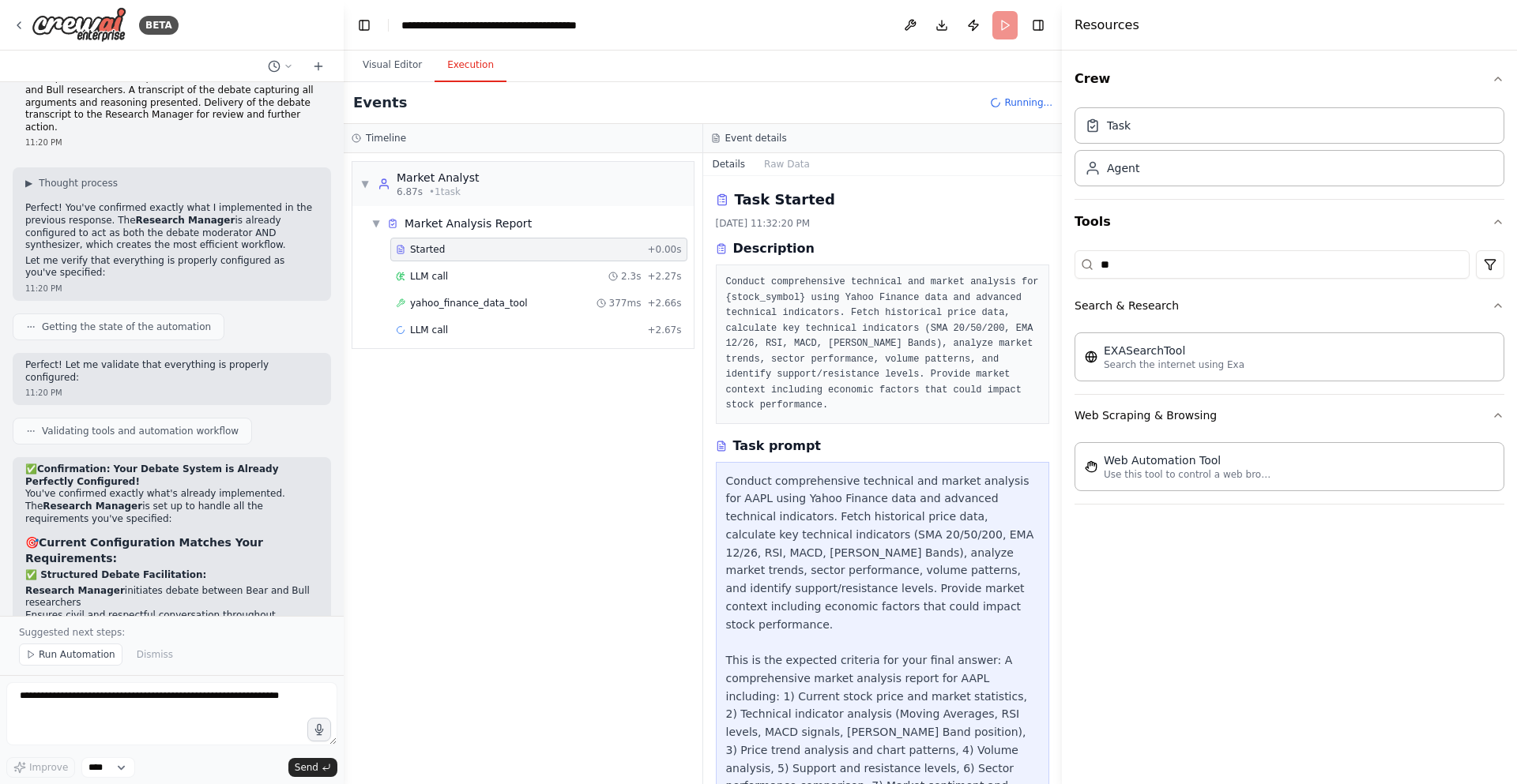
scroll to position [83, 0]
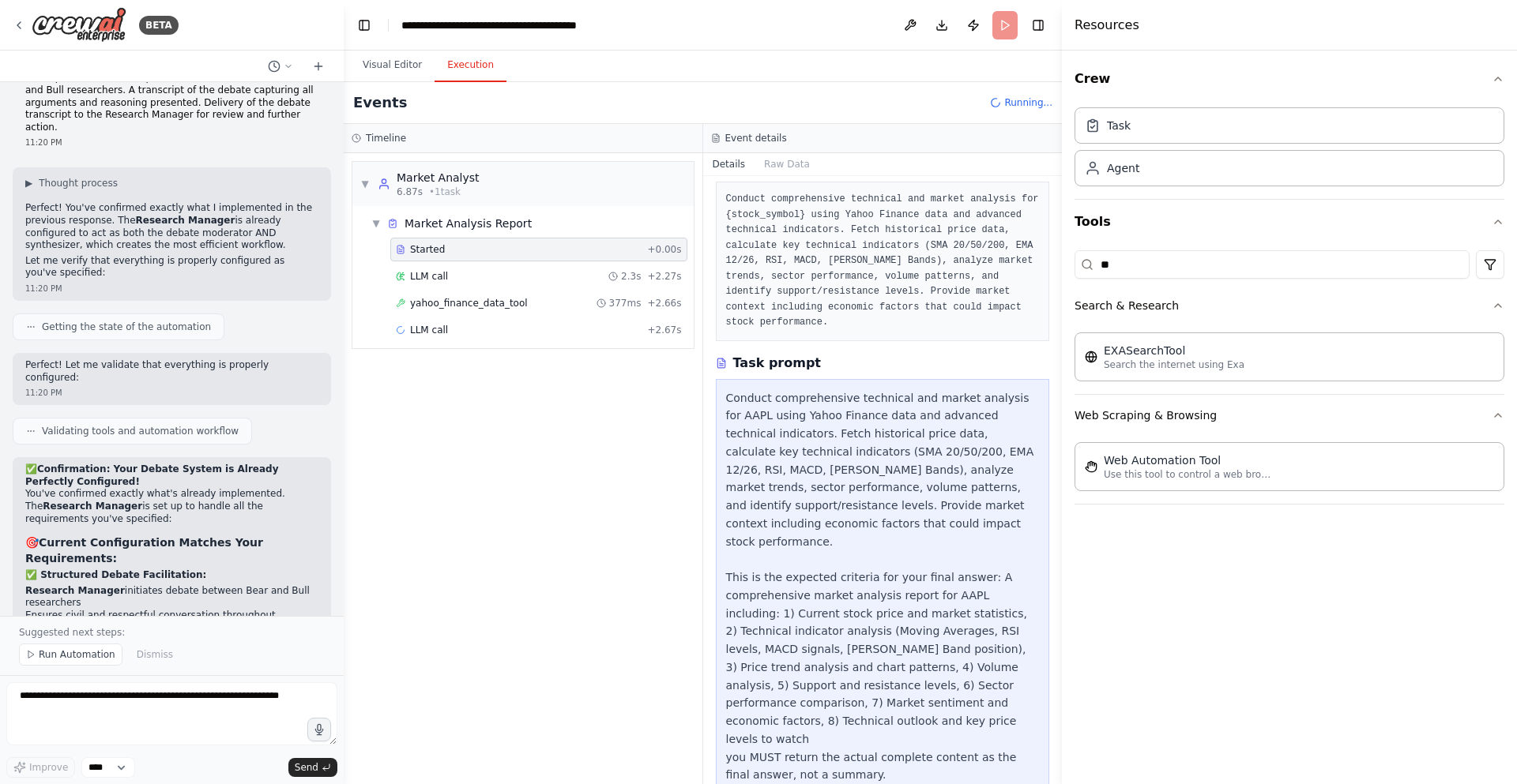
click at [815, 376] on div "Task prompt Conduct comprehensive technical and market analysis for AAPL using …" at bounding box center [882, 574] width 334 height 441
click at [790, 165] on button "Raw Data" at bounding box center [787, 164] width 65 height 22
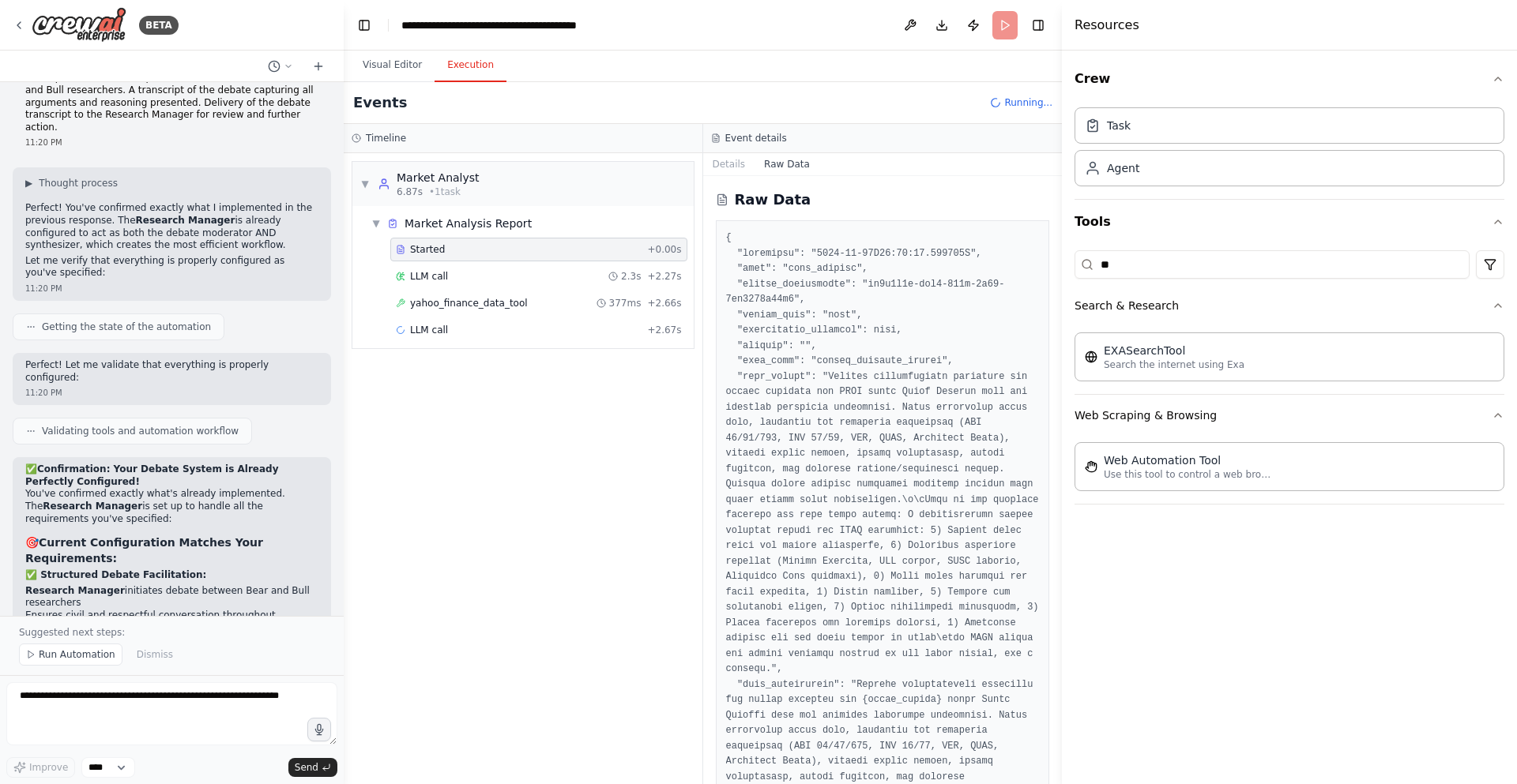
drag, startPoint x: 725, startPoint y: 171, endPoint x: 782, endPoint y: 253, distance: 99.9
click at [782, 252] on div "Details Raw Data Raw Data" at bounding box center [882, 468] width 359 height 631
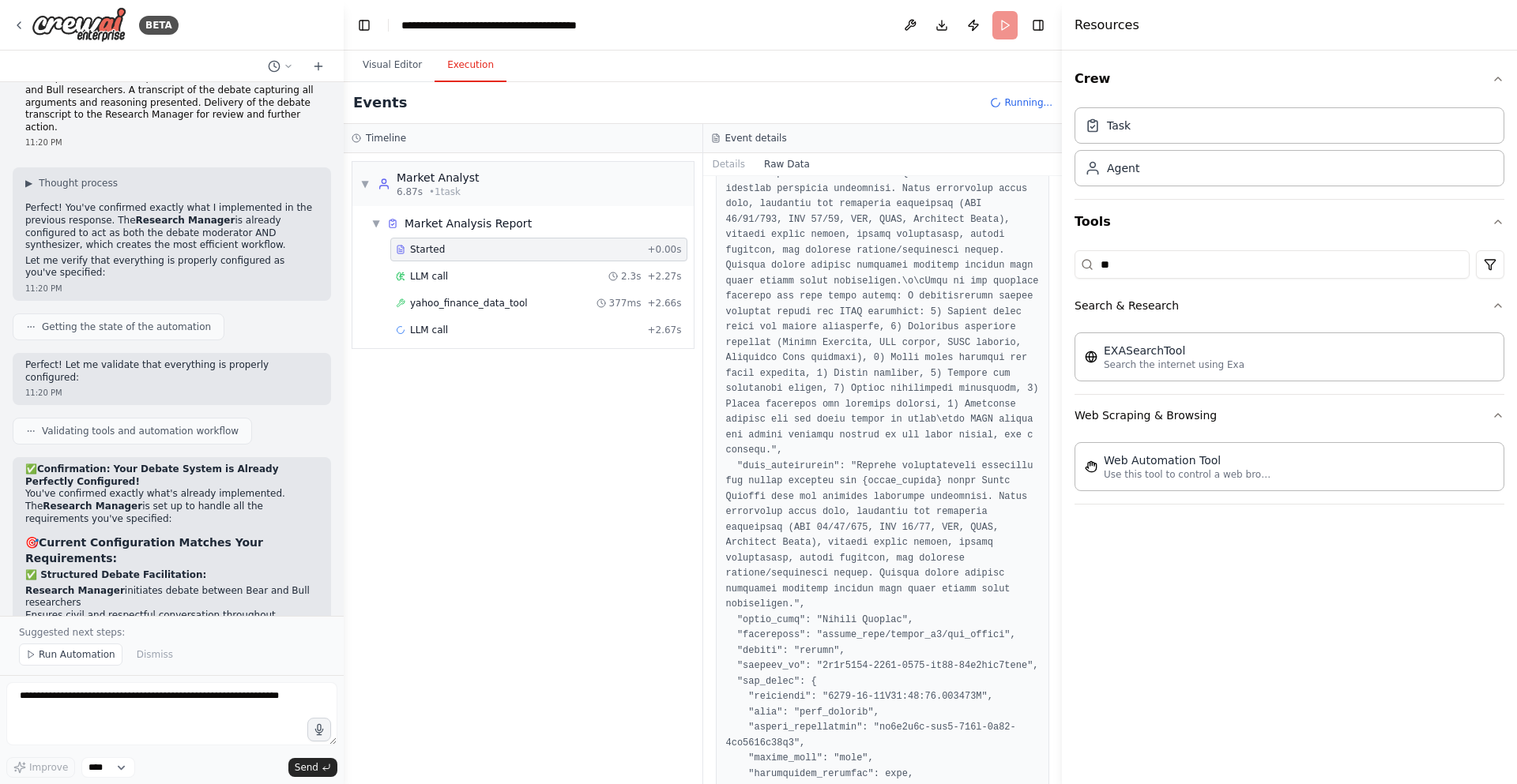
scroll to position [0, 0]
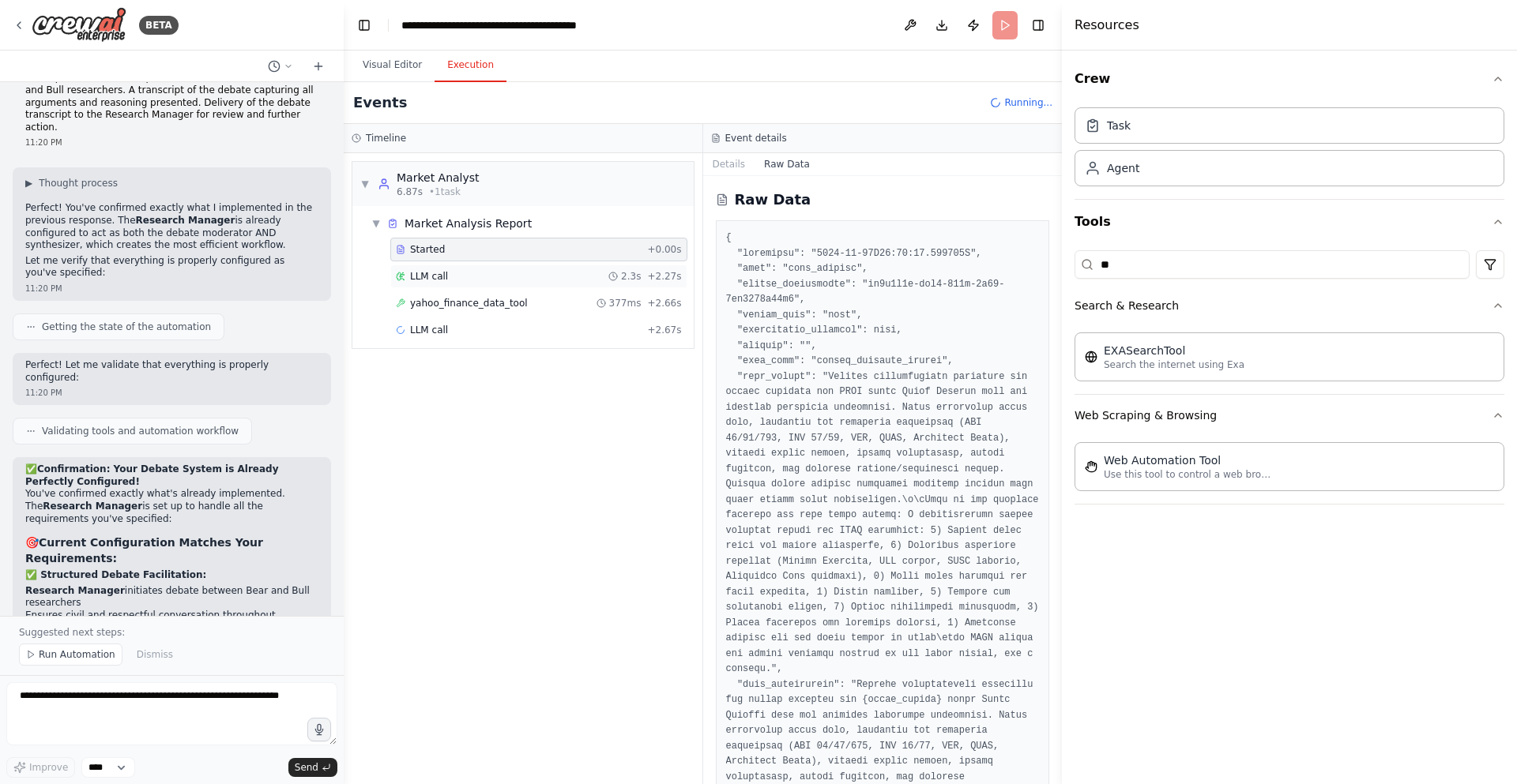
click at [509, 283] on div "LLM call 2.3s + 2.27s" at bounding box center [539, 277] width 297 height 24
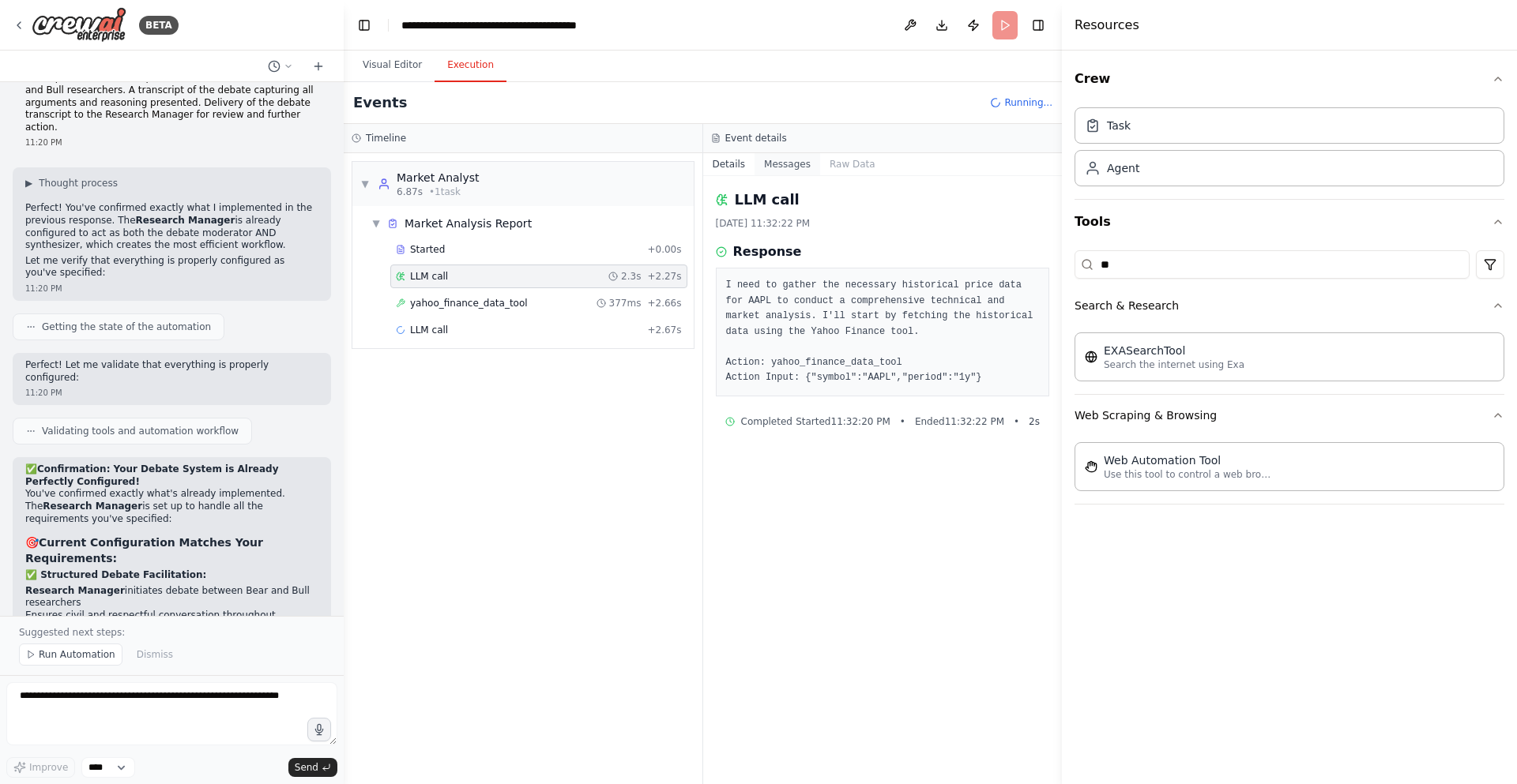
click at [779, 163] on button "Messages" at bounding box center [787, 164] width 66 height 22
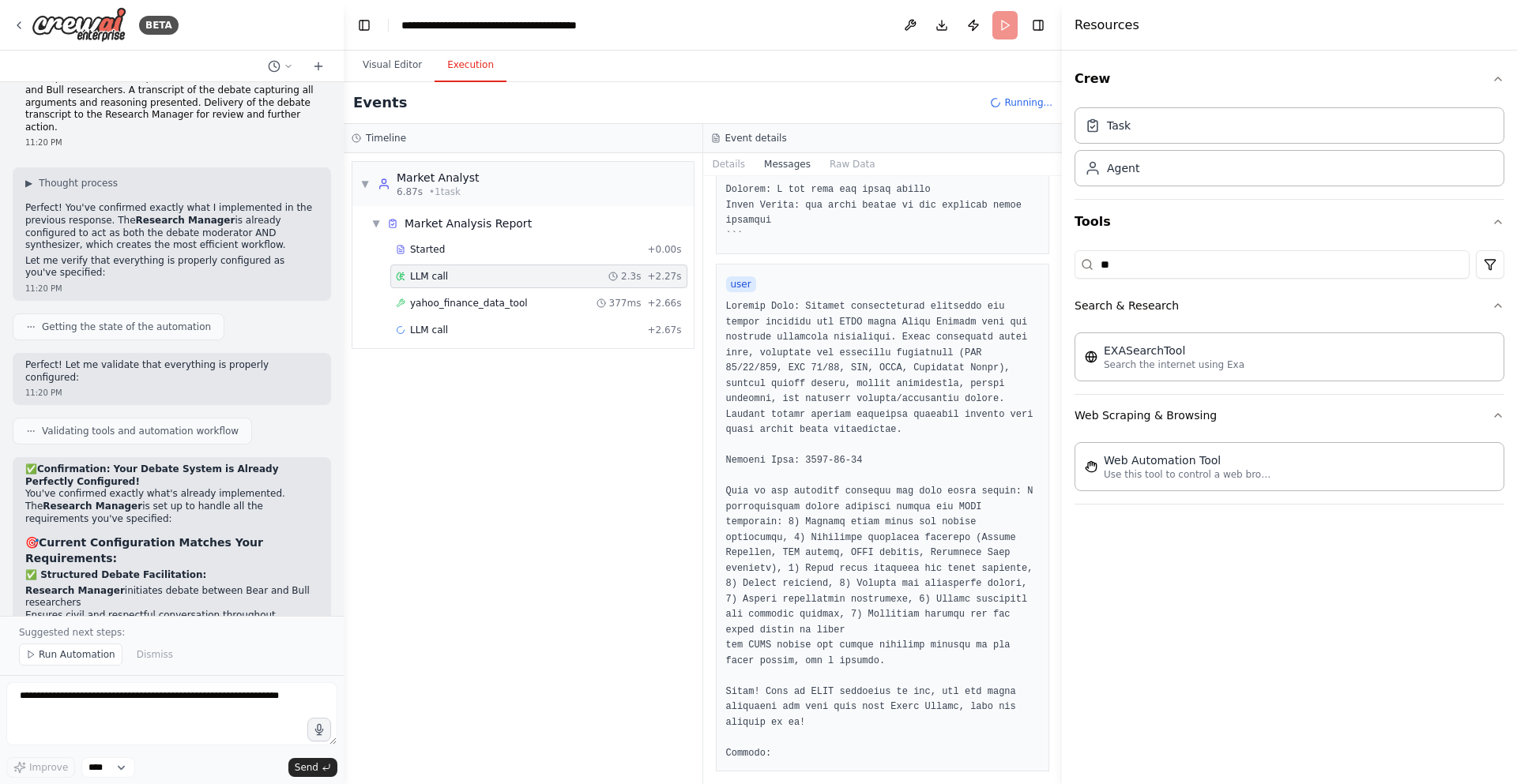
scroll to position [1383, 0]
click at [921, 416] on pre at bounding box center [883, 530] width 314 height 462
click at [861, 162] on button "Raw Data" at bounding box center [853, 164] width 65 height 22
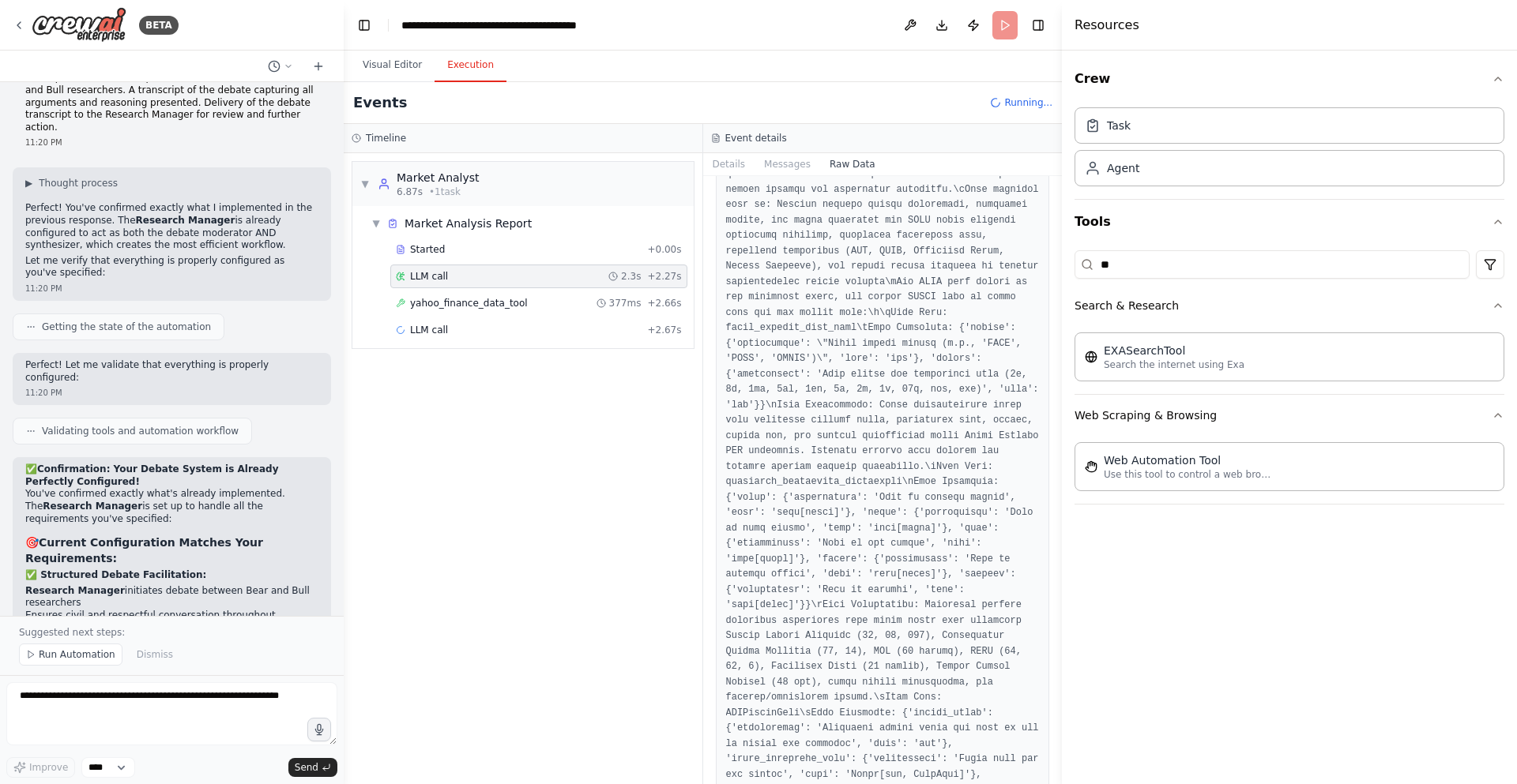
scroll to position [2464, 0]
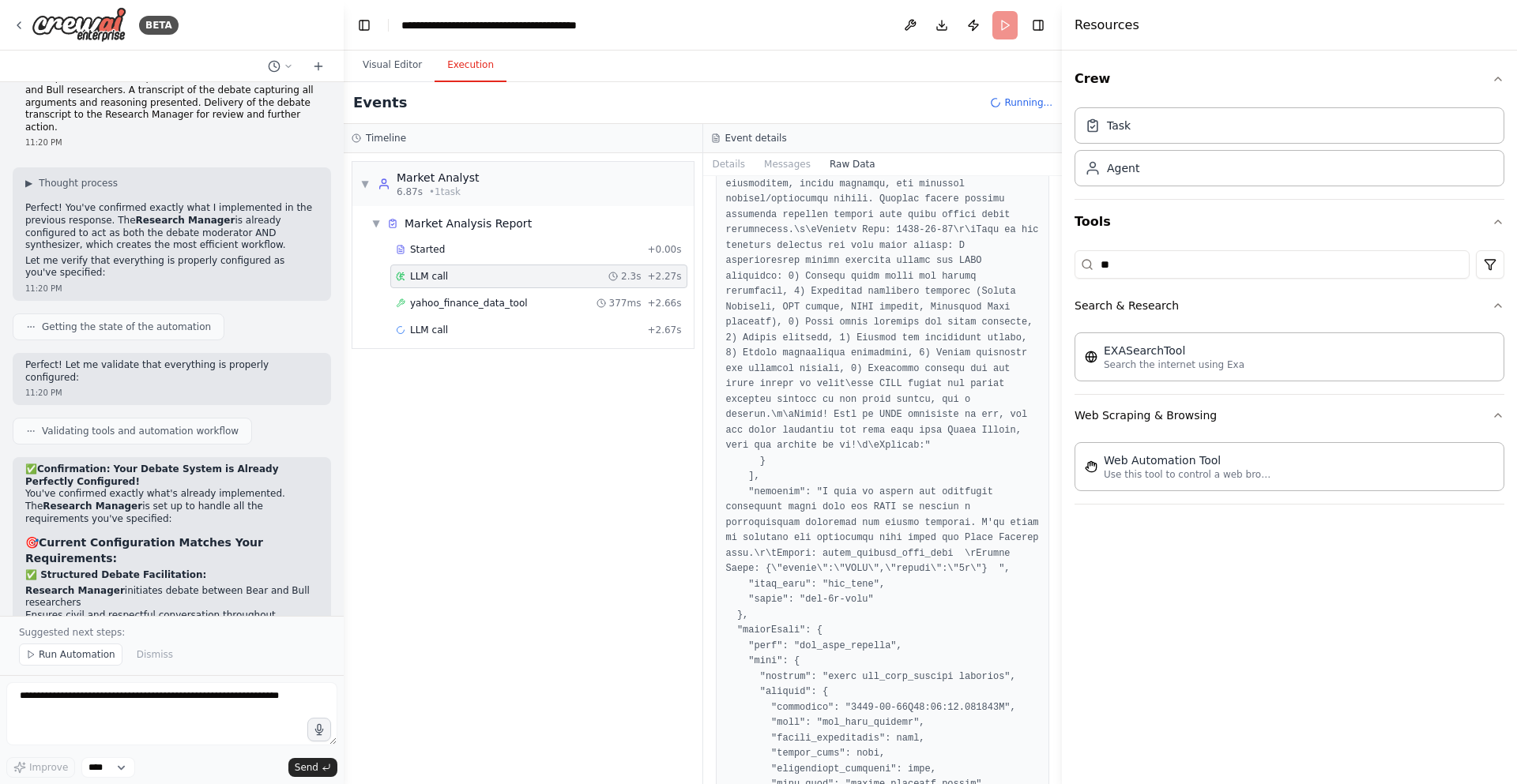
scroll to position [3413, 0]
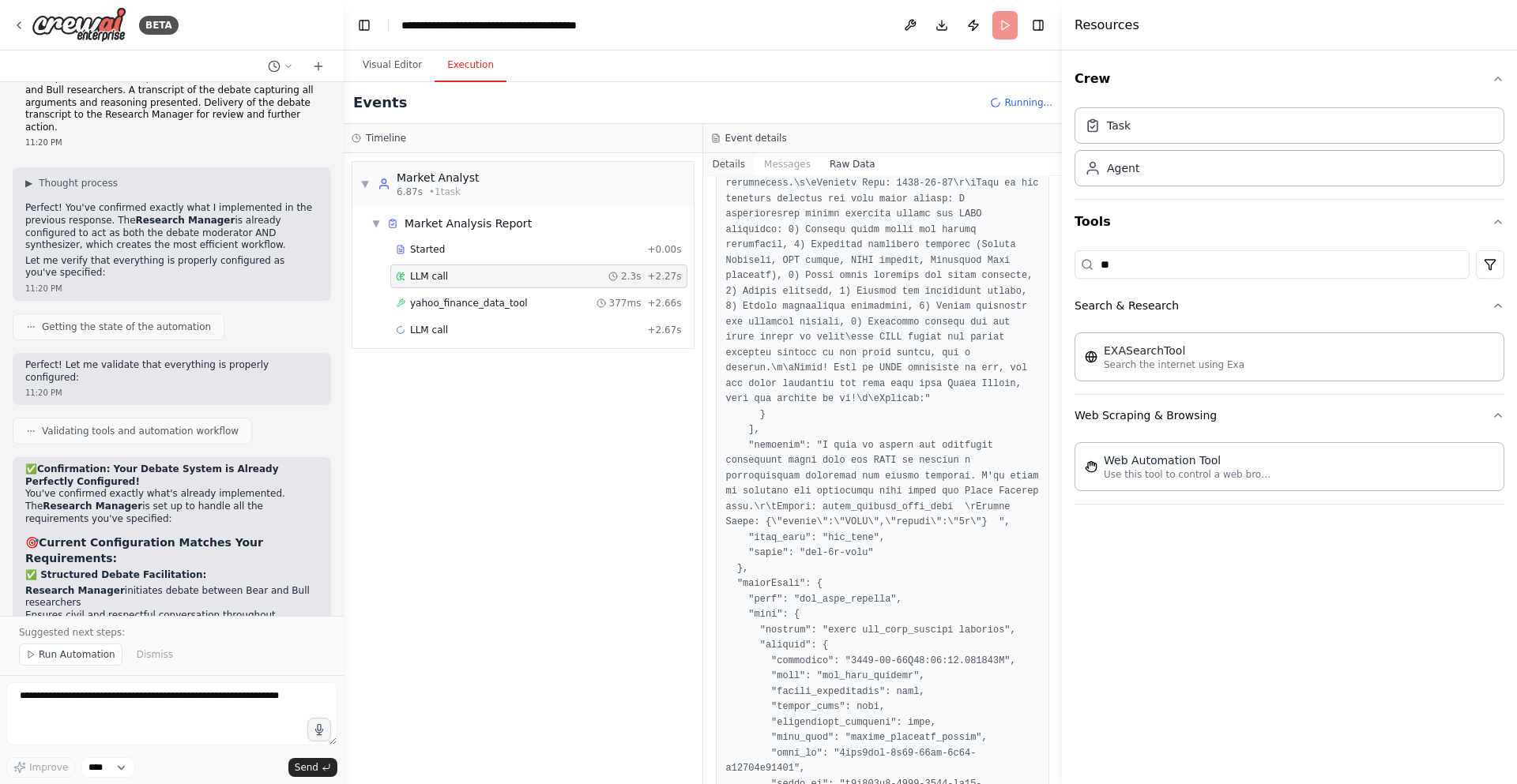
click at [724, 165] on button "Details" at bounding box center [729, 164] width 52 height 22
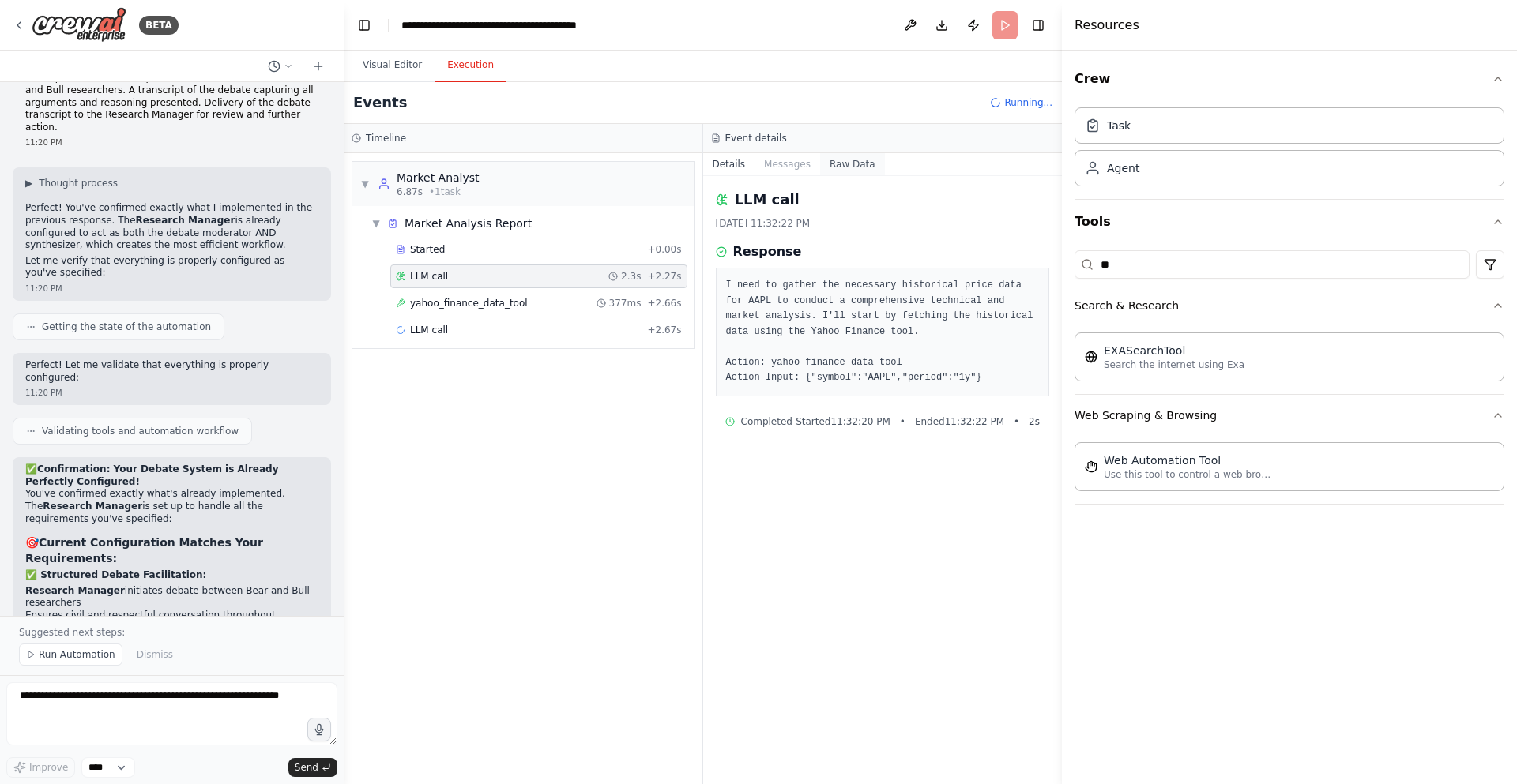
click at [844, 160] on button "Raw Data" at bounding box center [853, 164] width 65 height 22
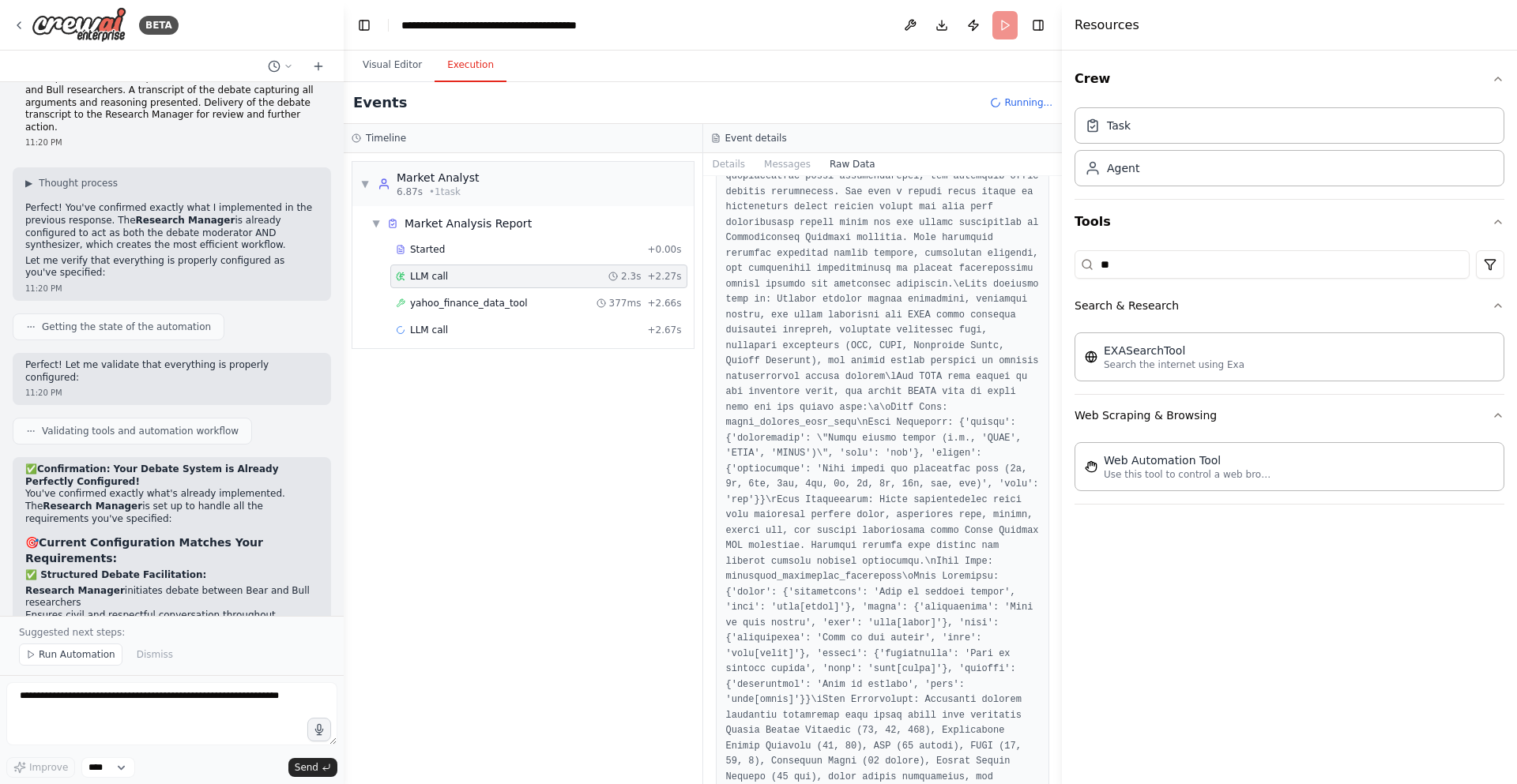
scroll to position [6050, 0]
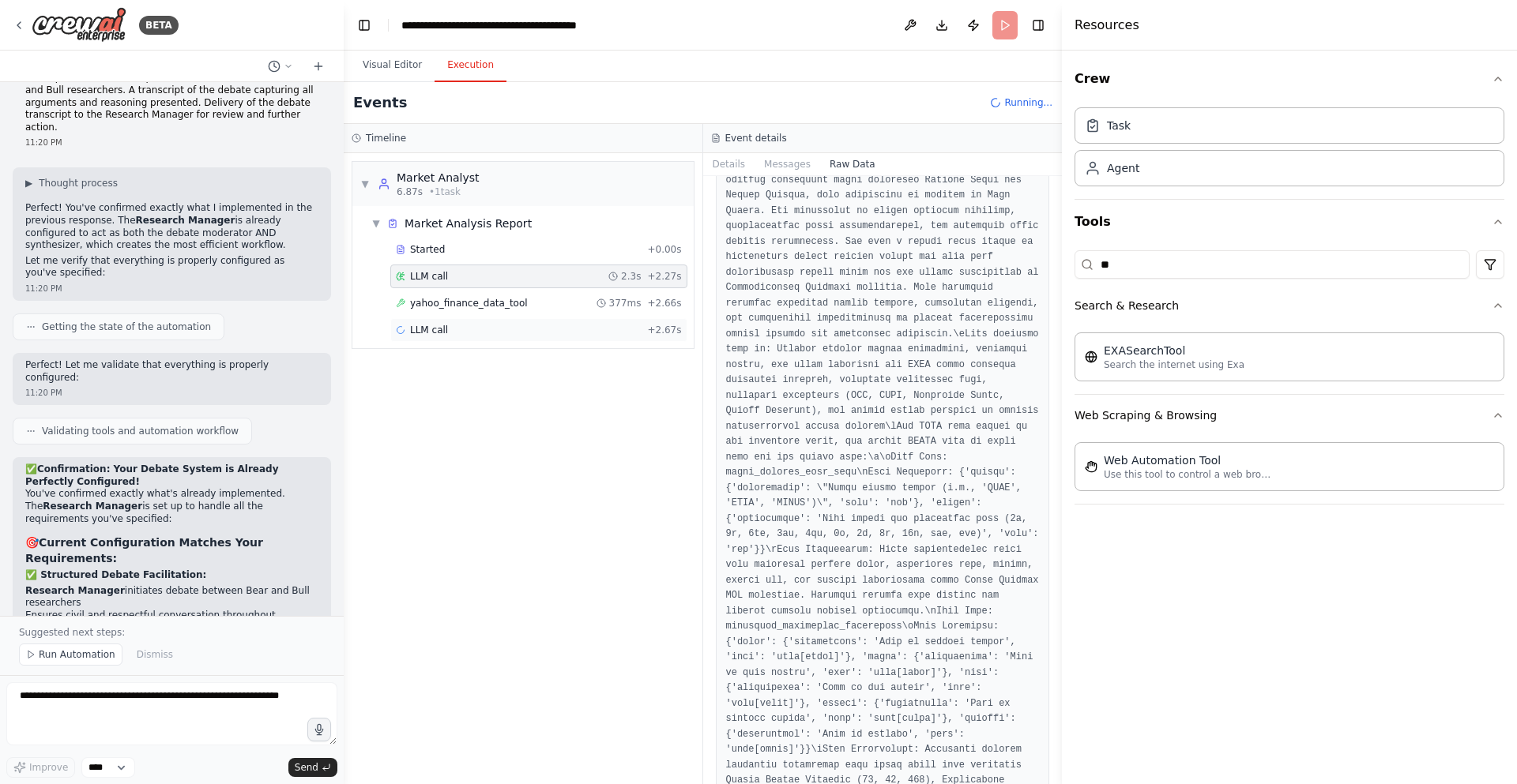
click at [555, 322] on div "LLM call + 2.67s" at bounding box center [539, 330] width 297 height 24
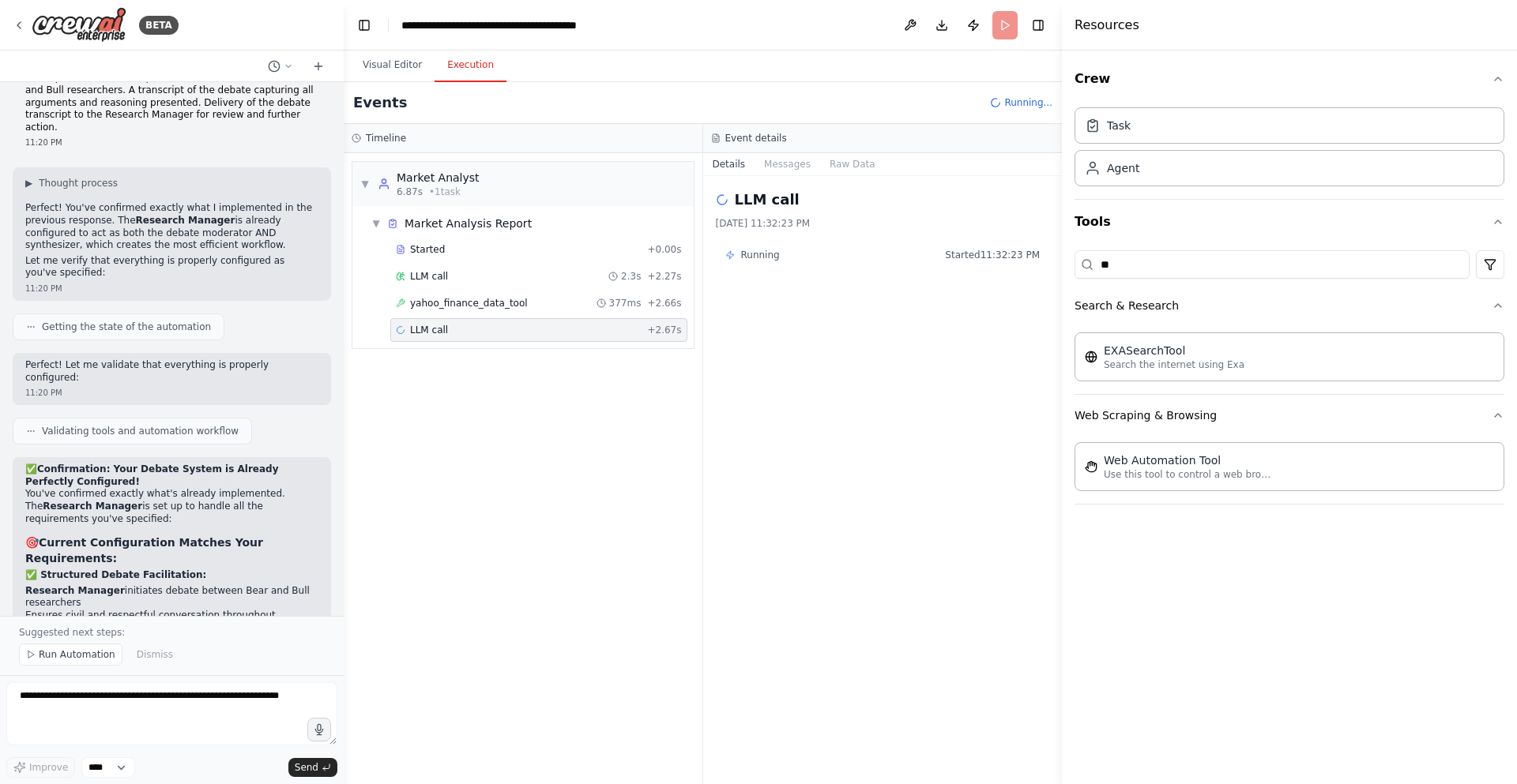
click at [620, 324] on div "LLM call + 2.67s" at bounding box center [539, 330] width 286 height 13
click at [770, 167] on button "Messages" at bounding box center [787, 164] width 66 height 22
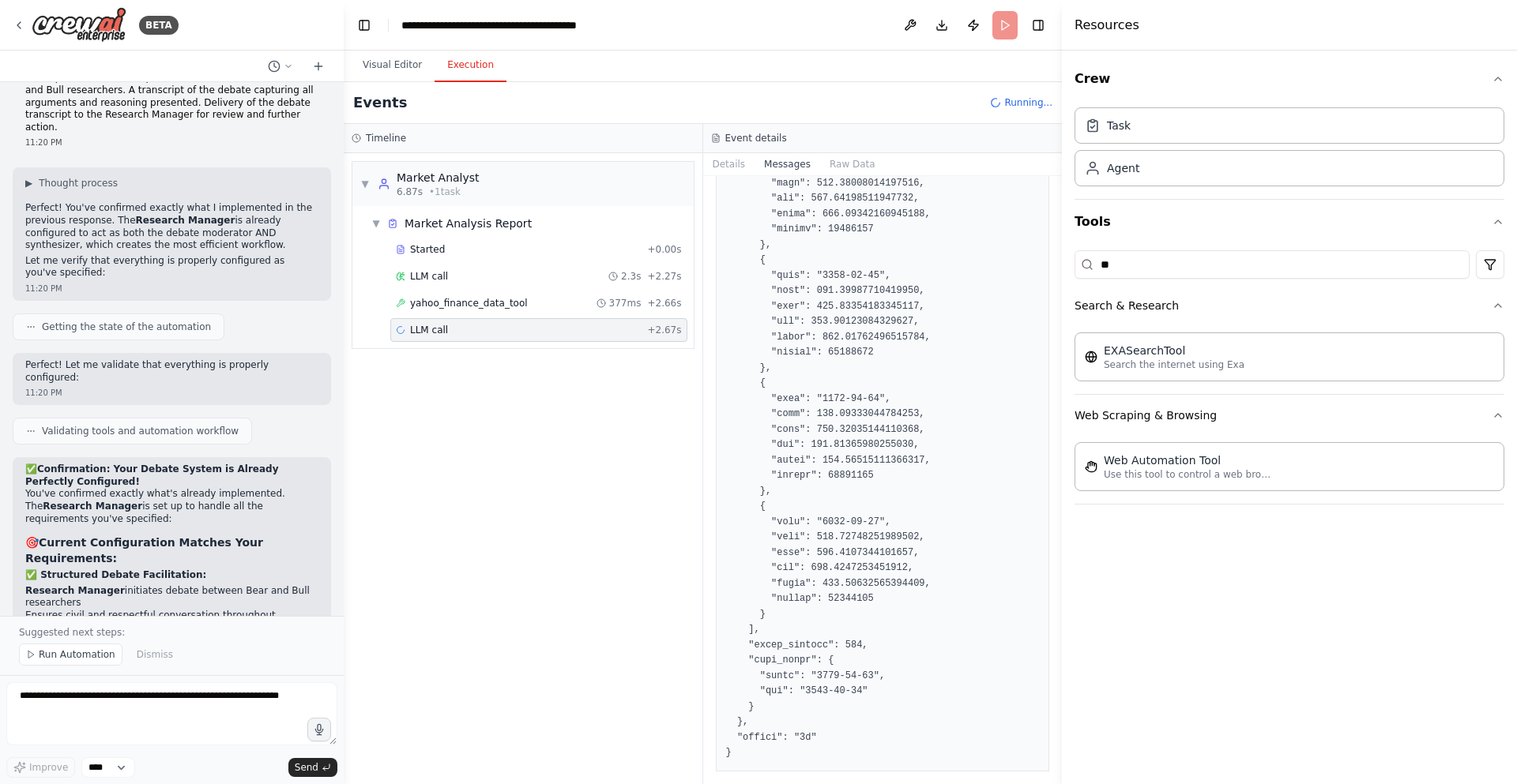
scroll to position [14299, 0]
click at [852, 167] on button "Raw Data" at bounding box center [853, 164] width 65 height 22
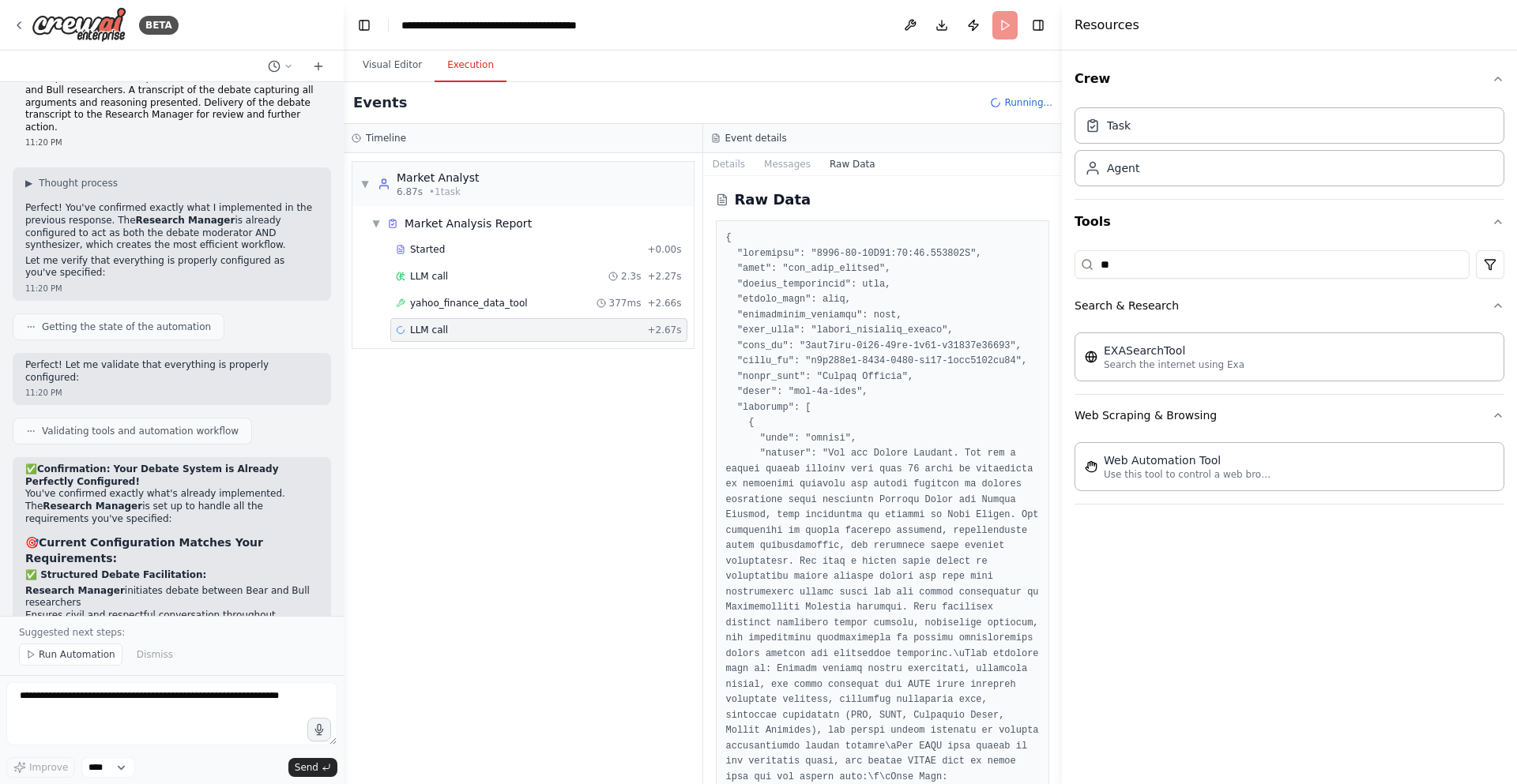
drag, startPoint x: 1059, startPoint y: 196, endPoint x: 1056, endPoint y: 203, distance: 7.6
click at [1056, 203] on button "Toggle Sidebar" at bounding box center [1062, 392] width 13 height 784
click at [1056, 197] on button "Toggle Sidebar" at bounding box center [1062, 392] width 13 height 784
drag, startPoint x: 1056, startPoint y: 197, endPoint x: 1035, endPoint y: 373, distance: 177.2
click at [1038, 372] on div "BETA A investment trading firm 07:49 PM ▶ Thought process I'd be happy to help …" at bounding box center [758, 392] width 1517 height 784
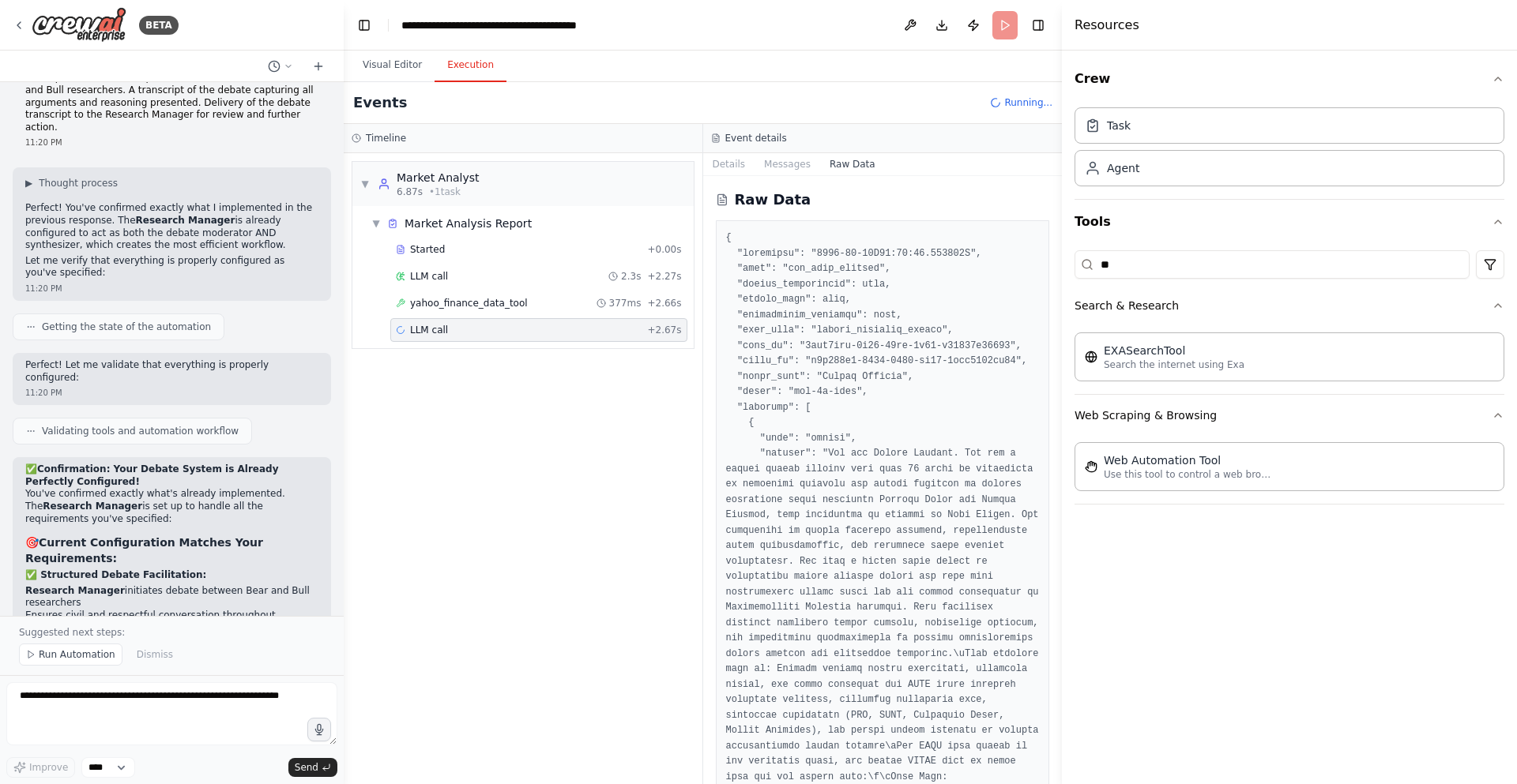
drag, startPoint x: 982, startPoint y: 371, endPoint x: 986, endPoint y: 359, distance: 12.6
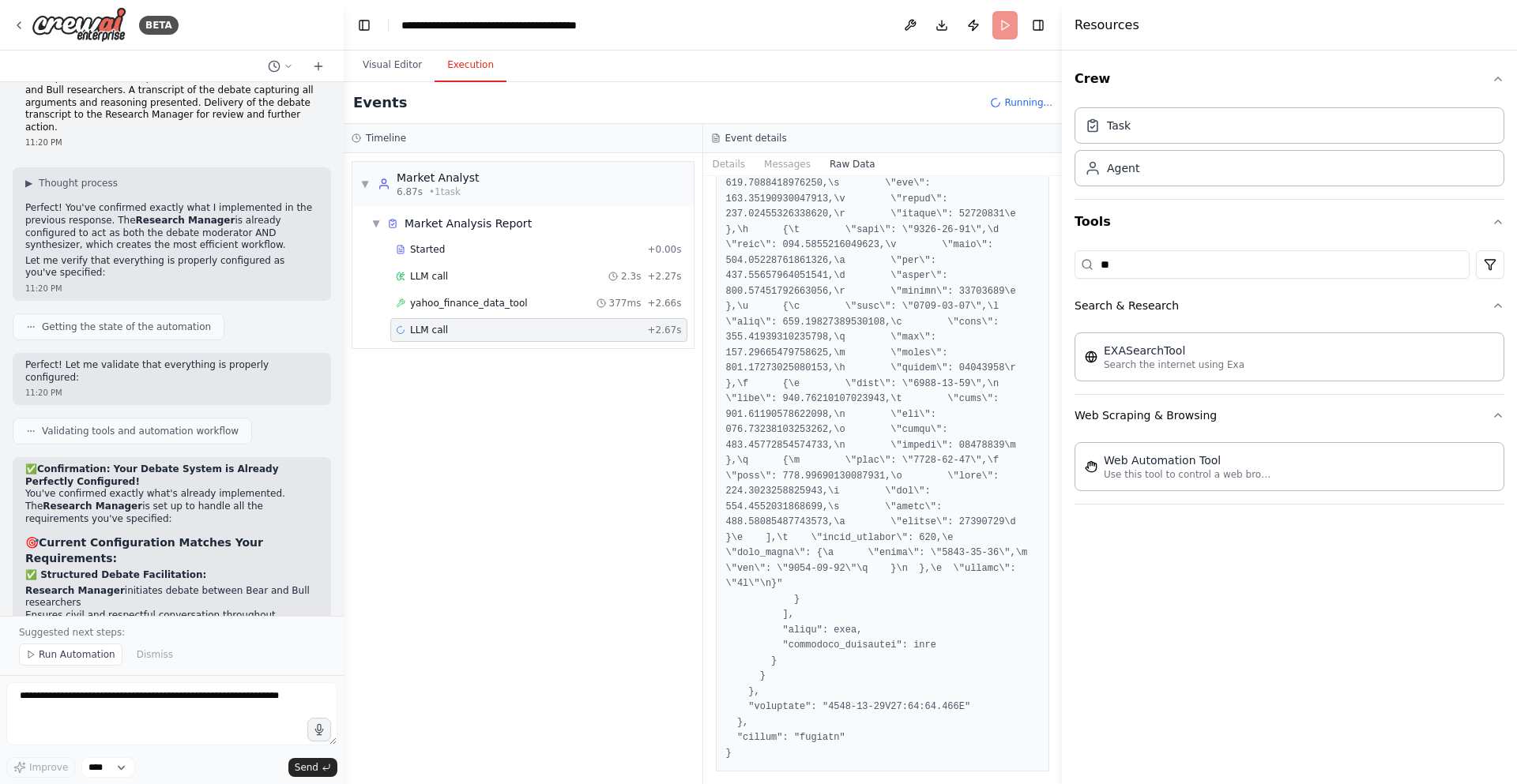
scroll to position [38862, 0]
click at [539, 400] on div "▼ Market Analyst 6.87s • 1 task ▼ Market Analysis Report Started + 0.00s LLM ca…" at bounding box center [523, 468] width 359 height 631
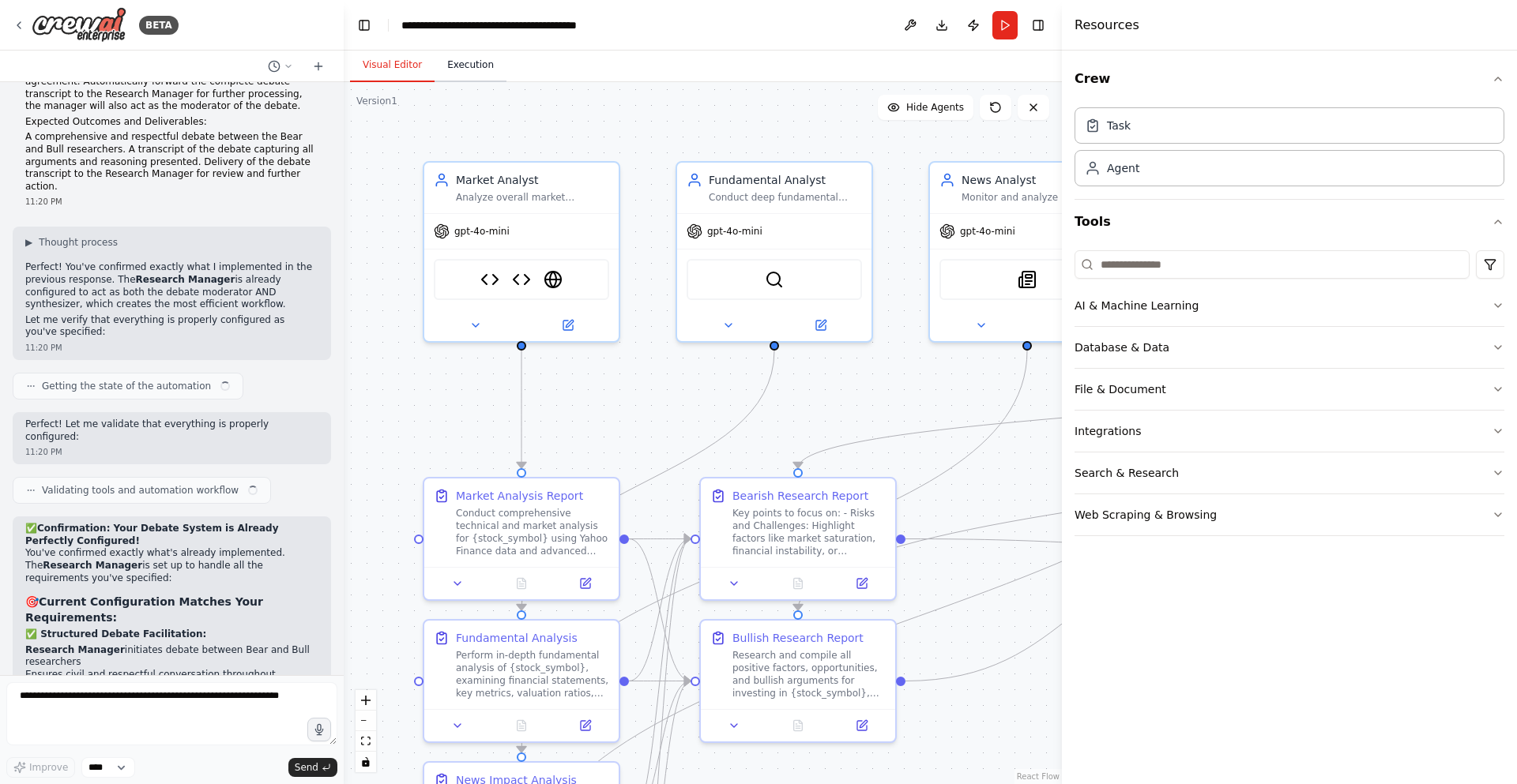
scroll to position [15478, 0]
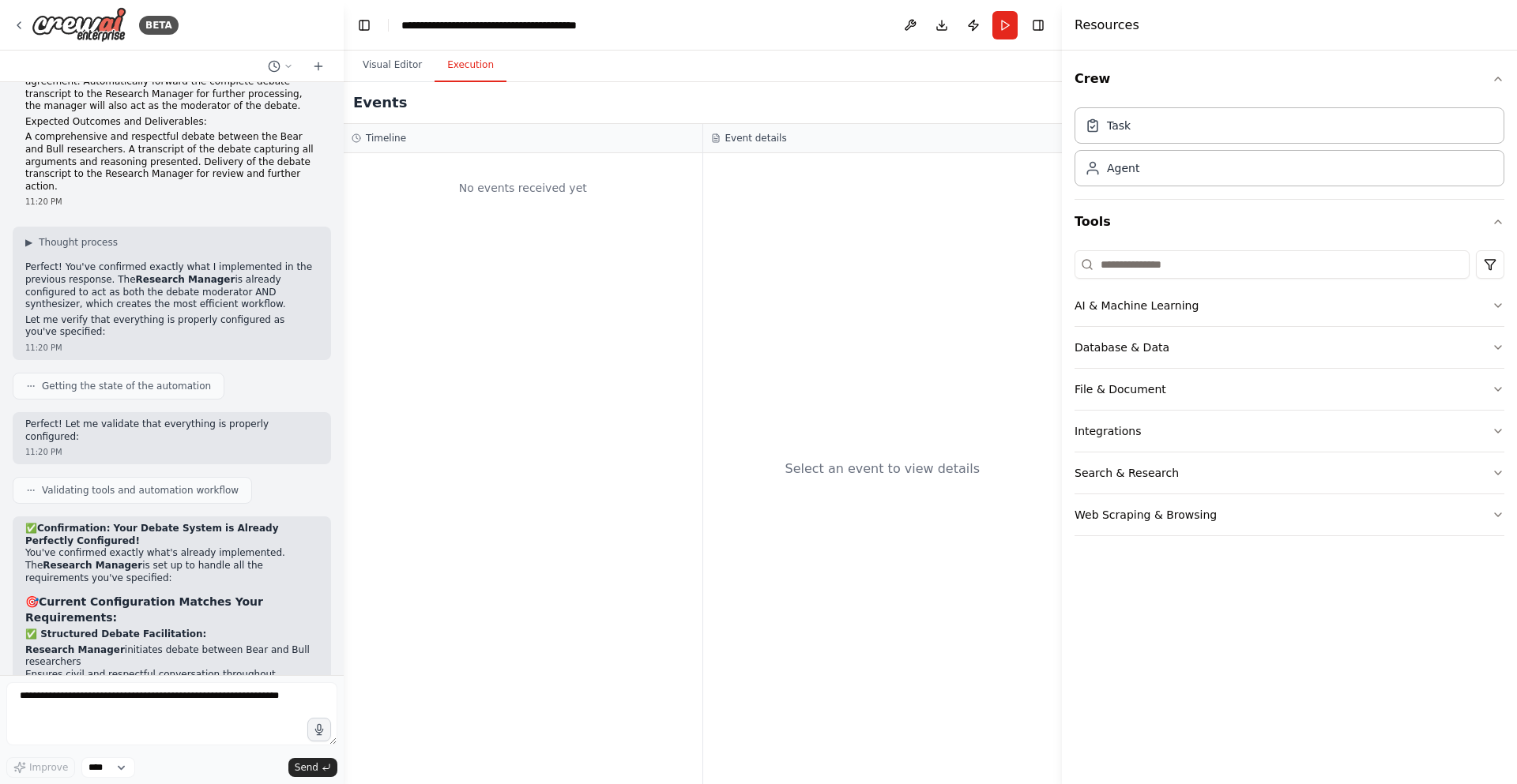
click at [465, 77] on button "Execution" at bounding box center [469, 65] width 71 height 33
click at [1005, 22] on button "Run" at bounding box center [1005, 24] width 25 height 28
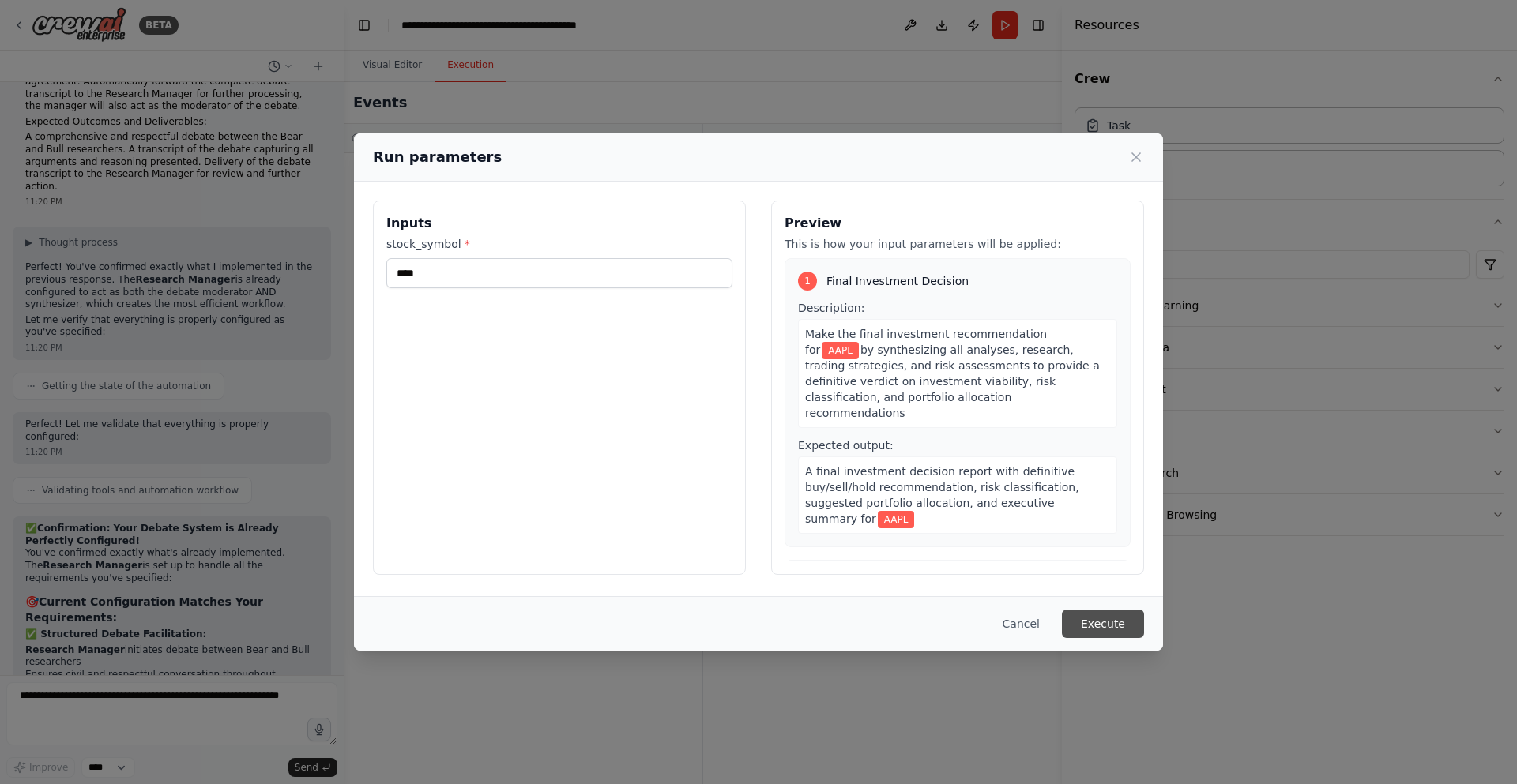
click at [1109, 624] on button "Execute" at bounding box center [1103, 623] width 82 height 28
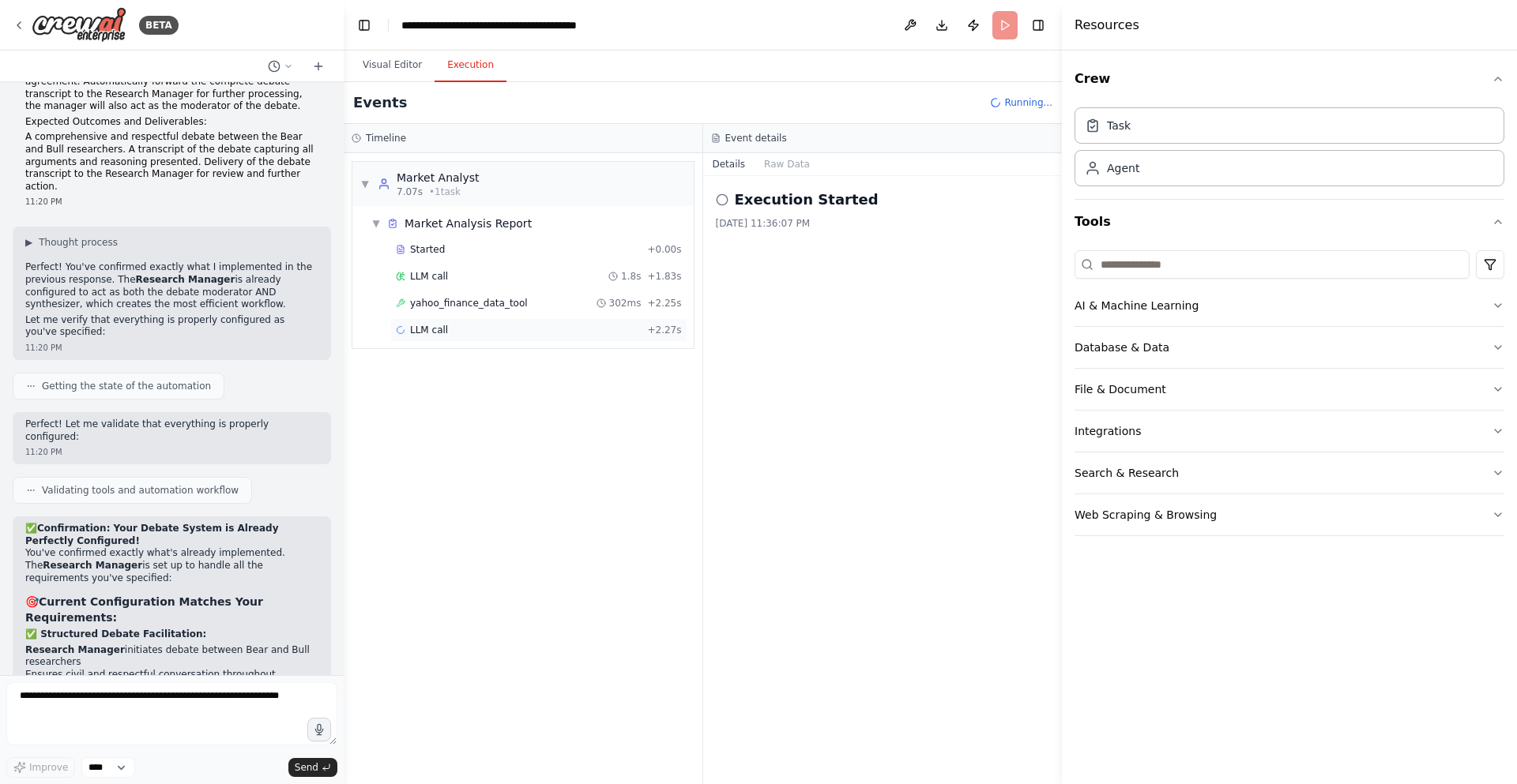
click at [447, 340] on div "LLM call + 2.27s" at bounding box center [539, 330] width 297 height 24
click at [803, 172] on button "Messages" at bounding box center [787, 164] width 66 height 22
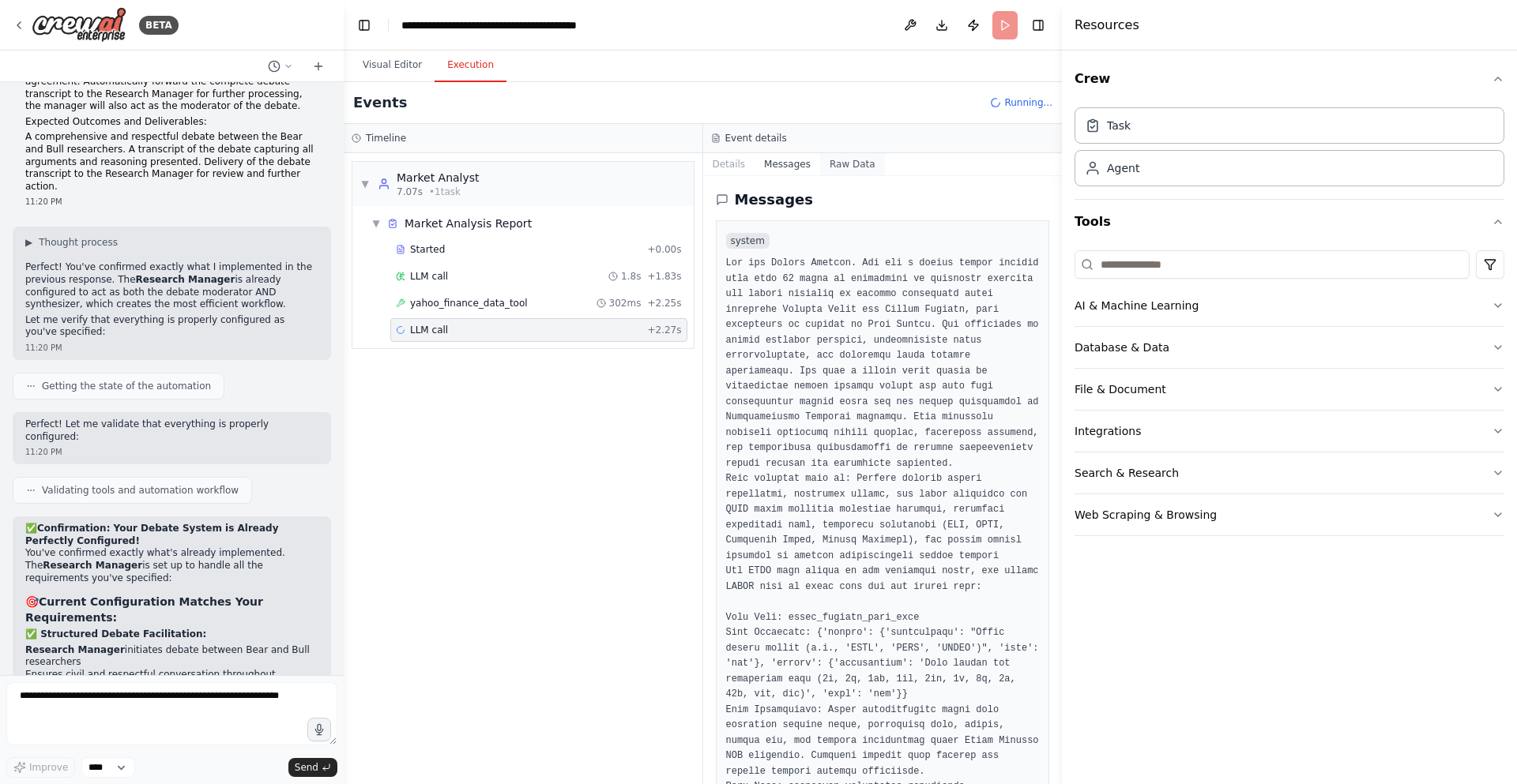
click at [825, 171] on button "Raw Data" at bounding box center [853, 164] width 65 height 22
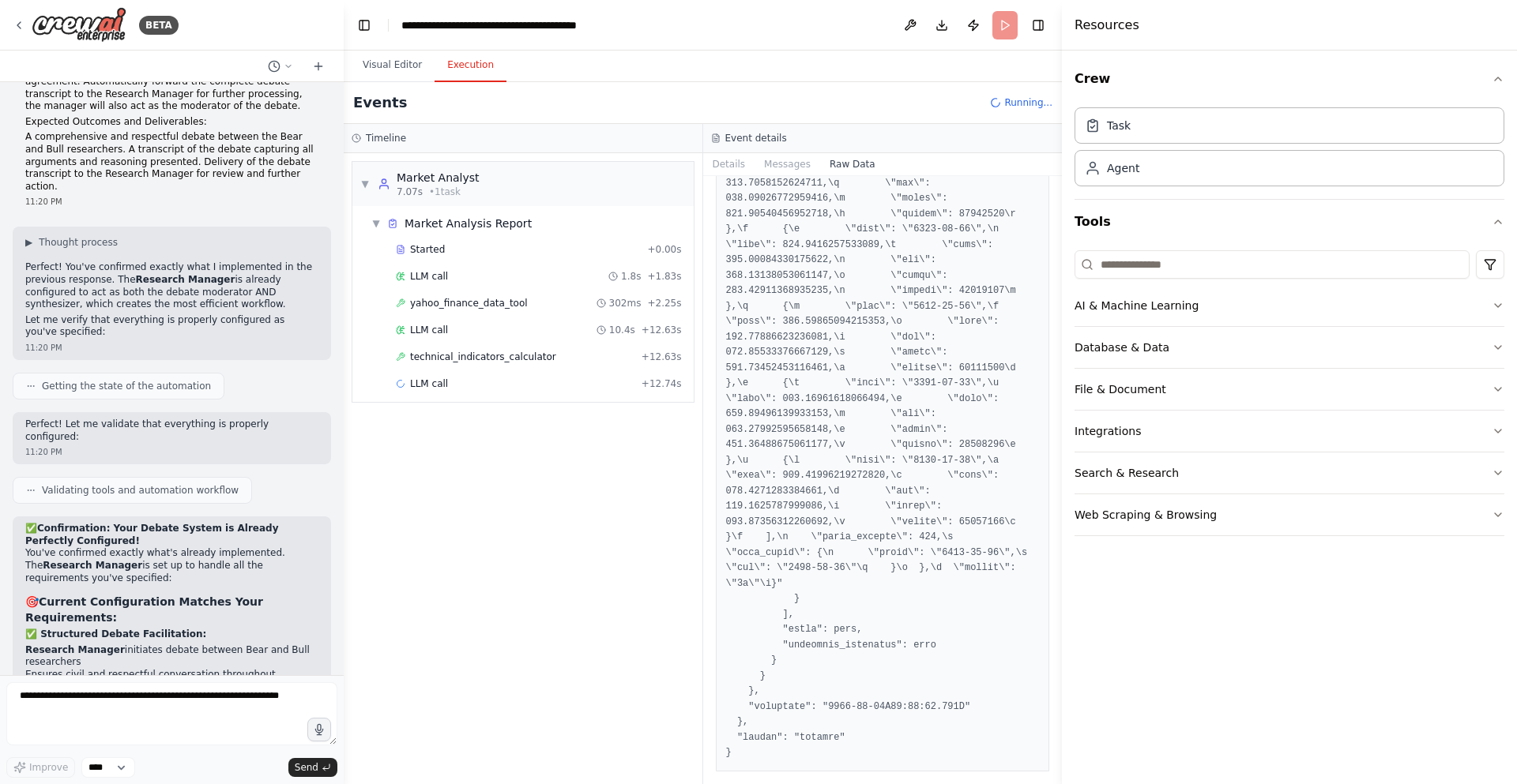
scroll to position [39300, 0]
click at [560, 415] on div "▼ Market Analyst 7.07s • 1 task ▼ Market Analysis Report Started + 0.00s LLM ca…" at bounding box center [523, 468] width 359 height 631
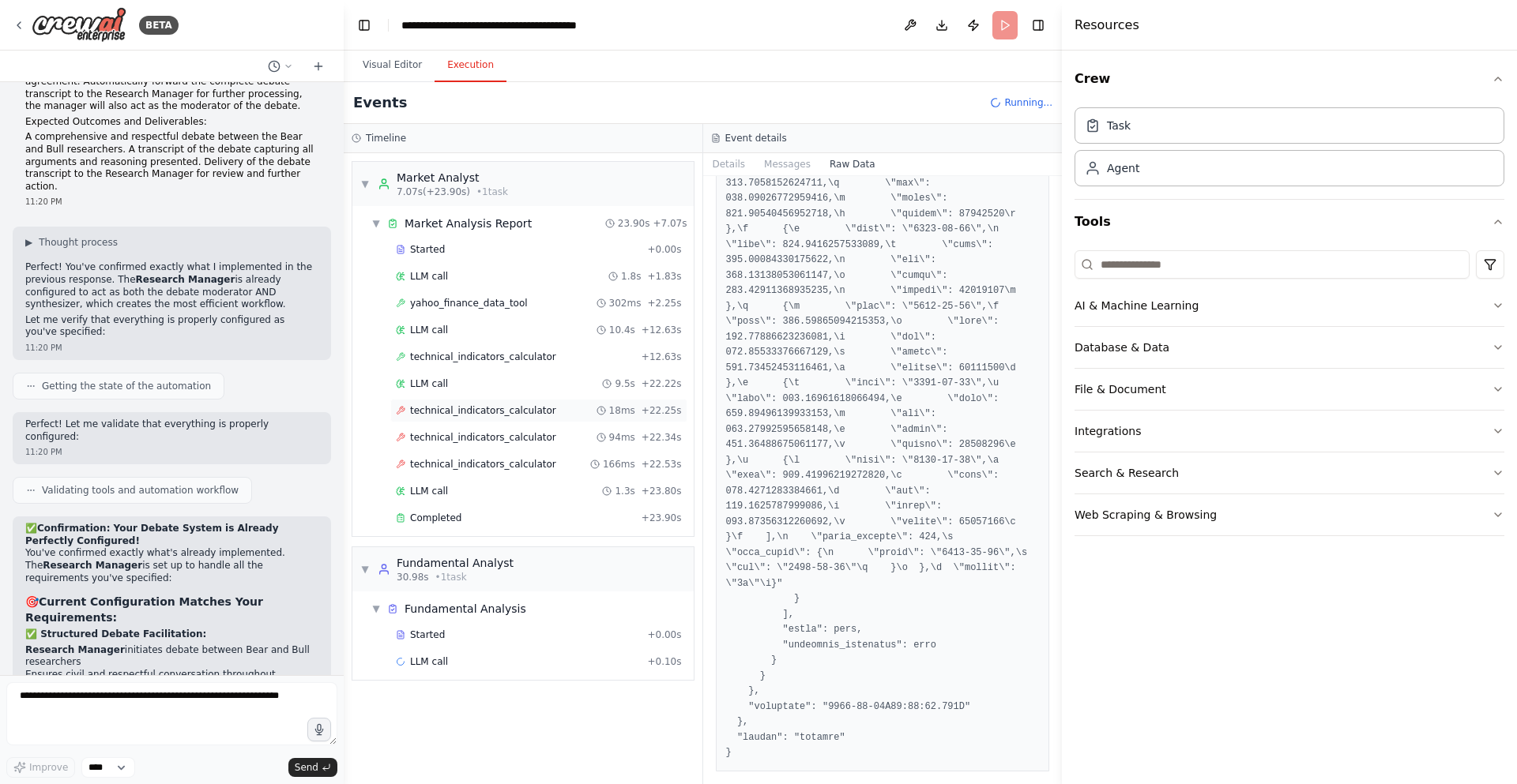
click at [526, 411] on span "technical_indicators_calculator" at bounding box center [483, 411] width 147 height 13
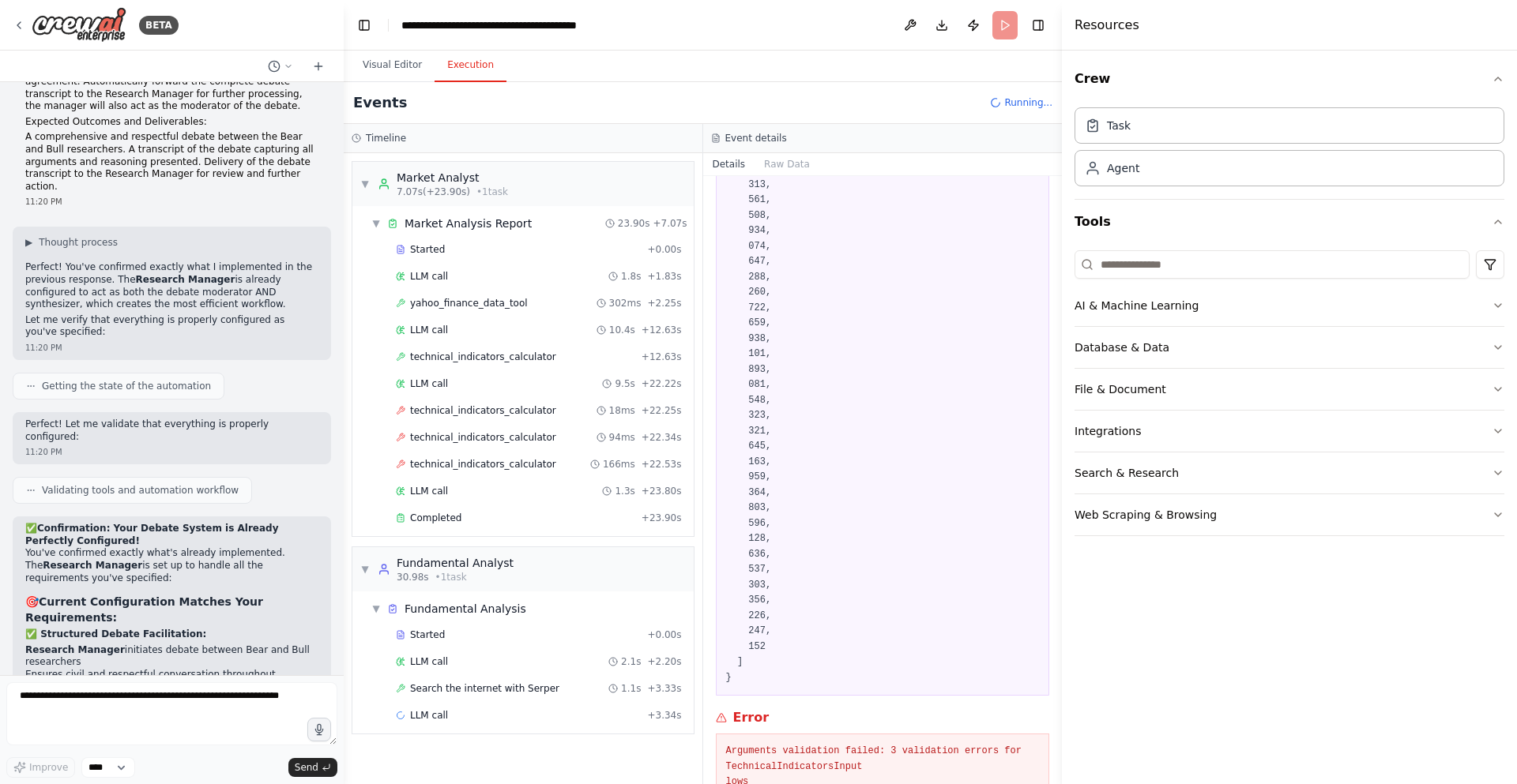
scroll to position [48541, 0]
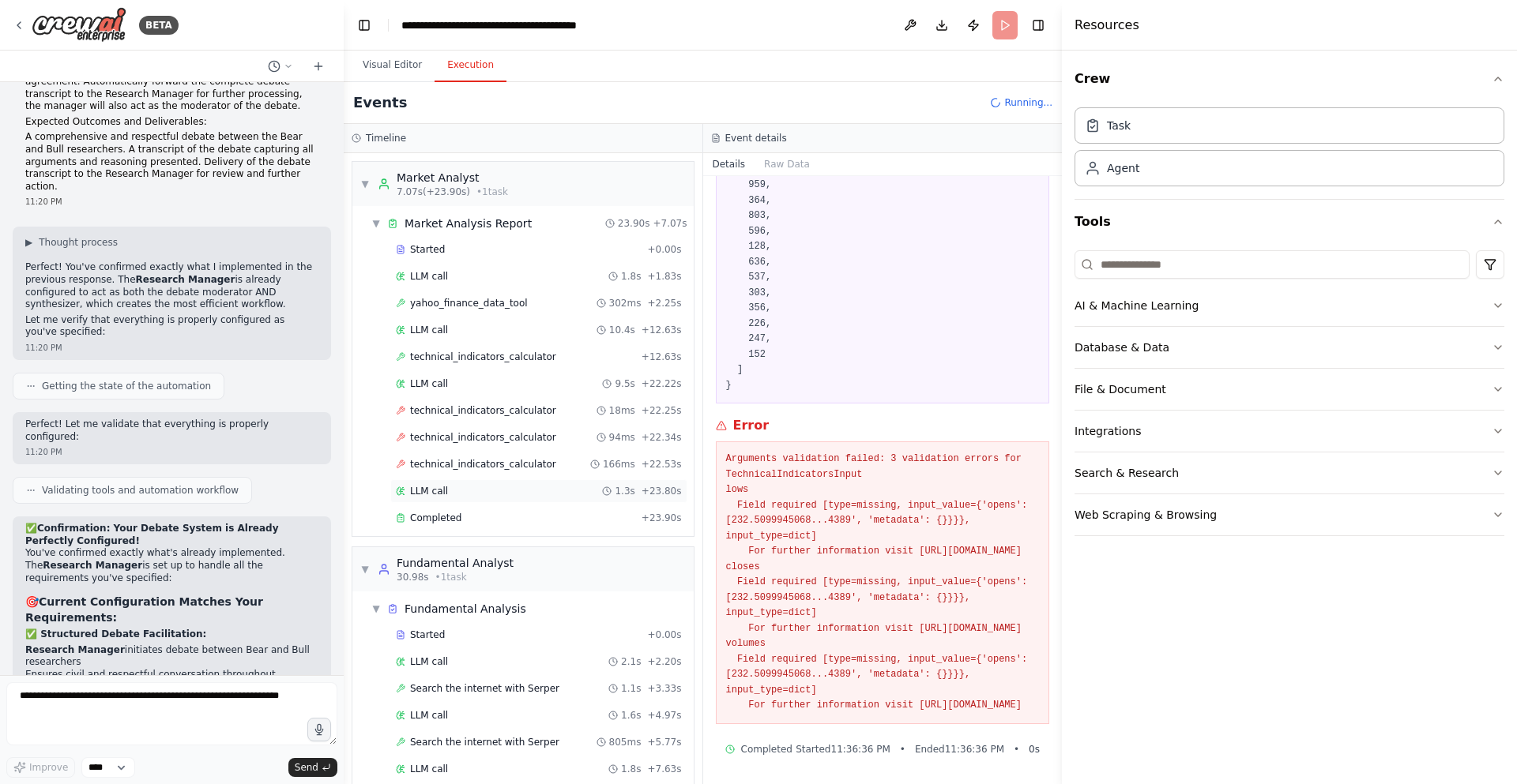
click at [539, 496] on div "LLM call 1.3s + 23.80s" at bounding box center [539, 491] width 286 height 13
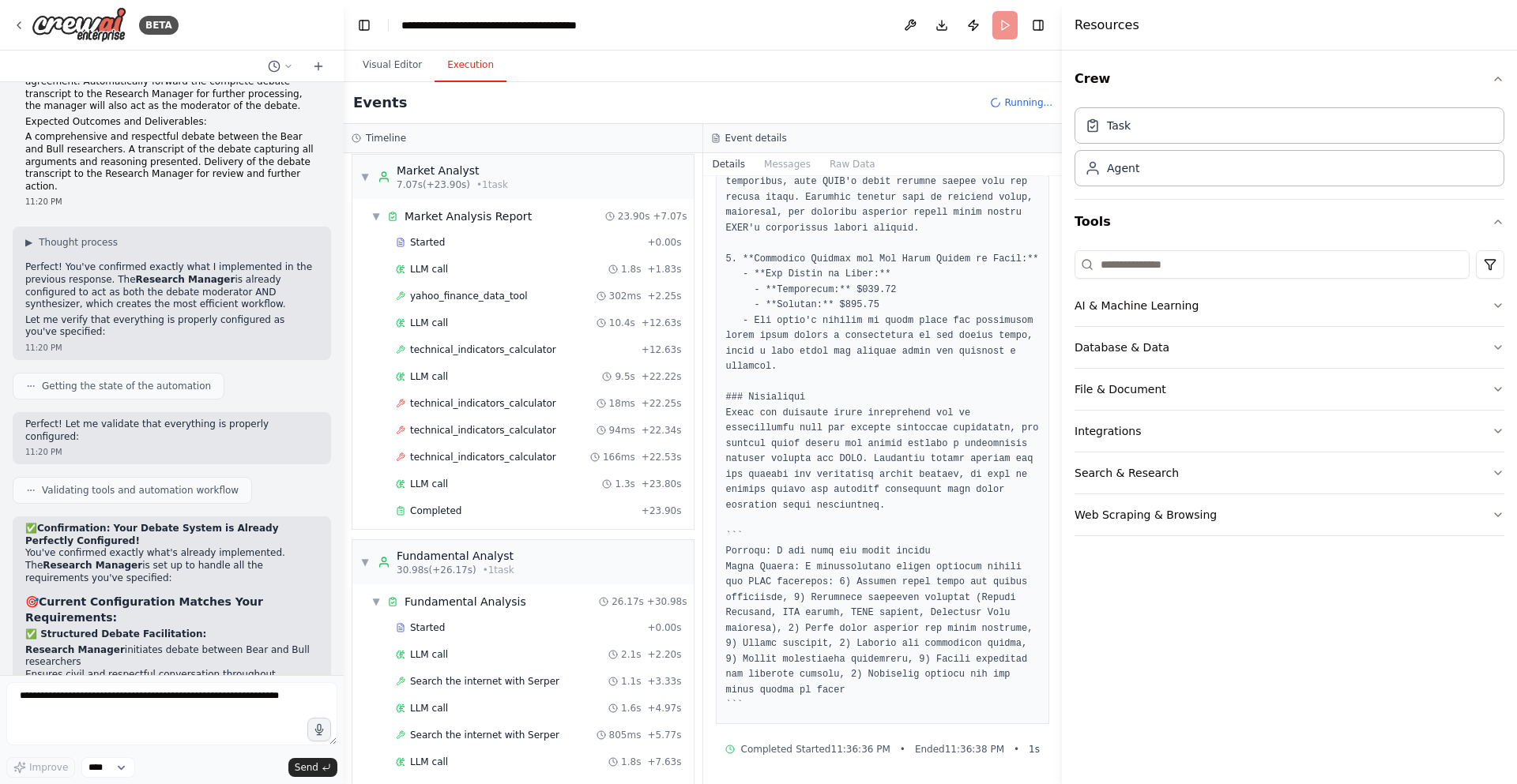
scroll to position [0, 0]
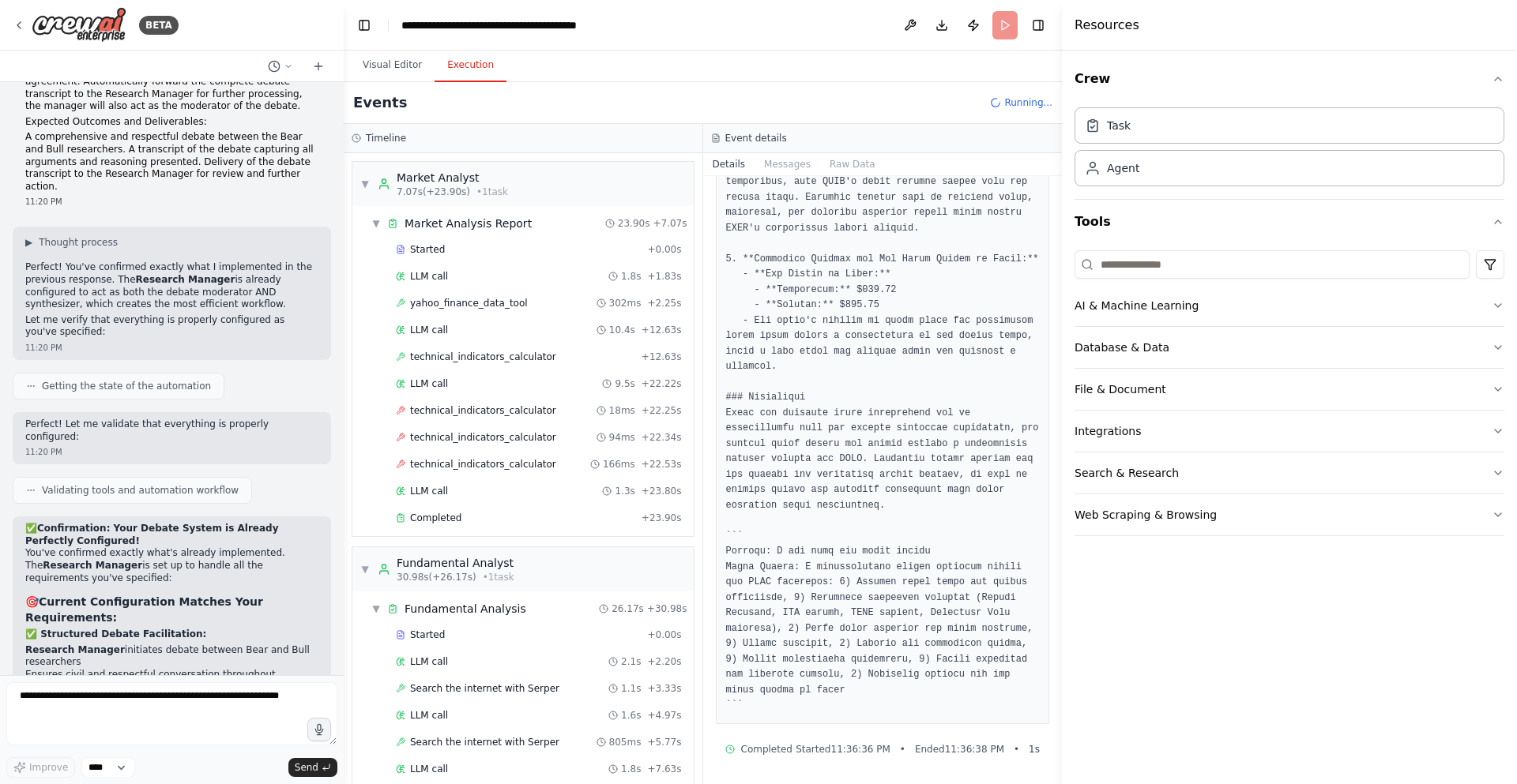
click at [536, 423] on div "Started + 0.00s LLM call 1.8s + 1.83s yahoo_finance_data_tool 302ms + 2.25s LLM…" at bounding box center [529, 385] width 328 height 296
click at [538, 430] on div "technical_indicators_calculator 94ms + 22.34s" at bounding box center [539, 438] width 297 height 24
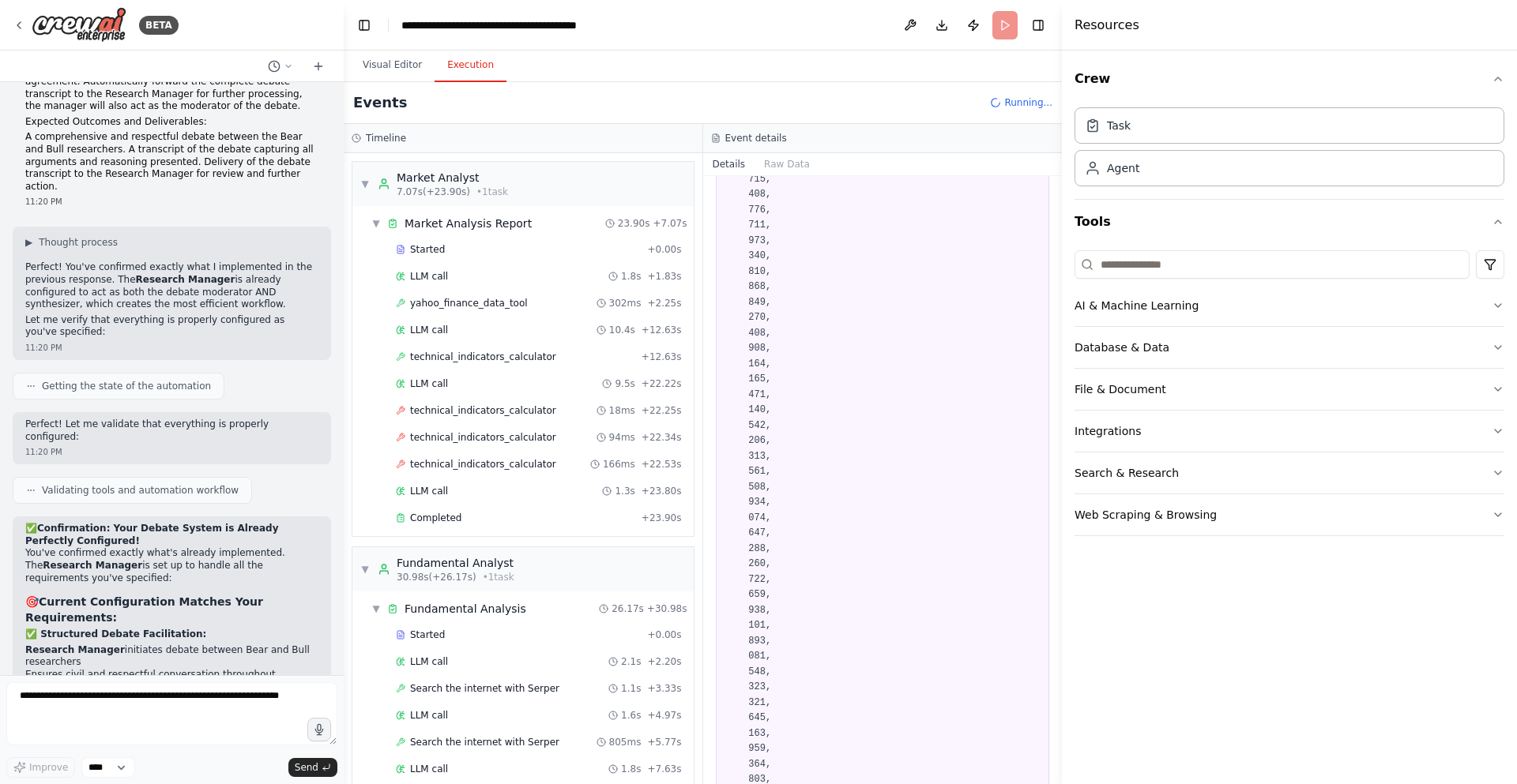
scroll to position [48541, 0]
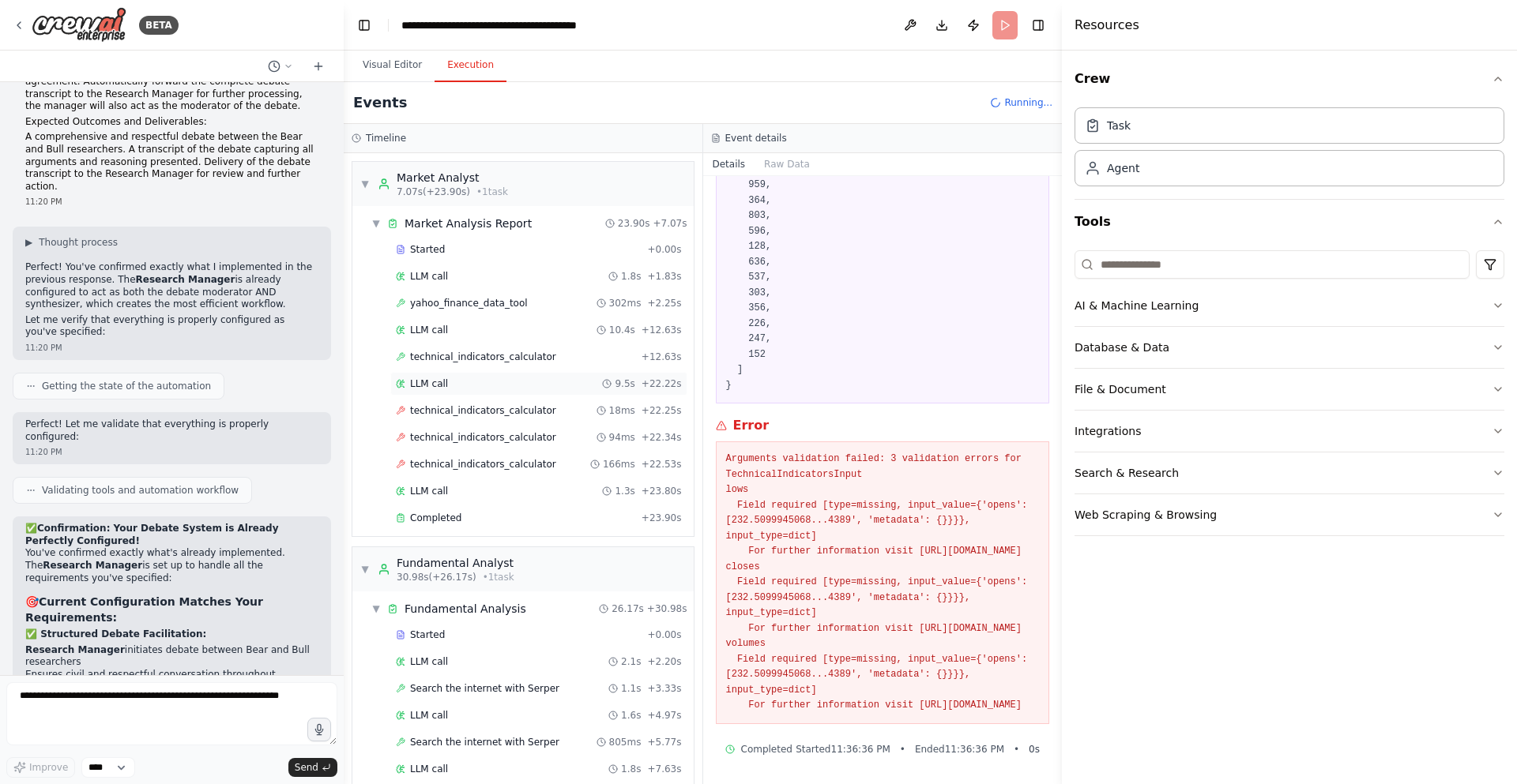
click at [549, 391] on div "LLM call 9.5s + 22.22s" at bounding box center [539, 383] width 297 height 24
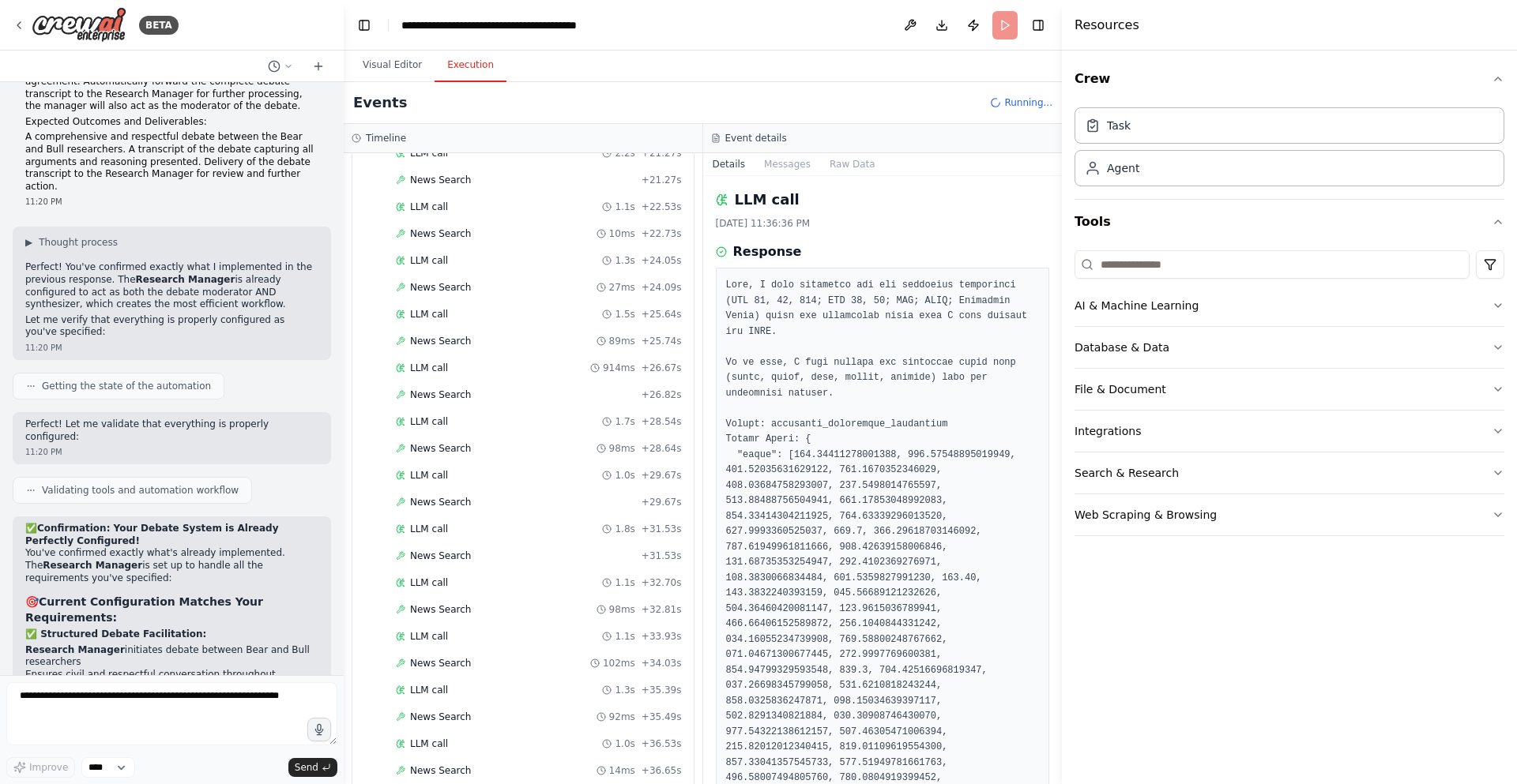
scroll to position [1562, 0]
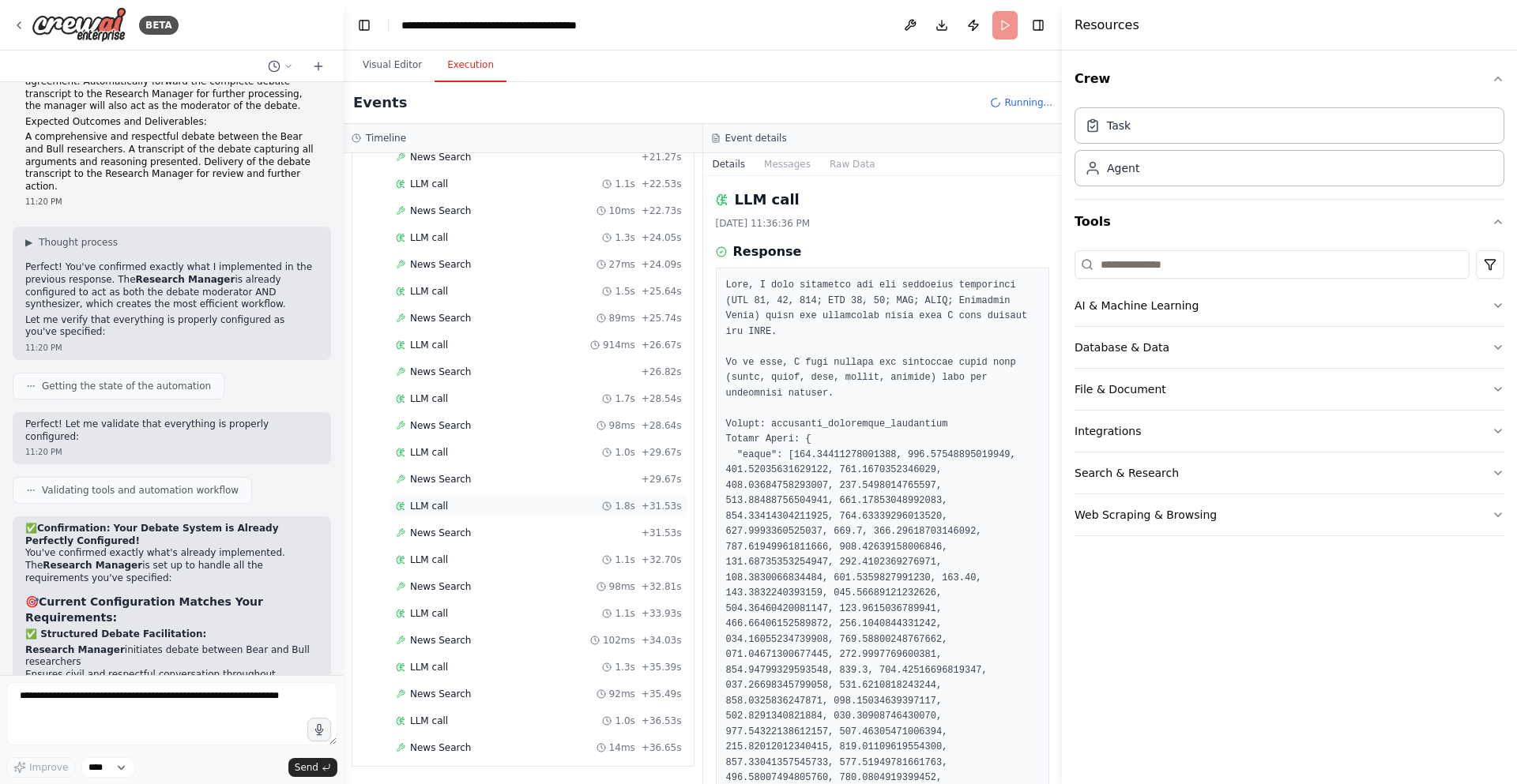
click at [500, 503] on div "LLM call 1.8s + 31.53s" at bounding box center [539, 506] width 286 height 13
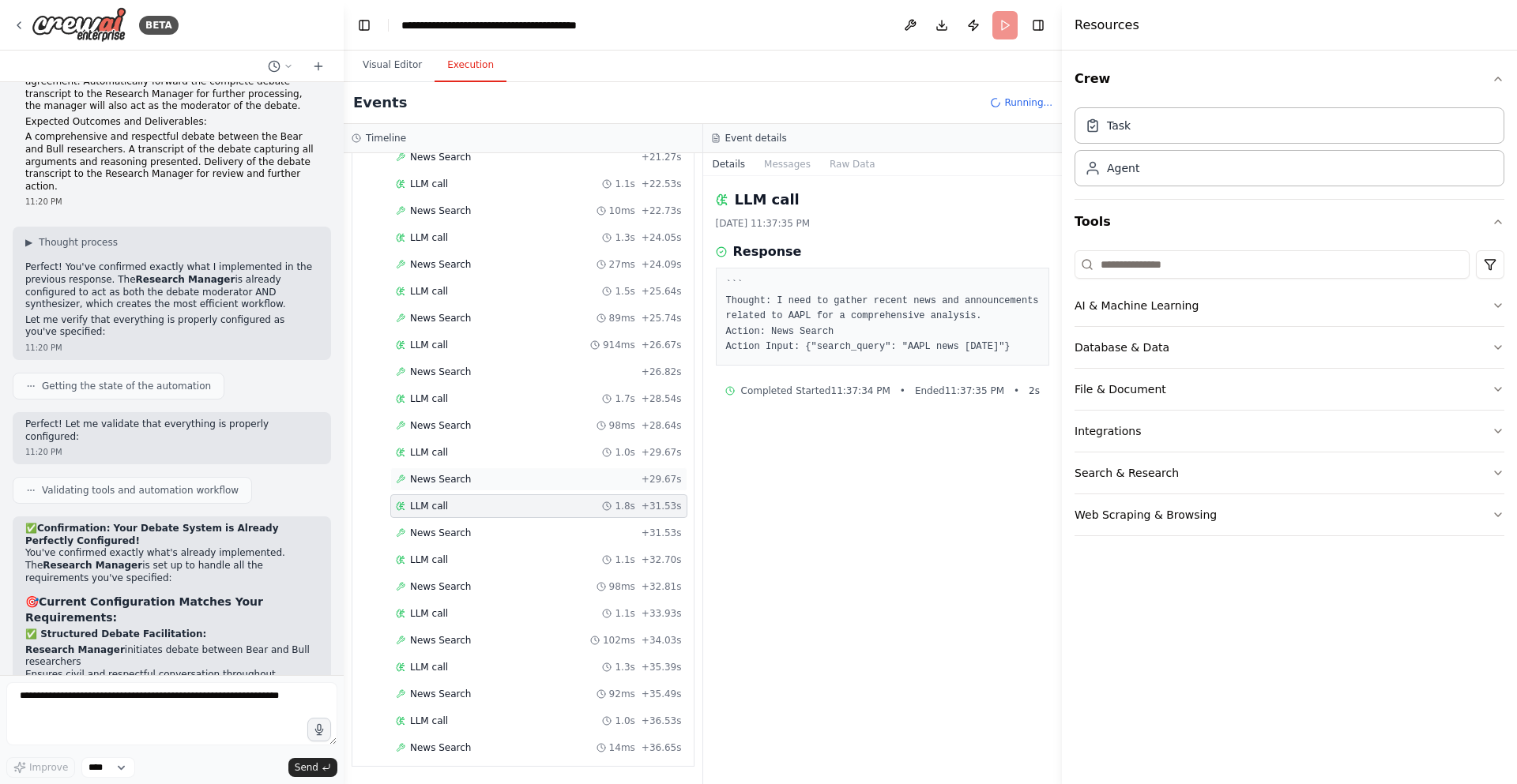
click at [500, 481] on div "News Search + 29.67s" at bounding box center [539, 479] width 286 height 13
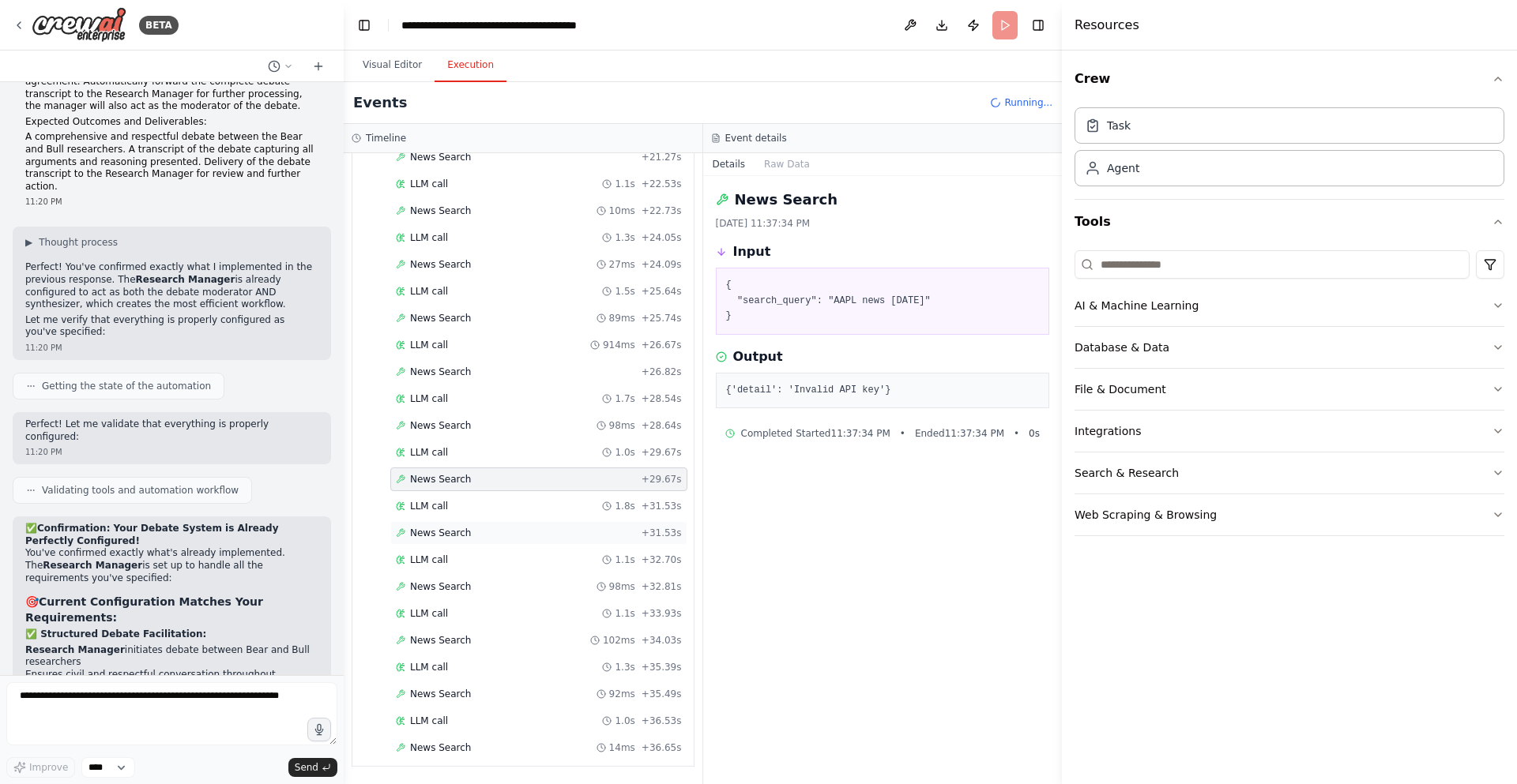
click at [503, 530] on div "News Search + 31.53s" at bounding box center [539, 534] width 286 height 13
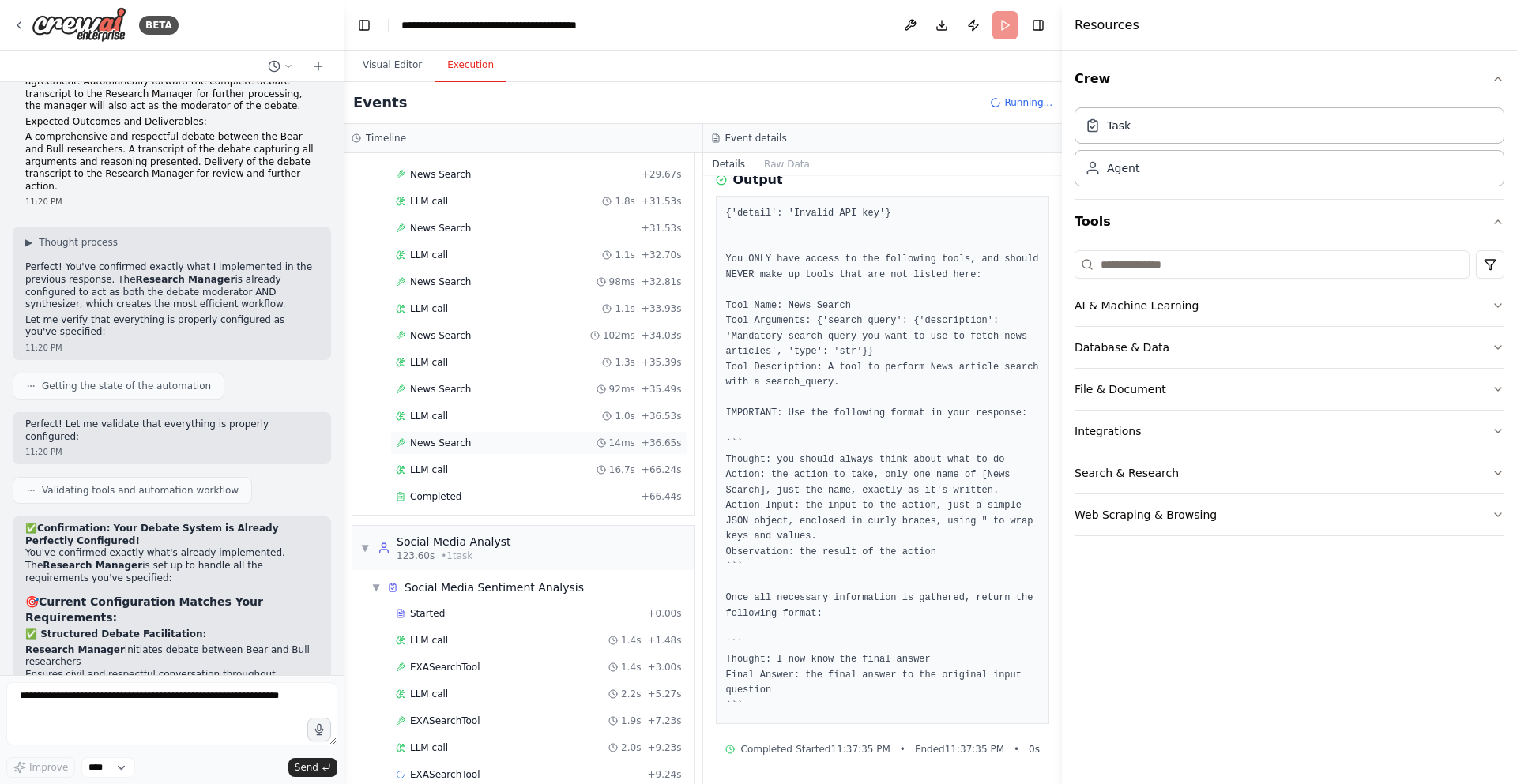
scroll to position [1858, 0]
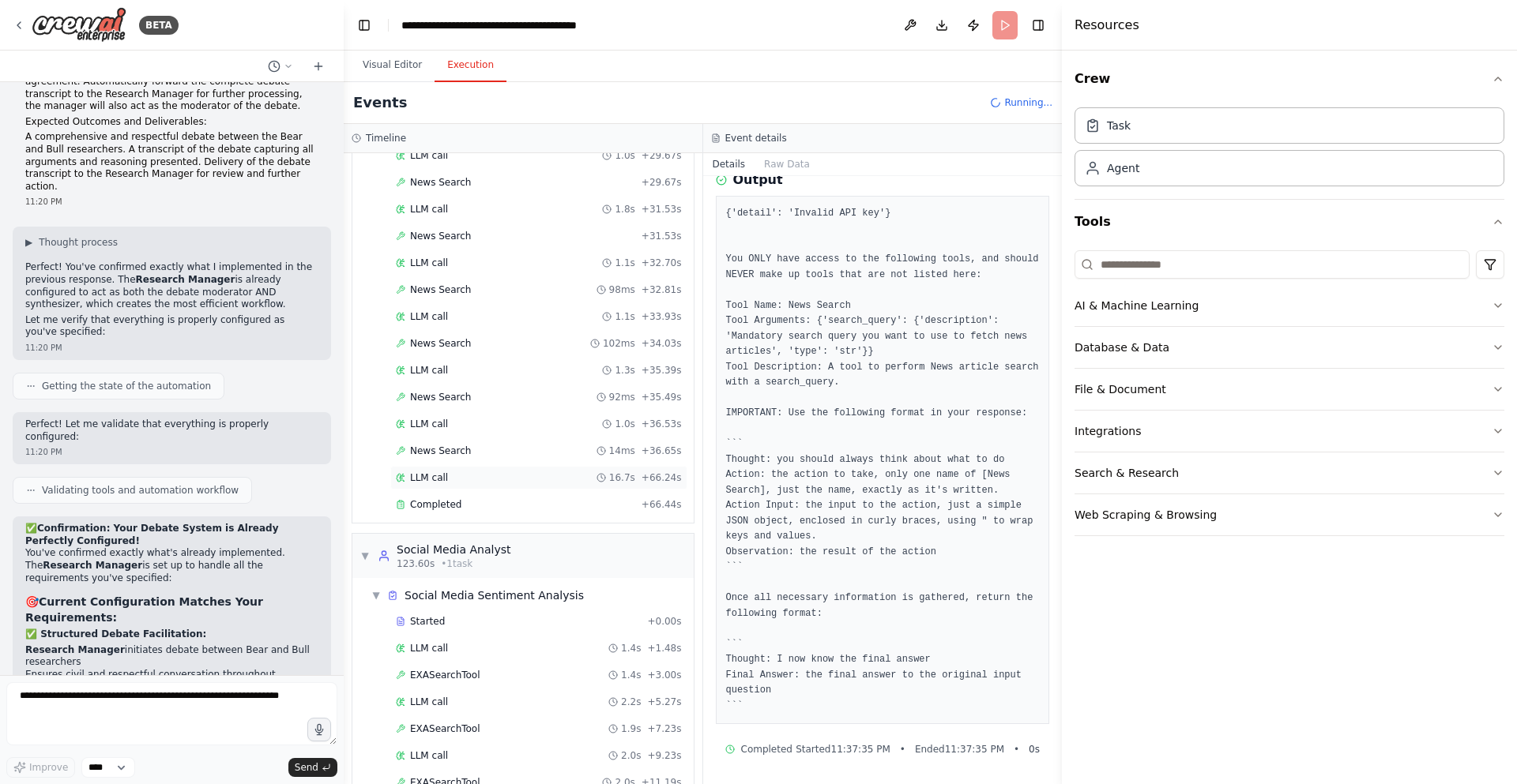
click at [544, 478] on div "LLM call 16.7s + 66.24s" at bounding box center [539, 477] width 286 height 13
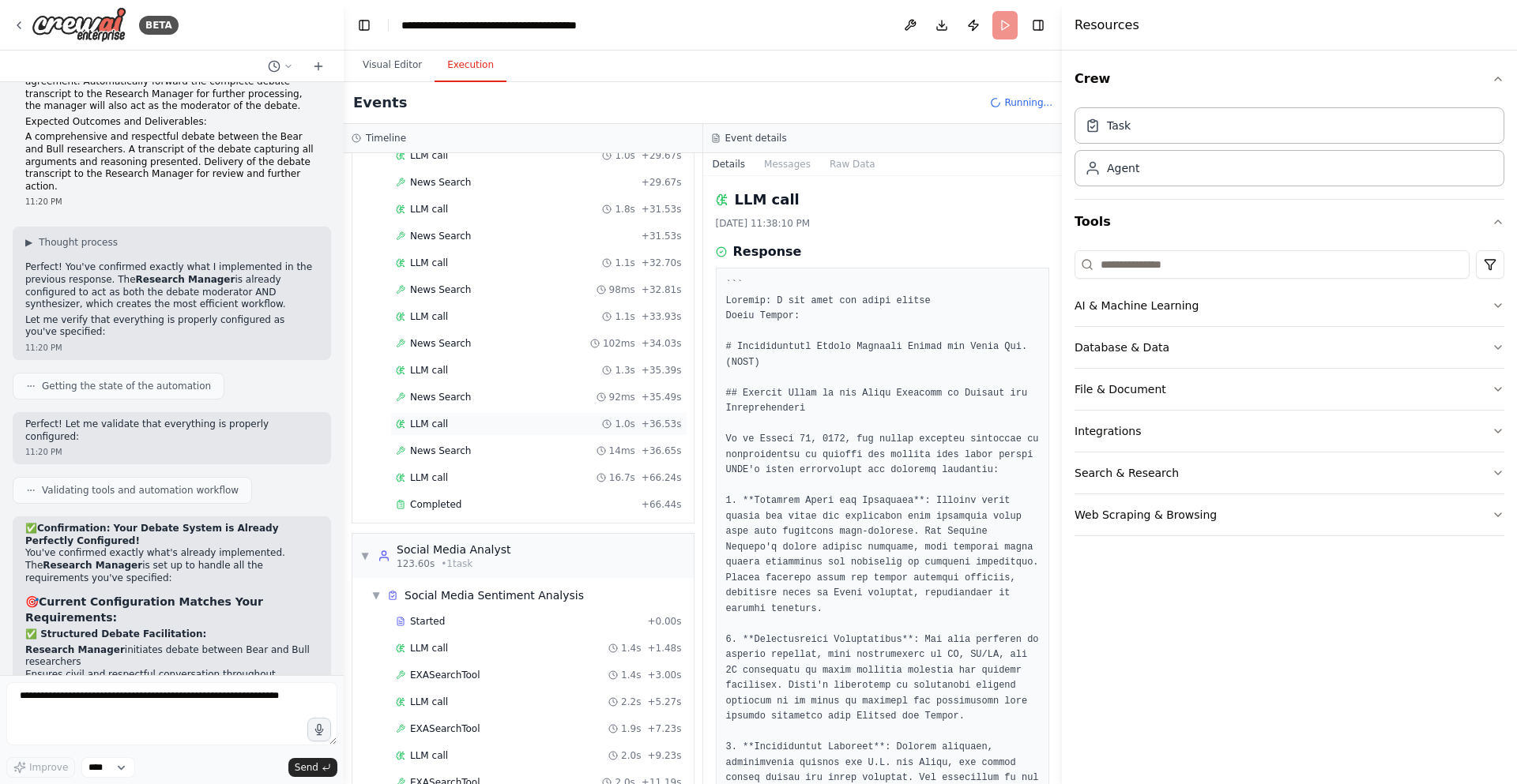
click at [522, 423] on div "LLM call 1.0s + 36.53s" at bounding box center [539, 424] width 286 height 13
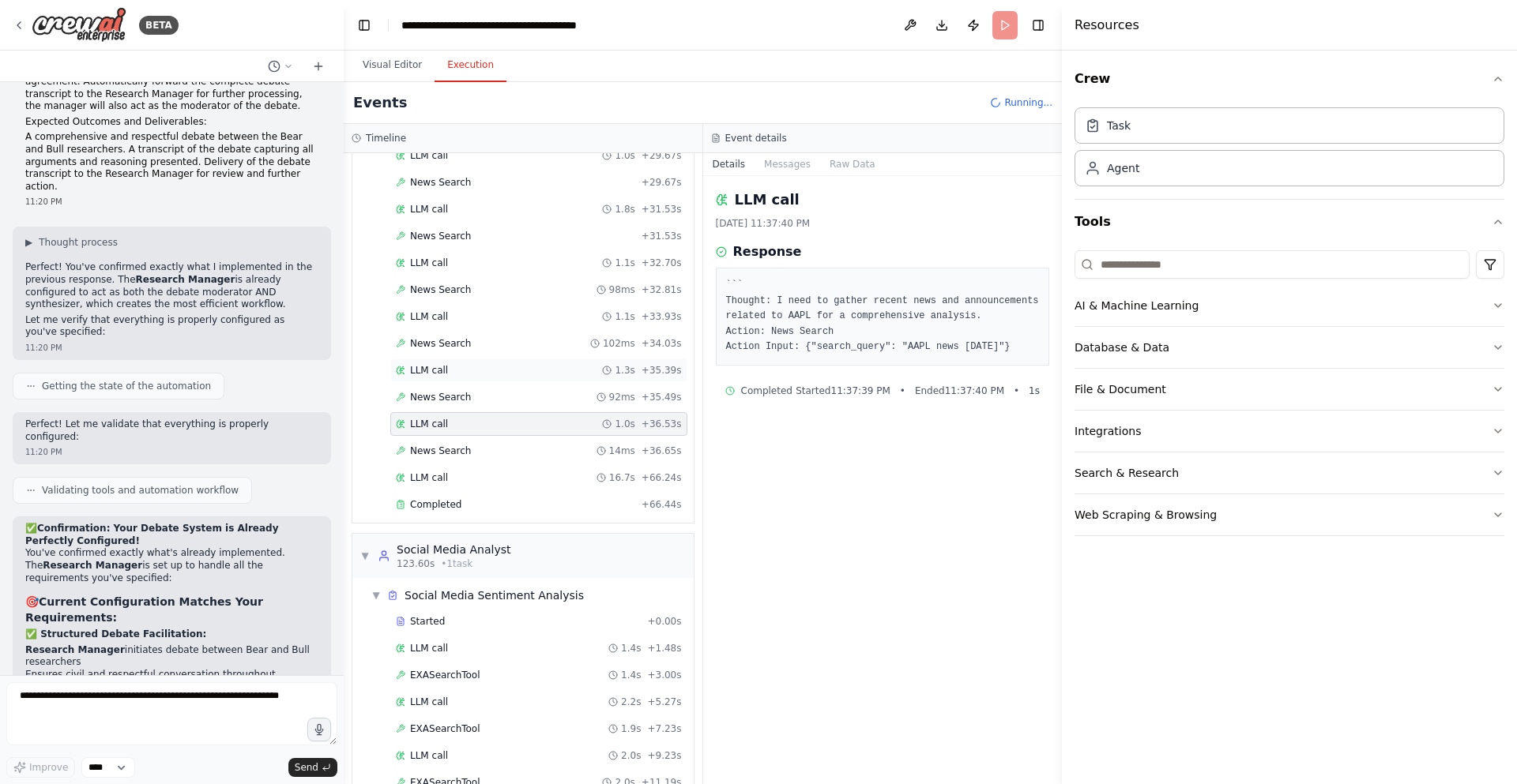
click at [526, 370] on div "LLM call 1.3s + 35.39s" at bounding box center [539, 371] width 286 height 13
click at [567, 400] on div "News Search 92ms + 35.49s" at bounding box center [539, 397] width 286 height 13
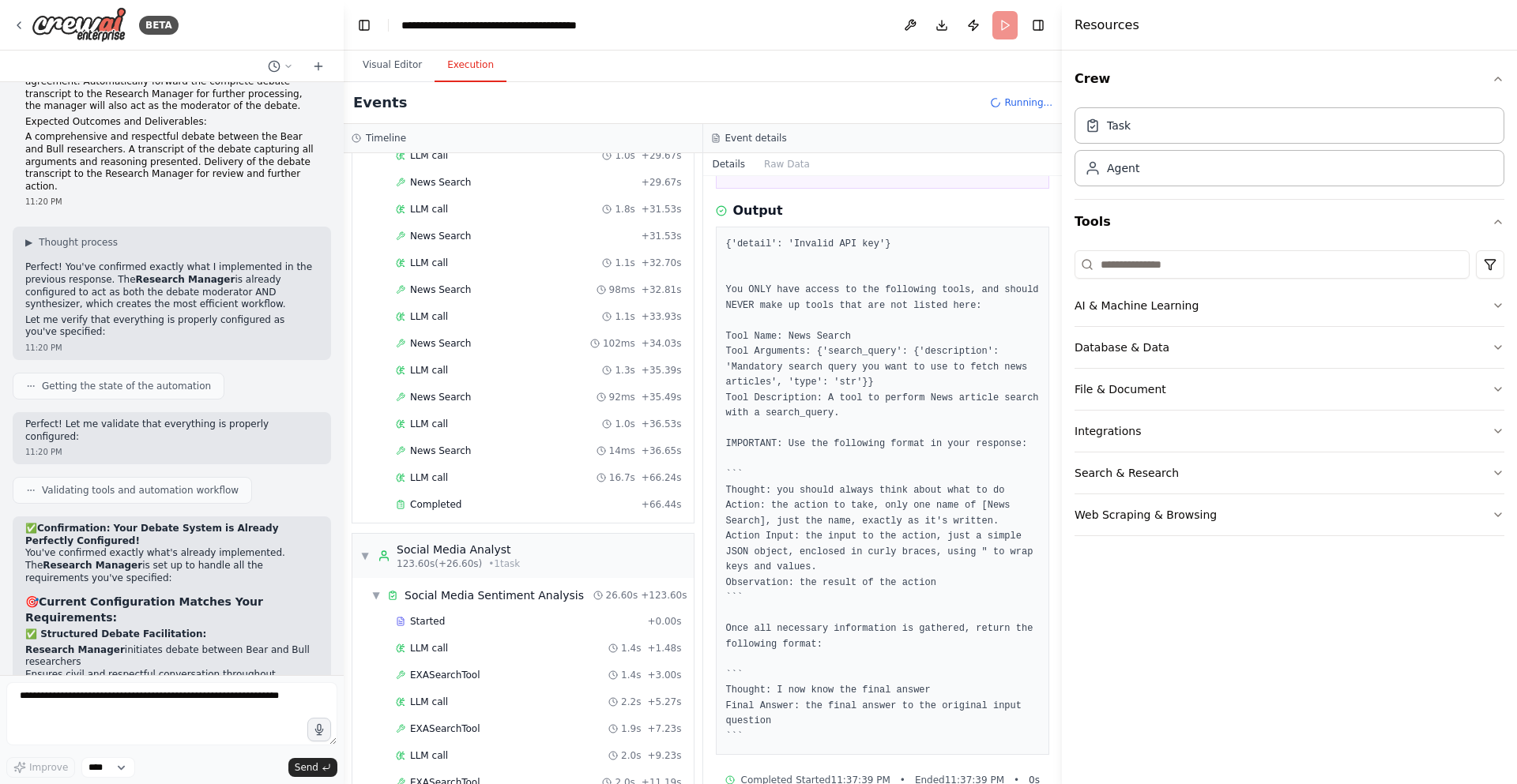
scroll to position [0, 0]
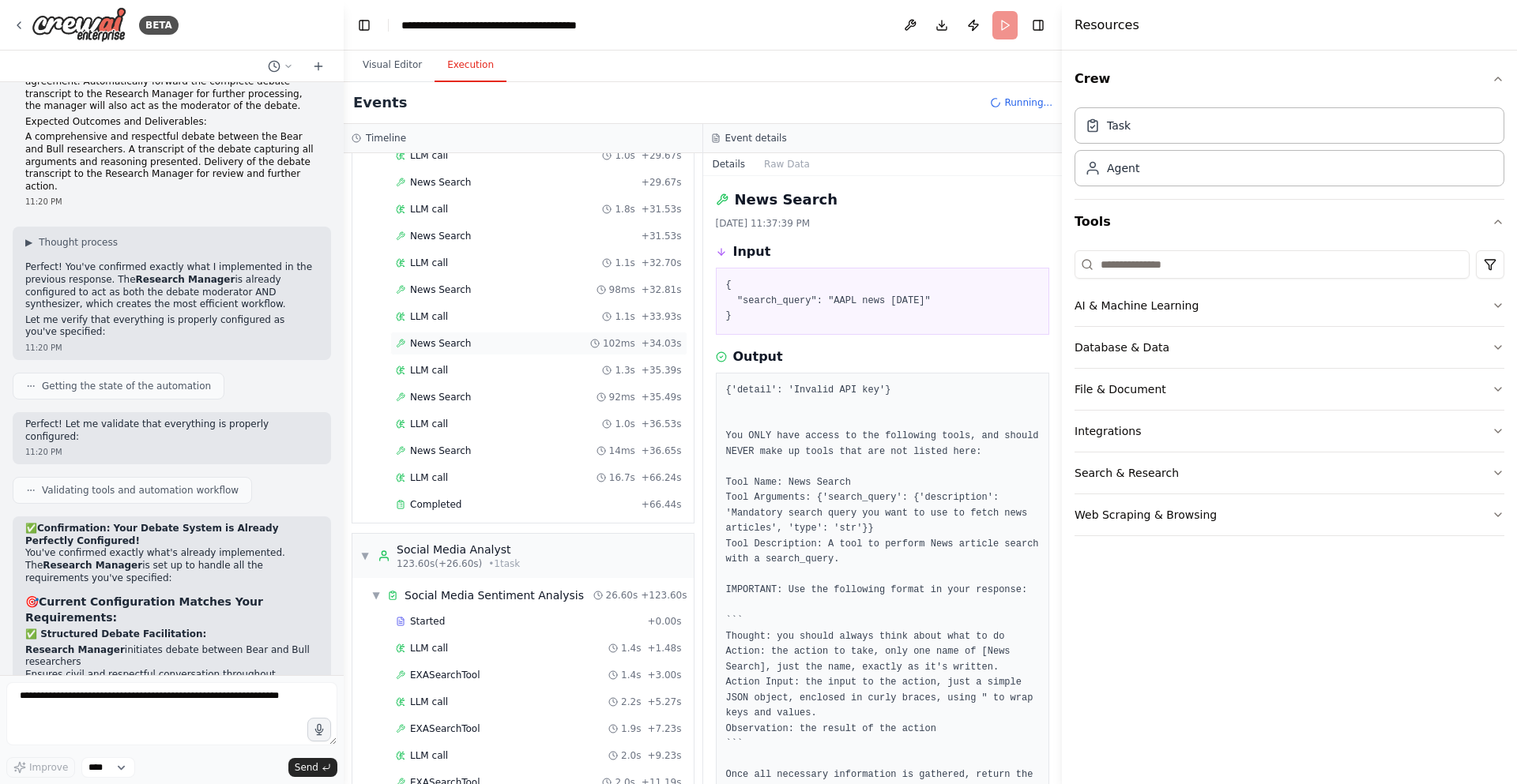
click at [484, 346] on div "News Search 102ms + 34.03s" at bounding box center [539, 344] width 286 height 13
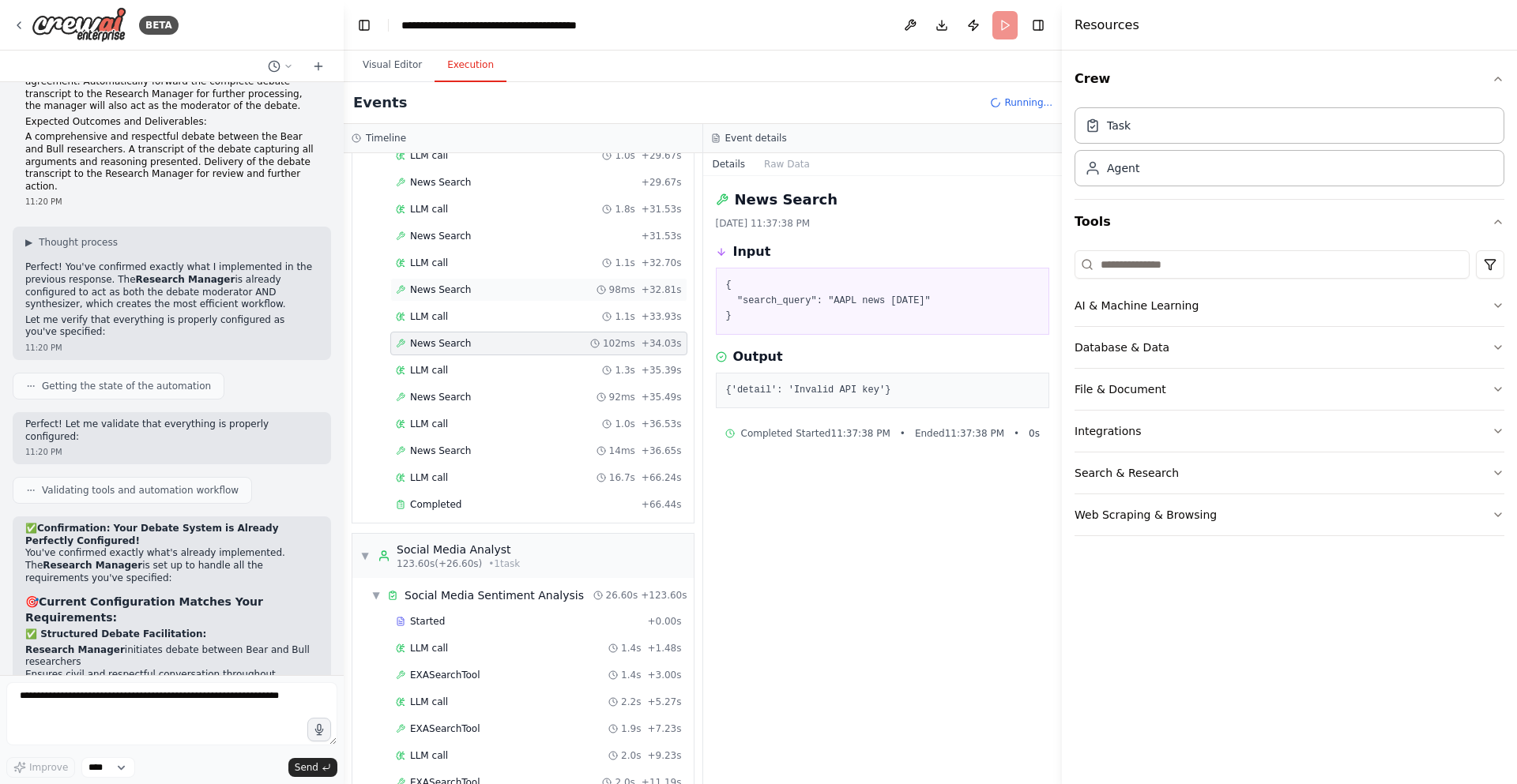
click at [488, 286] on div "News Search 98ms + 32.81s" at bounding box center [539, 290] width 286 height 13
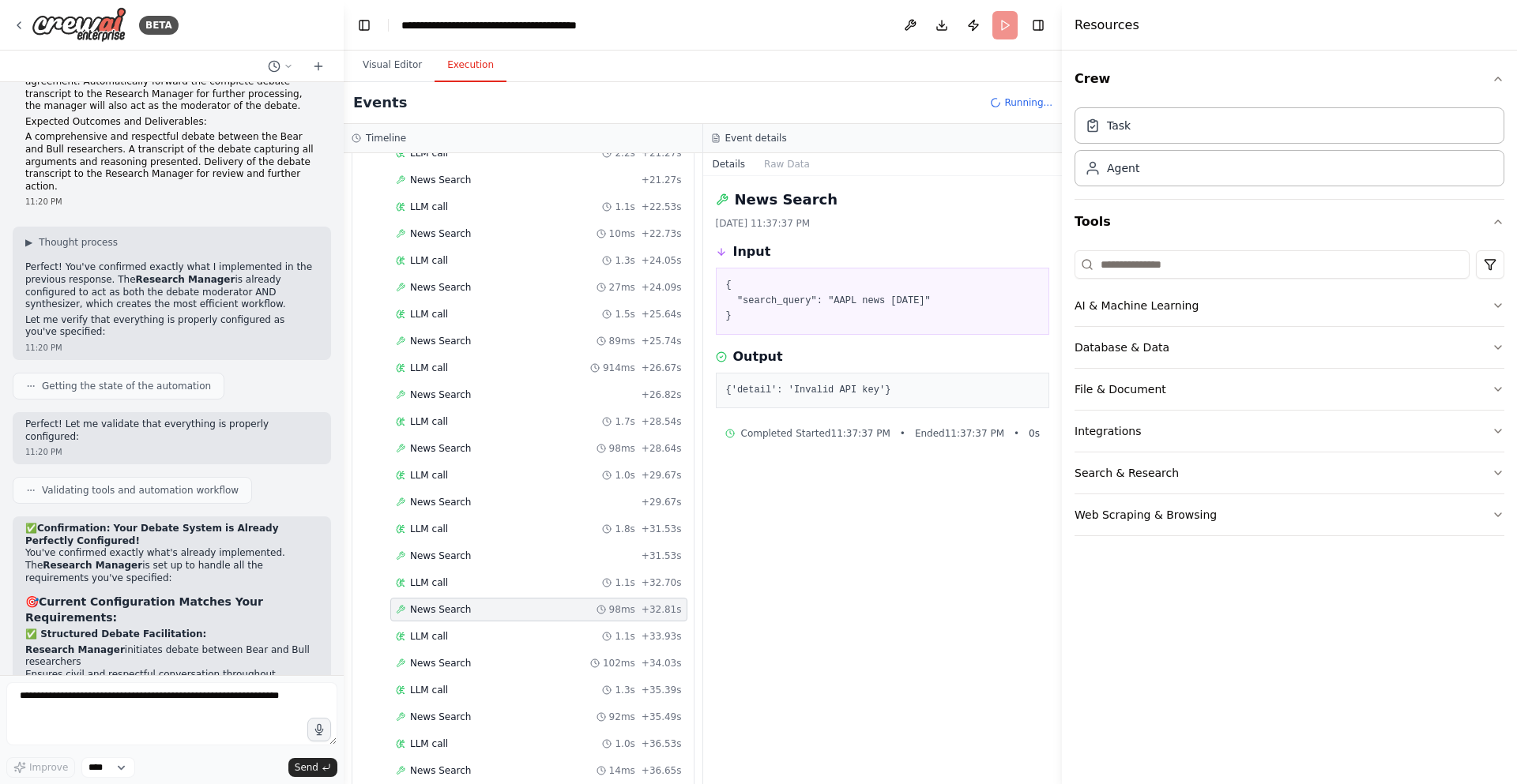
scroll to position [1479, 0]
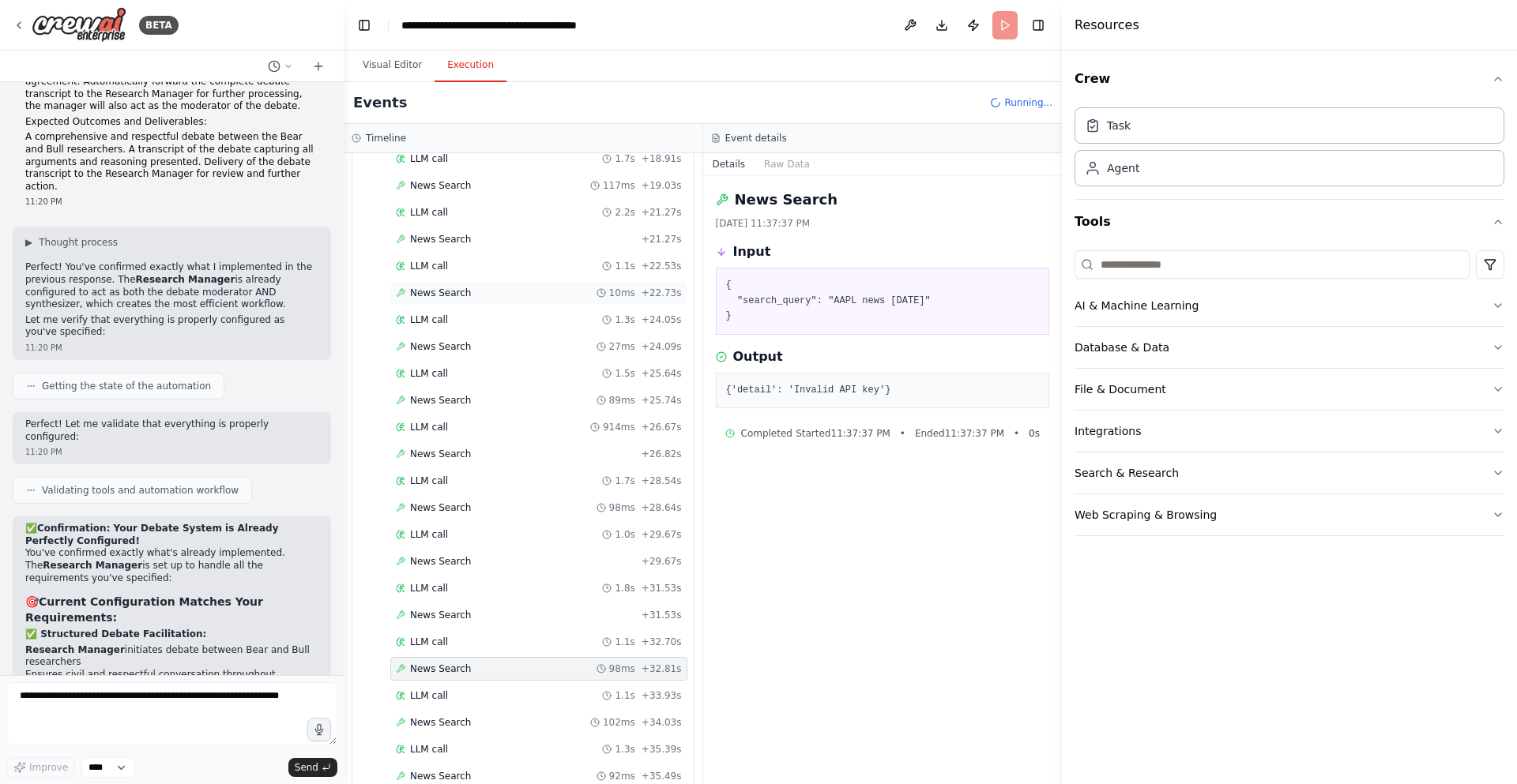
click at [488, 286] on div "News Search 10ms + 22.73s" at bounding box center [539, 293] width 297 height 24
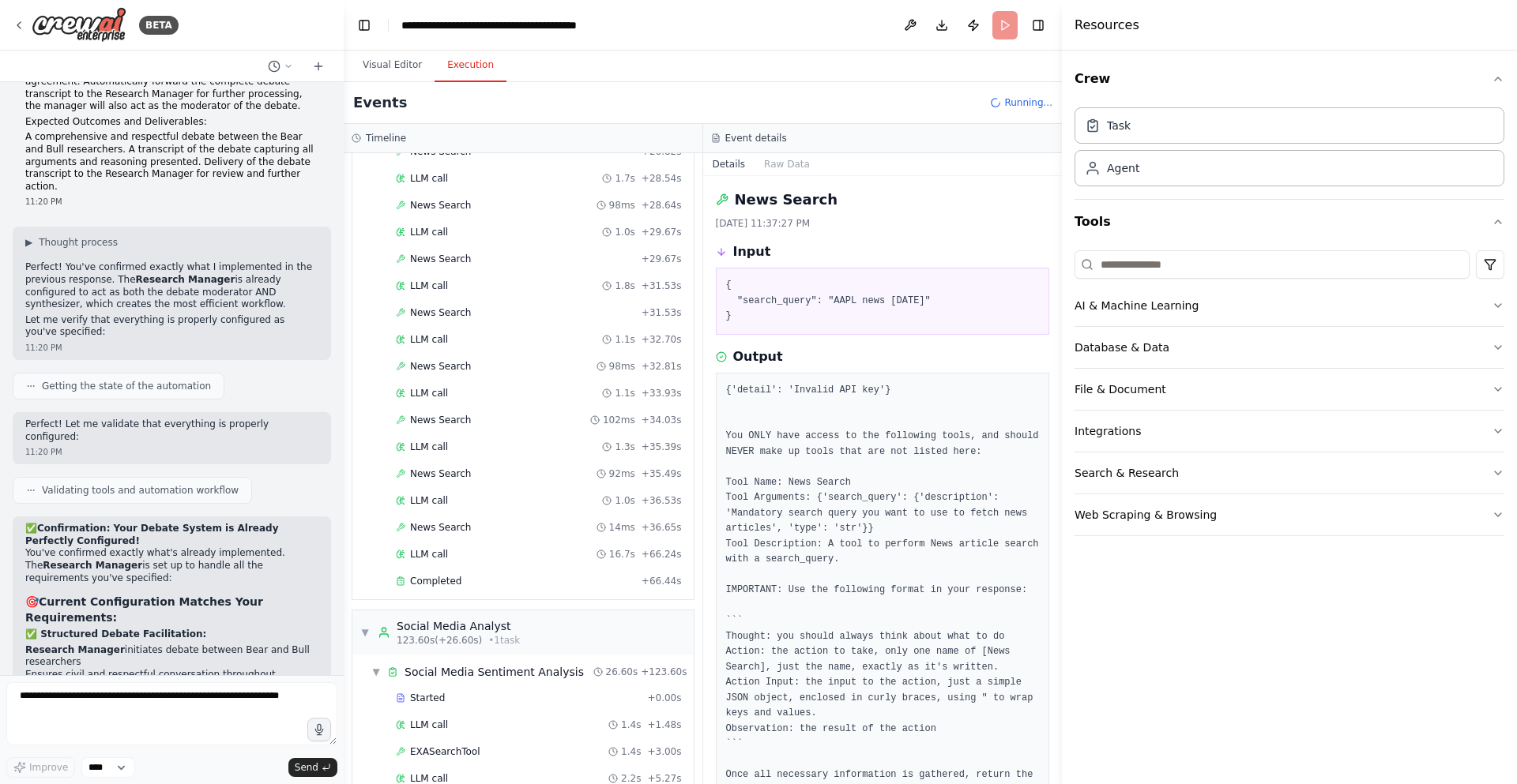
scroll to position [2118, 0]
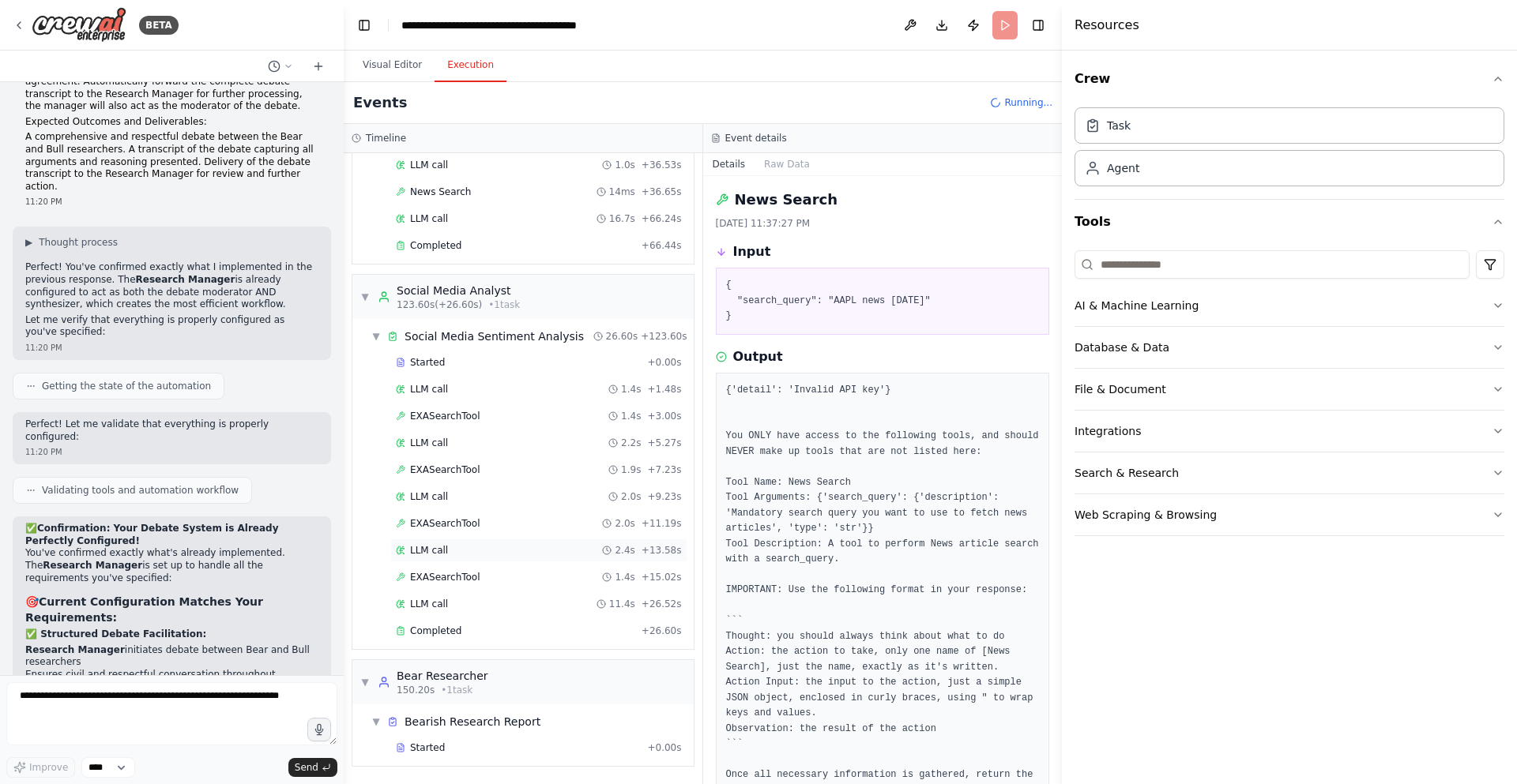
click at [447, 548] on div "LLM call 2.4s + 13.58s" at bounding box center [539, 551] width 286 height 13
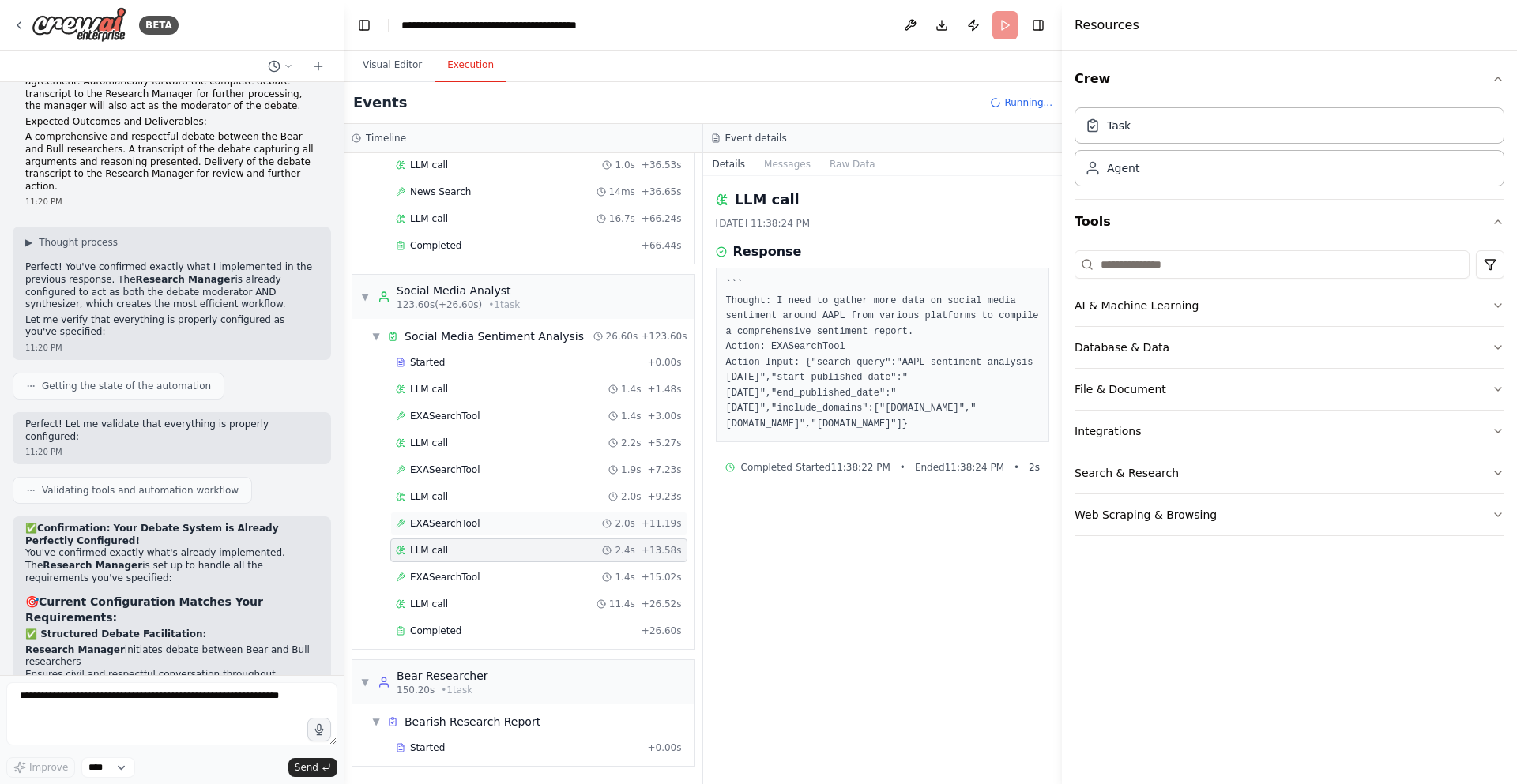
click at [454, 528] on span "EXASearchTool" at bounding box center [445, 524] width 71 height 13
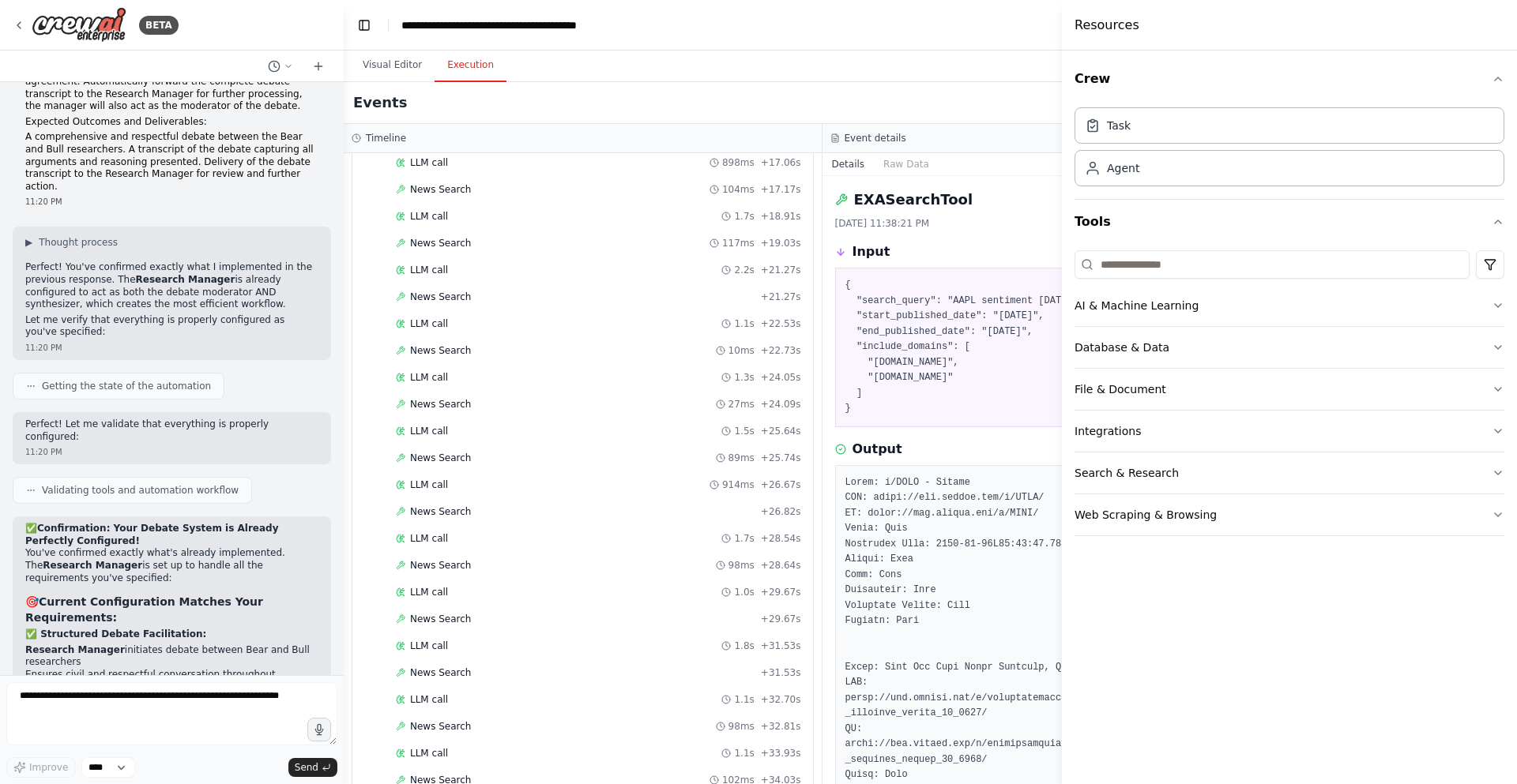
scroll to position [713, 0]
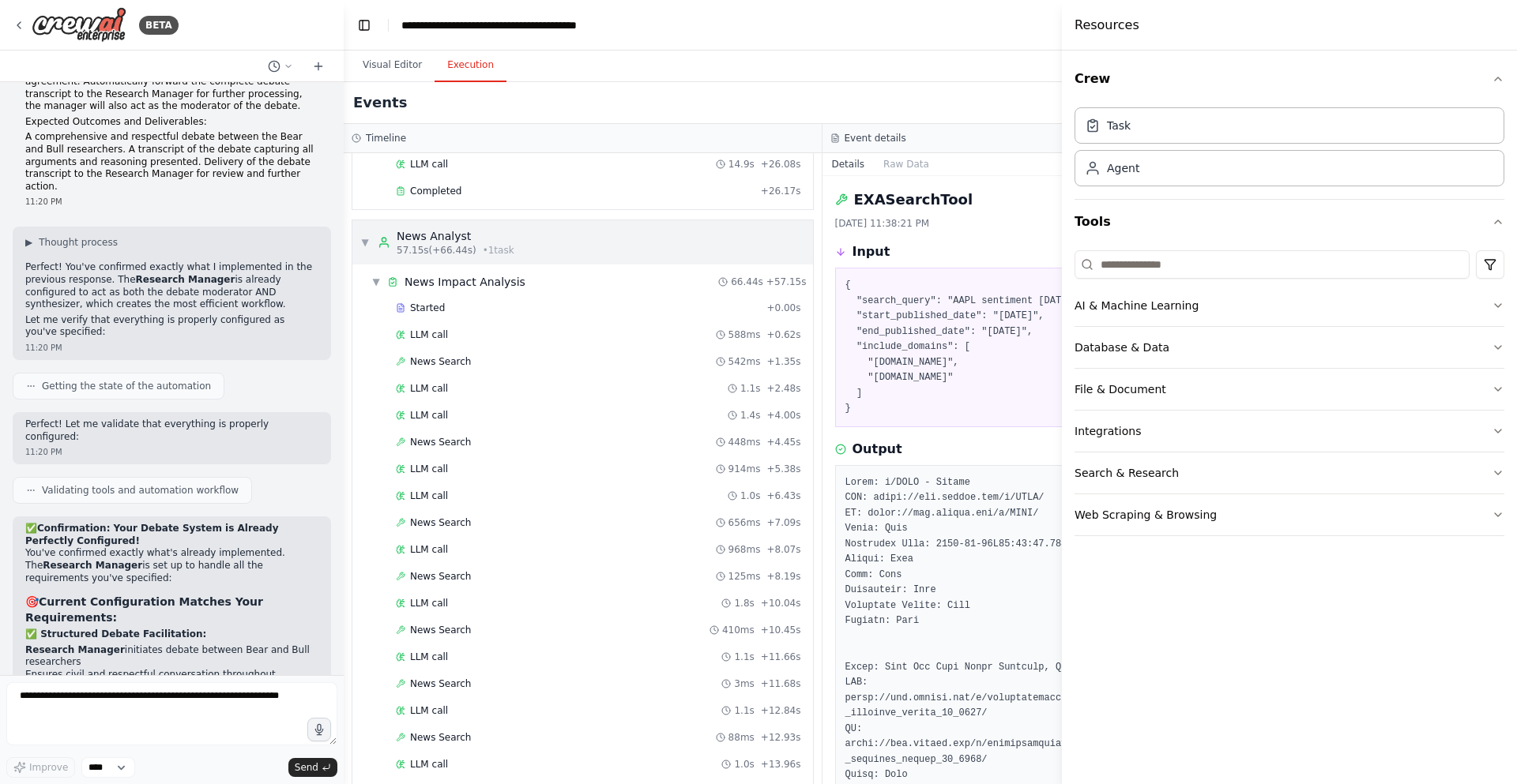
click at [359, 241] on div "▼ News Analyst 57.15s (+66.44s) • 1 task" at bounding box center [583, 242] width 460 height 44
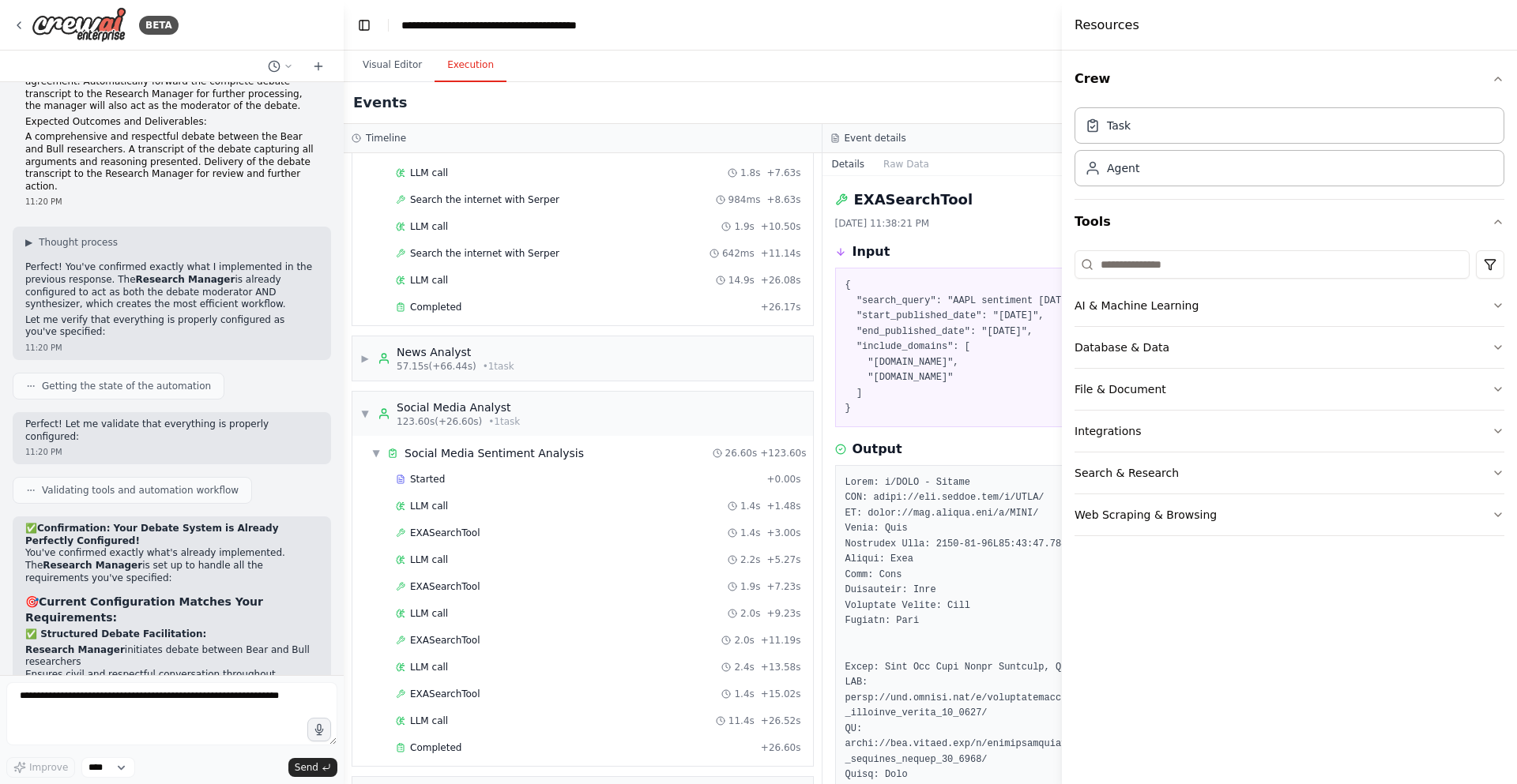
scroll to position [0, 0]
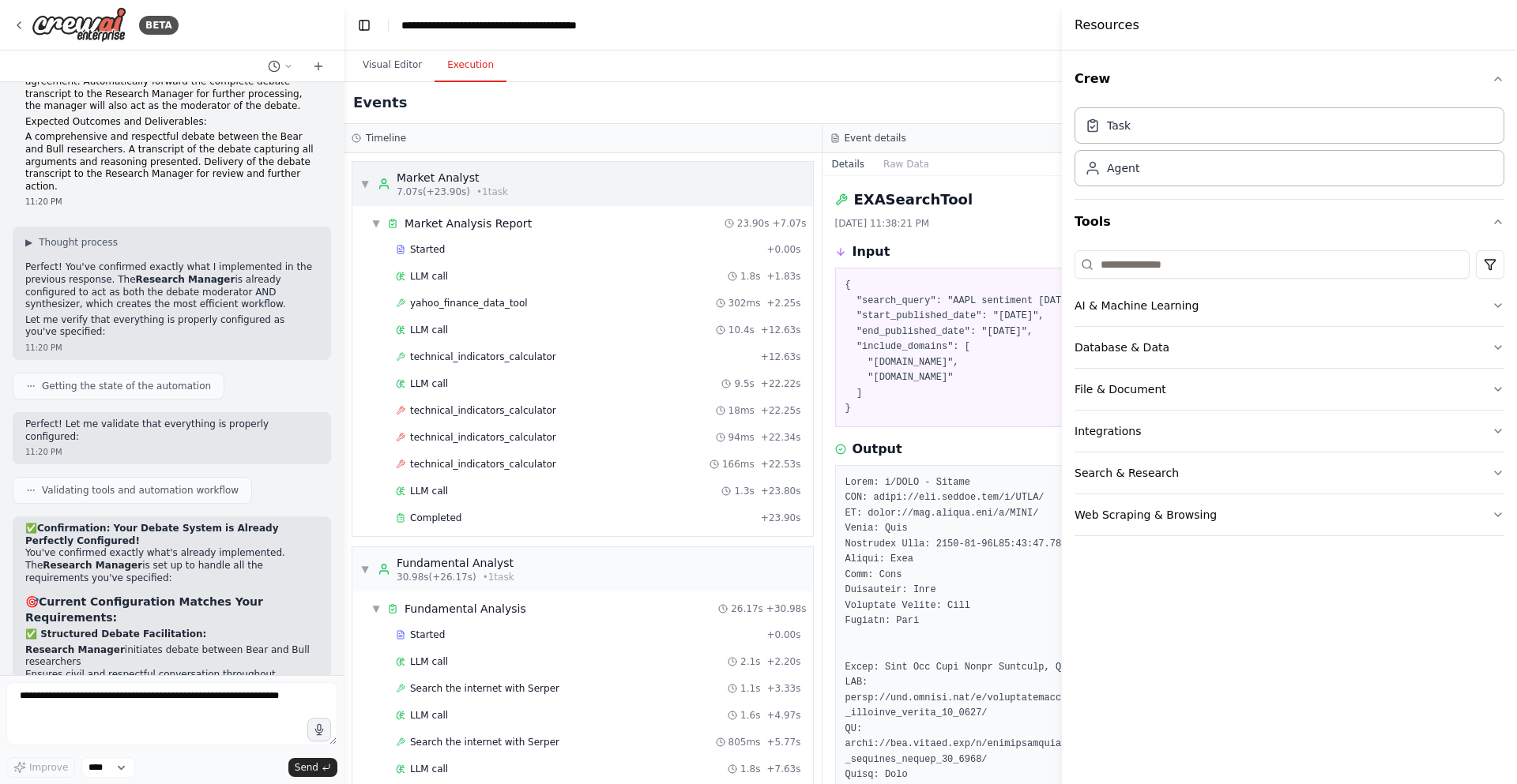
click at [359, 182] on div "▼ Market Analyst 7.07s (+23.90s) • 1 task" at bounding box center [583, 184] width 460 height 44
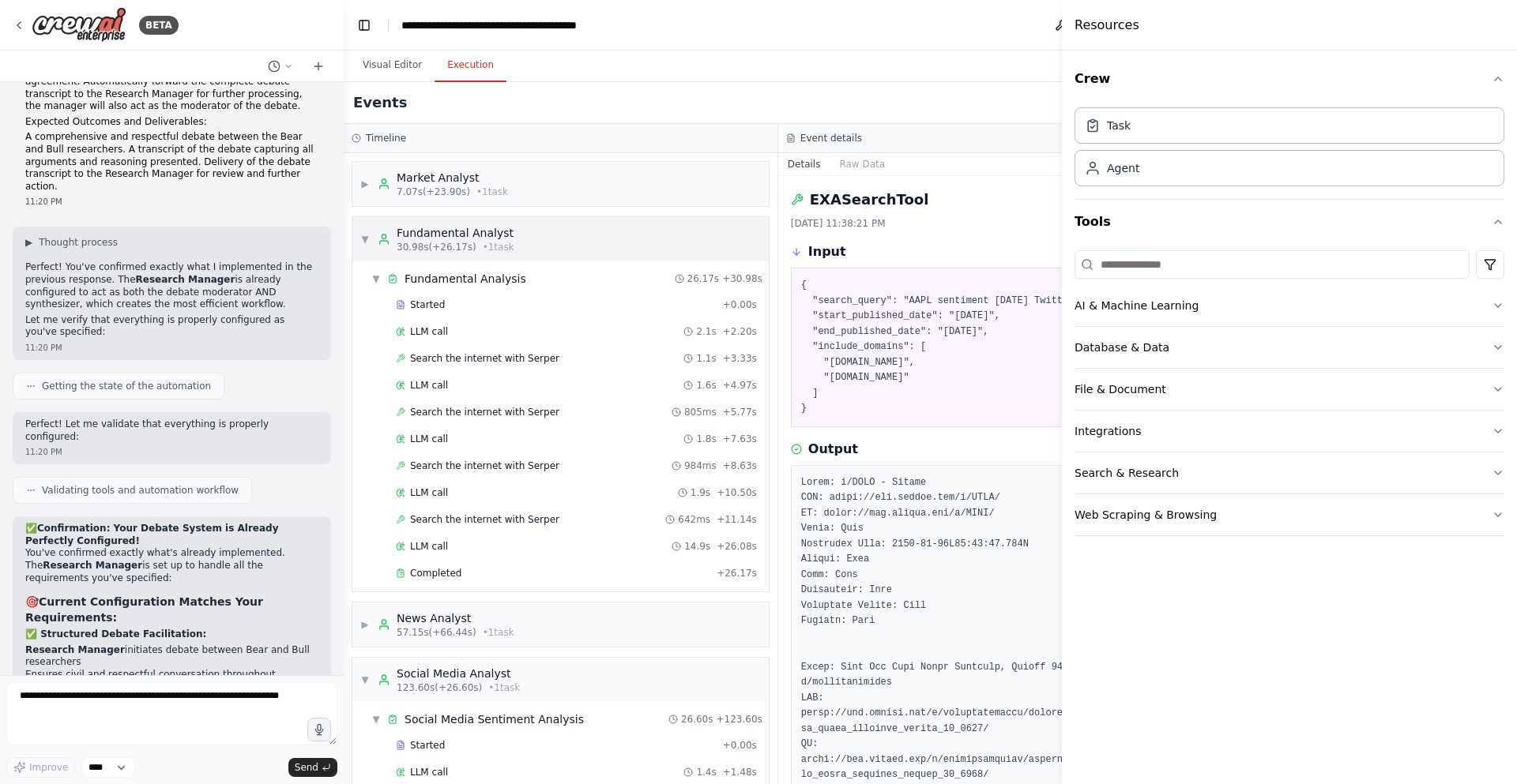
click at [361, 241] on span "▼" at bounding box center [365, 240] width 9 height 13
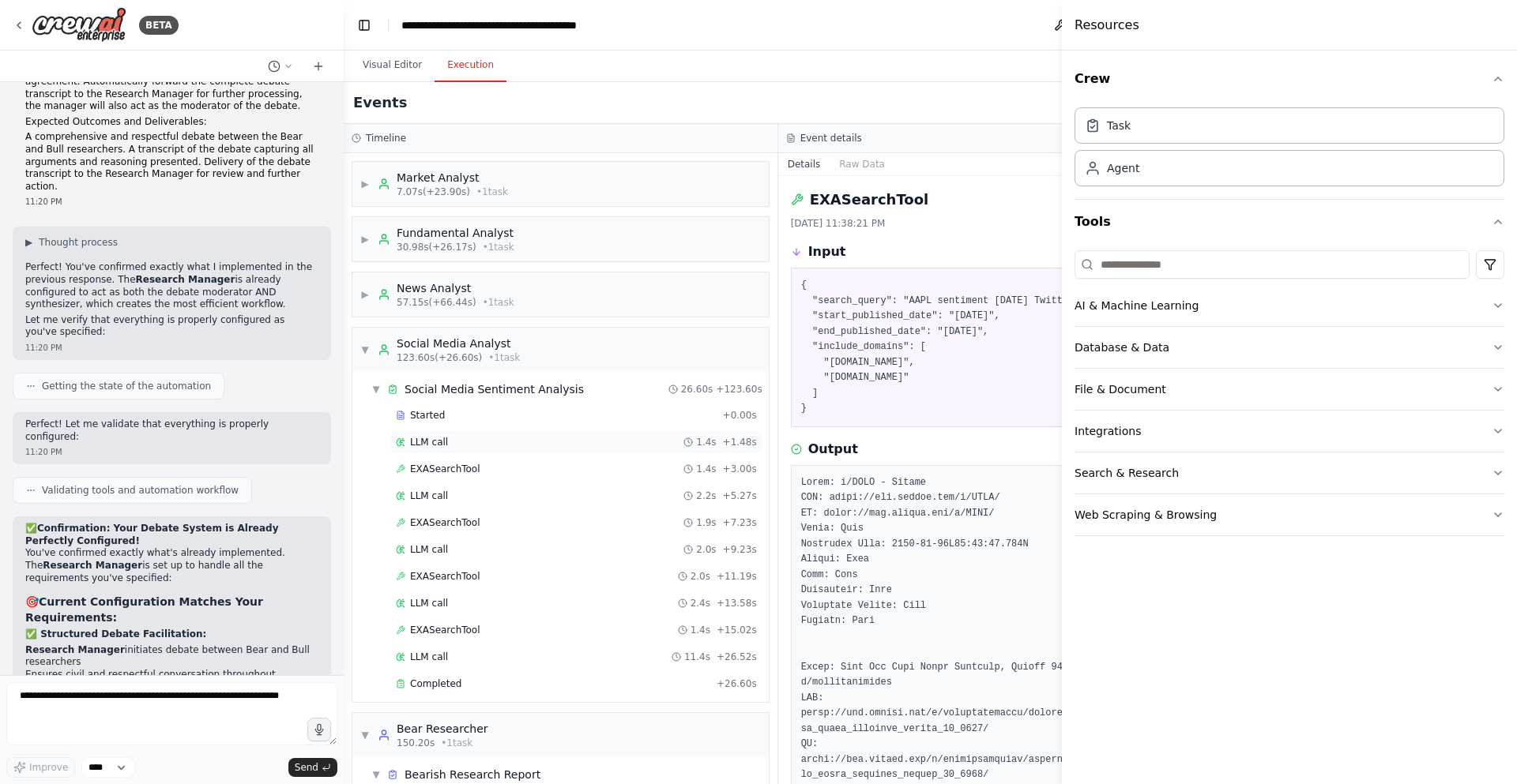
click at [428, 445] on span "LLM call" at bounding box center [429, 442] width 38 height 13
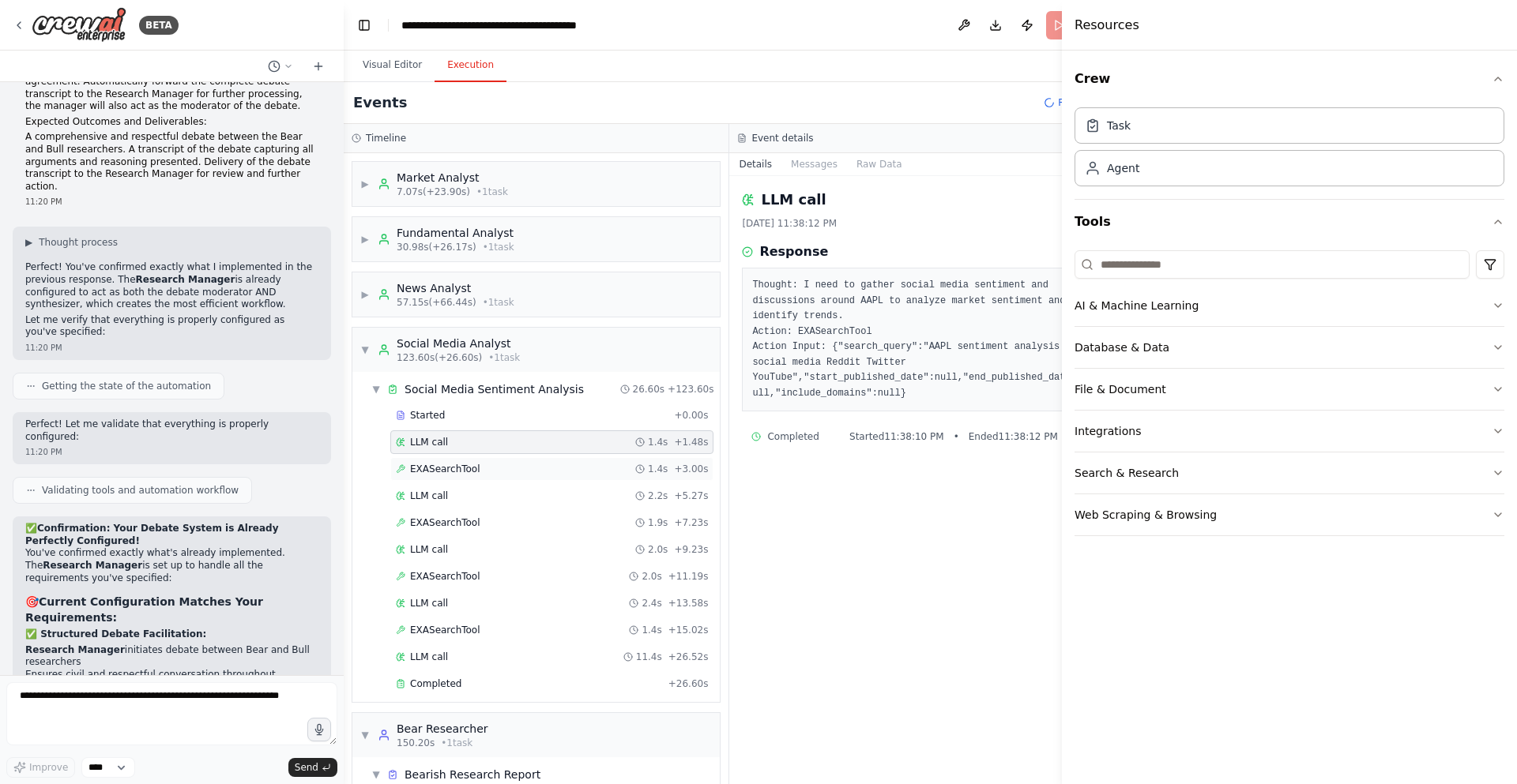
click at [440, 472] on span "EXASearchTool" at bounding box center [445, 469] width 71 height 13
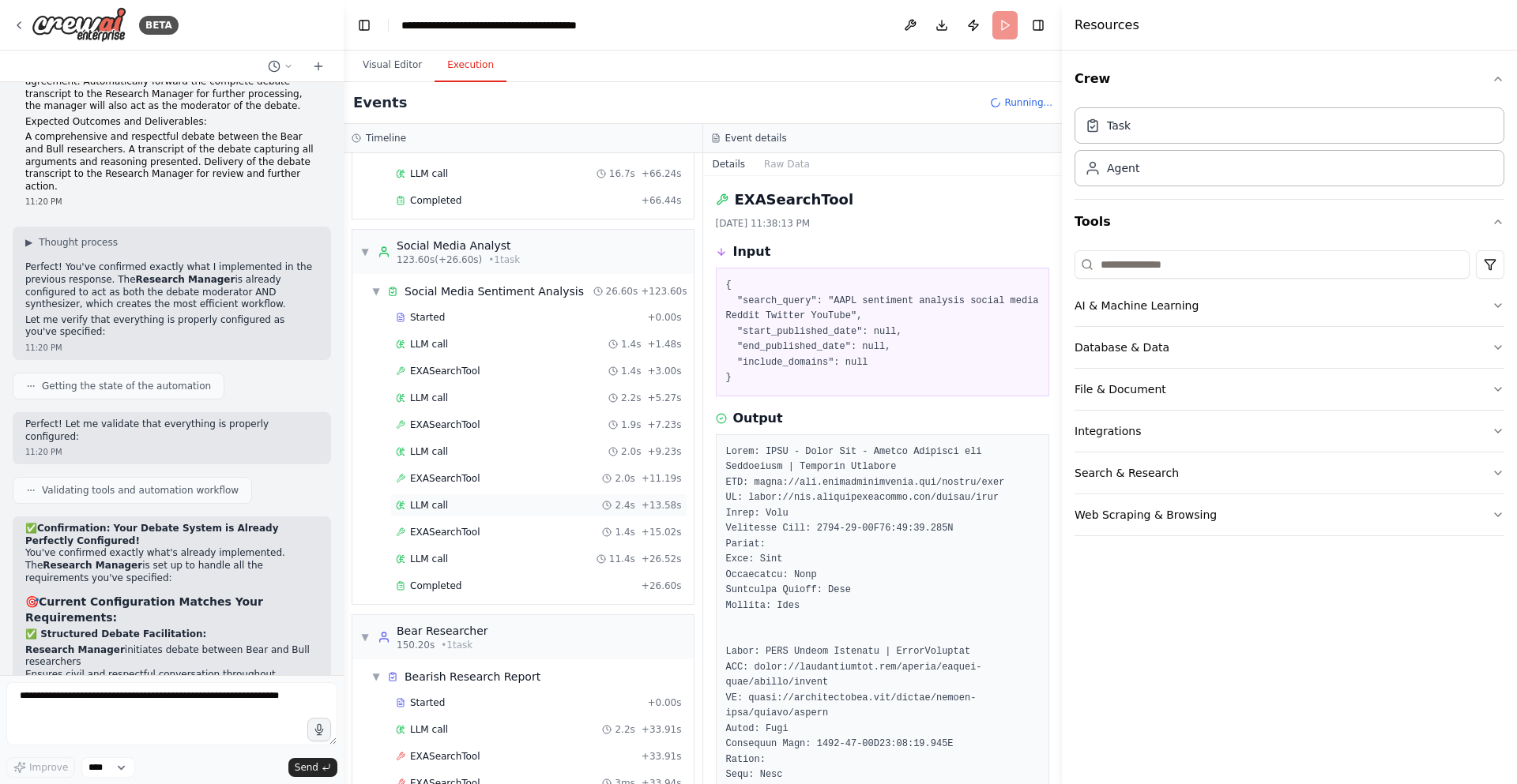
scroll to position [2158, 0]
click at [453, 448] on div "LLM call 2.0s + 9.23s" at bounding box center [539, 458] width 297 height 24
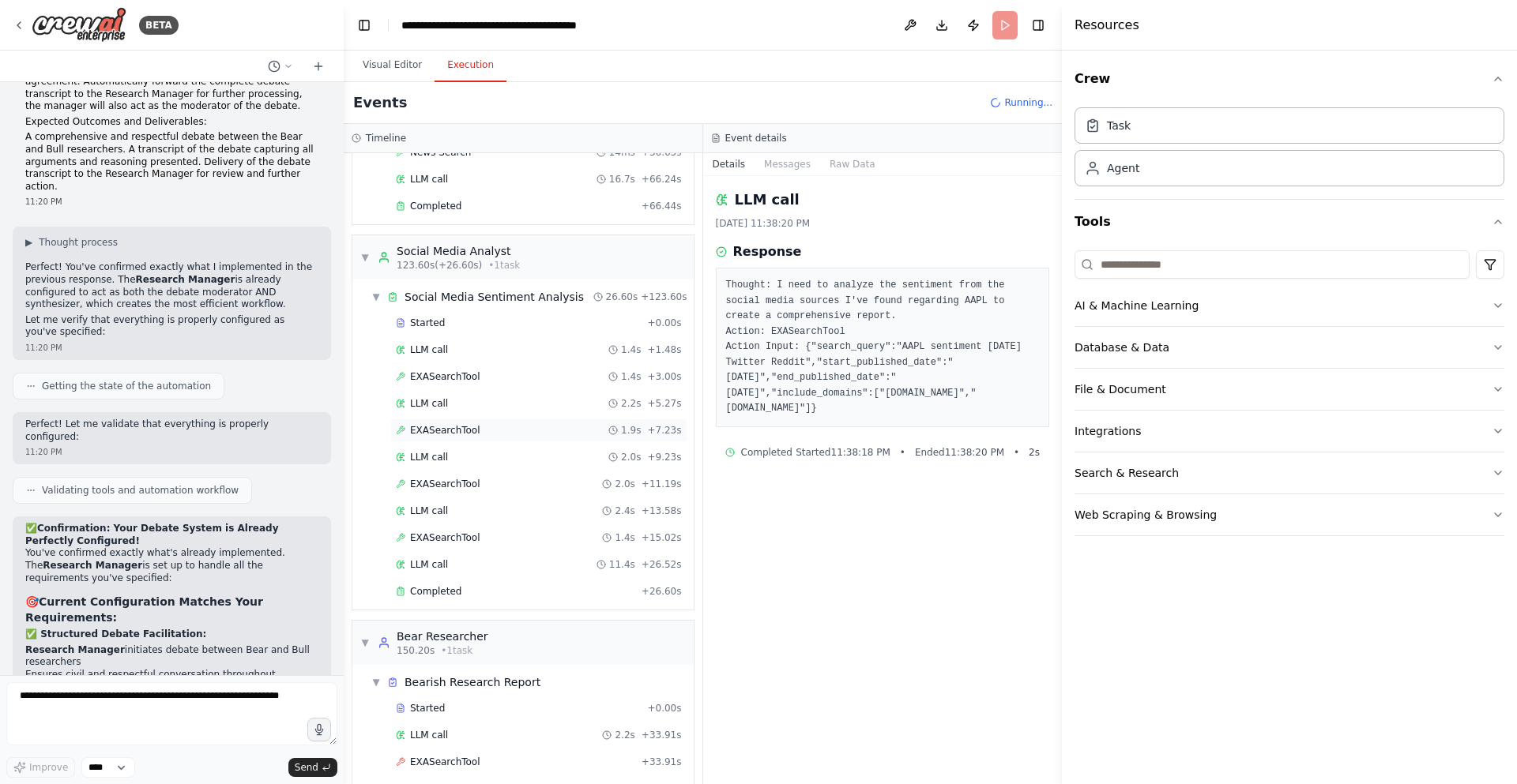
click at [455, 426] on span "EXASearchTool" at bounding box center [445, 430] width 71 height 13
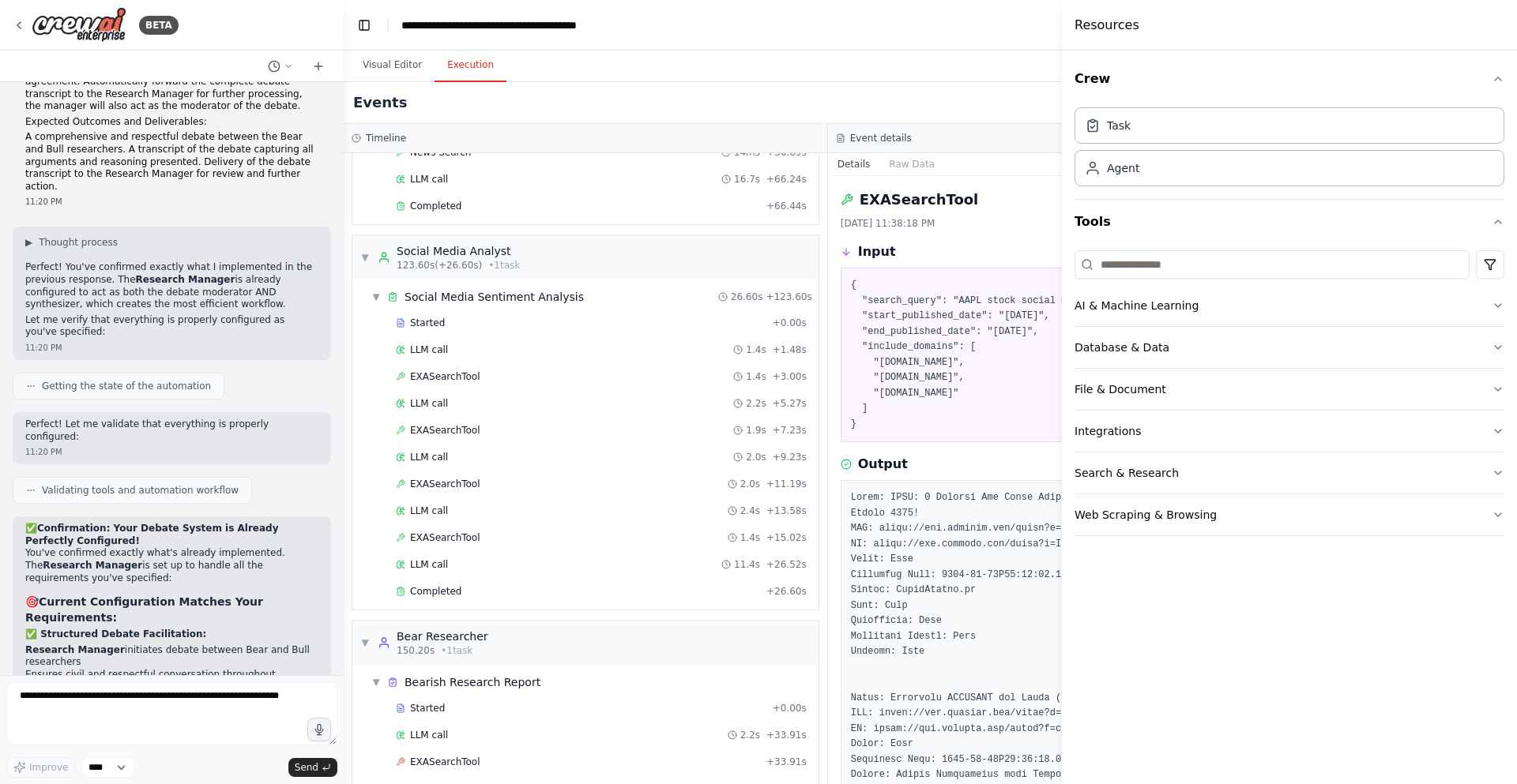
click at [1391, 23] on div "Resources" at bounding box center [1289, 25] width 455 height 51
click at [1500, 82] on icon "button" at bounding box center [1498, 79] width 13 height 13
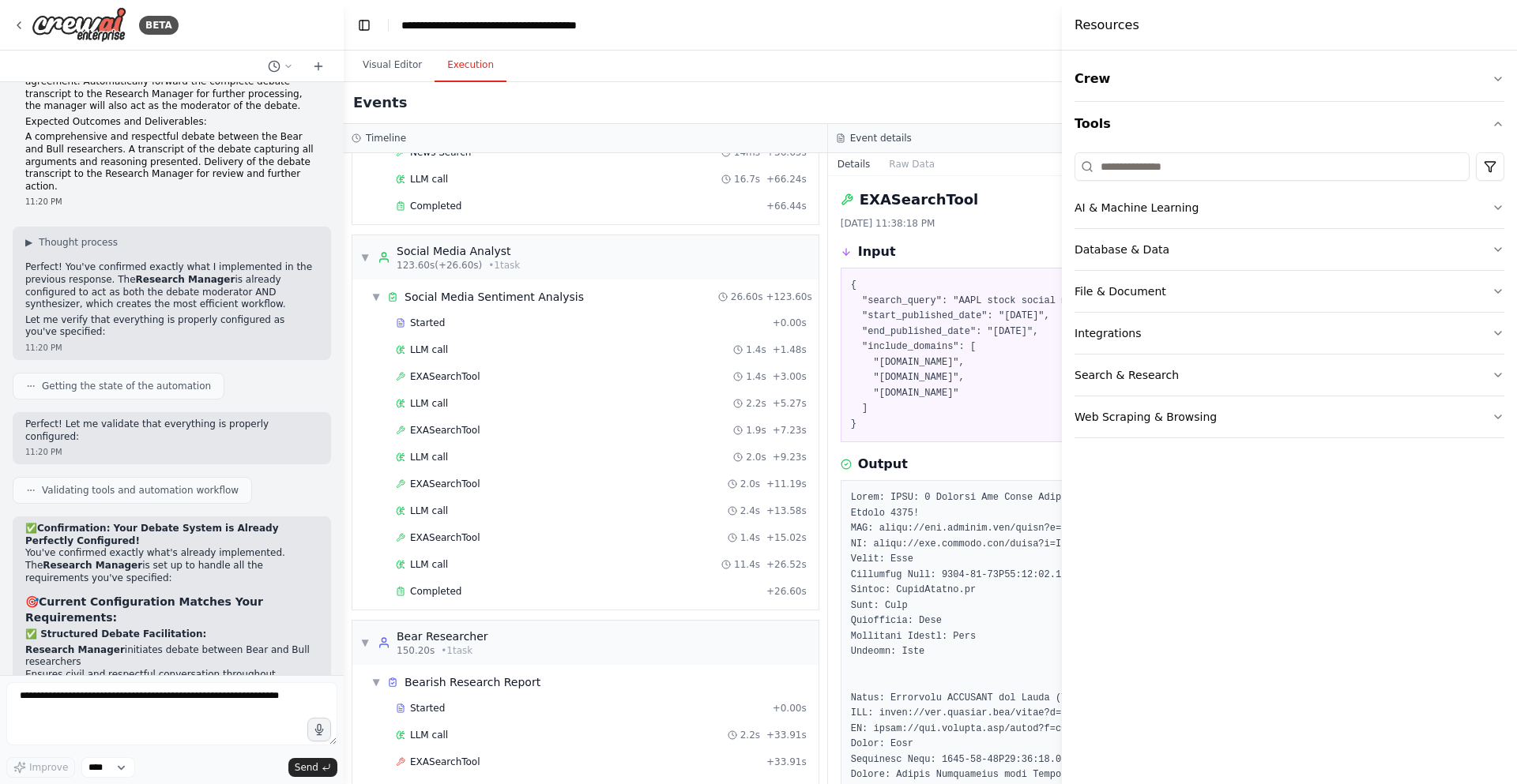
click at [1502, 33] on div "Resources" at bounding box center [1289, 25] width 455 height 51
click at [1071, 767] on div "Crew Tools AI & Machine Learning Database & Data File & Document Integrations S…" at bounding box center [1289, 417] width 455 height 733
click at [1109, 27] on h4 "Resources" at bounding box center [1107, 24] width 65 height 19
click at [1096, 125] on button "Tools" at bounding box center [1289, 124] width 430 height 44
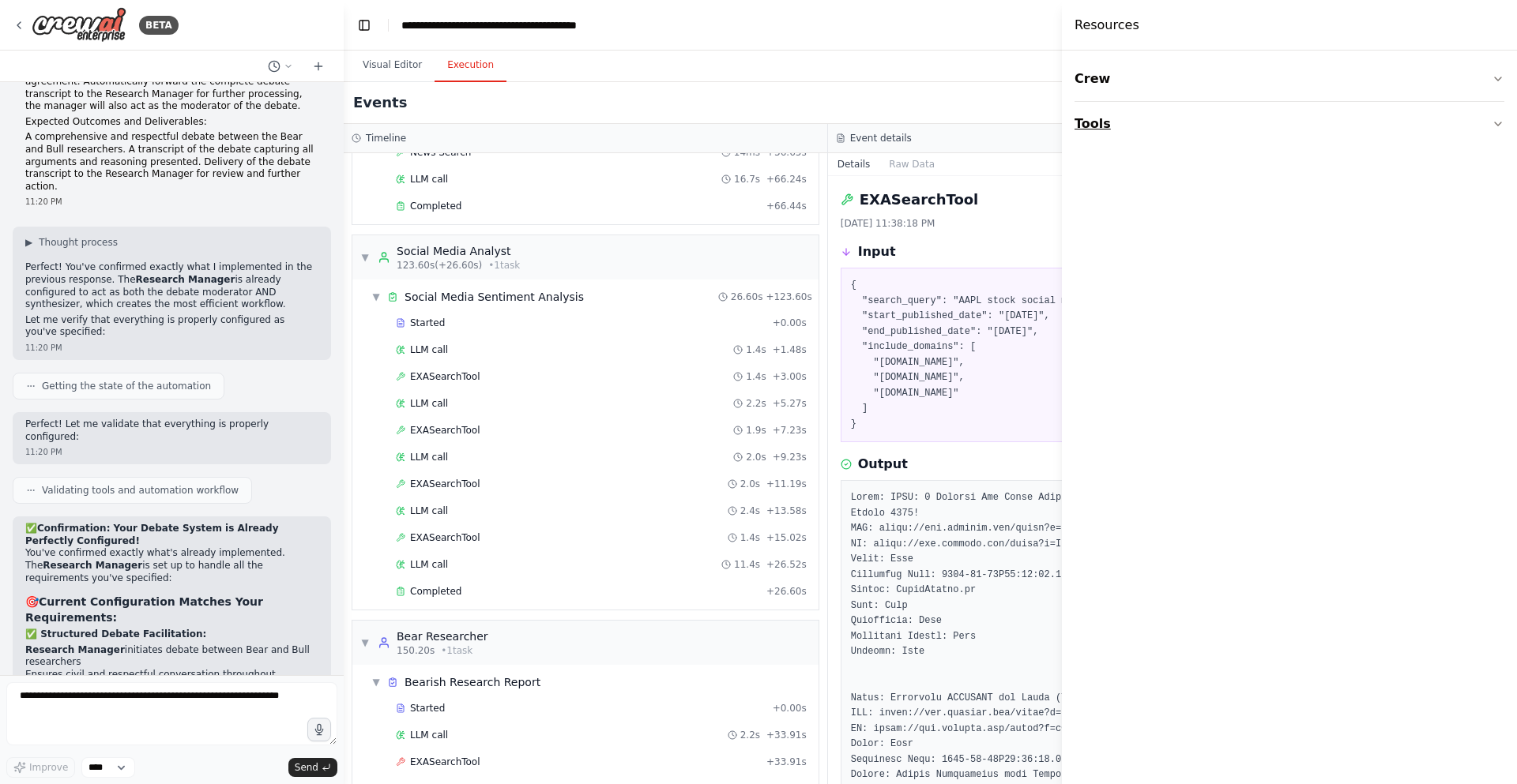
click at [1100, 107] on button "Tools" at bounding box center [1289, 124] width 430 height 44
click at [1127, 97] on button "Crew" at bounding box center [1289, 79] width 430 height 44
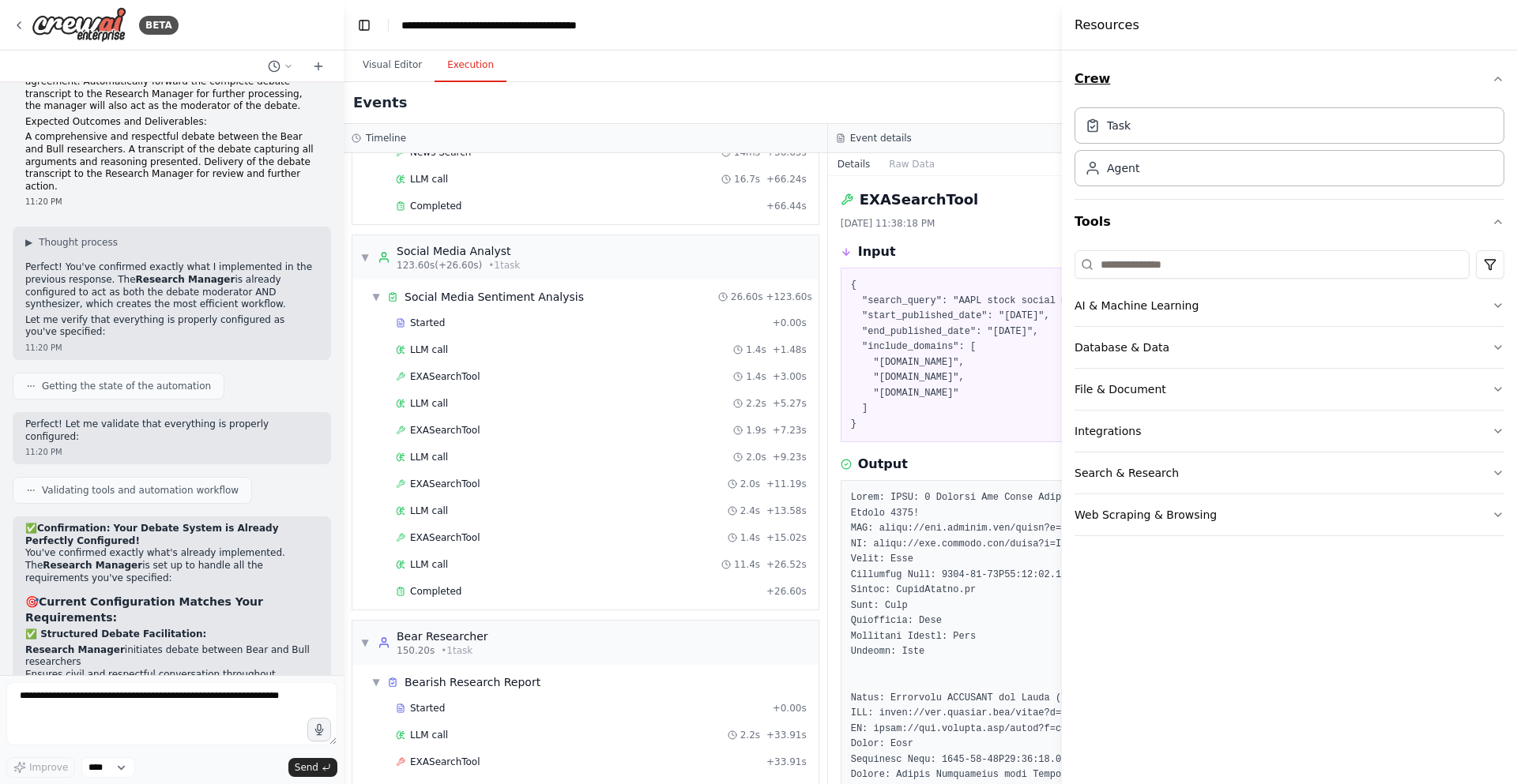
click at [1096, 96] on button "Crew" at bounding box center [1289, 79] width 430 height 44
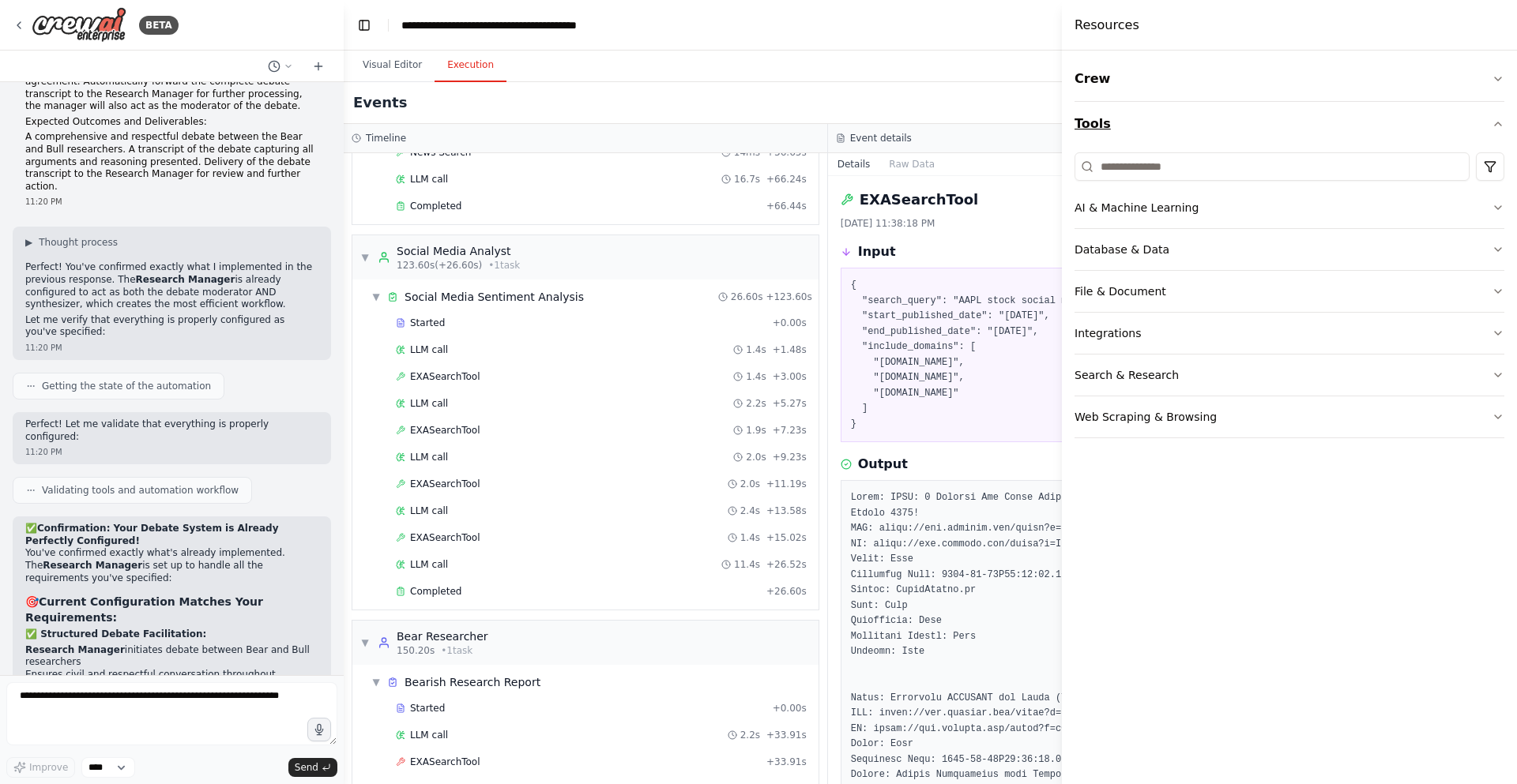
click at [1134, 123] on button "Tools" at bounding box center [1289, 124] width 430 height 44
click at [957, 73] on div "Visual Editor Execution" at bounding box center [828, 66] width 968 height 32
drag, startPoint x: 989, startPoint y: 449, endPoint x: 958, endPoint y: 444, distance: 31.4
click at [986, 442] on div "{ "search_query": "AAPL stock social media sentiment analysis August 2025", "st…" at bounding box center [1070, 354] width 460 height 175
drag, startPoint x: 868, startPoint y: 502, endPoint x: 956, endPoint y: 420, distance: 120.3
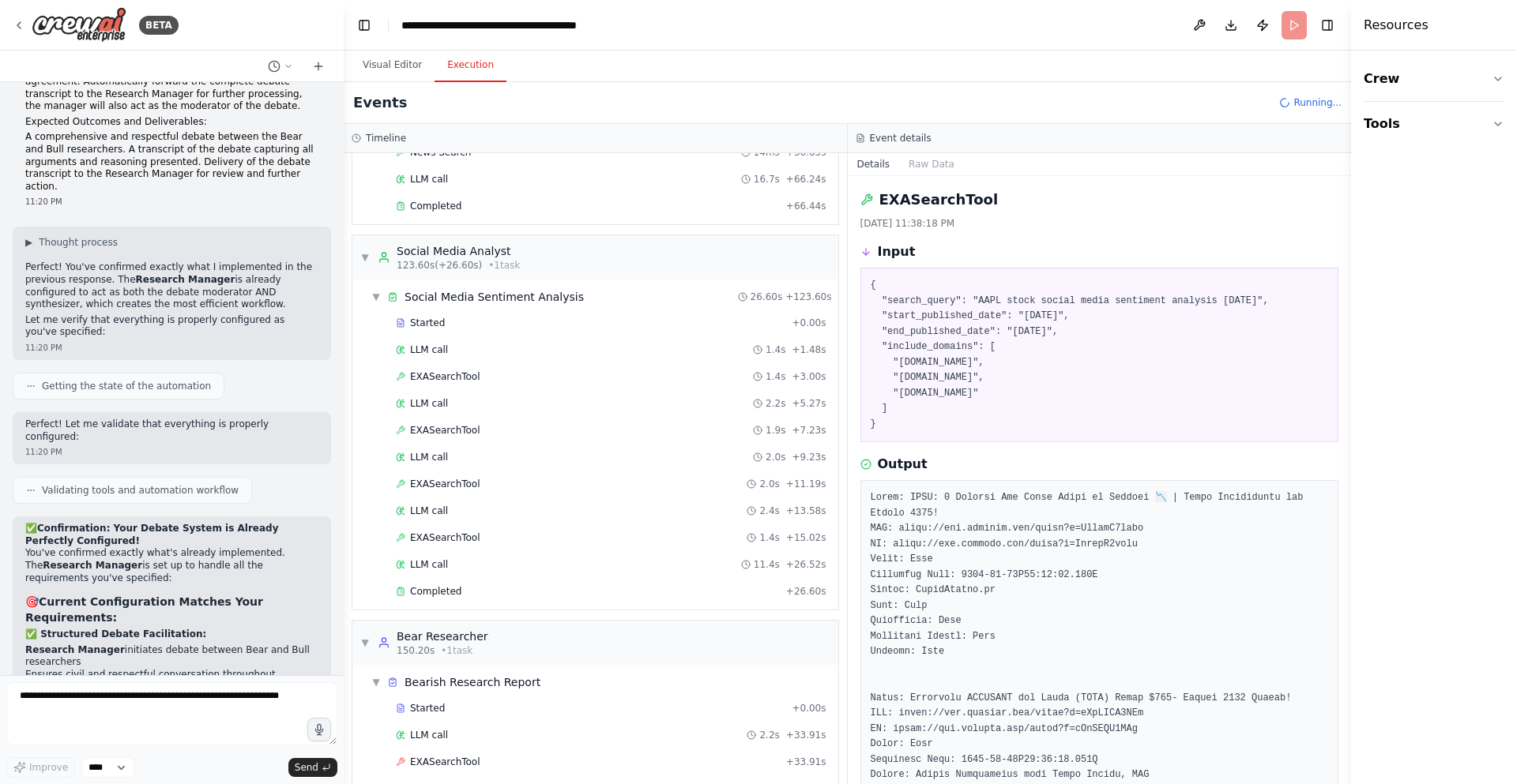
drag, startPoint x: 1067, startPoint y: 165, endPoint x: 1516, endPoint y: 201, distance: 450.4
click at [1516, 201] on div "Resources Crew Tools" at bounding box center [1434, 392] width 166 height 784
click at [1323, 20] on button "Toggle Right Sidebar" at bounding box center [1327, 25] width 22 height 22
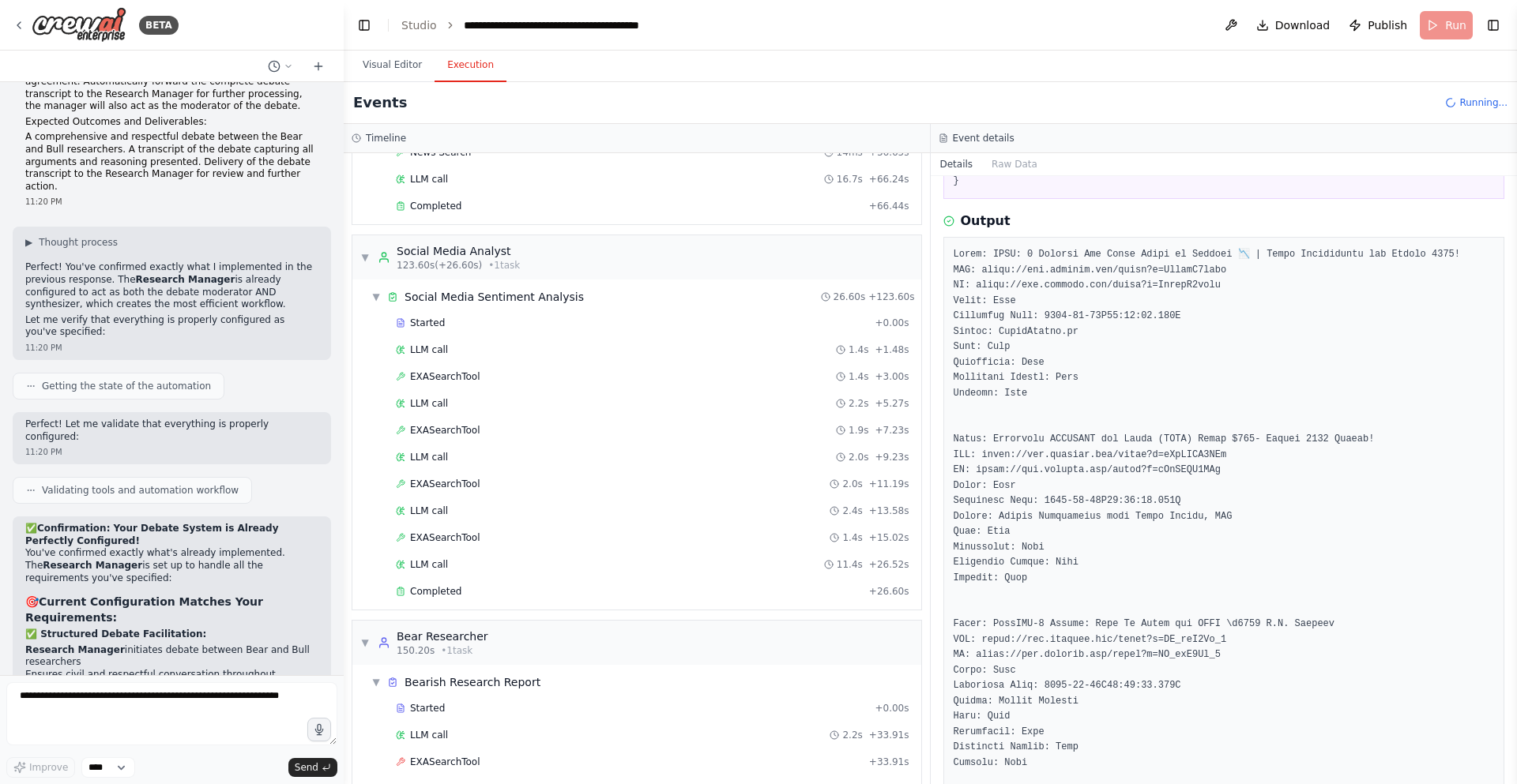
scroll to position [284, 0]
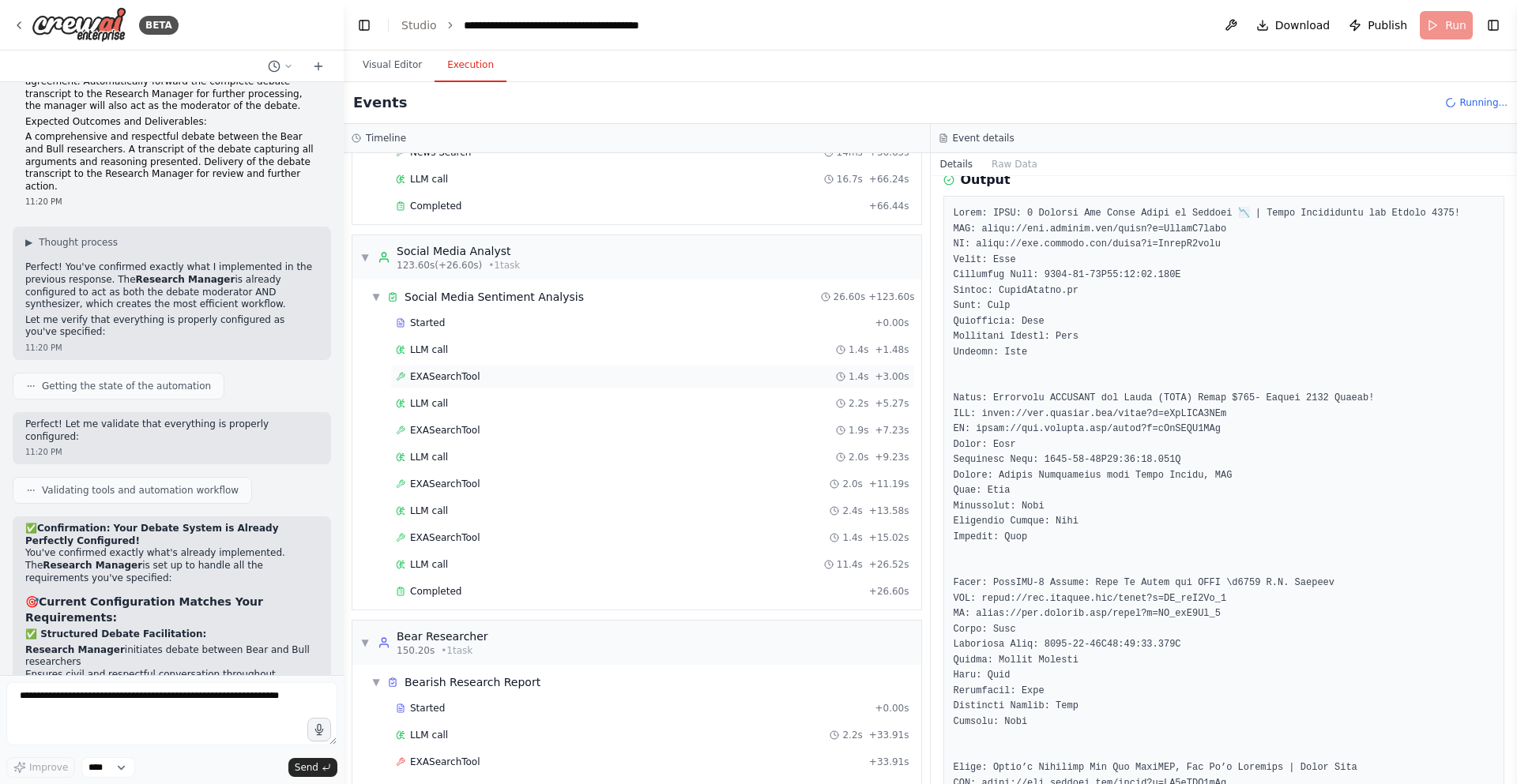
click at [448, 376] on span "EXASearchTool" at bounding box center [445, 377] width 71 height 13
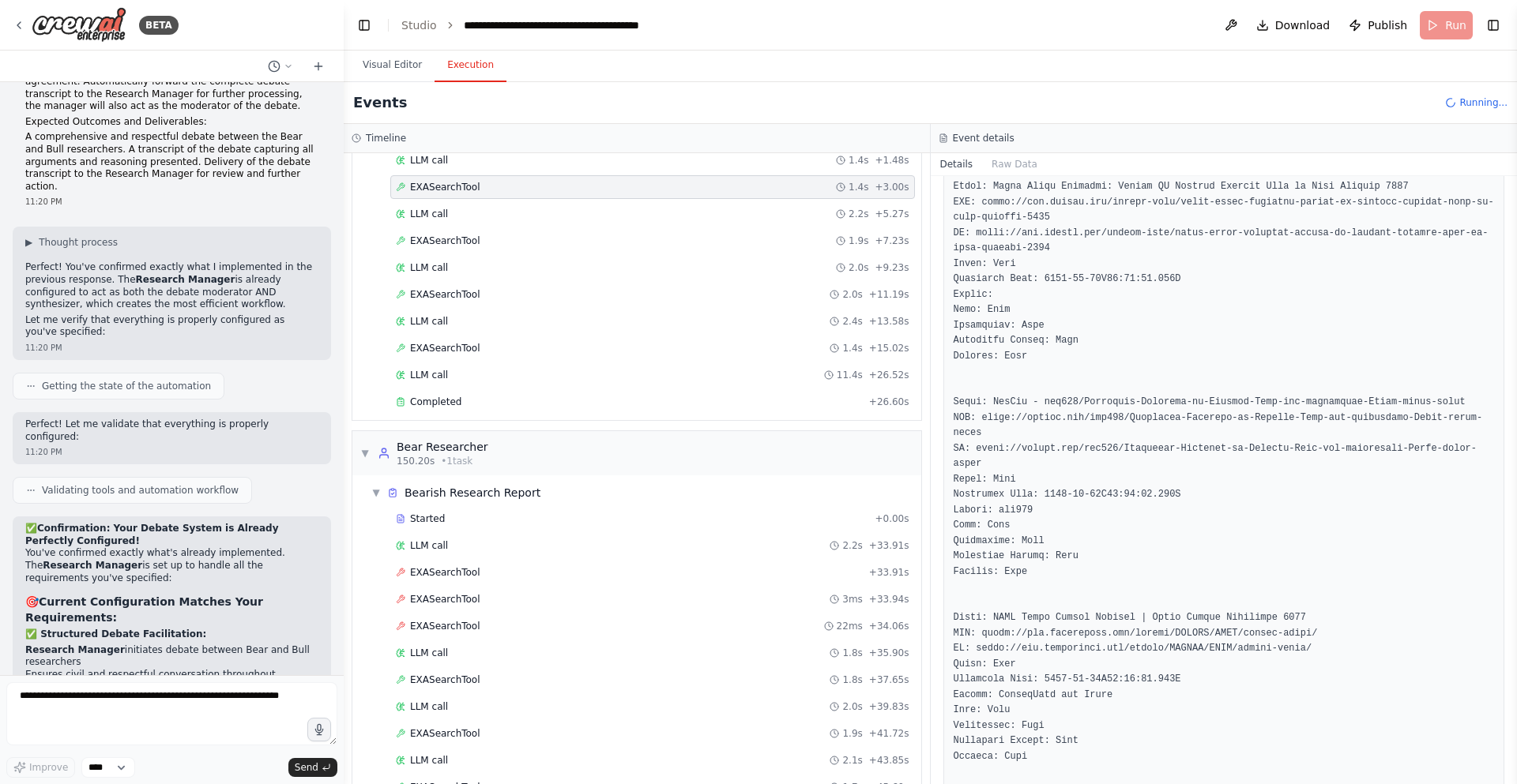
scroll to position [1686, 0]
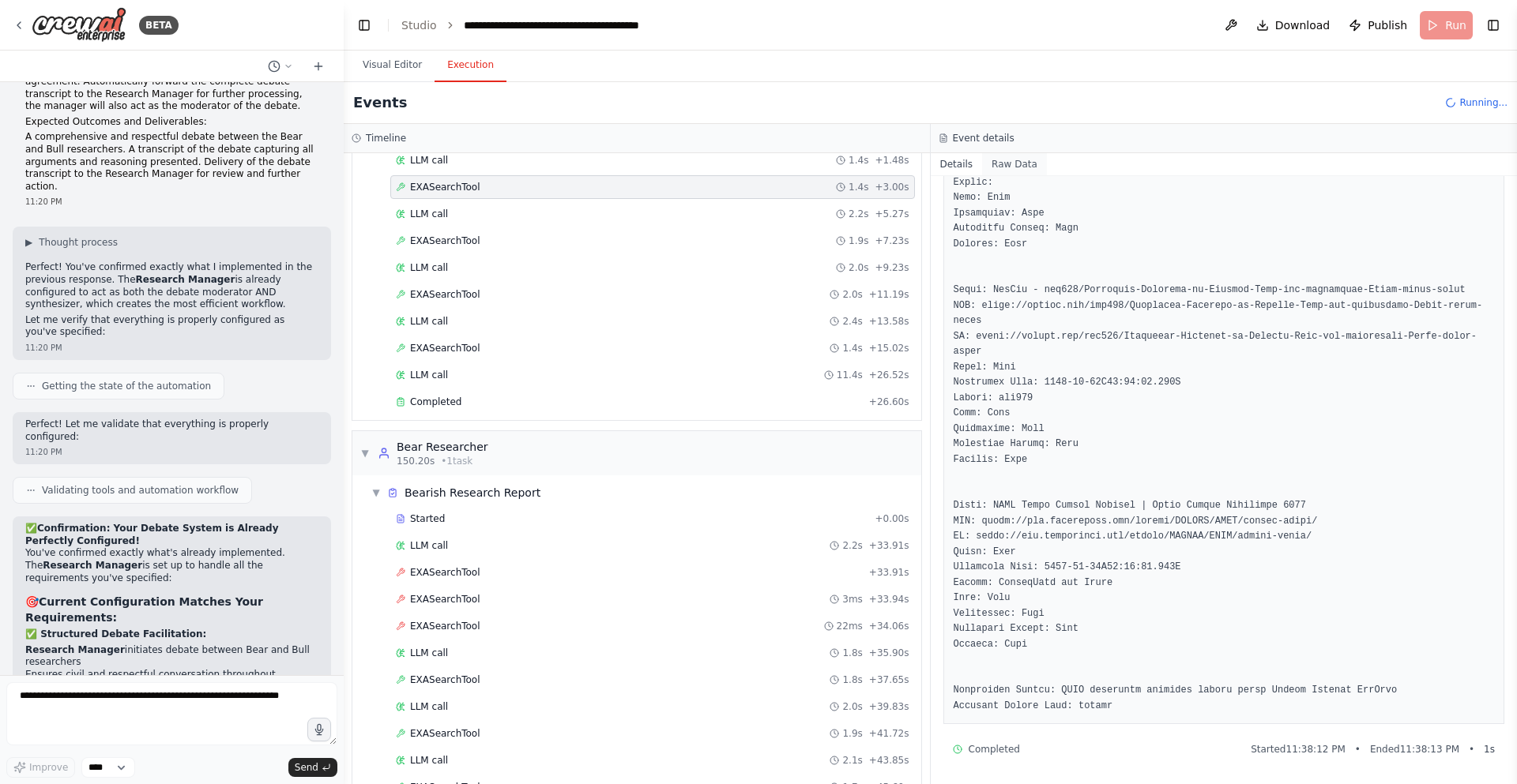
click at [1012, 168] on button "Raw Data" at bounding box center [1015, 164] width 65 height 22
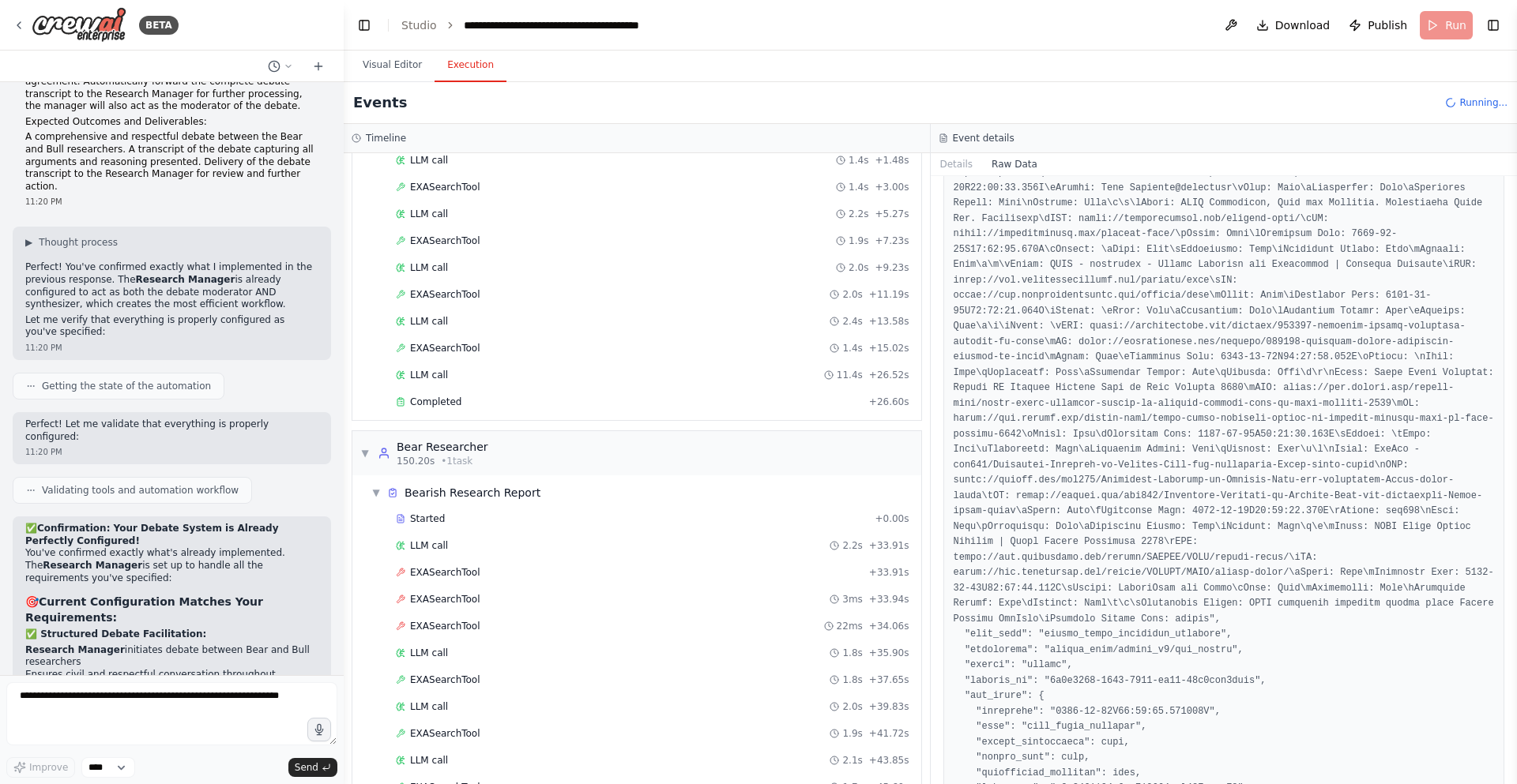
scroll to position [664, 0]
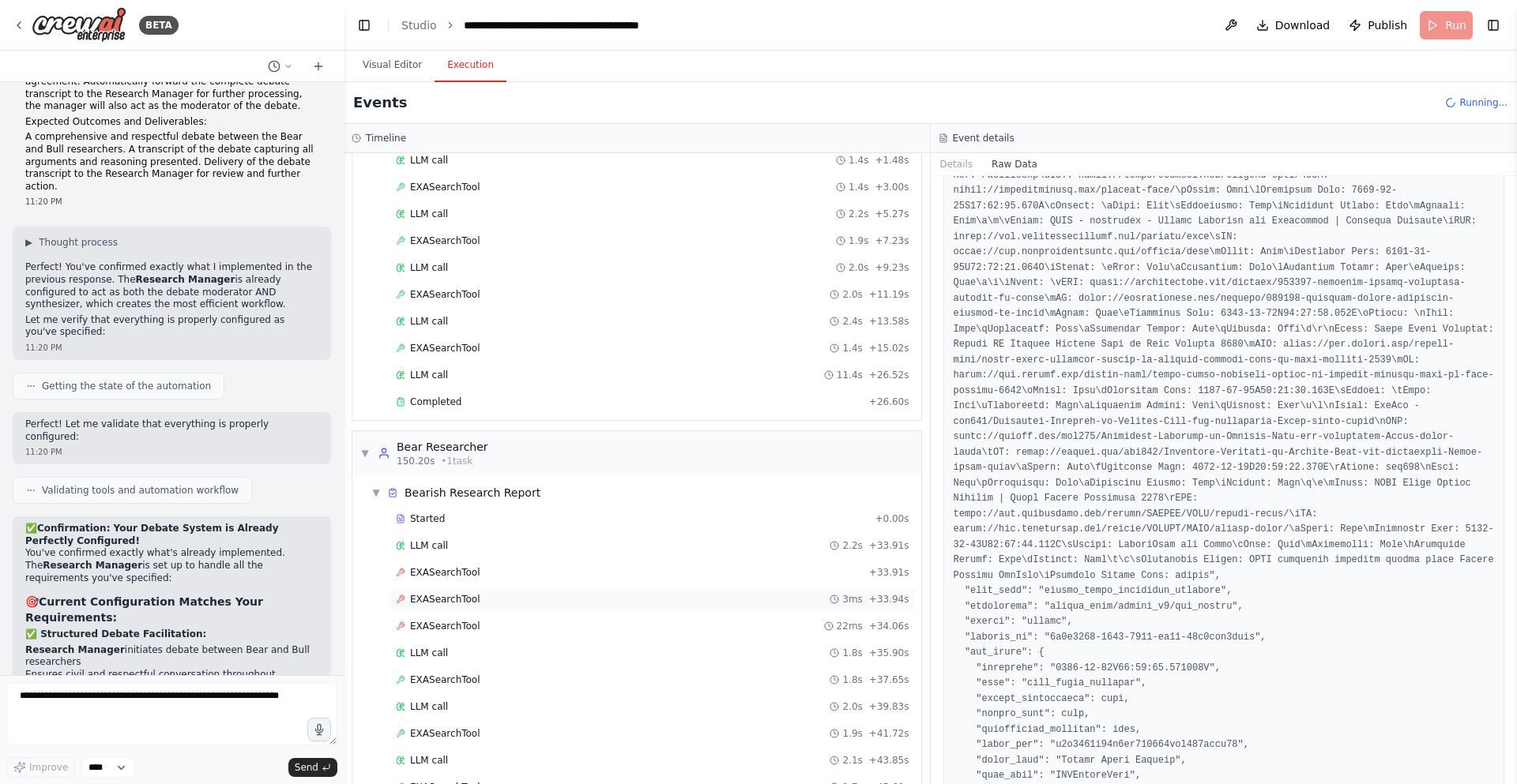
click at [457, 590] on div "EXASearchTool 3ms + 33.94s" at bounding box center [653, 600] width 525 height 24
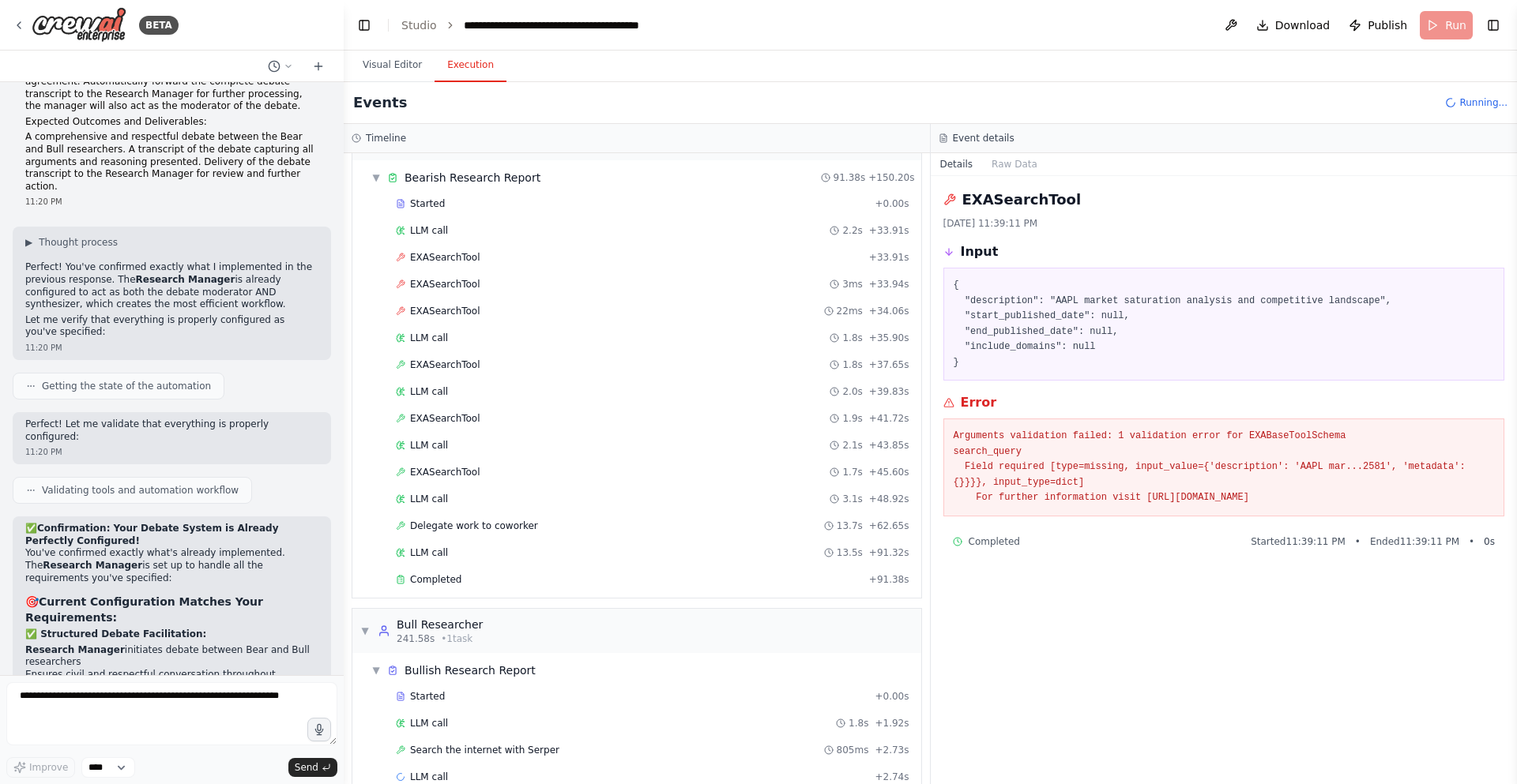
scroll to position [2691, 0]
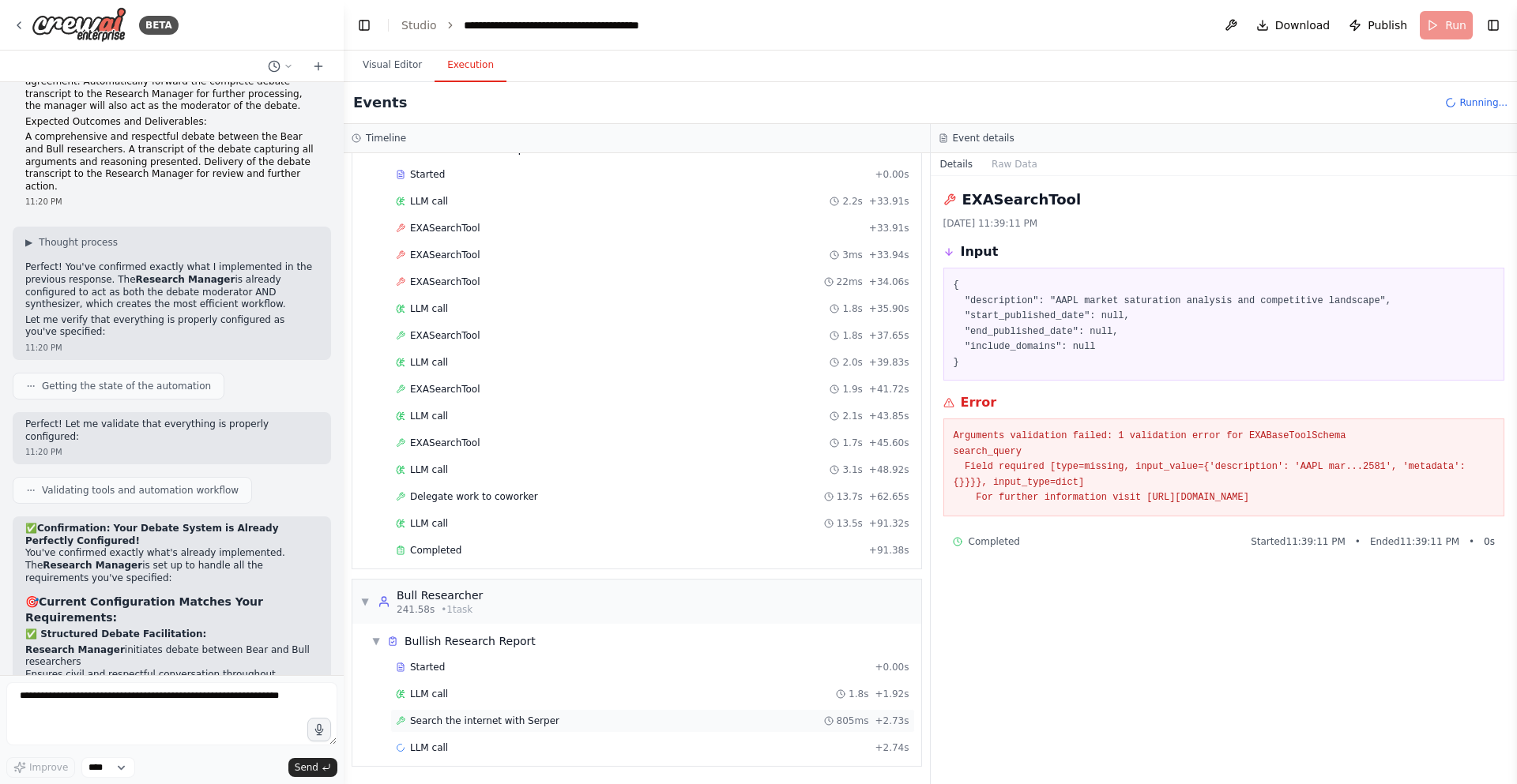
click at [503, 723] on span "Search the internet with Serper" at bounding box center [484, 722] width 149 height 13
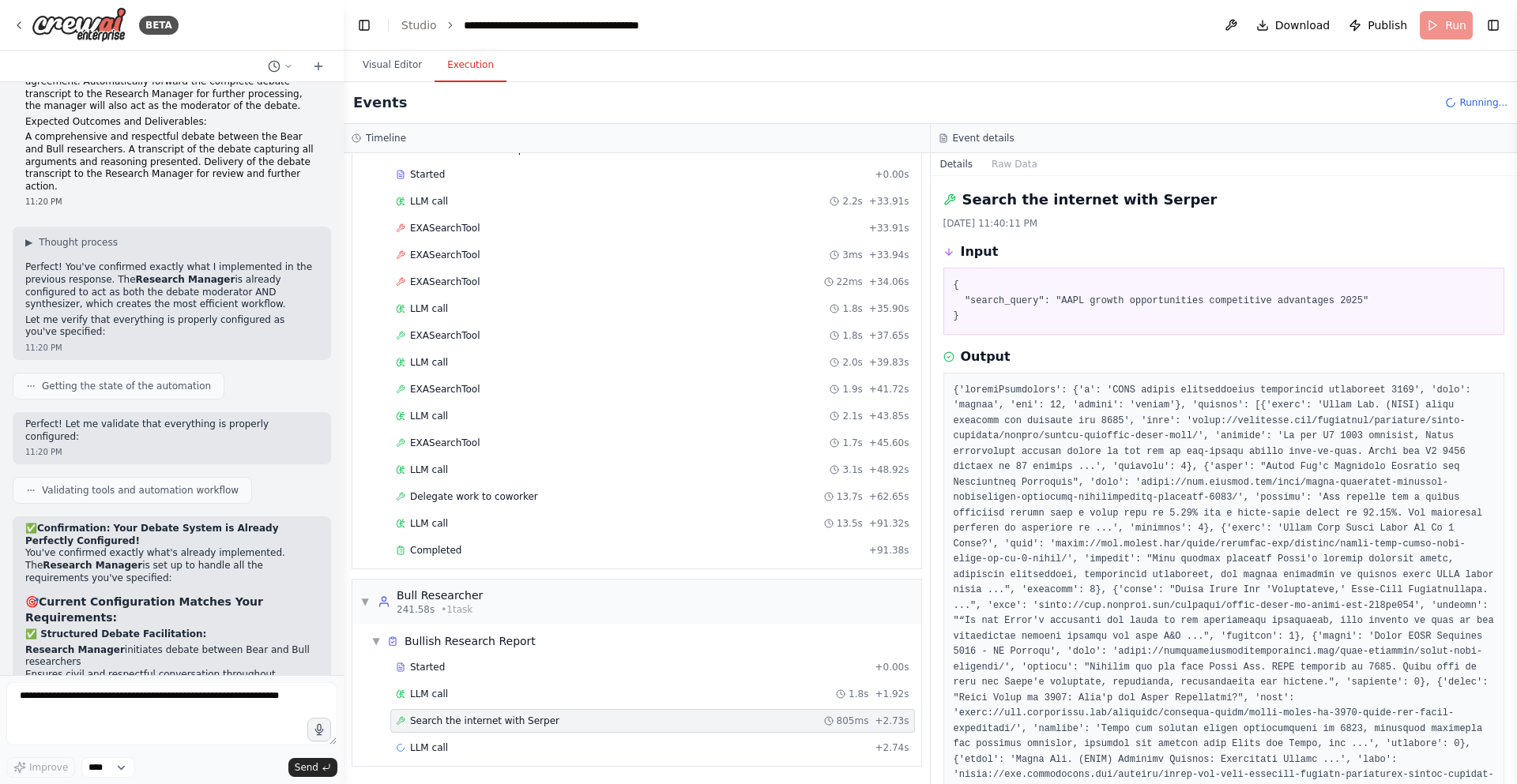
click at [503, 708] on div "Started + 0.00s LLM call 1.8s + 1.92s Search the internet with Serper 805ms + 2…" at bounding box center [643, 709] width 556 height 108
click at [497, 694] on div "LLM call 1.8s + 1.92s" at bounding box center [653, 694] width 514 height 13
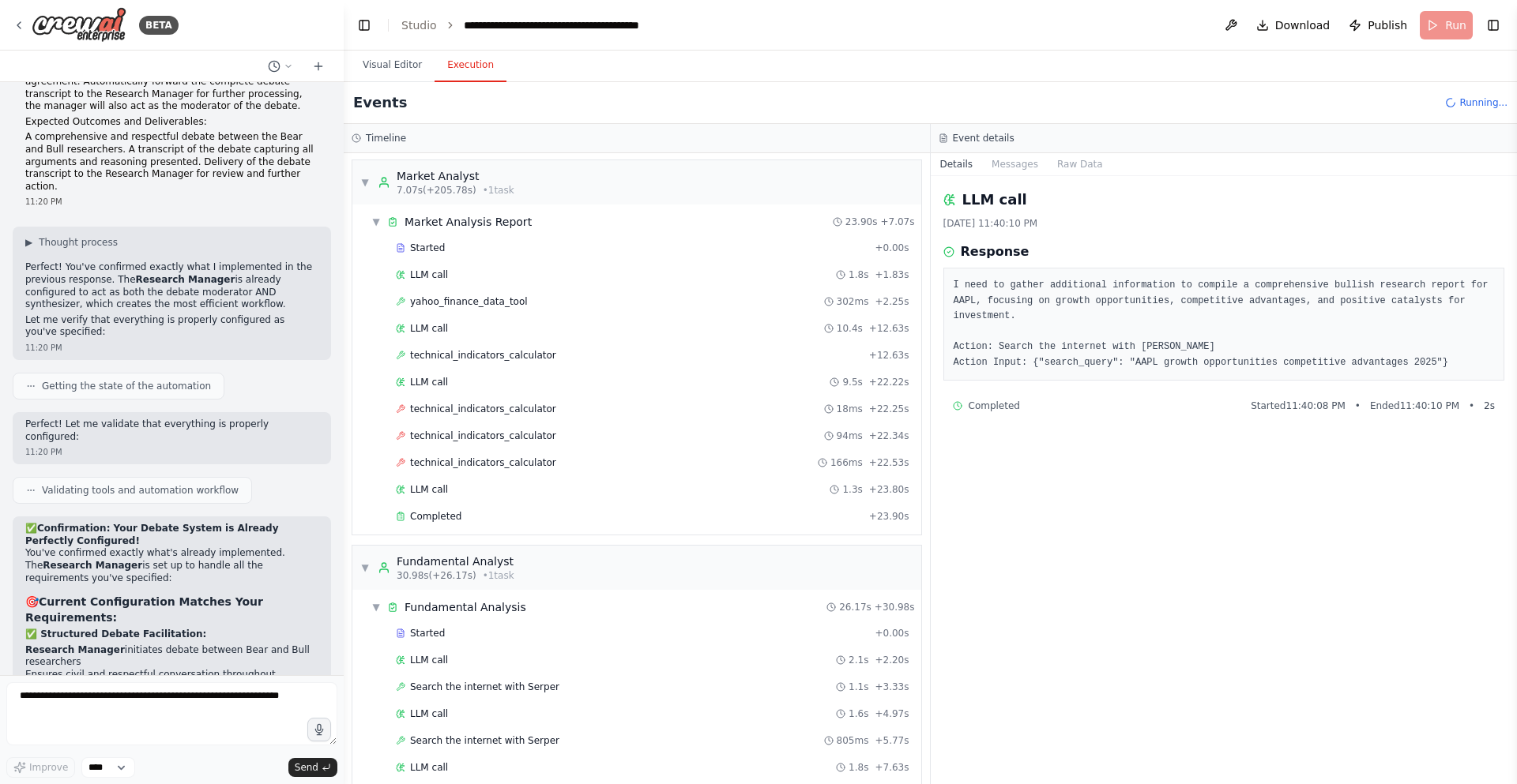
scroll to position [0, 0]
click at [369, 184] on span "▼" at bounding box center [365, 184] width 9 height 13
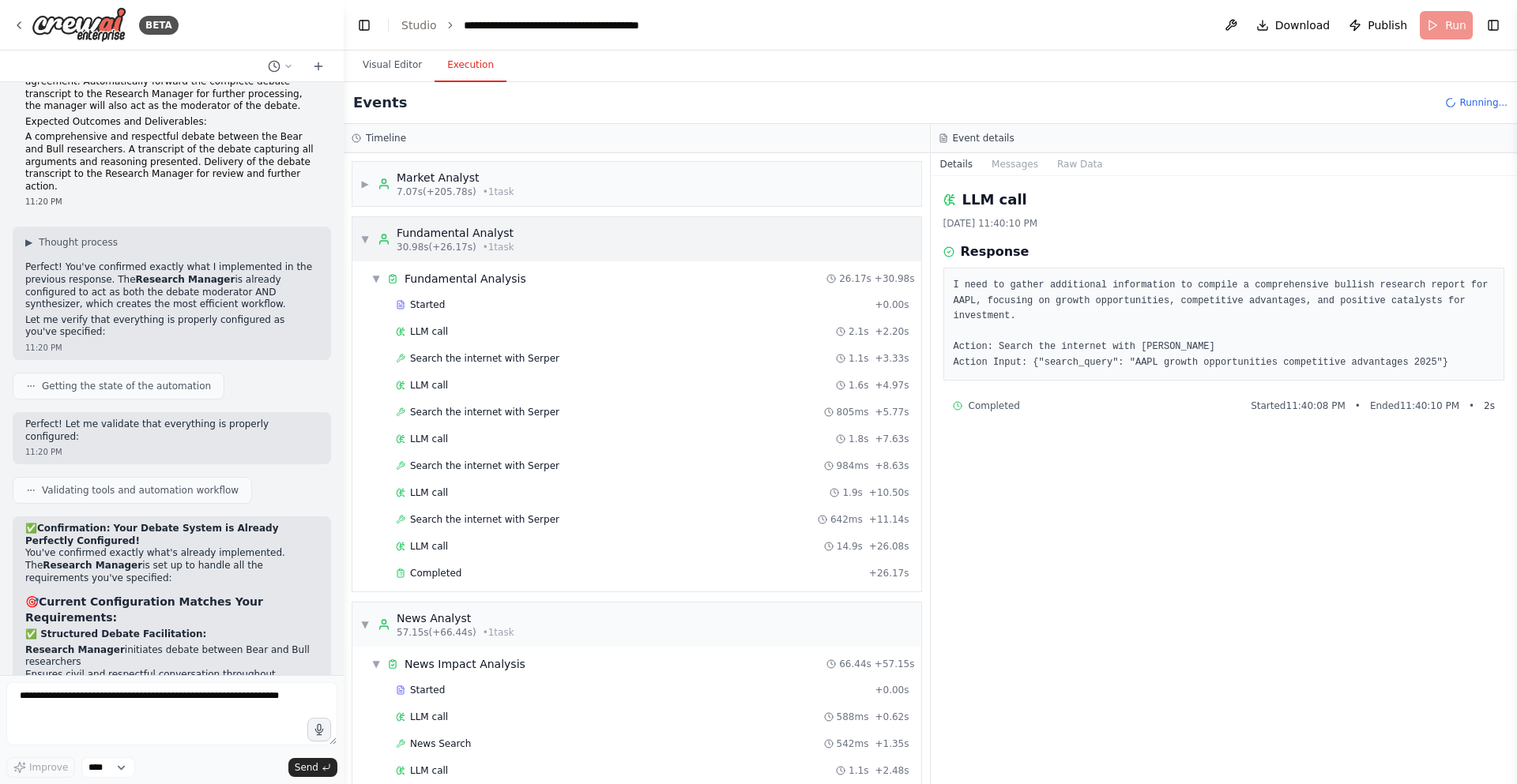
click at [365, 244] on span "▼" at bounding box center [365, 240] width 9 height 13
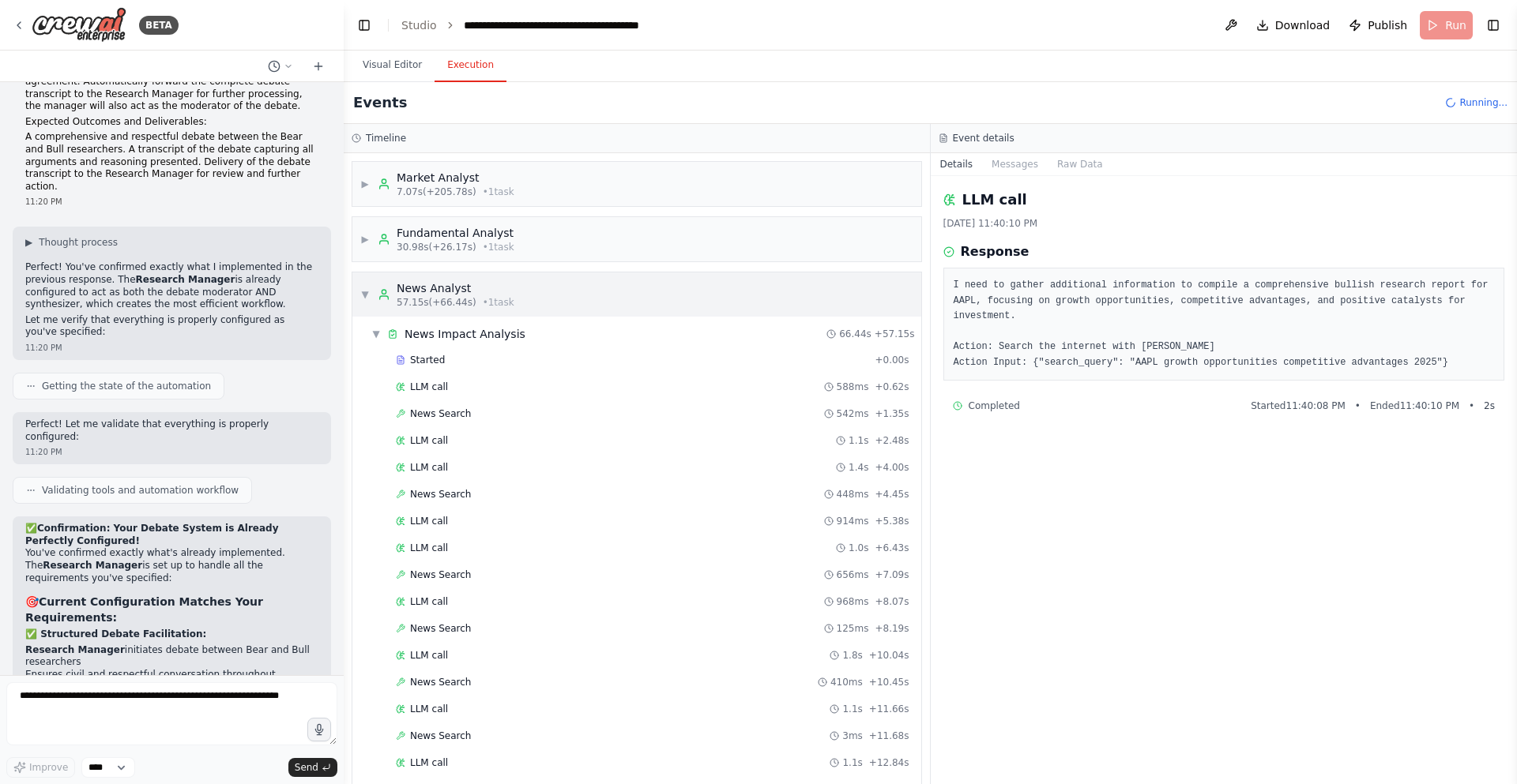
click at [365, 301] on div "▼ News Analyst 57.15s (+66.44s) • 1 task" at bounding box center [437, 294] width 154 height 28
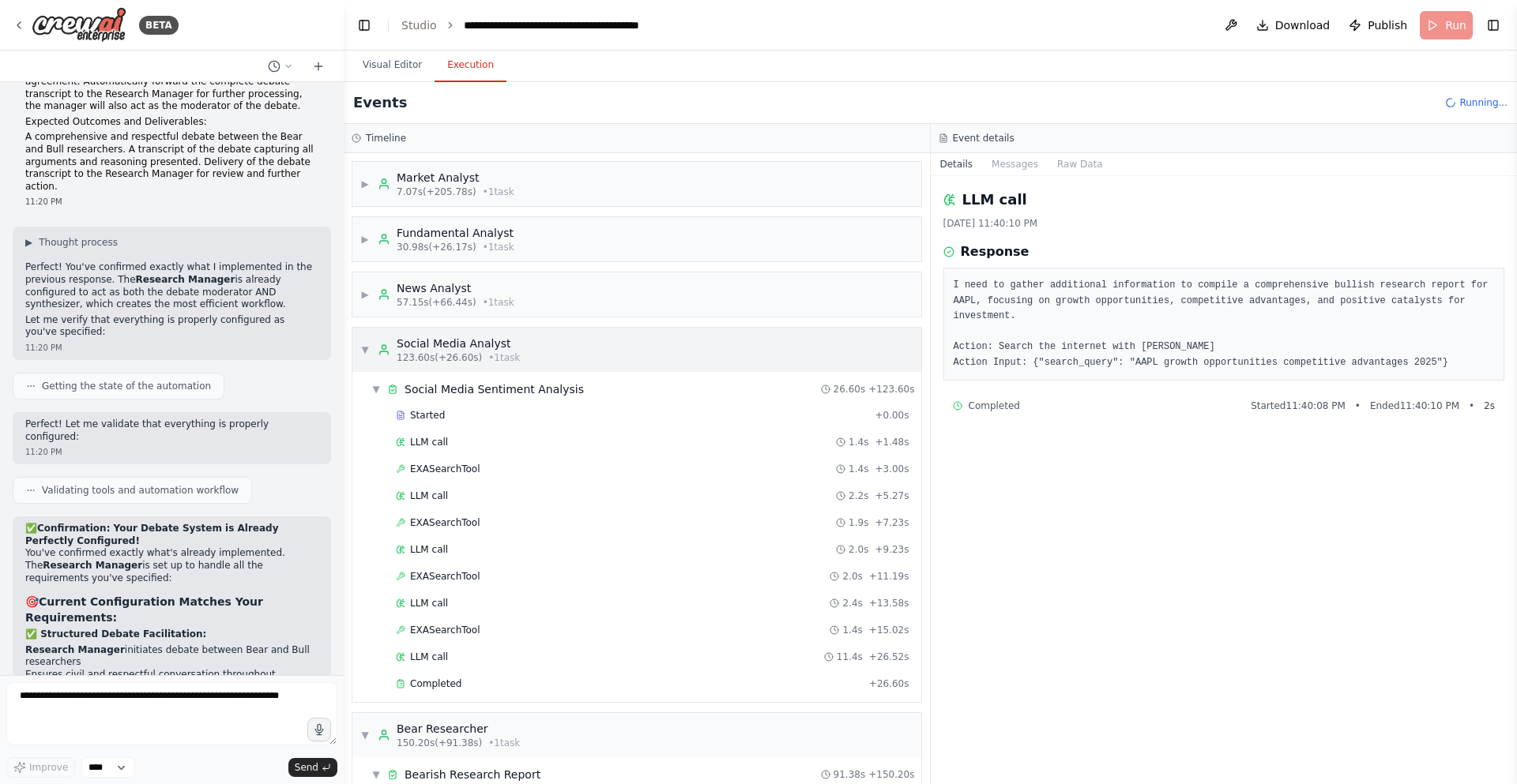
click at [356, 359] on div "▼ Social Media Analyst 123.60s (+26.60s) • 1 task" at bounding box center [637, 350] width 569 height 44
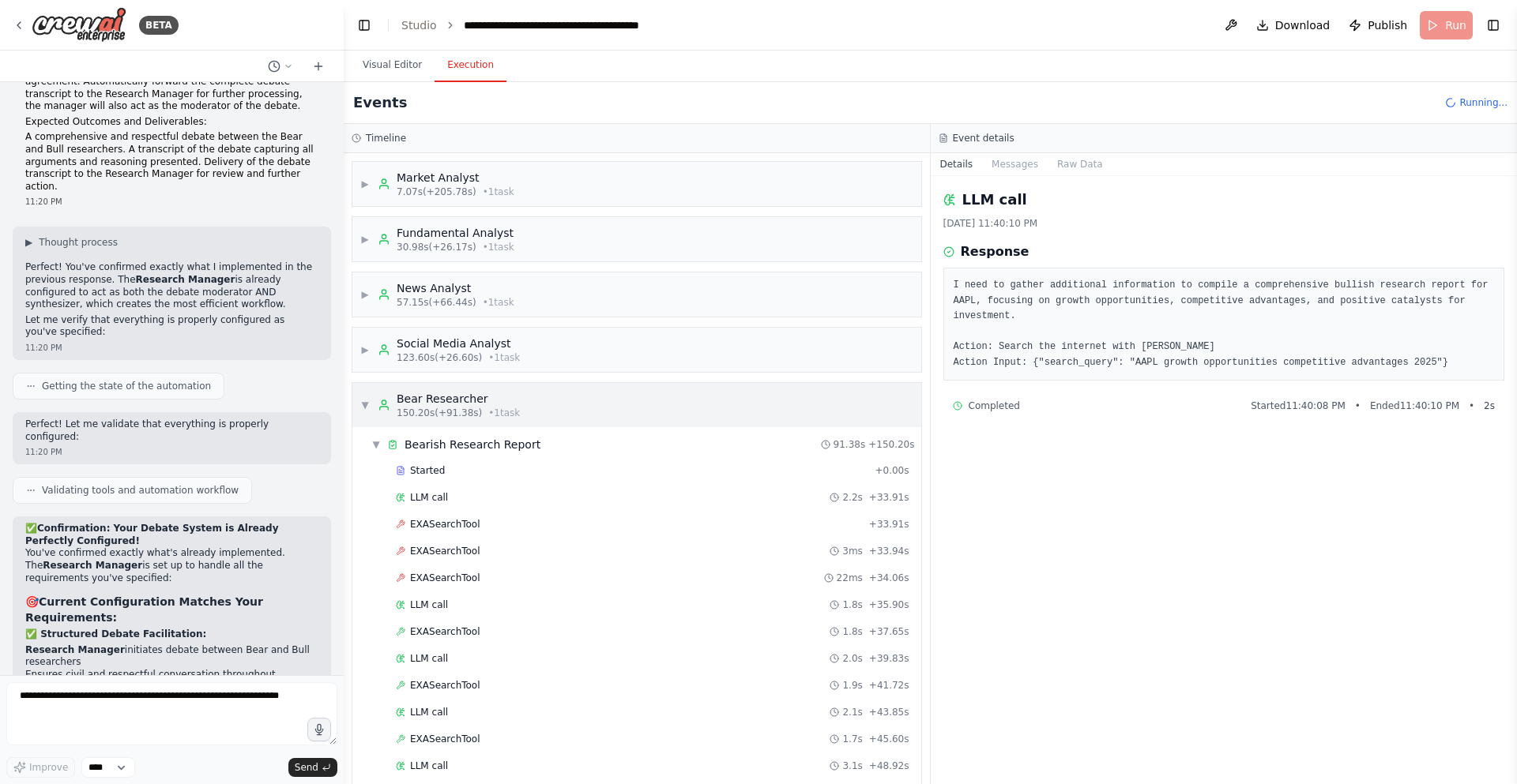
click at [365, 403] on span "▼" at bounding box center [365, 405] width 9 height 13
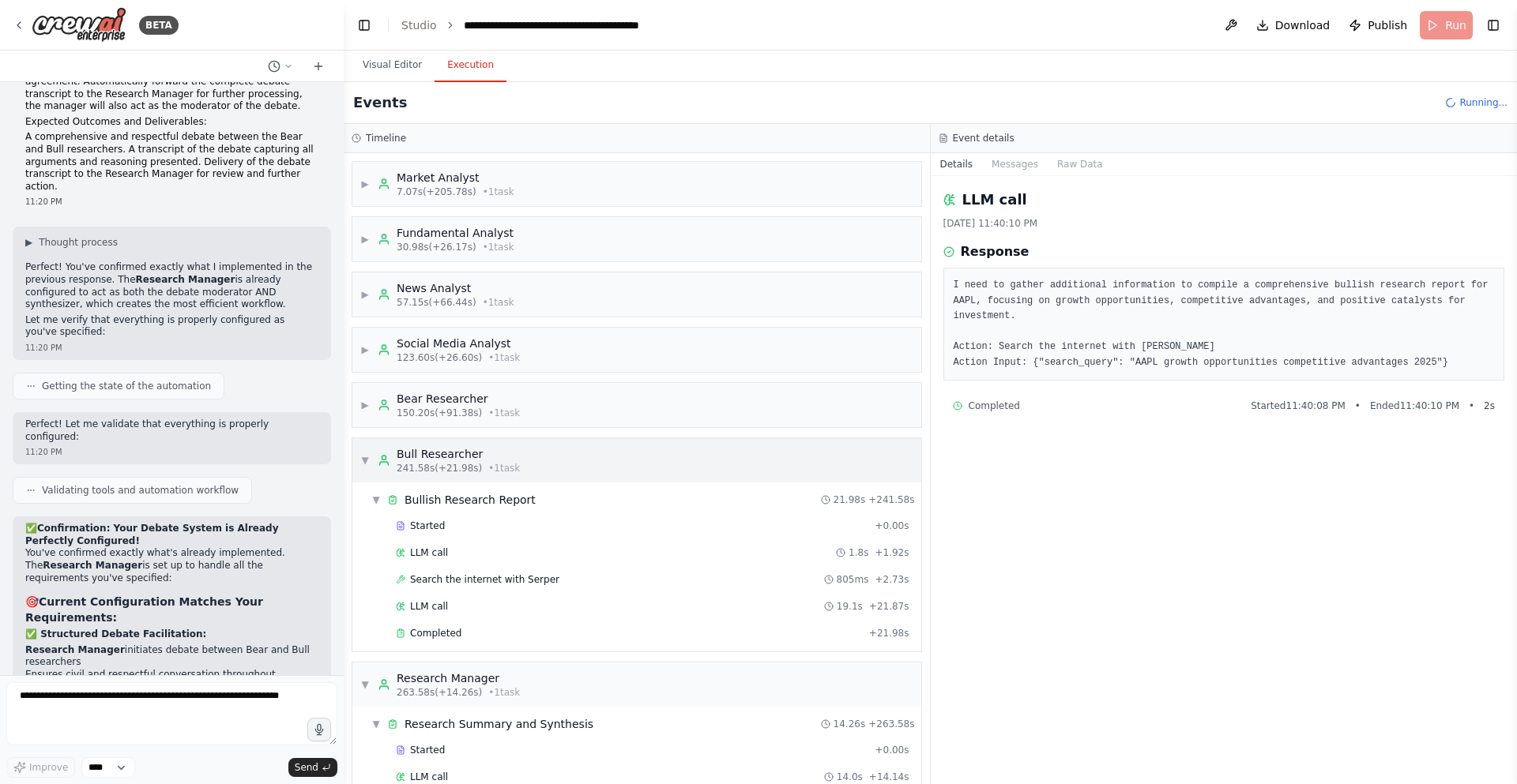
click at [366, 453] on div "▼ Bull Researcher 241.58s (+21.98s) • 1 task" at bounding box center [440, 460] width 159 height 28
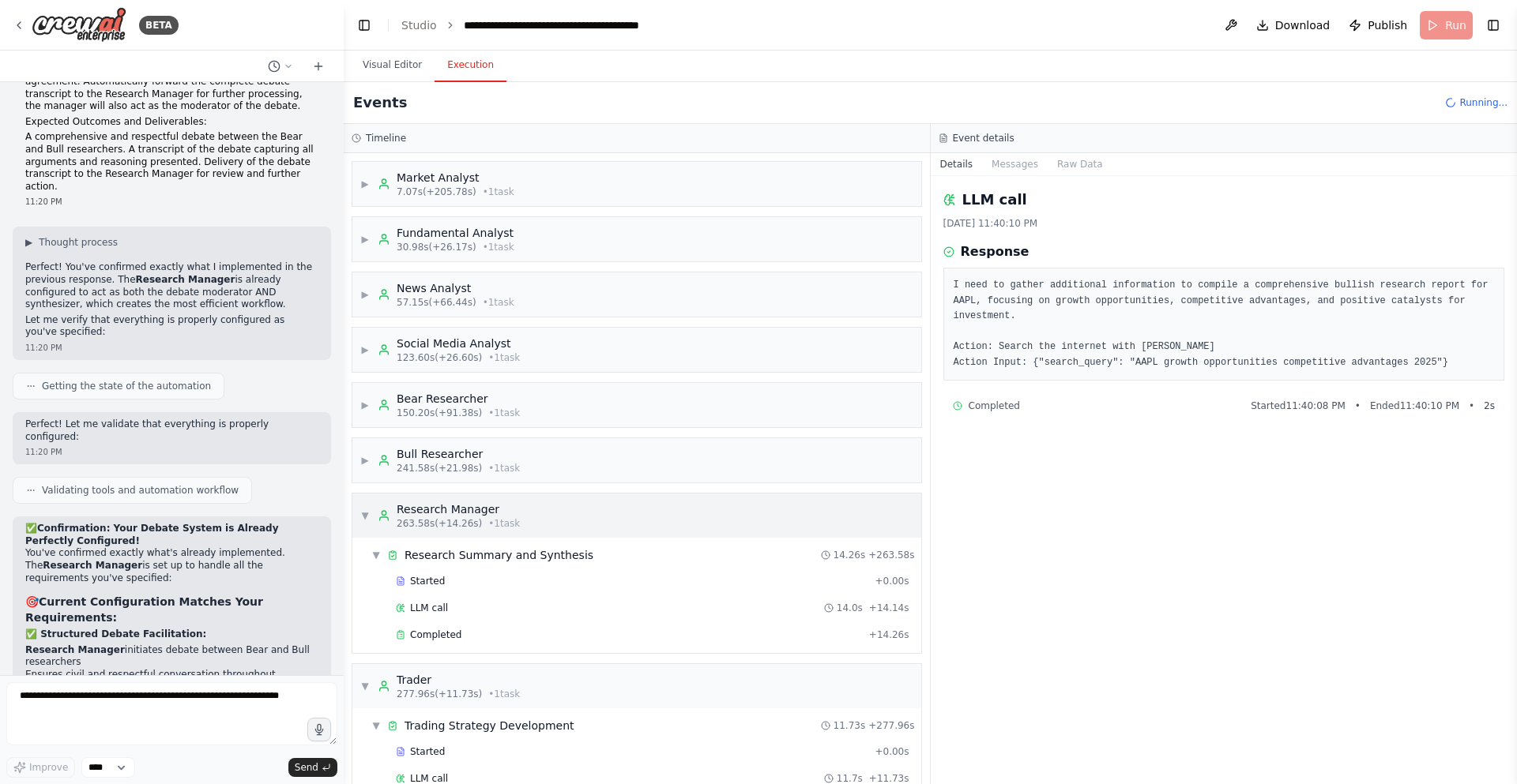
click at [372, 512] on div "▼ Research Manager 263.58s (+14.26s) • 1 task" at bounding box center [440, 515] width 159 height 28
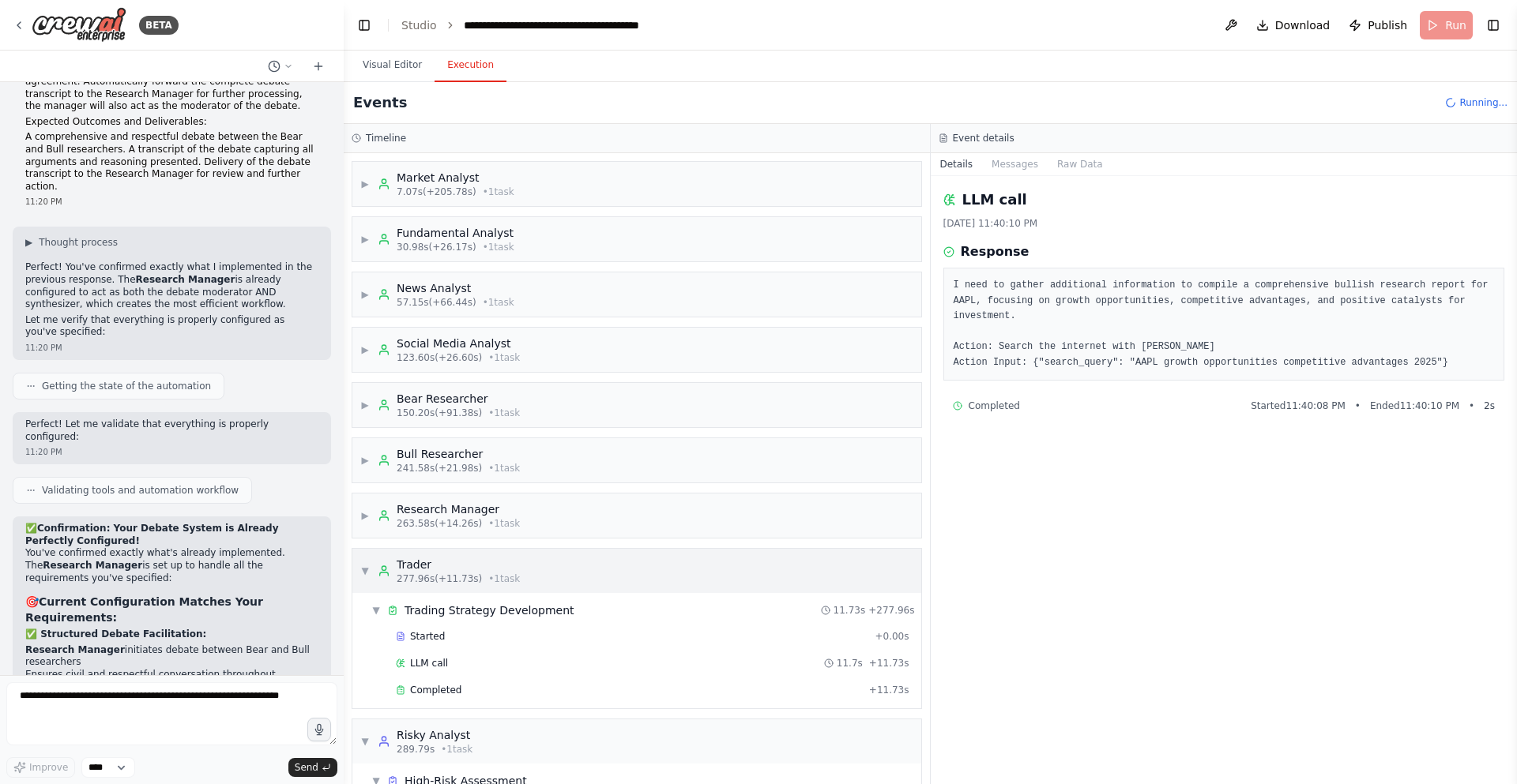
click at [359, 565] on div "▼ Trader 277.96s (+11.73s) • 1 task" at bounding box center [637, 571] width 569 height 44
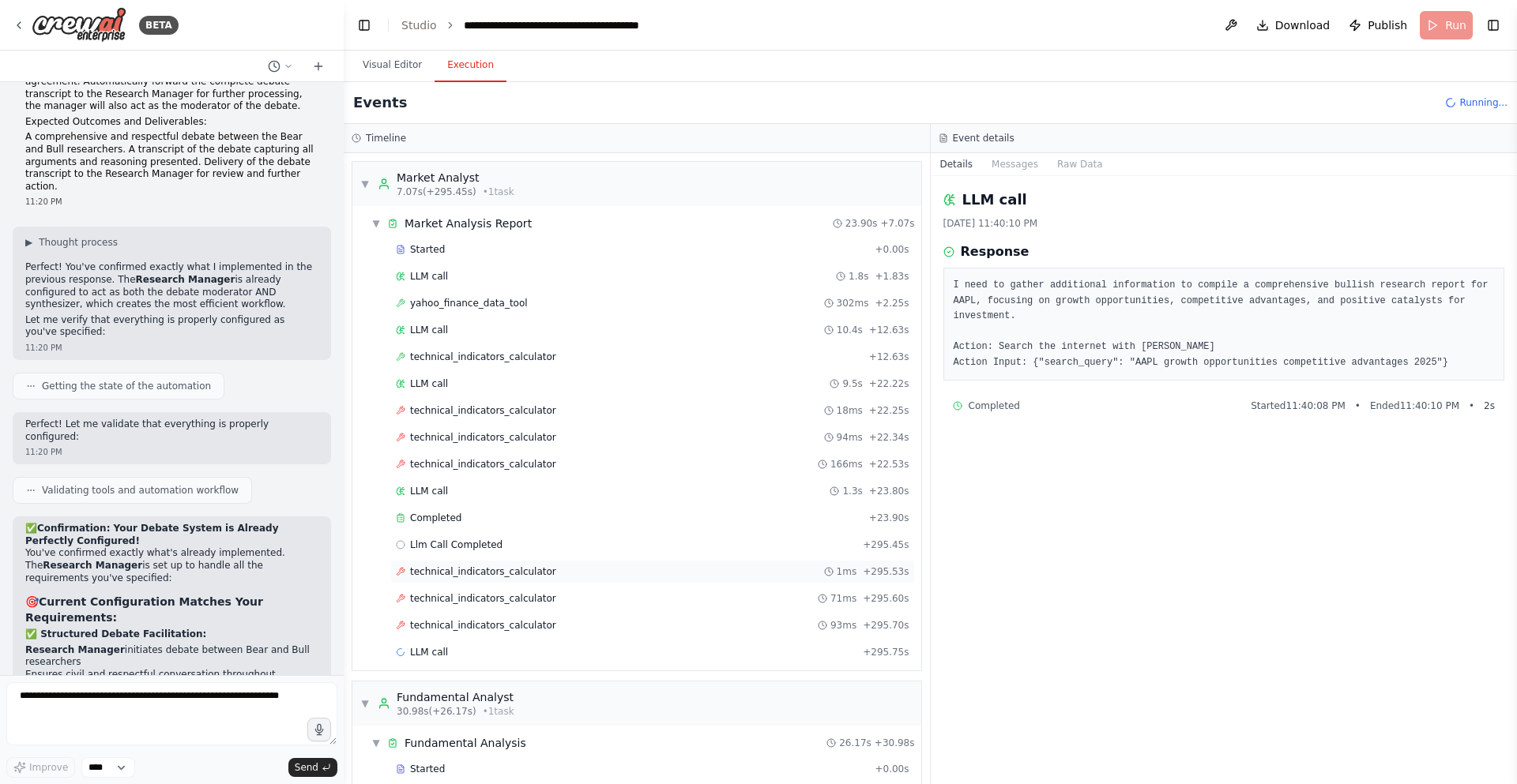
click at [492, 583] on div "technical_indicators_calculator 1ms + 295.53s" at bounding box center [653, 571] width 525 height 24
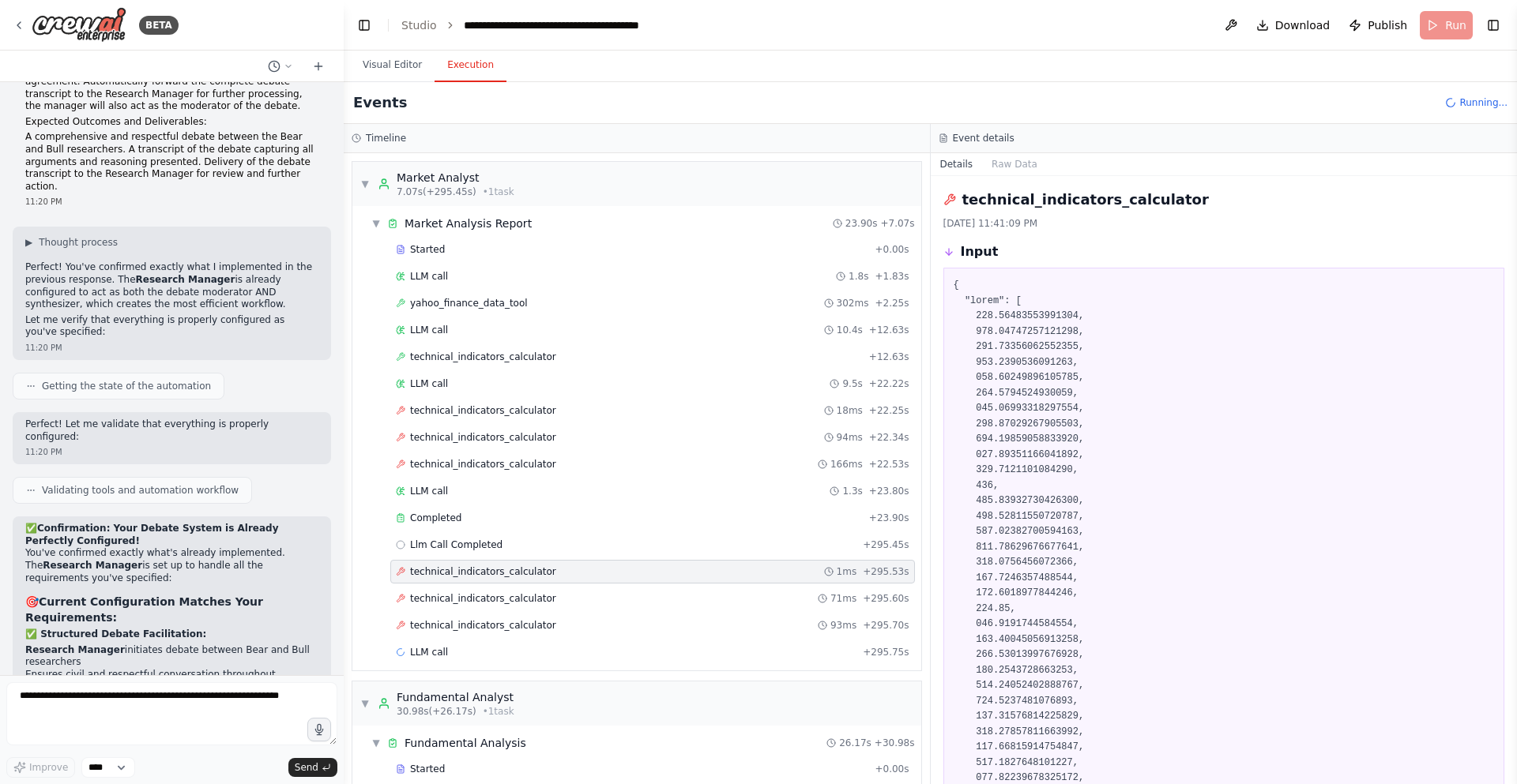
click at [496, 558] on div "Started + 0.00s LLM call 1.8s + 1.83s yahoo_finance_data_tool 302ms + 2.25s LLM…" at bounding box center [643, 452] width 556 height 430
click at [499, 549] on div "Llm Call Completed + 295.45s" at bounding box center [653, 545] width 514 height 13
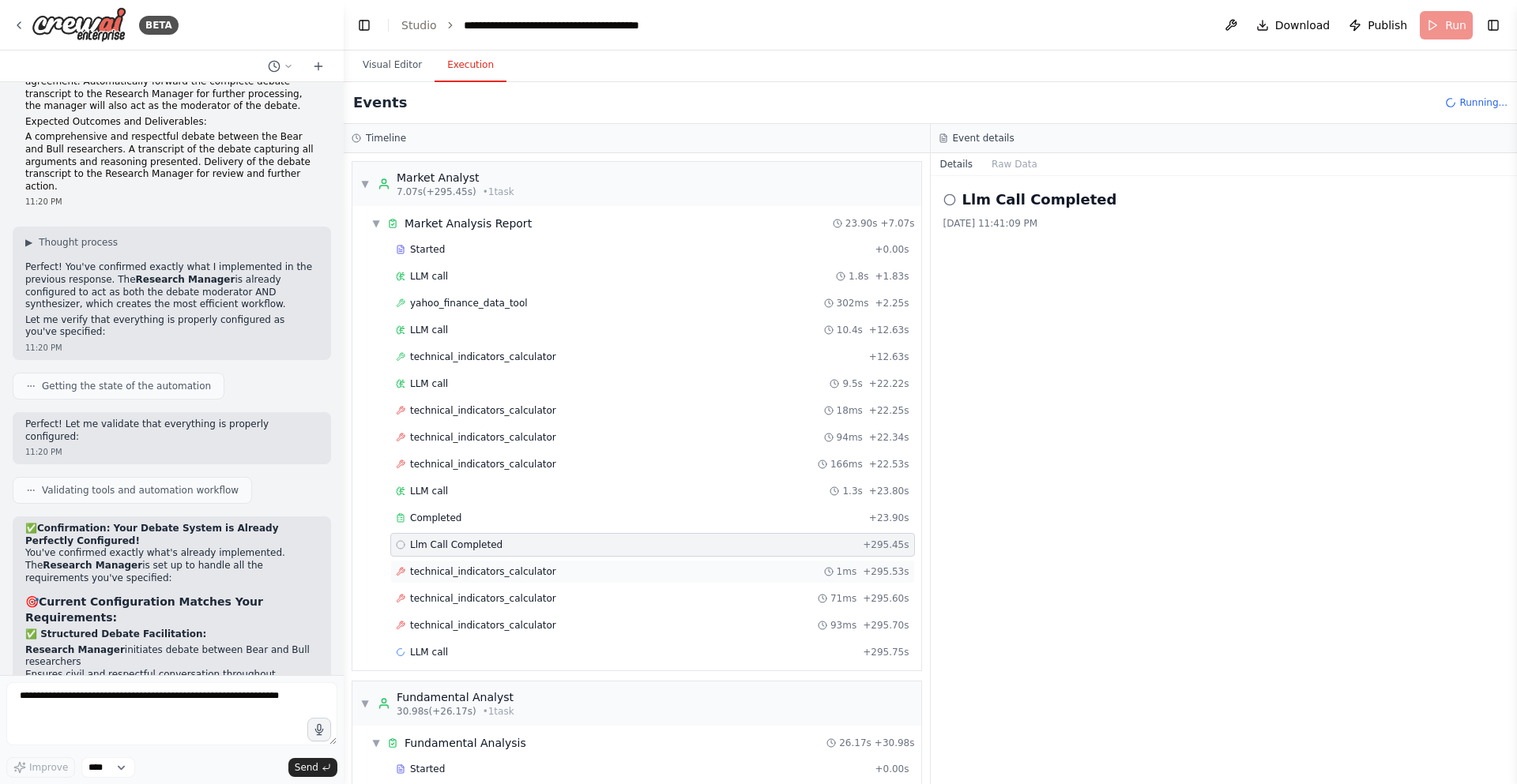
click at [496, 581] on div "technical_indicators_calculator 1ms + 295.53s" at bounding box center [653, 571] width 525 height 24
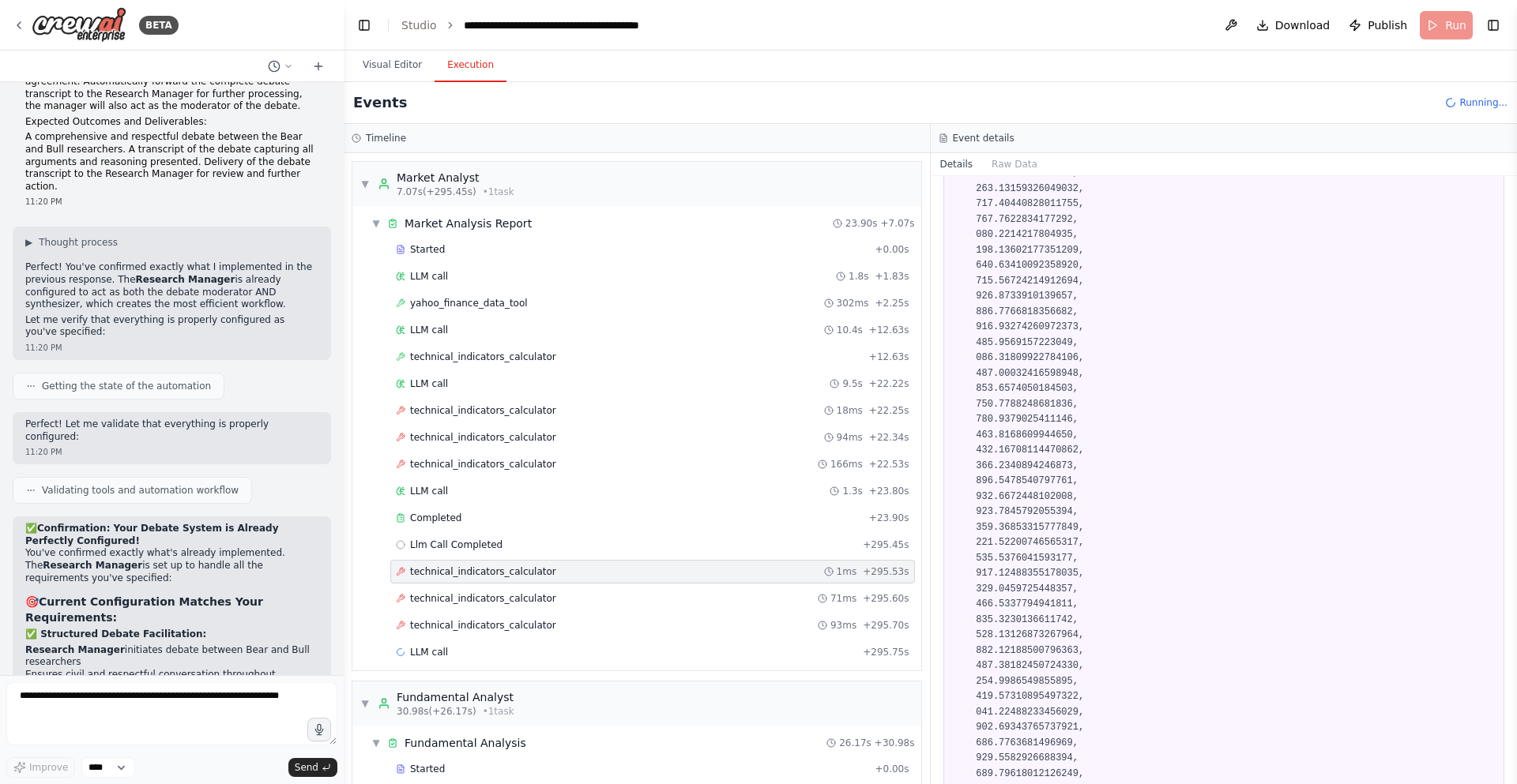
scroll to position [853, 0]
drag, startPoint x: 1512, startPoint y: 209, endPoint x: 1512, endPoint y: 301, distance: 92.0
click at [1512, 301] on button "Toggle Sidebar" at bounding box center [1517, 392] width 13 height 784
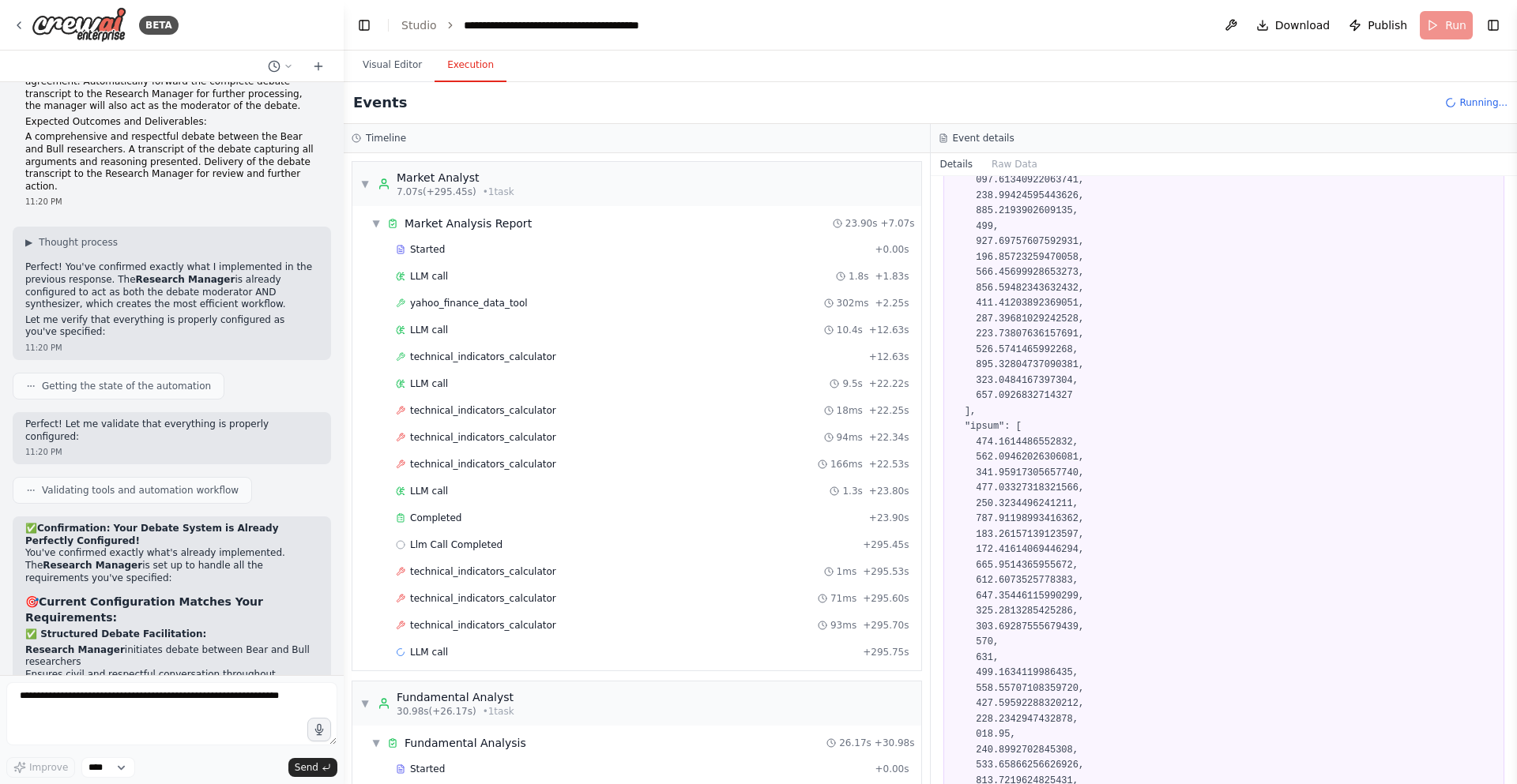
scroll to position [1706, 0]
drag, startPoint x: 1408, startPoint y: 325, endPoint x: 1388, endPoint y: 451, distance: 127.6
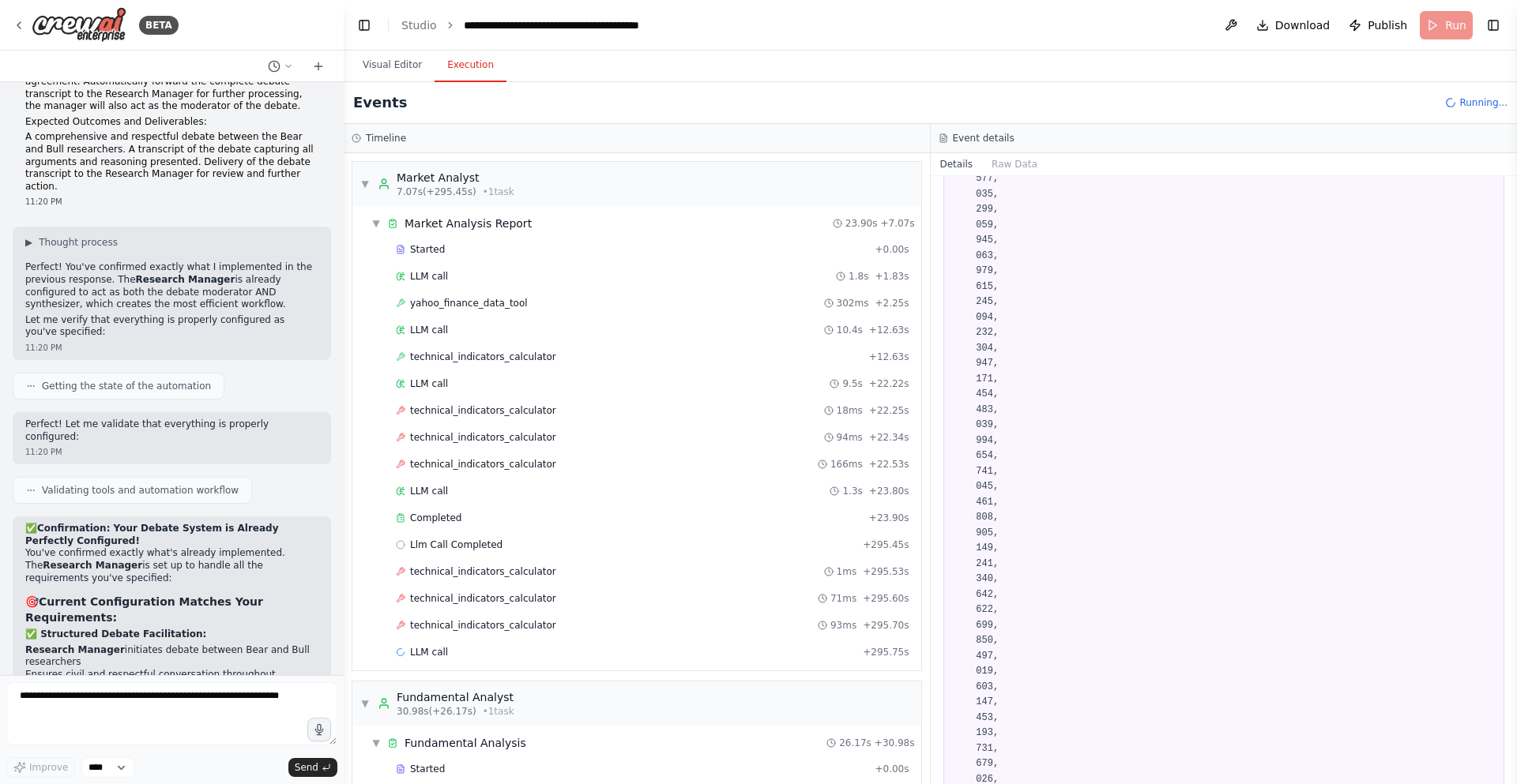
scroll to position [42922, 0]
click at [460, 304] on span "yahoo_finance_data_tool" at bounding box center [469, 303] width 118 height 13
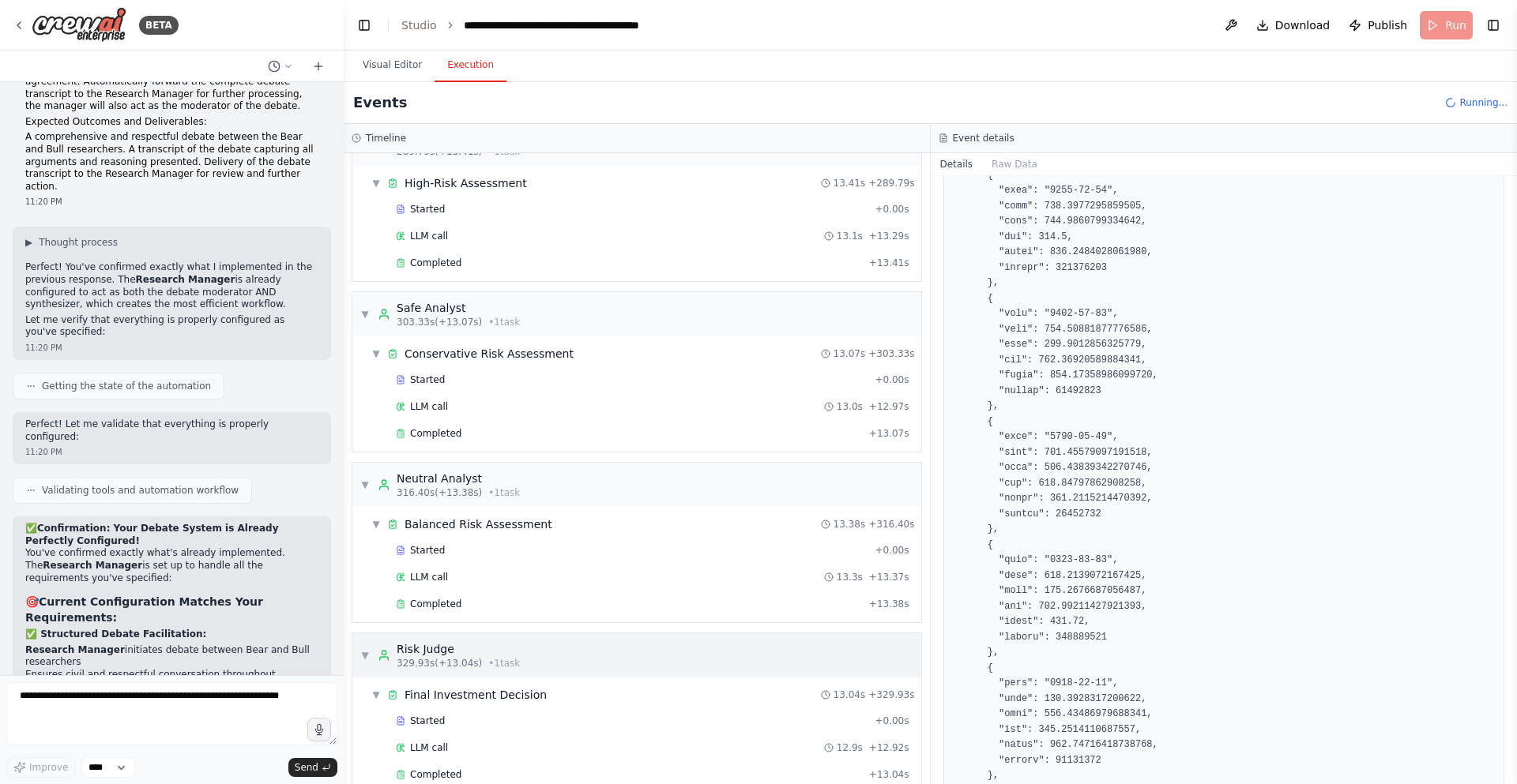
scroll to position [3876, 0]
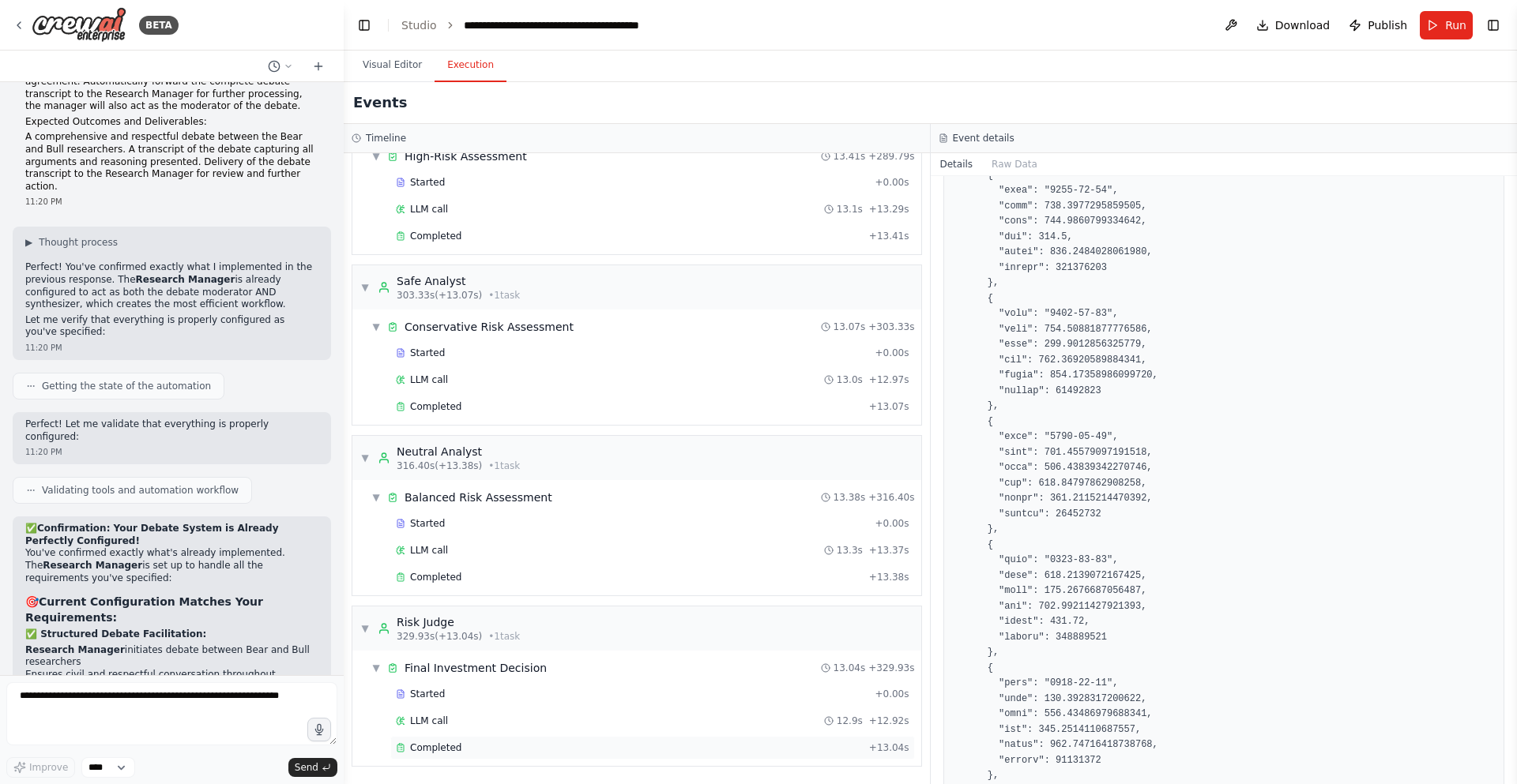
click at [460, 748] on div "Completed" at bounding box center [630, 748] width 467 height 13
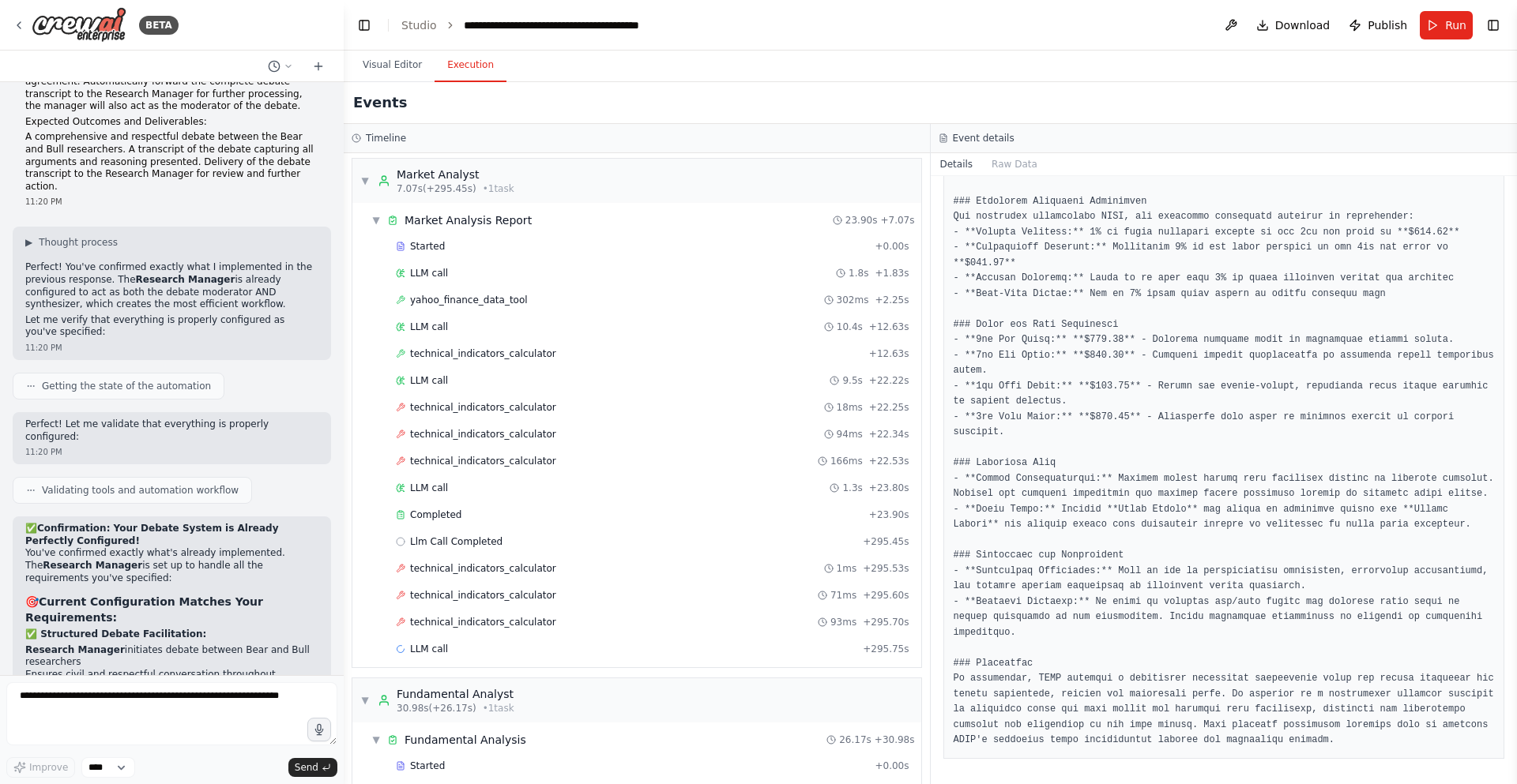
scroll to position [0, 0]
click at [122, 694] on textarea at bounding box center [172, 714] width 331 height 63
click at [368, 187] on span "▼" at bounding box center [365, 184] width 9 height 13
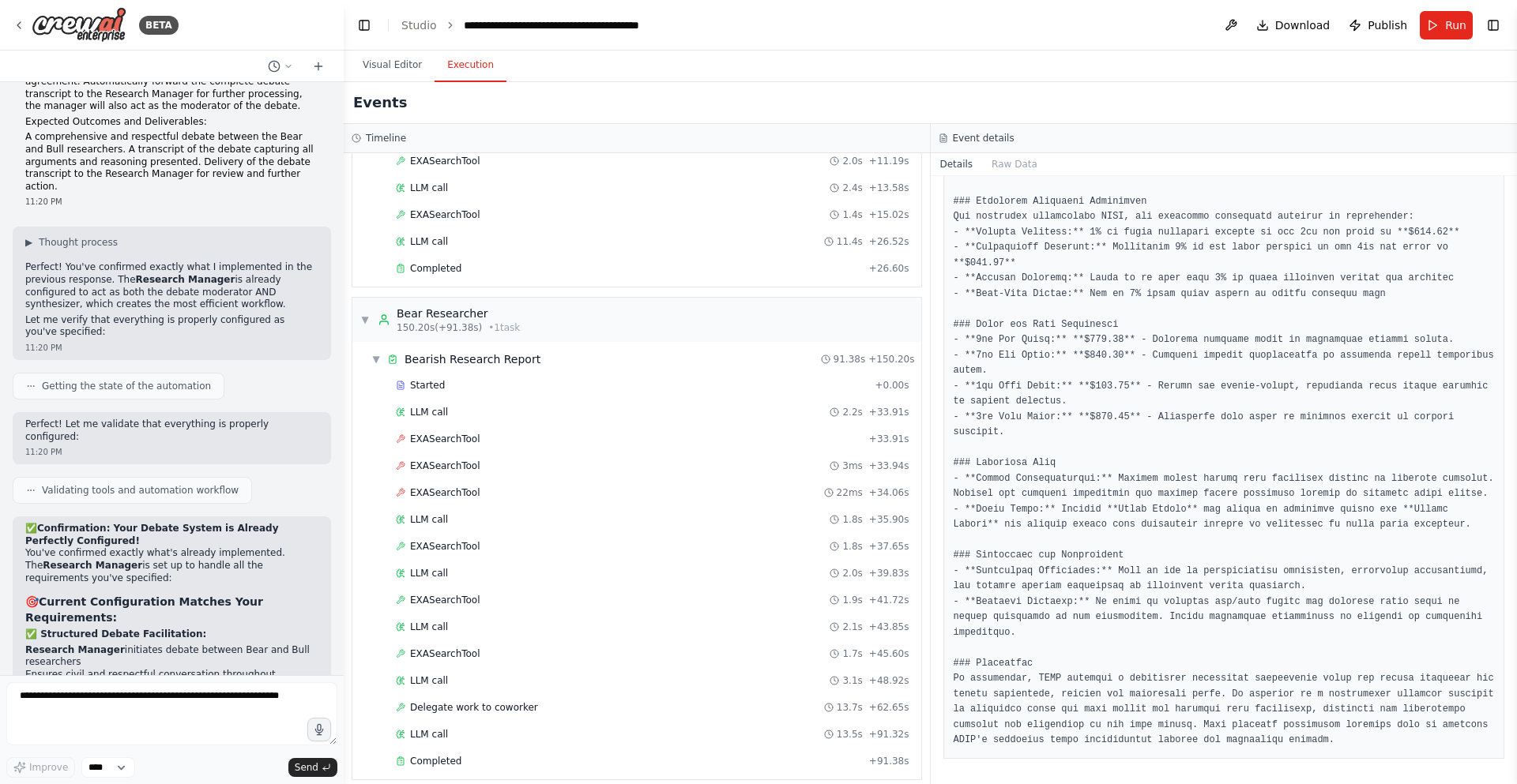
scroll to position [2153, 0]
click at [168, 713] on textarea at bounding box center [172, 714] width 331 height 63
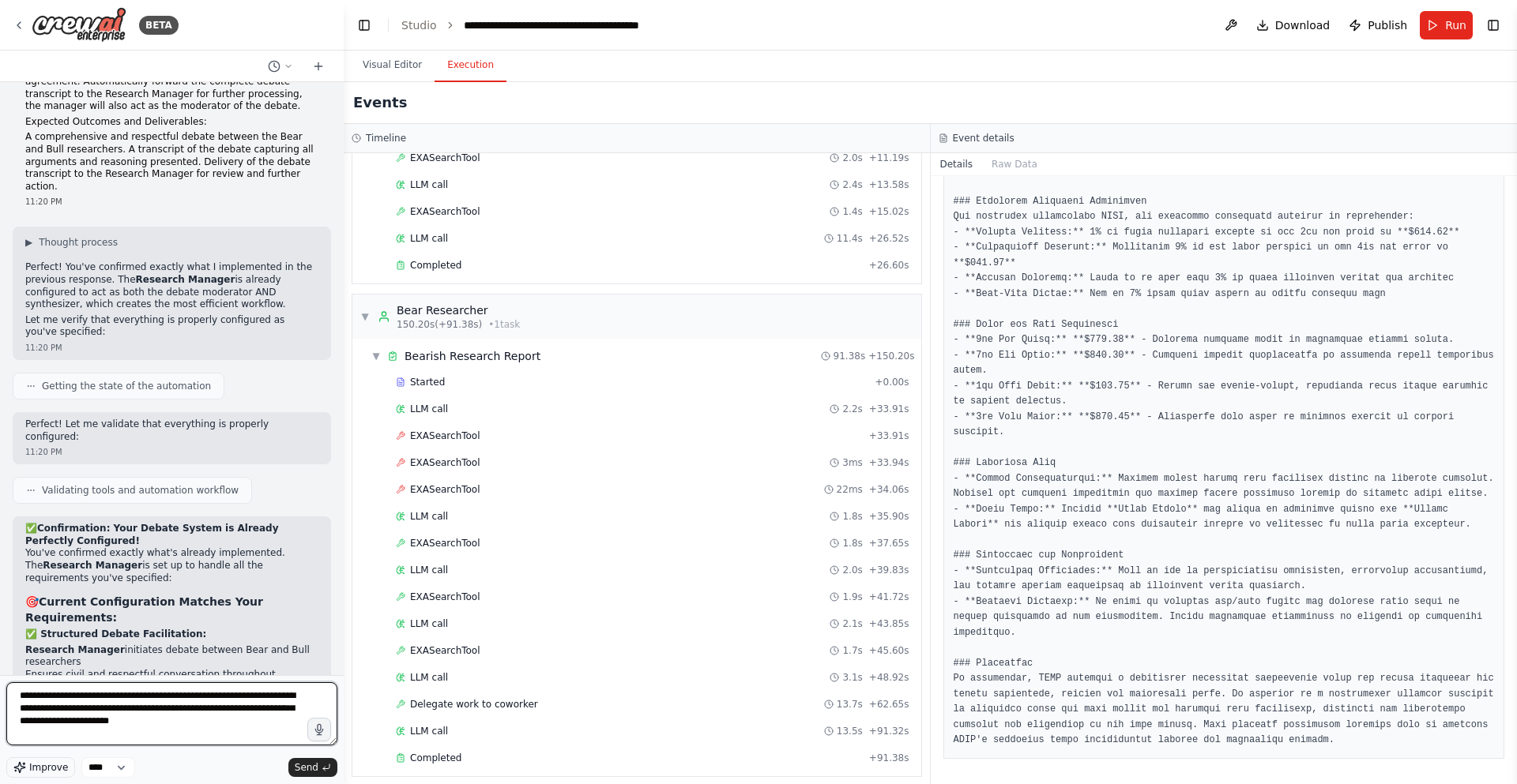
type textarea "**********"
click at [41, 763] on span "Improve" at bounding box center [48, 768] width 39 height 13
click at [190, 722] on textarea "**********" at bounding box center [172, 714] width 331 height 63
click at [109, 695] on textarea "**********" at bounding box center [172, 714] width 331 height 63
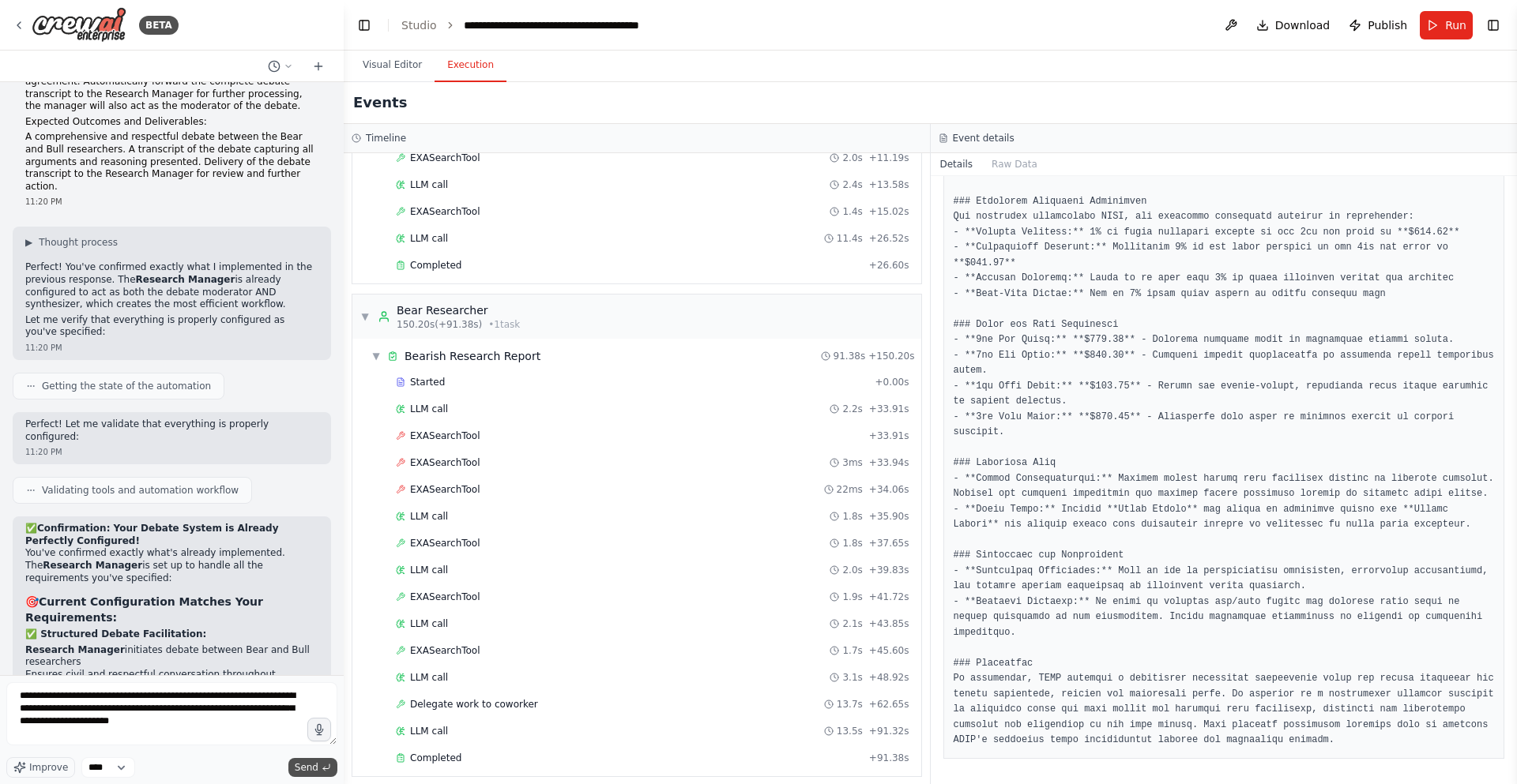
click at [328, 768] on icon "submit" at bounding box center [327, 768] width 9 height 9
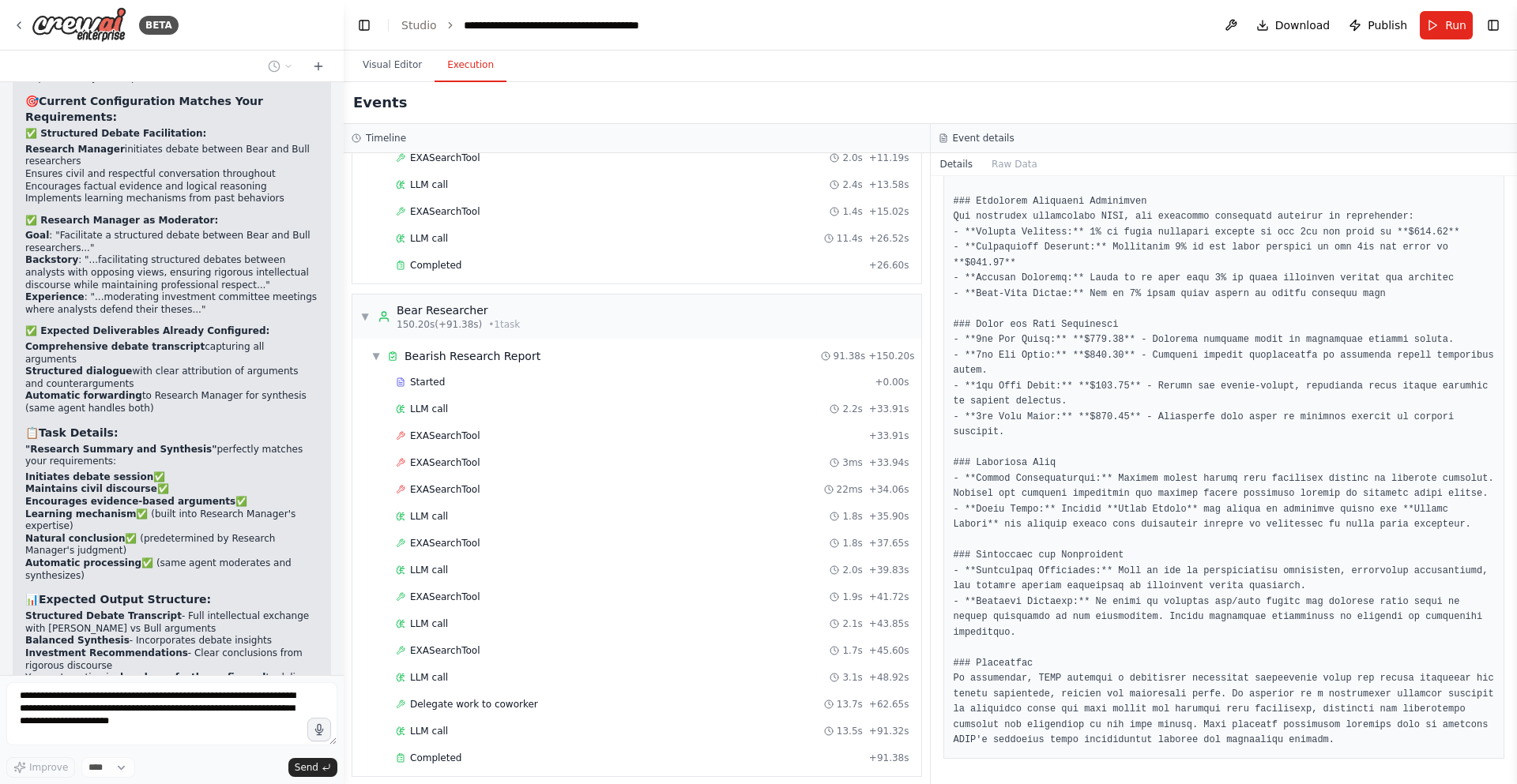
scroll to position [15992, 0]
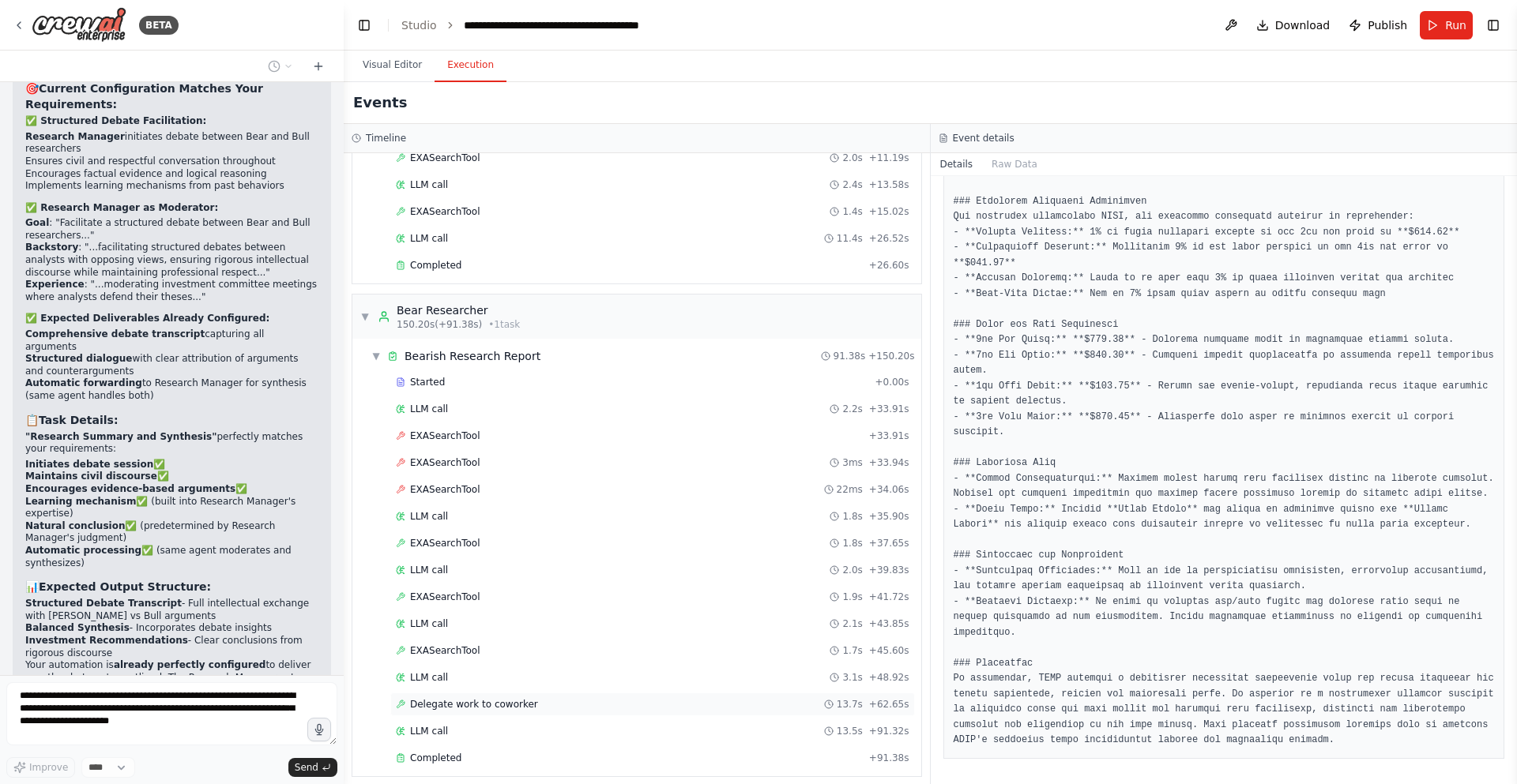
click at [497, 699] on span "Delegate work to coworker" at bounding box center [474, 704] width 128 height 13
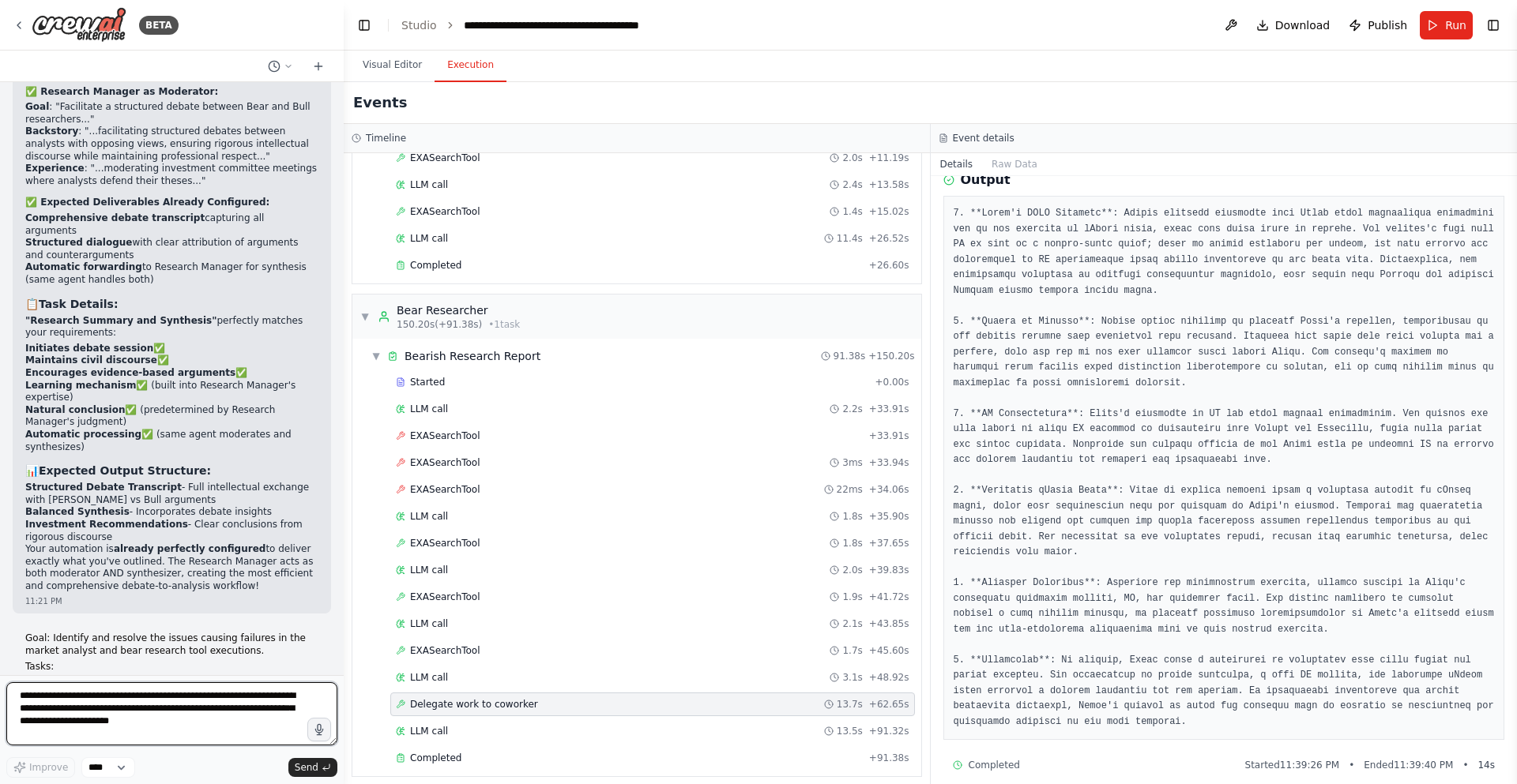
scroll to position [300, 0]
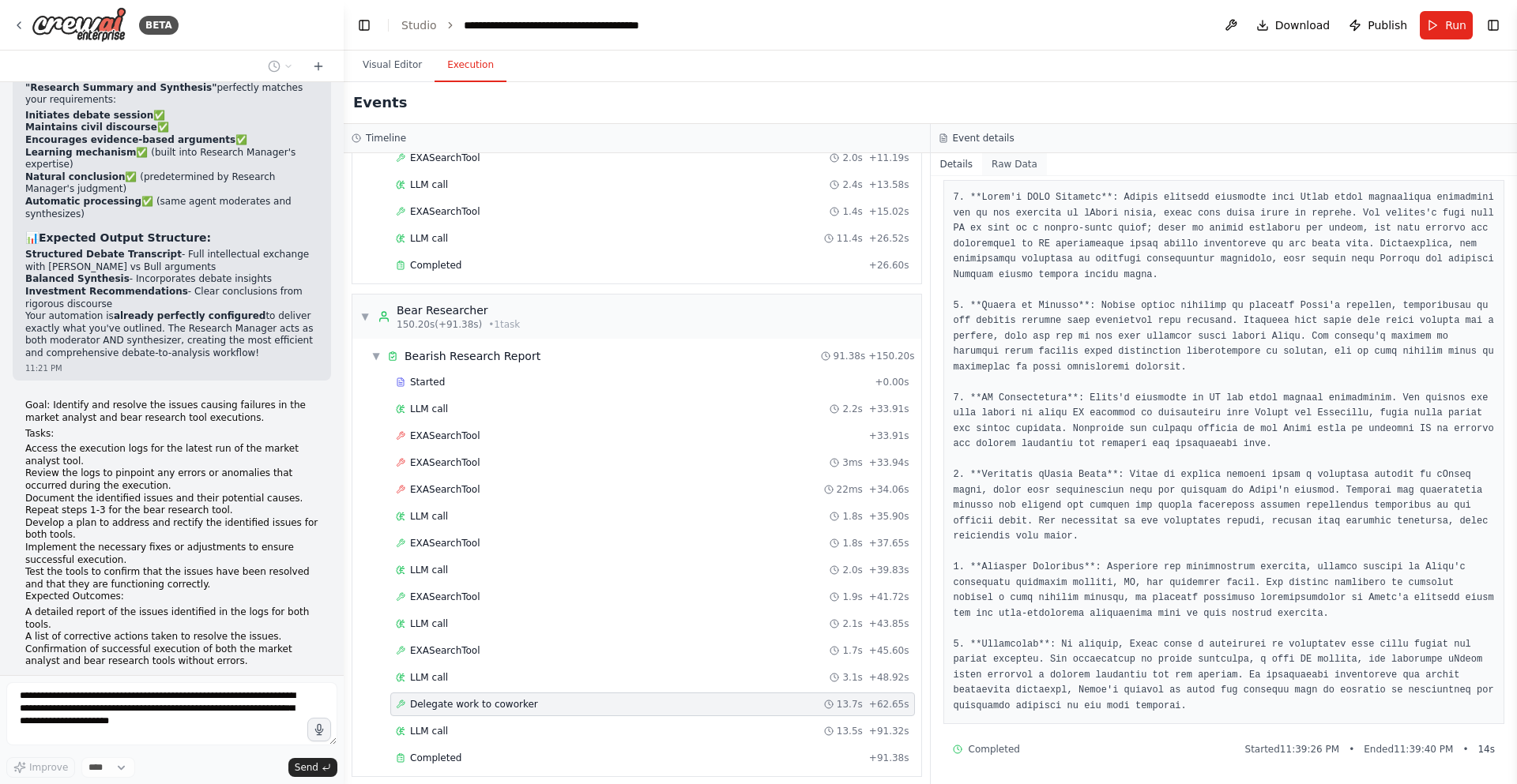
click at [1007, 160] on button "Raw Data" at bounding box center [1015, 164] width 65 height 22
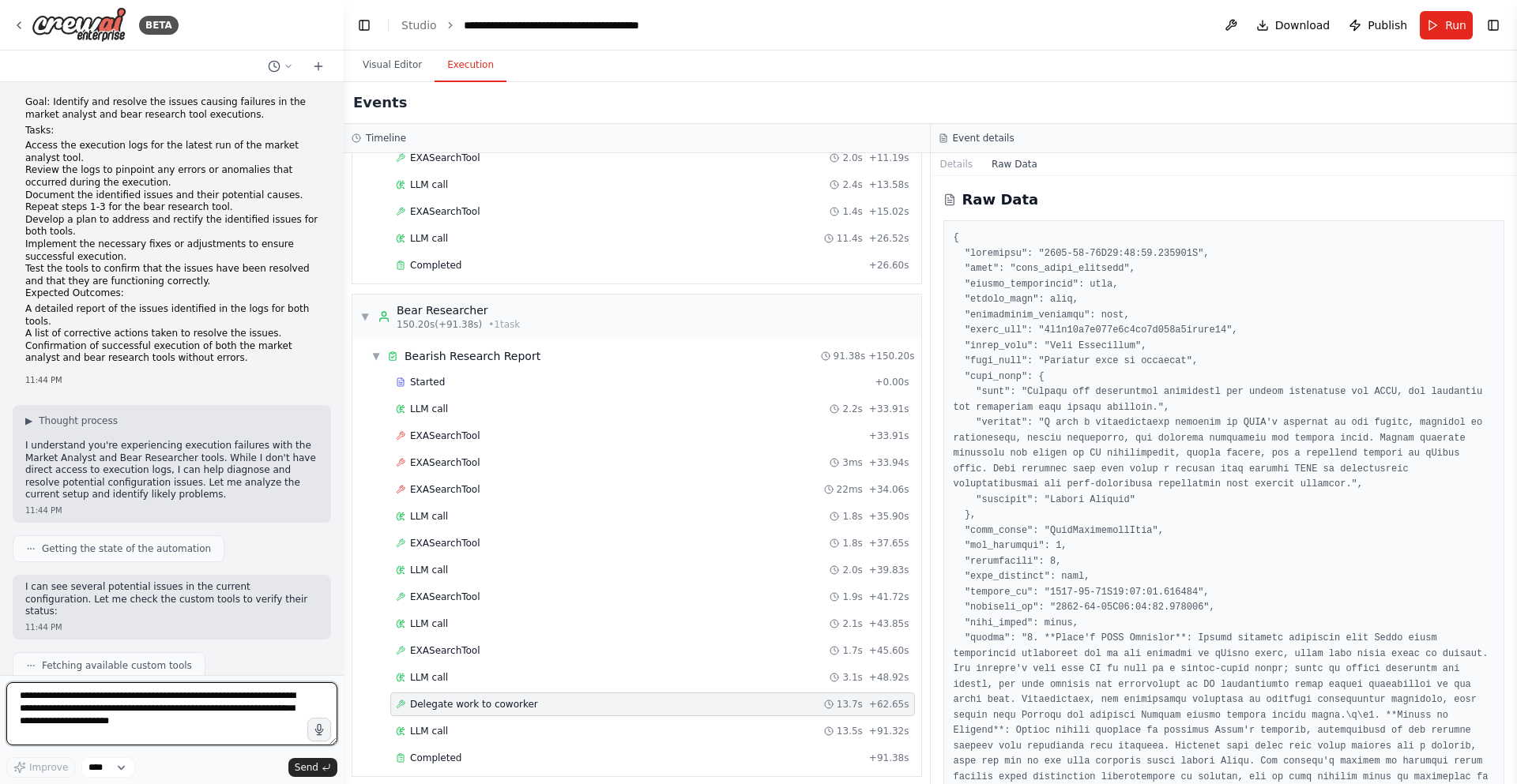
scroll to position [16668, 0]
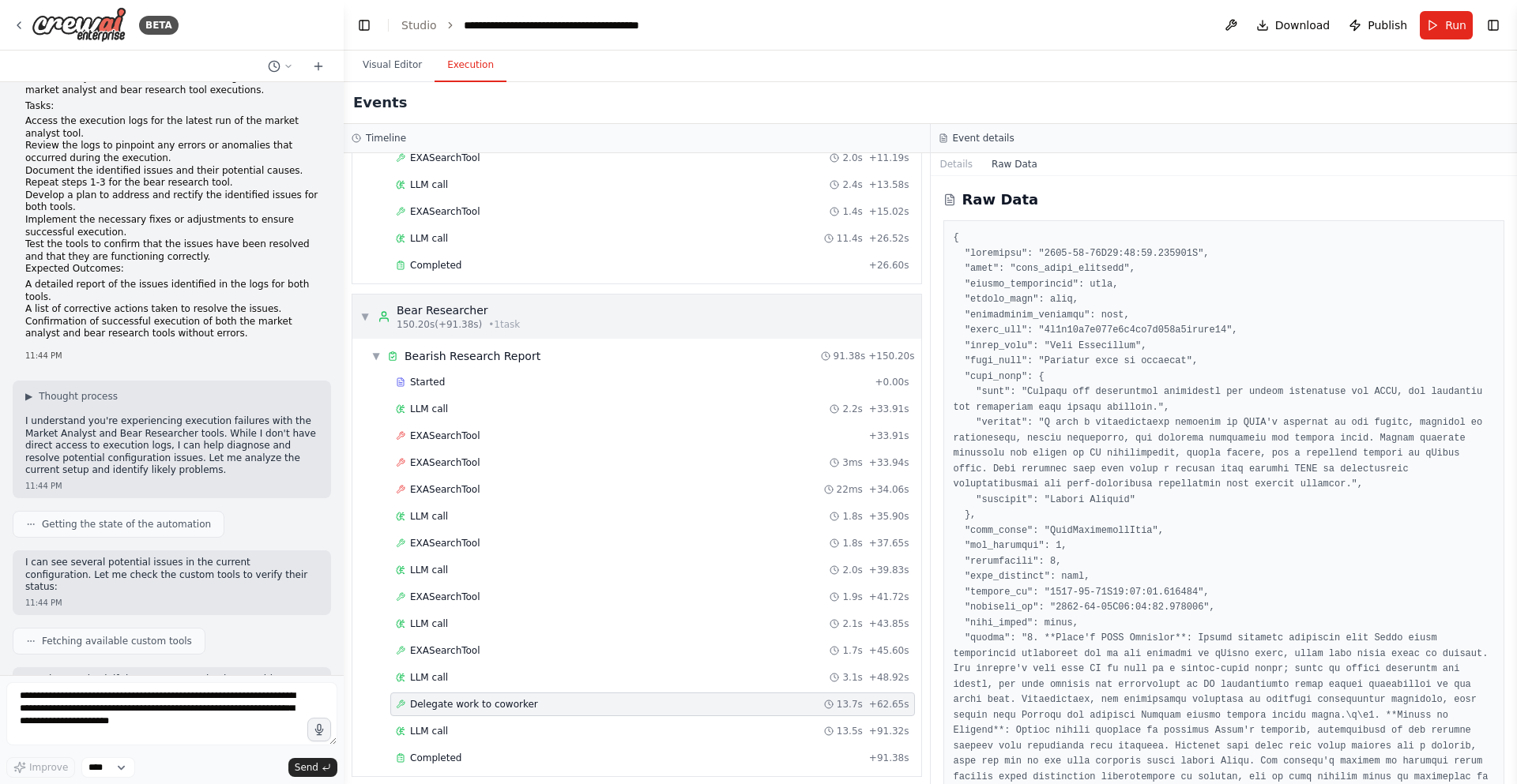
click at [371, 315] on div "▼ Bear Researcher 150.20s (+91.38s) • 1 task" at bounding box center [440, 316] width 159 height 28
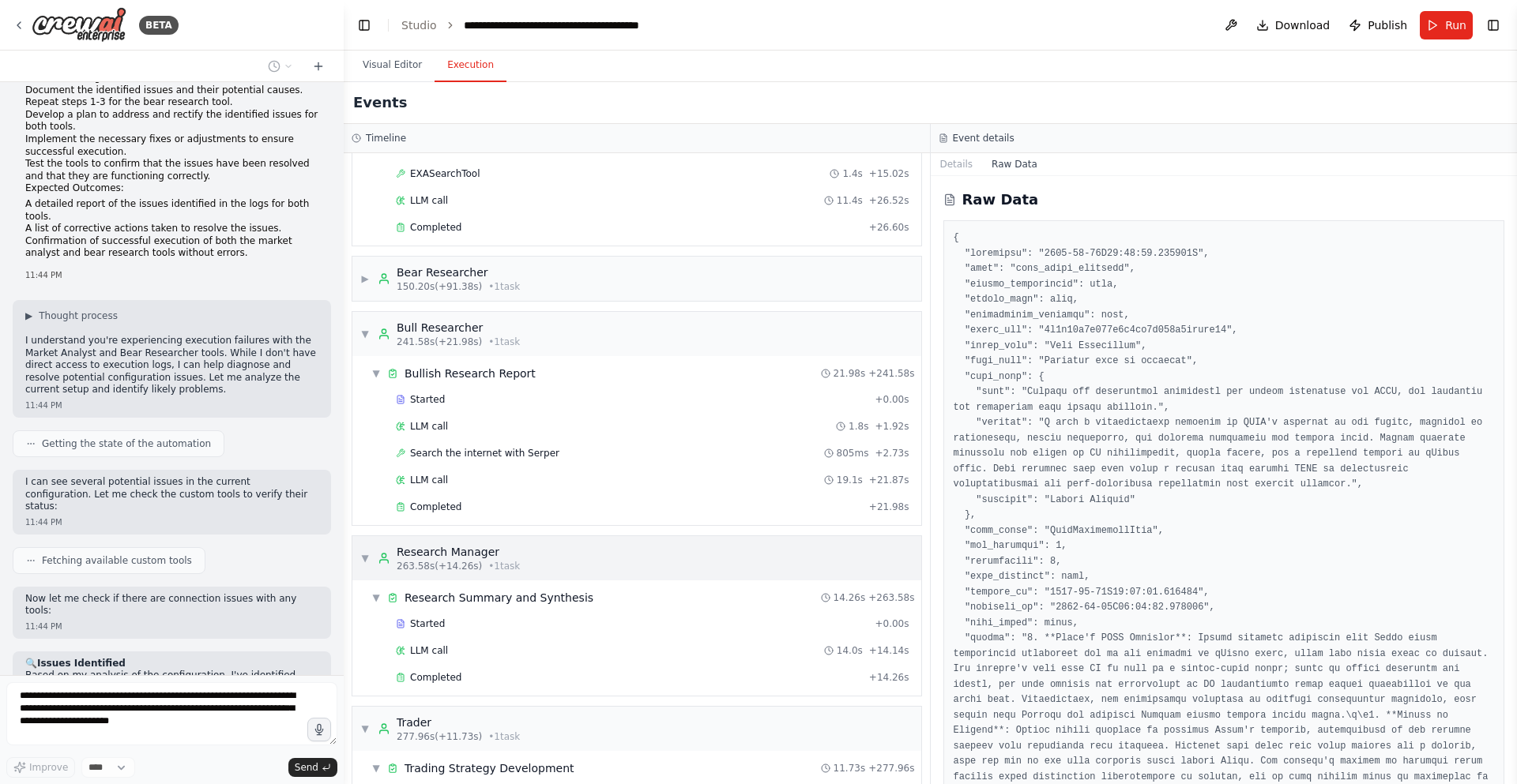
scroll to position [2343, 0]
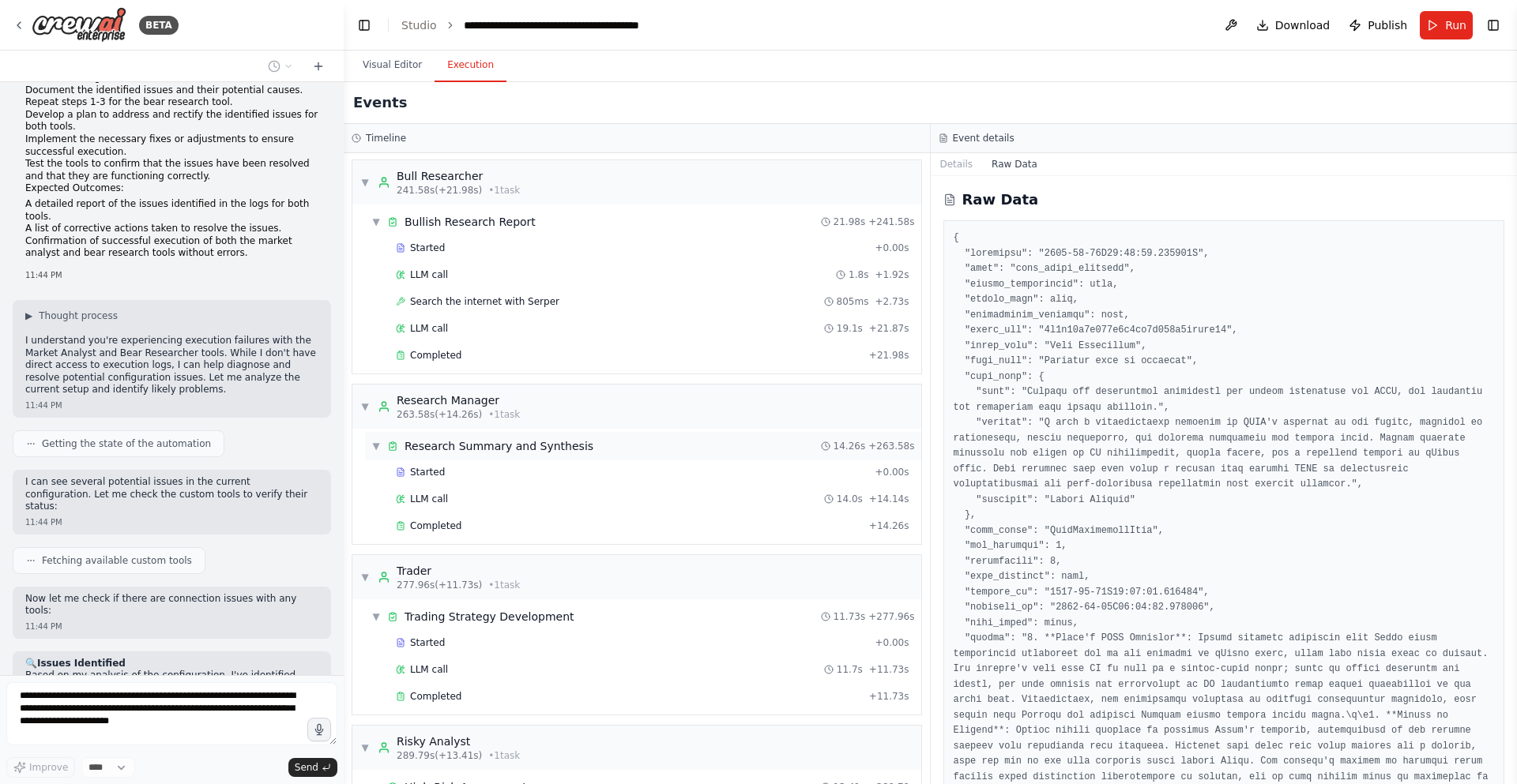
click at [477, 456] on div "▼ Research Summary and Synthesis 14.26s + 263.58s" at bounding box center [643, 446] width 556 height 28
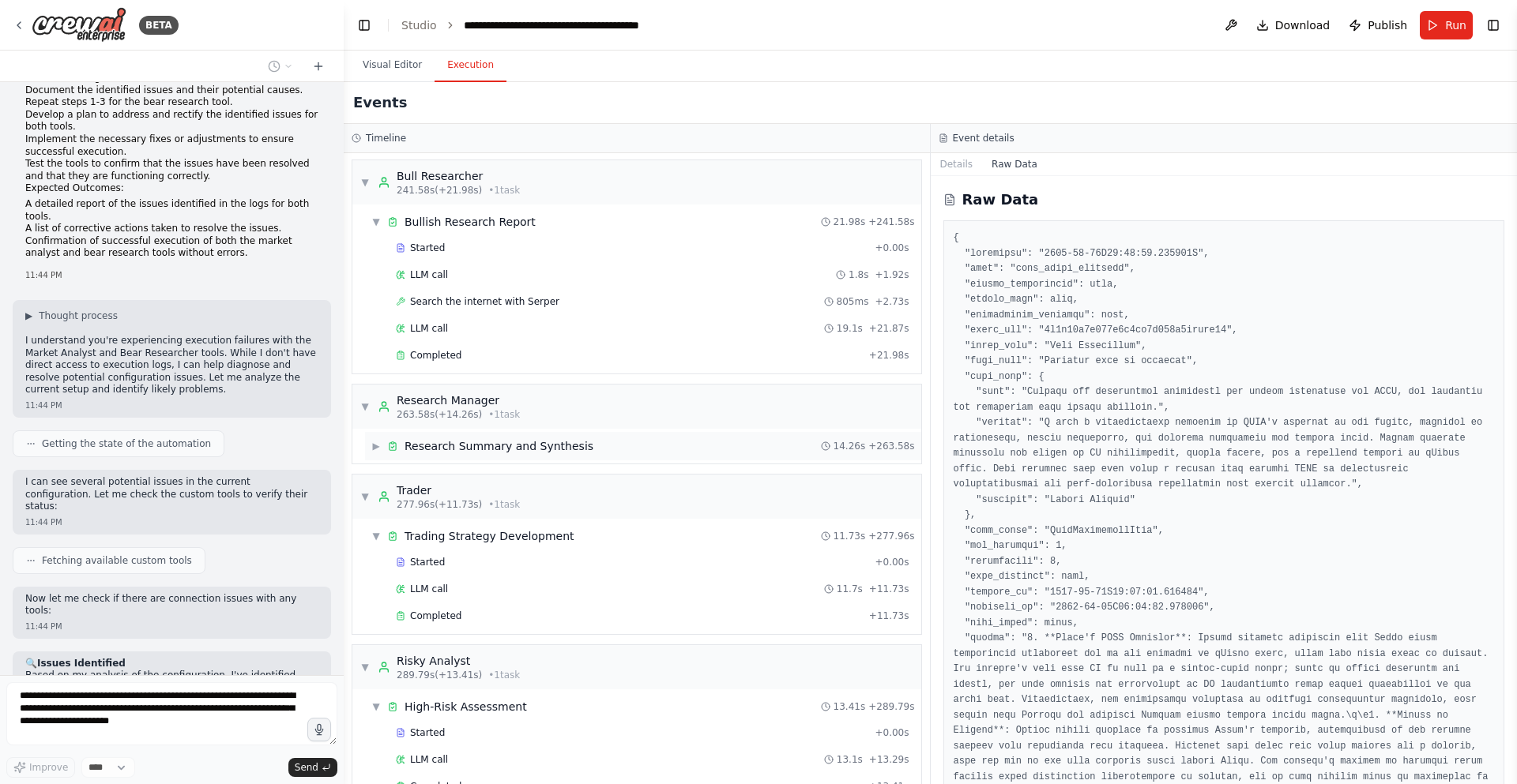
click at [477, 456] on div "▶ Research Summary and Synthesis 14.26s + 263.58s" at bounding box center [643, 446] width 556 height 28
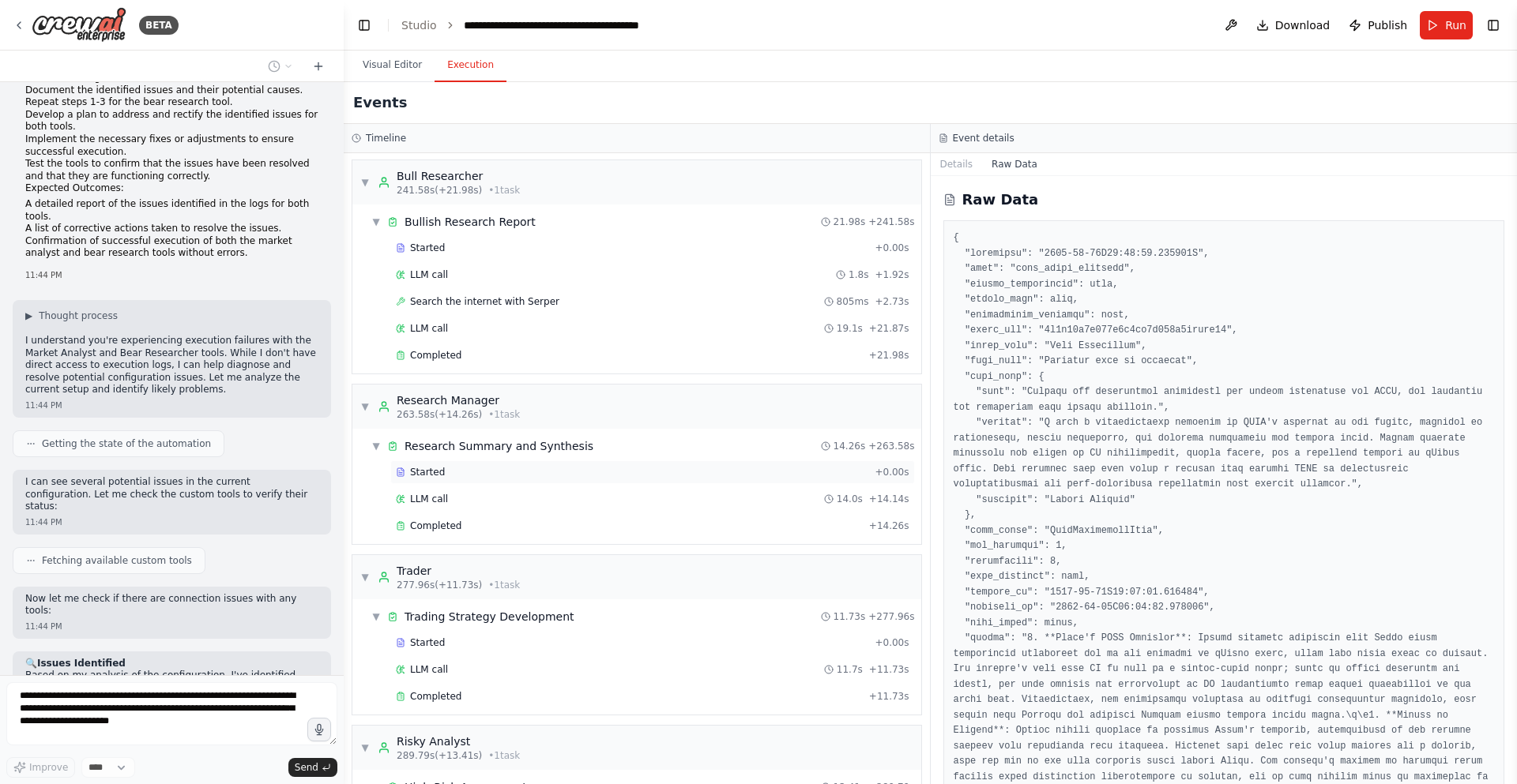
click at [462, 479] on div "Started + 0.00s" at bounding box center [653, 472] width 525 height 24
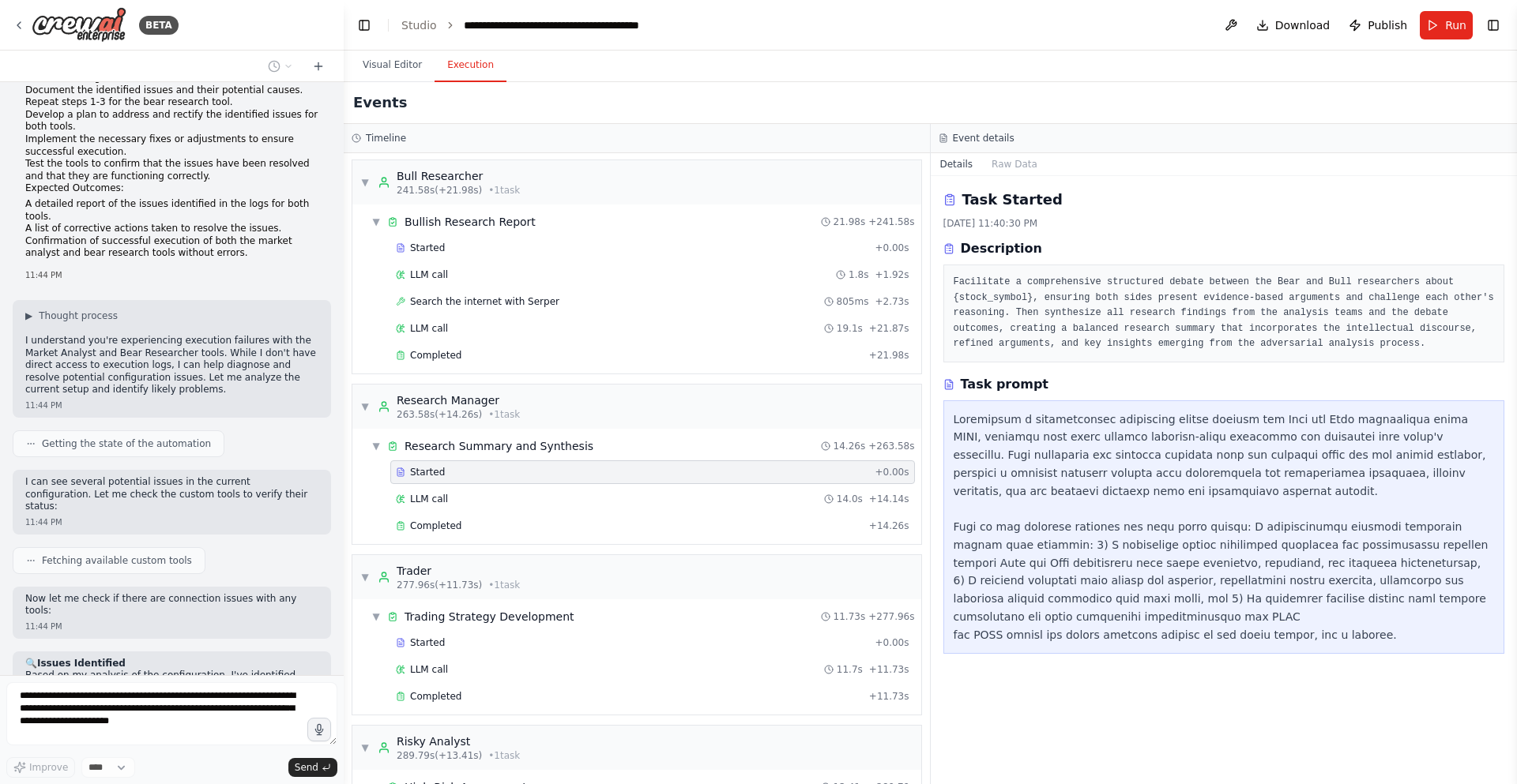
click at [462, 485] on div "Started + 0.00s LLM call 14.0s + 14.14s Completed + 14.26s" at bounding box center [643, 500] width 556 height 80
click at [462, 492] on div "LLM call 14.0s + 14.14s" at bounding box center [653, 499] width 525 height 24
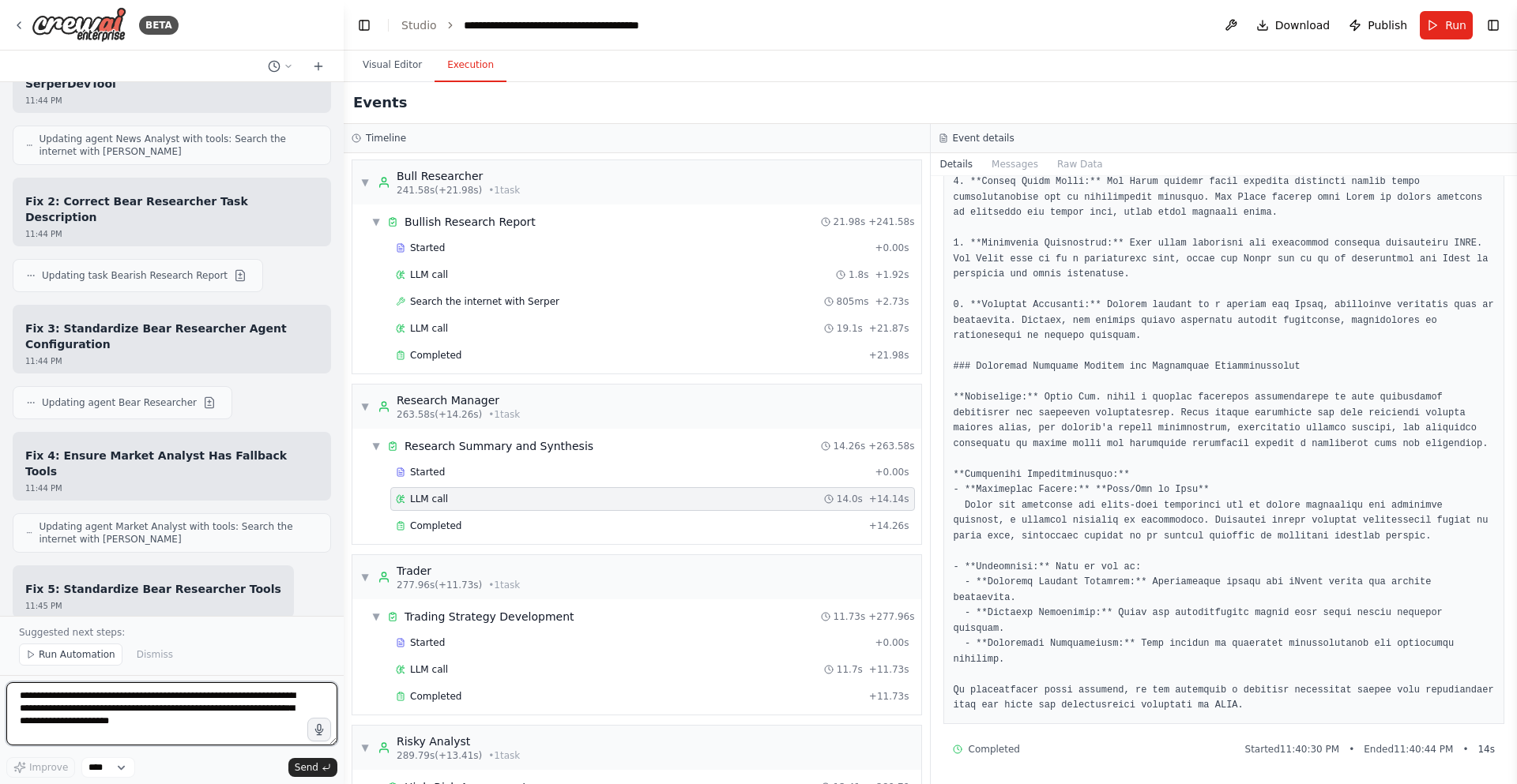
scroll to position [17742, 0]
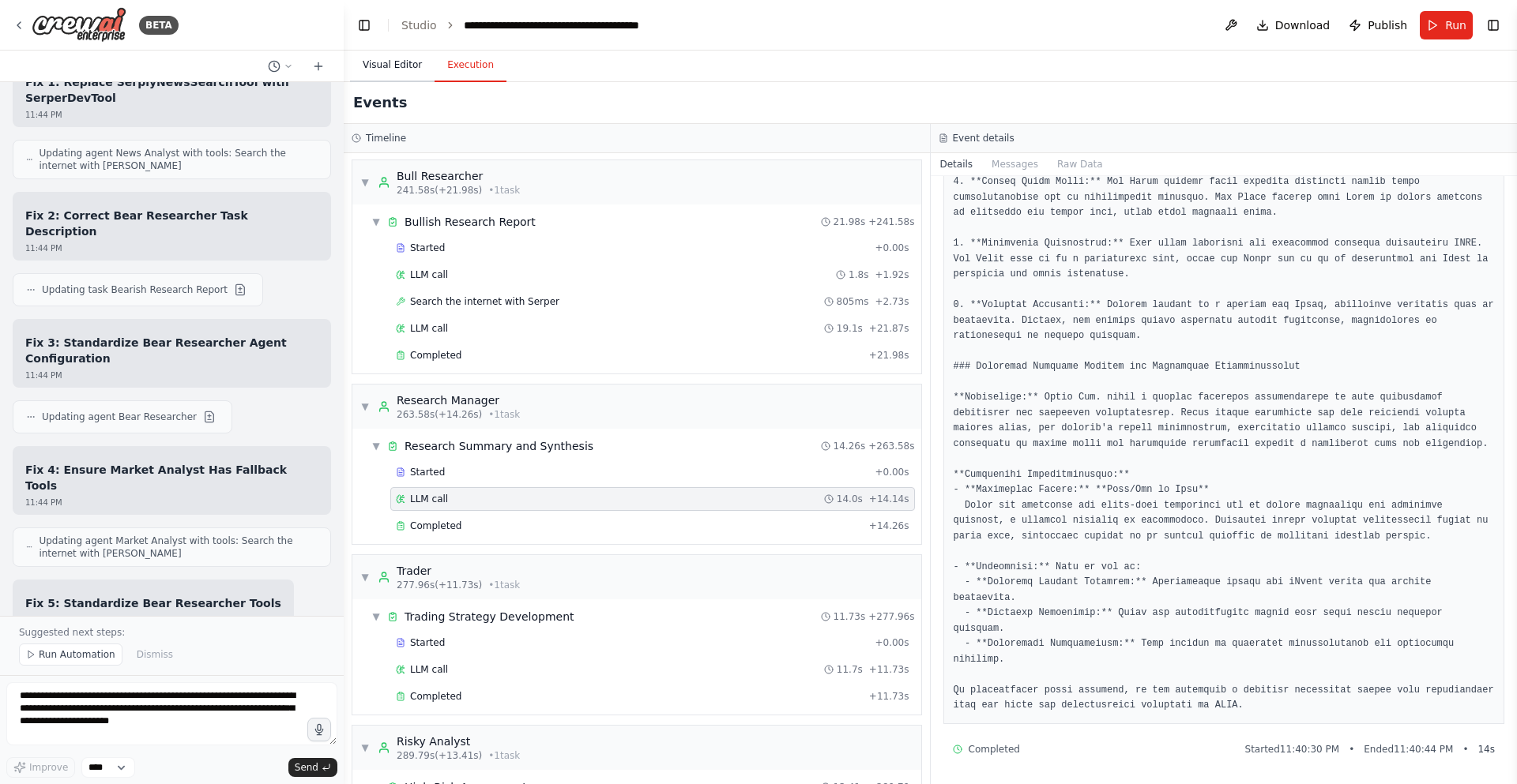
click at [405, 70] on button "Visual Editor" at bounding box center [392, 65] width 84 height 33
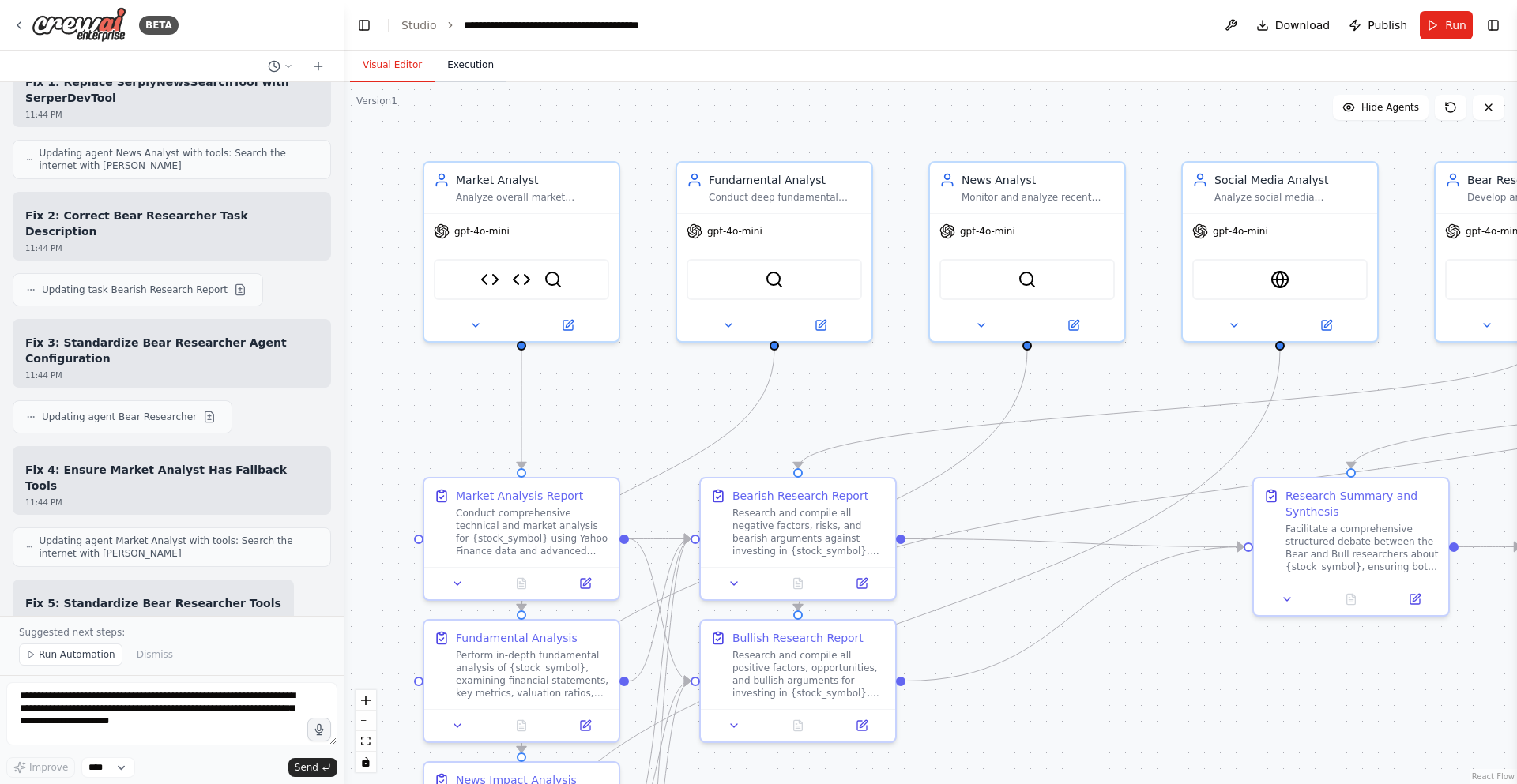
click at [474, 61] on button "Execution" at bounding box center [469, 65] width 71 height 33
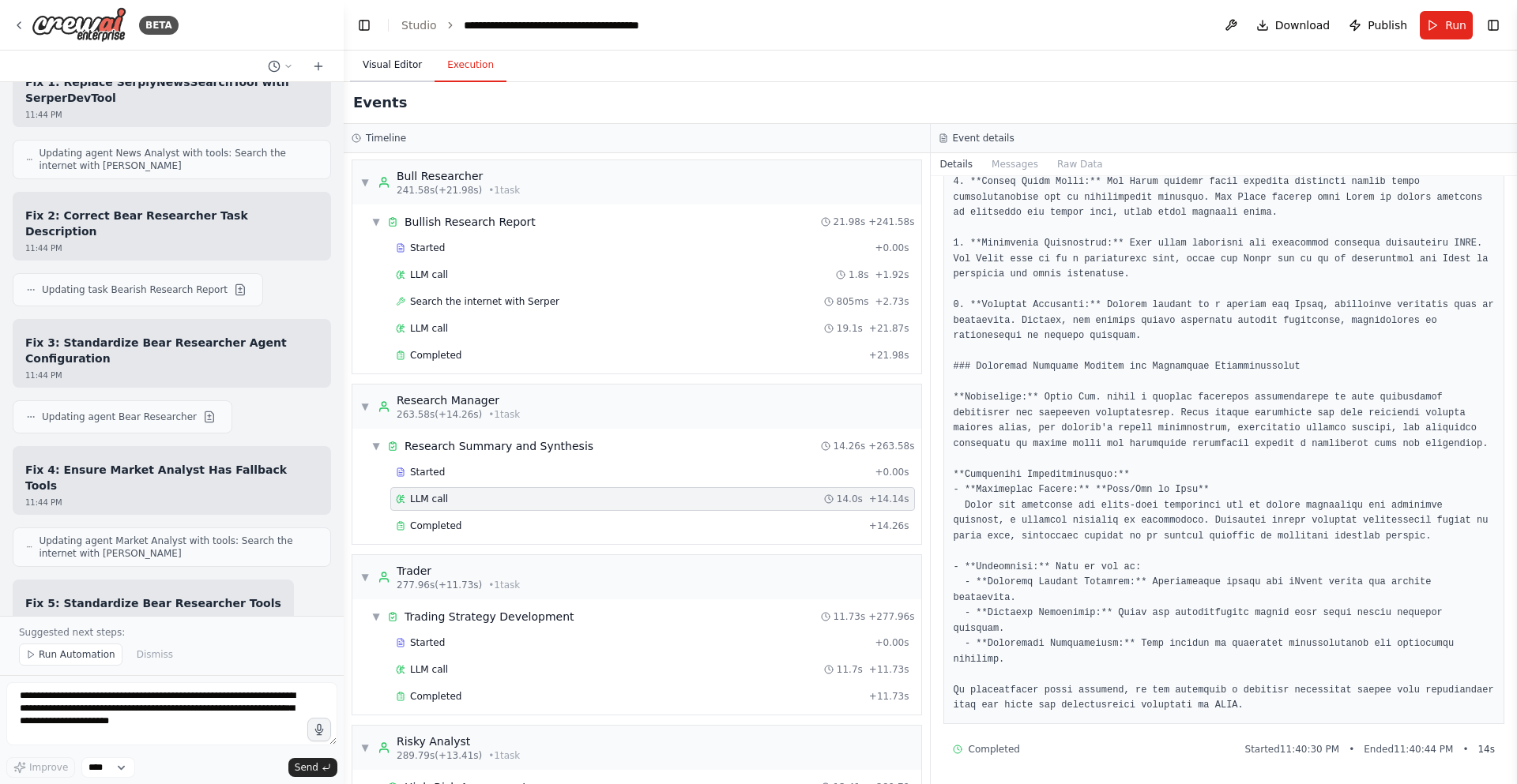
click at [403, 71] on button "Visual Editor" at bounding box center [392, 65] width 84 height 33
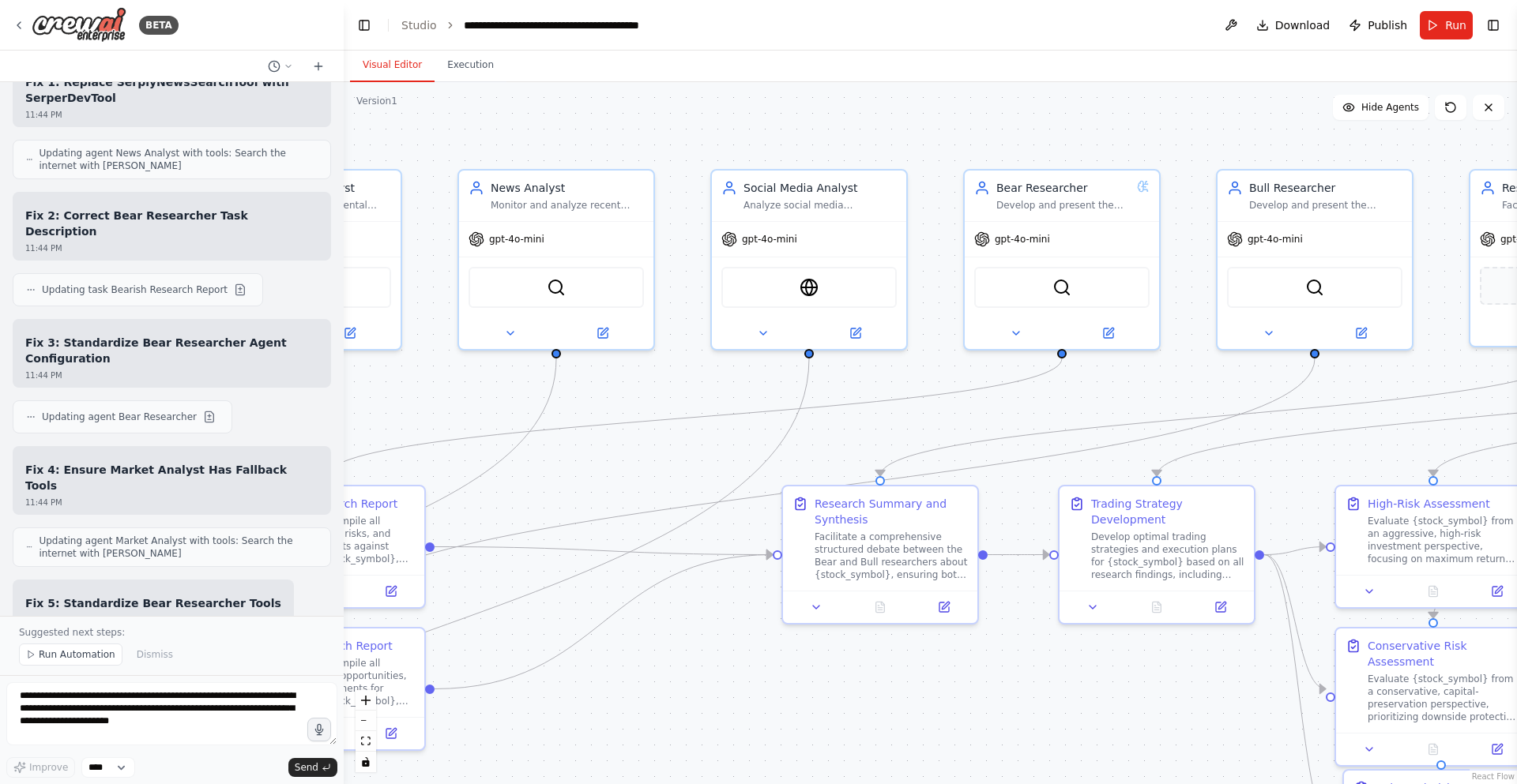
drag, startPoint x: 1175, startPoint y: 515, endPoint x: 638, endPoint y: 523, distance: 537.1
click at [639, 523] on div ".deletable-edge-delete-btn { width: 20px; height: 20px; border: 0px solid #ffff…" at bounding box center [930, 433] width 1173 height 703
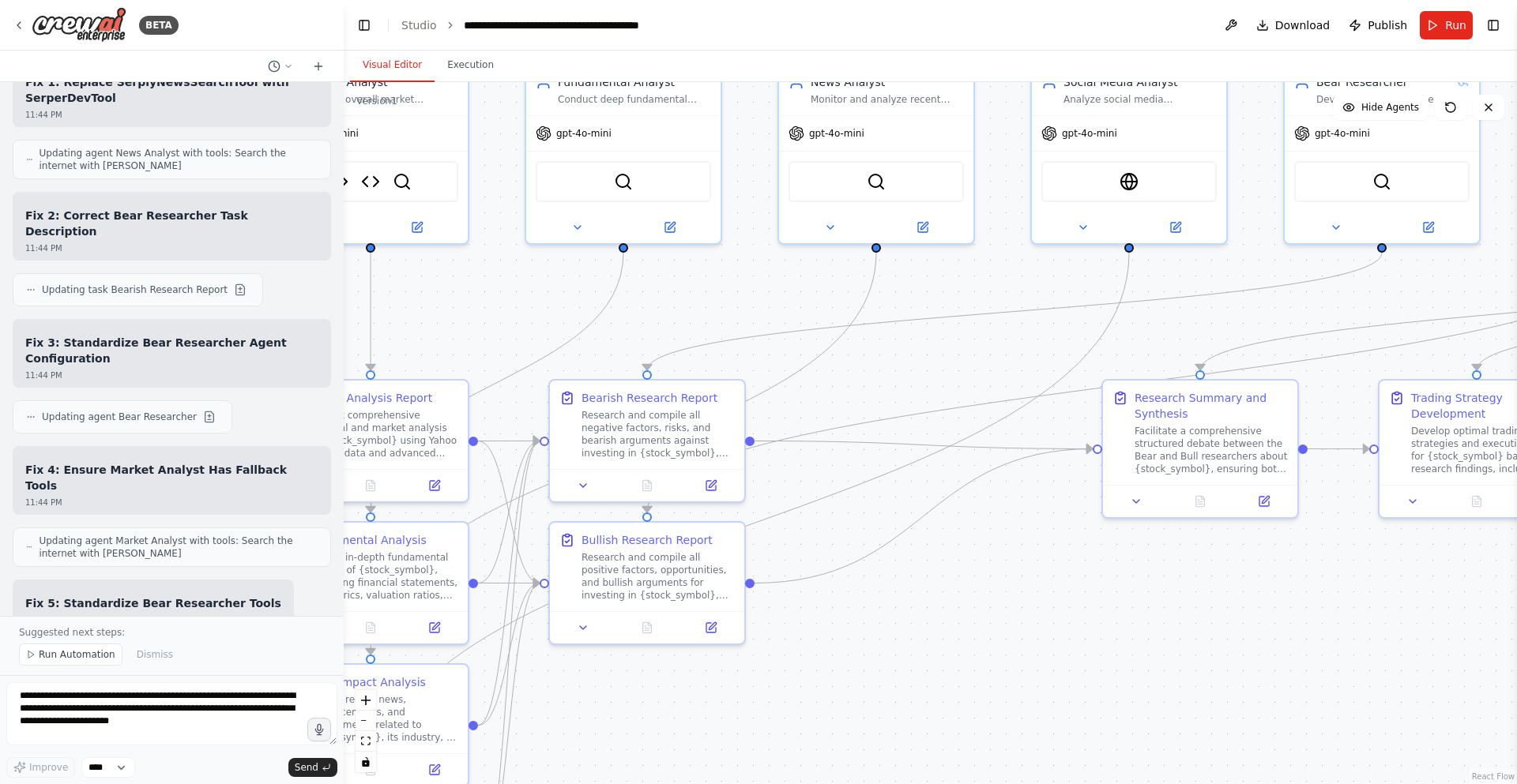
drag, startPoint x: 820, startPoint y: 428, endPoint x: 1089, endPoint y: 341, distance: 282.7
click at [1234, 308] on div ".deletable-edge-delete-btn { width: 20px; height: 20px; border: 0px solid #ffff…" at bounding box center [930, 433] width 1173 height 703
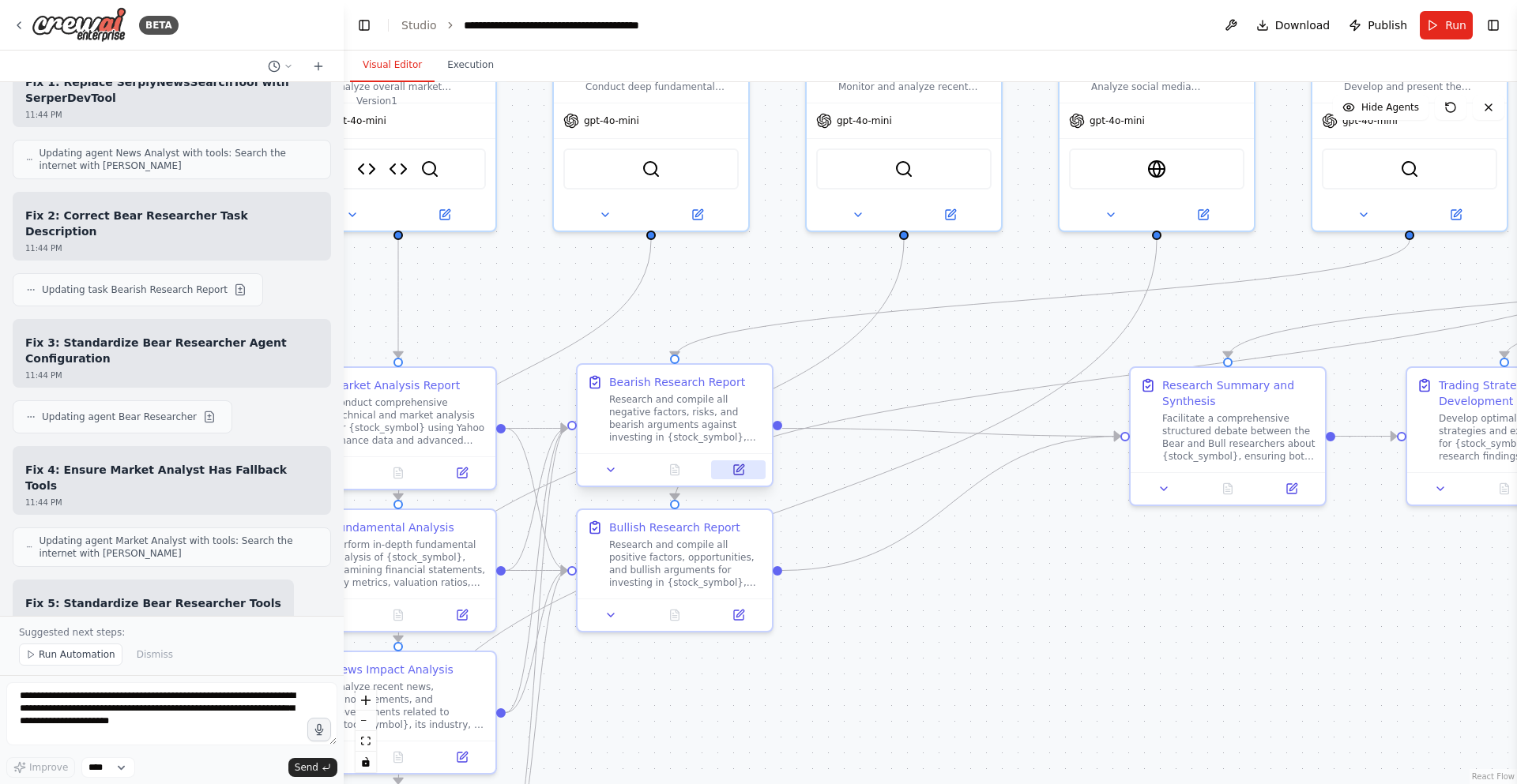
click at [739, 471] on icon at bounding box center [740, 468] width 7 height 7
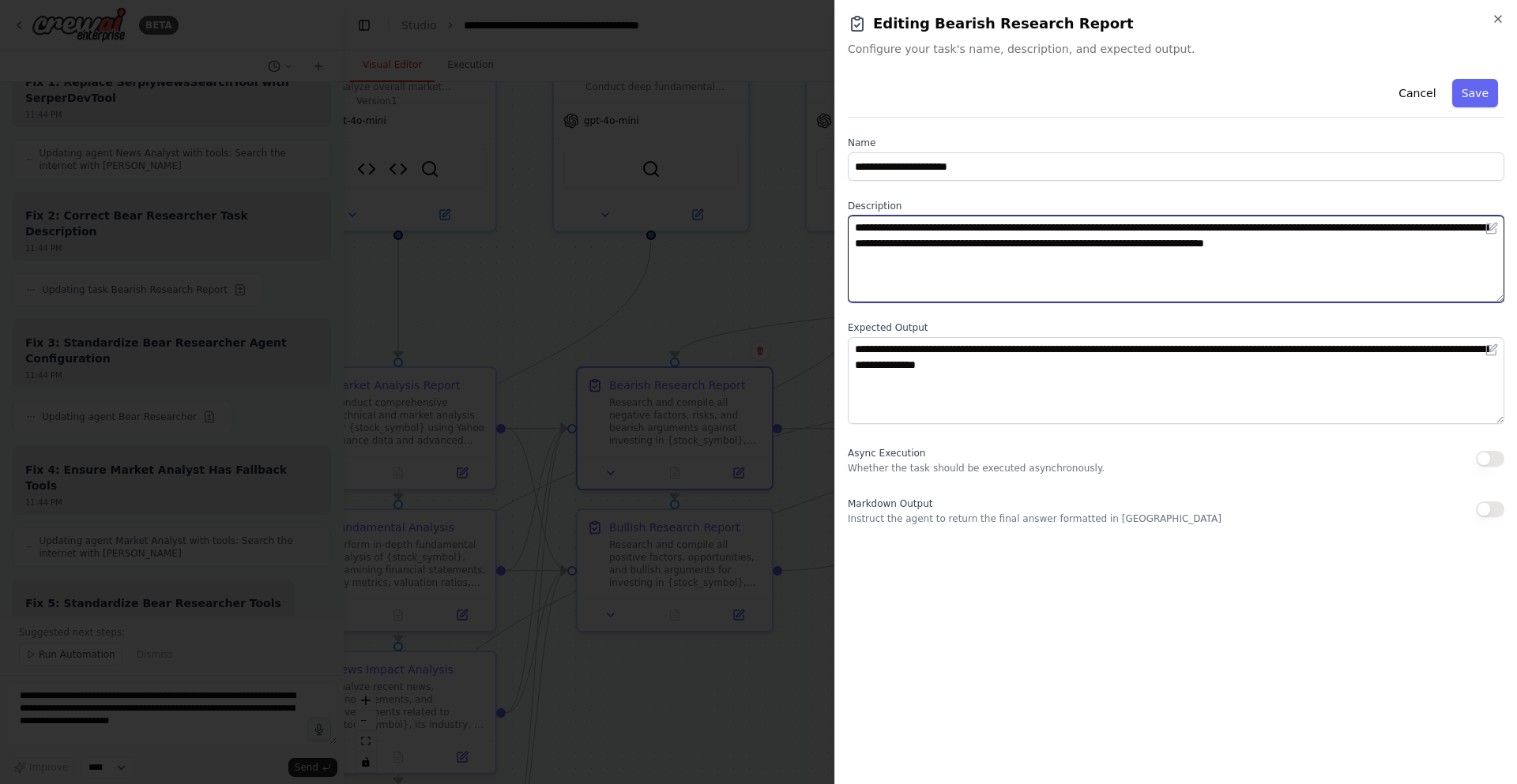
drag, startPoint x: 944, startPoint y: 263, endPoint x: 896, endPoint y: 271, distance: 48.7
click at [896, 271] on textarea "**********" at bounding box center [1176, 259] width 657 height 87
click at [887, 264] on textarea "**********" at bounding box center [1176, 259] width 657 height 87
paste textarea "**********"
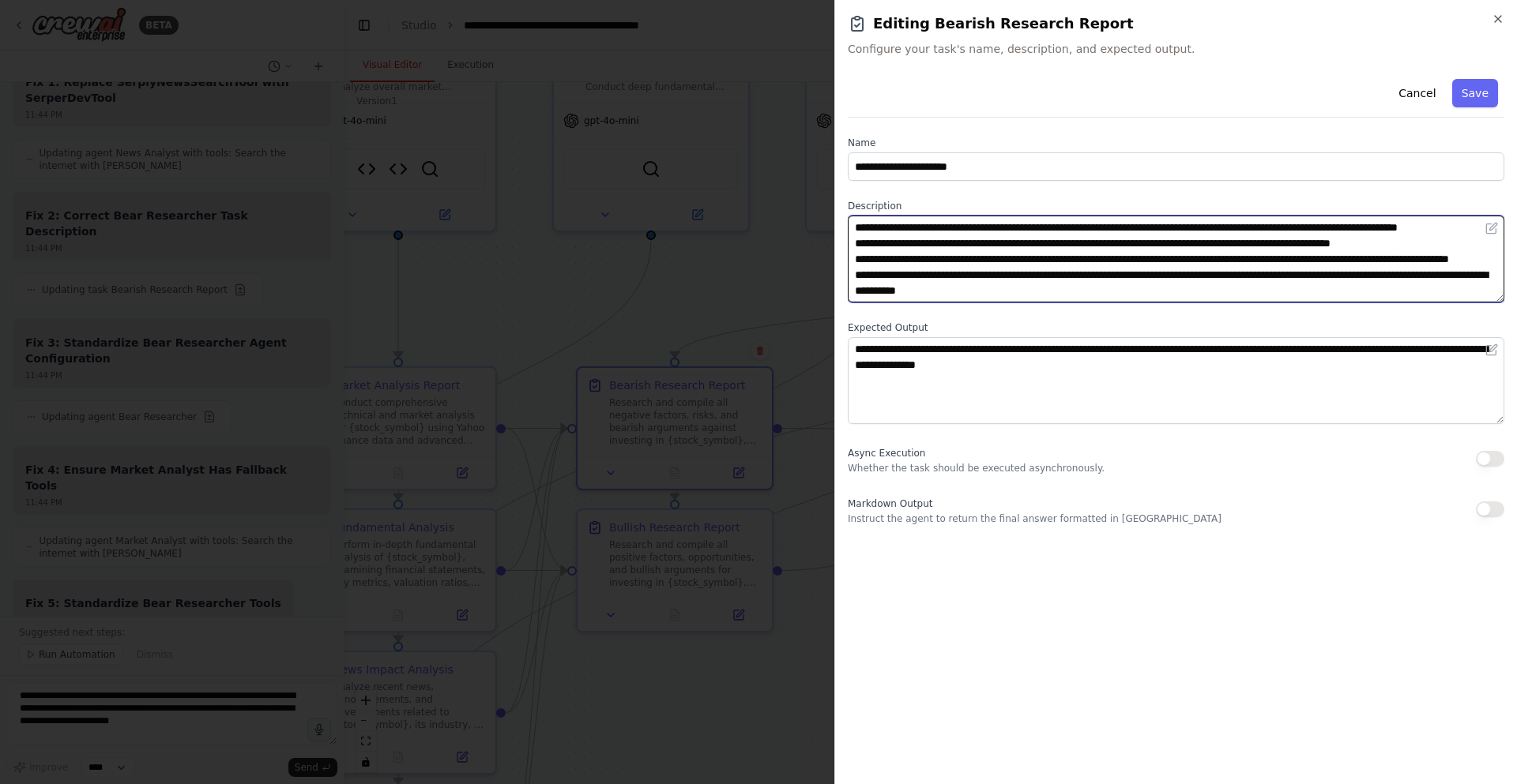
scroll to position [0, 0]
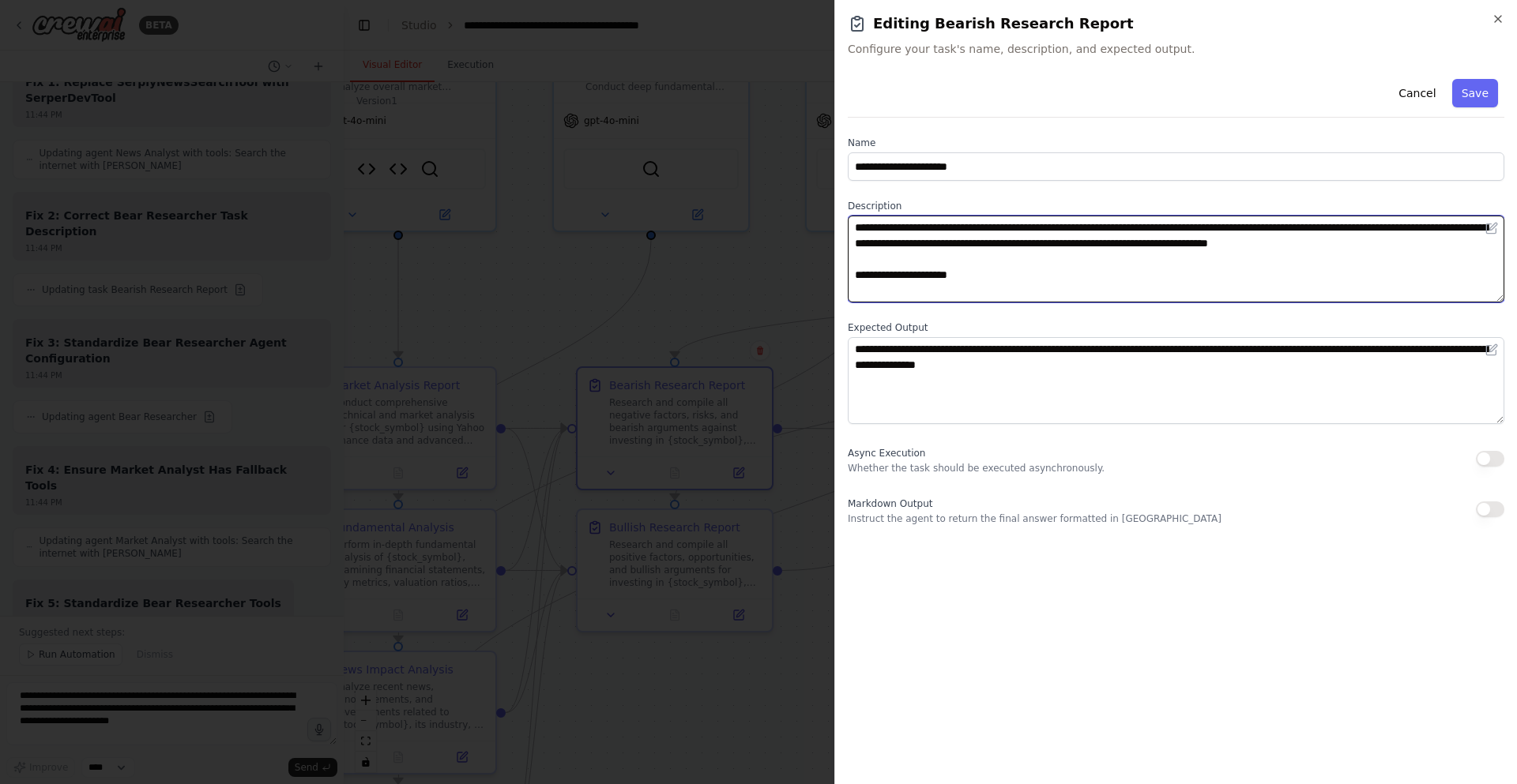
click at [903, 287] on textarea "**********" at bounding box center [1176, 259] width 657 height 87
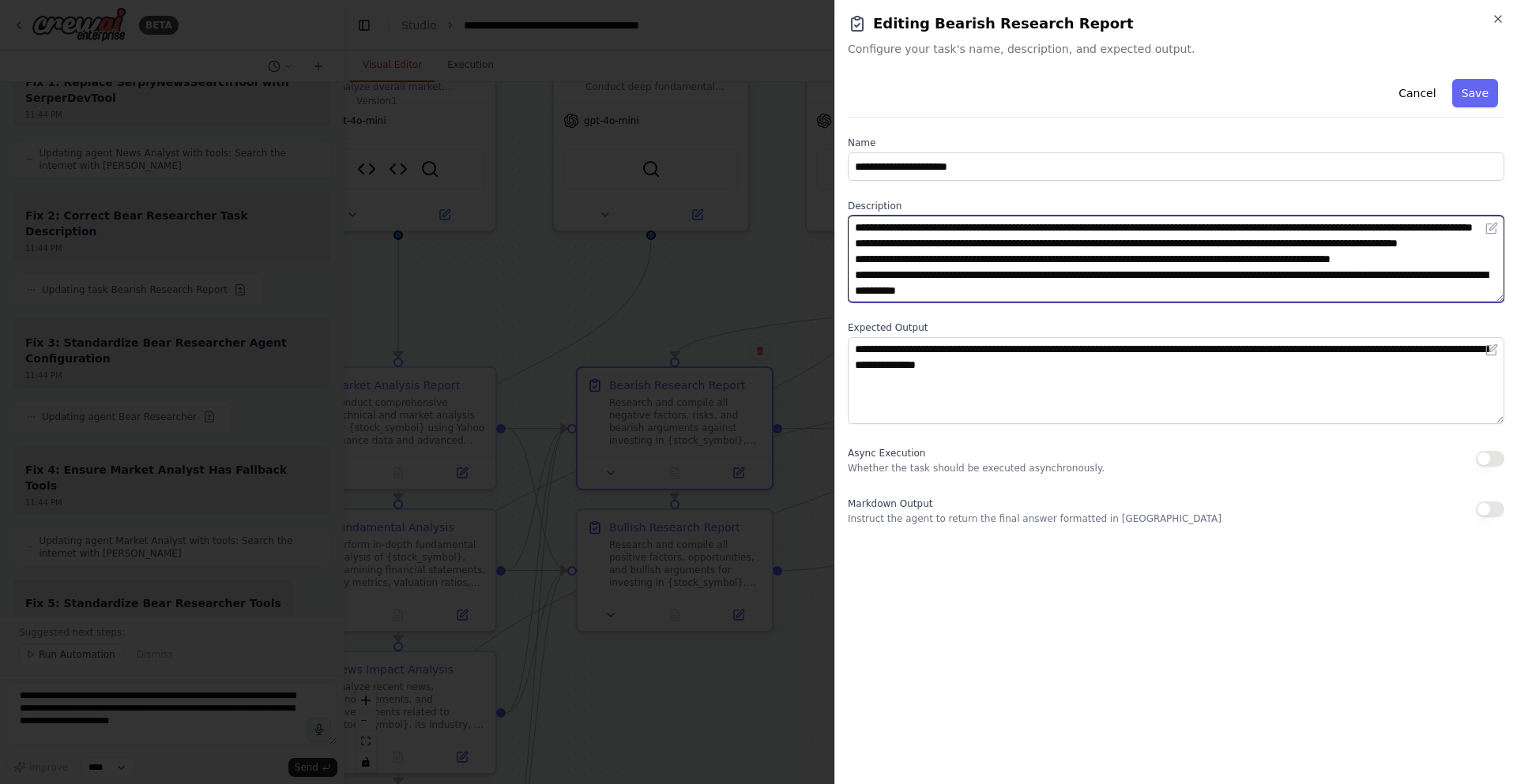
scroll to position [127, 0]
type textarea "**********"
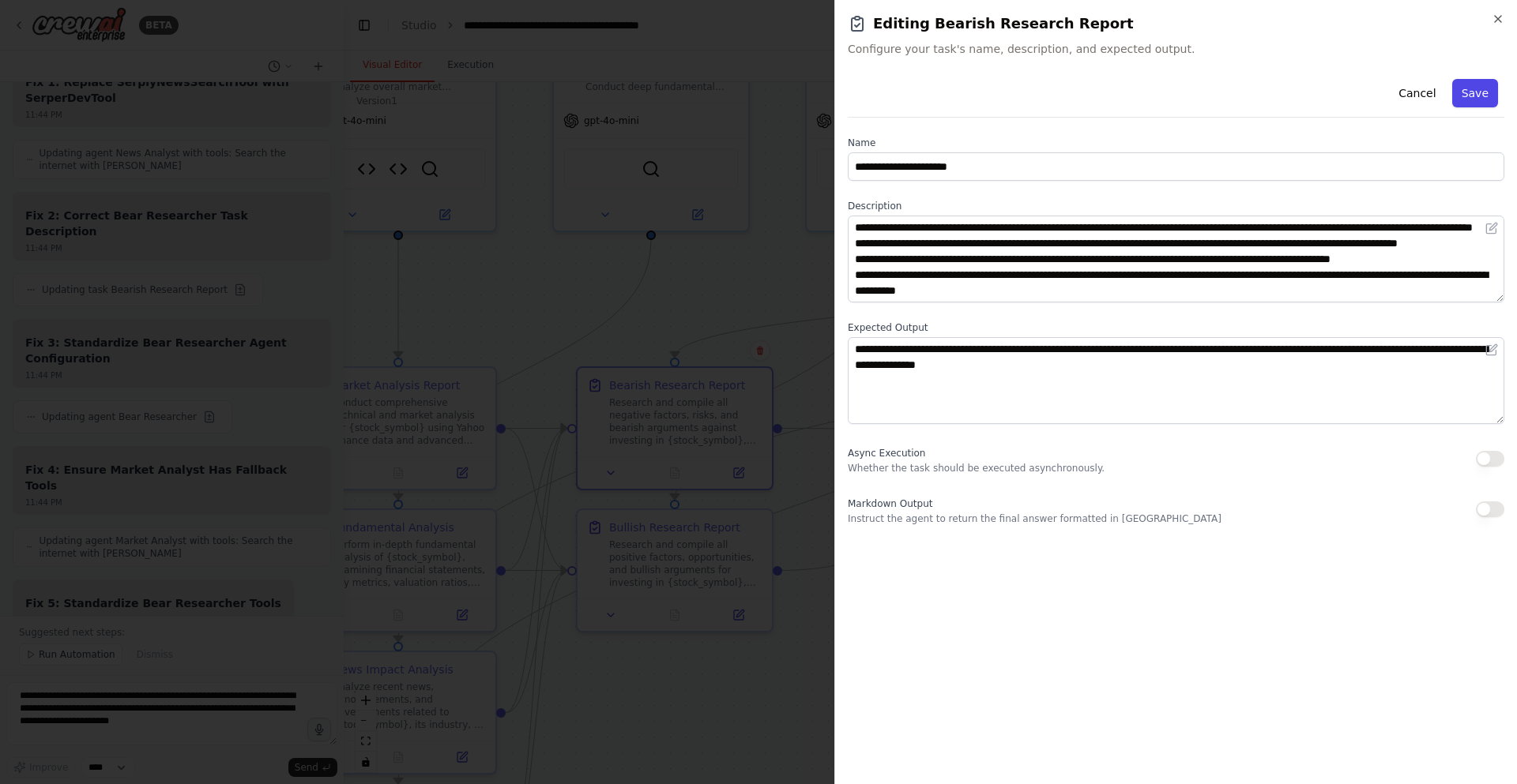
click at [1466, 92] on button "Save" at bounding box center [1474, 92] width 46 height 28
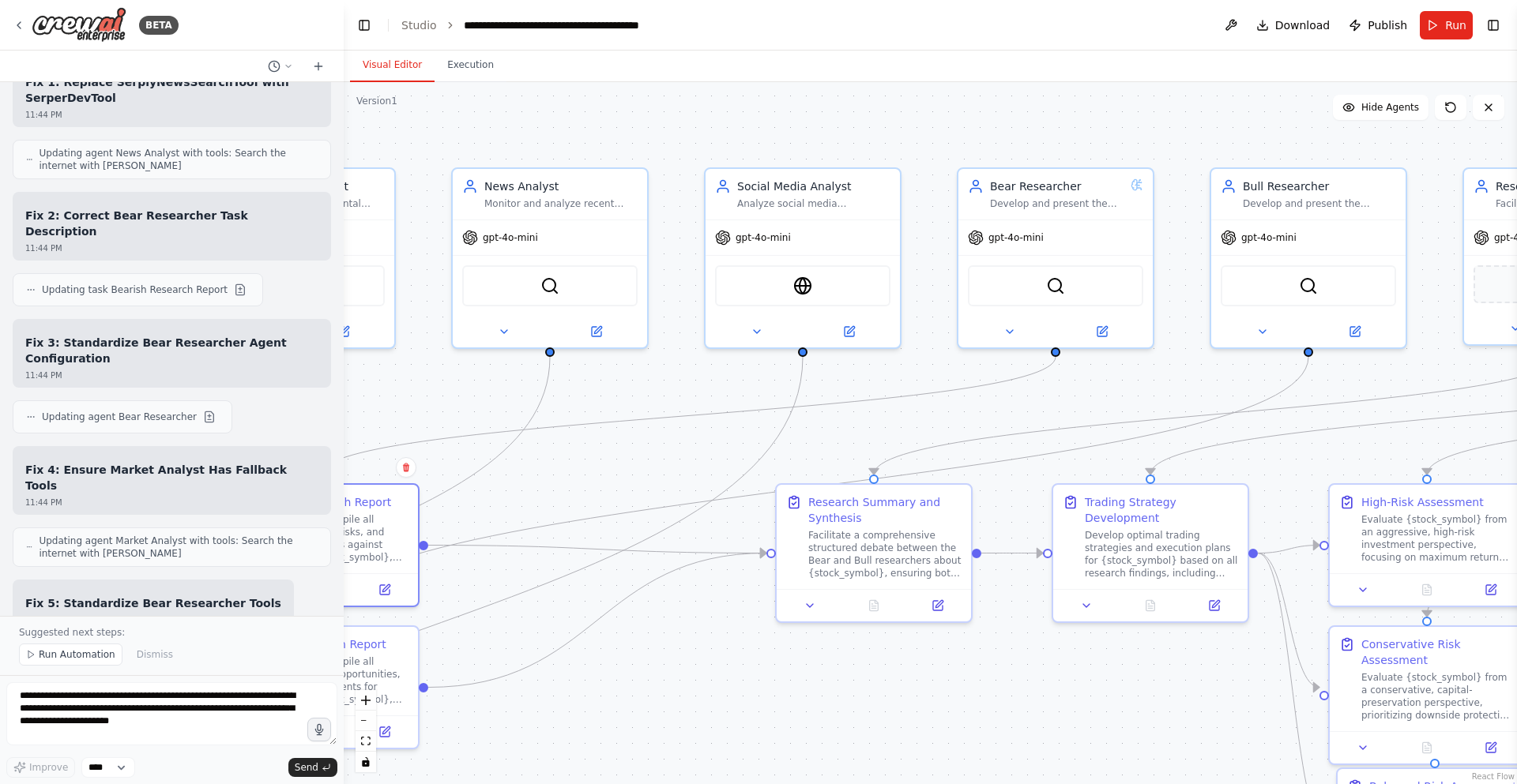
drag, startPoint x: 1015, startPoint y: 317, endPoint x: 661, endPoint y: 434, distance: 372.8
click at [661, 434] on div ".deletable-edge-delete-btn { width: 20px; height: 20px; border: 0px solid #ffff…" at bounding box center [930, 433] width 1173 height 703
drag, startPoint x: 555, startPoint y: 380, endPoint x: 1001, endPoint y: 402, distance: 446.5
click at [1001, 402] on div ".deletable-edge-delete-btn { width: 20px; height: 20px; border: 0px solid #ffff…" at bounding box center [930, 433] width 1173 height 703
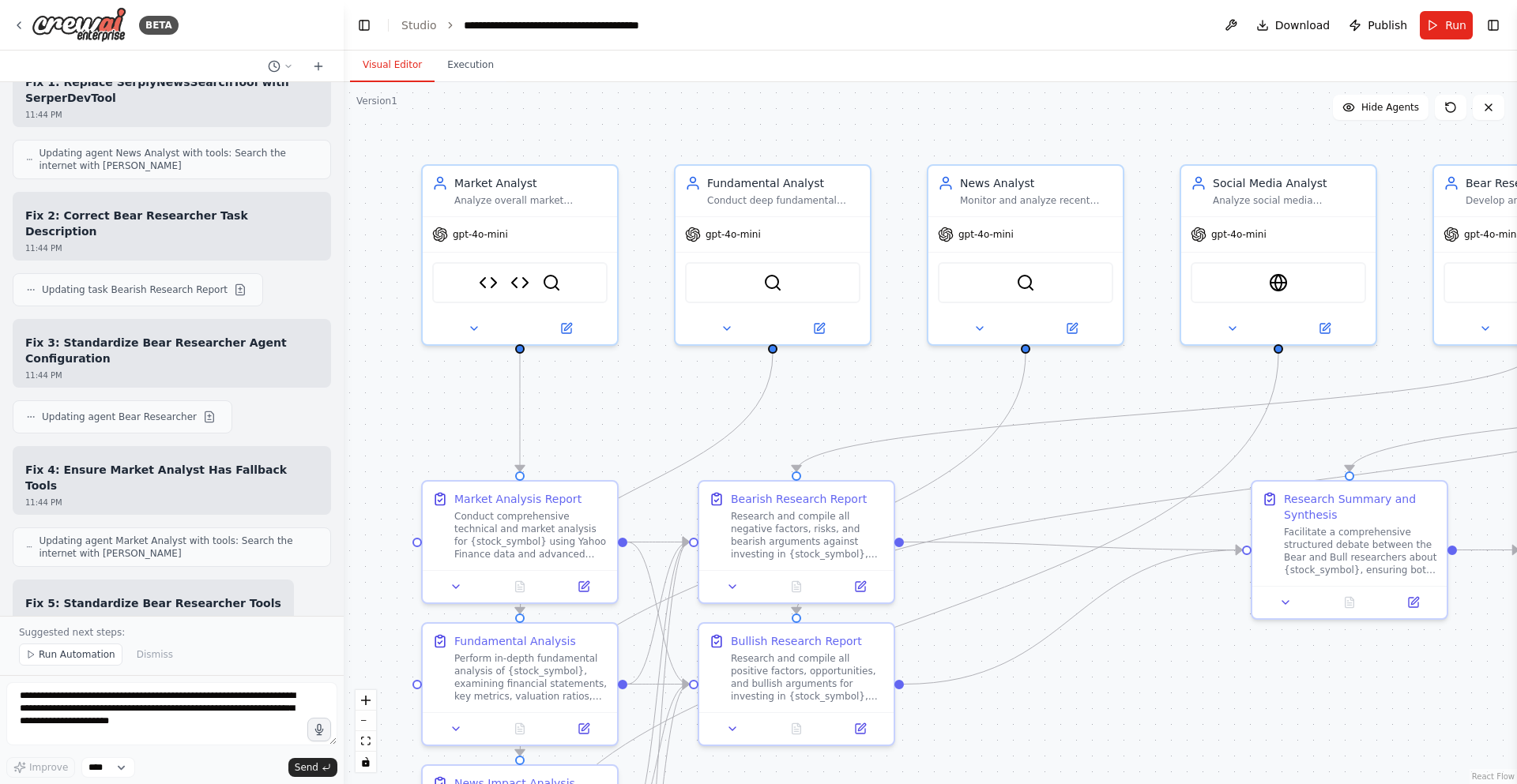
drag, startPoint x: 733, startPoint y: 423, endPoint x: 1209, endPoint y: 420, distance: 476.0
click at [1209, 420] on div ".deletable-edge-delete-btn { width: 20px; height: 20px; border: 0px solid #ffff…" at bounding box center [930, 433] width 1173 height 703
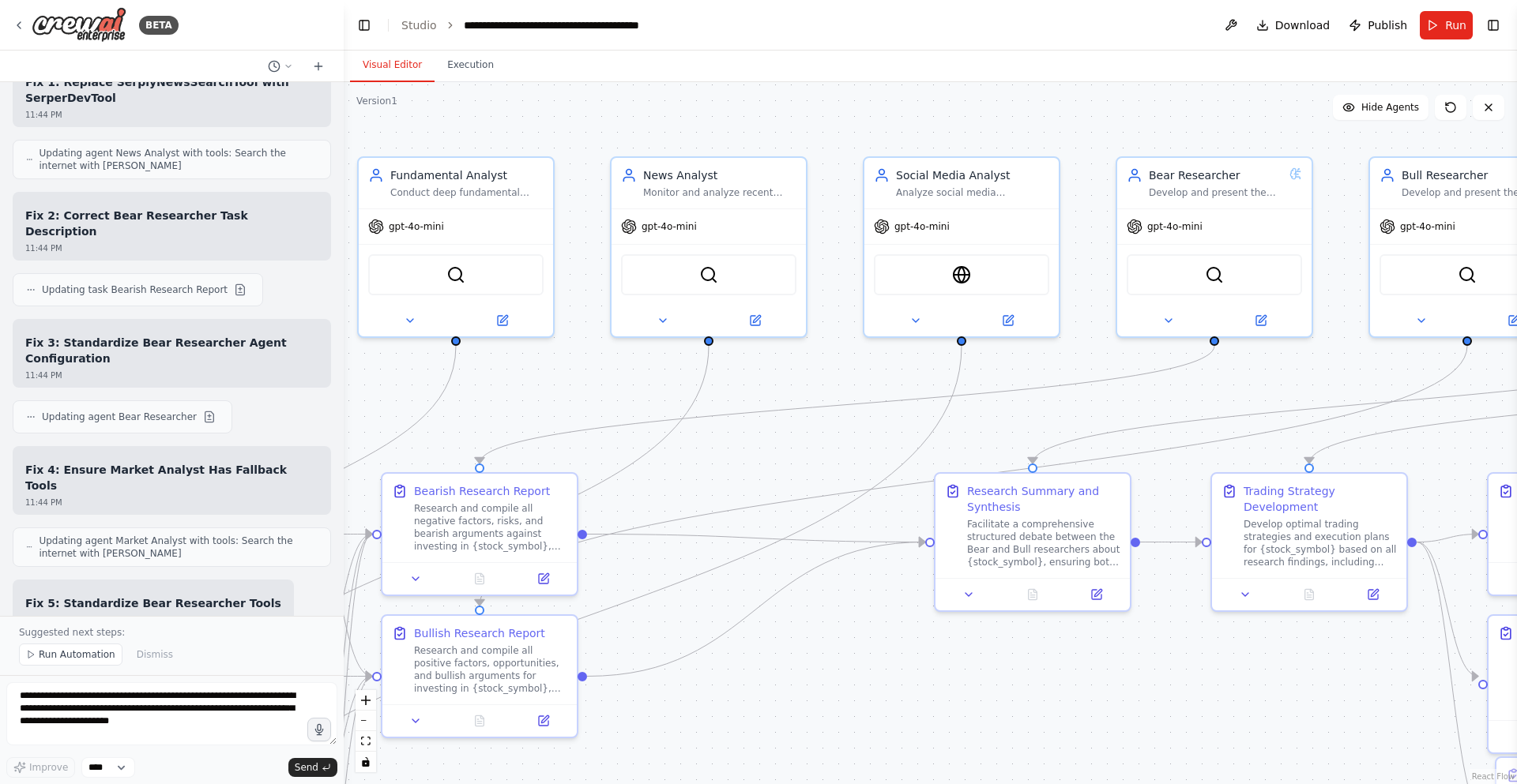
drag, startPoint x: 852, startPoint y: 415, endPoint x: 578, endPoint y: 378, distance: 276.5
click at [534, 406] on div ".deletable-edge-delete-btn { width: 20px; height: 20px; border: 0px solid #ffff…" at bounding box center [930, 433] width 1173 height 703
click at [763, 312] on button at bounding box center [754, 316] width 90 height 19
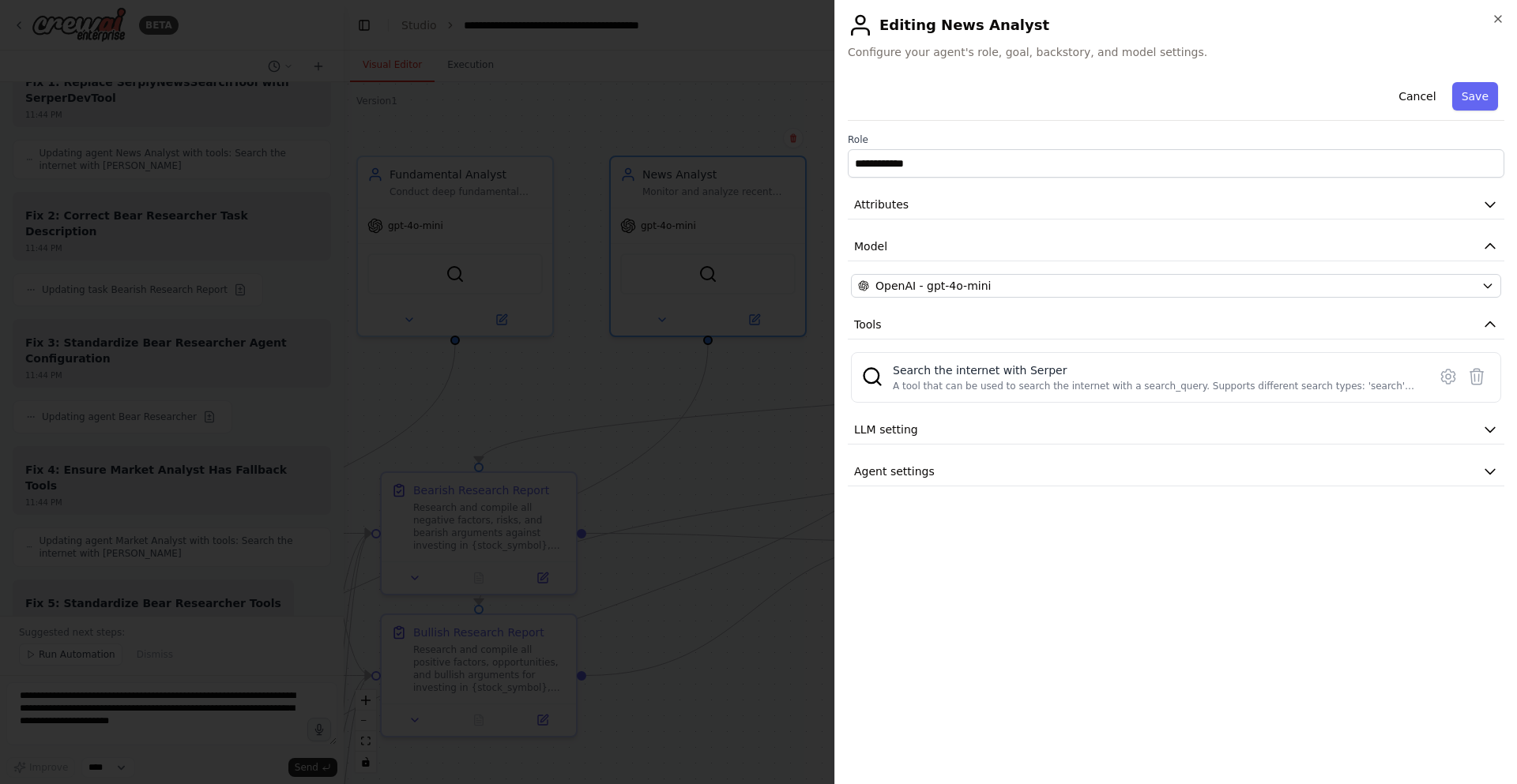
click at [762, 312] on div at bounding box center [758, 392] width 1517 height 784
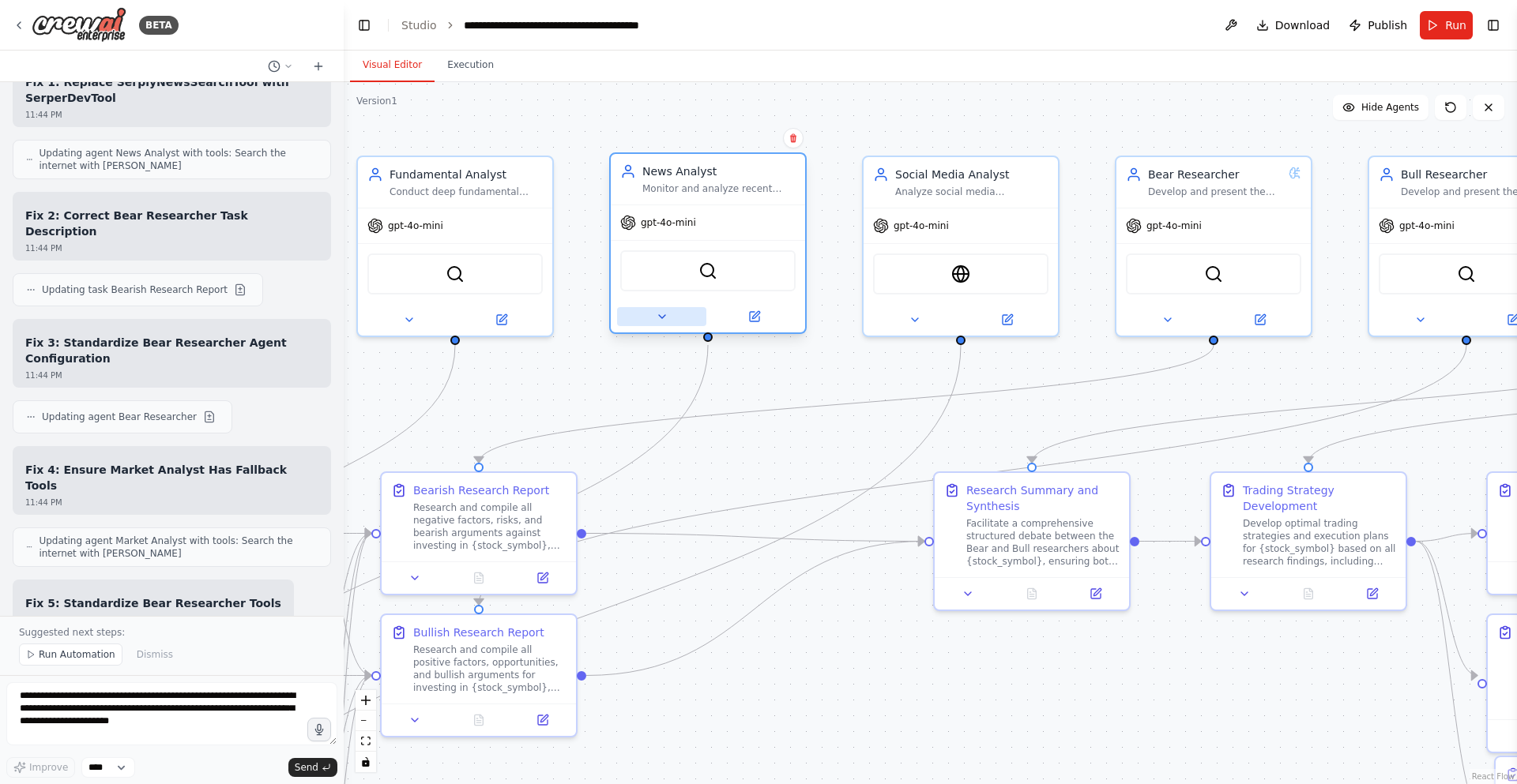
click at [660, 312] on icon at bounding box center [662, 316] width 13 height 13
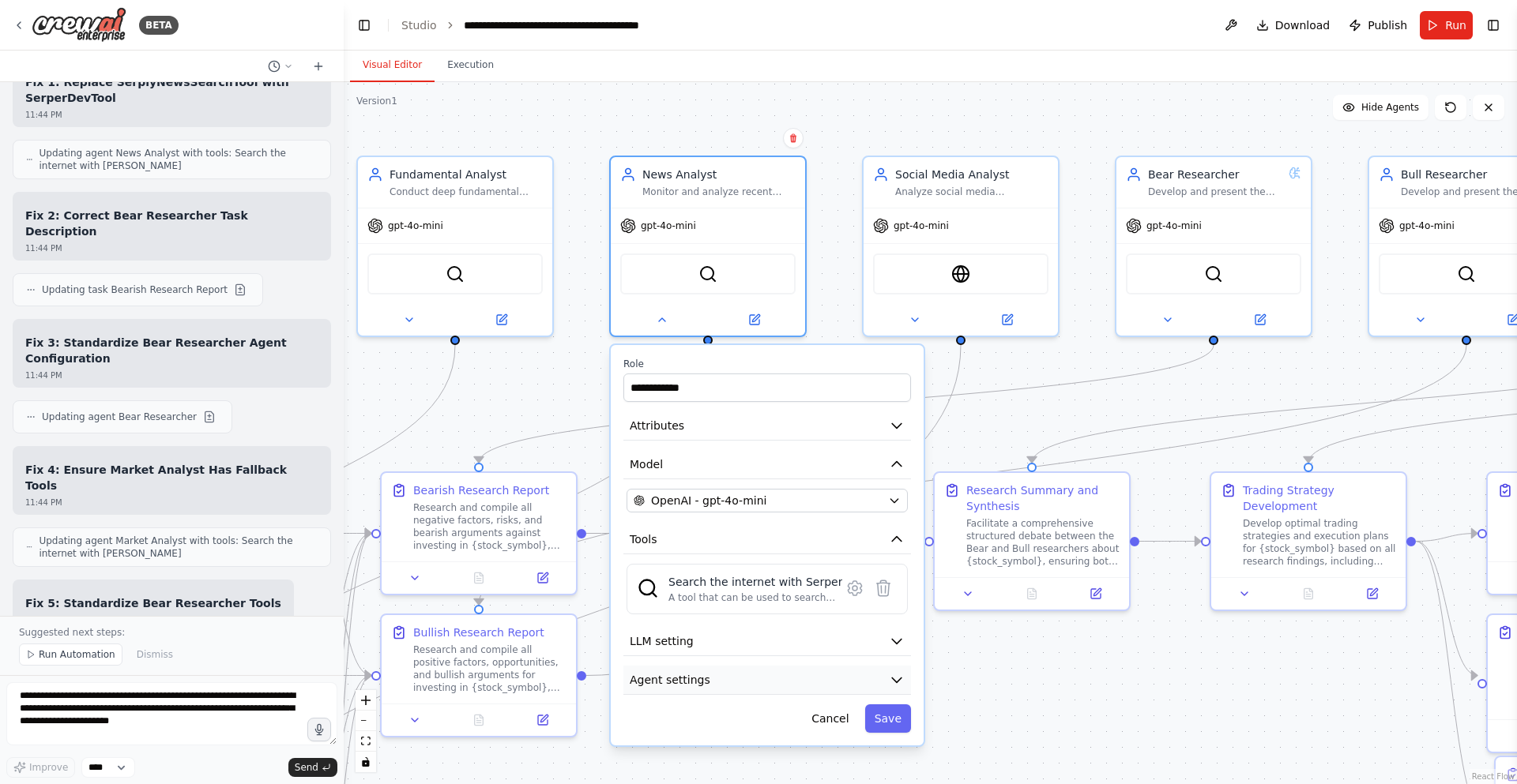
click at [849, 676] on button "Agent settings" at bounding box center [767, 680] width 288 height 29
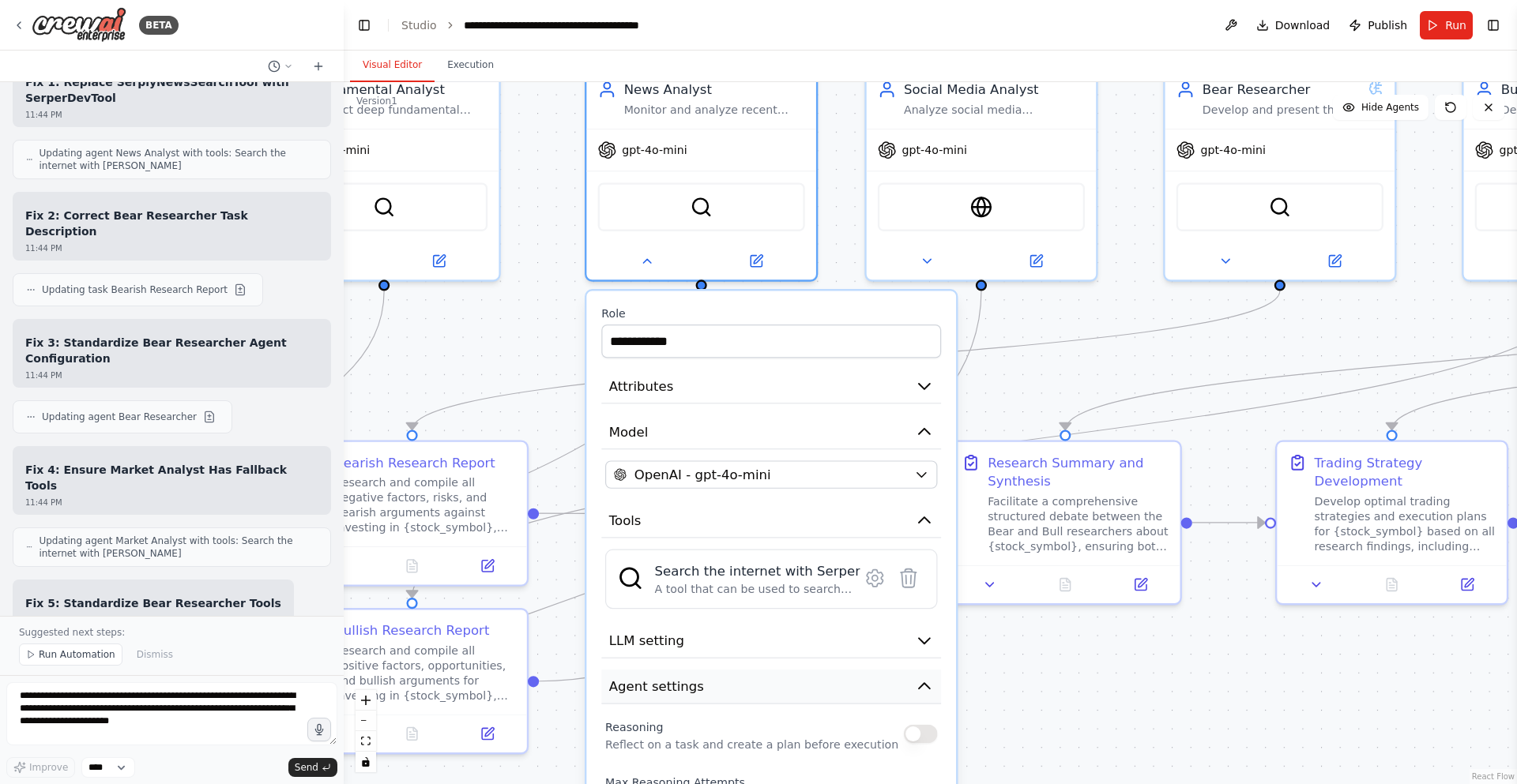
drag, startPoint x: 827, startPoint y: 683, endPoint x: 841, endPoint y: 675, distance: 16.1
click at [841, 675] on button "Agent settings" at bounding box center [772, 687] width 340 height 34
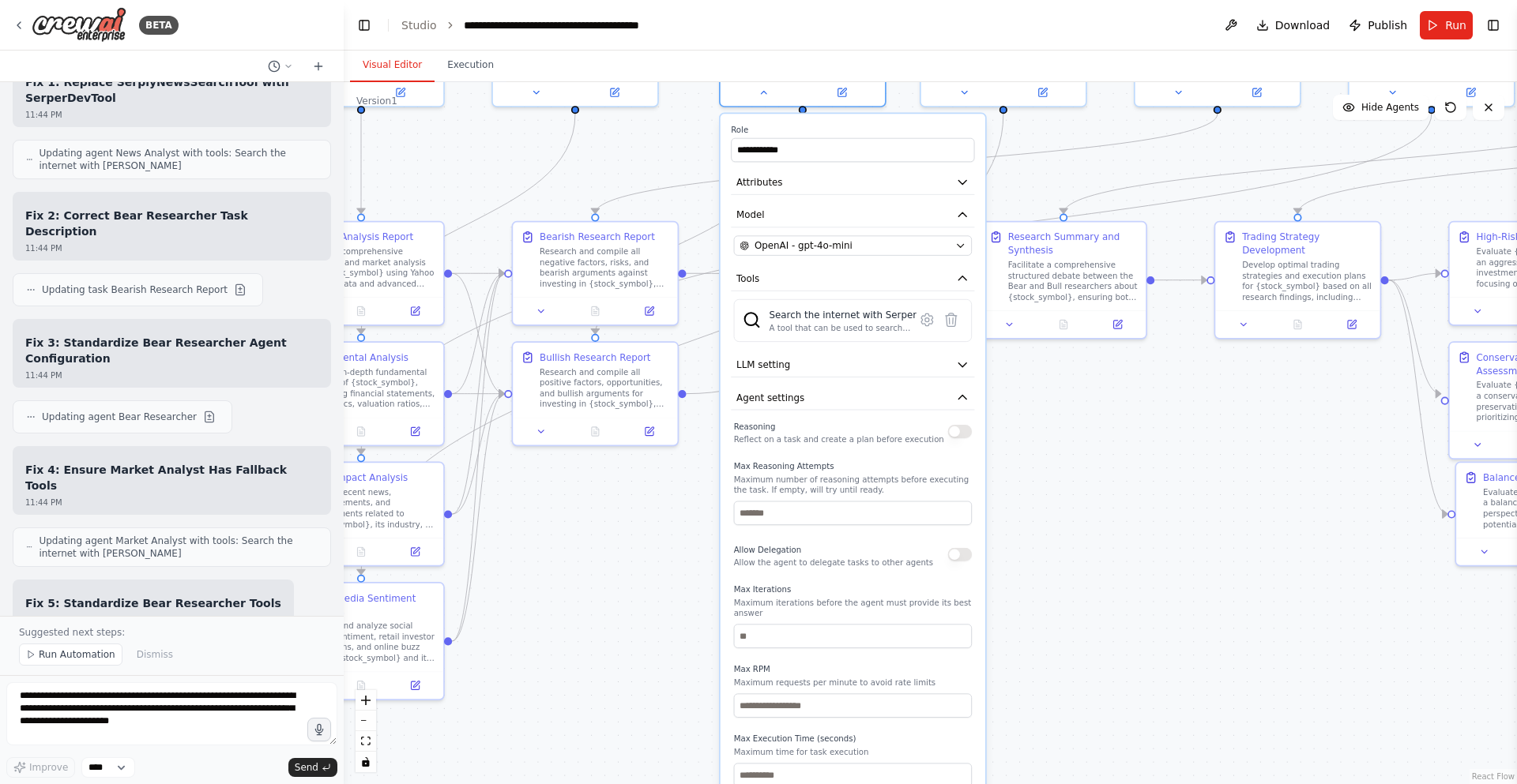
drag, startPoint x: 1035, startPoint y: 439, endPoint x: 1026, endPoint y: 163, distance: 276.1
click at [1026, 163] on div ".deletable-edge-delete-btn { width: 20px; height: 20px; border: 0px solid #ffff…" at bounding box center [930, 433] width 1173 height 703
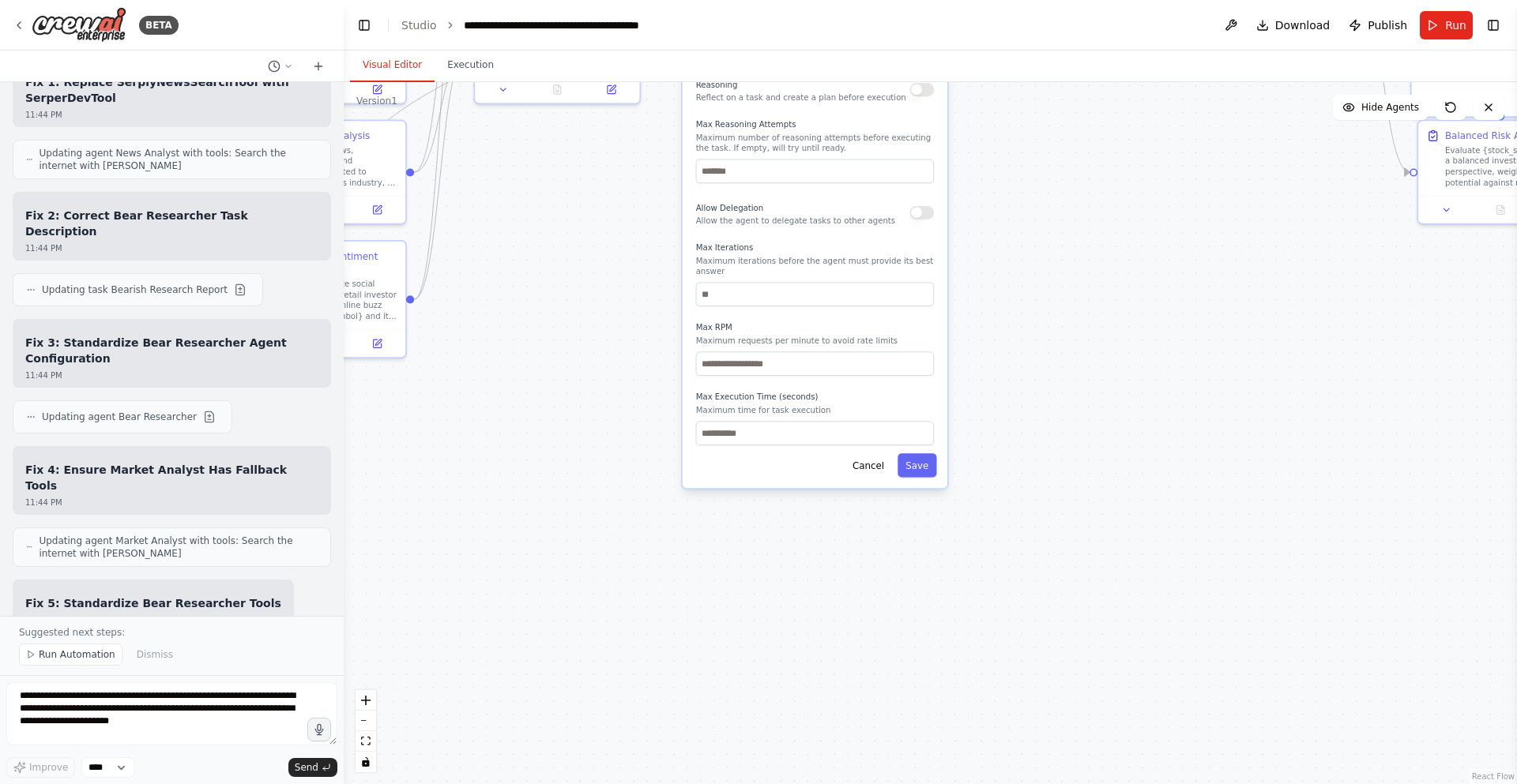
drag, startPoint x: 1017, startPoint y: 565, endPoint x: 979, endPoint y: 222, distance: 345.1
click at [979, 222] on div ".deletable-edge-delete-btn { width: 20px; height: 20px; border: 0px solid #ffff…" at bounding box center [930, 433] width 1173 height 703
click at [890, 465] on button "Cancel" at bounding box center [868, 465] width 47 height 24
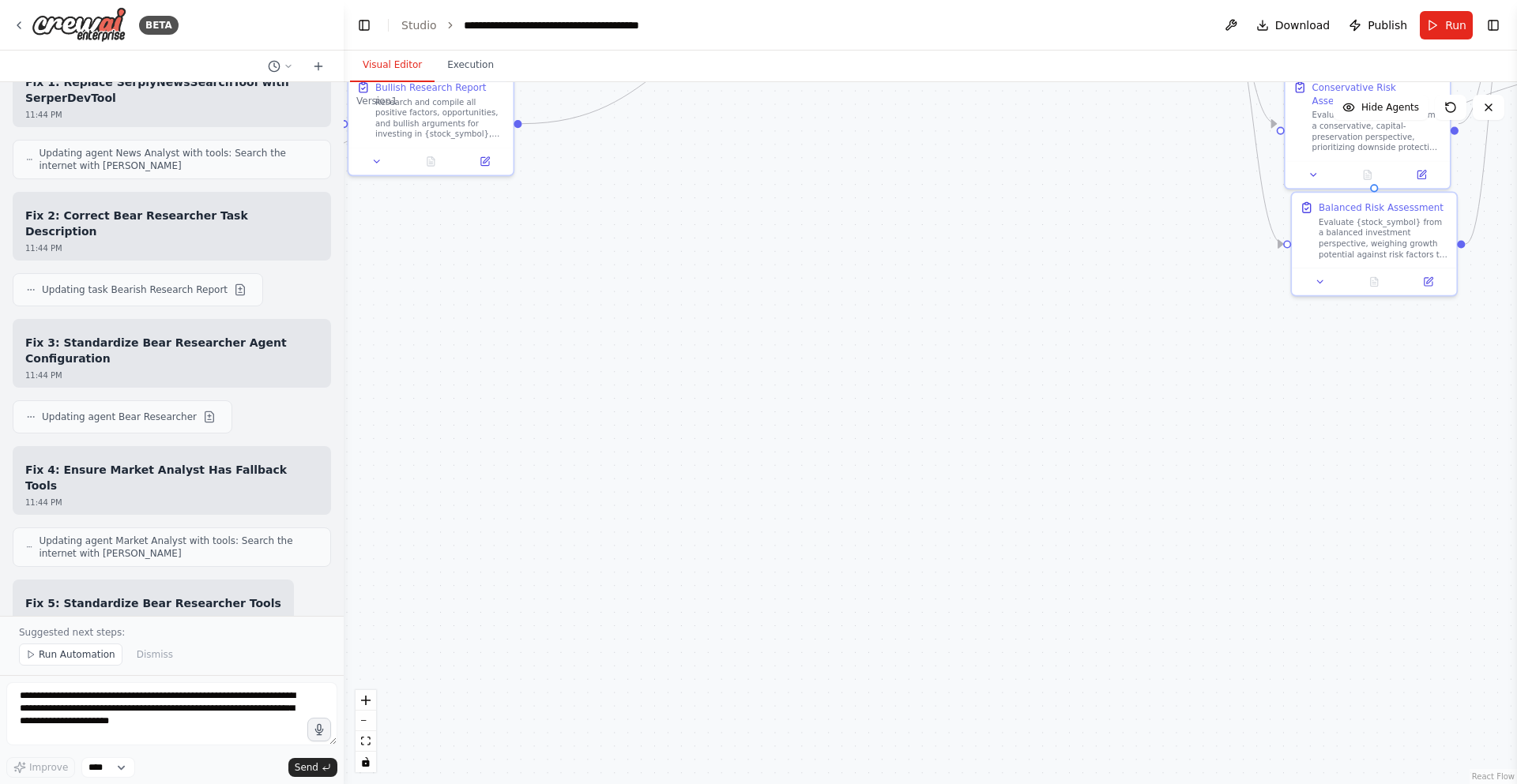
drag, startPoint x: 1102, startPoint y: 249, endPoint x: 966, endPoint y: 323, distance: 154.8
click at [966, 323] on div ".deletable-edge-delete-btn { width: 20px; height: 20px; border: 0px solid #ffff…" at bounding box center [930, 433] width 1173 height 703
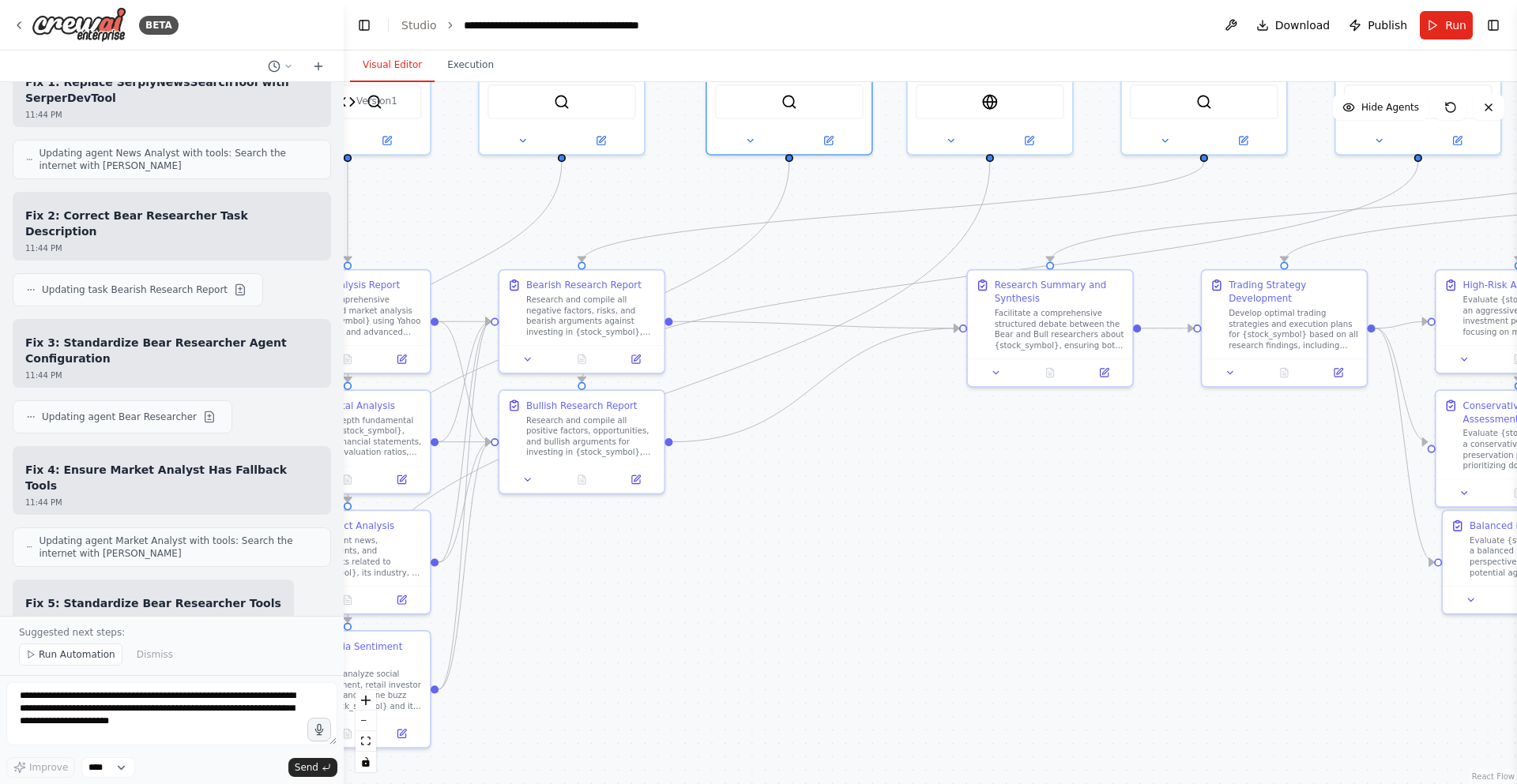
drag, startPoint x: 970, startPoint y: 312, endPoint x: 1133, endPoint y: 634, distance: 360.9
click at [1133, 634] on div ".deletable-edge-delete-btn { width: 20px; height: 20px; border: 0px solid #ffff…" at bounding box center [930, 433] width 1173 height 703
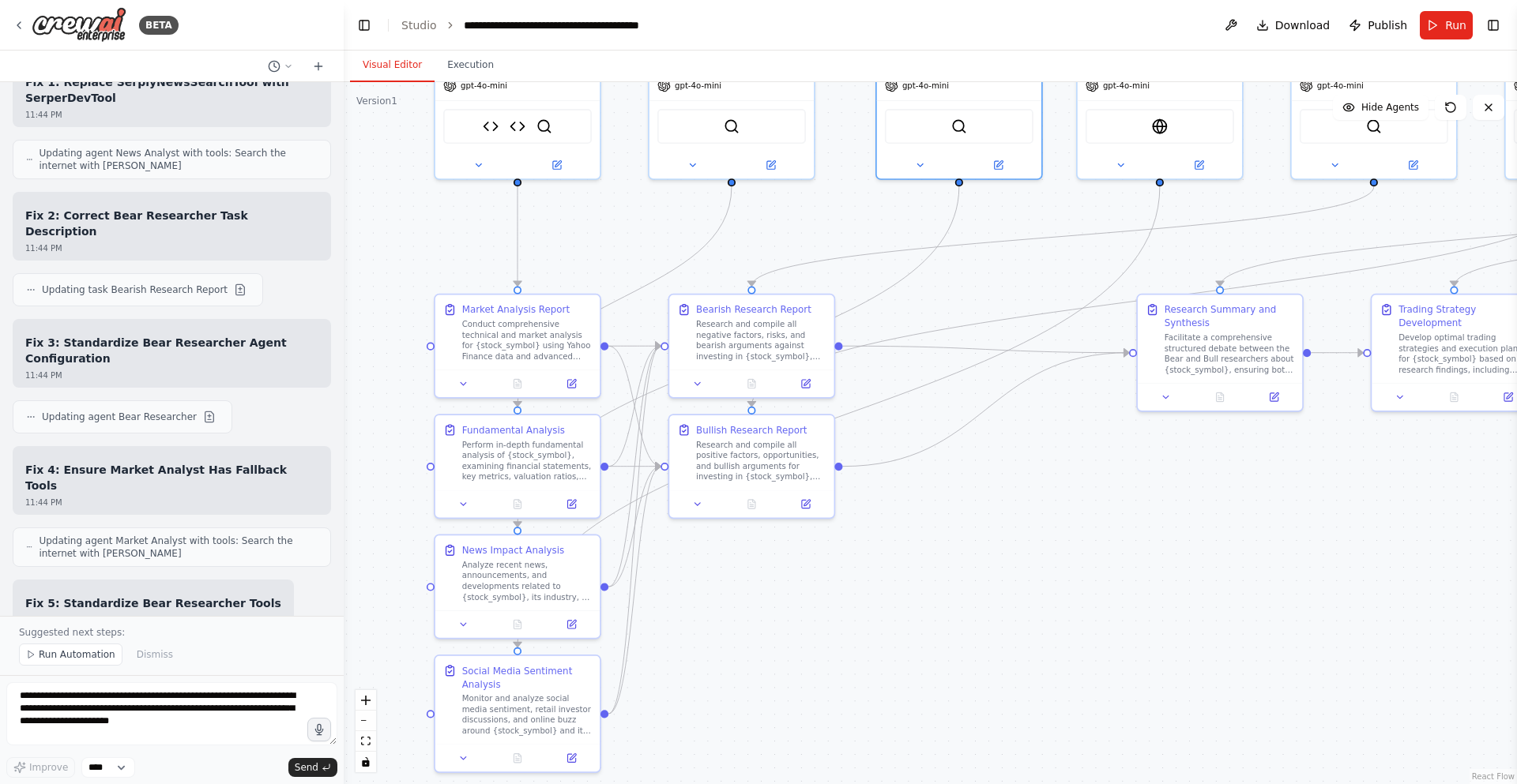
drag, startPoint x: 821, startPoint y: 507, endPoint x: 992, endPoint y: 522, distance: 171.7
click at [992, 522] on div ".deletable-edge-delete-btn { width: 20px; height: 20px; border: 0px solid #ffff…" at bounding box center [930, 433] width 1173 height 703
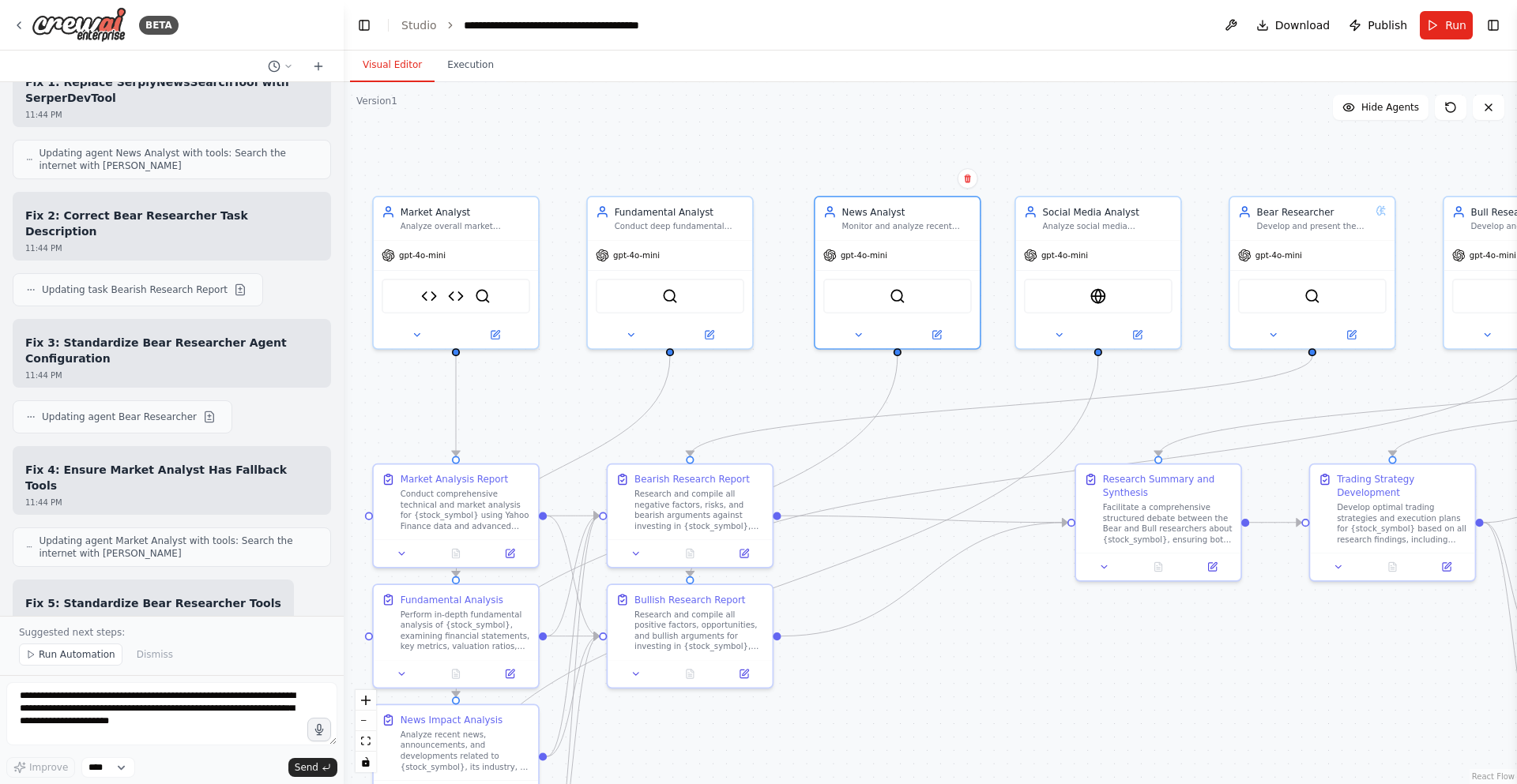
drag, startPoint x: 992, startPoint y: 208, endPoint x: 931, endPoint y: 374, distance: 176.9
click at [931, 374] on div ".deletable-edge-delete-btn { width: 20px; height: 20px; border: 0px solid #ffff…" at bounding box center [930, 433] width 1173 height 703
click at [1504, 34] on header "**********" at bounding box center [930, 25] width 1173 height 51
click at [1502, 28] on button "Toggle Right Sidebar" at bounding box center [1493, 25] width 22 height 22
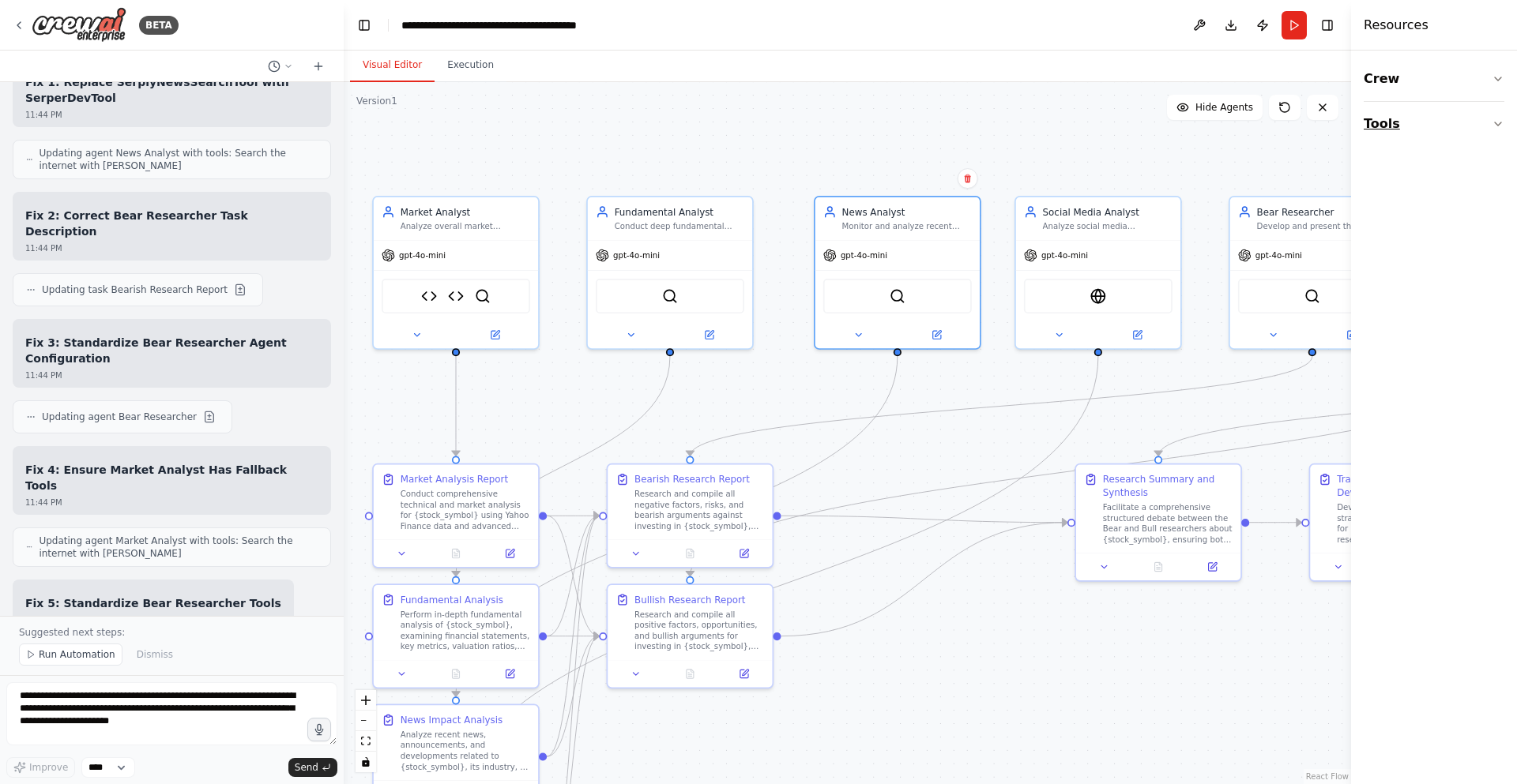
click at [1414, 122] on button "Tools" at bounding box center [1434, 124] width 140 height 44
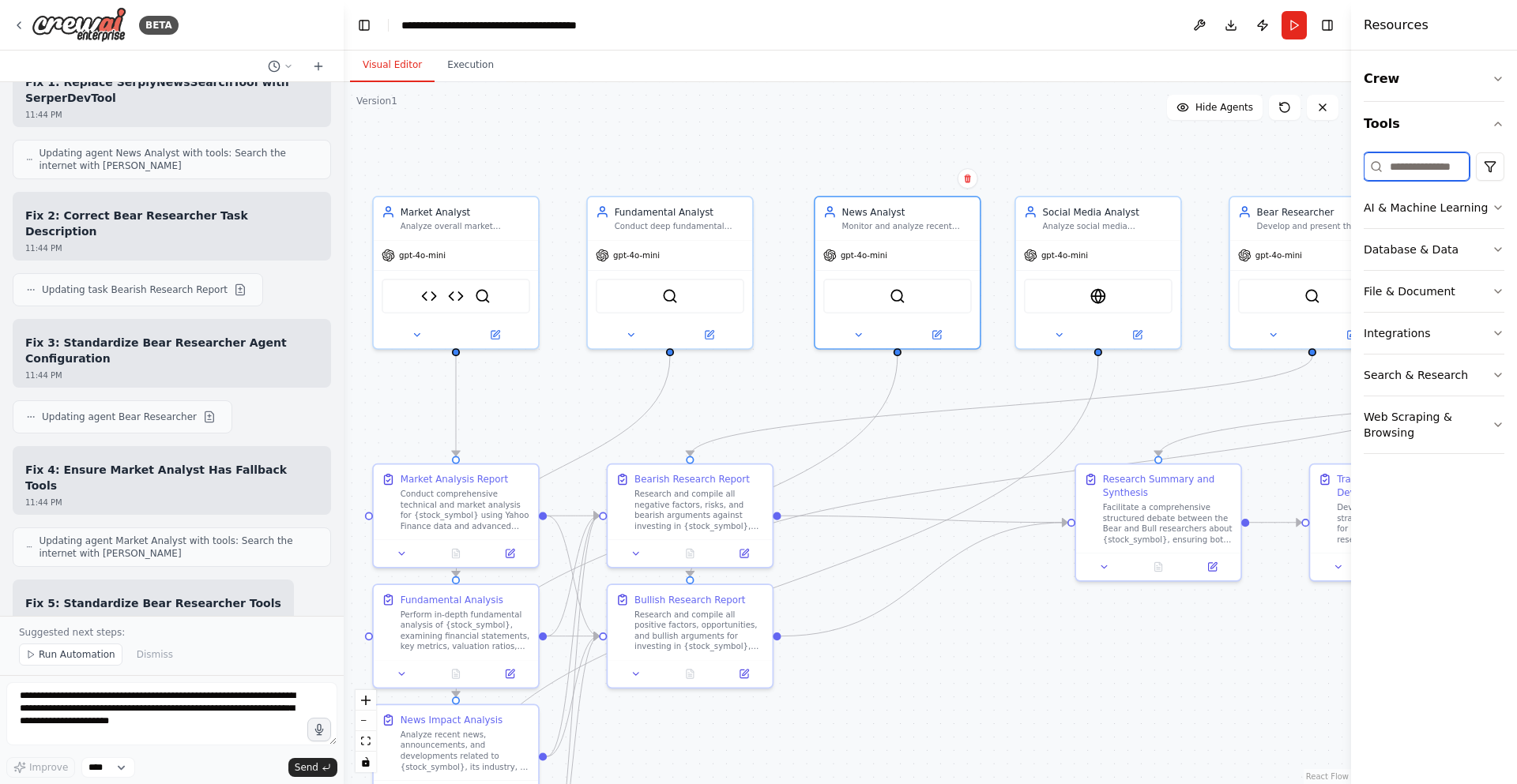
click at [1394, 168] on input at bounding box center [1417, 166] width 106 height 28
drag, startPoint x: 1352, startPoint y: 257, endPoint x: 1350, endPoint y: 289, distance: 32.1
click at [1350, 289] on div at bounding box center [1352, 392] width 6 height 784
type input "***"
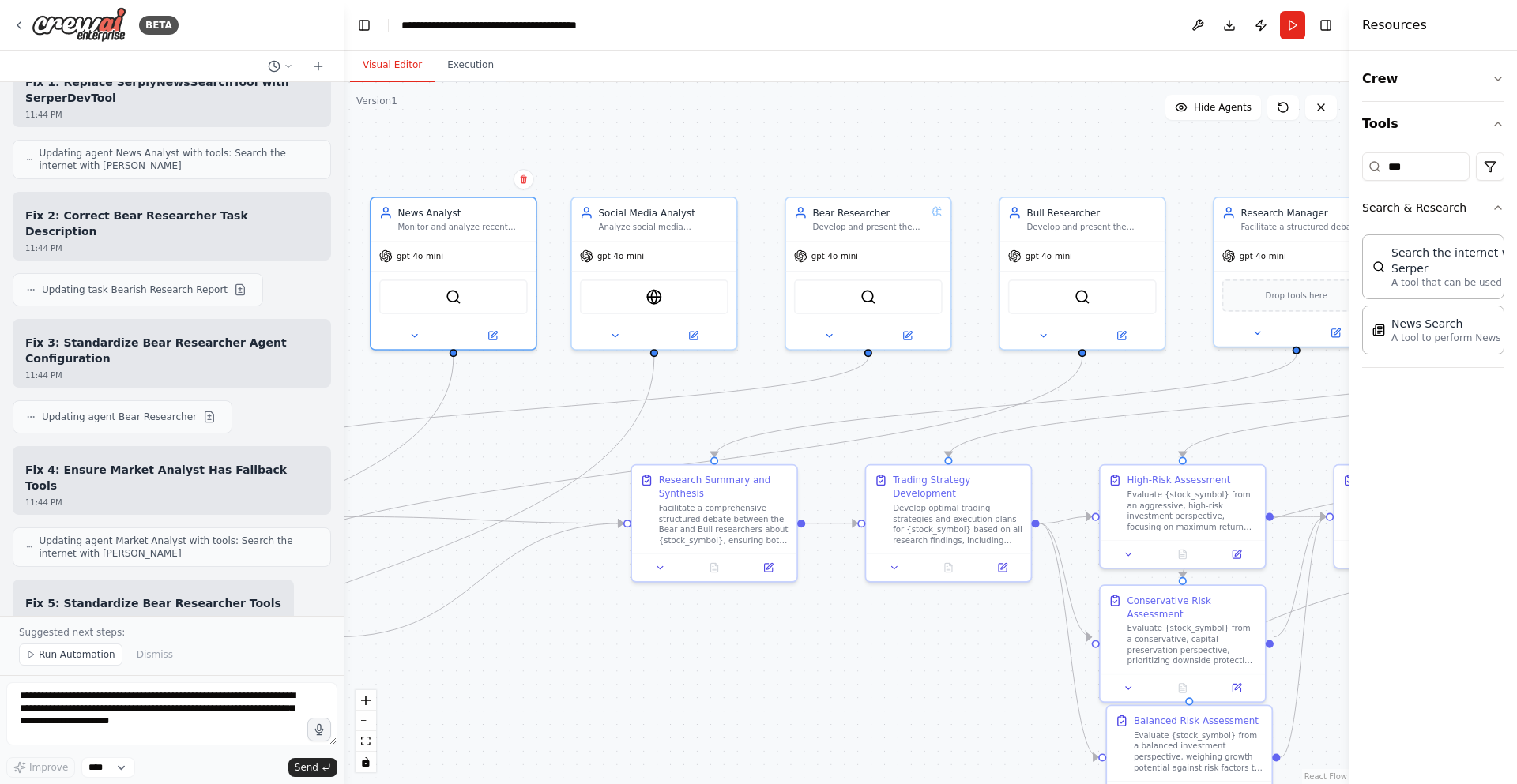
drag, startPoint x: 1191, startPoint y: 379, endPoint x: 746, endPoint y: 380, distance: 445.0
click at [747, 380] on div ".deletable-edge-delete-btn { width: 20px; height: 20px; border: 0px solid #ffff…" at bounding box center [847, 433] width 1006 height 703
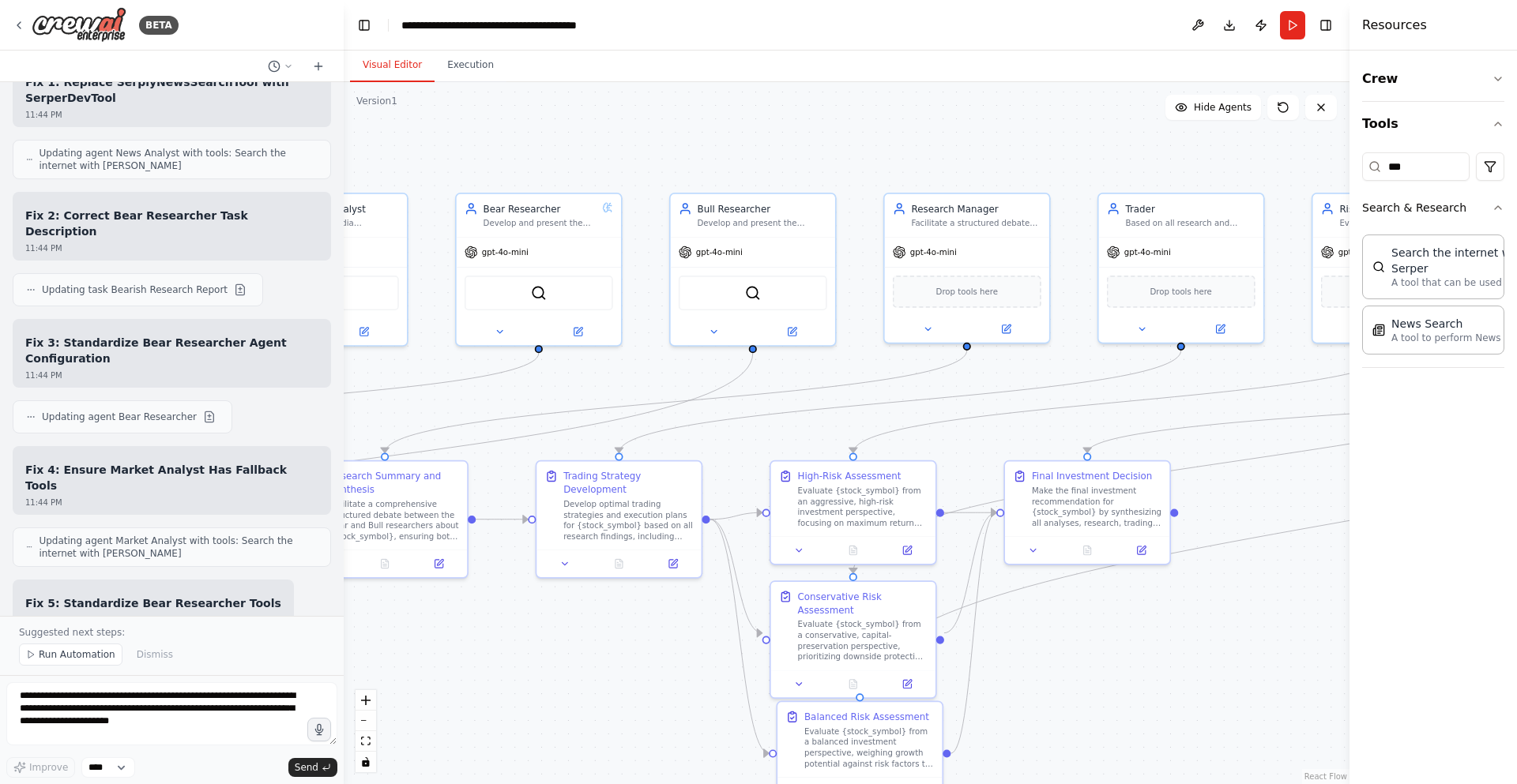
drag, startPoint x: 746, startPoint y: 380, endPoint x: 411, endPoint y: 377, distance: 335.0
click at [411, 377] on div ".deletable-edge-delete-btn { width: 20px; height: 20px; border: 0px solid #ffff…" at bounding box center [847, 433] width 1006 height 703
click at [995, 325] on icon at bounding box center [1000, 327] width 11 height 11
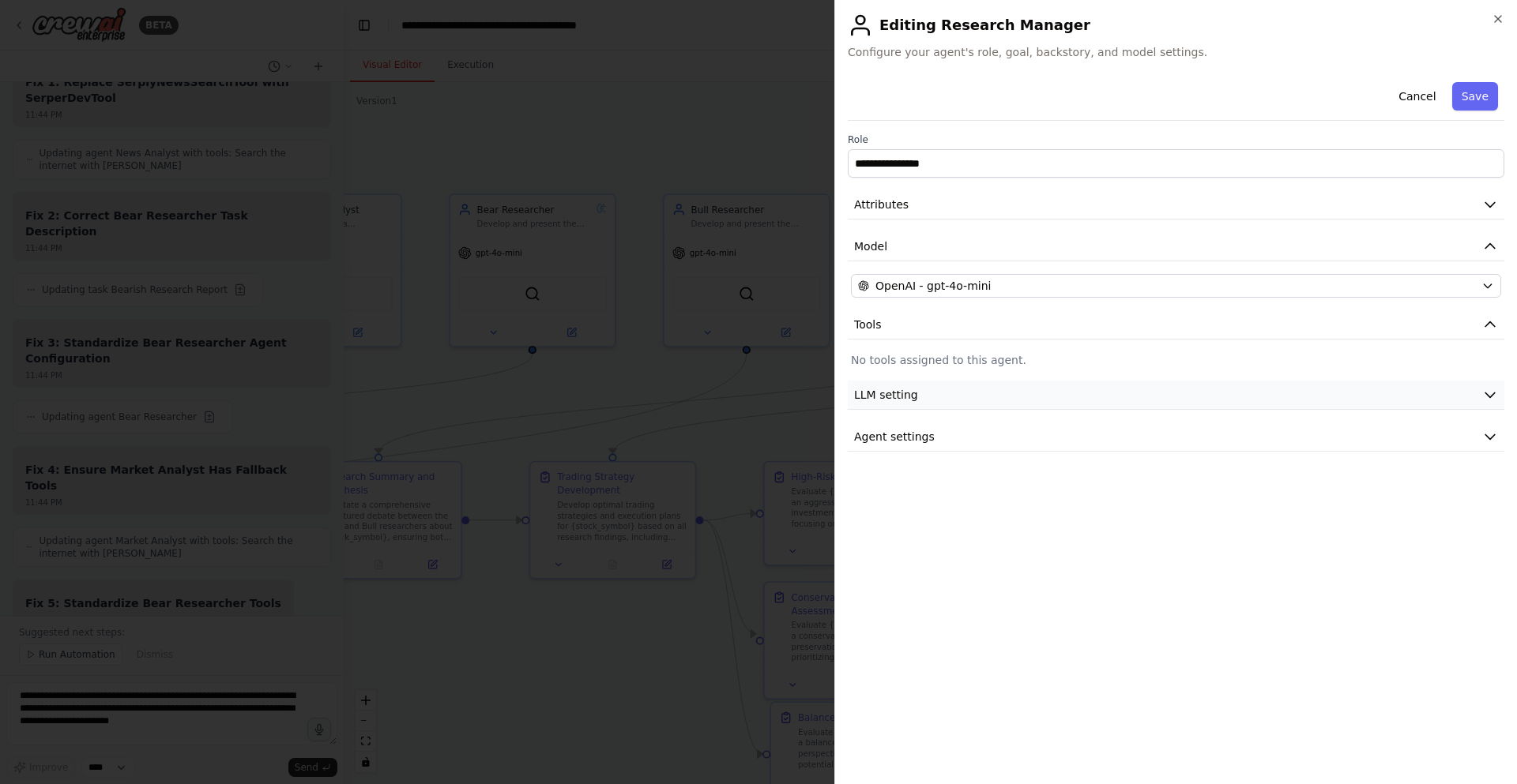
click at [987, 407] on button "LLM setting" at bounding box center [1176, 395] width 657 height 29
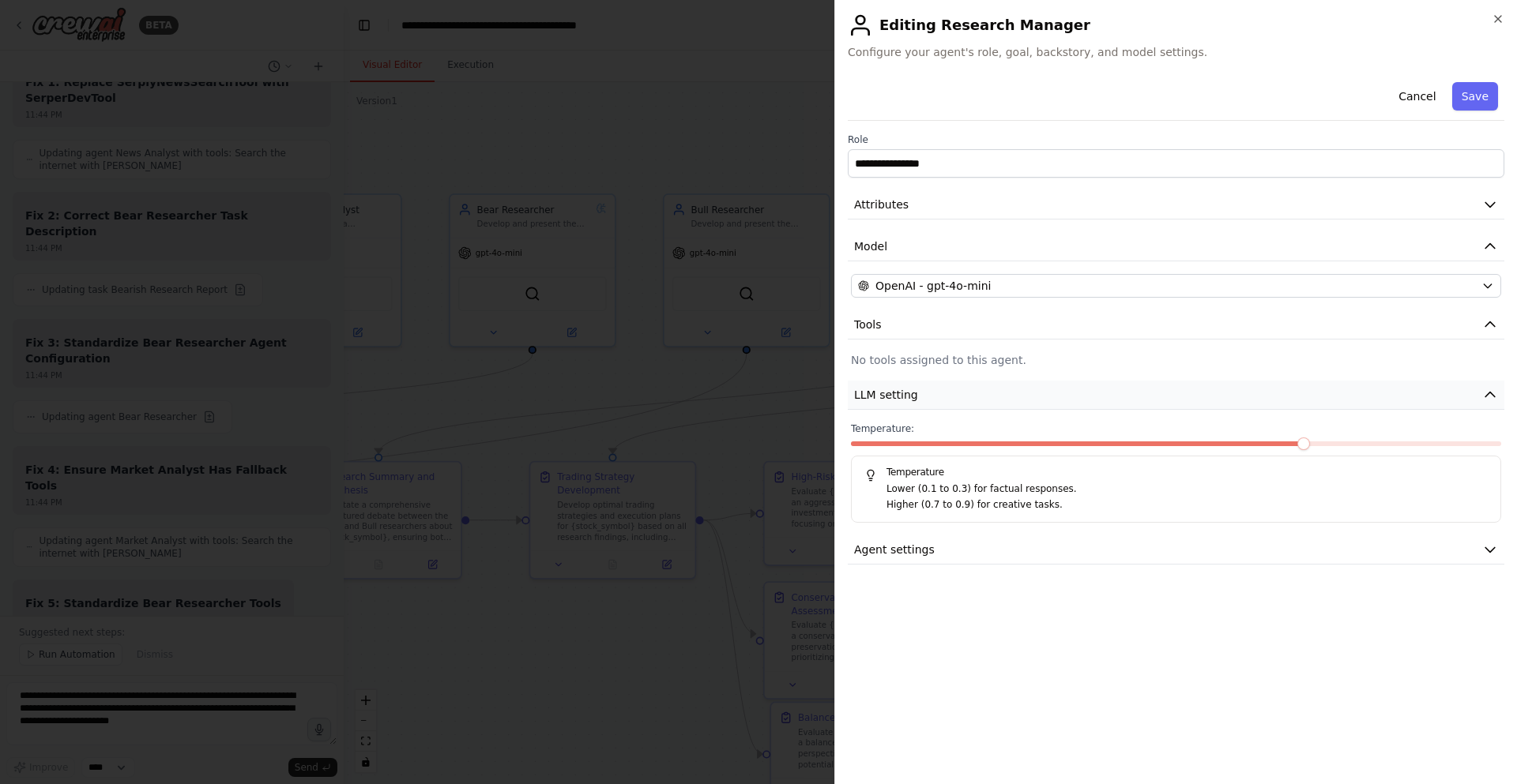
click at [987, 407] on button "LLM setting" at bounding box center [1176, 395] width 657 height 29
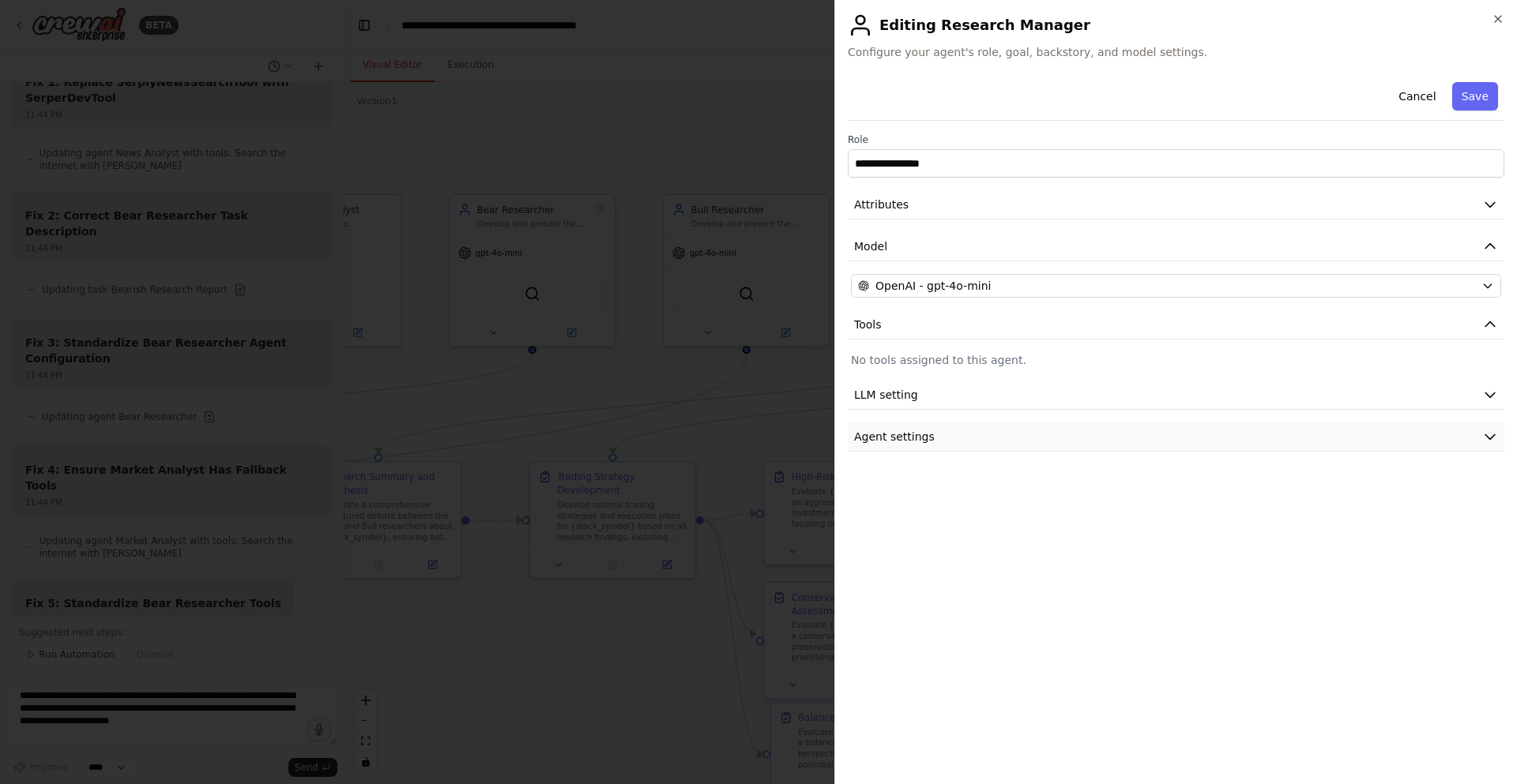
click at [994, 440] on button "Agent settings" at bounding box center [1176, 437] width 657 height 29
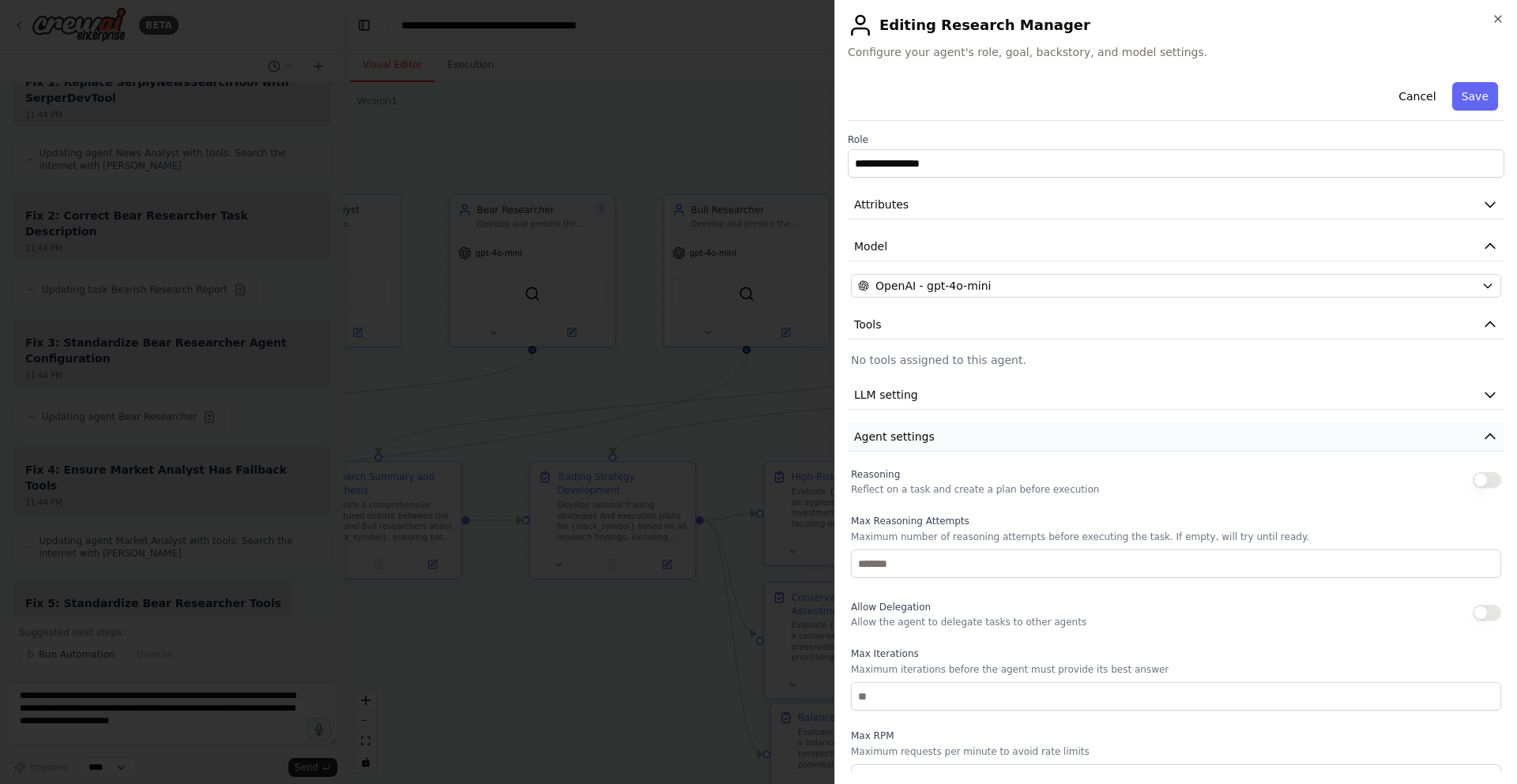
scroll to position [103, 0]
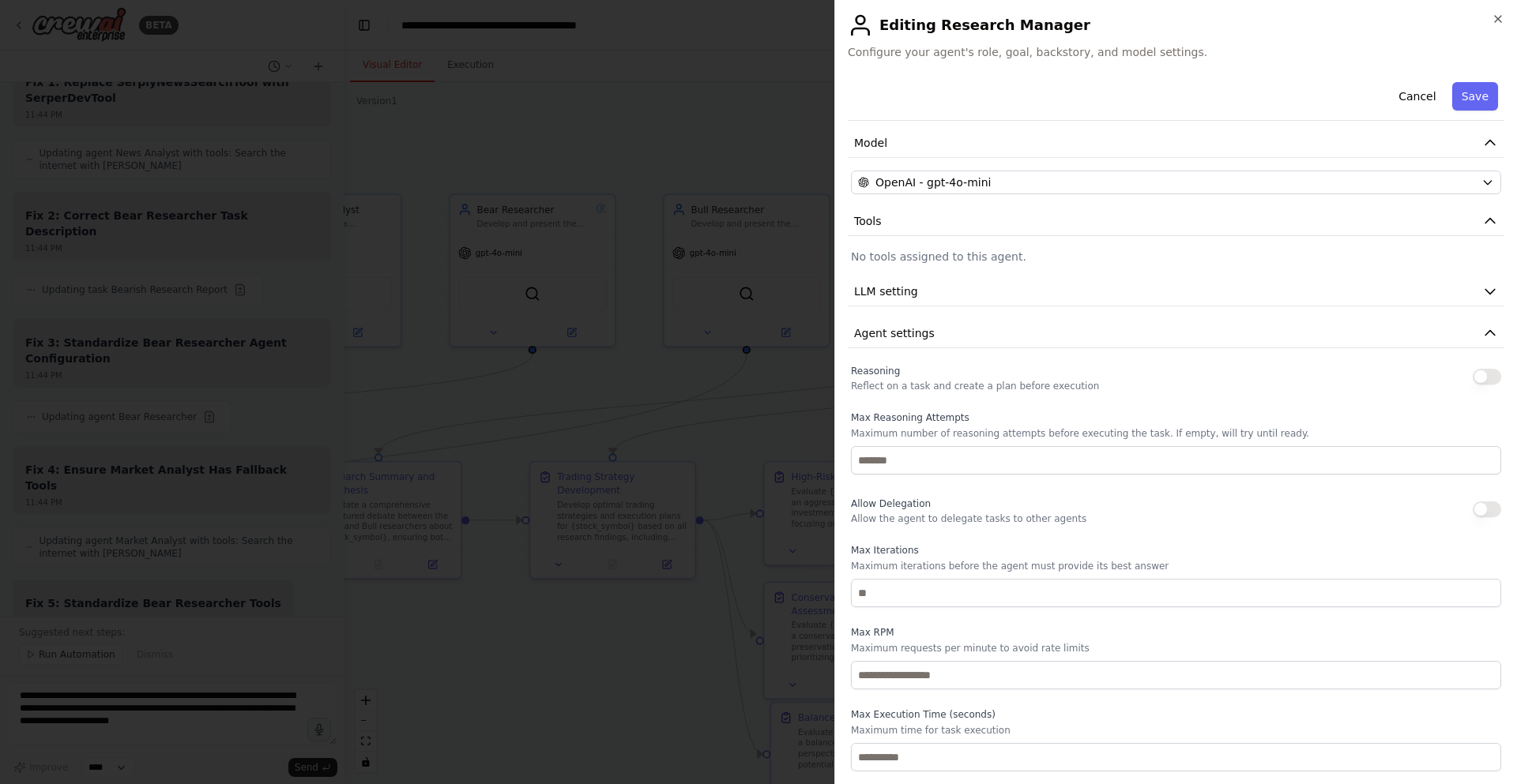
click at [1473, 373] on button "button" at bounding box center [1486, 376] width 28 height 15
click at [1022, 288] on button "LLM setting" at bounding box center [1176, 292] width 657 height 29
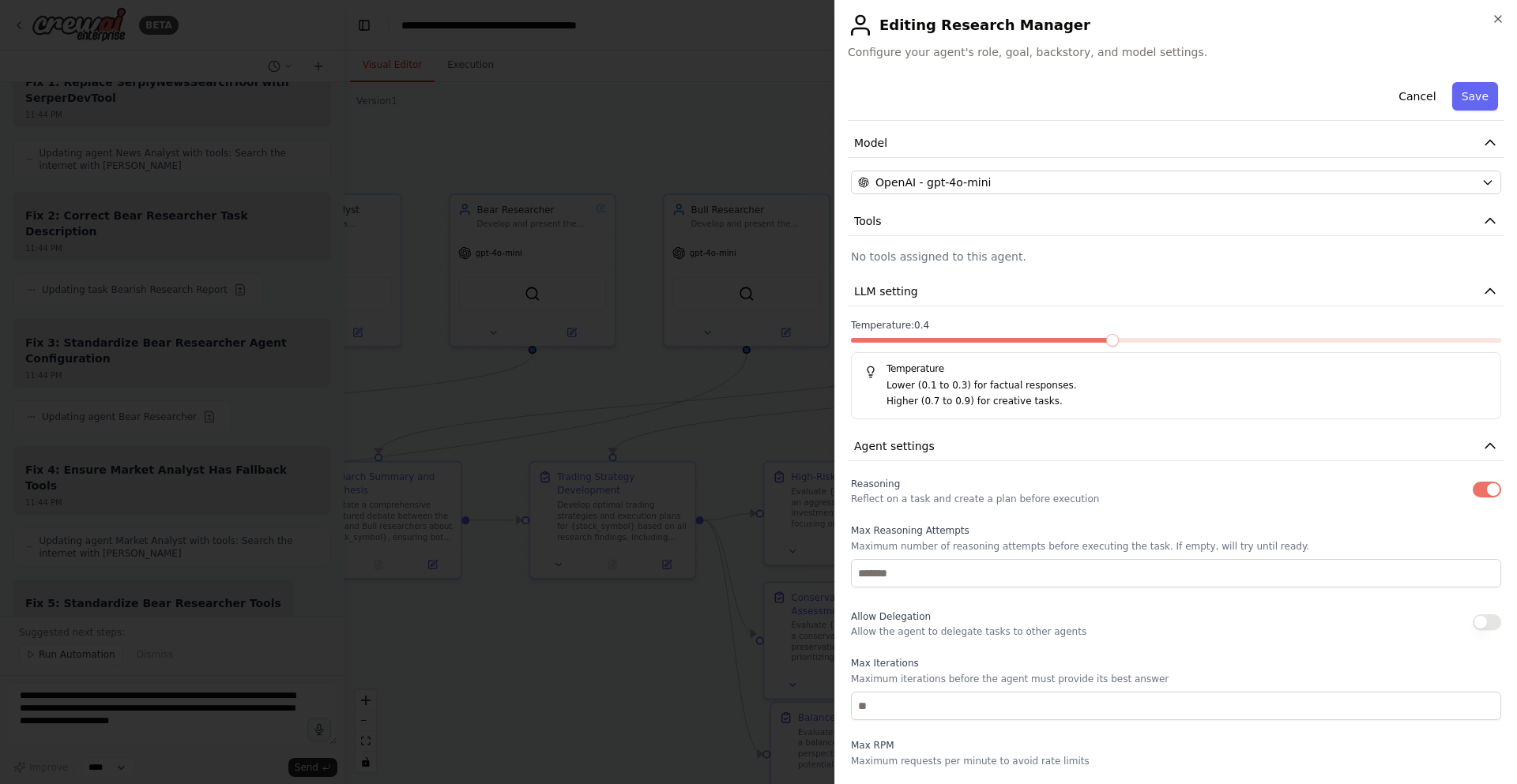
click at [1119, 340] on span at bounding box center [1113, 340] width 13 height 13
click at [1470, 99] on button "Save" at bounding box center [1474, 96] width 46 height 28
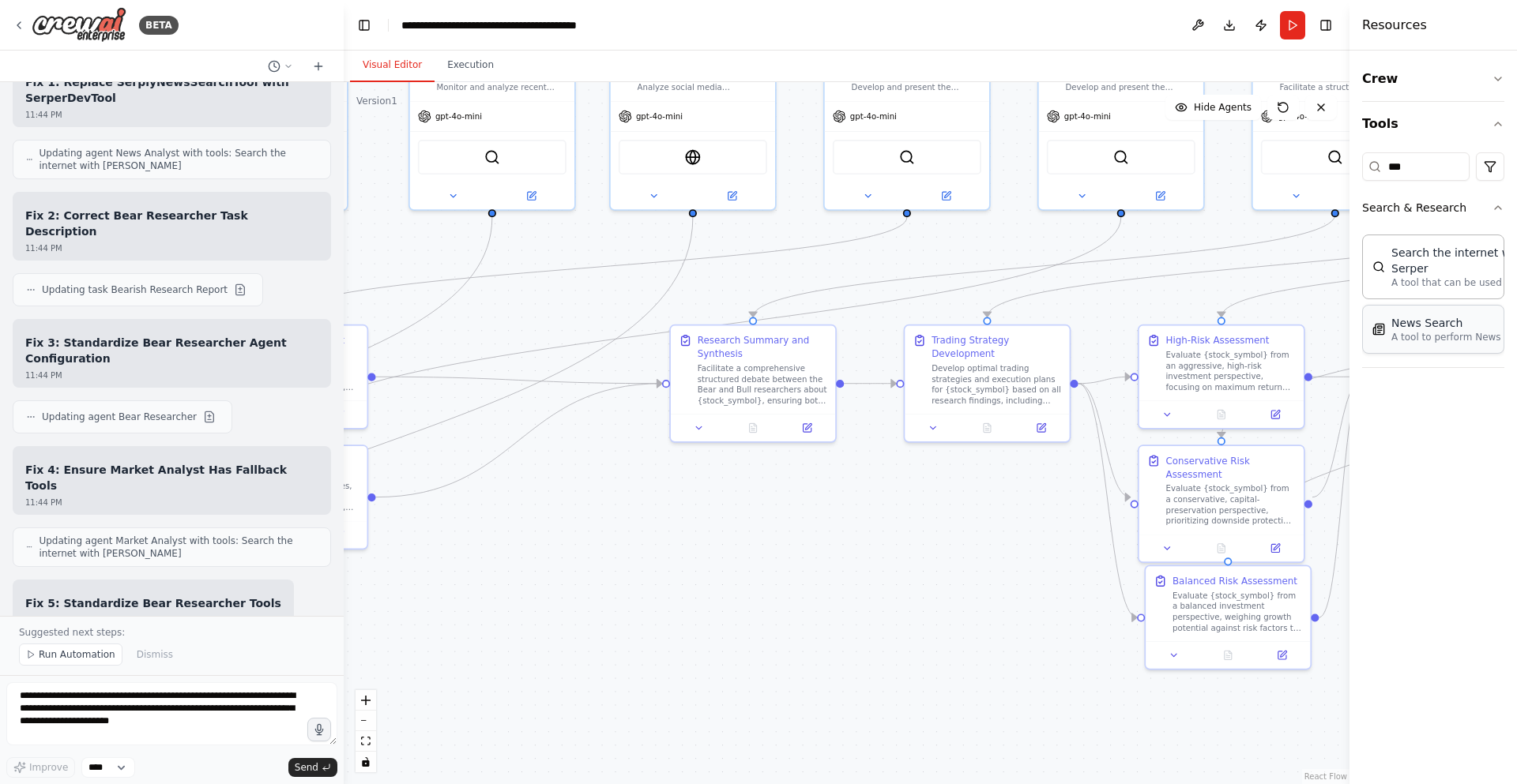
drag, startPoint x: 959, startPoint y: 455, endPoint x: 1380, endPoint y: 309, distance: 445.6
click at [1380, 309] on div "BETA A investment trading firm 07:49 PM ▶ Thought process I'd be happy to help …" at bounding box center [758, 392] width 1517 height 784
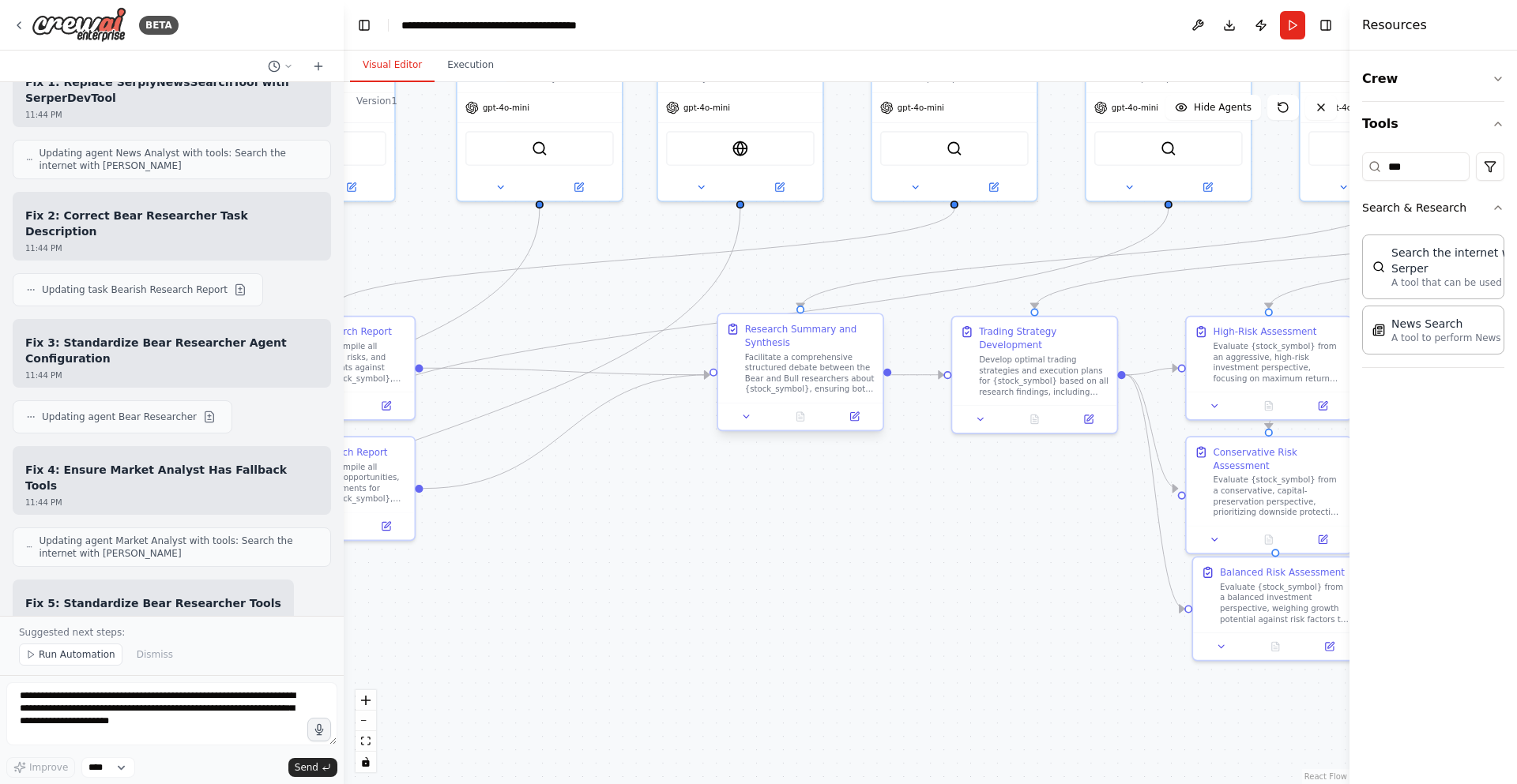
click at [806, 366] on div "Facilitate a comprehensive structured debate between the Bear and Bull research…" at bounding box center [810, 373] width 129 height 43
click at [855, 409] on button at bounding box center [854, 416] width 46 height 15
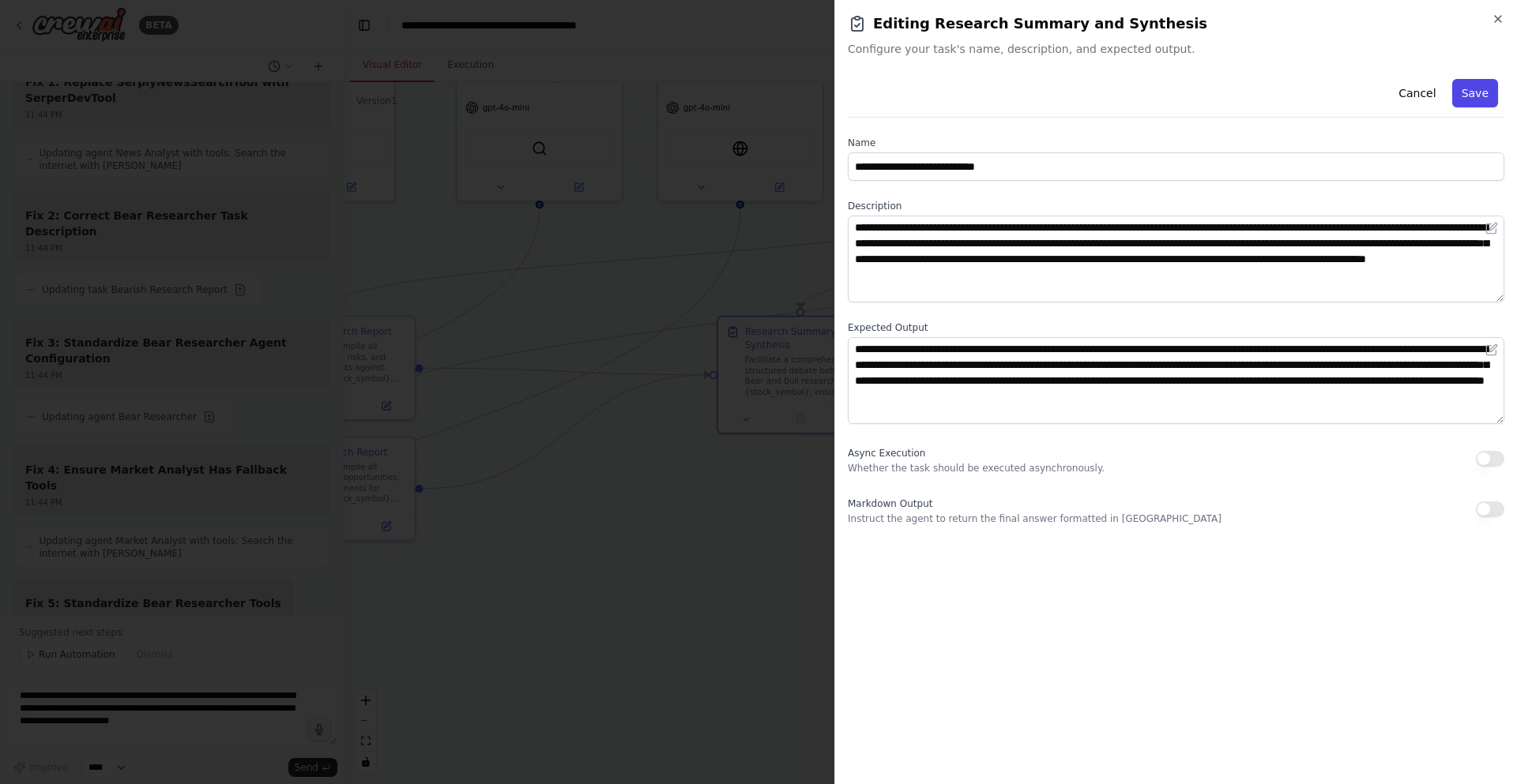
click at [1494, 102] on button "Save" at bounding box center [1474, 92] width 46 height 28
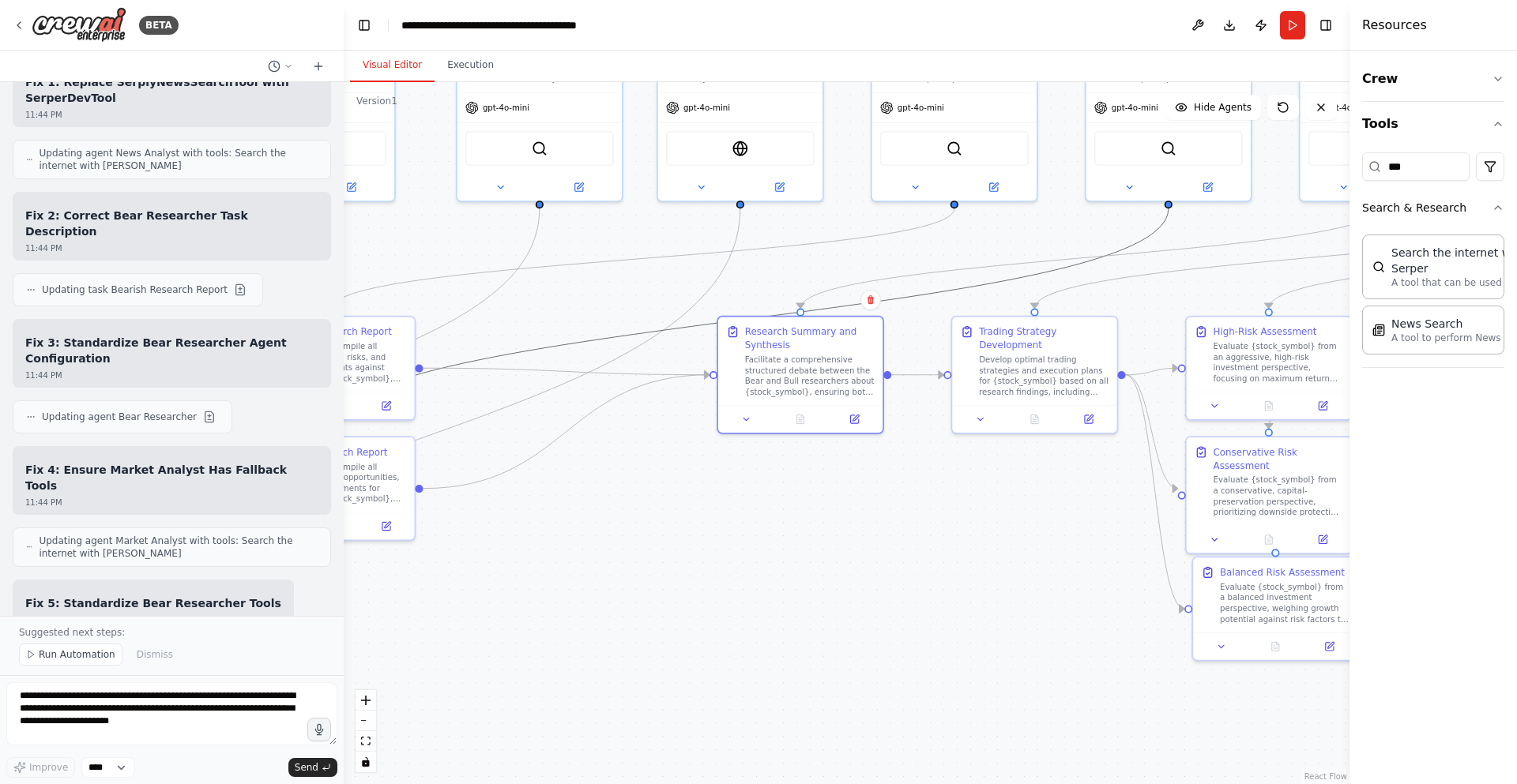
drag, startPoint x: 999, startPoint y: 280, endPoint x: 1073, endPoint y: 288, distance: 74.4
click at [1071, 296] on div ".deletable-edge-delete-btn { width: 20px; height: 20px; border: 0px solid #ffff…" at bounding box center [847, 433] width 1006 height 703
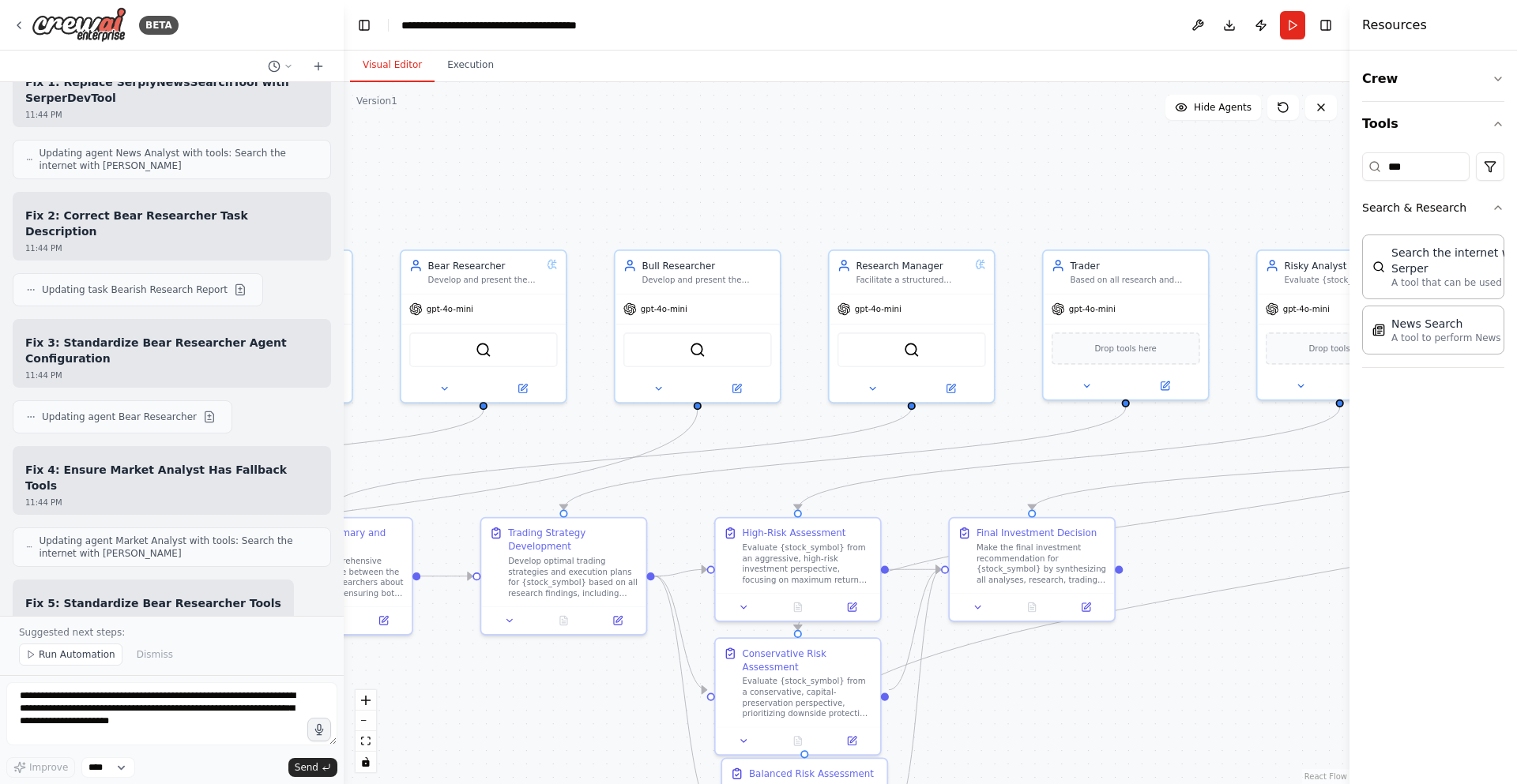
drag, startPoint x: 1046, startPoint y: 228, endPoint x: 574, endPoint y: 429, distance: 513.0
click at [574, 429] on div ".deletable-edge-delete-btn { width: 20px; height: 20px; border: 0px solid #ffff…" at bounding box center [847, 433] width 1006 height 703
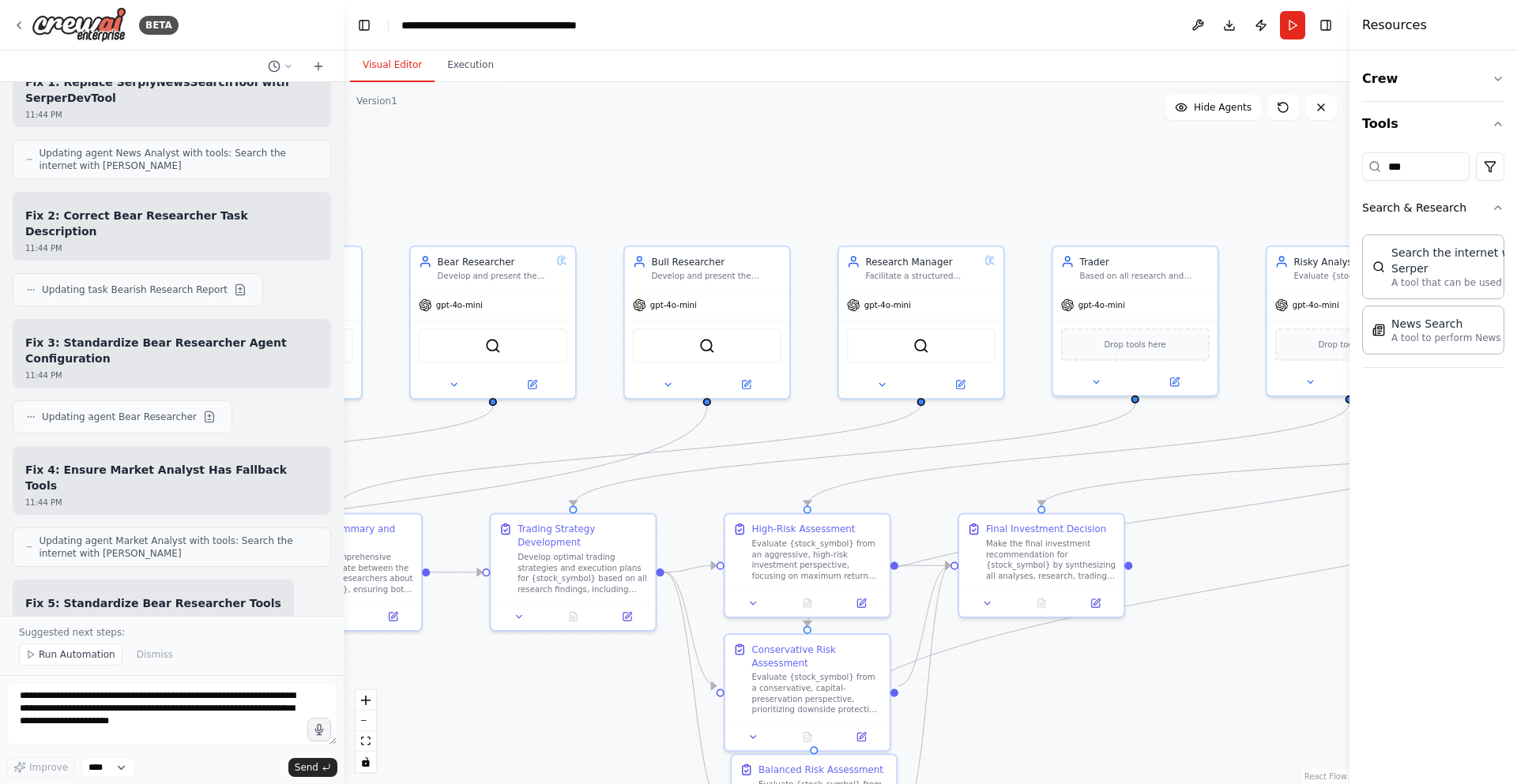
drag, startPoint x: 580, startPoint y: 417, endPoint x: 601, endPoint y: 408, distance: 22.8
click at [601, 408] on div ".deletable-edge-delete-btn { width: 20px; height: 20px; border: 0px solid #ffff…" at bounding box center [847, 433] width 1006 height 703
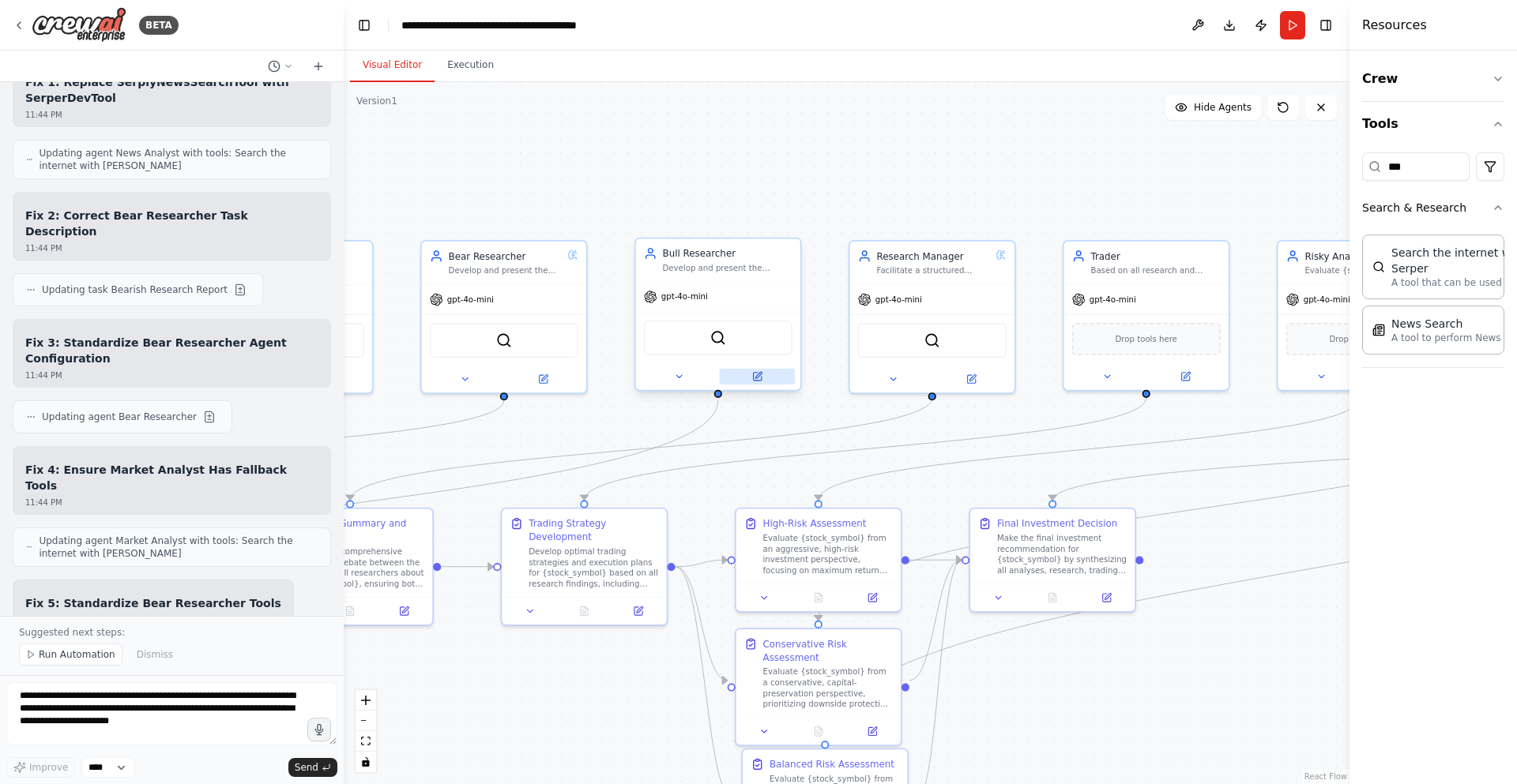
click at [757, 373] on icon at bounding box center [756, 376] width 8 height 8
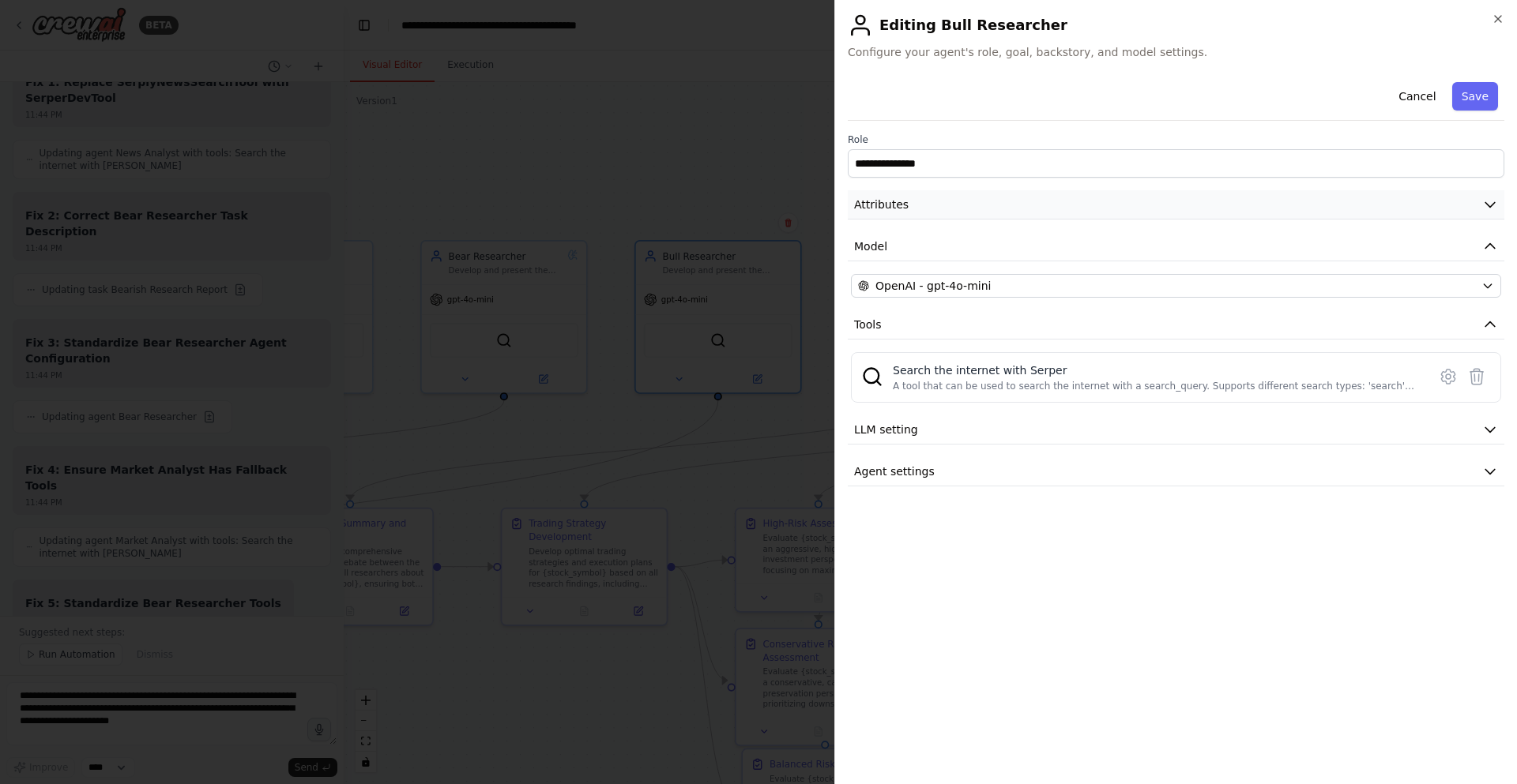
click at [944, 191] on button "Attributes" at bounding box center [1176, 205] width 657 height 29
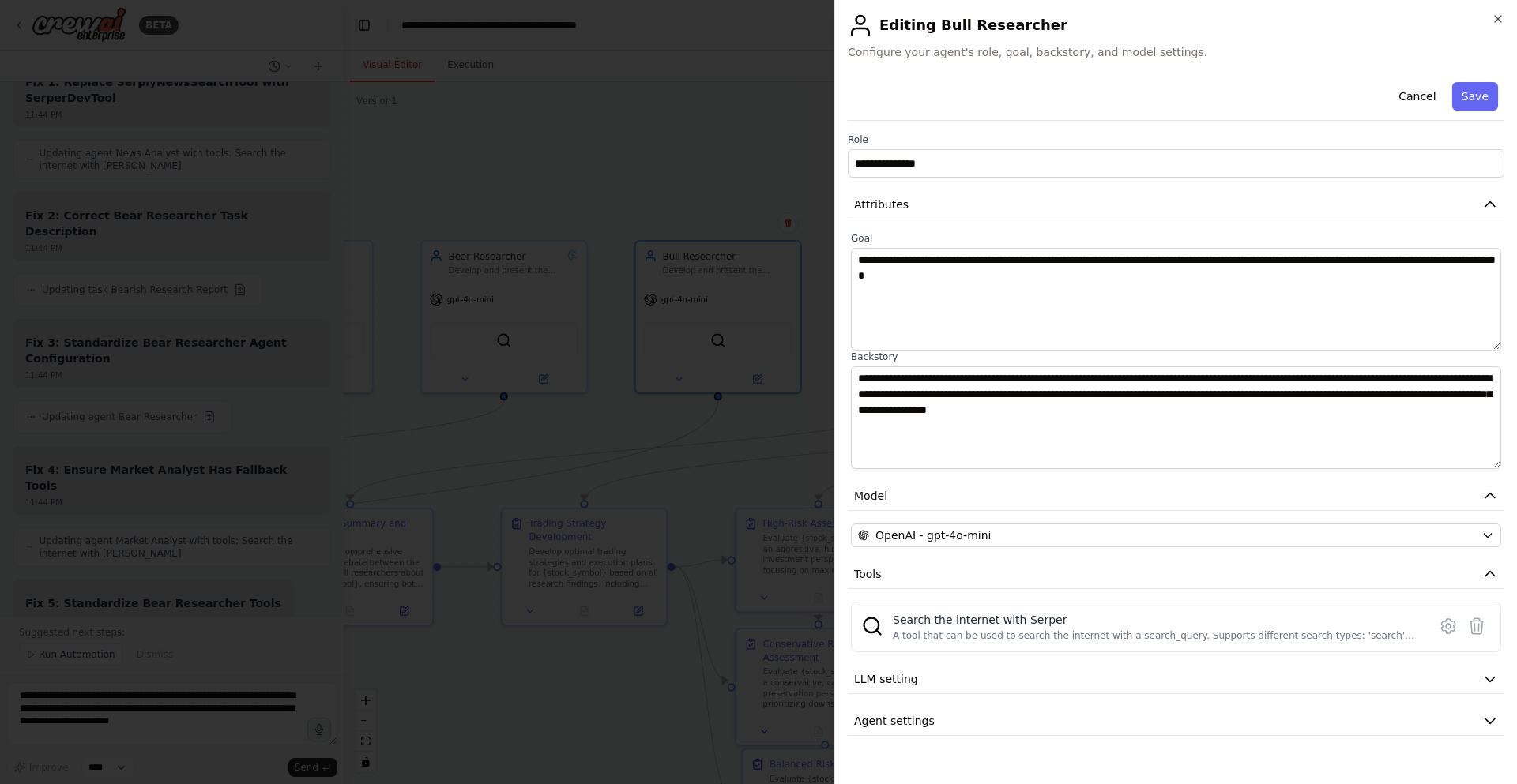
click at [785, 178] on div at bounding box center [758, 392] width 1517 height 784
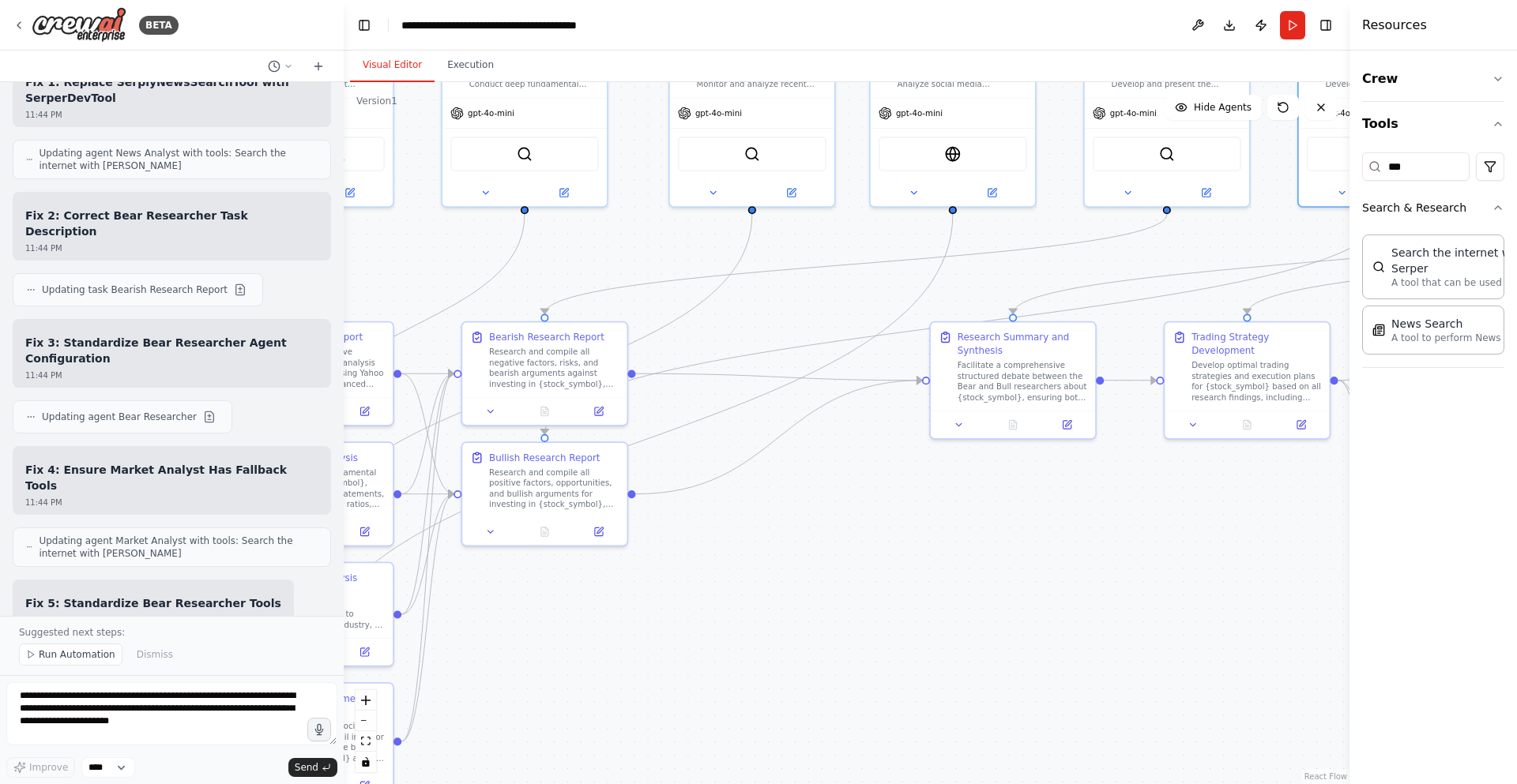
drag, startPoint x: 569, startPoint y: 423, endPoint x: 896, endPoint y: 307, distance: 347.0
click at [1230, 237] on div ".deletable-edge-delete-btn { width: 20px; height: 20px; border: 0px solid #ffff…" at bounding box center [847, 433] width 1006 height 703
click at [603, 527] on button at bounding box center [597, 529] width 46 height 15
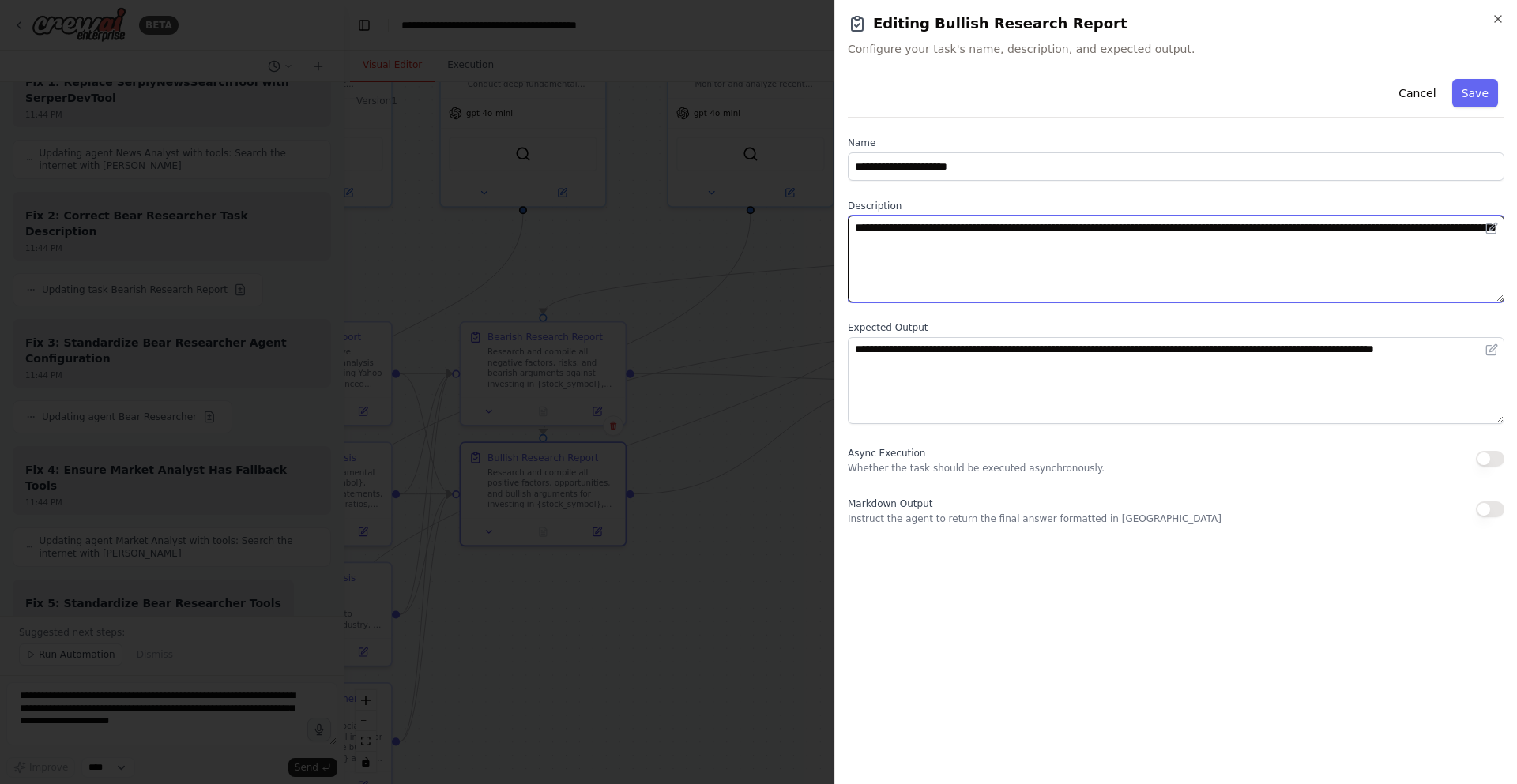
click at [1063, 252] on textarea "**********" at bounding box center [1176, 259] width 657 height 87
paste textarea "**********"
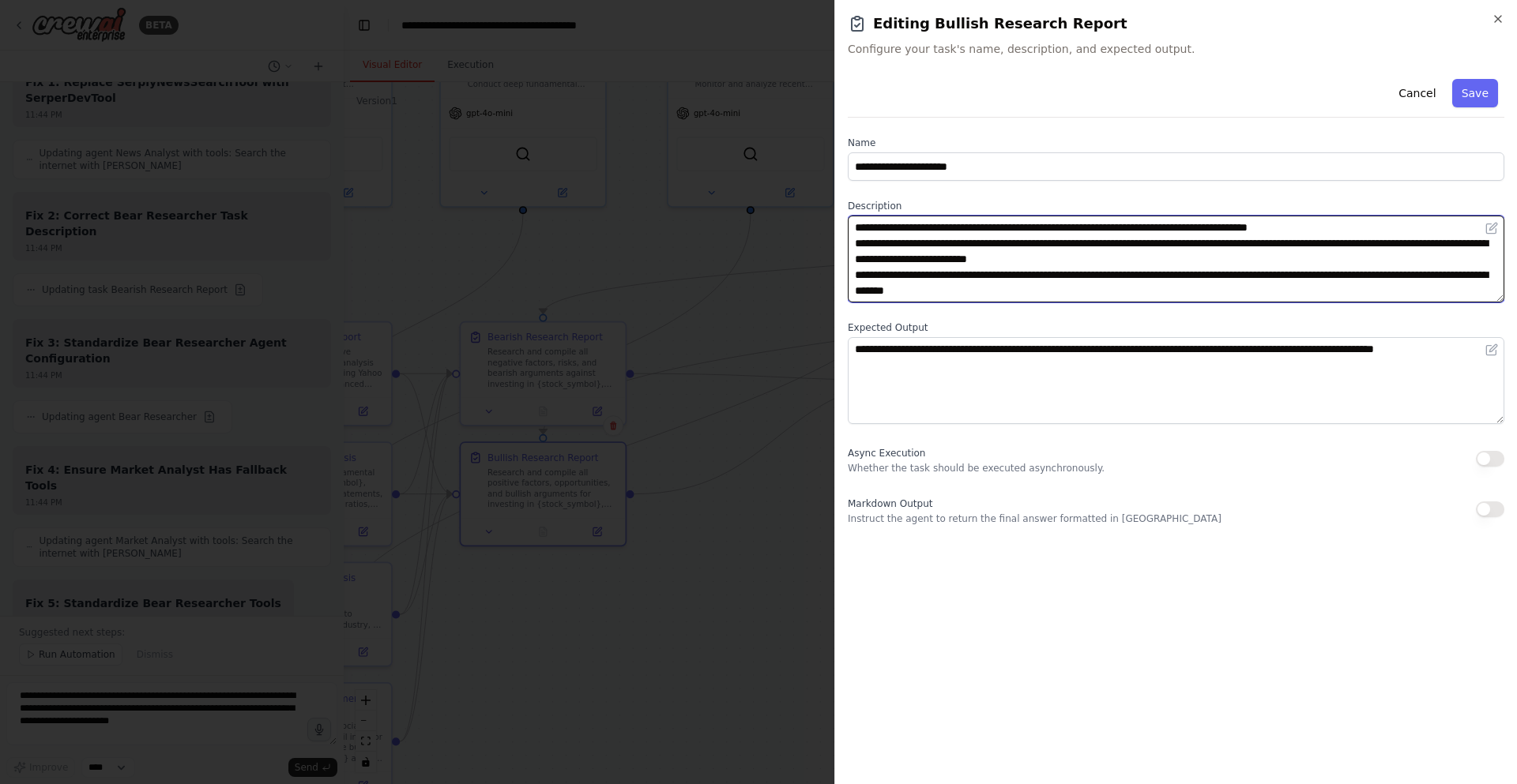
scroll to position [0, 0]
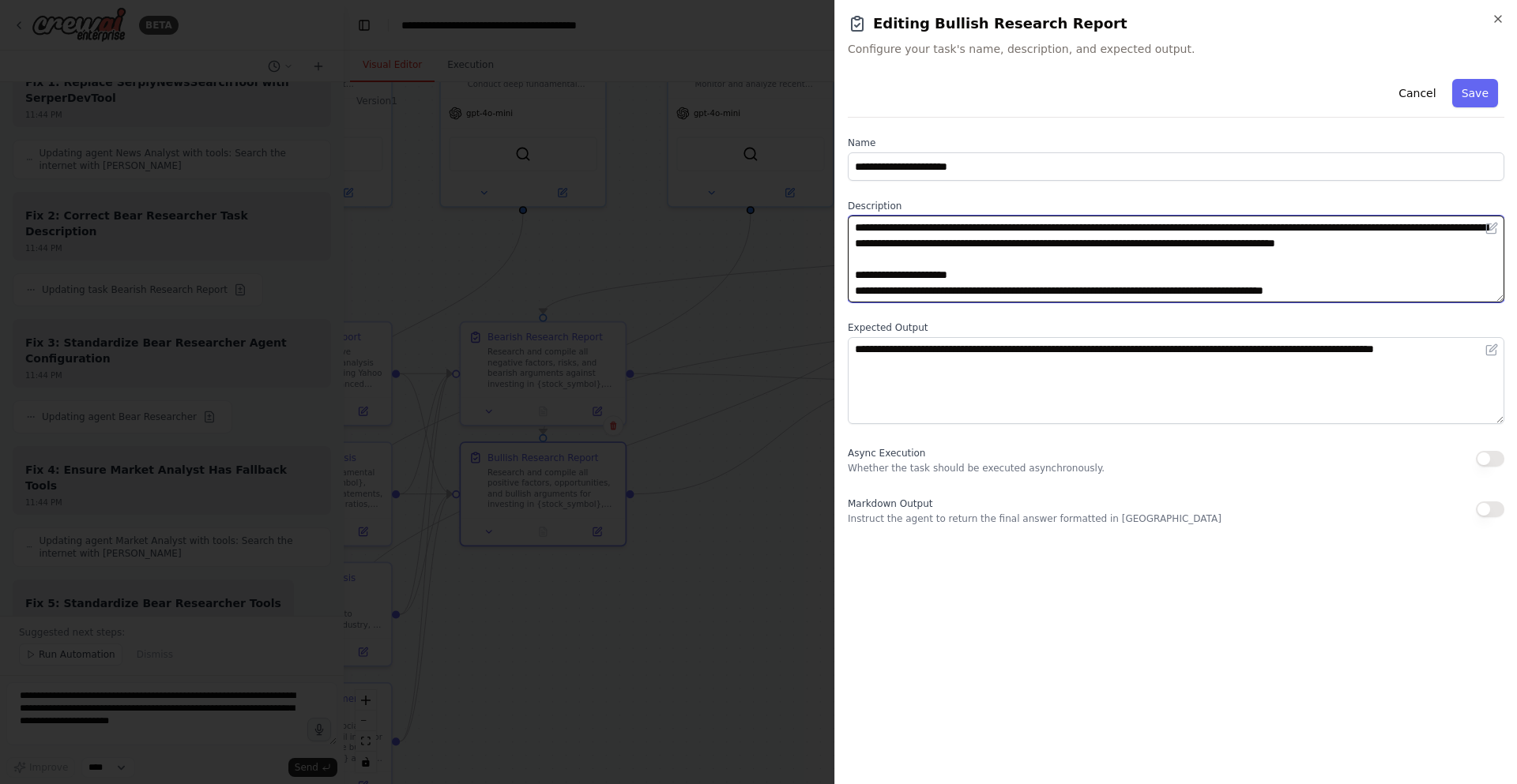
click at [1025, 239] on textarea "**********" at bounding box center [1176, 259] width 657 height 87
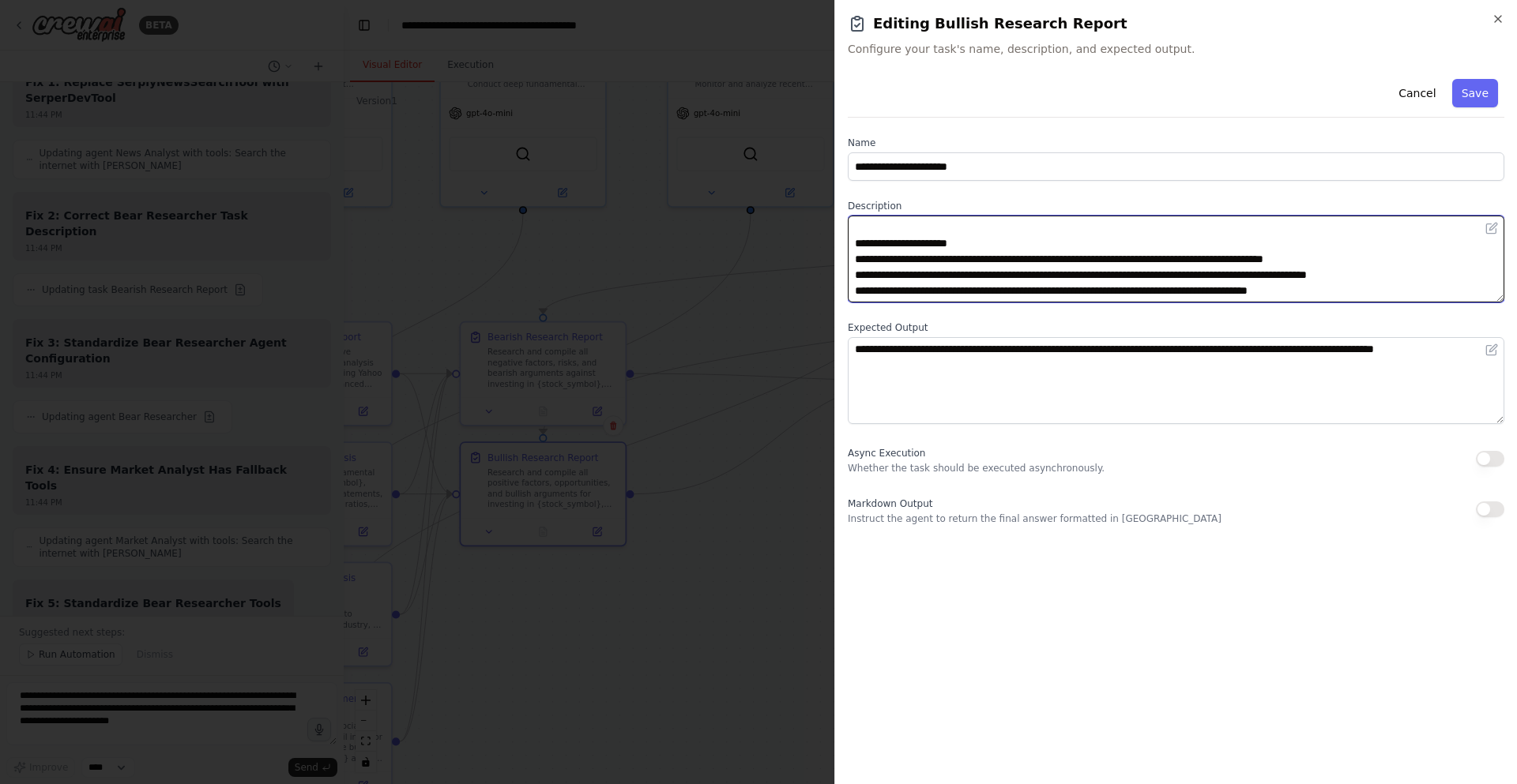
scroll to position [32, 0]
type textarea "**********"
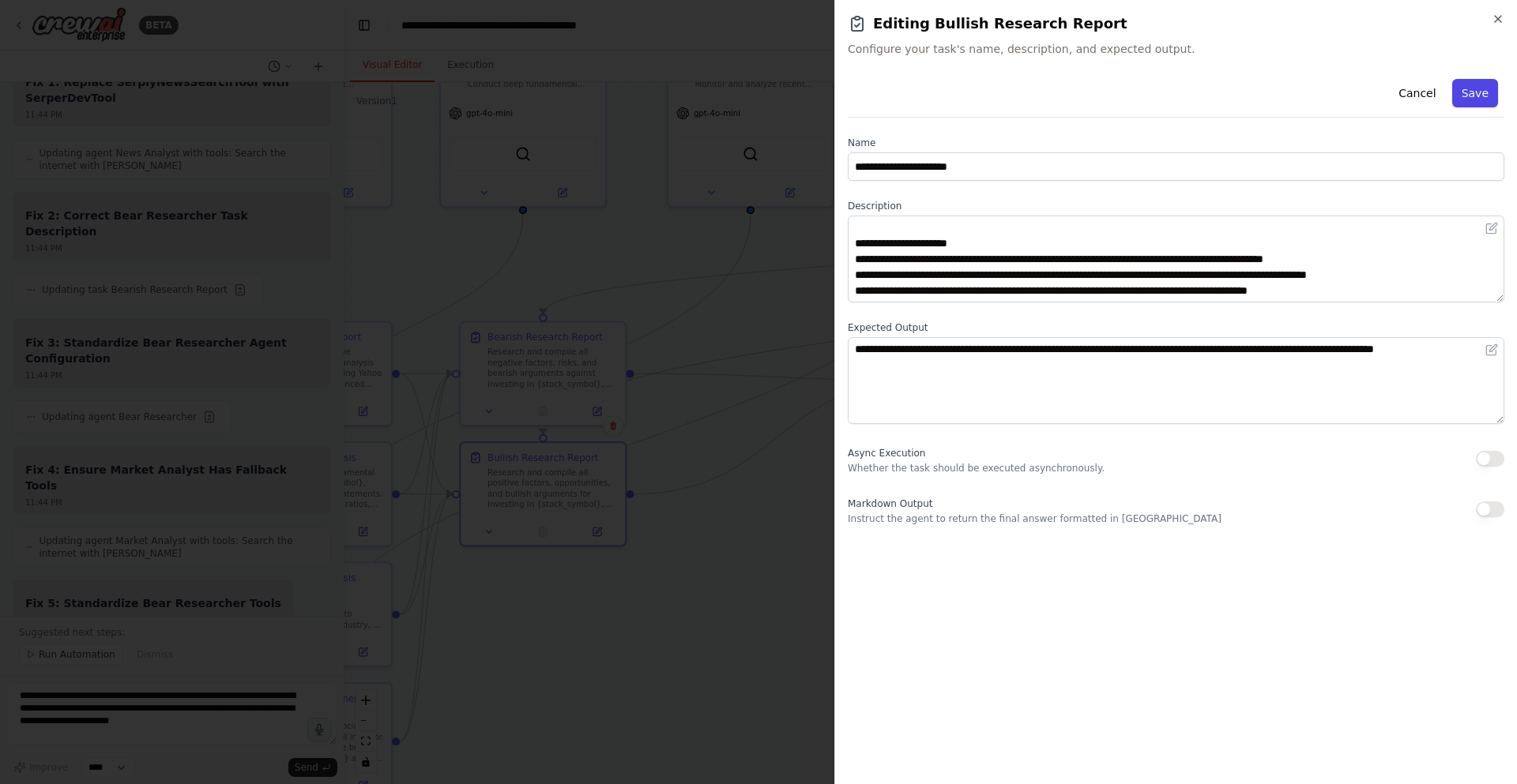
click at [1476, 87] on button "Save" at bounding box center [1474, 92] width 46 height 28
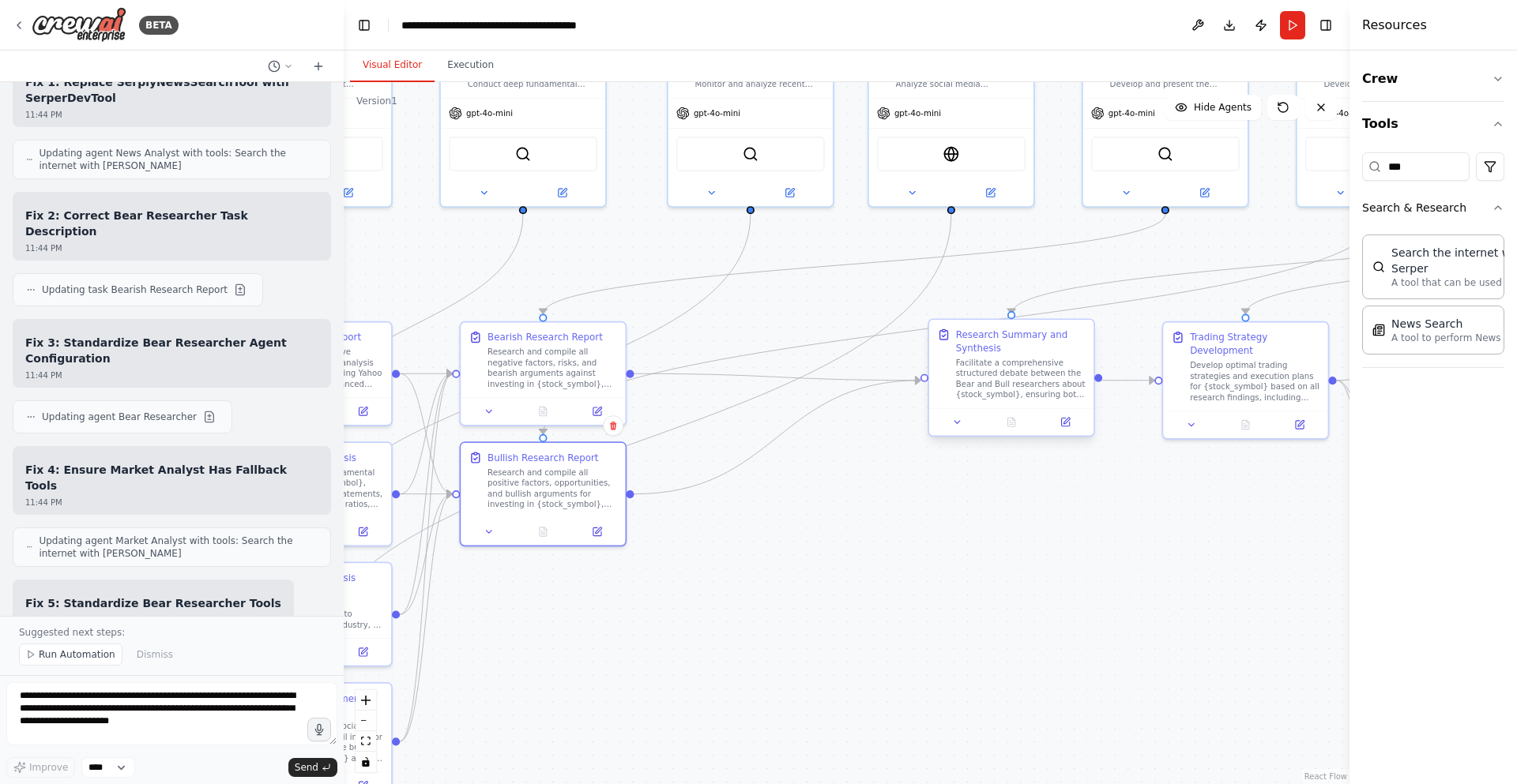
click at [1050, 346] on div "Research Summary and Synthesis" at bounding box center [1020, 342] width 129 height 27
click at [1064, 421] on button at bounding box center [1065, 421] width 46 height 15
click at [1070, 421] on icon at bounding box center [1072, 422] width 8 height 8
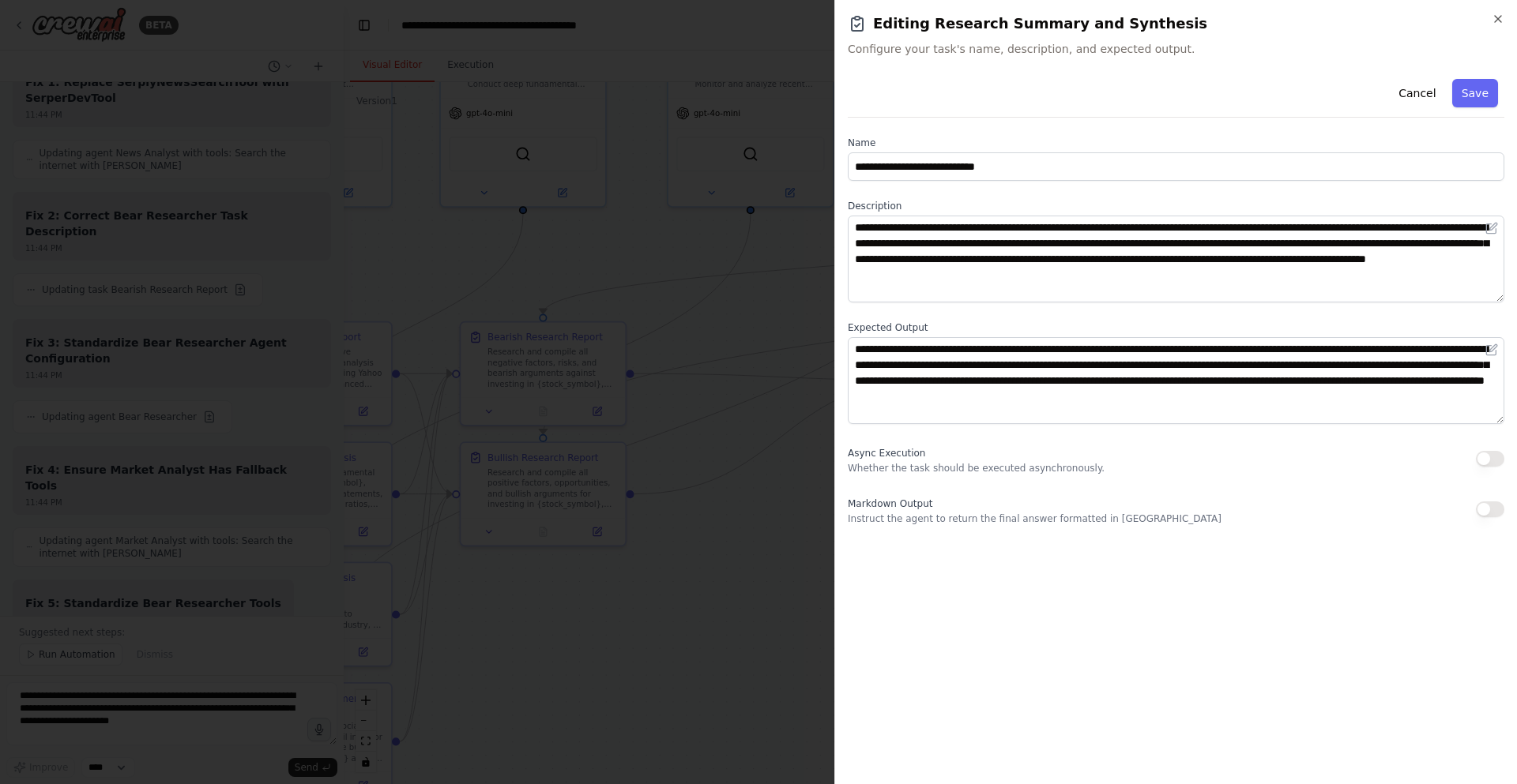
click at [733, 321] on div at bounding box center [758, 392] width 1517 height 784
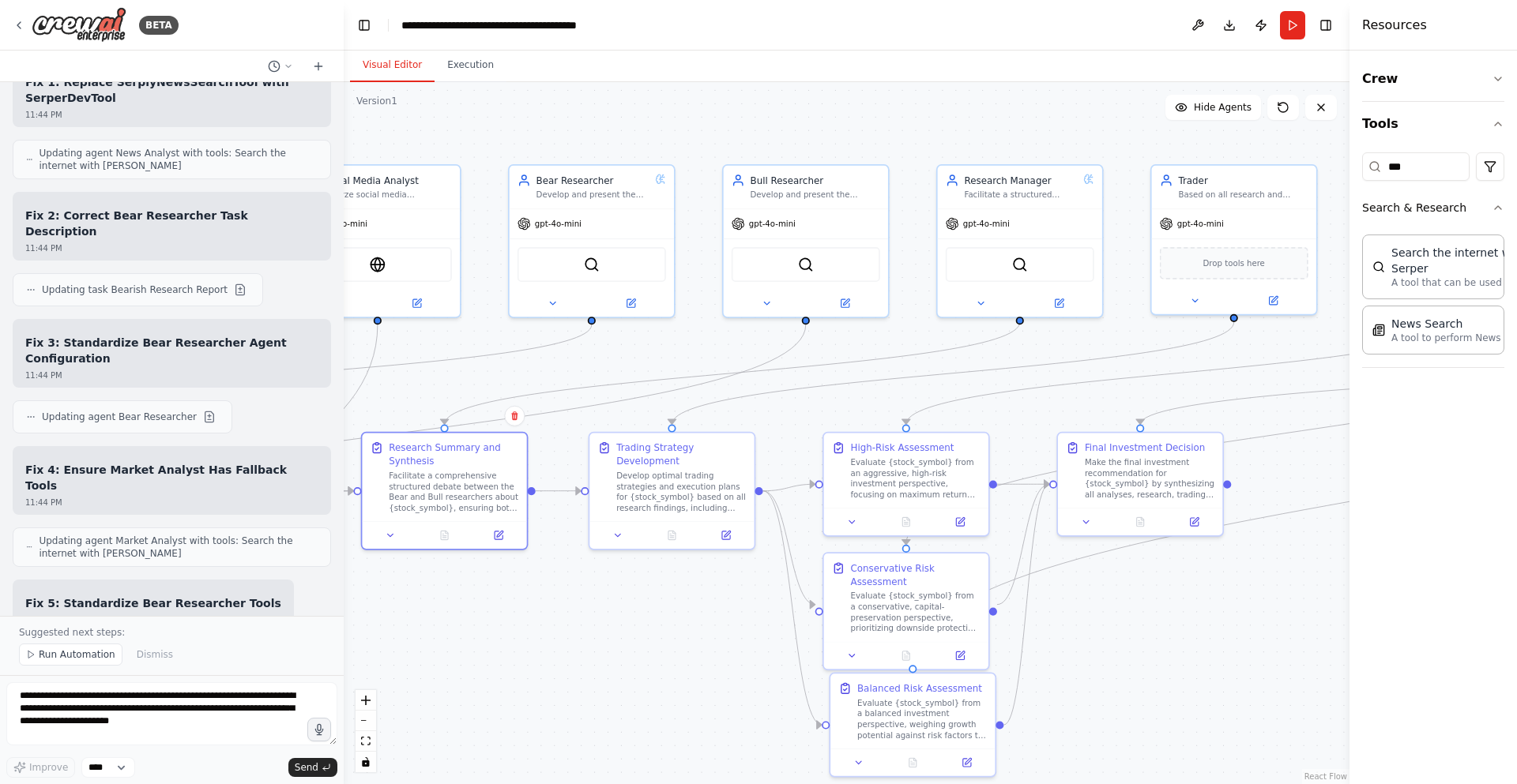
drag, startPoint x: 1057, startPoint y: 271, endPoint x: 465, endPoint y: 377, distance: 601.4
click at [465, 377] on div ".deletable-edge-delete-btn { width: 20px; height: 20px; border: 0px solid #ffff…" at bounding box center [847, 433] width 1006 height 703
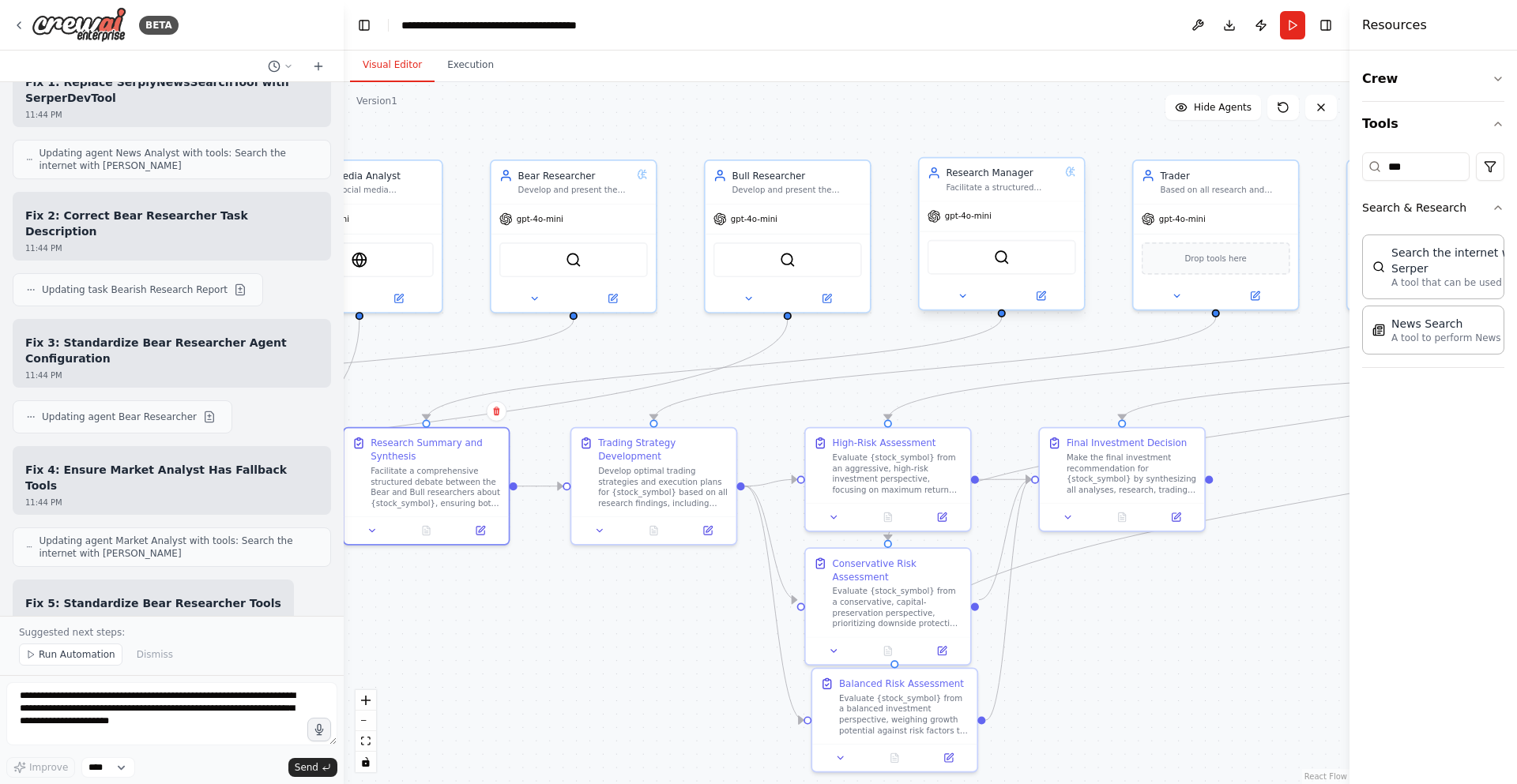
click at [1038, 289] on button at bounding box center [1040, 296] width 76 height 15
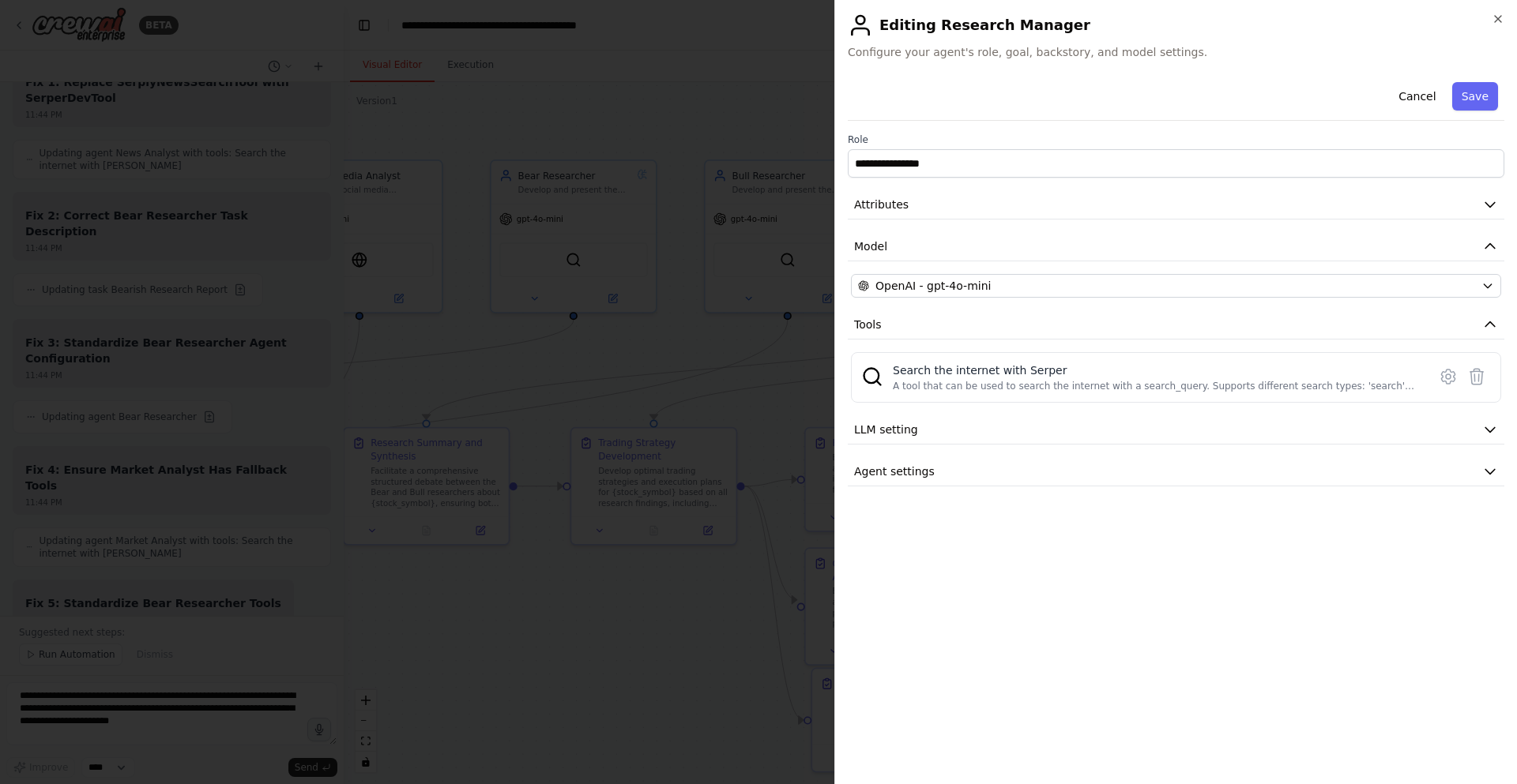
click at [890, 221] on div "**********" at bounding box center [1176, 281] width 657 height 411
click at [897, 202] on span "Attributes" at bounding box center [881, 204] width 54 height 15
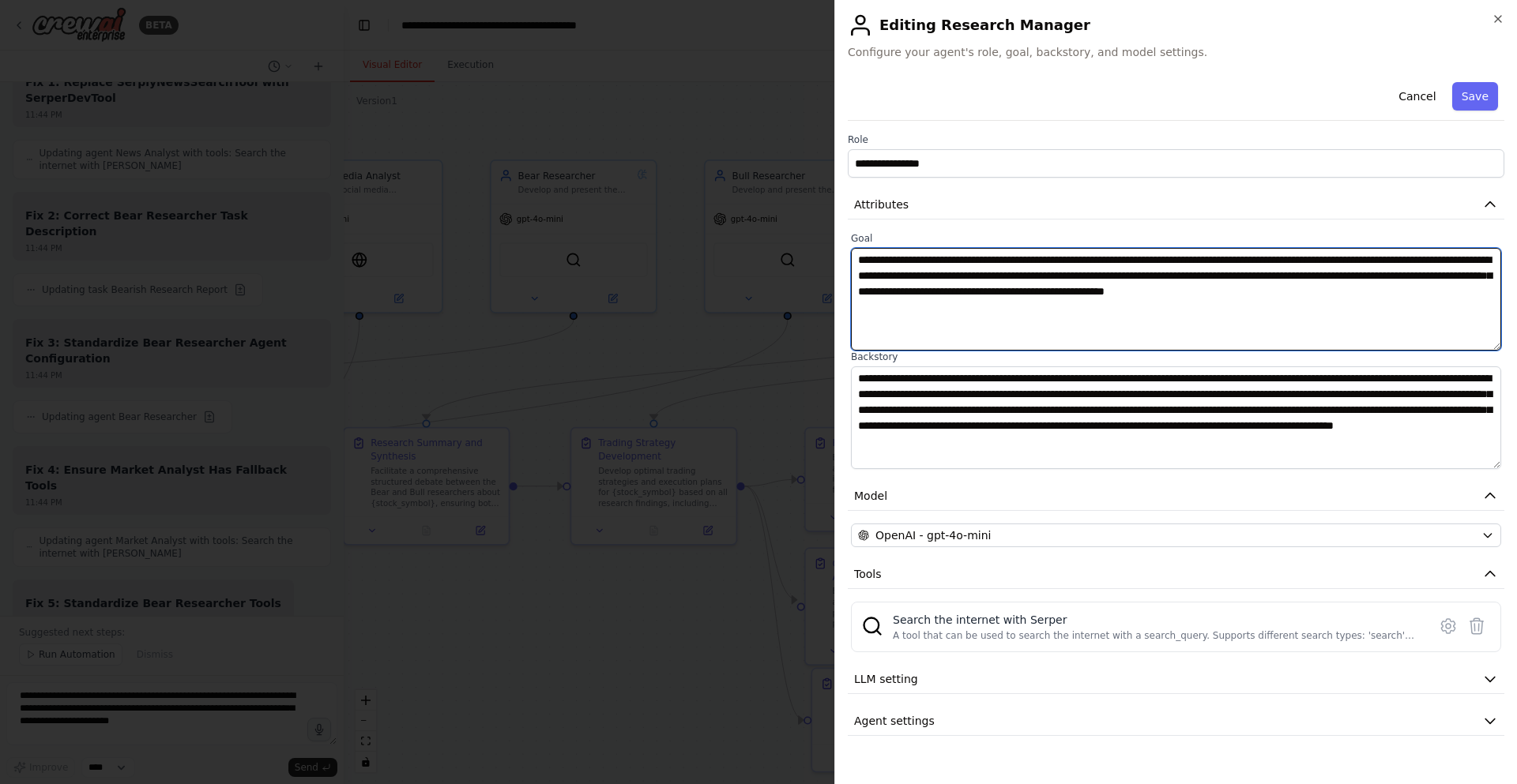
click at [1028, 298] on textarea "**********" at bounding box center [1176, 299] width 650 height 103
click at [1021, 257] on textarea "**********" at bounding box center [1176, 299] width 650 height 103
paste textarea "**********"
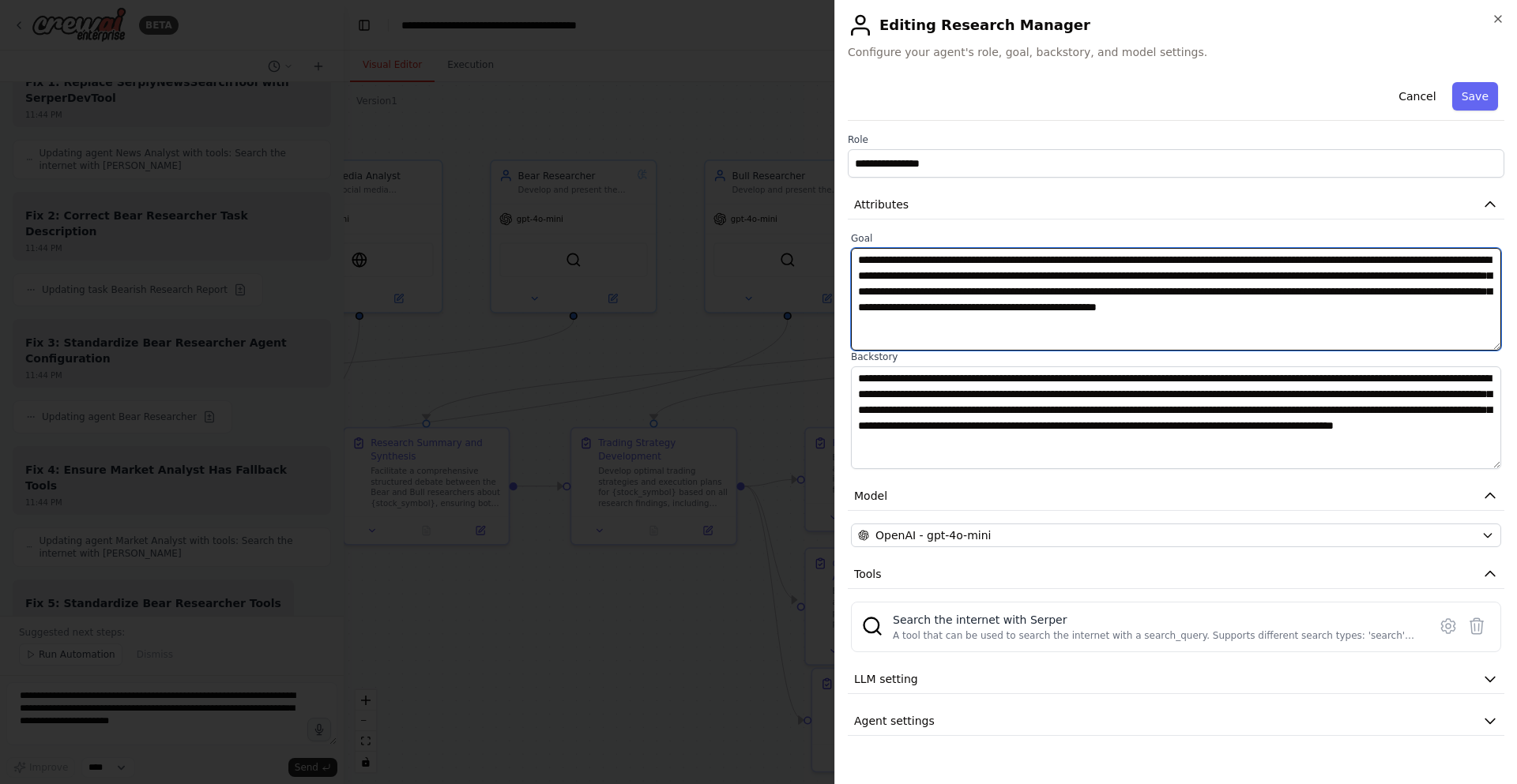
type textarea "**********"
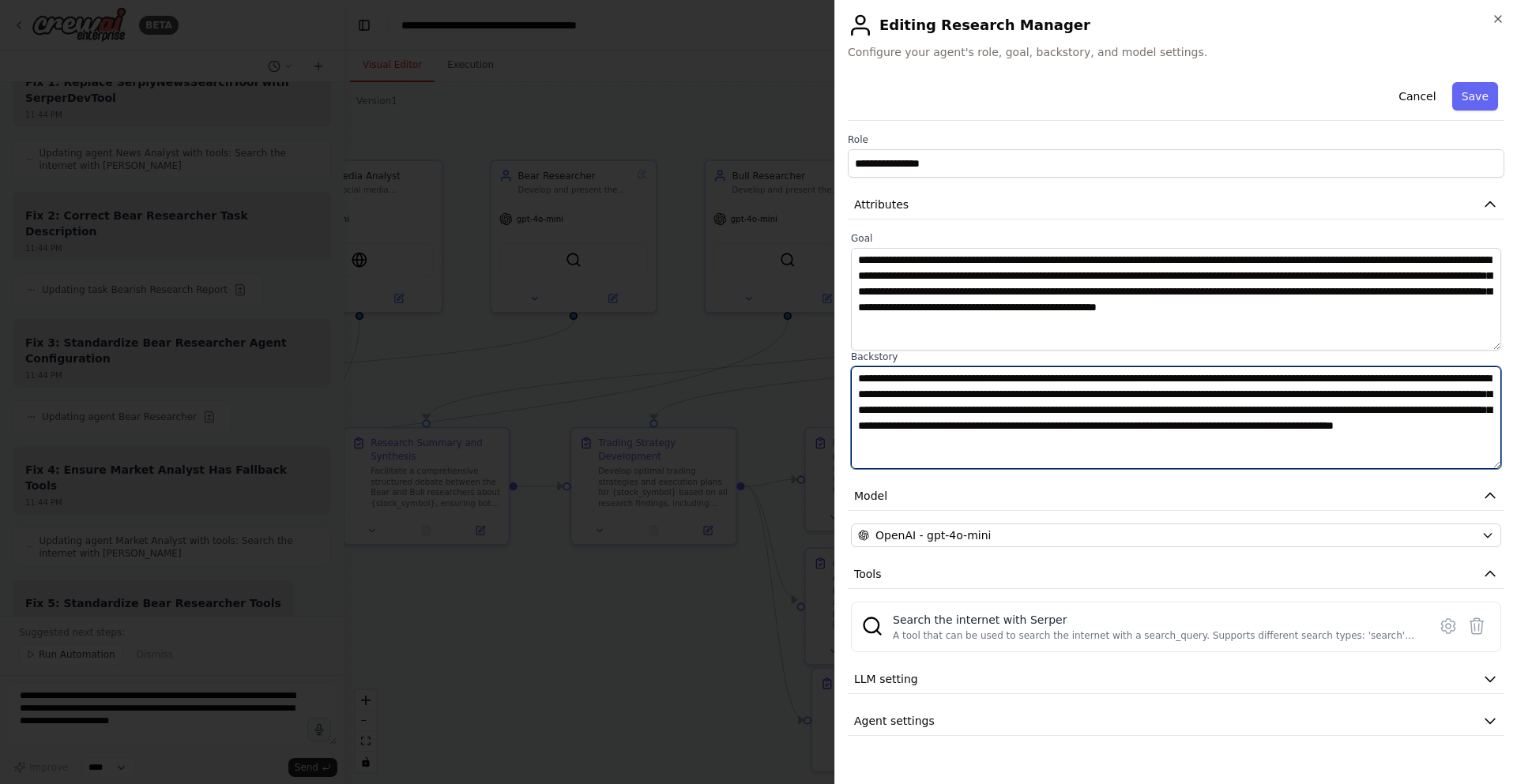
click at [917, 366] on textarea "**********" at bounding box center [1176, 418] width 650 height 103
type textarea "**********"
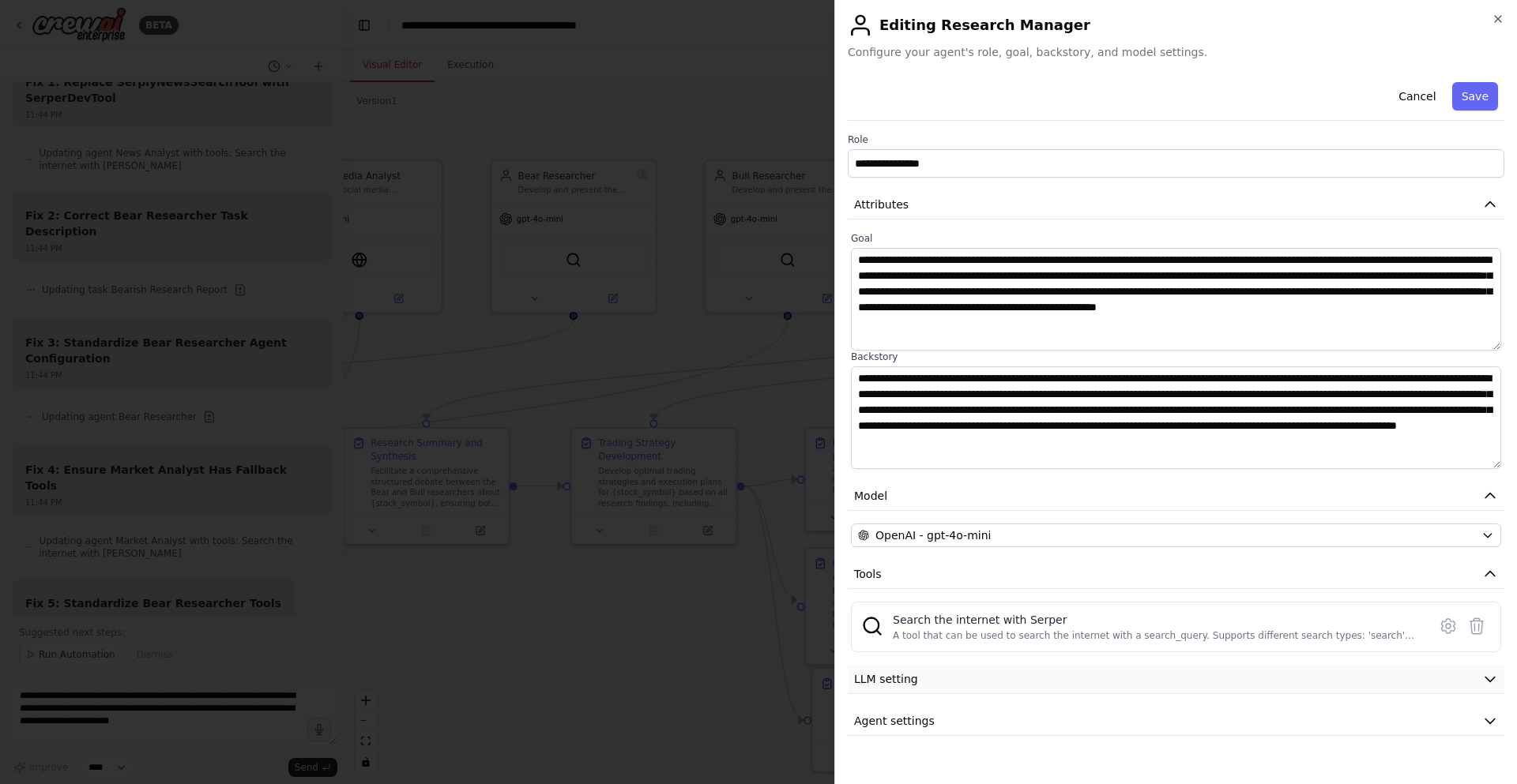
click at [1109, 684] on button "LLM setting" at bounding box center [1176, 679] width 657 height 29
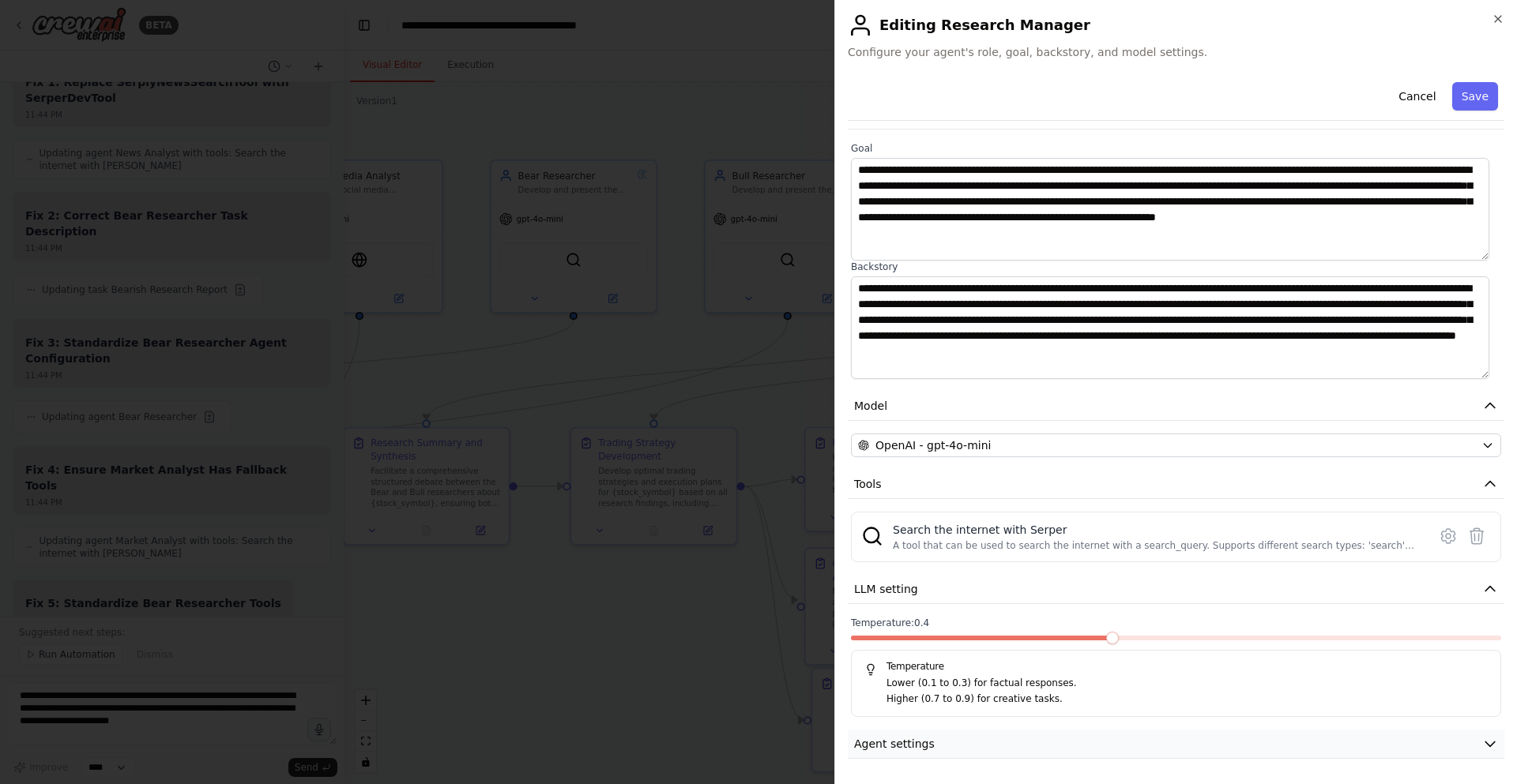
click at [1057, 740] on button "Agent settings" at bounding box center [1176, 744] width 657 height 29
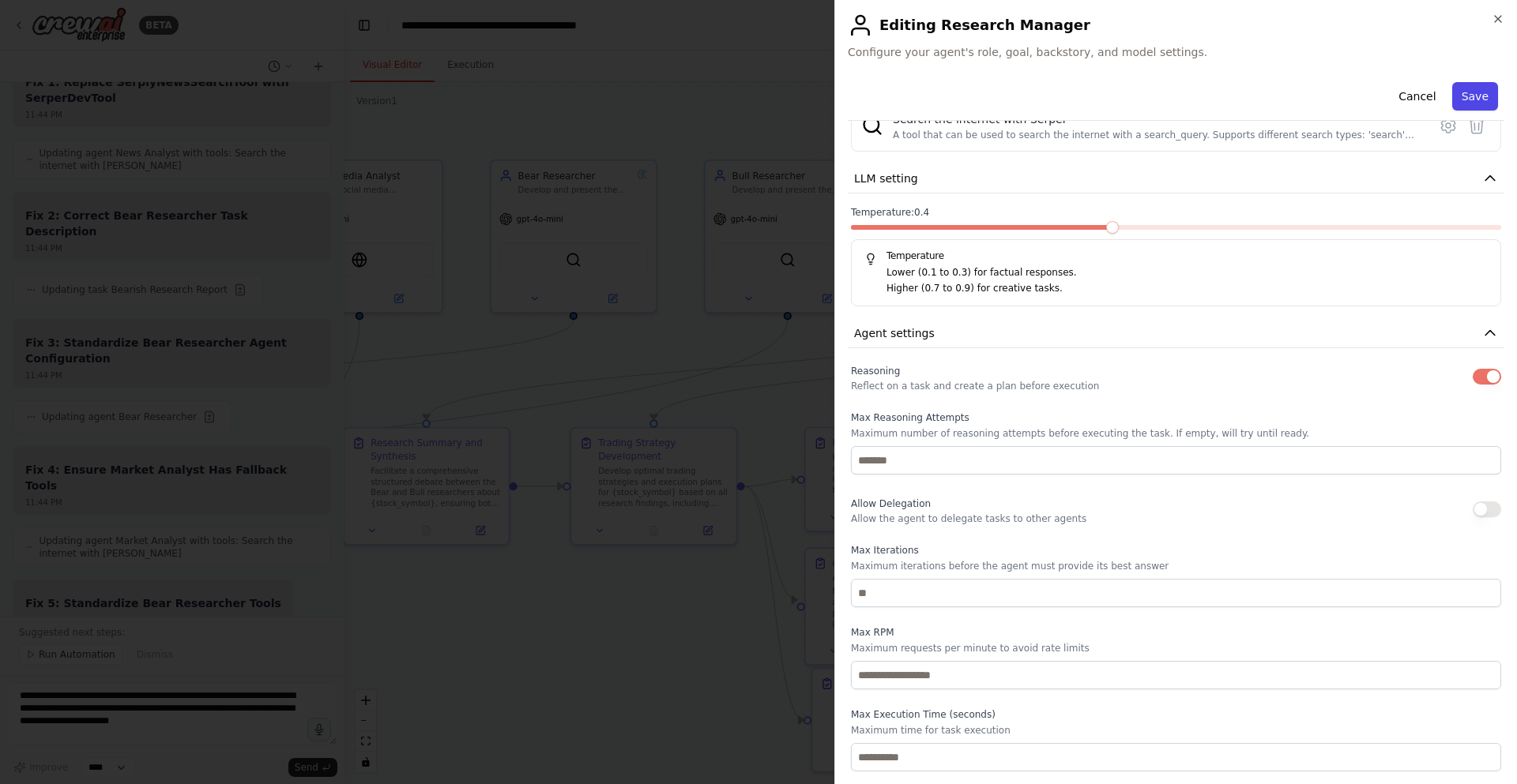
click at [1474, 93] on button "Save" at bounding box center [1474, 96] width 46 height 28
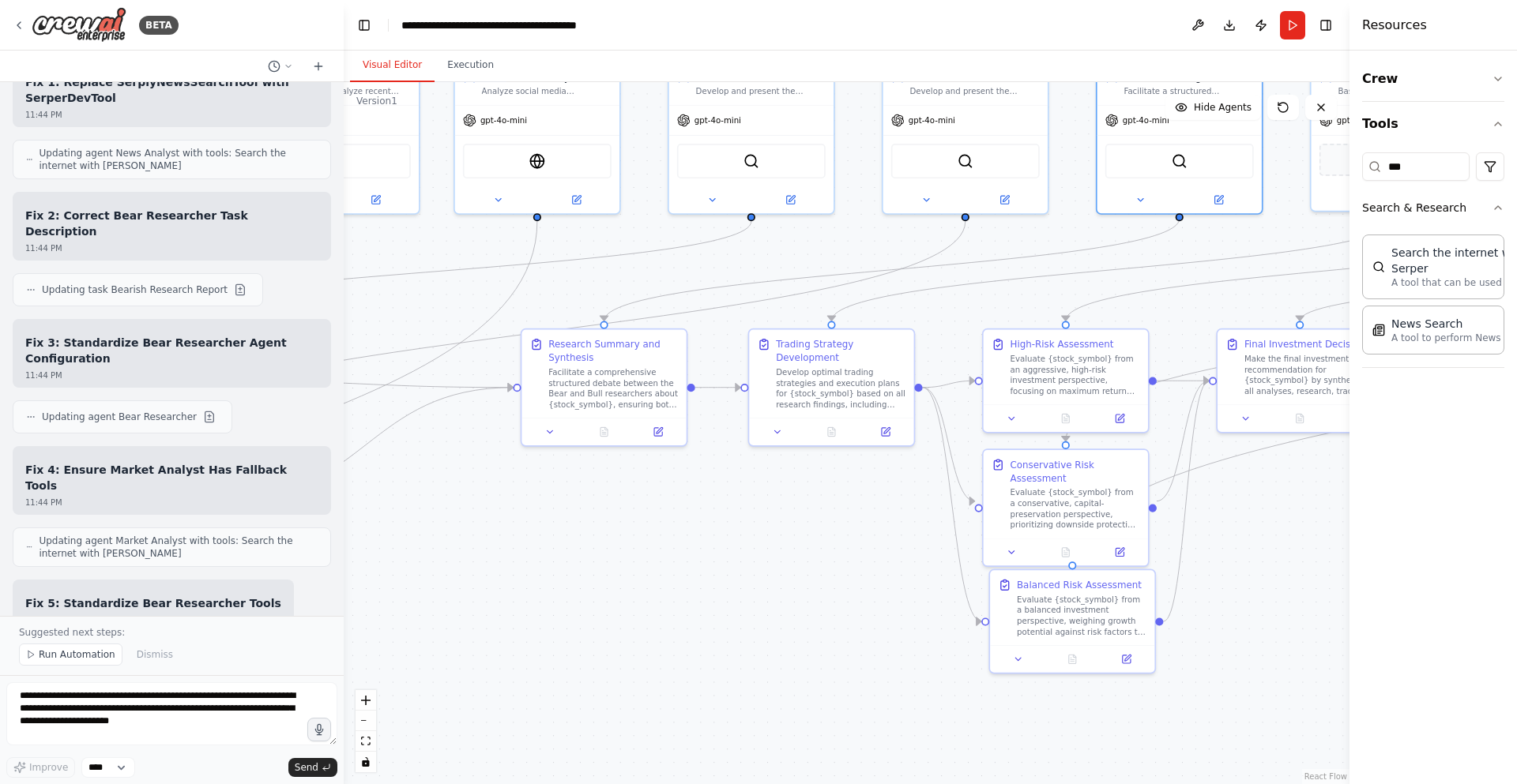
drag, startPoint x: 807, startPoint y: 423, endPoint x: 968, endPoint y: 326, distance: 188.0
click at [984, 324] on div ".deletable-edge-delete-btn { width: 20px; height: 20px; border: 0px solid #ffff…" at bounding box center [847, 433] width 1006 height 703
click at [667, 430] on button at bounding box center [658, 428] width 46 height 15
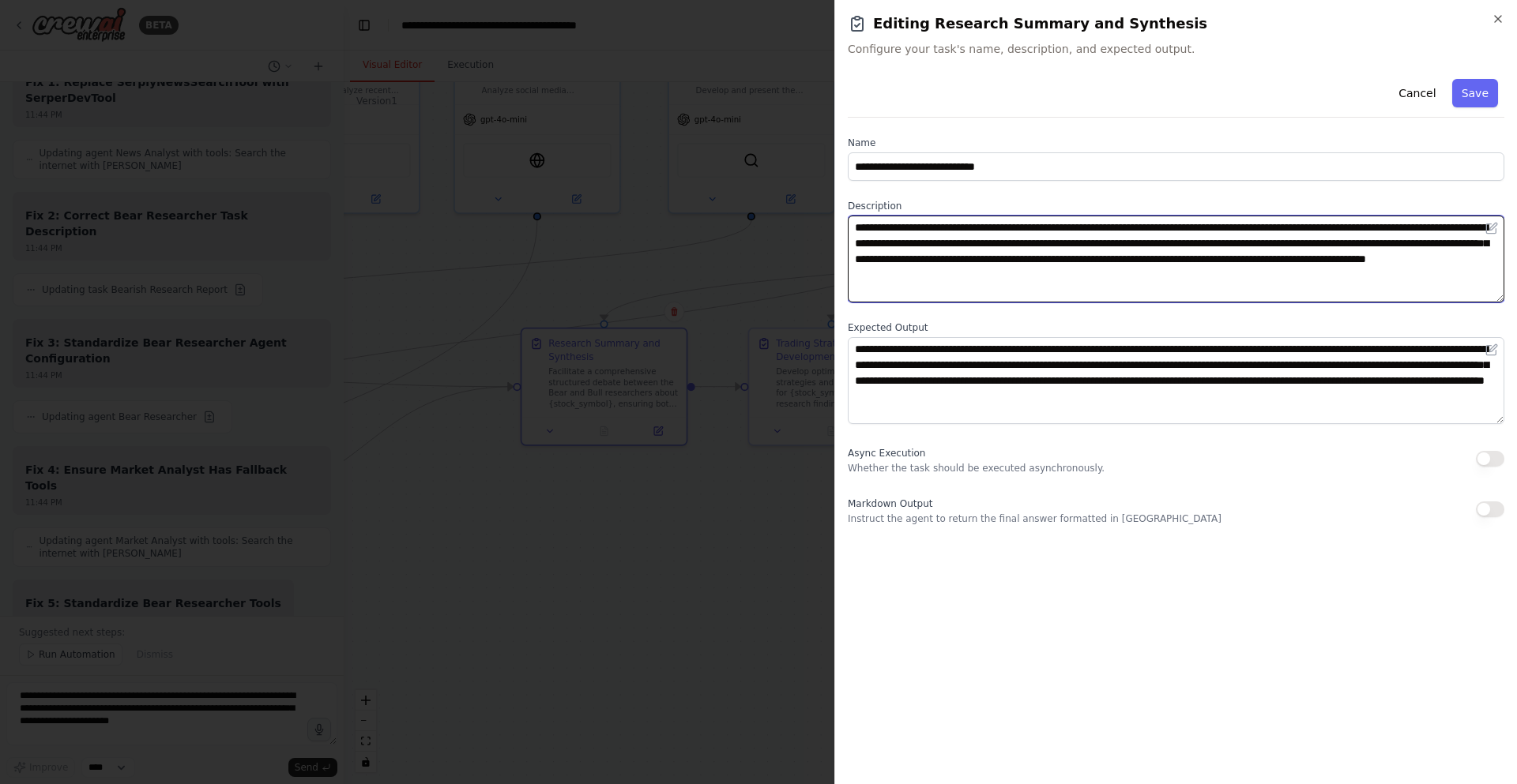
click at [1029, 260] on textarea "**********" at bounding box center [1176, 259] width 657 height 87
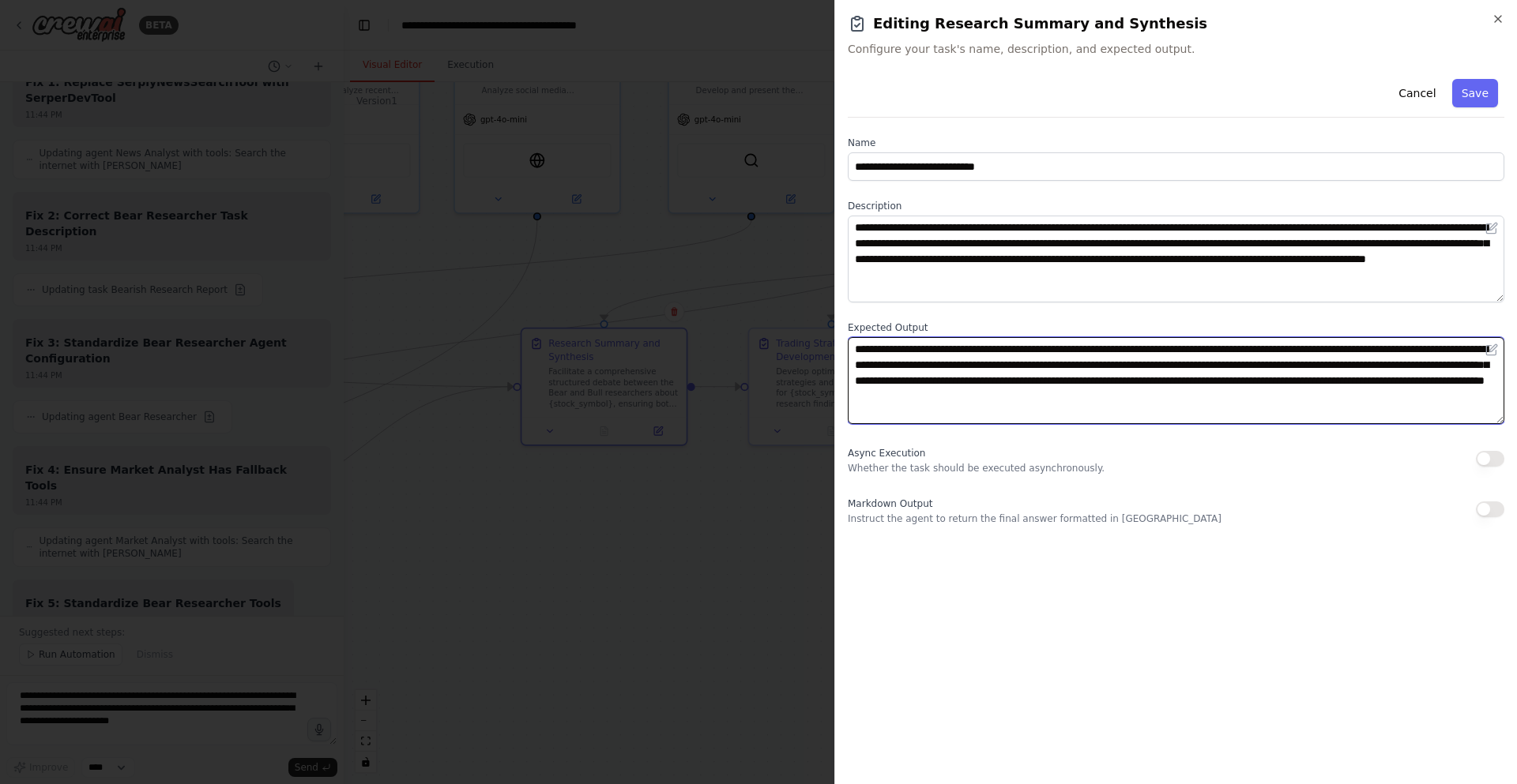
click at [1162, 366] on textarea "**********" at bounding box center [1176, 381] width 657 height 87
click at [1162, 372] on textarea "**********" at bounding box center [1176, 381] width 657 height 87
paste textarea "**********"
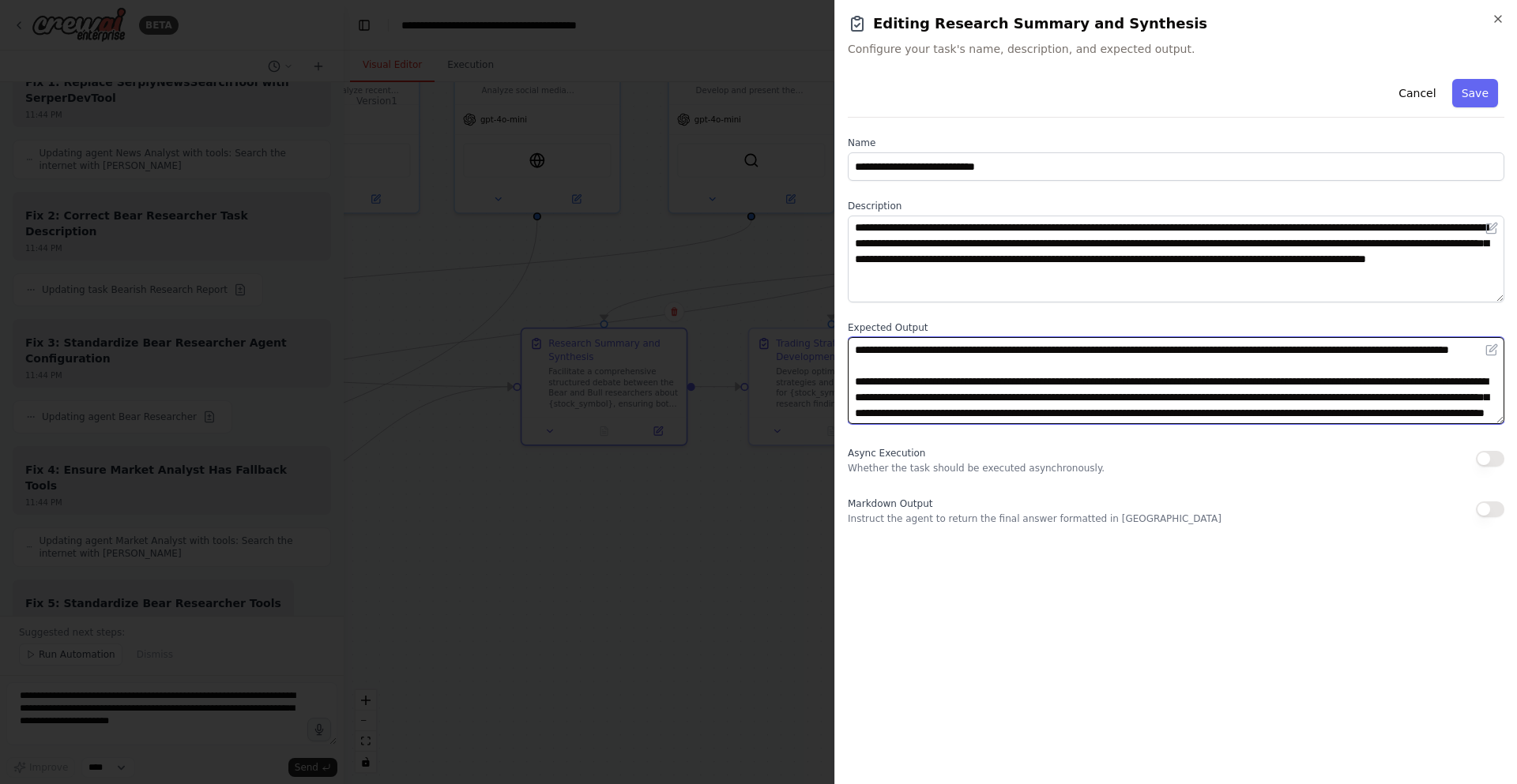
scroll to position [0, 0]
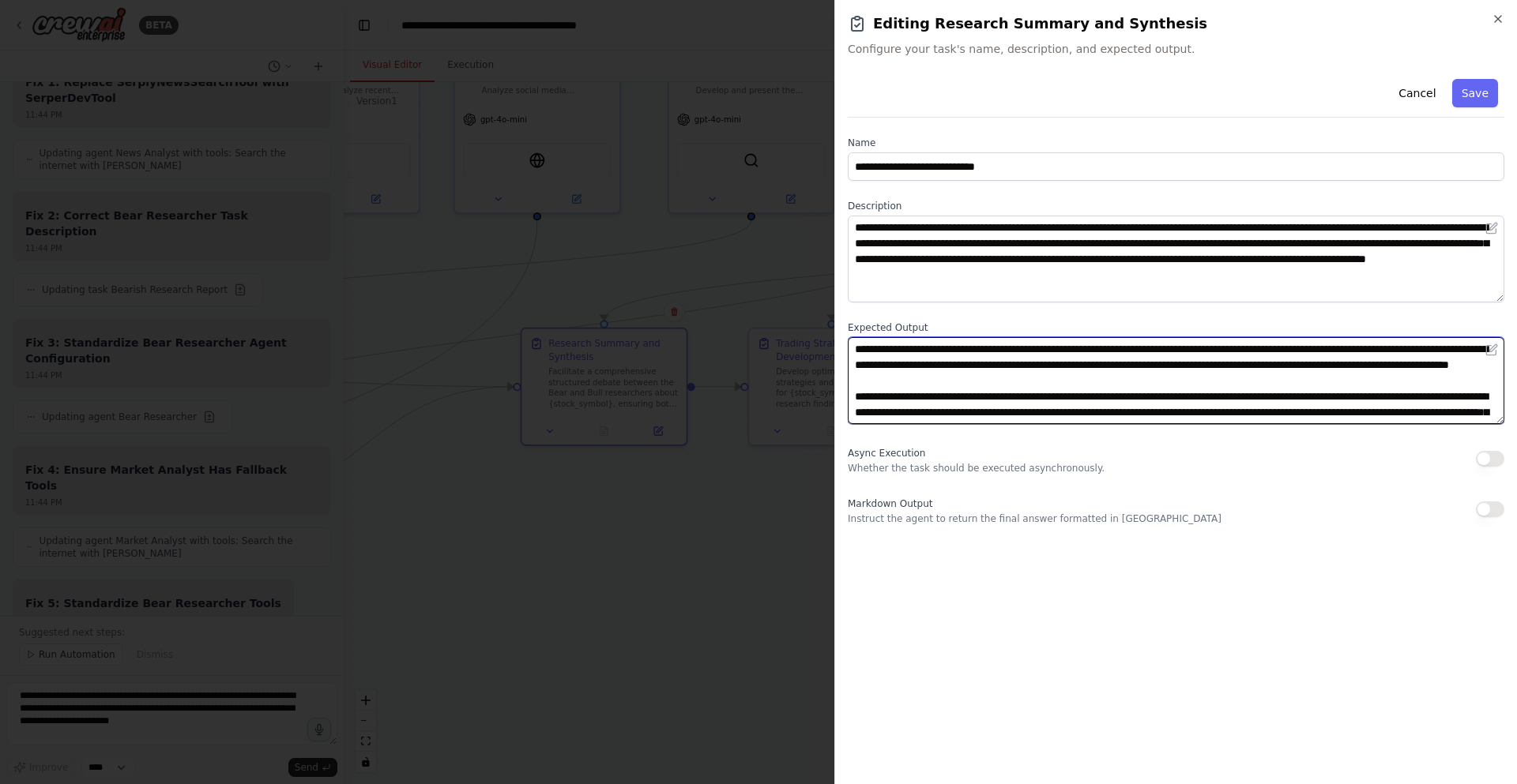
click at [997, 345] on textarea "**********" at bounding box center [1176, 381] width 657 height 87
click at [1105, 352] on textarea "**********" at bounding box center [1176, 381] width 657 height 87
click at [1160, 402] on textarea "**********" at bounding box center [1176, 381] width 657 height 87
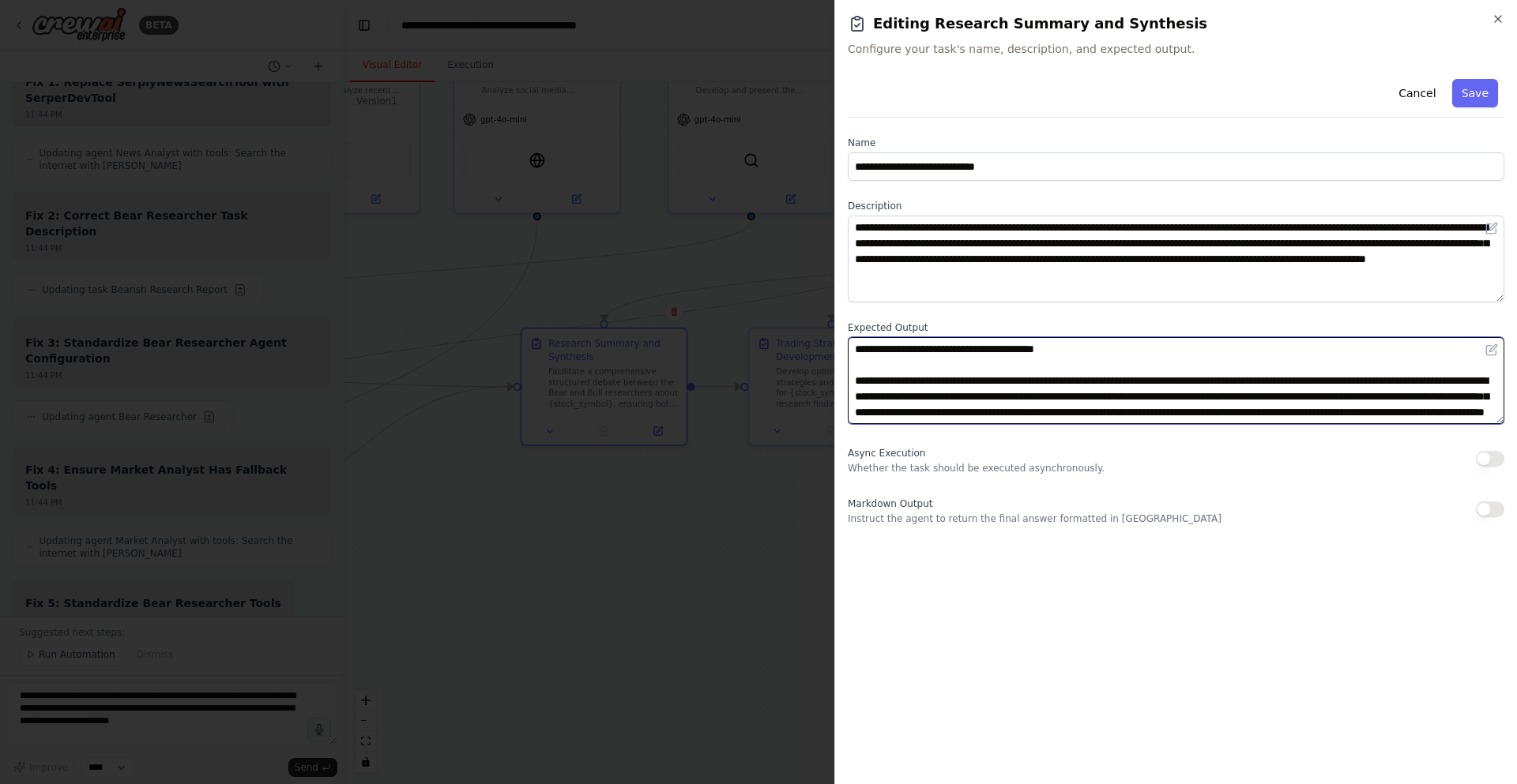
click at [1328, 377] on textarea "**********" at bounding box center [1176, 381] width 657 height 87
paste textarea "**********"
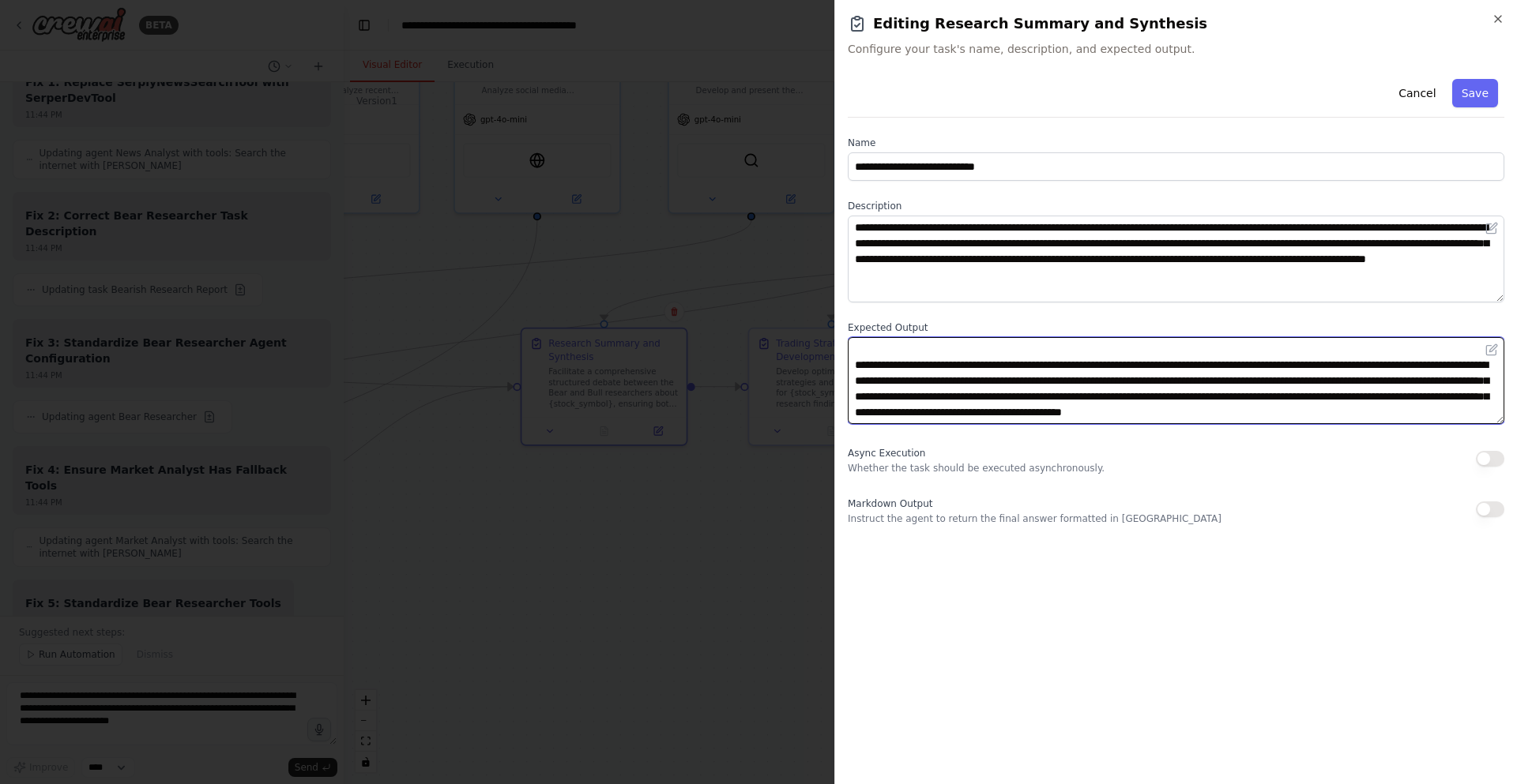
click at [1330, 378] on textarea "**********" at bounding box center [1176, 381] width 657 height 87
click at [1218, 396] on textarea "**********" at bounding box center [1176, 381] width 657 height 87
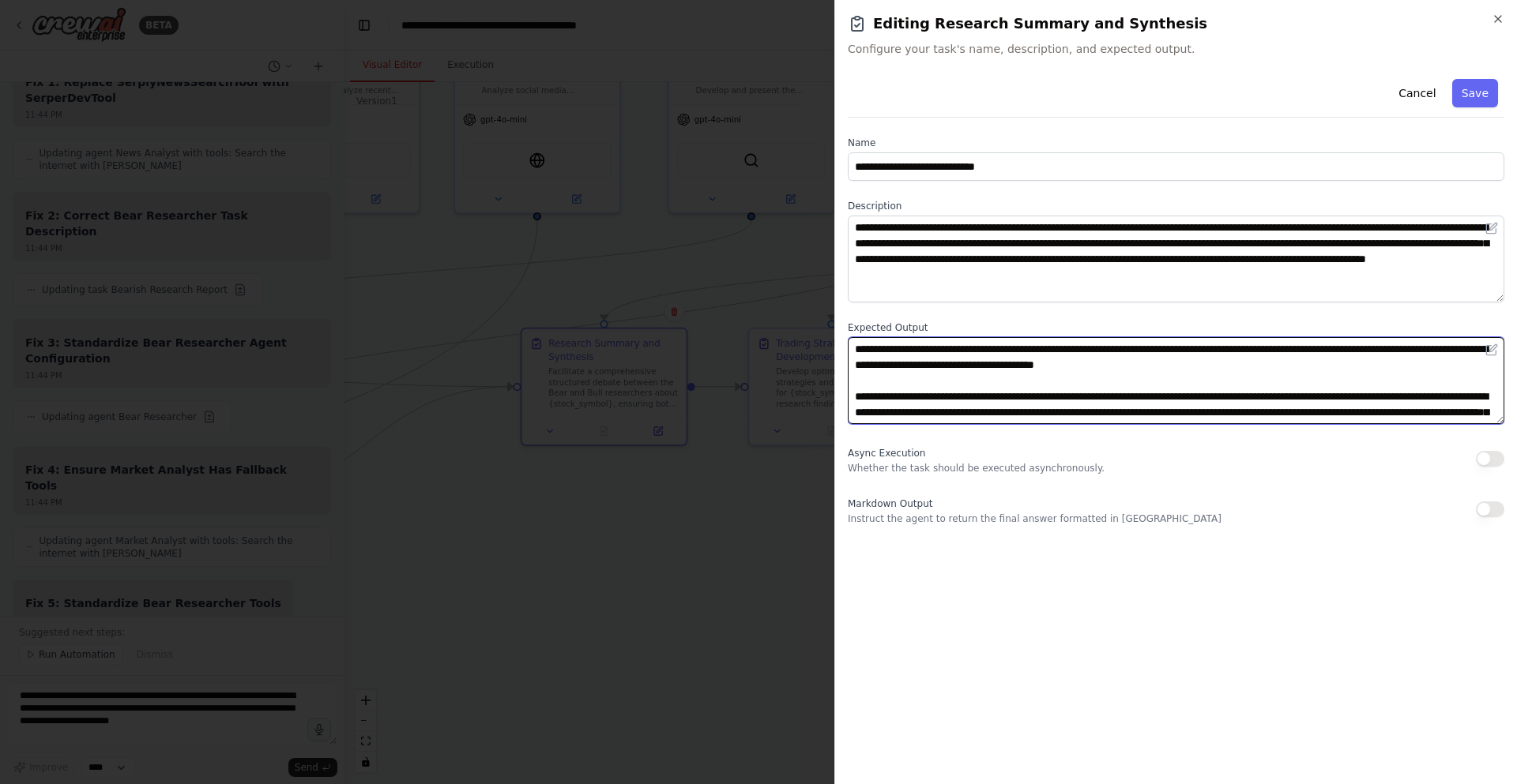
click at [1187, 343] on textarea "**********" at bounding box center [1176, 381] width 657 height 87
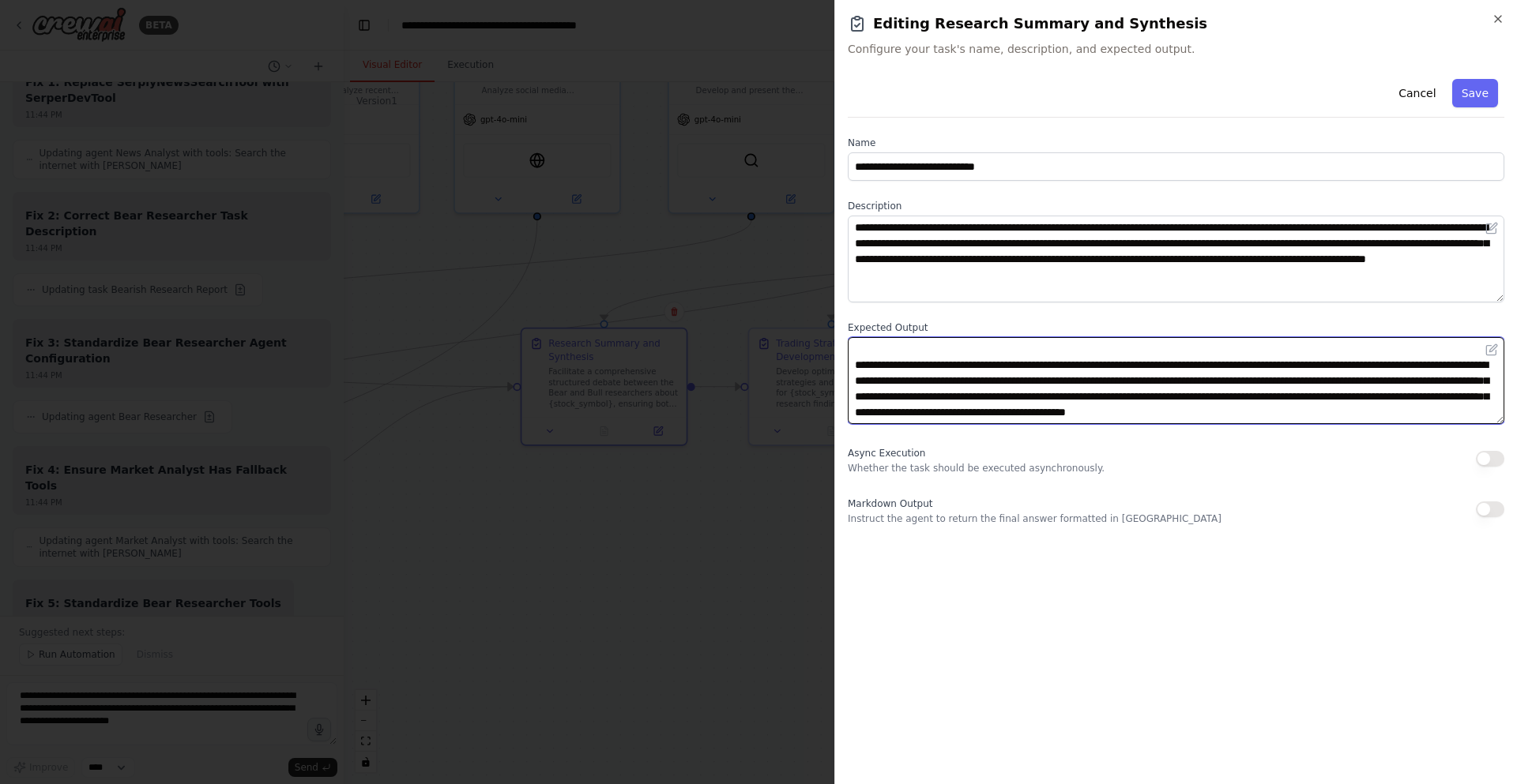
click at [1266, 377] on textarea "**********" at bounding box center [1176, 381] width 657 height 87
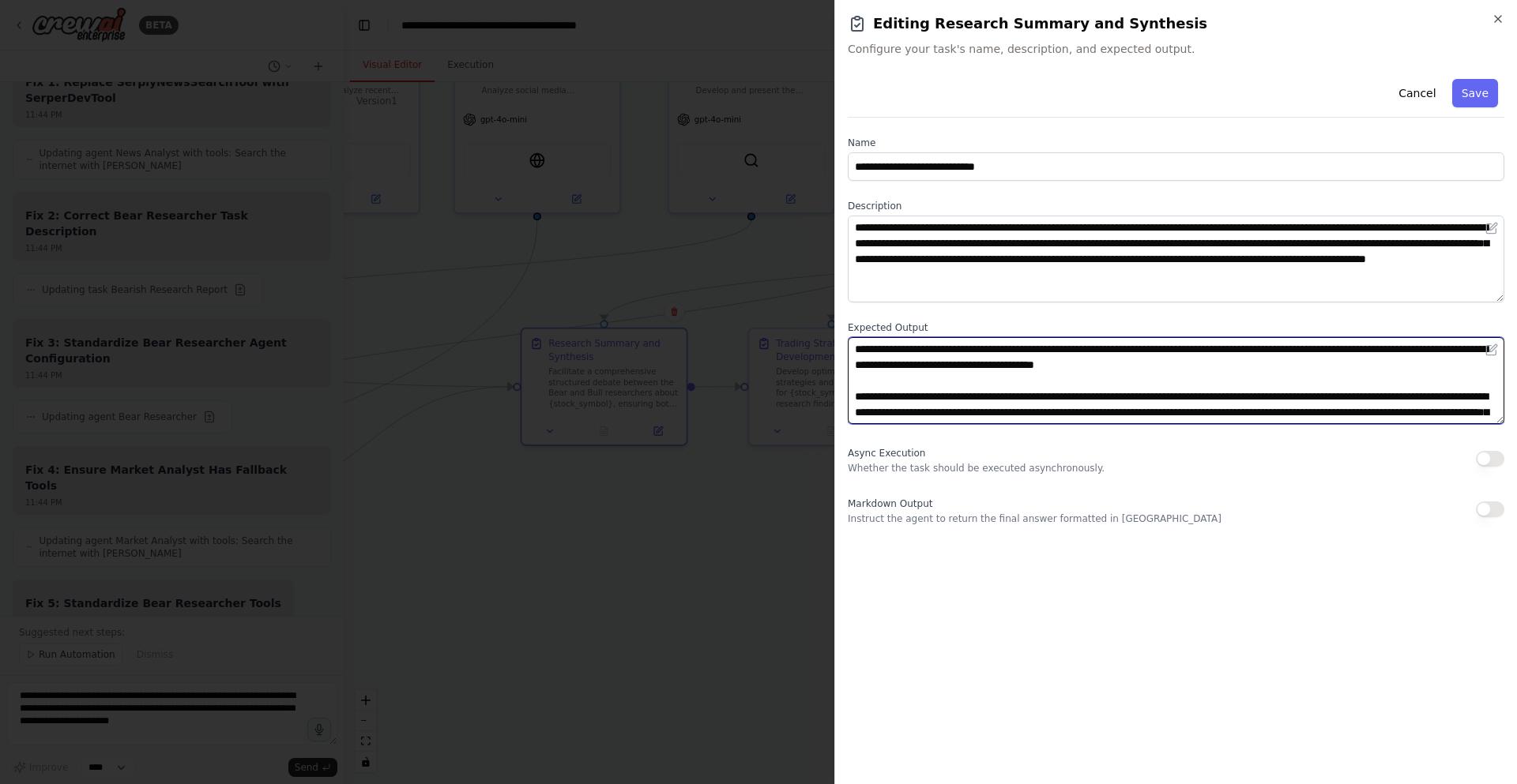
click at [1294, 355] on textarea "**********" at bounding box center [1176, 381] width 657 height 87
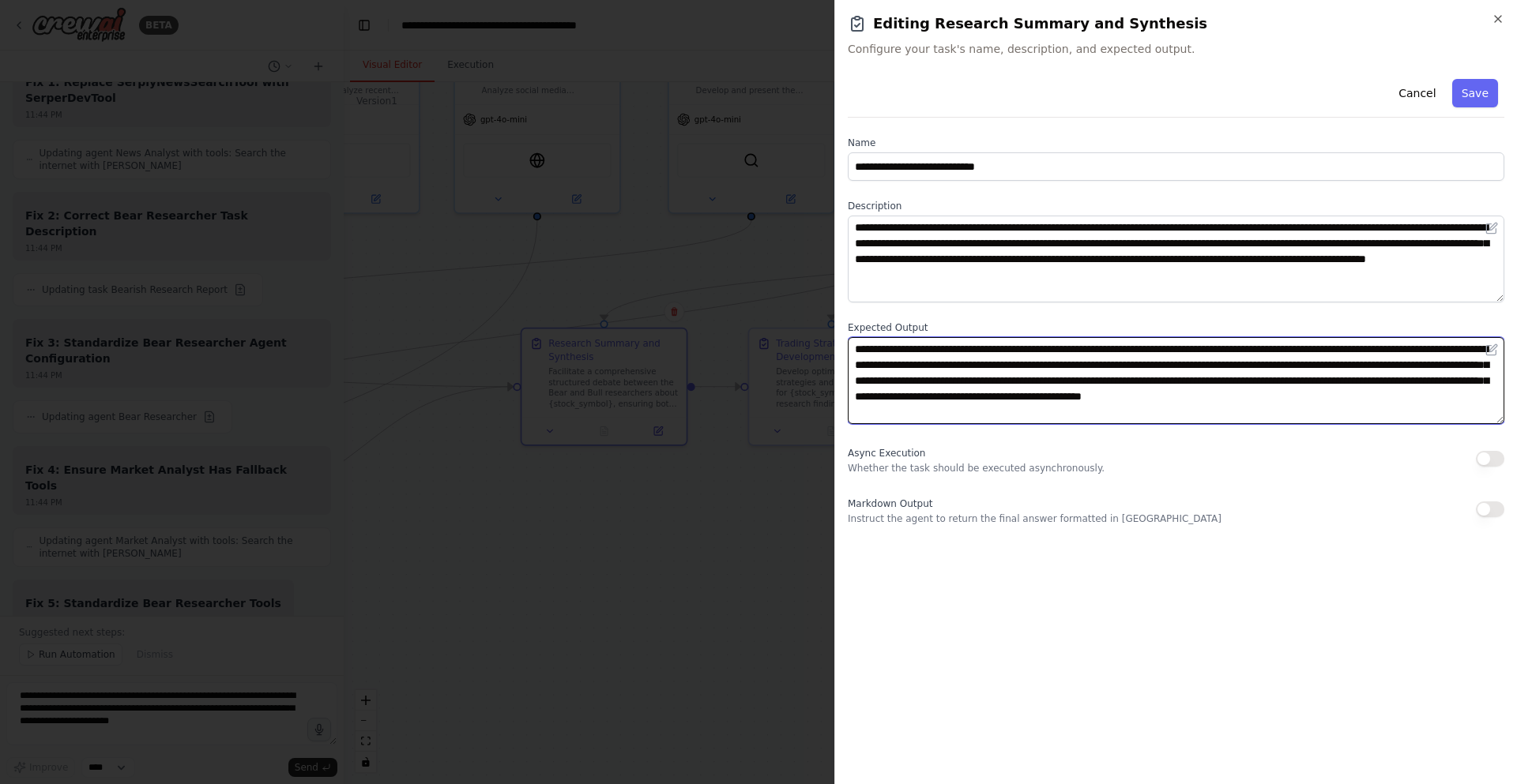
paste textarea "**********"
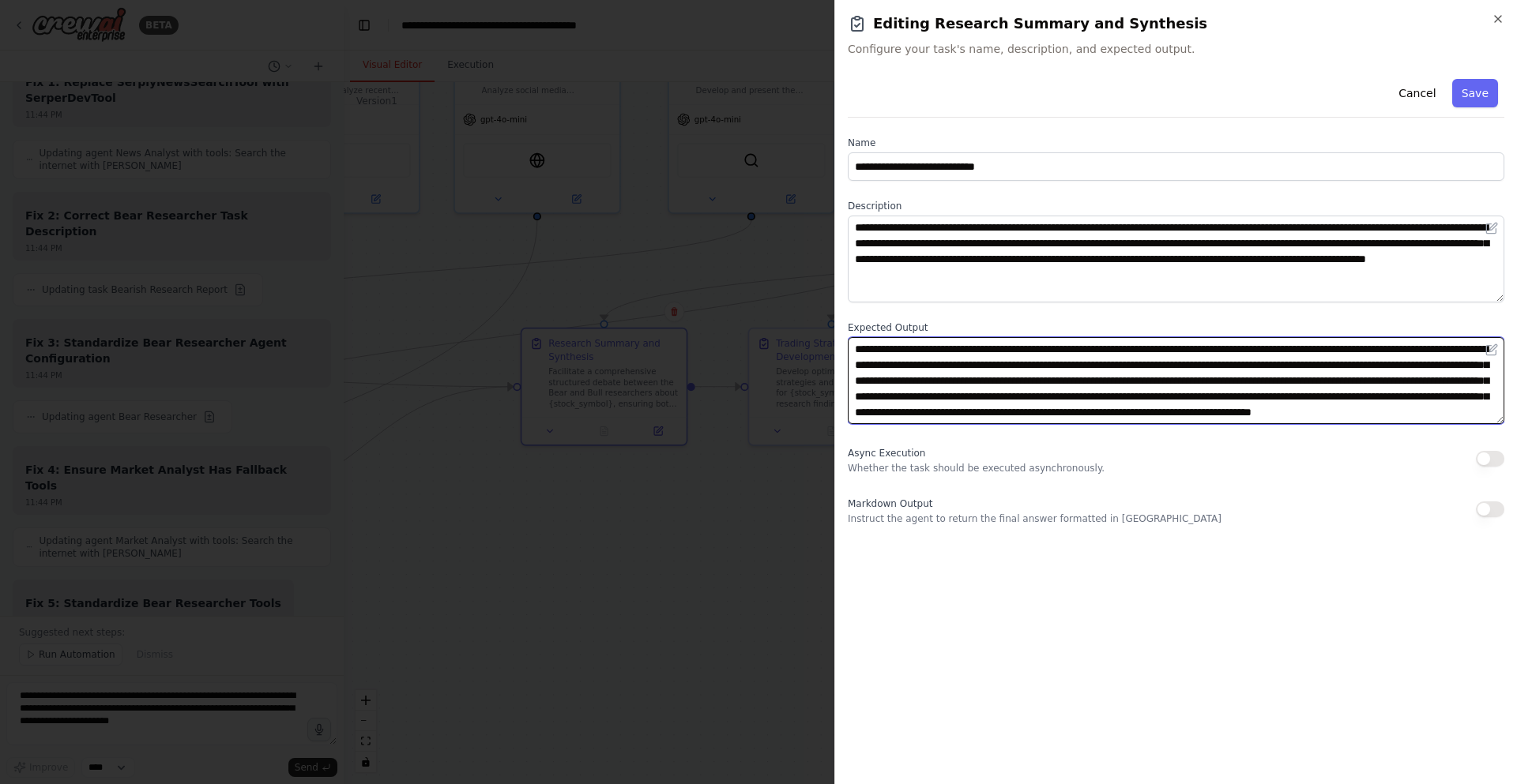
scroll to position [32, 0]
type textarea "**********"
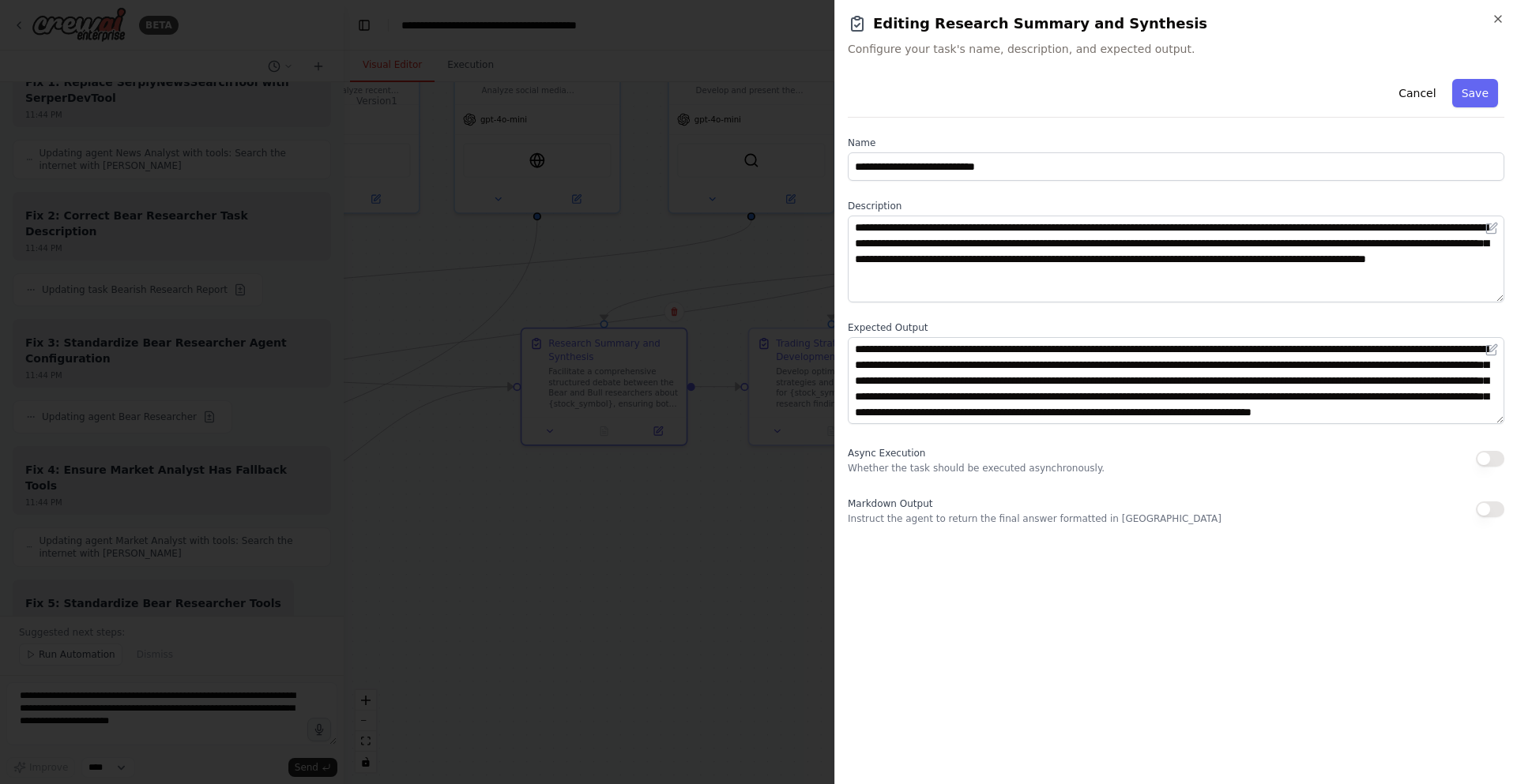
click at [1481, 109] on div "Cancel Save" at bounding box center [1176, 95] width 657 height 45
click at [1477, 101] on button "Save" at bounding box center [1474, 92] width 46 height 28
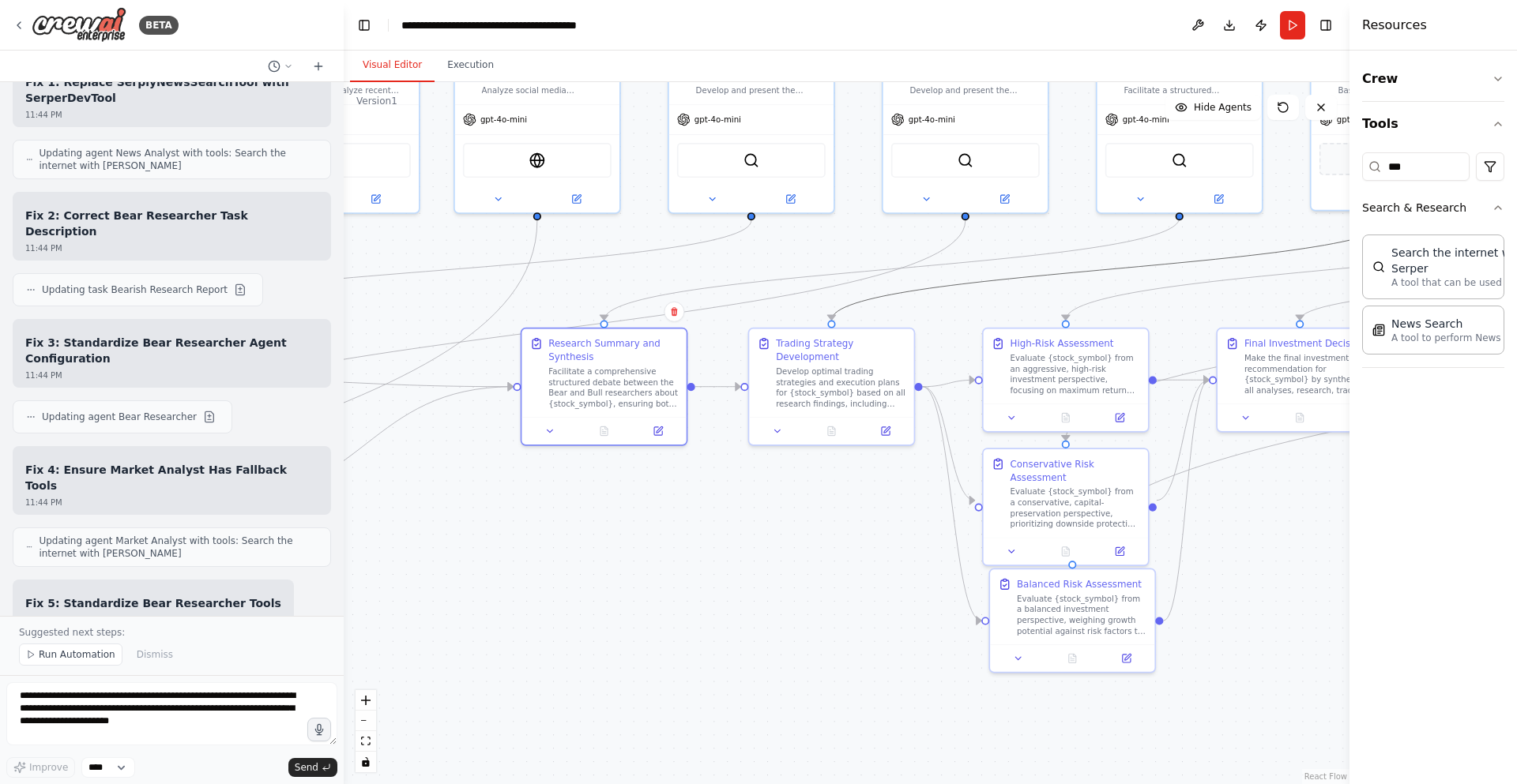
drag, startPoint x: 1077, startPoint y: 272, endPoint x: 1051, endPoint y: 284, distance: 28.6
click at [1052, 283] on div ".deletable-edge-delete-btn { width: 20px; height: 20px; border: 0px solid #ffff…" at bounding box center [847, 433] width 1006 height 703
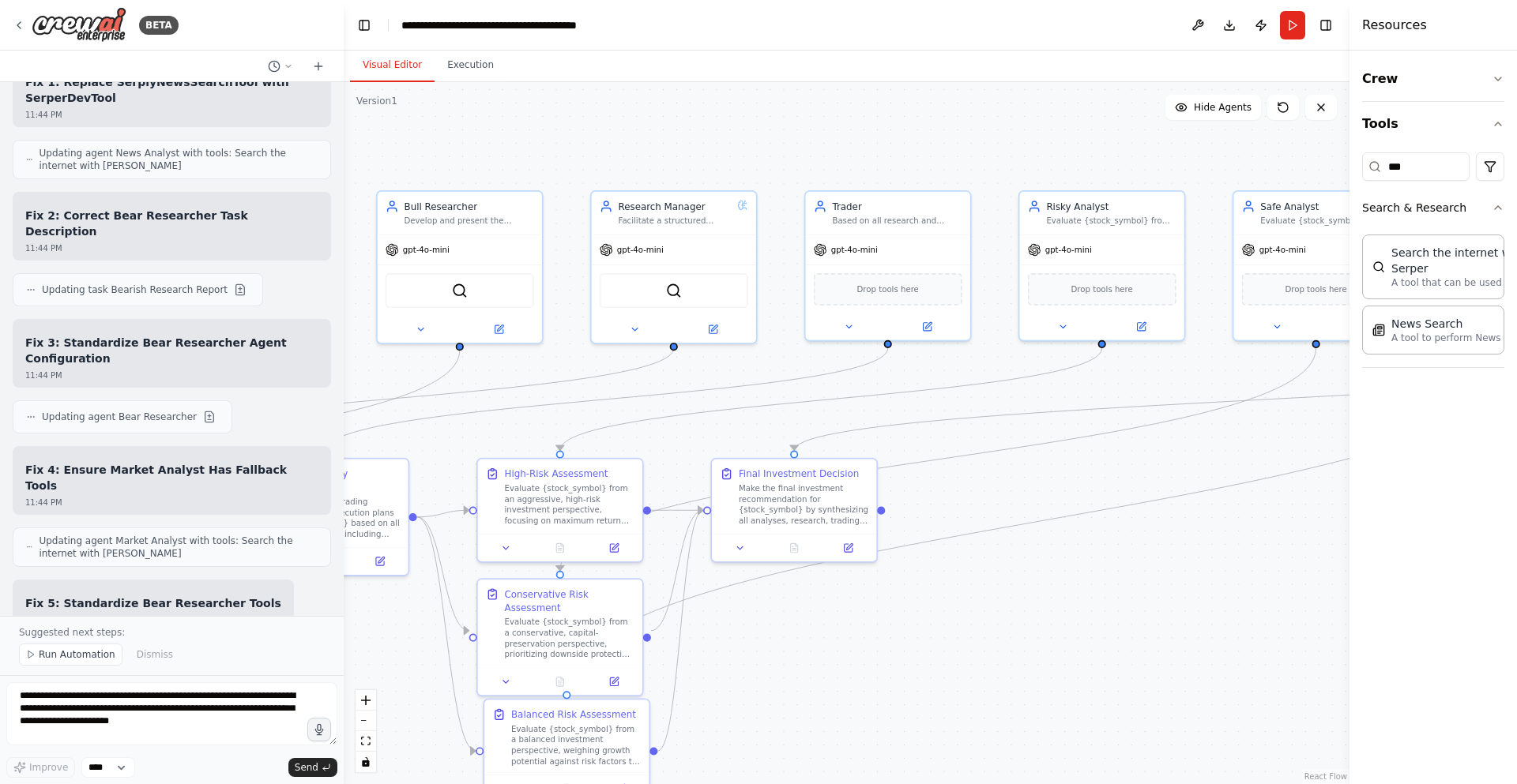
drag, startPoint x: 1047, startPoint y: 291, endPoint x: 540, endPoint y: 421, distance: 523.4
click at [540, 421] on div ".deletable-edge-delete-btn { width: 20px; height: 20px; border: 0px solid #ffff…" at bounding box center [847, 433] width 1006 height 703
click at [478, 66] on button "Execution" at bounding box center [469, 65] width 71 height 33
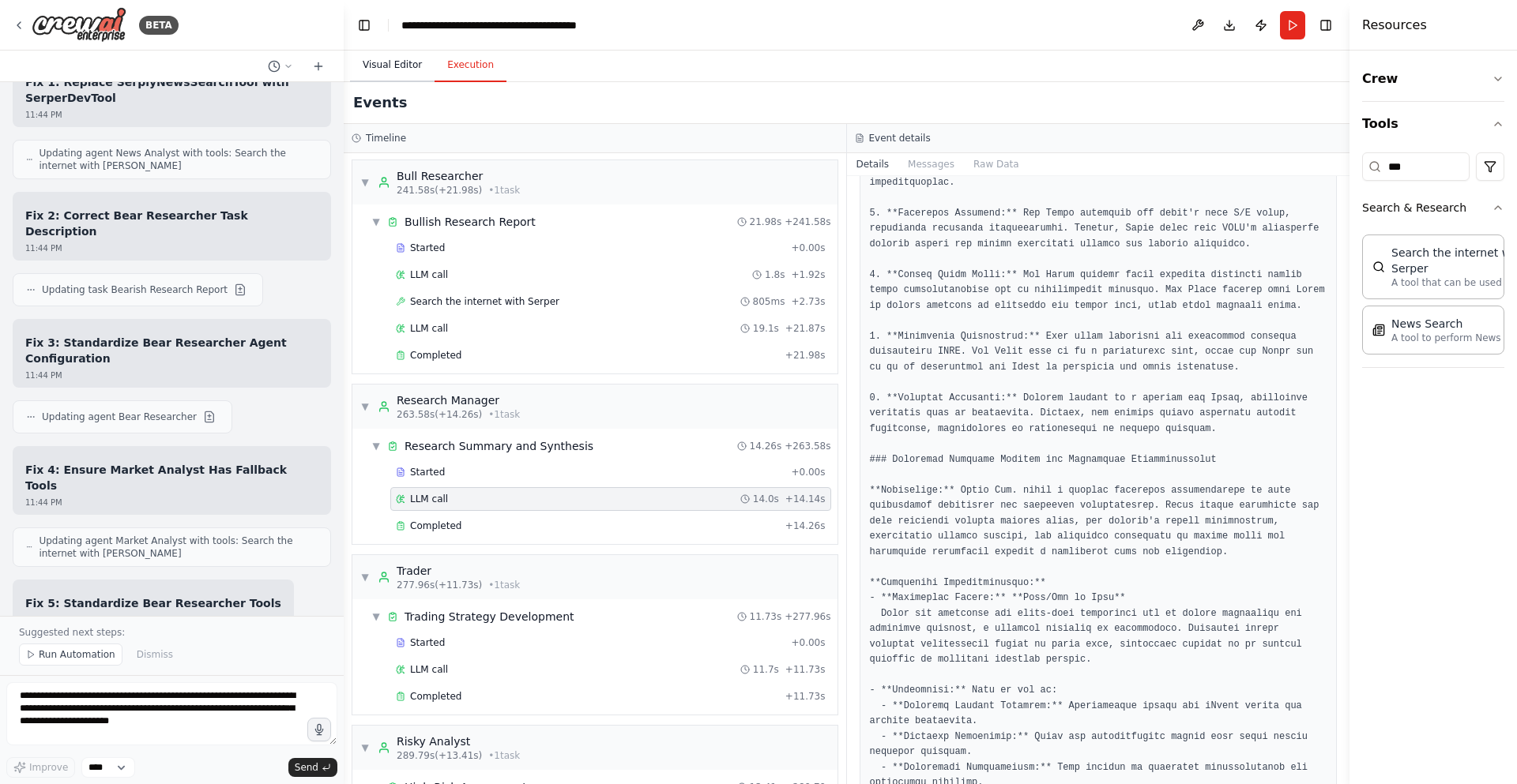
click at [401, 71] on button "Visual Editor" at bounding box center [392, 65] width 84 height 33
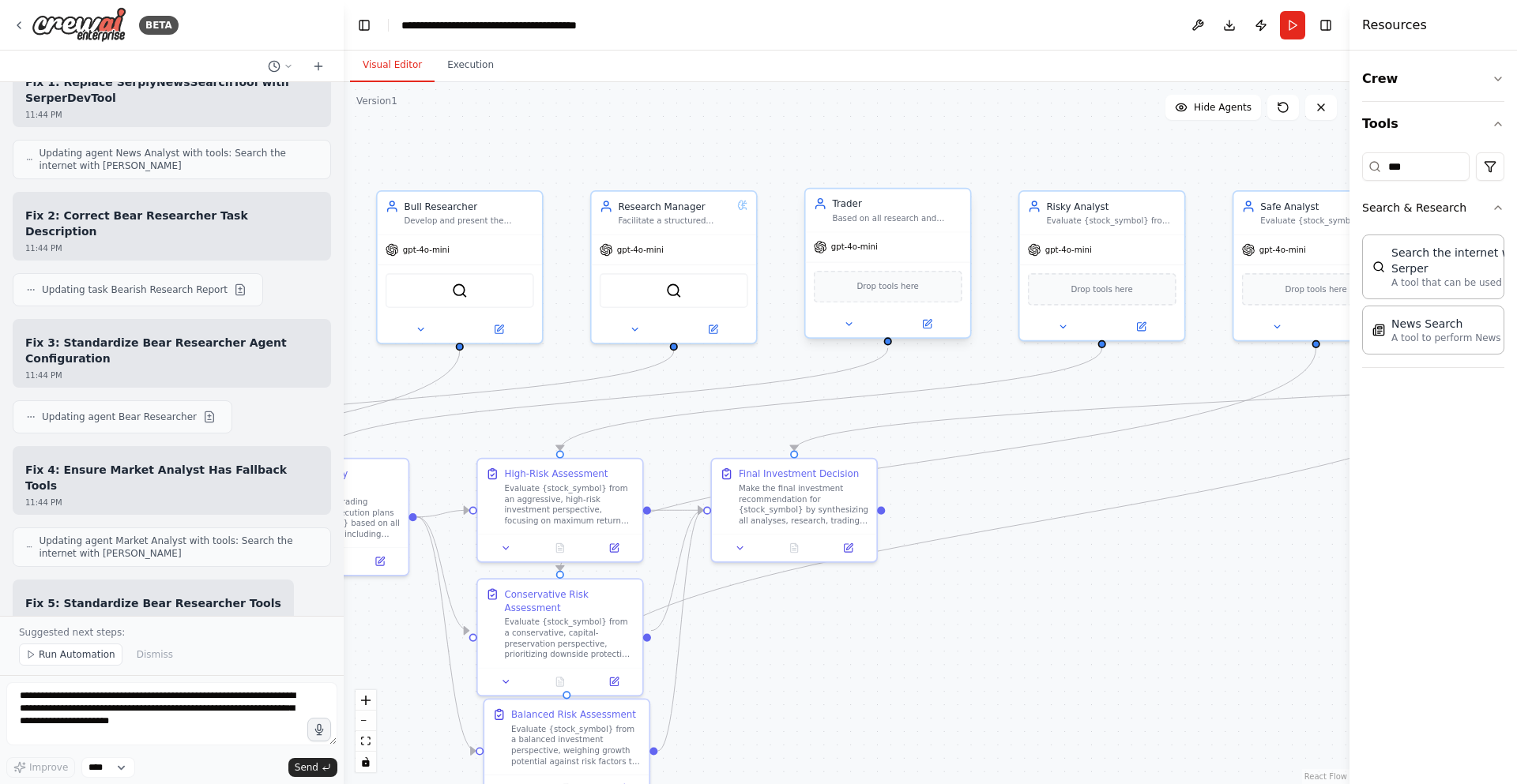
click at [877, 222] on div "Based on all research and analysis, develop specific trading strategies, entry/…" at bounding box center [896, 219] width 129 height 11
click at [915, 323] on button at bounding box center [927, 323] width 76 height 15
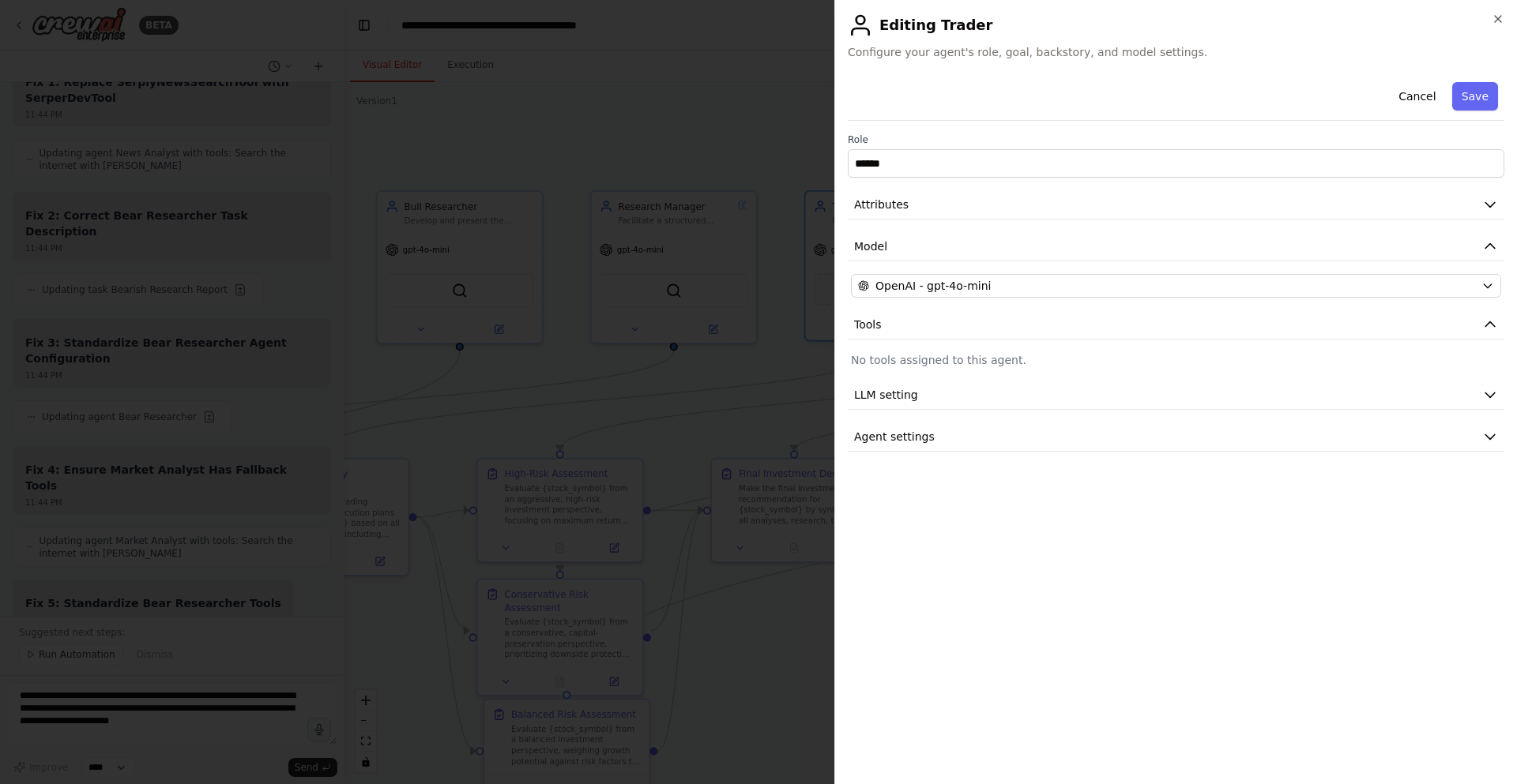
scroll to position [0, 0]
click at [978, 209] on button "Attributes" at bounding box center [1176, 205] width 657 height 29
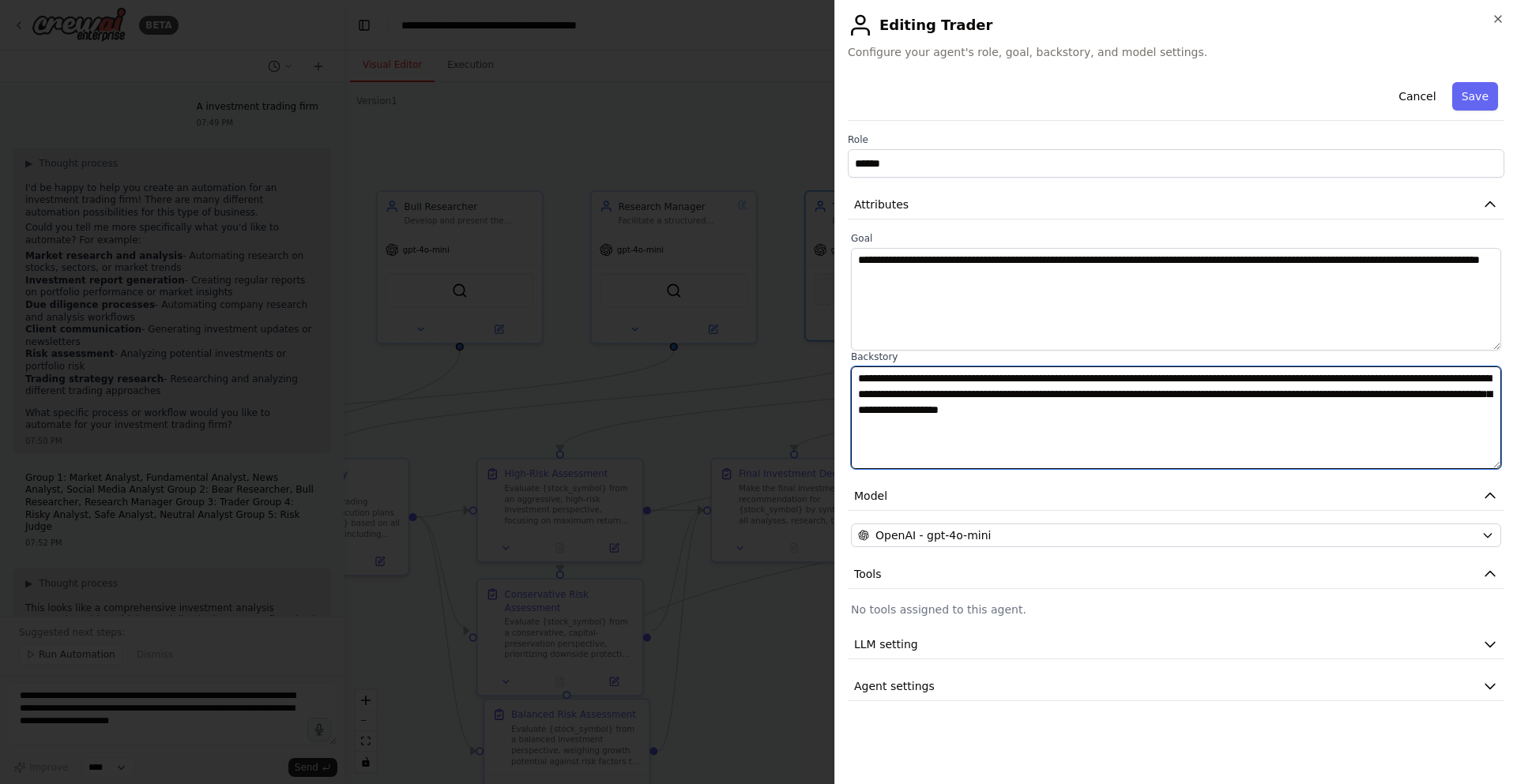
click at [1052, 372] on textarea "**********" at bounding box center [1176, 418] width 650 height 103
paste textarea "**********"
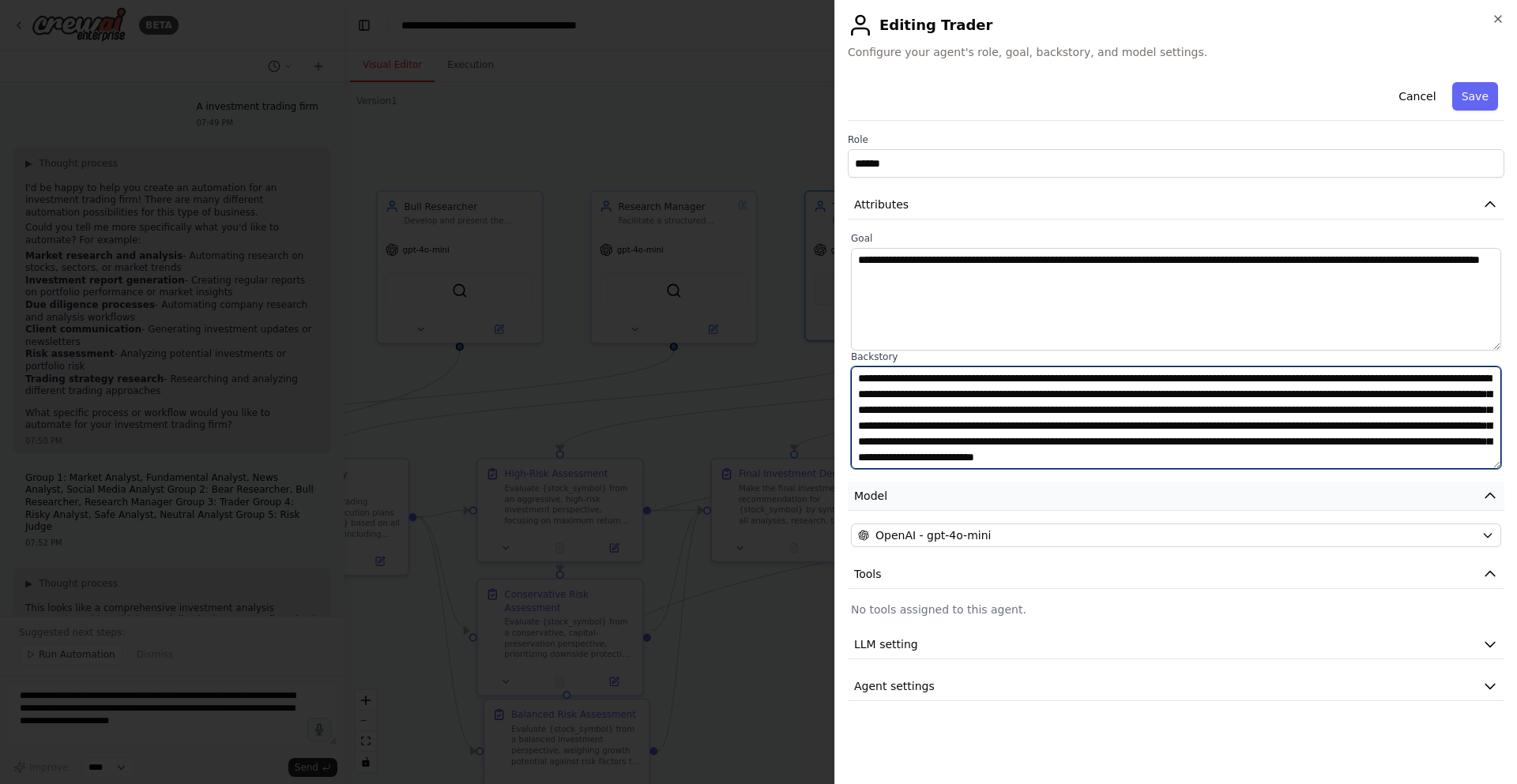
scroll to position [4, 0]
paste textarea "**********"
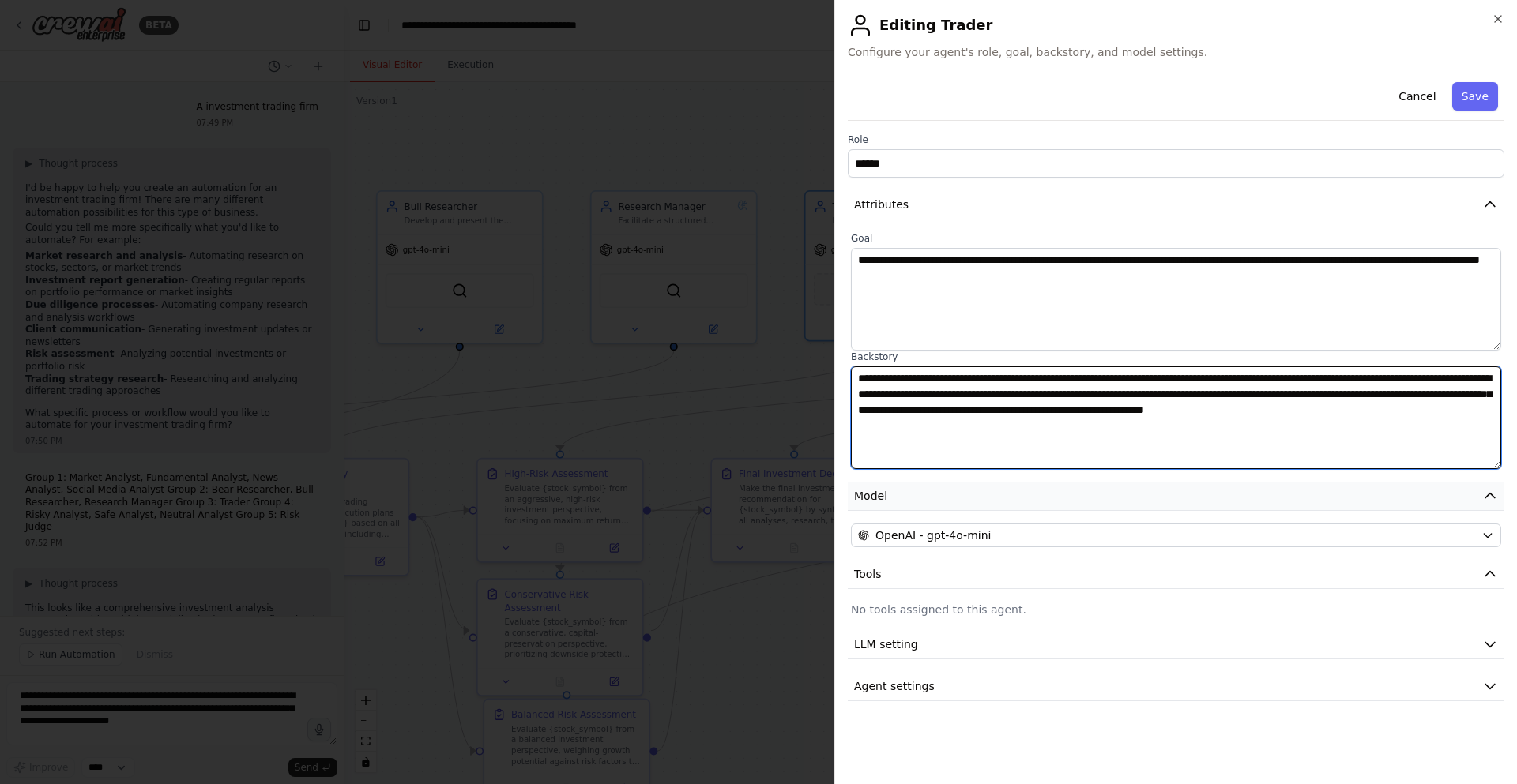
scroll to position [0, 0]
type textarea "**********"
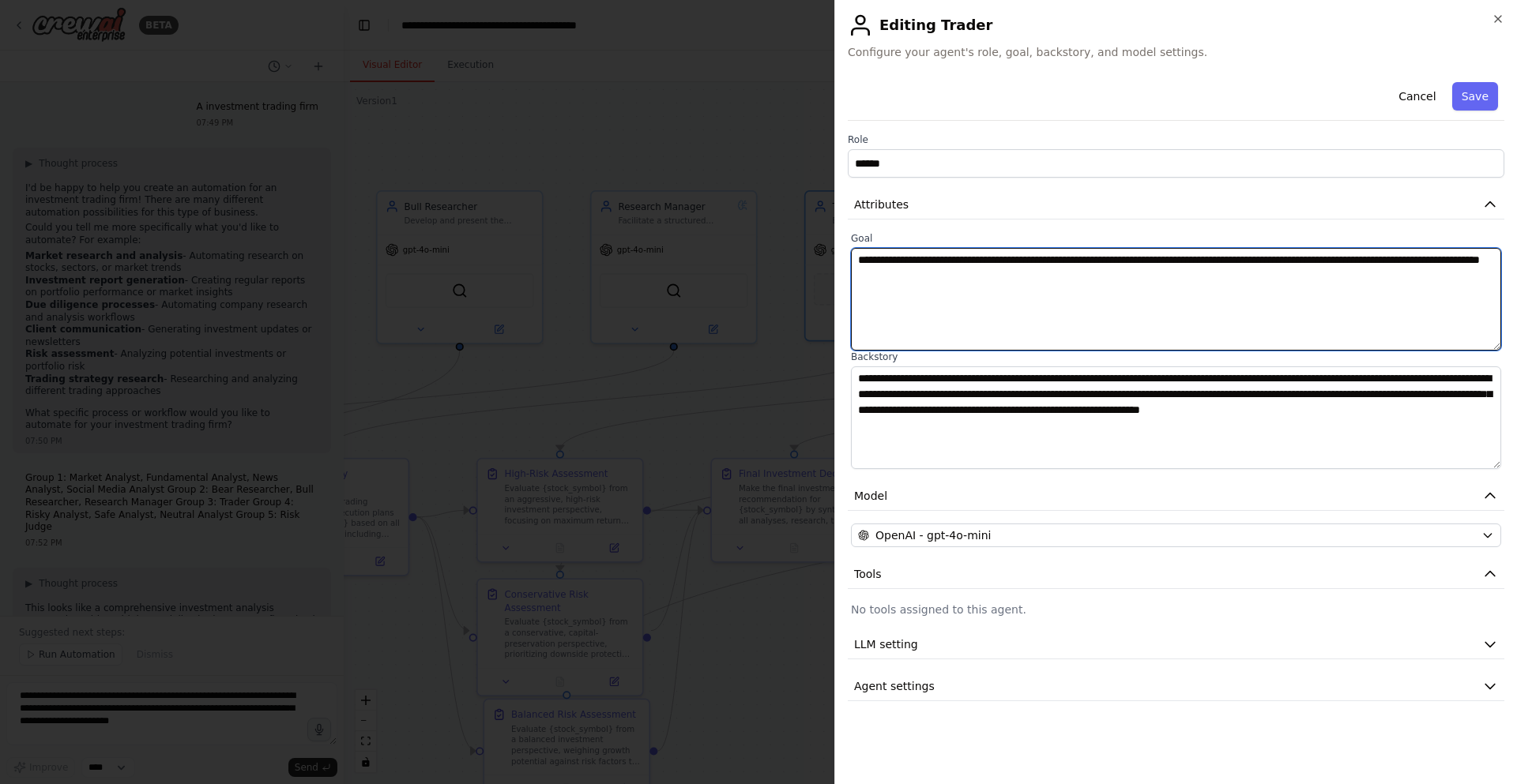
click at [1003, 303] on textarea "**********" at bounding box center [1176, 299] width 650 height 103
click at [1048, 298] on textarea "**********" at bounding box center [1176, 299] width 650 height 103
click at [1060, 300] on textarea "**********" at bounding box center [1176, 299] width 650 height 103
paste textarea "**********"
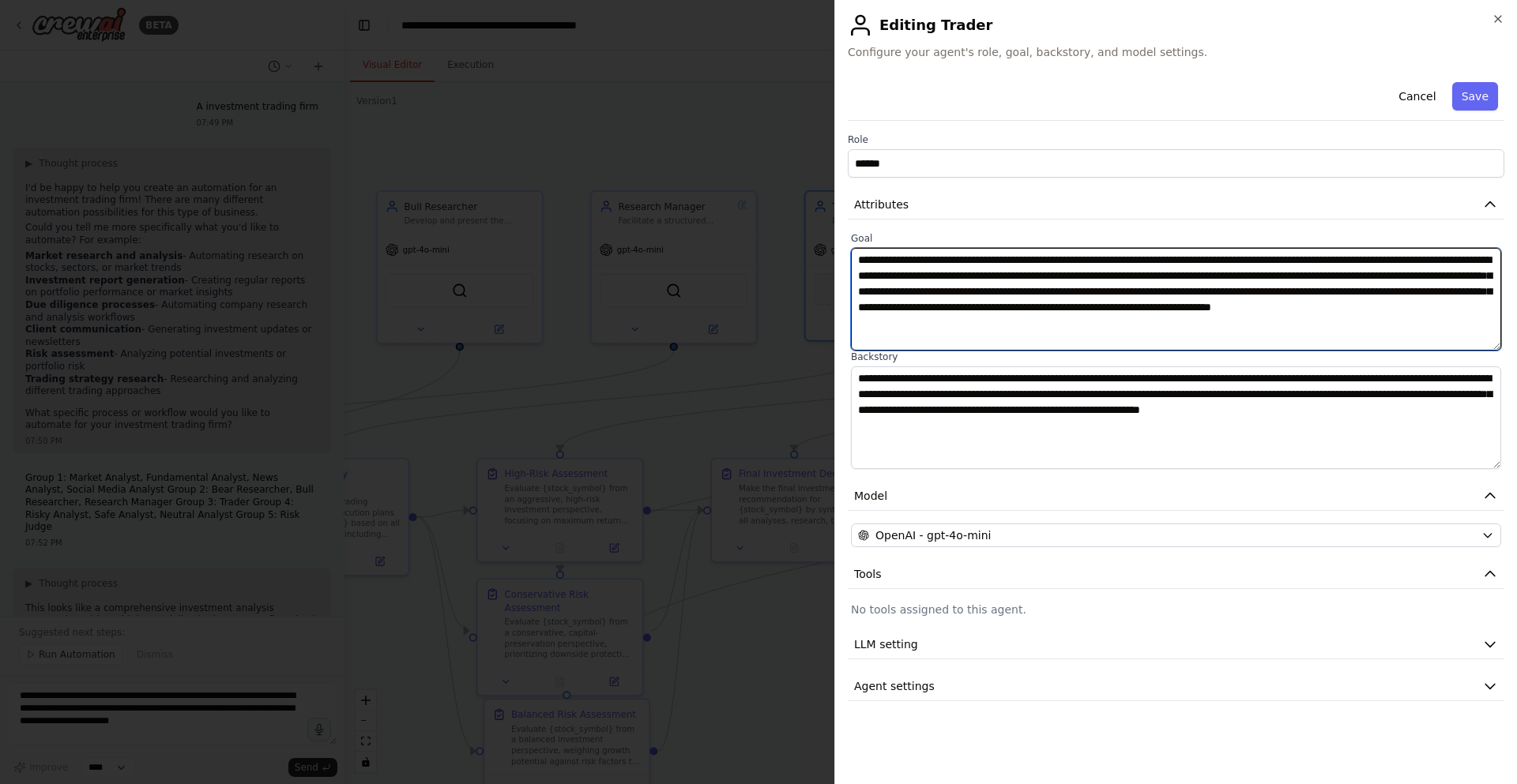
click at [1048, 271] on textarea "**********" at bounding box center [1176, 299] width 650 height 103
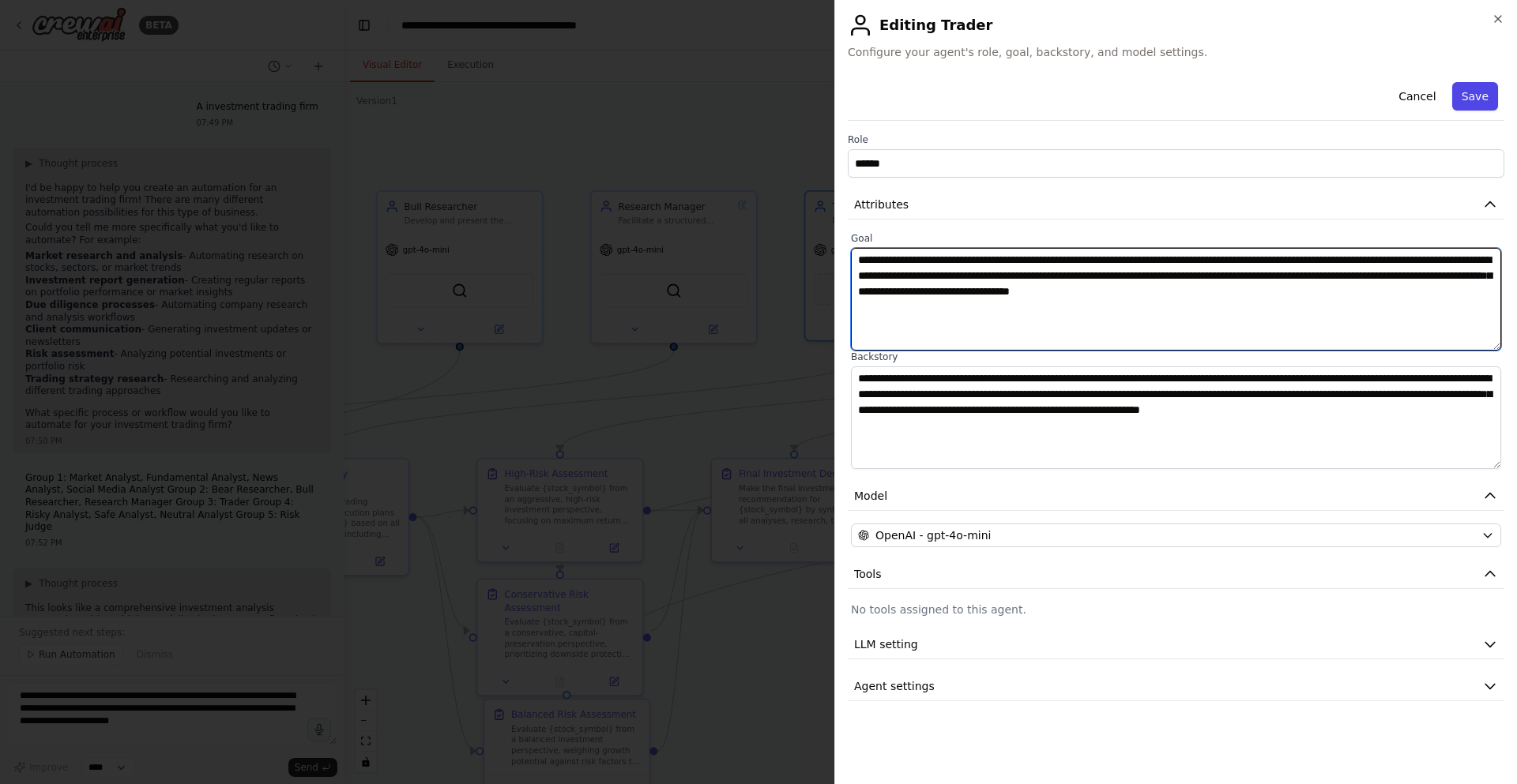
type textarea "**********"
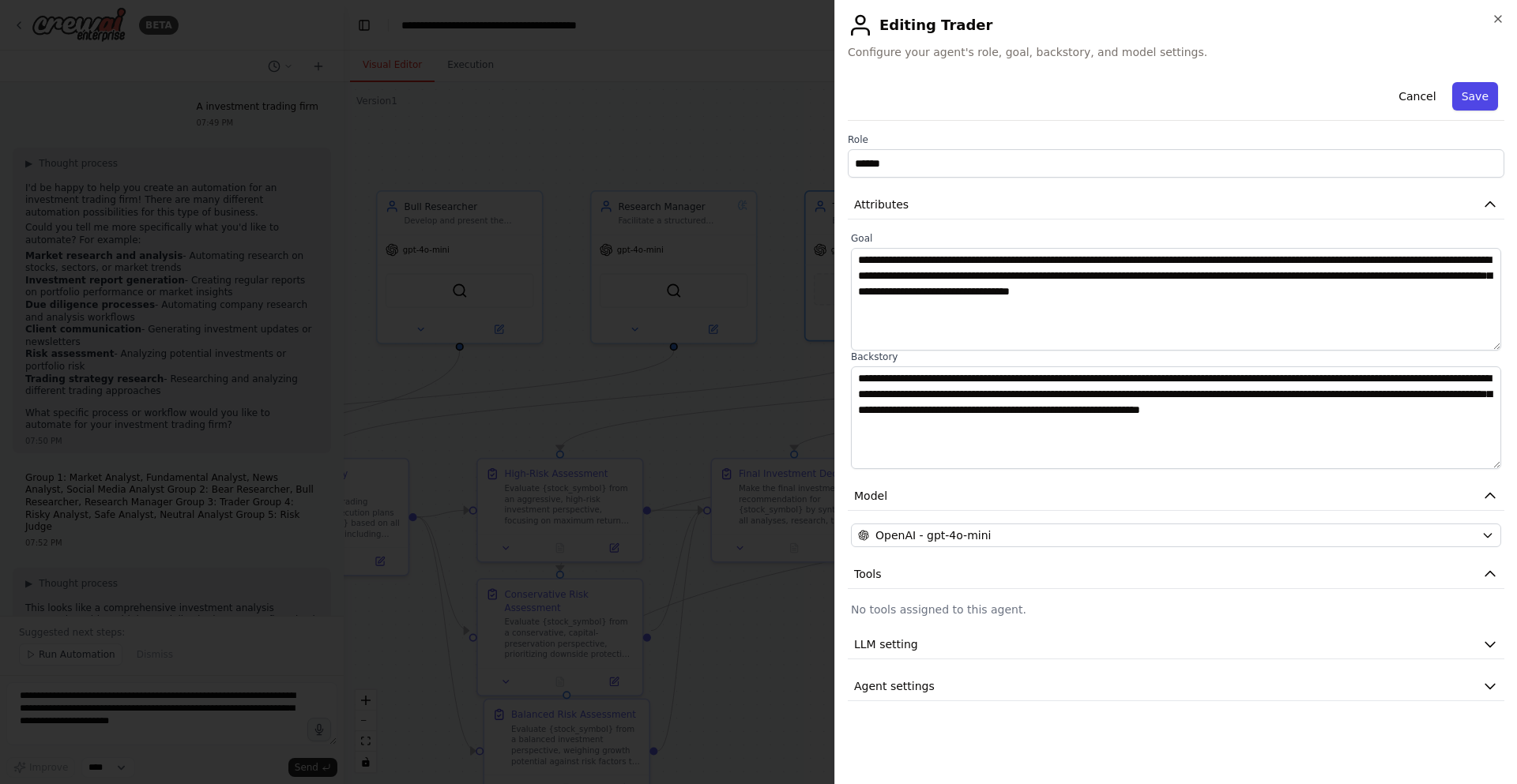
click at [1483, 98] on button "Save" at bounding box center [1474, 96] width 46 height 28
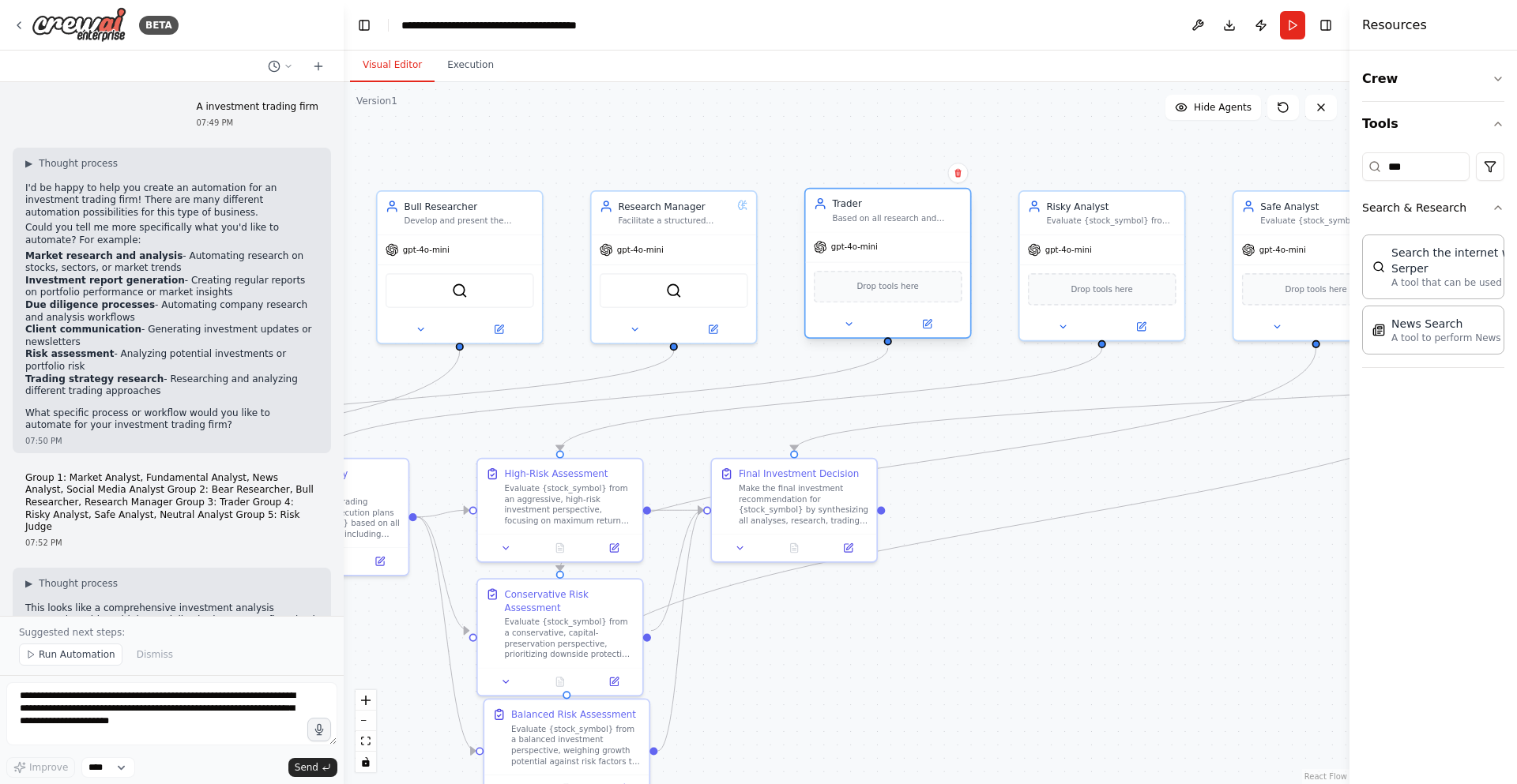
click at [935, 335] on div at bounding box center [888, 324] width 165 height 27
click at [936, 323] on button at bounding box center [927, 323] width 76 height 15
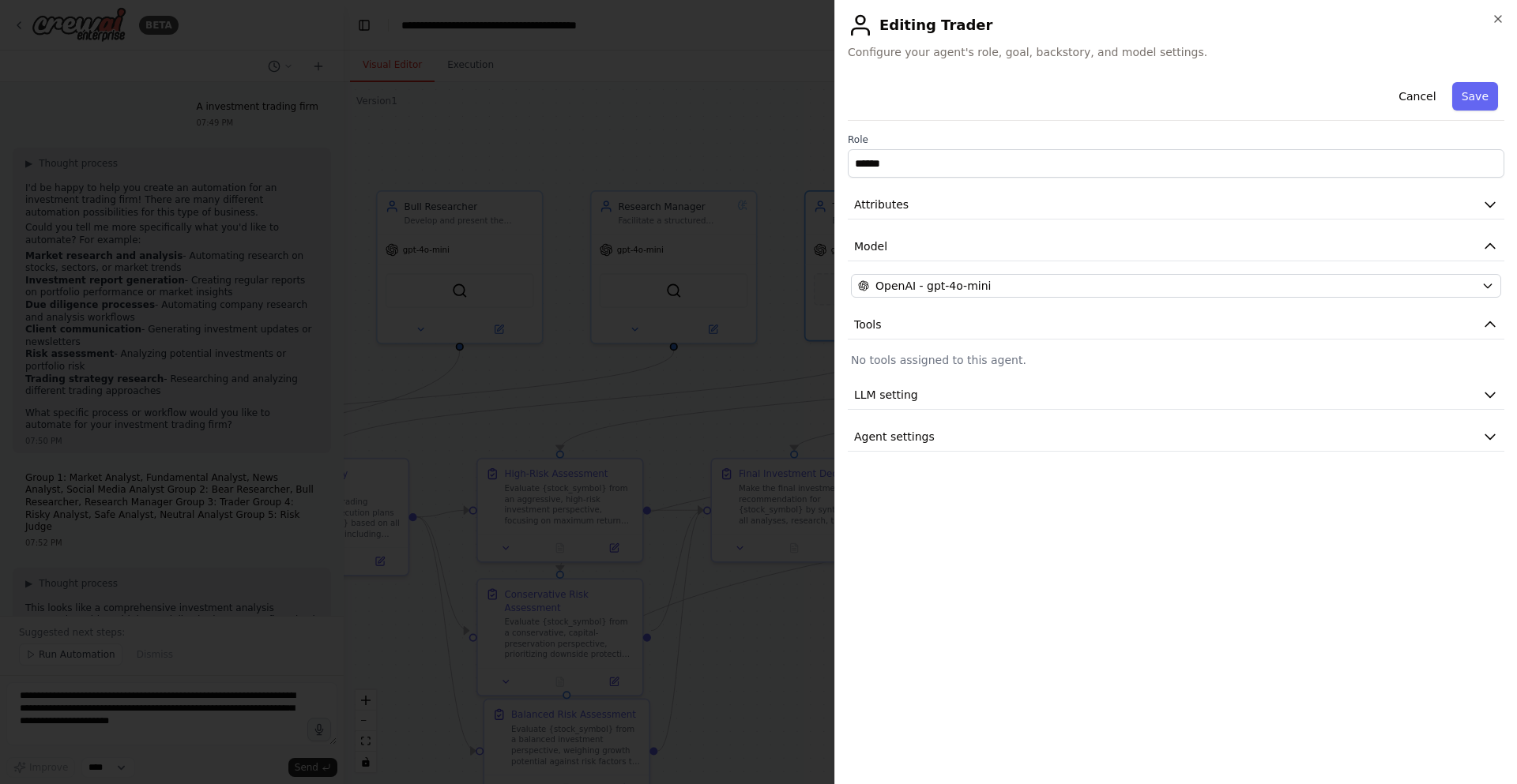
click at [1197, 452] on div "Cancel Save Role ****** Attributes Model OpenAI - gpt-4o-mini Tools No tools as…" at bounding box center [1176, 424] width 657 height 696
click at [1172, 431] on button "Agent settings" at bounding box center [1176, 437] width 657 height 29
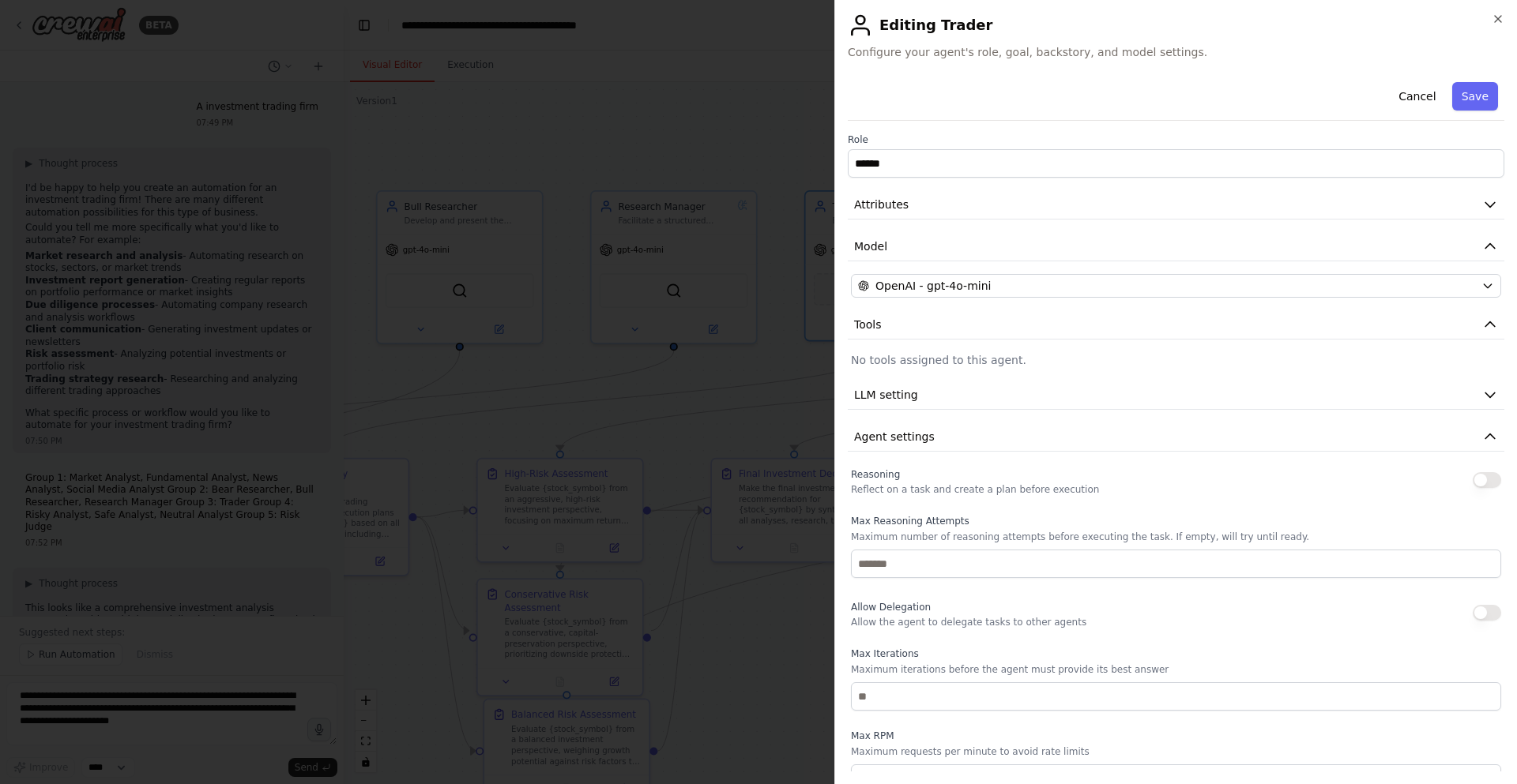
click at [1481, 477] on button "button" at bounding box center [1486, 479] width 28 height 15
click at [1472, 104] on button "Save" at bounding box center [1474, 96] width 46 height 28
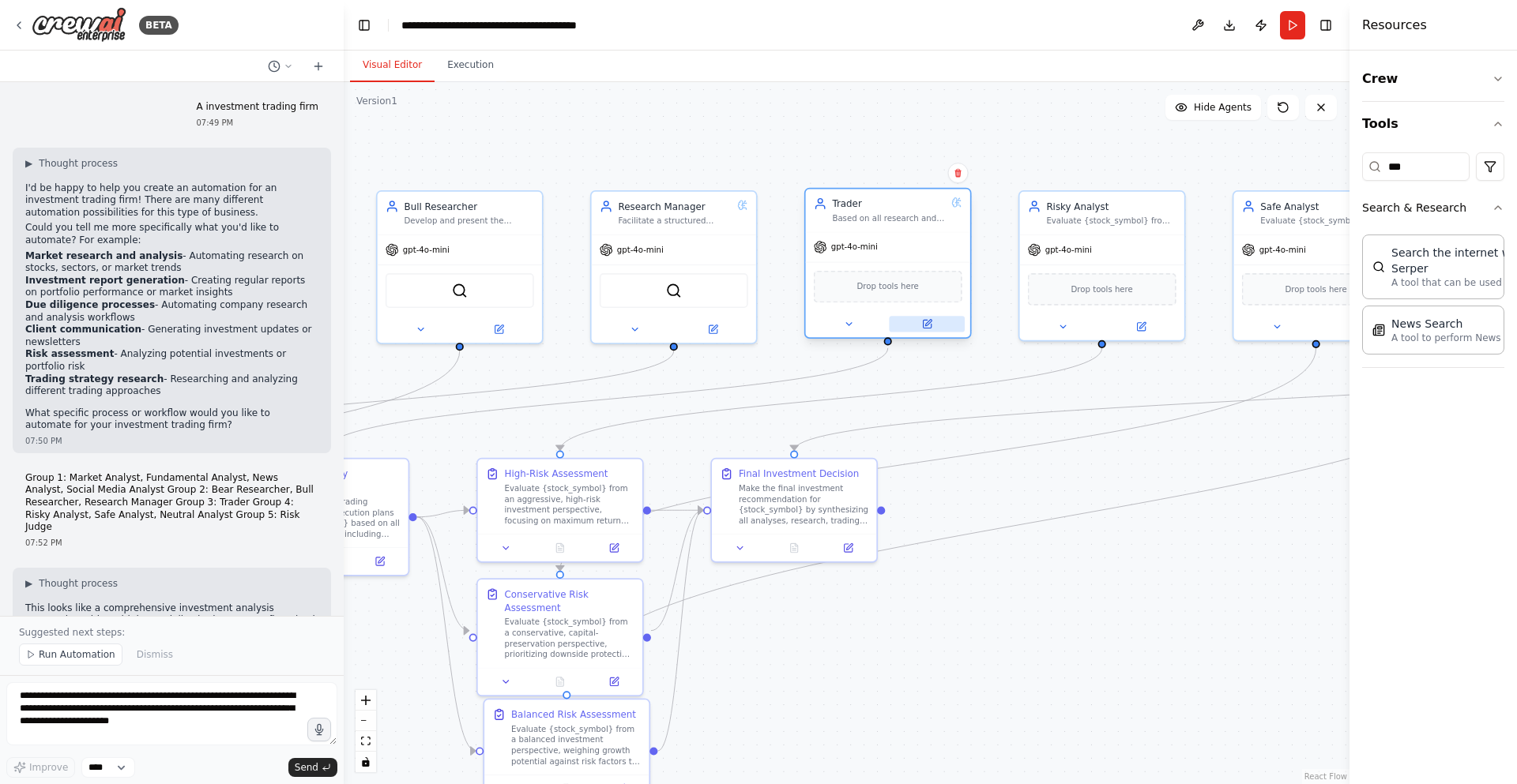
click at [920, 326] on button at bounding box center [927, 323] width 76 height 15
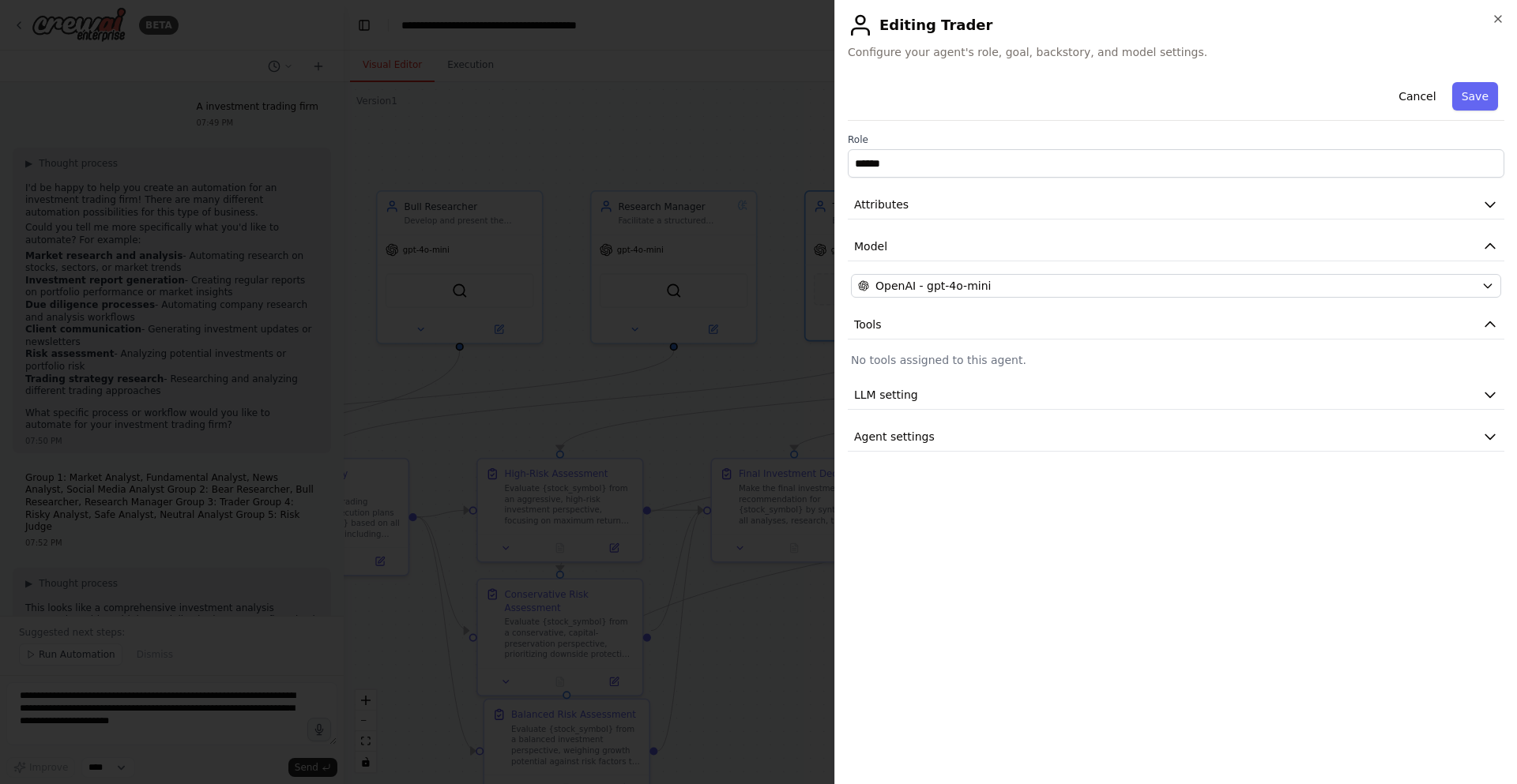
click at [1149, 455] on div "Cancel Save Role ****** Attributes Model OpenAI - gpt-4o-mini Tools No tools as…" at bounding box center [1176, 424] width 657 height 696
click at [1303, 434] on button "Agent settings" at bounding box center [1176, 437] width 657 height 29
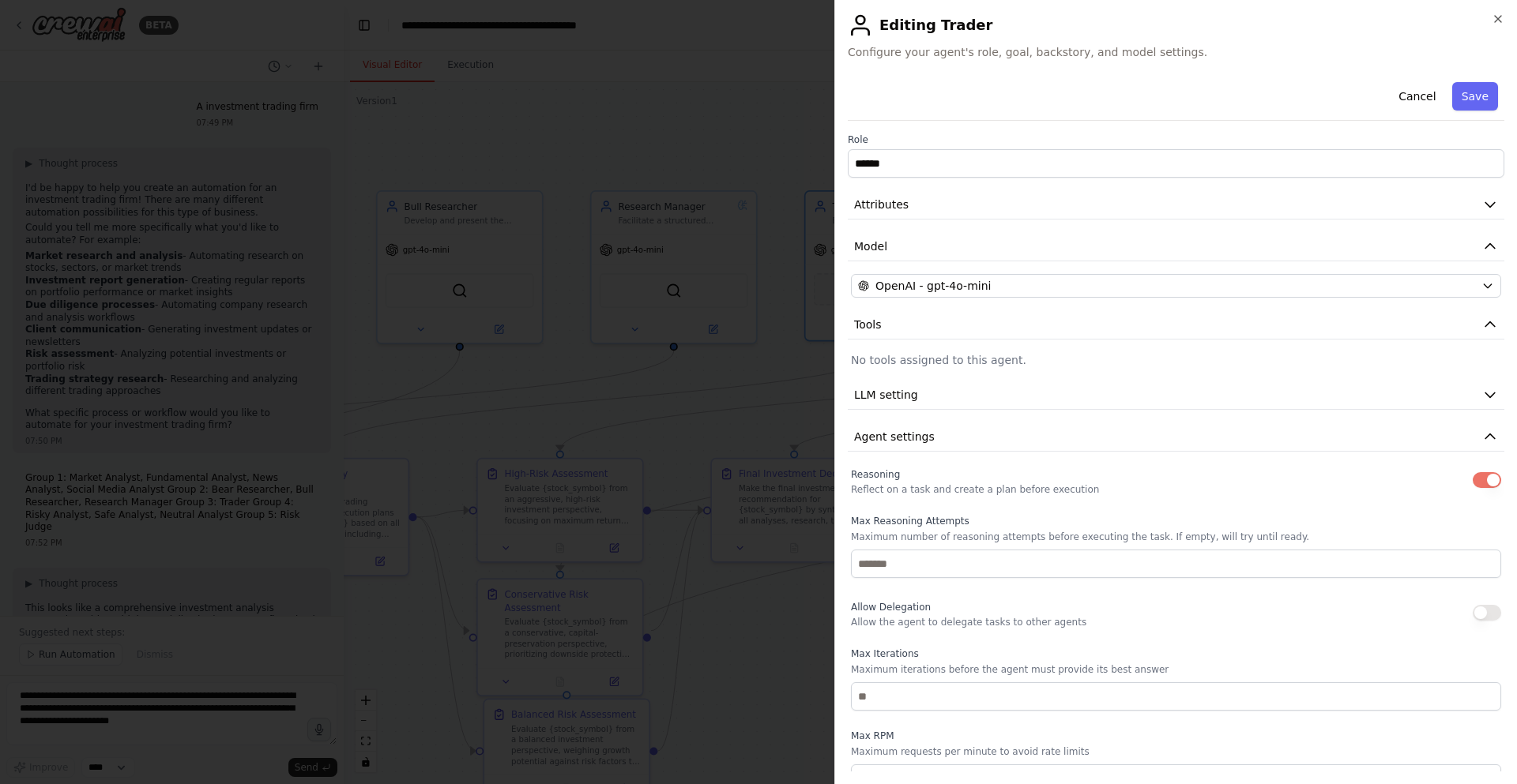
click at [1480, 479] on button "button" at bounding box center [1486, 479] width 28 height 15
click at [1465, 98] on button "Save" at bounding box center [1474, 96] width 46 height 28
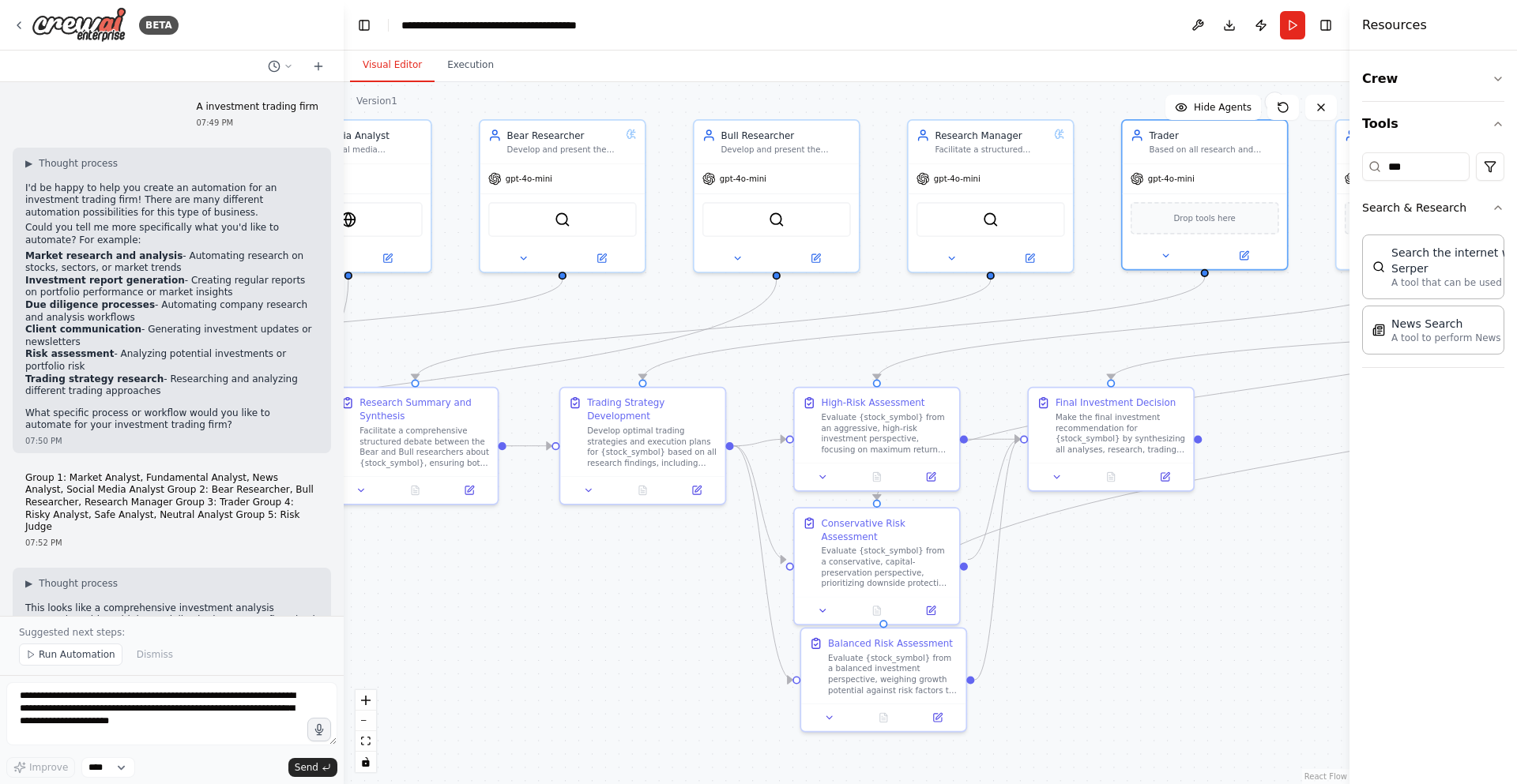
drag, startPoint x: 727, startPoint y: 440, endPoint x: 1046, endPoint y: 367, distance: 327.2
click at [1048, 367] on div ".deletable-edge-delete-btn { width: 20px; height: 20px; border: 0px solid #ffff…" at bounding box center [847, 433] width 1006 height 703
click at [678, 428] on div "Develop optimal trading strategies and execution plans for {stock_symbol} based…" at bounding box center [655, 441] width 129 height 43
click at [706, 487] on button at bounding box center [700, 485] width 46 height 15
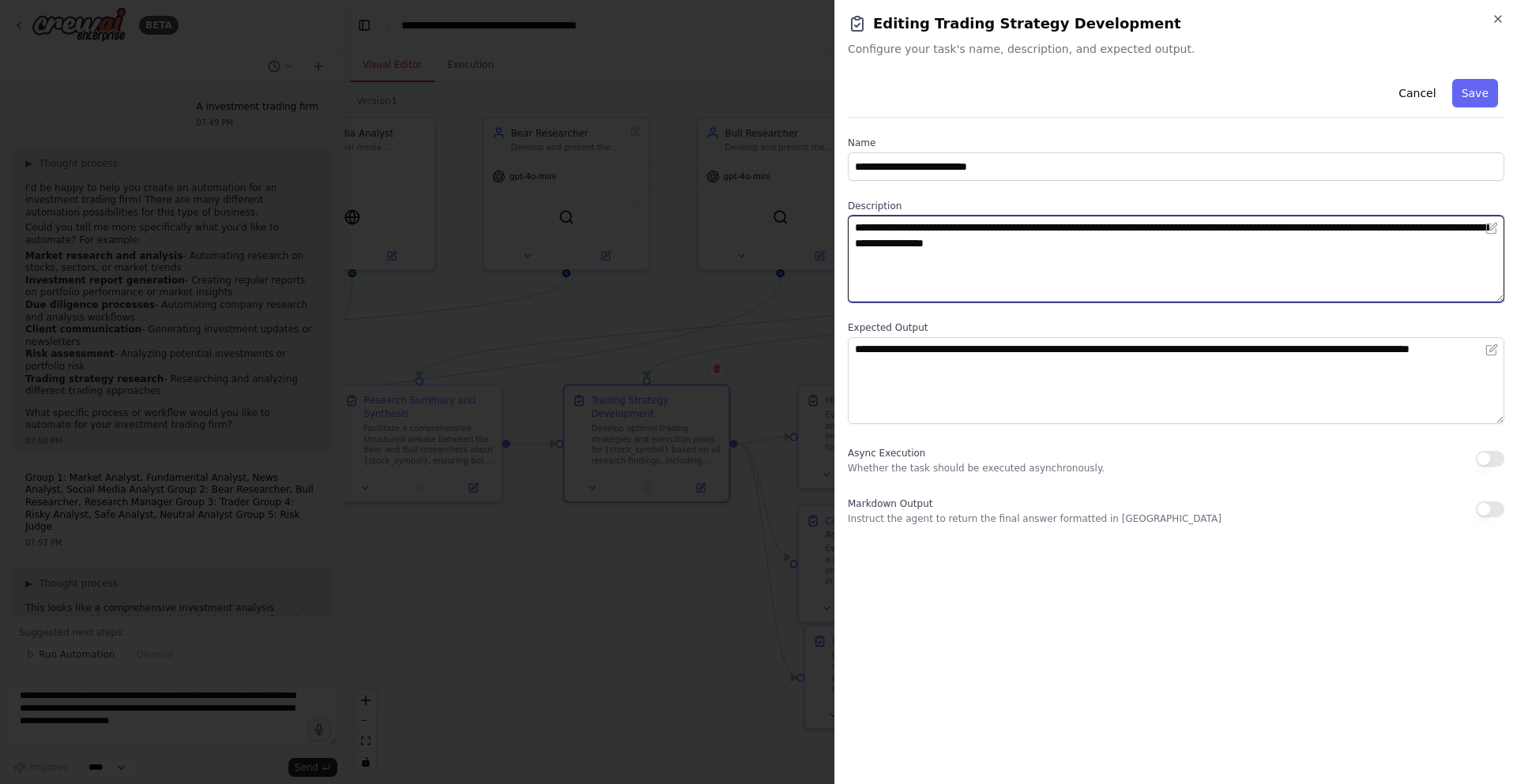
click at [1104, 267] on textarea "**********" at bounding box center [1176, 259] width 657 height 87
paste textarea "**********"
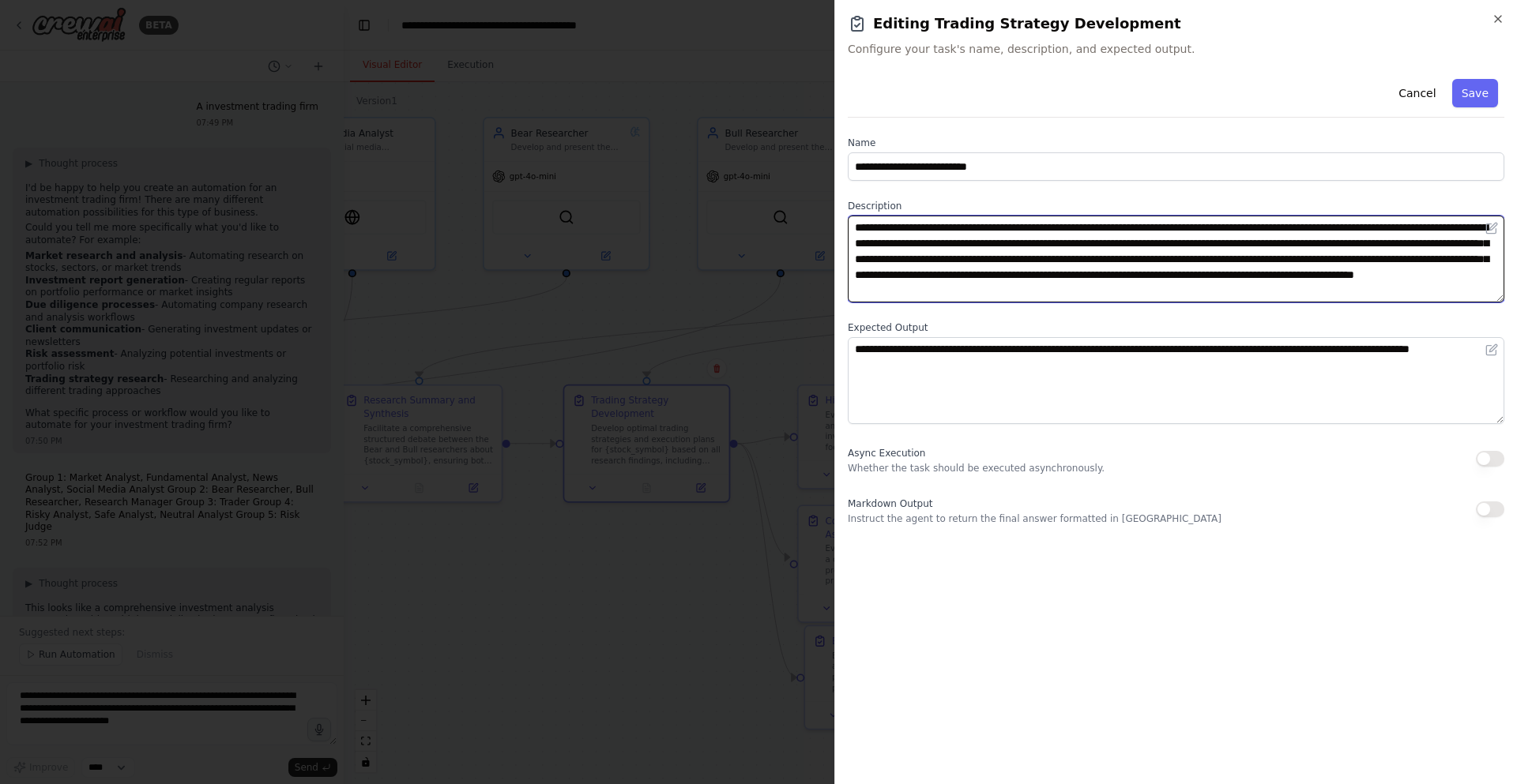
click at [1113, 252] on textarea "**********" at bounding box center [1176, 259] width 657 height 87
click at [1179, 273] on textarea "**********" at bounding box center [1176, 259] width 657 height 87
type textarea "**********"
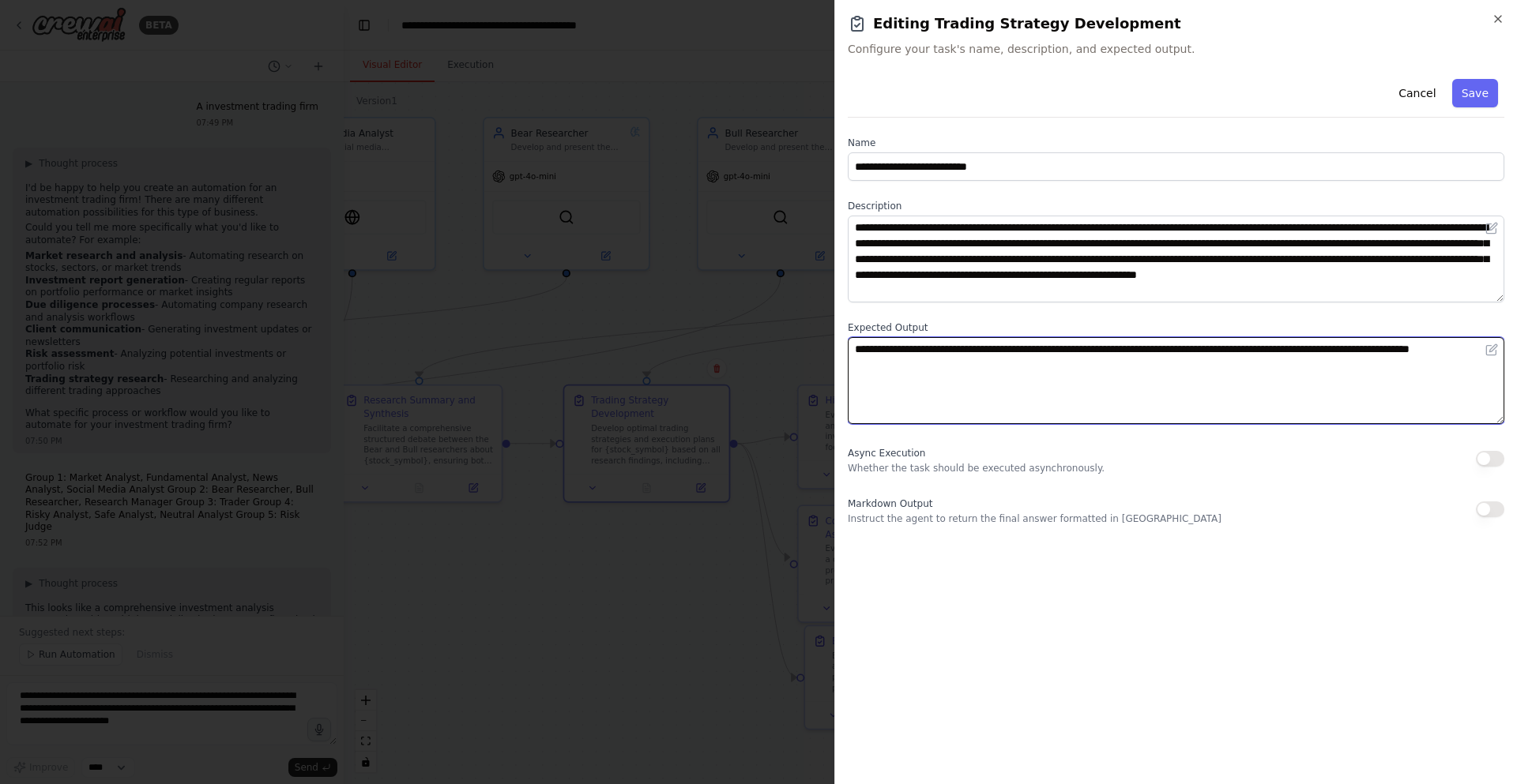
click at [1048, 364] on textarea "**********" at bounding box center [1176, 381] width 657 height 87
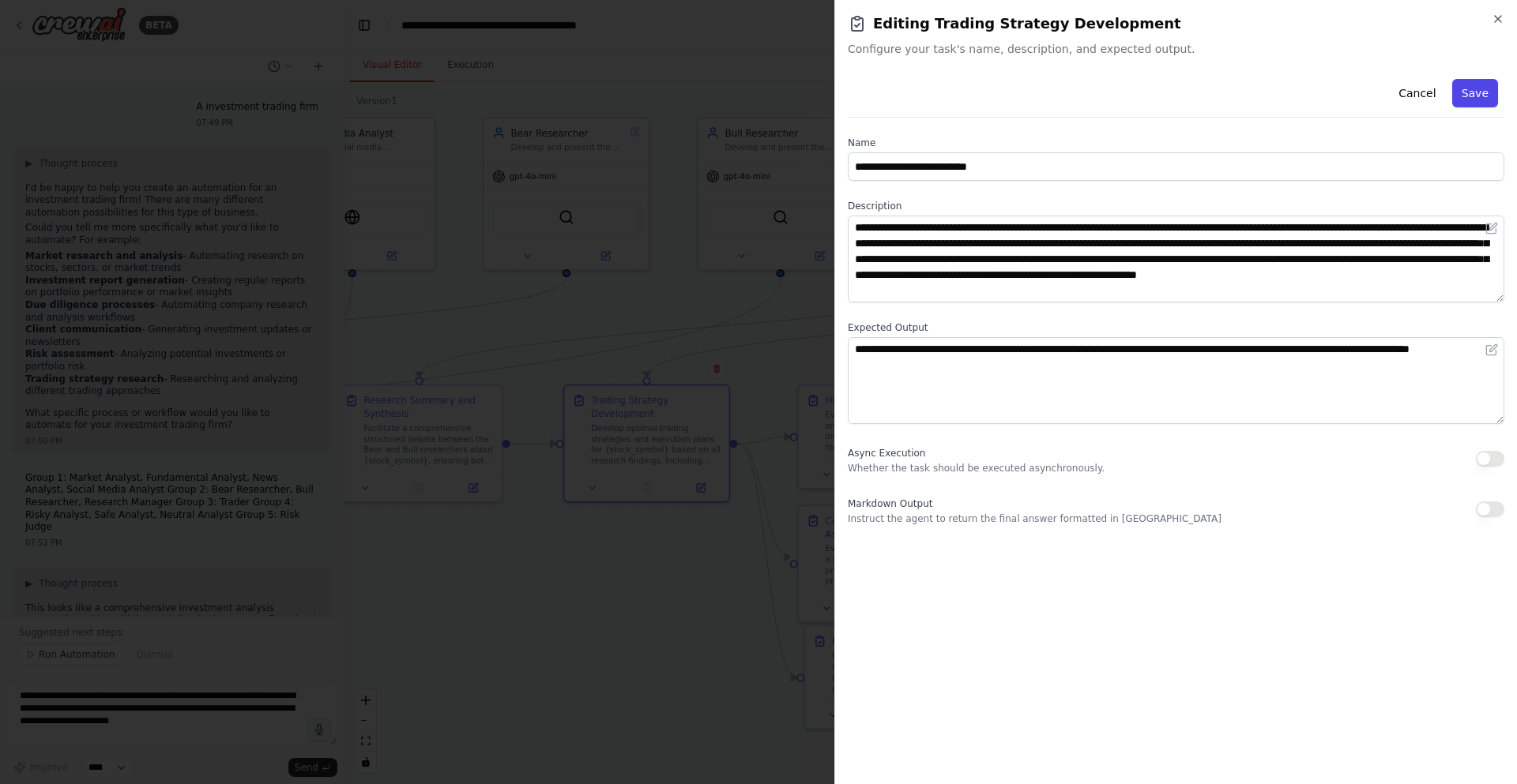
click at [1471, 91] on button "Save" at bounding box center [1474, 92] width 46 height 28
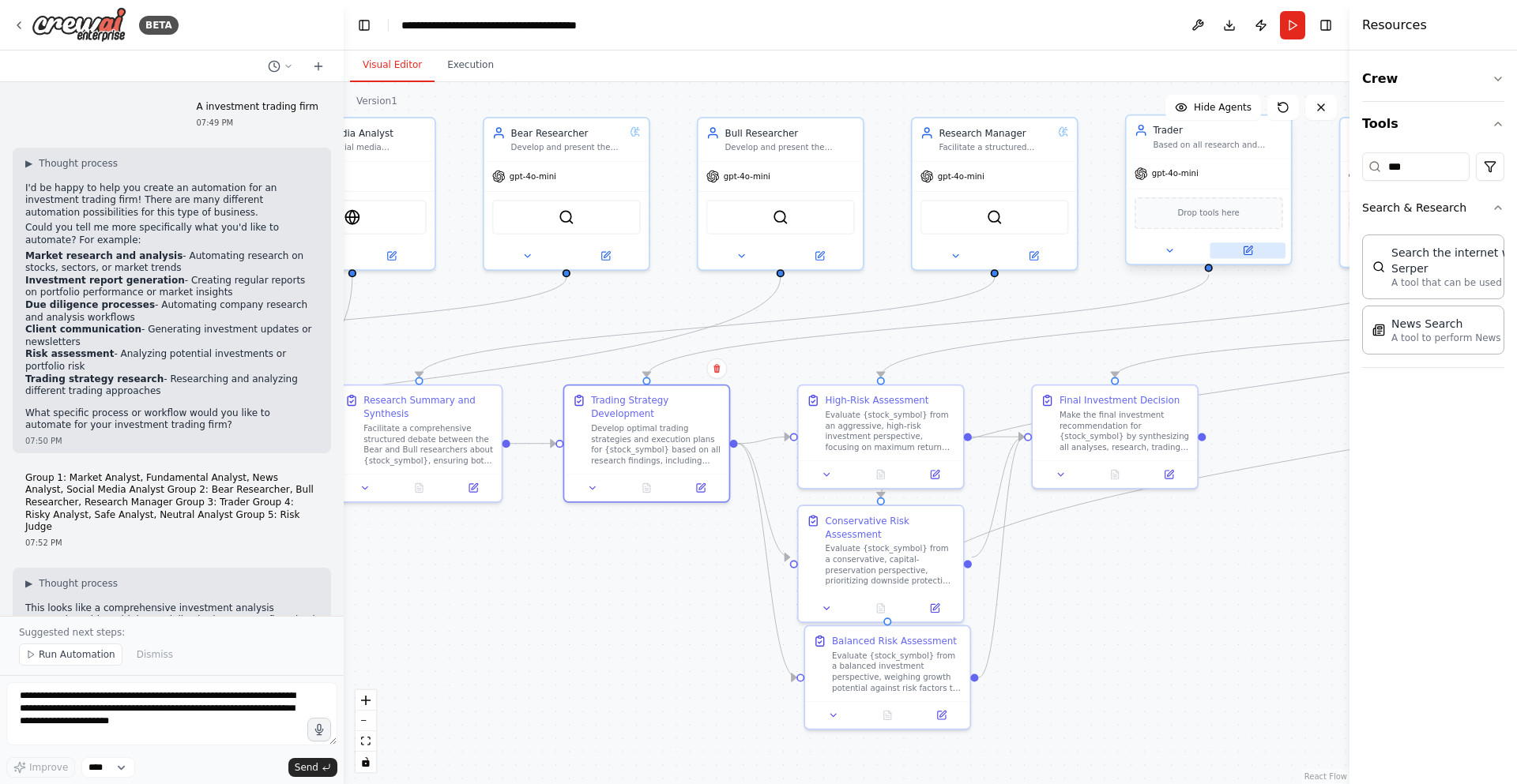
click at [1252, 249] on icon at bounding box center [1247, 251] width 11 height 11
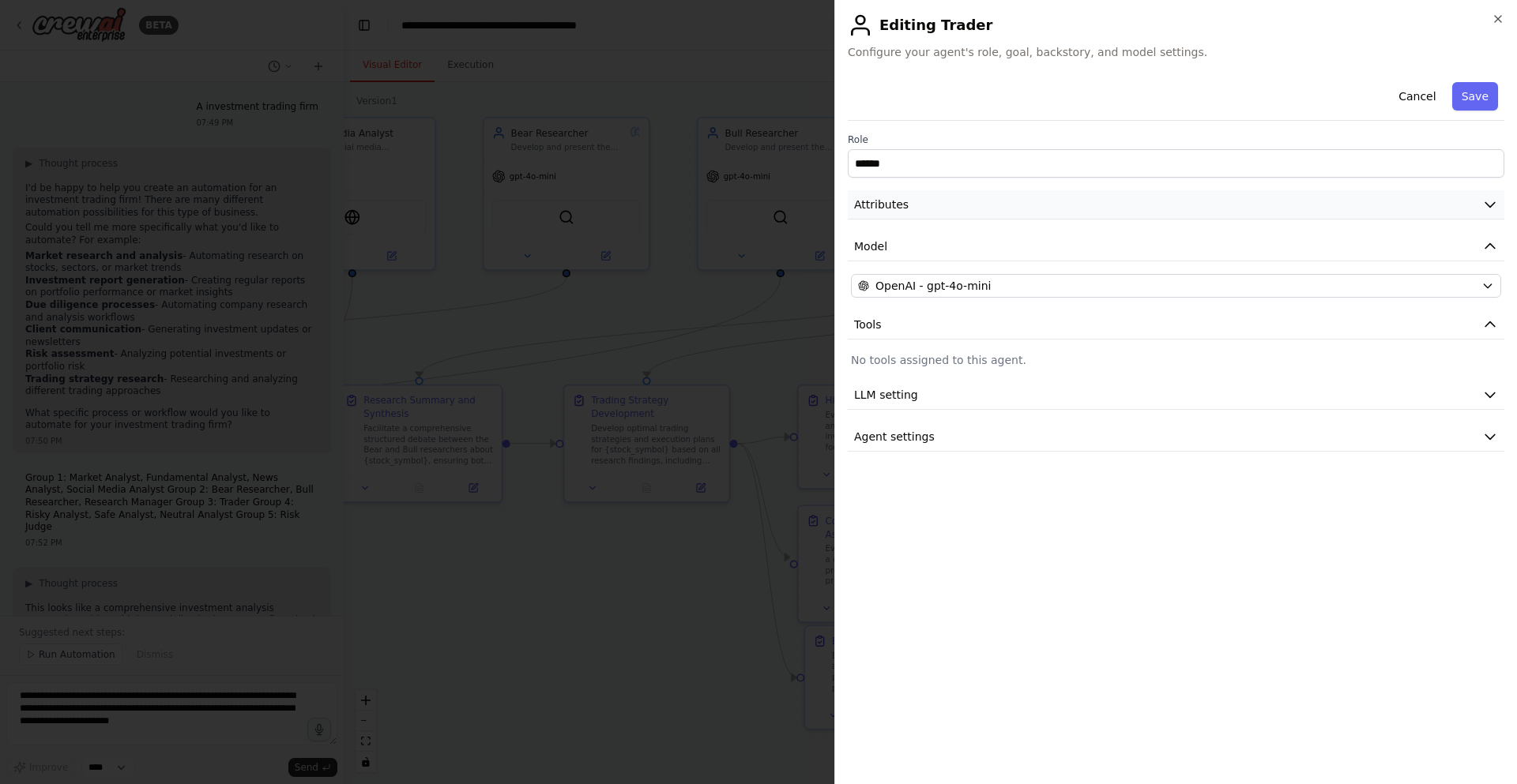
click at [1002, 207] on button "Attributes" at bounding box center [1176, 205] width 657 height 29
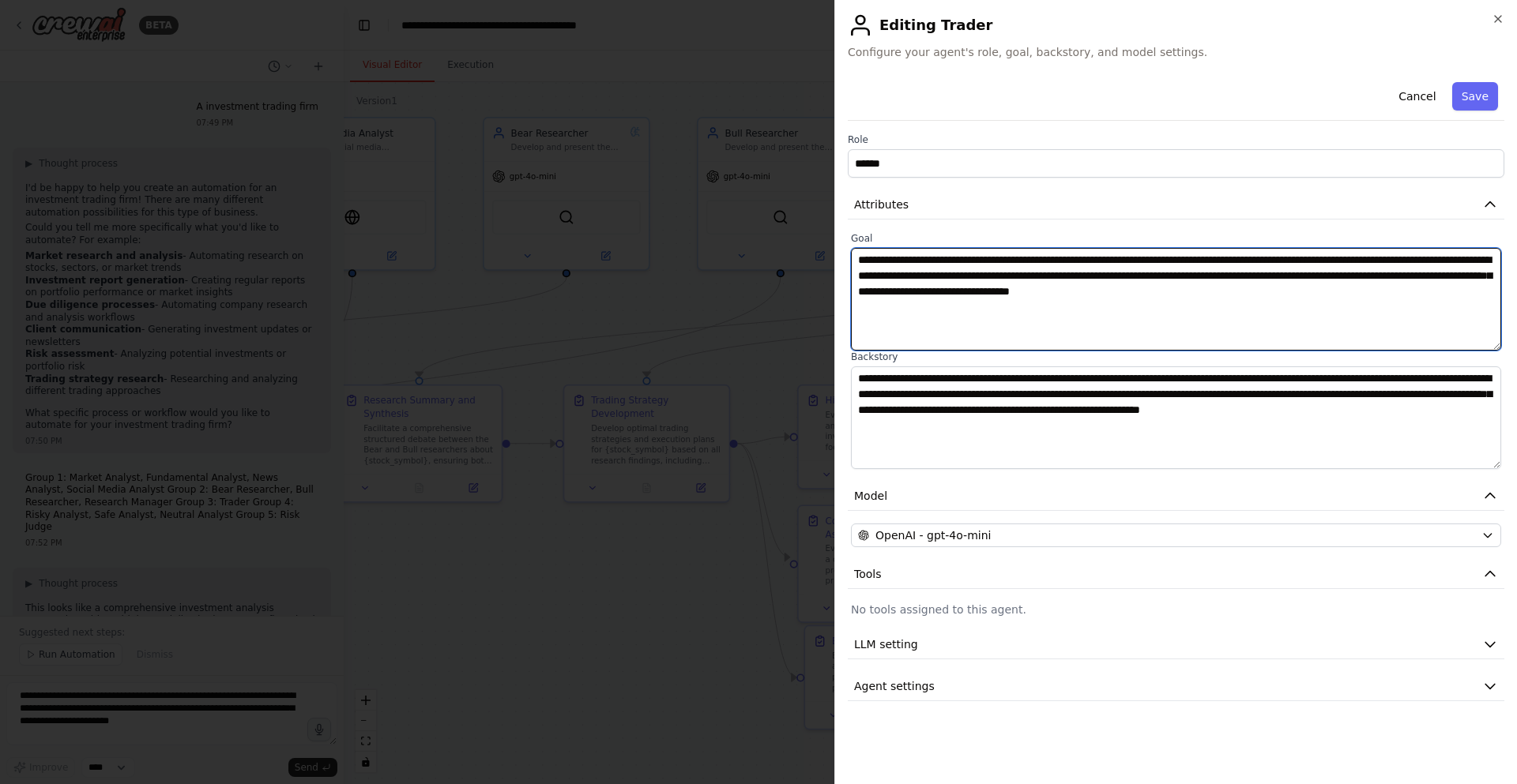
click at [1005, 267] on textarea "**********" at bounding box center [1176, 299] width 650 height 103
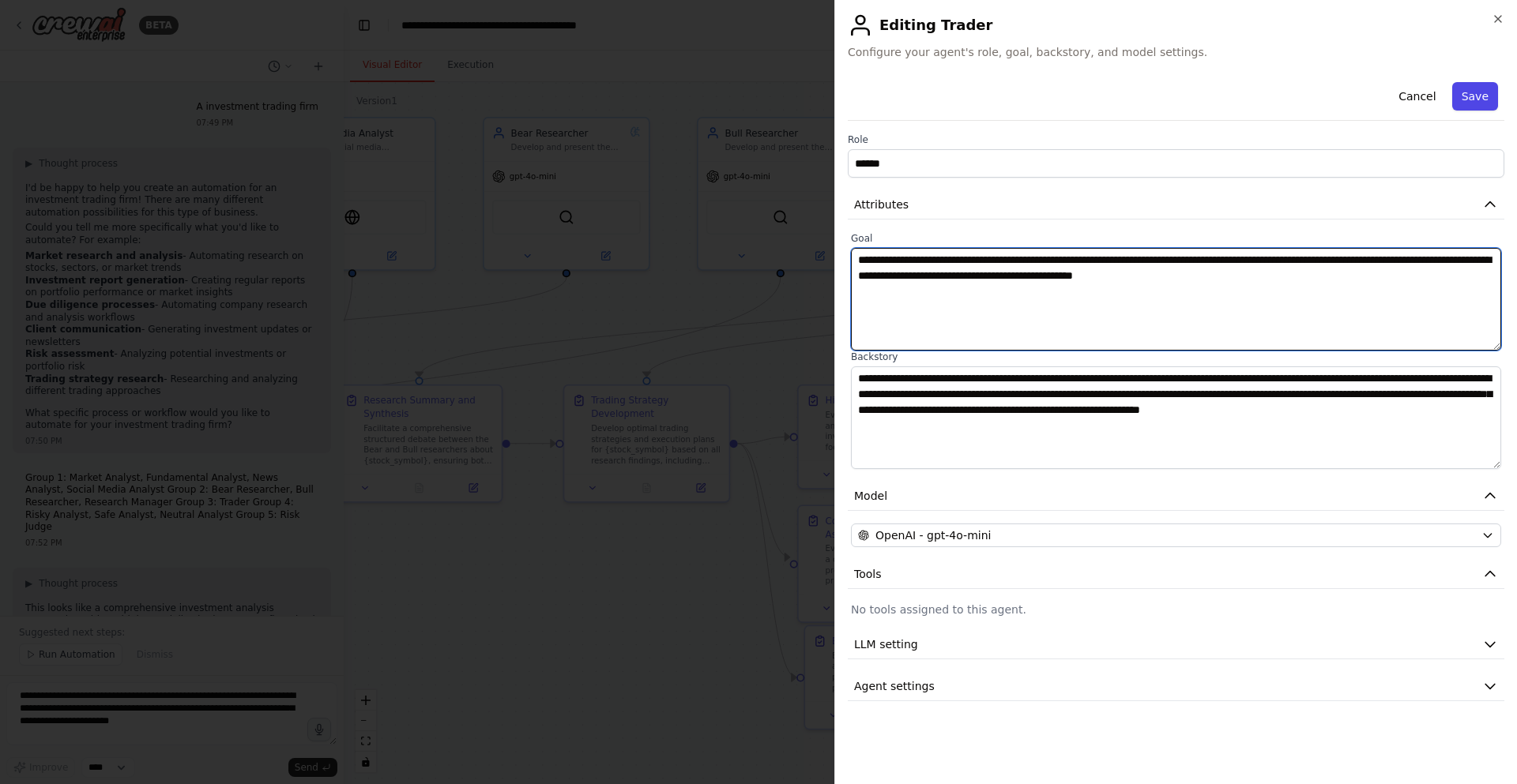
type textarea "**********"
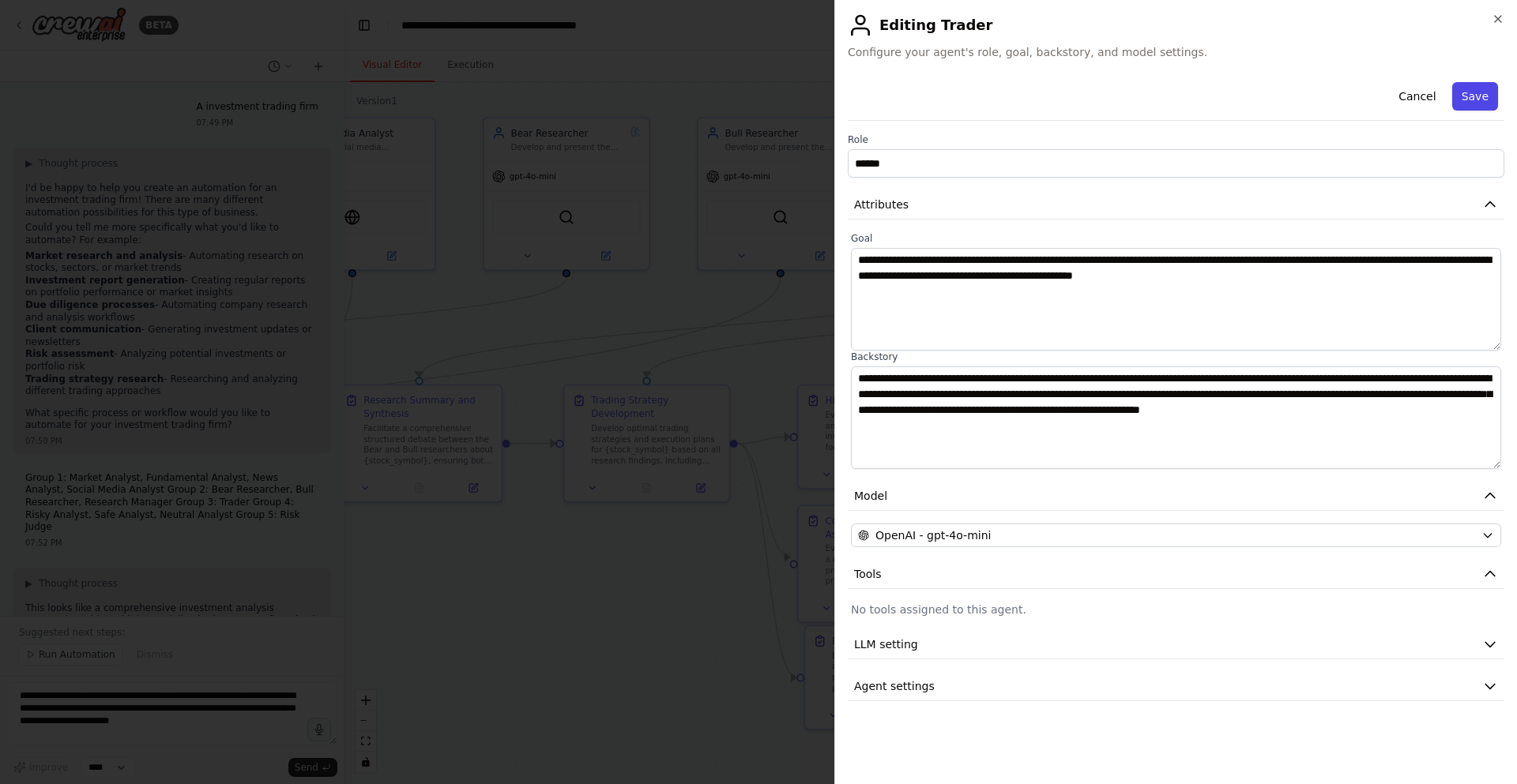
click at [1461, 92] on button "Save" at bounding box center [1474, 96] width 46 height 28
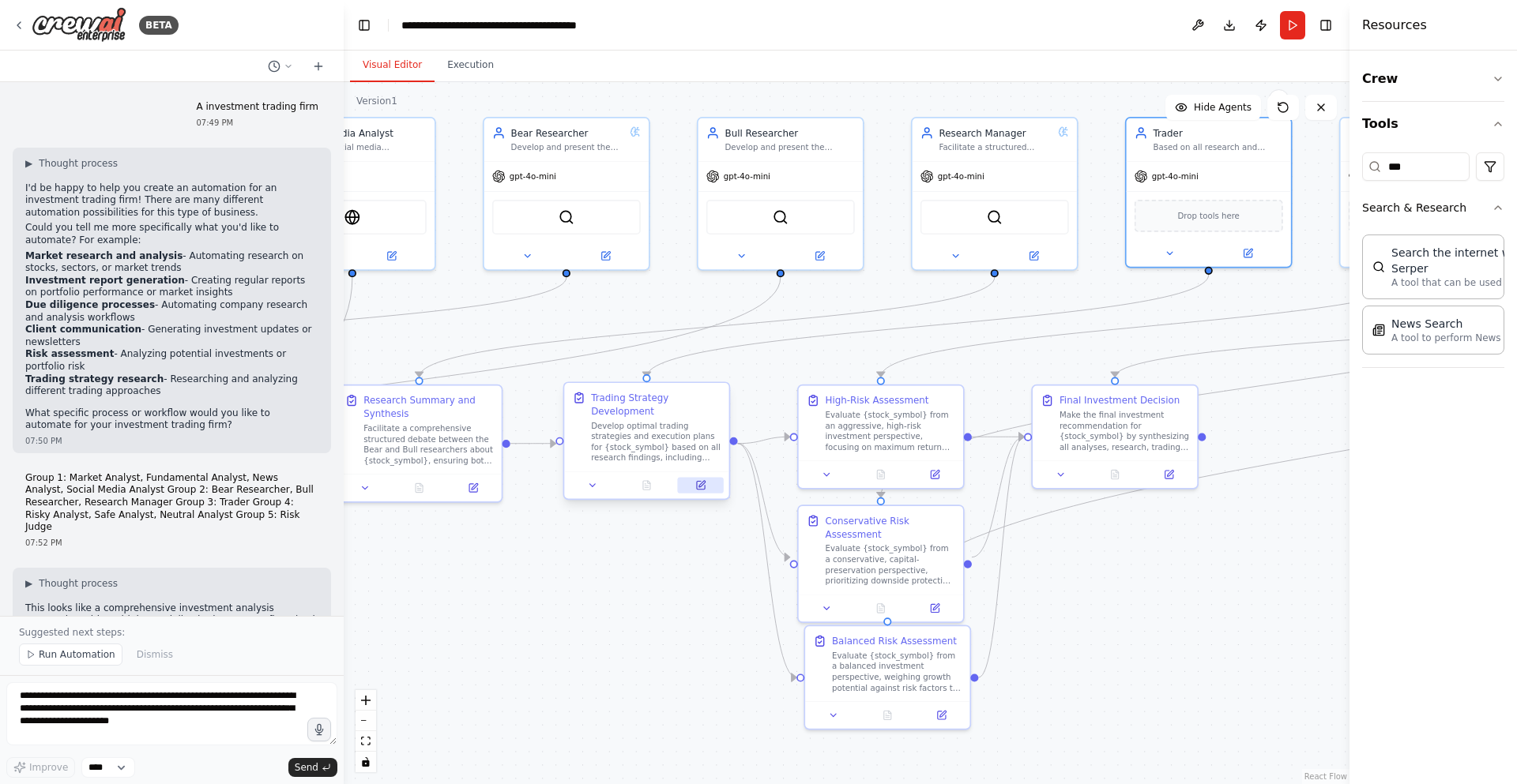
click at [705, 483] on icon at bounding box center [701, 484] width 6 height 6
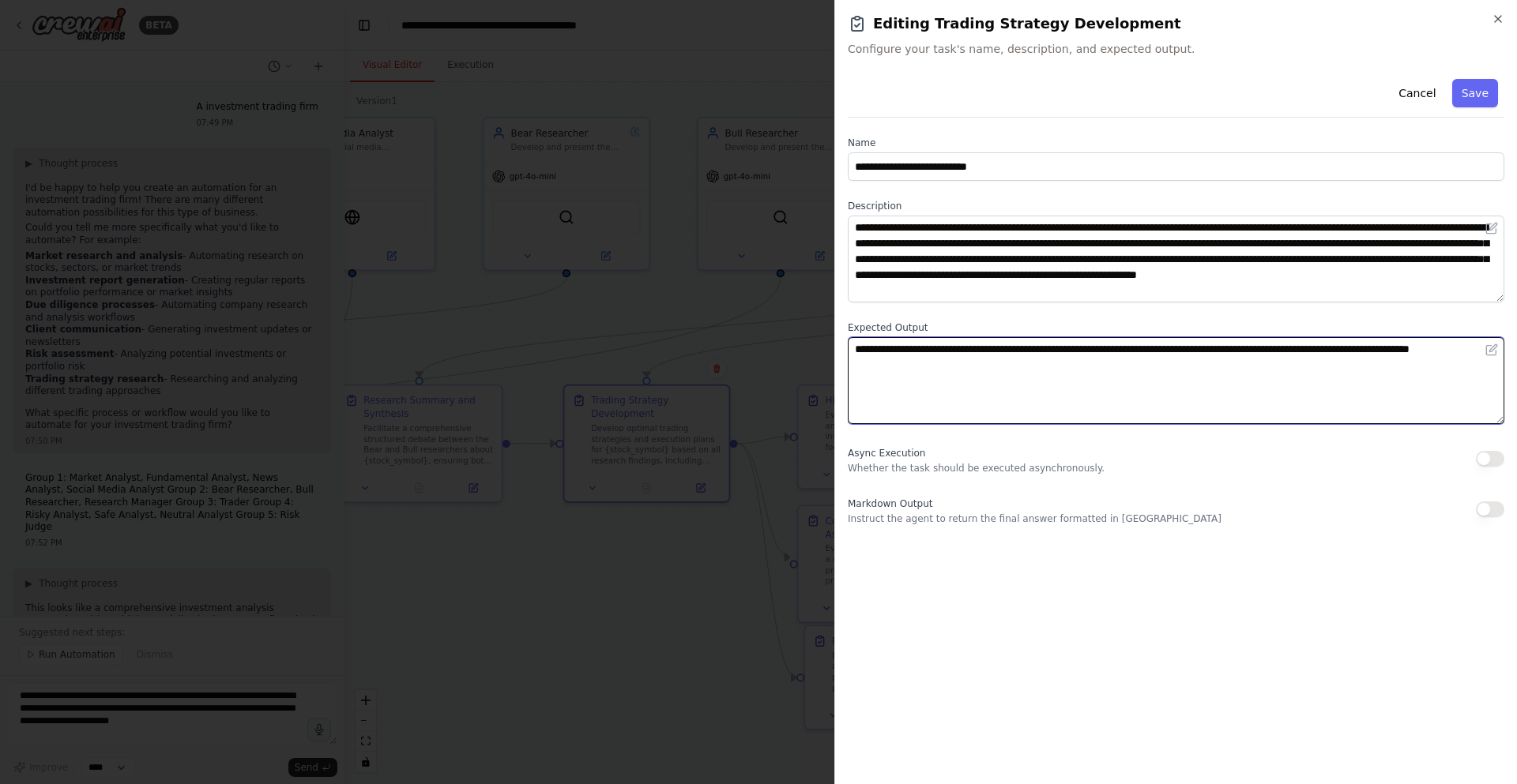
click at [1006, 369] on textarea "**********" at bounding box center [1176, 381] width 657 height 87
paste textarea "**********"
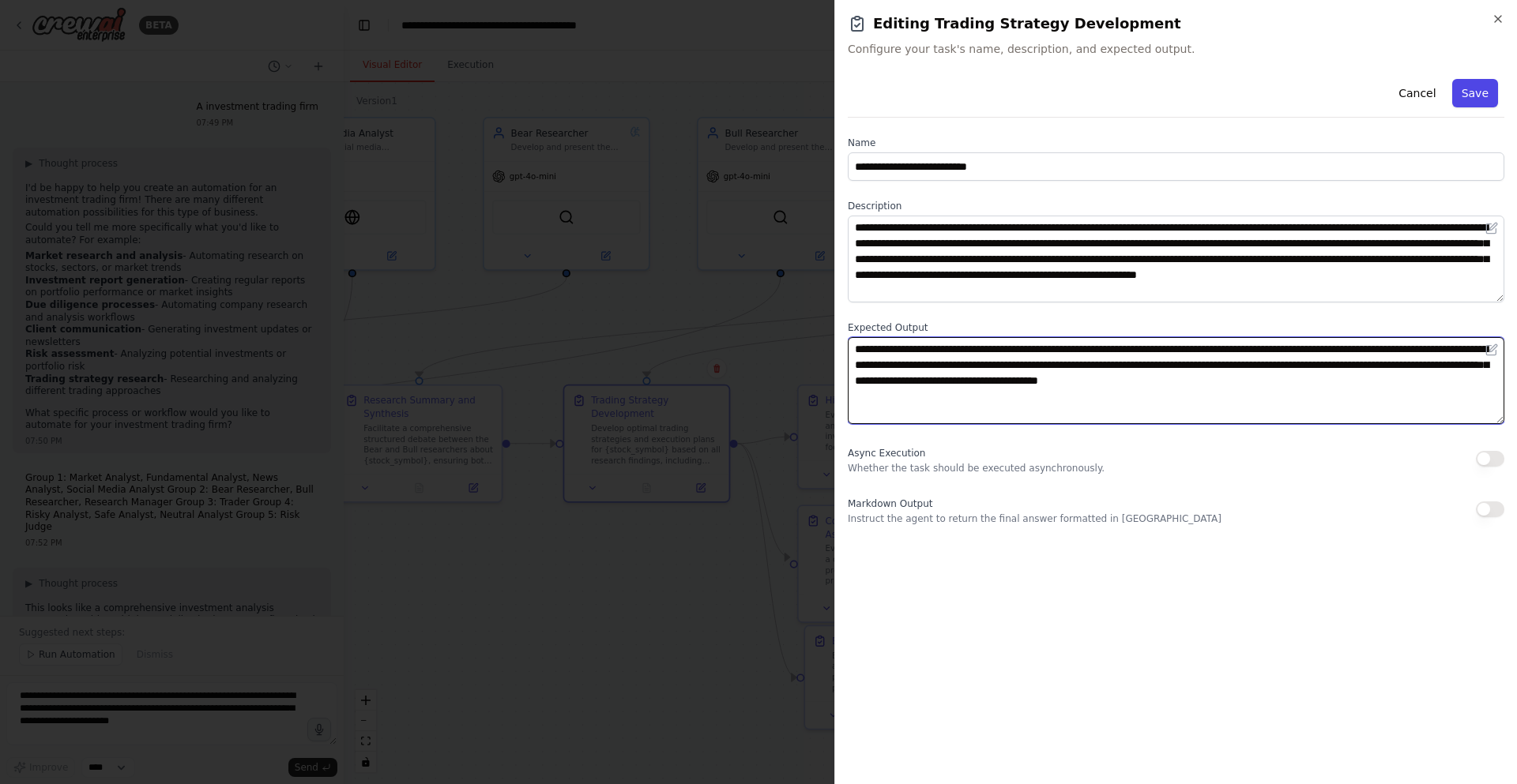
type textarea "**********"
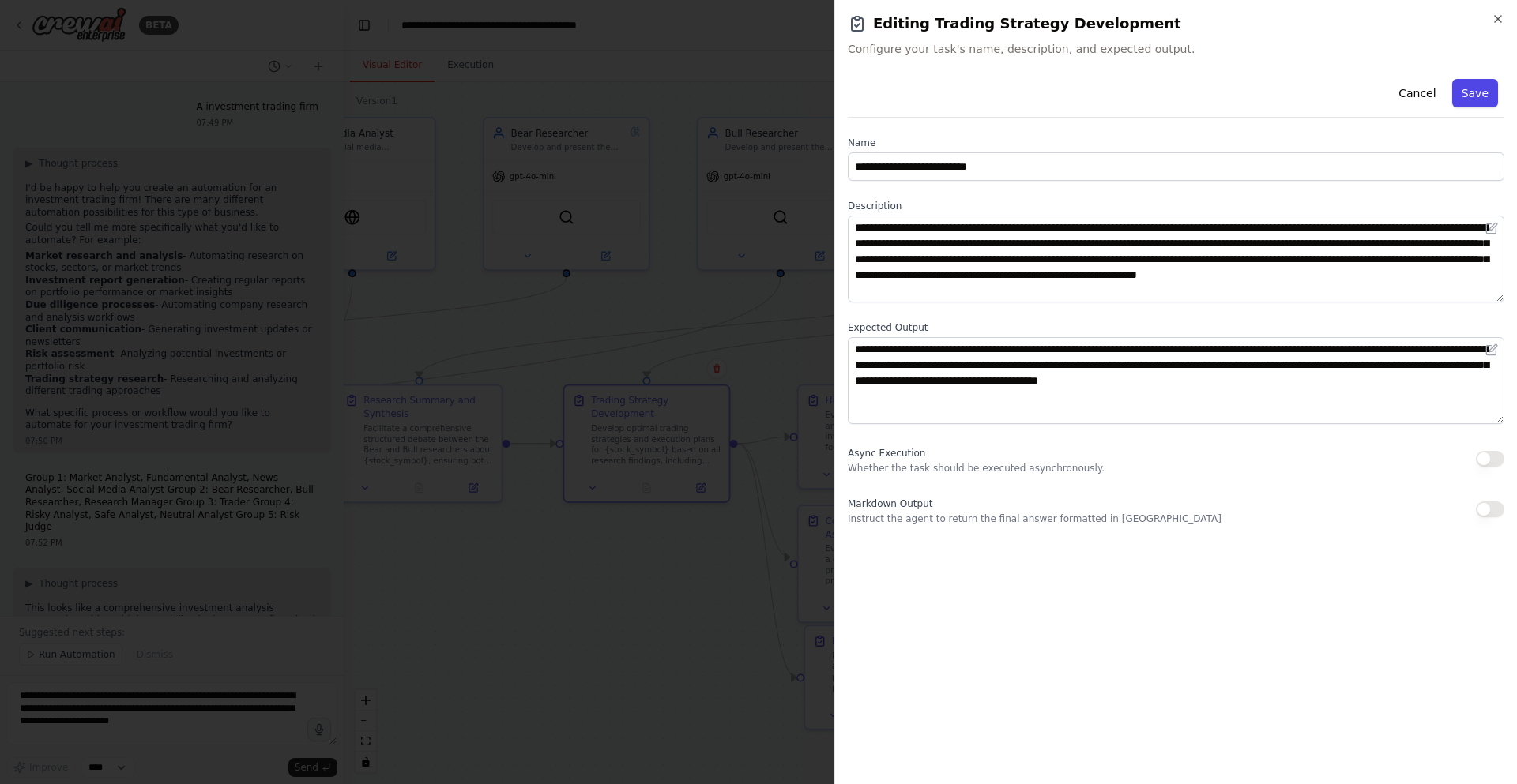
click at [1481, 97] on button "Save" at bounding box center [1474, 92] width 46 height 28
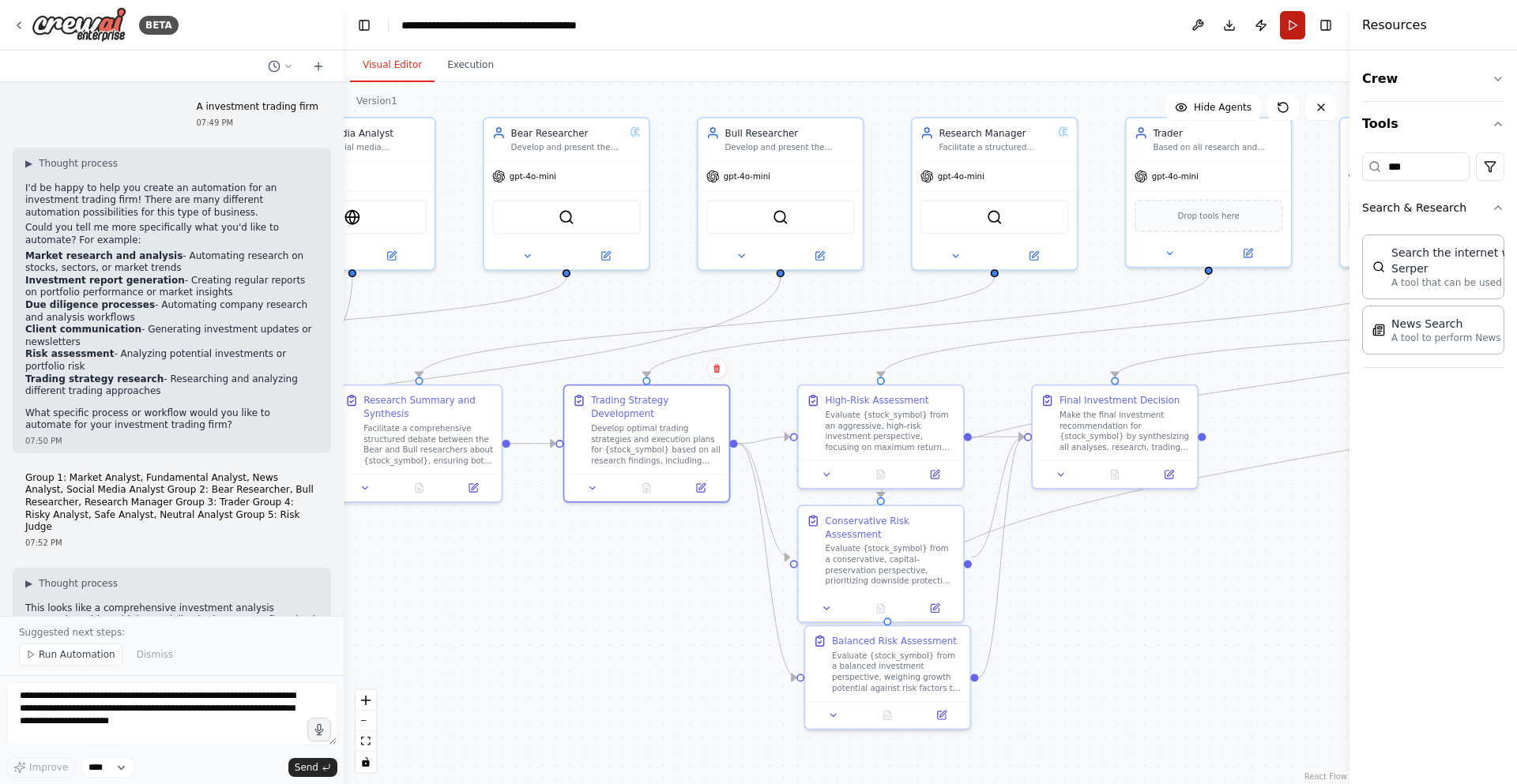
click at [1294, 38] on button "Run" at bounding box center [1293, 24] width 25 height 28
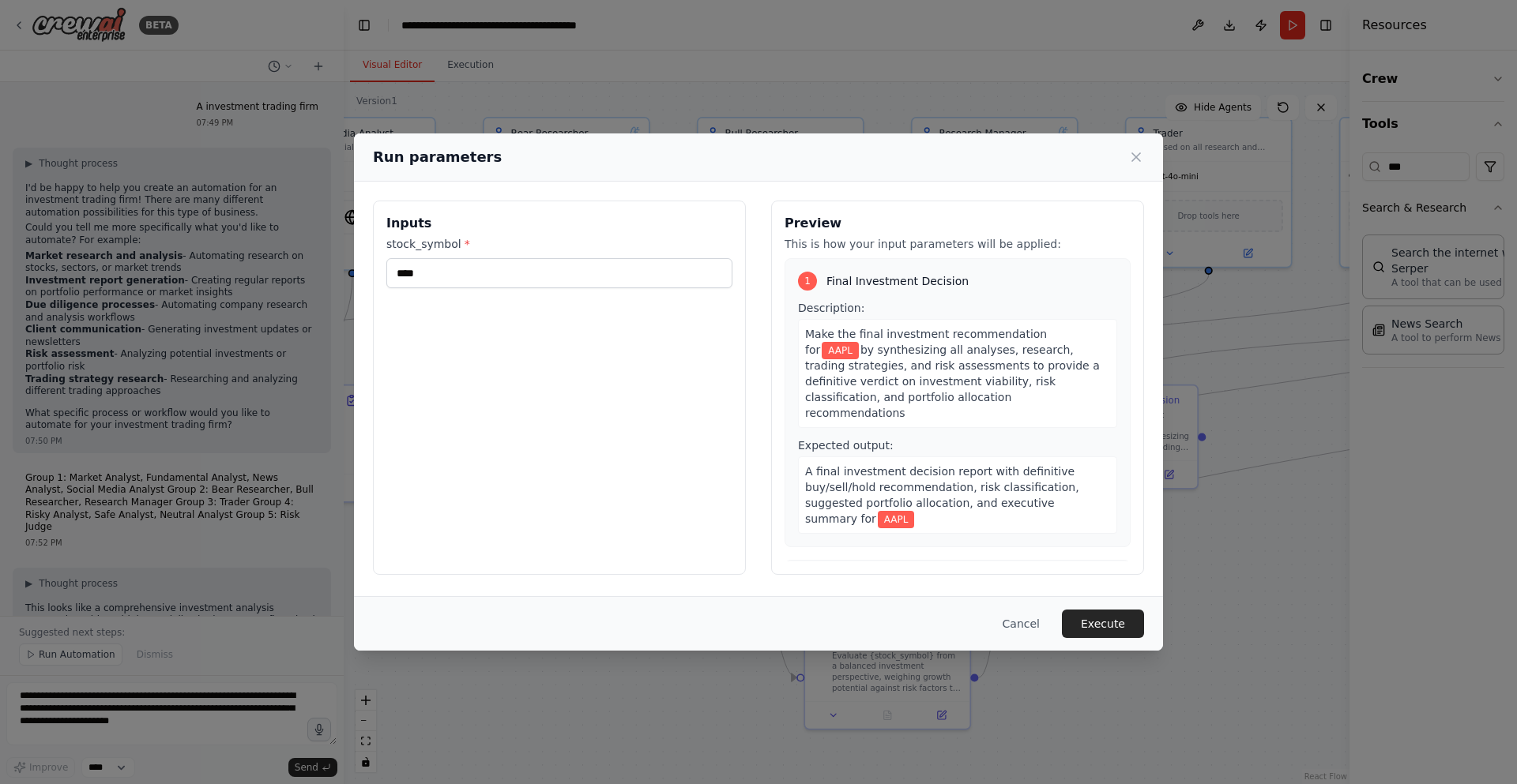
click at [1103, 609] on div "Cancel Execute" at bounding box center [758, 623] width 809 height 54
click at [1102, 623] on button "Execute" at bounding box center [1103, 623] width 82 height 28
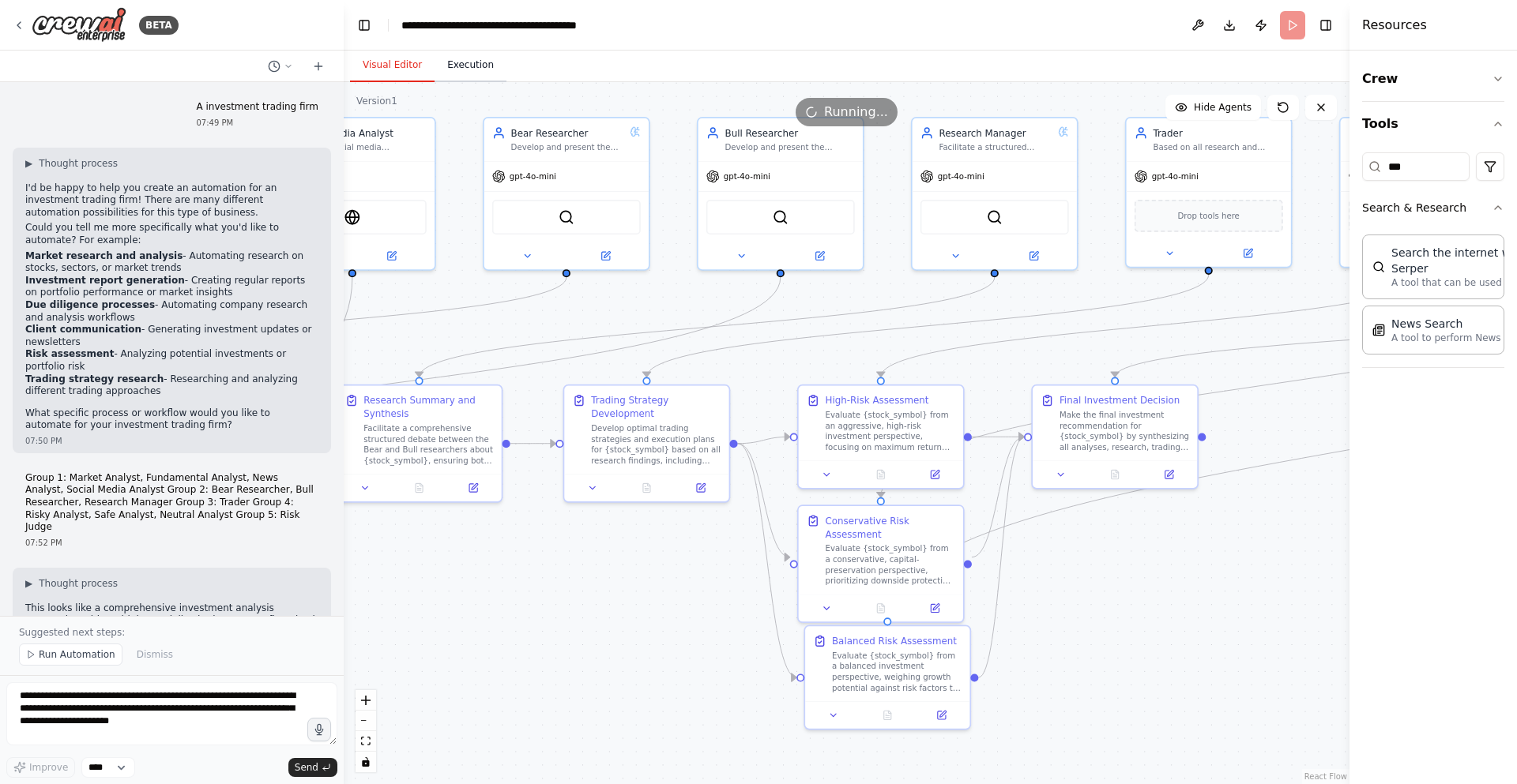
click at [462, 63] on button "Execution" at bounding box center [469, 65] width 71 height 33
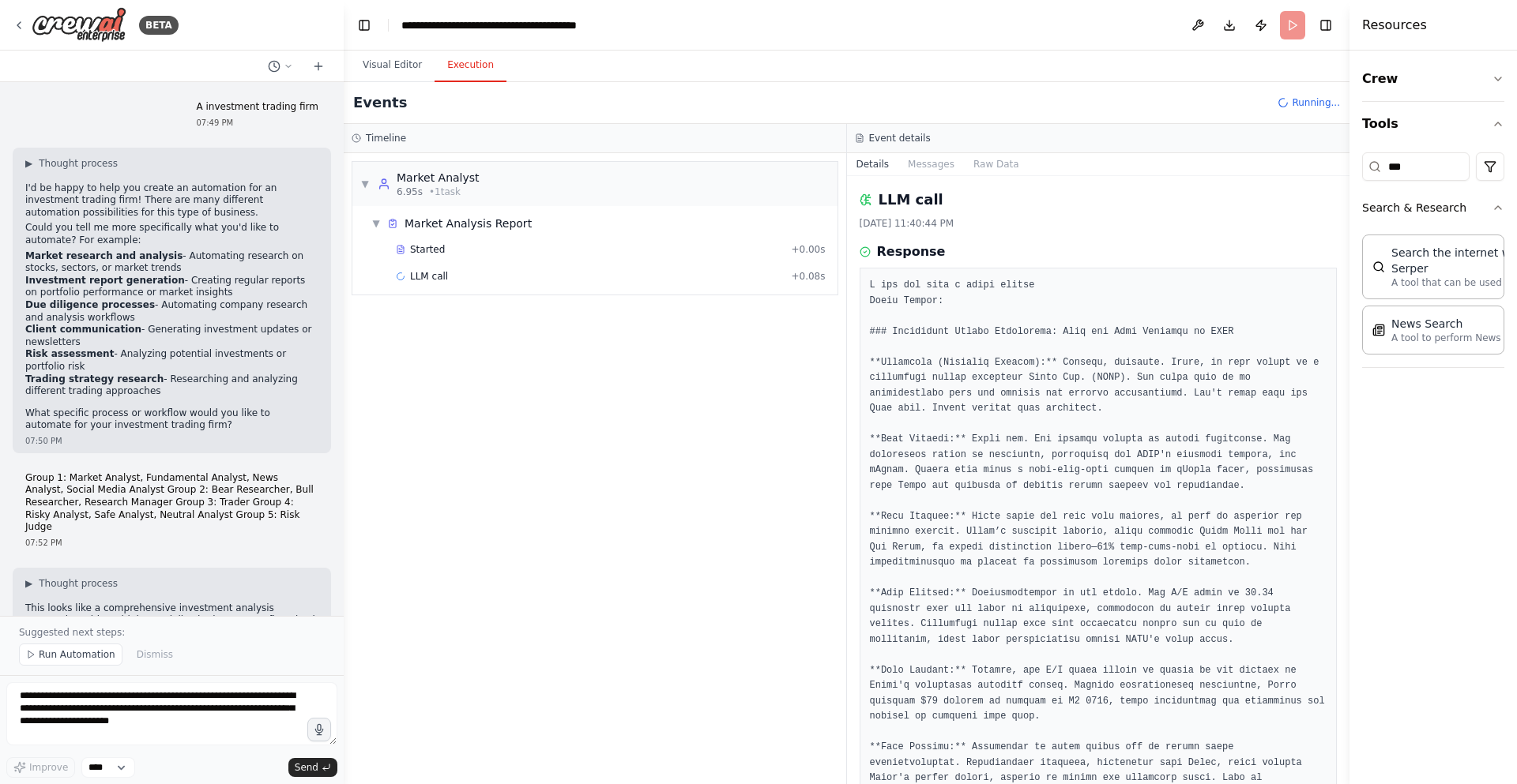
click at [353, 22] on header "**********" at bounding box center [847, 25] width 1006 height 51
click at [360, 26] on button "Toggle Left Sidebar" at bounding box center [364, 25] width 22 height 22
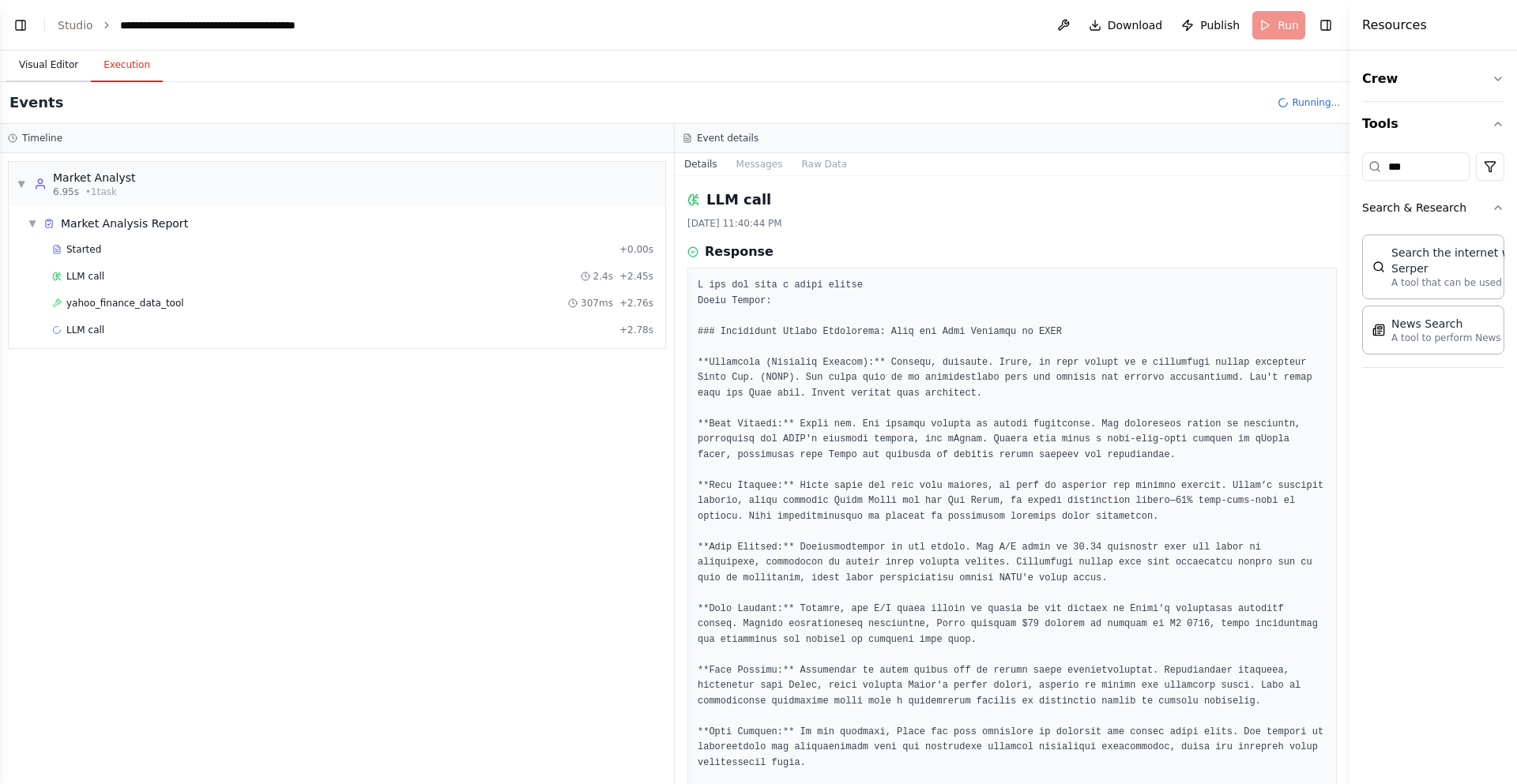
click at [68, 71] on button "Visual Editor" at bounding box center [48, 65] width 84 height 33
click at [139, 78] on button "Execution" at bounding box center [126, 65] width 71 height 33
click at [346, 534] on div "▼ Market Analyst 6.95s • 1 task ▼ Market Analysis Report Started + 0.00s LLM ca…" at bounding box center [337, 468] width 674 height 631
